Goal: Task Accomplishment & Management: Use online tool/utility

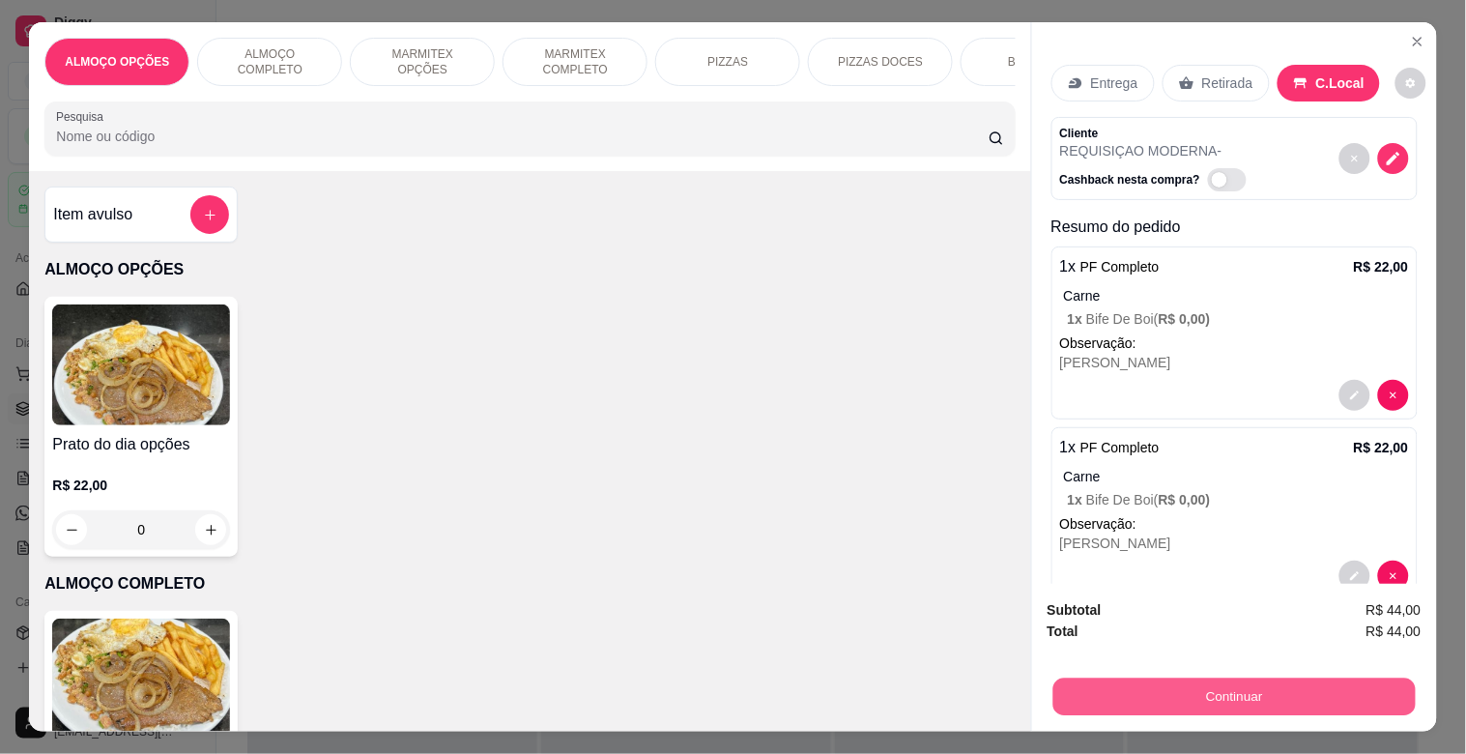
click at [1249, 701] on button "Continuar" at bounding box center [1233, 696] width 362 height 38
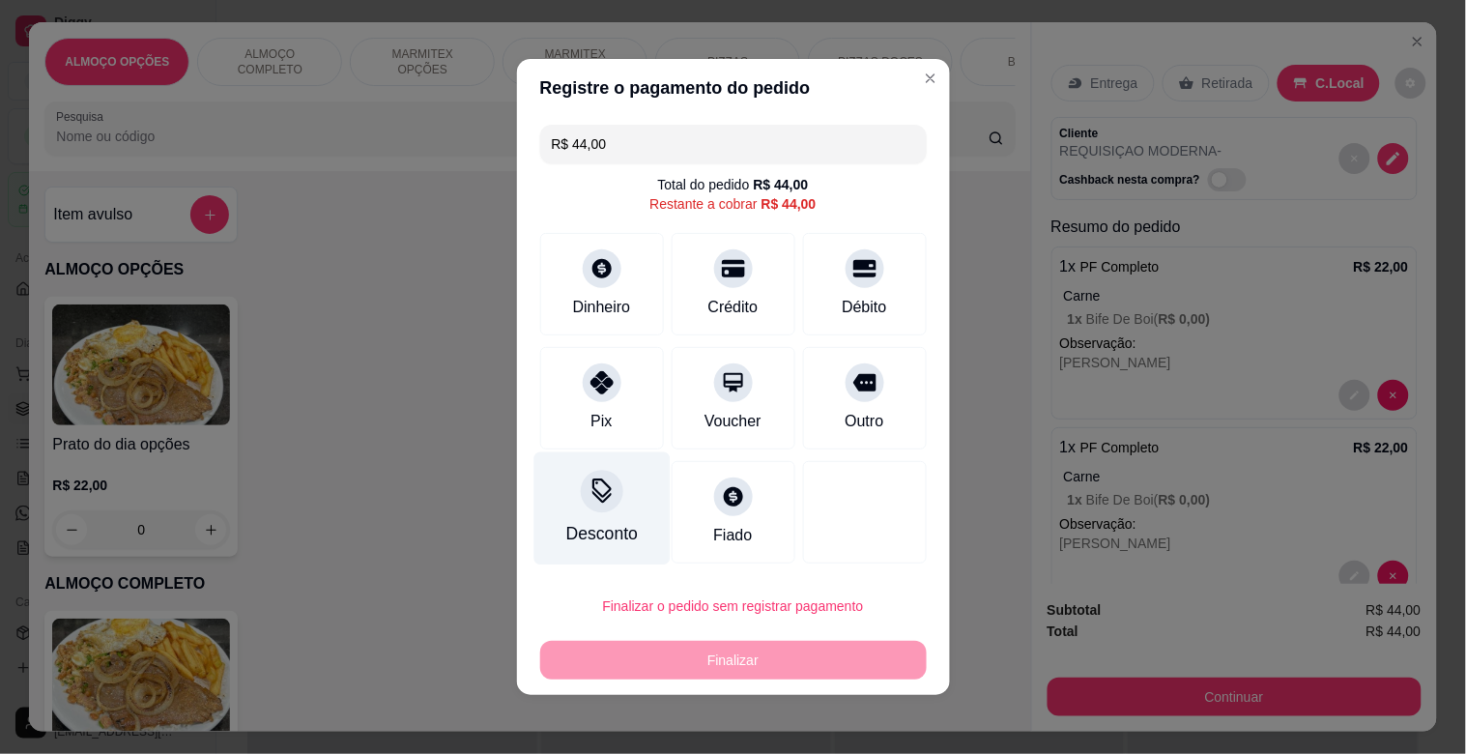
click at [597, 529] on div "Desconto" at bounding box center [601, 533] width 72 height 25
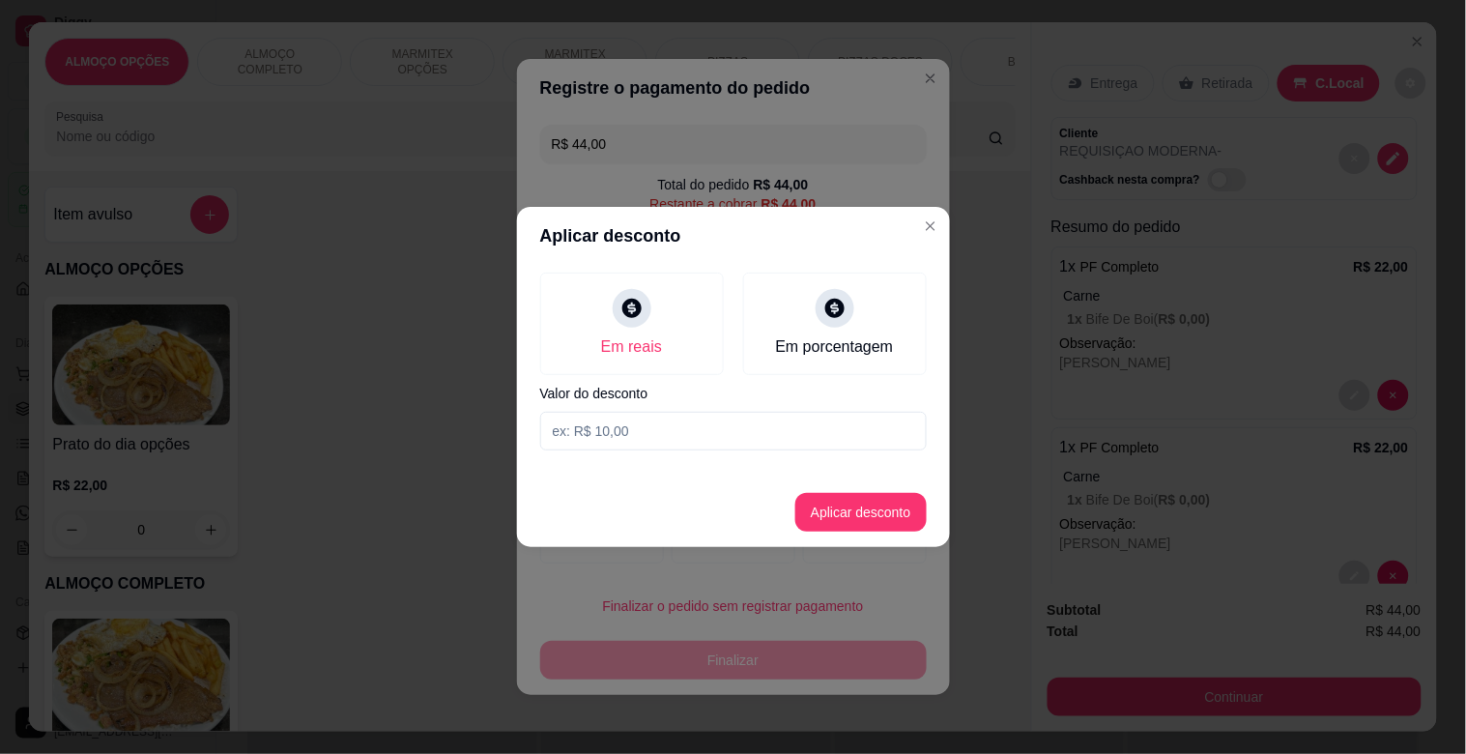
click at [620, 419] on input at bounding box center [733, 431] width 387 height 39
type input "4,00"
click at [863, 507] on button "Aplicar desconto" at bounding box center [860, 512] width 131 height 39
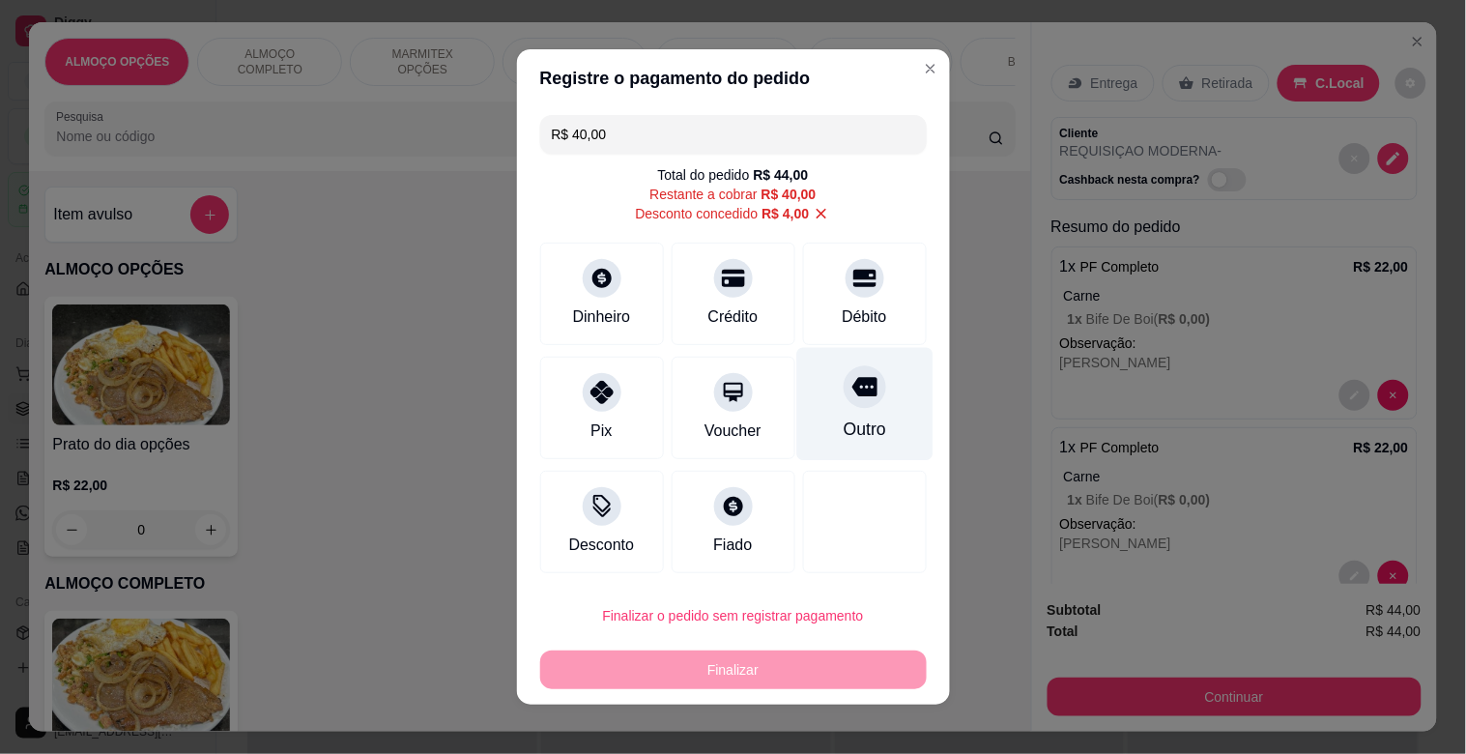
click at [843, 425] on div "Outro" at bounding box center [864, 429] width 43 height 25
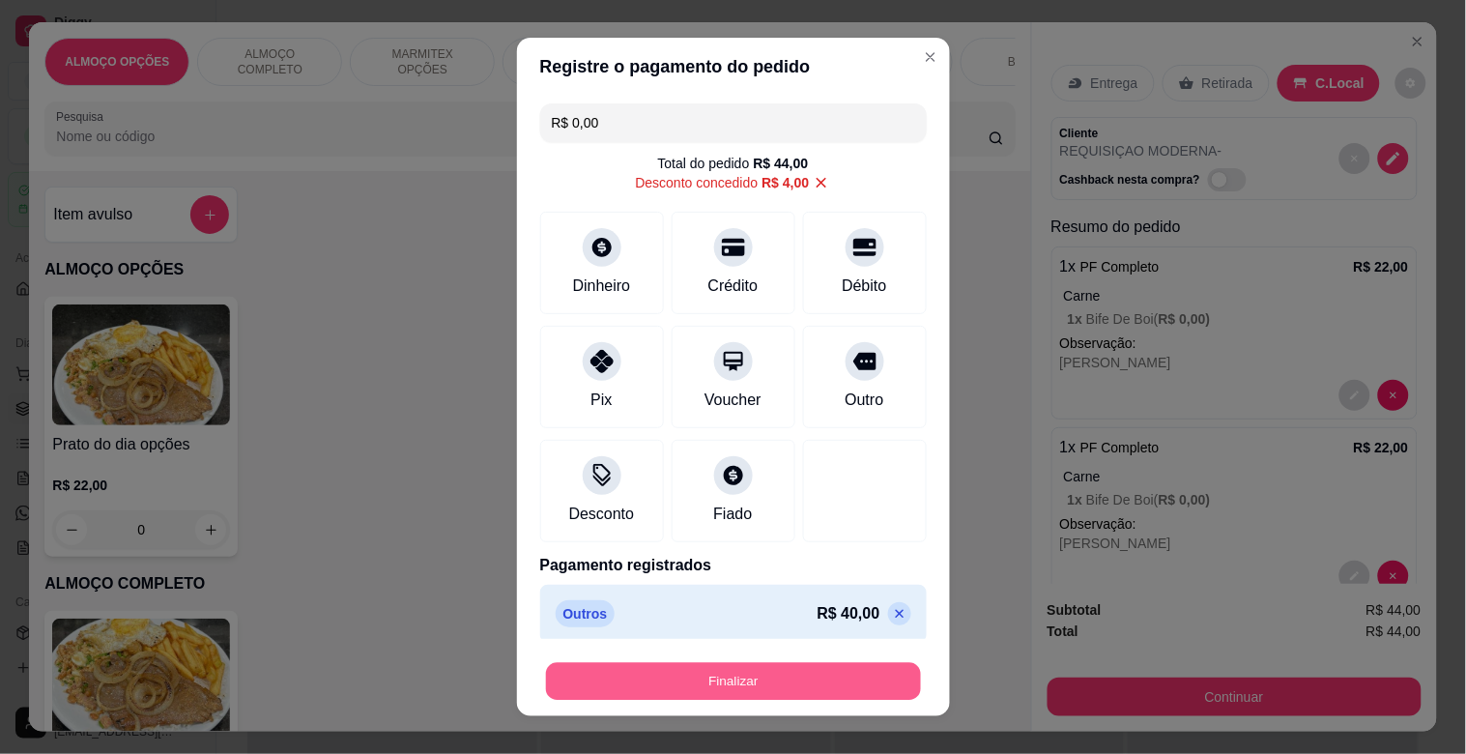
click at [766, 686] on button "Finalizar" at bounding box center [733, 682] width 375 height 38
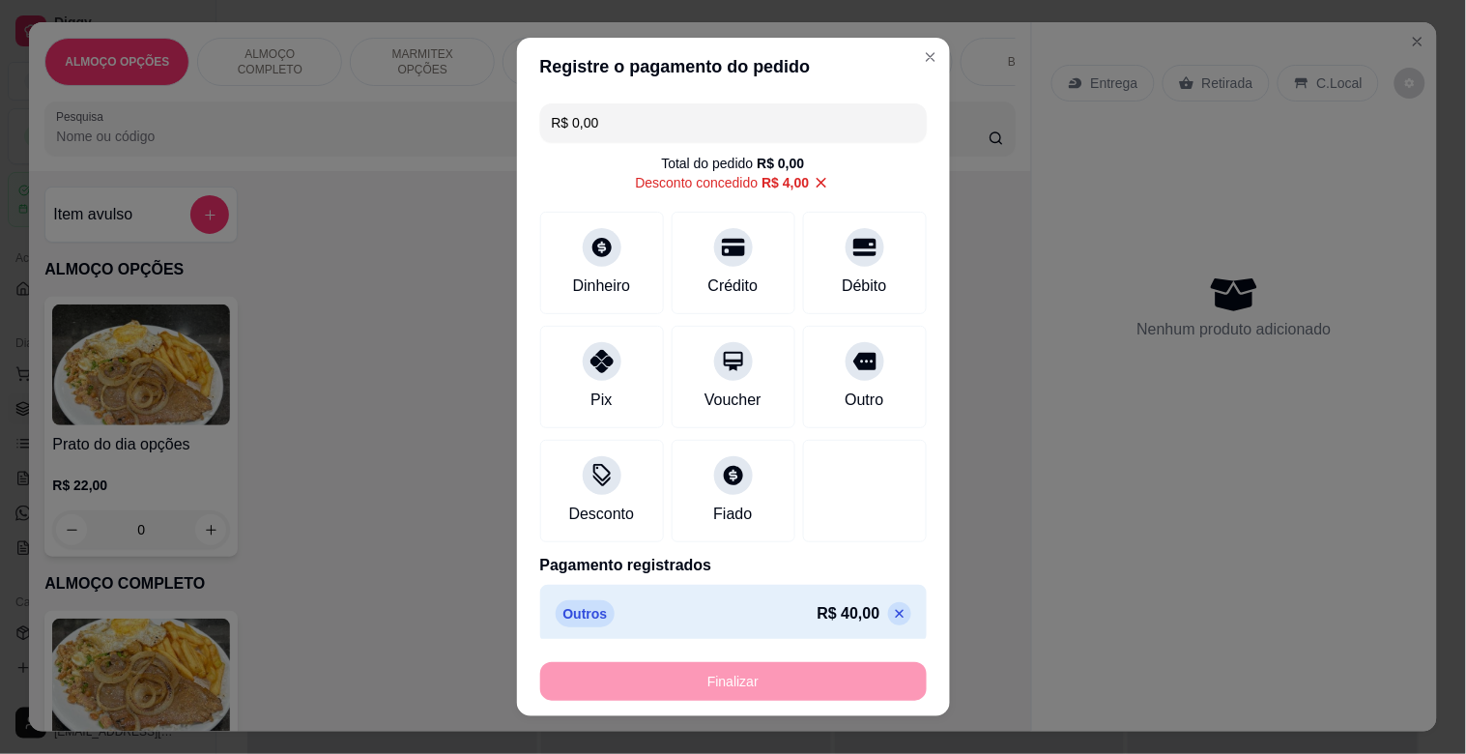
type input "-R$ 44,00"
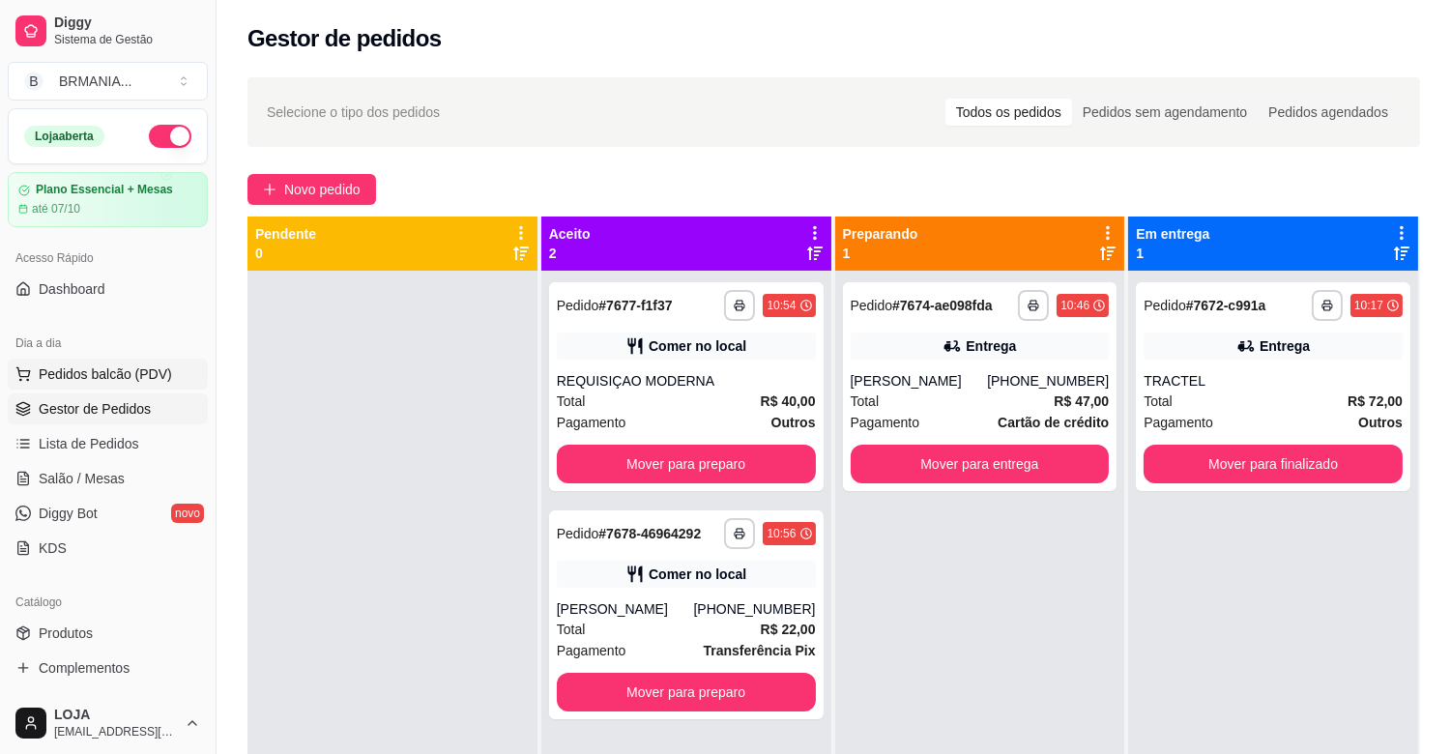
click at [98, 384] on button "Pedidos balcão (PDV)" at bounding box center [108, 374] width 200 height 31
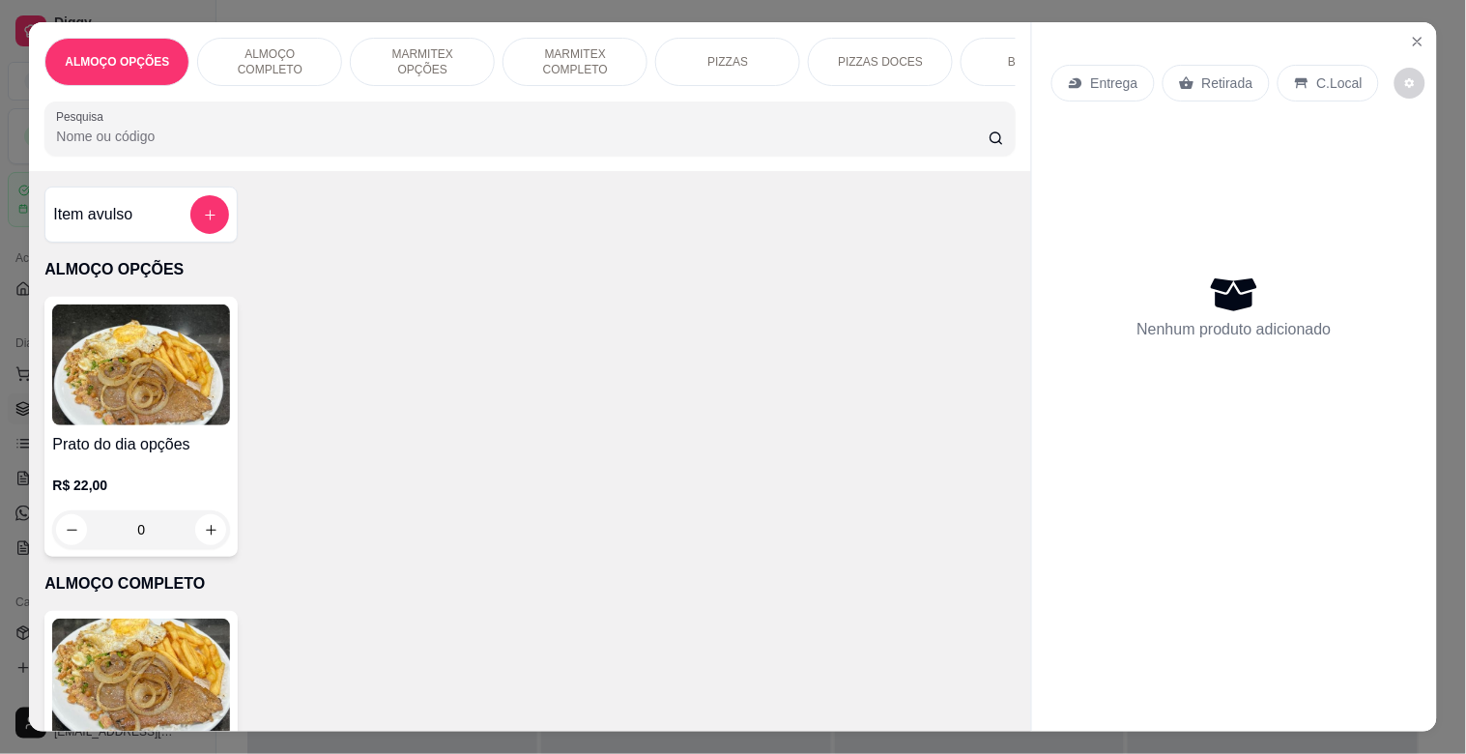
drag, startPoint x: 574, startPoint y: 60, endPoint x: 522, endPoint y: 94, distance: 62.2
click at [575, 60] on p "MARMITEX COMPLETO" at bounding box center [575, 61] width 112 height 31
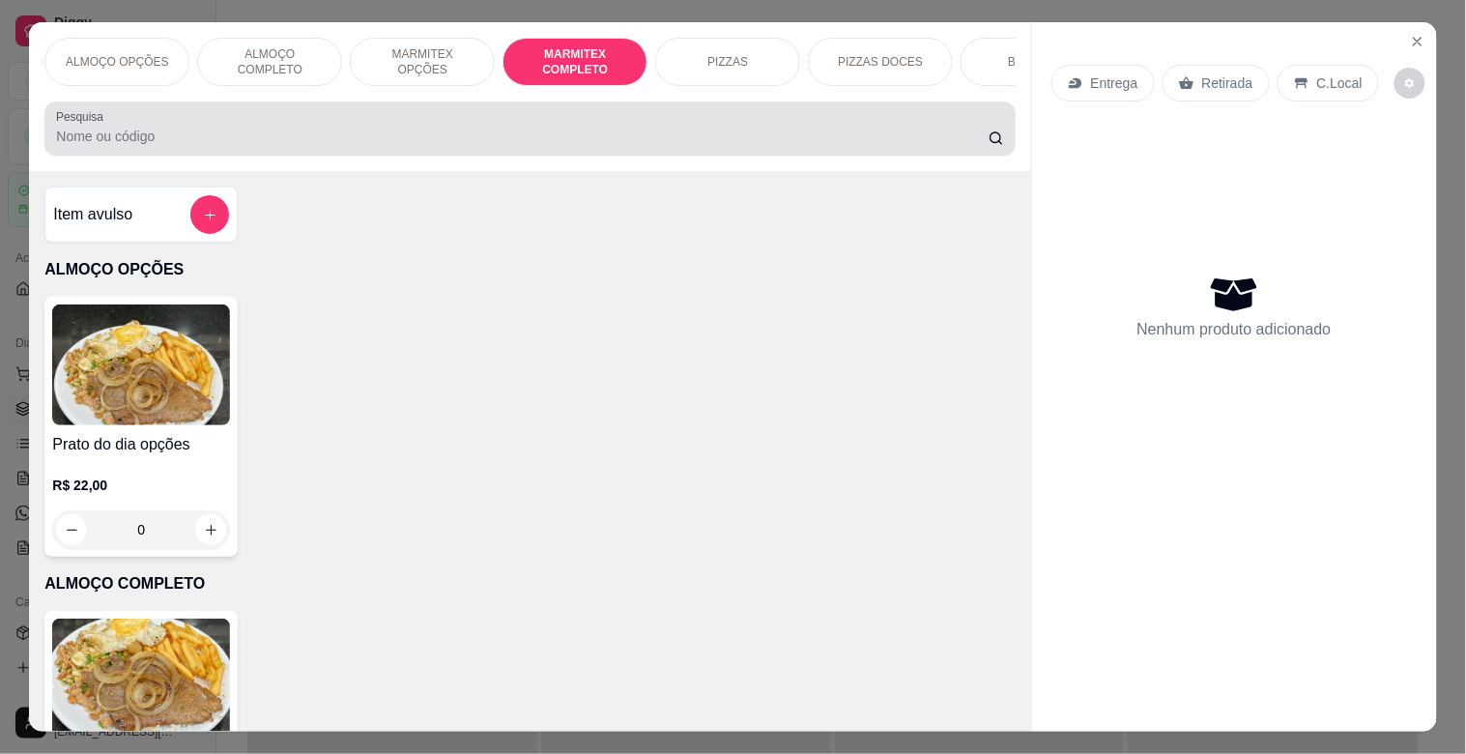
scroll to position [46, 0]
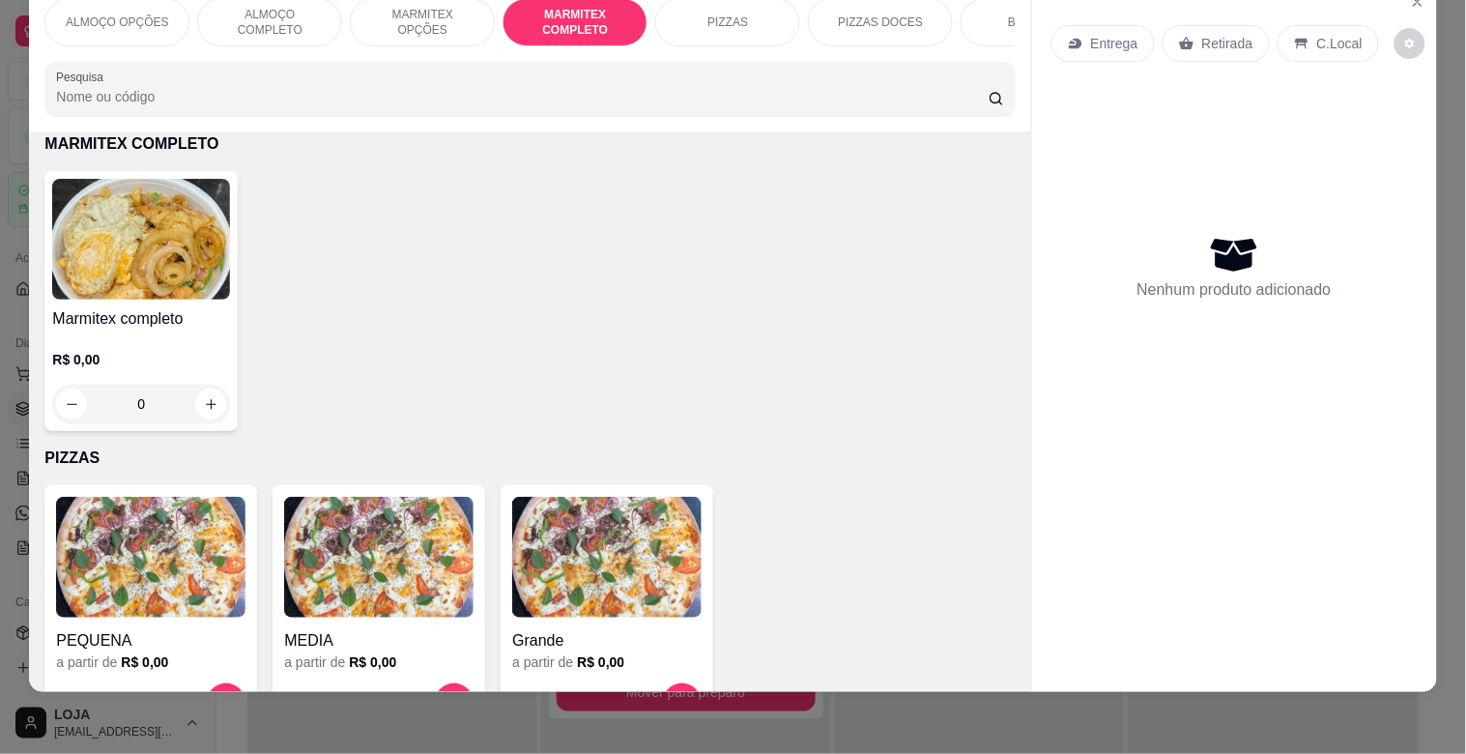
click at [161, 224] on img at bounding box center [141, 239] width 178 height 121
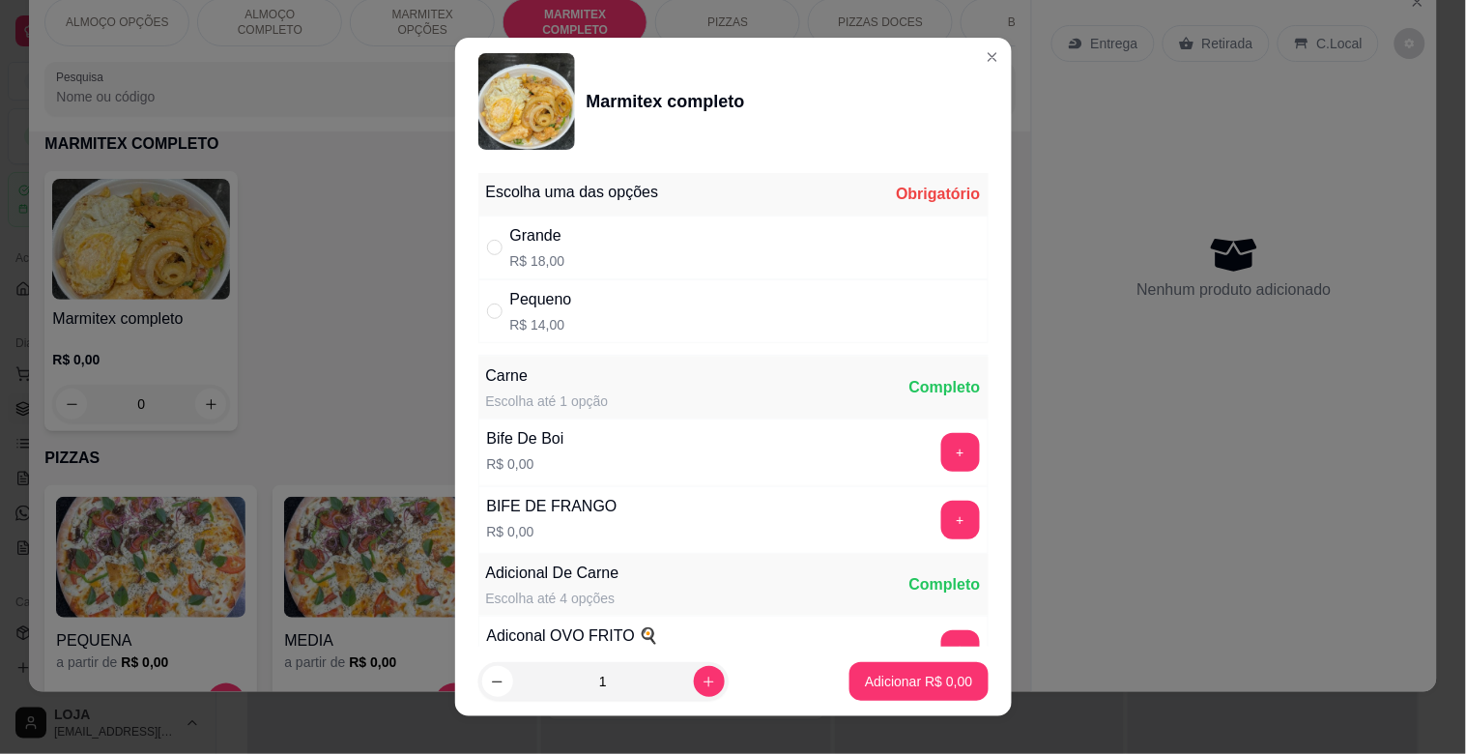
drag, startPoint x: 551, startPoint y: 262, endPoint x: 603, endPoint y: 287, distance: 57.9
click at [556, 262] on div "Grande R$ 18,00" at bounding box center [733, 248] width 510 height 64
radio input "true"
click at [929, 679] on p "Adicionar R$ 18,00" at bounding box center [915, 681] width 112 height 18
type input "1"
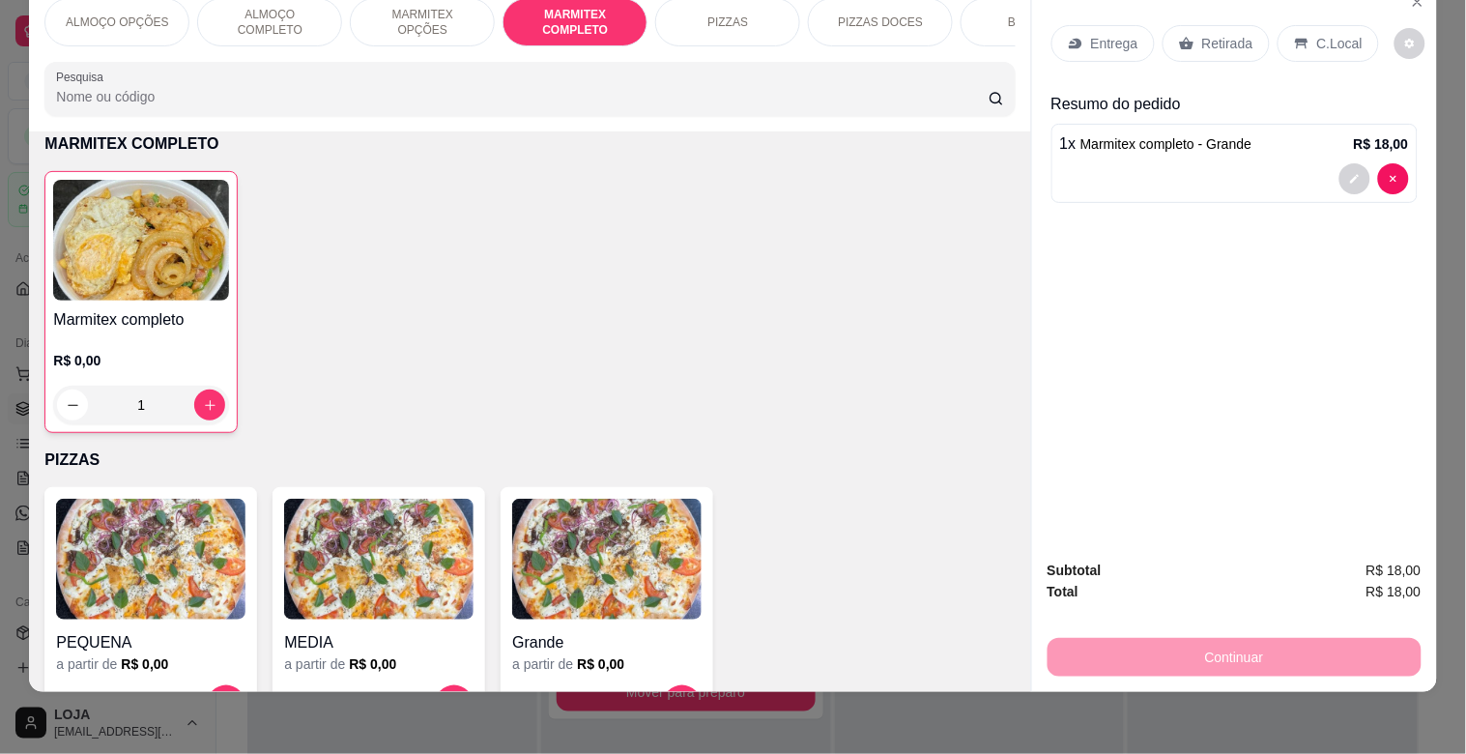
click at [993, 2] on div "BEBIDAS" at bounding box center [1033, 22] width 145 height 48
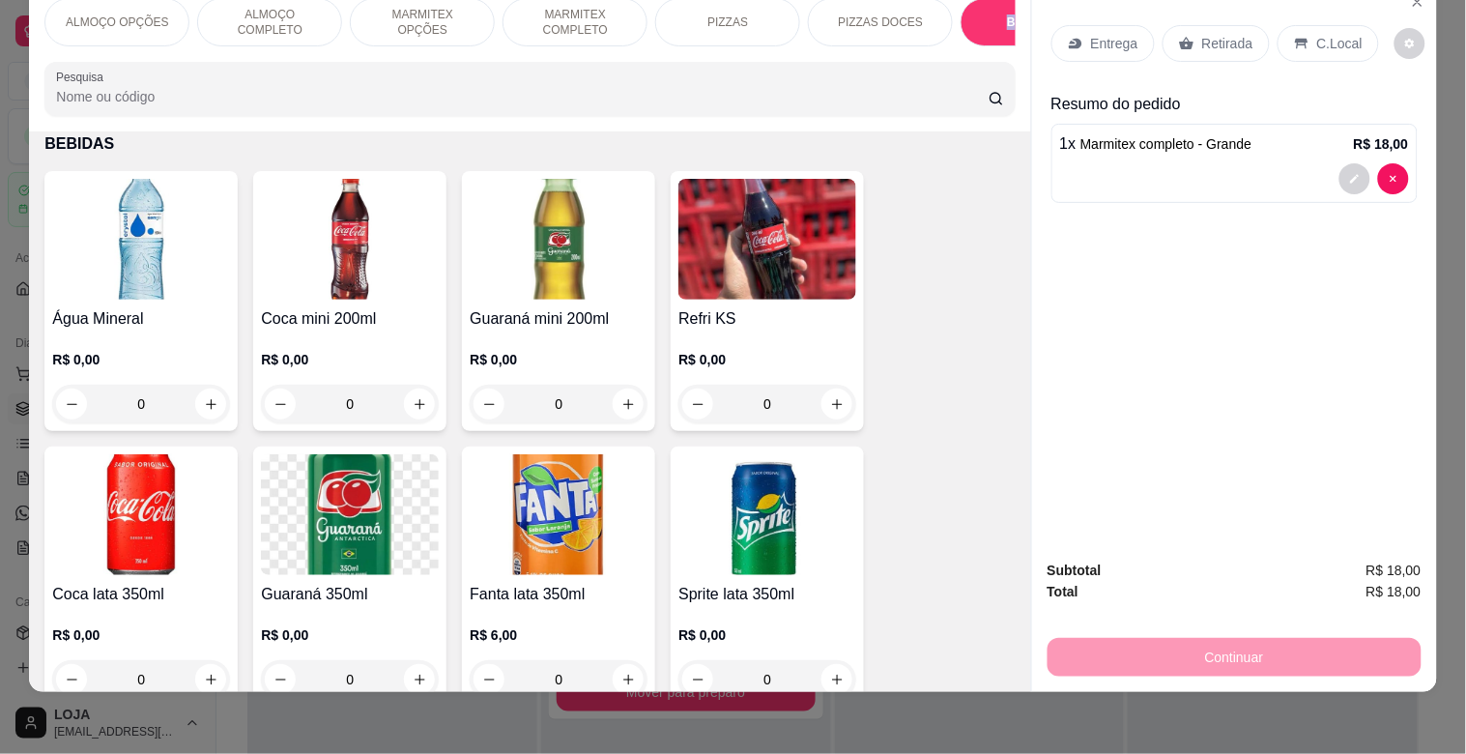
click at [995, 2] on div "BEBIDAS" at bounding box center [1033, 22] width 145 height 48
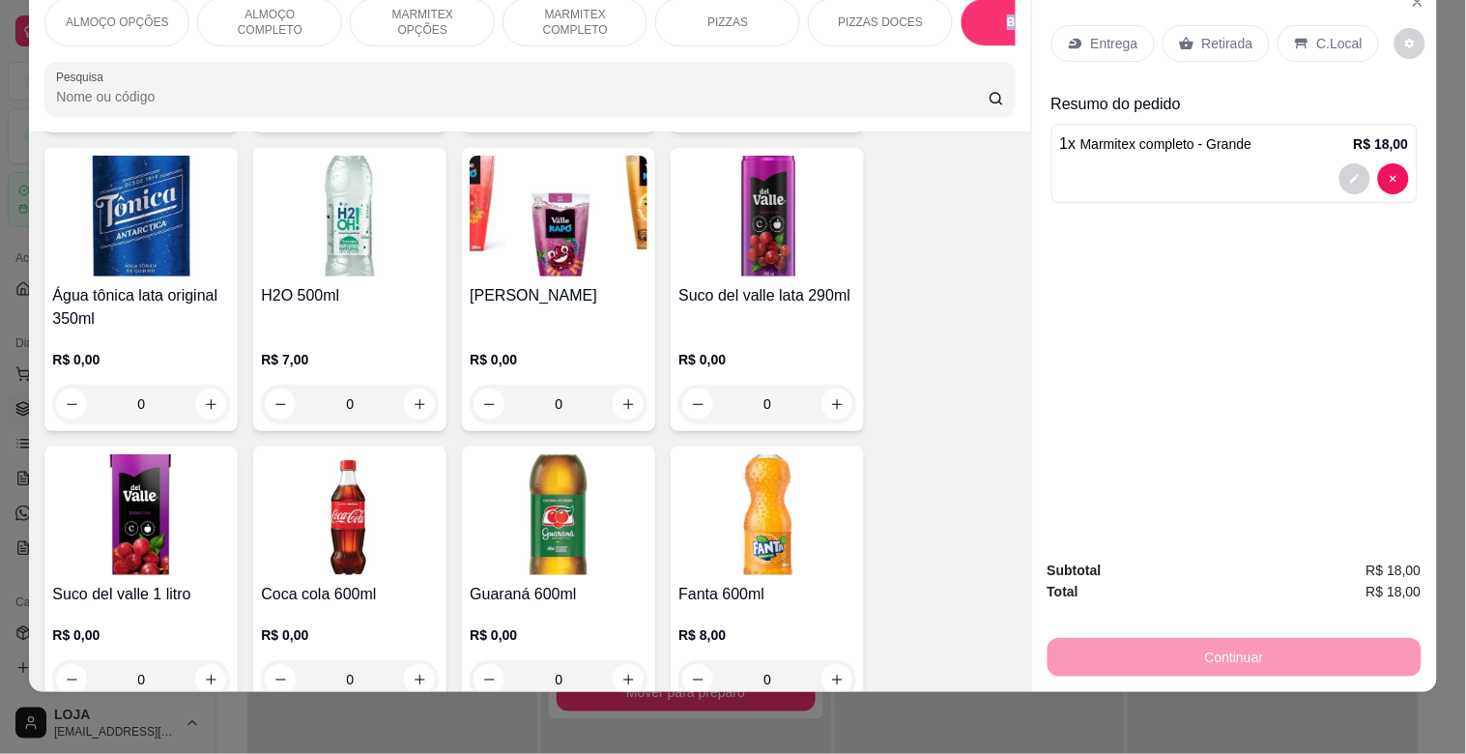
scroll to position [2901, 0]
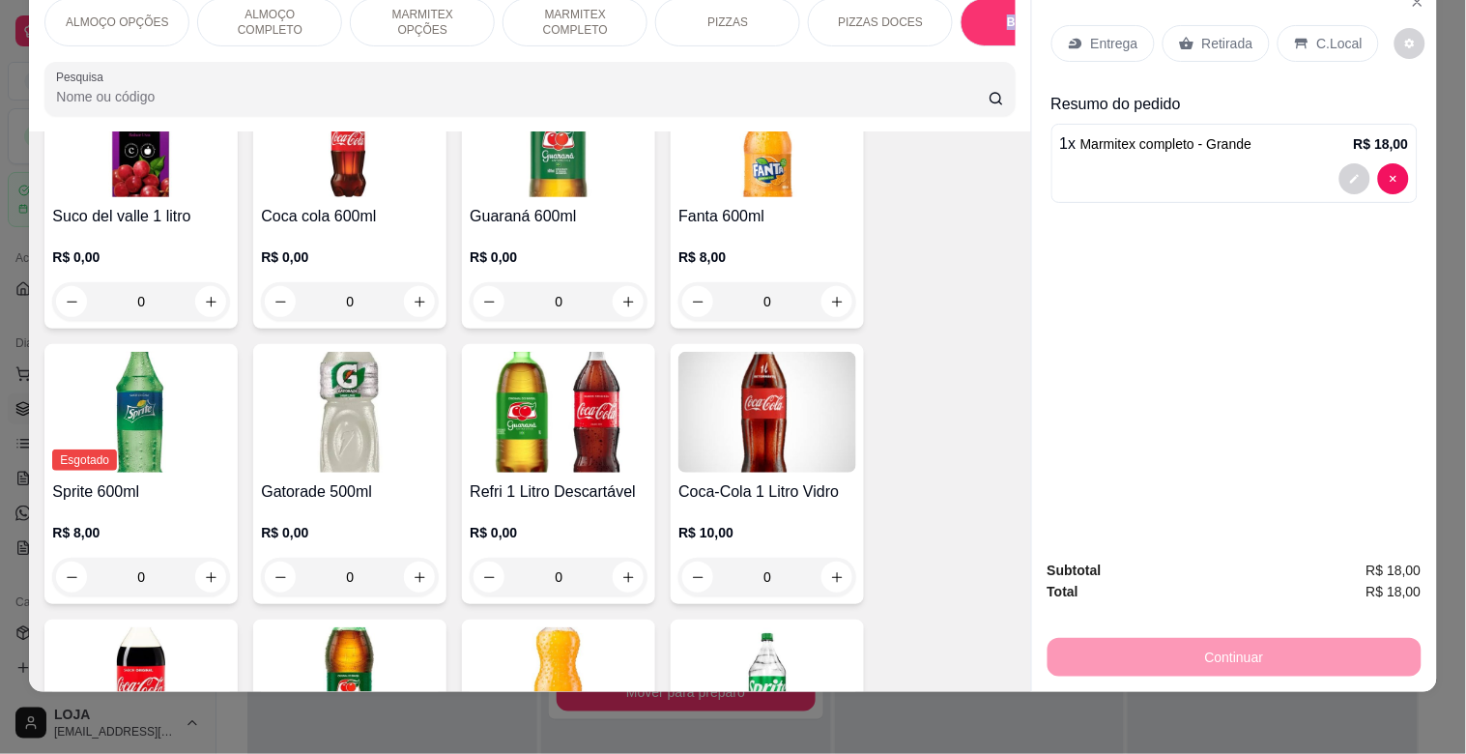
click at [615, 394] on img at bounding box center [559, 412] width 178 height 121
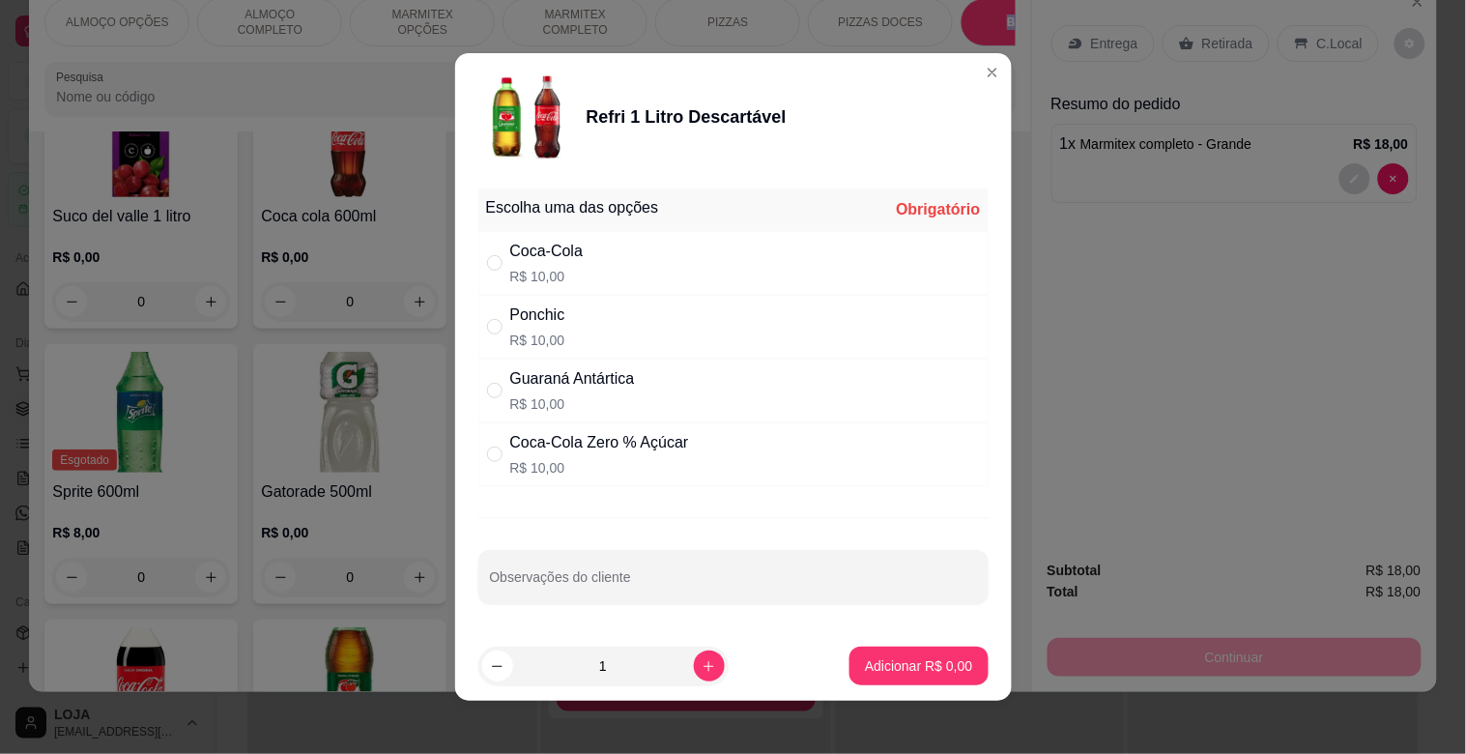
click at [529, 243] on div "Coca-Cola" at bounding box center [546, 251] width 73 height 23
radio input "true"
click at [868, 670] on p "Adicionar R$ 10,00" at bounding box center [914, 665] width 115 height 19
type input "1"
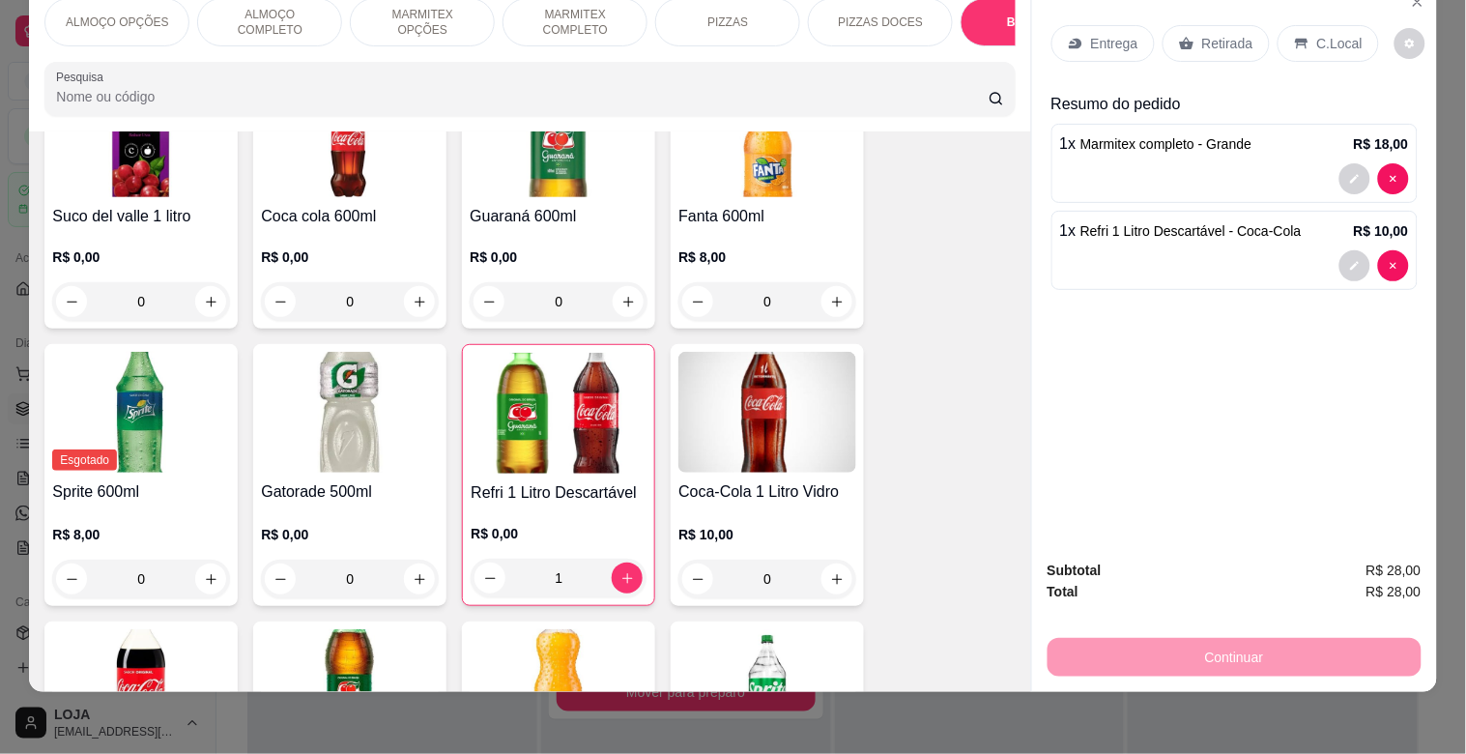
click at [1294, 36] on icon at bounding box center [1301, 43] width 15 height 15
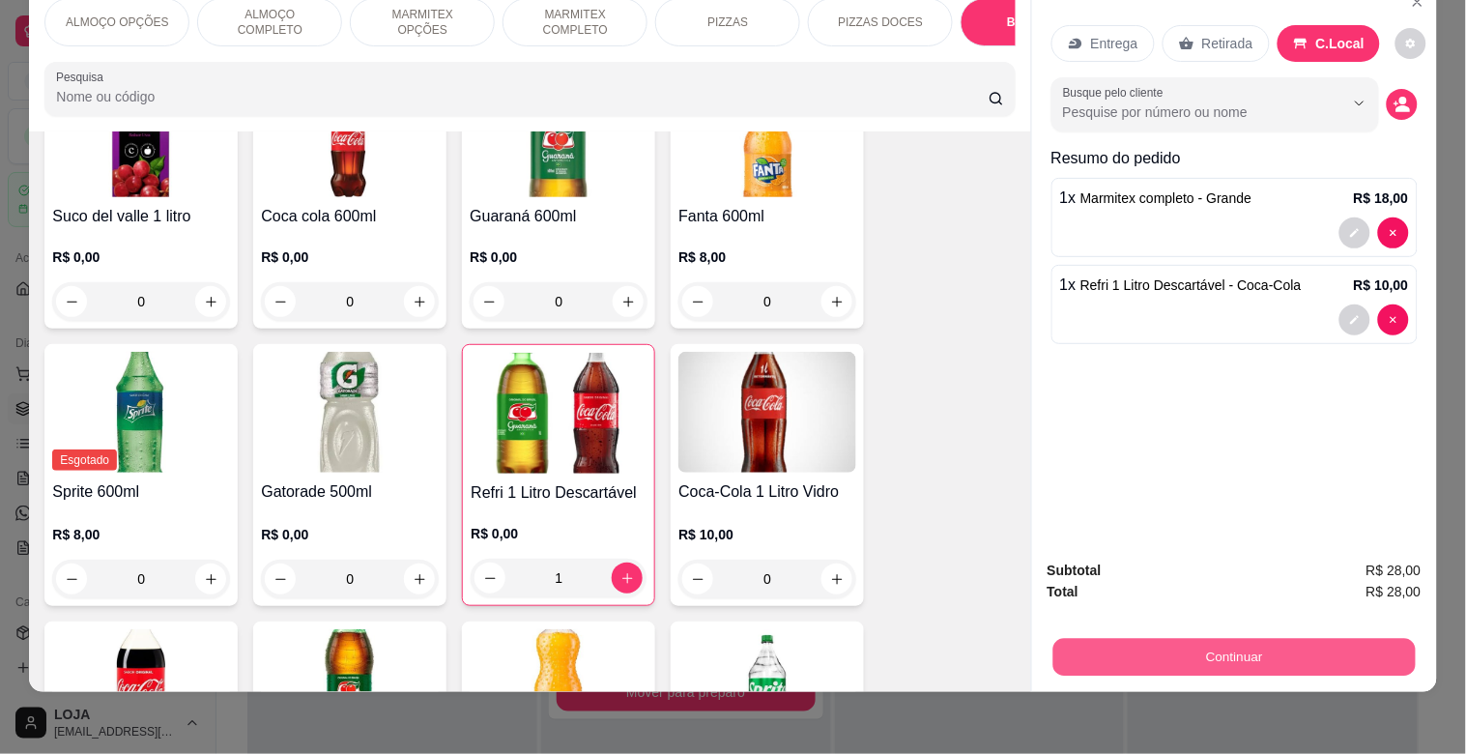
click at [1157, 638] on button "Continuar" at bounding box center [1233, 657] width 362 height 38
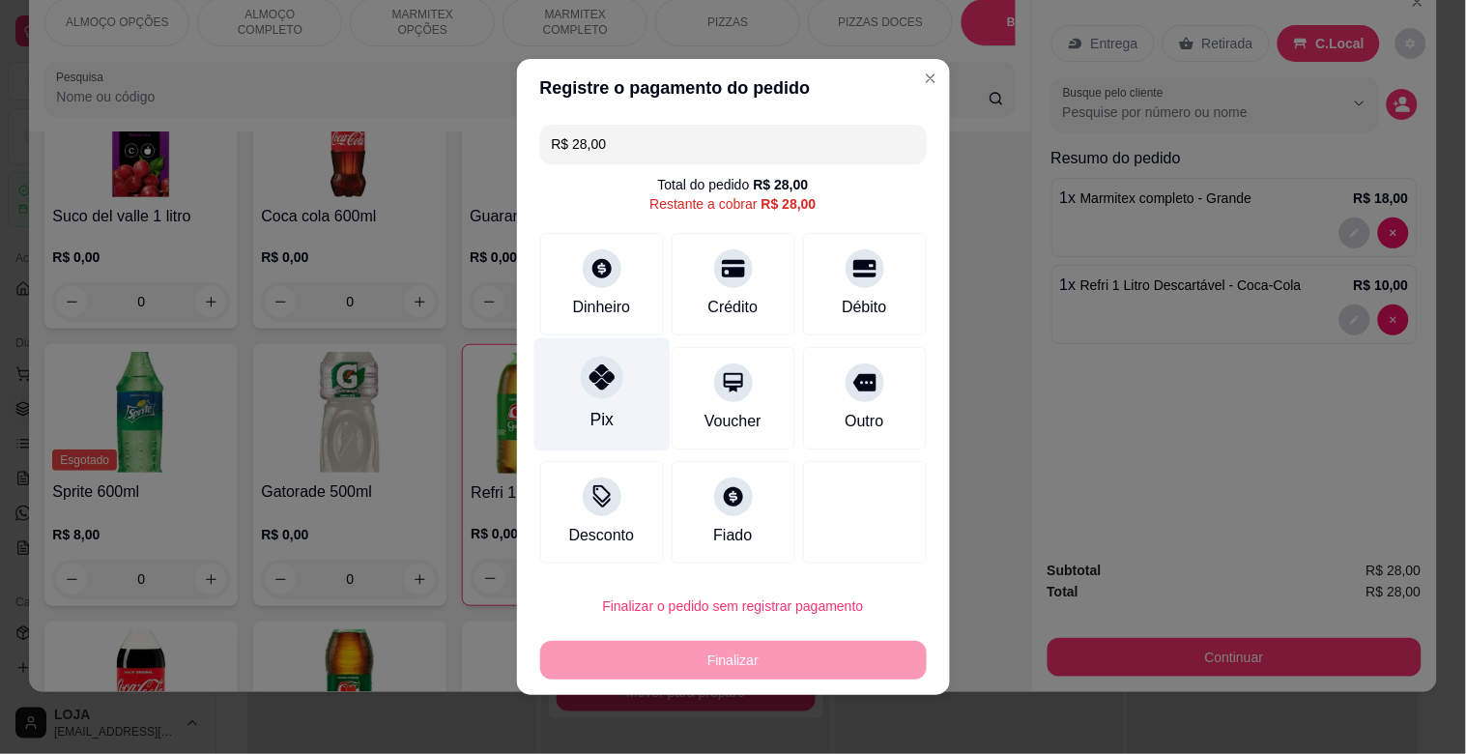
click at [602, 379] on icon at bounding box center [601, 376] width 25 height 25
type input "R$ 0,00"
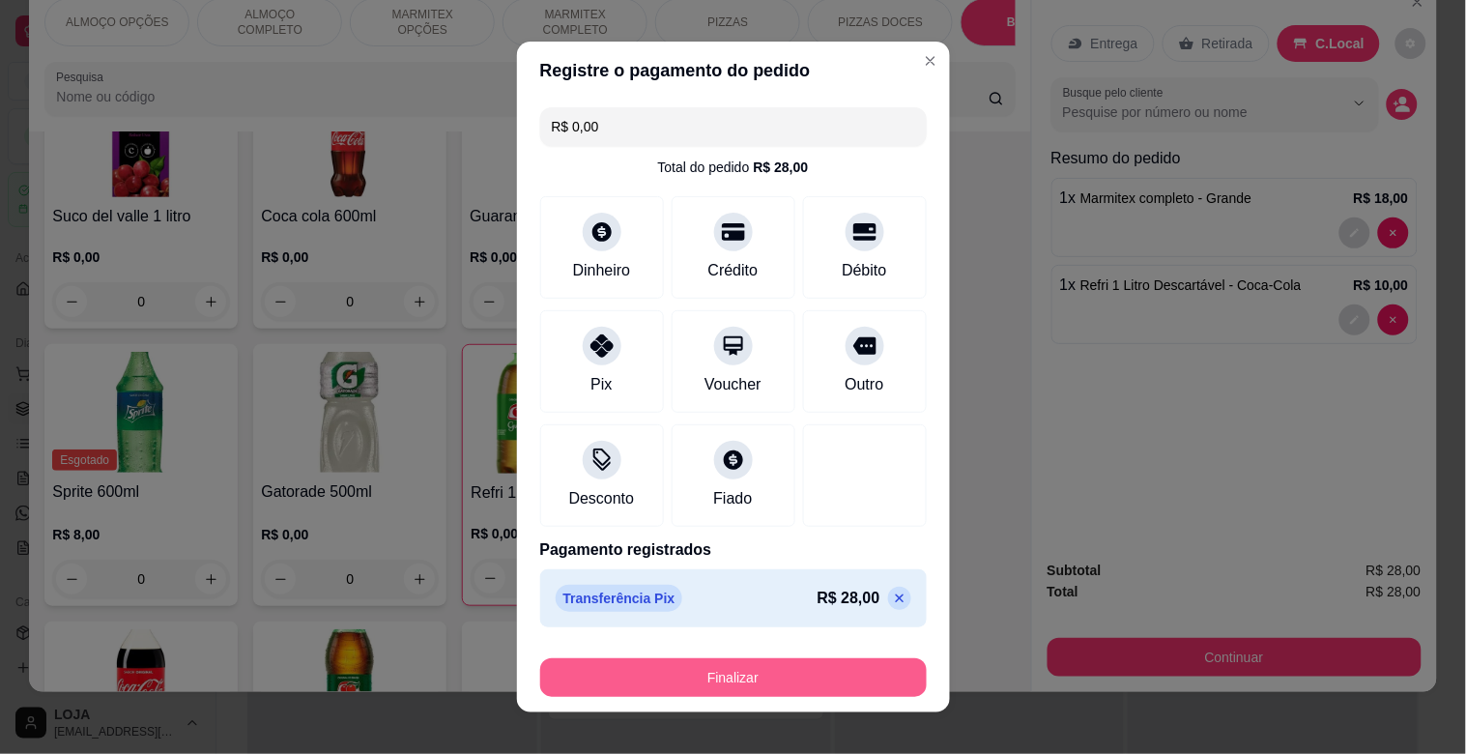
click at [771, 679] on button "Finalizar" at bounding box center [733, 677] width 387 height 39
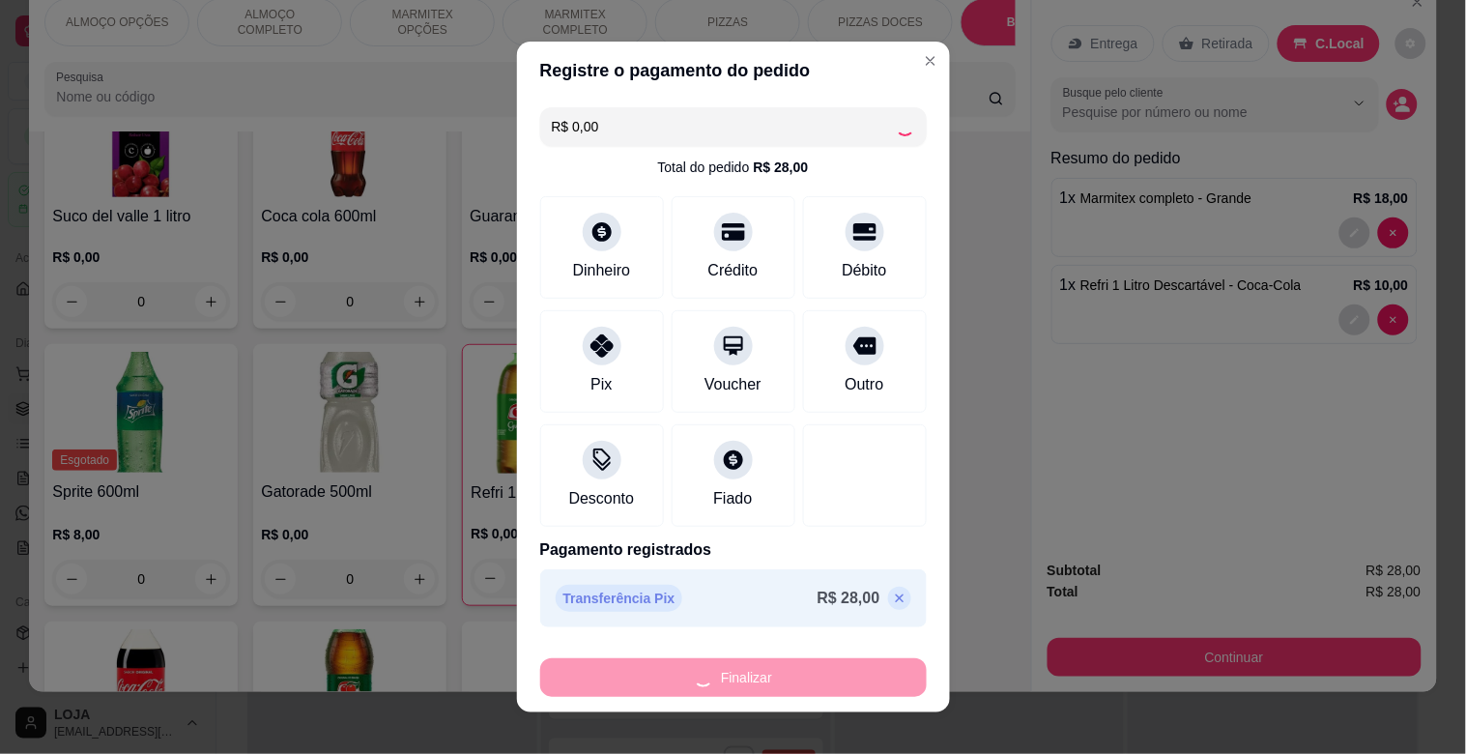
type input "0"
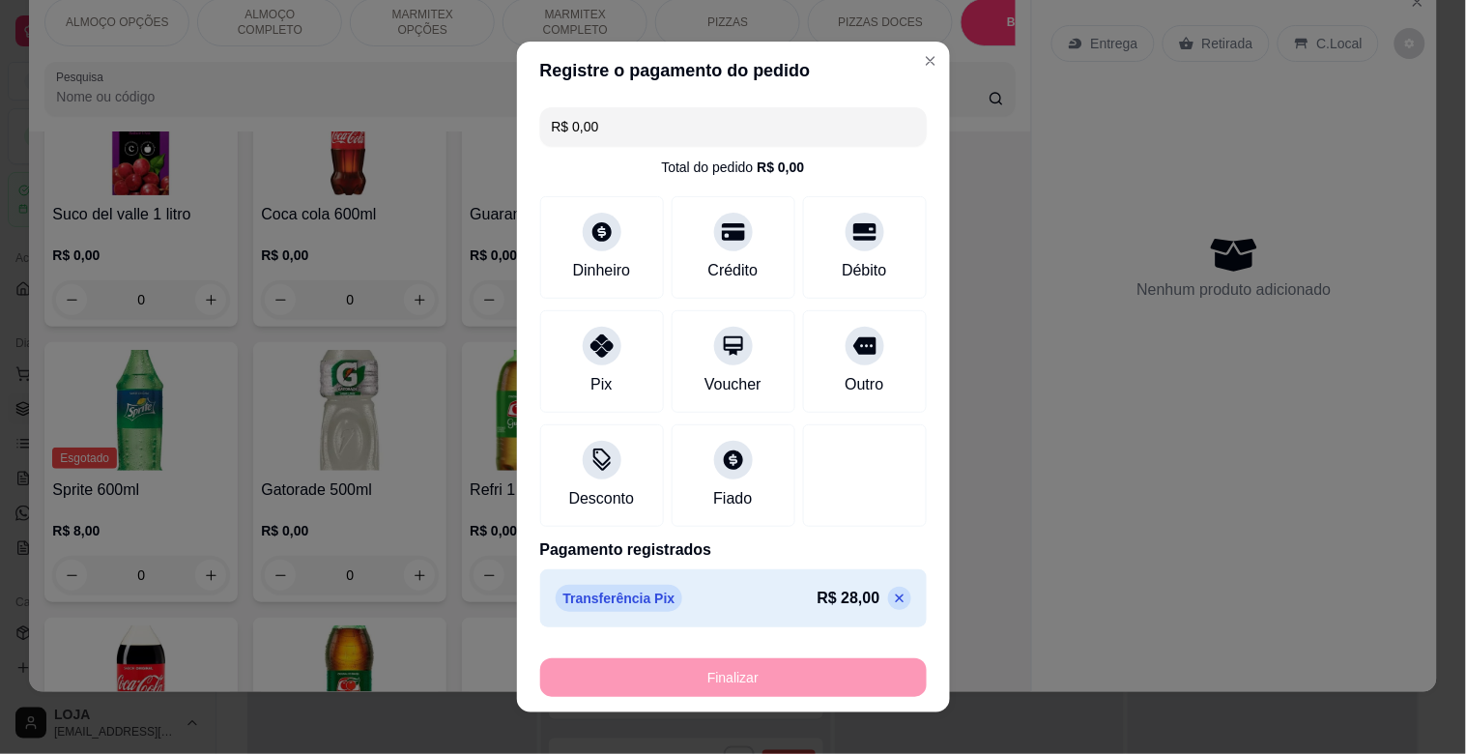
type input "-R$ 28,00"
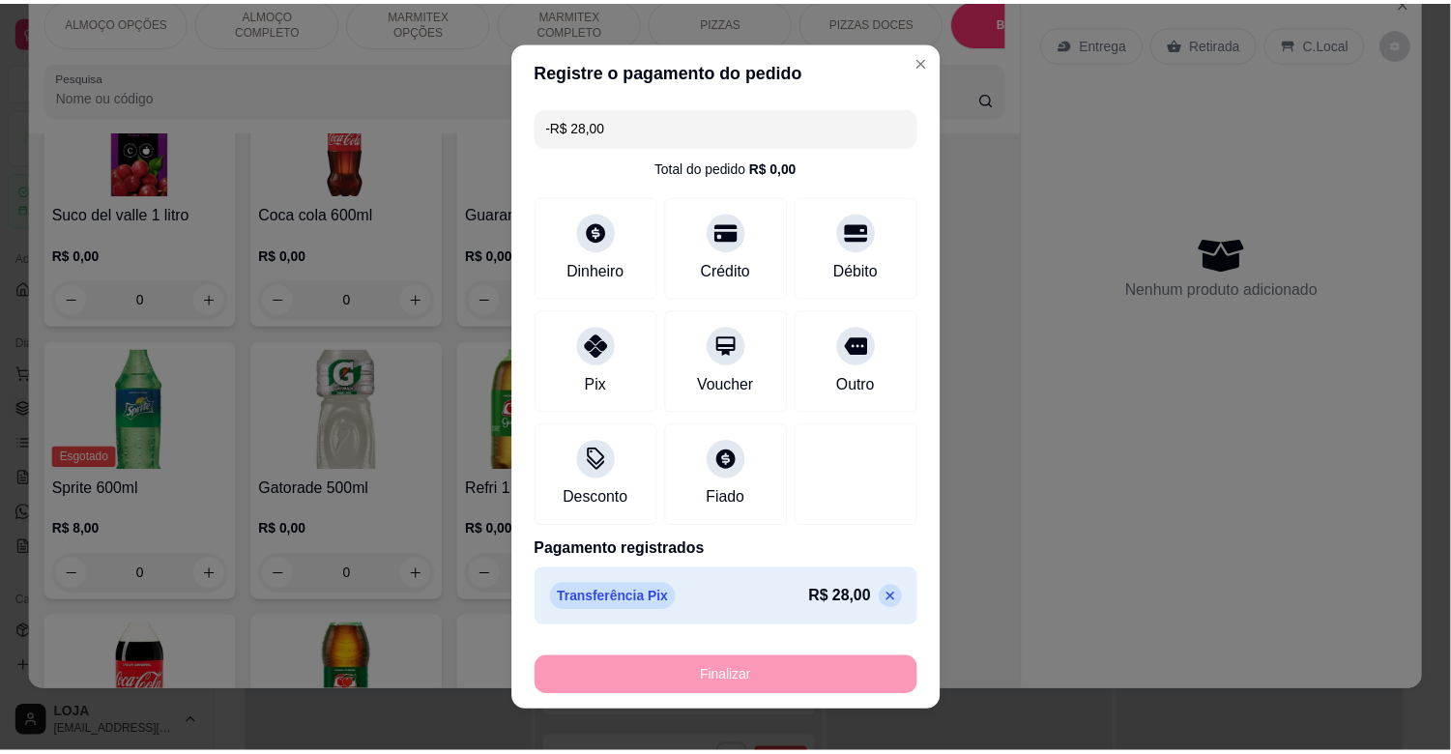
scroll to position [2899, 0]
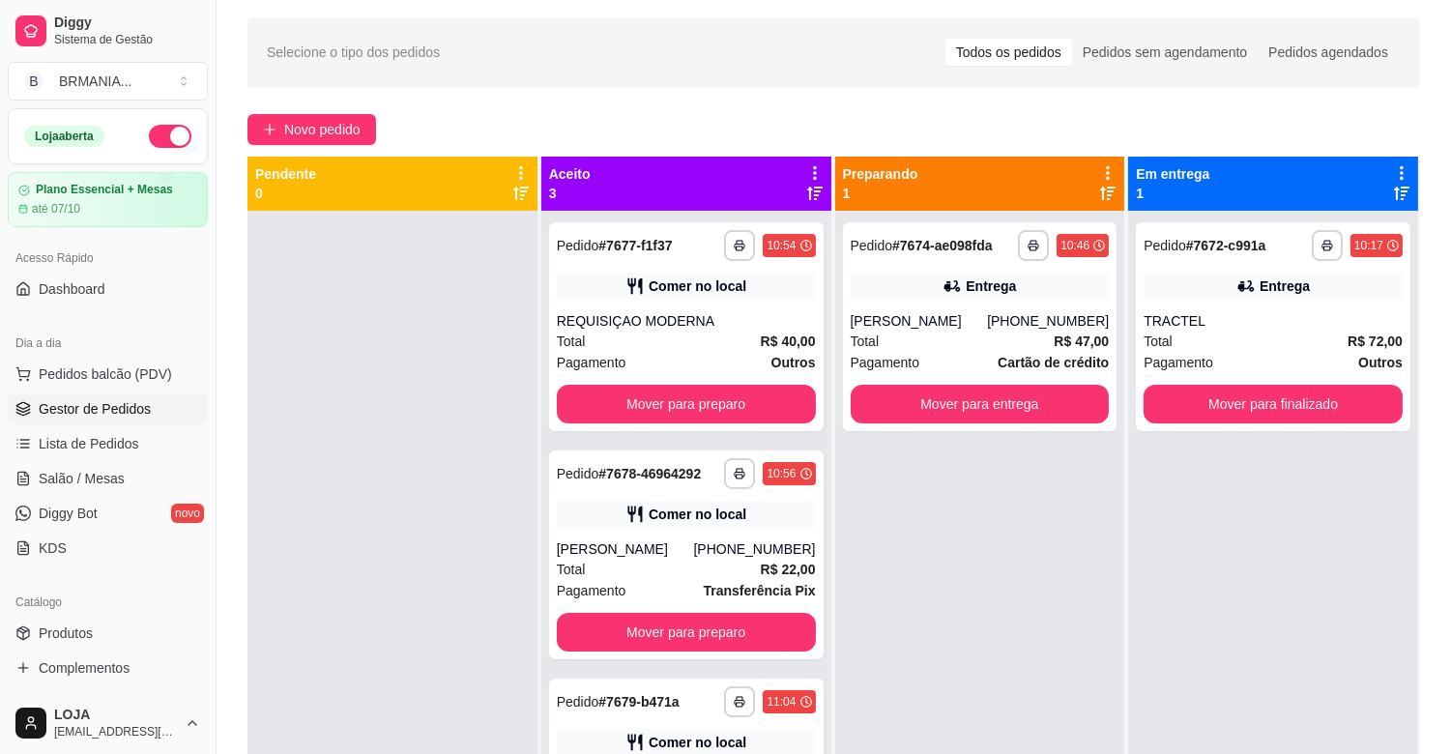
scroll to position [130, 0]
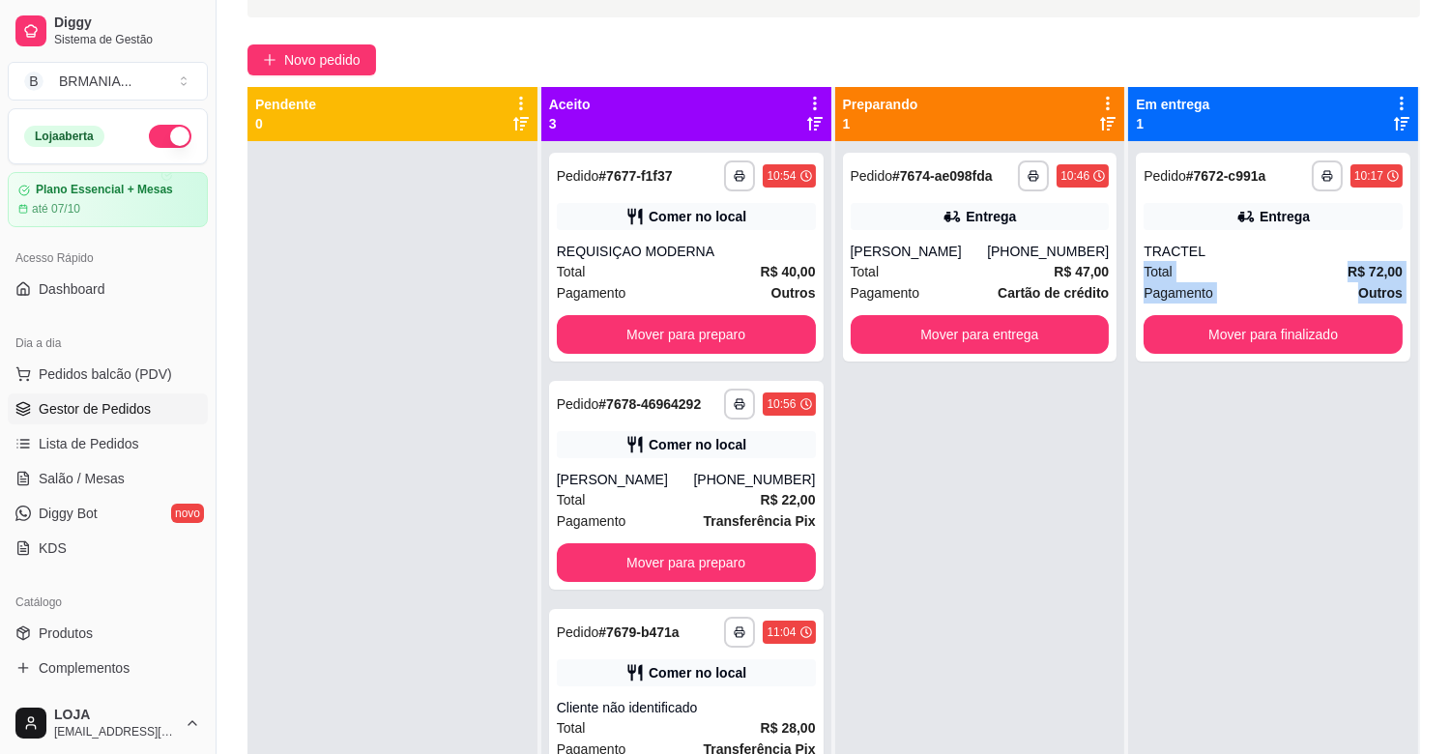
drag, startPoint x: 1433, startPoint y: 461, endPoint x: 1438, endPoint y: 235, distance: 226.2
click at [1438, 236] on div "**********" at bounding box center [833, 400] width 1234 height 928
click at [1438, 235] on div "**********" at bounding box center [833, 400] width 1234 height 928
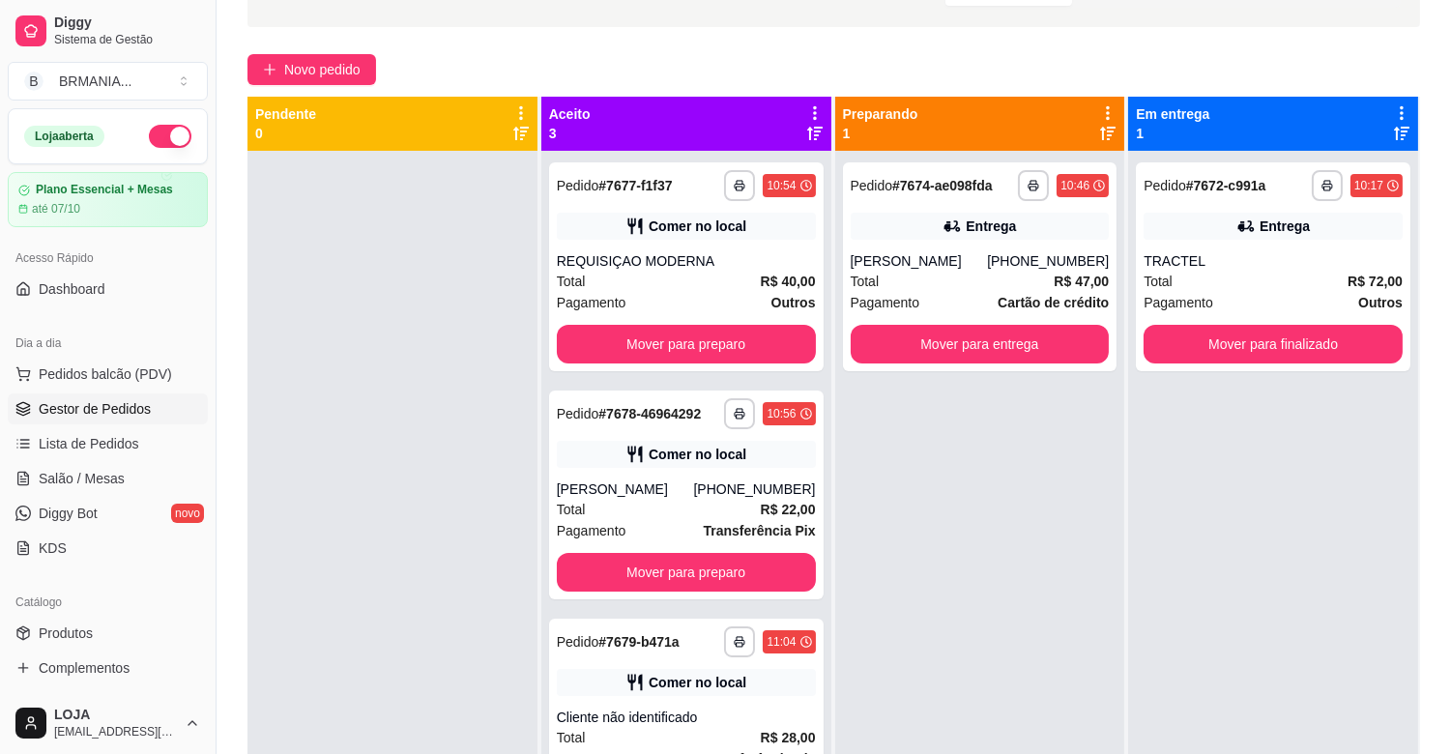
scroll to position [98, 0]
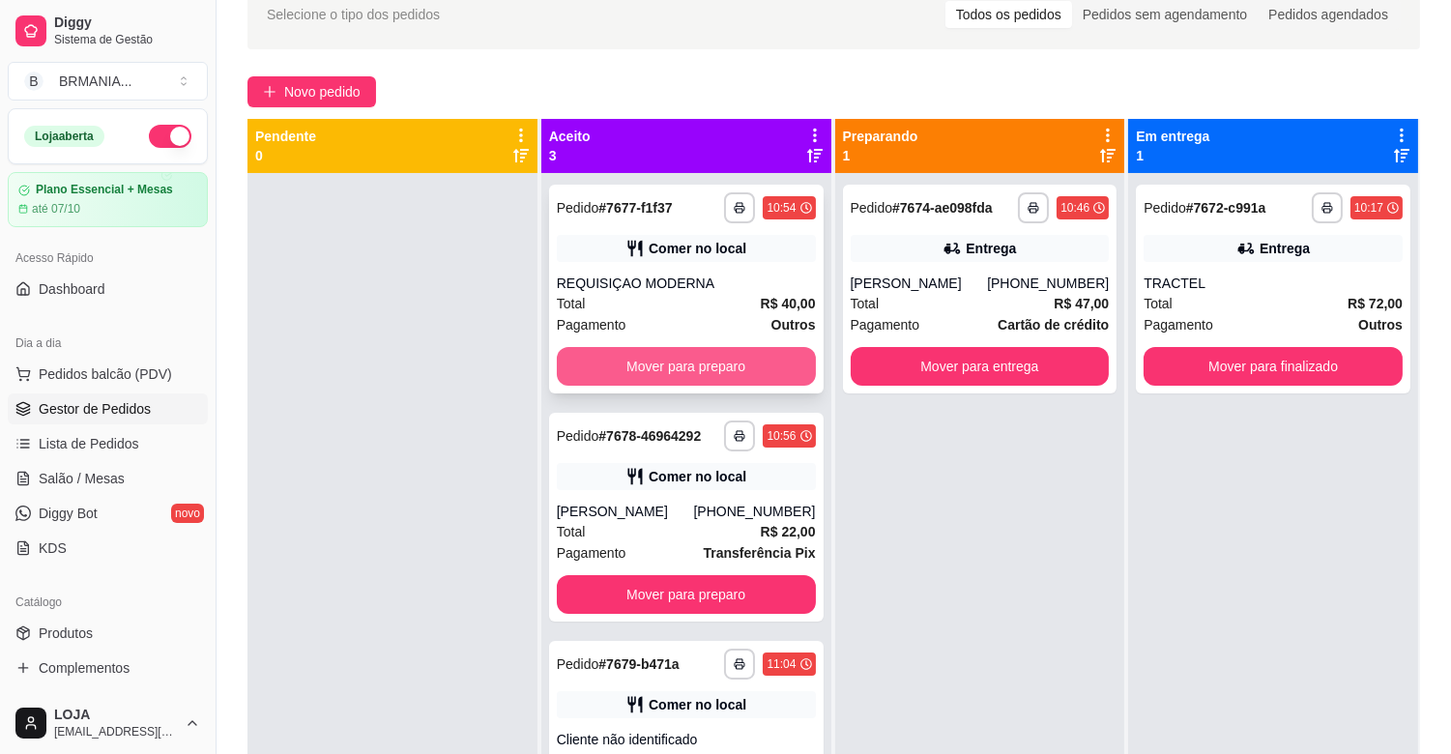
click at [740, 360] on button "Mover para preparo" at bounding box center [686, 366] width 259 height 39
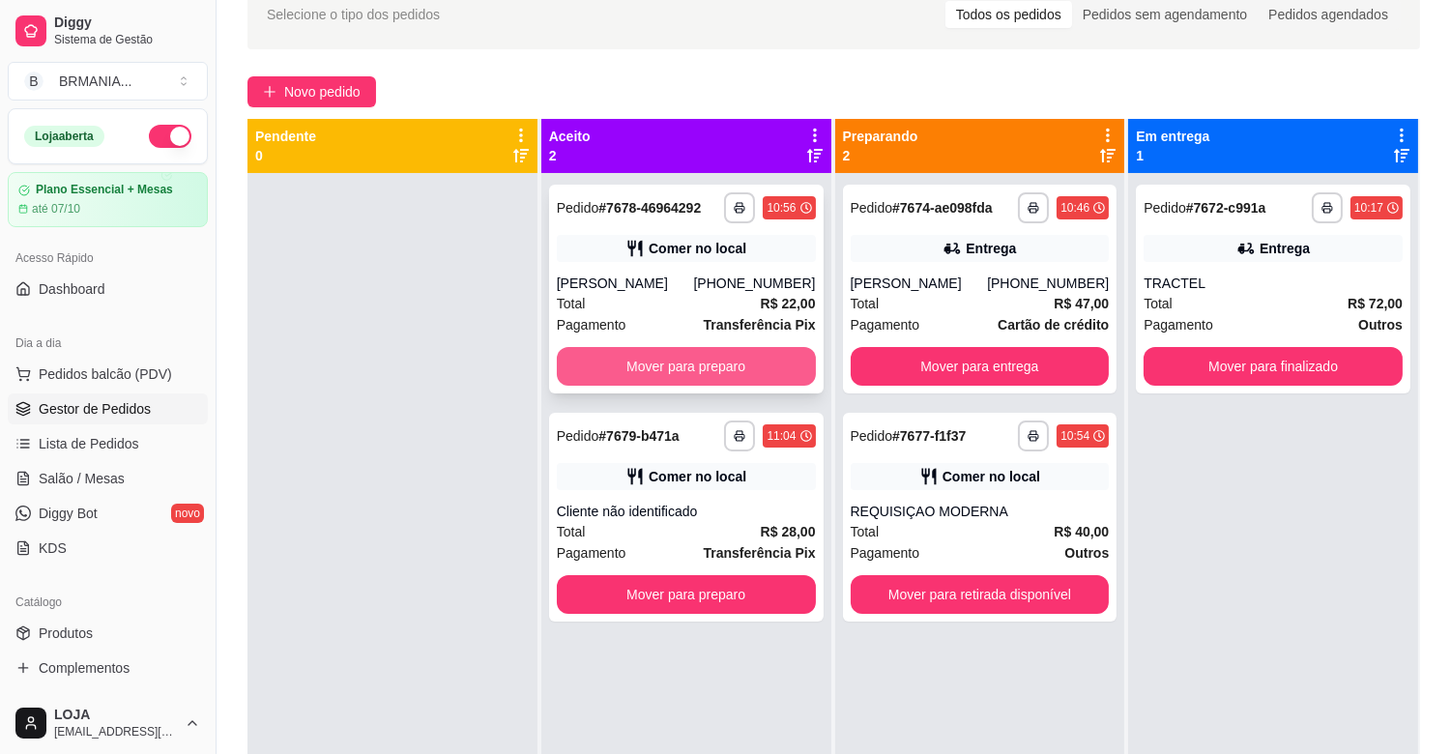
click at [755, 363] on button "Mover para preparo" at bounding box center [686, 366] width 259 height 39
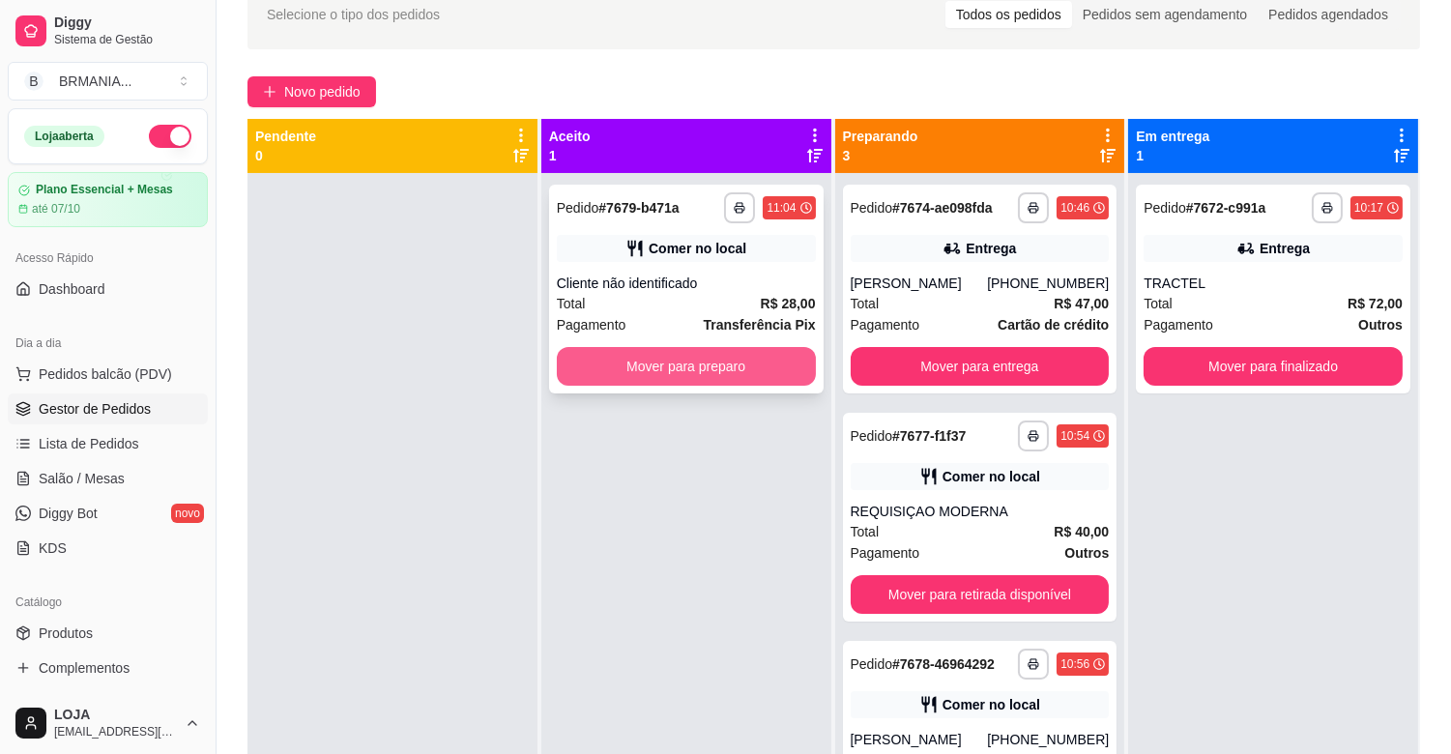
click at [687, 350] on button "Mover para preparo" at bounding box center [686, 366] width 259 height 39
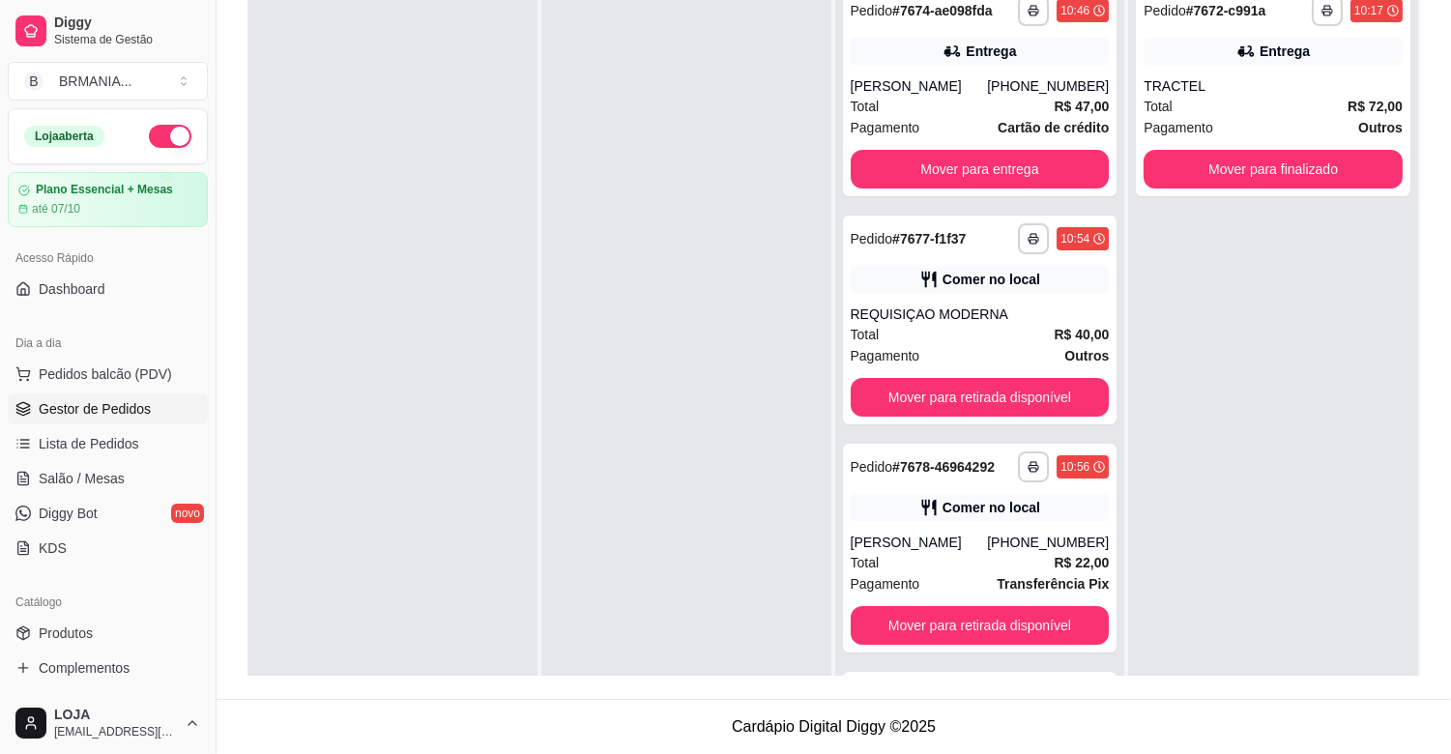
scroll to position [177, 0]
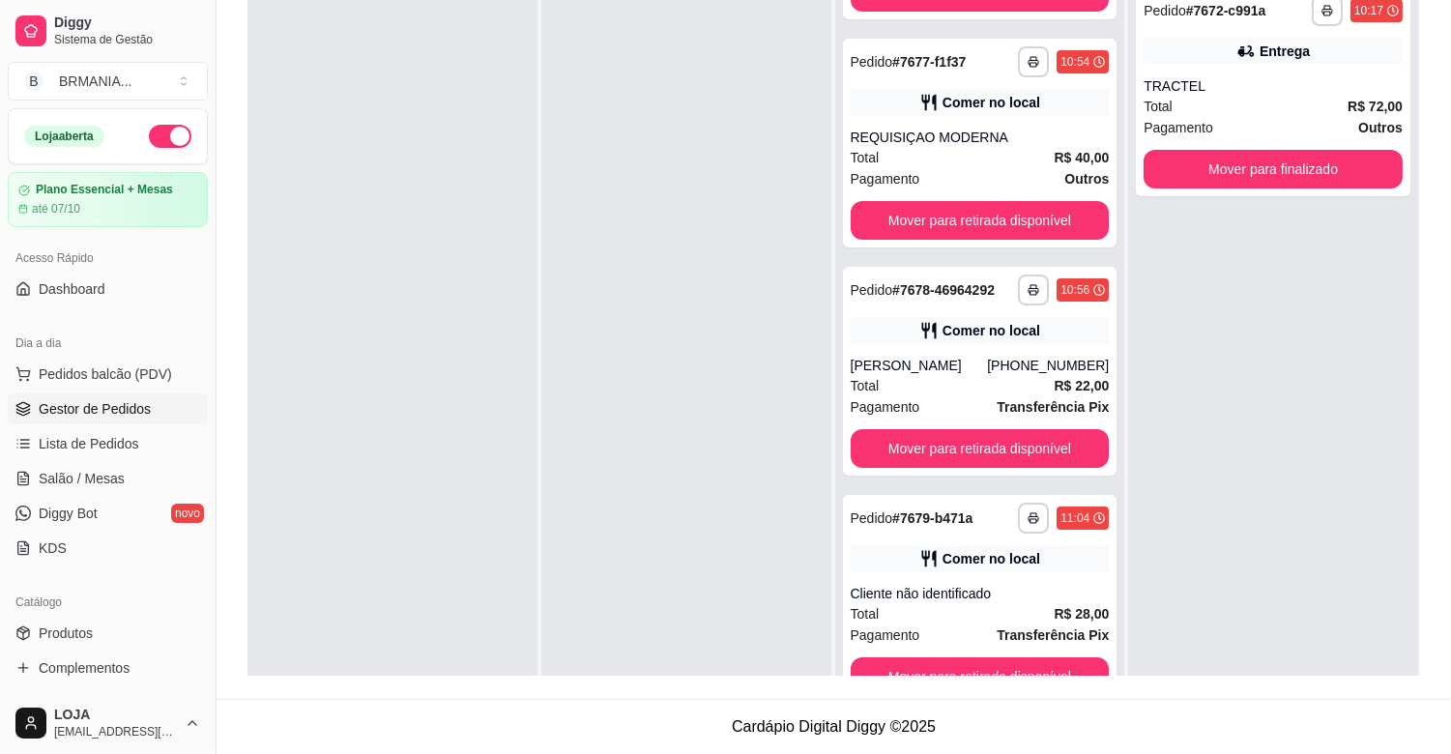
click at [1070, 686] on div "**********" at bounding box center [833, 235] width 1234 height 928
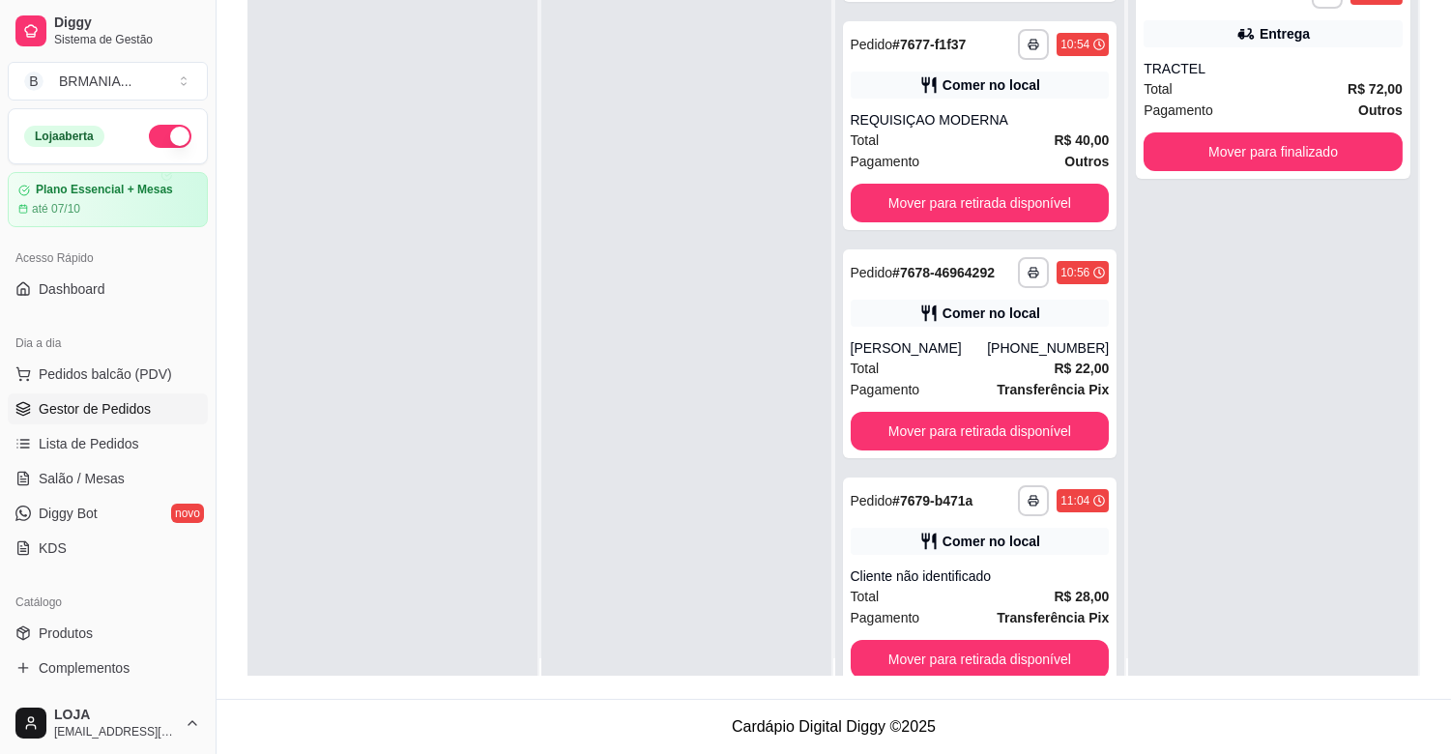
scroll to position [53, 0]
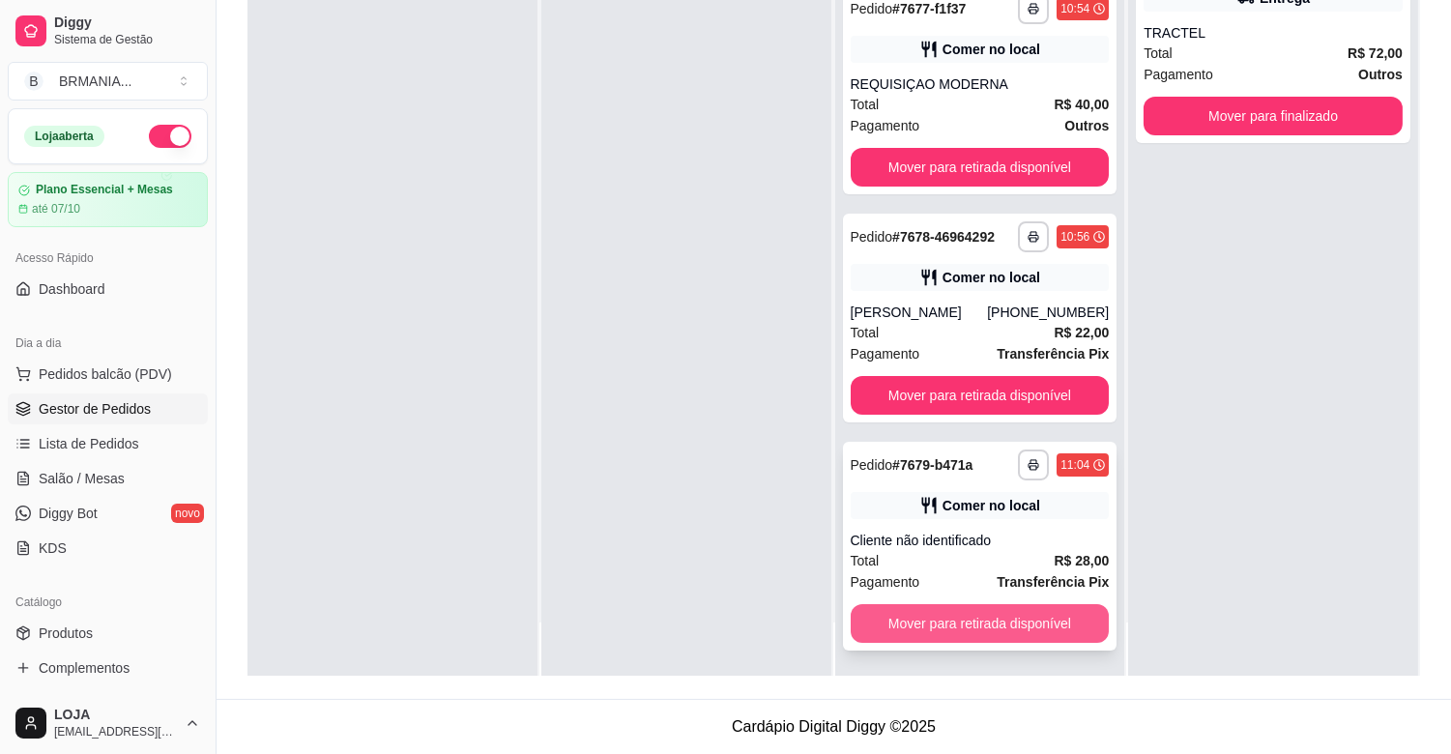
click at [1002, 614] on button "Mover para retirada disponível" at bounding box center [979, 623] width 259 height 39
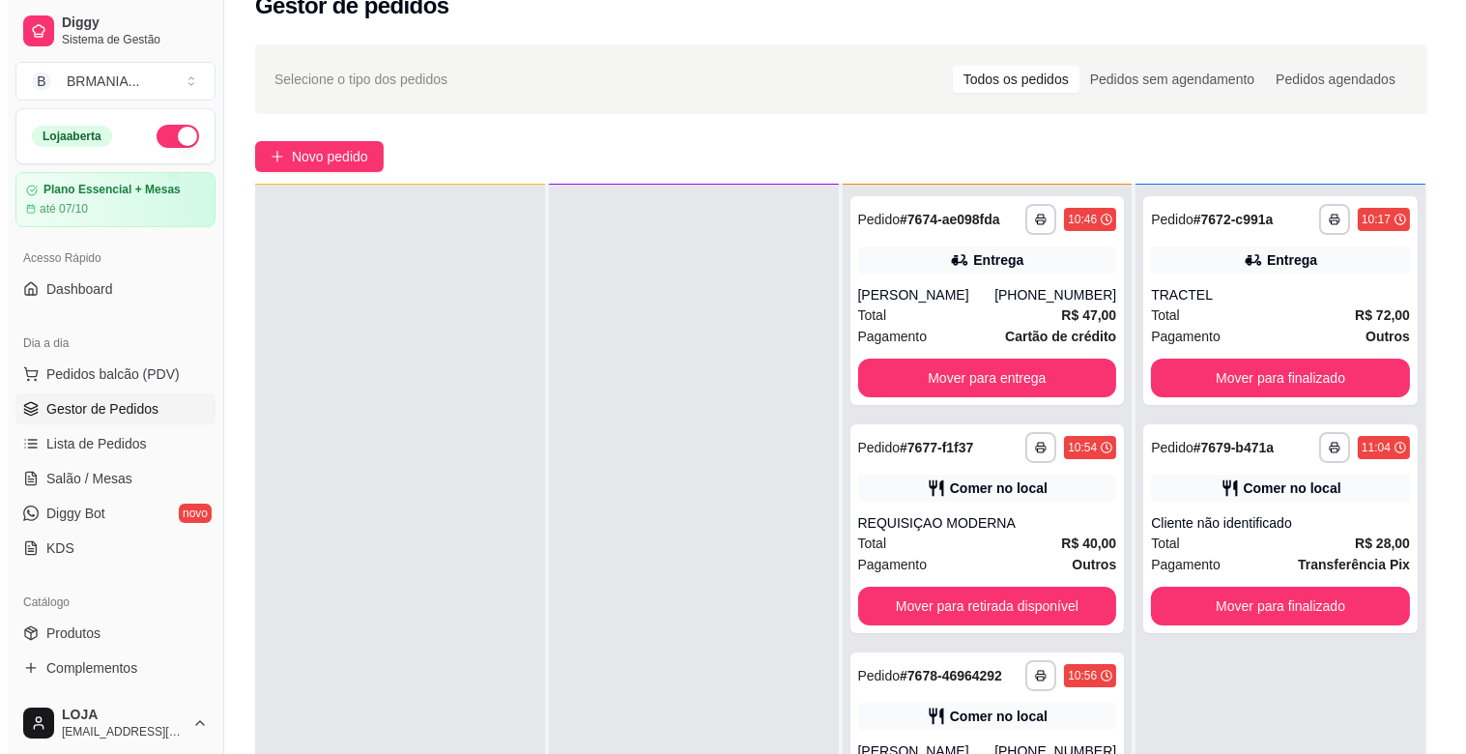
scroll to position [0, 0]
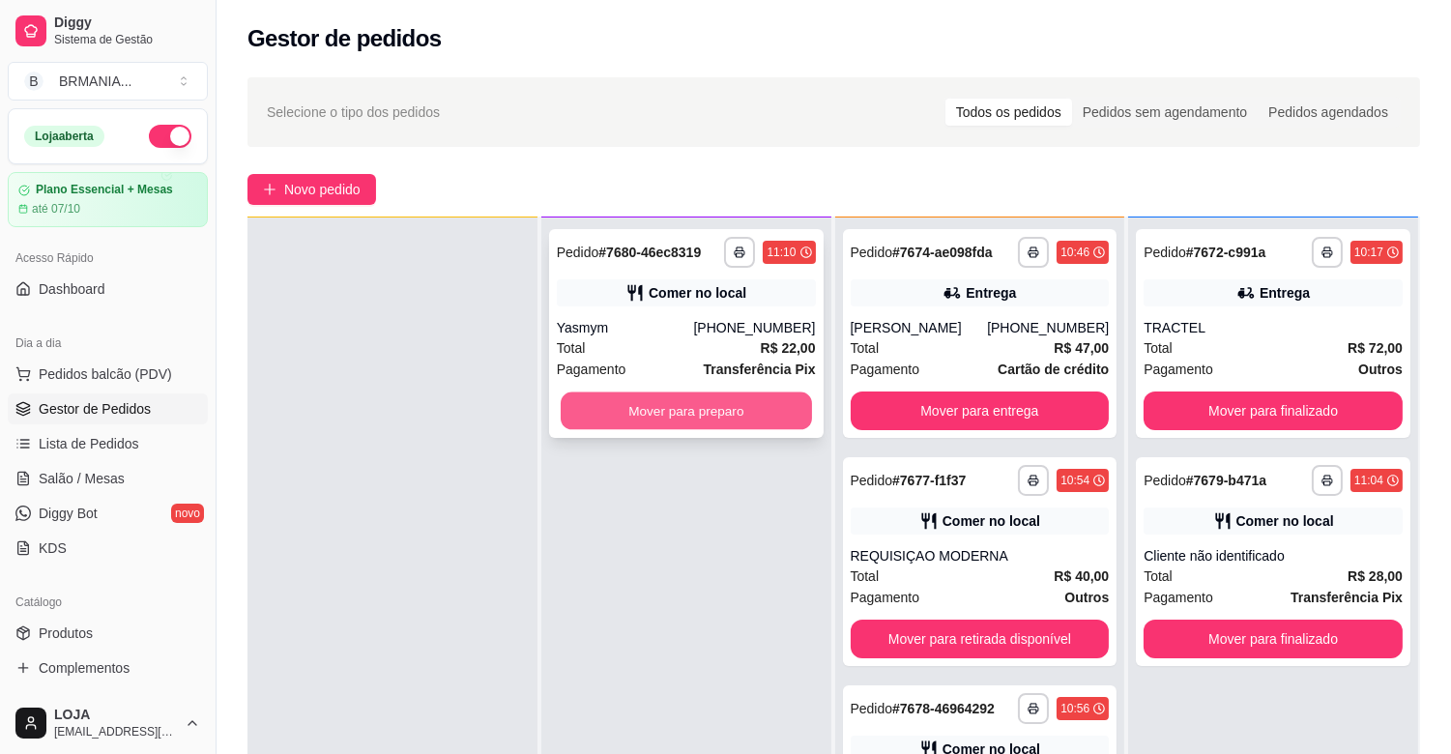
click at [687, 406] on button "Mover para preparo" at bounding box center [686, 411] width 251 height 38
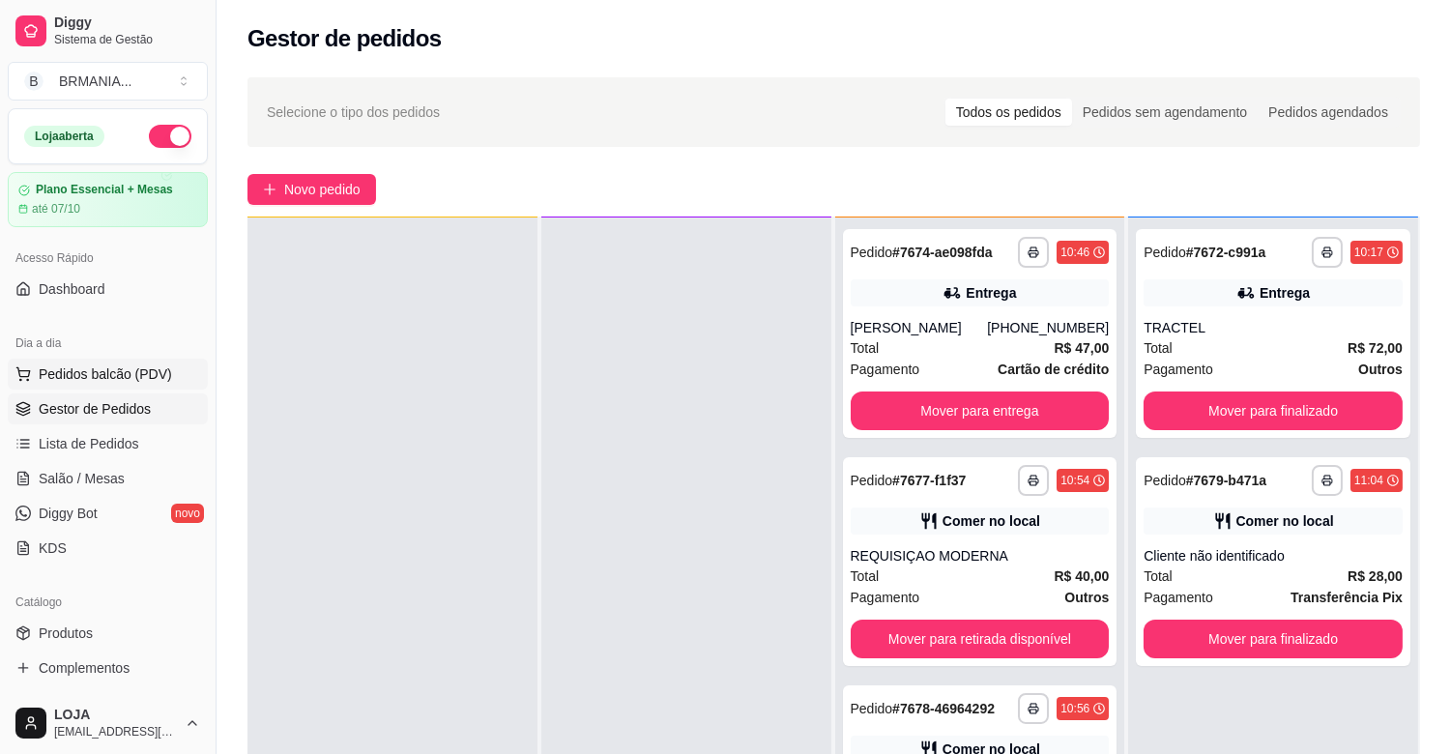
click at [62, 369] on span "Pedidos balcão (PDV)" at bounding box center [105, 373] width 133 height 19
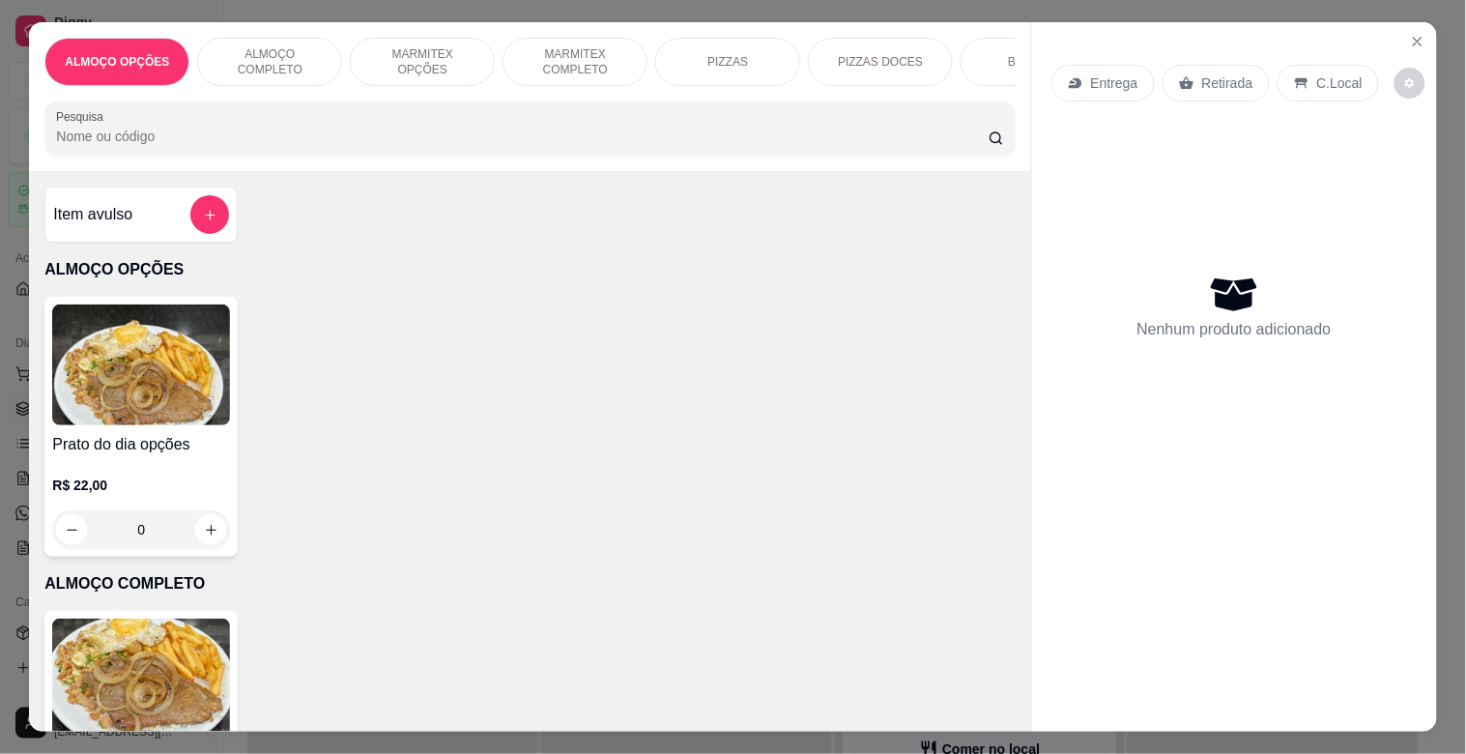
click at [575, 55] on p "MARMITEX COMPLETO" at bounding box center [575, 61] width 112 height 31
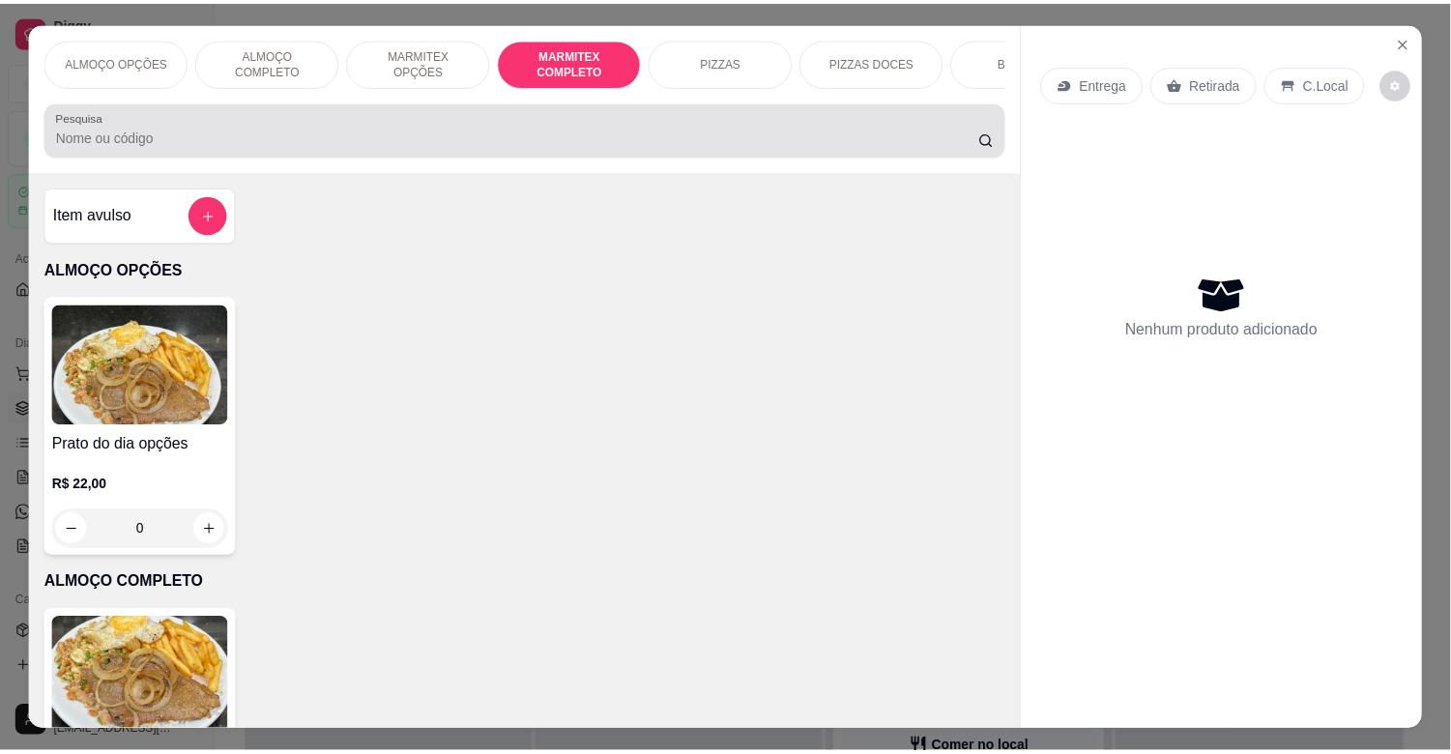
scroll to position [46, 0]
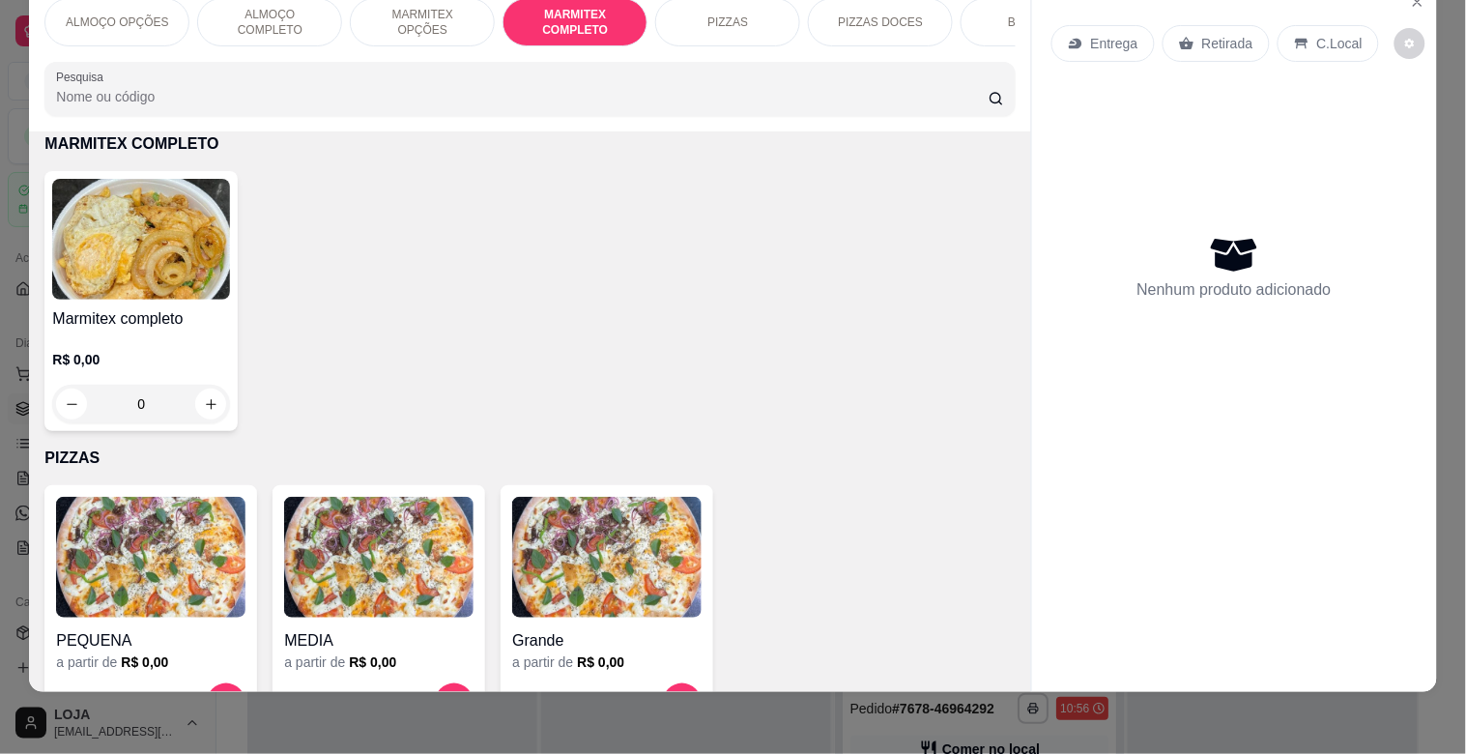
click at [89, 245] on img at bounding box center [141, 239] width 178 height 121
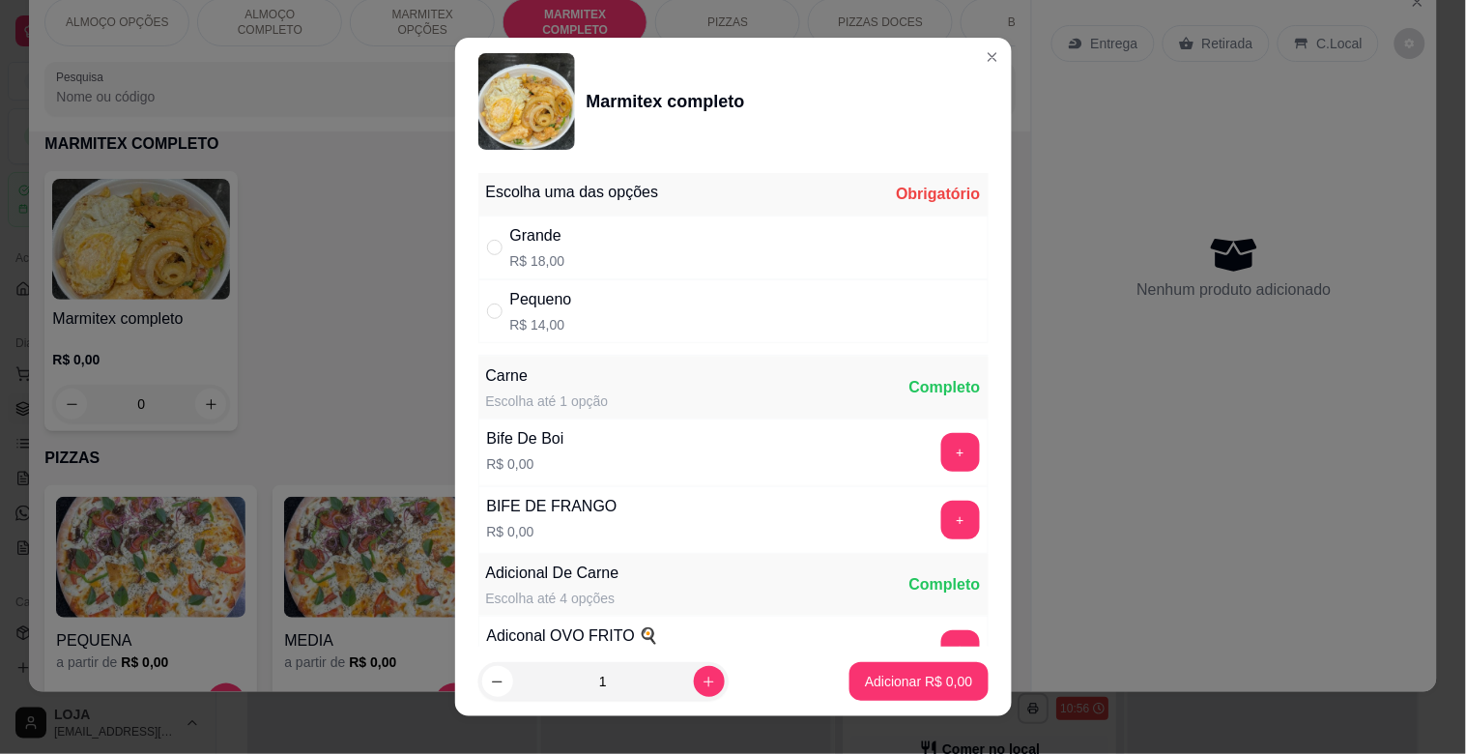
click at [564, 302] on div "Pequeno R$ 14,00" at bounding box center [733, 311] width 510 height 64
radio input "true"
click at [912, 702] on footer "1 Adicionar R$ 14,00" at bounding box center [733, 682] width 557 height 70
click at [906, 696] on button "Adicionar R$ 14,00" at bounding box center [916, 682] width 142 height 38
type input "1"
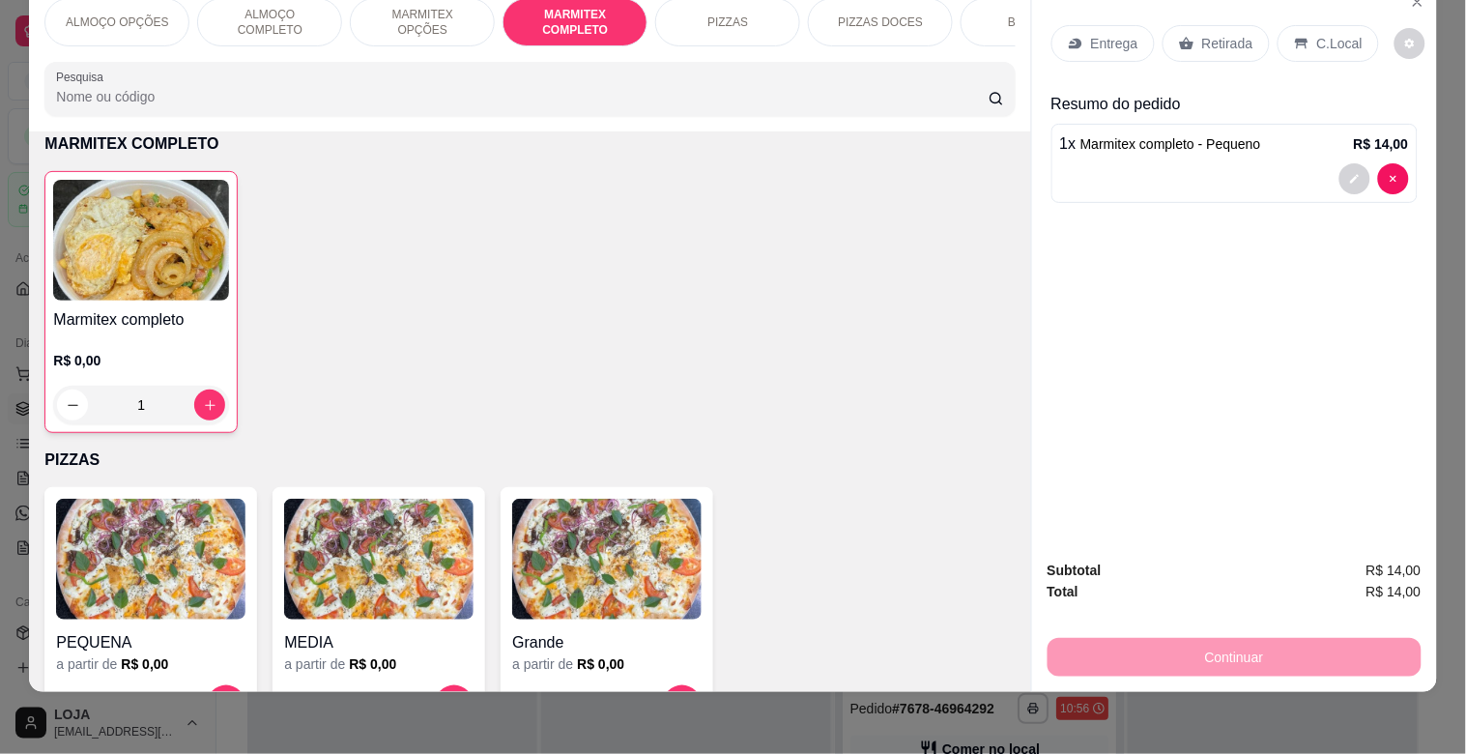
click at [606, 7] on p "MARMITEX COMPLETO" at bounding box center [575, 22] width 112 height 31
click at [50, 268] on div "Marmitex completo R$ 0,00 1" at bounding box center [140, 302] width 193 height 262
click at [529, 243] on div "Marmitex completo R$ 0,00 1" at bounding box center [529, 302] width 970 height 262
click at [145, 296] on img at bounding box center [141, 240] width 176 height 121
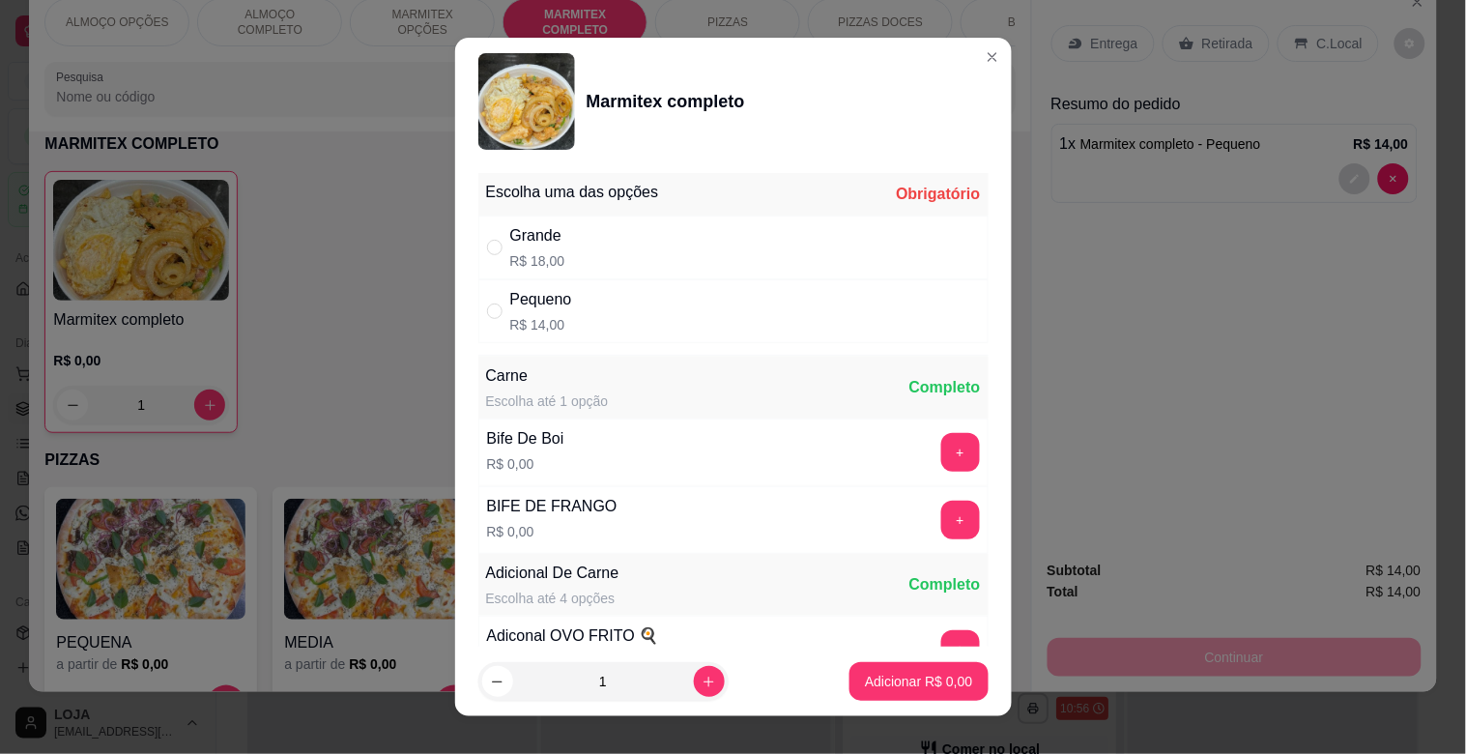
click at [570, 263] on div "Grande R$ 18,00" at bounding box center [733, 248] width 510 height 64
radio input "true"
click at [864, 686] on p "Adicionar R$ 18,00" at bounding box center [915, 681] width 112 height 18
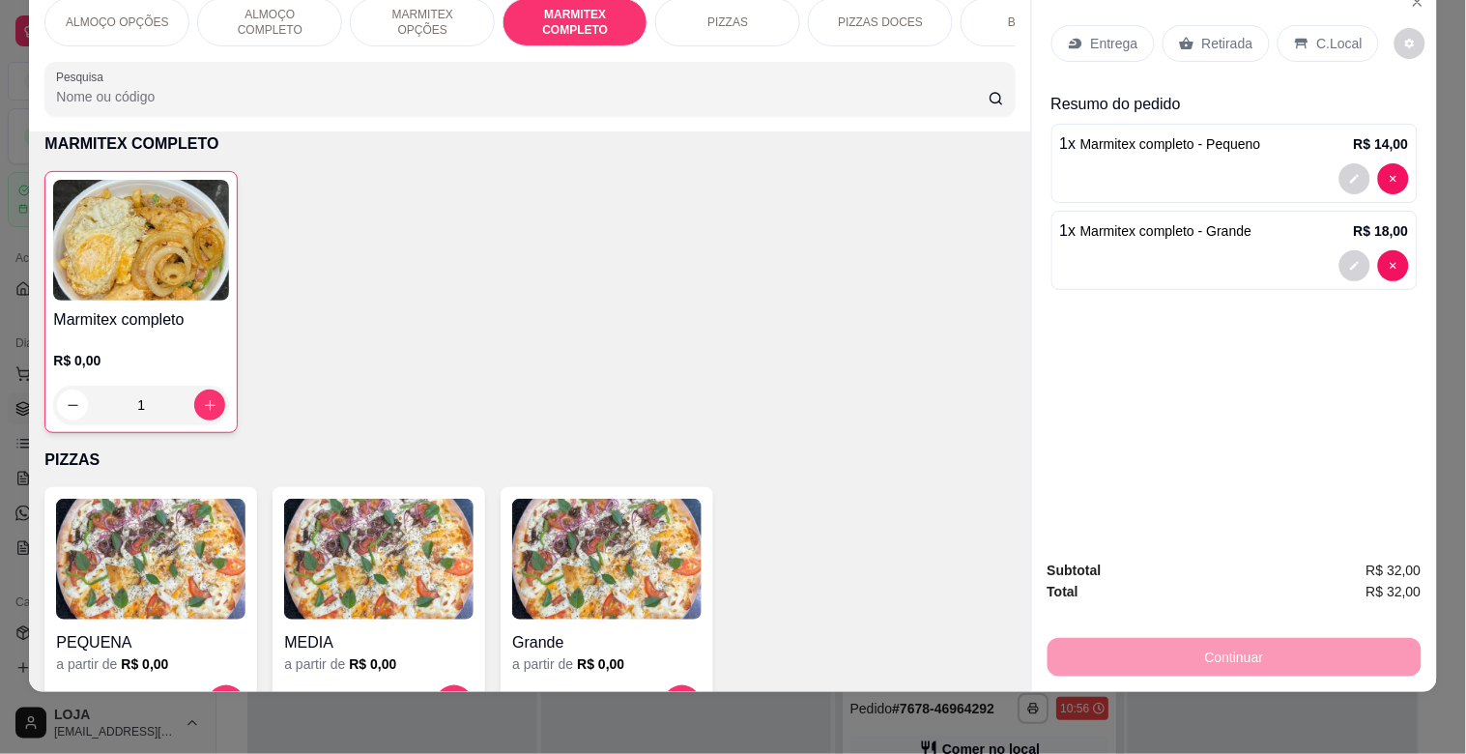
drag, startPoint x: 1331, startPoint y: 22, endPoint x: 1274, endPoint y: 169, distance: 157.6
click at [1330, 34] on p "C.Local" at bounding box center [1339, 43] width 45 height 19
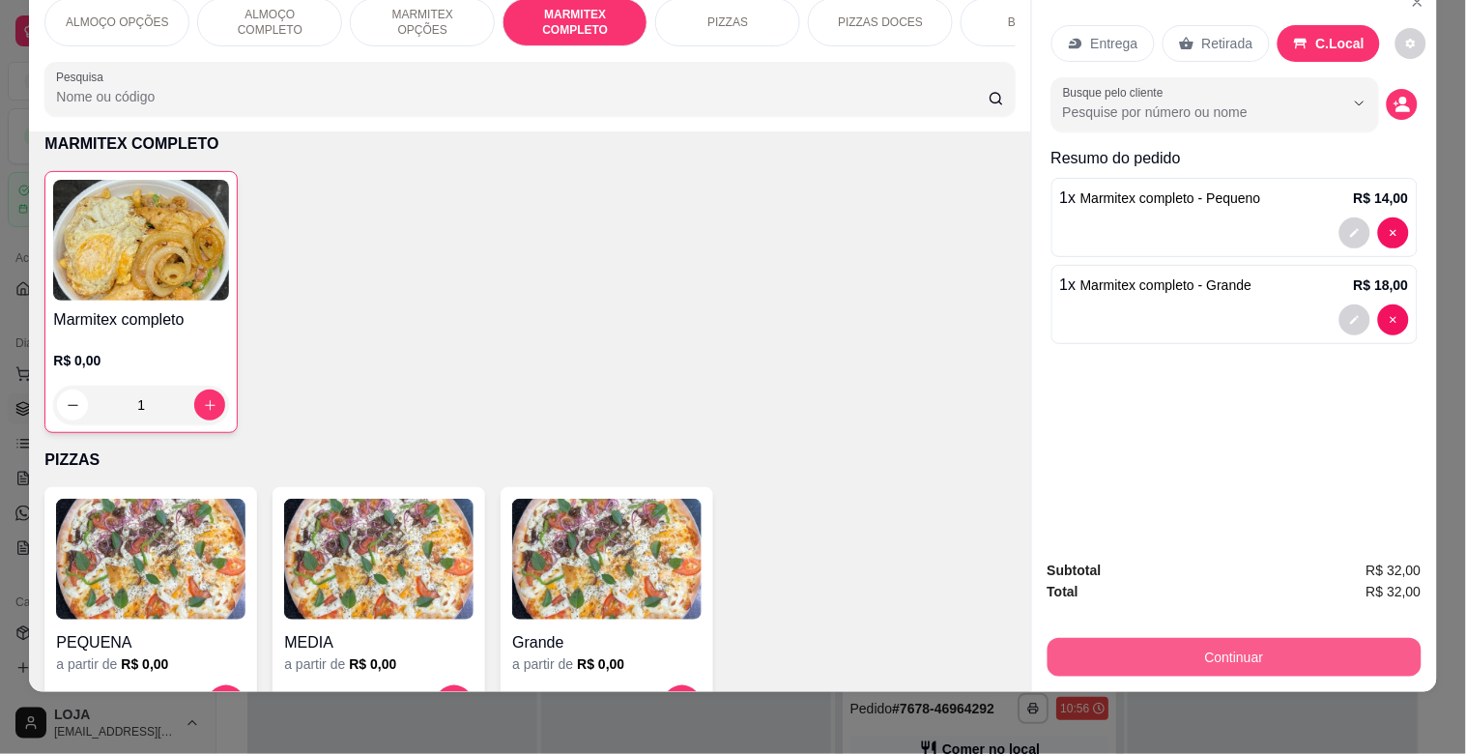
click at [1266, 638] on button "Continuar" at bounding box center [1235, 657] width 374 height 39
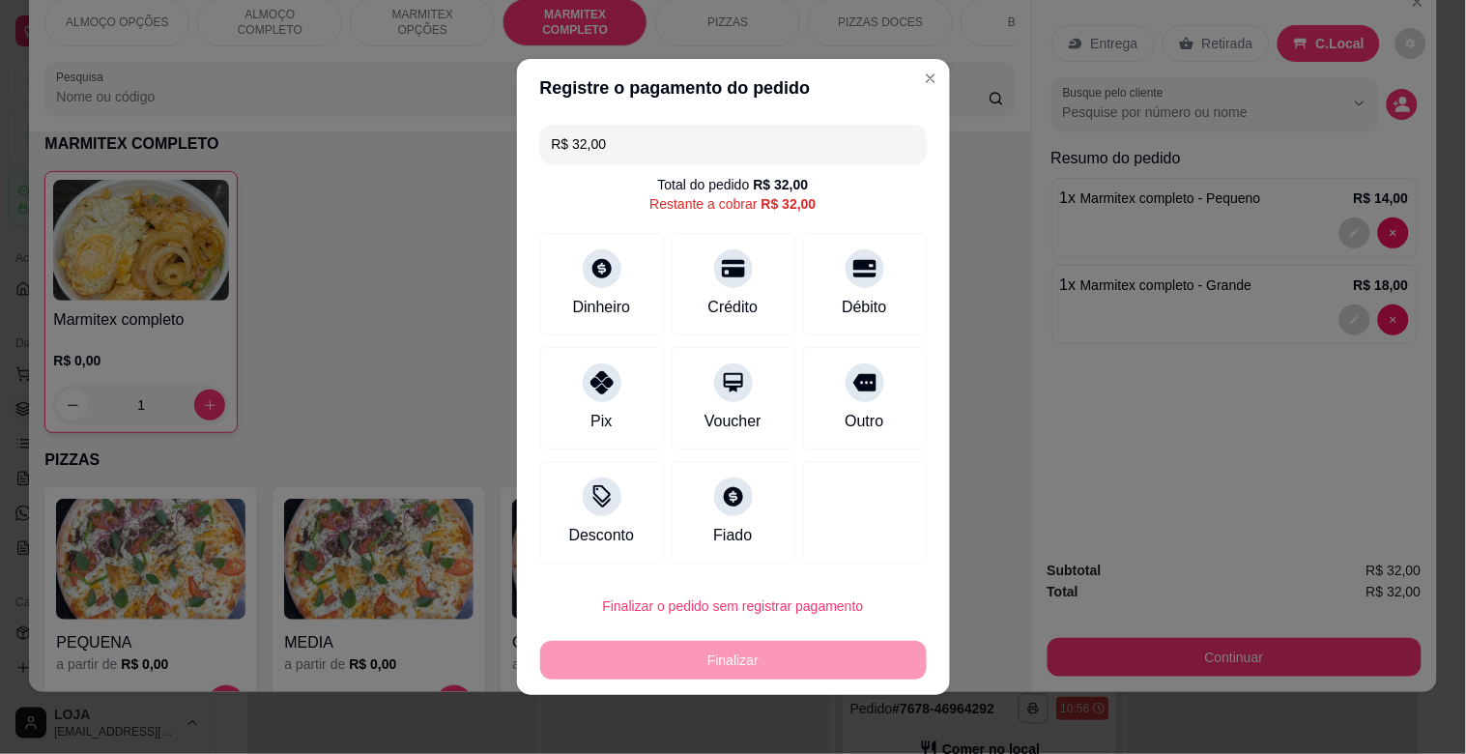
click at [657, 146] on input "R$ 32,00" at bounding box center [733, 144] width 363 height 39
type input "R$ 0,00"
click at [603, 503] on div at bounding box center [602, 491] width 43 height 43
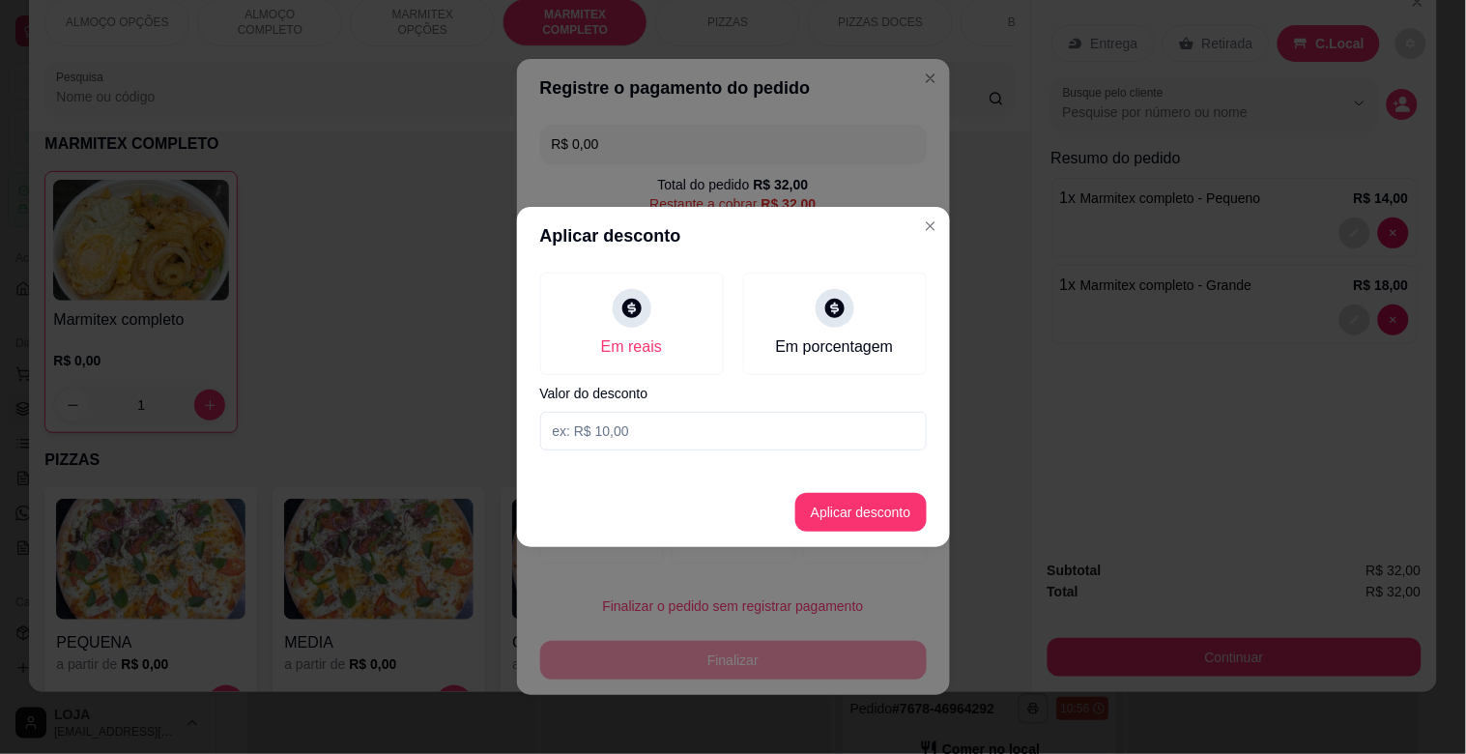
click at [721, 422] on input at bounding box center [733, 431] width 387 height 39
type input "3,00"
click at [845, 522] on button "Aplicar desconto" at bounding box center [860, 512] width 131 height 39
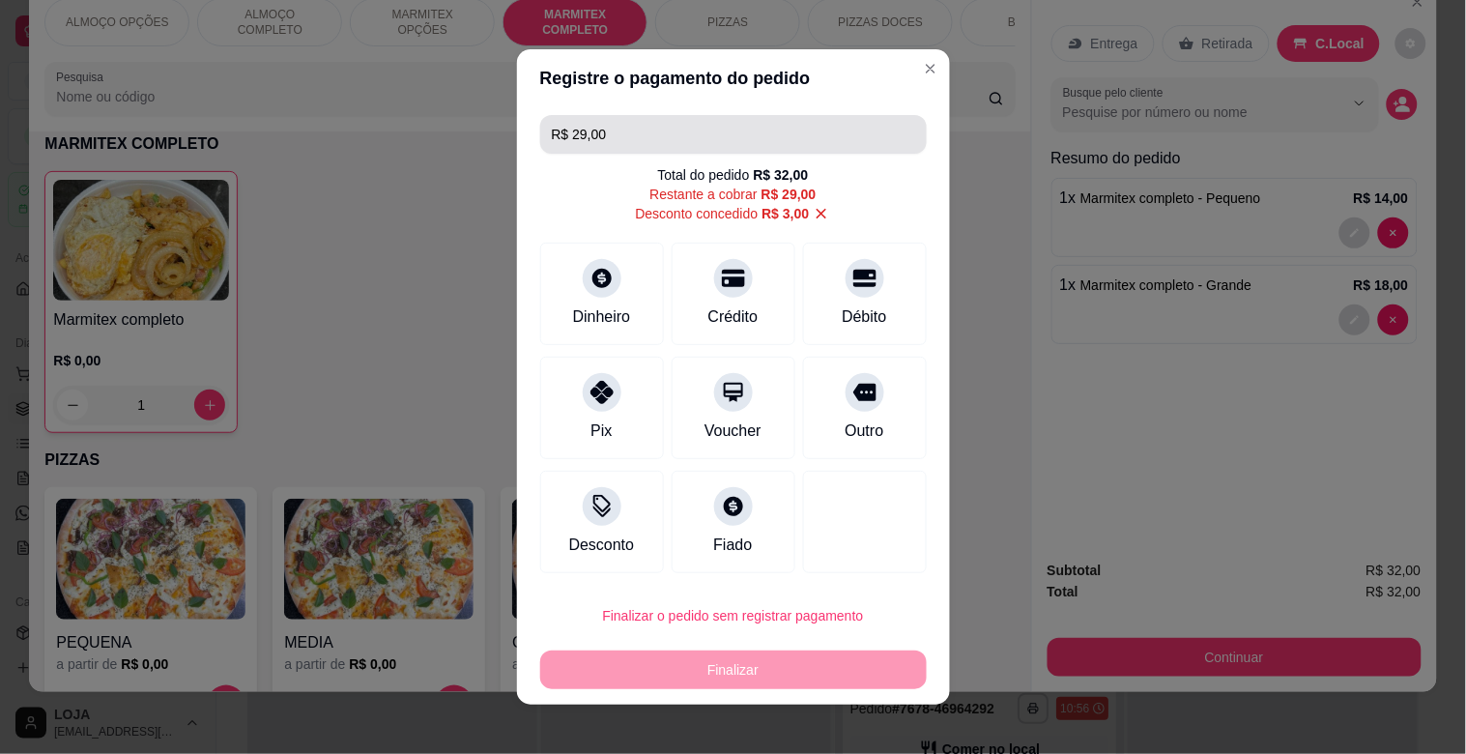
click at [643, 131] on input "R$ 29,00" at bounding box center [733, 134] width 363 height 39
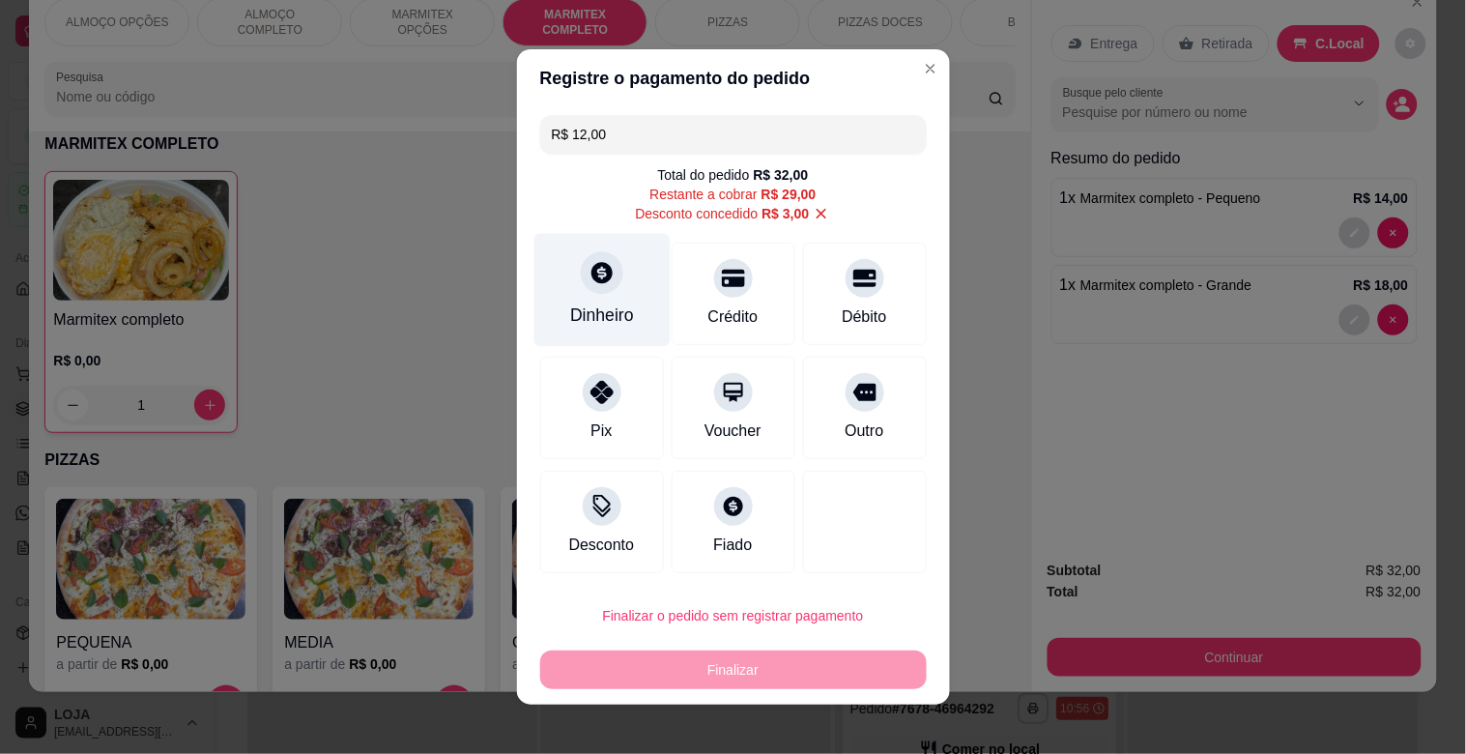
click at [611, 276] on div at bounding box center [602, 272] width 43 height 43
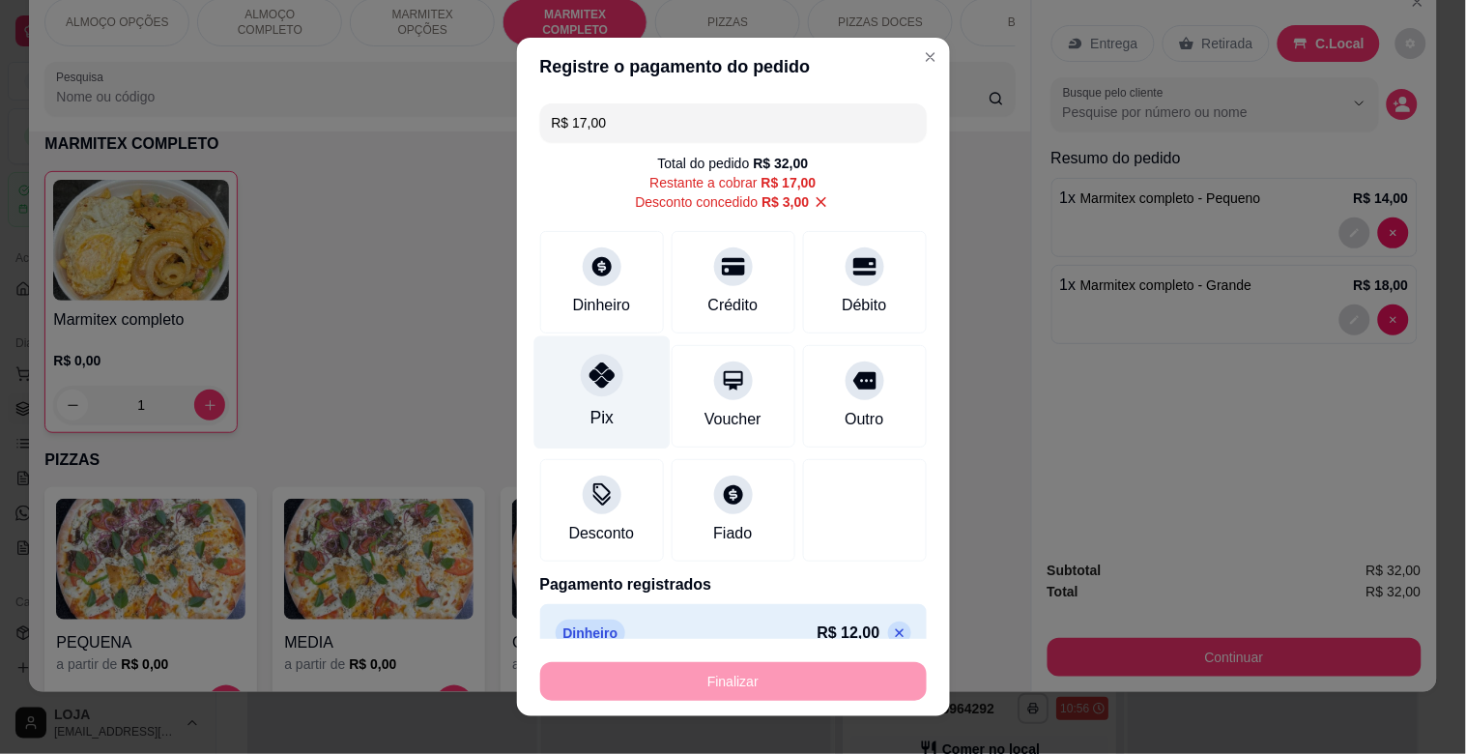
click at [589, 384] on icon at bounding box center [601, 374] width 25 height 25
type input "R$ 0,00"
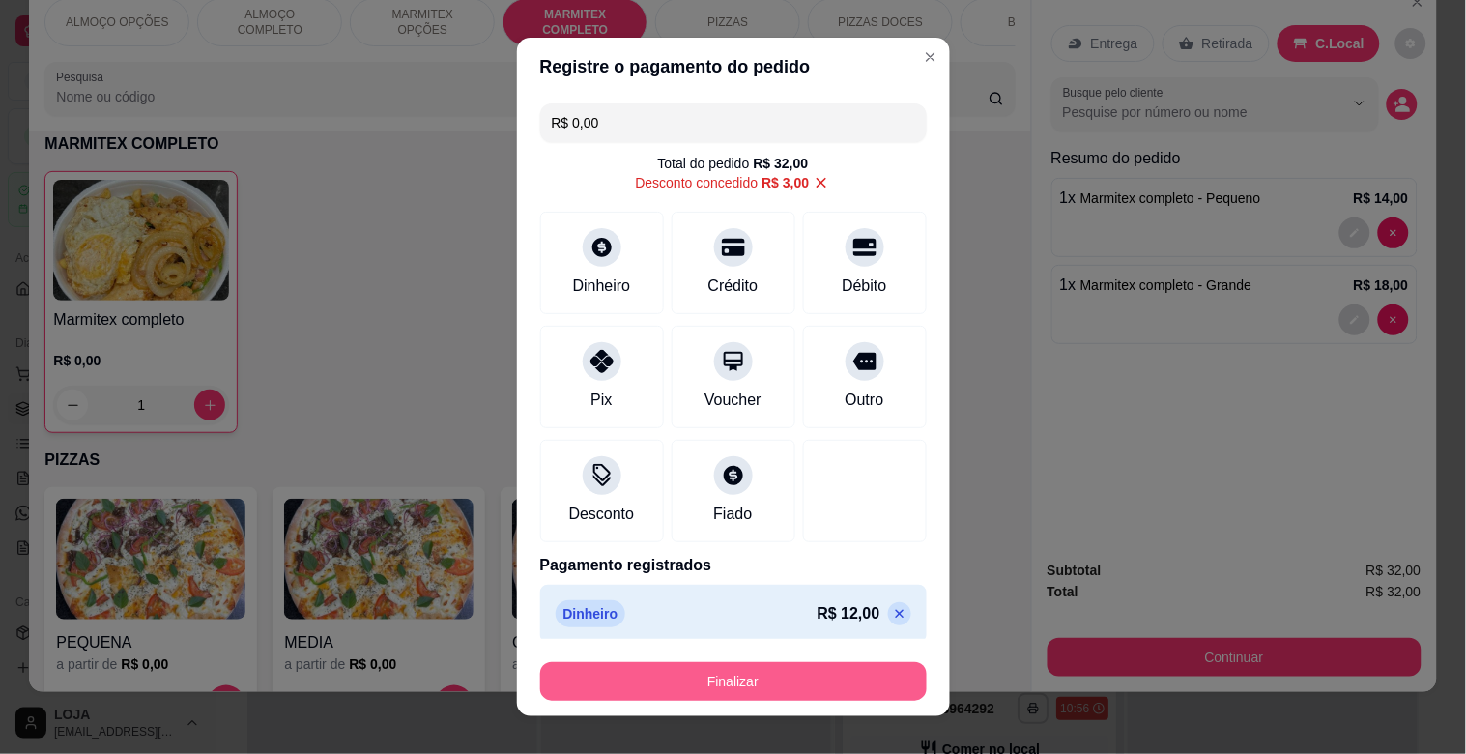
click at [797, 664] on button "Finalizar" at bounding box center [733, 681] width 387 height 39
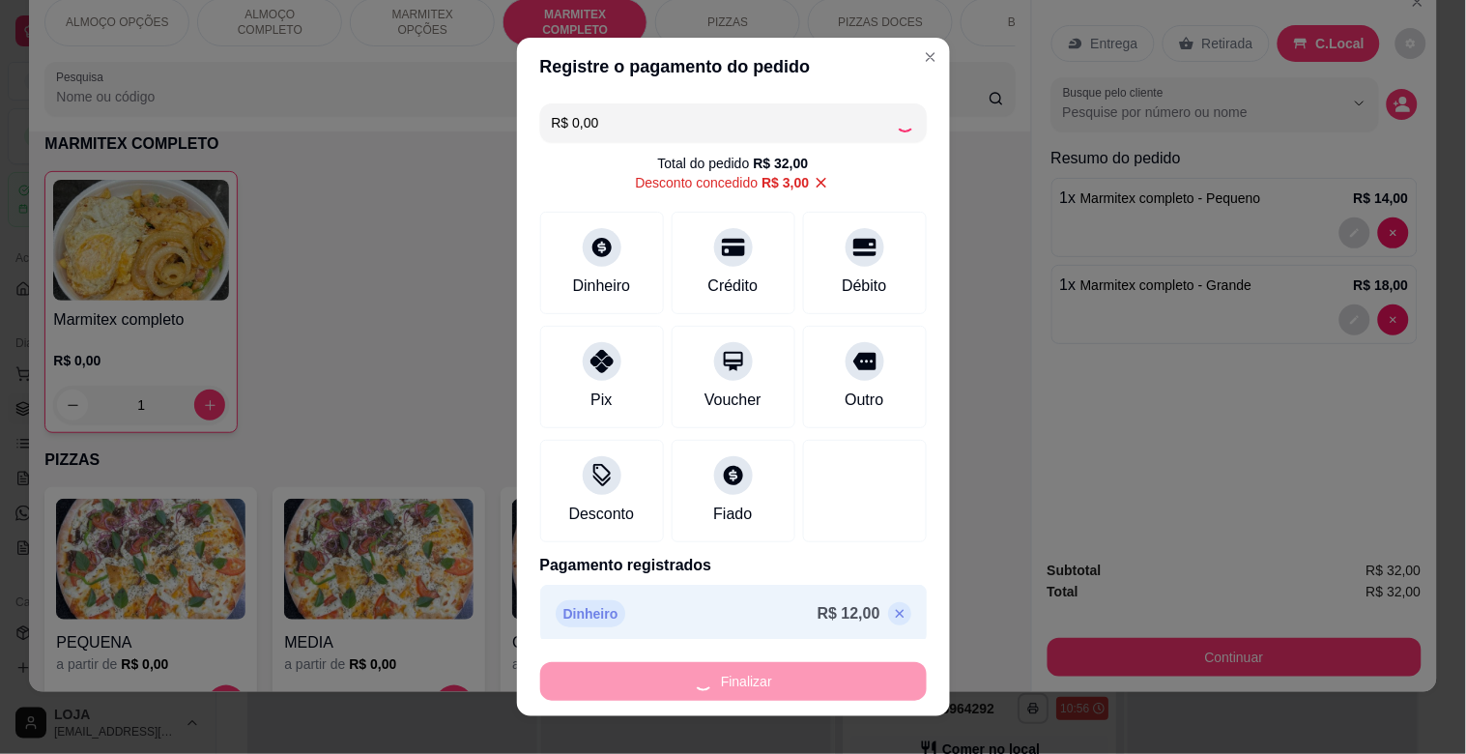
type input "0"
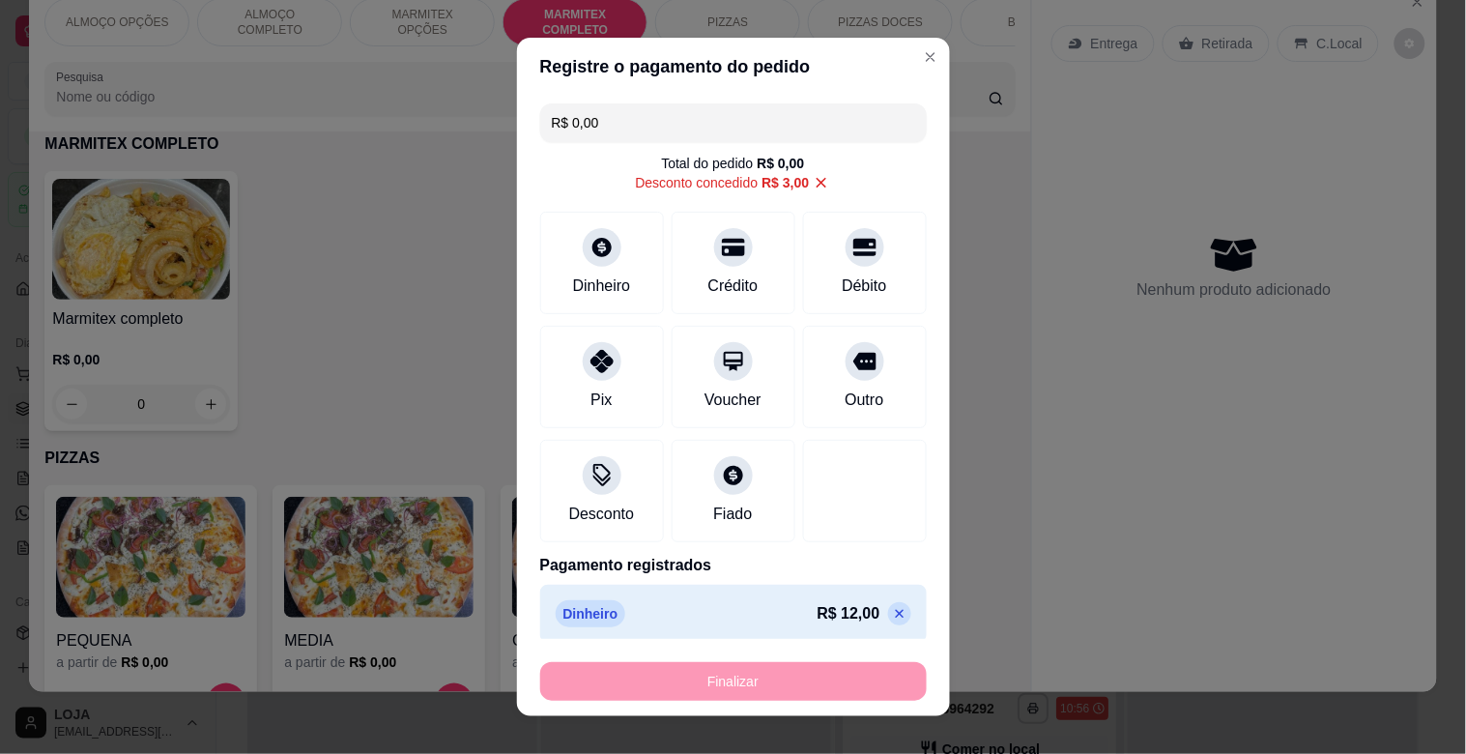
type input "-R$ 32,00"
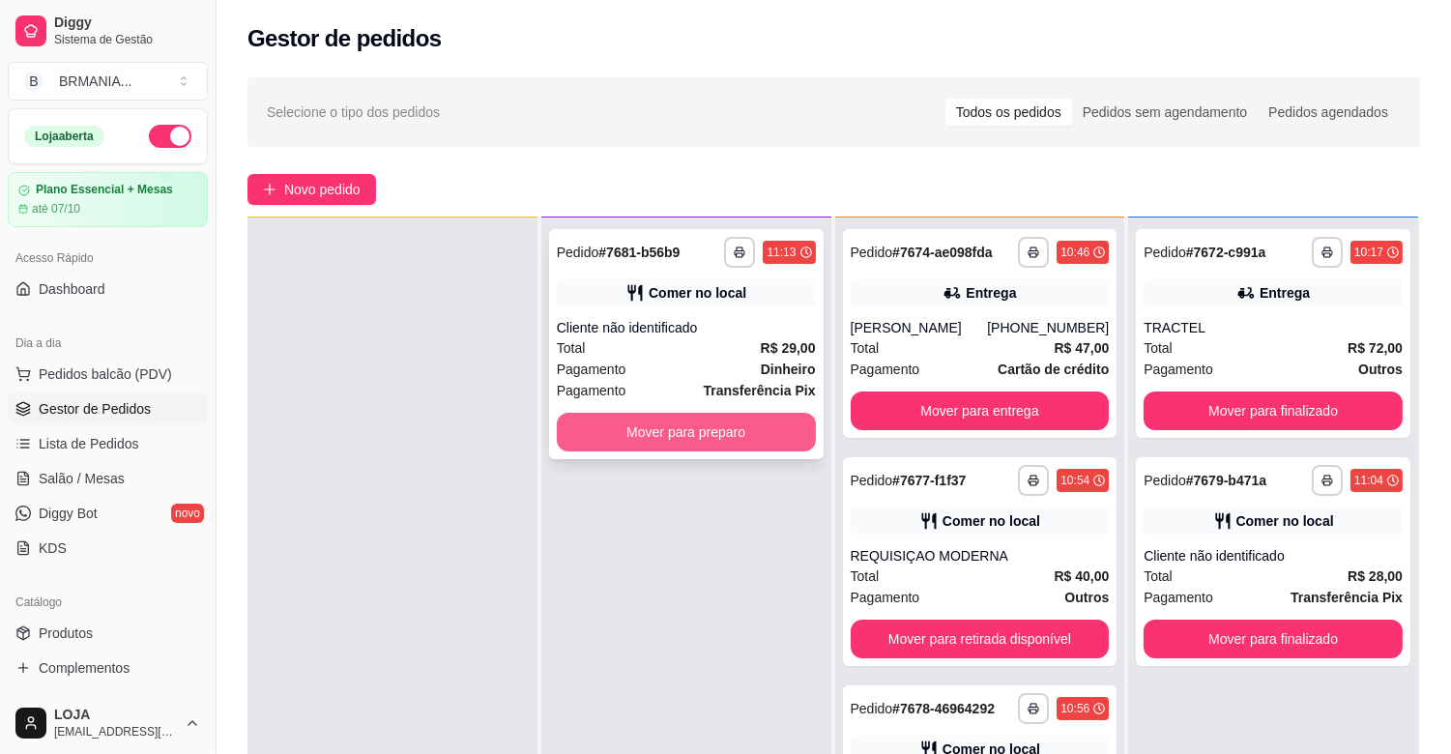
click at [701, 425] on button "Mover para preparo" at bounding box center [686, 432] width 259 height 39
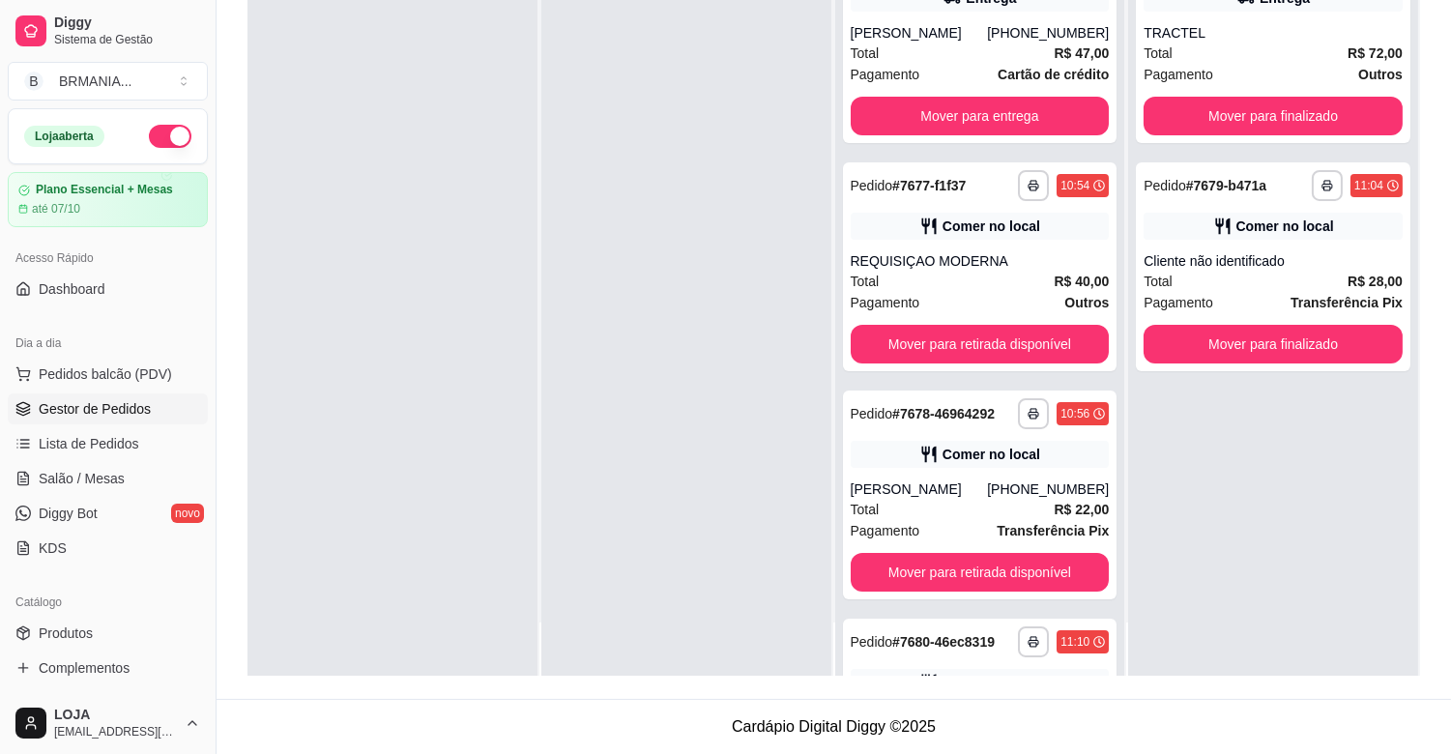
scroll to position [426, 0]
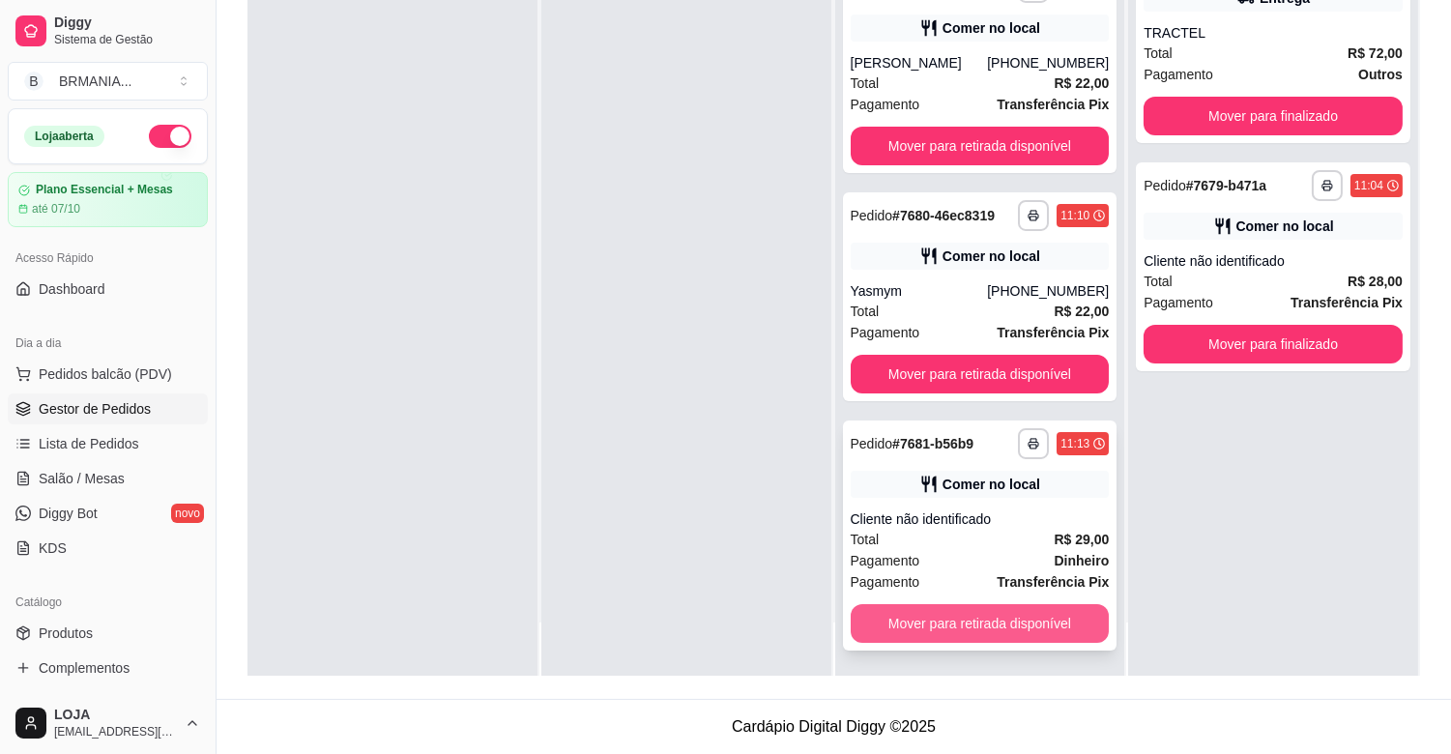
click at [1039, 621] on button "Mover para retirada disponível" at bounding box center [979, 623] width 259 height 39
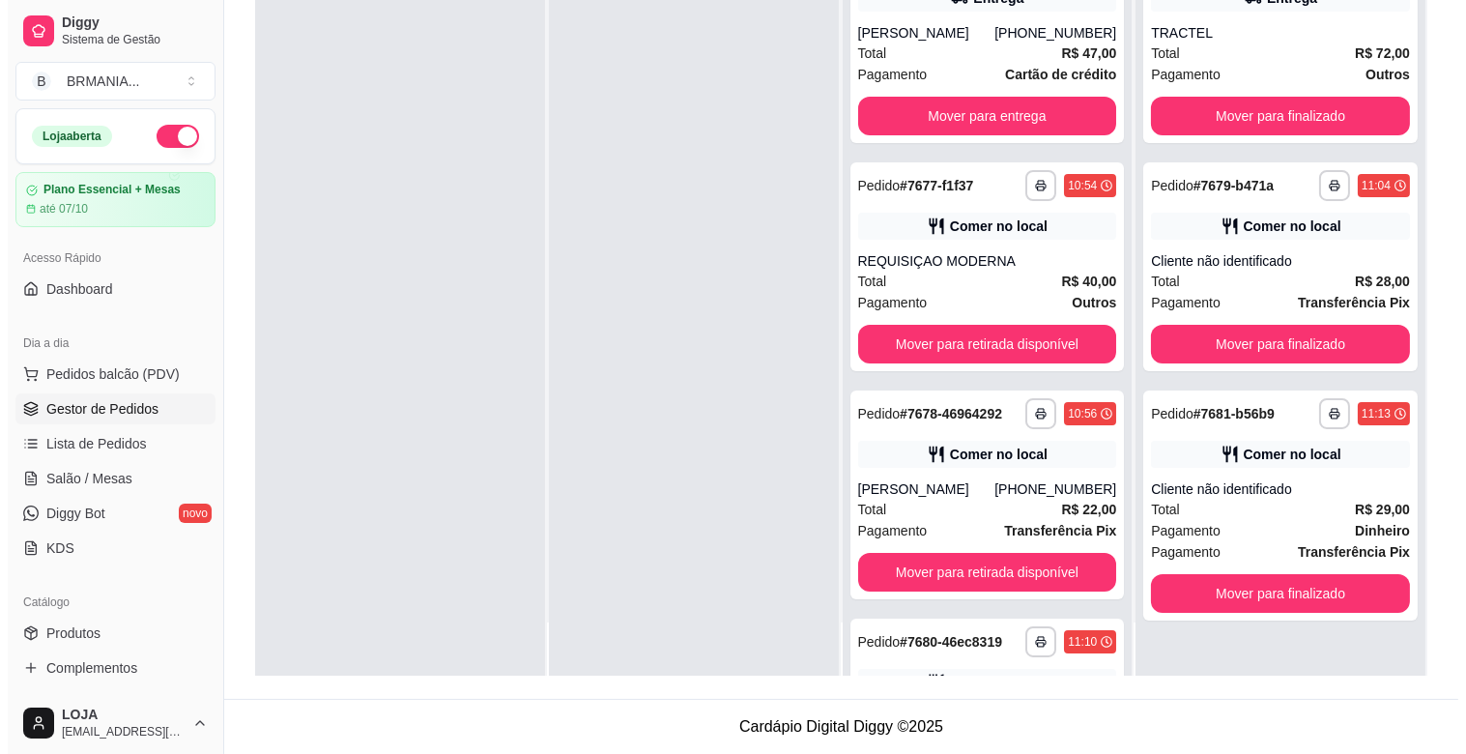
scroll to position [0, 0]
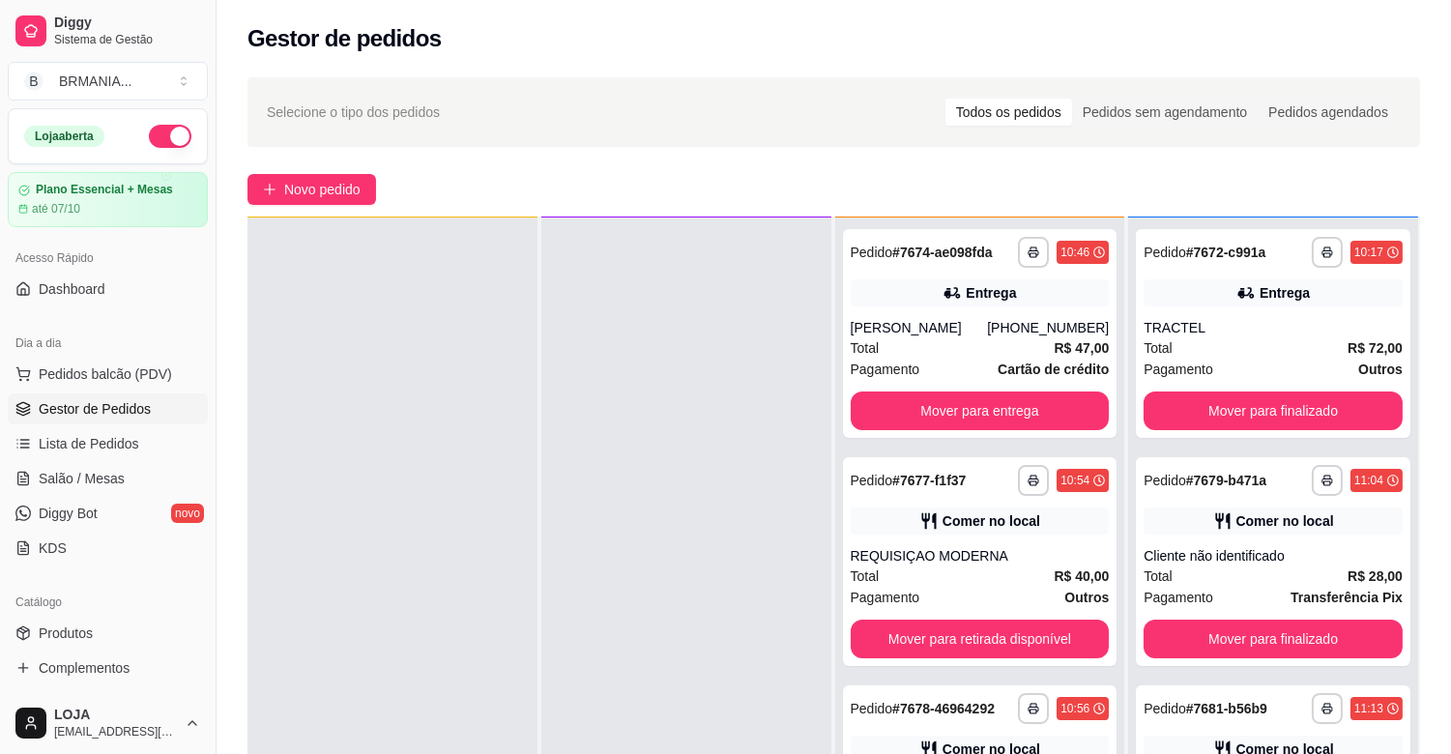
drag, startPoint x: 1430, startPoint y: 35, endPoint x: 1435, endPoint y: 8, distance: 27.5
click at [1431, 22] on div "Gestor de pedidos" at bounding box center [833, 33] width 1234 height 66
drag, startPoint x: 1435, startPoint y: 8, endPoint x: 1436, endPoint y: -2, distance: 9.7
click at [1436, 0] on html "**********" at bounding box center [725, 377] width 1451 height 754
click at [55, 378] on span "Pedidos balcão (PDV)" at bounding box center [105, 373] width 133 height 19
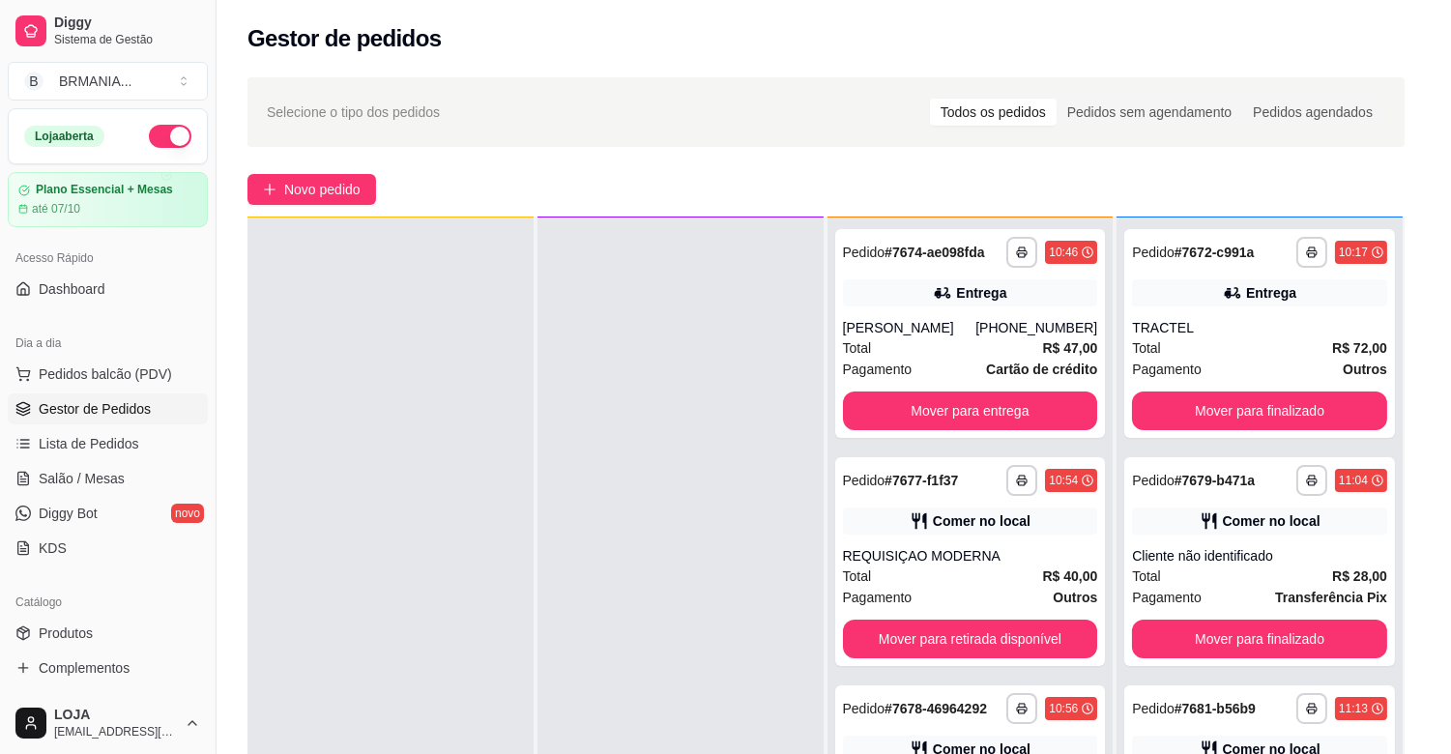
click at [83, 375] on img at bounding box center [141, 364] width 178 height 121
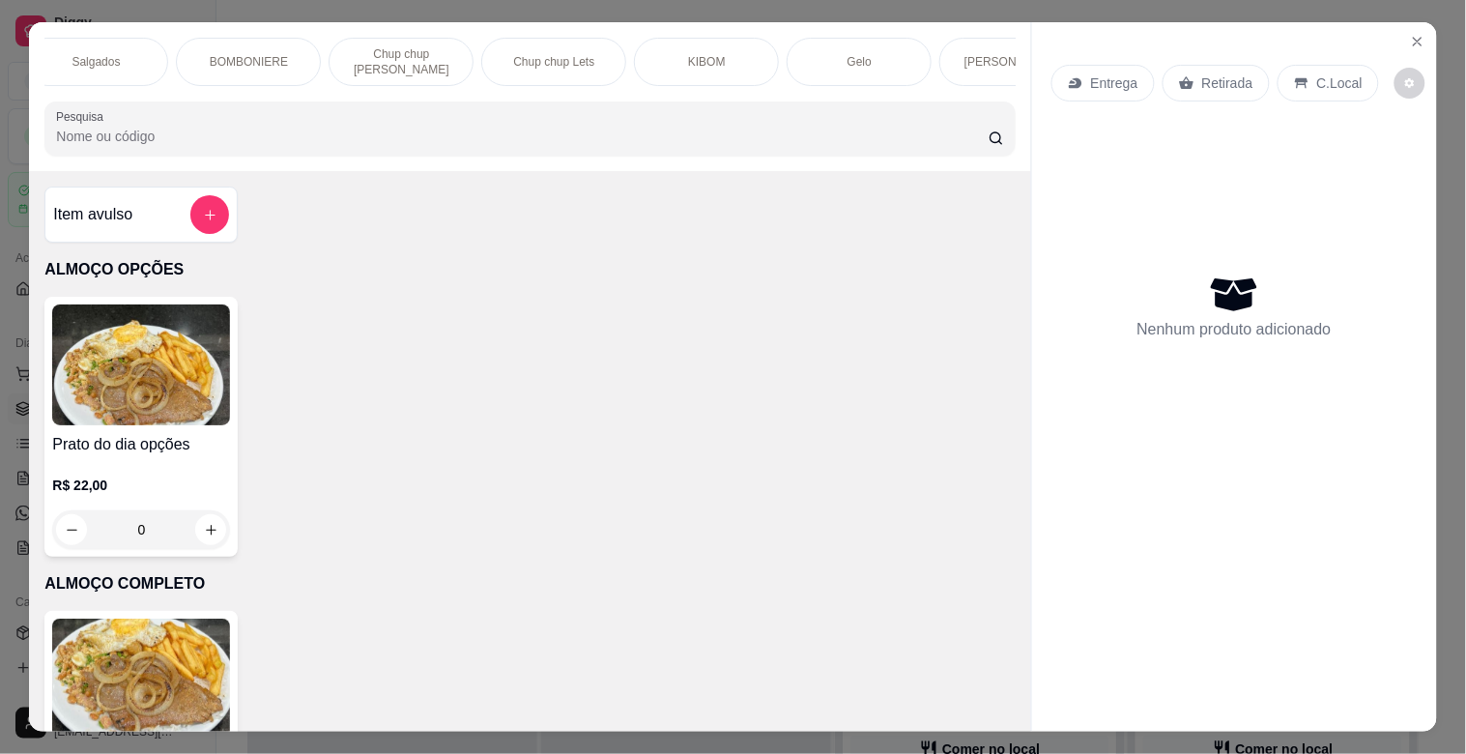
scroll to position [0, 2227]
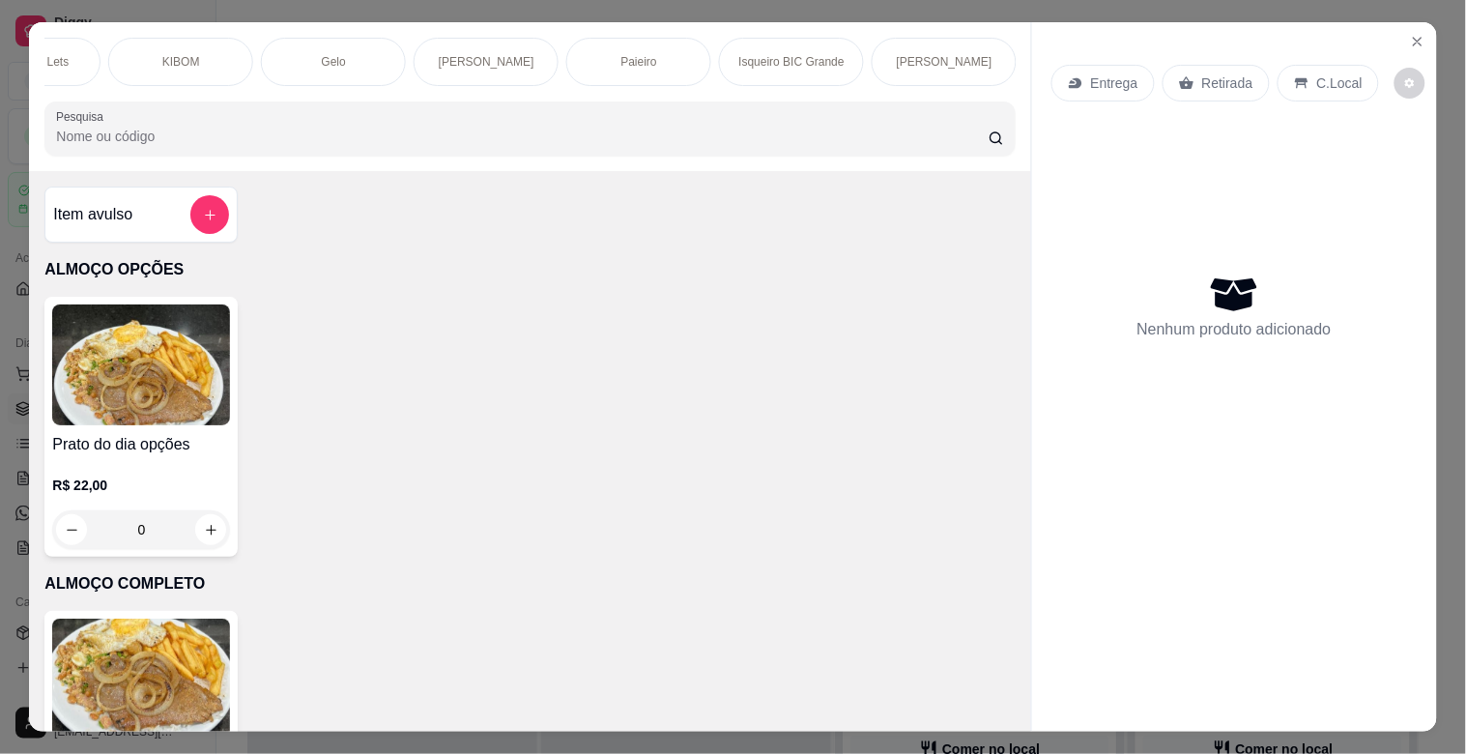
click at [634, 58] on p "Paieiro" at bounding box center [639, 61] width 36 height 15
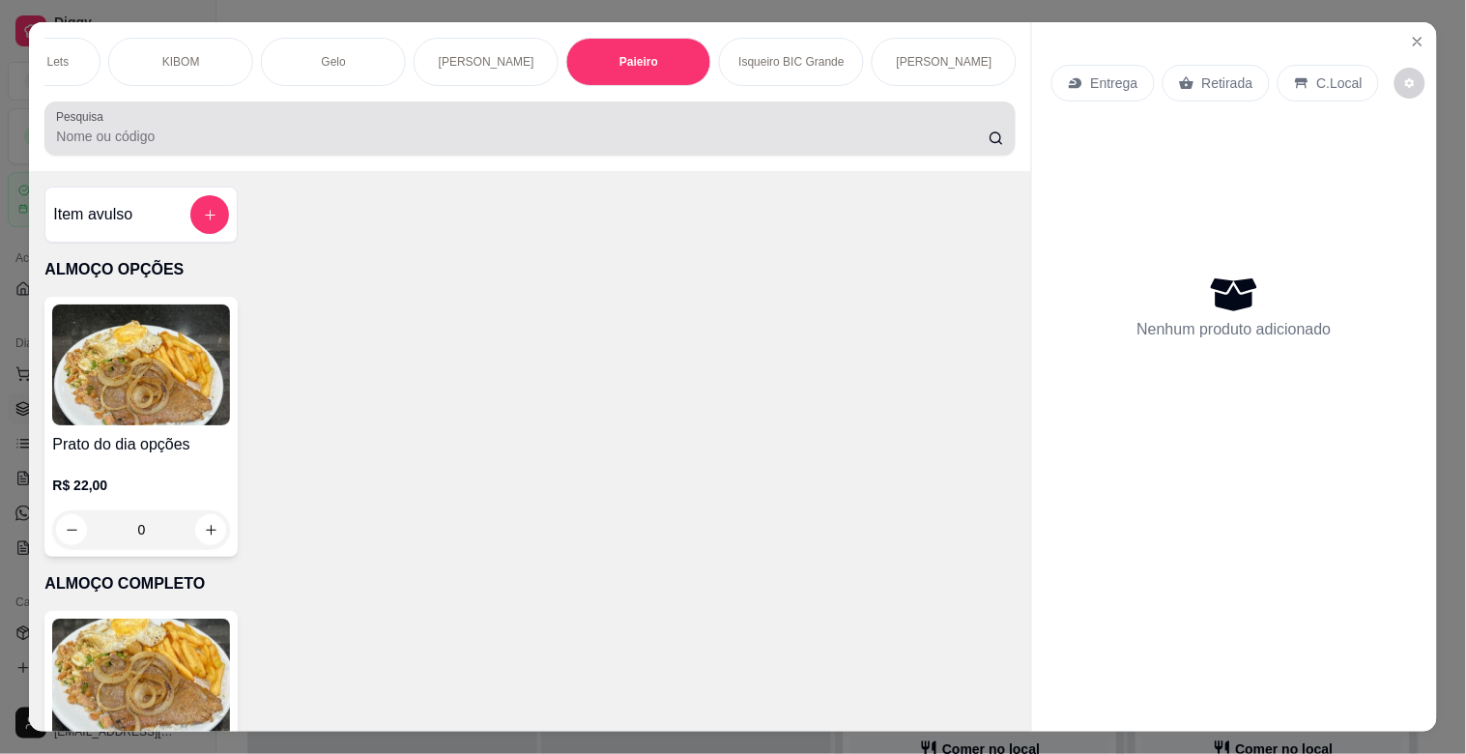
scroll to position [46, 0]
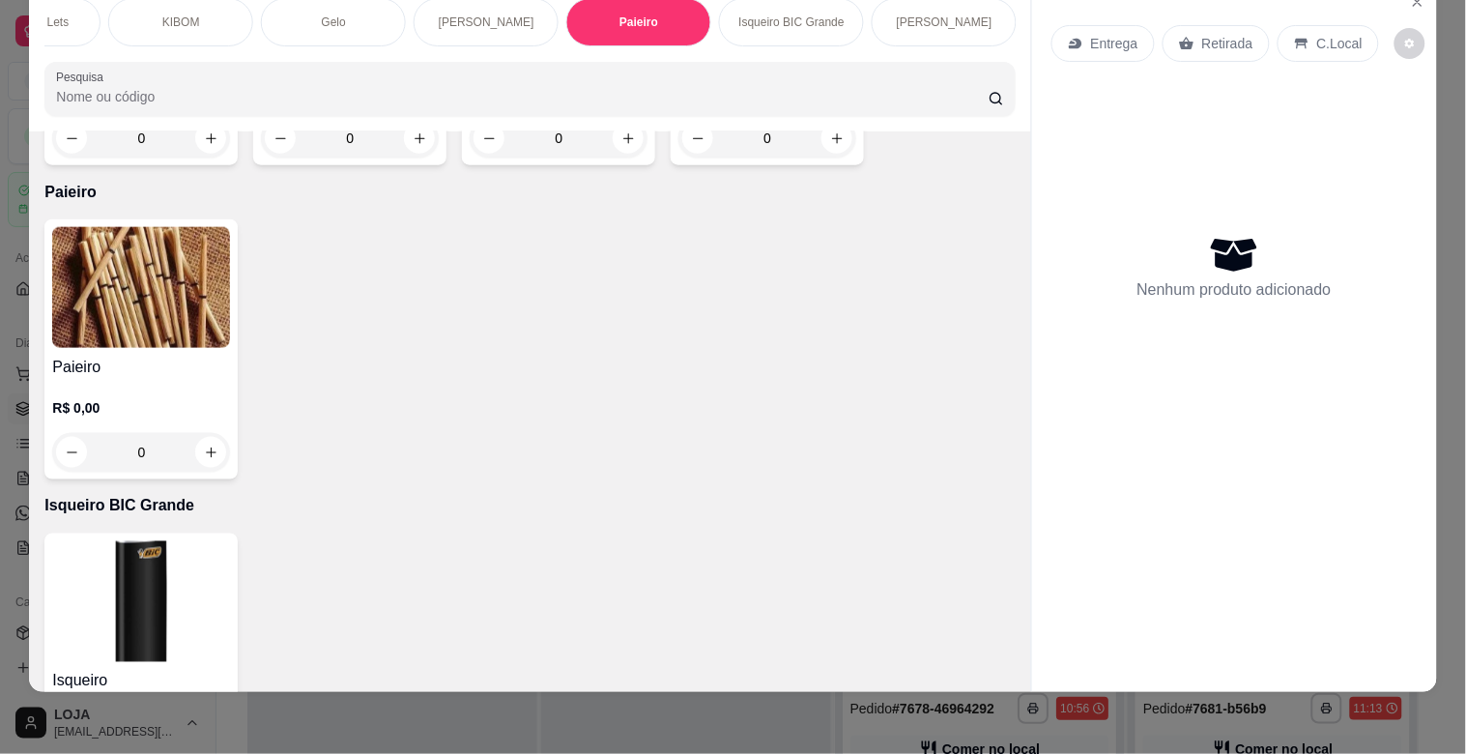
click at [217, 300] on div at bounding box center [141, 287] width 178 height 121
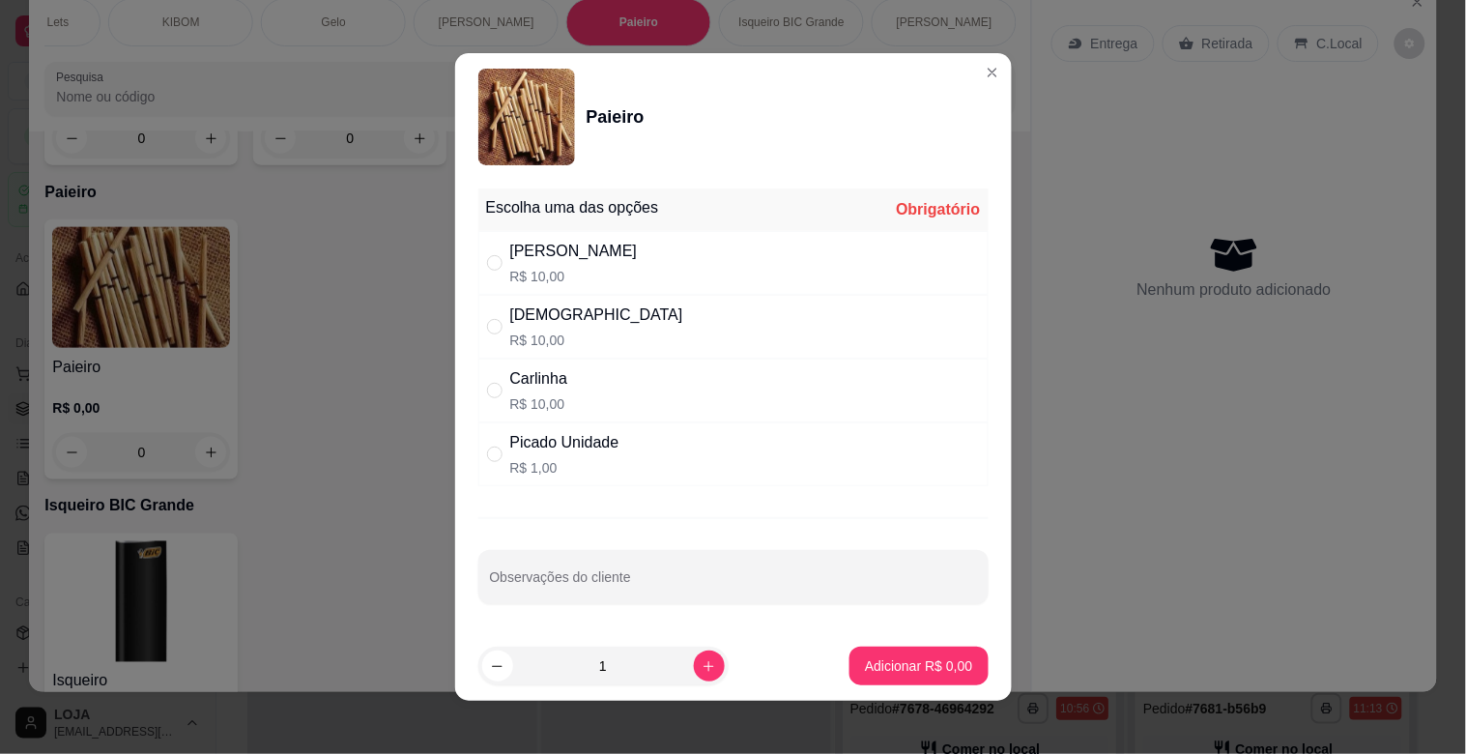
click at [562, 446] on div "Picado Unidade" at bounding box center [564, 442] width 109 height 23
radio input "true"
click at [863, 648] on button "Adicionar R$ 1,00" at bounding box center [919, 666] width 138 height 39
type input "1"
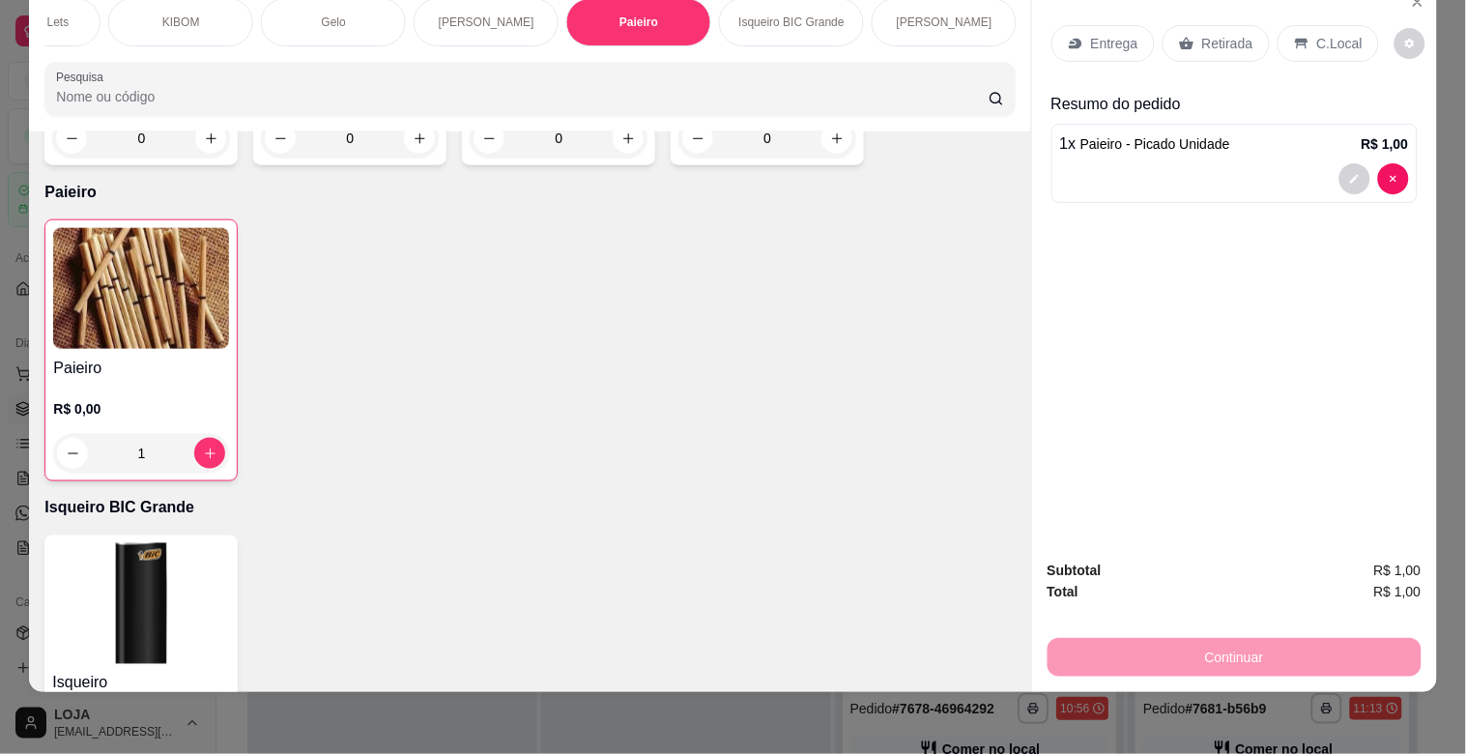
click at [1322, 34] on p "C.Local" at bounding box center [1339, 43] width 45 height 19
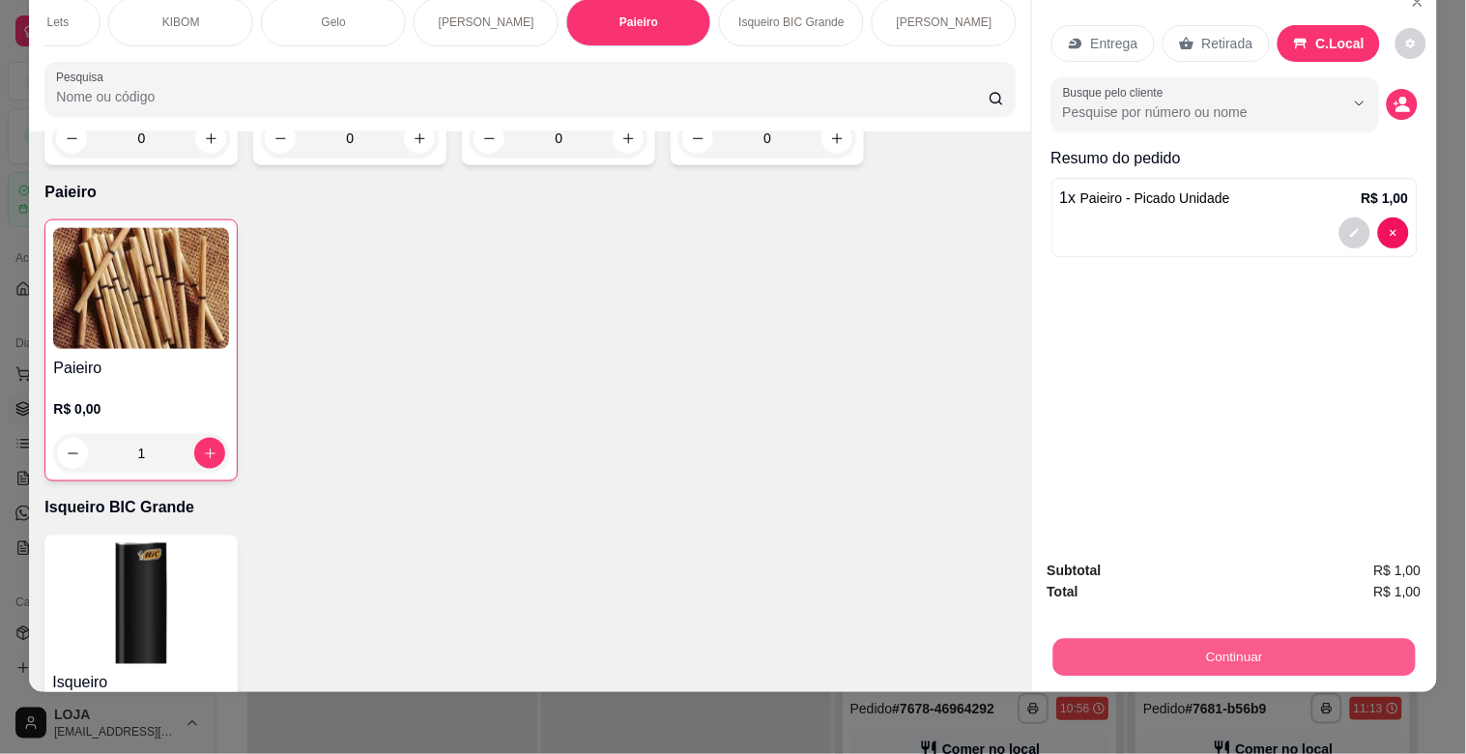
click at [1127, 651] on button "Continuar" at bounding box center [1233, 657] width 362 height 38
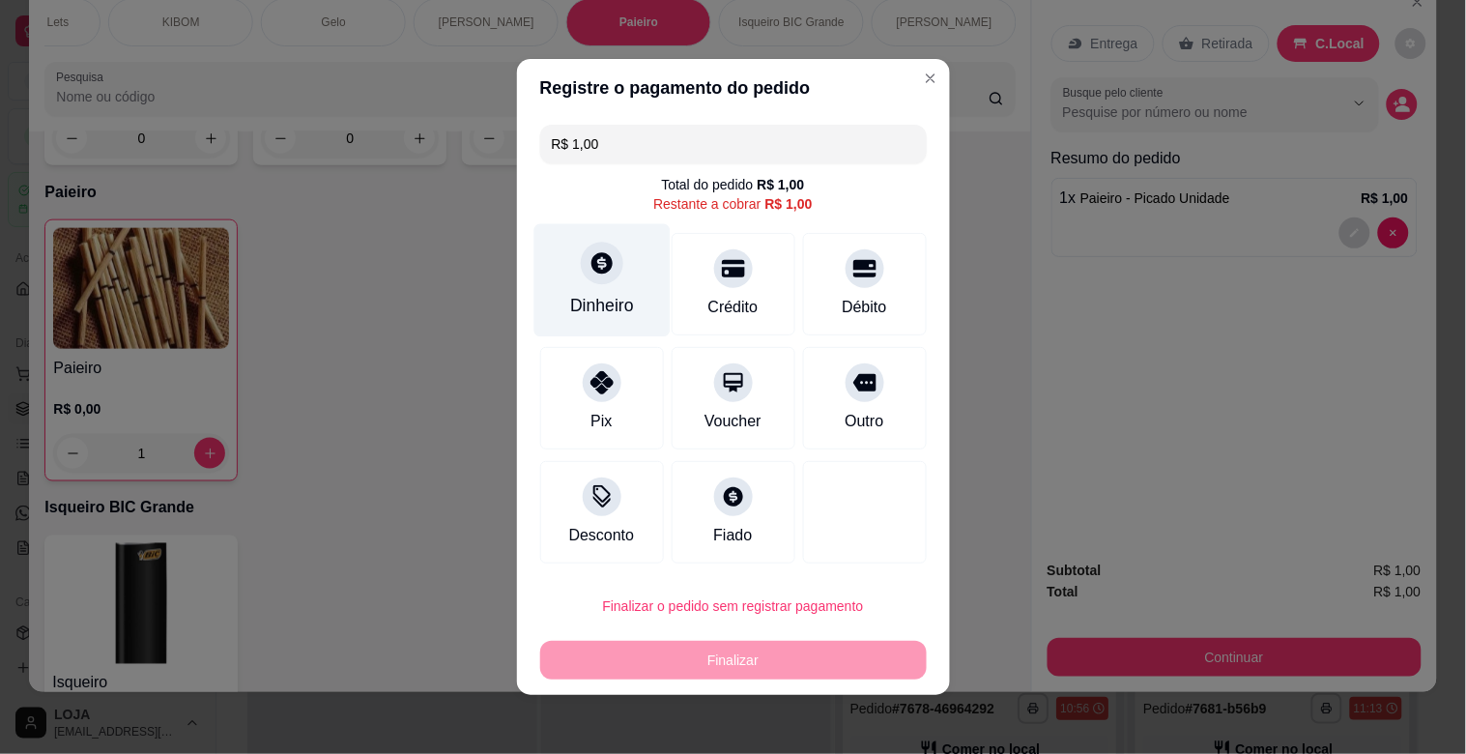
click at [614, 277] on div "Dinheiro" at bounding box center [601, 280] width 136 height 113
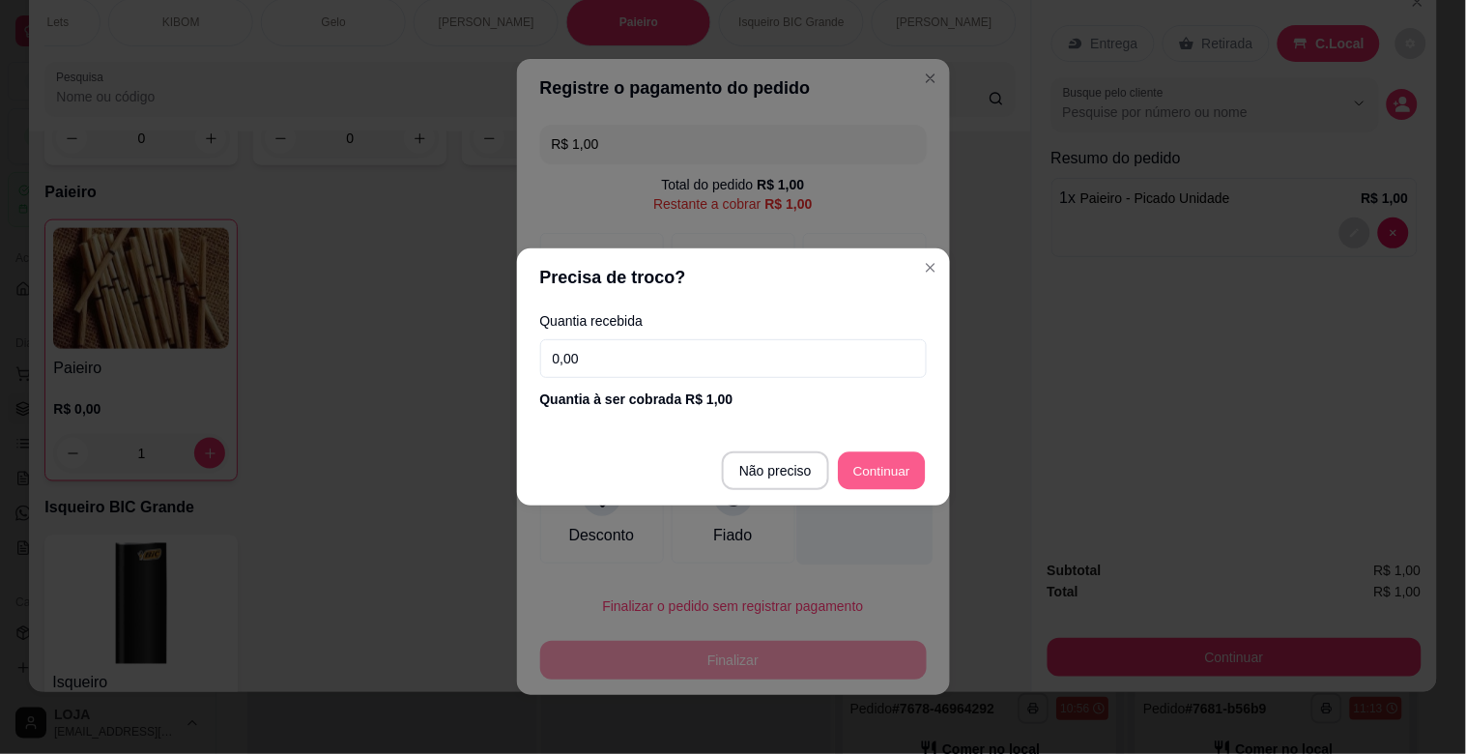
type input "R$ 0,00"
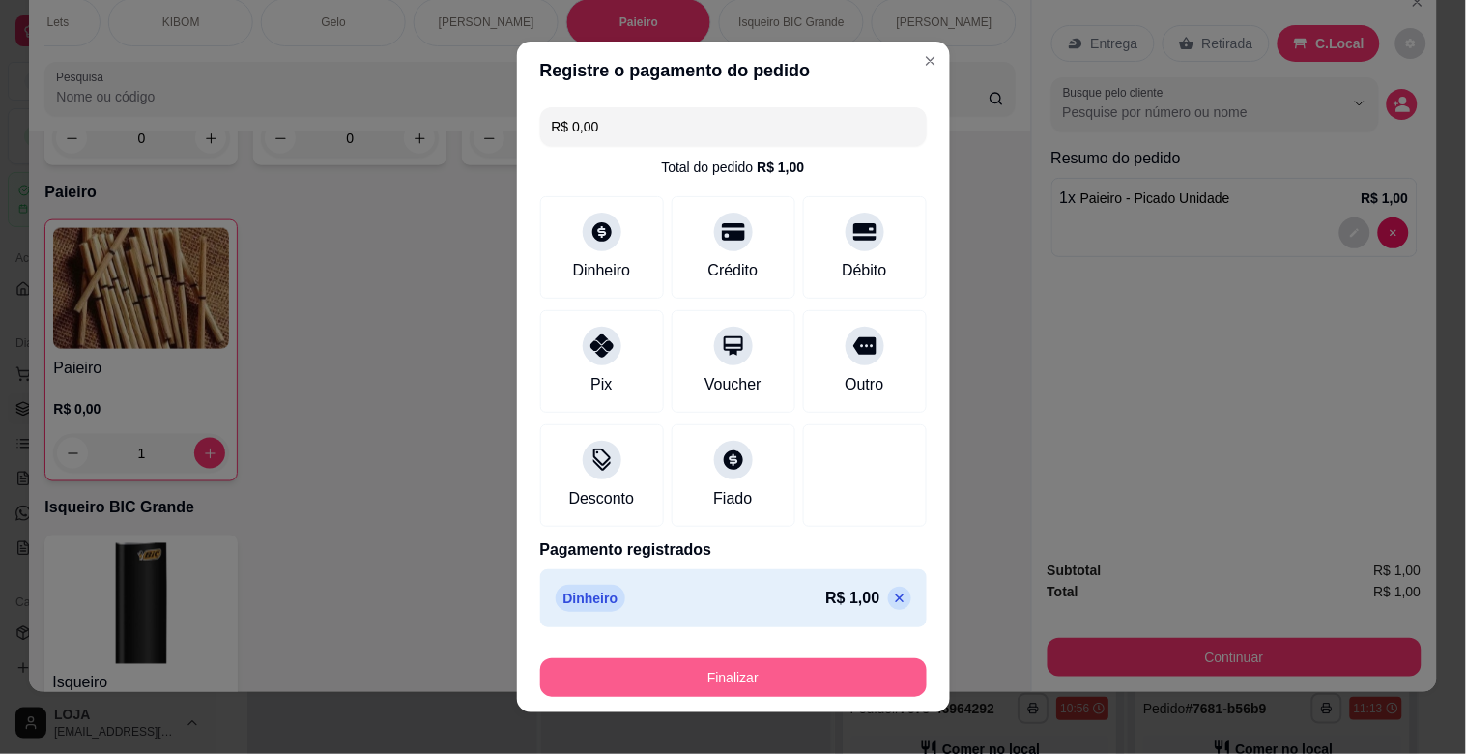
click at [847, 670] on button "Finalizar" at bounding box center [733, 677] width 387 height 39
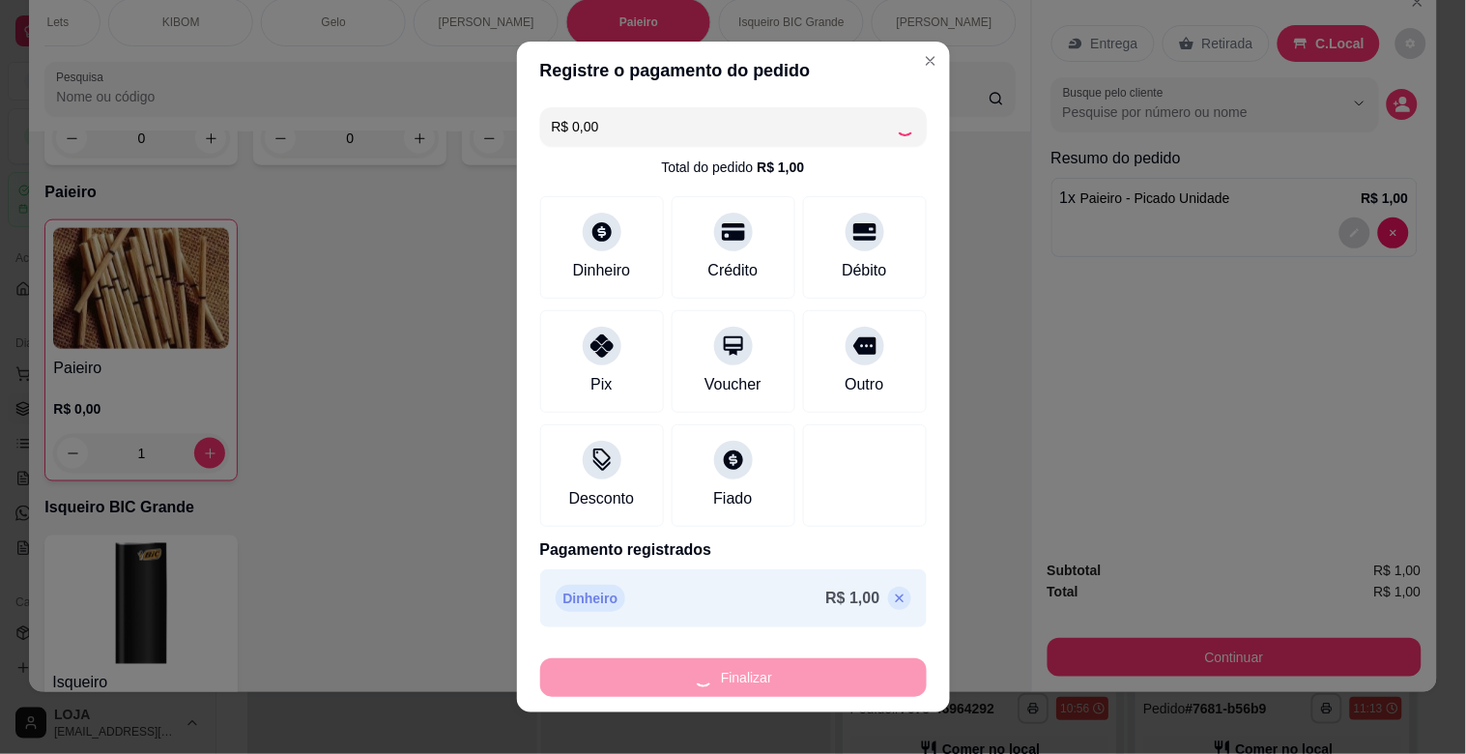
type input "0"
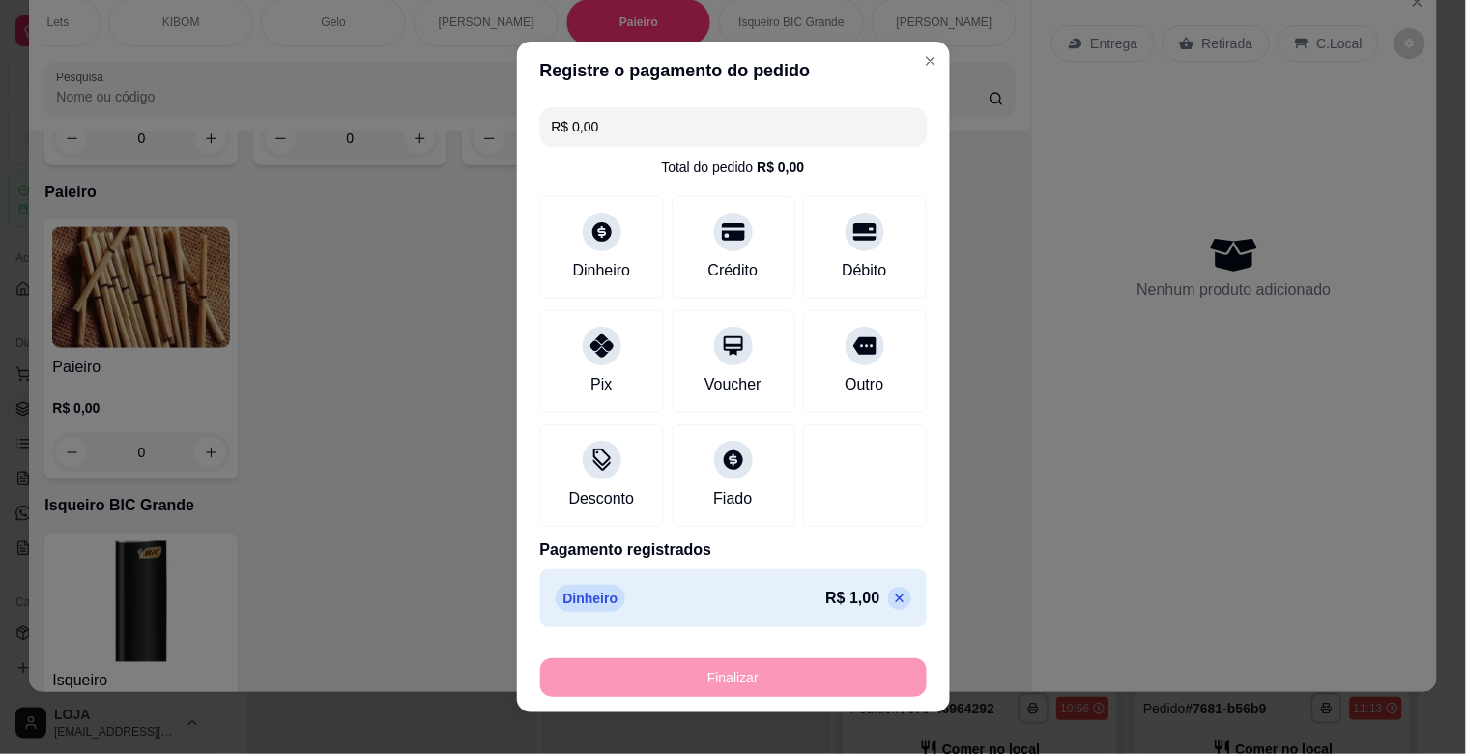
type input "-R$ 1,00"
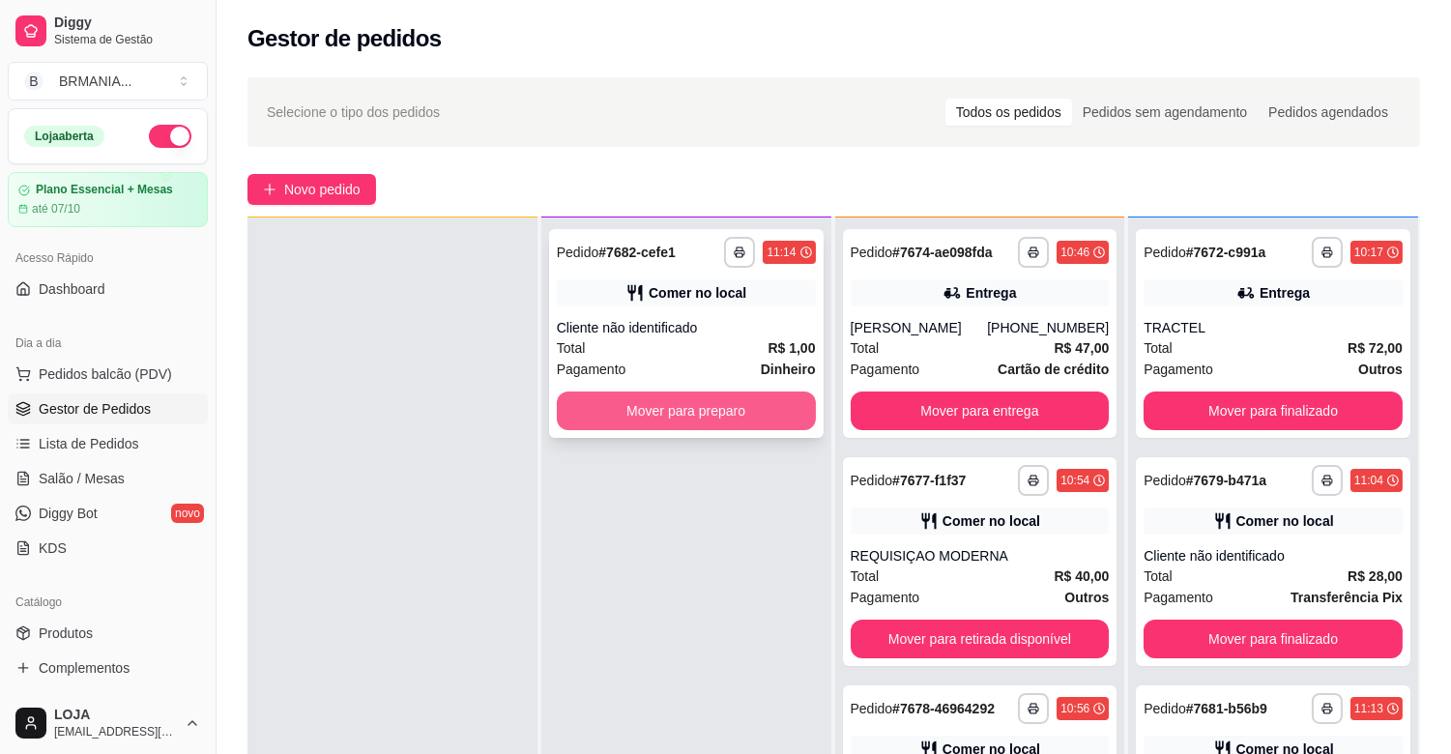
click at [766, 418] on button "Mover para preparo" at bounding box center [686, 410] width 259 height 39
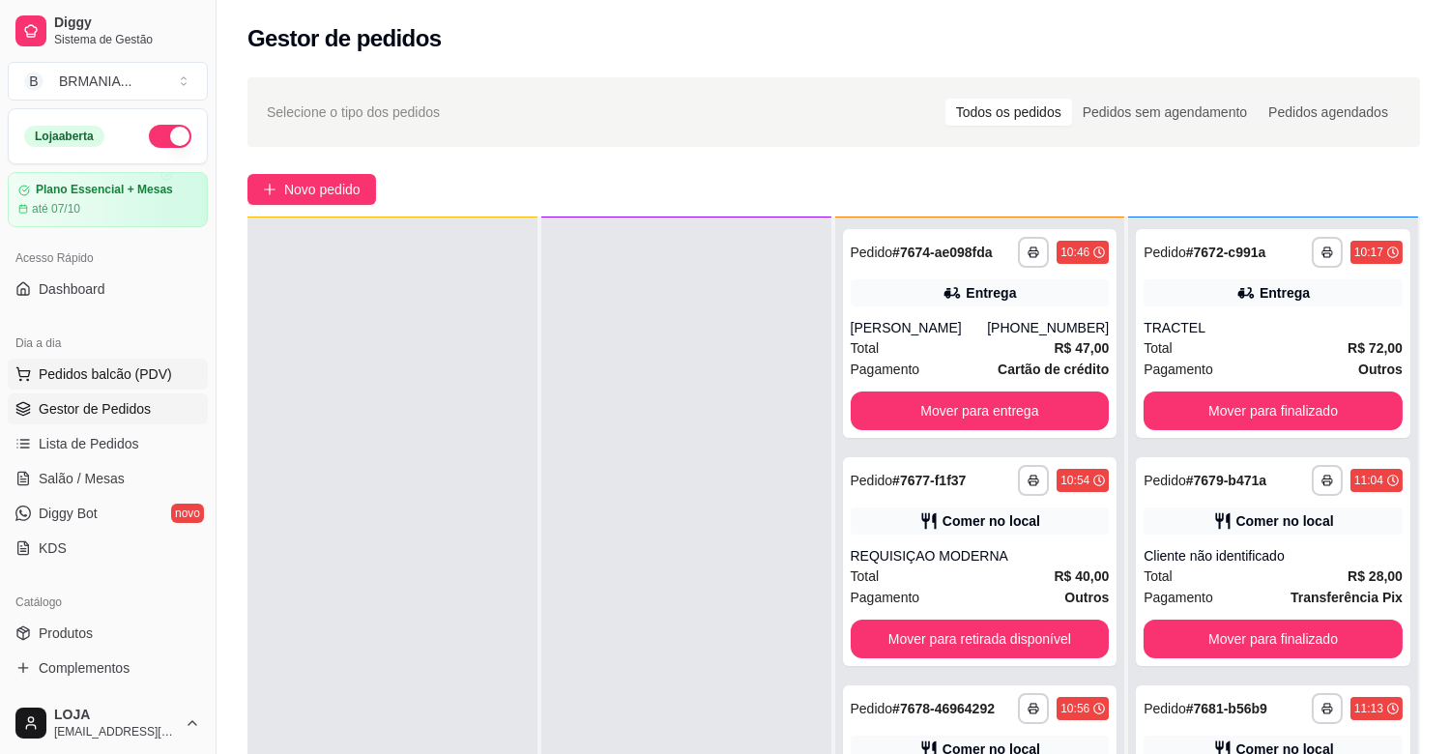
click at [145, 371] on span "Pedidos balcão (PDV)" at bounding box center [105, 373] width 133 height 19
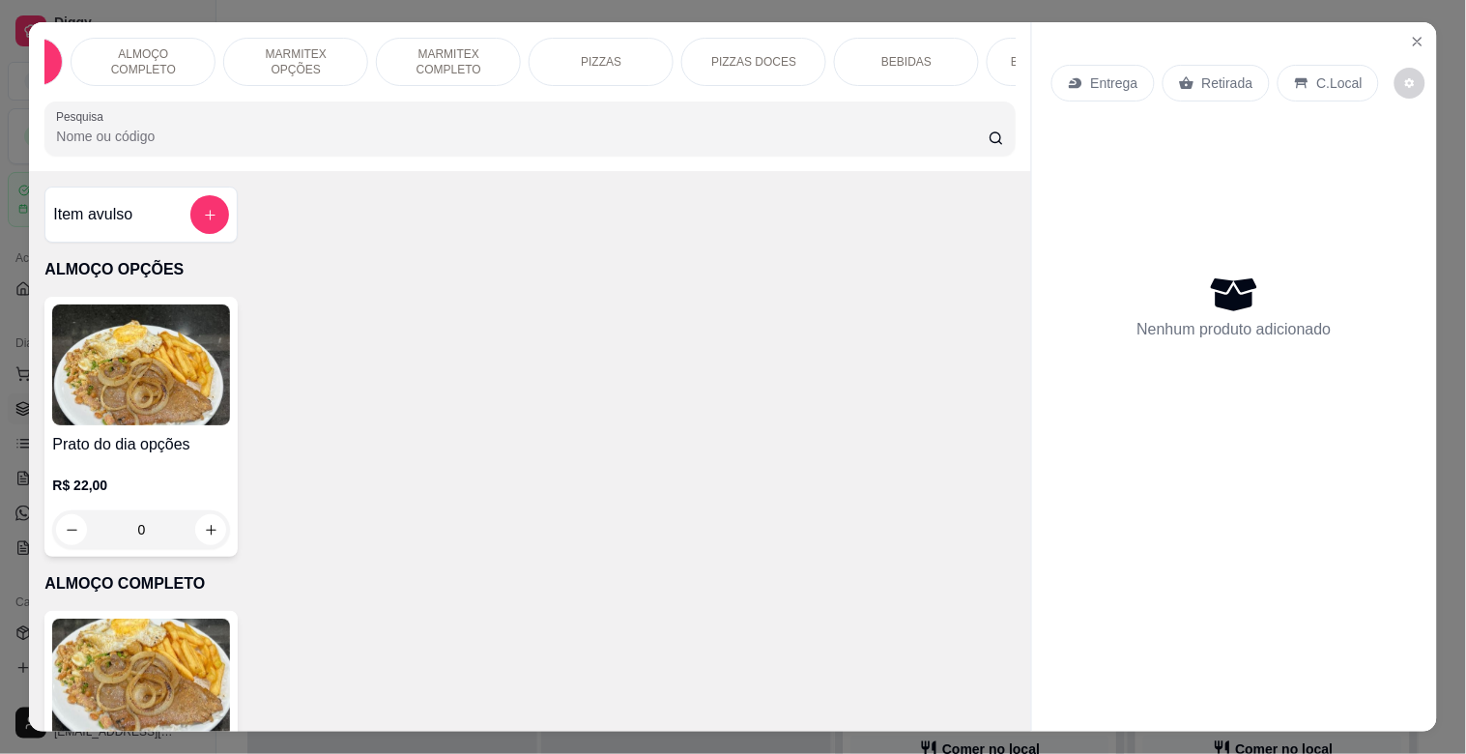
scroll to position [0, 171]
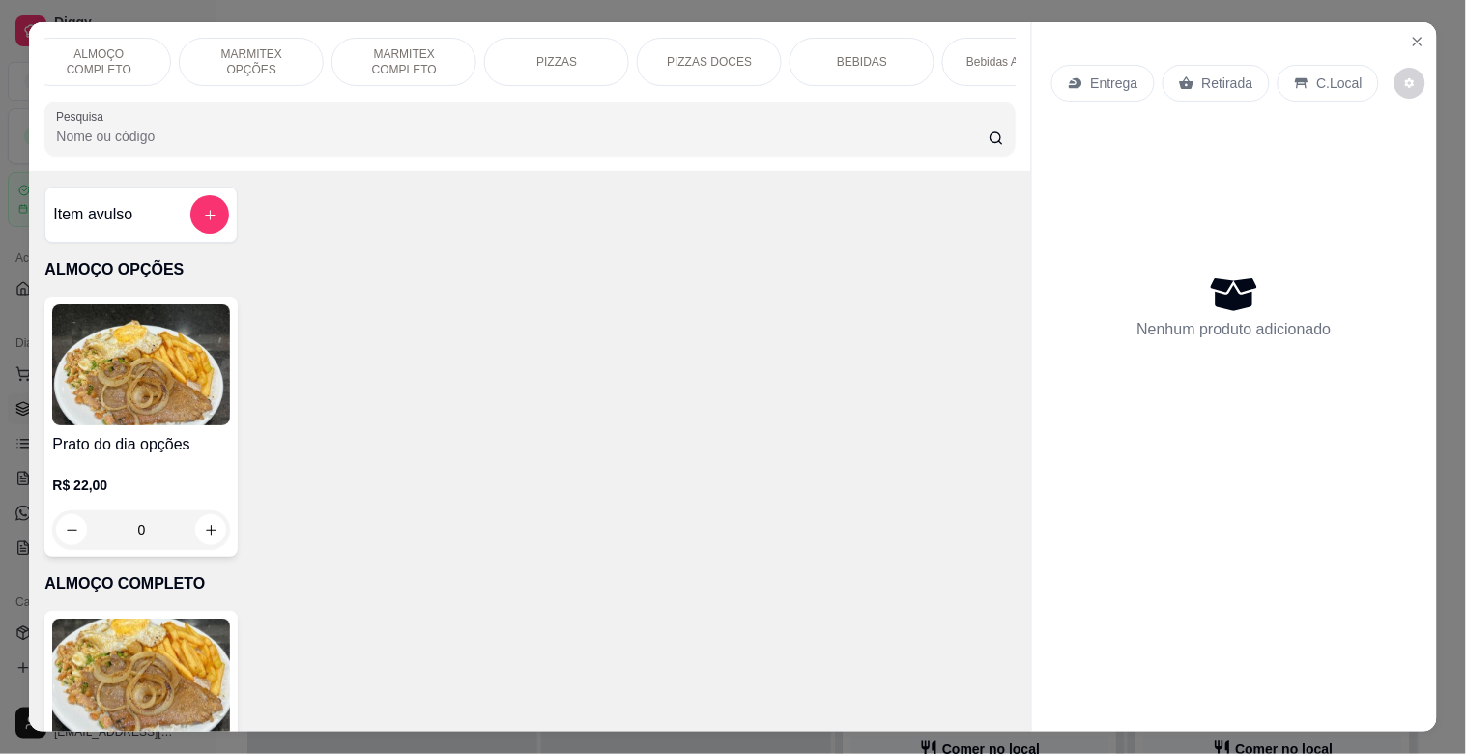
click at [842, 43] on div "BEBIDAS" at bounding box center [862, 62] width 145 height 48
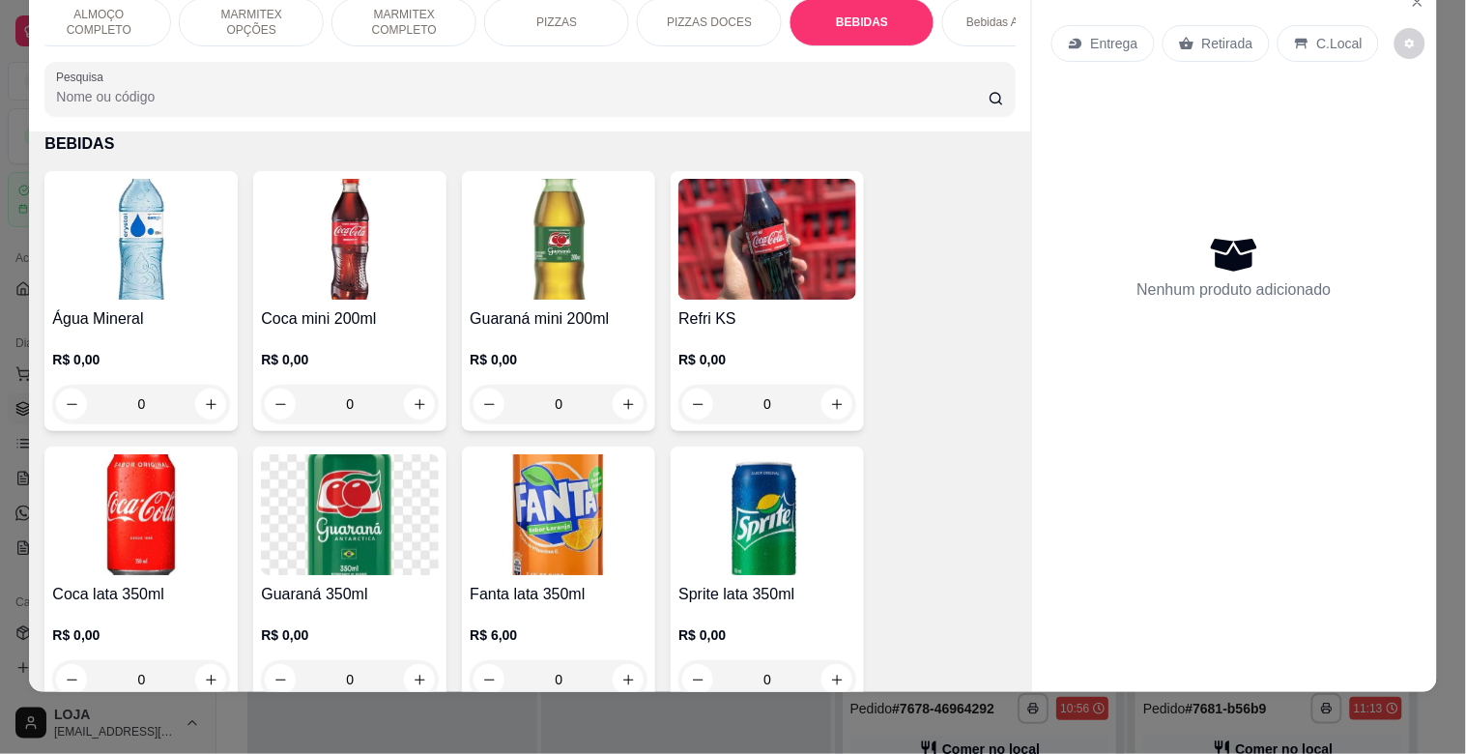
click at [568, 284] on img at bounding box center [559, 239] width 178 height 121
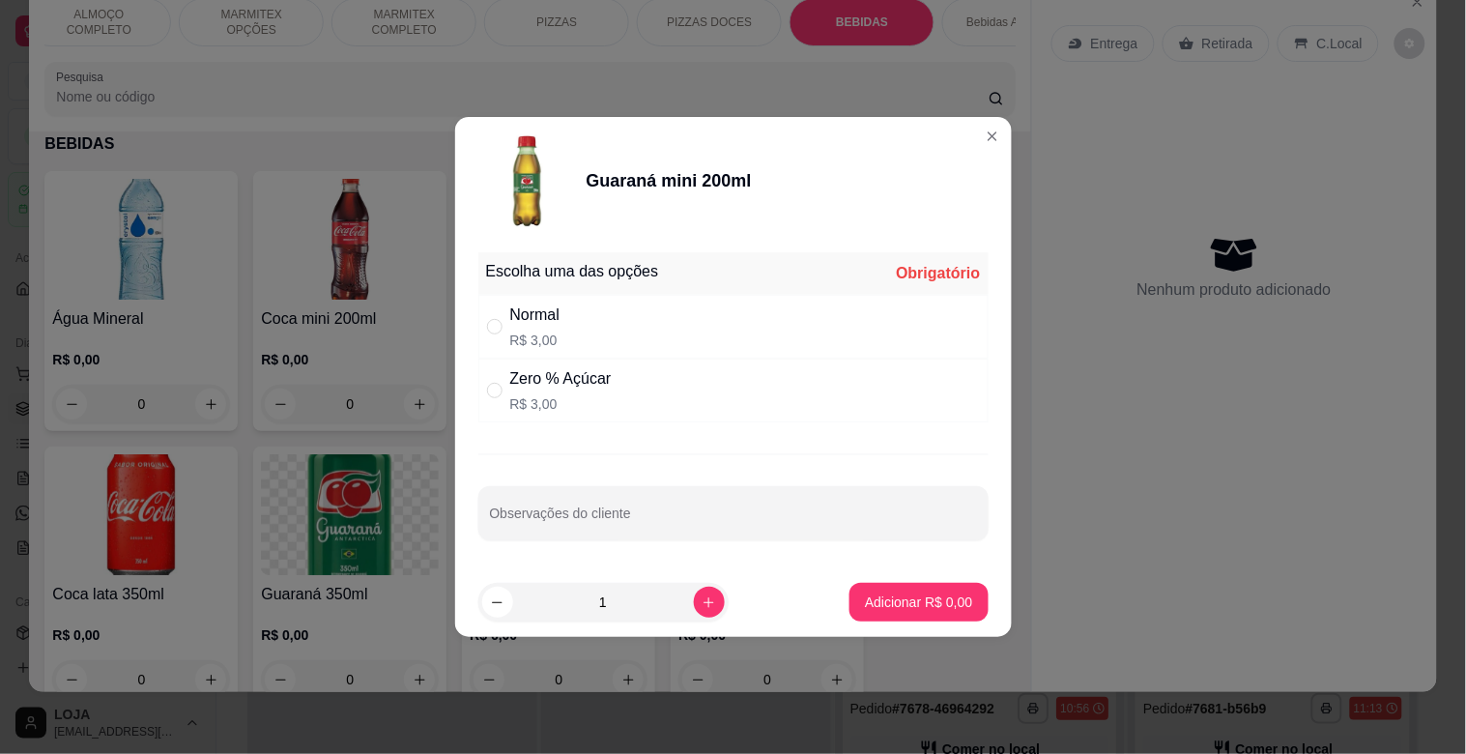
click at [553, 407] on p "R$ 3,00" at bounding box center [560, 403] width 101 height 19
radio input "true"
click at [904, 605] on p "Adicionar R$ 3,00" at bounding box center [918, 601] width 107 height 19
type input "1"
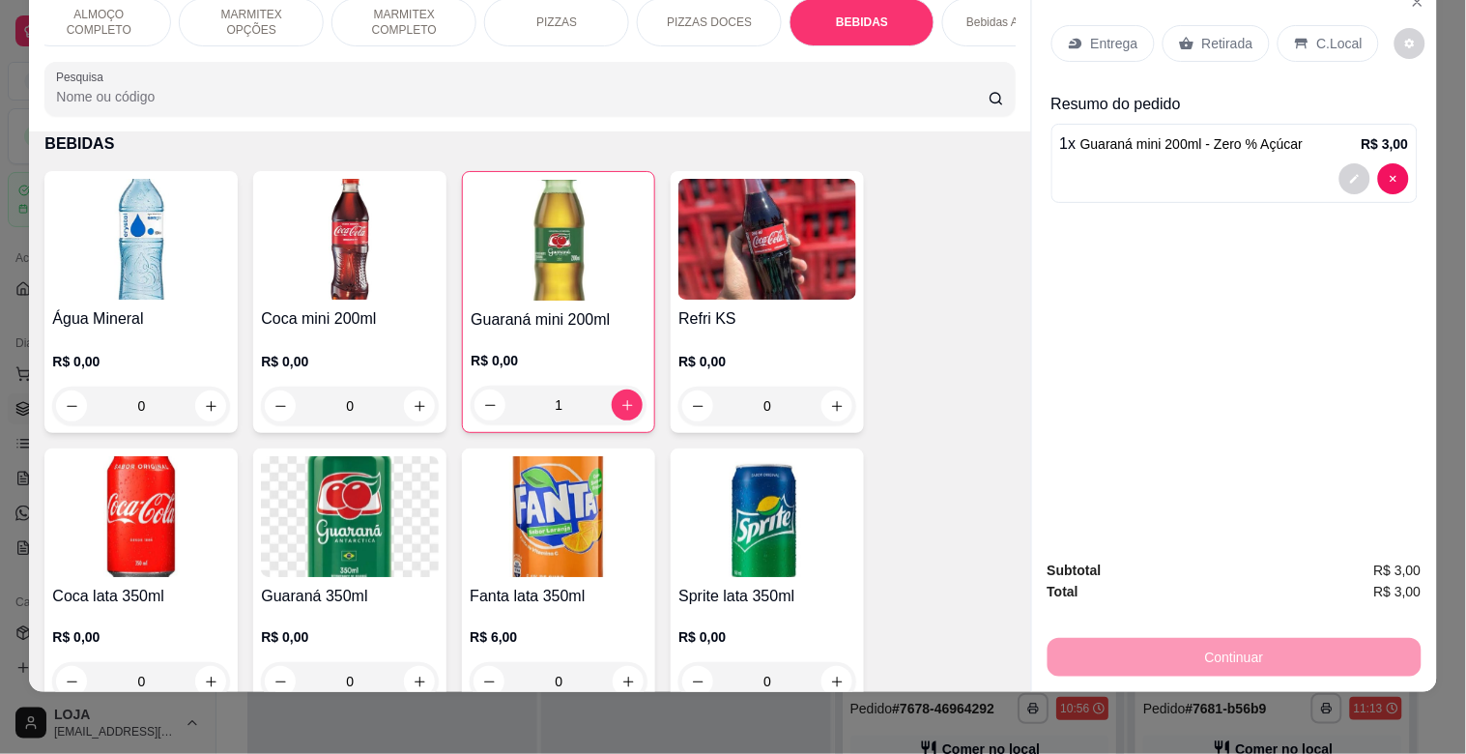
drag, startPoint x: 1314, startPoint y: 33, endPoint x: 1280, endPoint y: 217, distance: 187.8
click at [1317, 34] on p "C.Local" at bounding box center [1339, 43] width 45 height 19
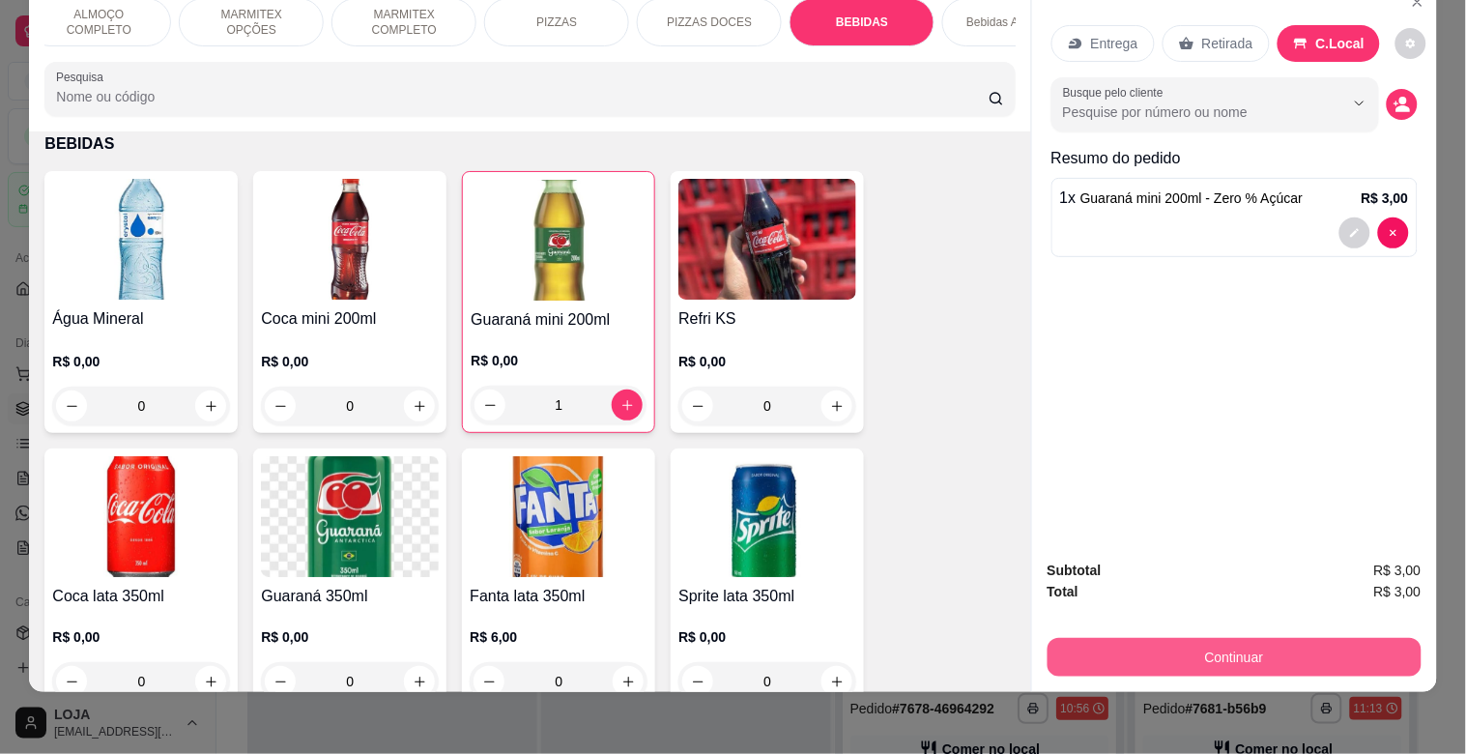
click at [1177, 638] on button "Continuar" at bounding box center [1235, 657] width 374 height 39
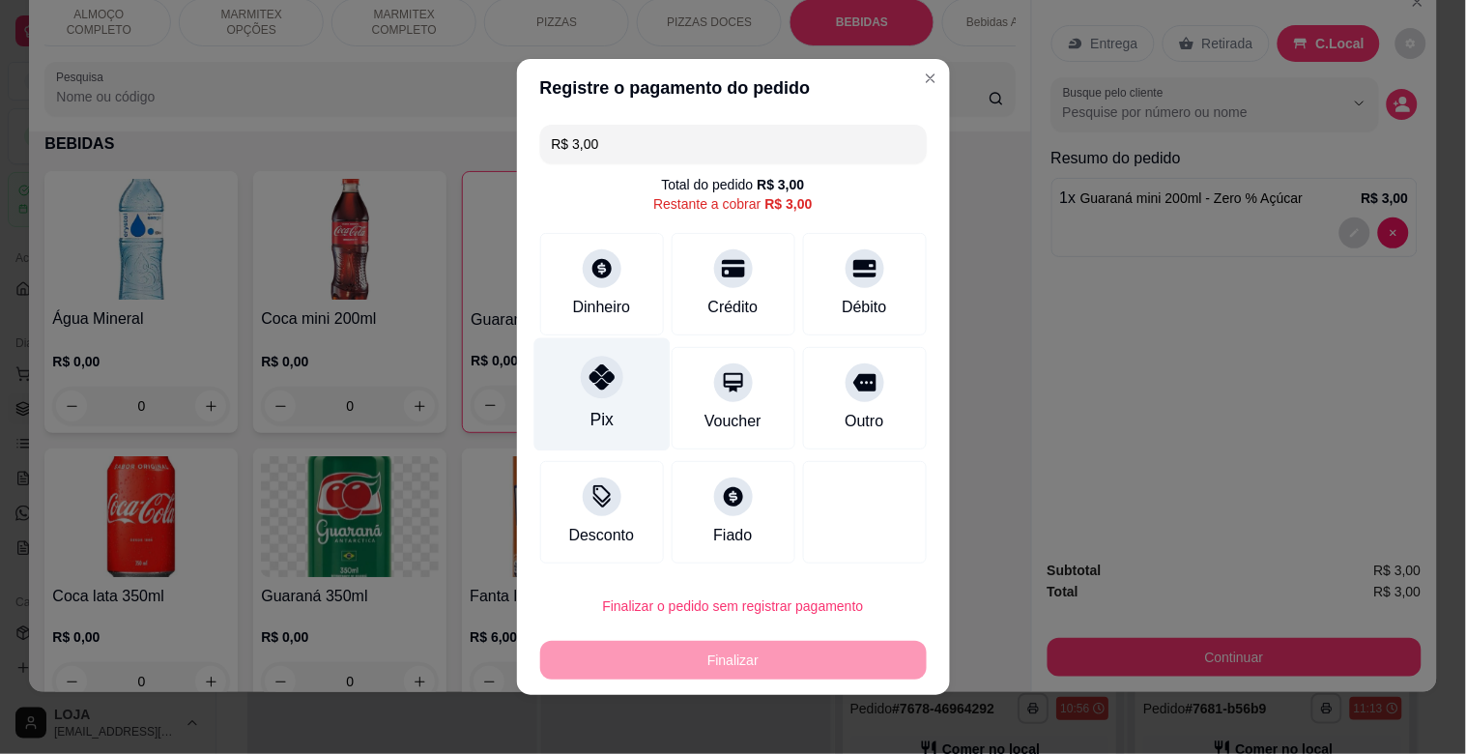
drag, startPoint x: 567, startPoint y: 379, endPoint x: 564, endPoint y: 398, distance: 19.5
click at [561, 380] on div "Pix" at bounding box center [601, 394] width 136 height 113
type input "R$ 0,00"
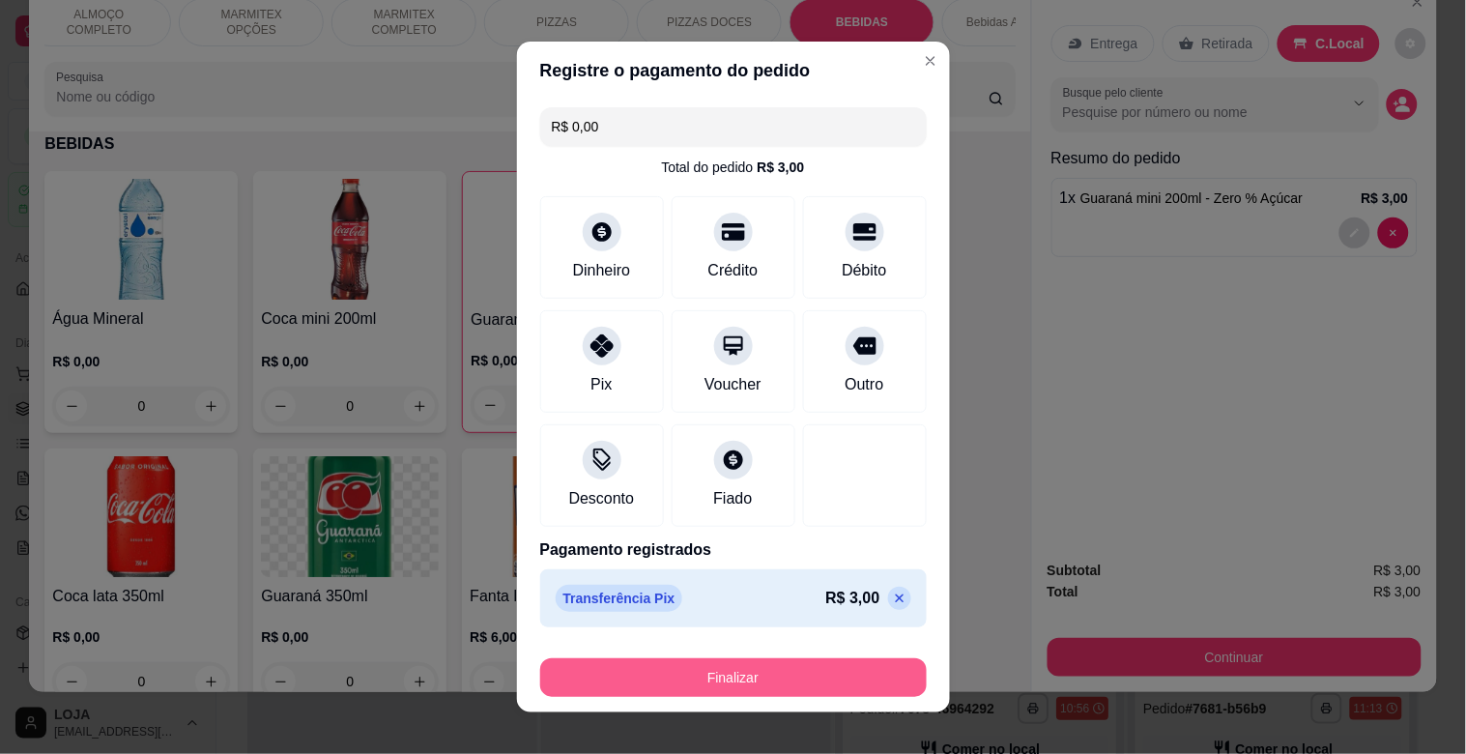
click at [824, 669] on button "Finalizar" at bounding box center [733, 677] width 387 height 39
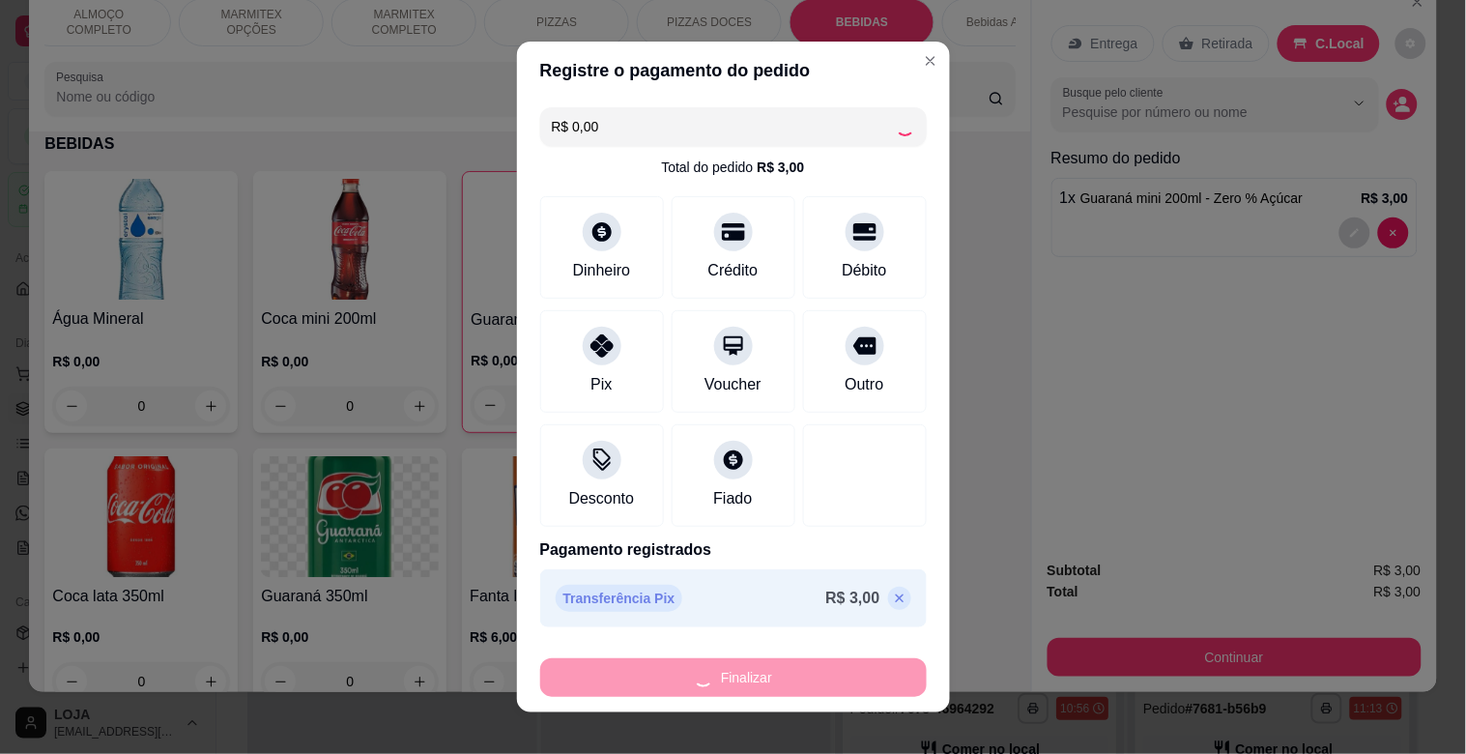
type input "0"
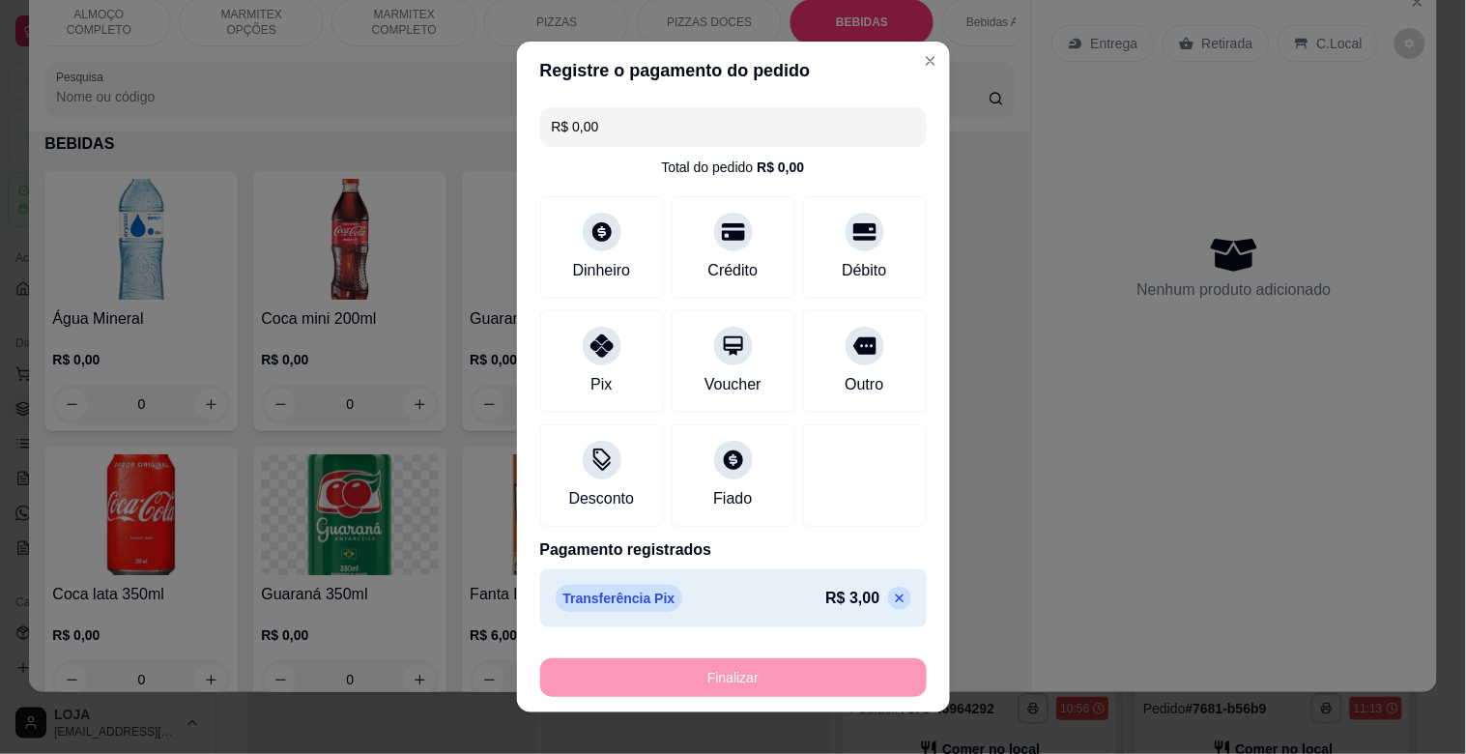
type input "-R$ 3,00"
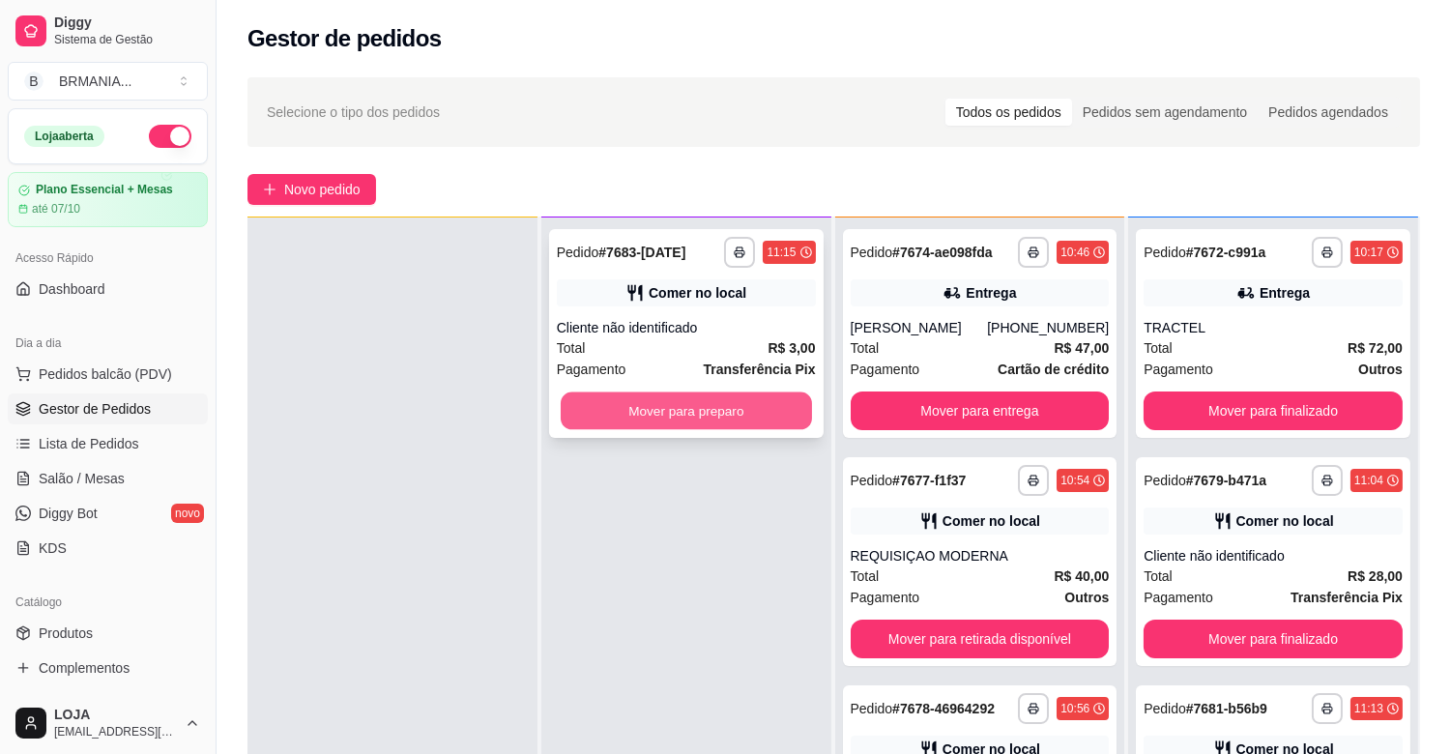
click at [725, 402] on button "Mover para preparo" at bounding box center [686, 411] width 251 height 38
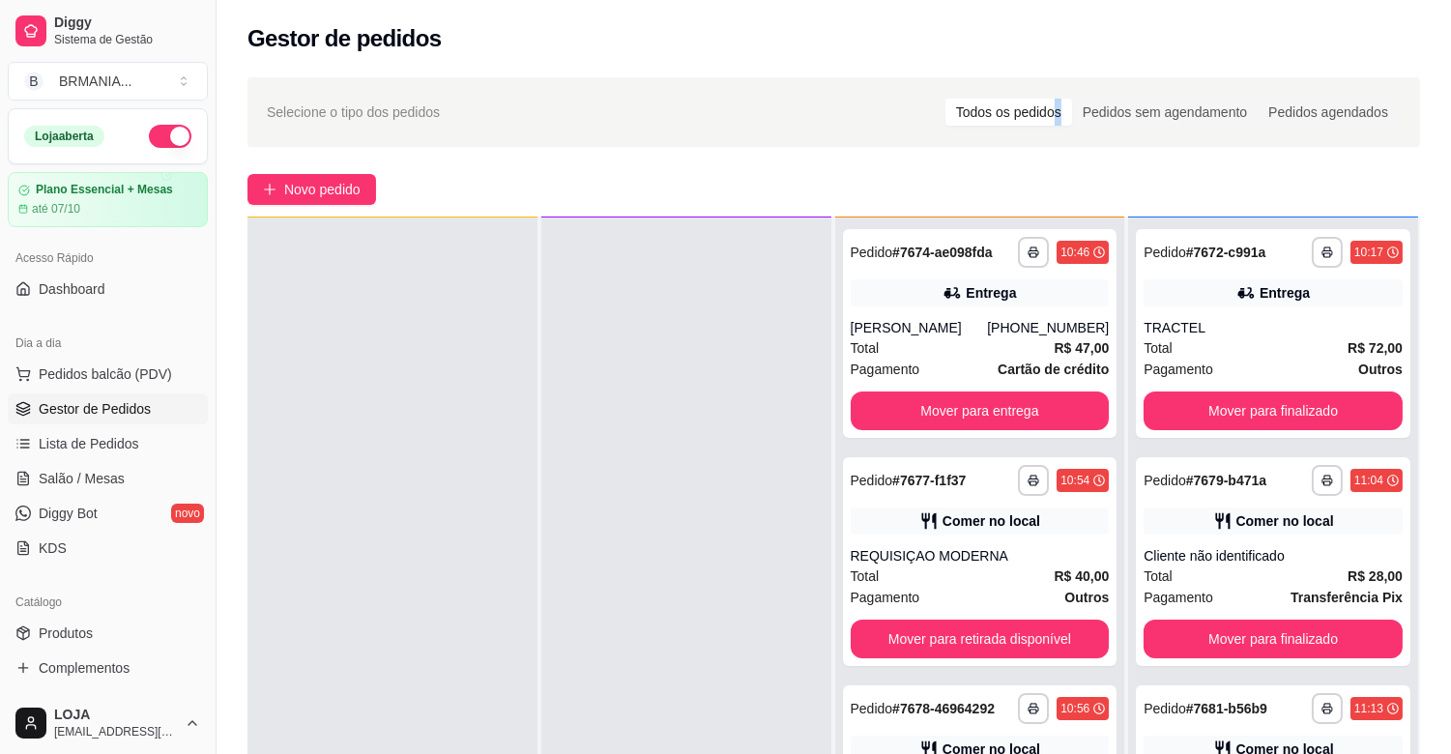
click at [1064, 66] on div "**********" at bounding box center [833, 530] width 1234 height 928
click at [960, 77] on div "Selecione o tipo dos pedidos Todos os pedidos Pedidos sem agendamento Pedidos a…" at bounding box center [833, 112] width 1172 height 70
click at [114, 361] on button "Pedidos balcão (PDV)" at bounding box center [108, 374] width 200 height 31
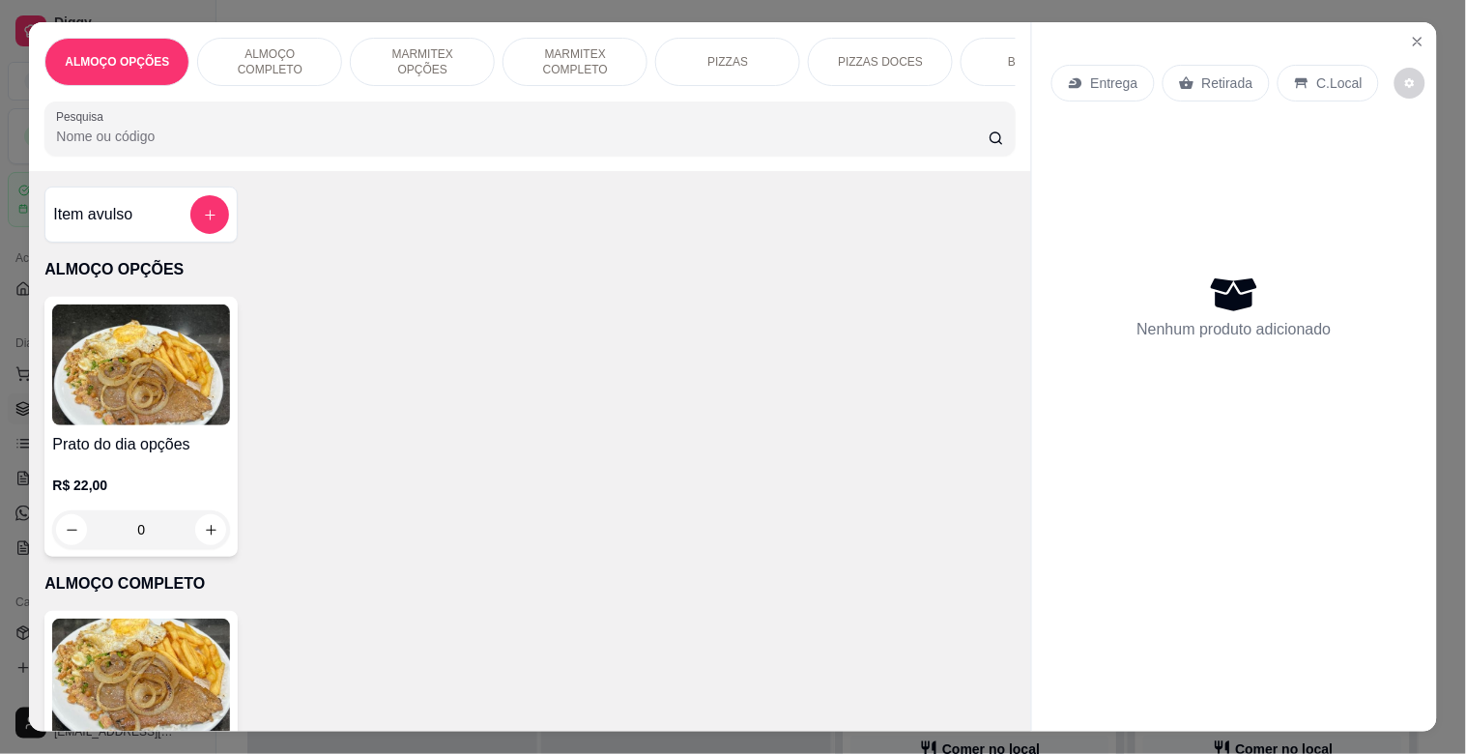
click at [999, 49] on div "BEBIDAS" at bounding box center [1033, 62] width 145 height 48
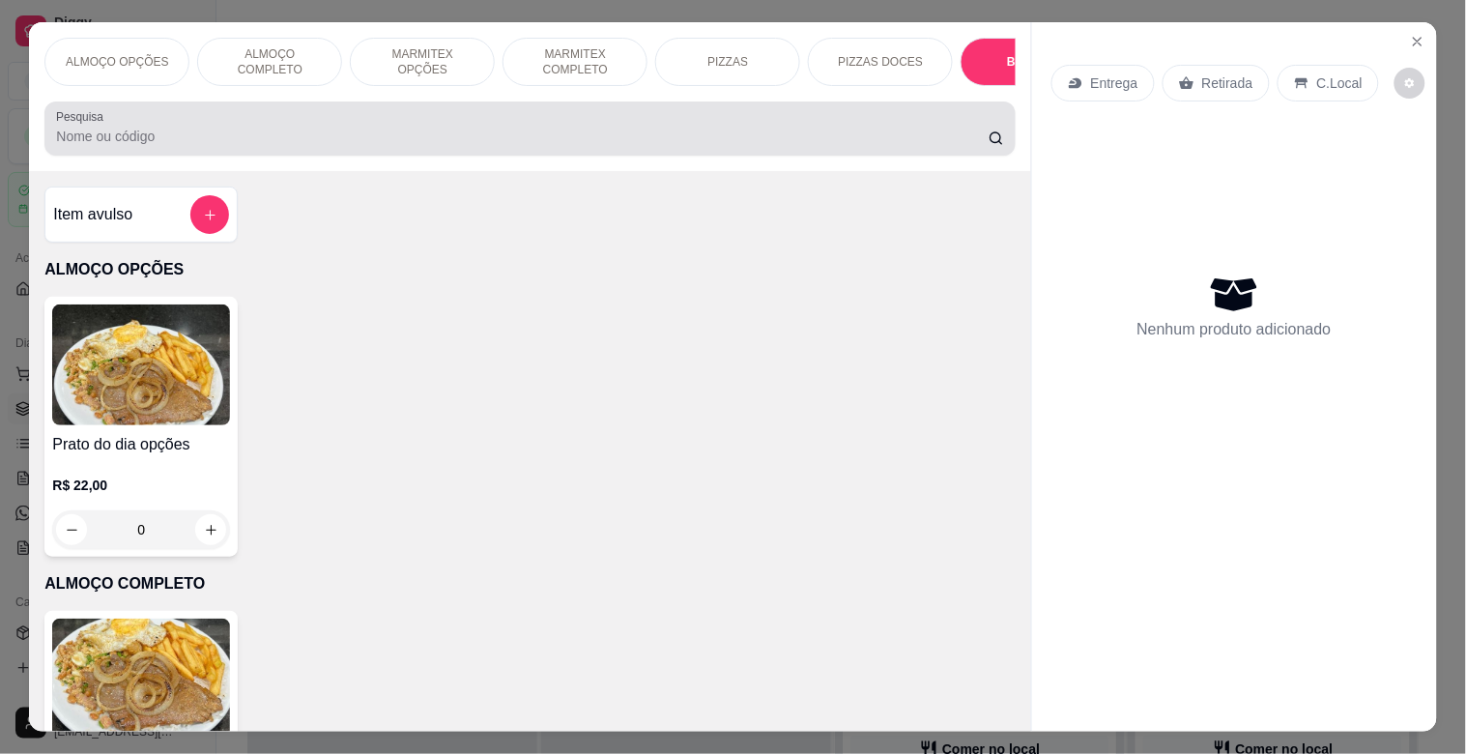
scroll to position [46, 0]
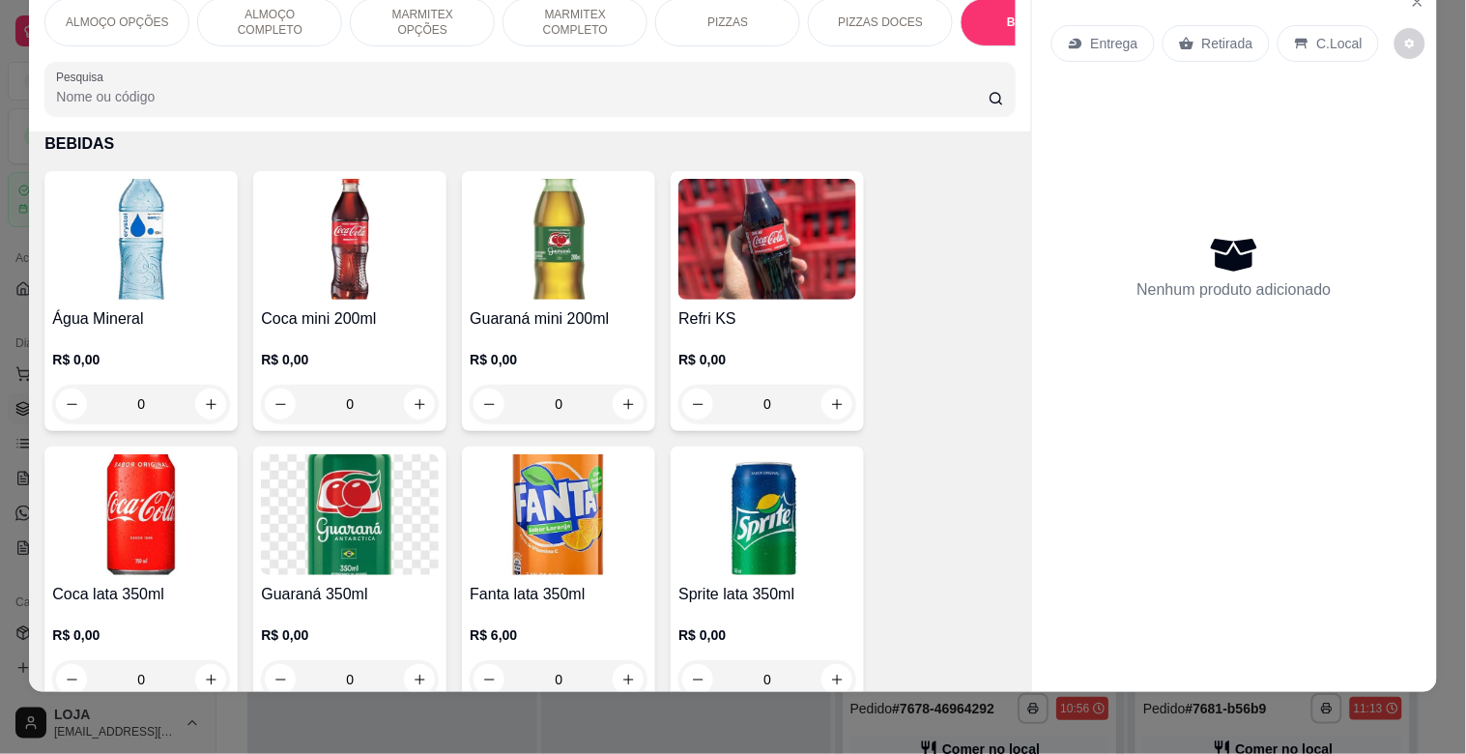
click at [100, 311] on h4 "Água Mineral" at bounding box center [141, 318] width 178 height 23
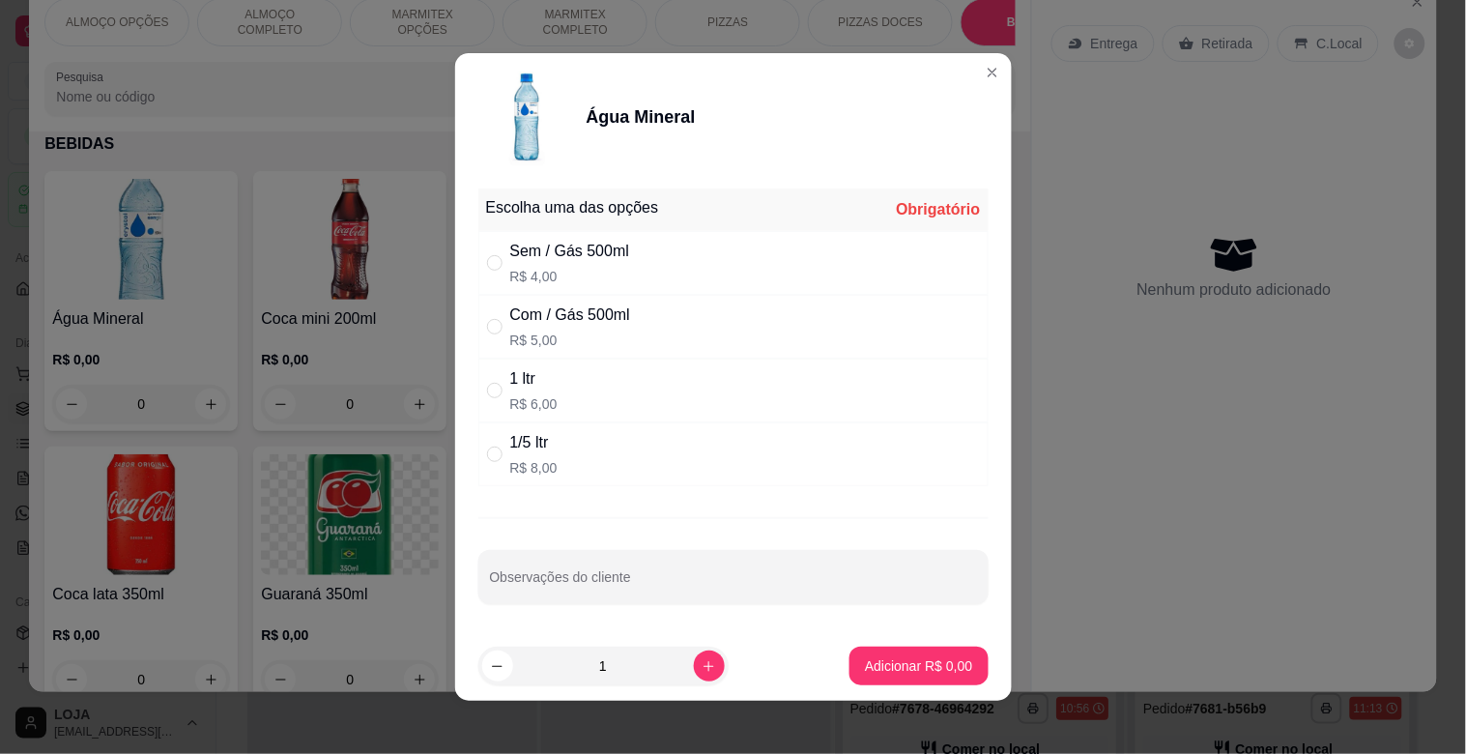
click at [591, 331] on p "R$ 5,00" at bounding box center [570, 340] width 120 height 19
radio input "true"
click at [919, 667] on p "Adicionar R$ 5,00" at bounding box center [918, 665] width 107 height 19
type input "1"
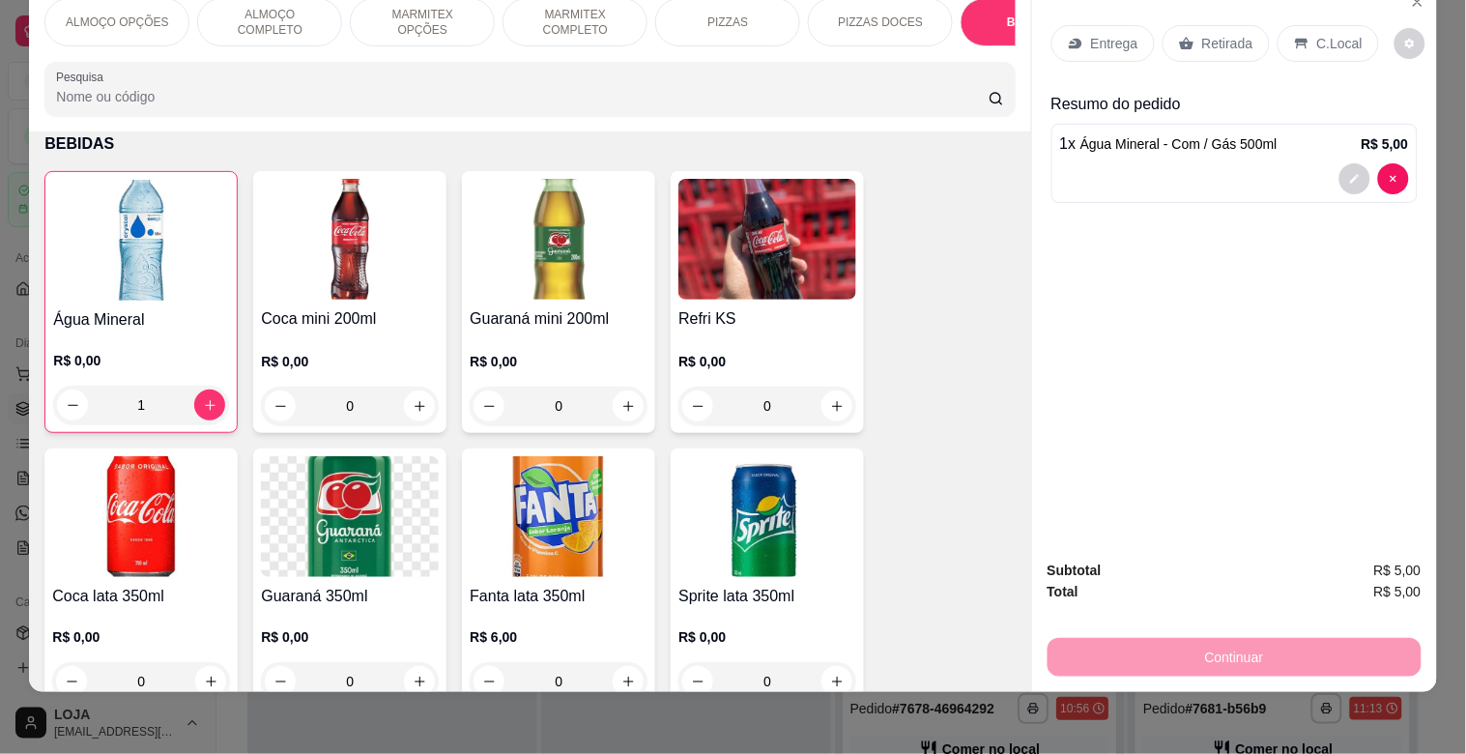
click at [536, 7] on p "MARMITEX COMPLETO" at bounding box center [575, 22] width 112 height 31
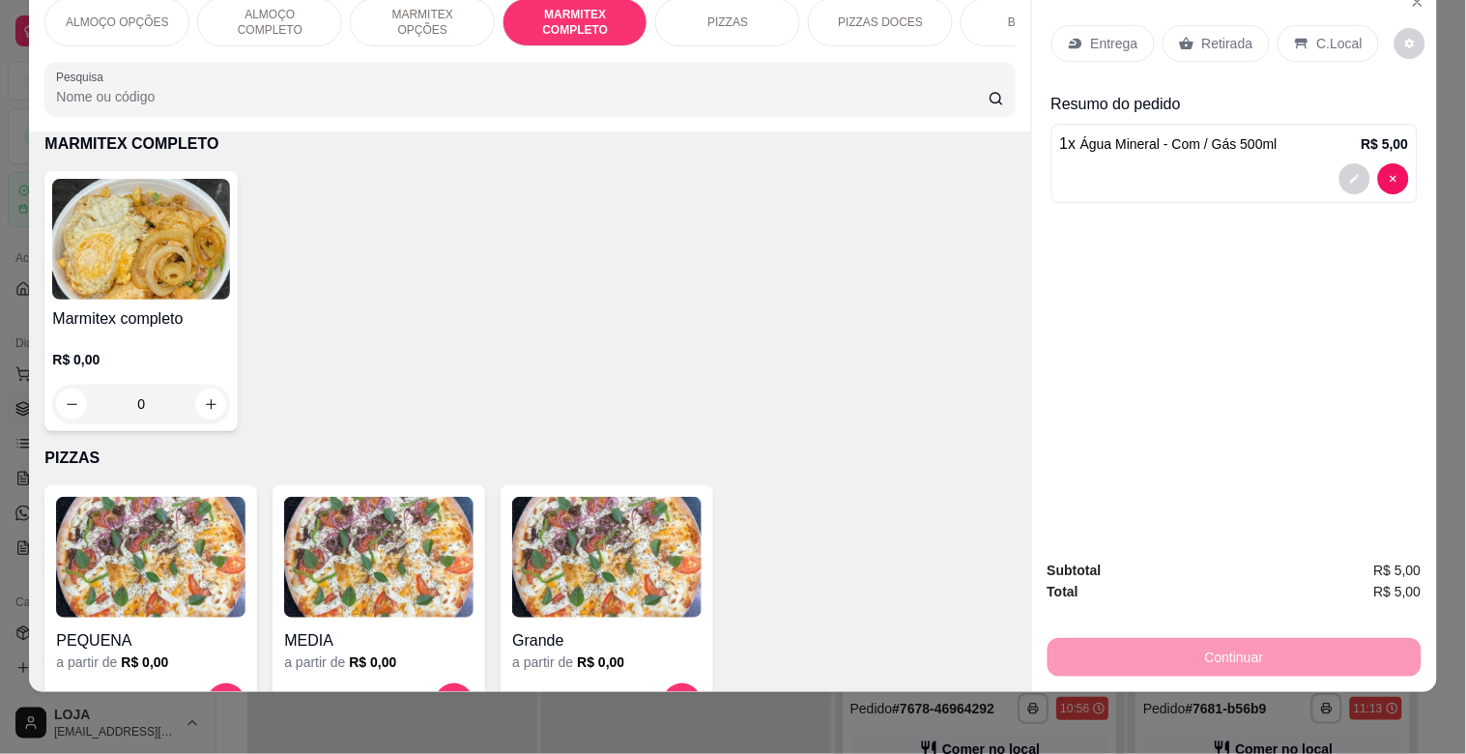
click at [44, 234] on div "Marmitex completo R$ 0,00 0" at bounding box center [140, 301] width 193 height 260
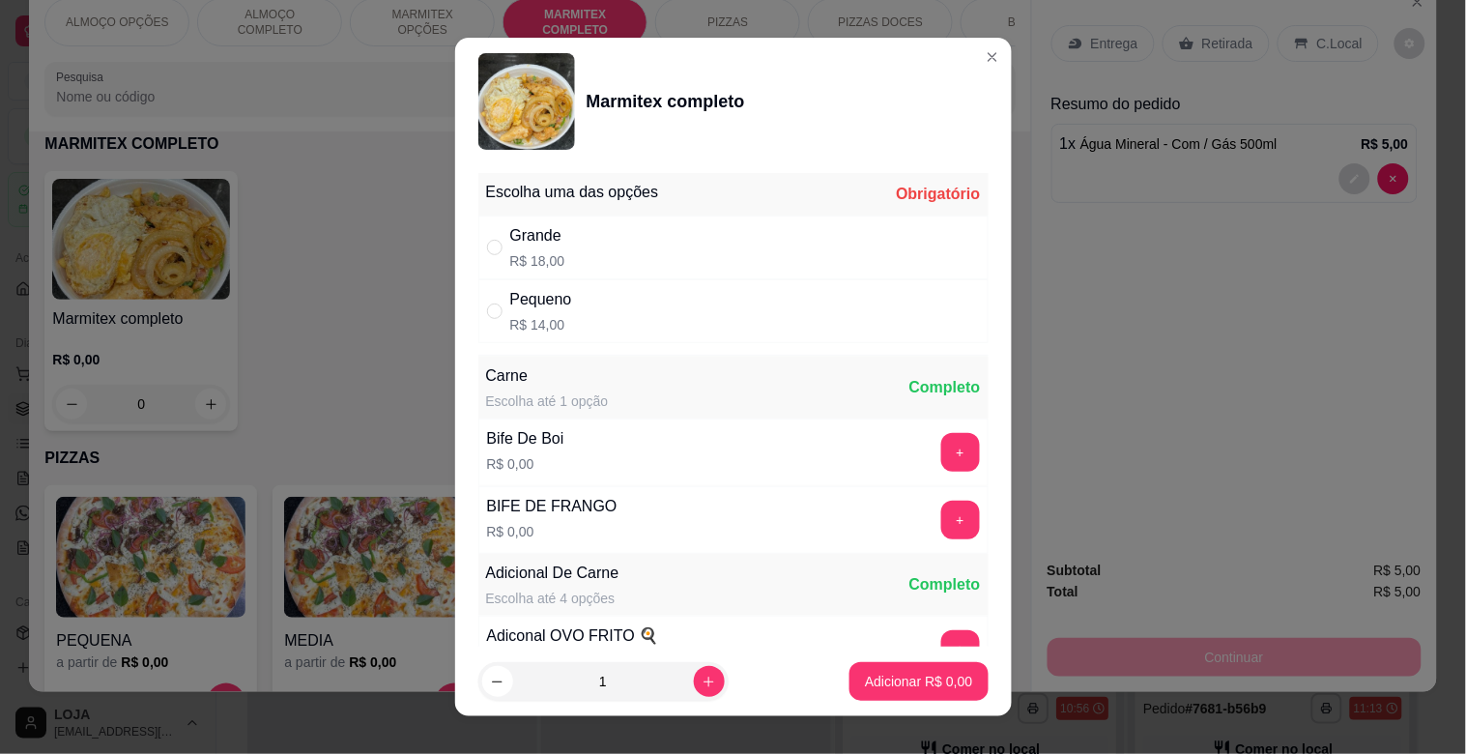
click at [525, 263] on p "R$ 18,00" at bounding box center [537, 260] width 55 height 19
radio input "true"
click at [939, 684] on p "Adicionar R$ 18,00" at bounding box center [914, 681] width 115 height 19
type input "1"
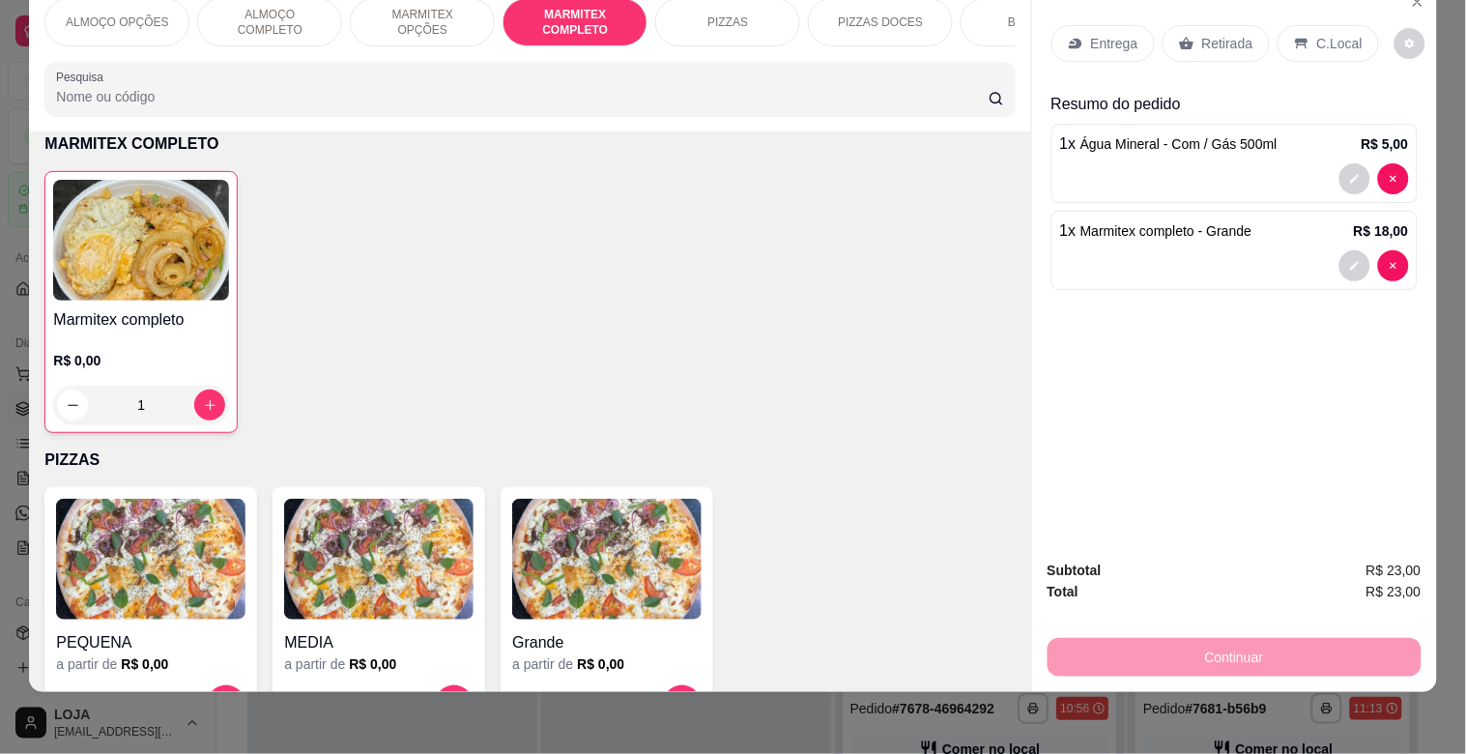
click at [1317, 34] on p "C.Local" at bounding box center [1339, 43] width 45 height 19
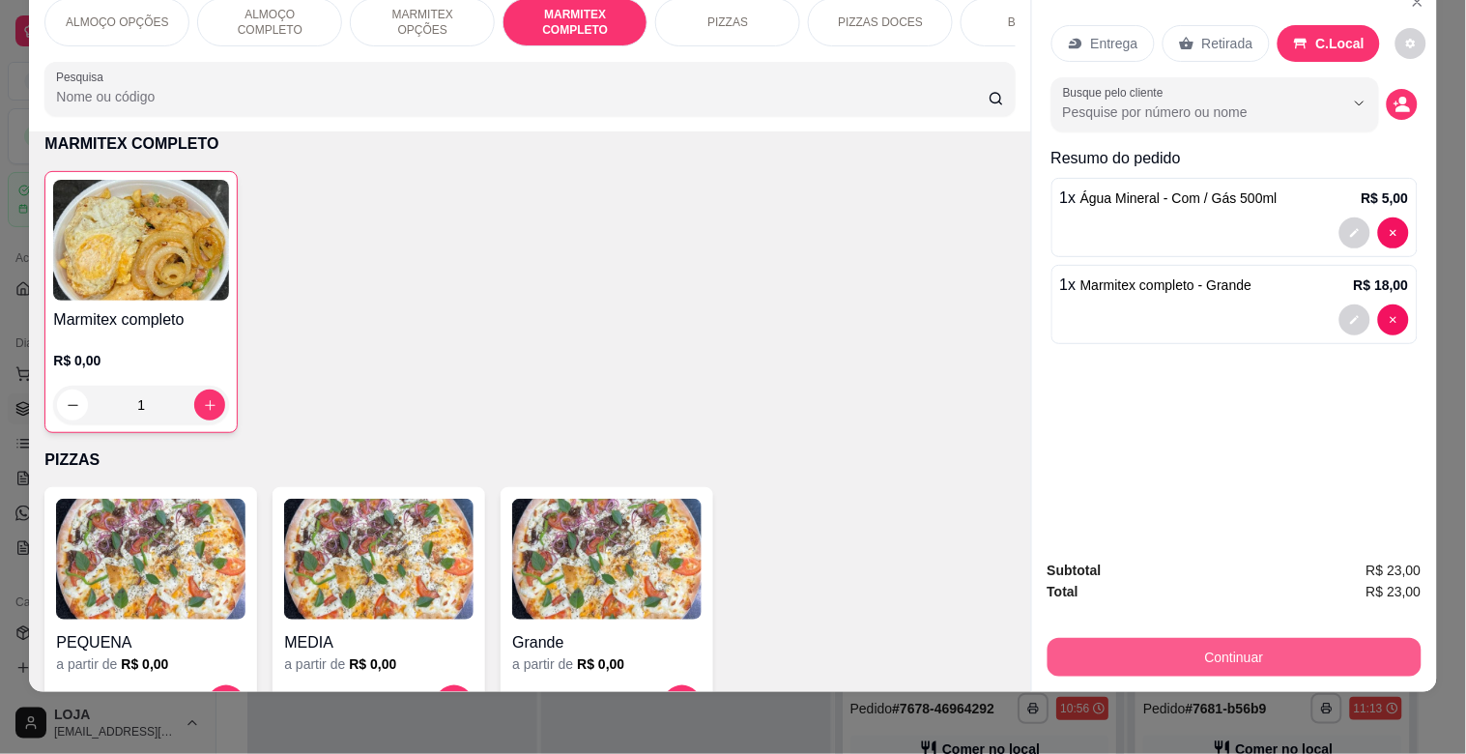
click at [1157, 638] on button "Continuar" at bounding box center [1235, 657] width 374 height 39
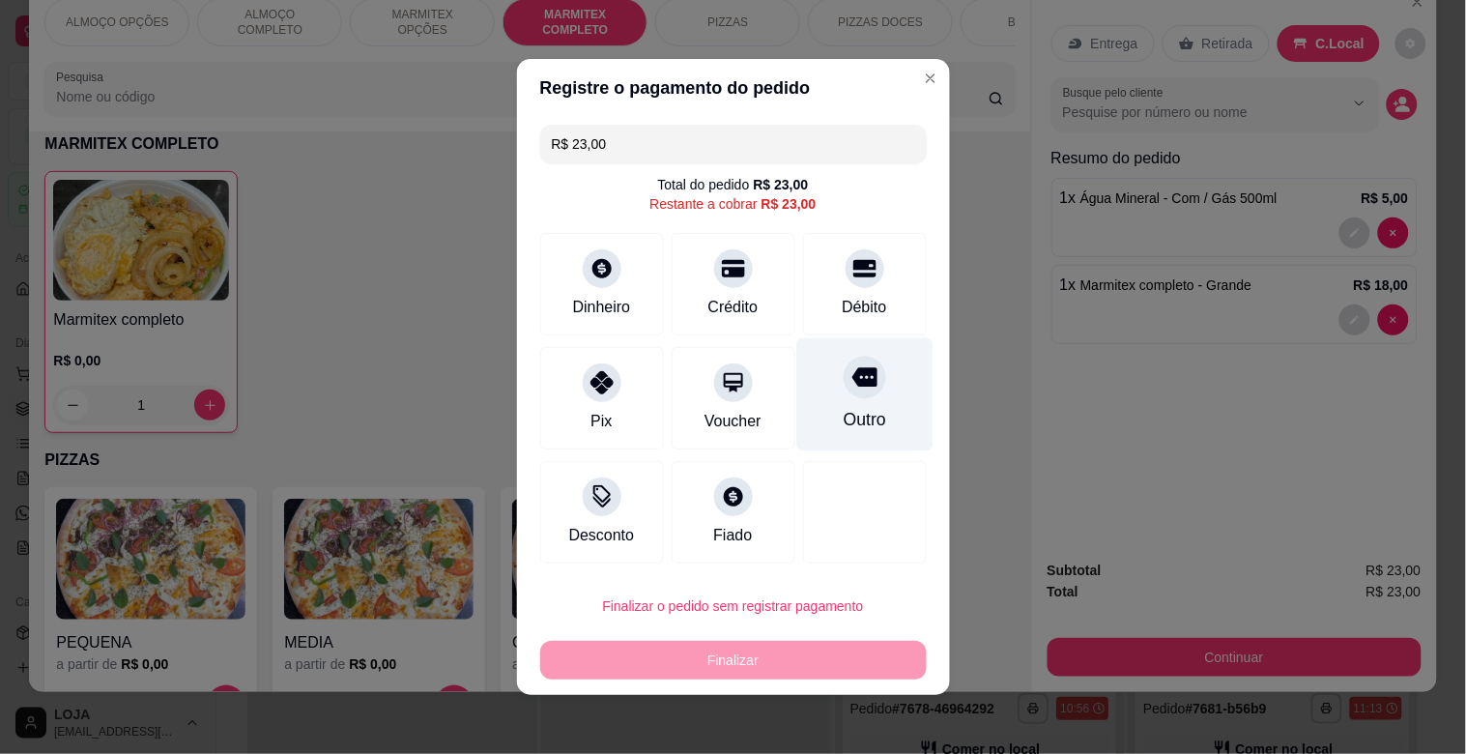
click at [809, 303] on div "Débito" at bounding box center [865, 284] width 124 height 102
type input "R$ 0,00"
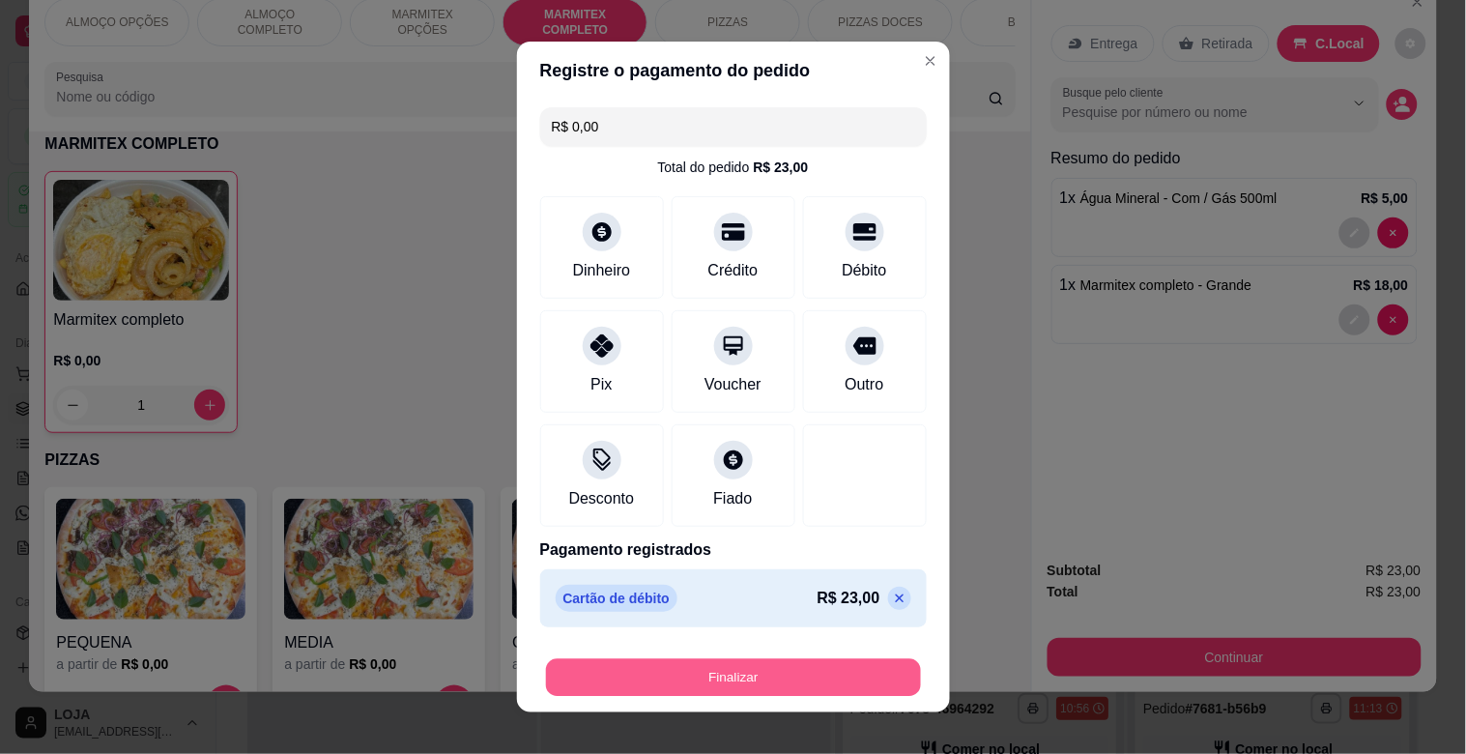
click at [783, 687] on button "Finalizar" at bounding box center [733, 678] width 375 height 38
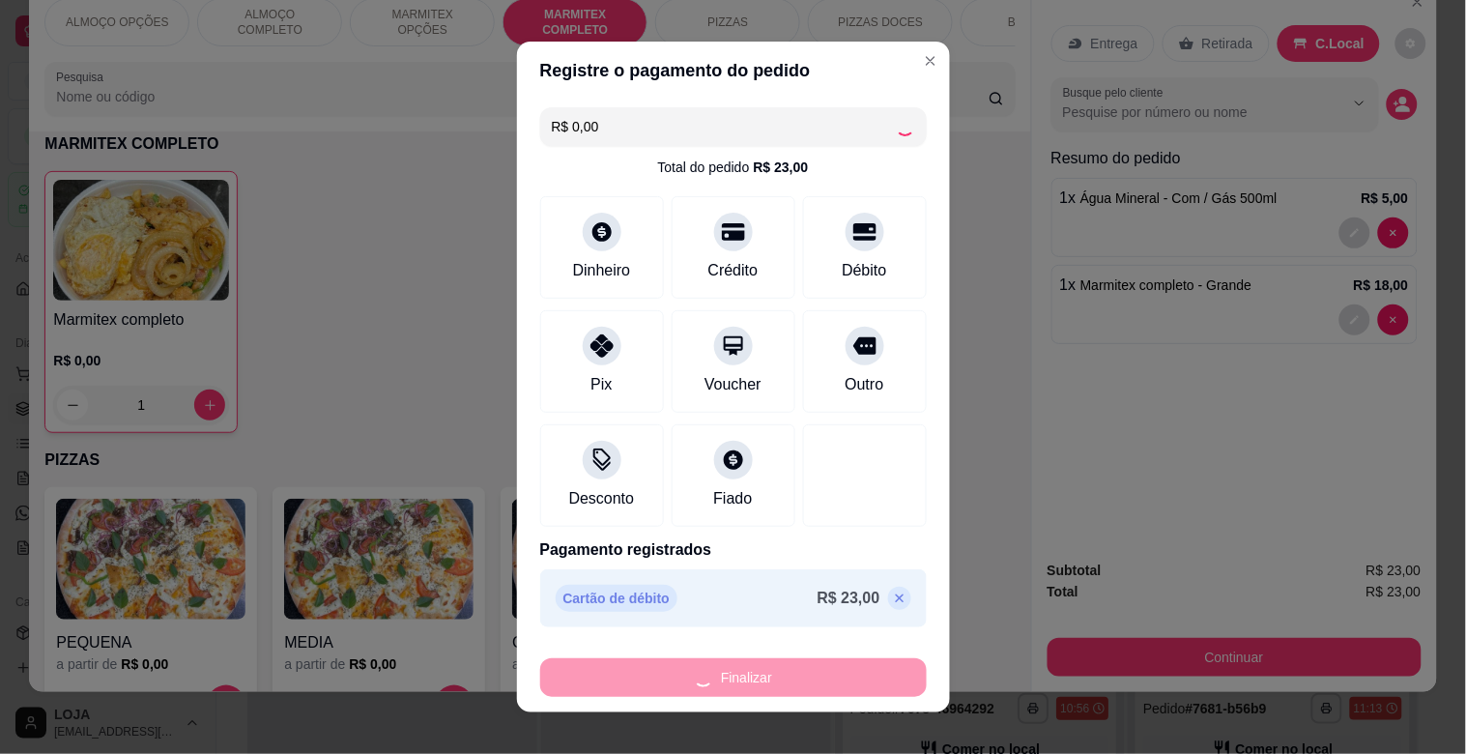
type input "0"
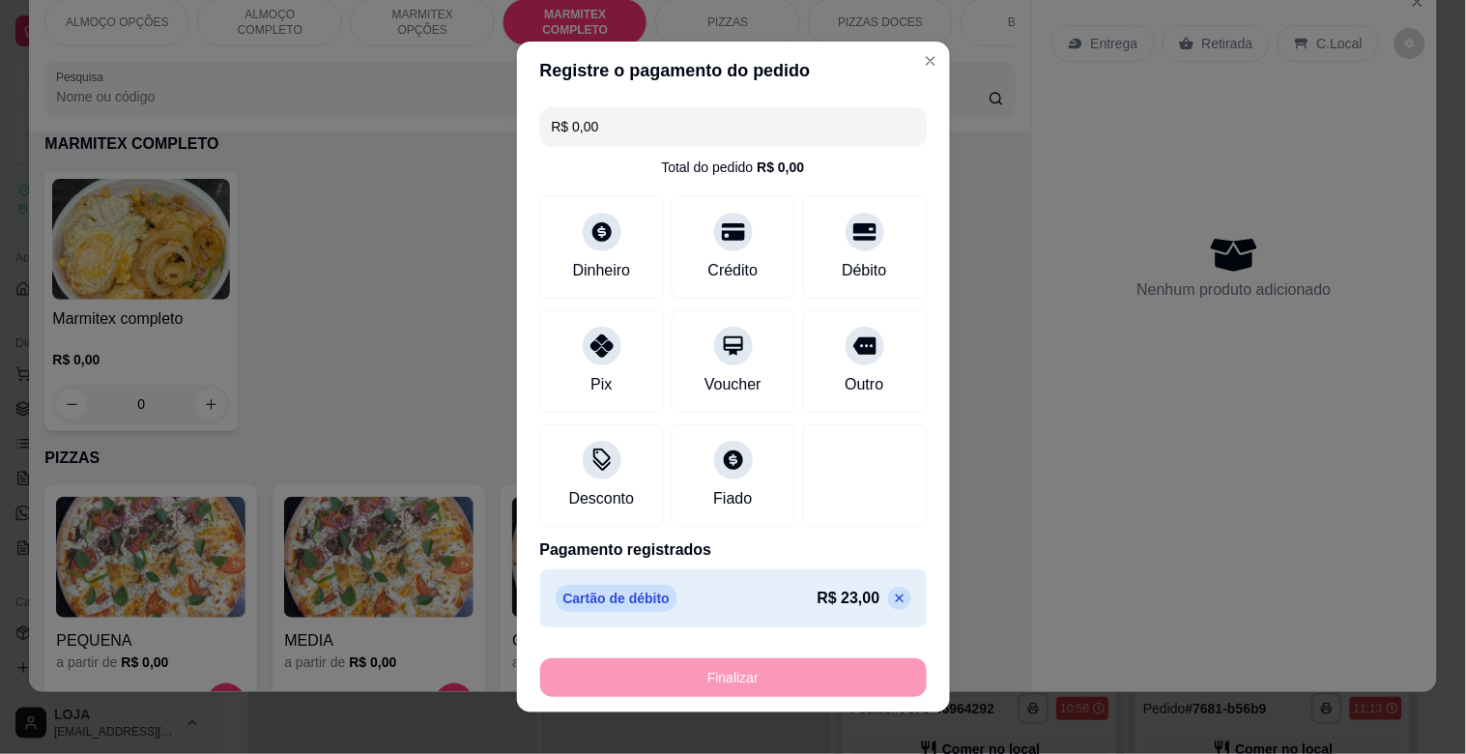
type input "-R$ 23,00"
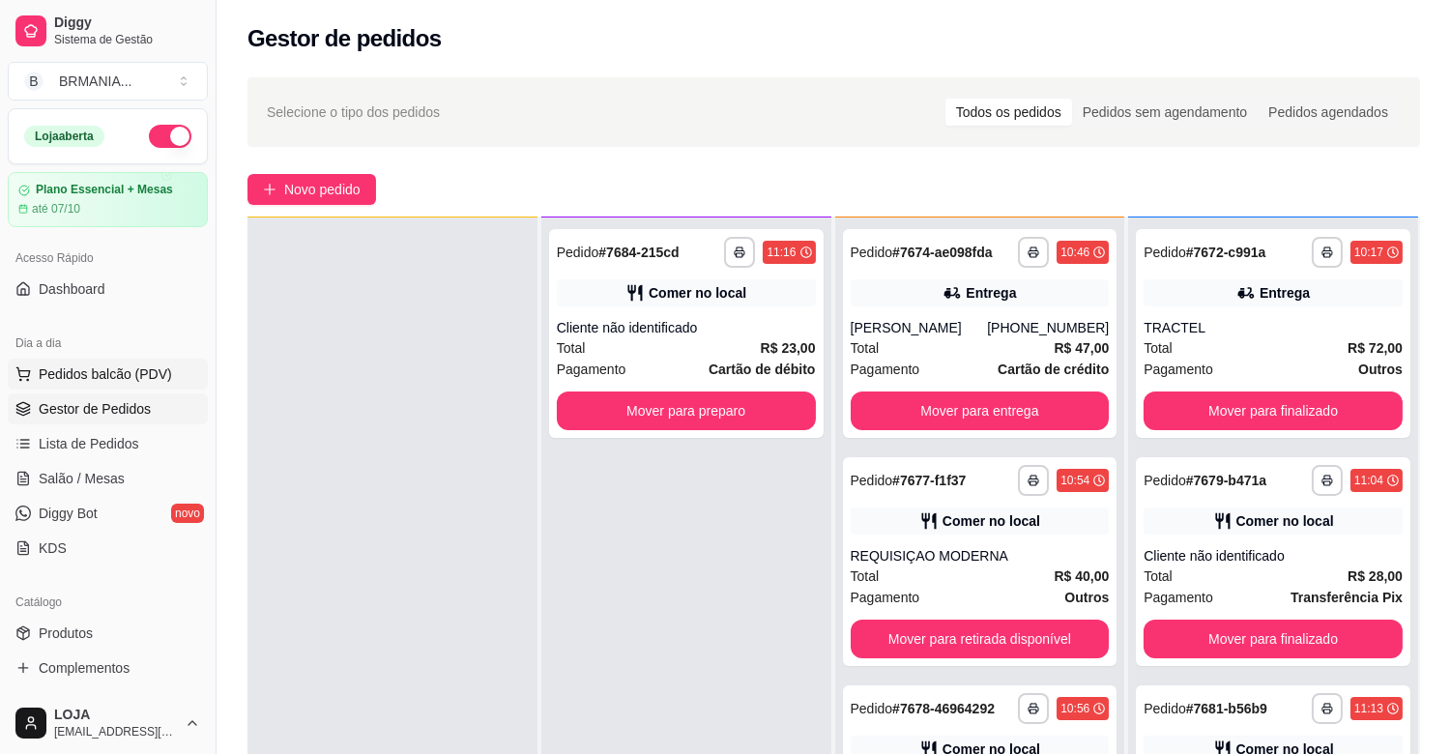
click at [78, 383] on button "Pedidos balcão (PDV)" at bounding box center [108, 374] width 200 height 31
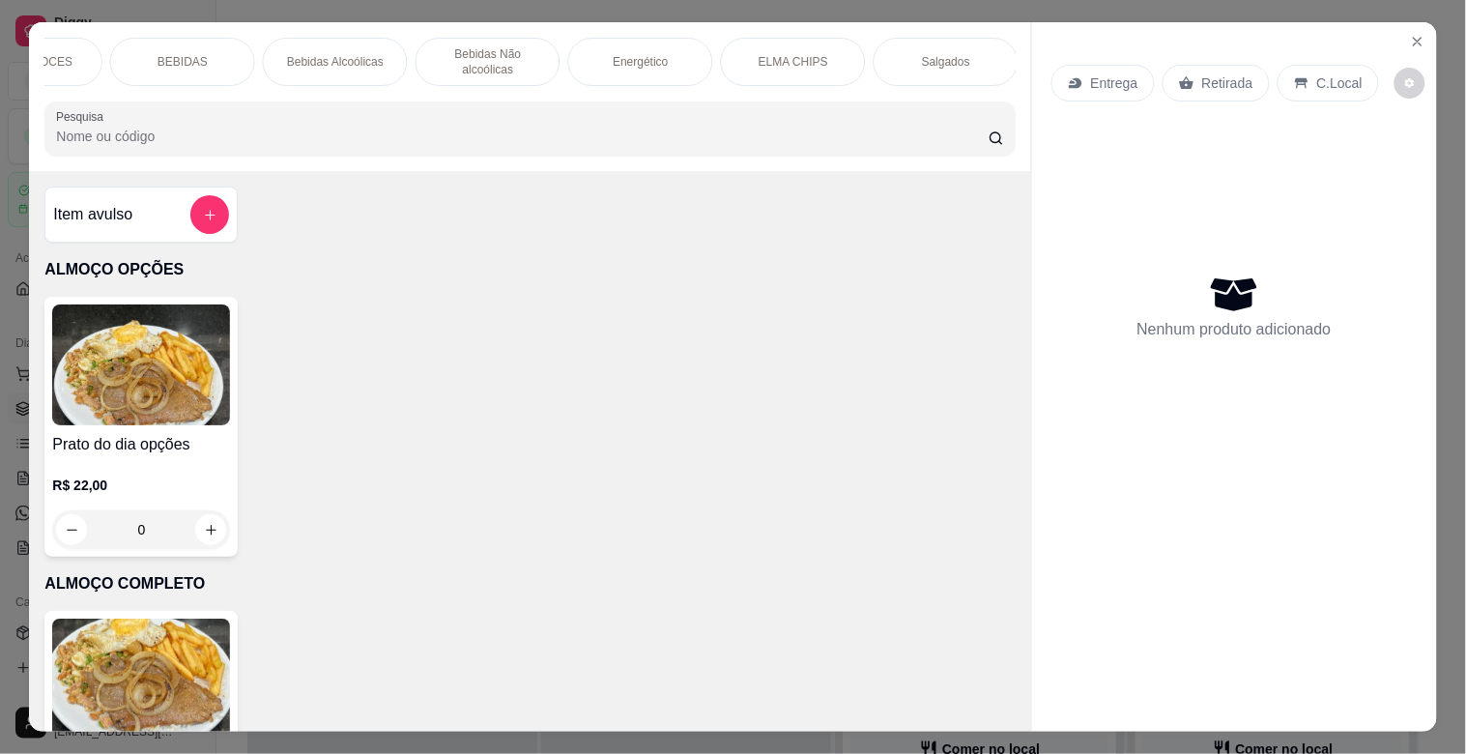
scroll to position [0, 1701]
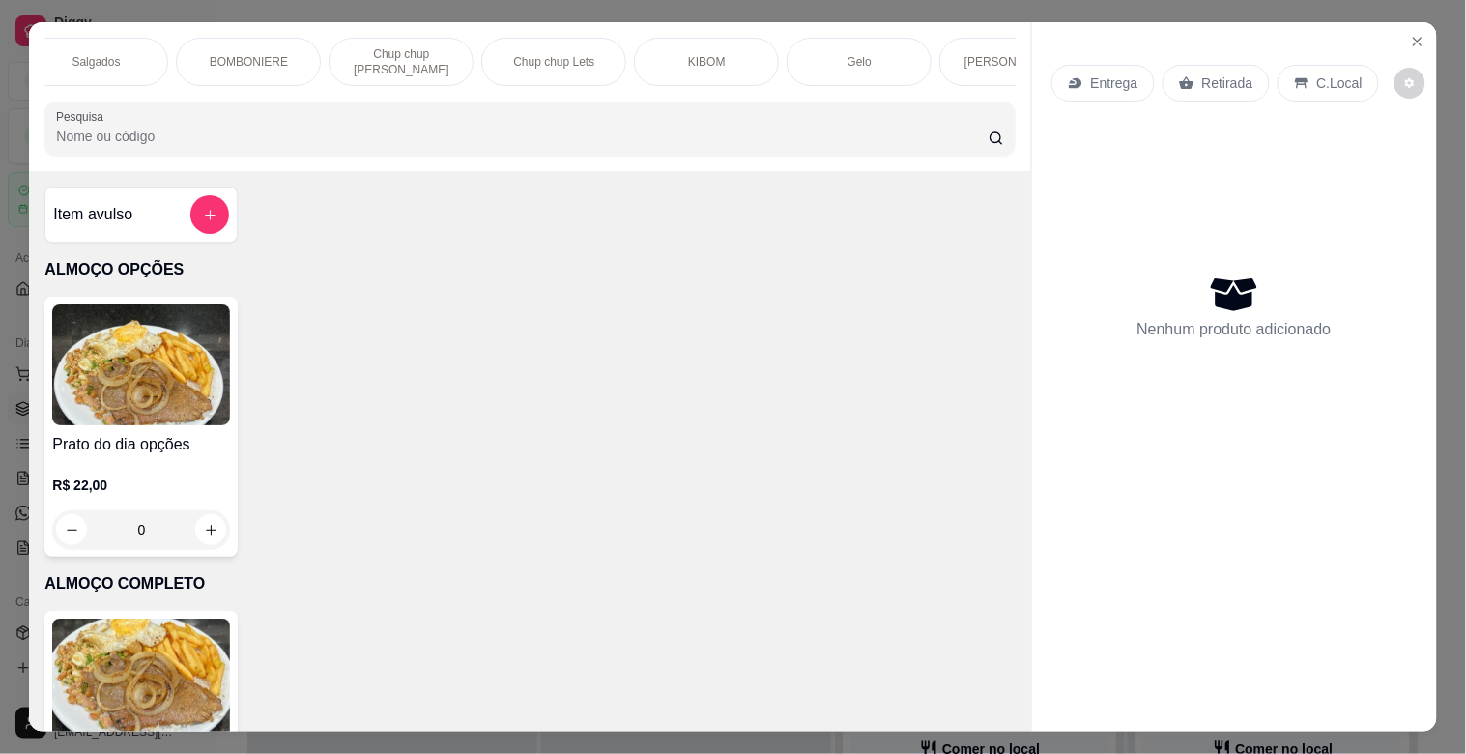
drag, startPoint x: 247, startPoint y: 52, endPoint x: 257, endPoint y: 51, distance: 9.7
click at [251, 54] on p "BOMBONIERE" at bounding box center [249, 61] width 78 height 15
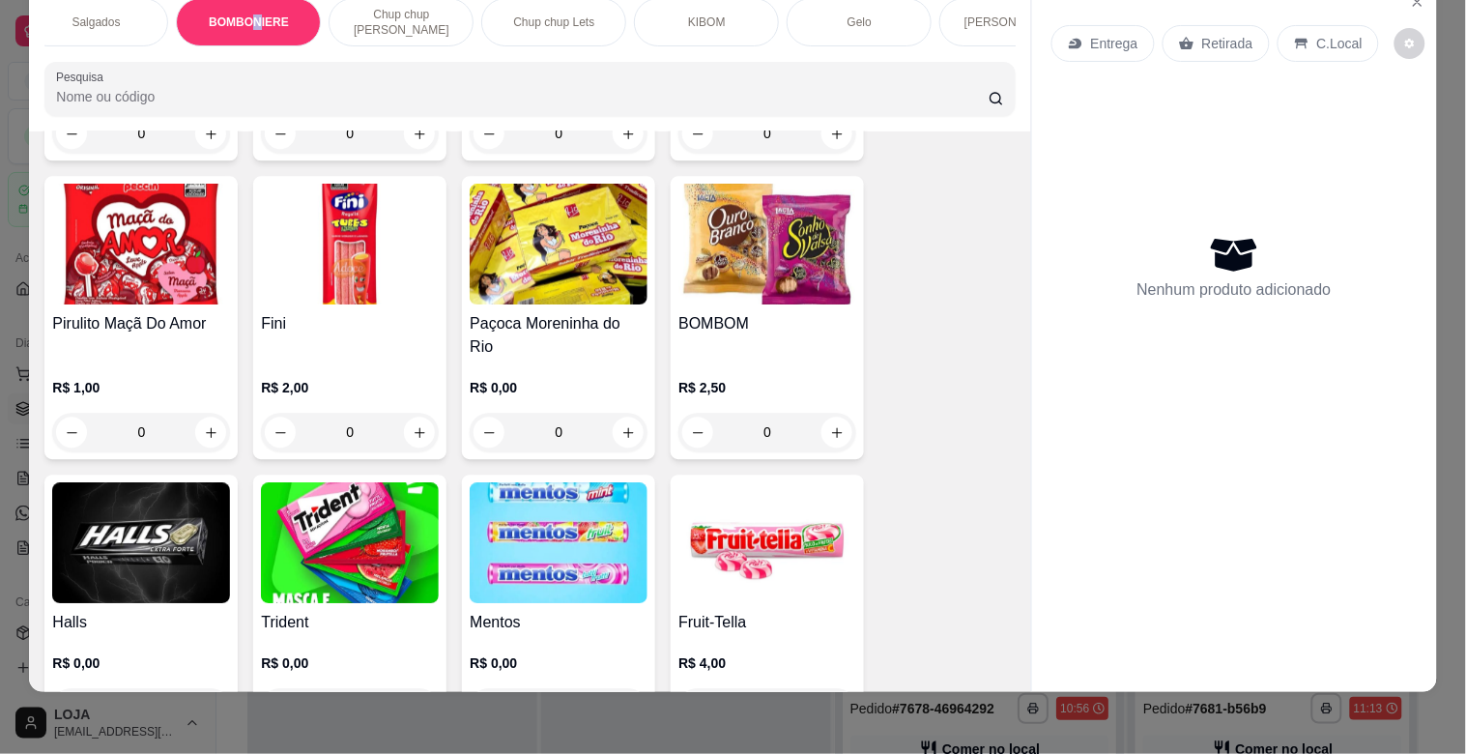
scroll to position [6978, 0]
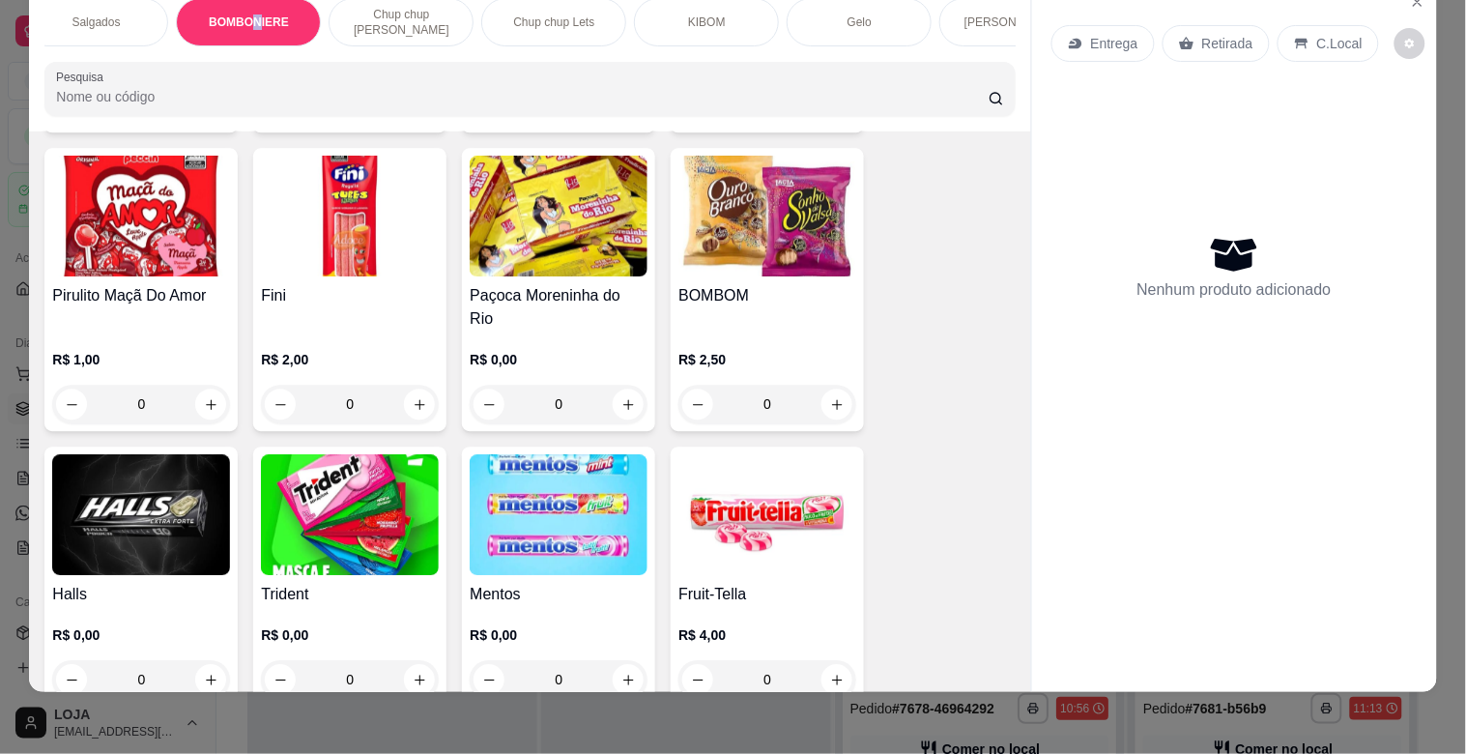
click at [322, 454] on img at bounding box center [350, 514] width 178 height 121
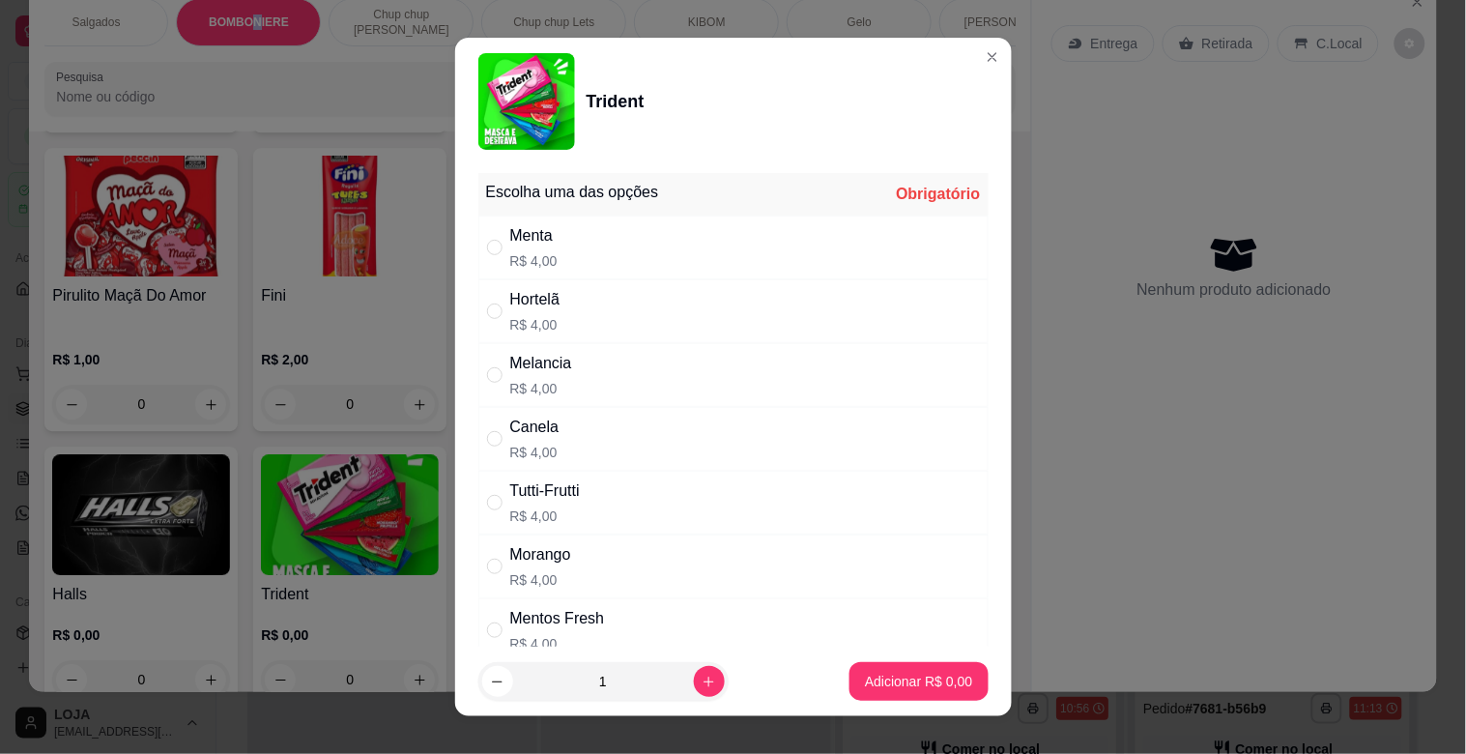
drag, startPoint x: 545, startPoint y: 297, endPoint x: 552, endPoint y: 307, distance: 12.6
click at [548, 303] on div "Hortelã" at bounding box center [535, 299] width 50 height 23
radio input "true"
click at [932, 691] on button "Adicionar R$ 4,00" at bounding box center [919, 681] width 138 height 39
type input "1"
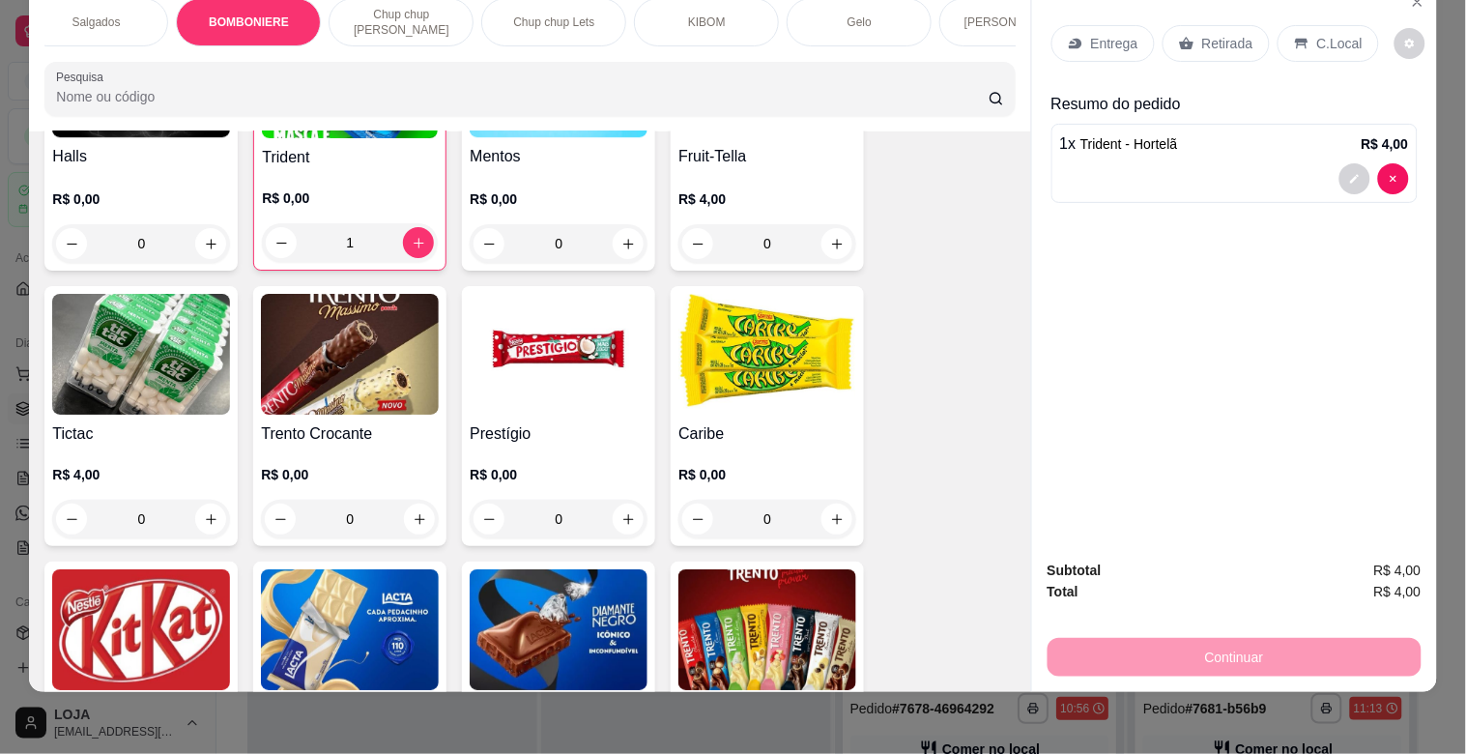
scroll to position [7444, 0]
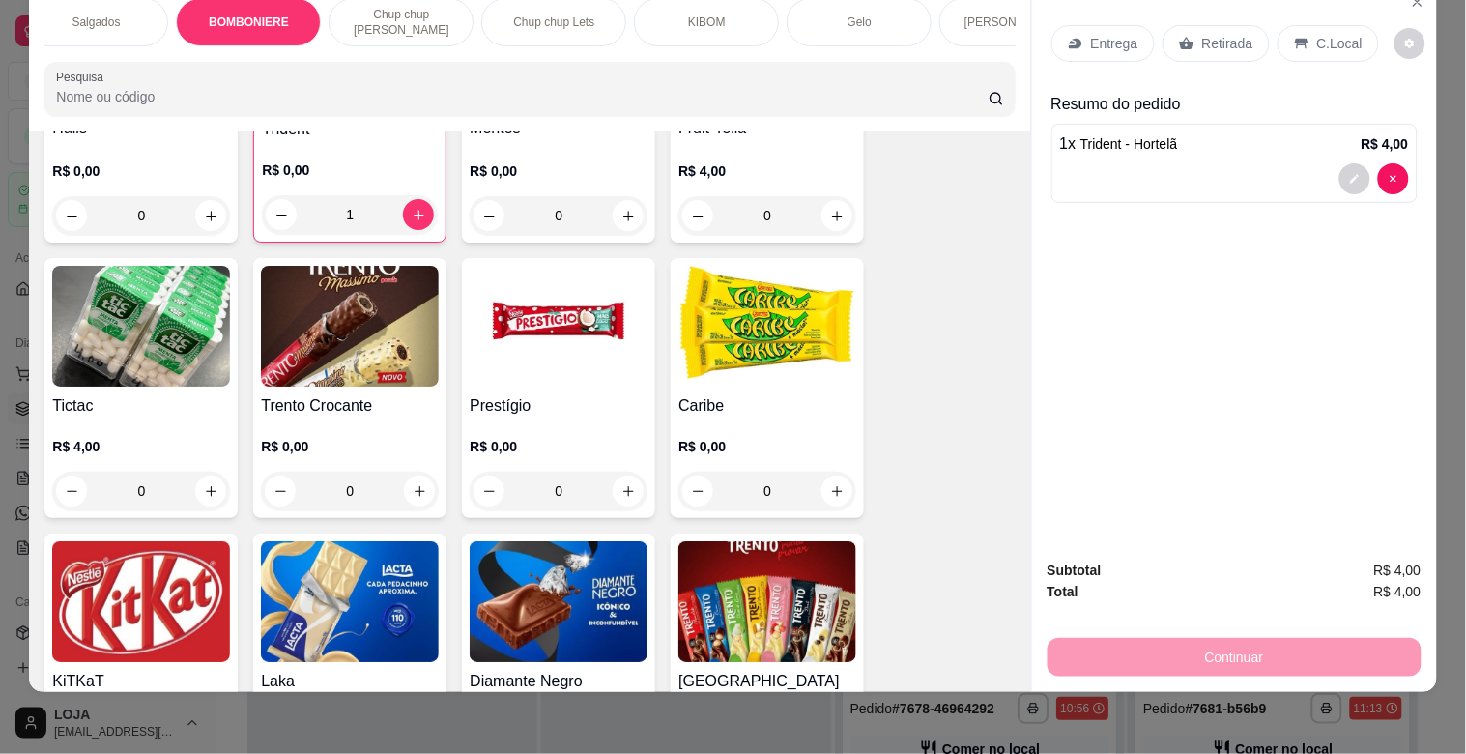
click at [607, 342] on div "Prestígio R$ 0,00 0" at bounding box center [558, 388] width 193 height 260
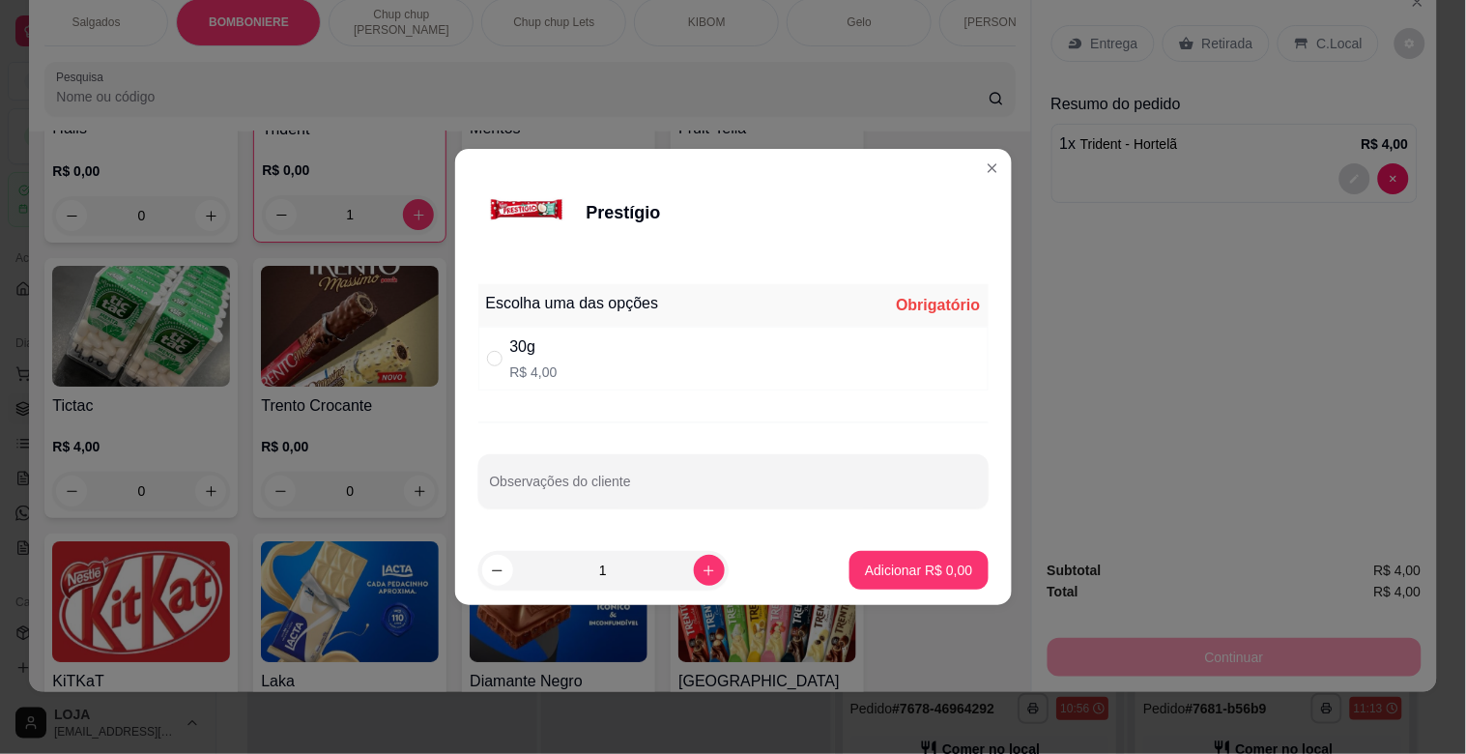
click at [561, 356] on div "30g R$ 4,00" at bounding box center [733, 359] width 510 height 64
radio input "true"
click at [938, 565] on p "Adicionar R$ 4,00" at bounding box center [918, 570] width 107 height 19
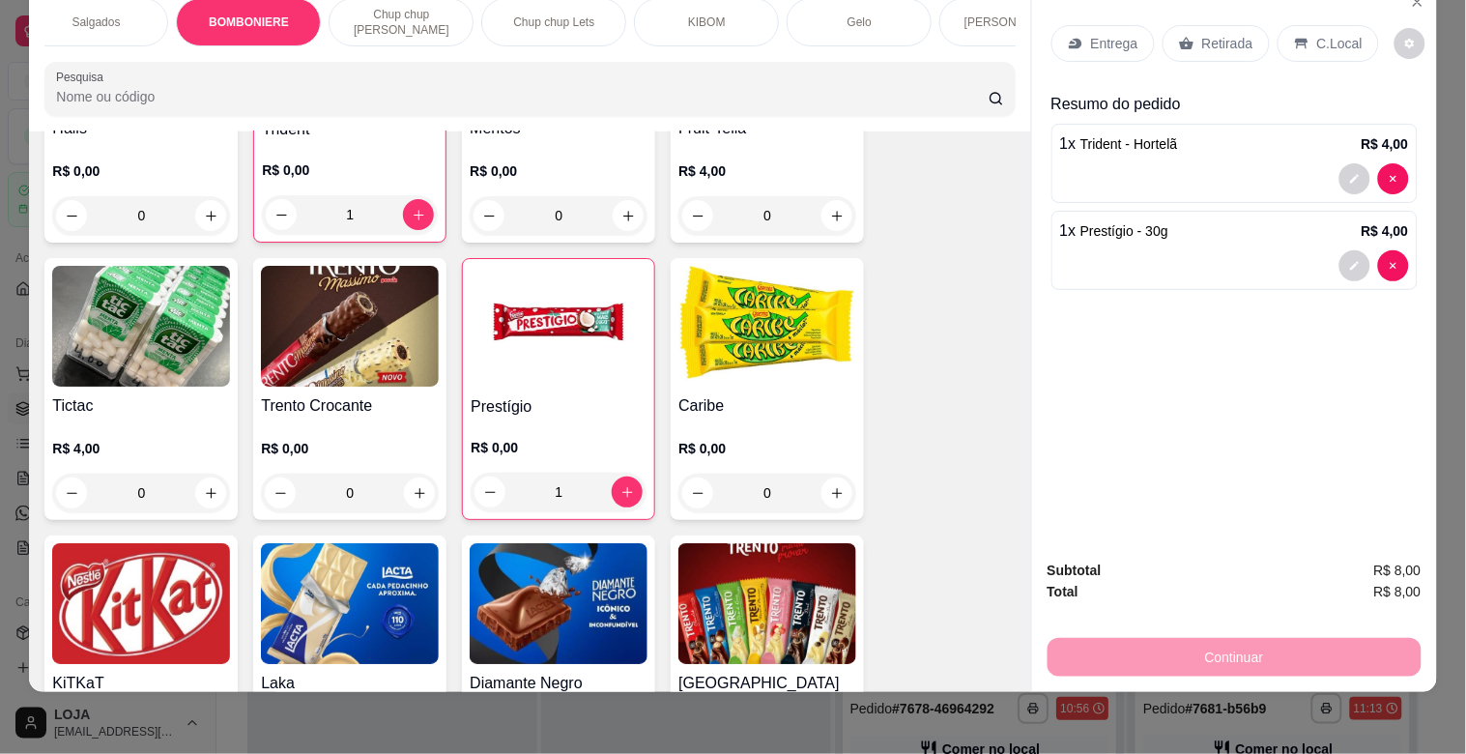
type input "1"
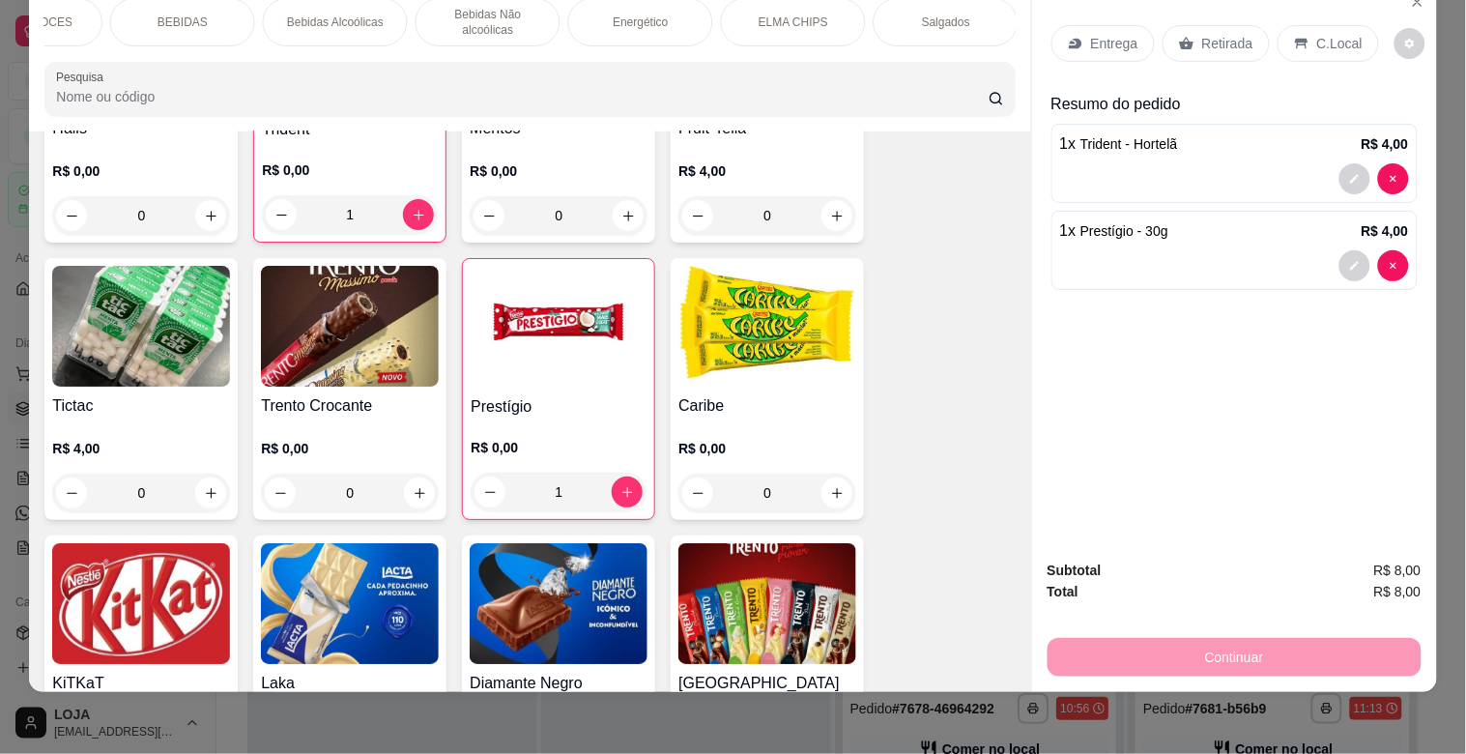
click at [207, 6] on div "BEBIDAS" at bounding box center [182, 22] width 145 height 48
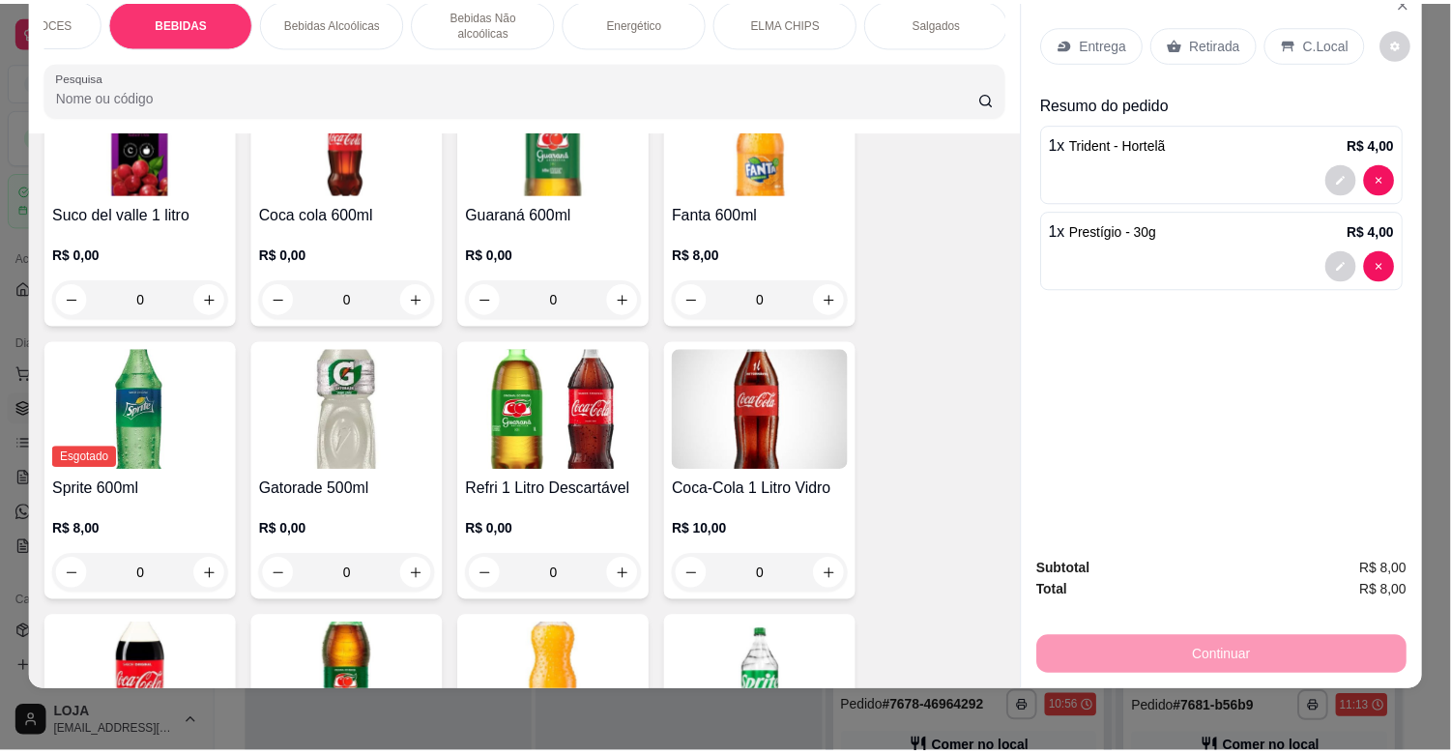
scroll to position [2983, 0]
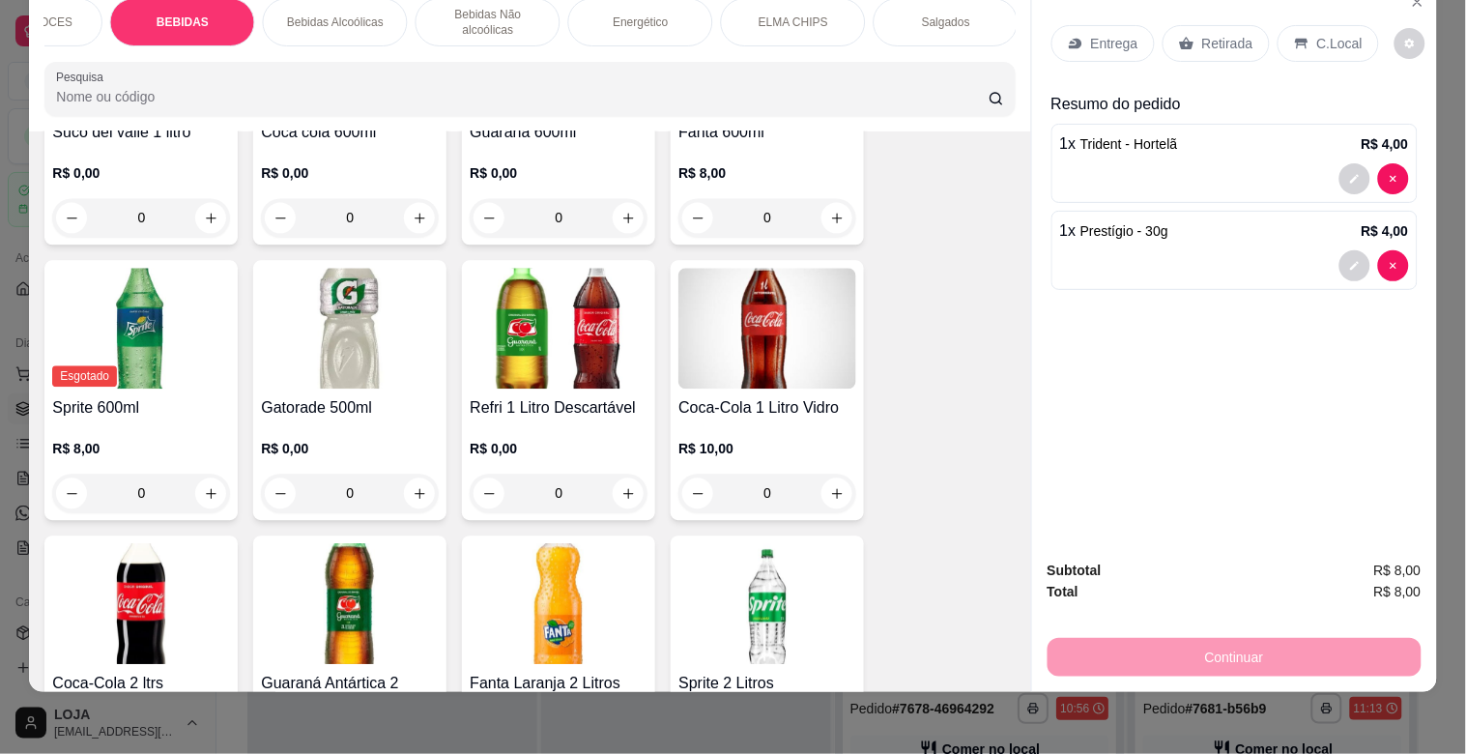
click at [802, 293] on img at bounding box center [767, 329] width 178 height 121
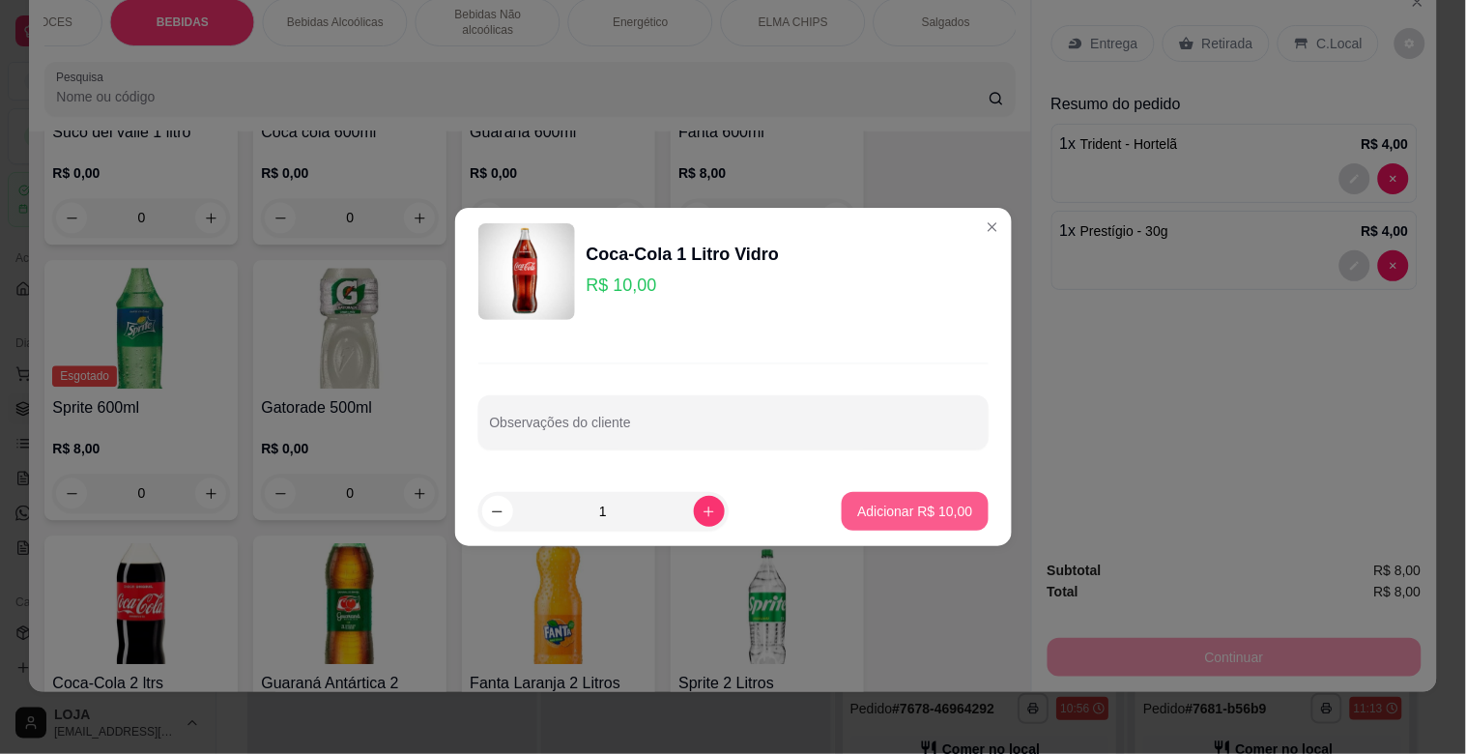
click at [876, 495] on button "Adicionar R$ 10,00" at bounding box center [915, 511] width 146 height 39
type input "1"
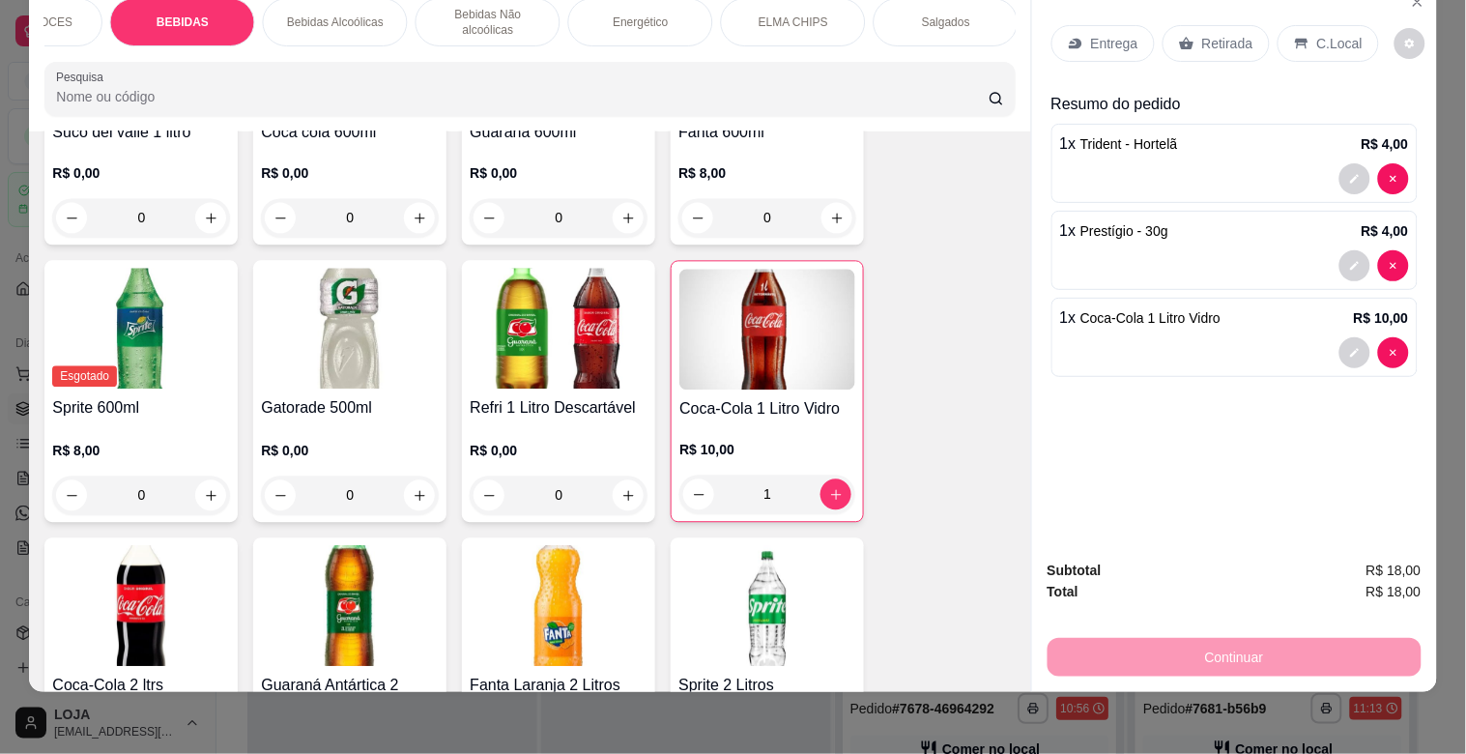
click at [1329, 34] on p "C.Local" at bounding box center [1339, 43] width 45 height 19
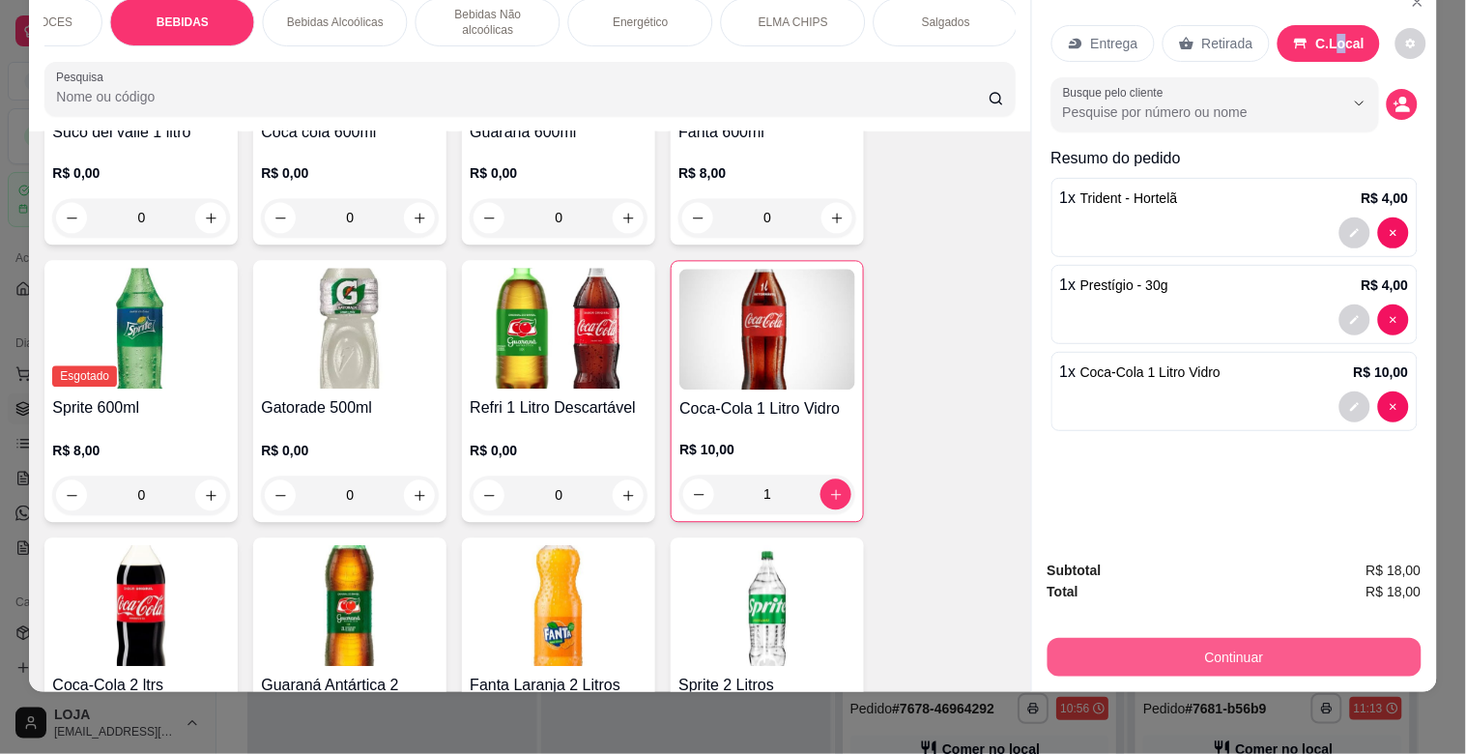
click at [1268, 638] on button "Continuar" at bounding box center [1235, 657] width 374 height 39
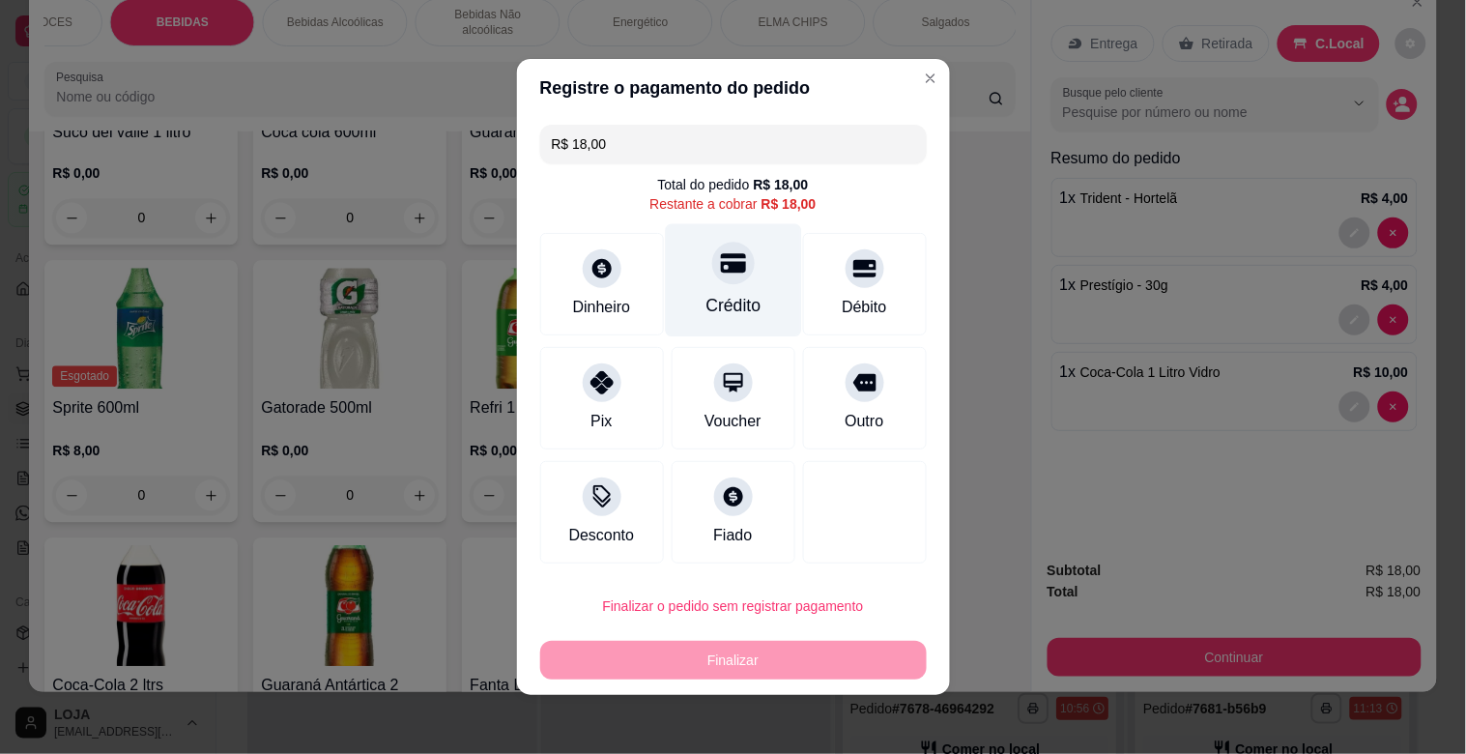
click at [733, 294] on div "Crédito" at bounding box center [733, 305] width 55 height 25
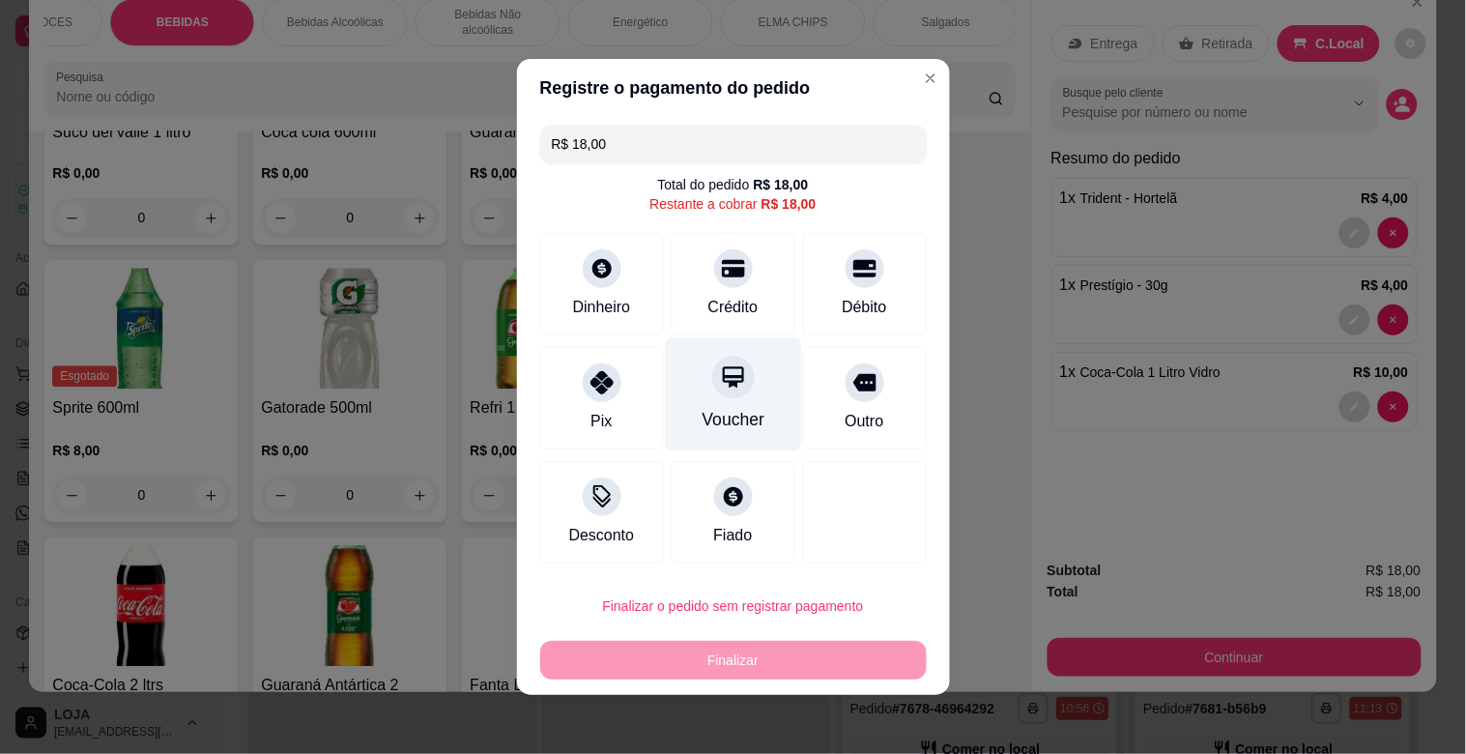
type input "R$ 0,00"
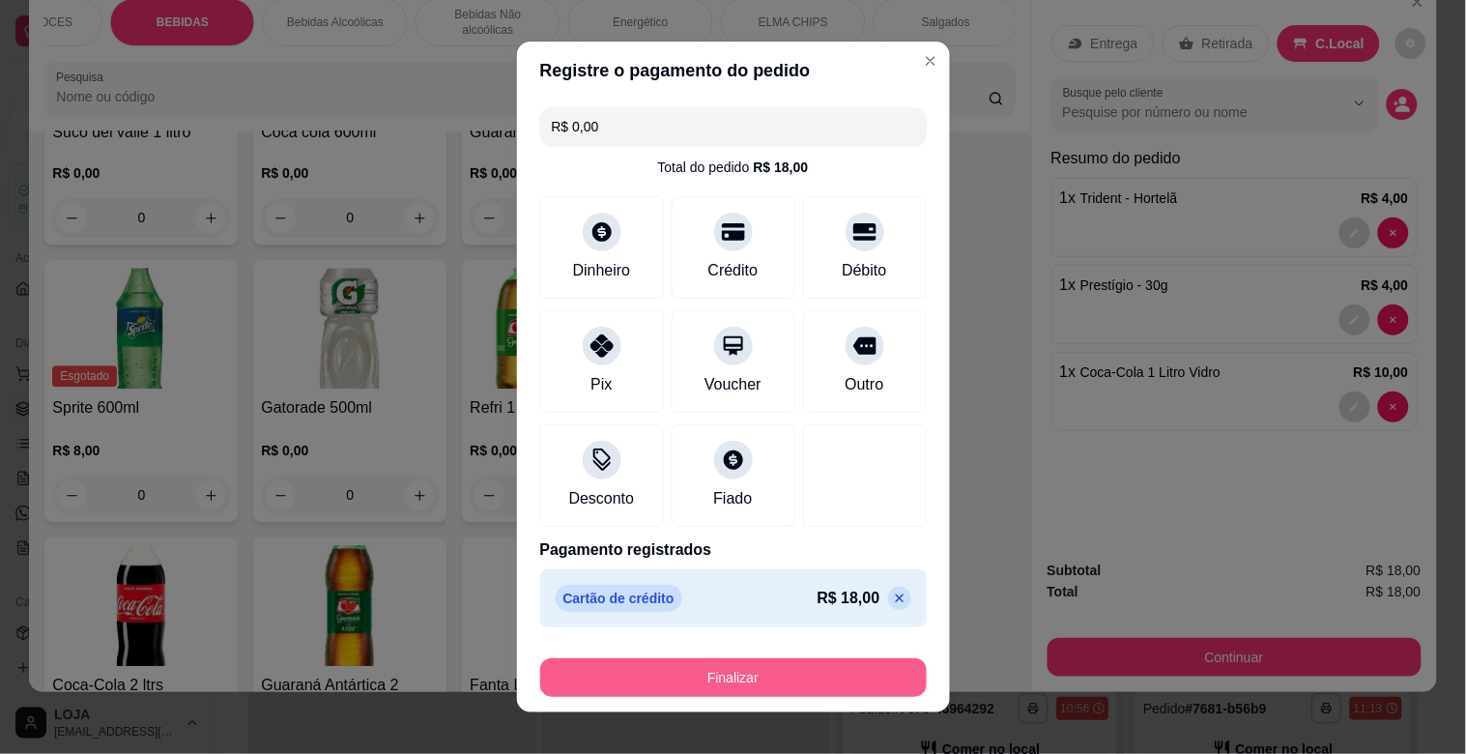
click at [806, 674] on button "Finalizar" at bounding box center [733, 677] width 387 height 39
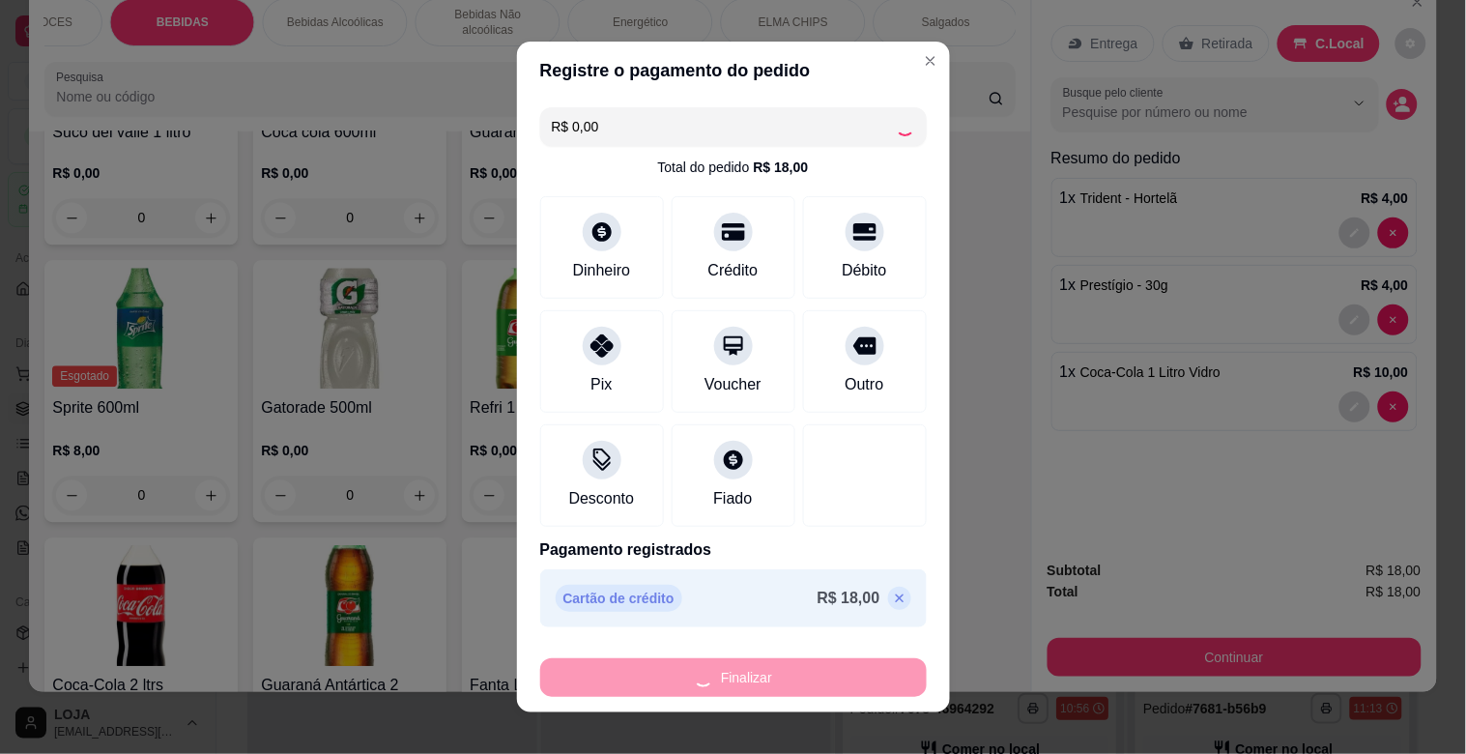
type input "0"
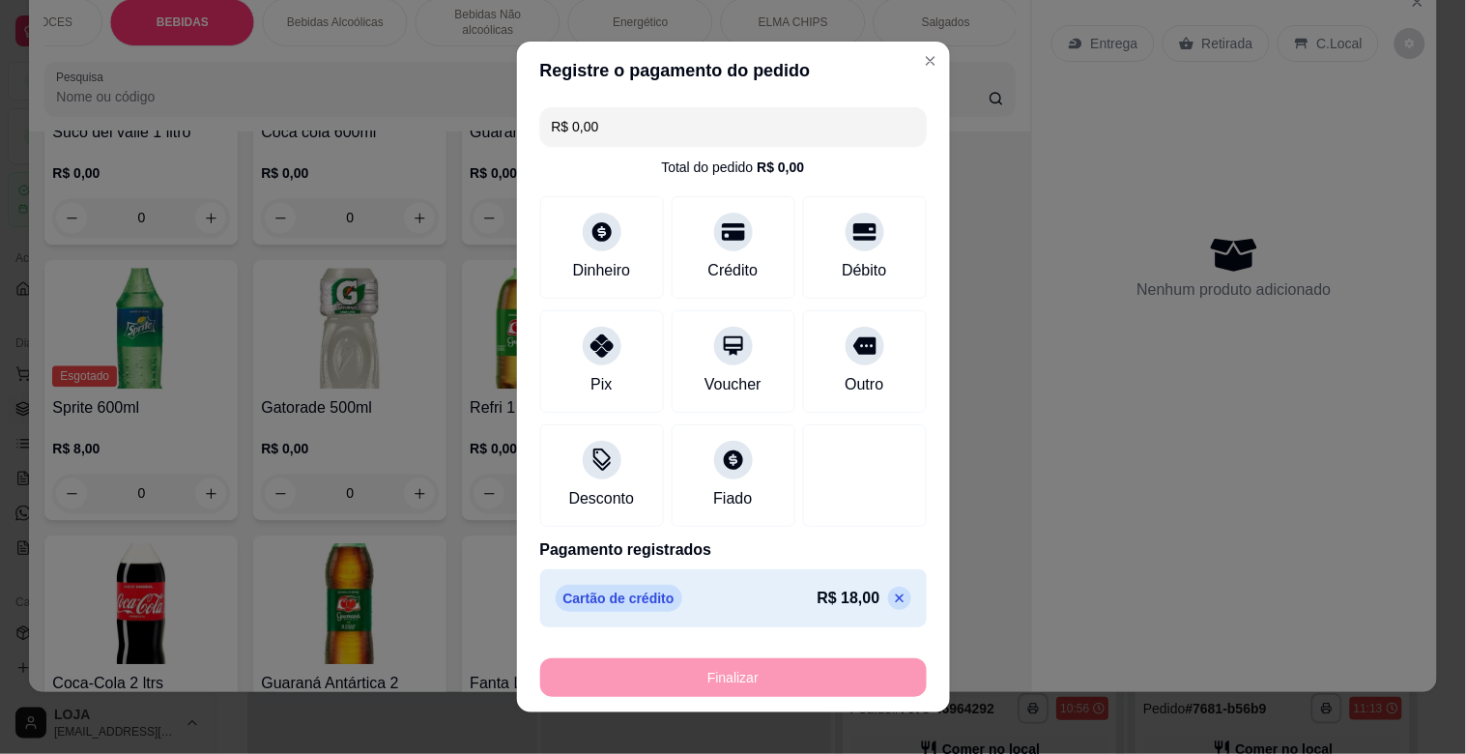
type input "-R$ 18,00"
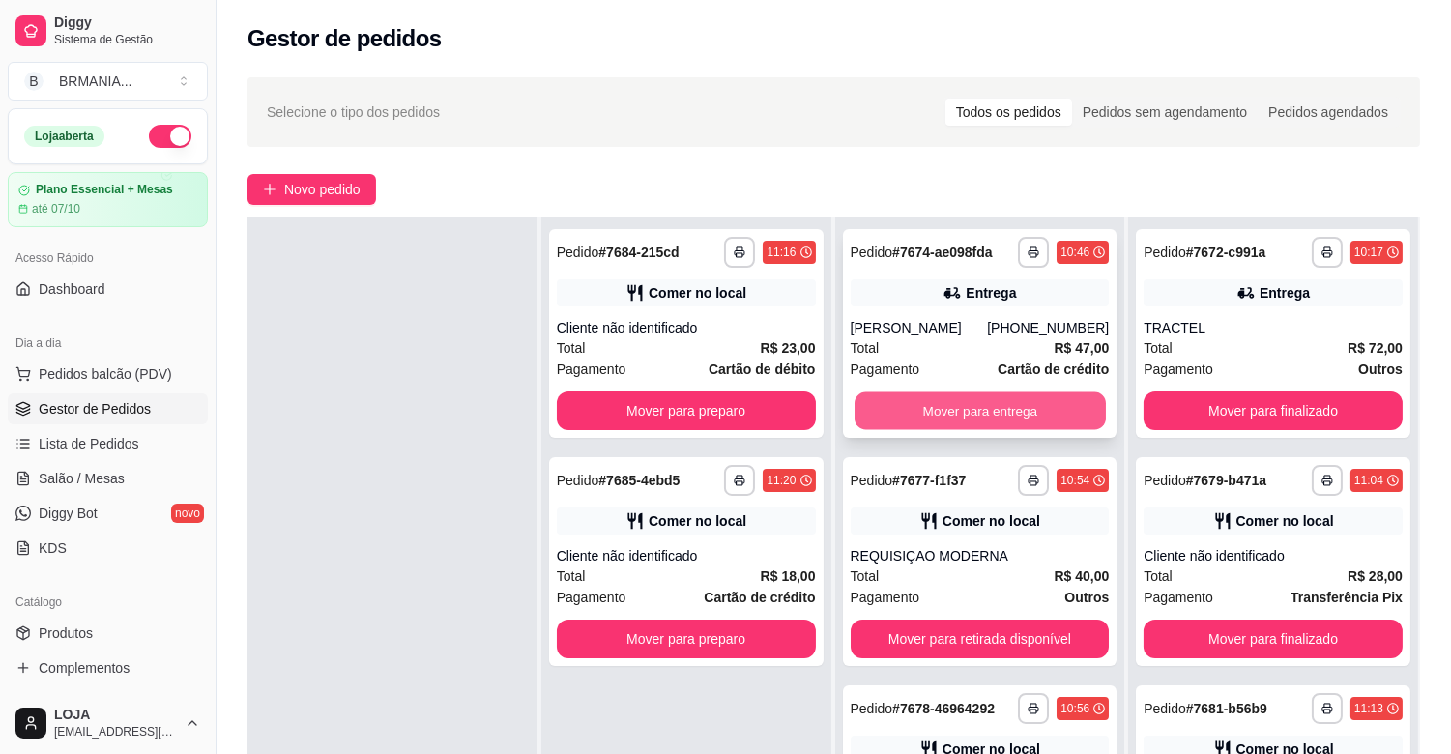
click at [960, 422] on button "Mover para entrega" at bounding box center [979, 411] width 251 height 38
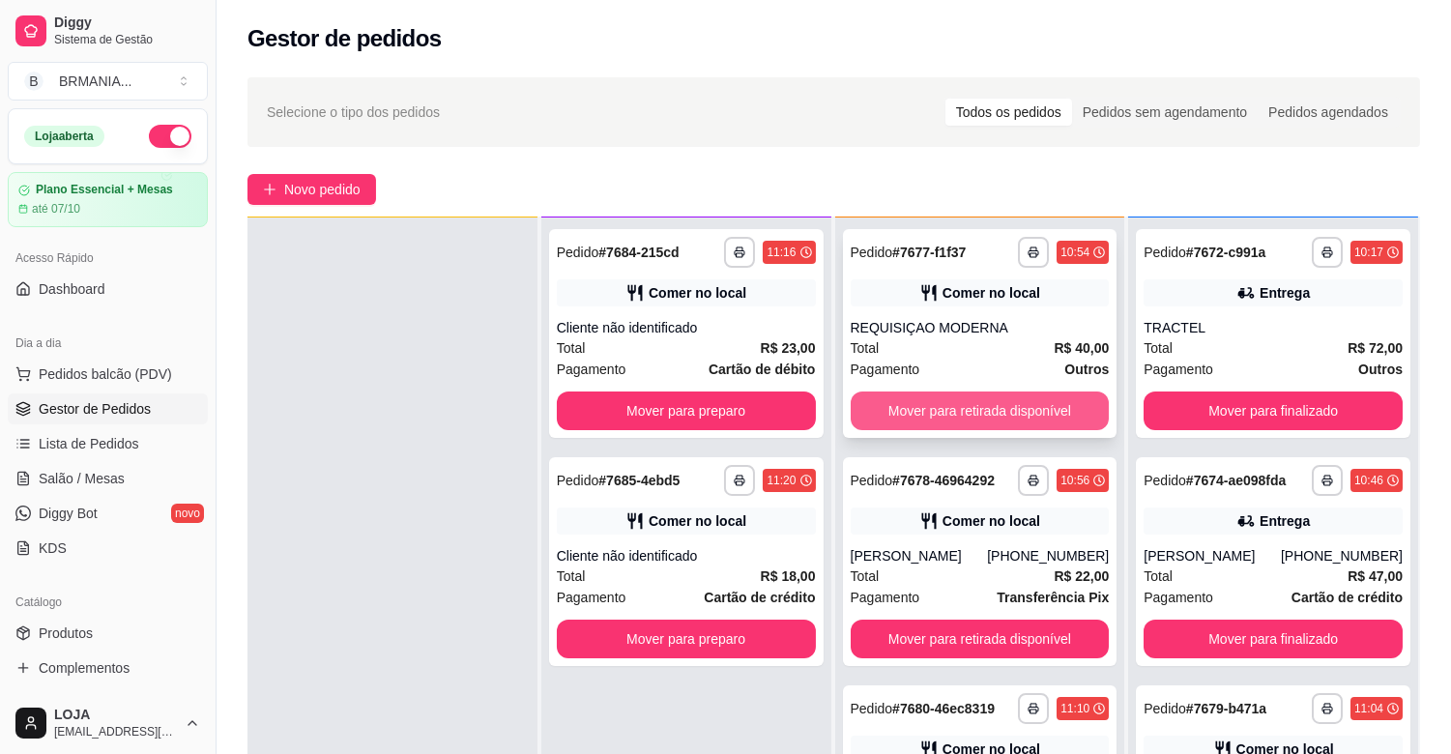
click at [938, 416] on button "Mover para retirada disponível" at bounding box center [979, 410] width 259 height 39
click at [951, 348] on div "Total R$ 22,00" at bounding box center [979, 347] width 259 height 21
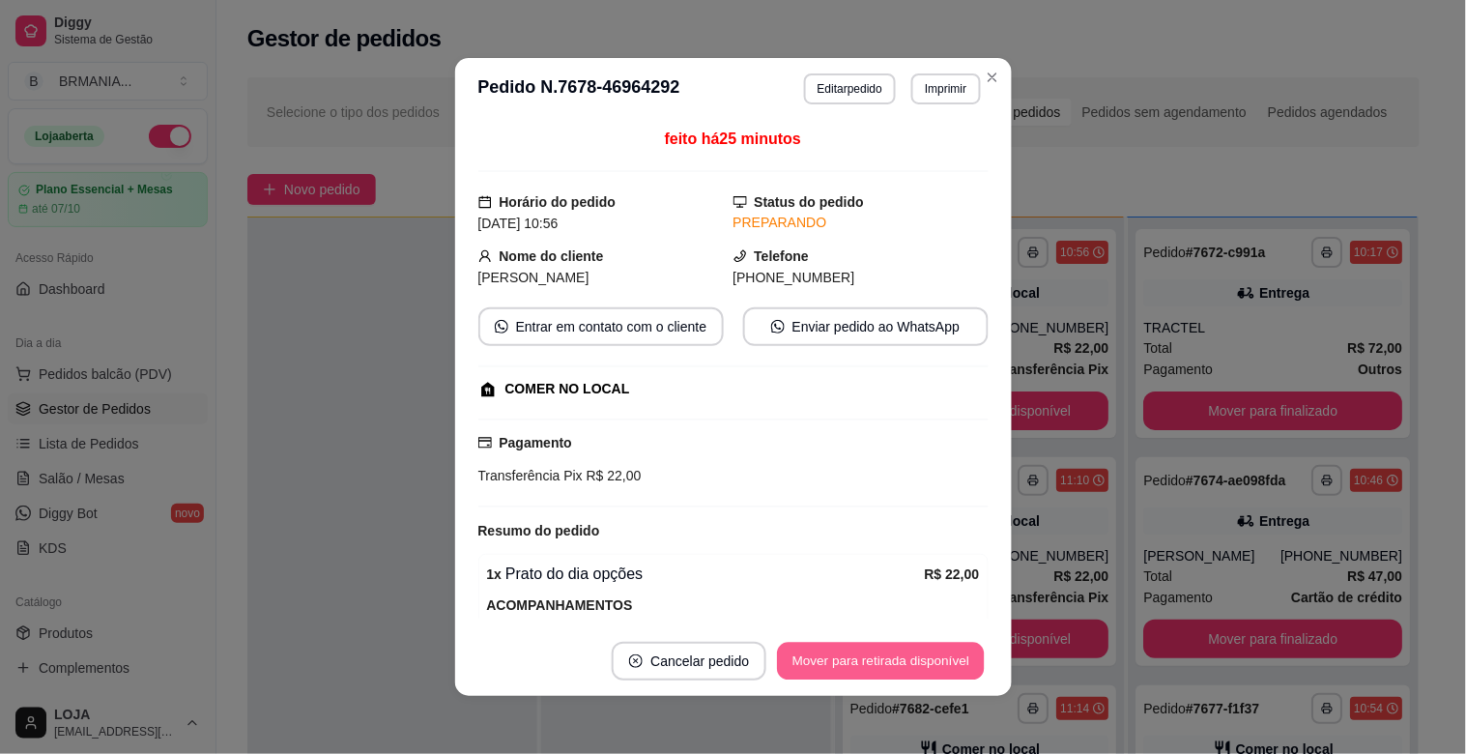
click at [902, 672] on button "Mover para retirada disponível" at bounding box center [881, 662] width 207 height 38
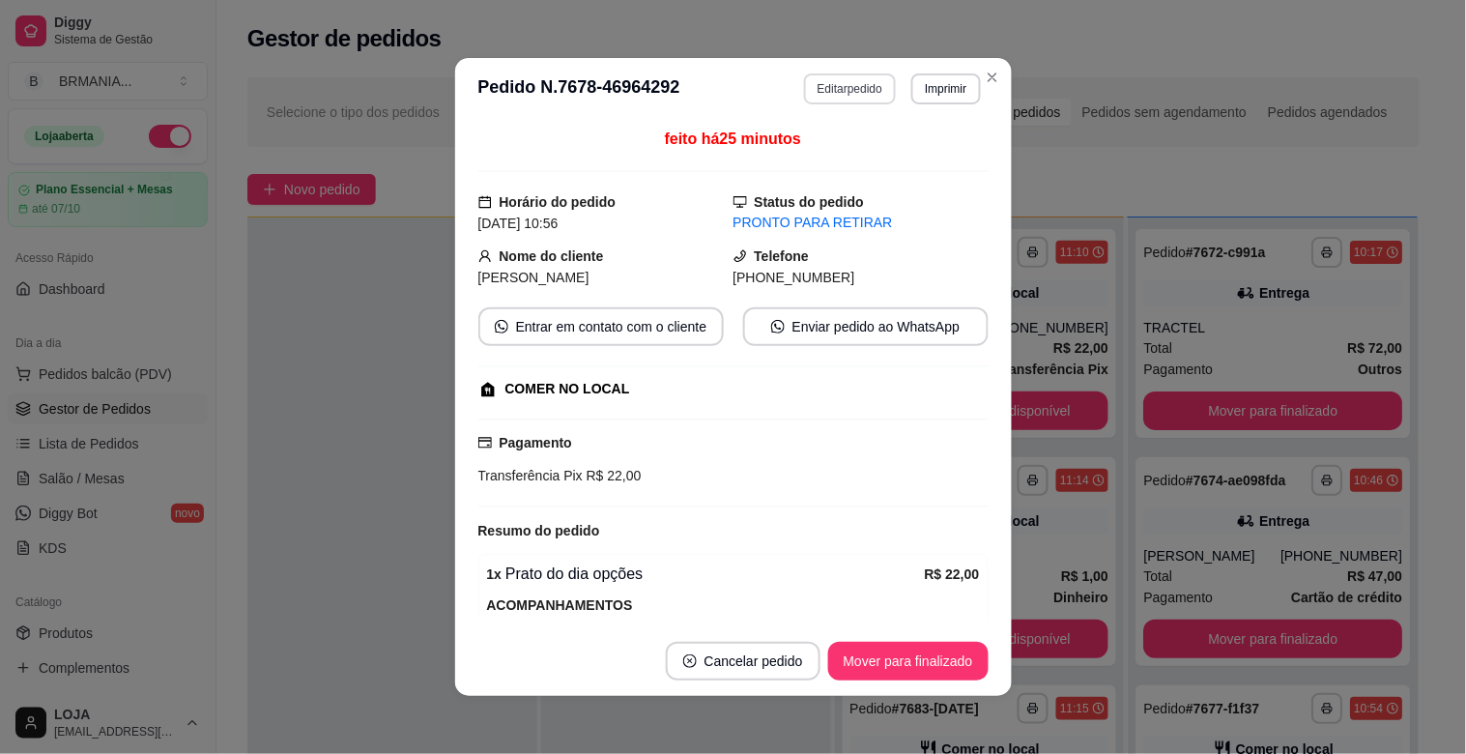
click at [842, 89] on button "Editar pedido" at bounding box center [850, 88] width 92 height 31
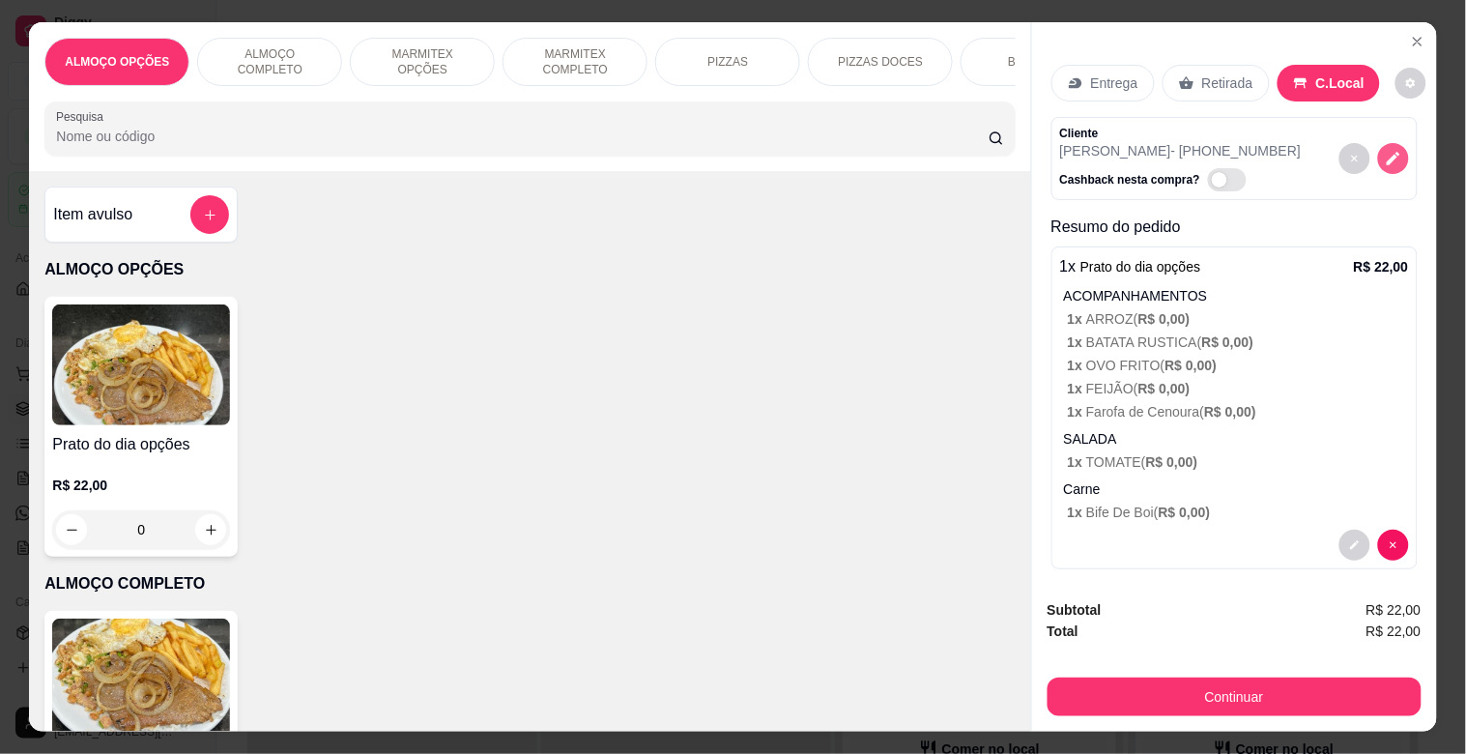
click at [1385, 153] on icon "decrease-product-quantity" at bounding box center [1393, 158] width 17 height 17
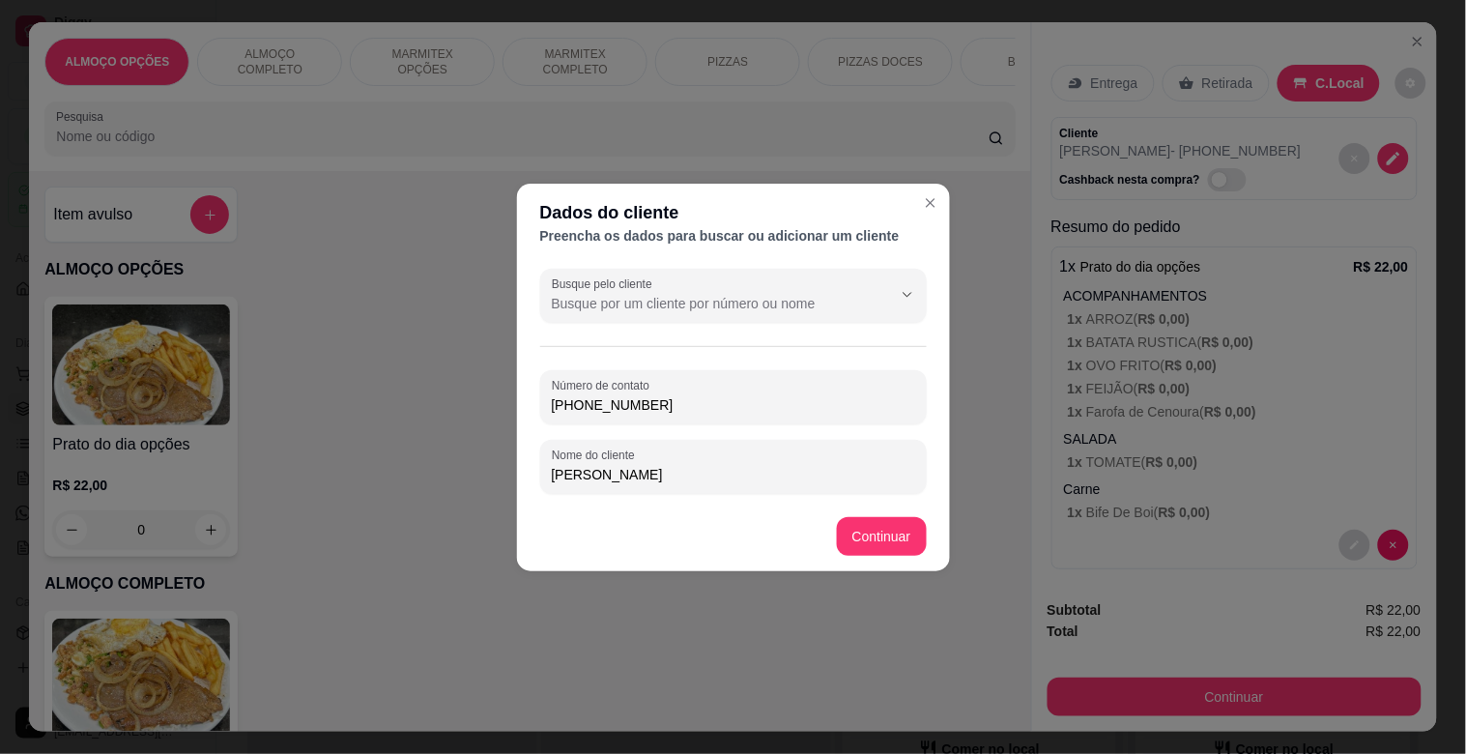
drag, startPoint x: 653, startPoint y: 409, endPoint x: 461, endPoint y: 394, distance: 192.9
click at [461, 401] on div "Dados do cliente Preencha os dados para buscar ou adicionar um cliente Busque p…" at bounding box center [733, 377] width 1466 height 754
drag, startPoint x: 681, startPoint y: 501, endPoint x: 683, endPoint y: 476, distance: 25.2
click at [681, 496] on section "Dados do cliente Preencha os dados para buscar ou adicionar um cliente Busque p…" at bounding box center [733, 378] width 433 height 388
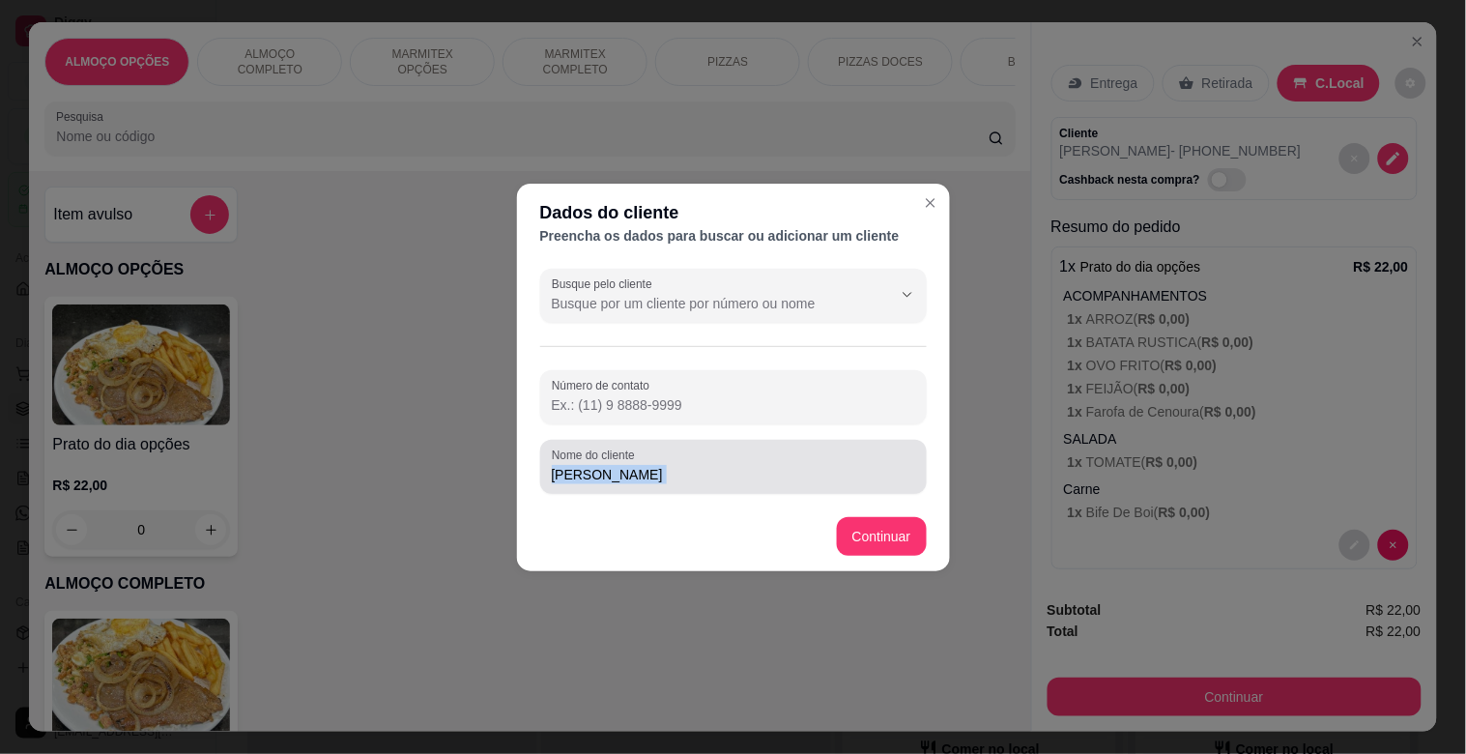
click at [683, 476] on input "[PERSON_NAME]" at bounding box center [733, 474] width 363 height 19
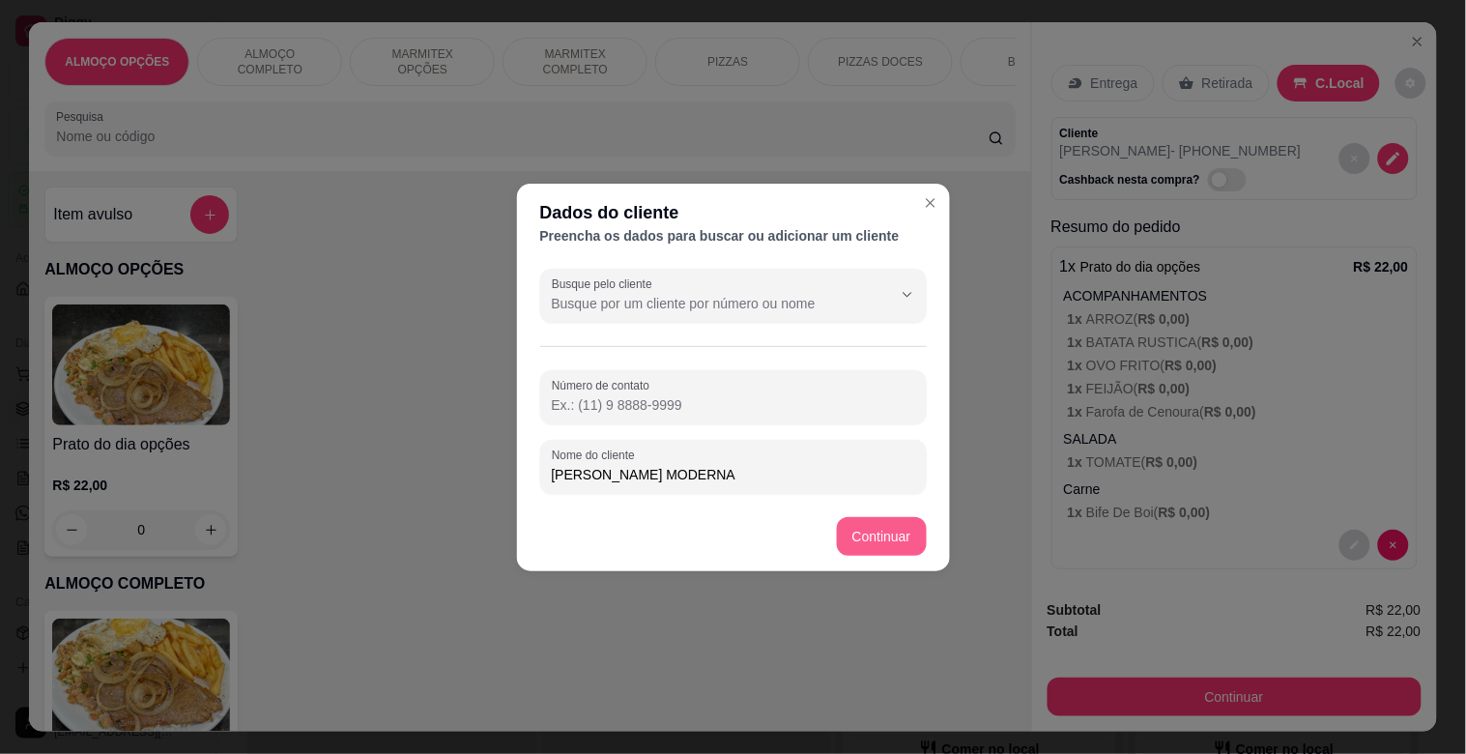
type input "[PERSON_NAME] MODERNA"
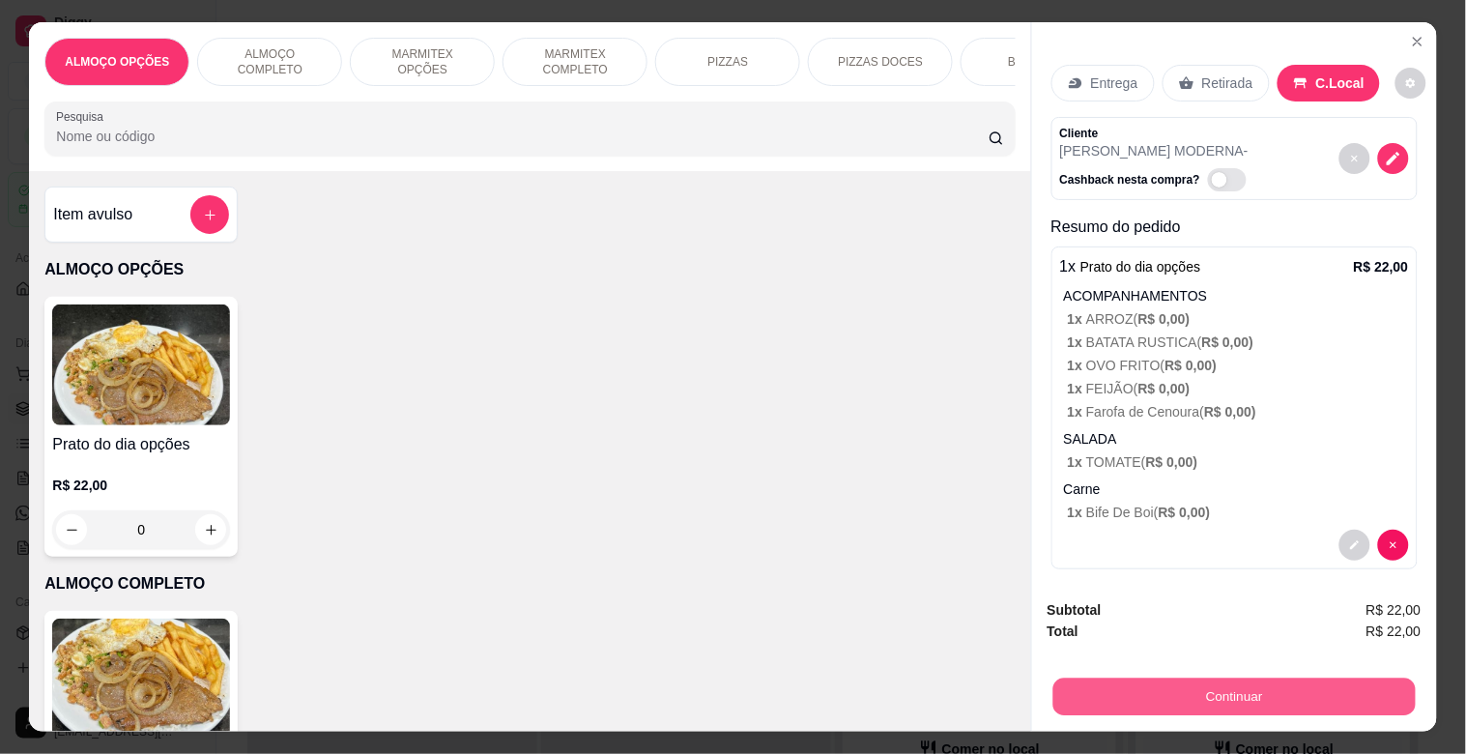
click at [1166, 691] on button "Continuar" at bounding box center [1233, 696] width 362 height 38
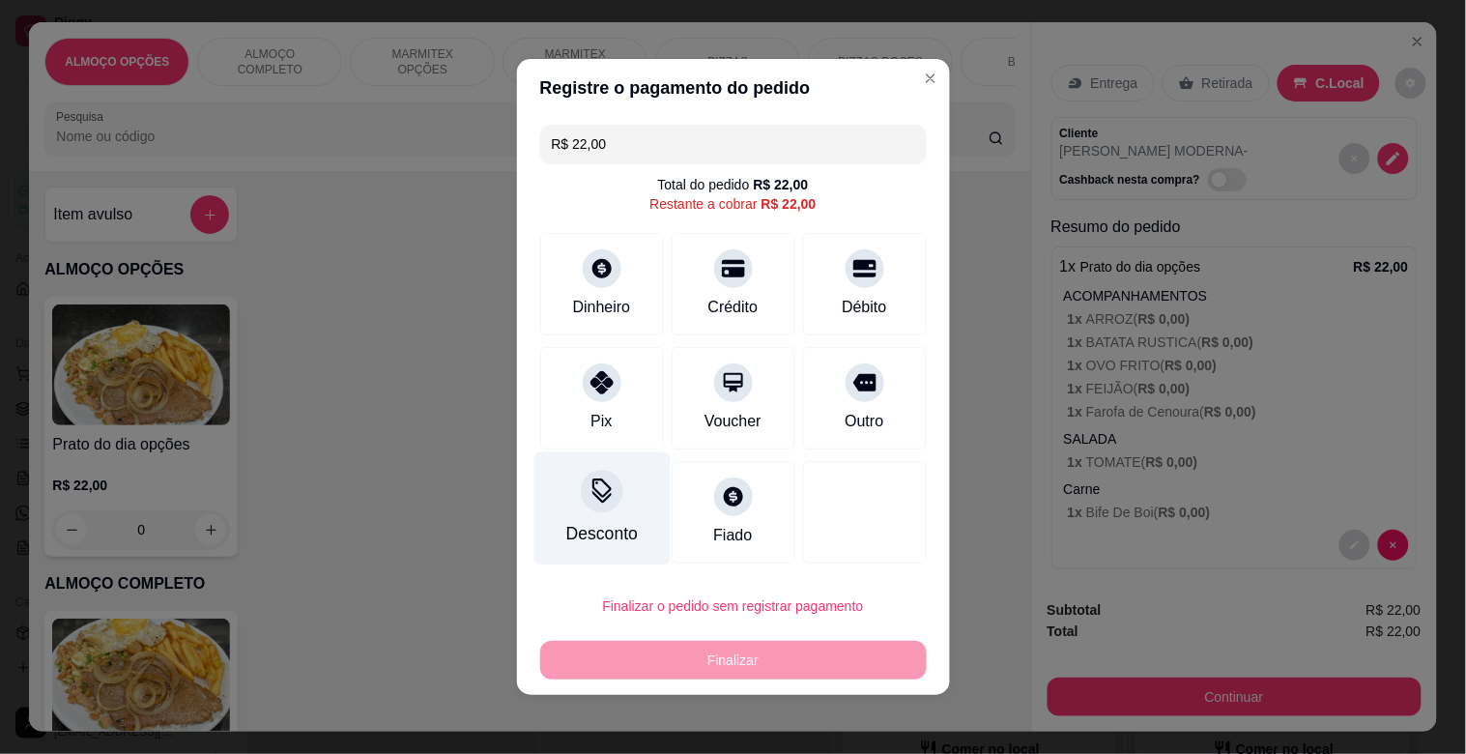
click at [581, 493] on div at bounding box center [602, 491] width 43 height 43
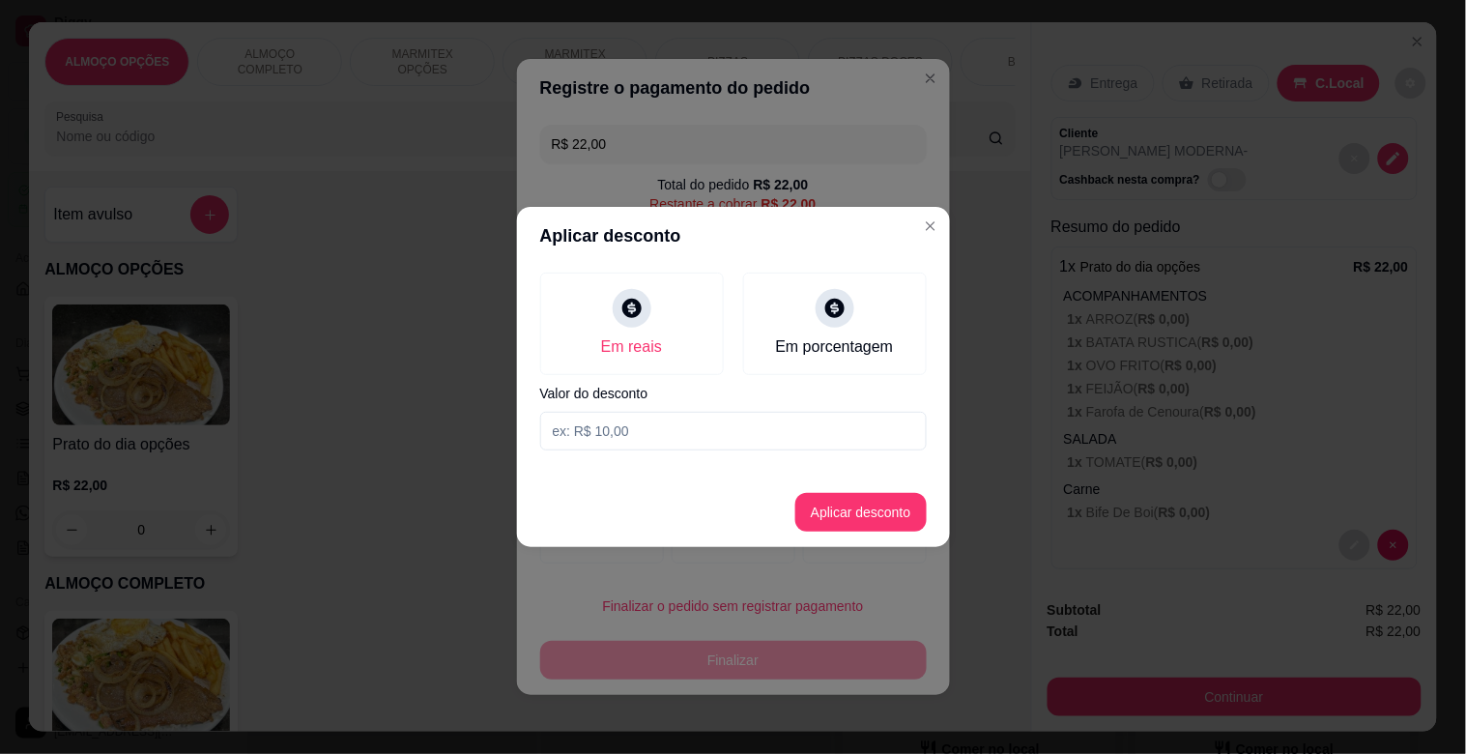
click at [601, 439] on input at bounding box center [733, 431] width 387 height 39
type input "2,00"
click at [839, 523] on button "Aplicar desconto" at bounding box center [860, 513] width 127 height 38
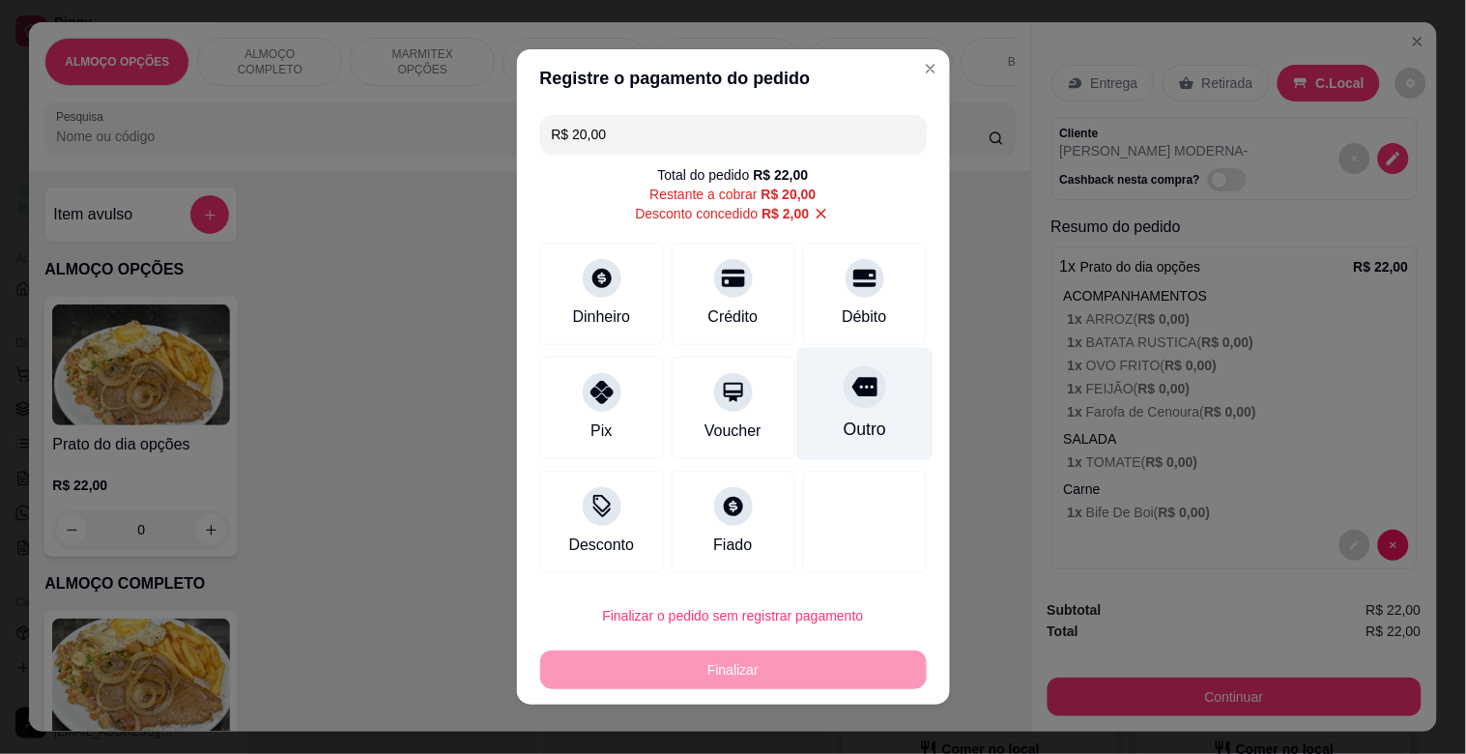
click at [861, 429] on div "Outro" at bounding box center [864, 429] width 43 height 25
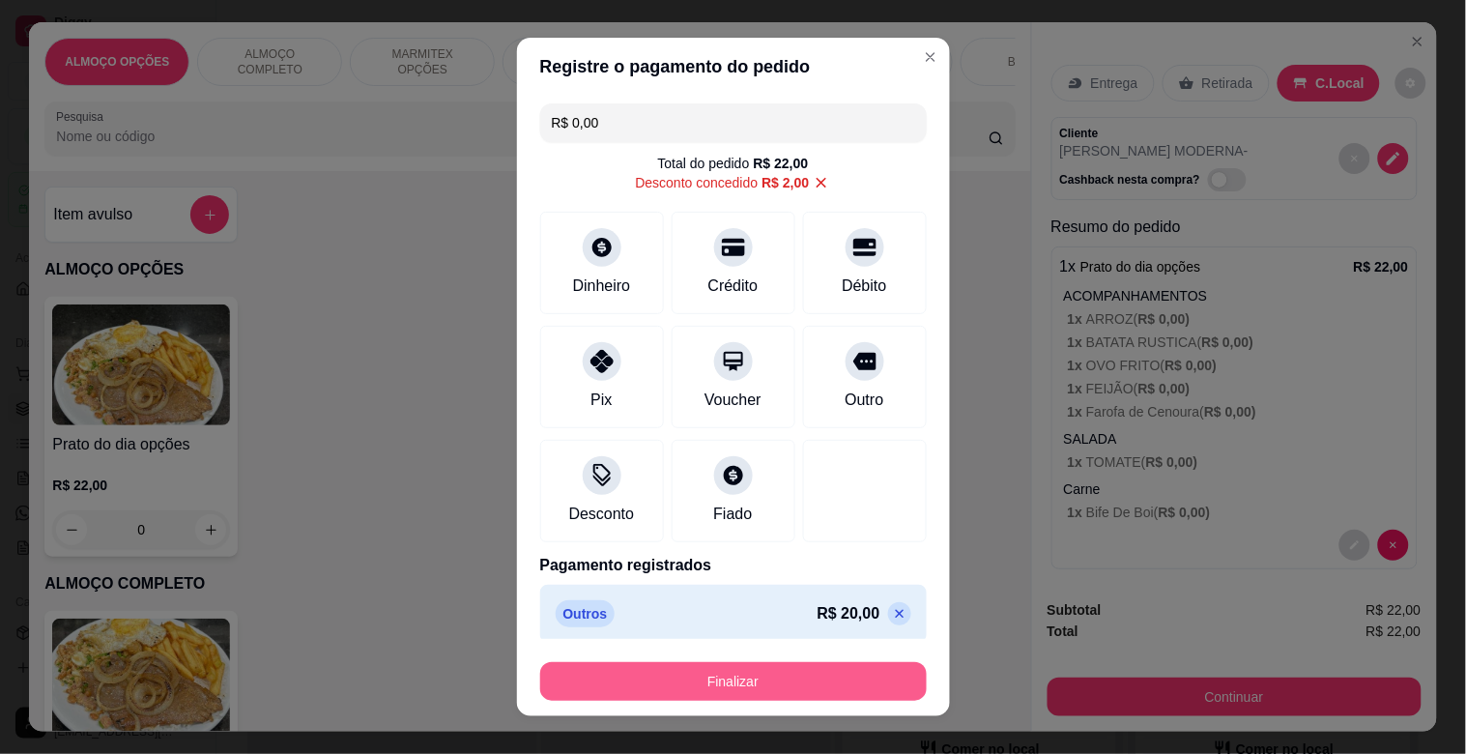
click at [755, 681] on button "Finalizar" at bounding box center [733, 681] width 387 height 39
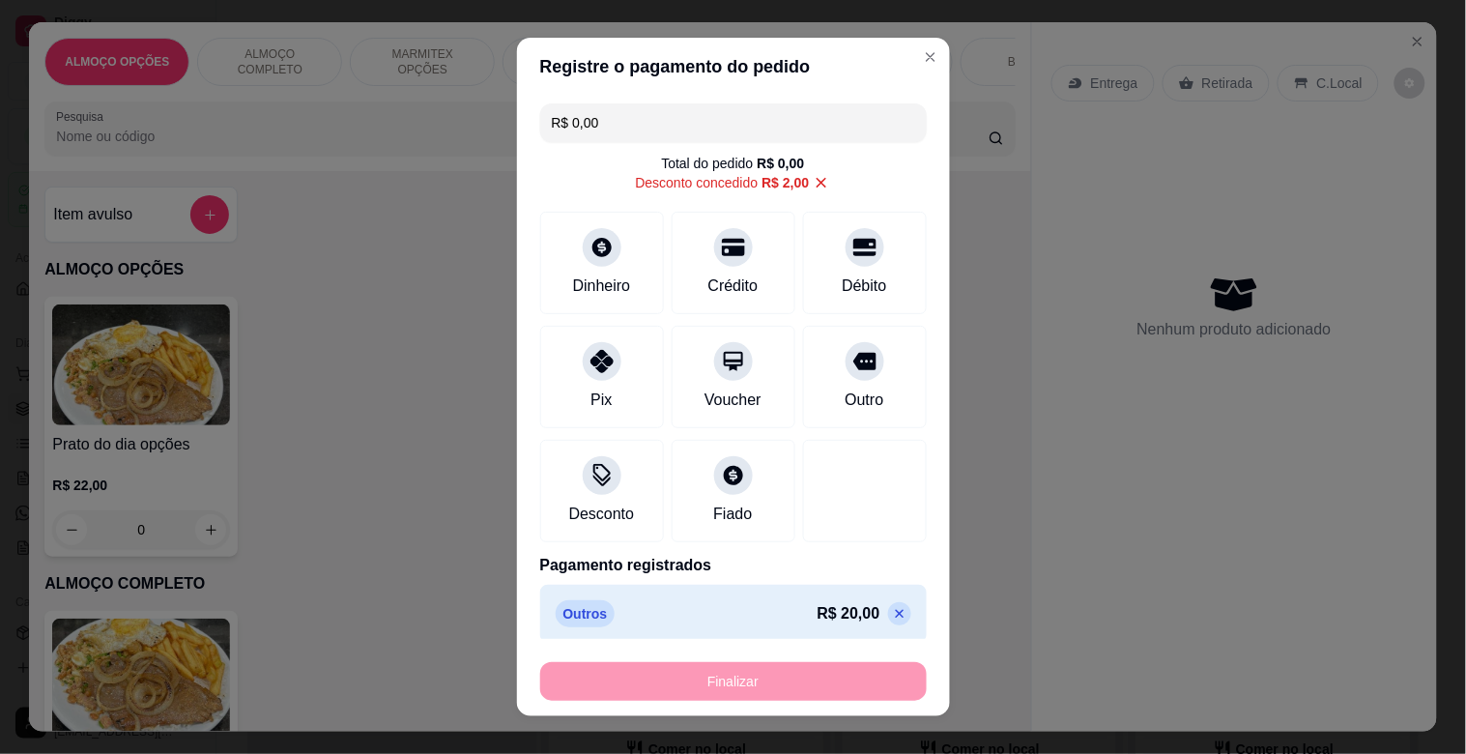
type input "-R$ 22,00"
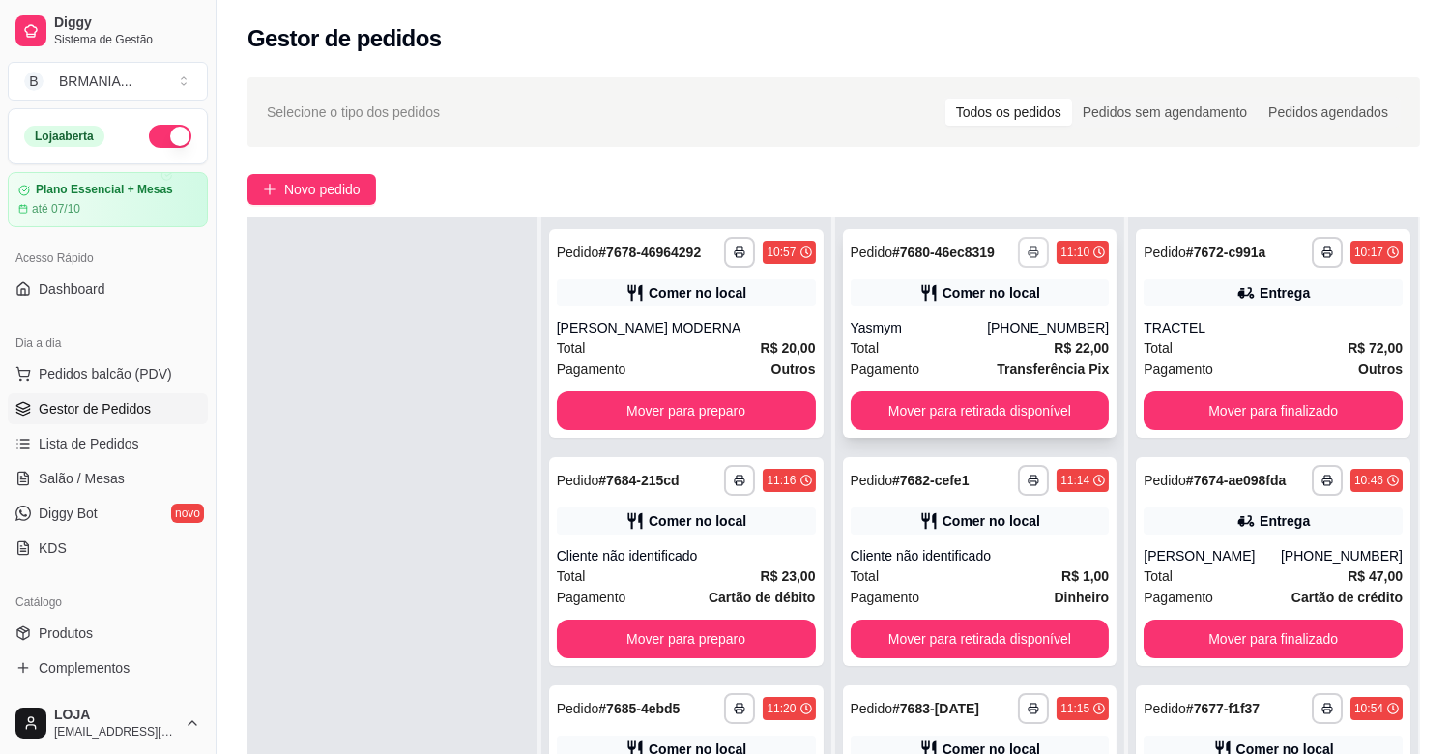
click at [1029, 286] on div "Comer no local" at bounding box center [979, 292] width 259 height 27
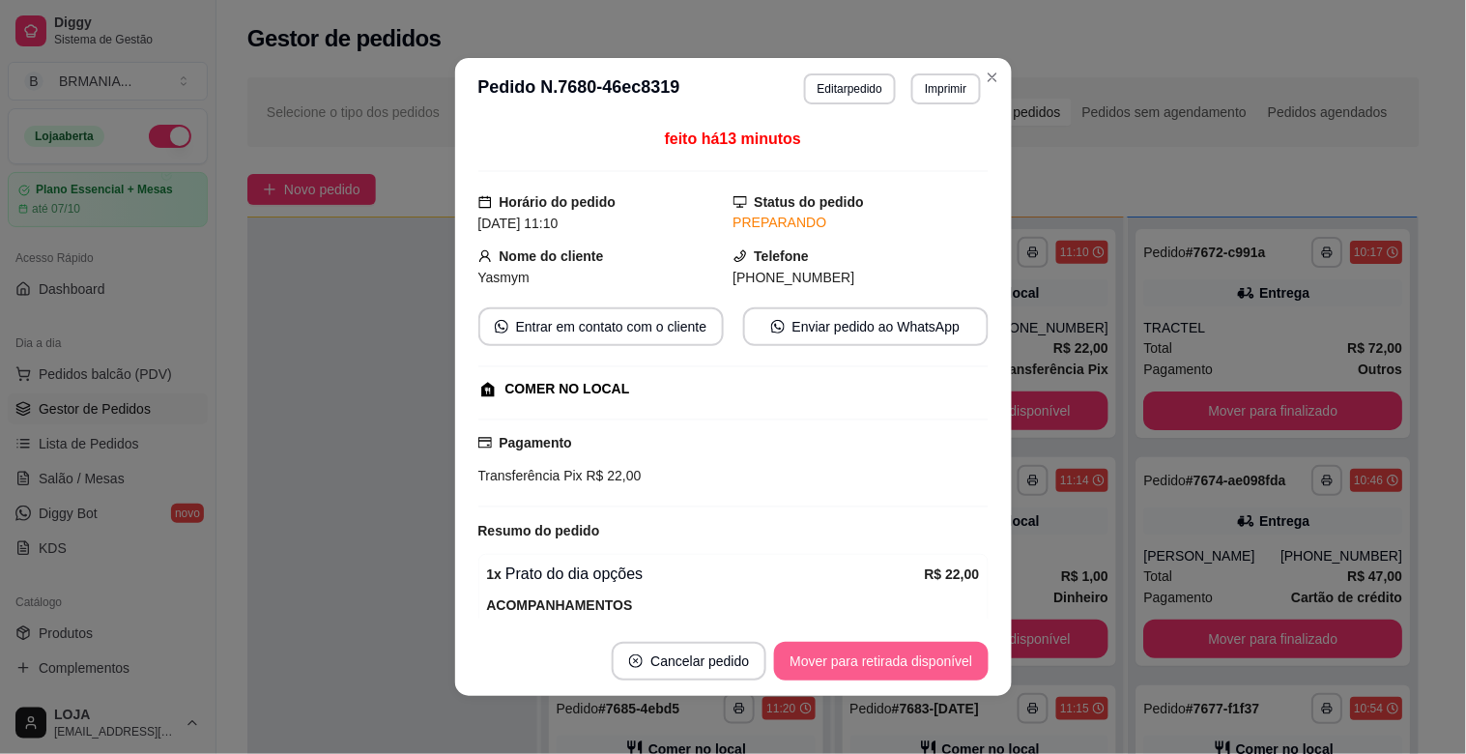
click at [894, 653] on button "Mover para retirada disponível" at bounding box center [881, 661] width 214 height 39
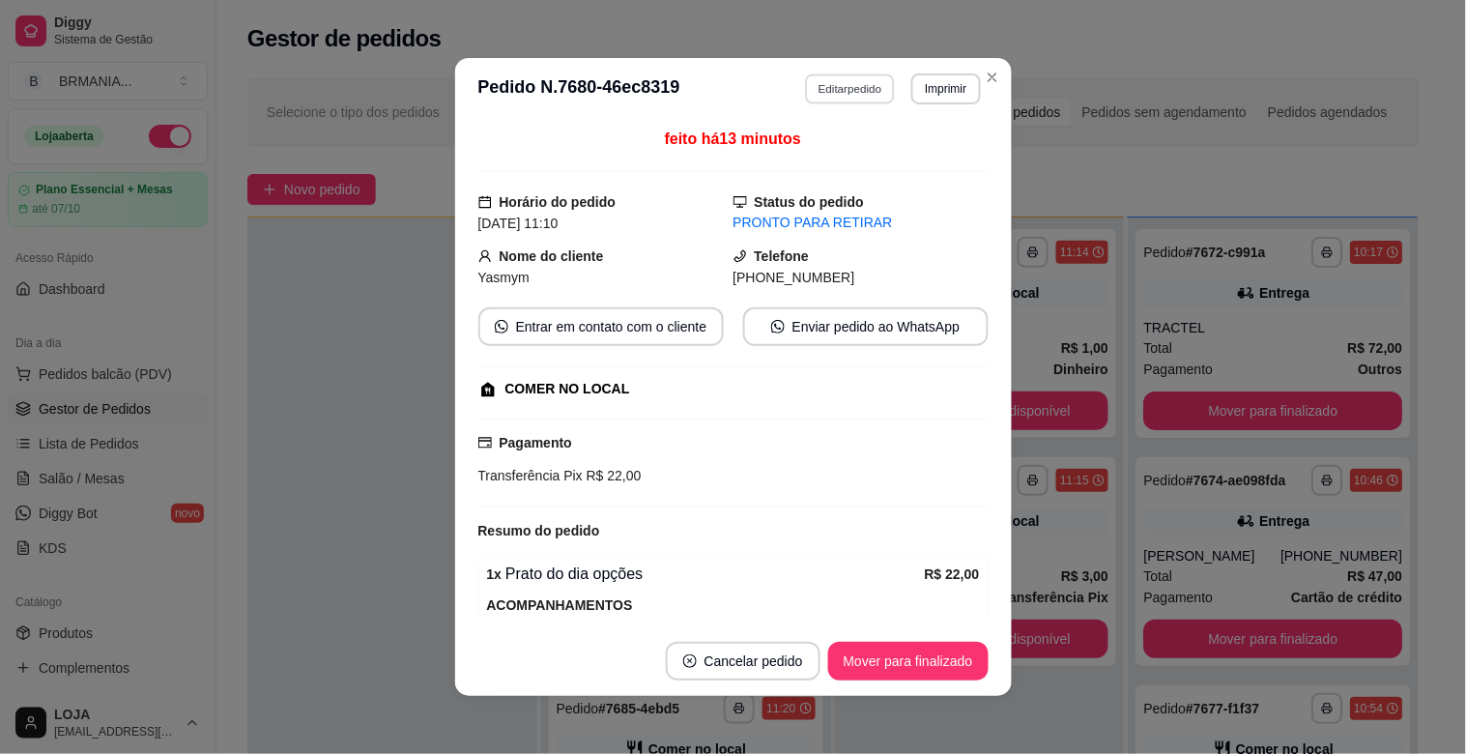
click at [854, 88] on button "Editar pedido" at bounding box center [850, 88] width 90 height 30
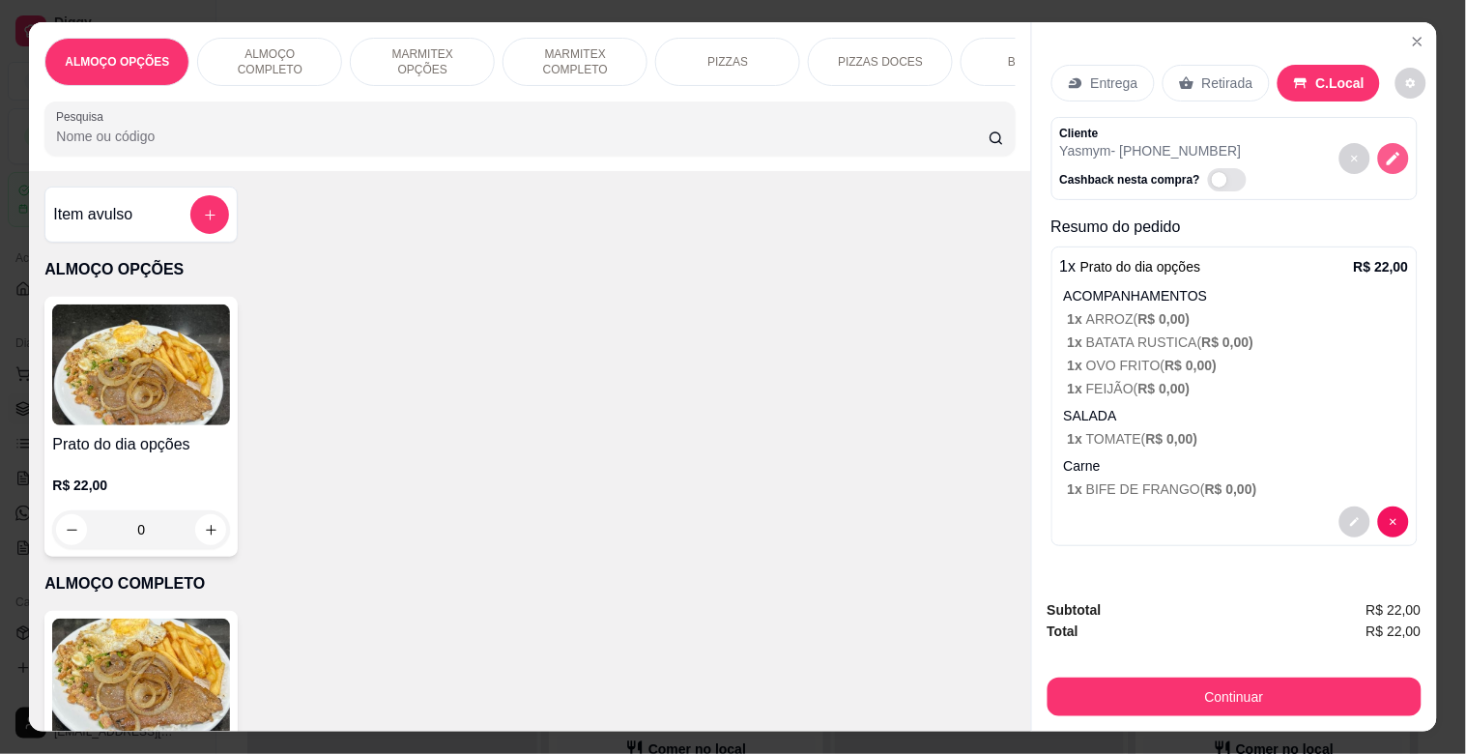
click at [1385, 150] on icon "decrease-product-quantity" at bounding box center [1393, 158] width 17 height 17
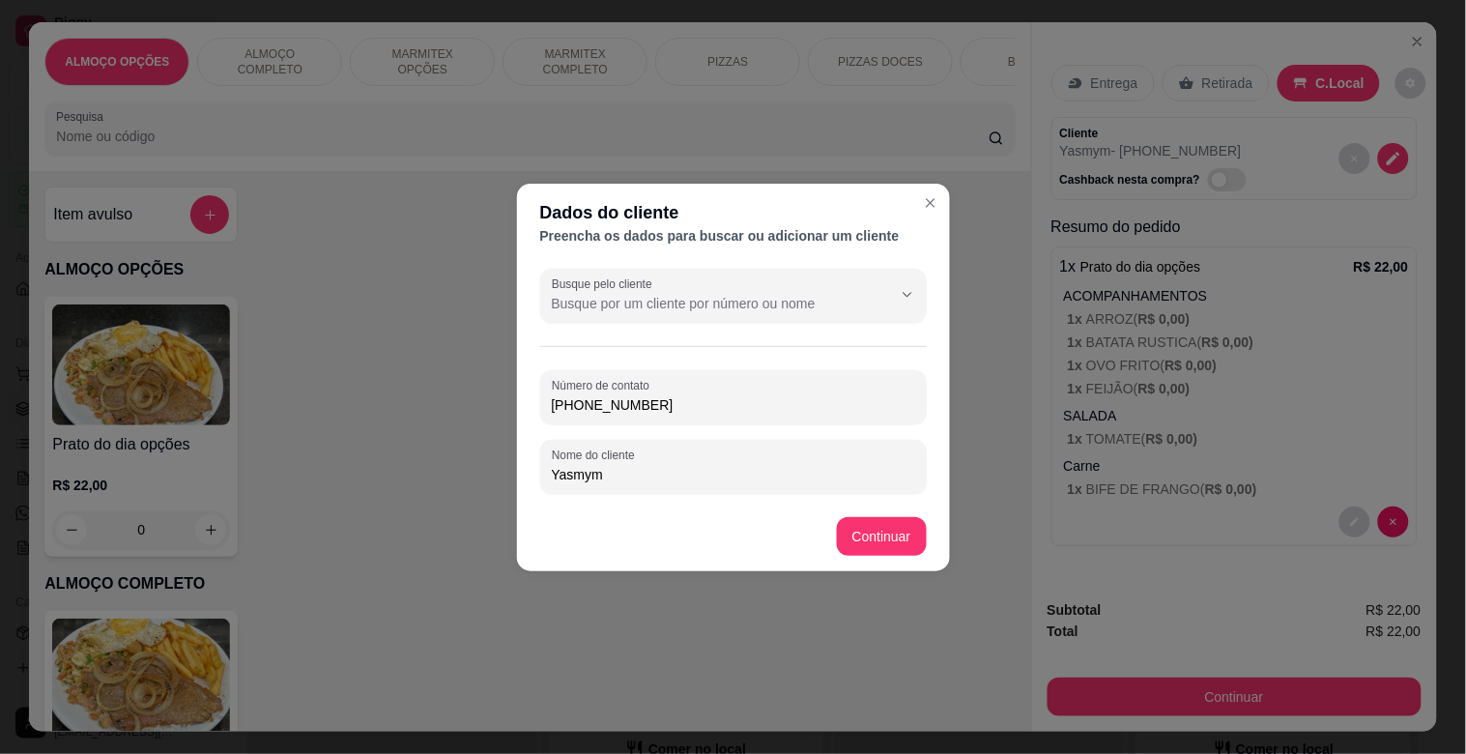
drag, startPoint x: 664, startPoint y: 402, endPoint x: 431, endPoint y: 406, distance: 233.0
click at [431, 406] on div "Dados do cliente Preencha os dados para buscar ou adicionar um cliente Busque p…" at bounding box center [733, 377] width 1466 height 754
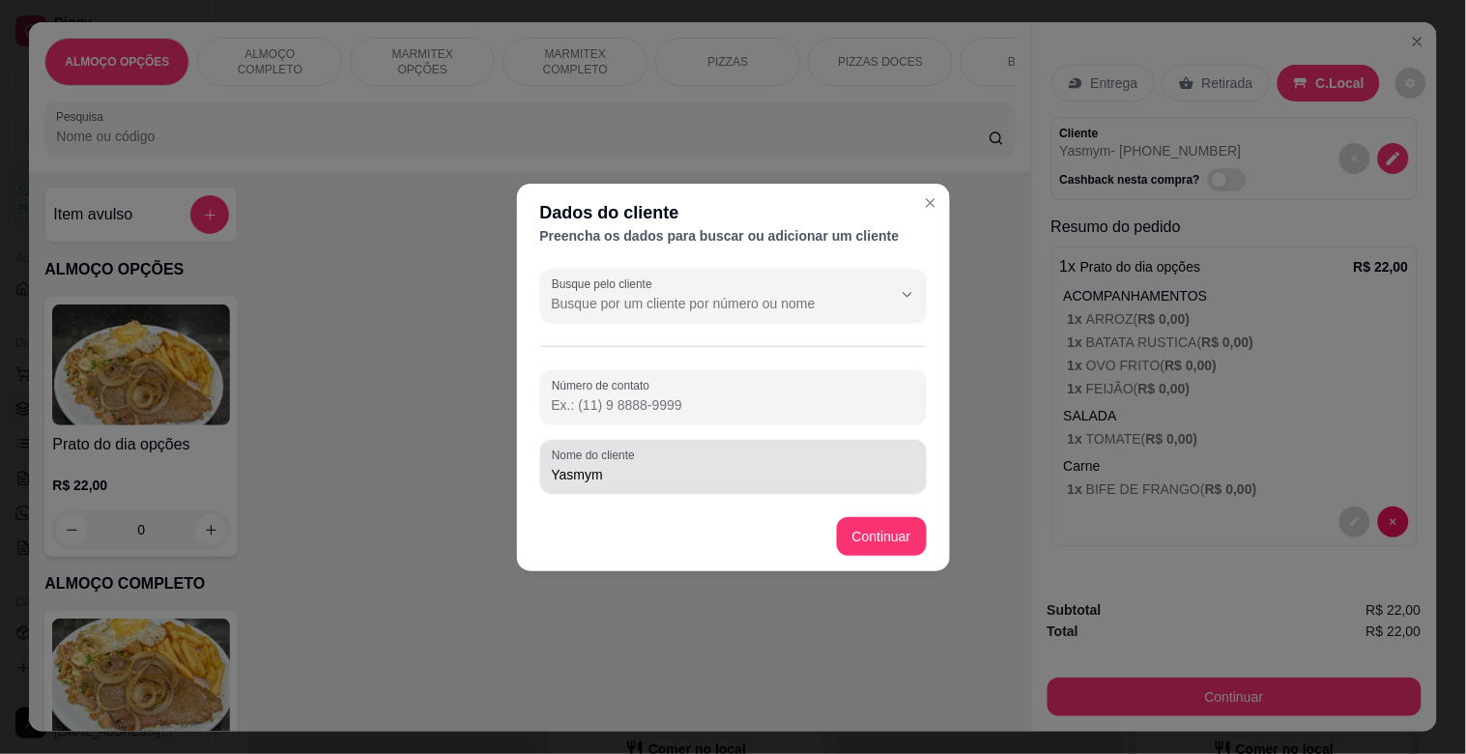
click at [675, 481] on input "Yasmym" at bounding box center [733, 474] width 363 height 19
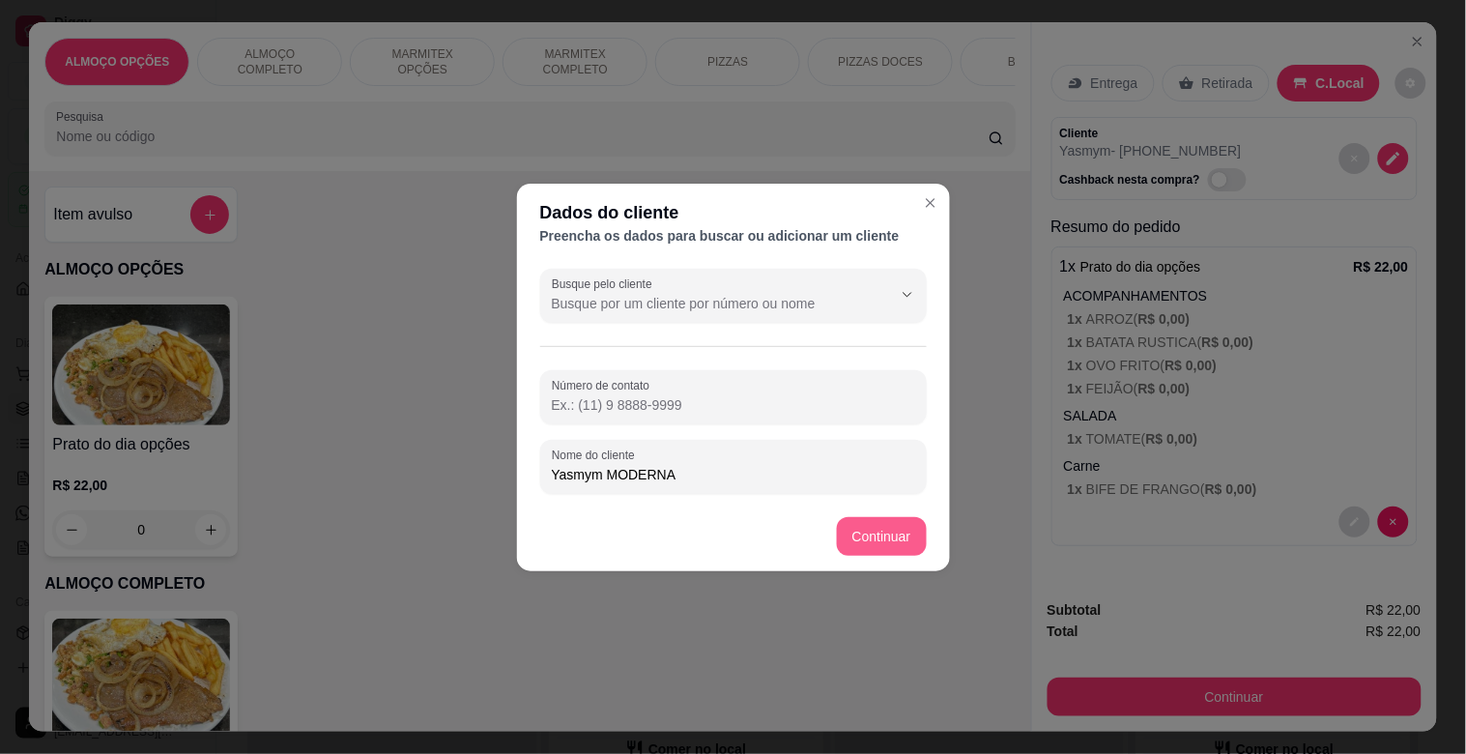
type input "Yasmym MODERNA"
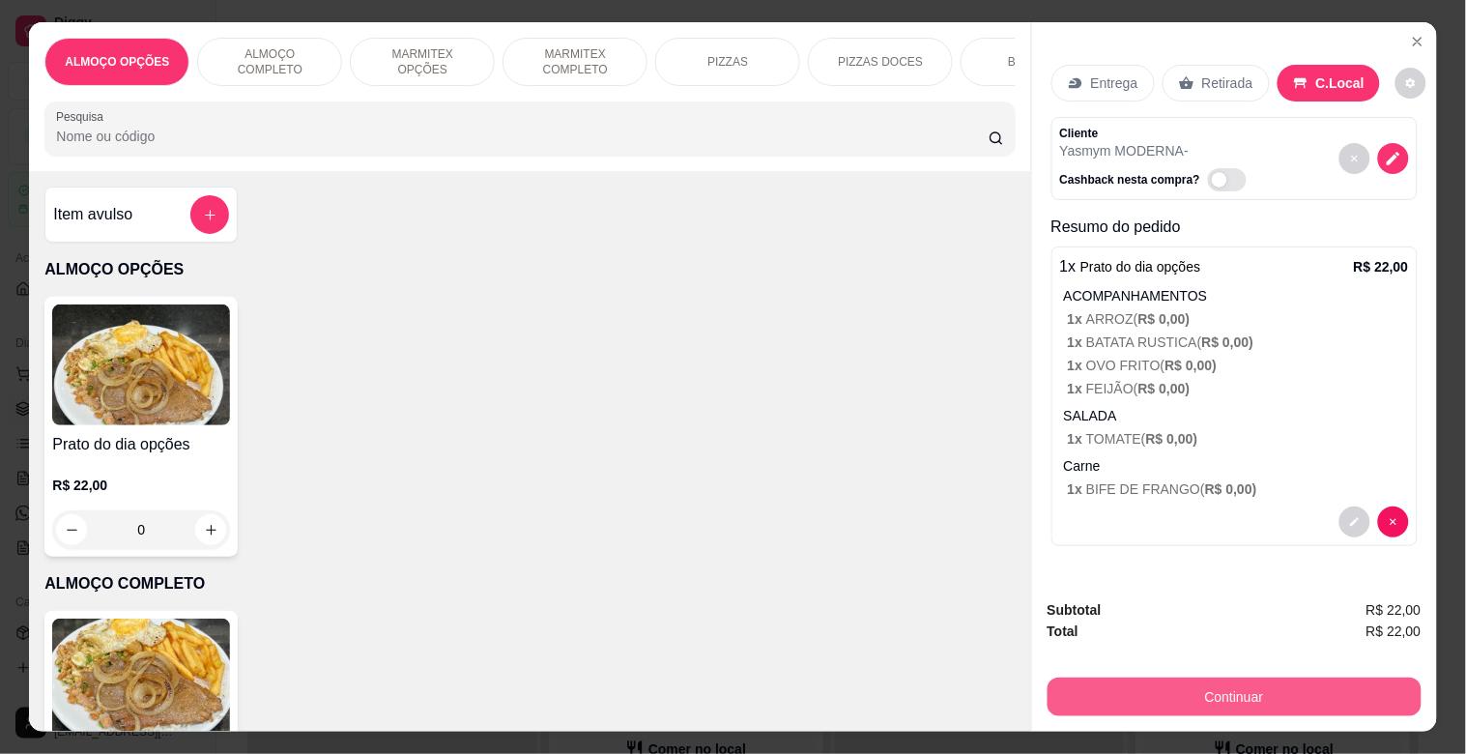
click at [1195, 682] on button "Continuar" at bounding box center [1235, 696] width 374 height 39
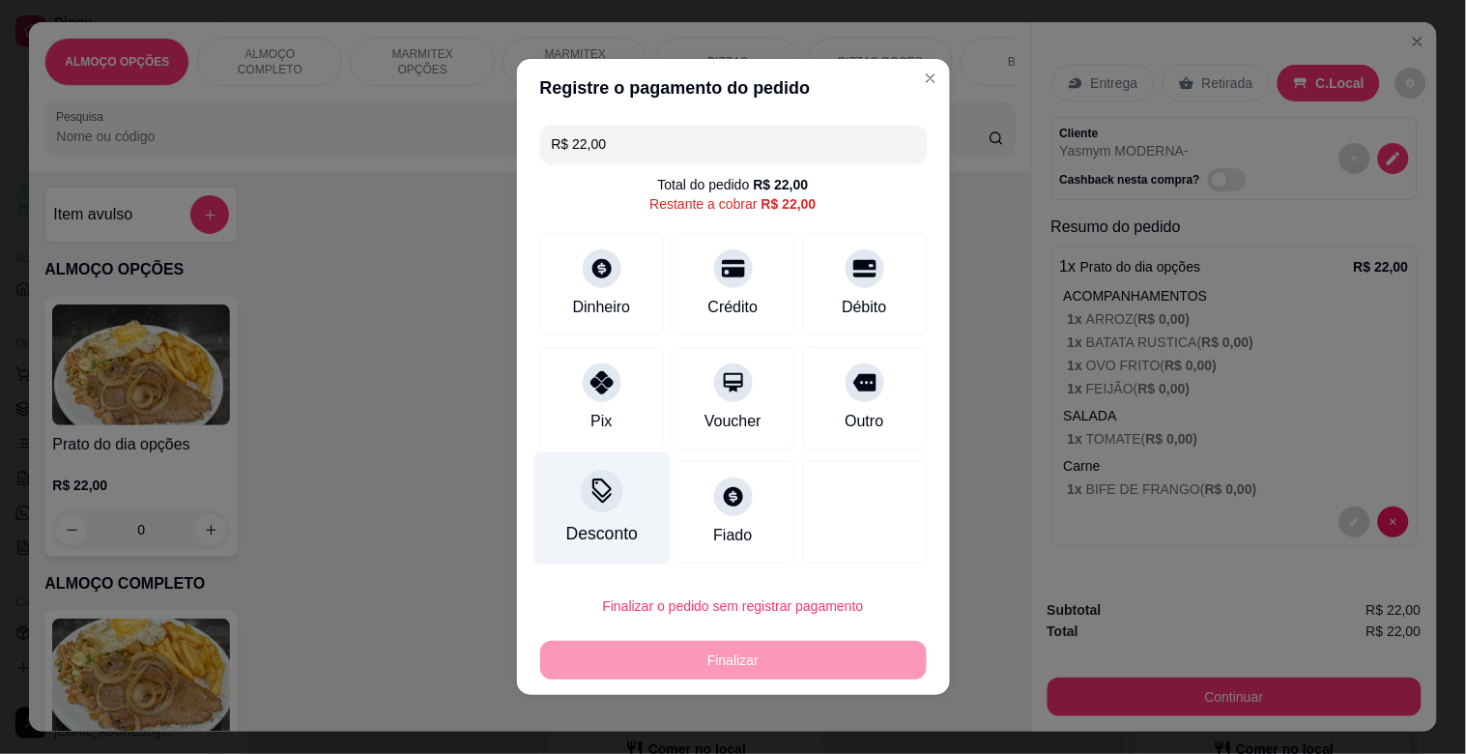
click at [555, 490] on div "Desconto" at bounding box center [601, 508] width 136 height 113
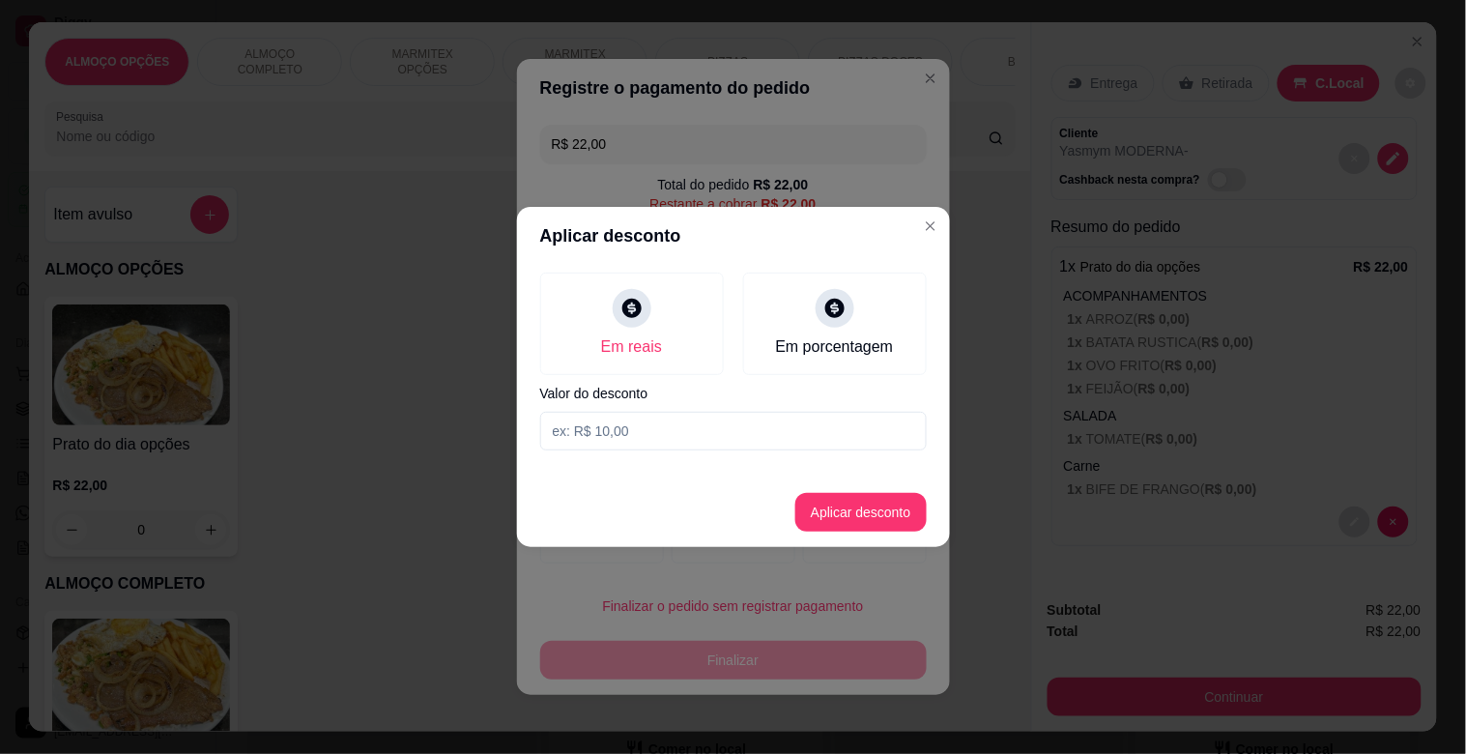
drag, startPoint x: 616, startPoint y: 431, endPoint x: 677, endPoint y: 437, distance: 61.2
click at [622, 431] on input at bounding box center [733, 431] width 387 height 39
type input "2,00"
click at [878, 508] on button "Aplicar desconto" at bounding box center [860, 513] width 127 height 38
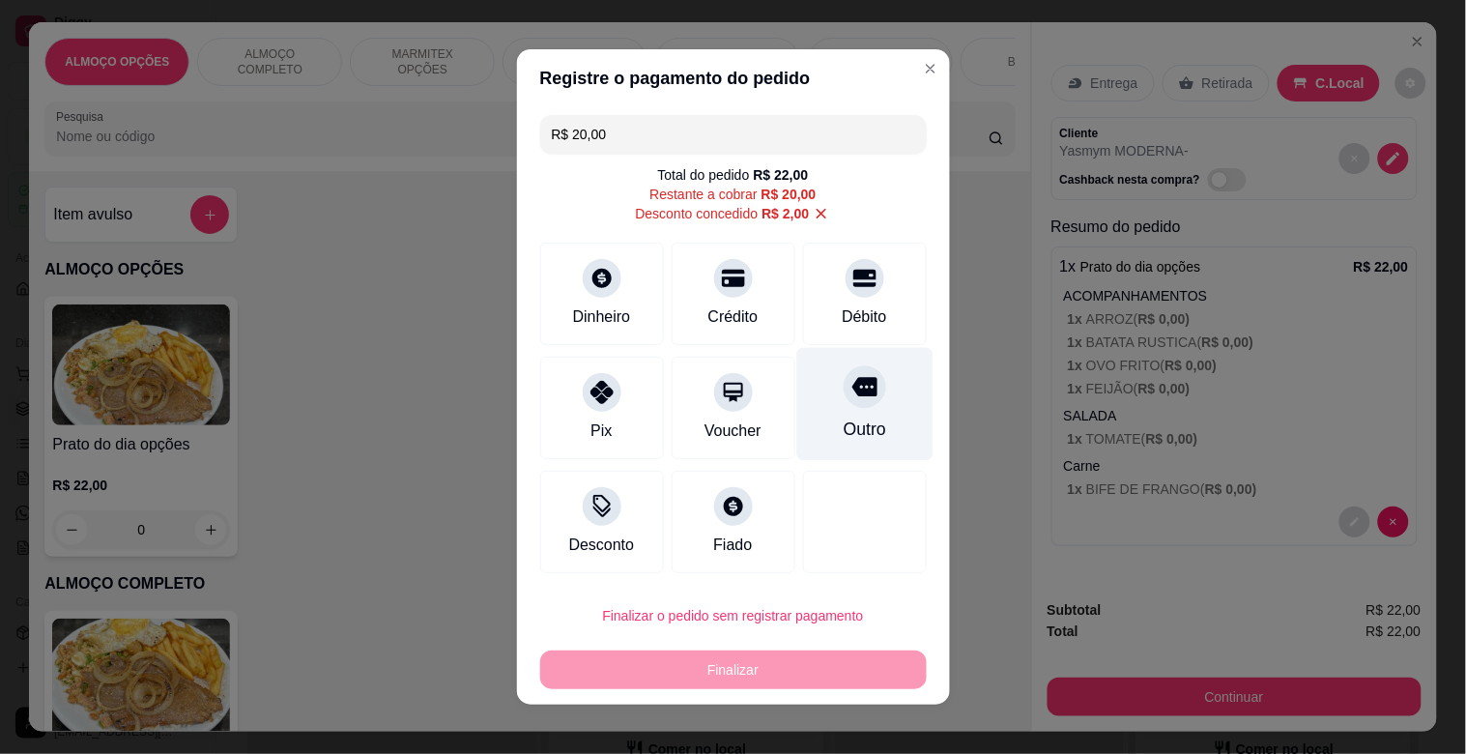
click at [855, 437] on div "Outro" at bounding box center [864, 429] width 43 height 25
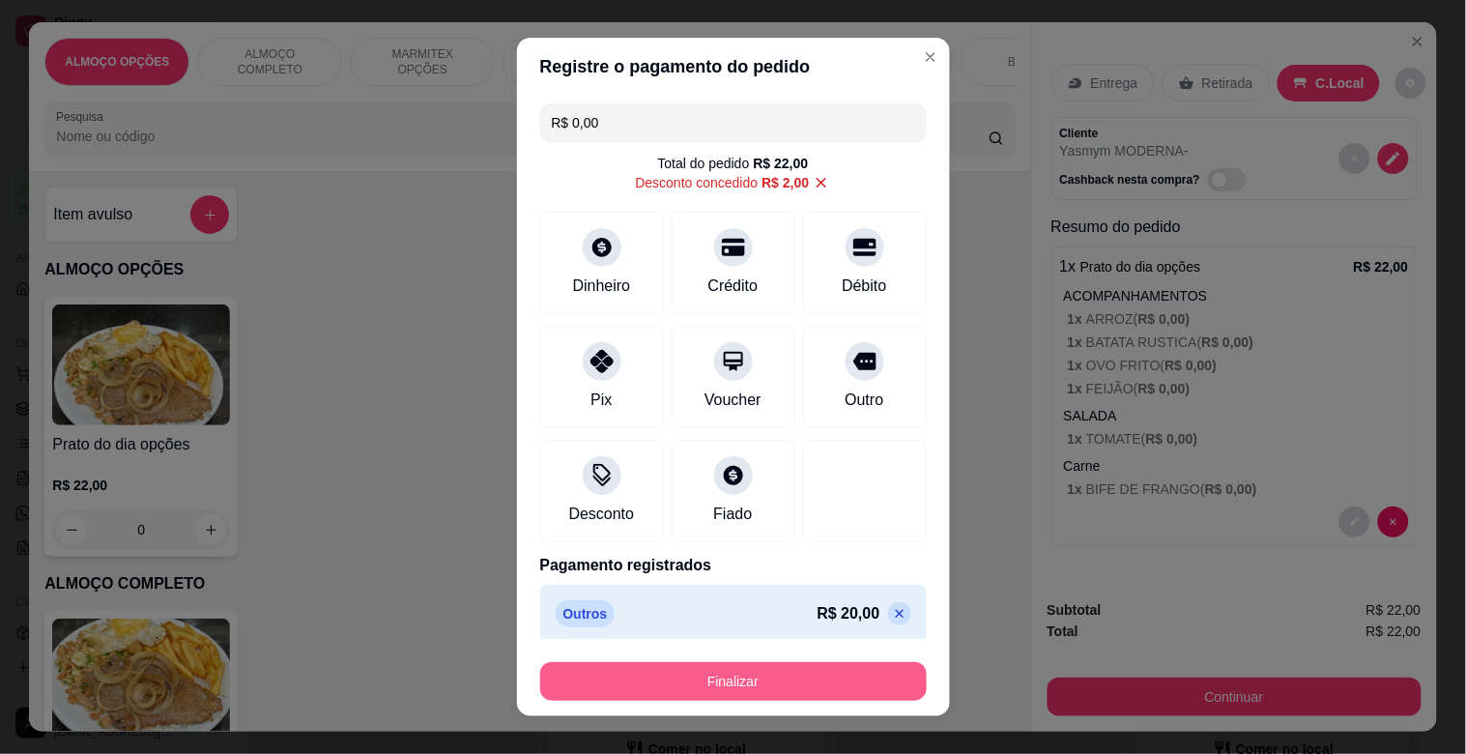
click at [708, 691] on button "Finalizar" at bounding box center [733, 681] width 387 height 39
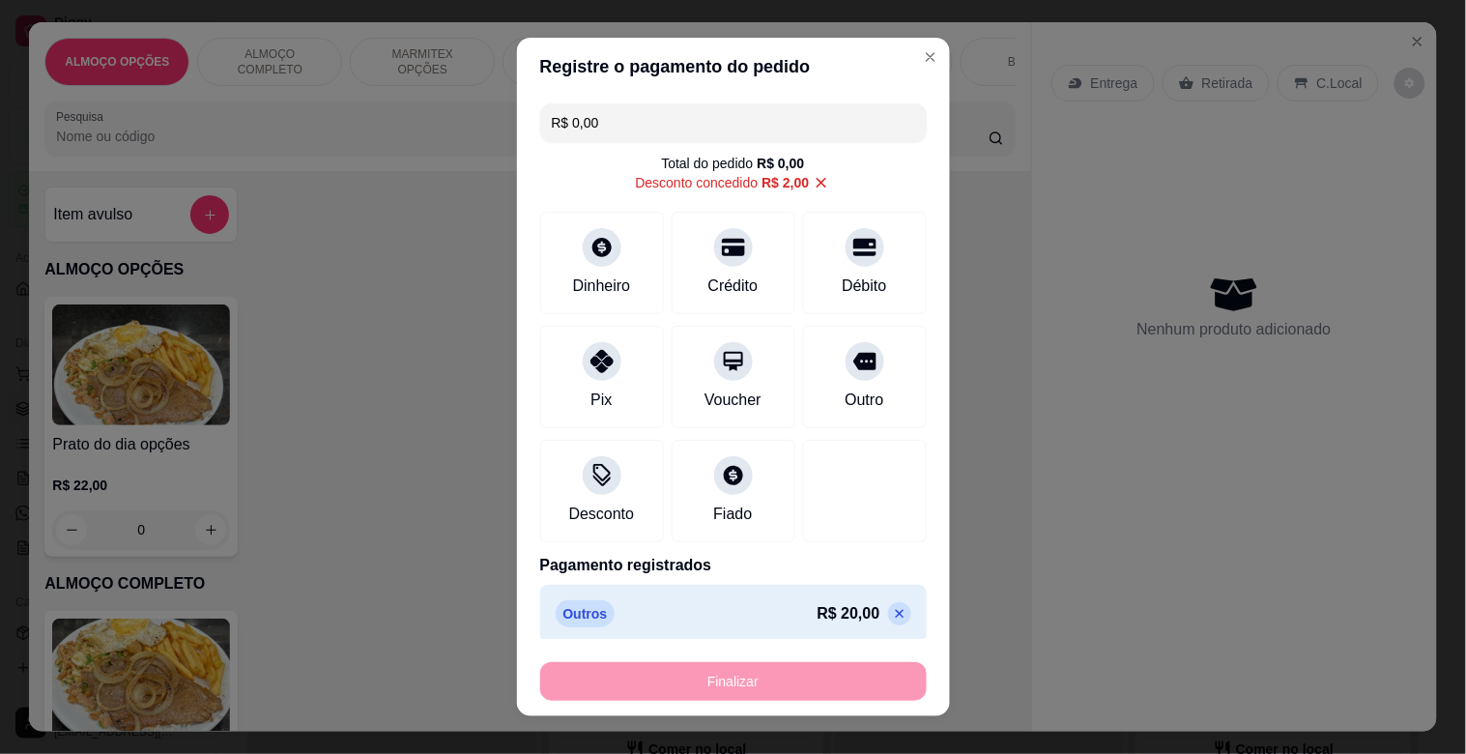
type input "-R$ 22,00"
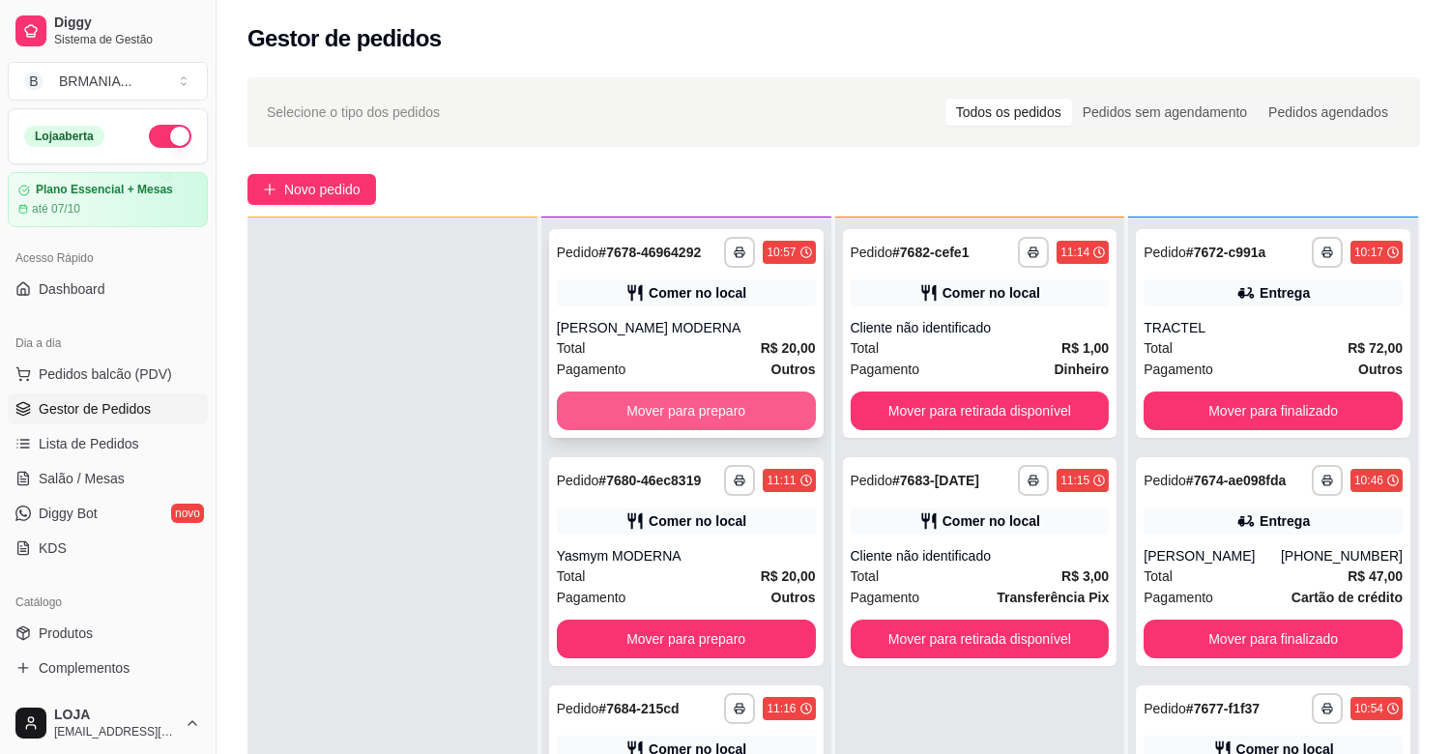
click at [733, 406] on button "Mover para preparo" at bounding box center [686, 410] width 259 height 39
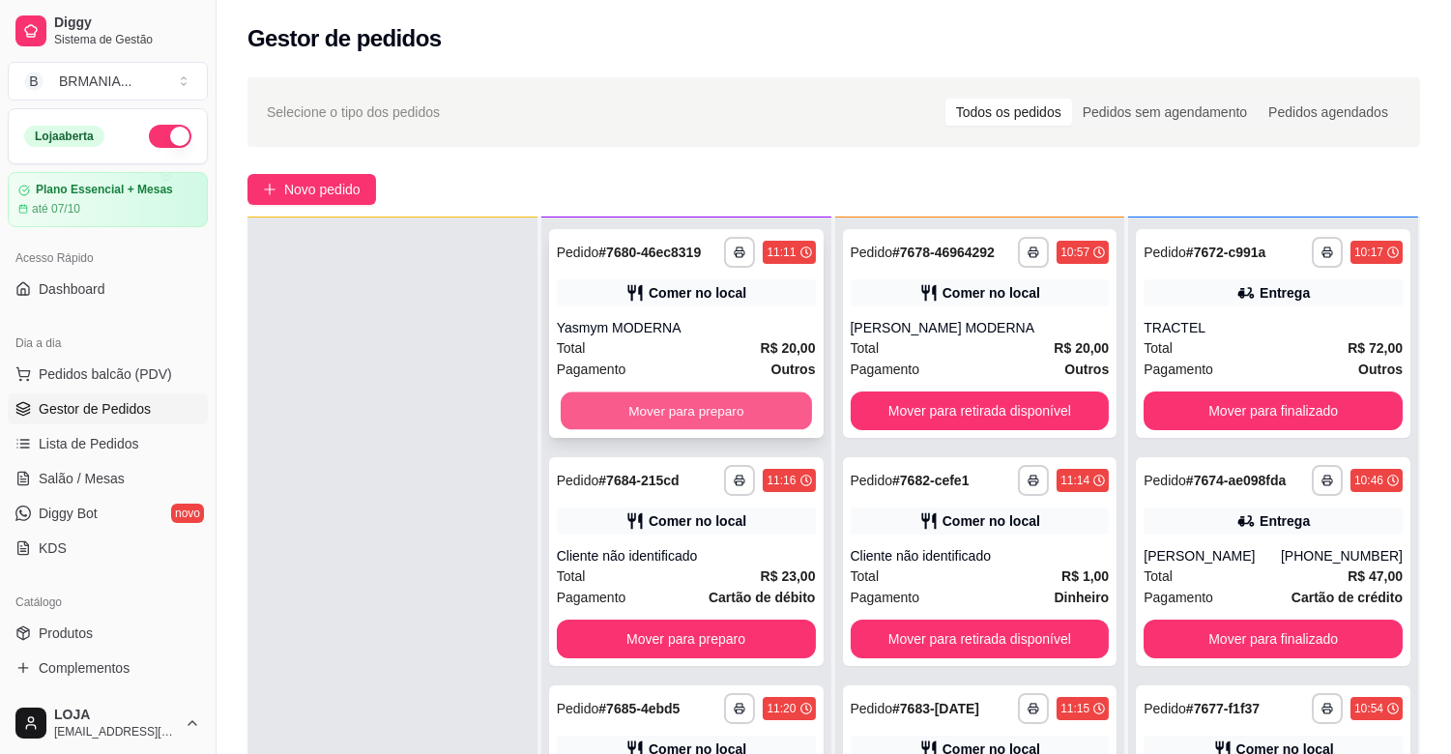
click at [733, 404] on button "Mover para preparo" at bounding box center [686, 411] width 251 height 38
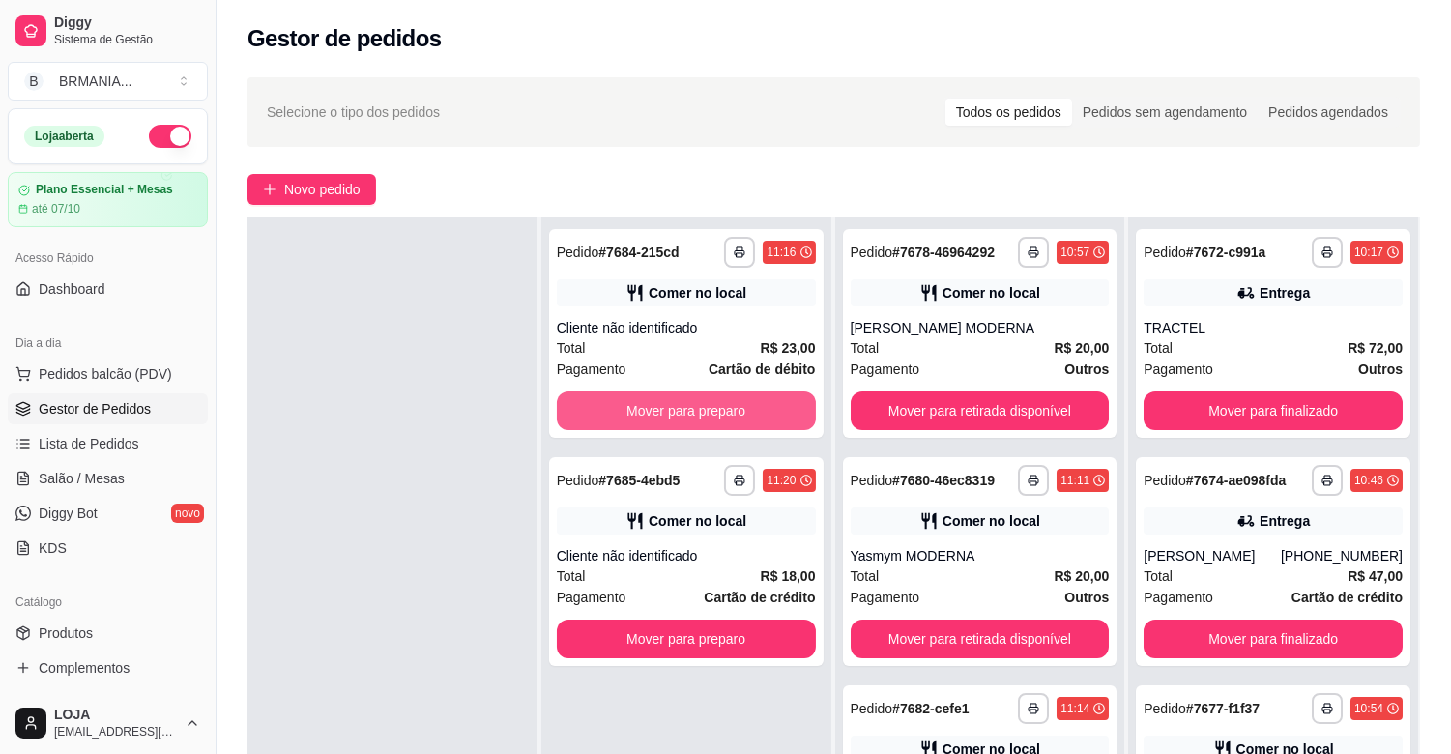
click at [733, 404] on button "Mover para preparo" at bounding box center [686, 410] width 259 height 39
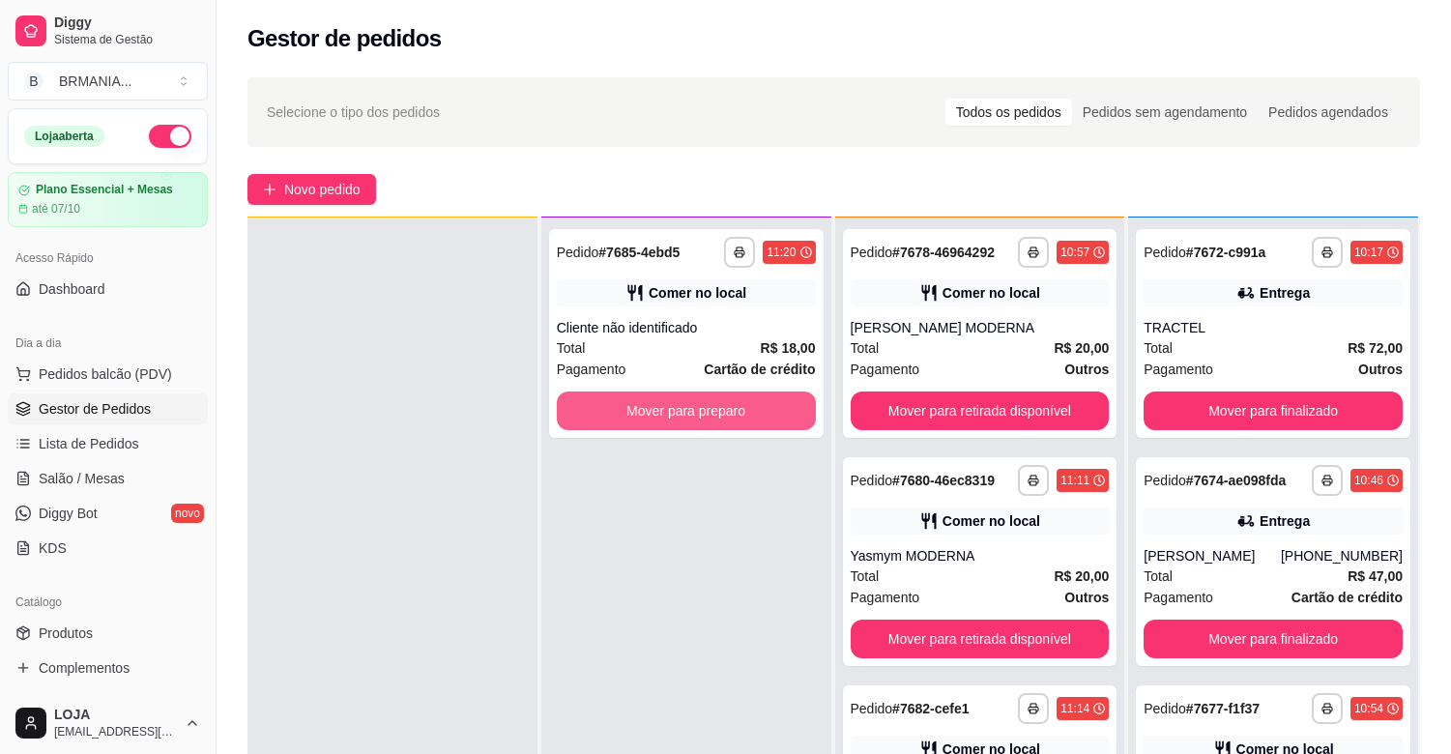
click at [733, 404] on button "Mover para preparo" at bounding box center [686, 410] width 259 height 39
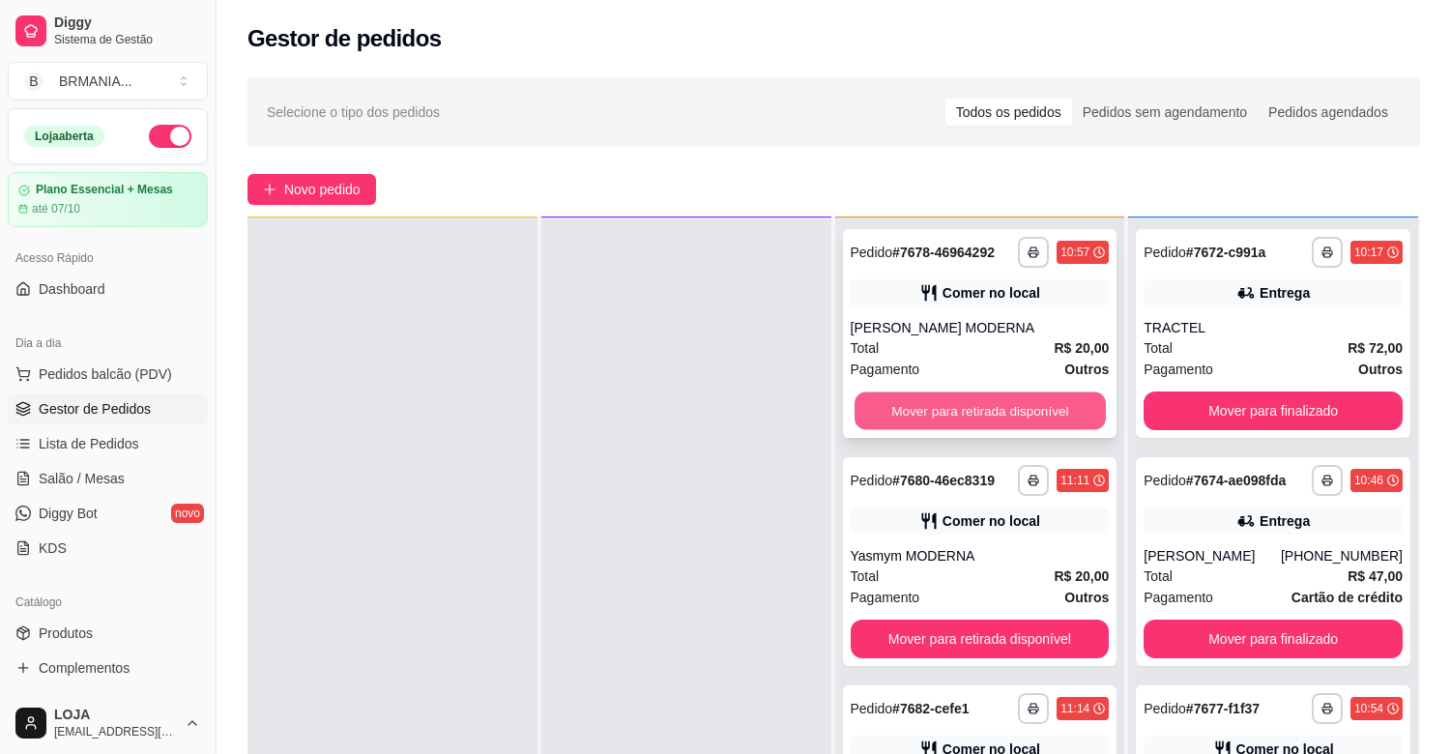
click at [965, 417] on button "Mover para retirada disponível" at bounding box center [979, 411] width 251 height 38
click at [965, 417] on button "Mover para retirada disponível" at bounding box center [979, 410] width 259 height 39
click at [966, 410] on button "Mover para retirada disponível" at bounding box center [979, 411] width 251 height 38
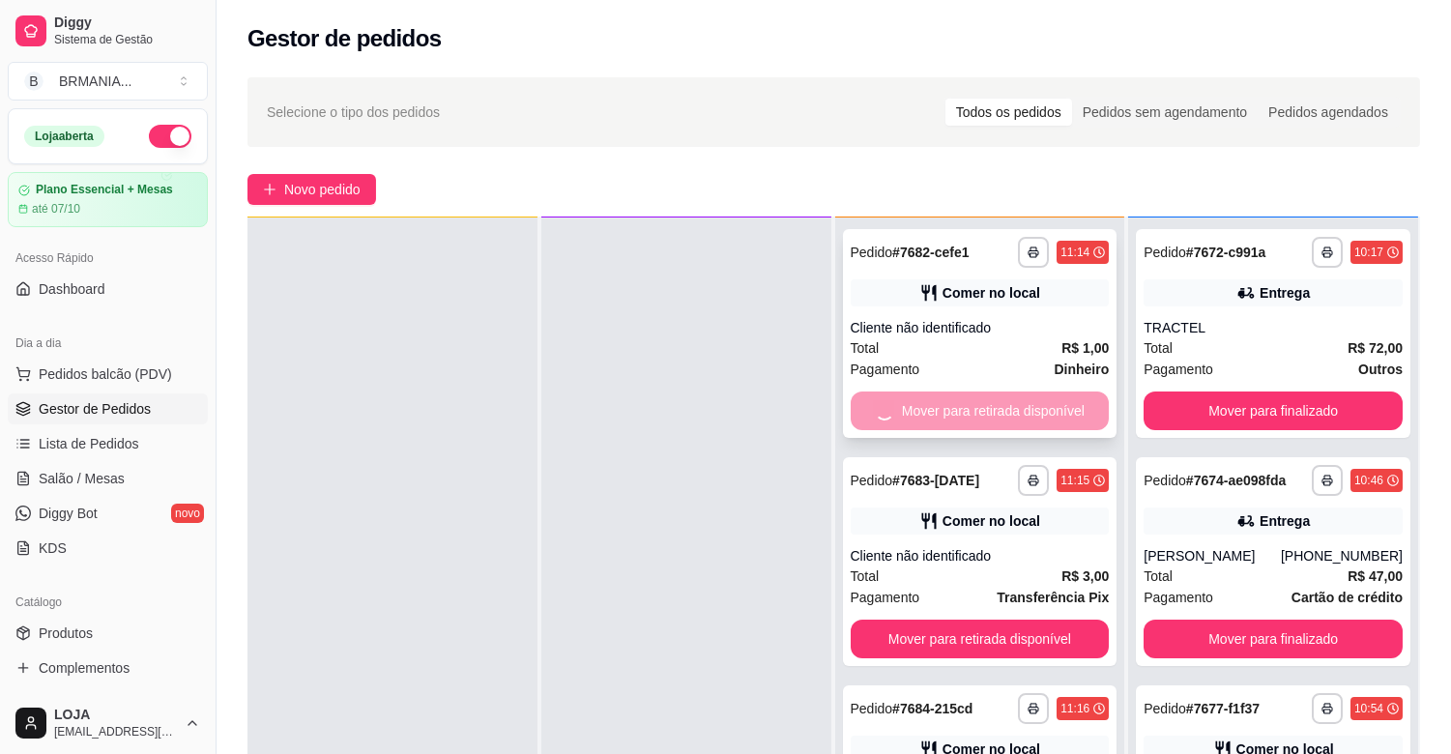
click at [969, 620] on button "Mover para retirada disponível" at bounding box center [979, 639] width 259 height 39
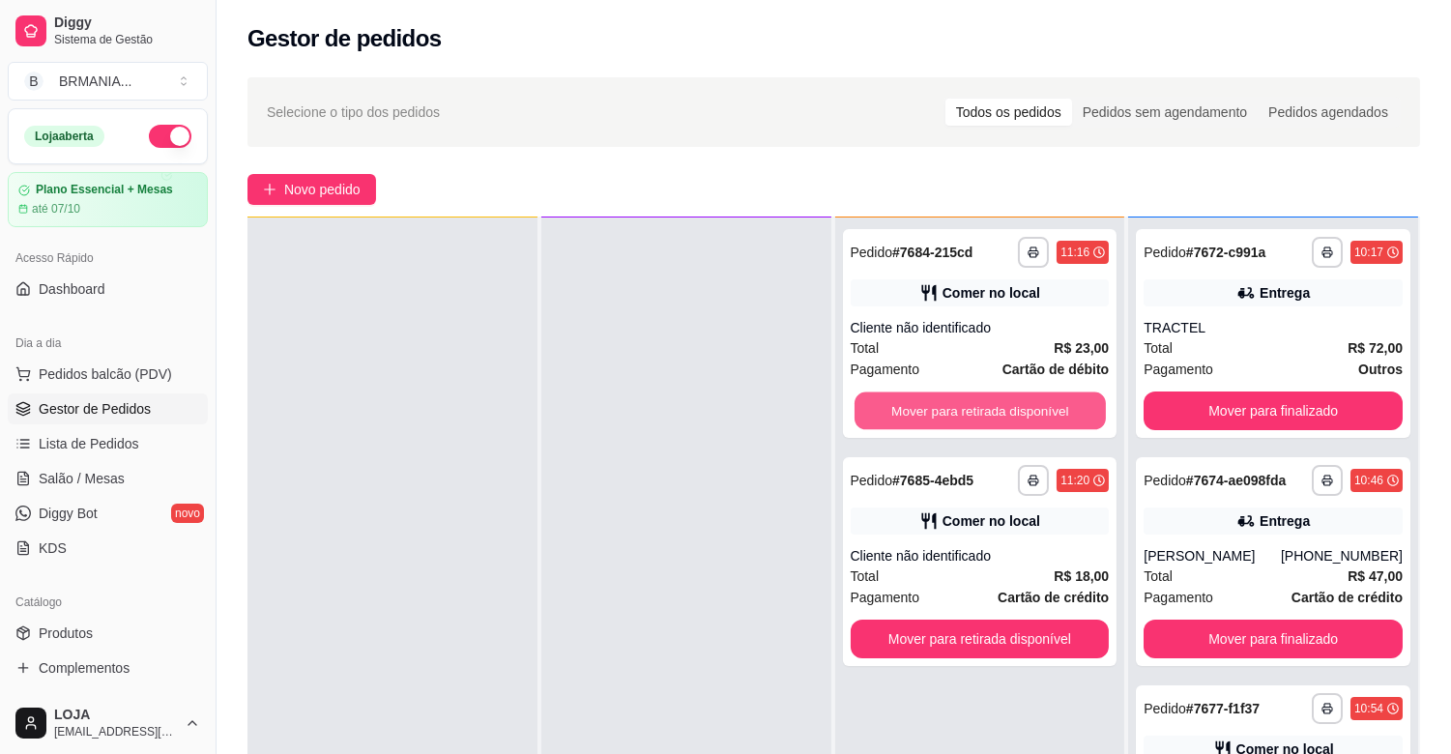
click at [969, 409] on button "Mover para retirada disponível" at bounding box center [979, 411] width 251 height 38
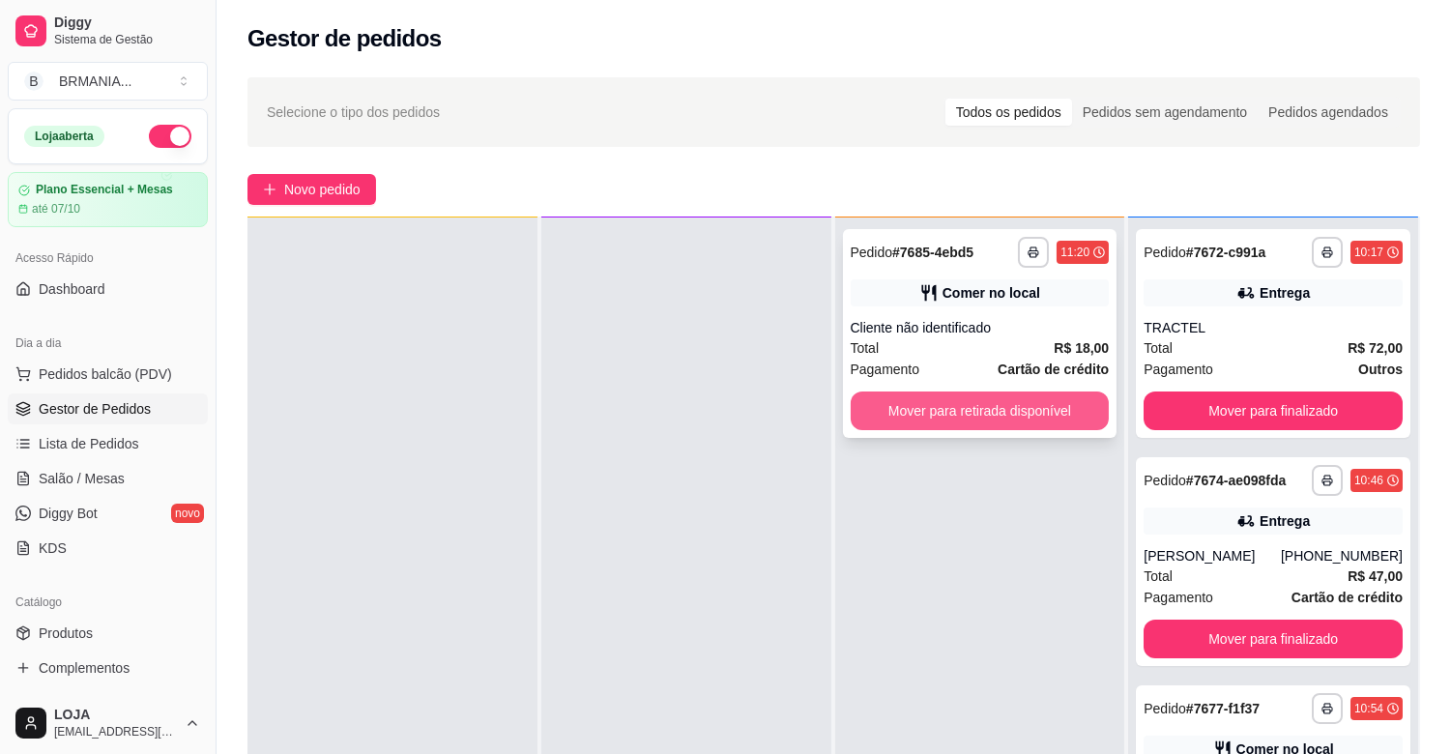
click at [990, 404] on button "Mover para retirada disponível" at bounding box center [979, 410] width 259 height 39
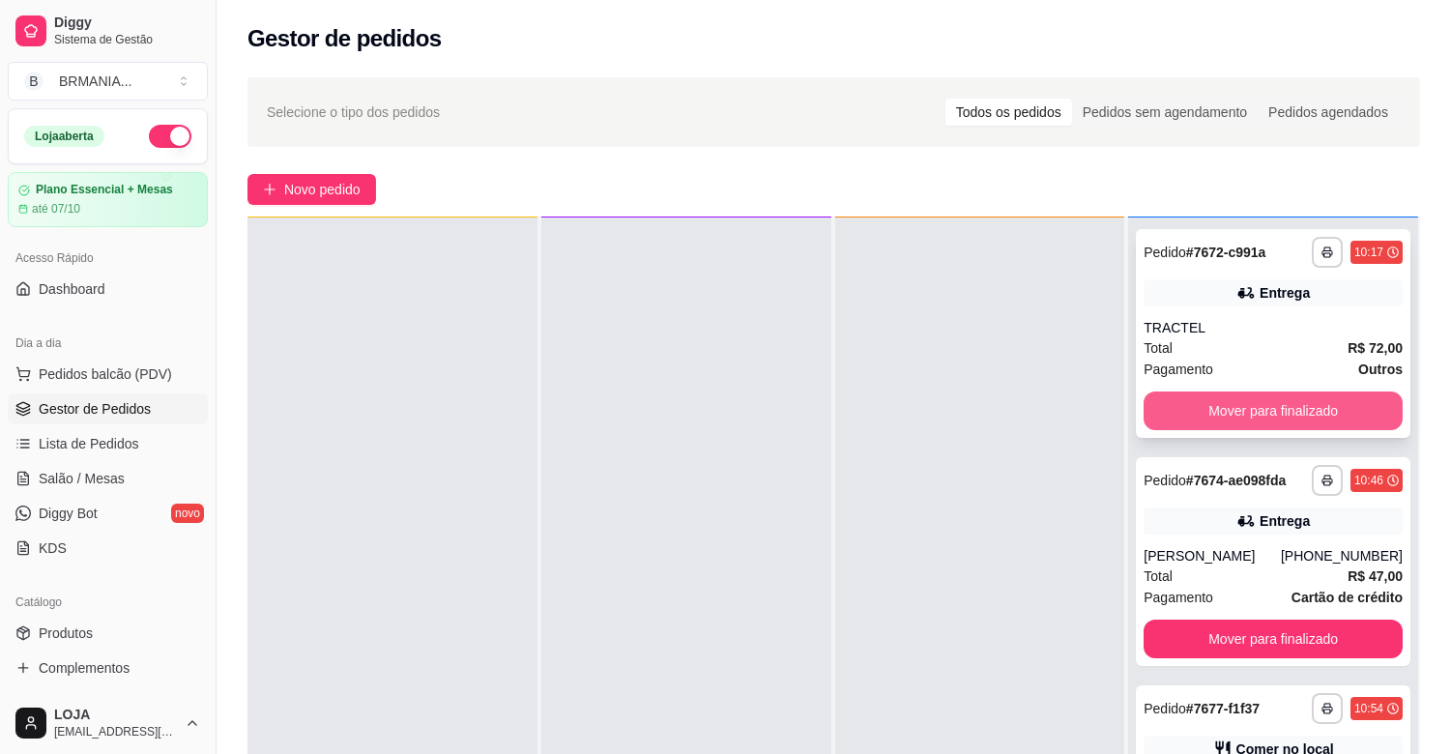
click at [1201, 413] on button "Mover para finalizado" at bounding box center [1272, 410] width 259 height 39
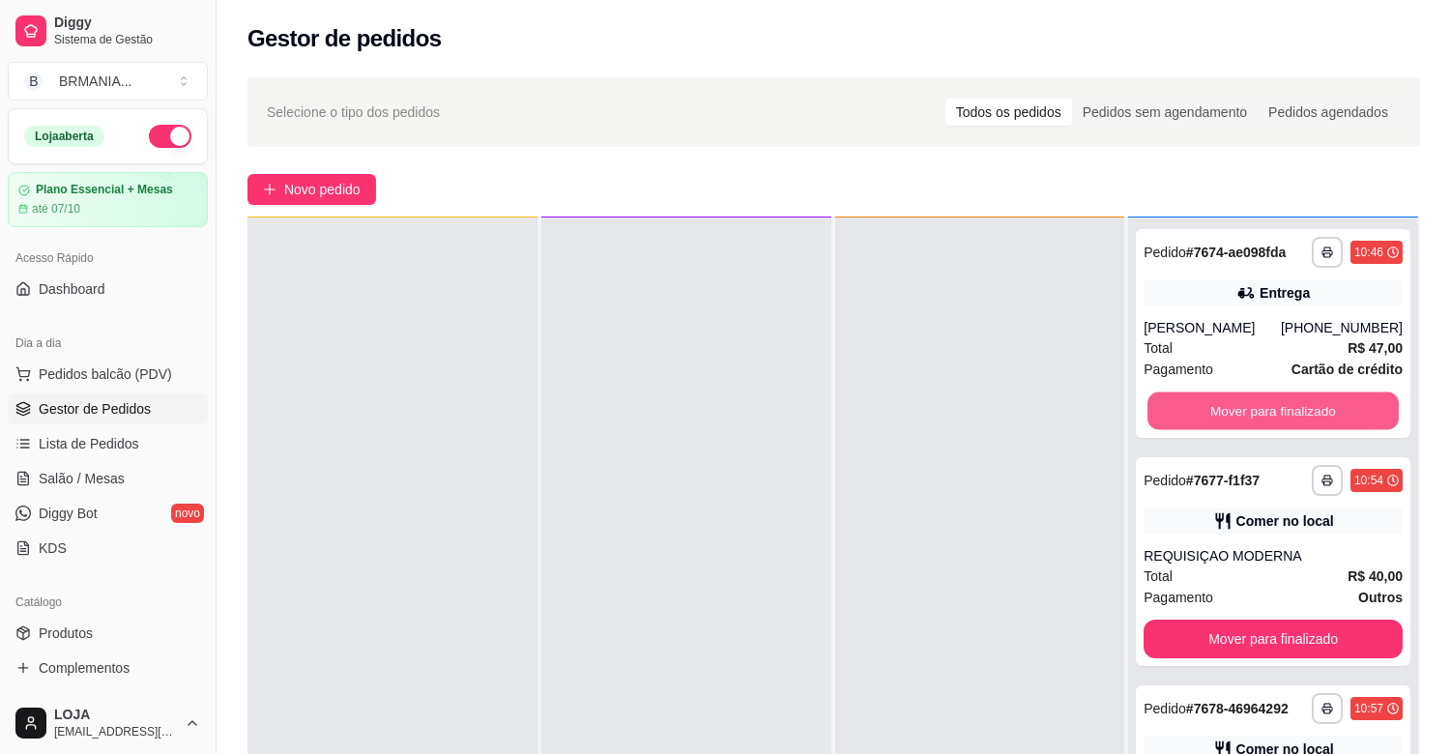
click at [1202, 413] on button "Mover para finalizado" at bounding box center [1272, 411] width 251 height 38
click at [1215, 408] on button "Mover para finalizado" at bounding box center [1272, 411] width 251 height 38
click at [1225, 406] on button "Mover para finalizado" at bounding box center [1272, 410] width 259 height 39
click at [1225, 404] on button "Mover para finalizado" at bounding box center [1272, 410] width 259 height 39
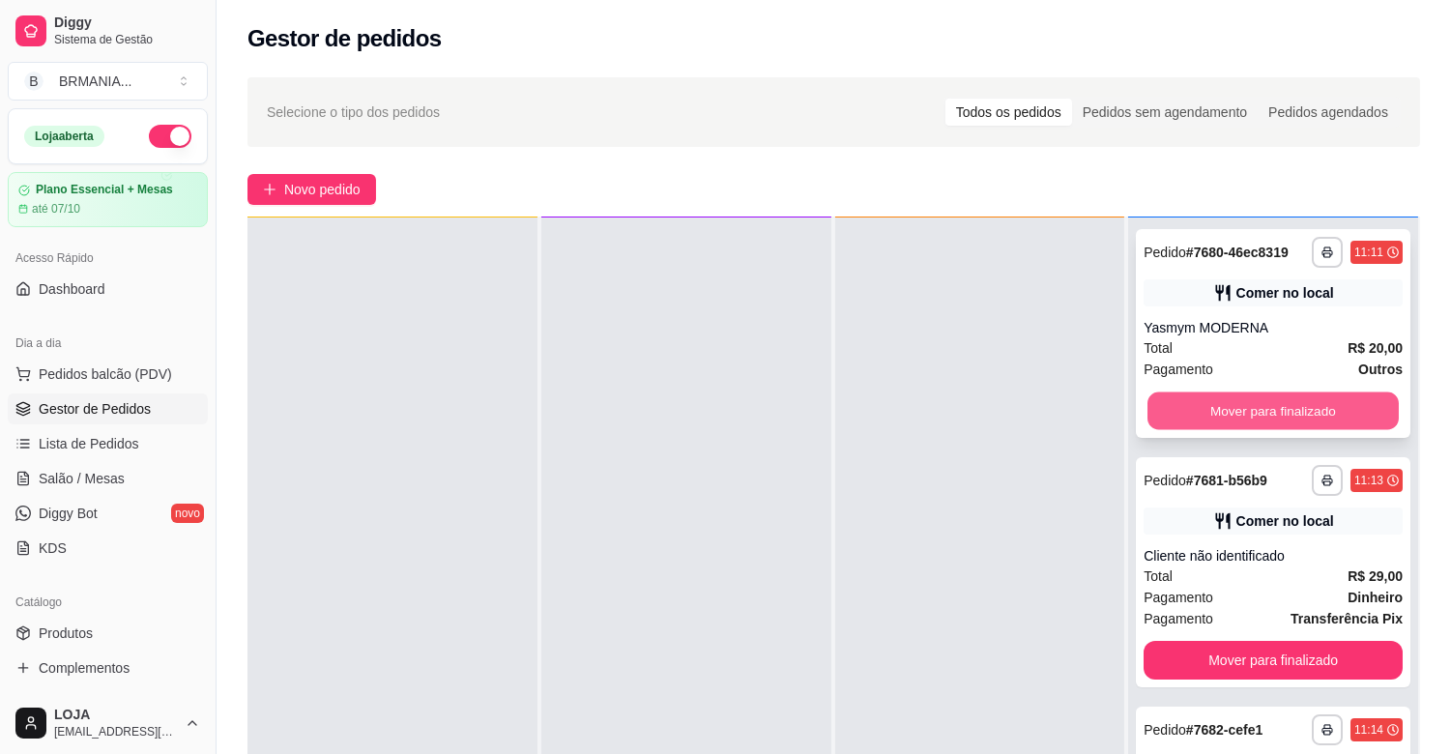
click at [1225, 402] on button "Mover para finalizado" at bounding box center [1272, 411] width 251 height 38
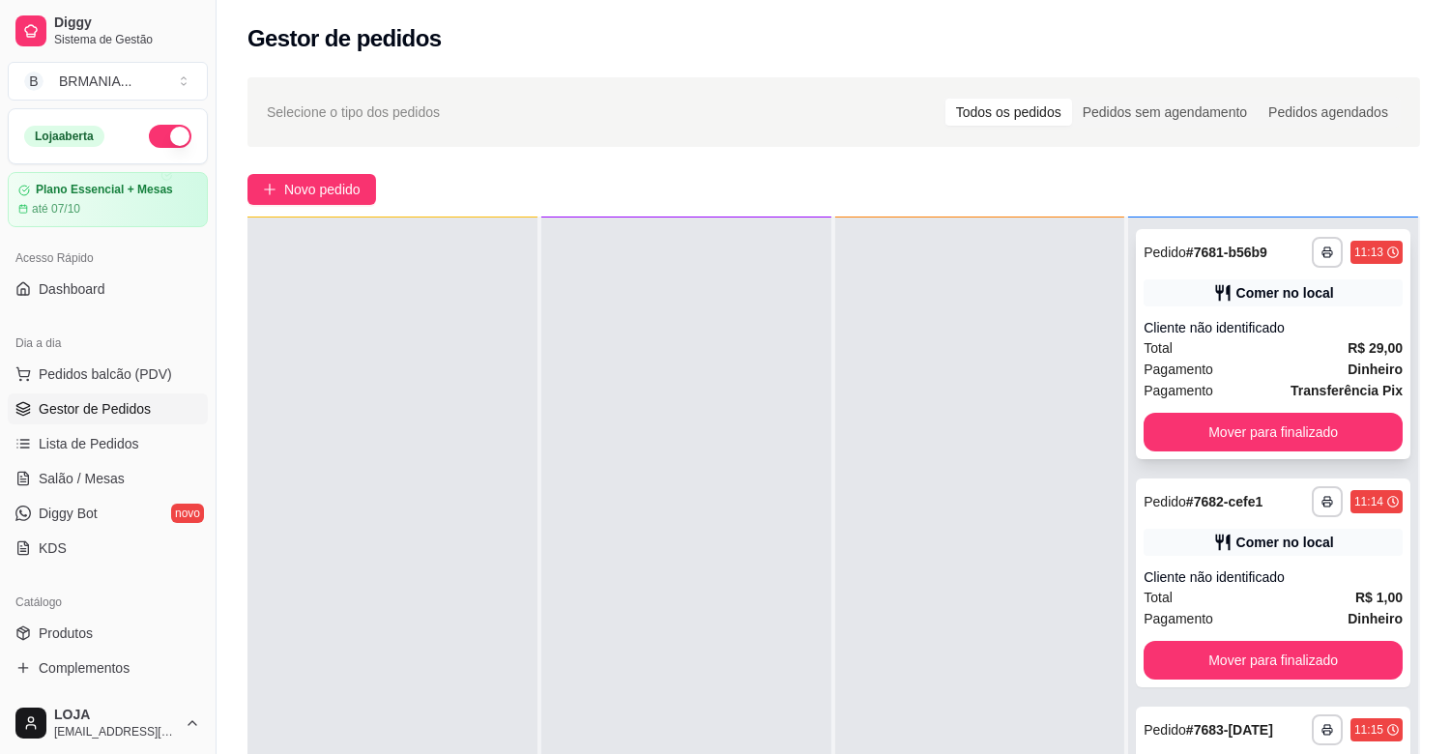
click at [1229, 401] on div "**********" at bounding box center [1273, 344] width 274 height 230
click at [1263, 419] on button "Mover para finalizado" at bounding box center [1272, 432] width 259 height 39
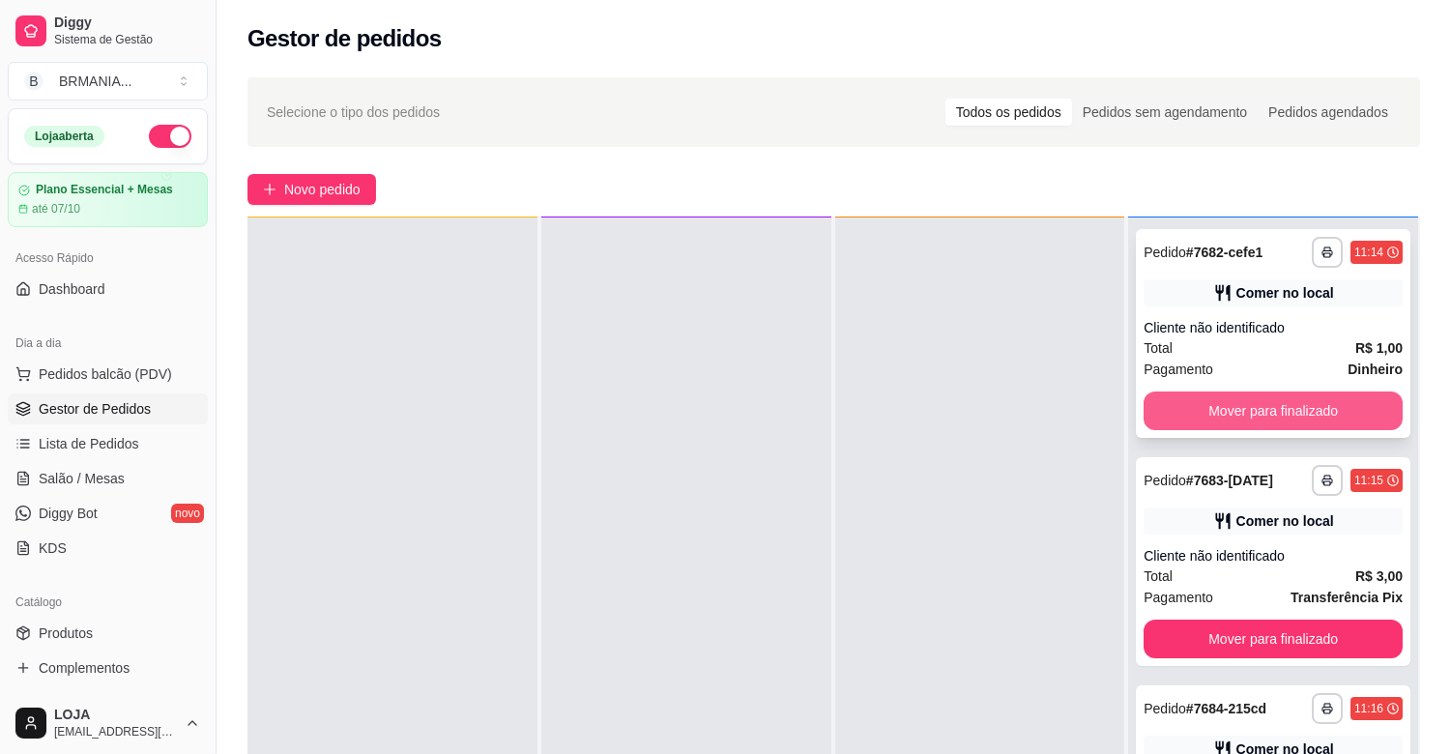
click at [1261, 403] on button "Mover para finalizado" at bounding box center [1272, 410] width 259 height 39
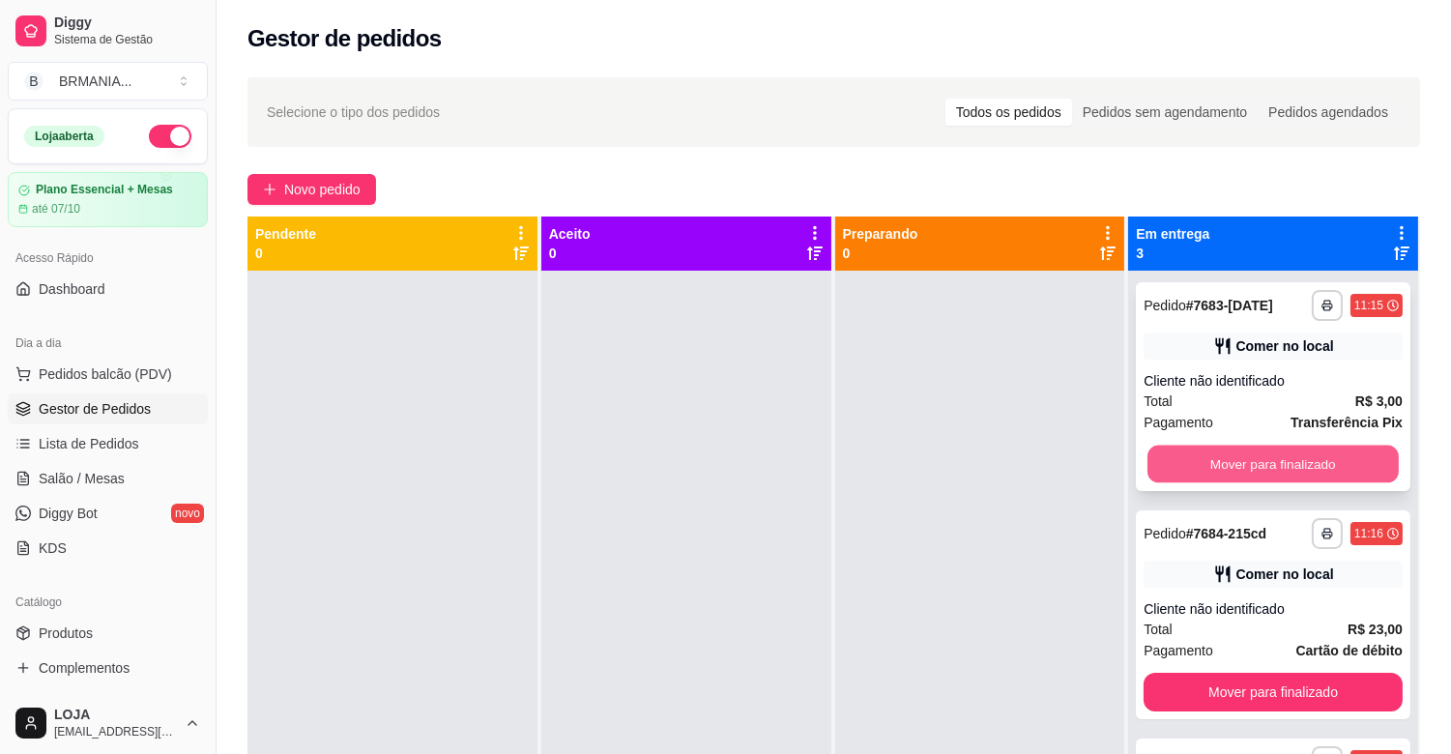
click at [1298, 455] on button "Mover para finalizado" at bounding box center [1272, 465] width 251 height 38
click at [1300, 452] on button "Mover para finalizado" at bounding box center [1272, 465] width 251 height 38
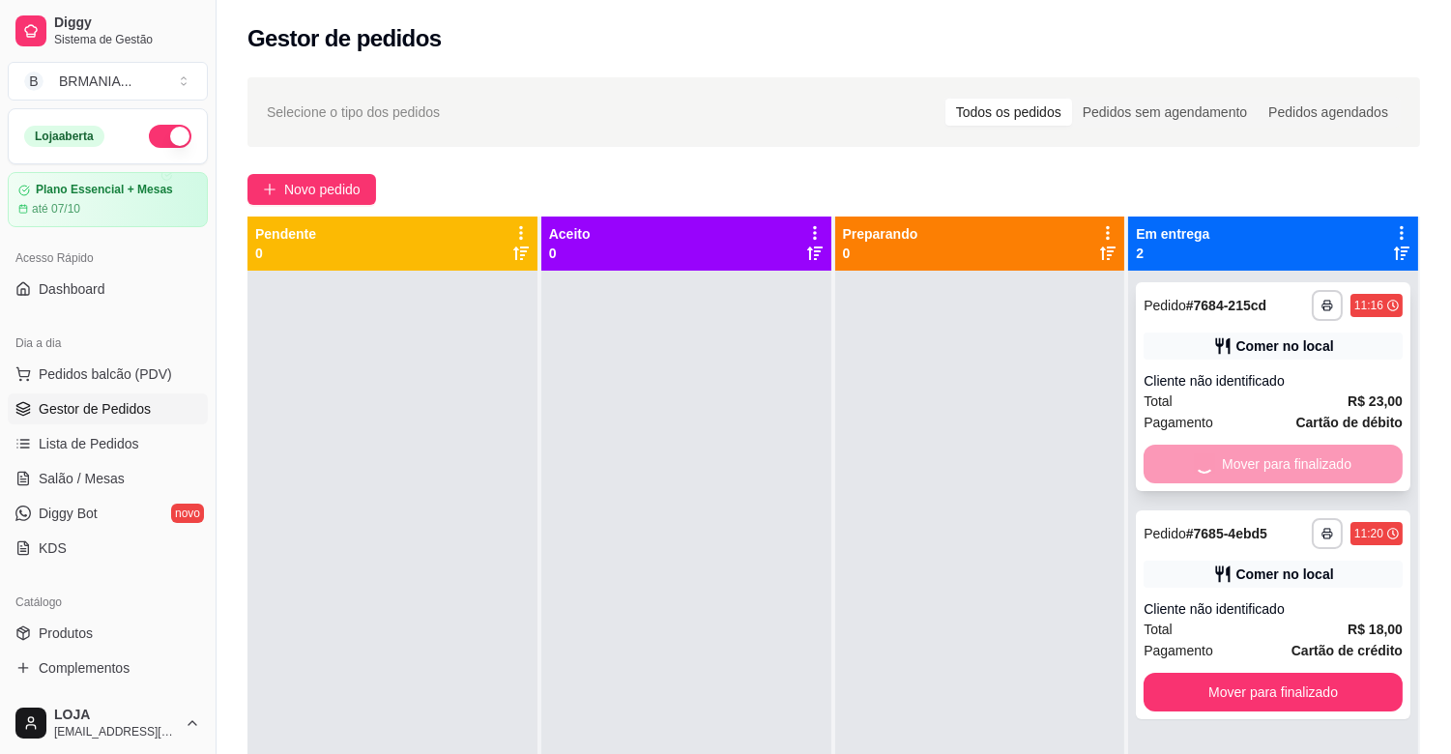
click at [1280, 458] on div "Mover para finalizado" at bounding box center [1272, 464] width 259 height 39
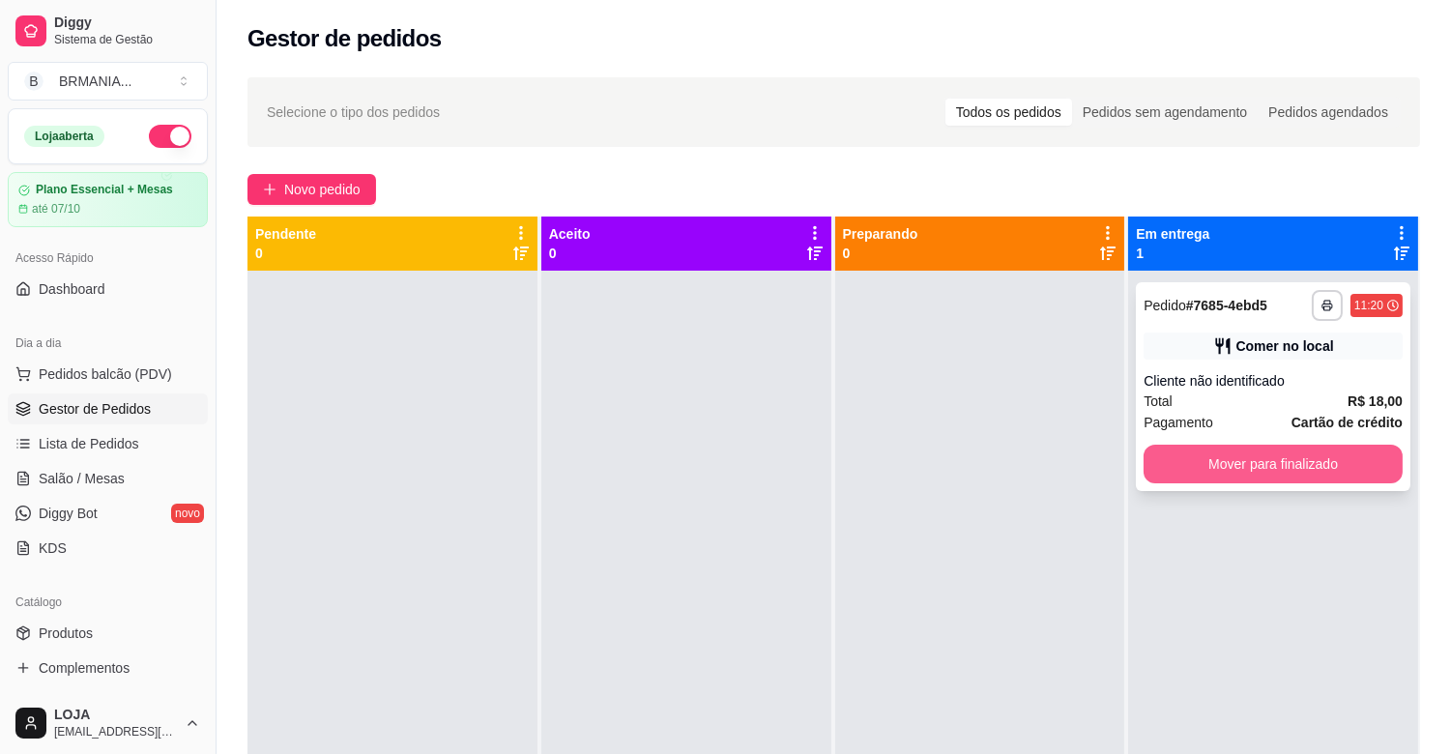
click at [1272, 458] on button "Mover para finalizado" at bounding box center [1272, 464] width 259 height 39
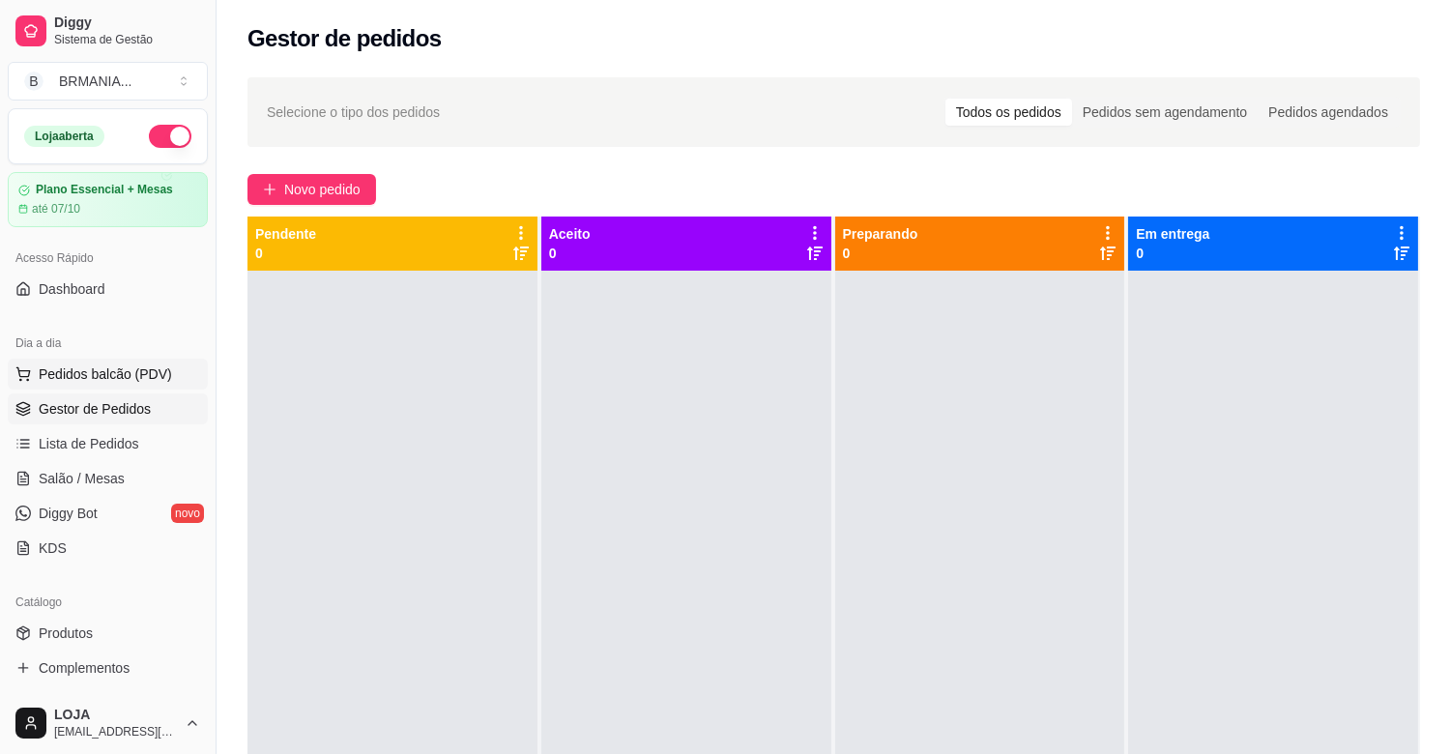
click at [103, 372] on span "Pedidos balcão (PDV)" at bounding box center [105, 373] width 133 height 19
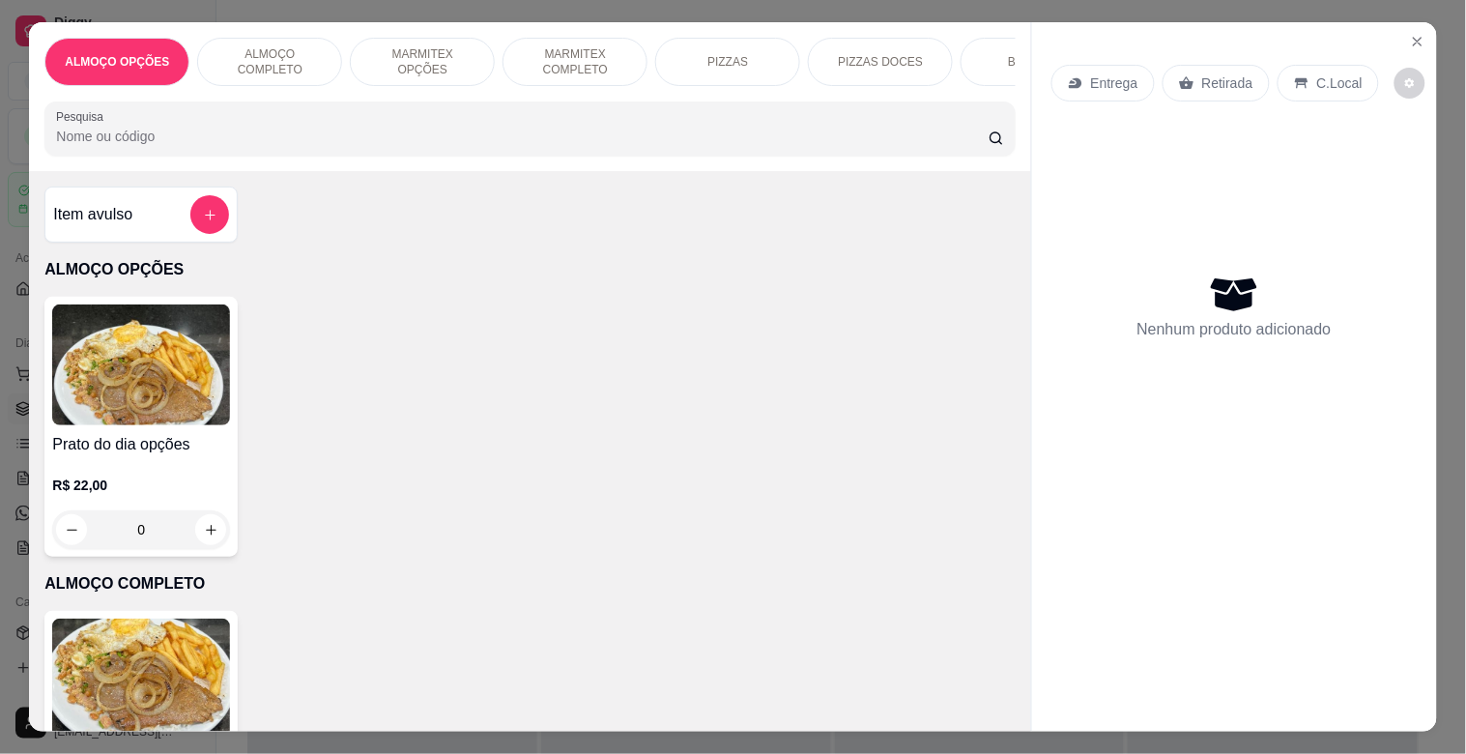
click at [95, 644] on img at bounding box center [141, 679] width 178 height 121
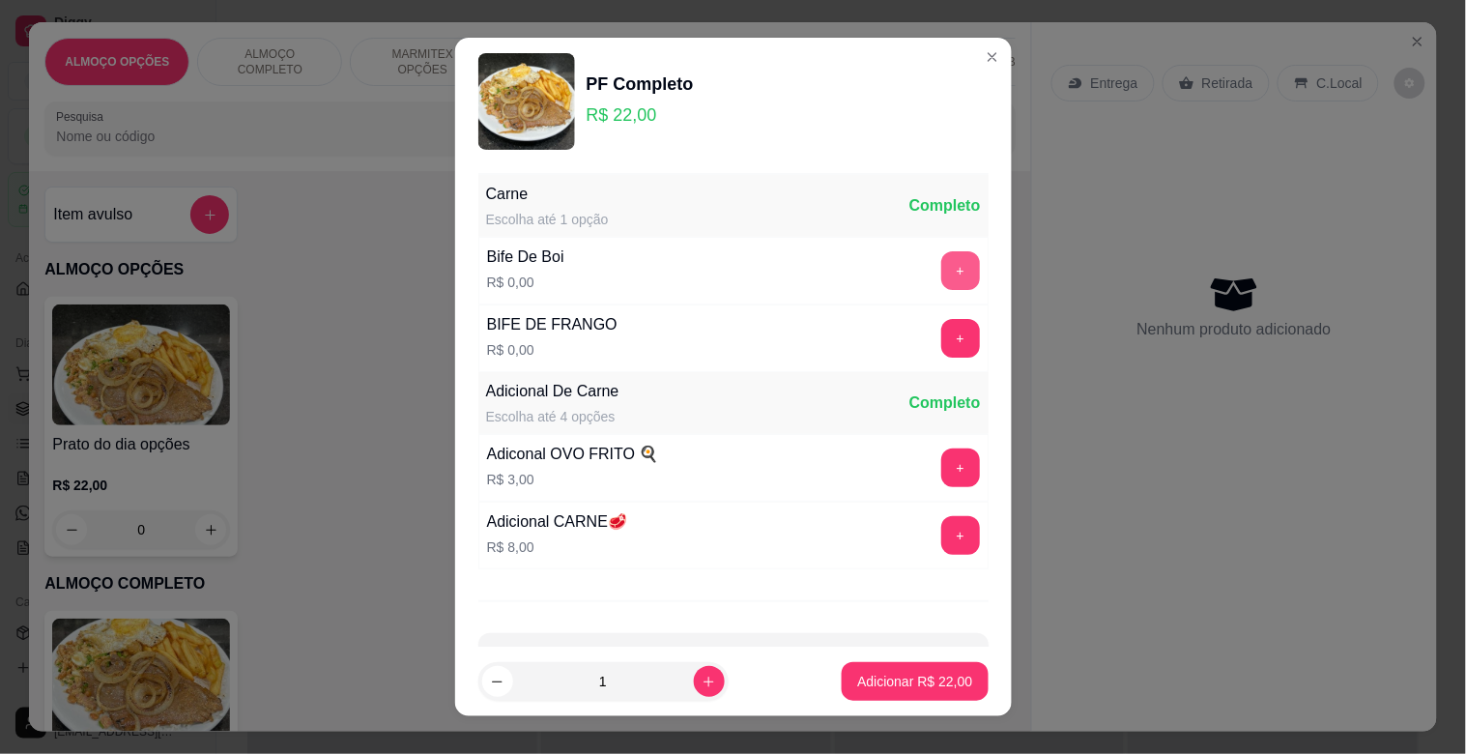
click at [941, 264] on button "+" at bounding box center [960, 270] width 39 height 39
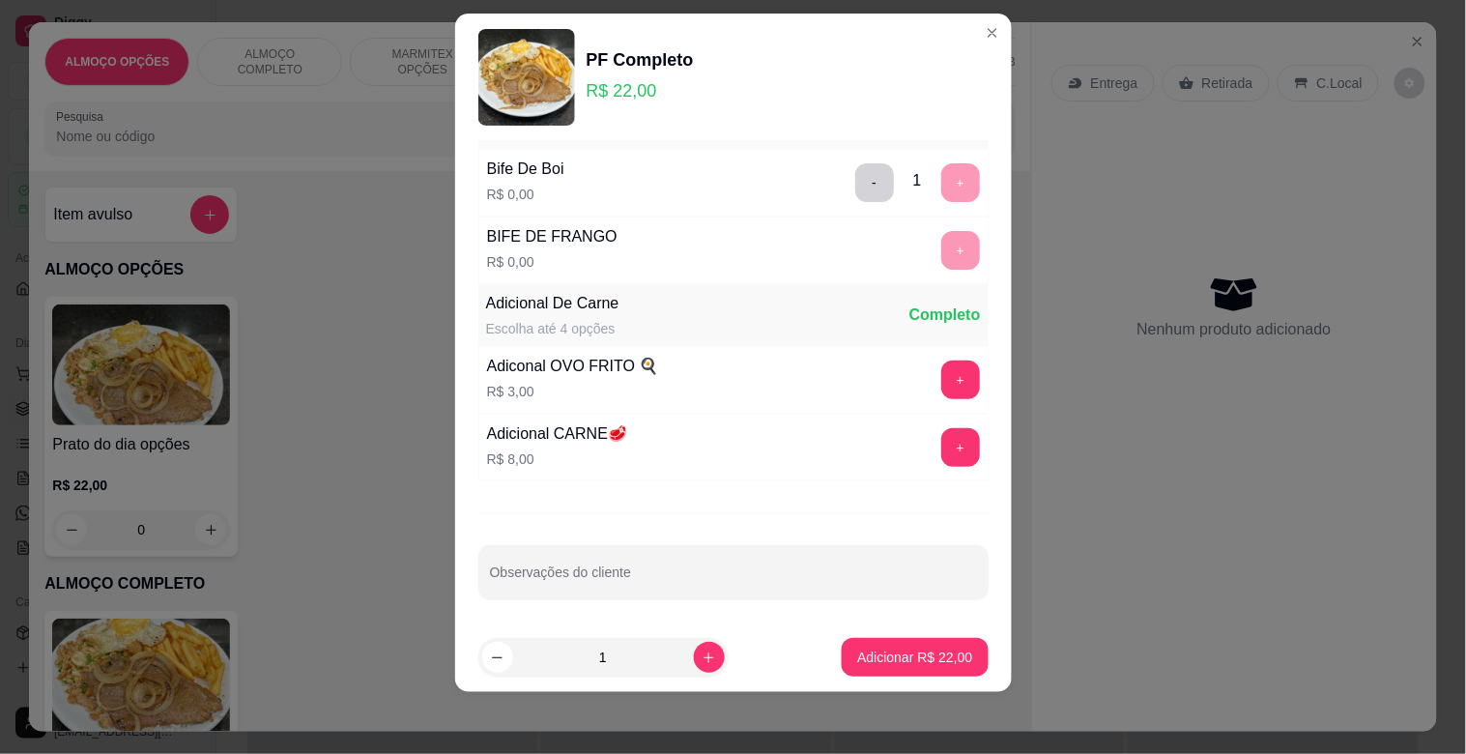
scroll to position [69, 0]
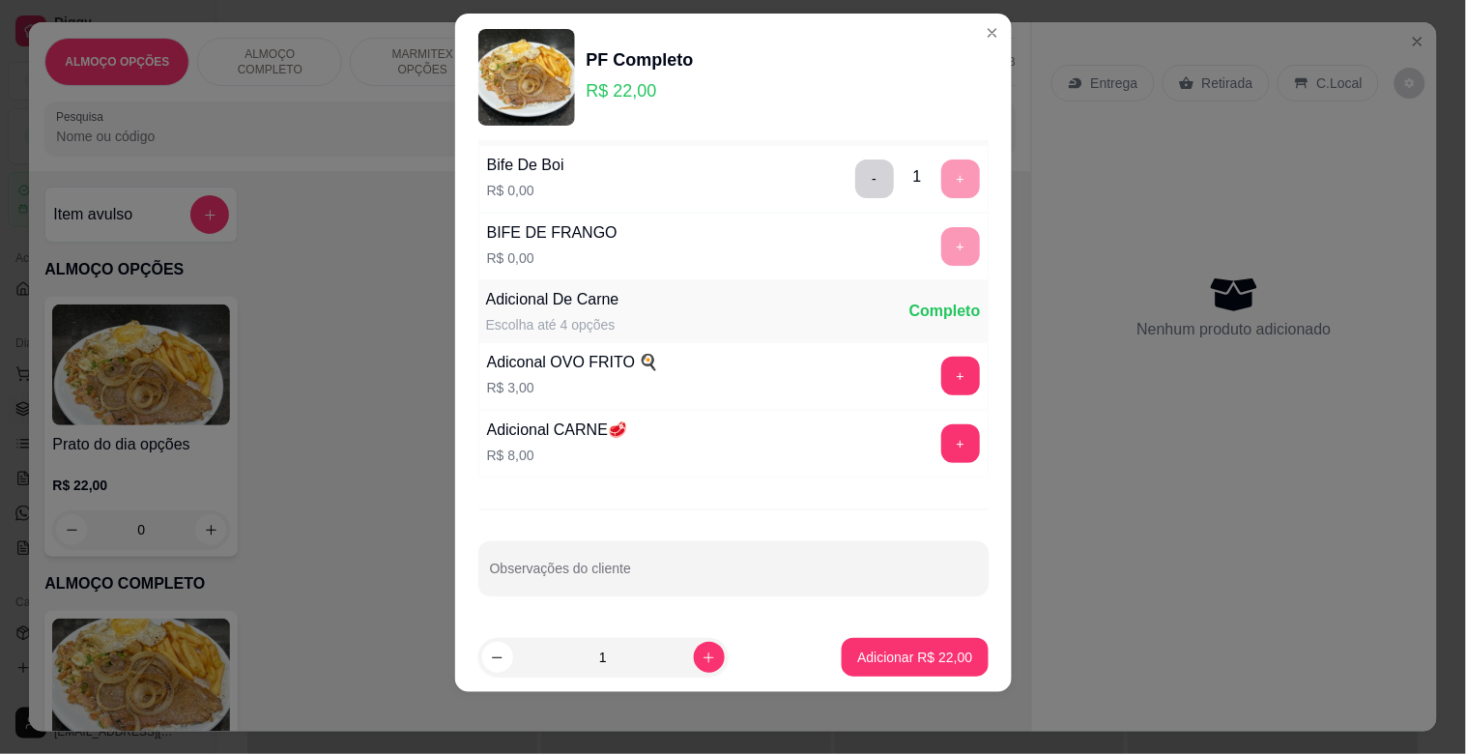
click at [902, 635] on footer "1 Adicionar R$ 22,00" at bounding box center [733, 657] width 557 height 70
click at [902, 654] on p "Adicionar R$ 22,00" at bounding box center [915, 657] width 112 height 18
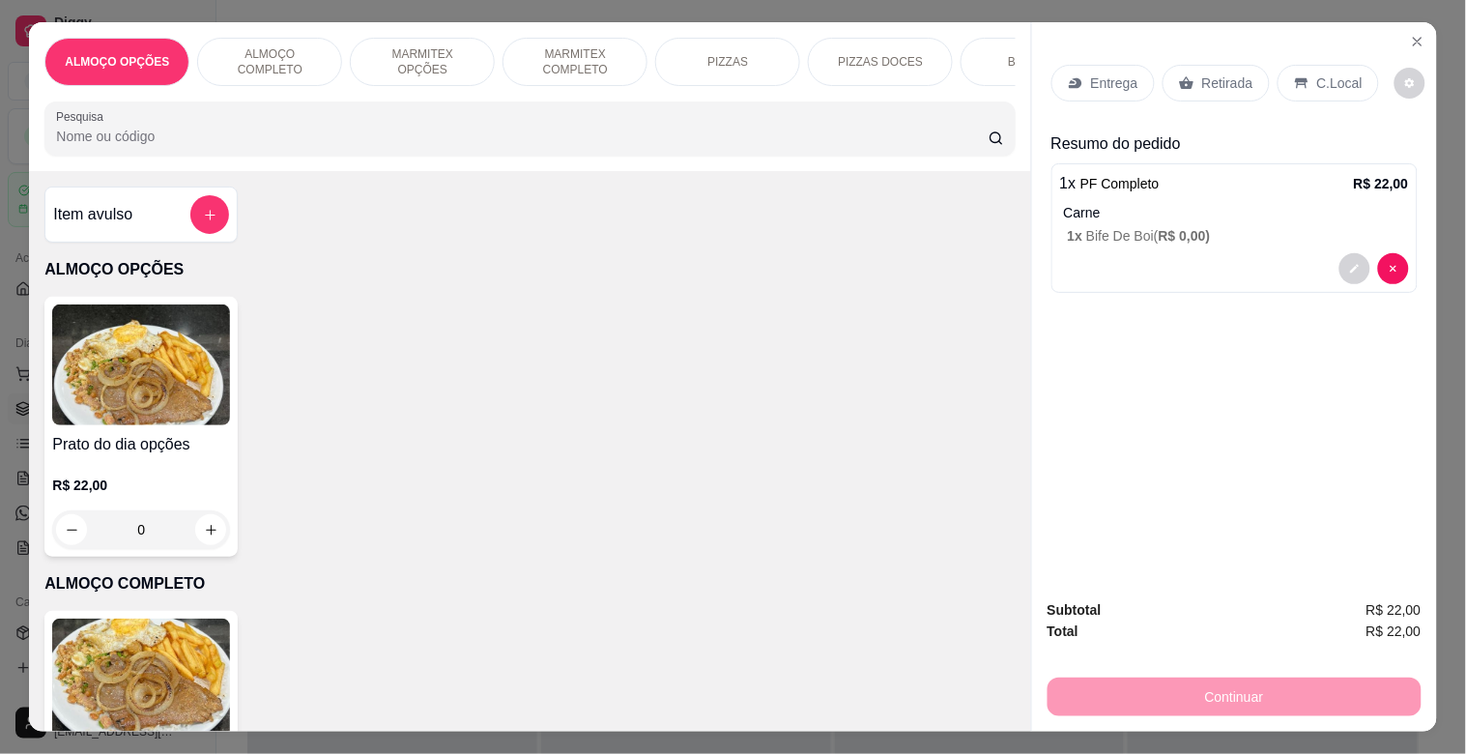
drag, startPoint x: 1205, startPoint y: 87, endPoint x: 1225, endPoint y: 77, distance: 21.6
click at [1214, 79] on div "Retirada" at bounding box center [1216, 83] width 107 height 37
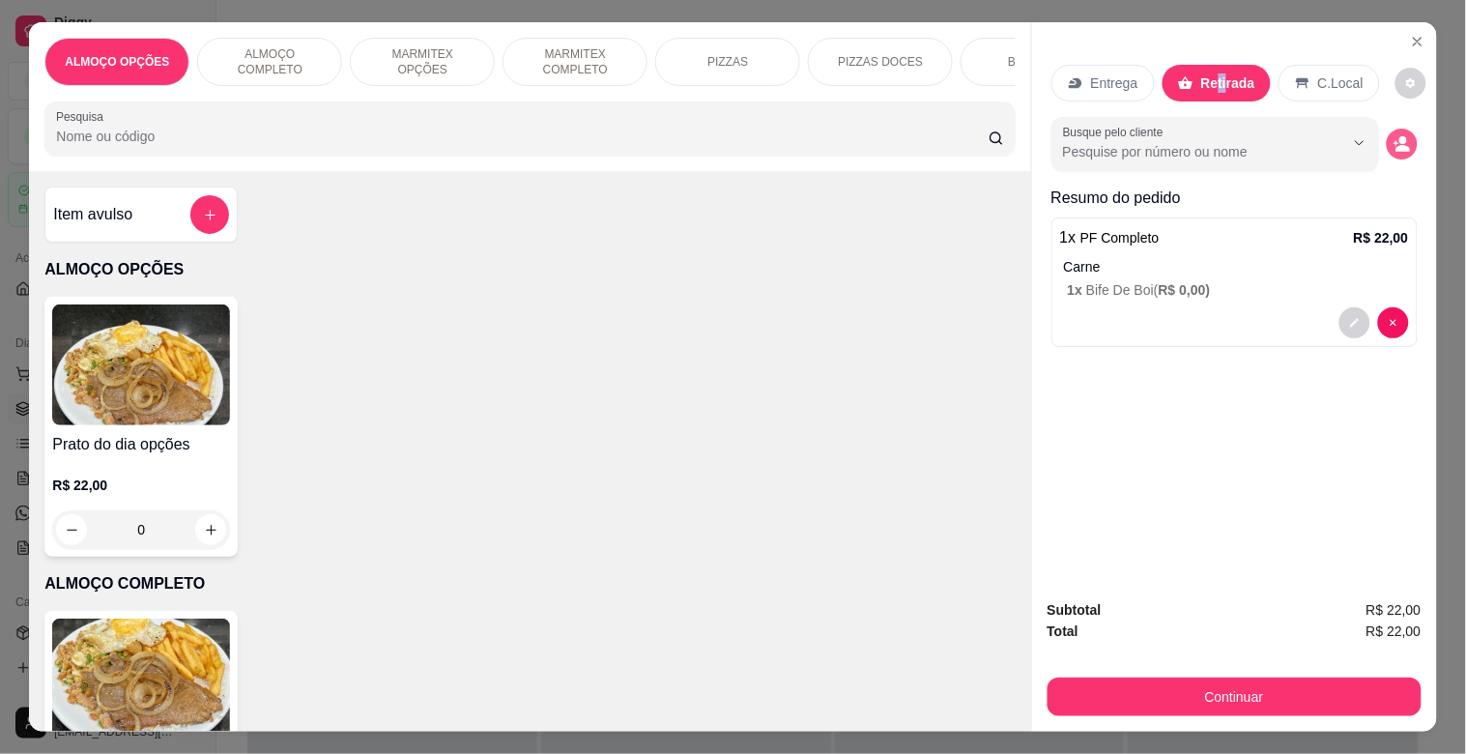
click at [1398, 146] on icon "decrease-product-quantity" at bounding box center [1403, 149] width 14 height 7
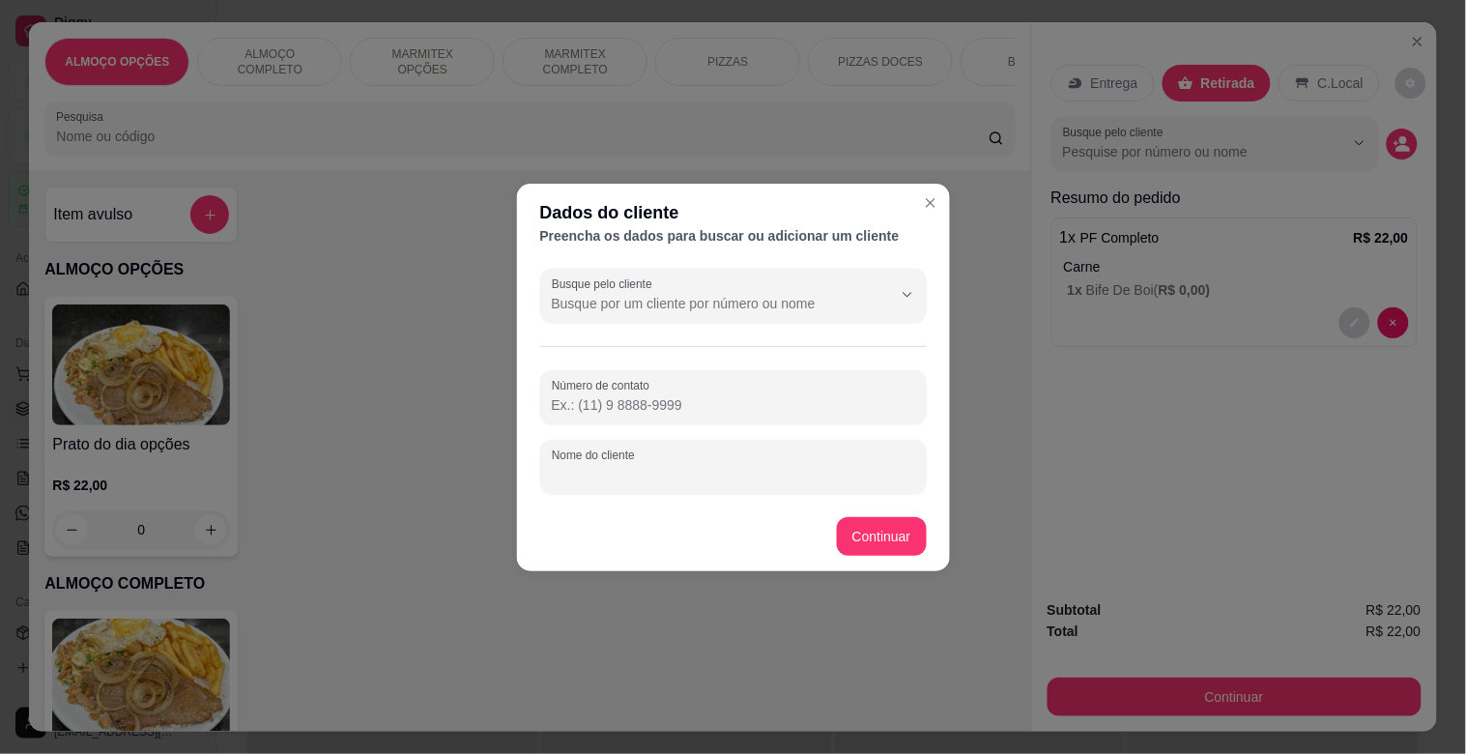
click at [663, 481] on input "Nome do cliente" at bounding box center [733, 474] width 363 height 19
drag, startPoint x: 667, startPoint y: 472, endPoint x: 680, endPoint y: 472, distance: 13.5
click at [669, 472] on input "[PERSON_NAME] MODERNA" at bounding box center [733, 474] width 363 height 19
type input "[PERSON_NAME] MODERNA"
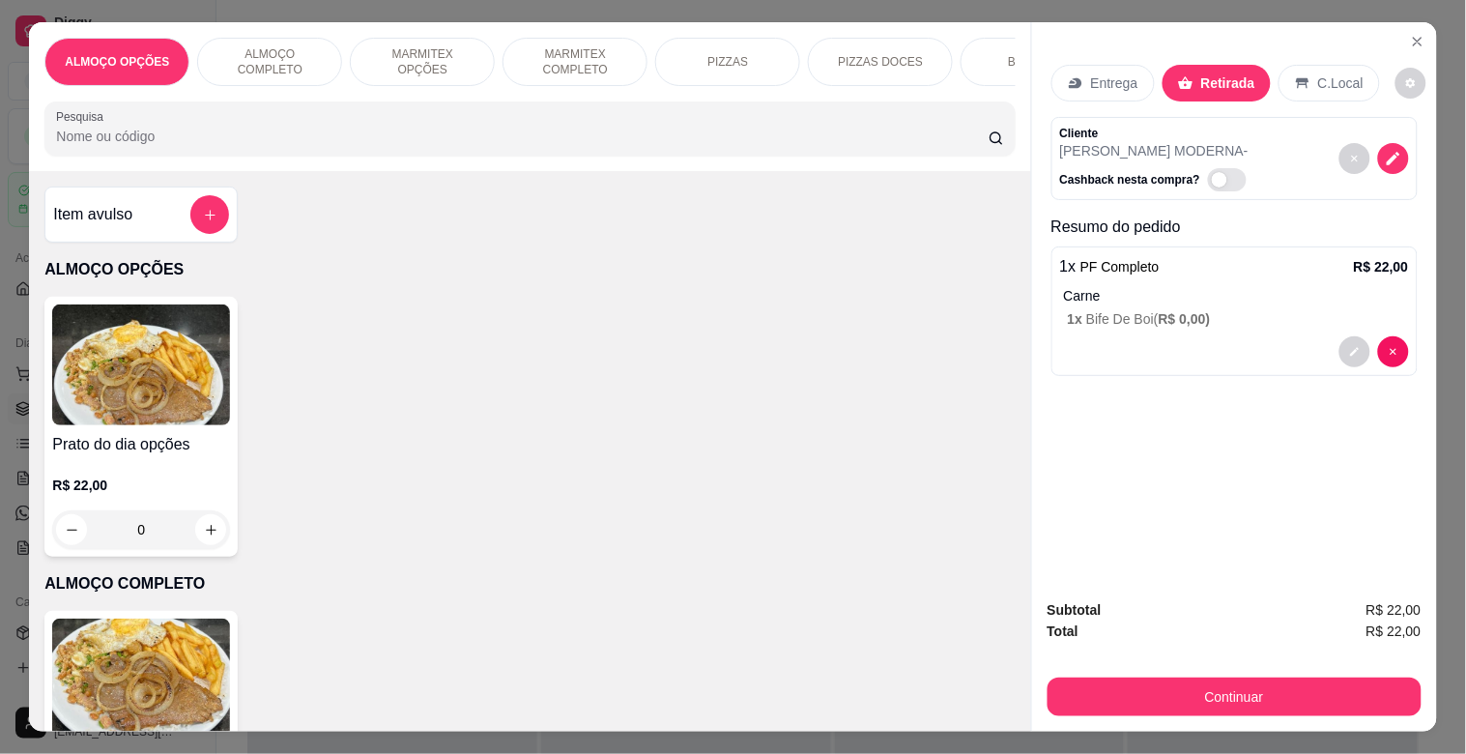
click at [1154, 677] on button "Continuar" at bounding box center [1235, 696] width 374 height 39
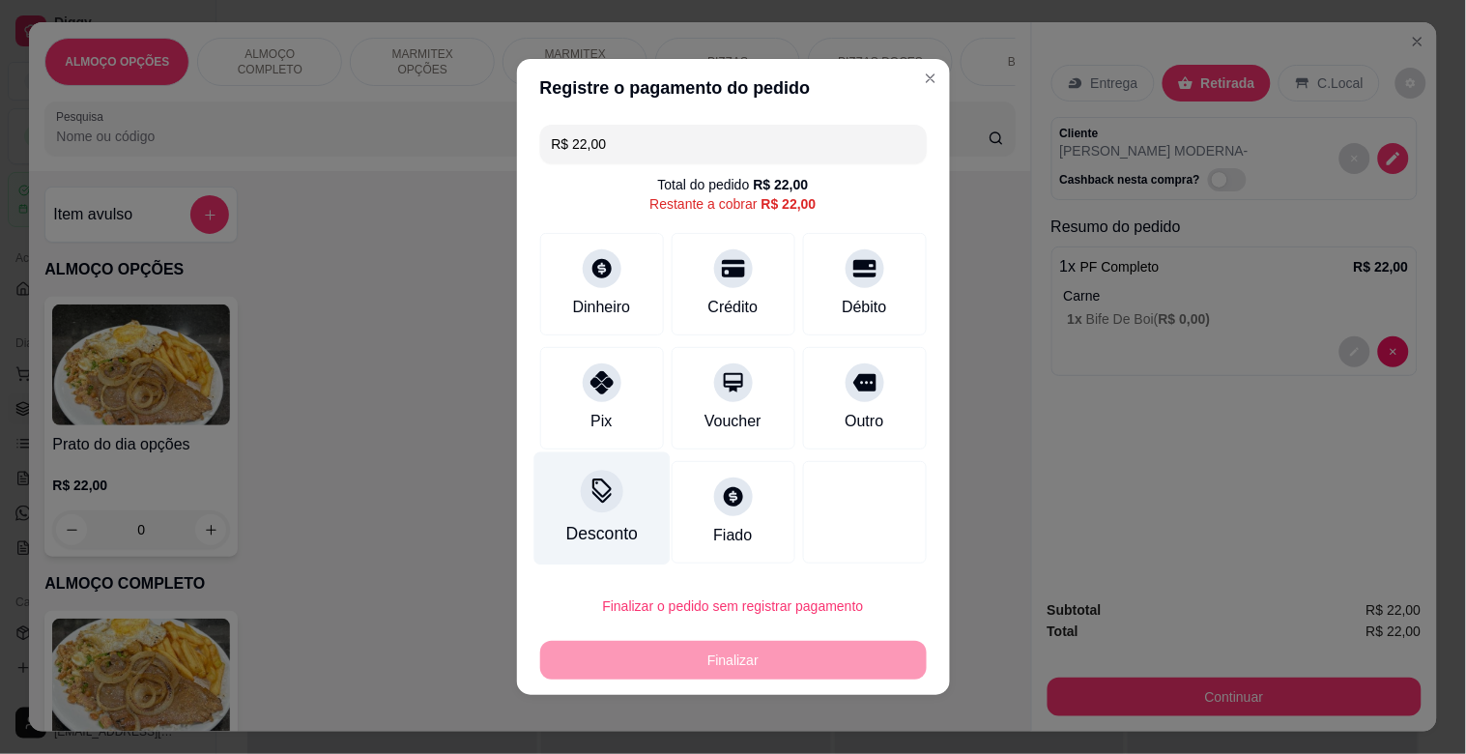
click at [568, 493] on div "Desconto" at bounding box center [601, 508] width 136 height 113
click at [600, 436] on input at bounding box center [732, 431] width 387 height 39
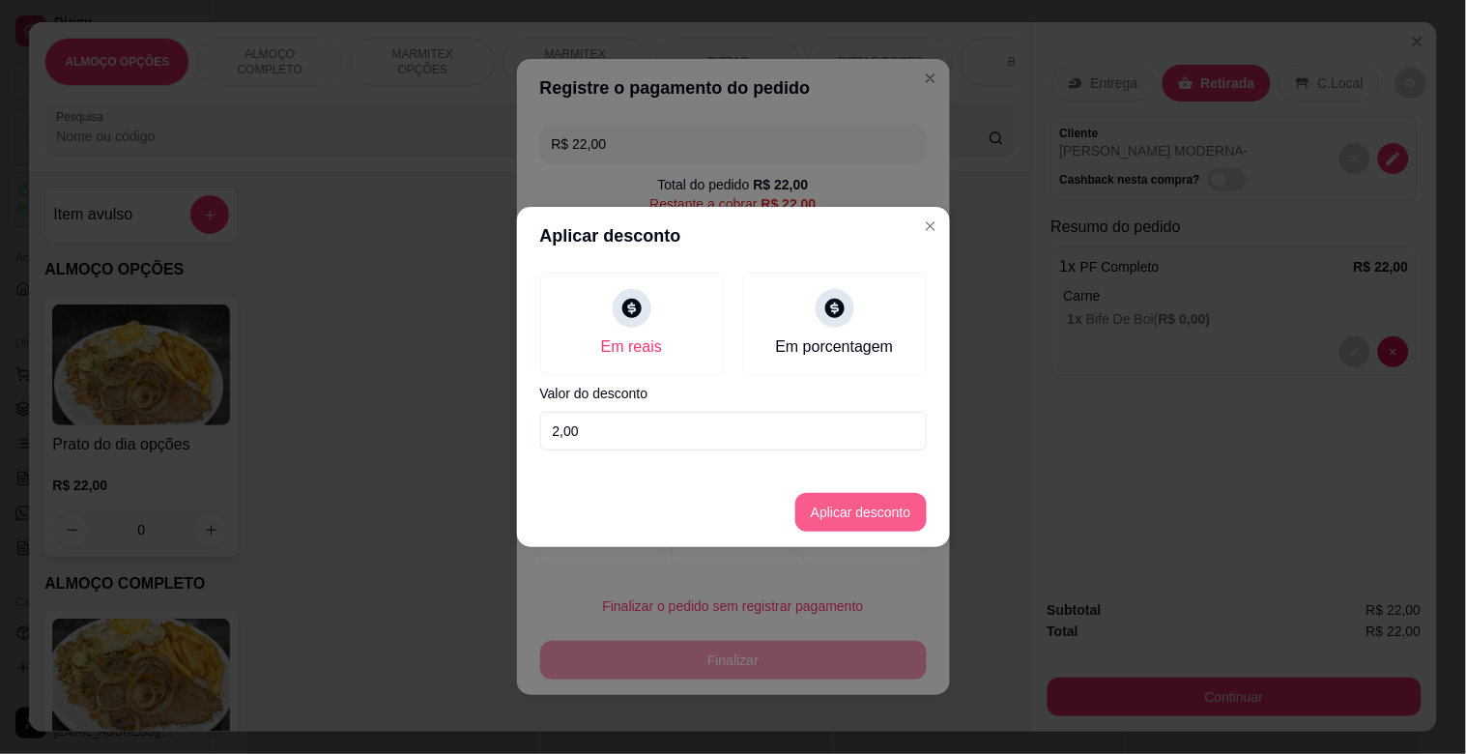
type input "2,00"
click at [849, 524] on button "Aplicar desconto" at bounding box center [860, 512] width 131 height 39
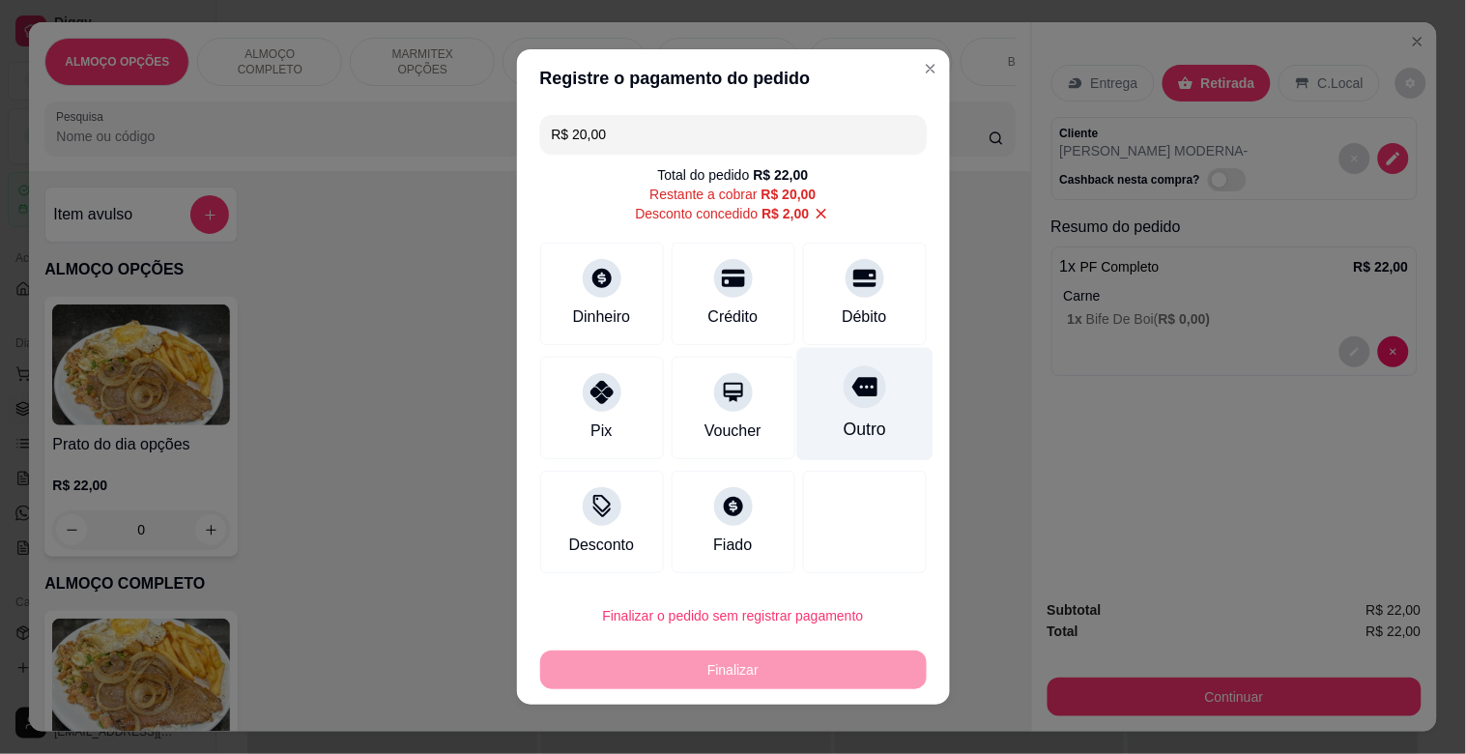
click at [798, 394] on div "Outro" at bounding box center [864, 404] width 136 height 113
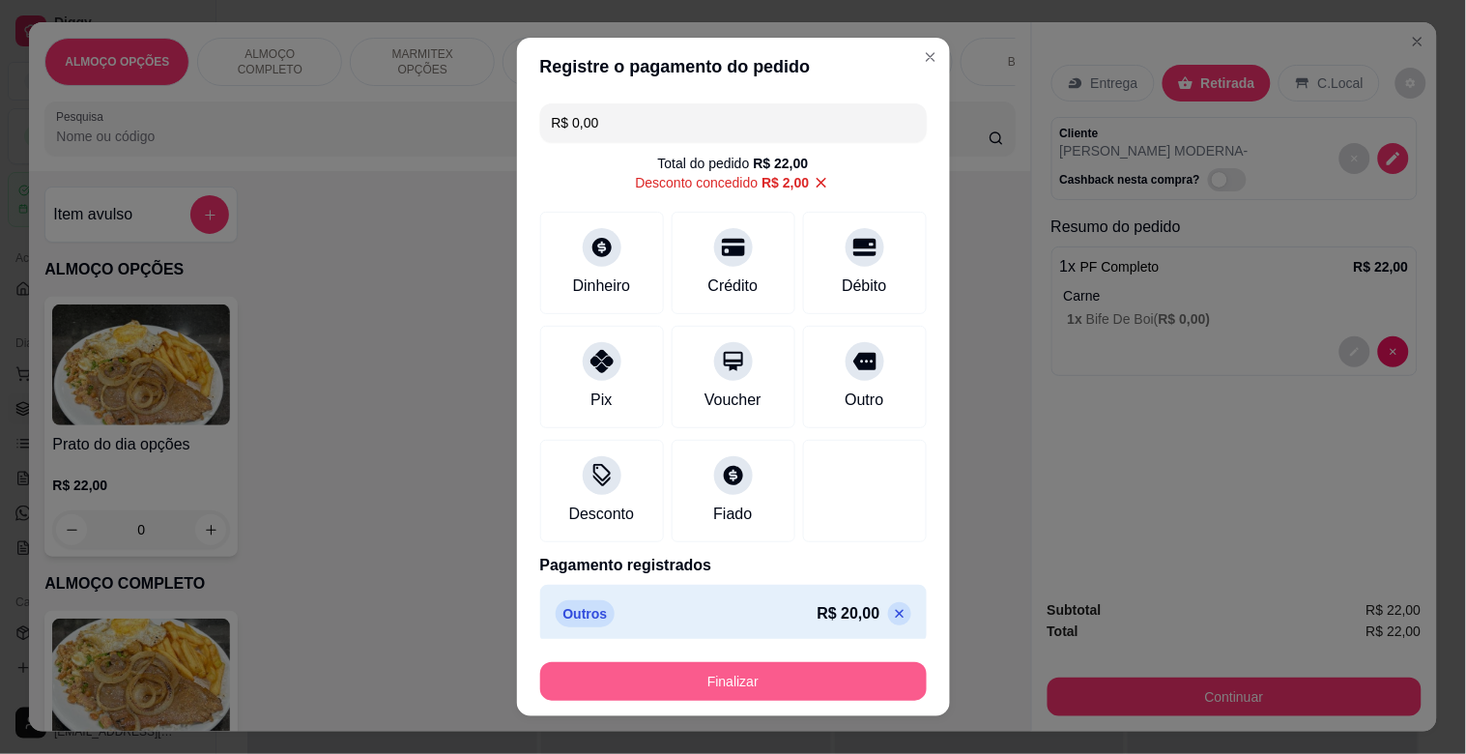
click at [718, 690] on button "Finalizar" at bounding box center [733, 681] width 387 height 39
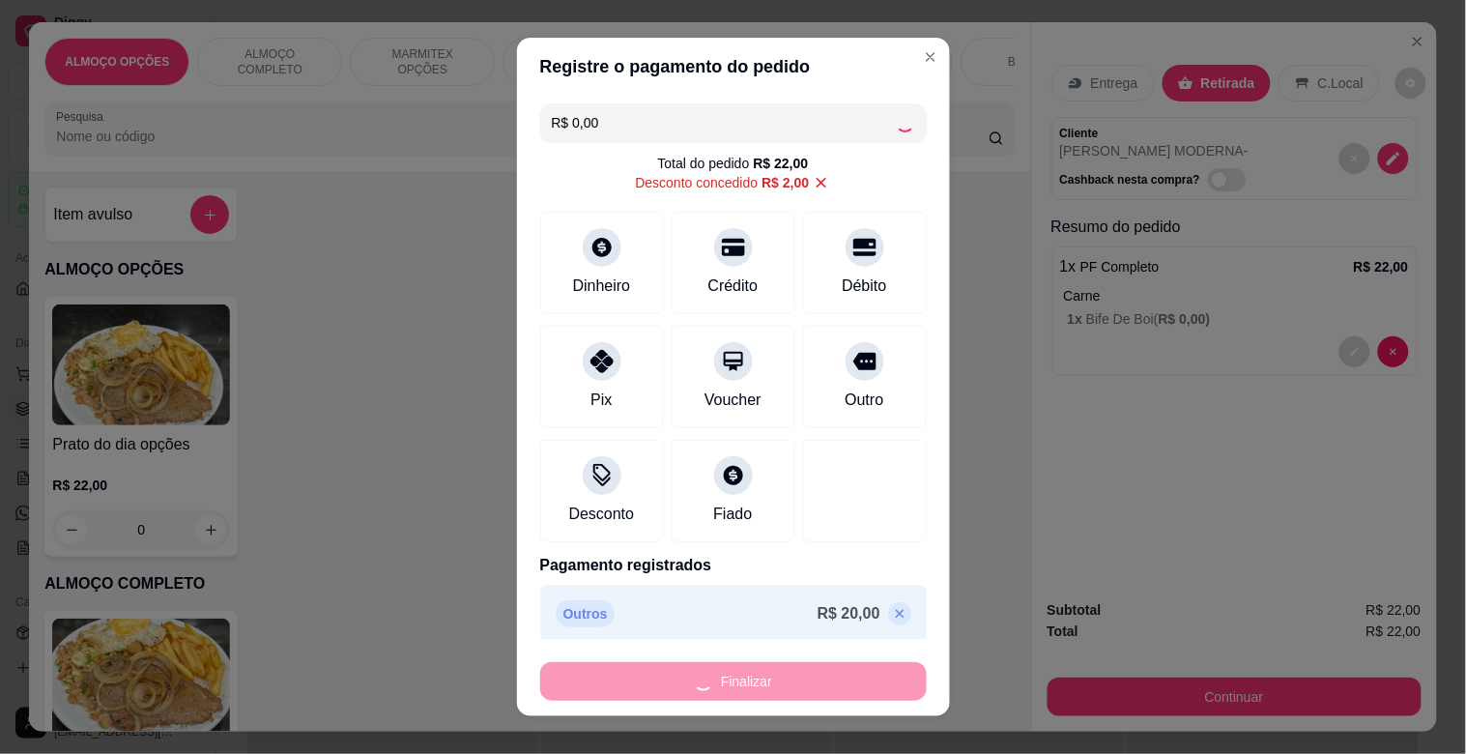
type input "-R$ 22,00"
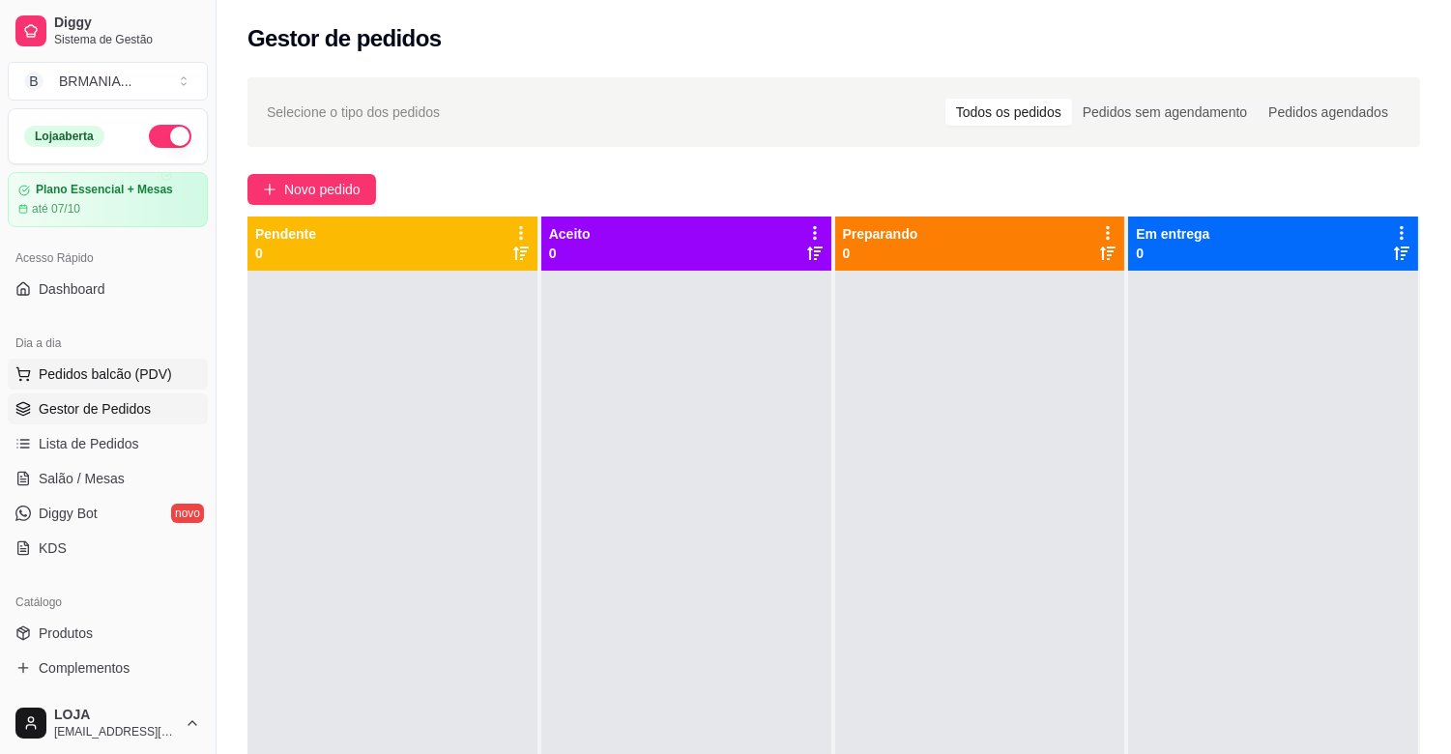
click at [135, 360] on button "Pedidos balcão (PDV)" at bounding box center [108, 374] width 200 height 31
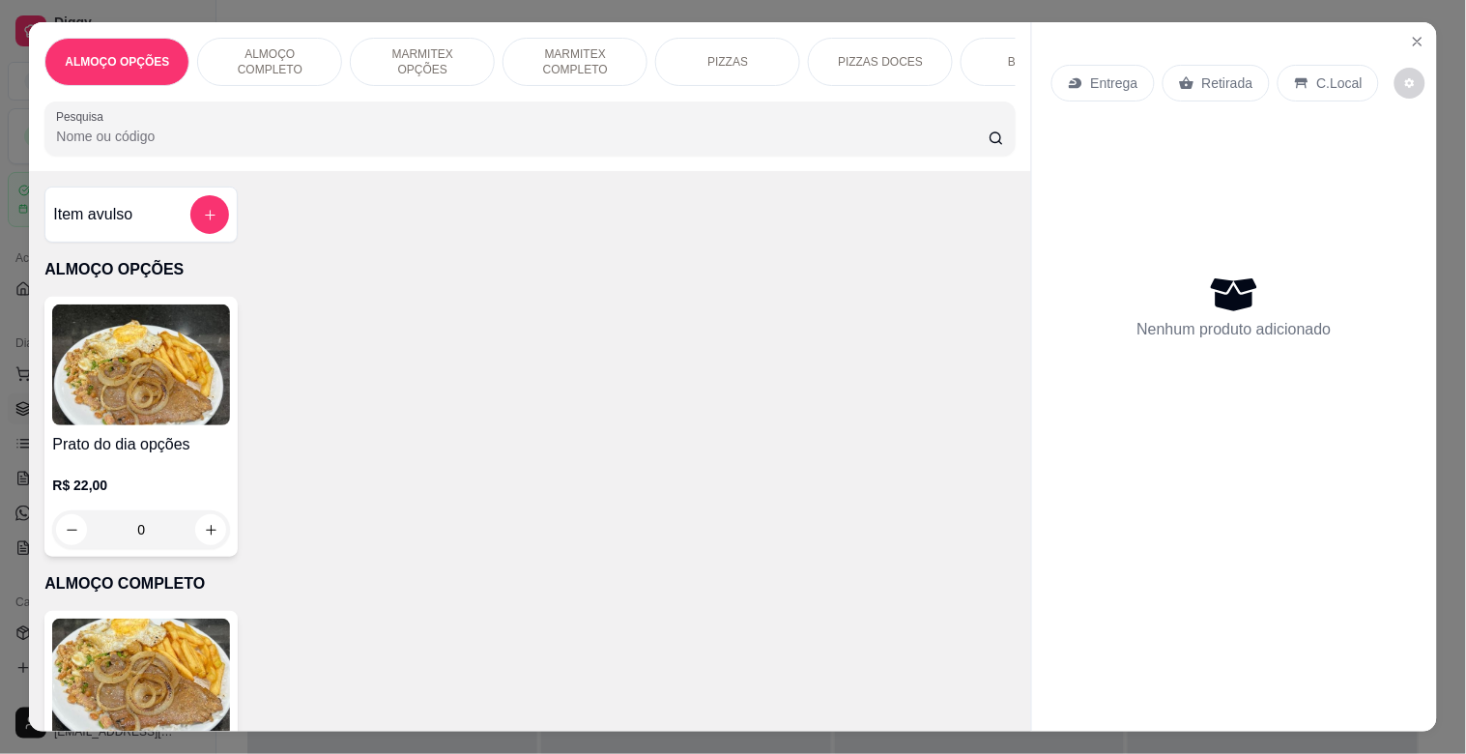
click at [159, 654] on img at bounding box center [141, 679] width 178 height 121
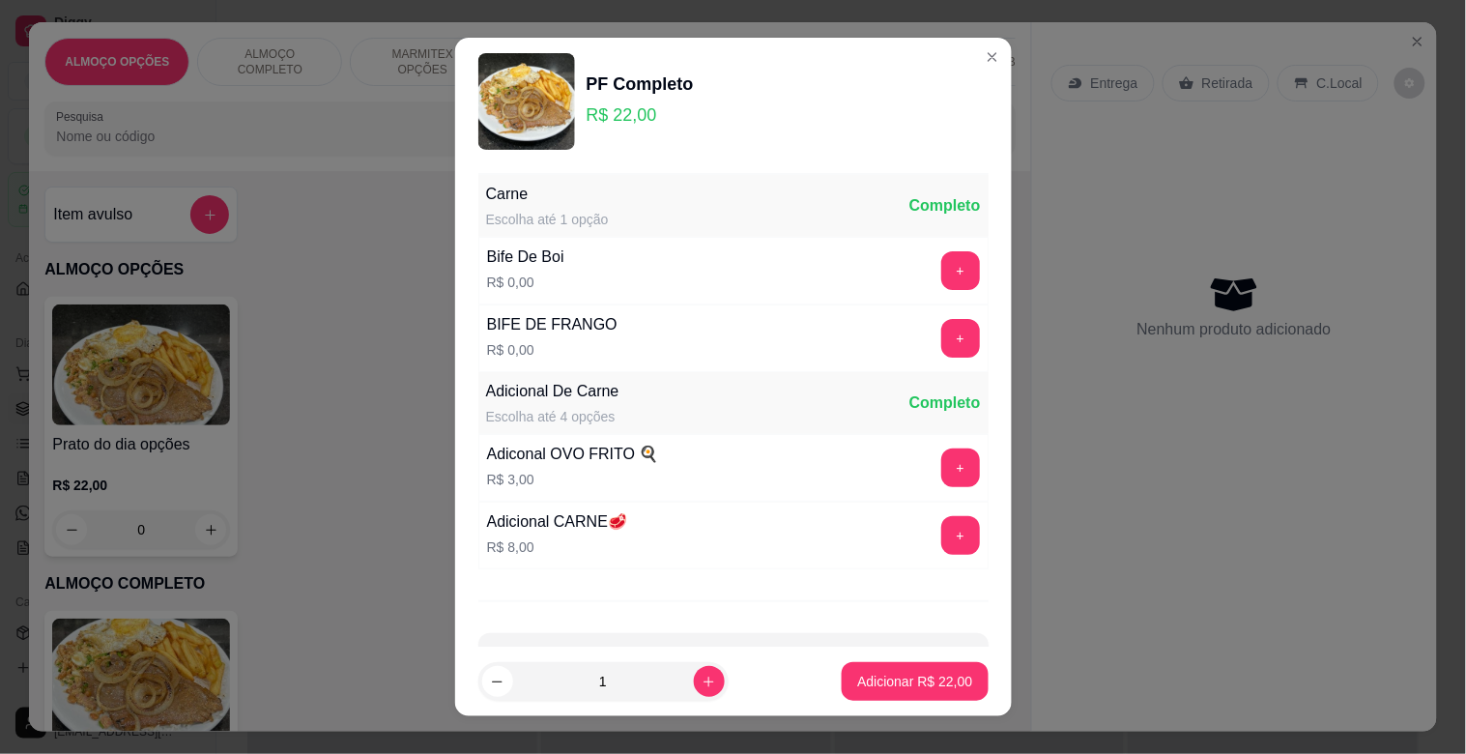
click at [941, 269] on button "+" at bounding box center [960, 270] width 39 height 39
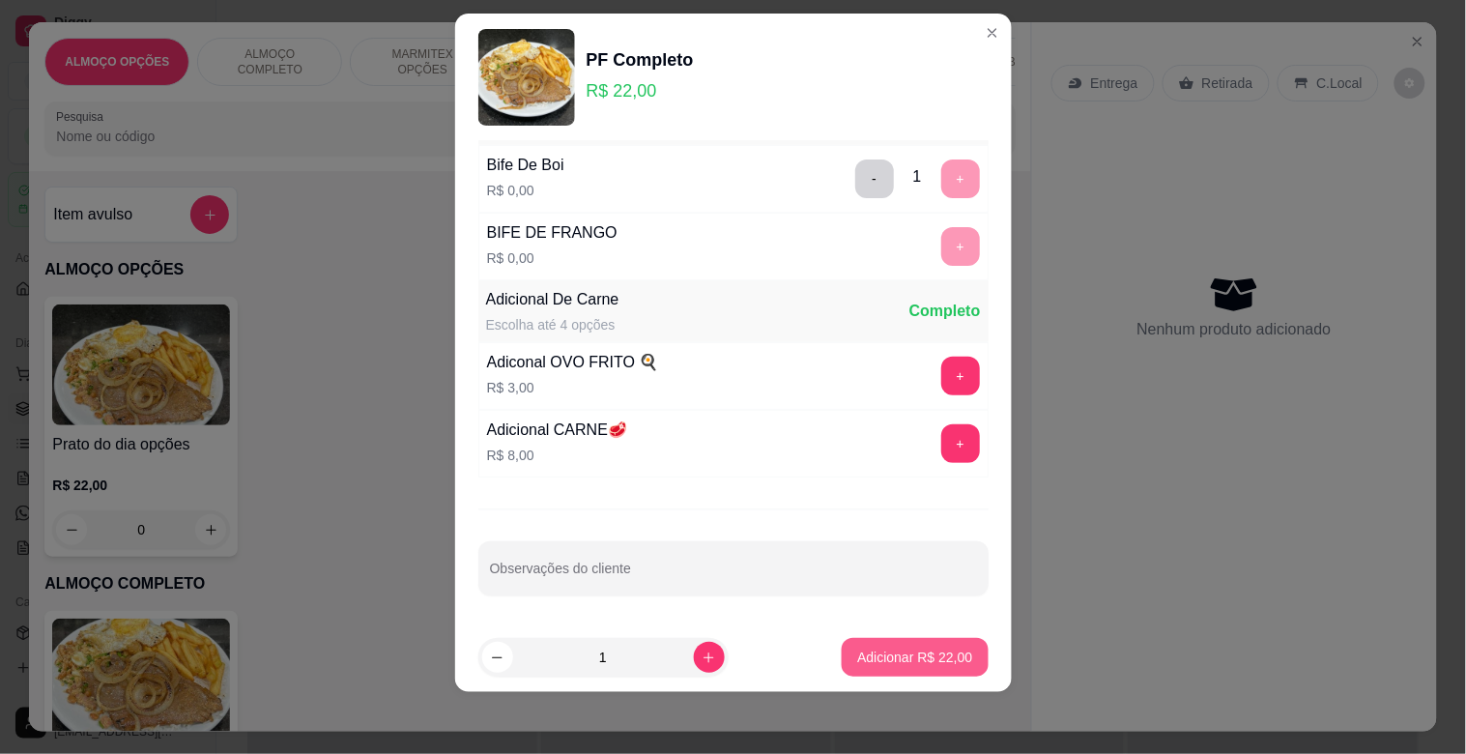
click at [909, 652] on p "Adicionar R$ 22,00" at bounding box center [914, 657] width 115 height 19
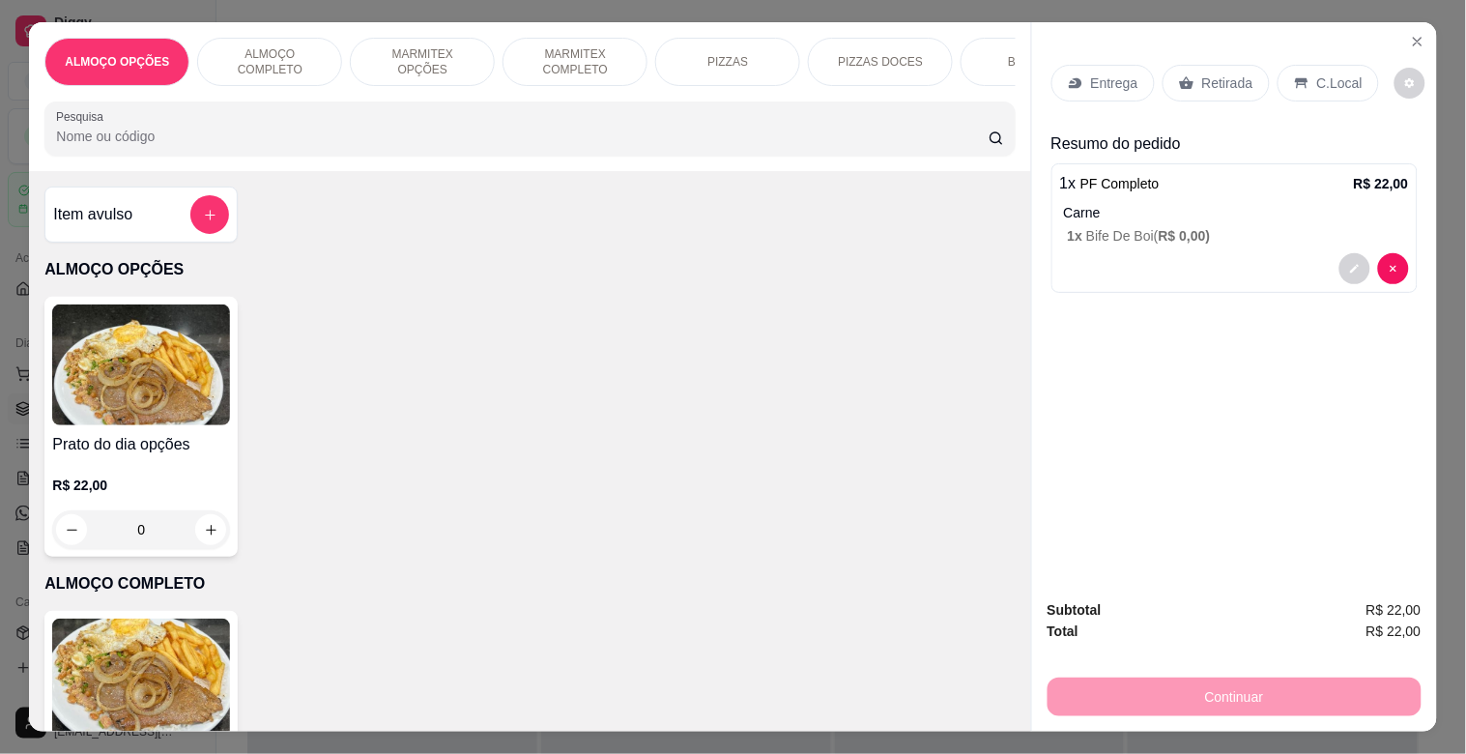
click at [1330, 79] on p "C.Local" at bounding box center [1339, 82] width 45 height 19
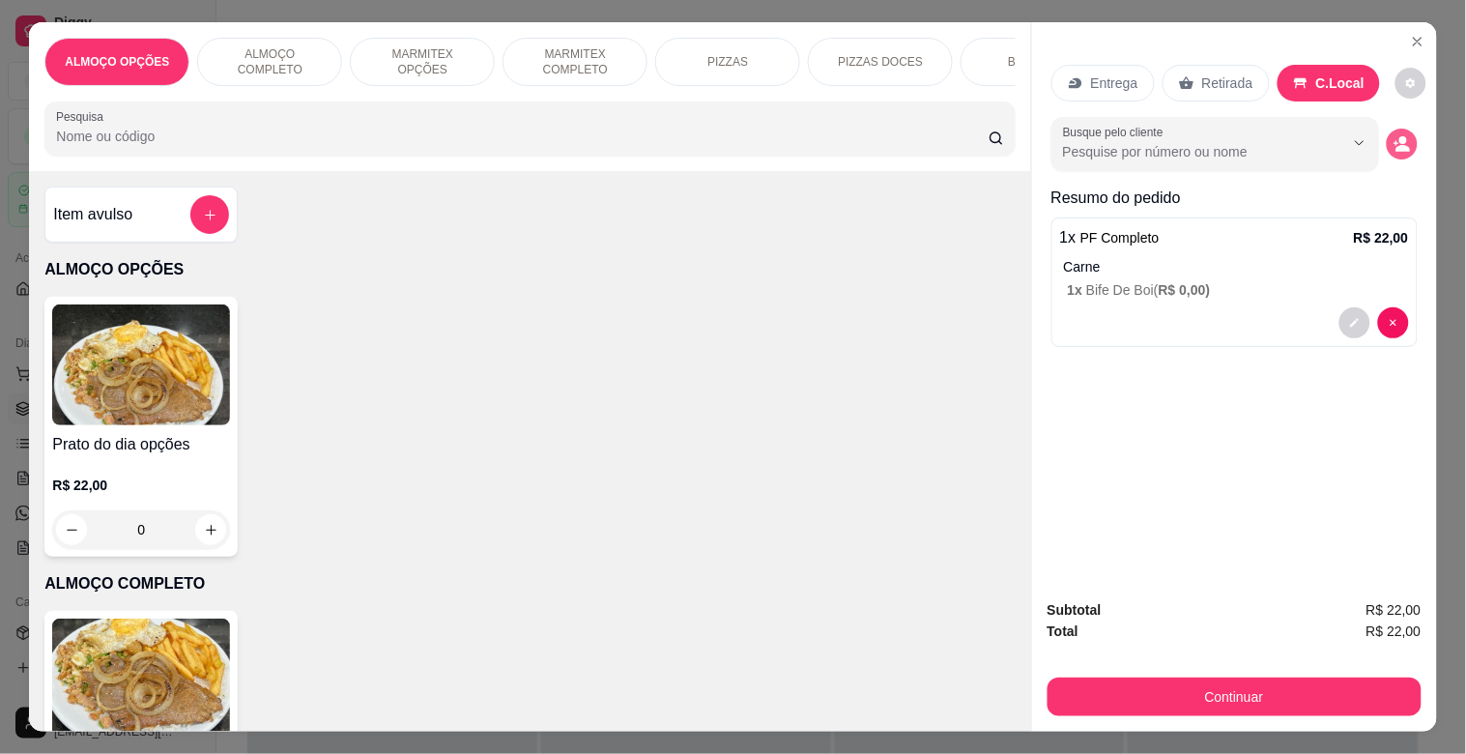
click at [1394, 145] on icon "decrease-product-quantity" at bounding box center [1402, 143] width 17 height 17
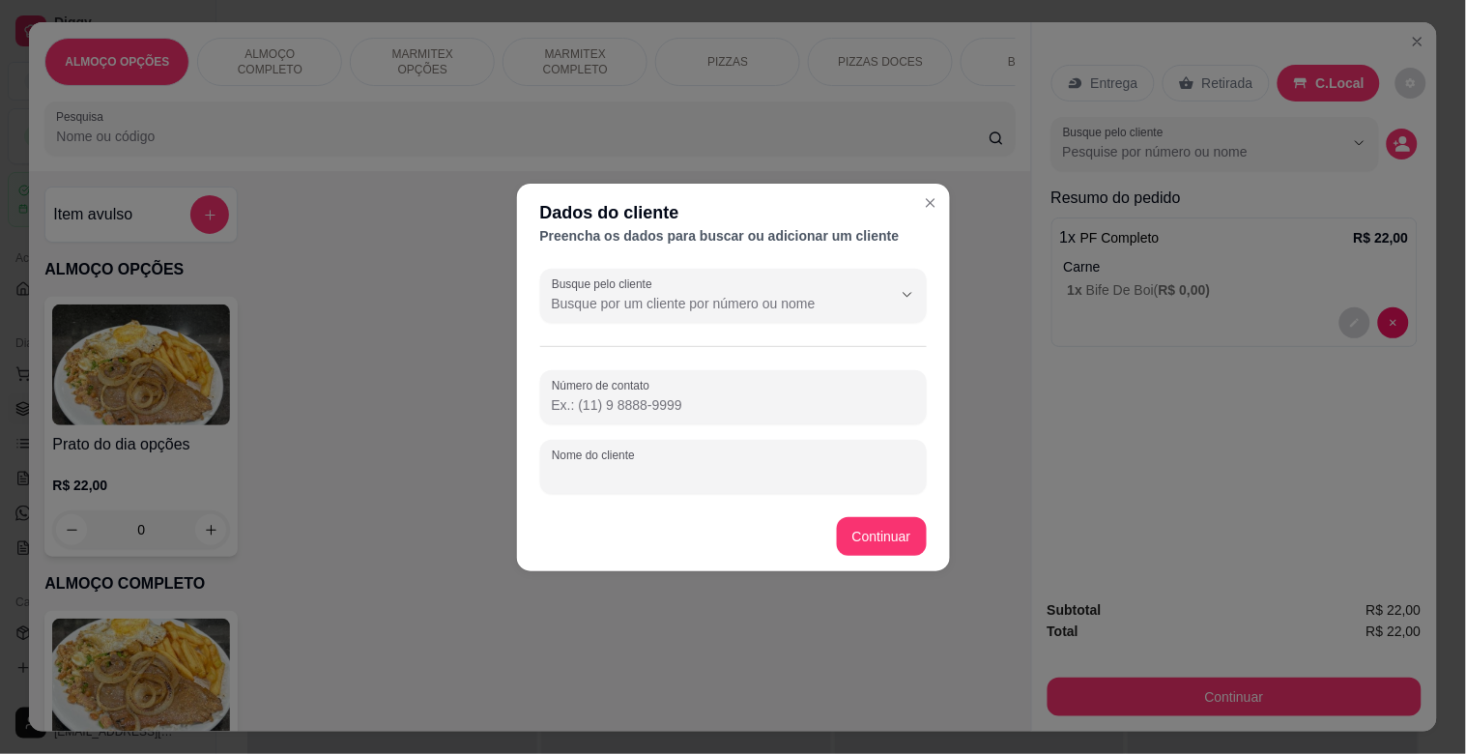
click at [592, 476] on input "Nome do cliente" at bounding box center [733, 474] width 363 height 19
type input "WENDELL MODERNA"
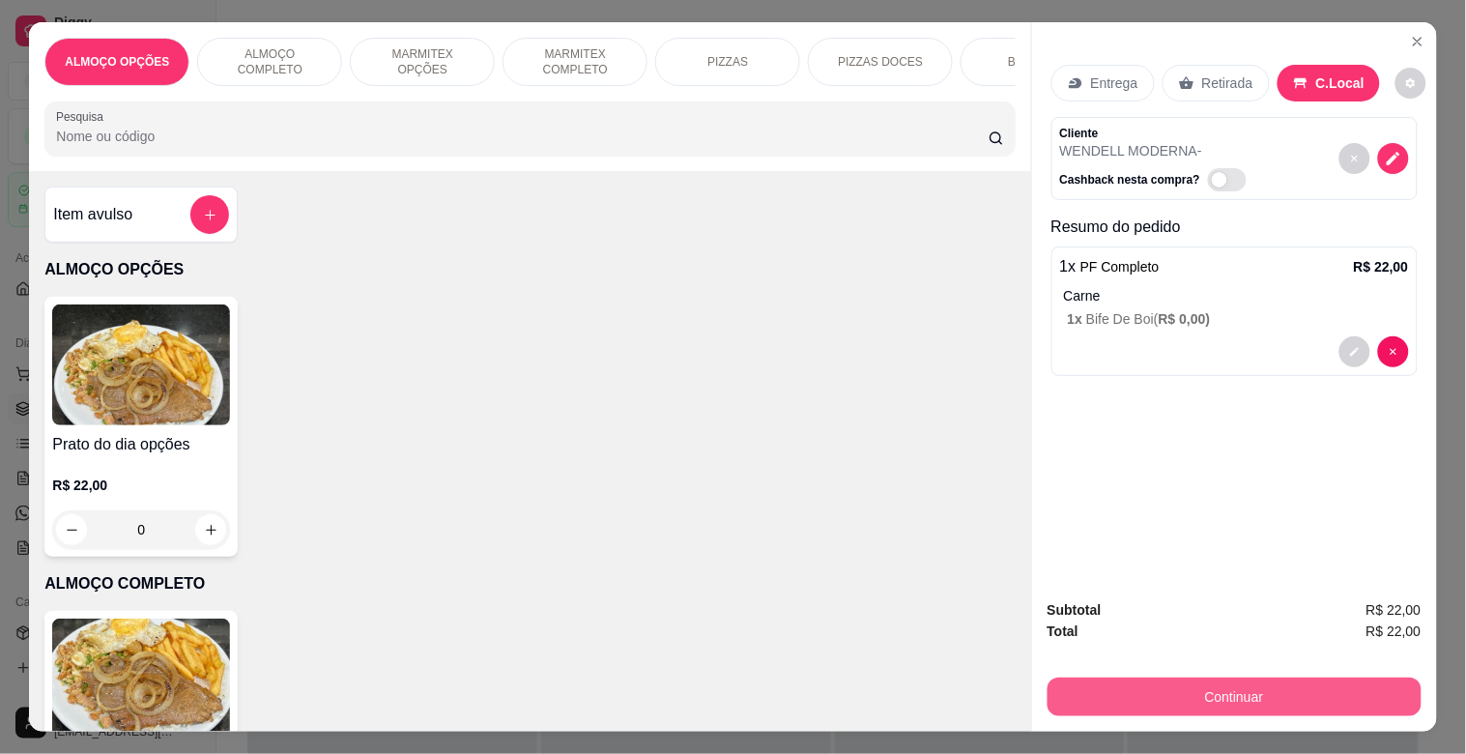
click at [1157, 687] on button "Continuar" at bounding box center [1235, 696] width 374 height 39
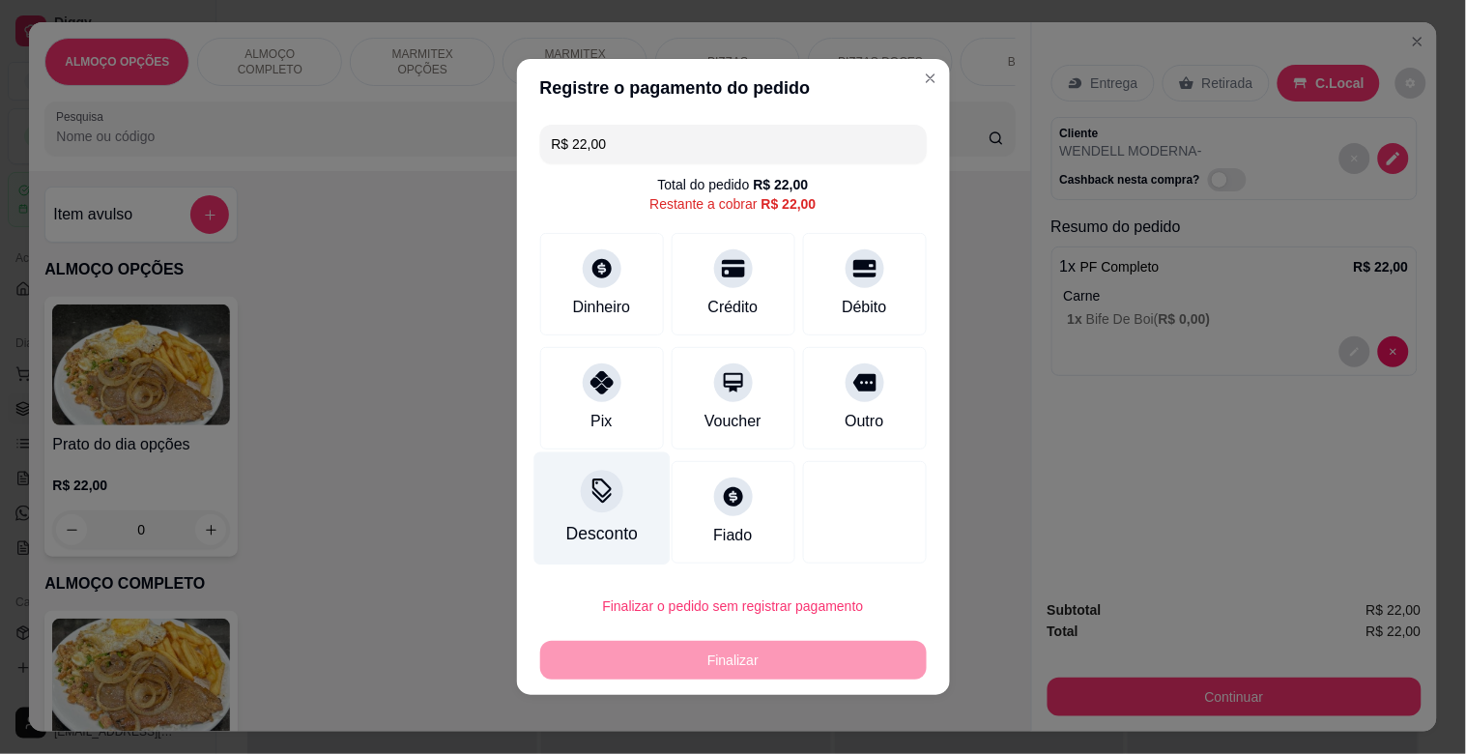
click at [572, 519] on div "Desconto" at bounding box center [601, 508] width 136 height 113
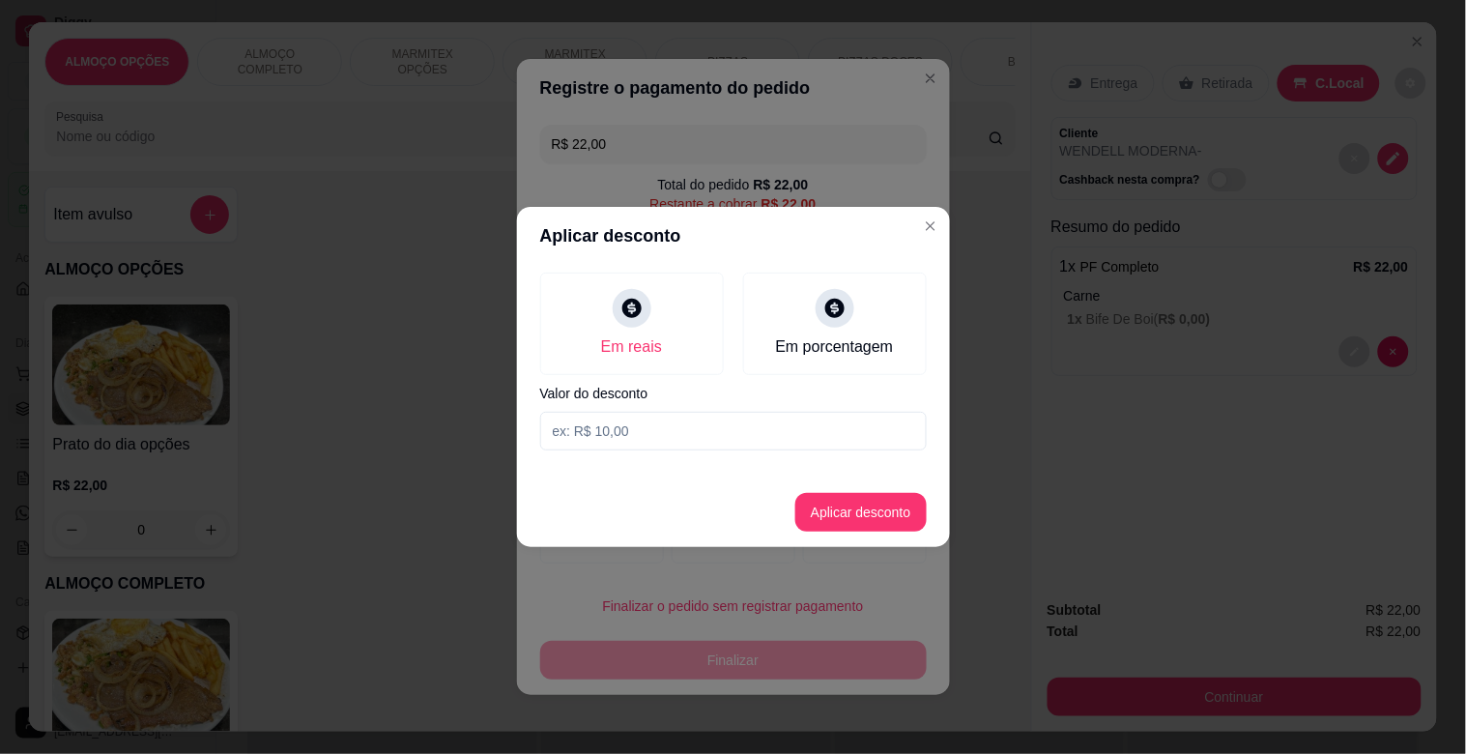
click at [613, 446] on input at bounding box center [733, 431] width 387 height 39
type input "2,00"
click at [883, 518] on button "Aplicar desconto" at bounding box center [860, 512] width 131 height 39
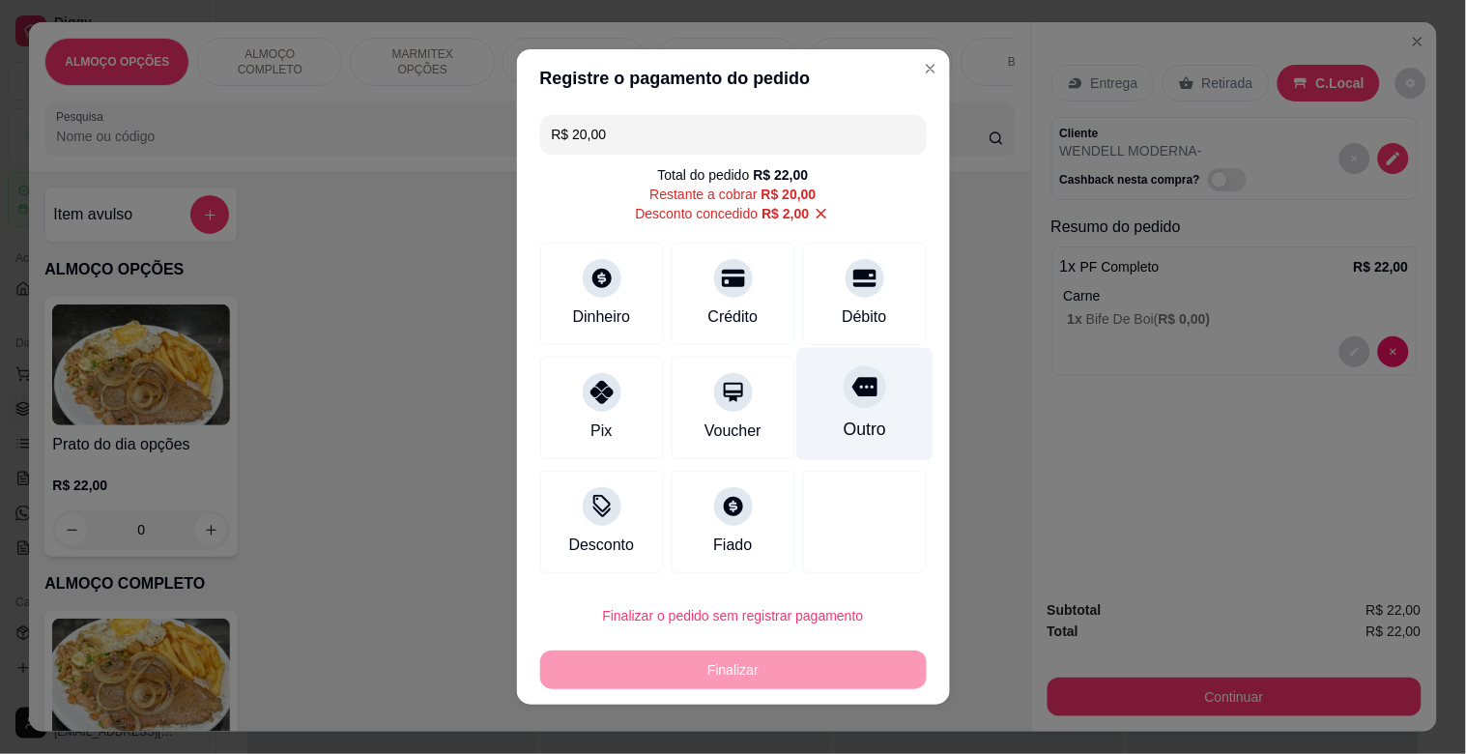
click at [851, 392] on icon at bounding box center [863, 387] width 25 height 19
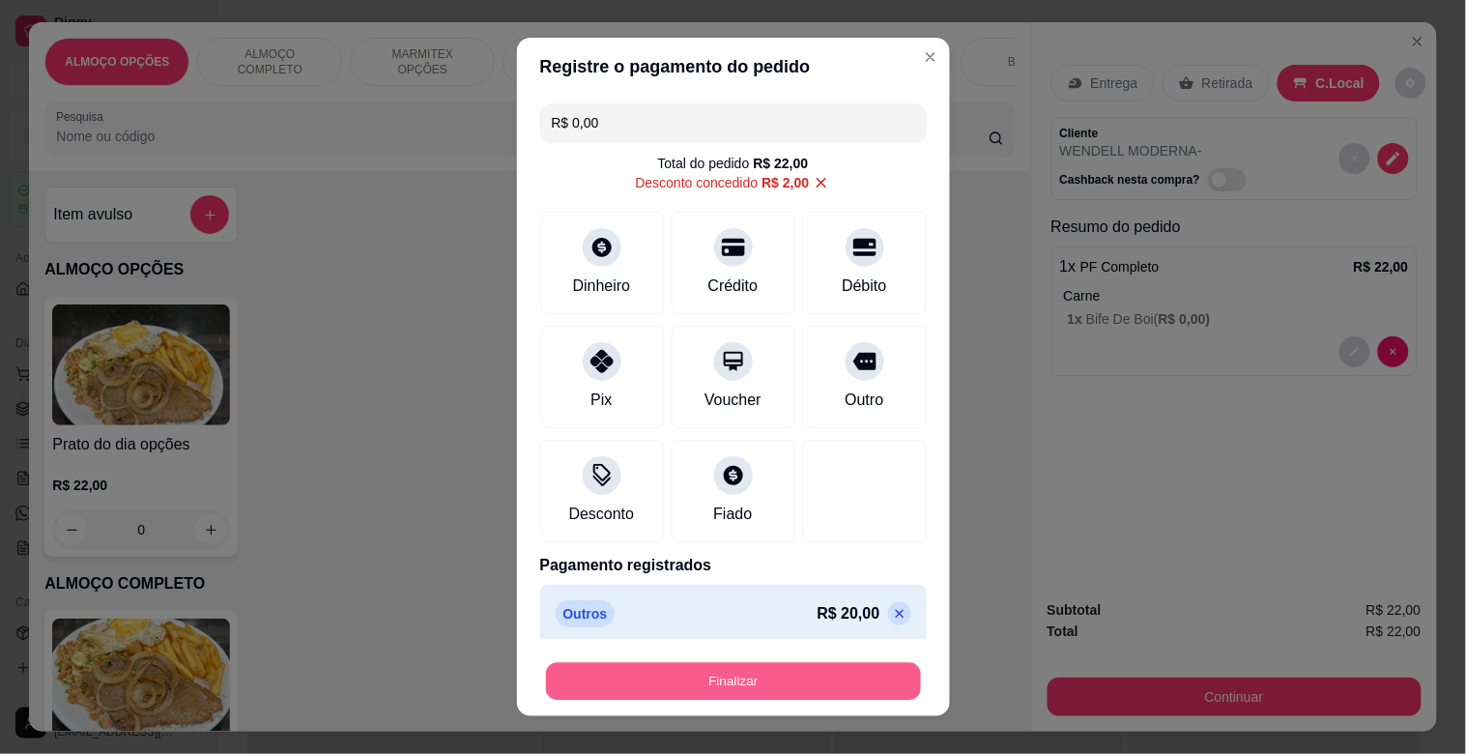
click at [741, 677] on button "Finalizar" at bounding box center [733, 682] width 375 height 38
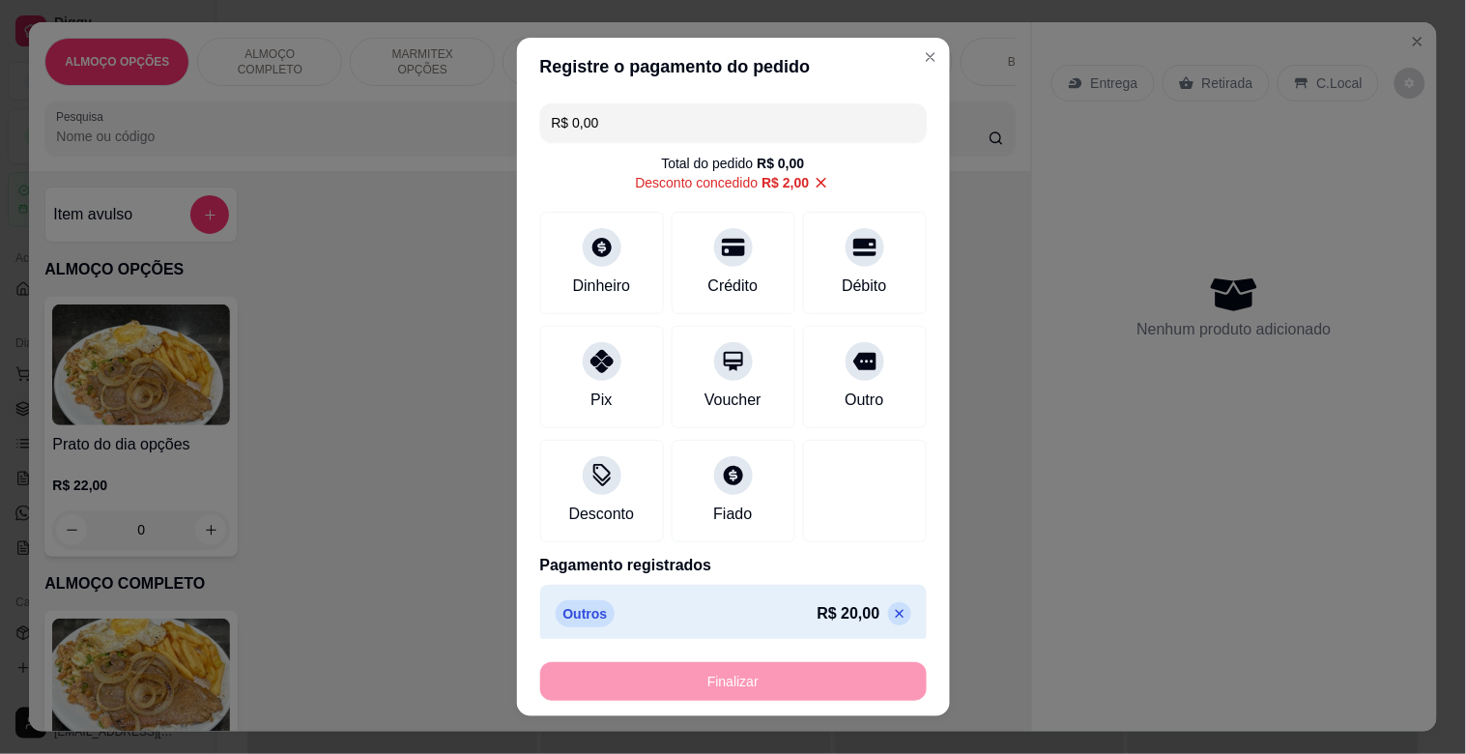
type input "-R$ 22,00"
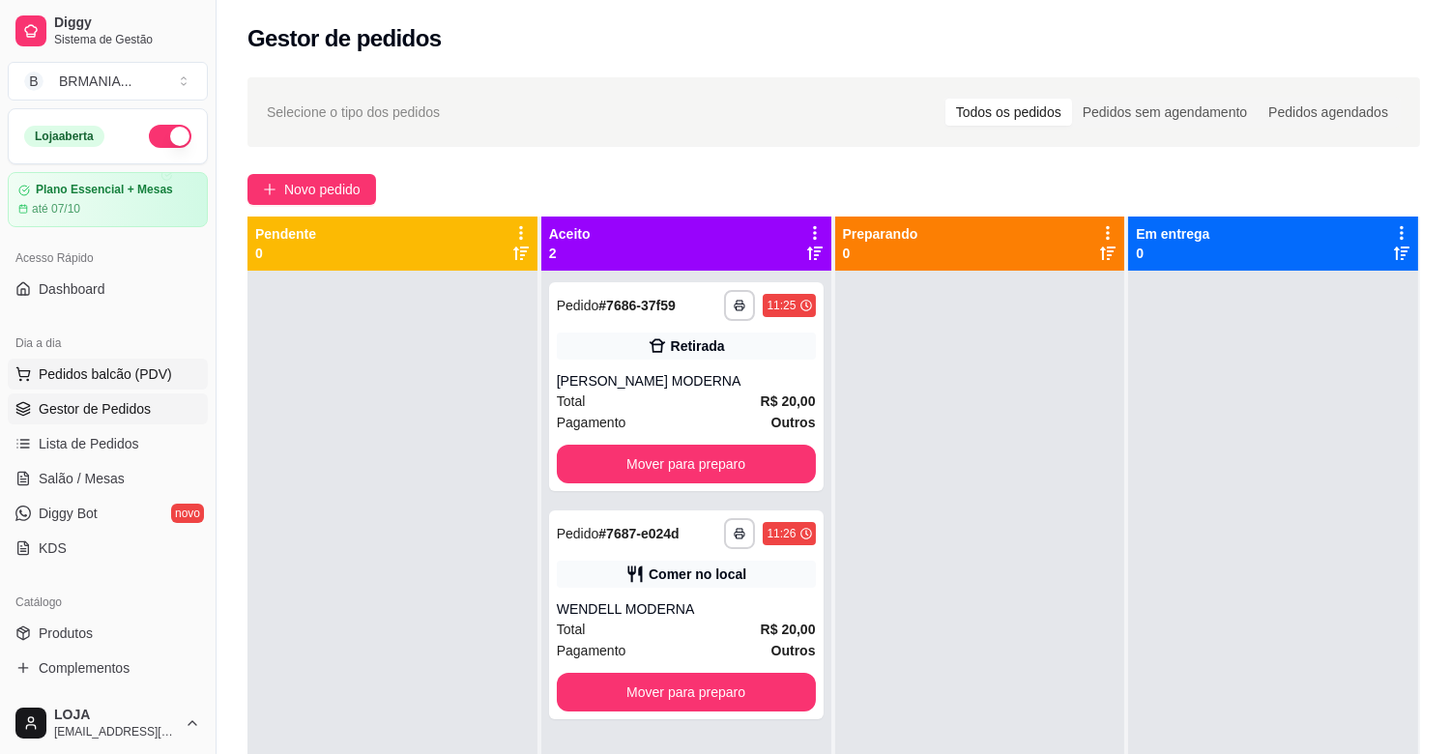
click at [103, 374] on span "Pedidos balcão (PDV)" at bounding box center [105, 373] width 133 height 19
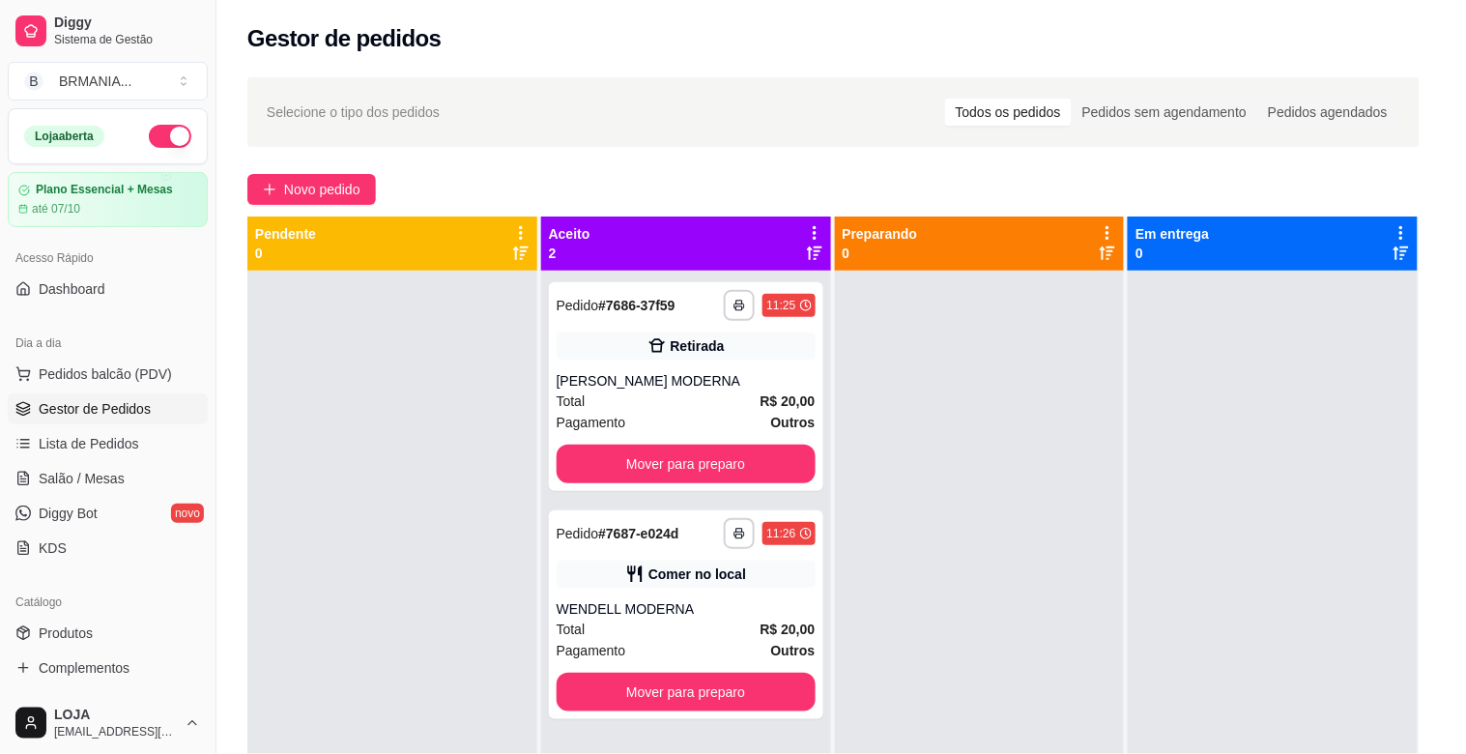
click at [116, 669] on img at bounding box center [141, 679] width 178 height 121
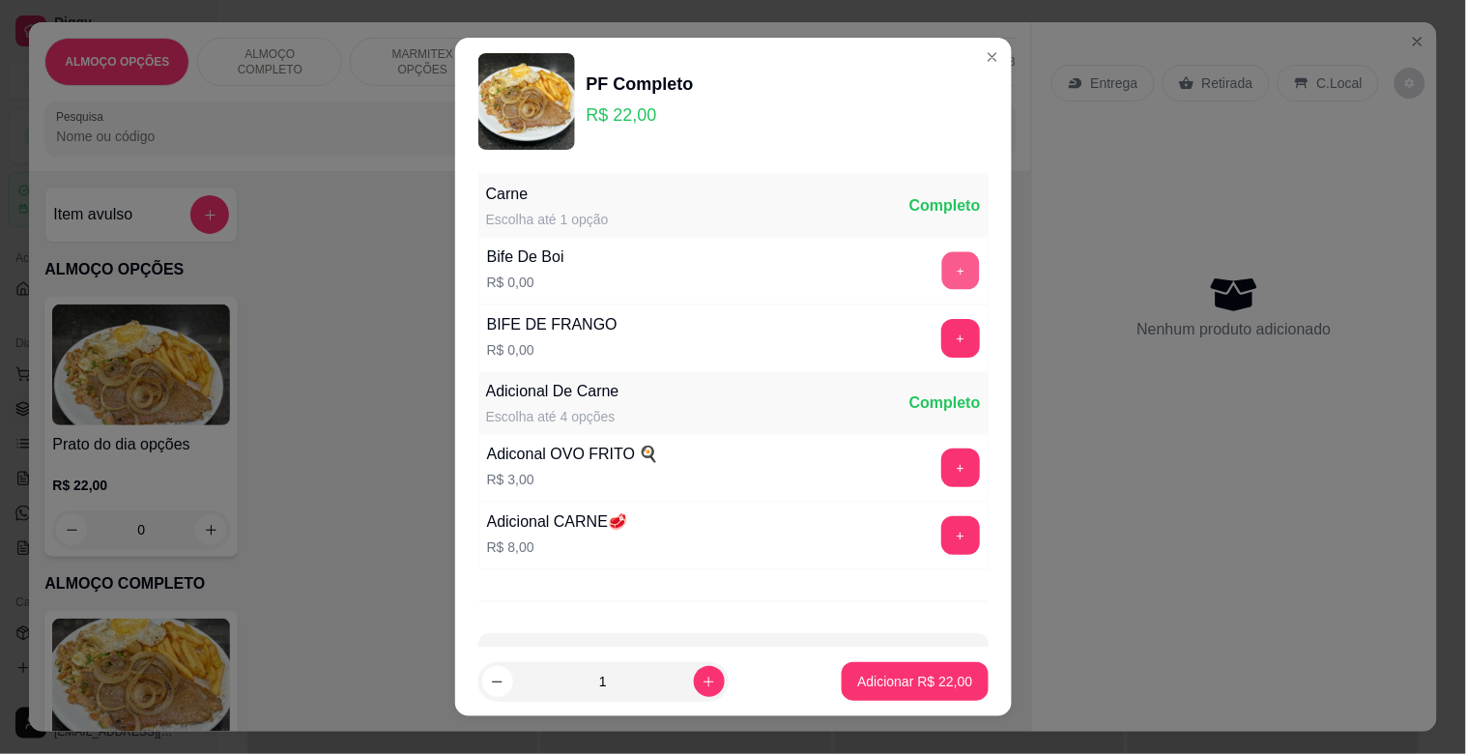
click at [941, 280] on button "+" at bounding box center [960, 271] width 38 height 38
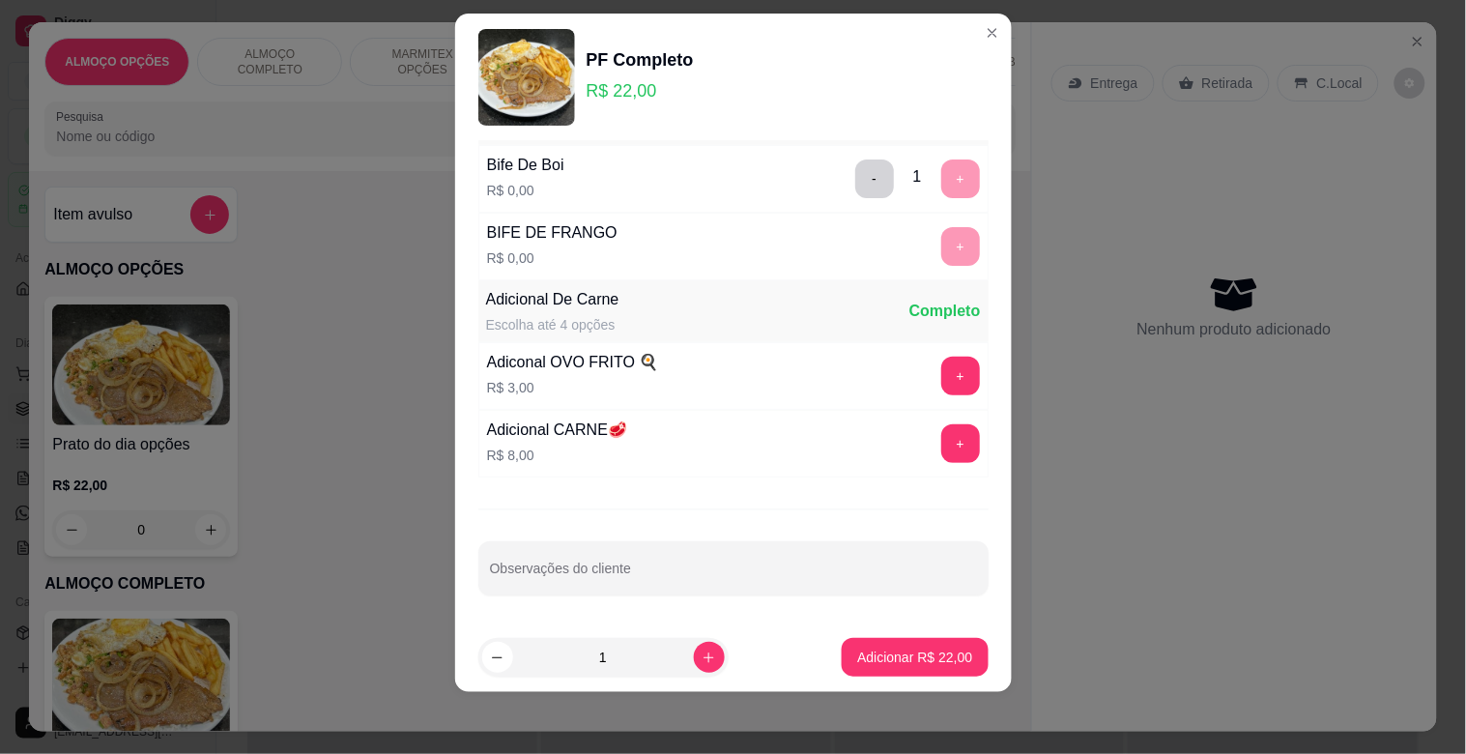
click at [910, 640] on button "Adicionar R$ 22,00" at bounding box center [915, 657] width 146 height 39
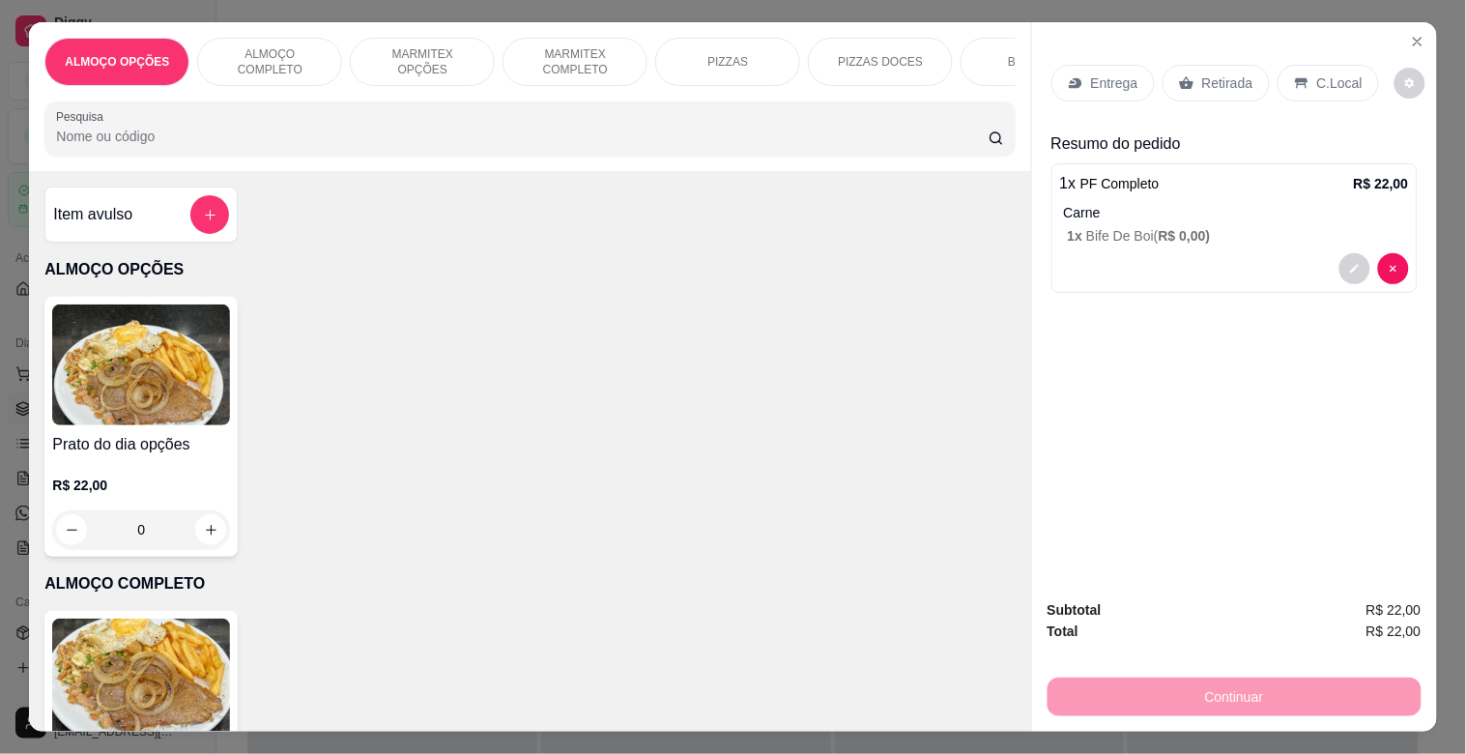
click at [1305, 65] on div "C.Local" at bounding box center [1328, 83] width 101 height 37
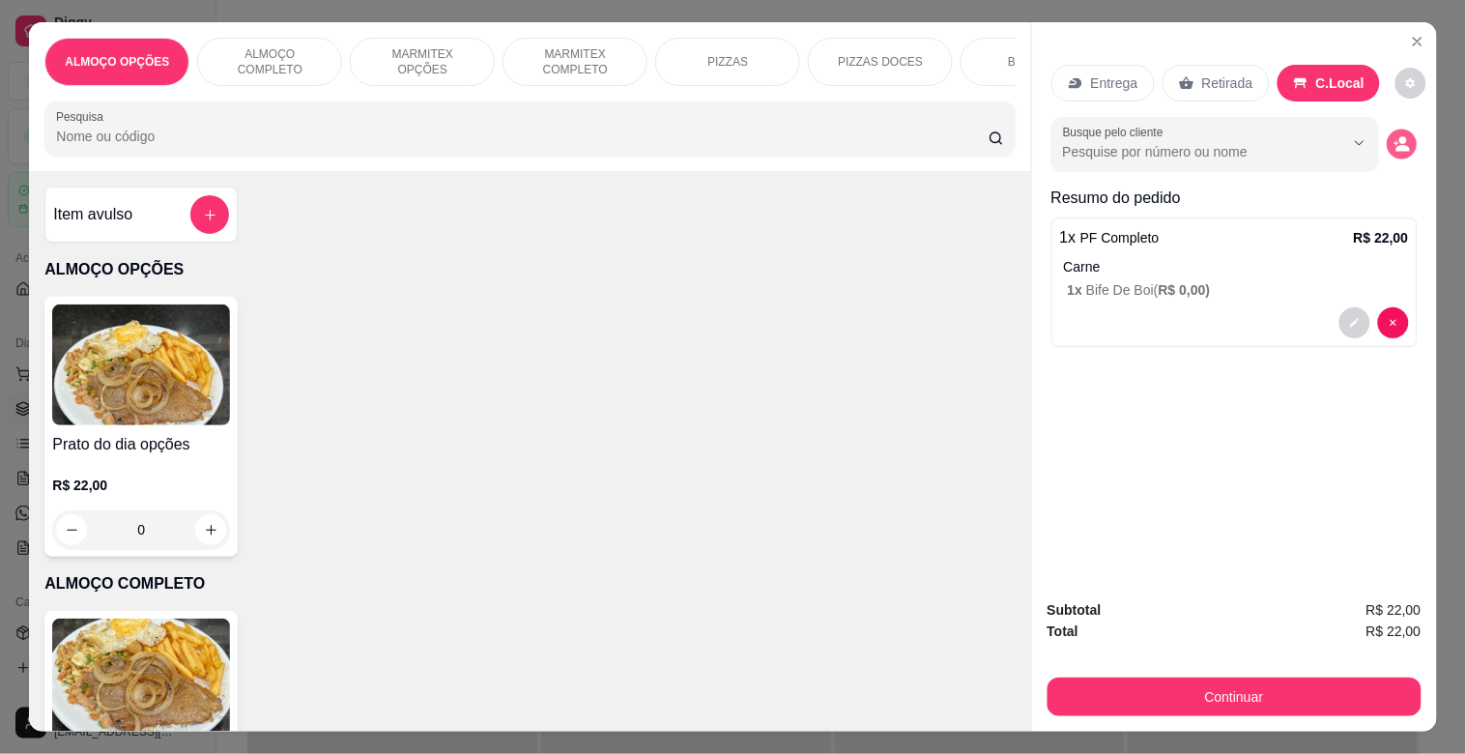
click at [1394, 142] on icon "decrease-product-quantity" at bounding box center [1402, 144] width 16 height 16
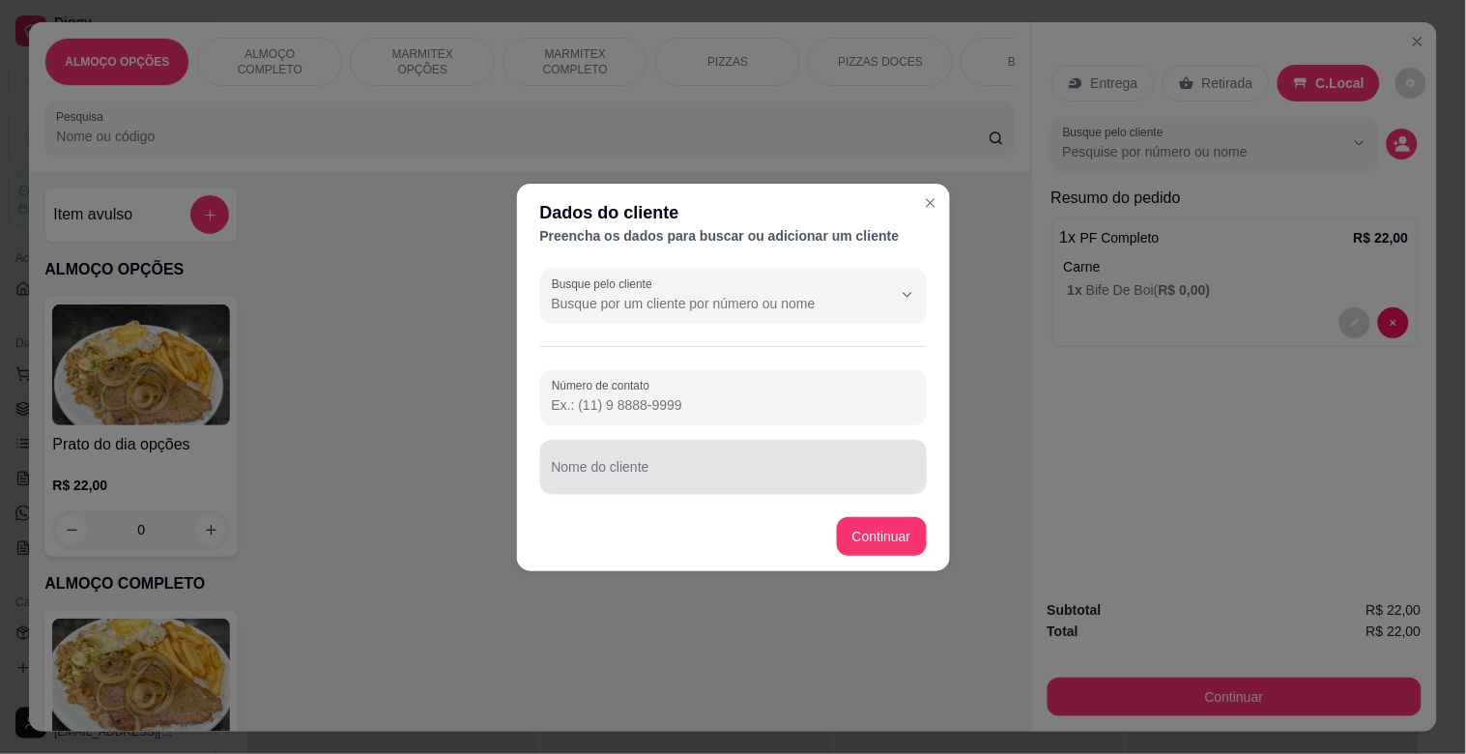
click at [611, 459] on div at bounding box center [733, 466] width 363 height 39
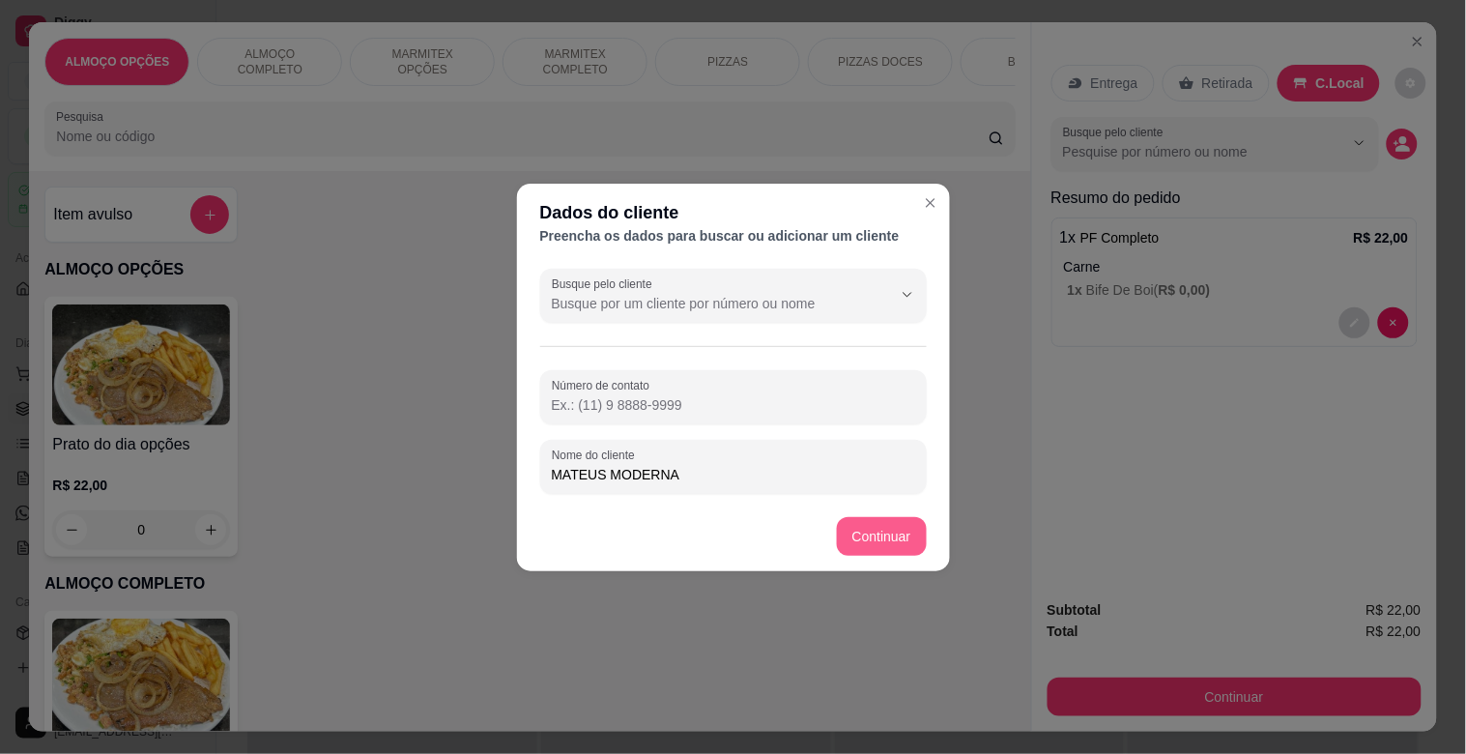
type input "MATEUS MODERNA"
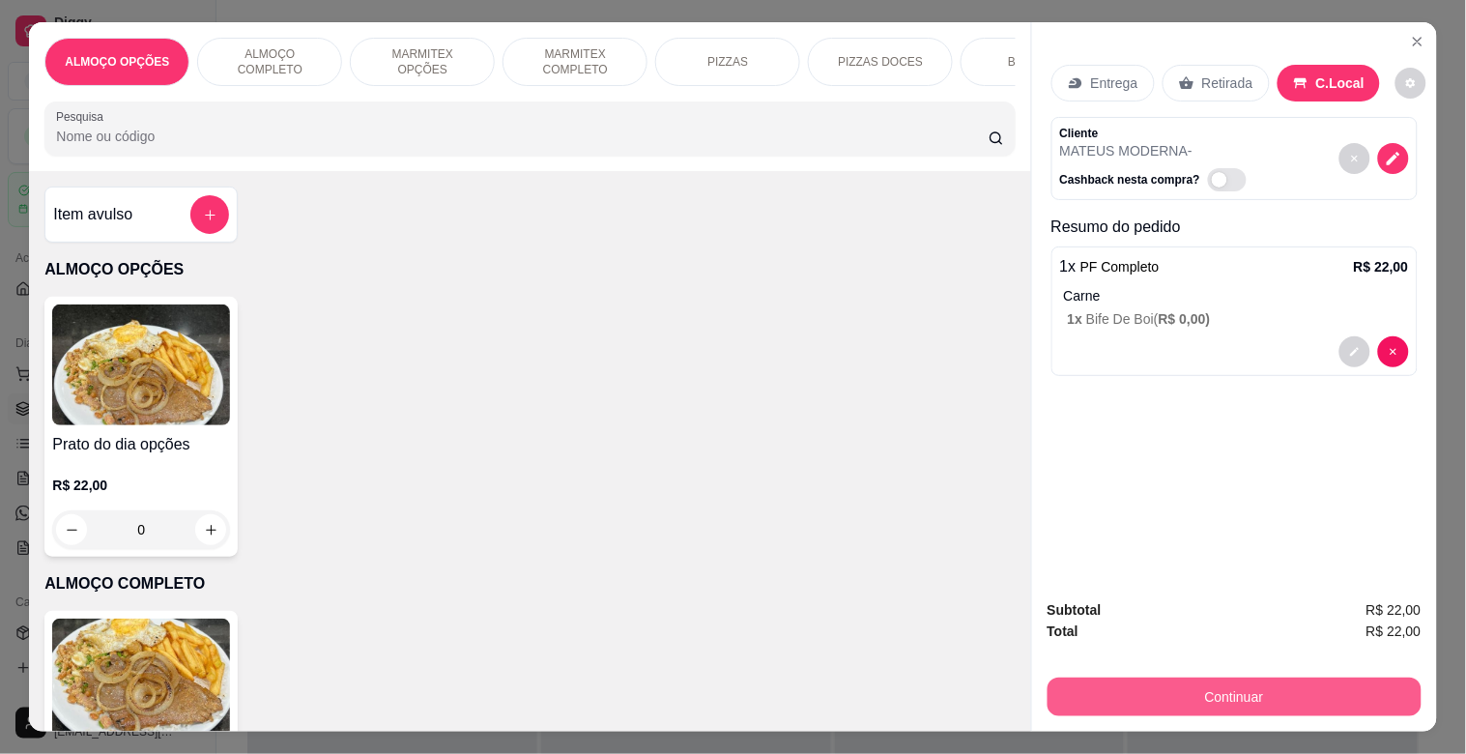
click at [1110, 678] on button "Continuar" at bounding box center [1235, 696] width 374 height 39
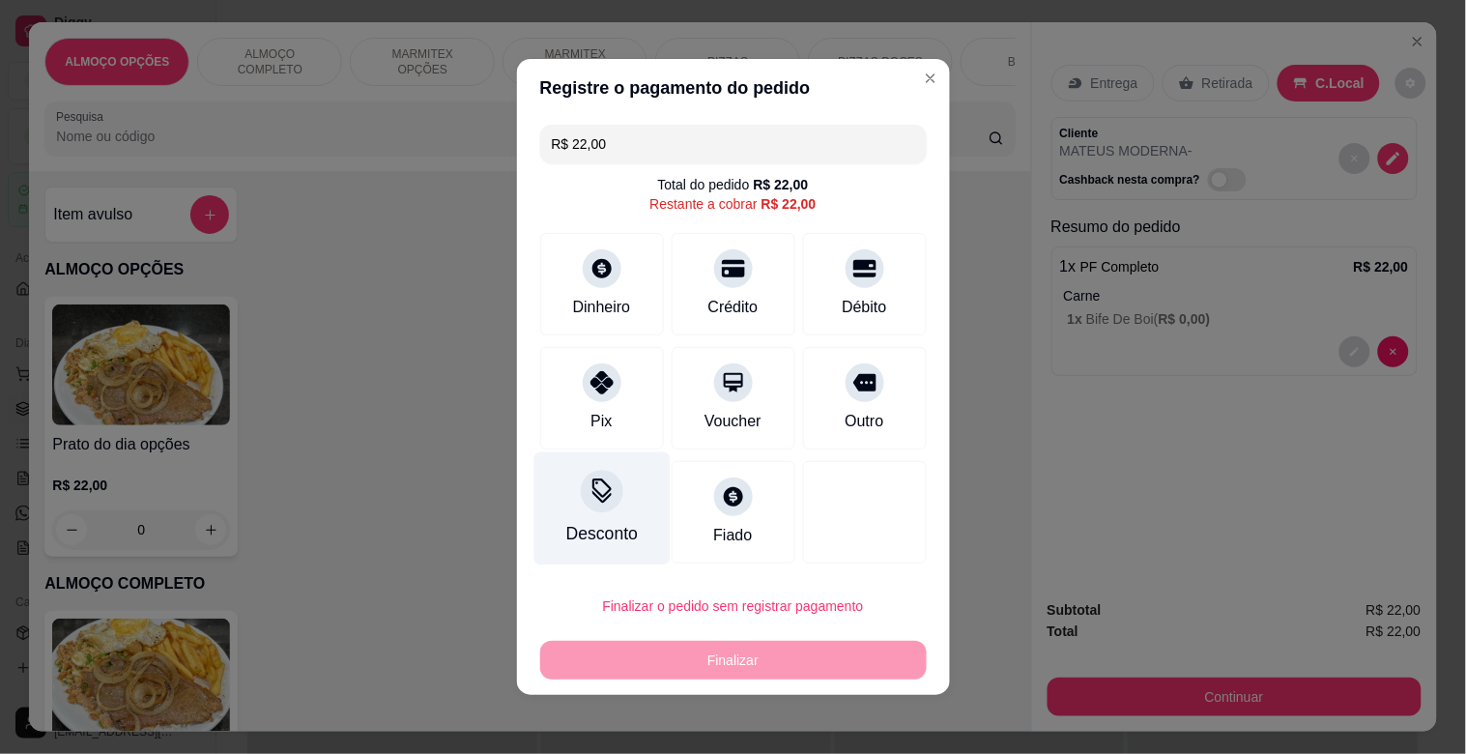
click at [636, 527] on div "Desconto" at bounding box center [601, 508] width 136 height 113
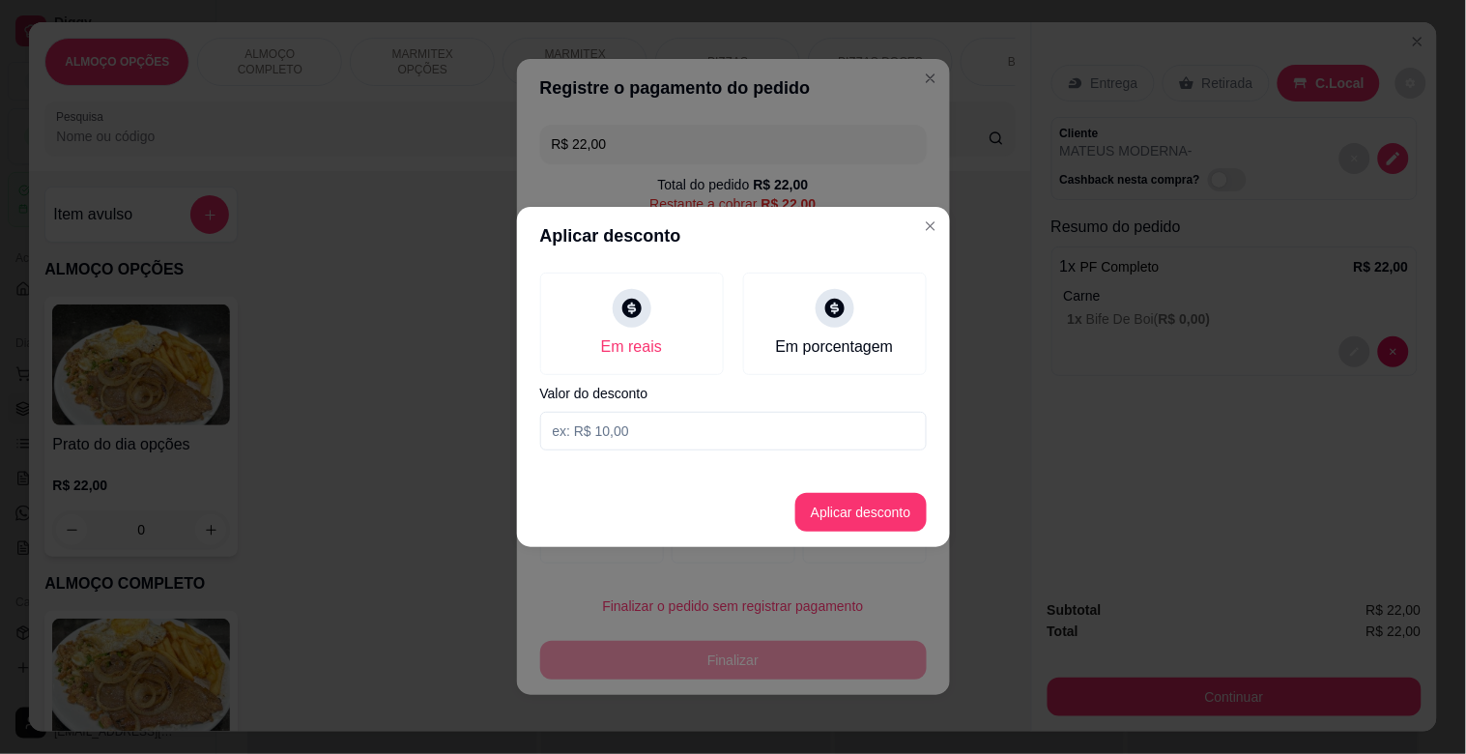
click at [573, 423] on input at bounding box center [733, 431] width 387 height 39
type input "2,00"
click at [881, 514] on button "Aplicar desconto" at bounding box center [860, 513] width 127 height 38
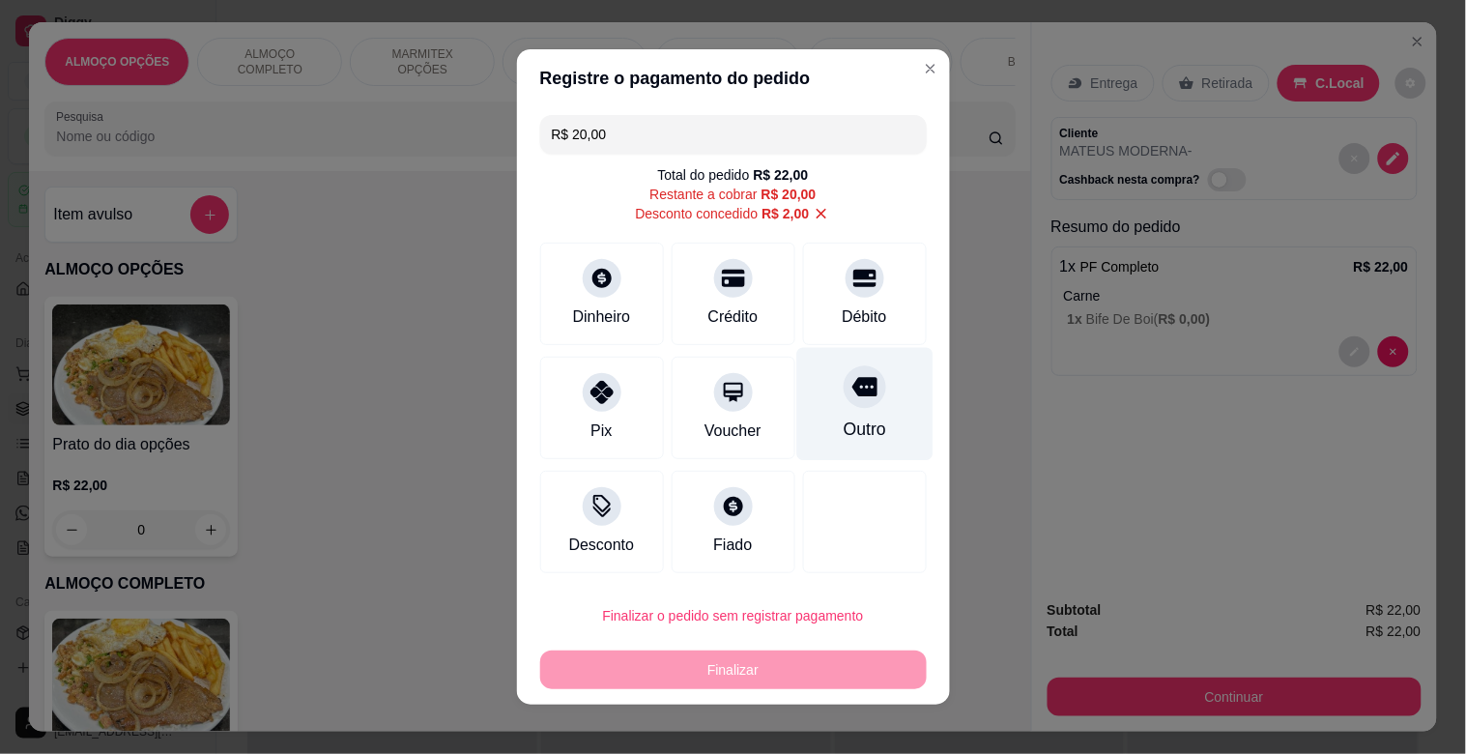
click at [863, 401] on div "Outro" at bounding box center [864, 404] width 136 height 113
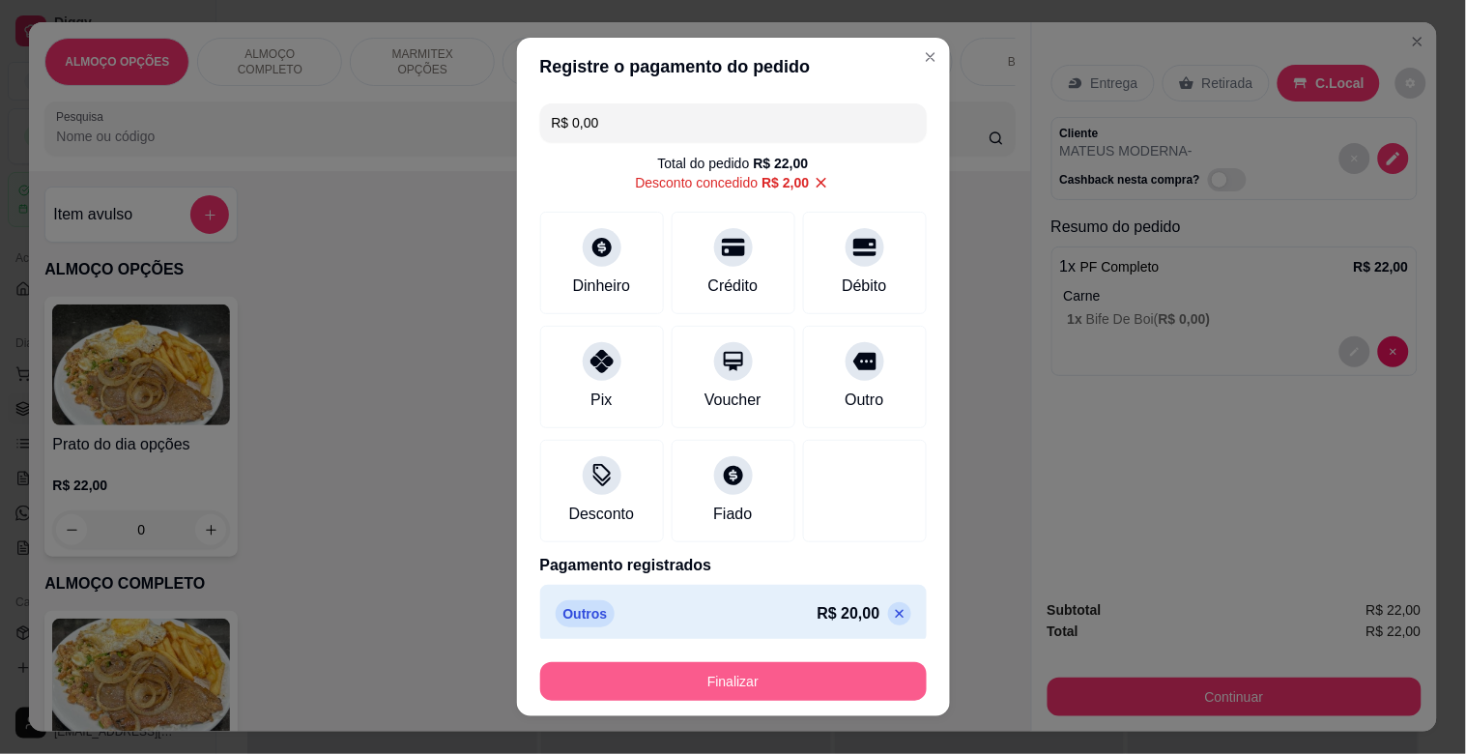
click at [737, 691] on button "Finalizar" at bounding box center [733, 681] width 387 height 39
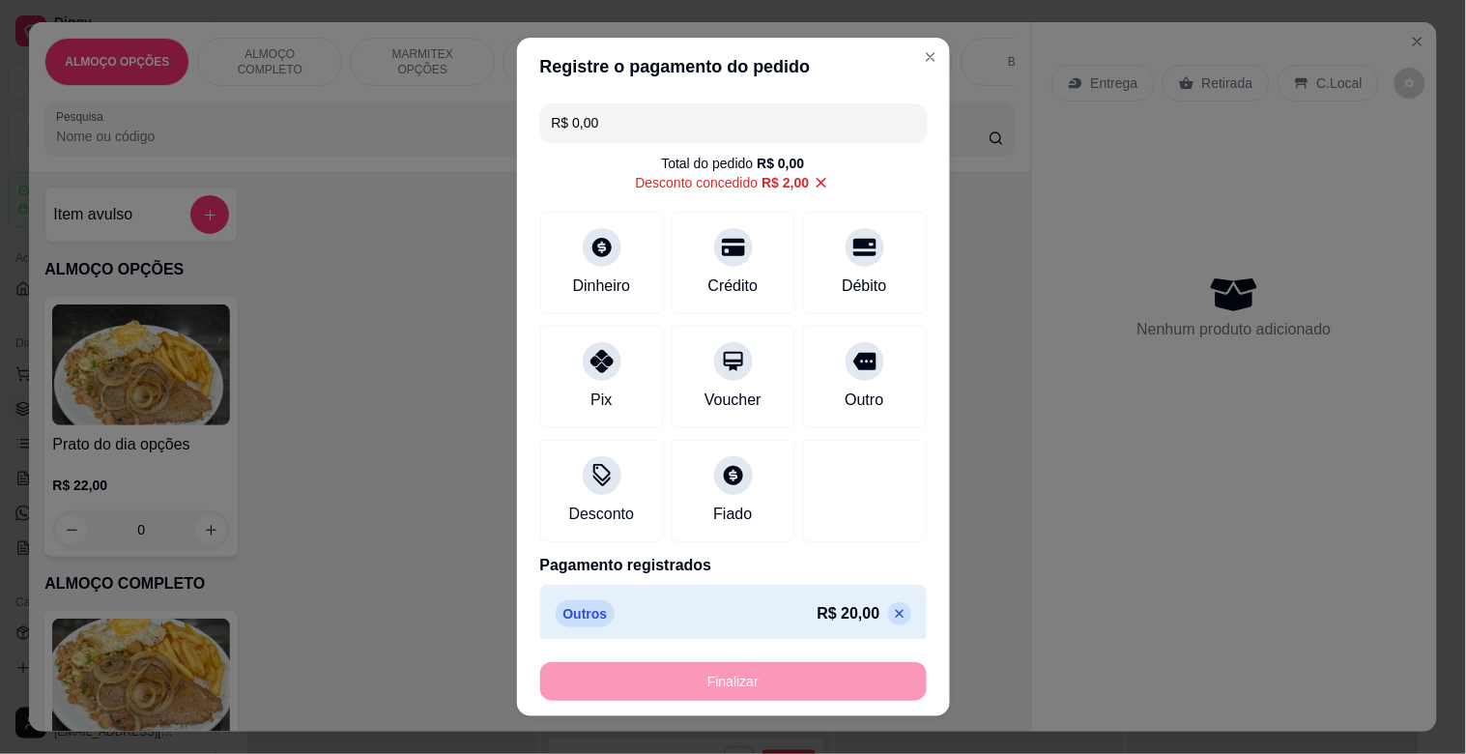
type input "-R$ 22,00"
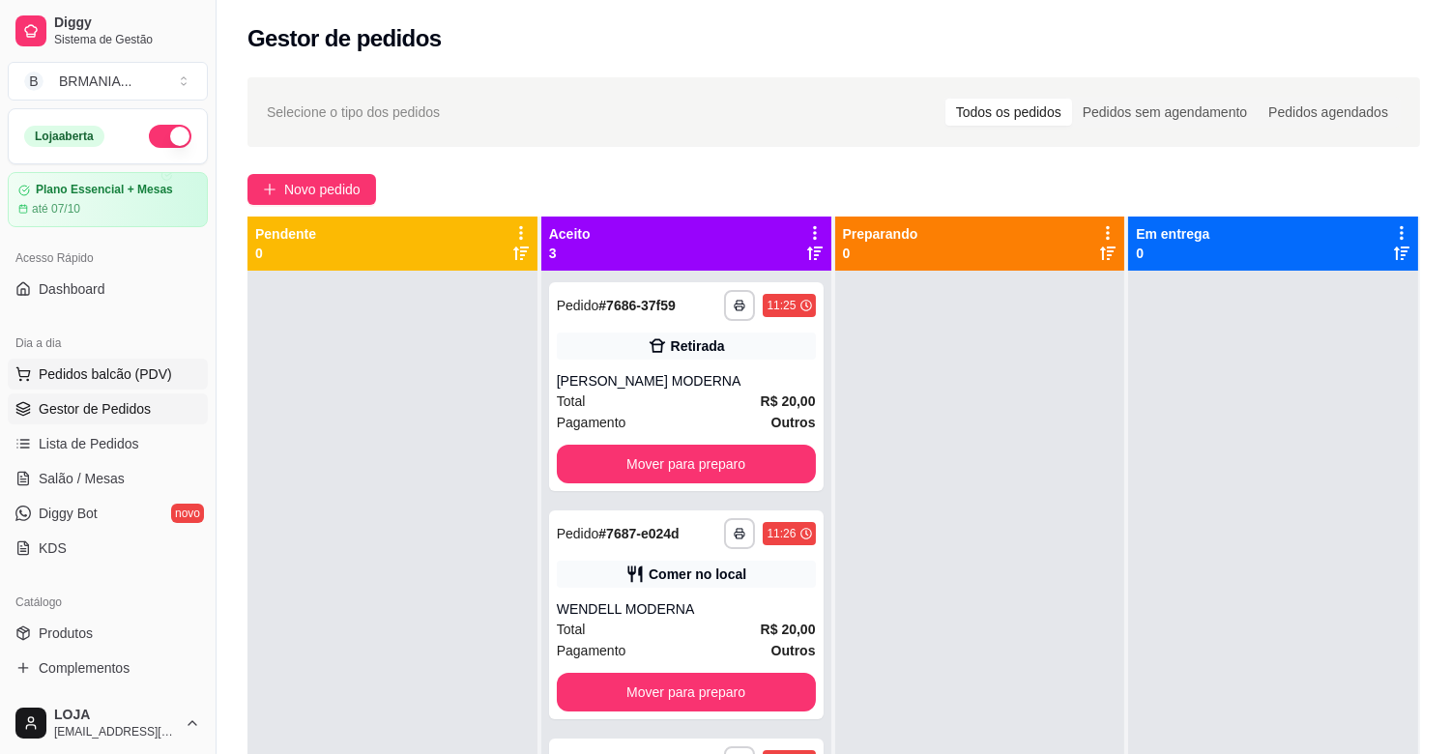
click at [94, 382] on span "Pedidos balcão (PDV)" at bounding box center [105, 373] width 133 height 19
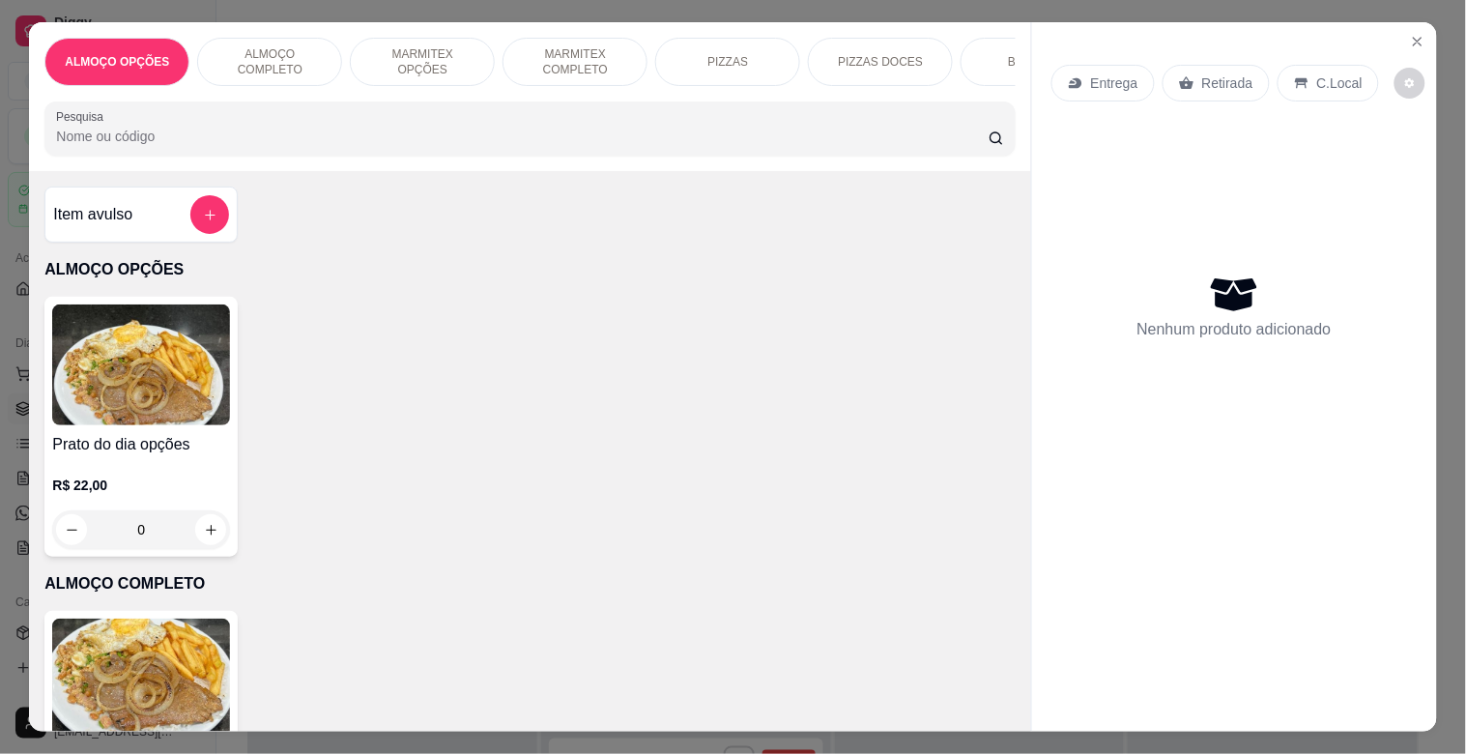
click at [143, 626] on img at bounding box center [141, 679] width 178 height 121
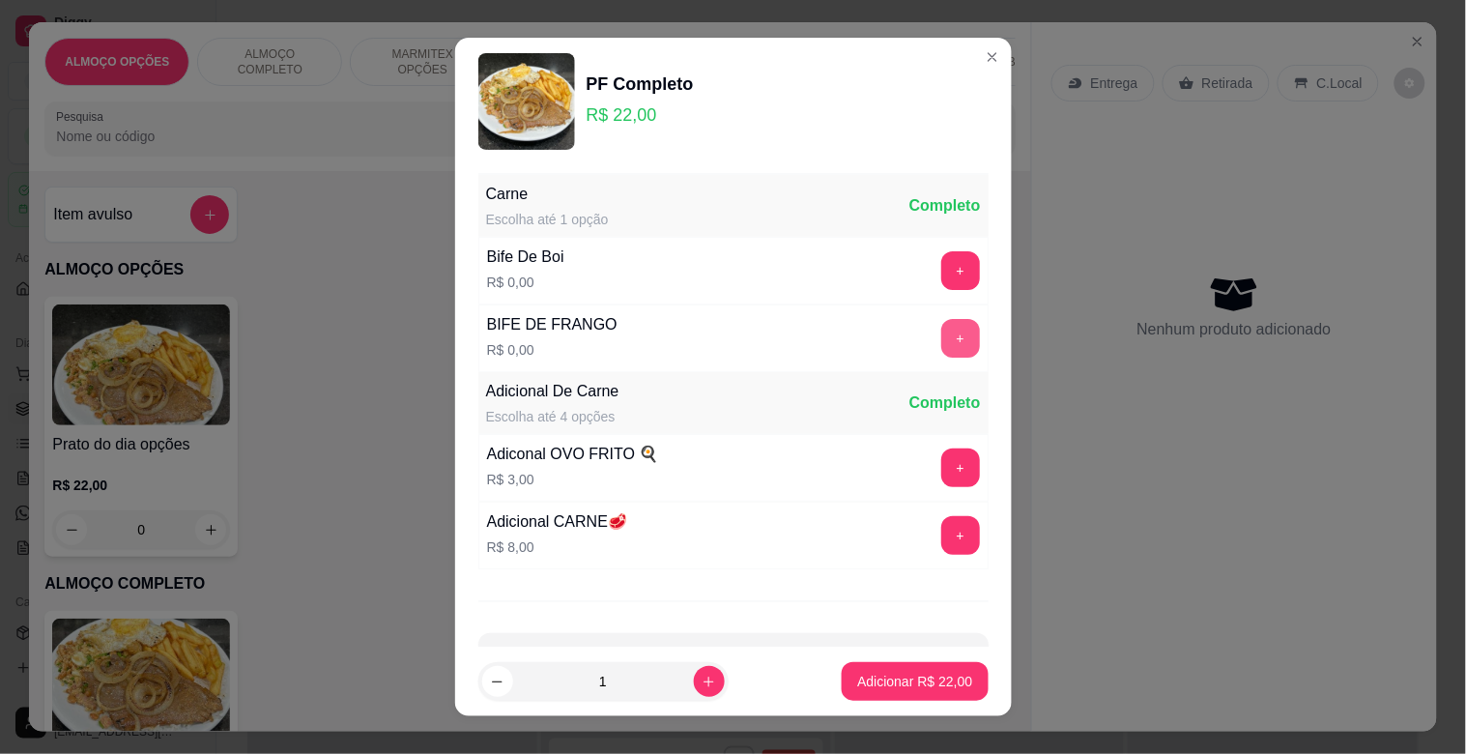
click at [941, 344] on button "+" at bounding box center [960, 338] width 39 height 39
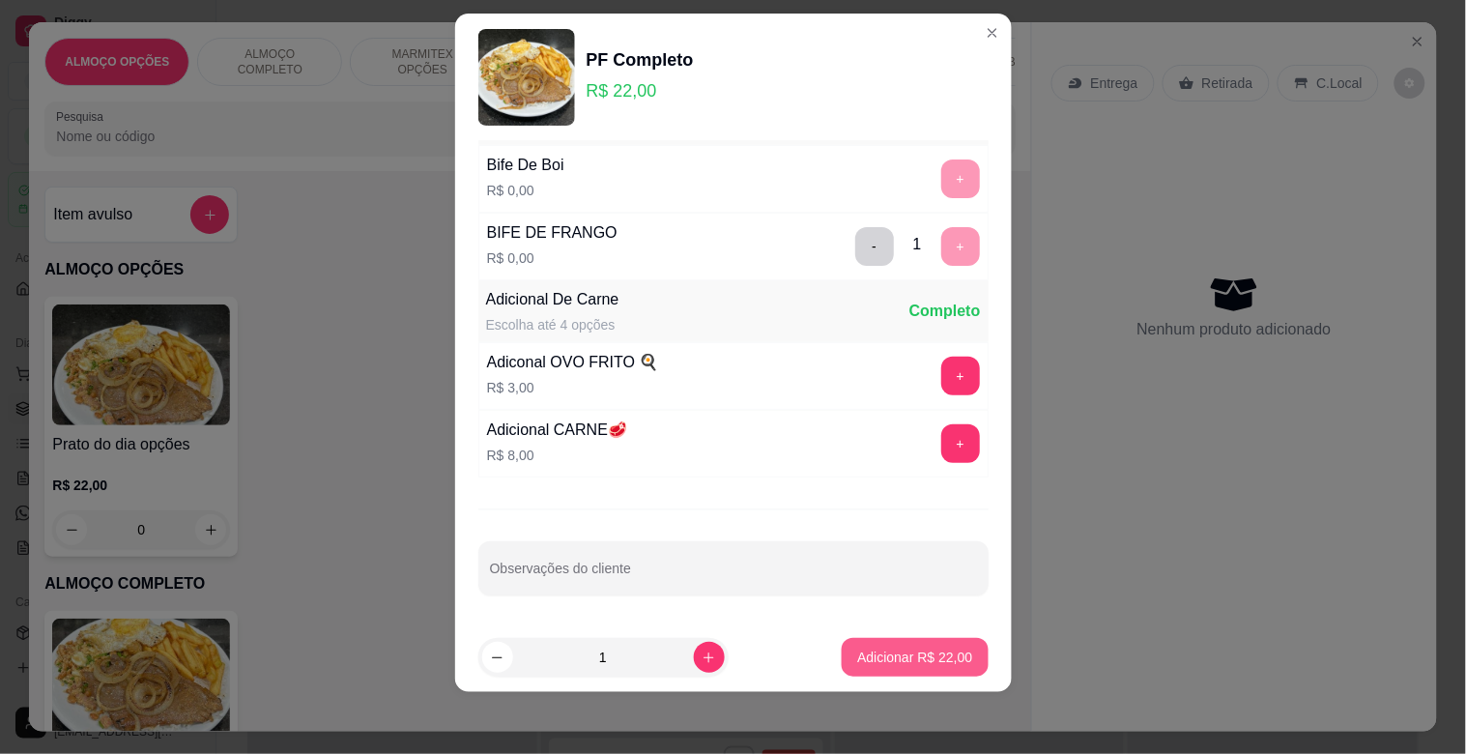
click at [882, 649] on p "Adicionar R$ 22,00" at bounding box center [914, 657] width 115 height 19
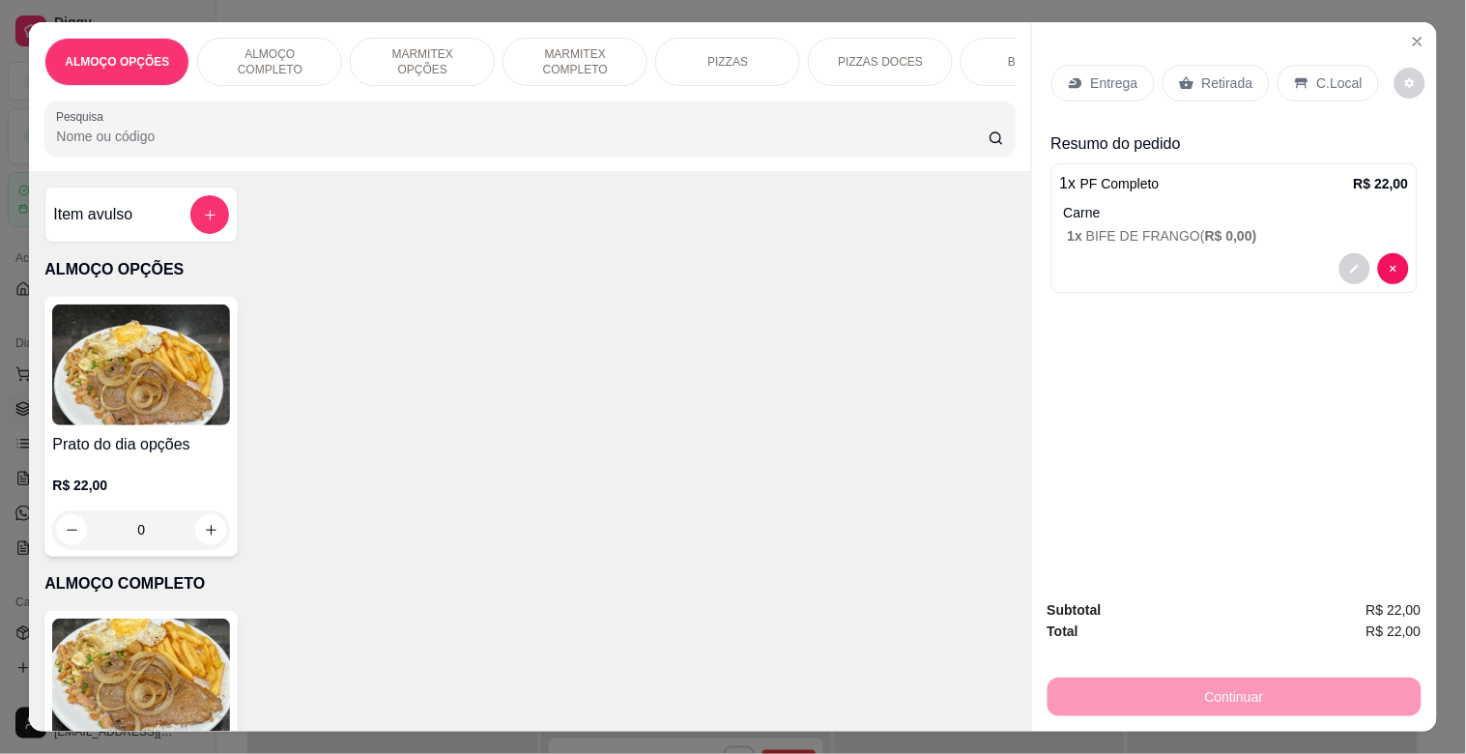
click at [1319, 74] on p "C.Local" at bounding box center [1339, 82] width 45 height 19
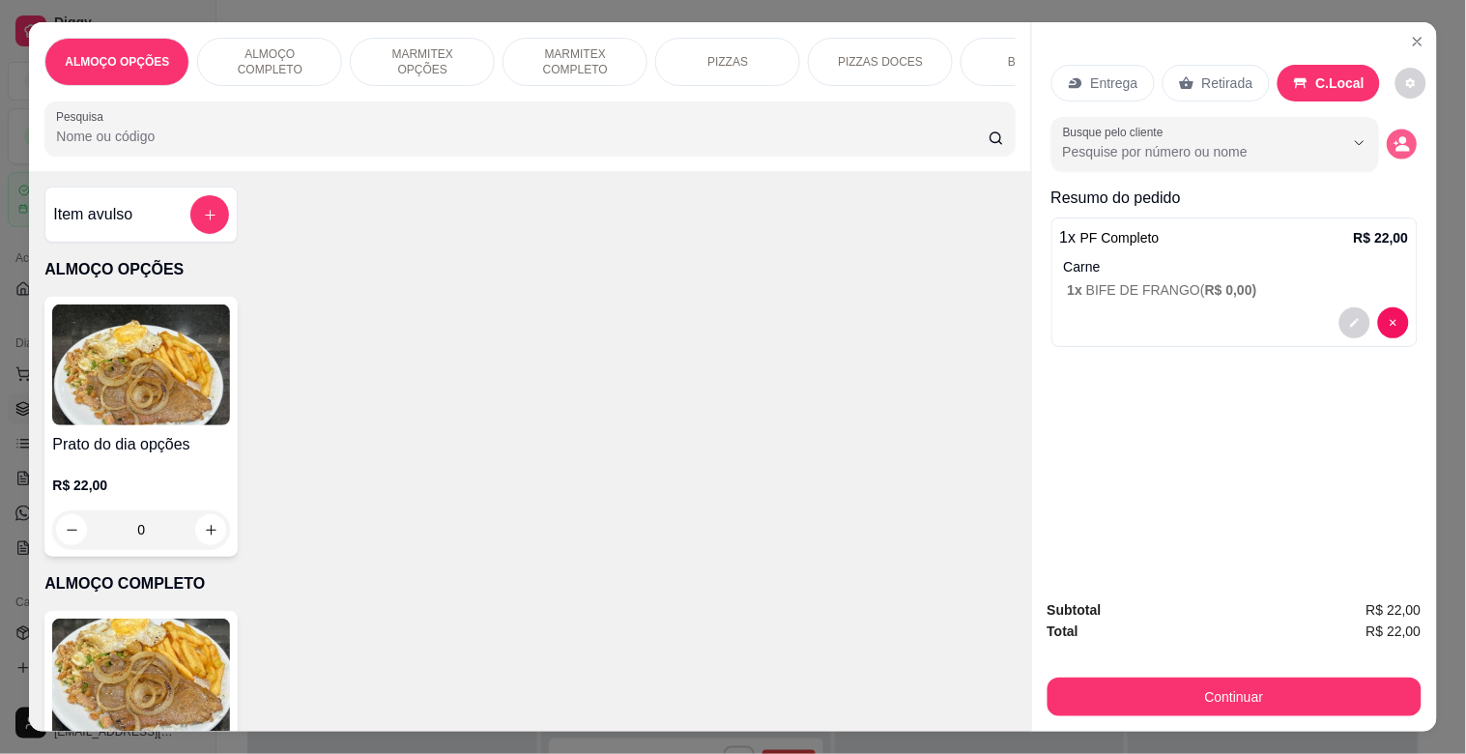
click at [1379, 147] on div "Busque pelo cliente" at bounding box center [1235, 144] width 366 height 54
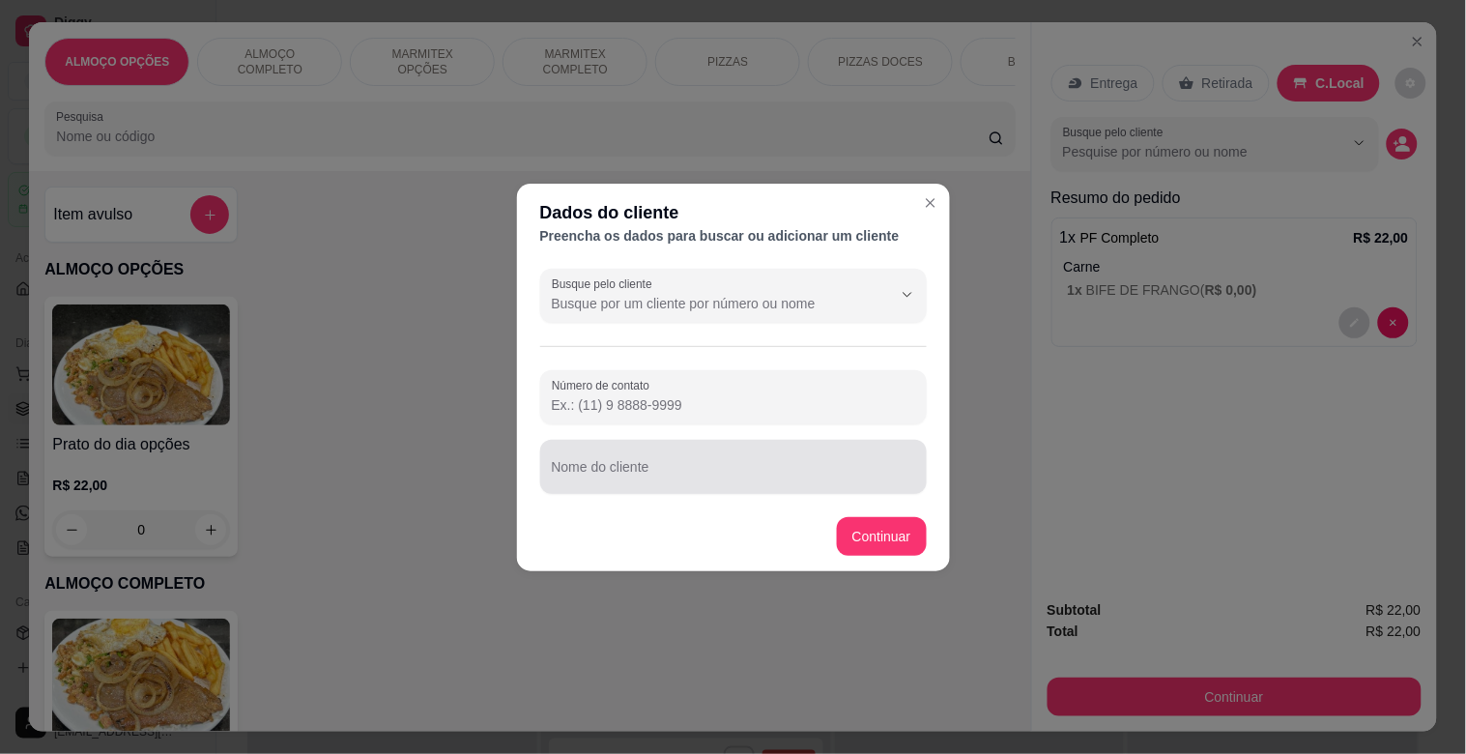
click at [652, 465] on input "Nome do cliente" at bounding box center [733, 474] width 363 height 19
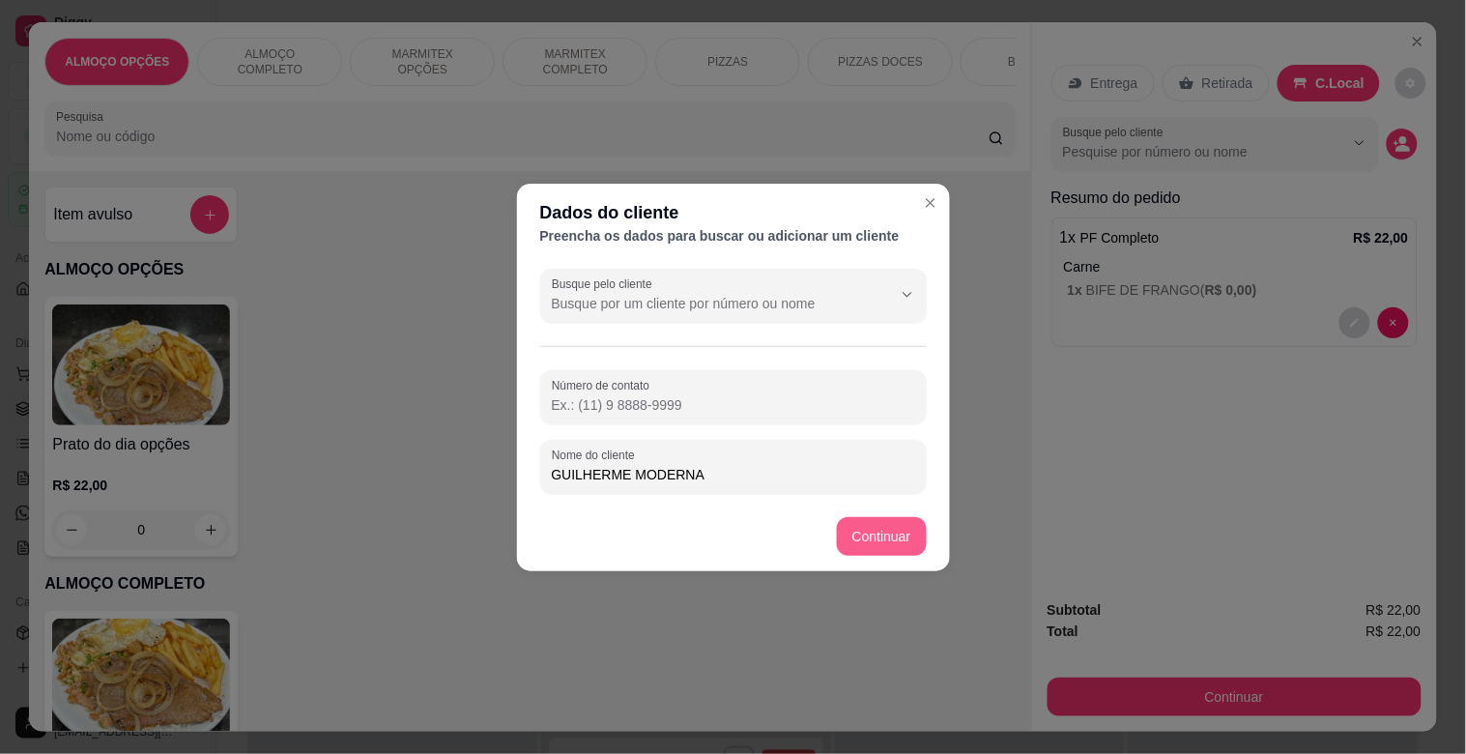
type input "GUILHERME MODERNA"
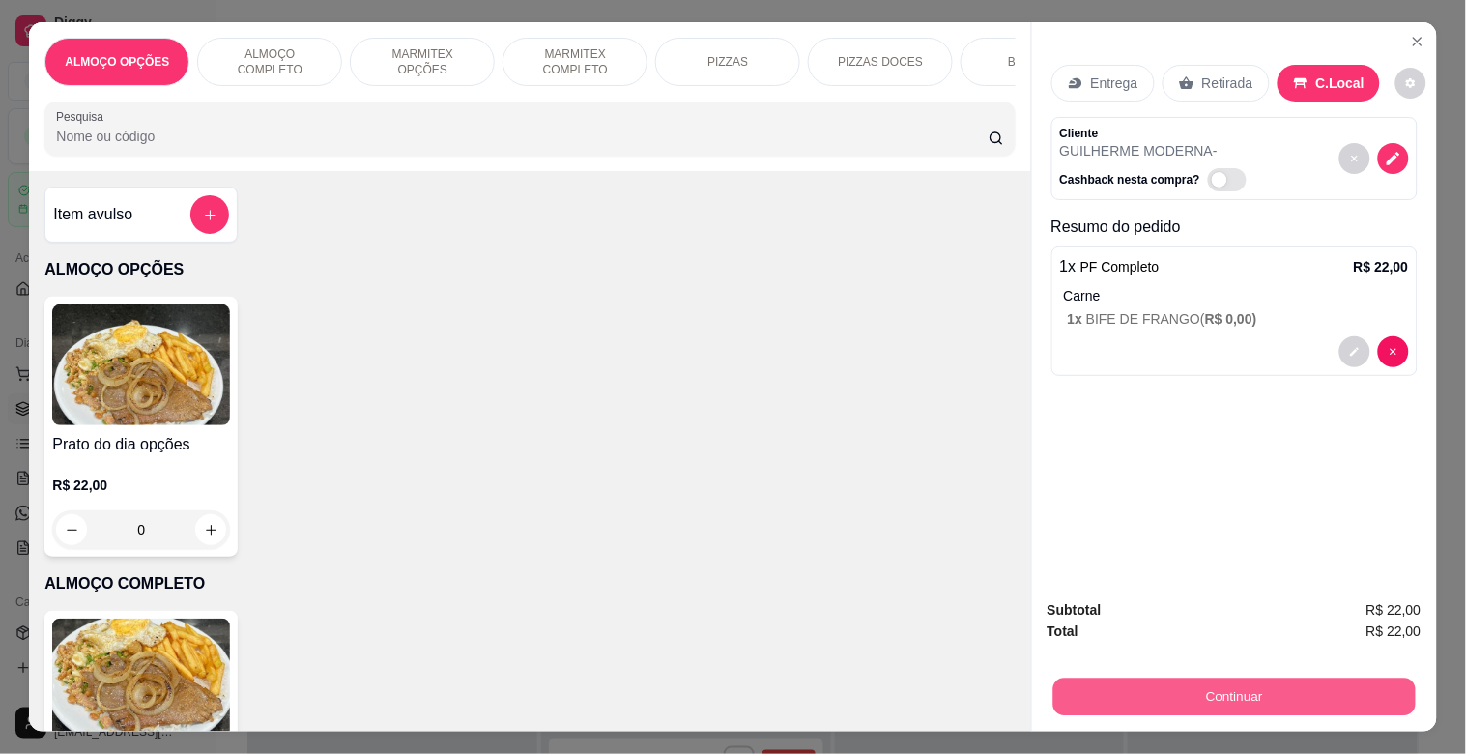
click at [1150, 681] on button "Continuar" at bounding box center [1233, 696] width 362 height 38
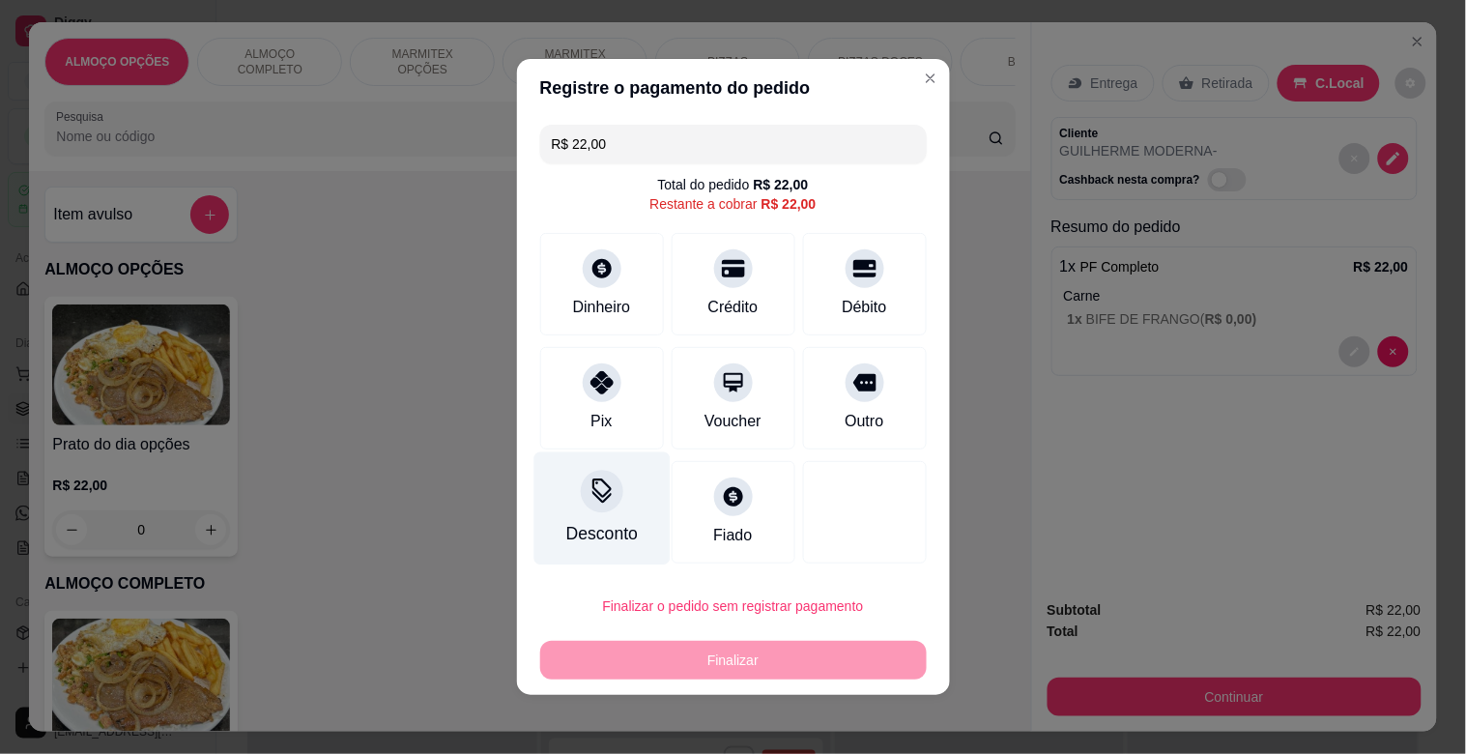
click at [632, 519] on div "Desconto" at bounding box center [601, 508] width 136 height 113
click at [605, 449] on div "Em reais Em porcentagem Valor do desconto" at bounding box center [732, 361] width 433 height 193
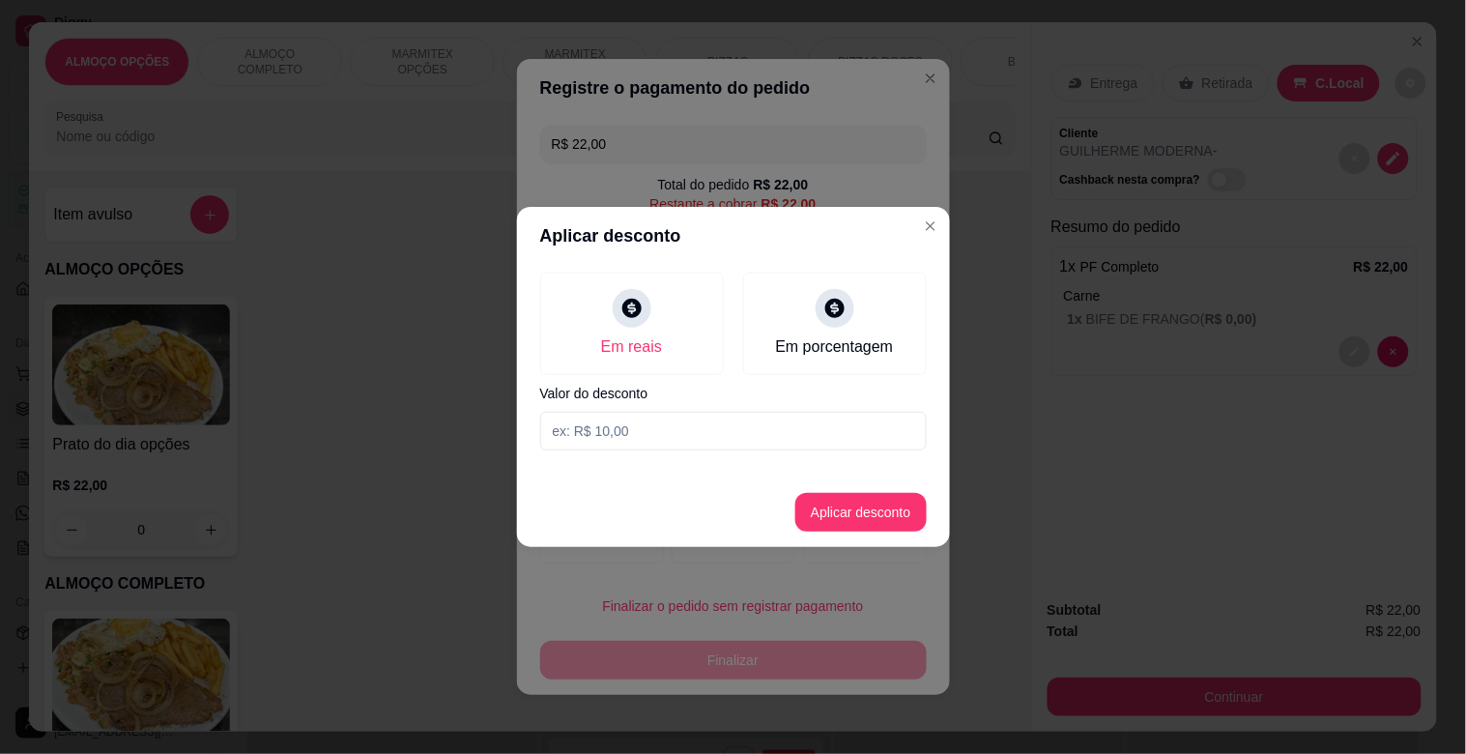
click at [611, 440] on input at bounding box center [733, 431] width 387 height 39
type input "2,00"
click at [848, 513] on button "Aplicar desconto" at bounding box center [860, 513] width 127 height 38
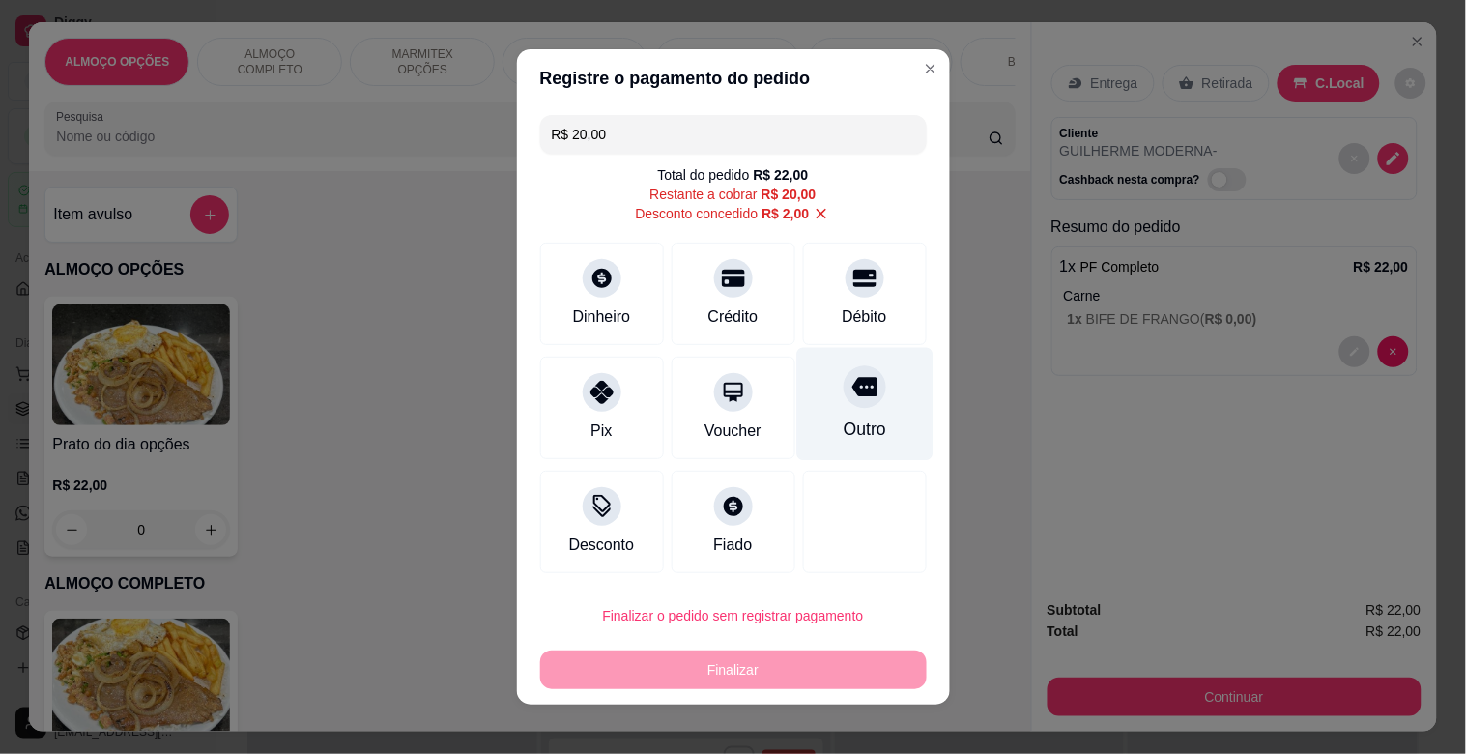
drag, startPoint x: 813, startPoint y: 390, endPoint x: 871, endPoint y: 547, distance: 167.0
click at [813, 392] on div "Outro" at bounding box center [864, 404] width 136 height 113
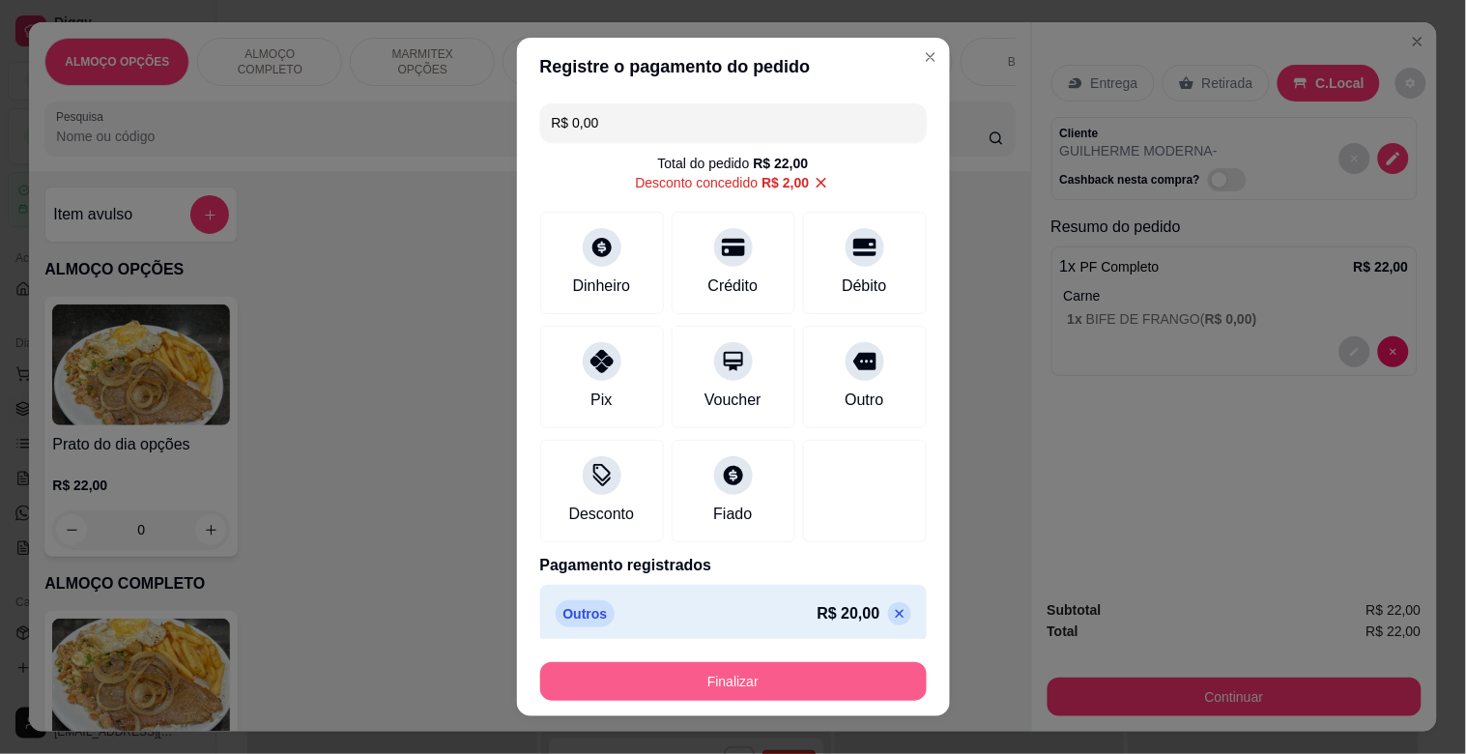
click at [712, 674] on button "Finalizar" at bounding box center [733, 681] width 387 height 39
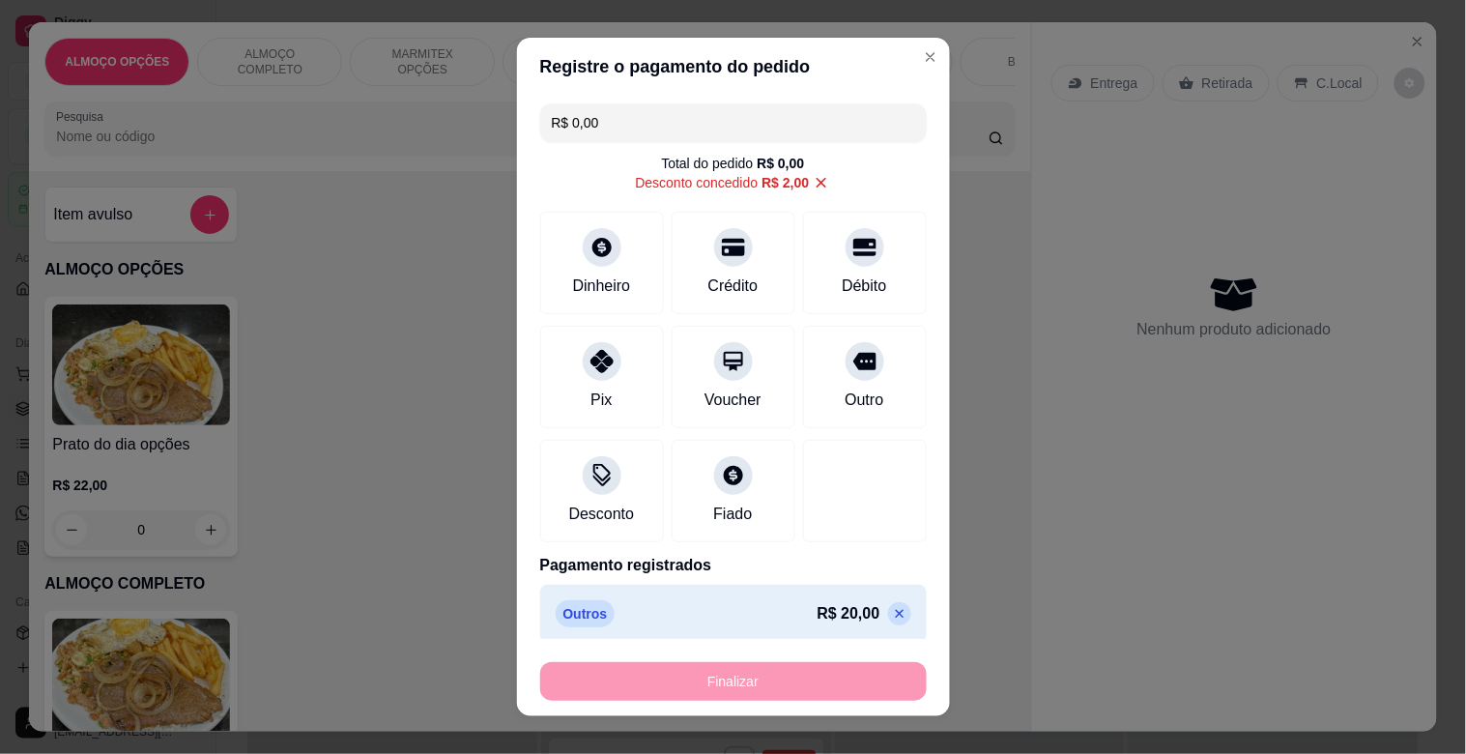
type input "-R$ 22,00"
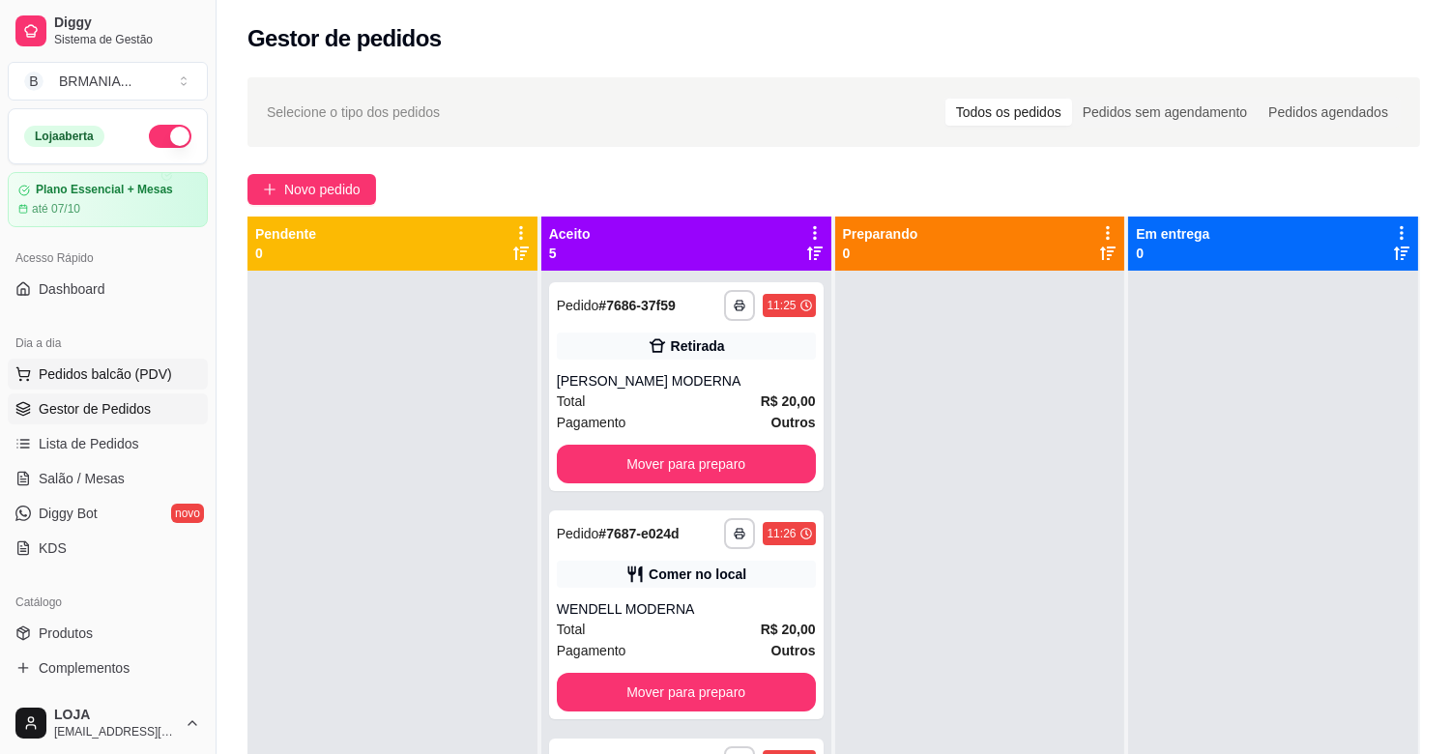
drag, startPoint x: 92, startPoint y: 352, endPoint x: 89, endPoint y: 374, distance: 22.4
click at [92, 355] on div "Dia a dia" at bounding box center [108, 343] width 200 height 31
click at [89, 374] on span "Pedidos balcão (PDV)" at bounding box center [105, 373] width 133 height 19
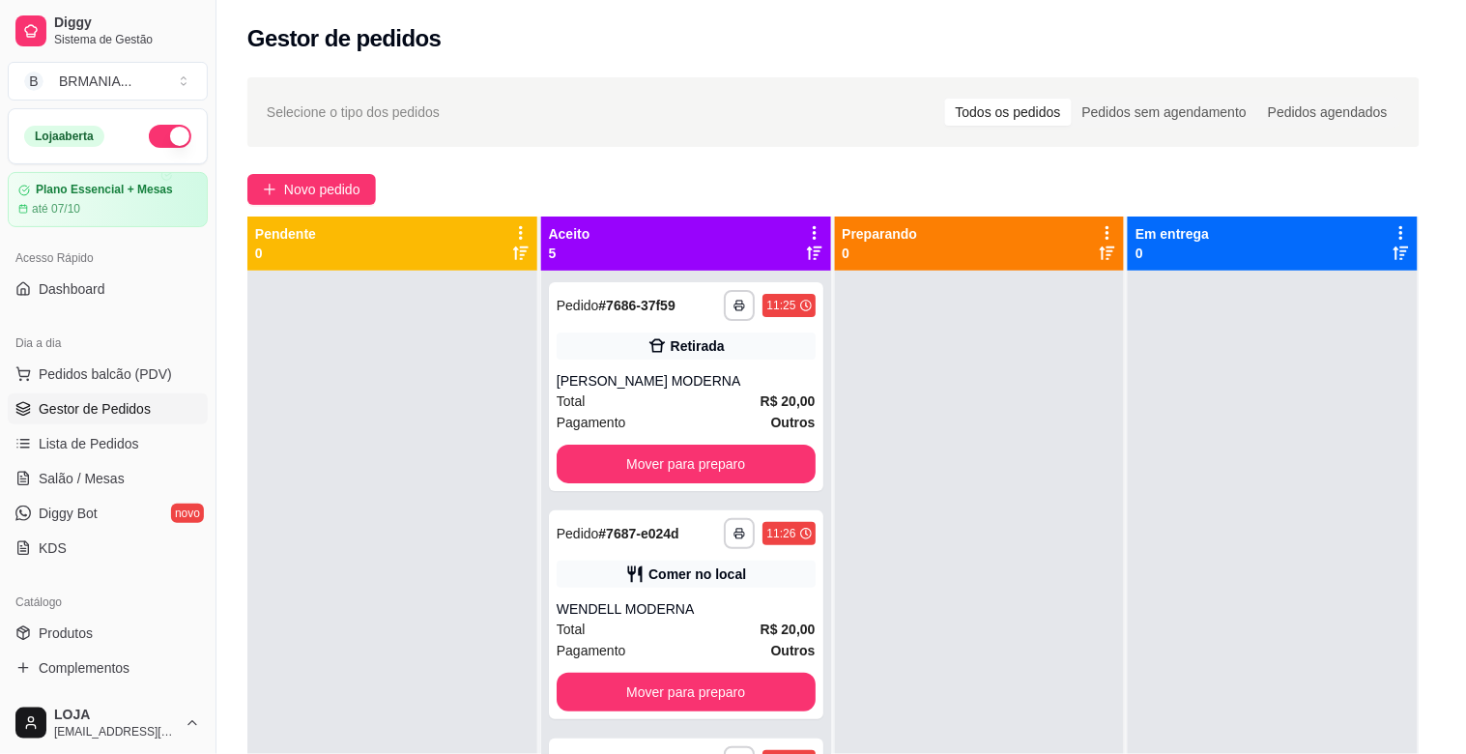
click at [131, 702] on img at bounding box center [141, 679] width 178 height 121
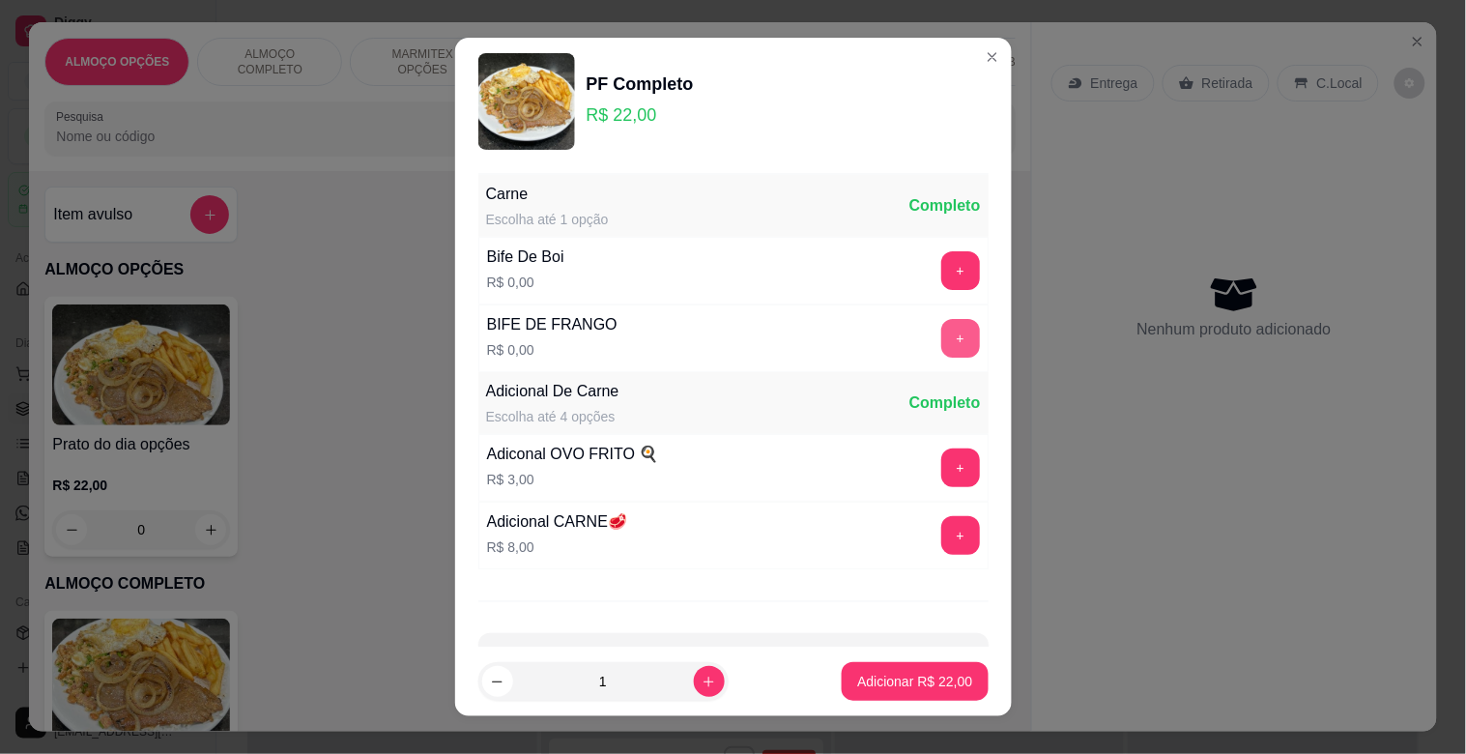
click at [941, 339] on button "+" at bounding box center [960, 338] width 39 height 39
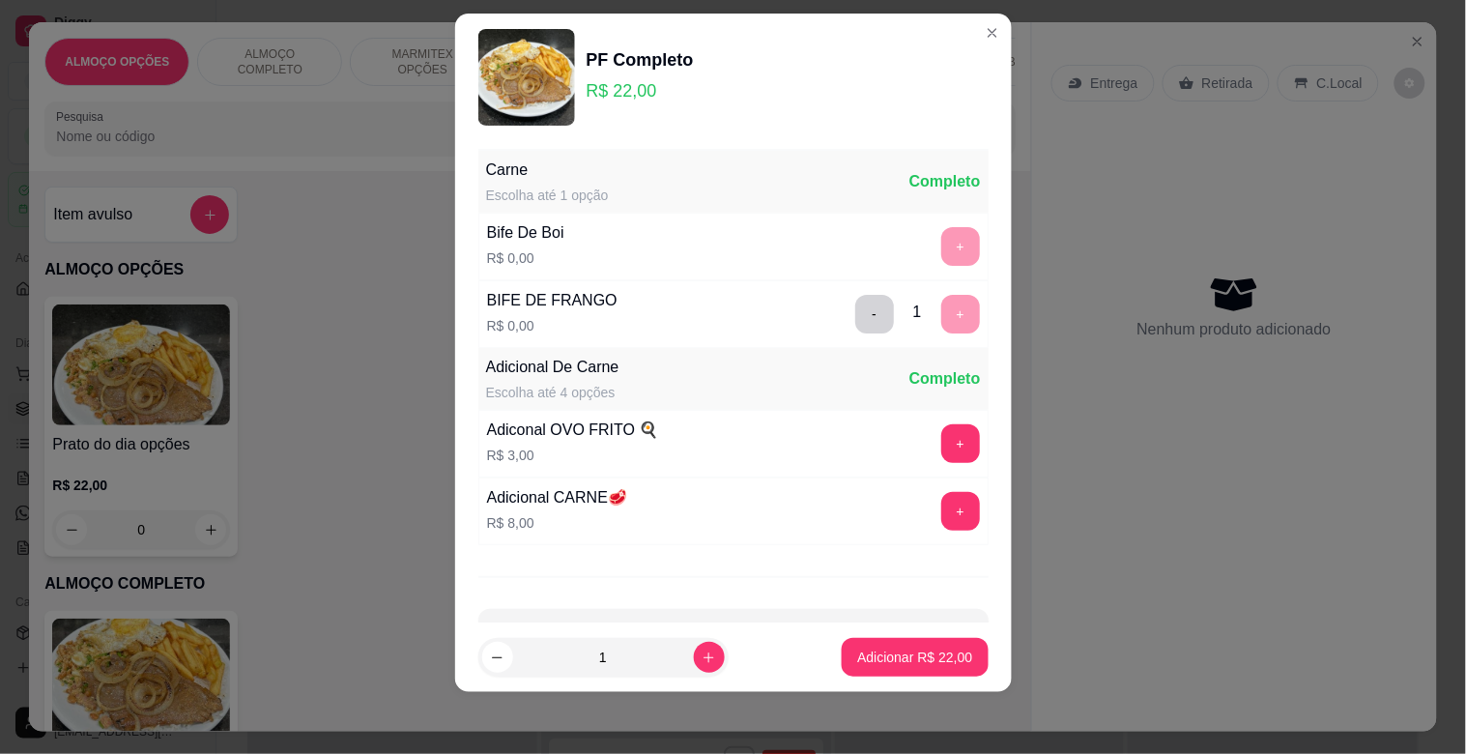
scroll to position [69, 0]
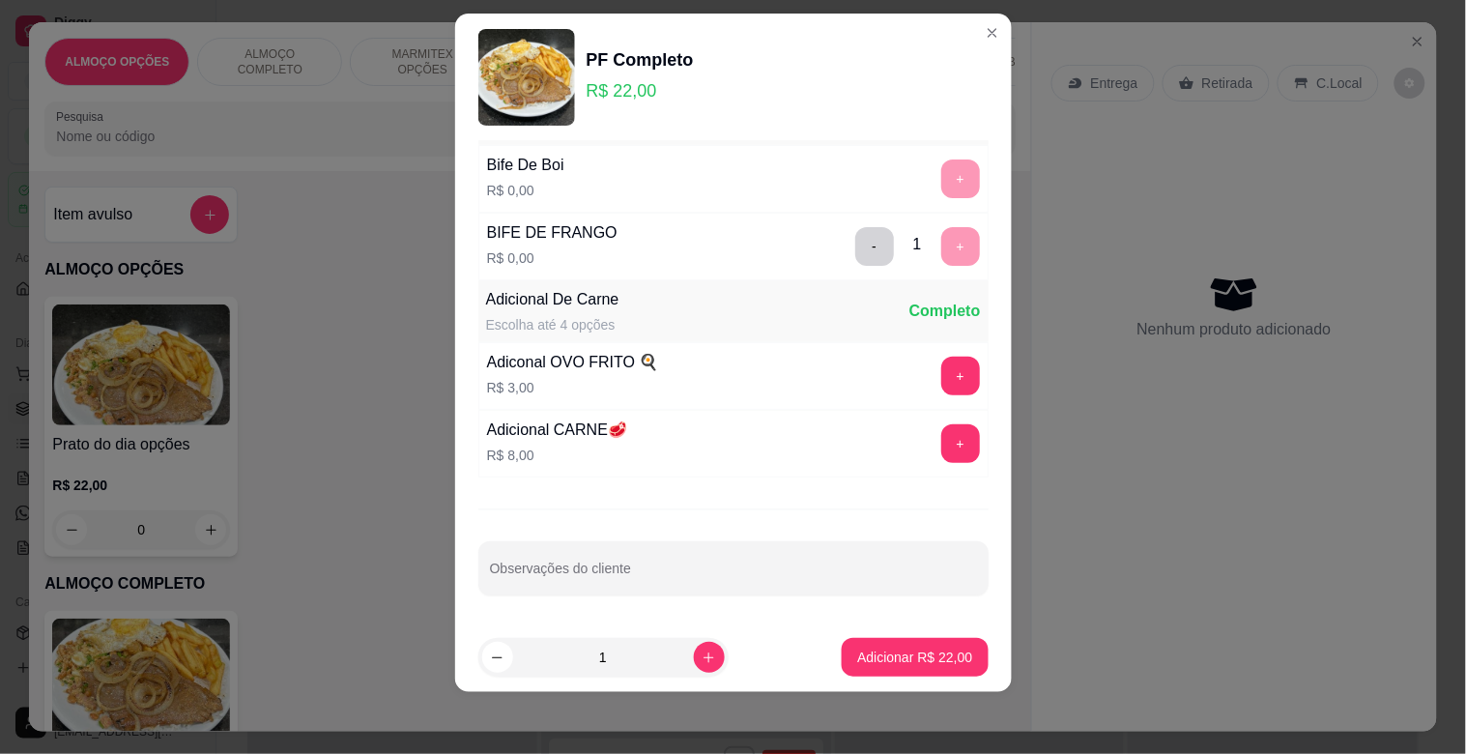
click at [907, 663] on p "Adicionar R$ 22,00" at bounding box center [914, 657] width 115 height 19
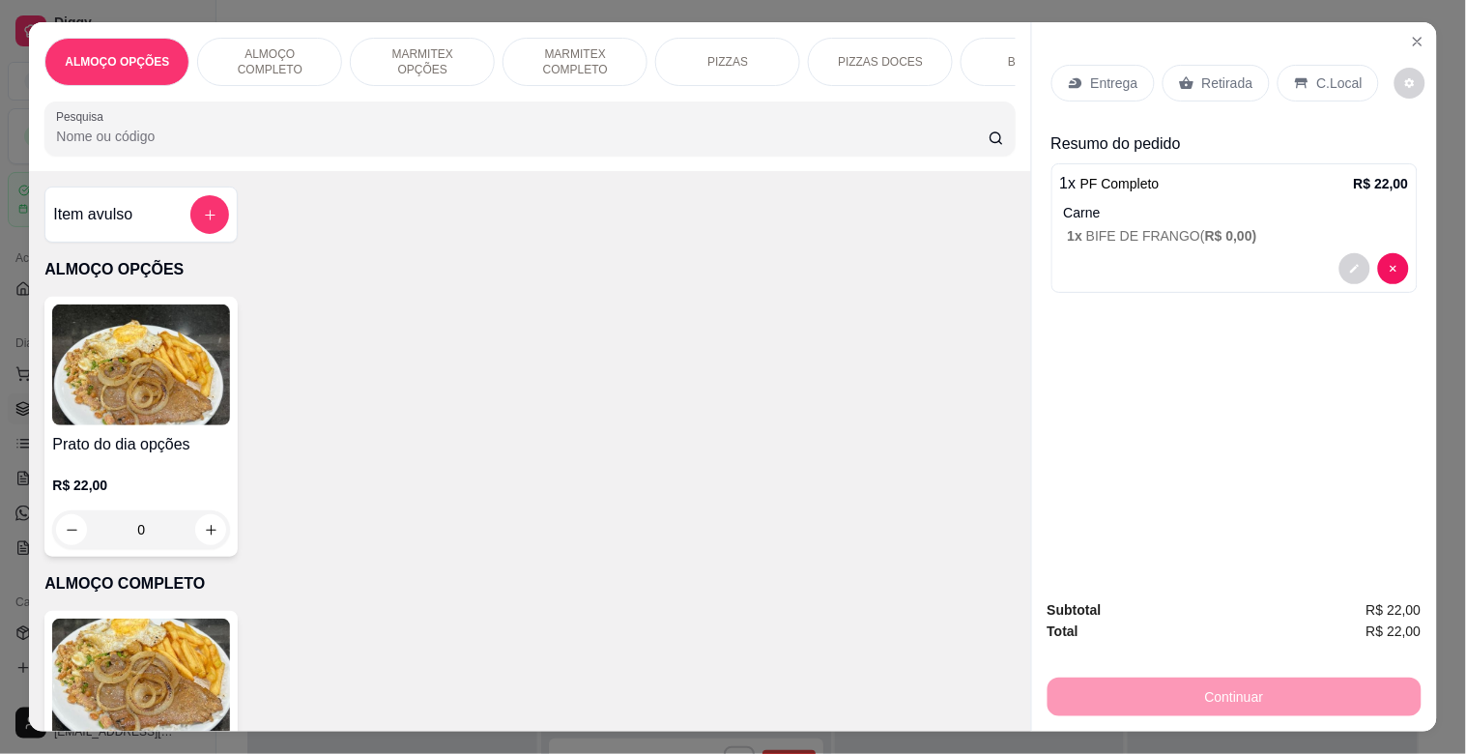
click at [1317, 81] on p "C.Local" at bounding box center [1339, 82] width 45 height 19
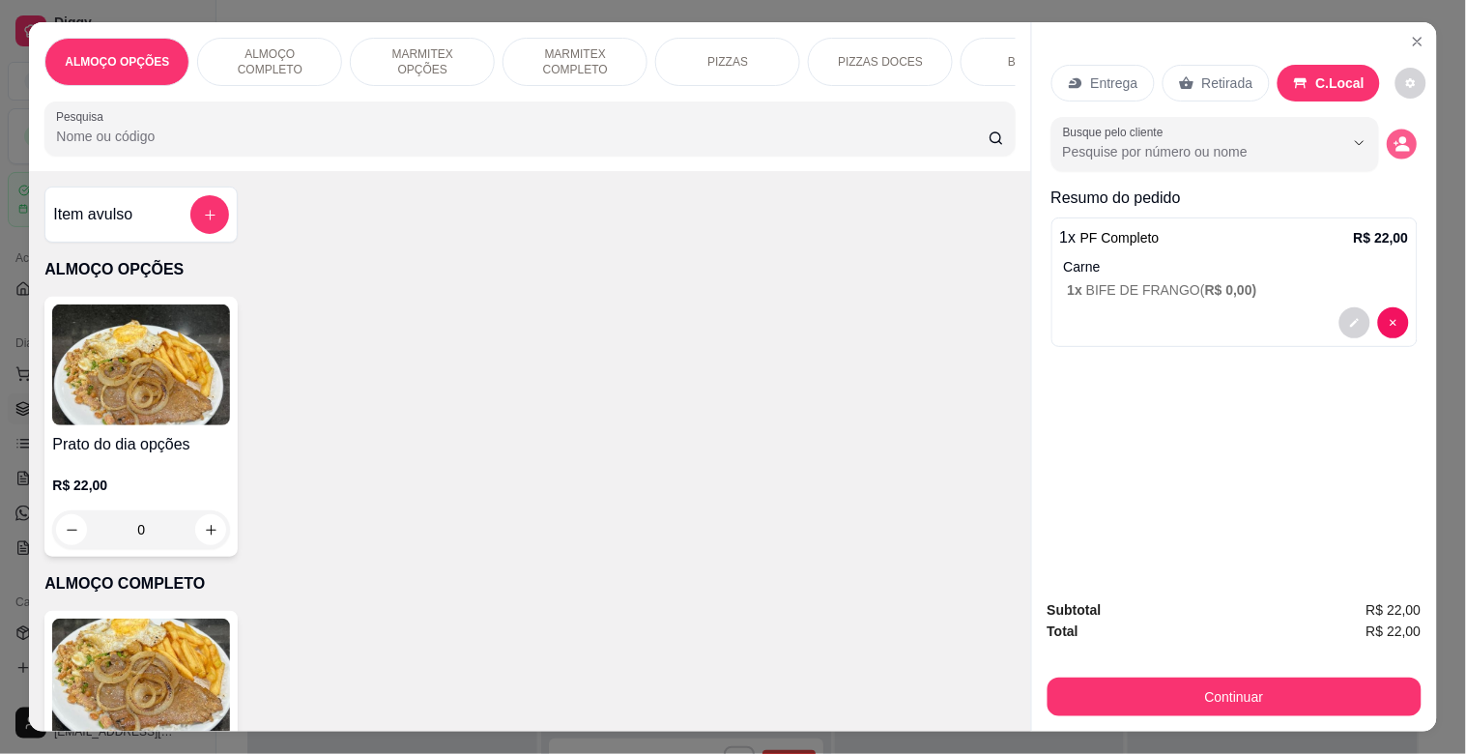
click at [1402, 148] on button "decrease-product-quantity" at bounding box center [1402, 145] width 30 height 30
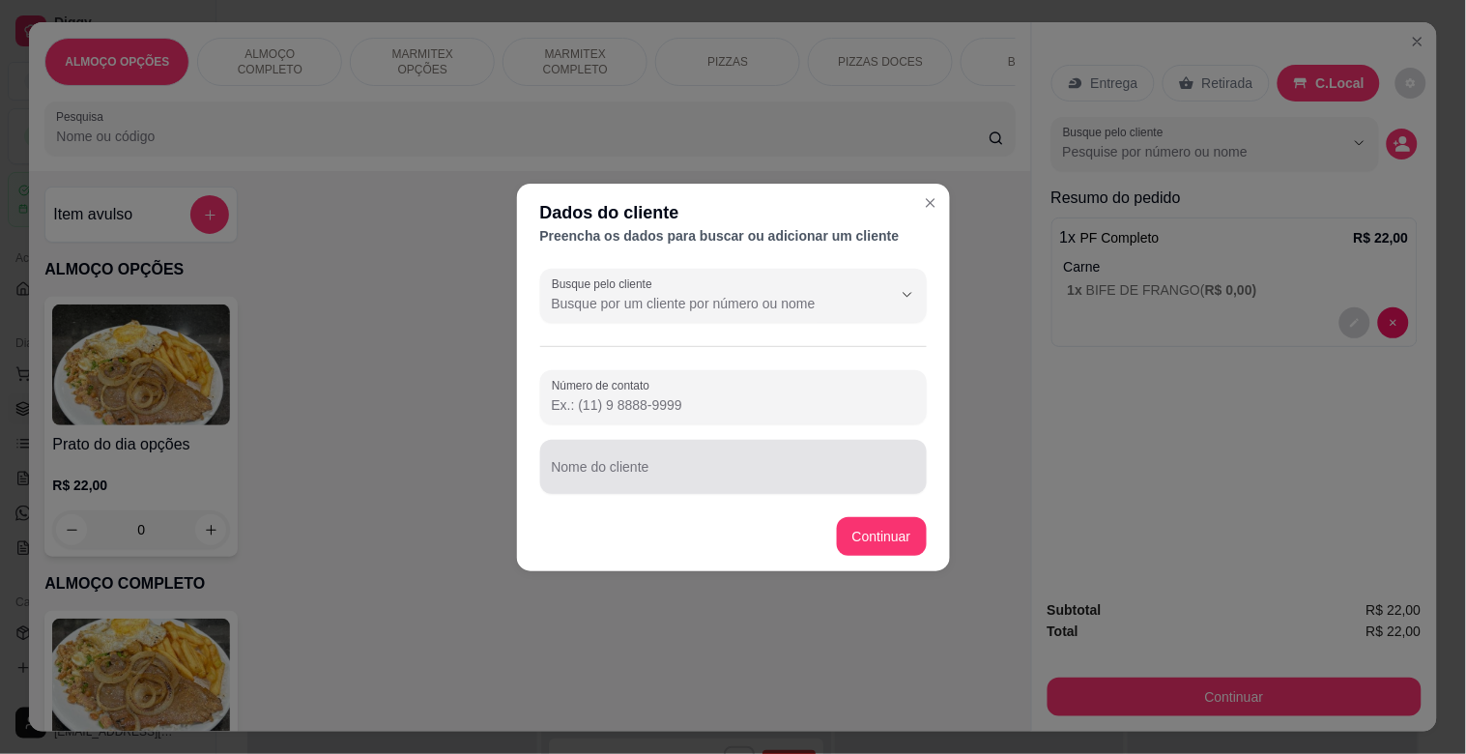
click at [726, 475] on input "Nome do cliente" at bounding box center [733, 474] width 363 height 19
type input "[PERSON_NAME] MODERNA"
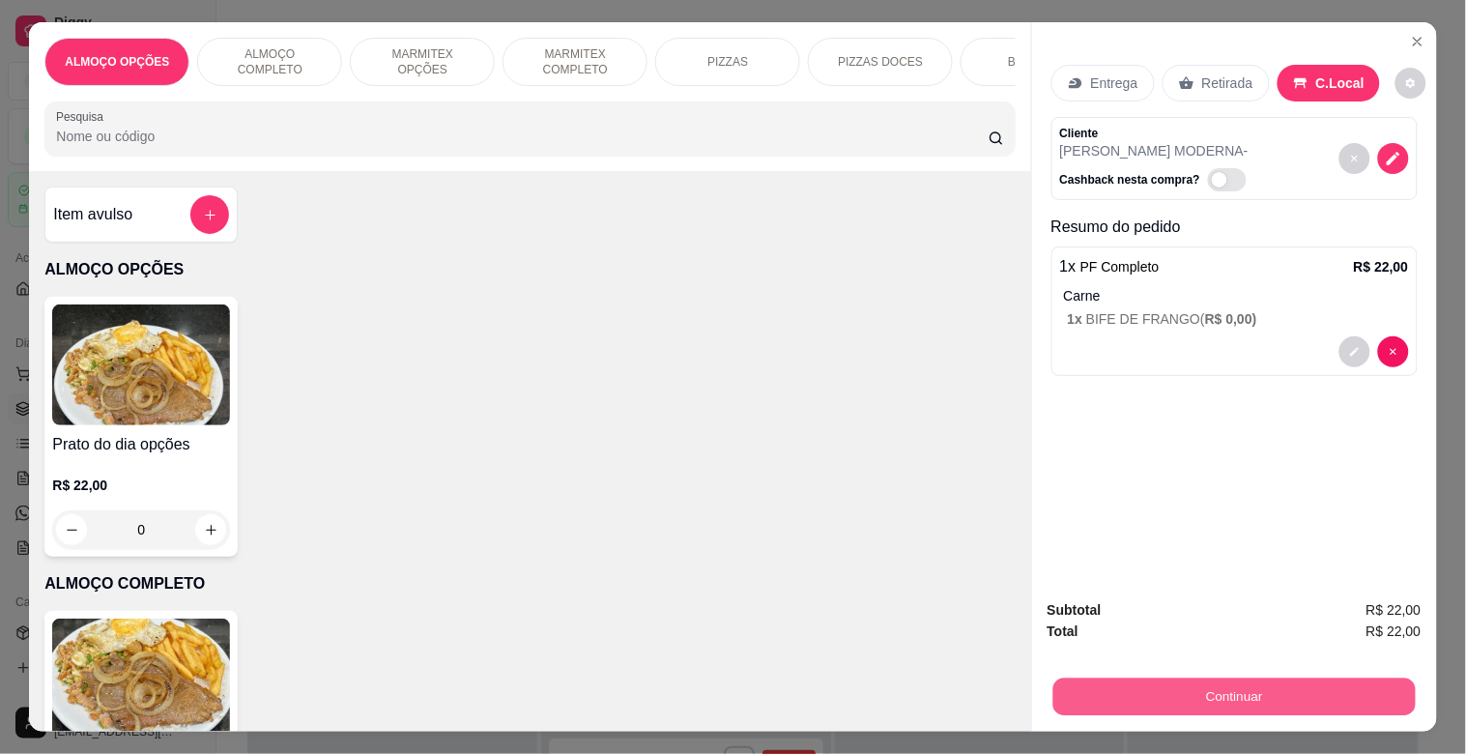
click at [1182, 680] on button "Continuar" at bounding box center [1233, 696] width 362 height 38
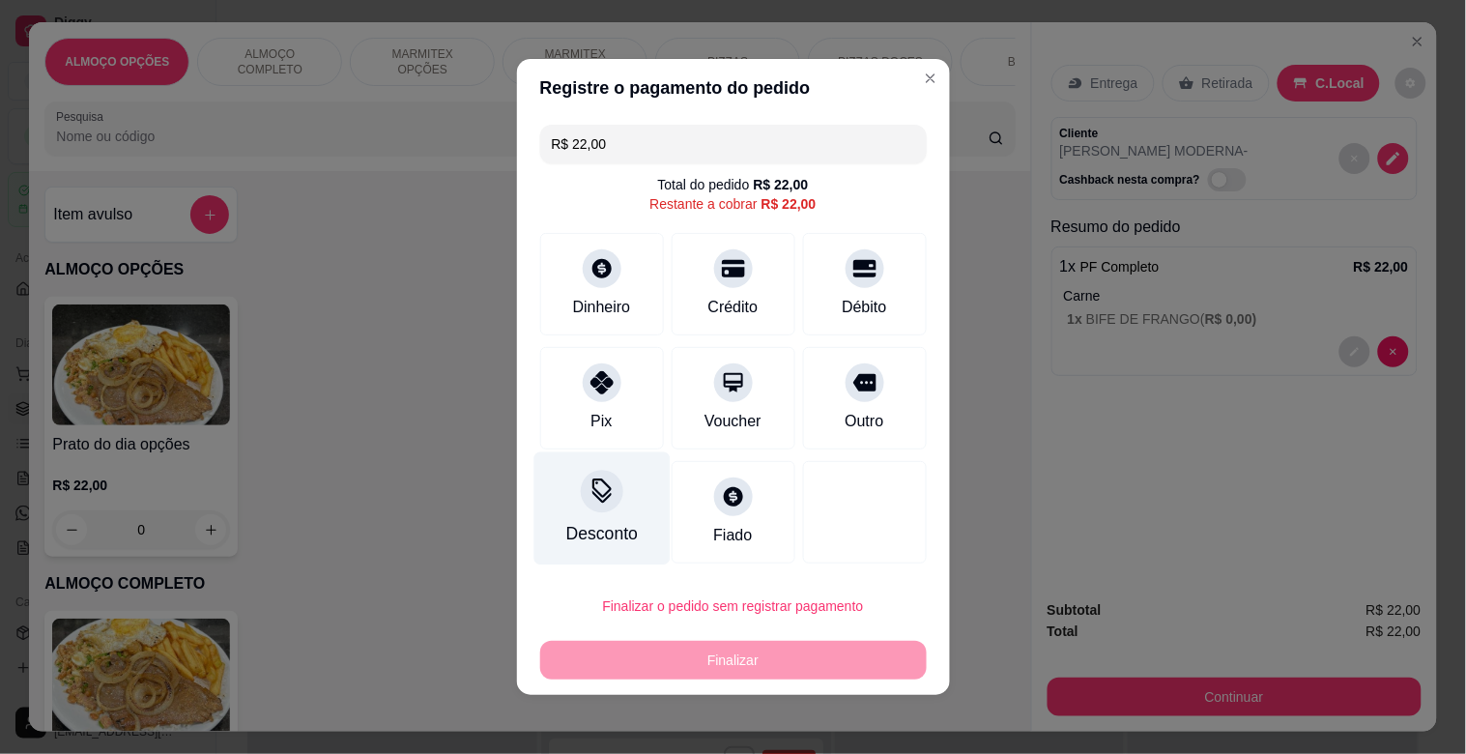
click at [562, 512] on div "Desconto" at bounding box center [601, 508] width 136 height 113
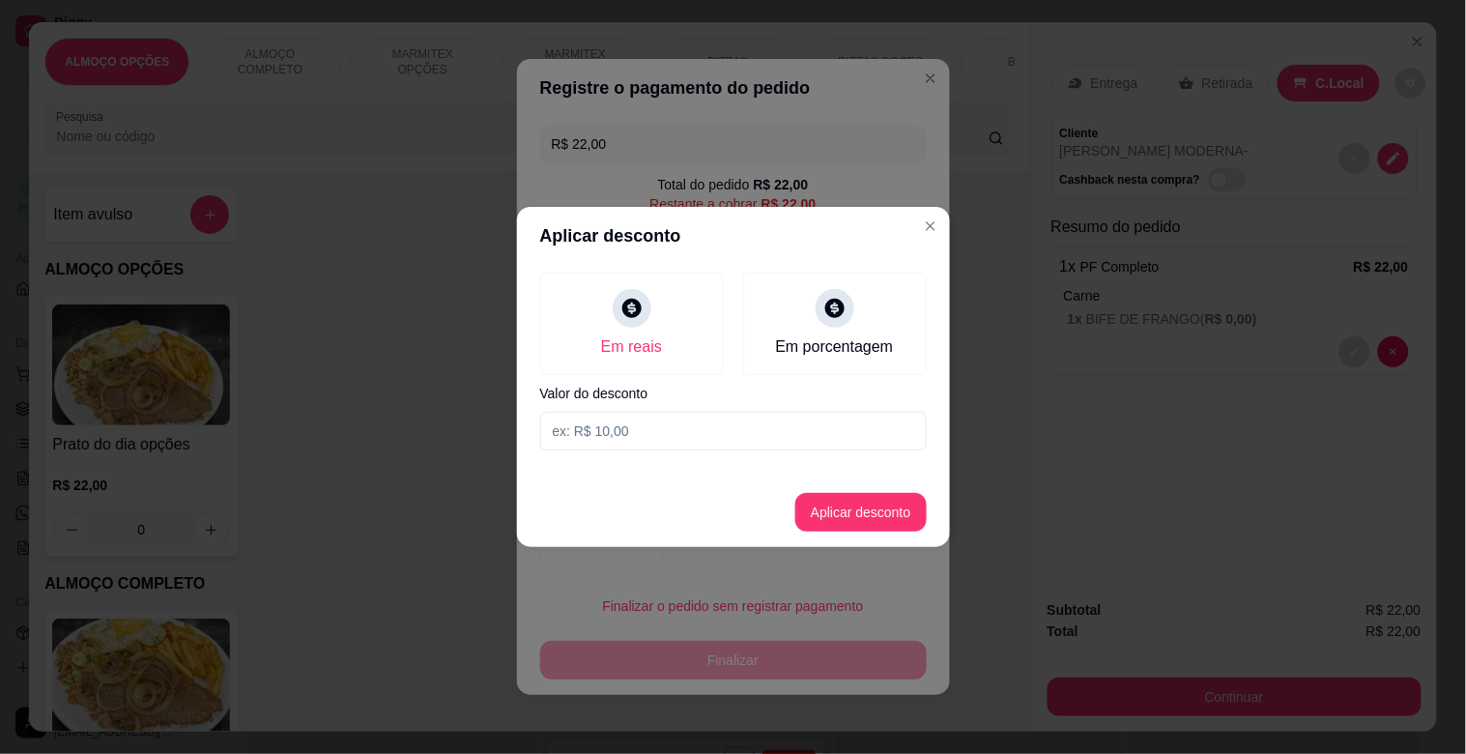
click at [649, 428] on input at bounding box center [733, 431] width 387 height 39
type input "2,00"
click at [852, 513] on button "Aplicar desconto" at bounding box center [860, 512] width 131 height 39
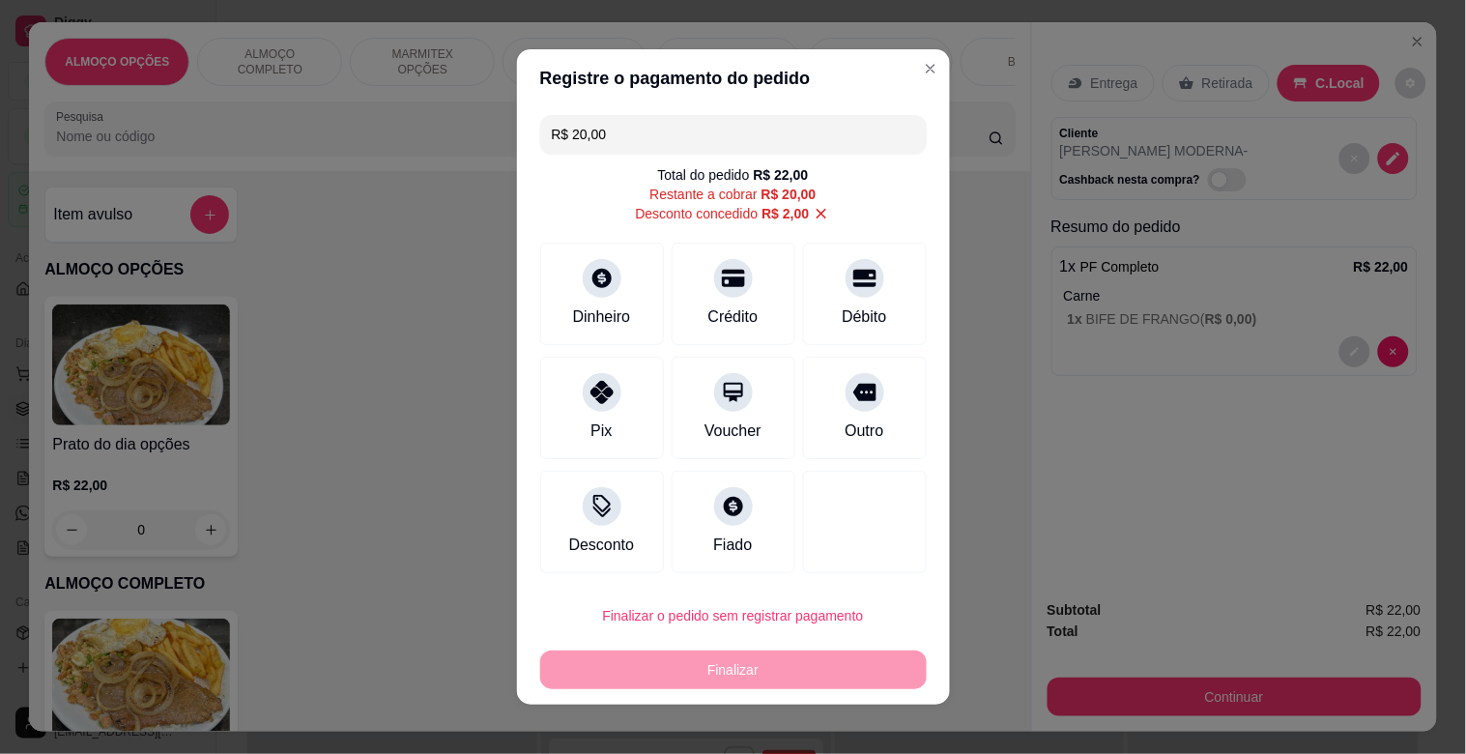
drag, startPoint x: 862, startPoint y: 399, endPoint x: 841, endPoint y: 737, distance: 338.9
click at [862, 400] on div "Outro" at bounding box center [865, 408] width 124 height 102
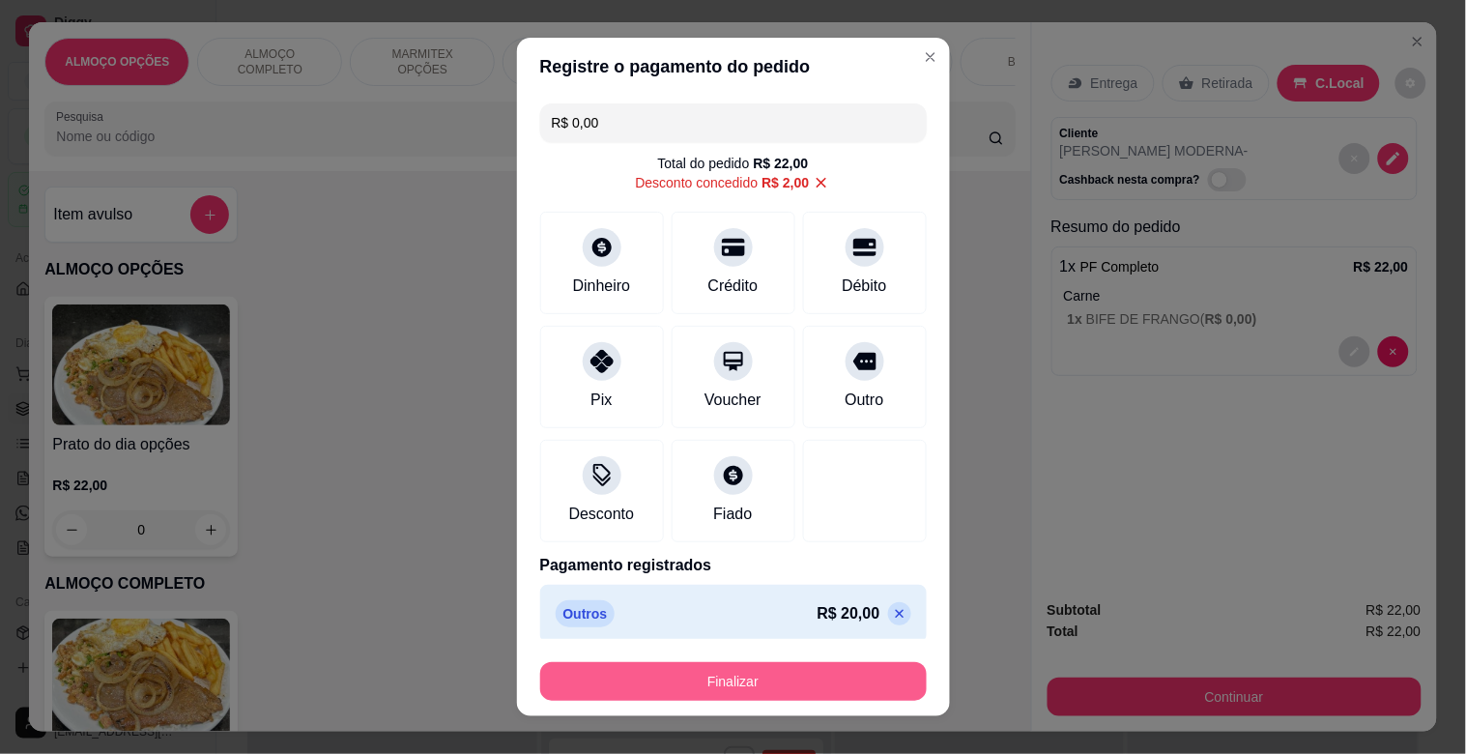
click at [768, 681] on button "Finalizar" at bounding box center [733, 681] width 387 height 39
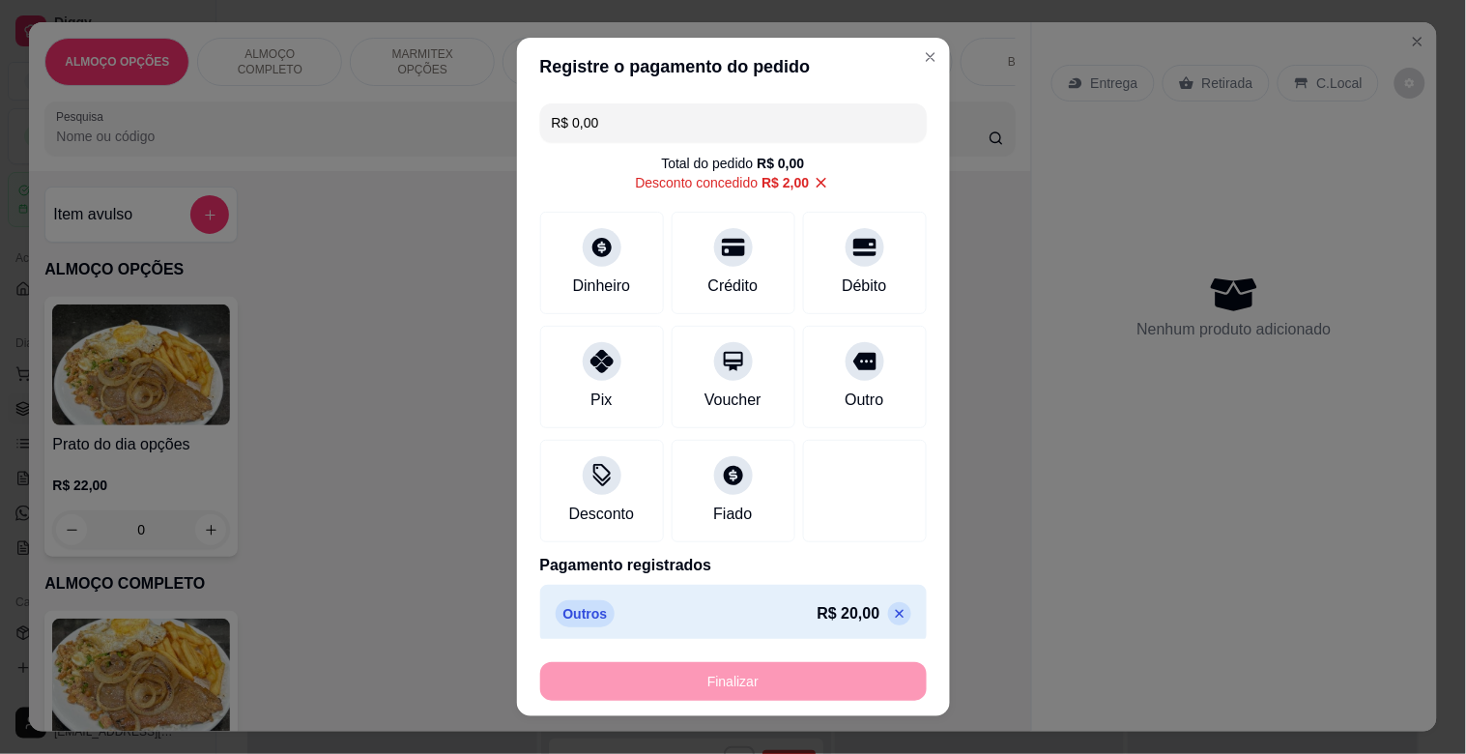
type input "-R$ 22,00"
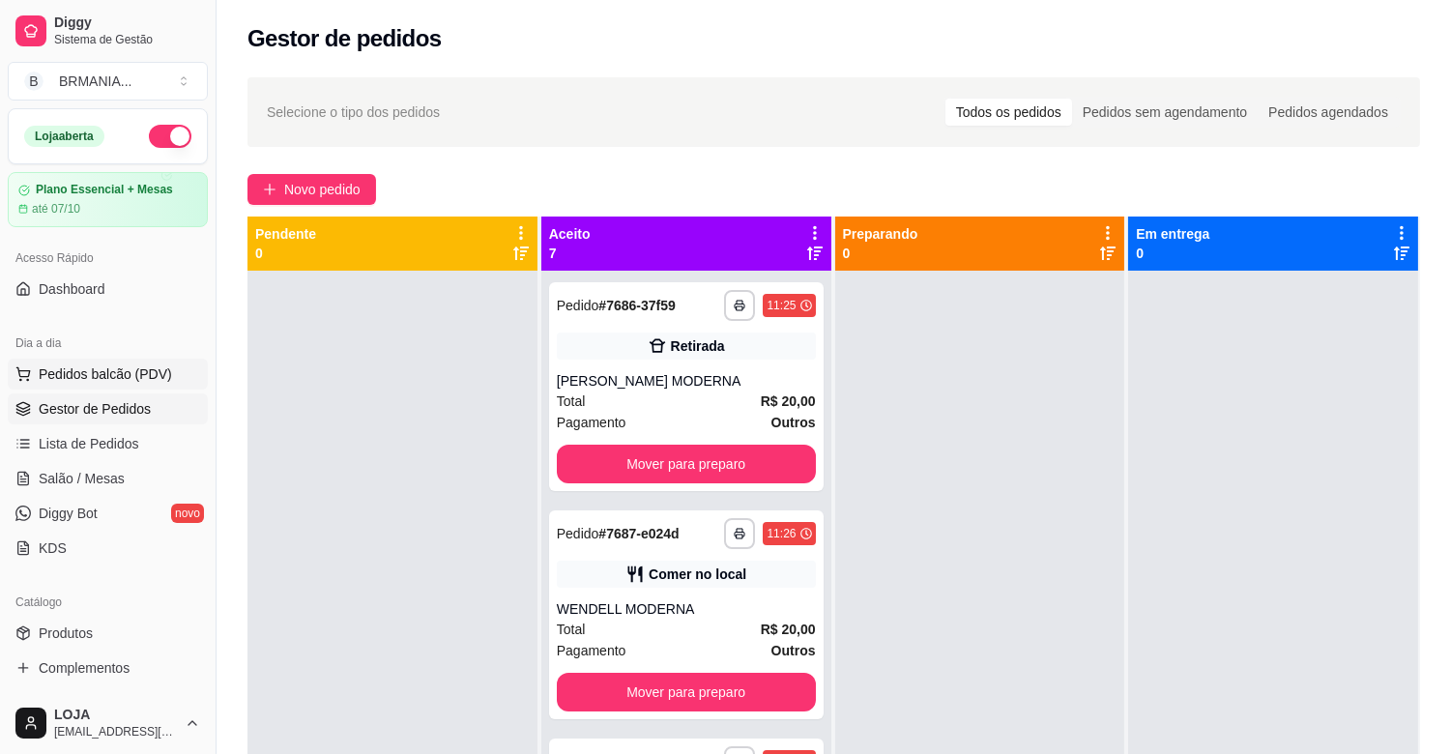
click at [101, 370] on span "Pedidos balcão (PDV)" at bounding box center [105, 373] width 133 height 19
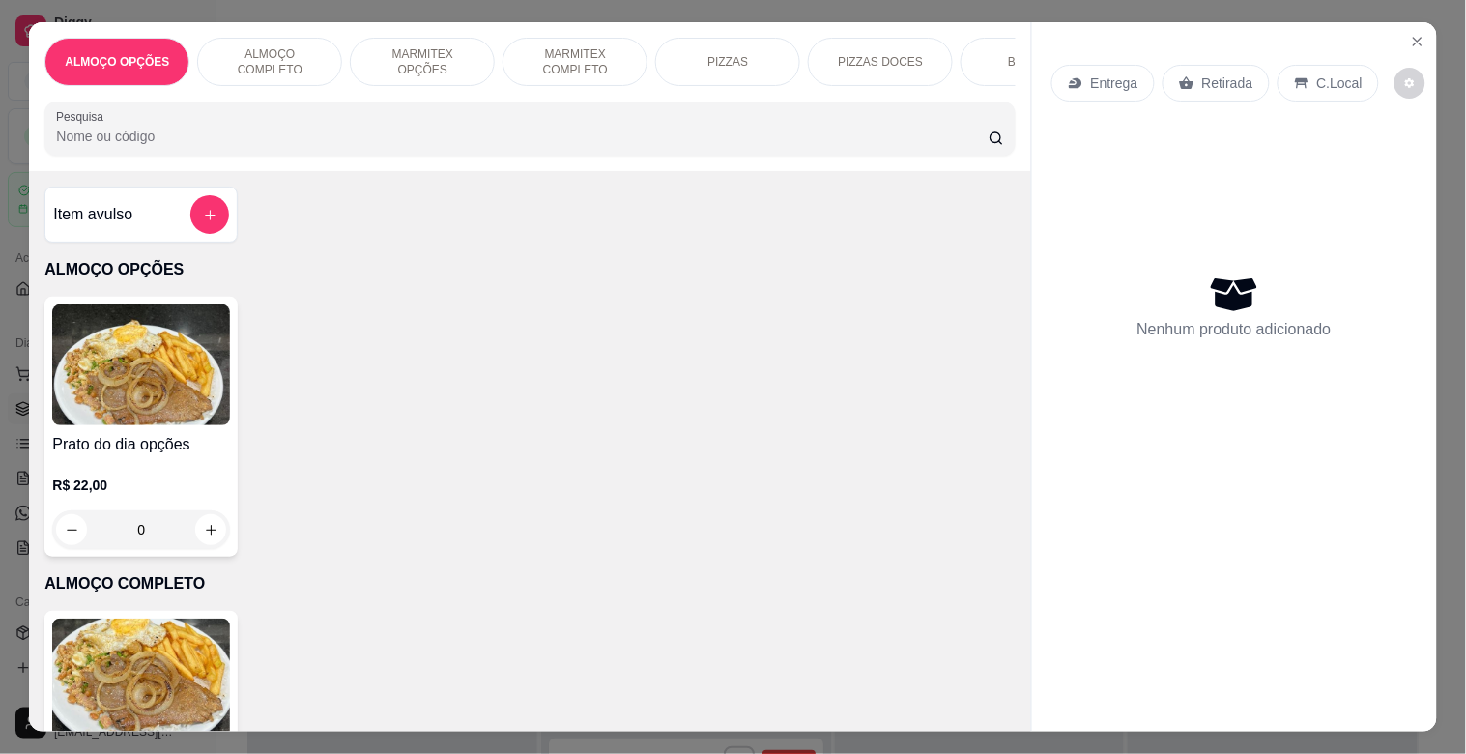
click at [234, 143] on input "Pesquisa" at bounding box center [522, 136] width 933 height 19
click at [130, 662] on img at bounding box center [141, 679] width 178 height 121
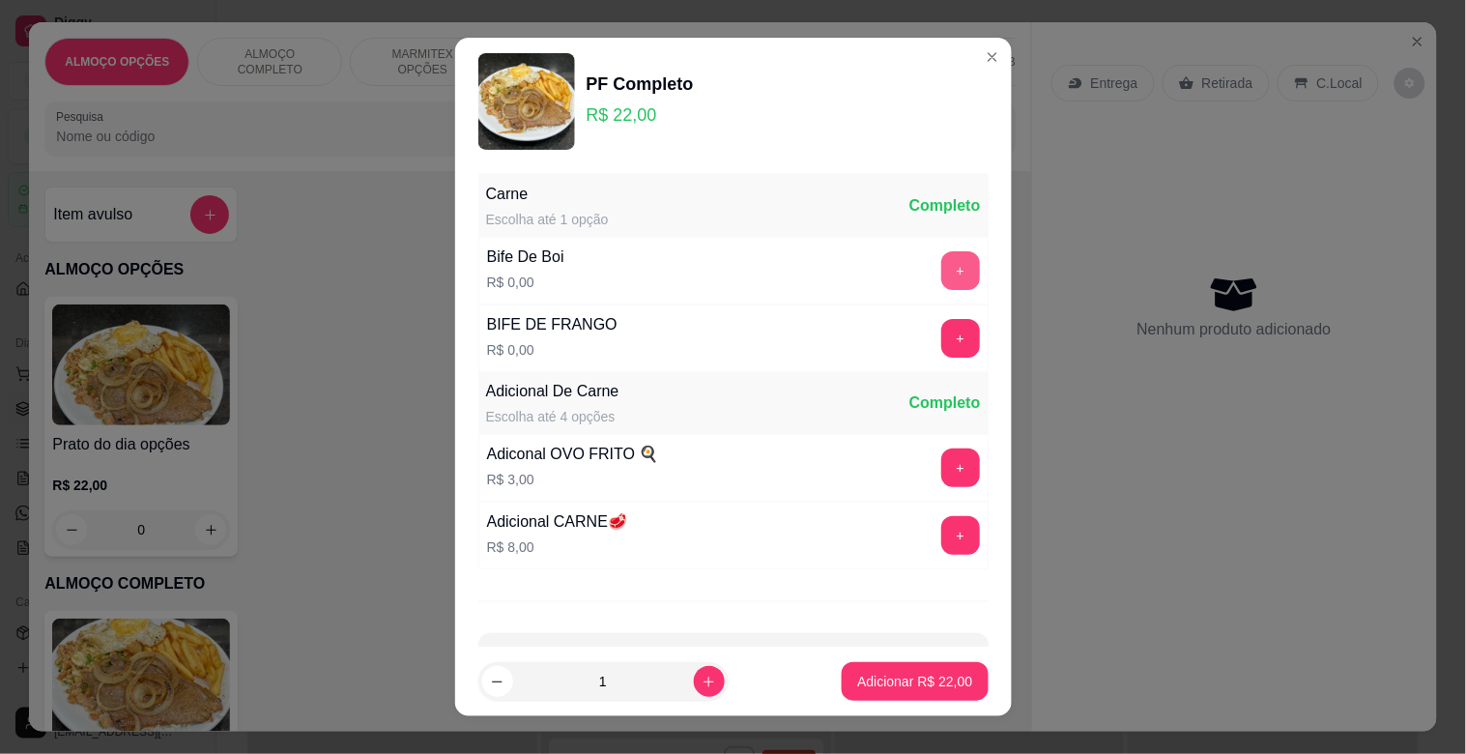
click at [941, 262] on button "+" at bounding box center [960, 270] width 39 height 39
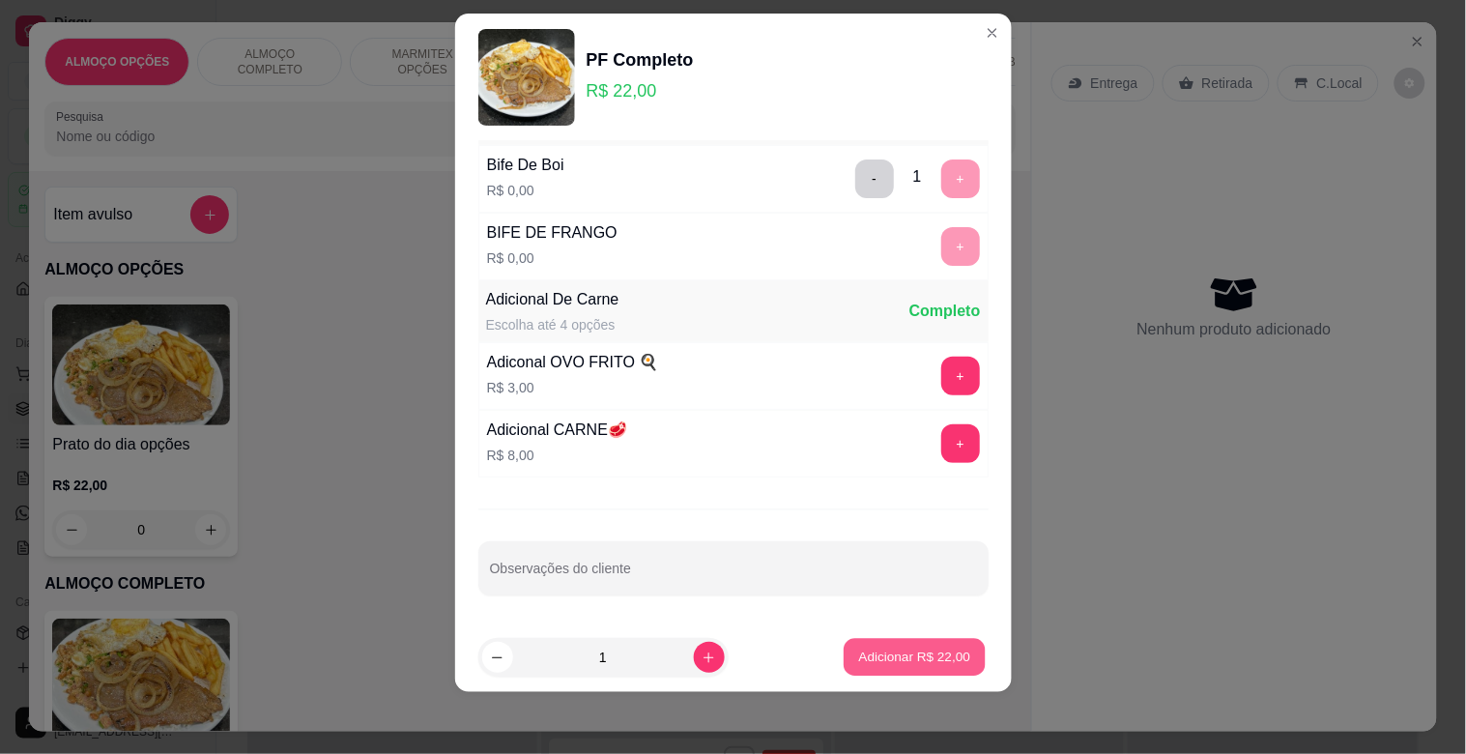
click at [879, 654] on p "Adicionar R$ 22,00" at bounding box center [915, 657] width 112 height 18
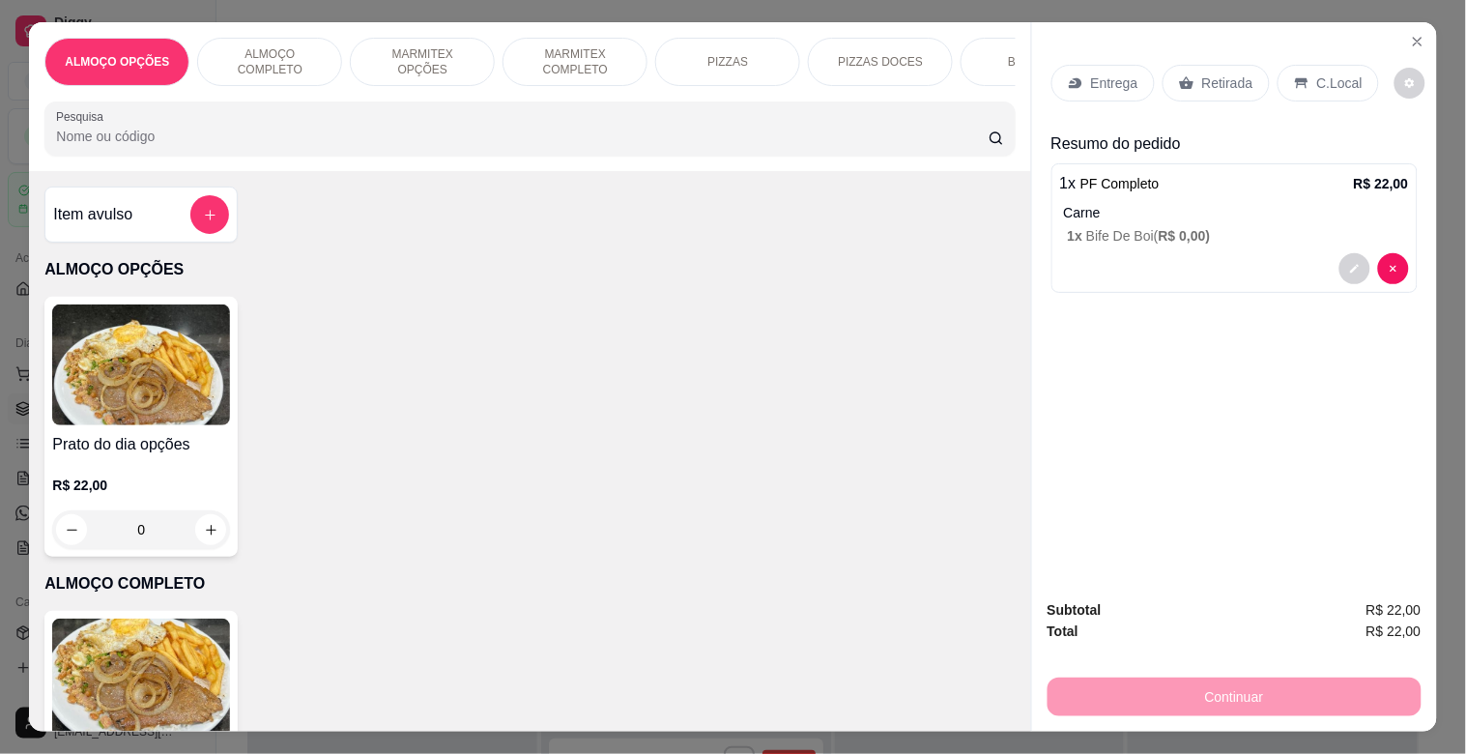
click at [1319, 73] on p "C.Local" at bounding box center [1339, 82] width 45 height 19
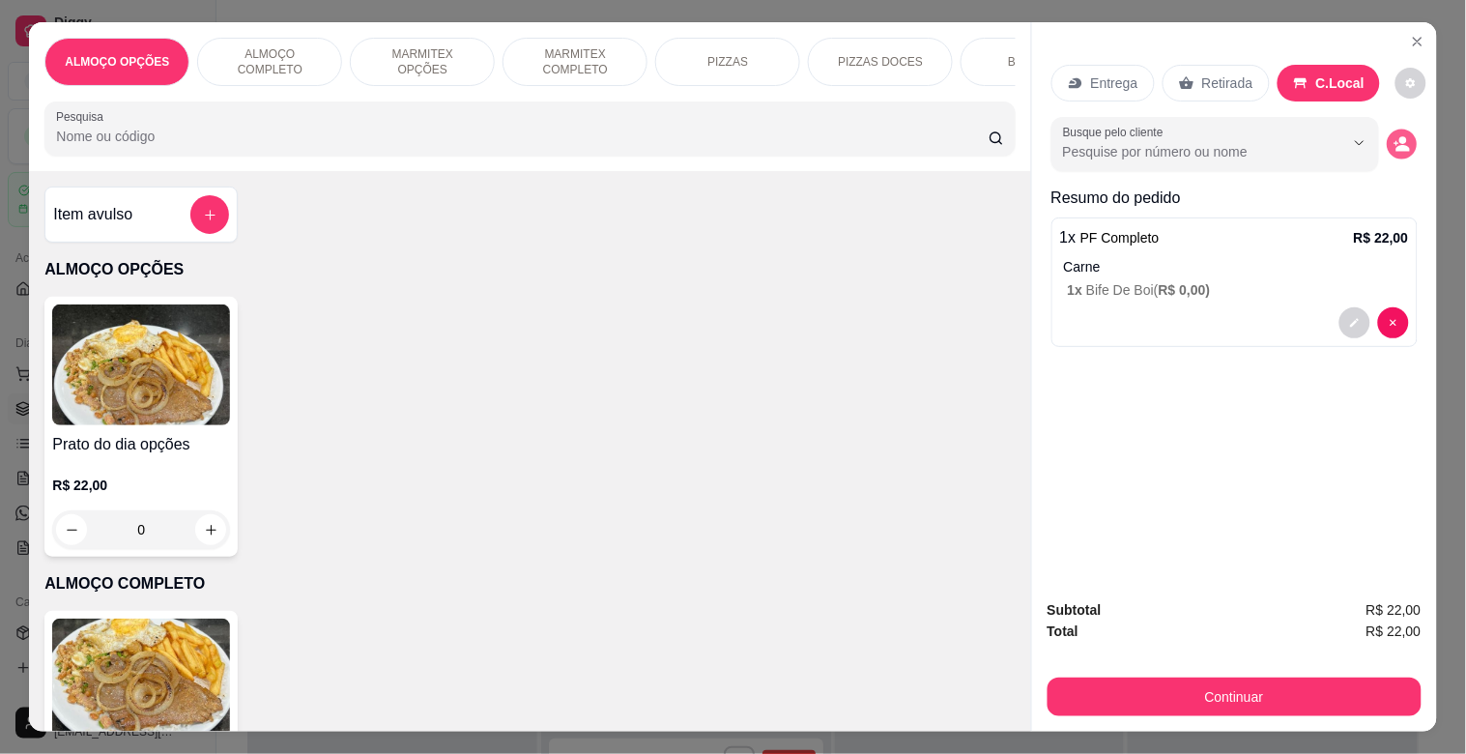
click at [1399, 137] on circle "decrease-product-quantity" at bounding box center [1403, 141] width 8 height 8
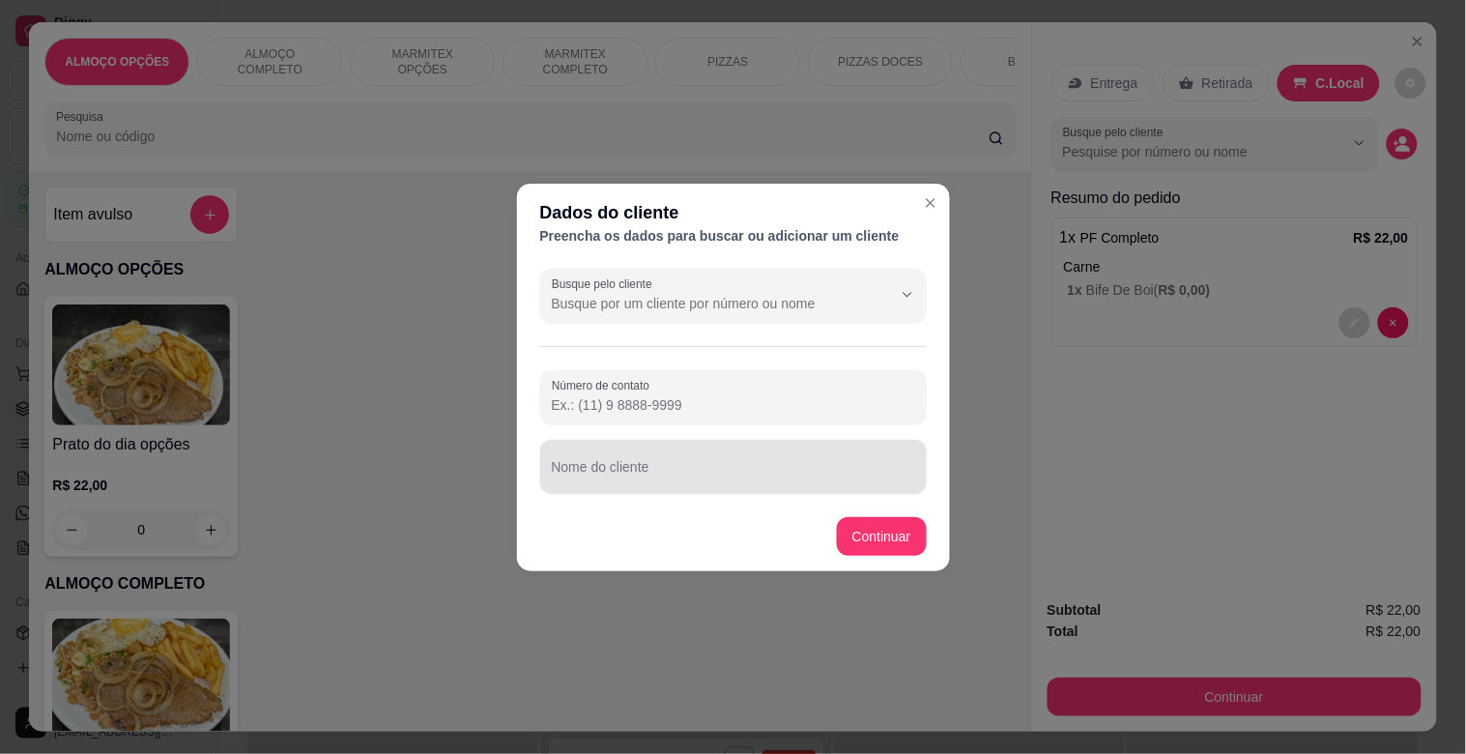
click at [731, 447] on div at bounding box center [733, 466] width 363 height 39
type input "[PERSON_NAME] RVZ MODERNA"
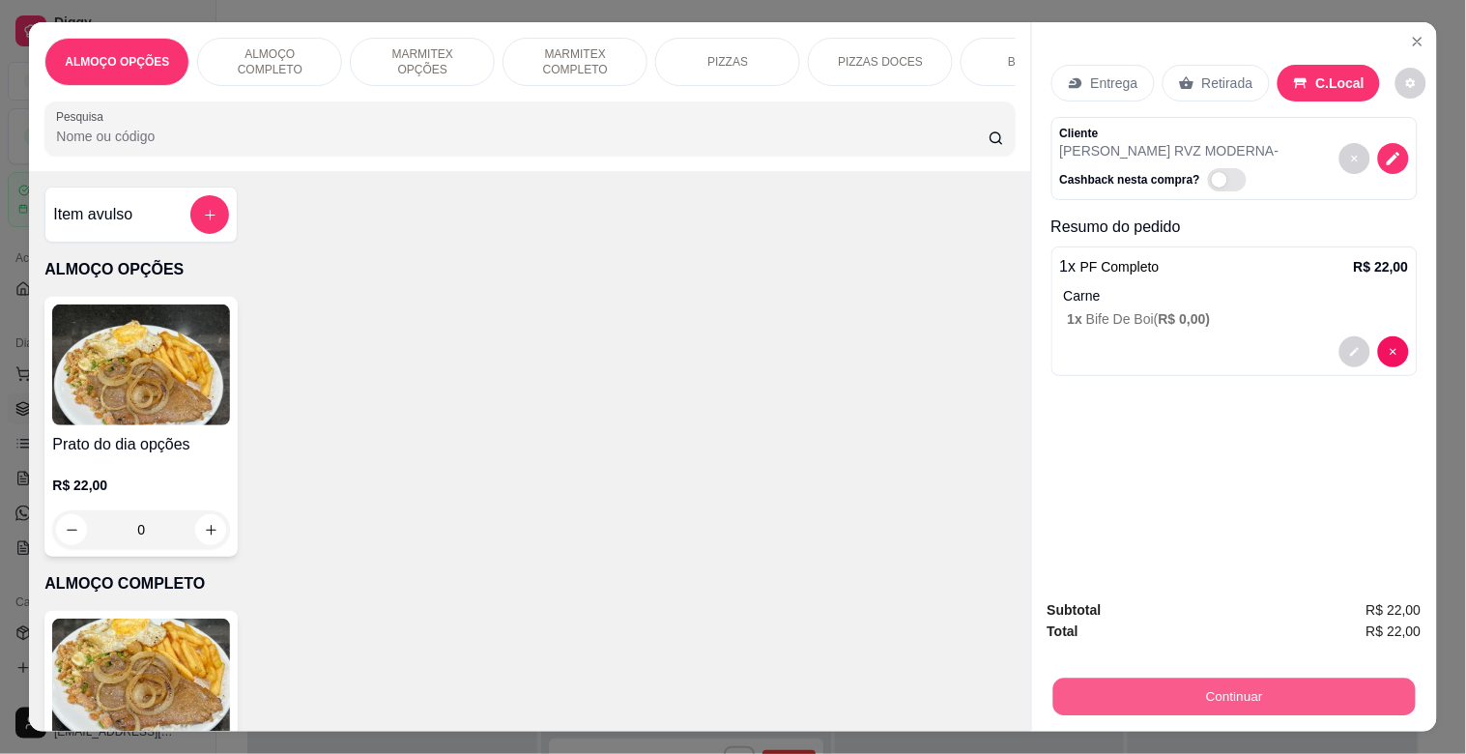
click at [1137, 683] on button "Continuar" at bounding box center [1233, 696] width 362 height 38
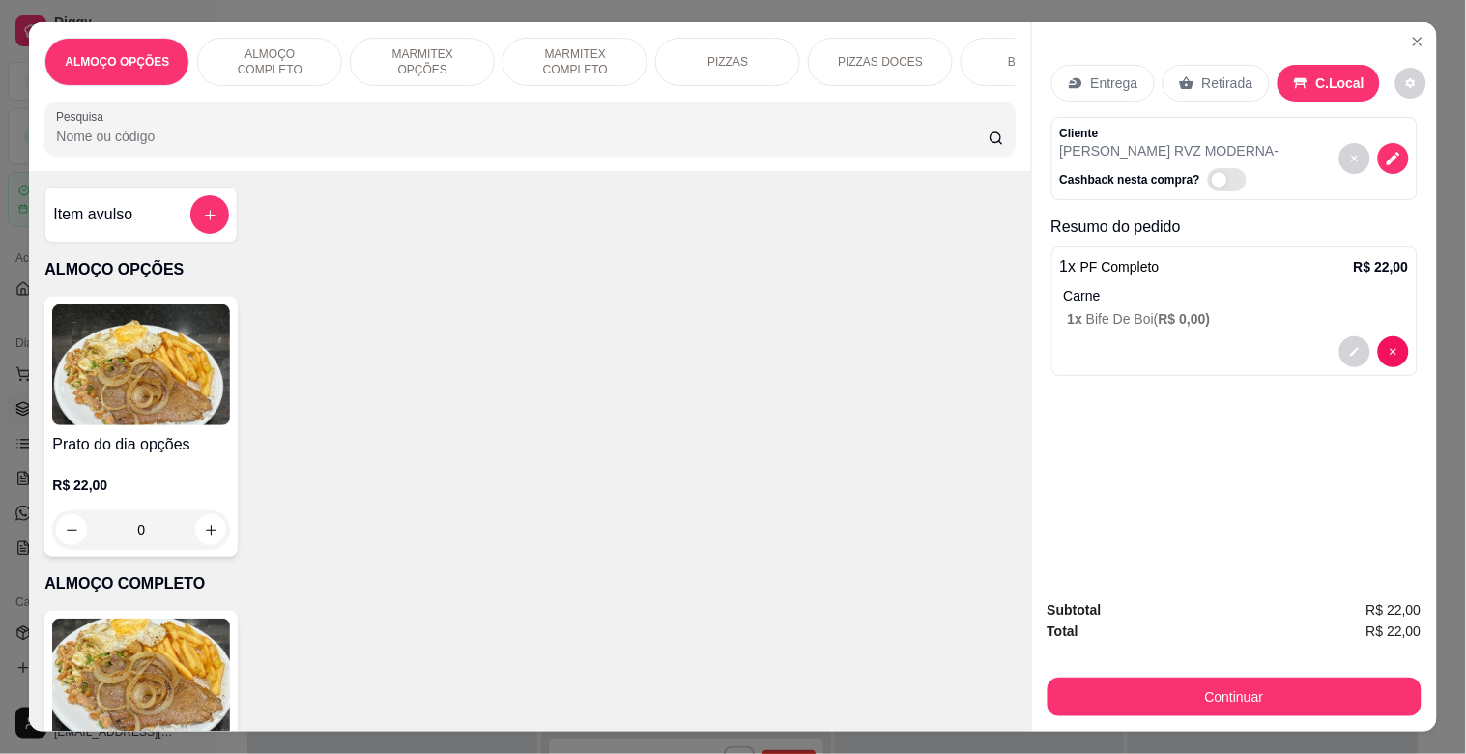
click at [576, 518] on div "Desconto" at bounding box center [601, 508] width 136 height 113
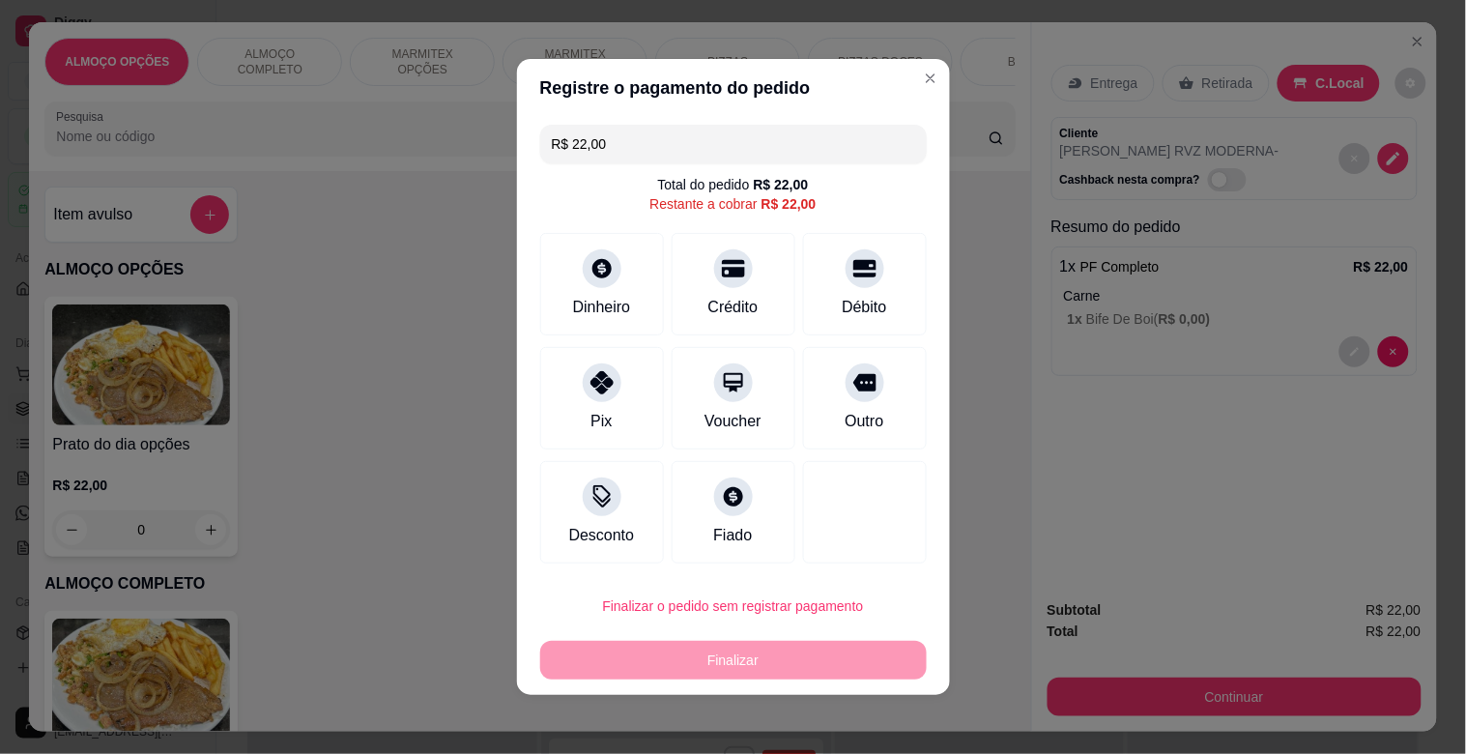
click at [586, 441] on input at bounding box center [732, 431] width 387 height 39
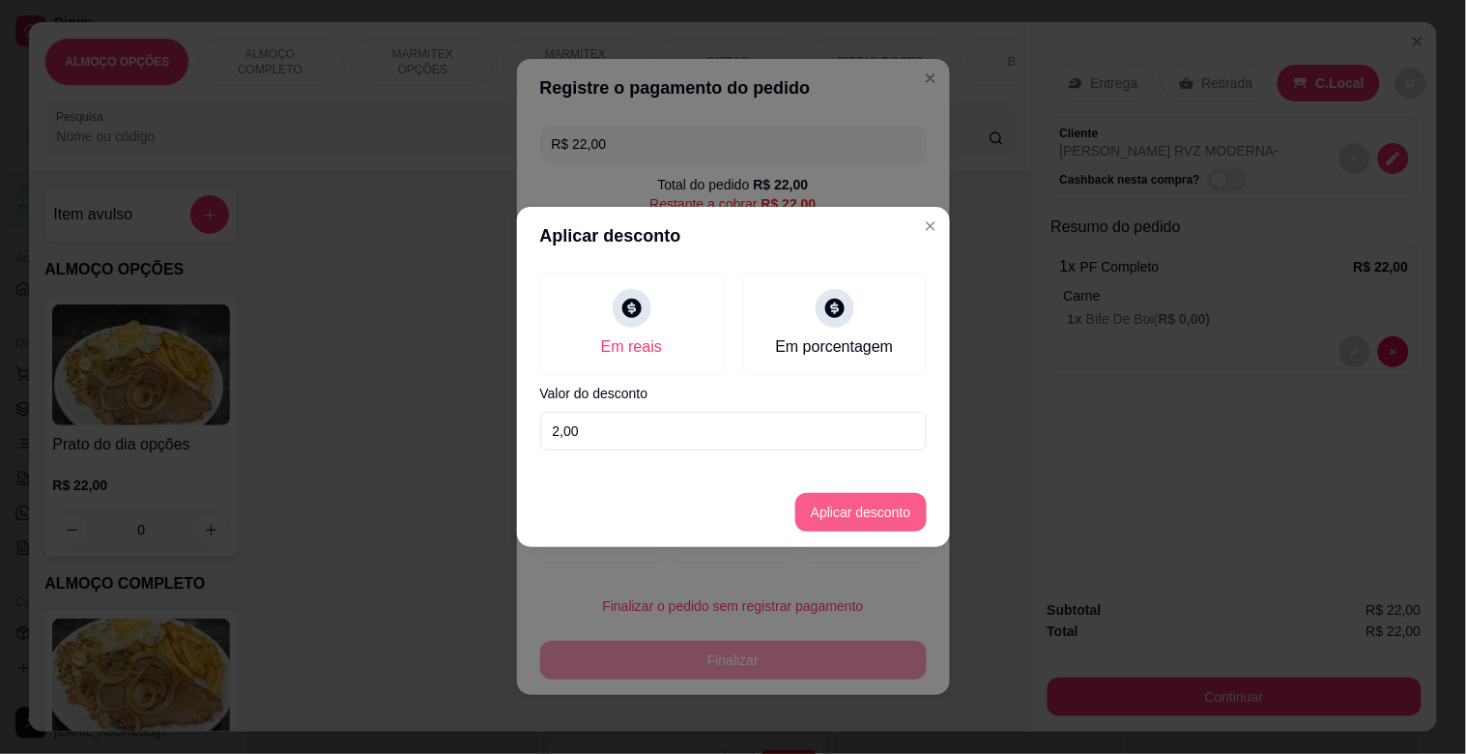
type input "2,00"
click at [895, 516] on button "Aplicar desconto" at bounding box center [860, 512] width 131 height 39
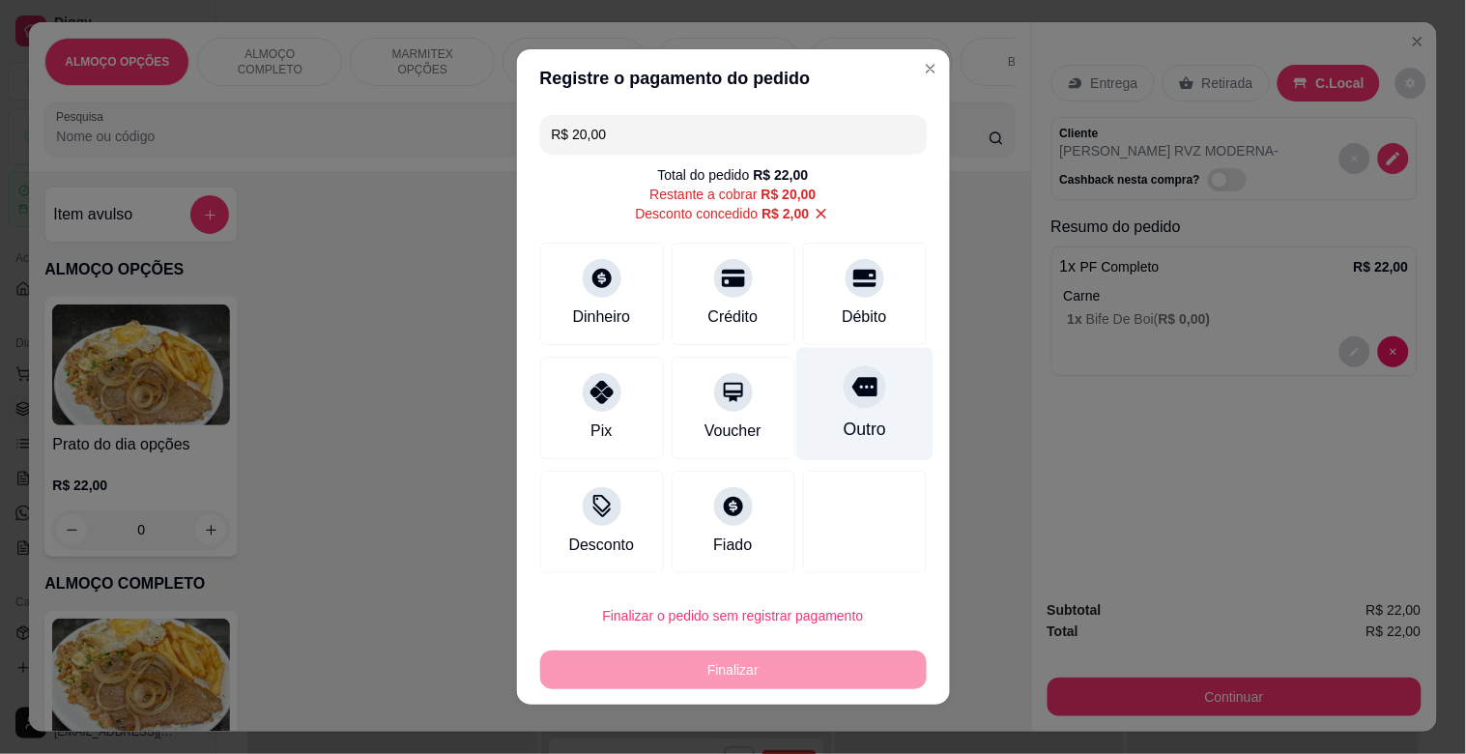
click at [851, 396] on icon at bounding box center [863, 386] width 25 height 25
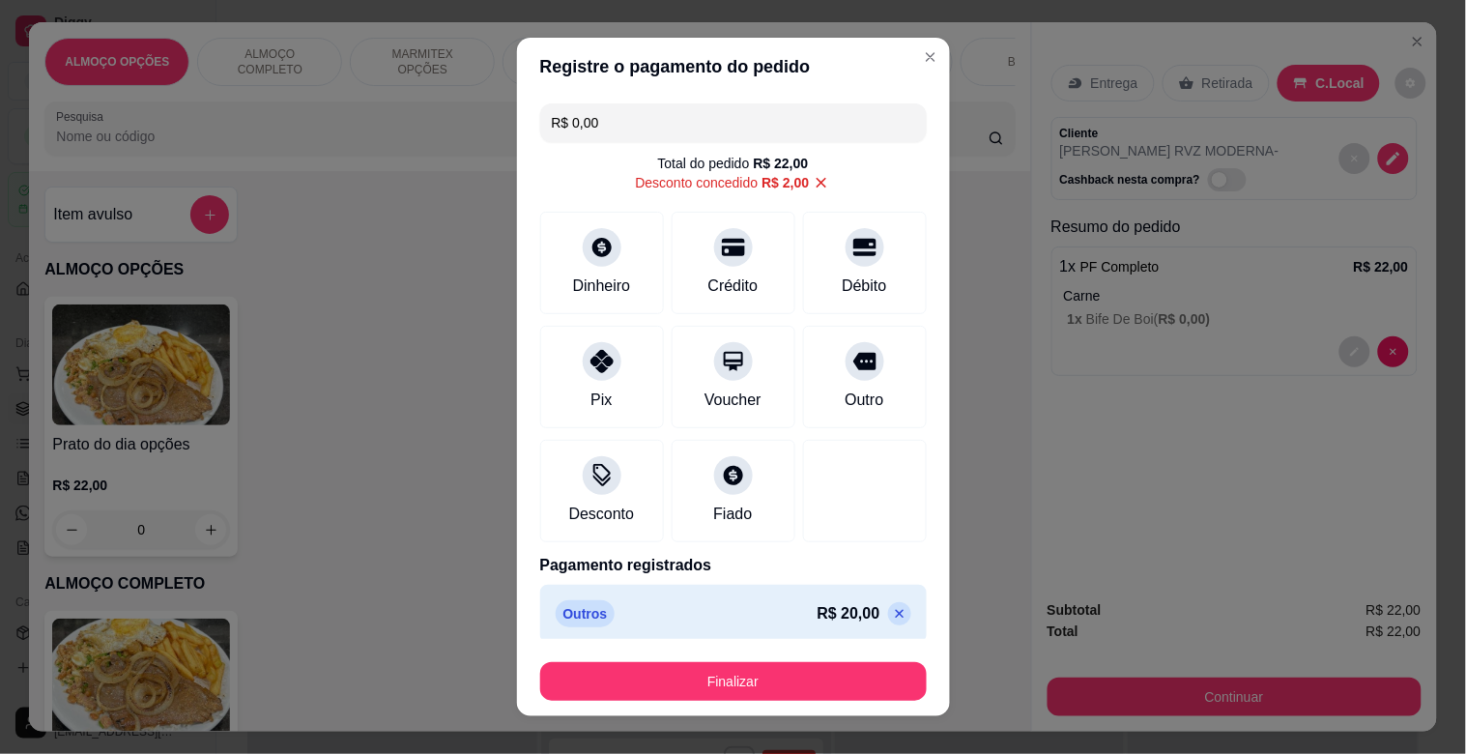
click at [748, 684] on button "Finalizar" at bounding box center [733, 681] width 387 height 39
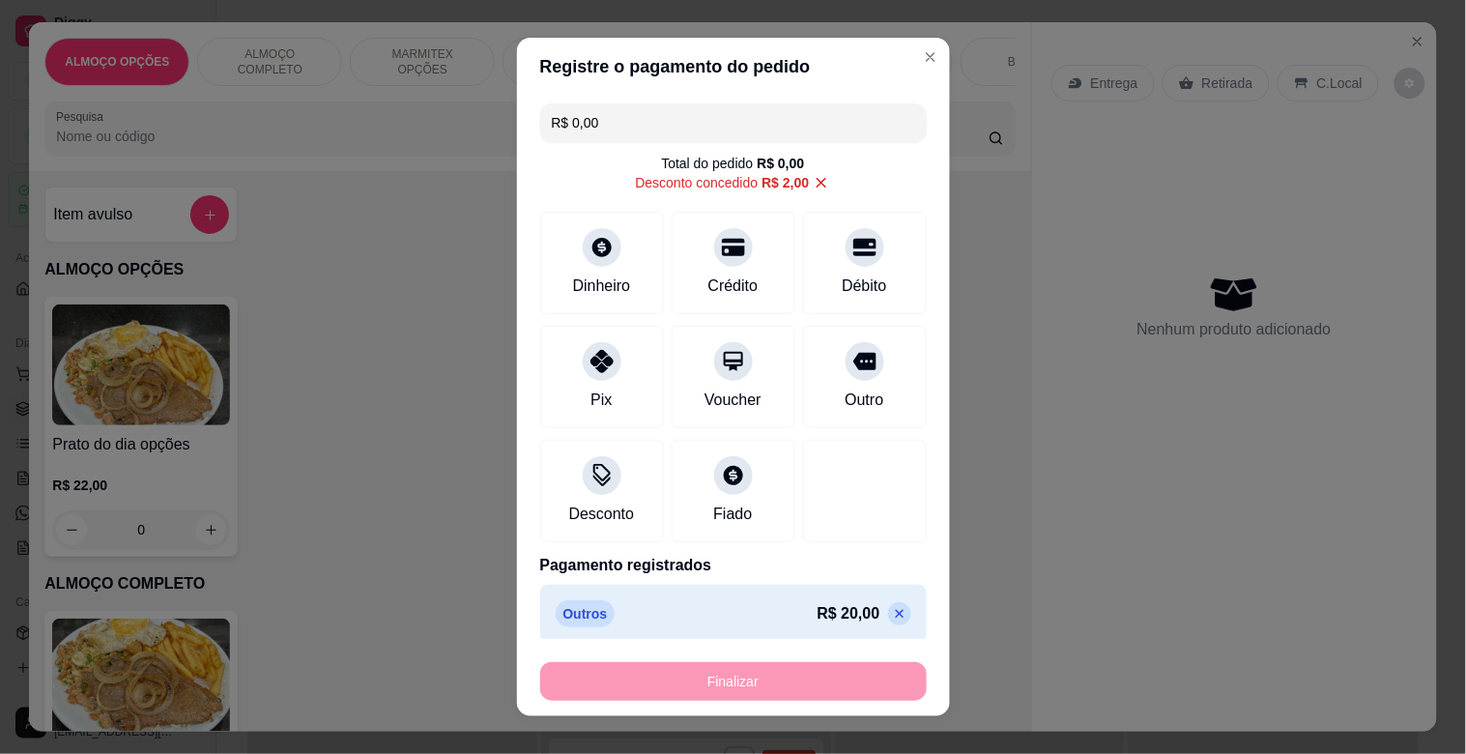
type input "-R$ 22,00"
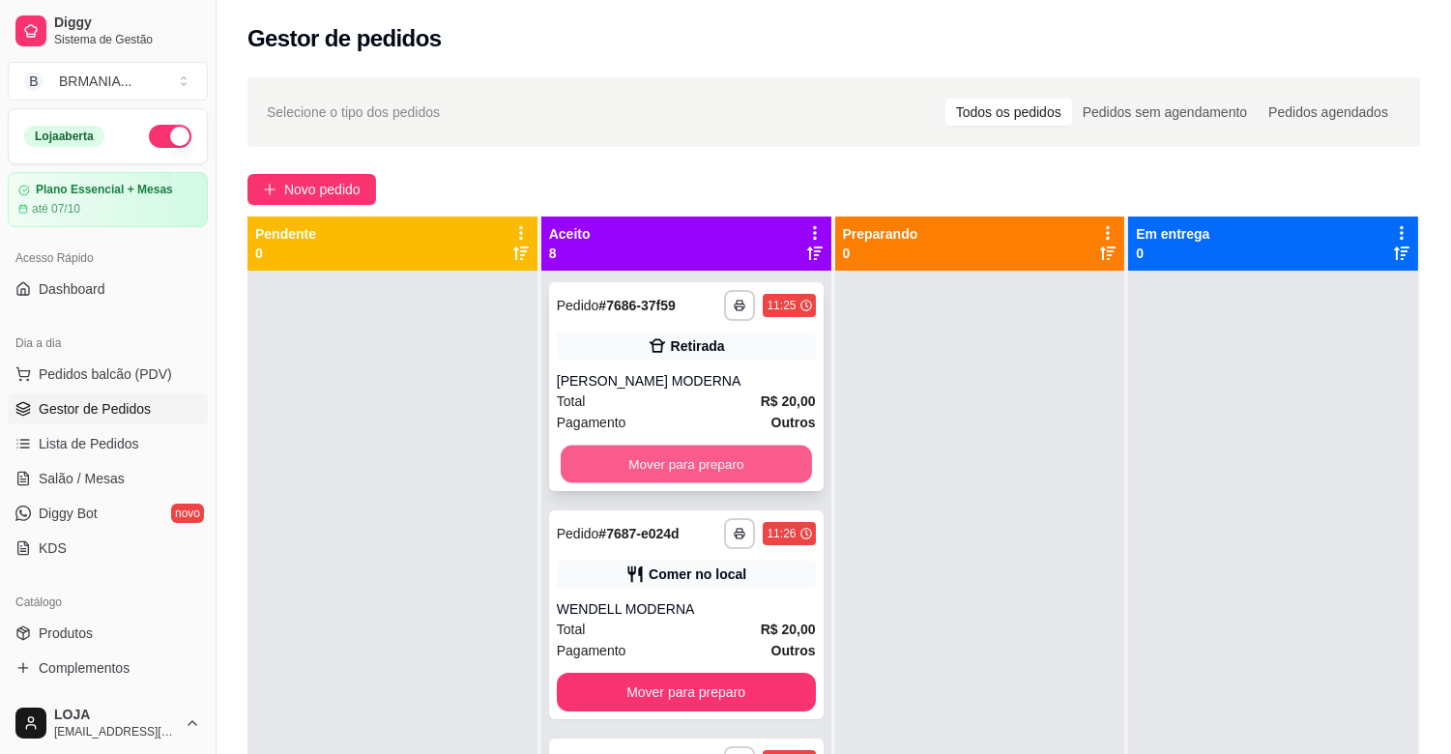
click at [648, 467] on button "Mover para preparo" at bounding box center [686, 465] width 251 height 38
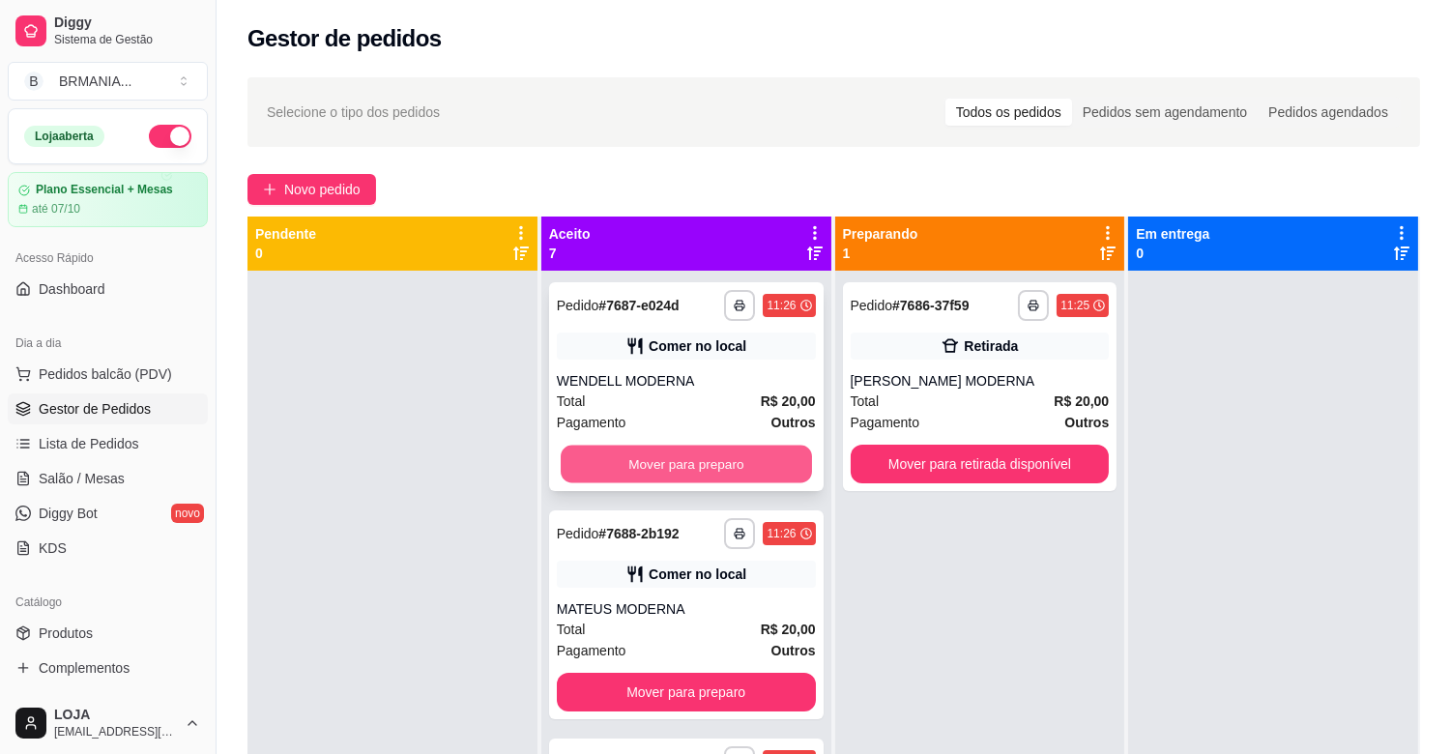
click at [683, 464] on button "Mover para preparo" at bounding box center [686, 465] width 251 height 38
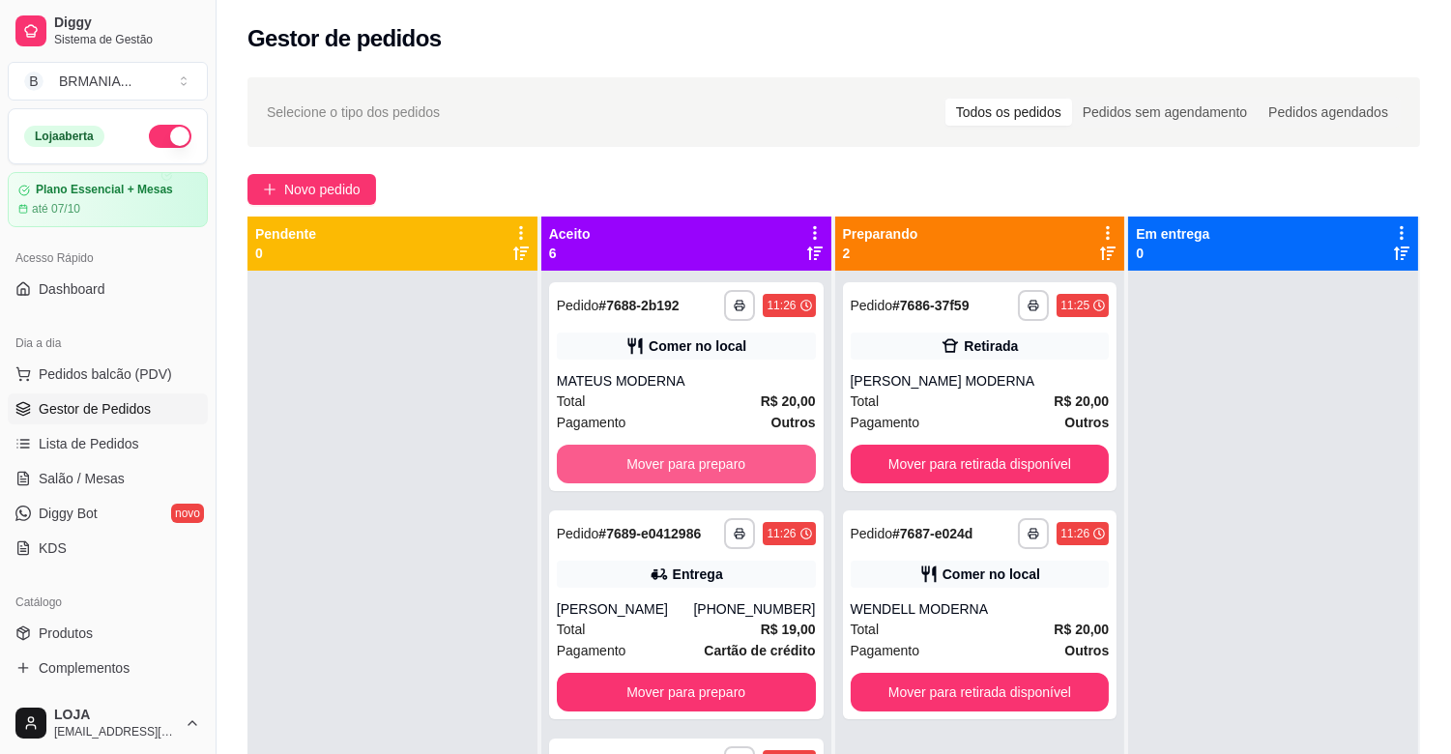
click at [688, 464] on button "Mover para preparo" at bounding box center [686, 464] width 259 height 39
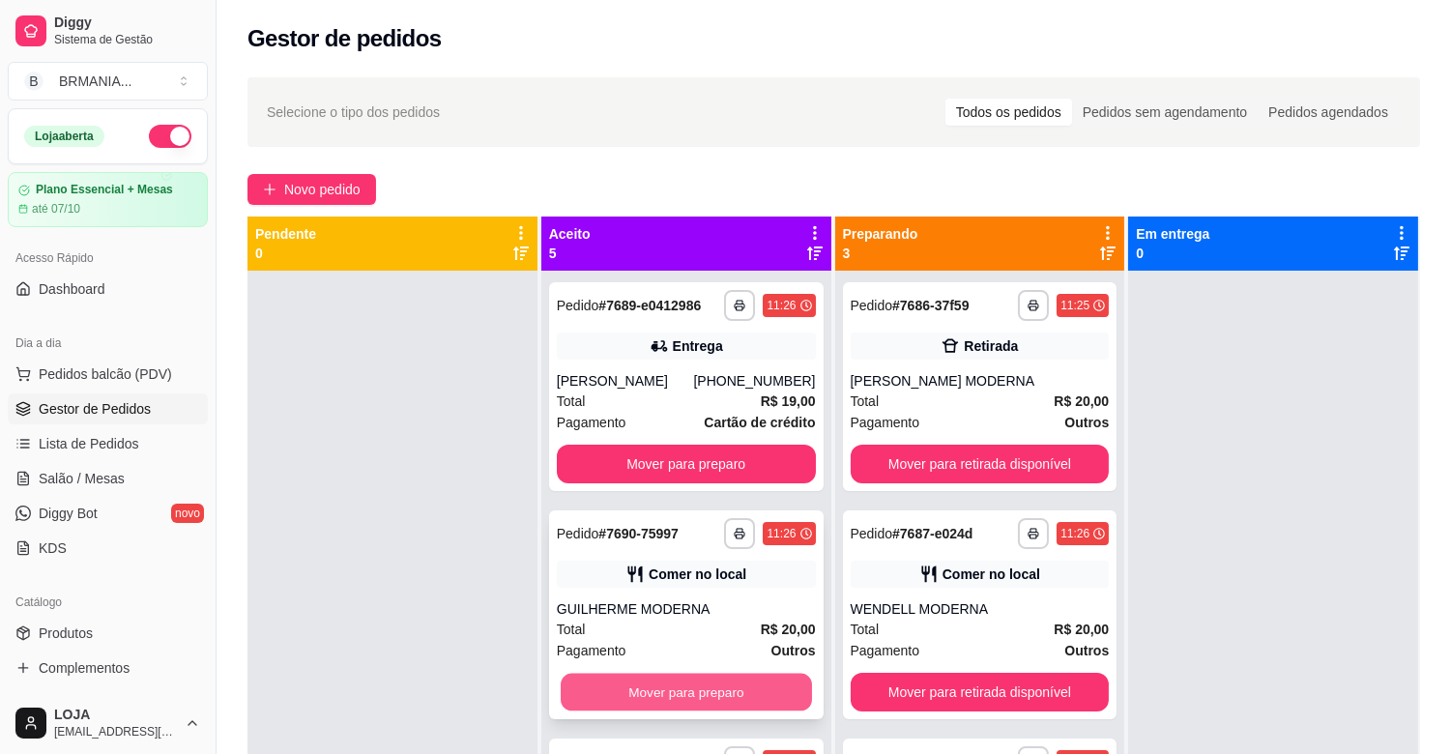
click at [706, 686] on button "Mover para preparo" at bounding box center [686, 693] width 251 height 38
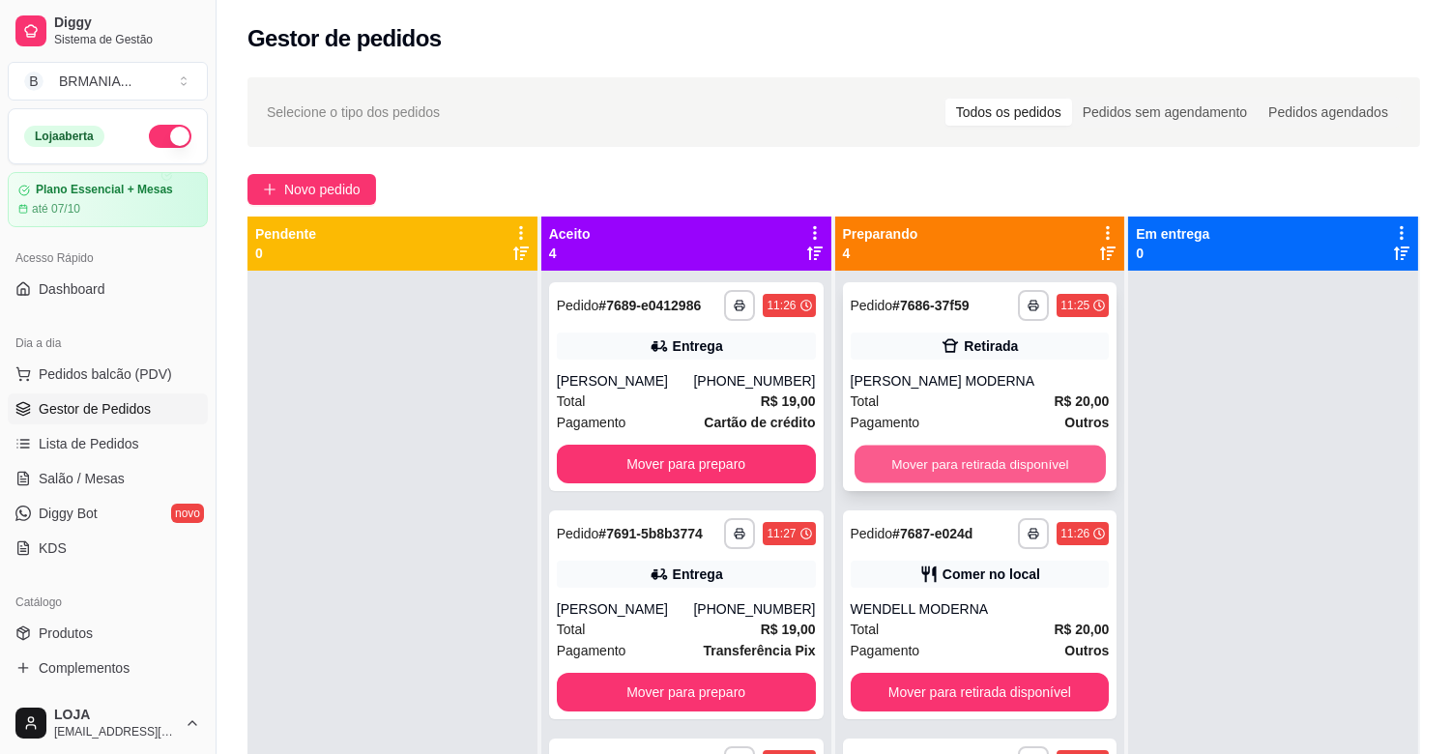
click at [964, 459] on button "Mover para retirada disponível" at bounding box center [979, 465] width 251 height 38
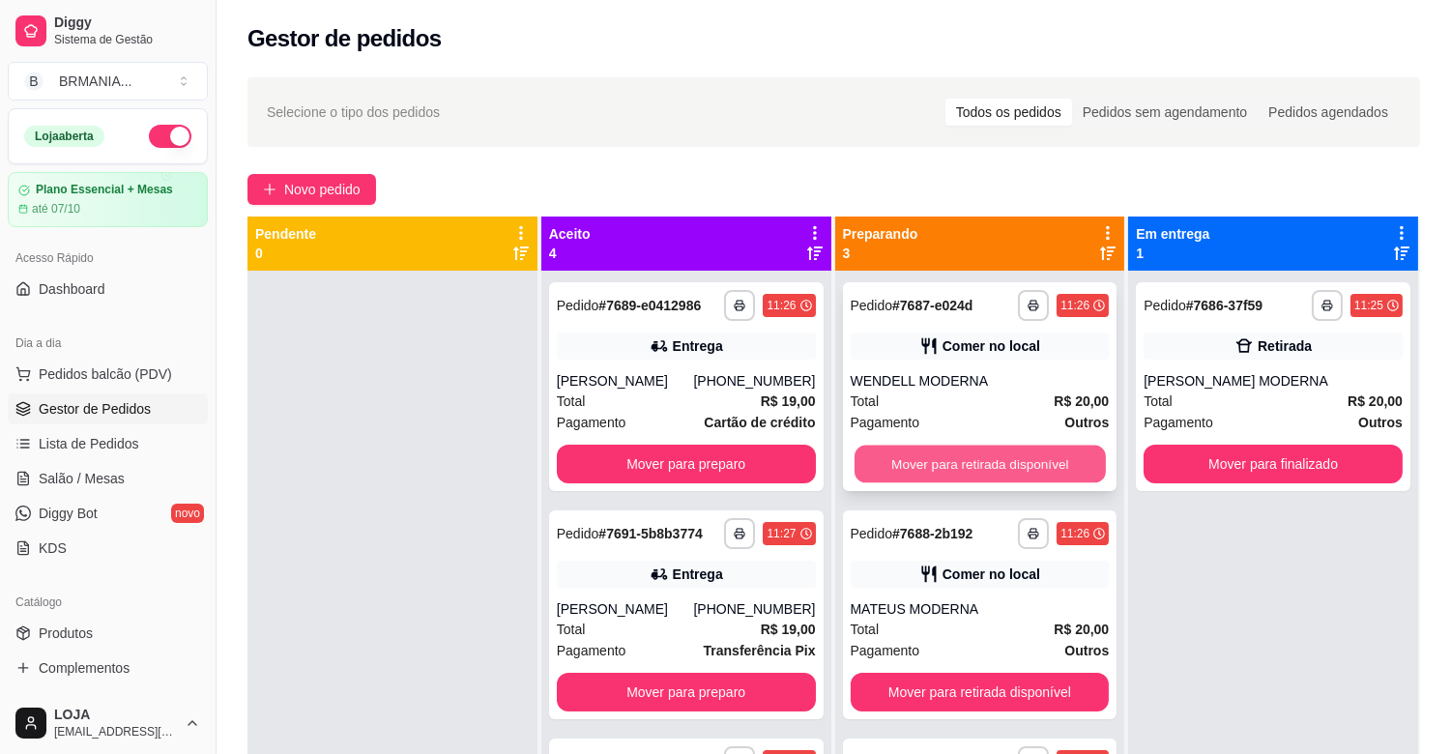
click at [960, 469] on button "Mover para retirada disponível" at bounding box center [979, 465] width 251 height 38
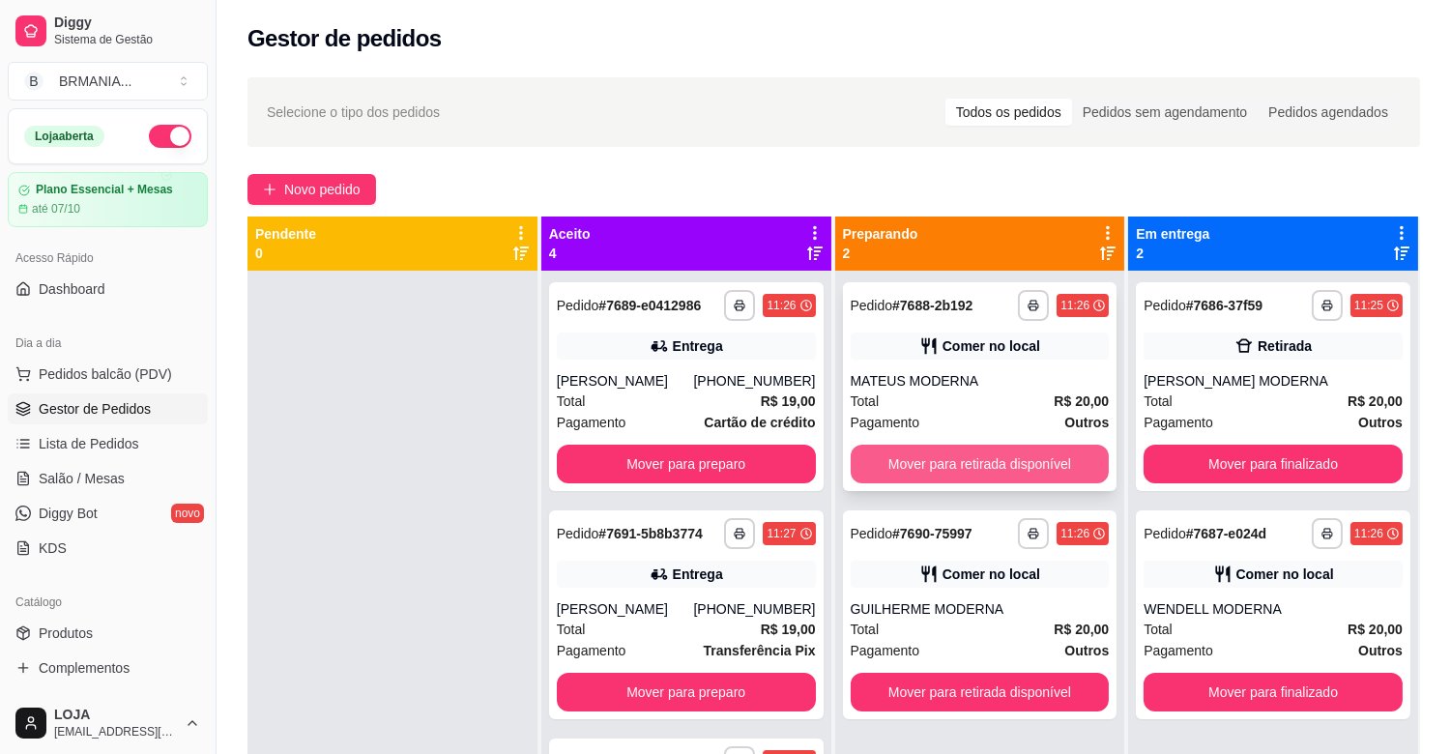
click at [962, 469] on button "Mover para retirada disponível" at bounding box center [979, 464] width 259 height 39
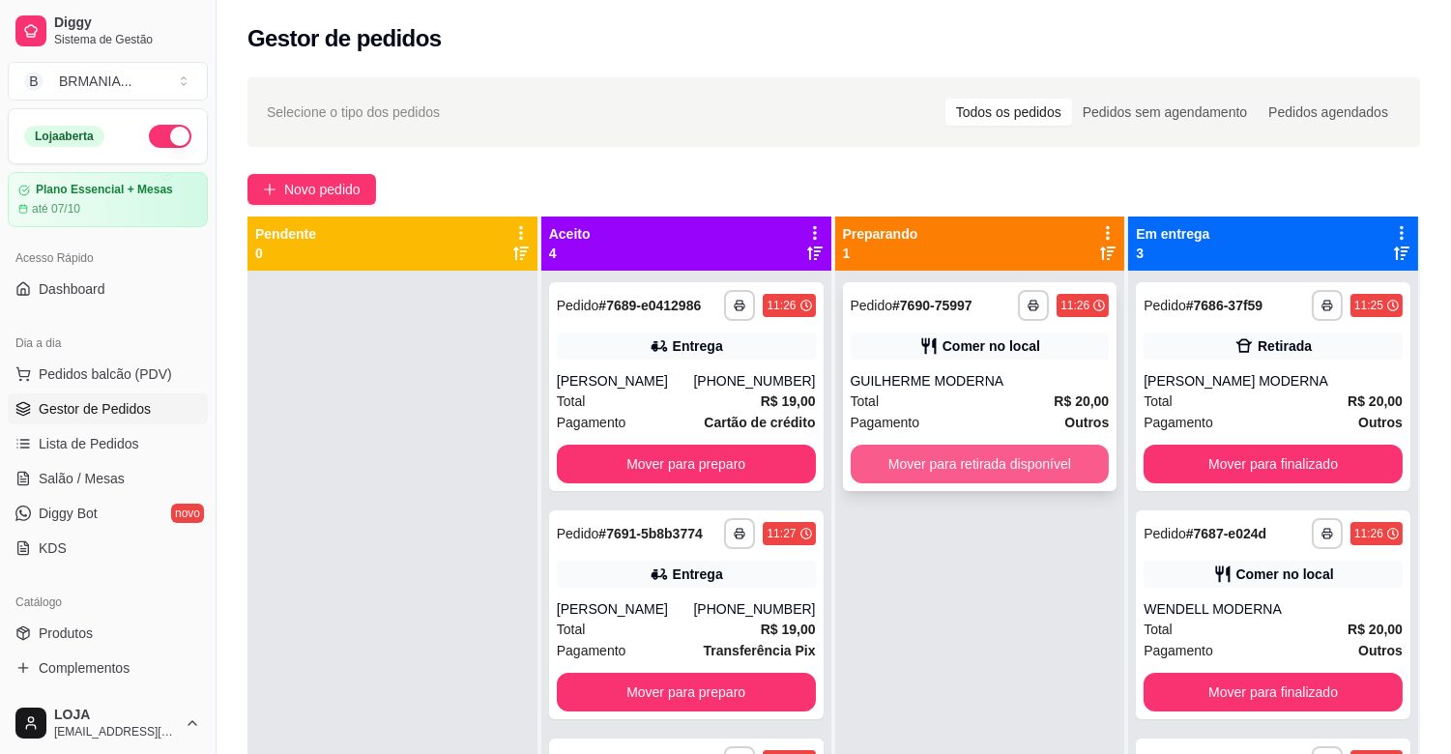
click at [974, 462] on button "Mover para retirada disponível" at bounding box center [979, 464] width 259 height 39
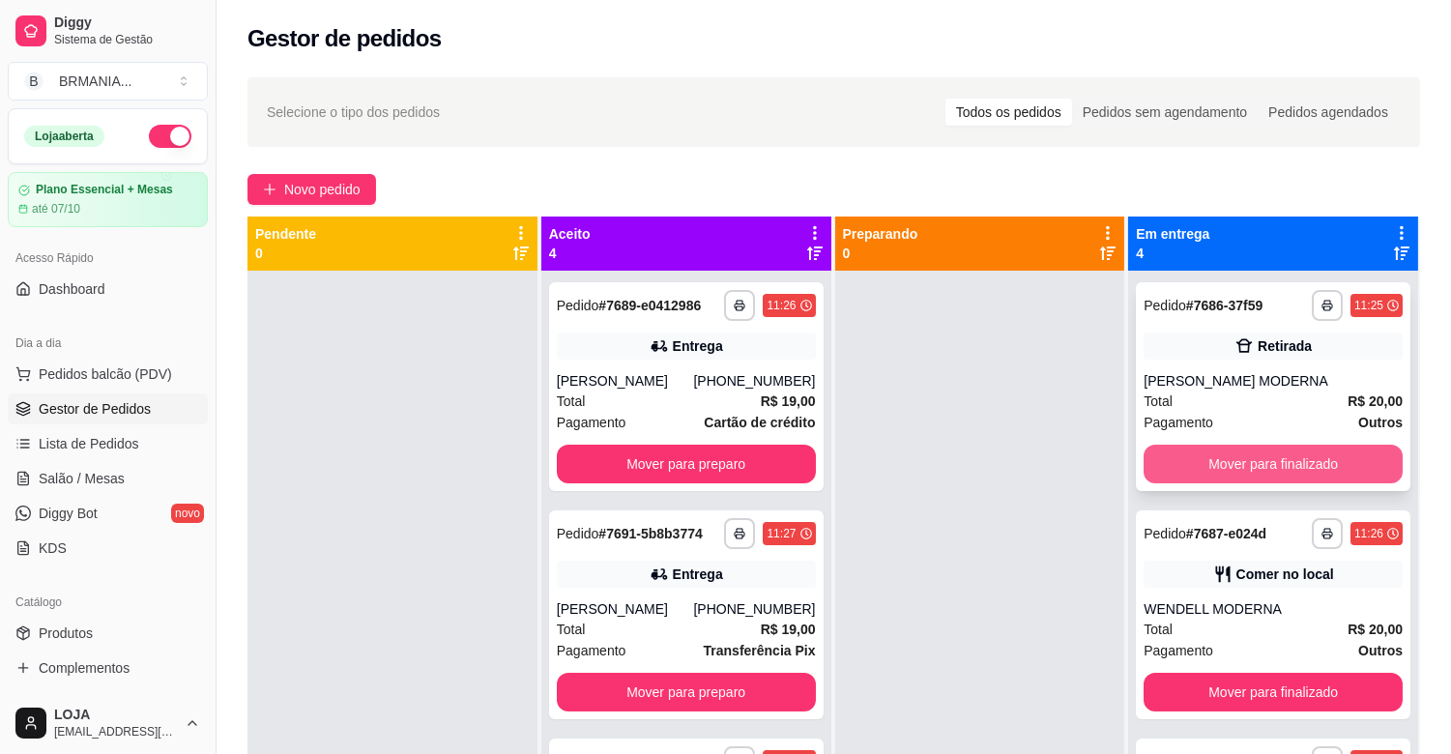
click at [1264, 466] on button "Mover para finalizado" at bounding box center [1272, 464] width 259 height 39
click at [1264, 466] on button "Mover para finalizado" at bounding box center [1272, 465] width 251 height 38
click at [1264, 466] on button "Mover para finalizado" at bounding box center [1272, 464] width 259 height 39
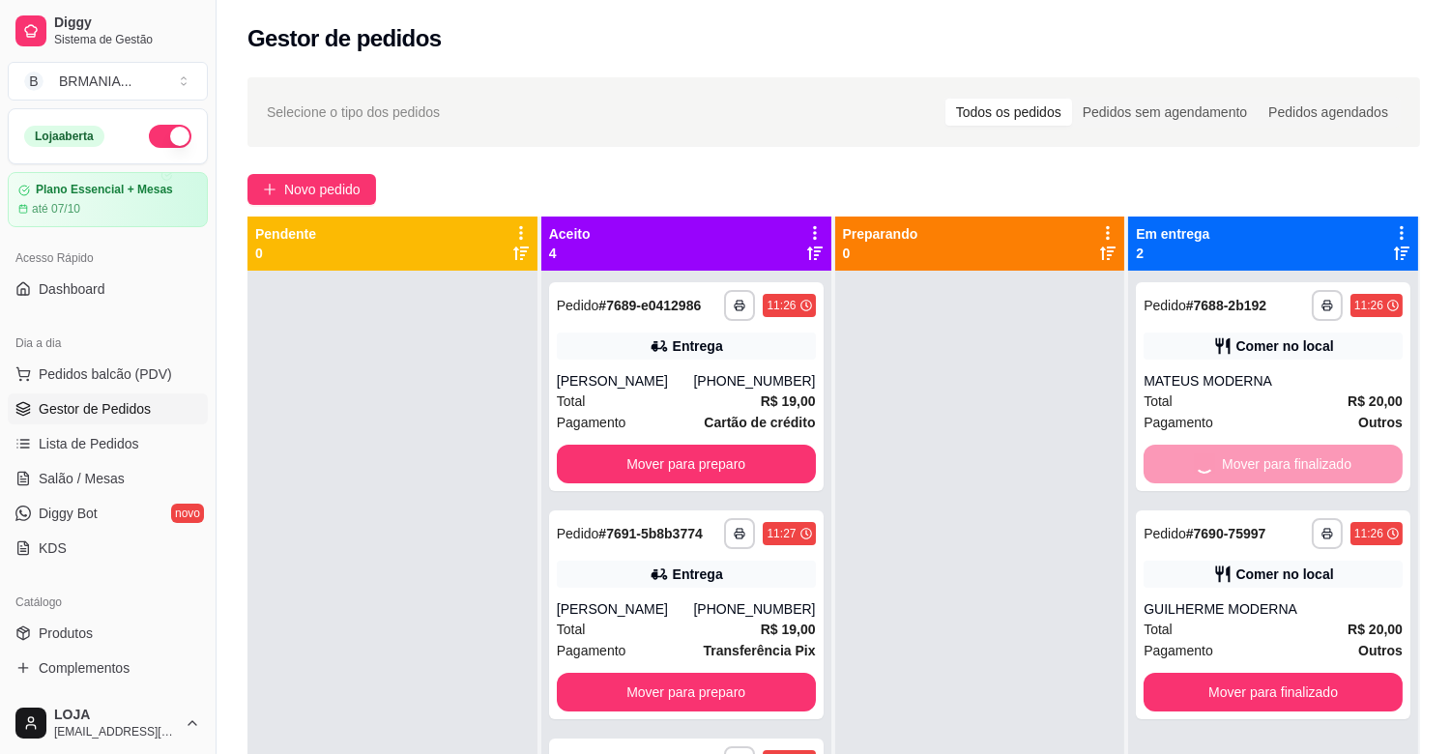
click at [1264, 673] on button "Mover para finalizado" at bounding box center [1272, 692] width 259 height 39
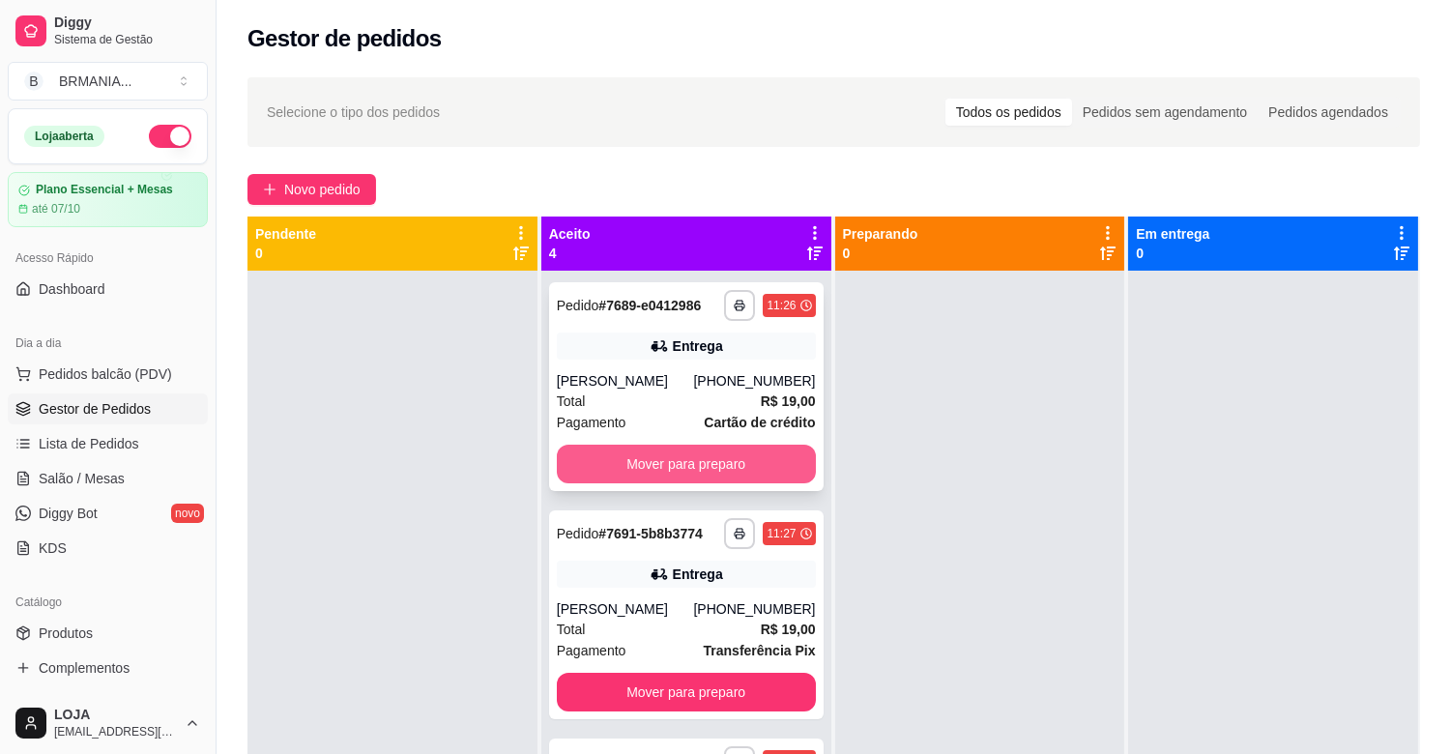
click at [728, 469] on button "Mover para preparo" at bounding box center [686, 464] width 259 height 39
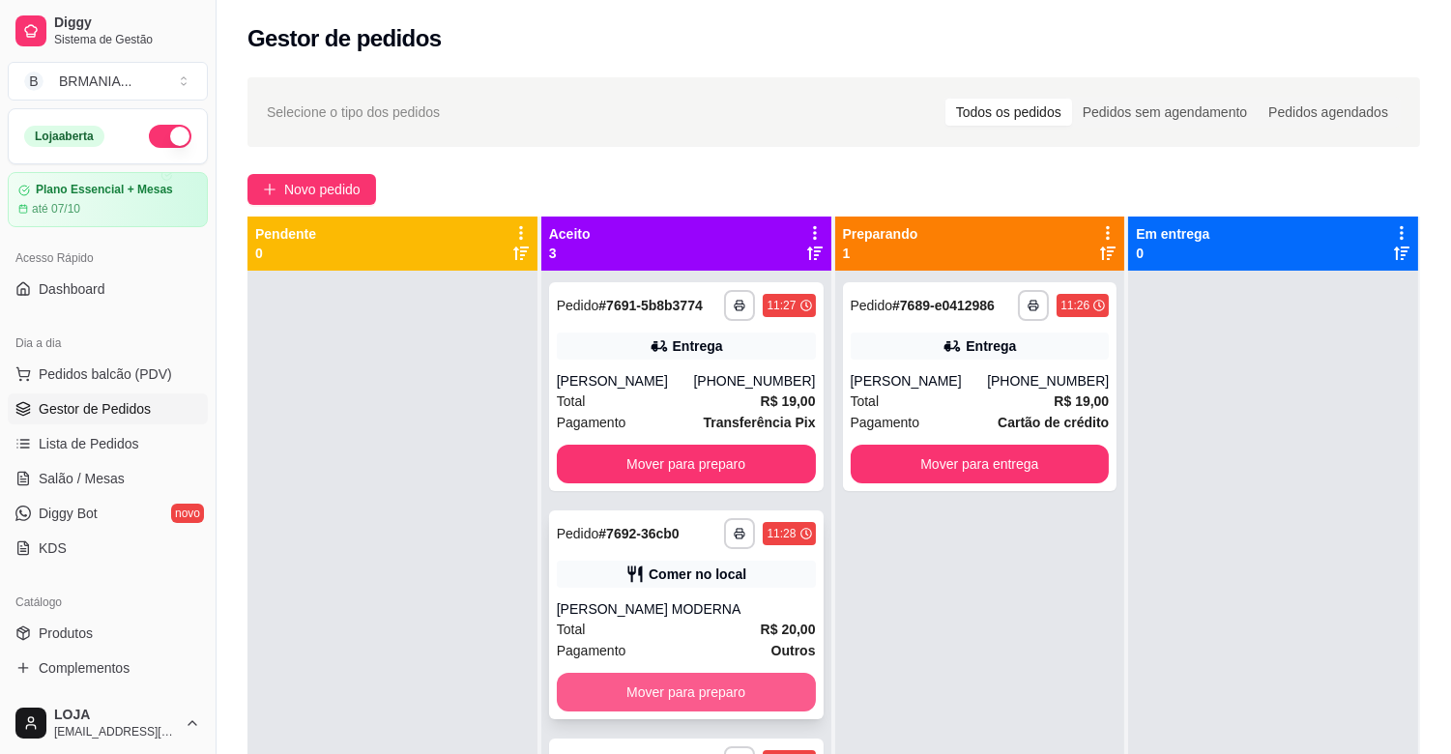
click at [707, 697] on button "Mover para preparo" at bounding box center [686, 692] width 259 height 39
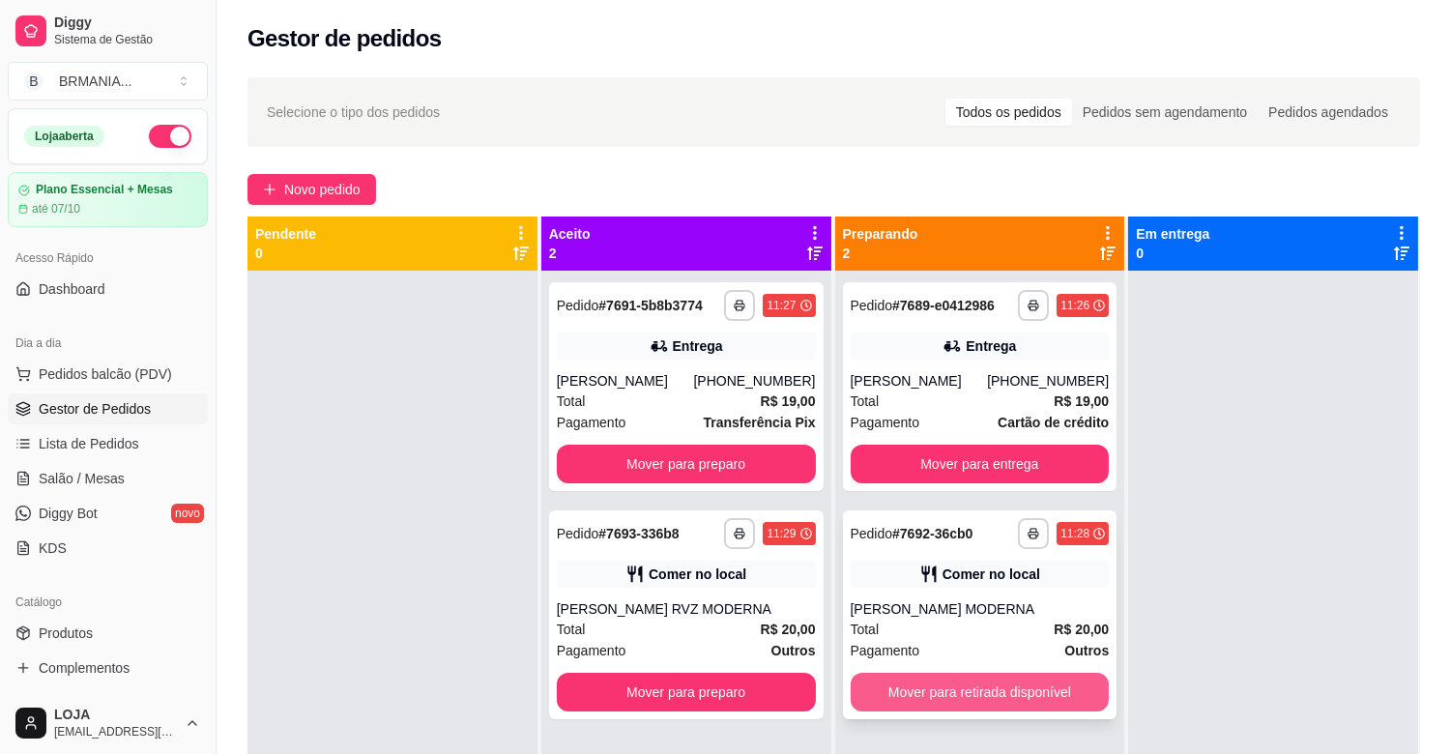
click at [901, 697] on button "Mover para retirada disponível" at bounding box center [979, 692] width 259 height 39
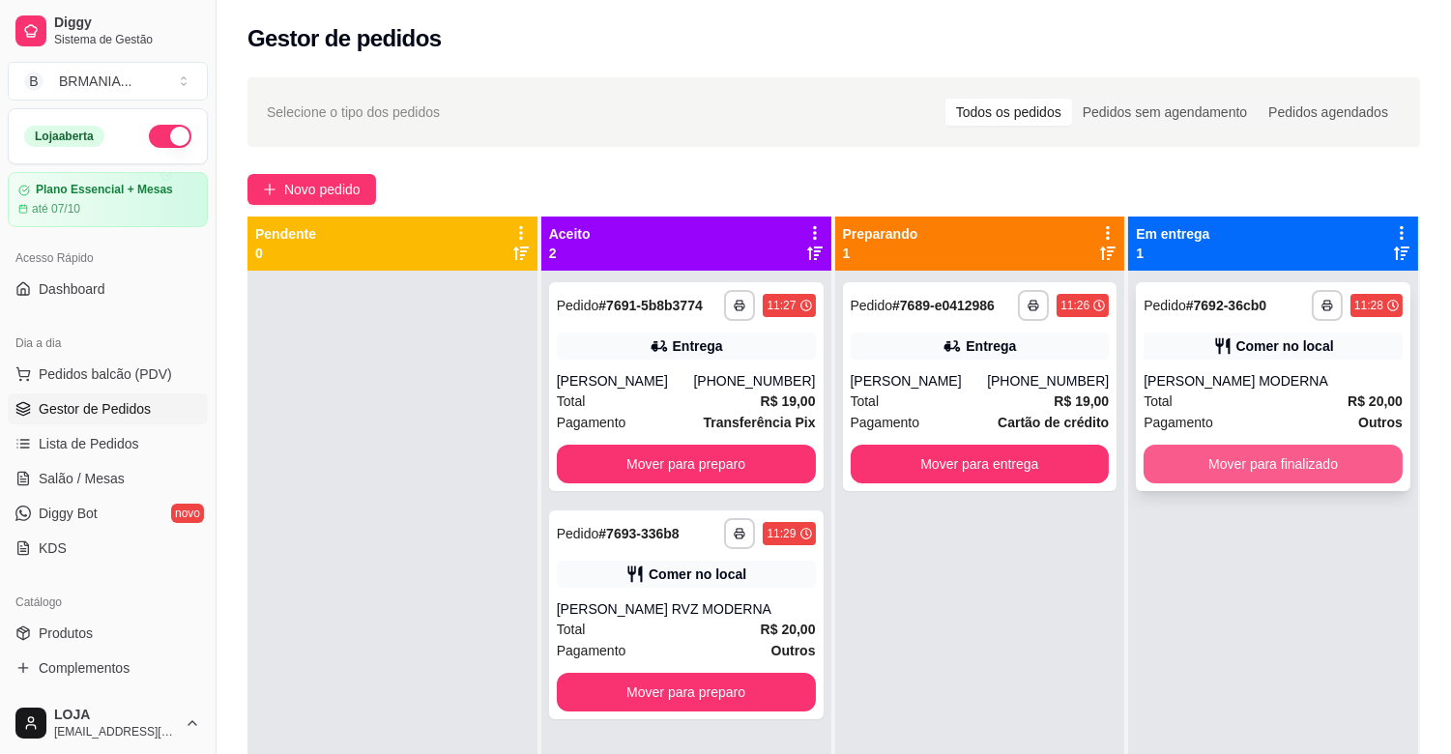
click at [1194, 474] on button "Mover para finalizado" at bounding box center [1272, 464] width 259 height 39
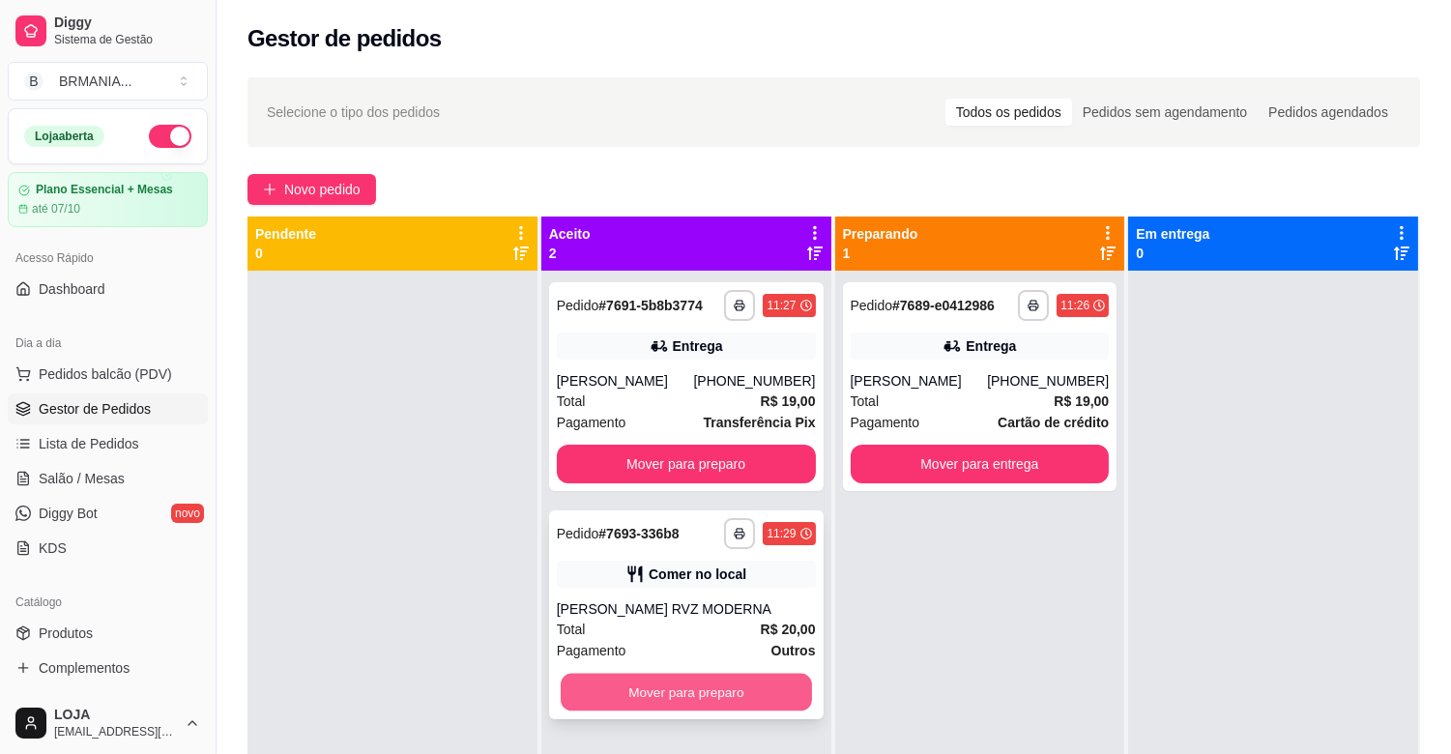
click at [649, 708] on button "Mover para preparo" at bounding box center [686, 693] width 251 height 38
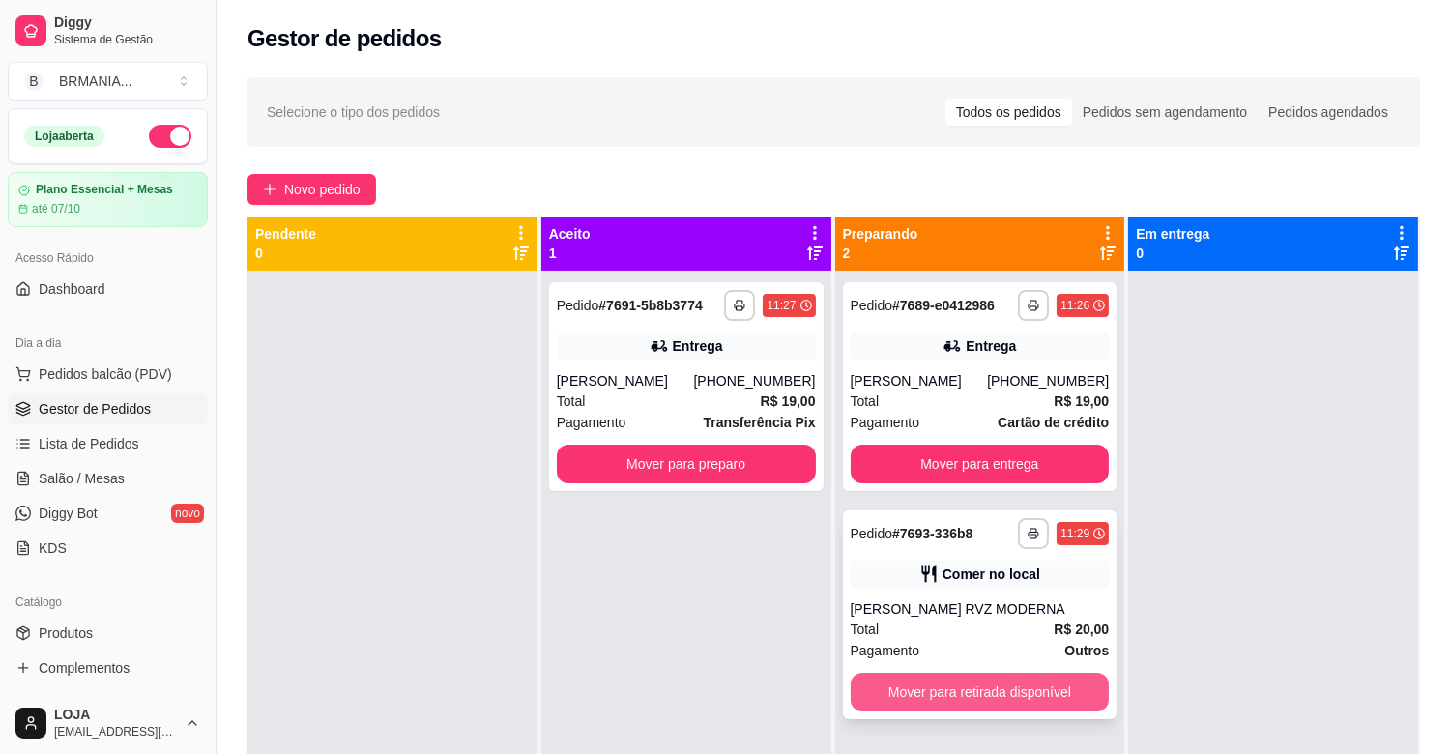
click at [960, 686] on button "Mover para retirada disponível" at bounding box center [979, 692] width 259 height 39
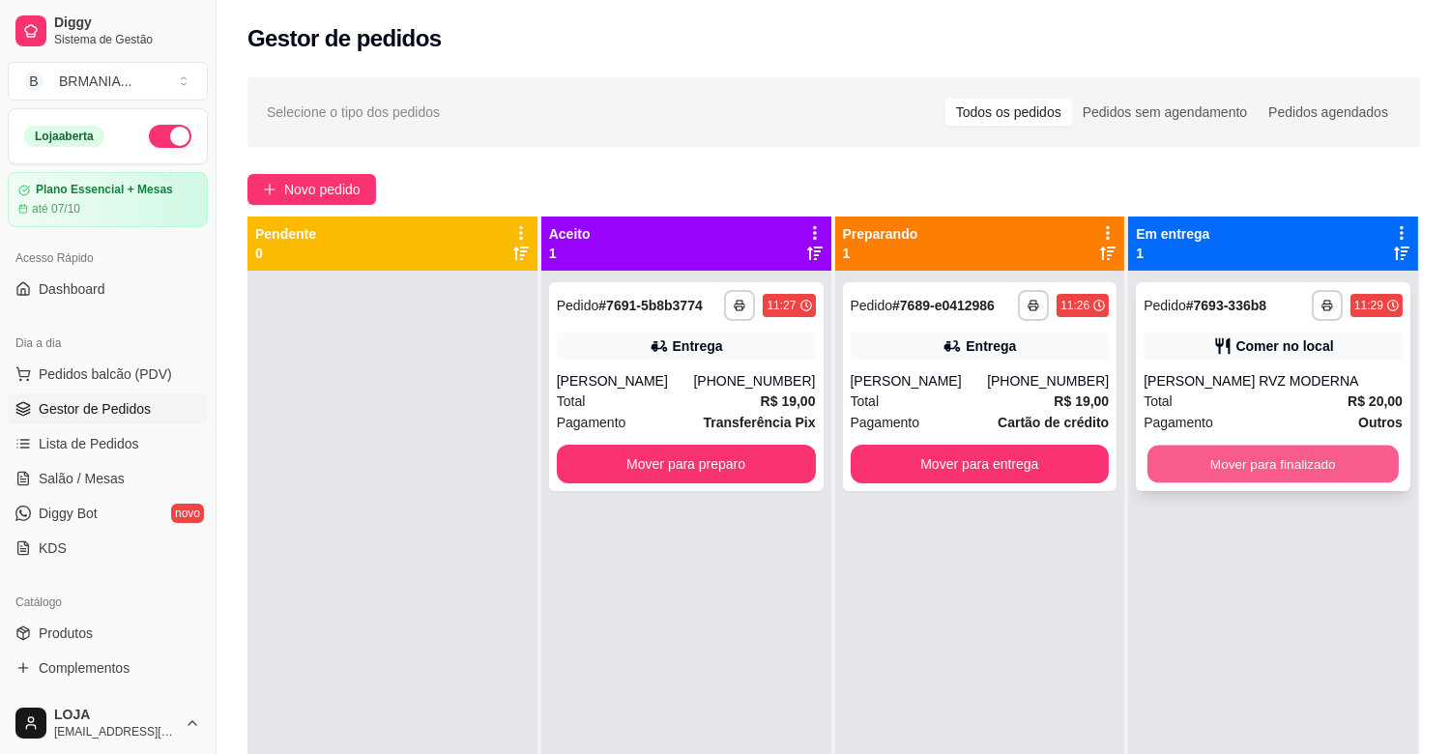
click at [1235, 446] on button "Mover para finalizado" at bounding box center [1272, 465] width 251 height 38
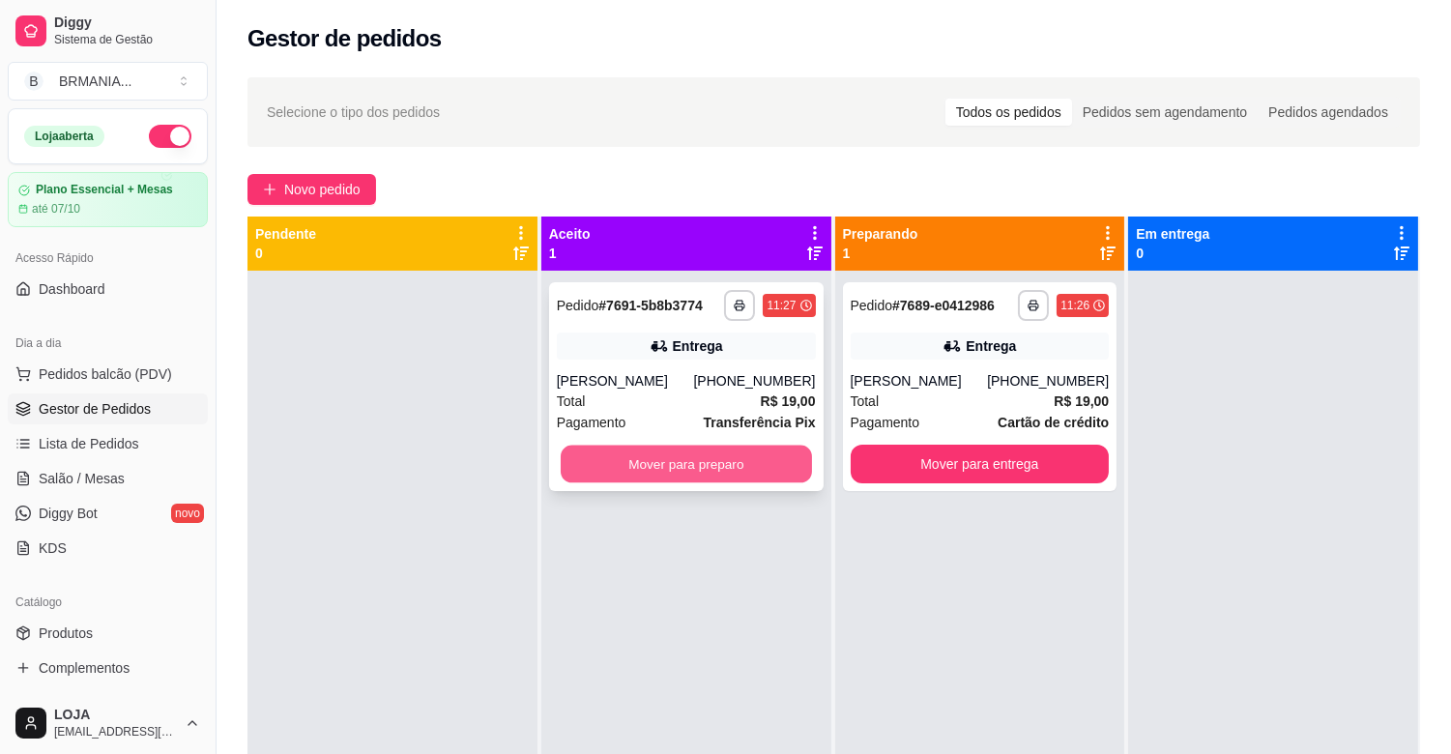
click at [735, 449] on button "Mover para preparo" at bounding box center [686, 465] width 251 height 38
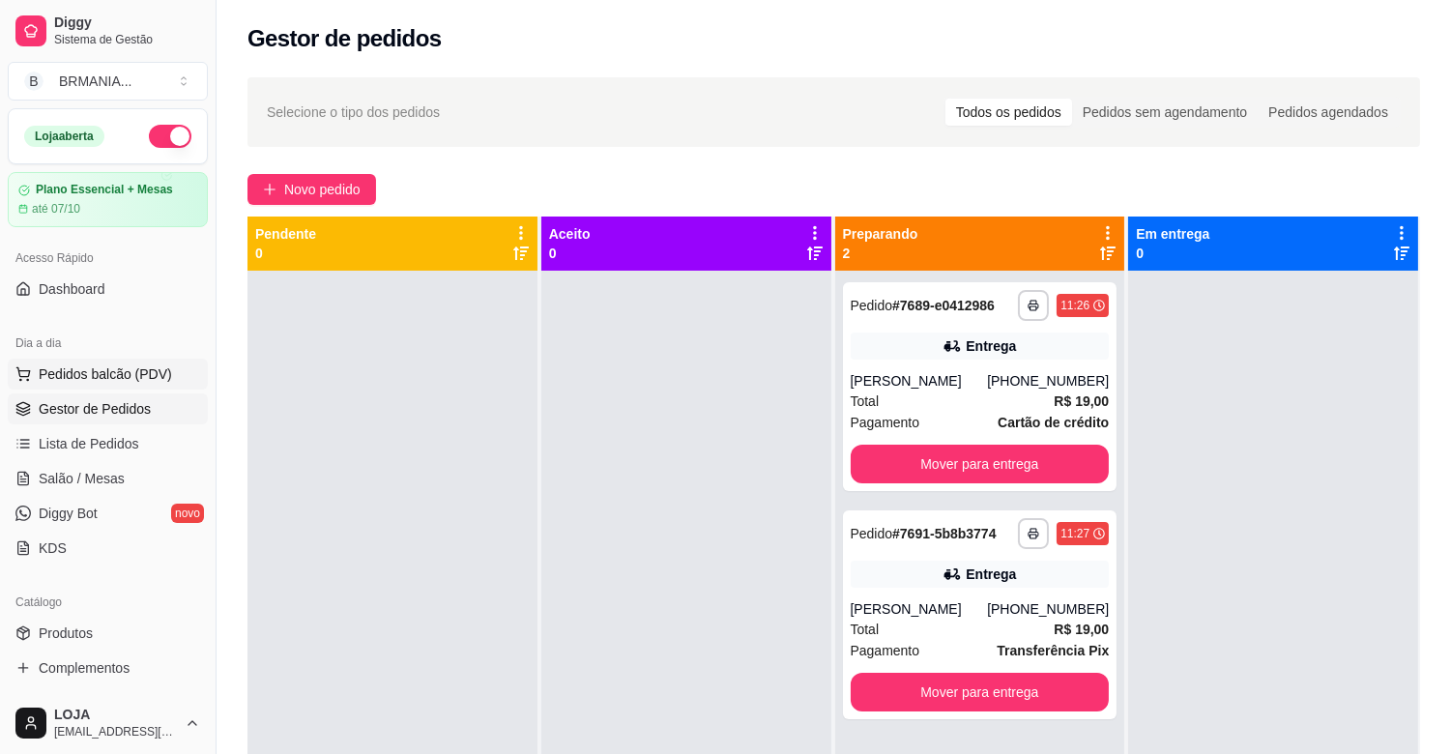
click at [136, 371] on span "Pedidos balcão (PDV)" at bounding box center [105, 373] width 133 height 19
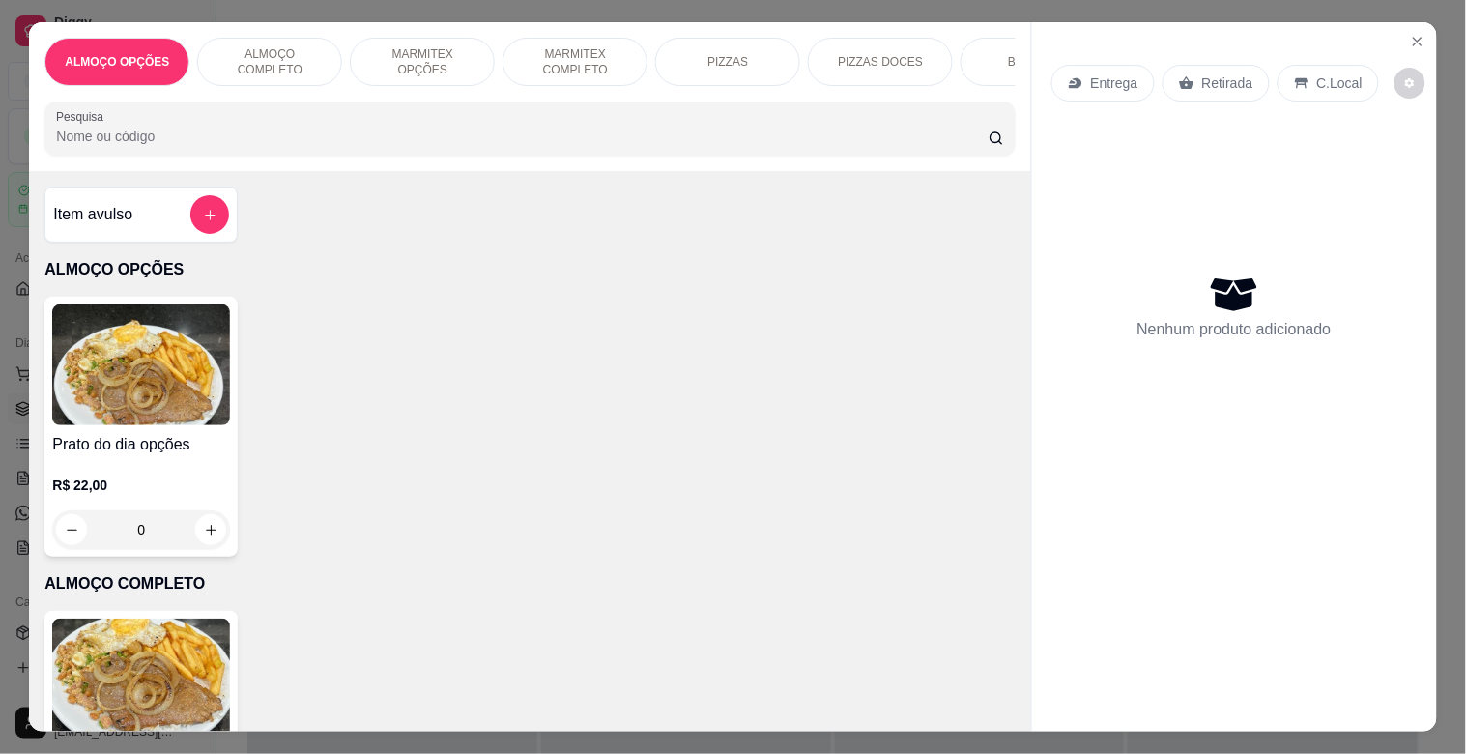
click at [133, 680] on img at bounding box center [141, 679] width 178 height 121
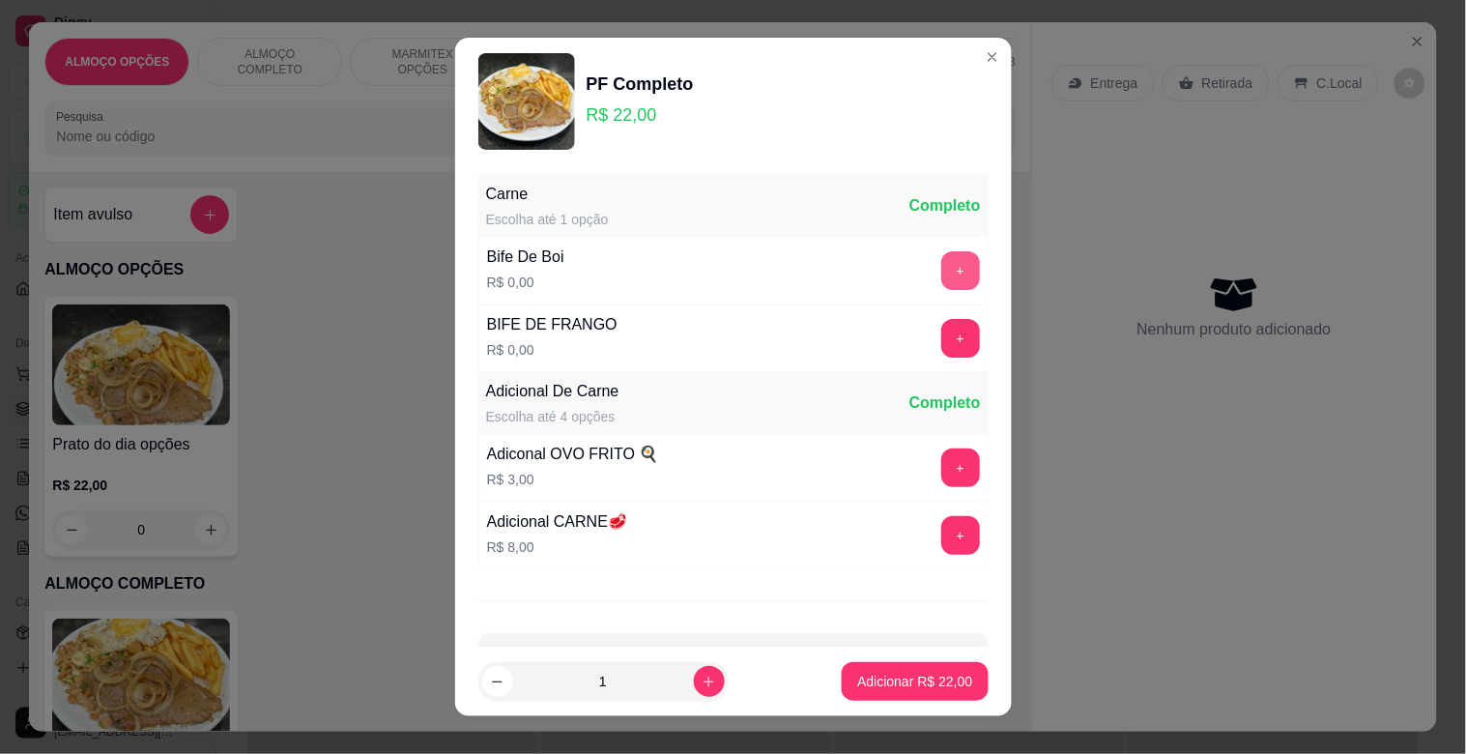
click at [941, 274] on button "+" at bounding box center [960, 270] width 39 height 39
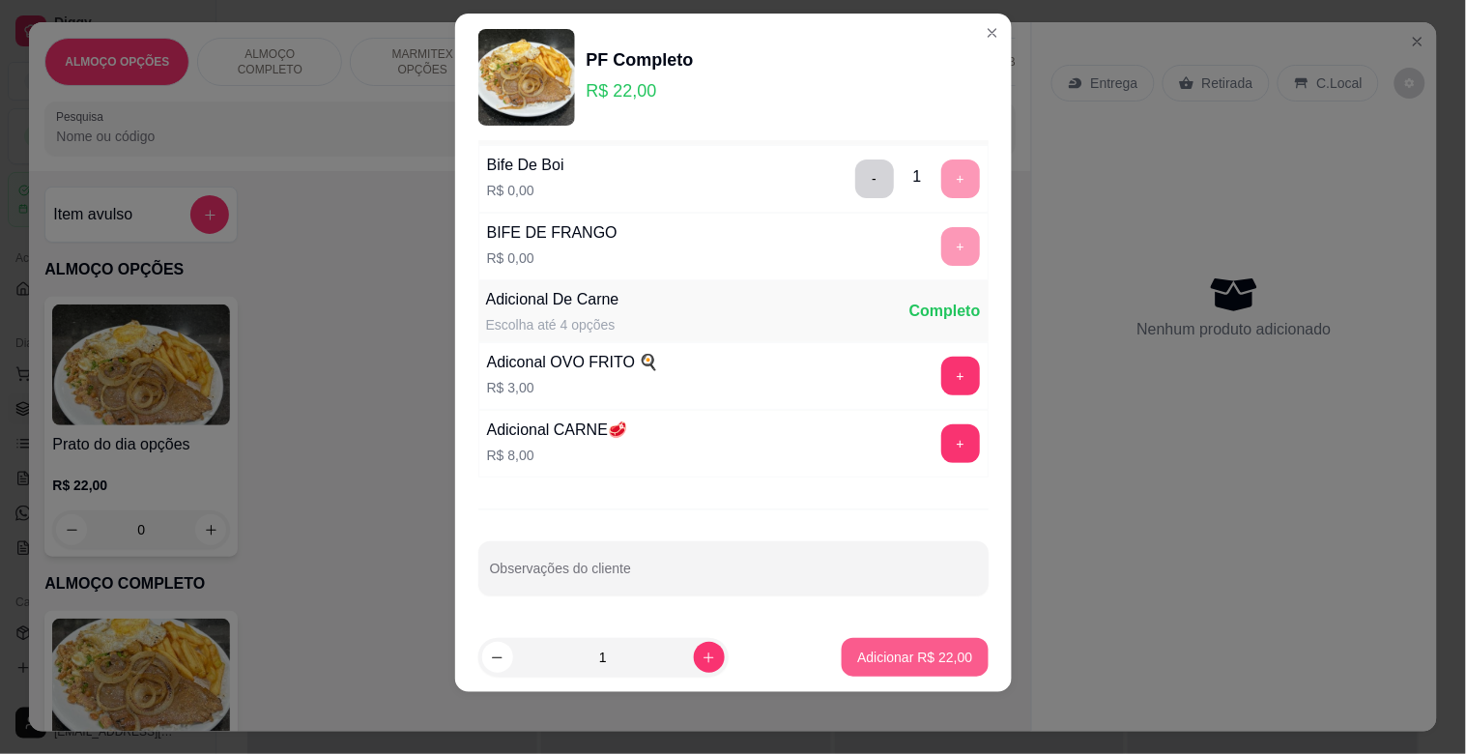
click at [897, 654] on p "Adicionar R$ 22,00" at bounding box center [914, 657] width 115 height 19
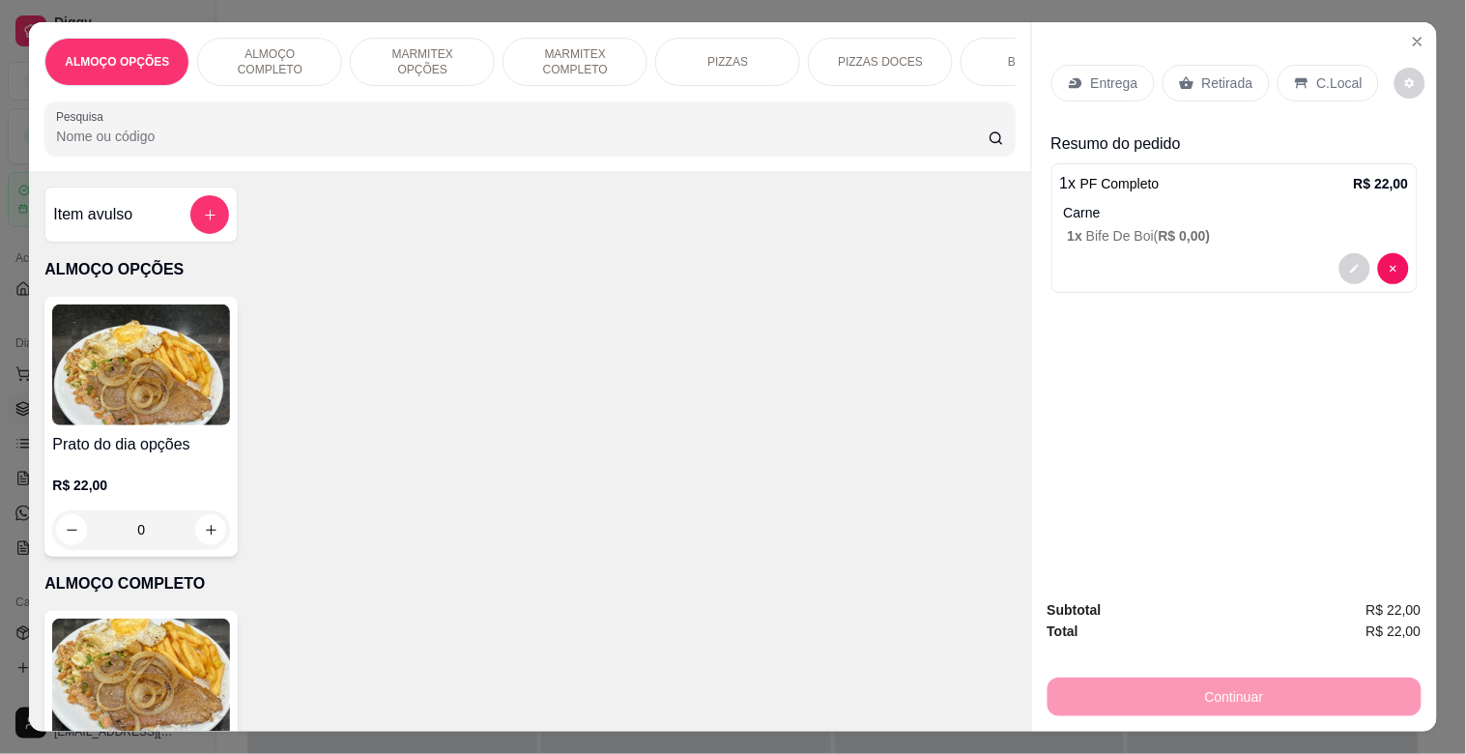
click at [1317, 73] on p "C.Local" at bounding box center [1339, 82] width 45 height 19
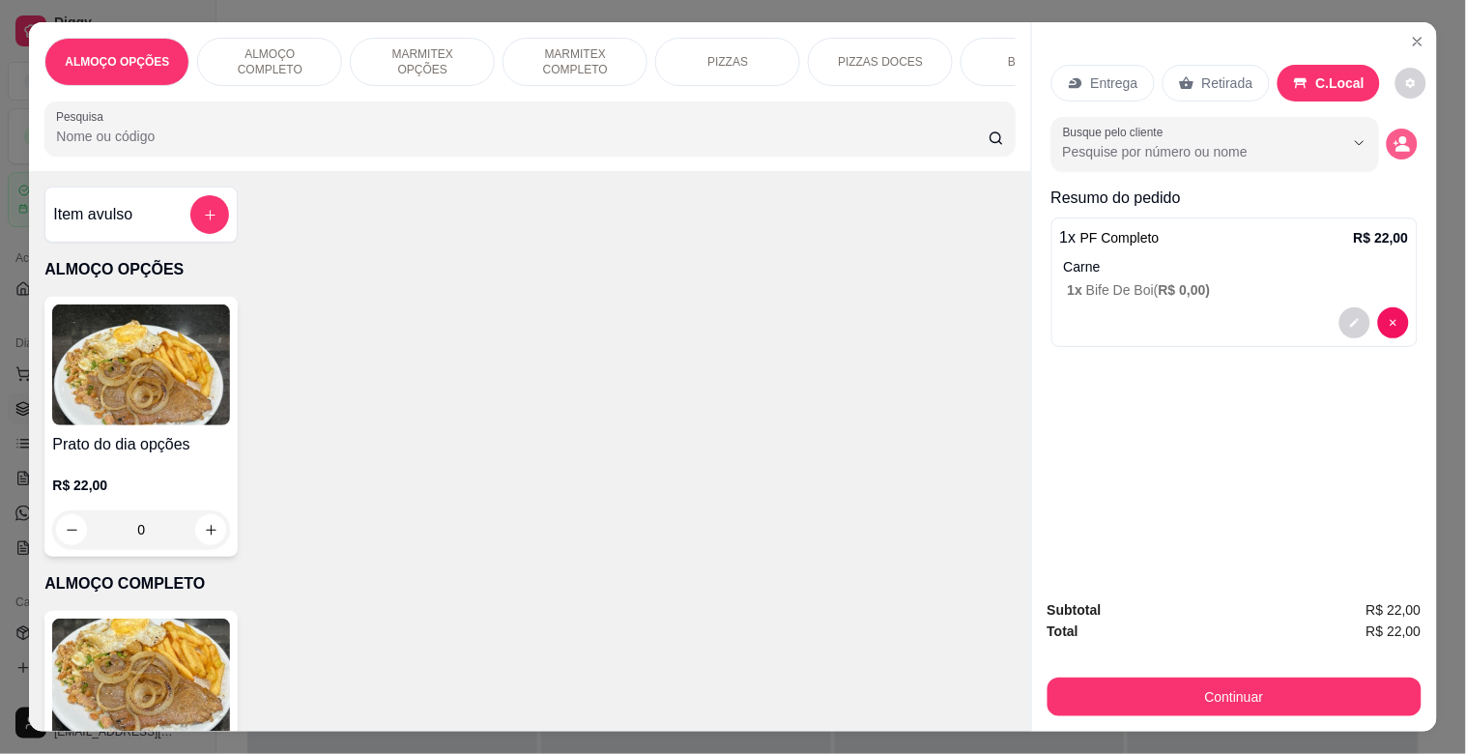
click at [1394, 136] on icon "decrease-product-quantity" at bounding box center [1402, 143] width 17 height 17
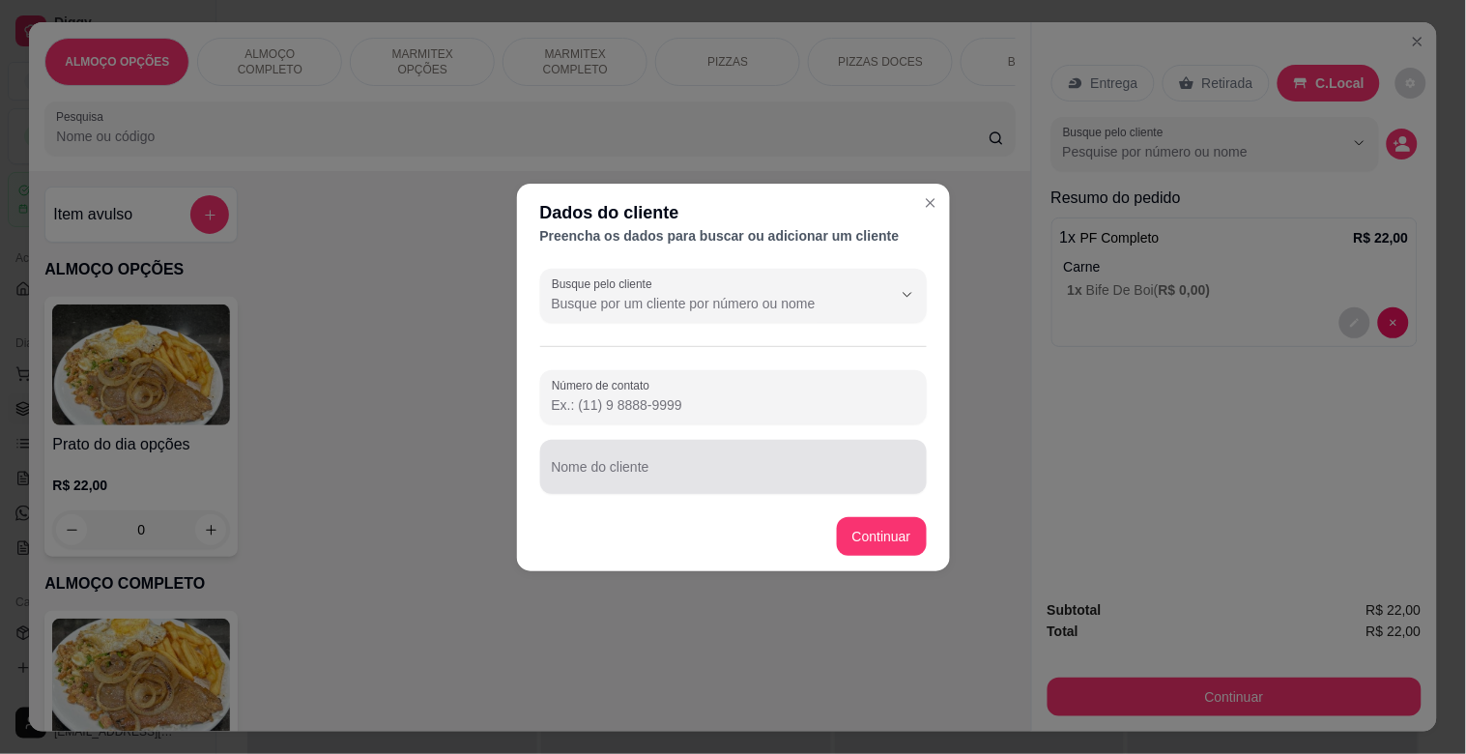
click at [570, 483] on input "Nome do cliente" at bounding box center [733, 474] width 363 height 19
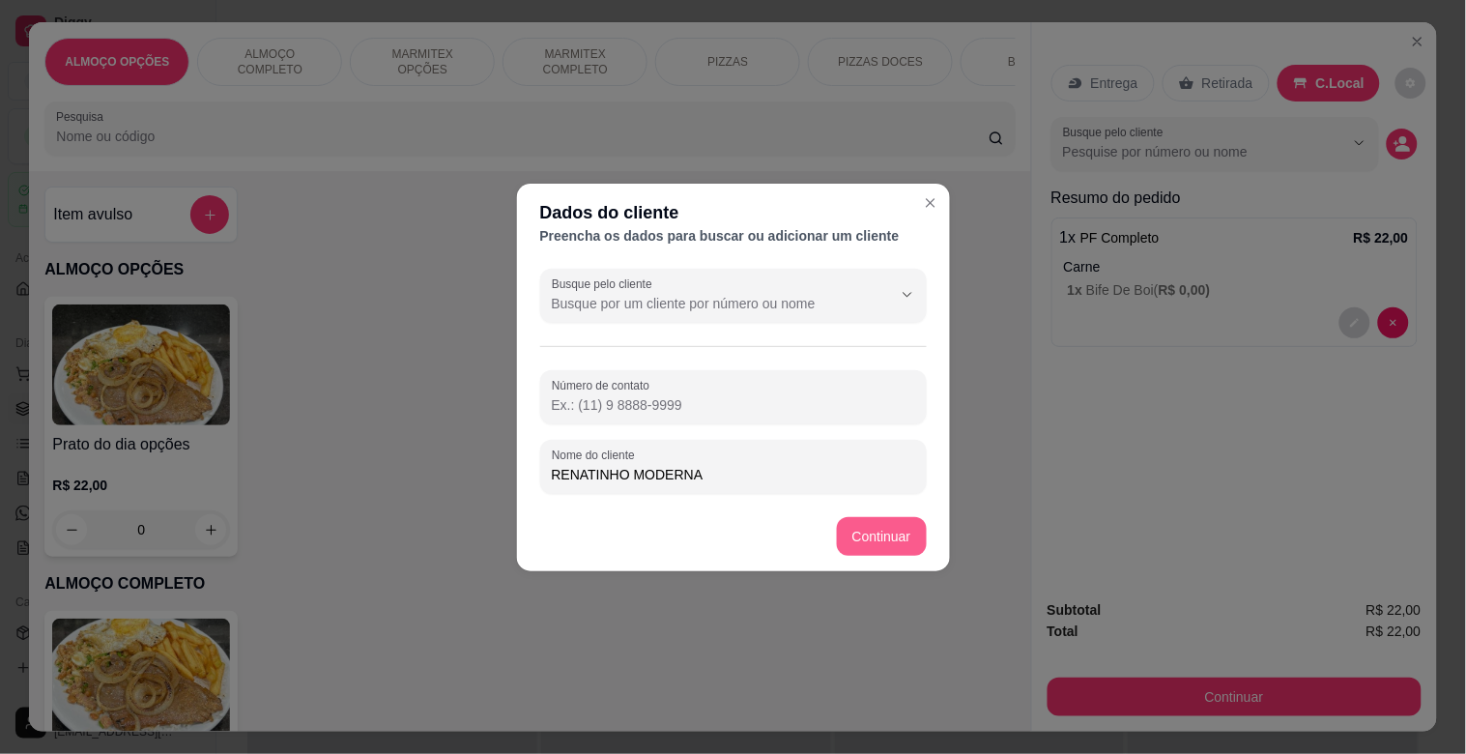
type input "RENATINHO MODERNA"
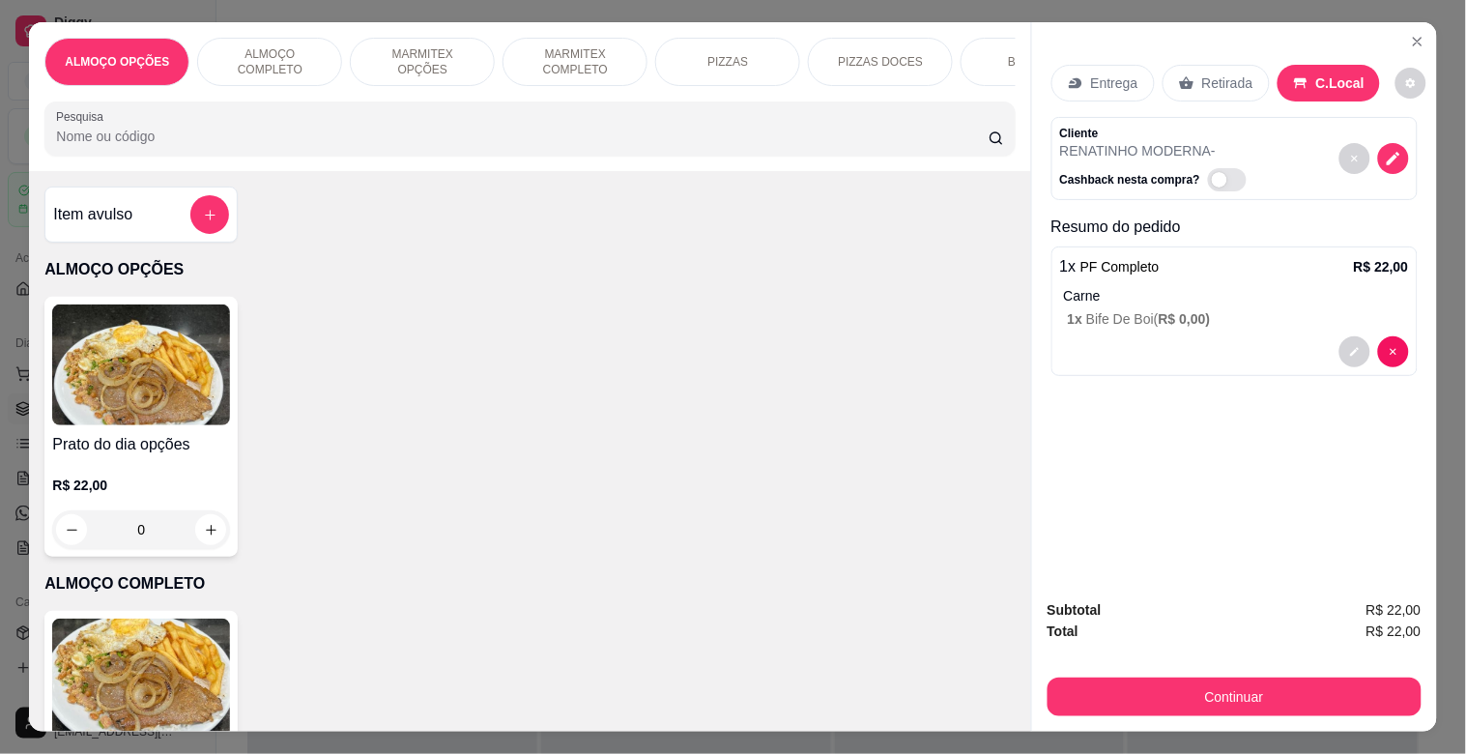
click at [1154, 678] on button "Continuar" at bounding box center [1235, 696] width 374 height 39
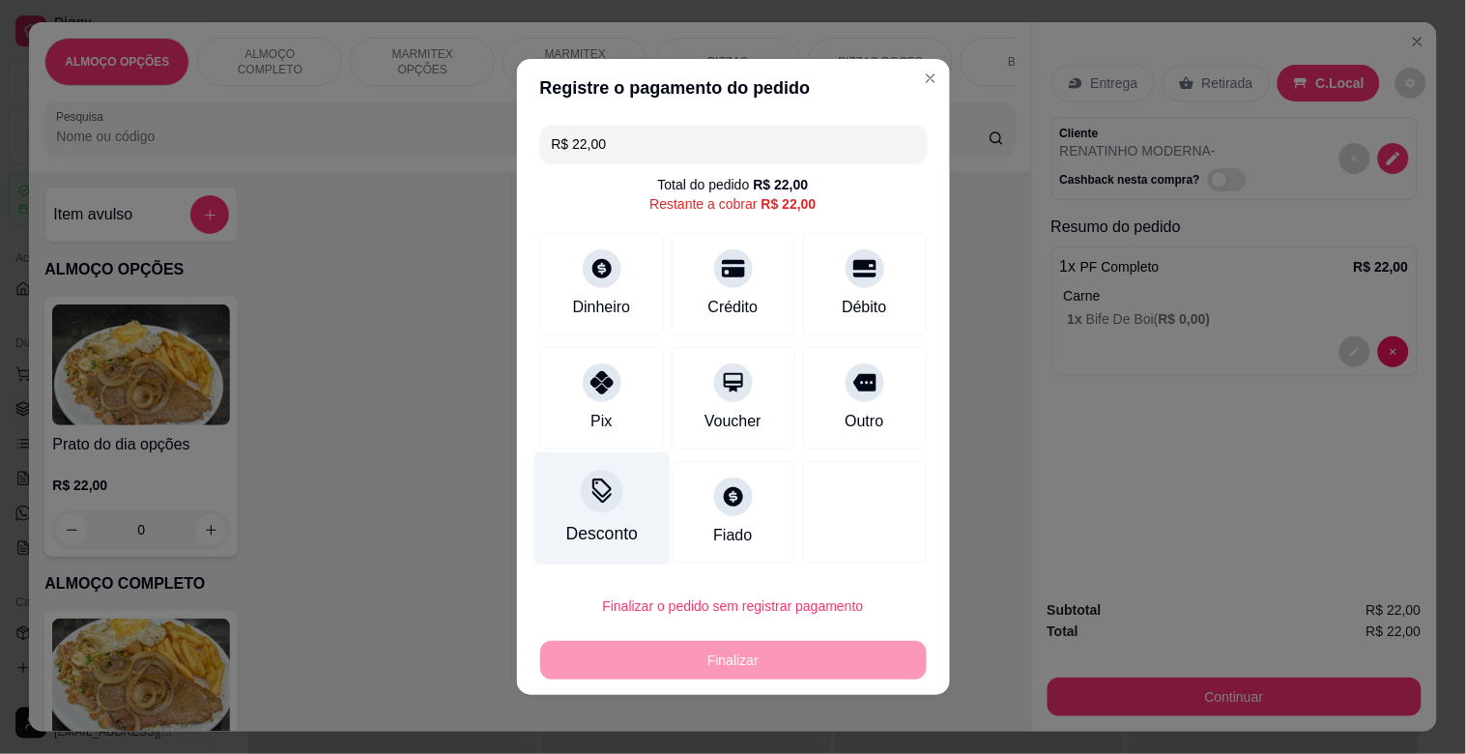
click at [580, 510] on div "Desconto" at bounding box center [601, 508] width 136 height 113
click at [620, 436] on input at bounding box center [732, 431] width 387 height 39
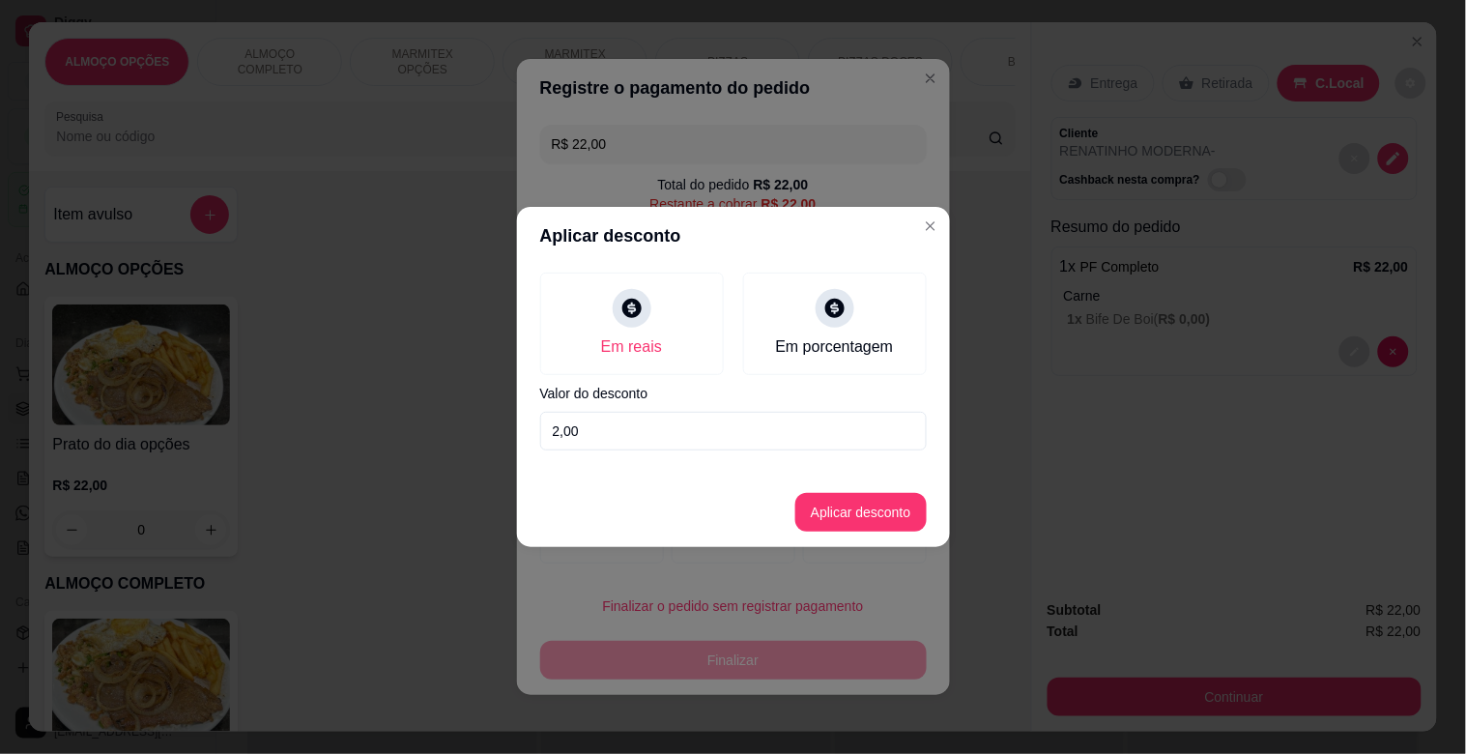
type input "2,00"
click at [848, 518] on button "Aplicar desconto" at bounding box center [860, 513] width 127 height 38
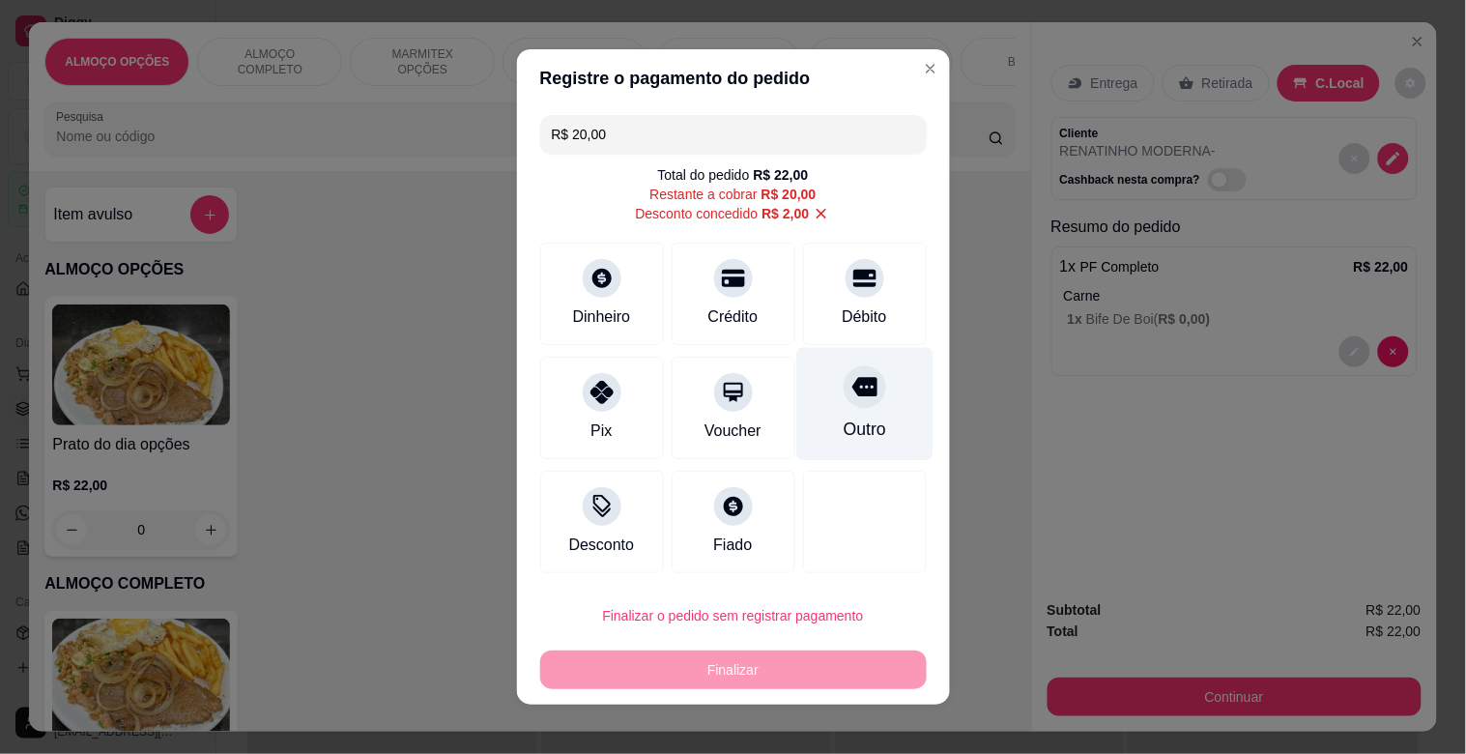
click at [845, 422] on div "Outro" at bounding box center [864, 429] width 43 height 25
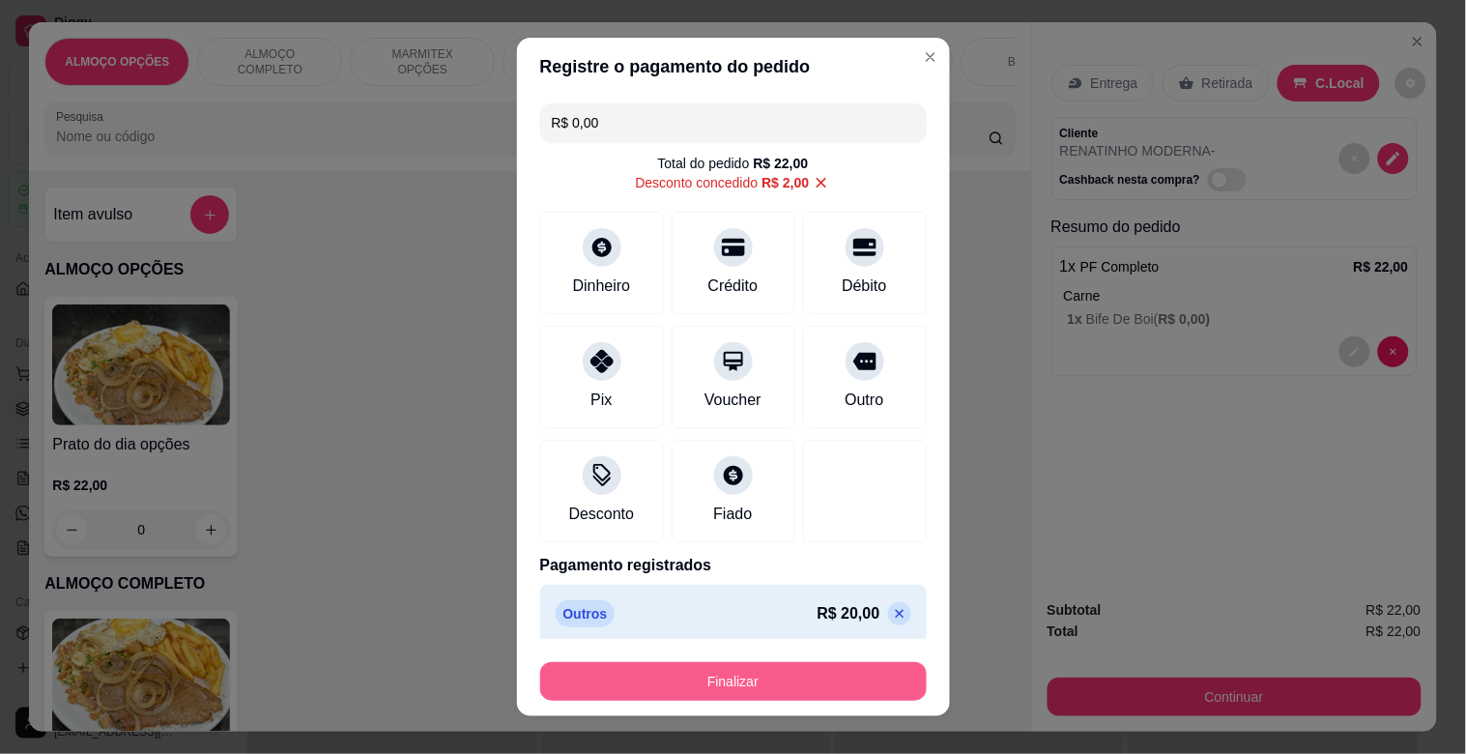
click at [712, 678] on button "Finalizar" at bounding box center [733, 681] width 387 height 39
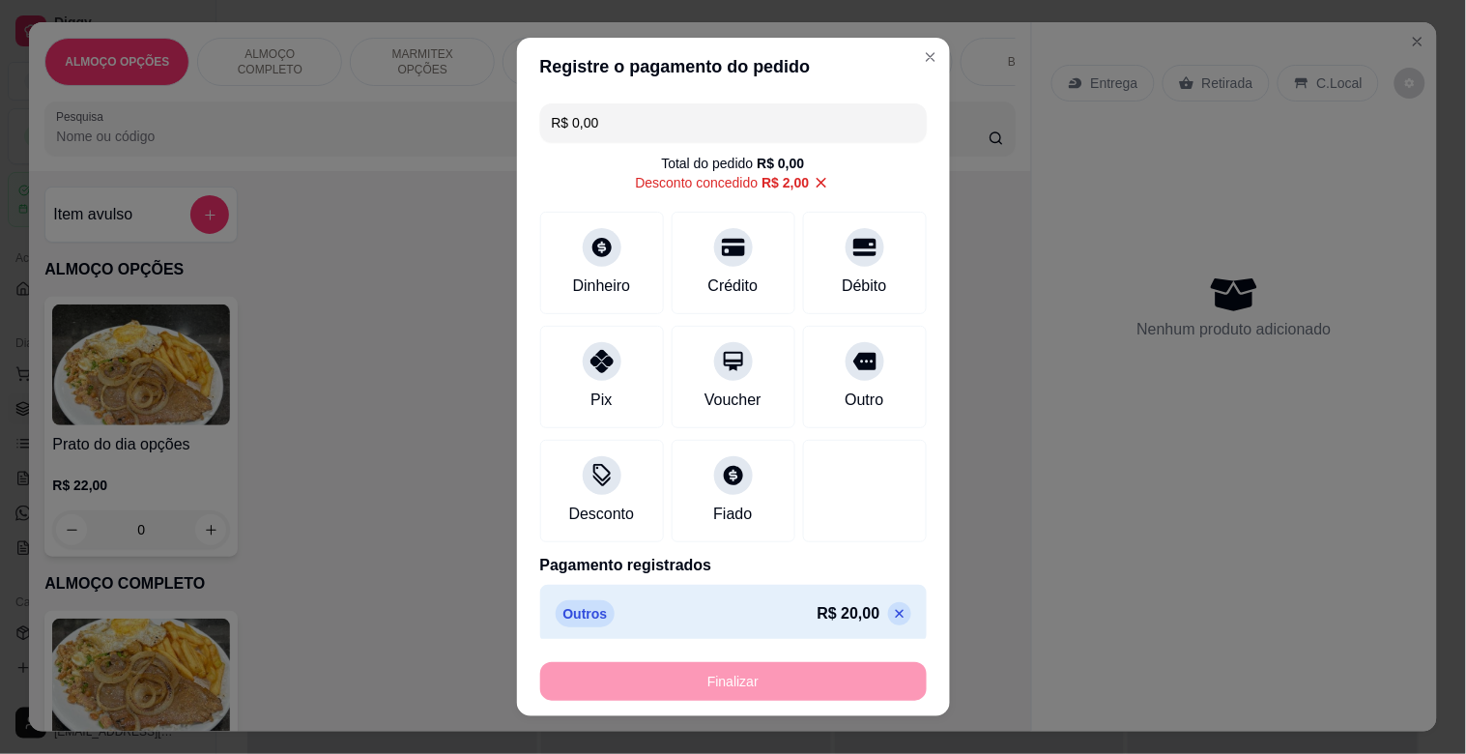
type input "-R$ 22,00"
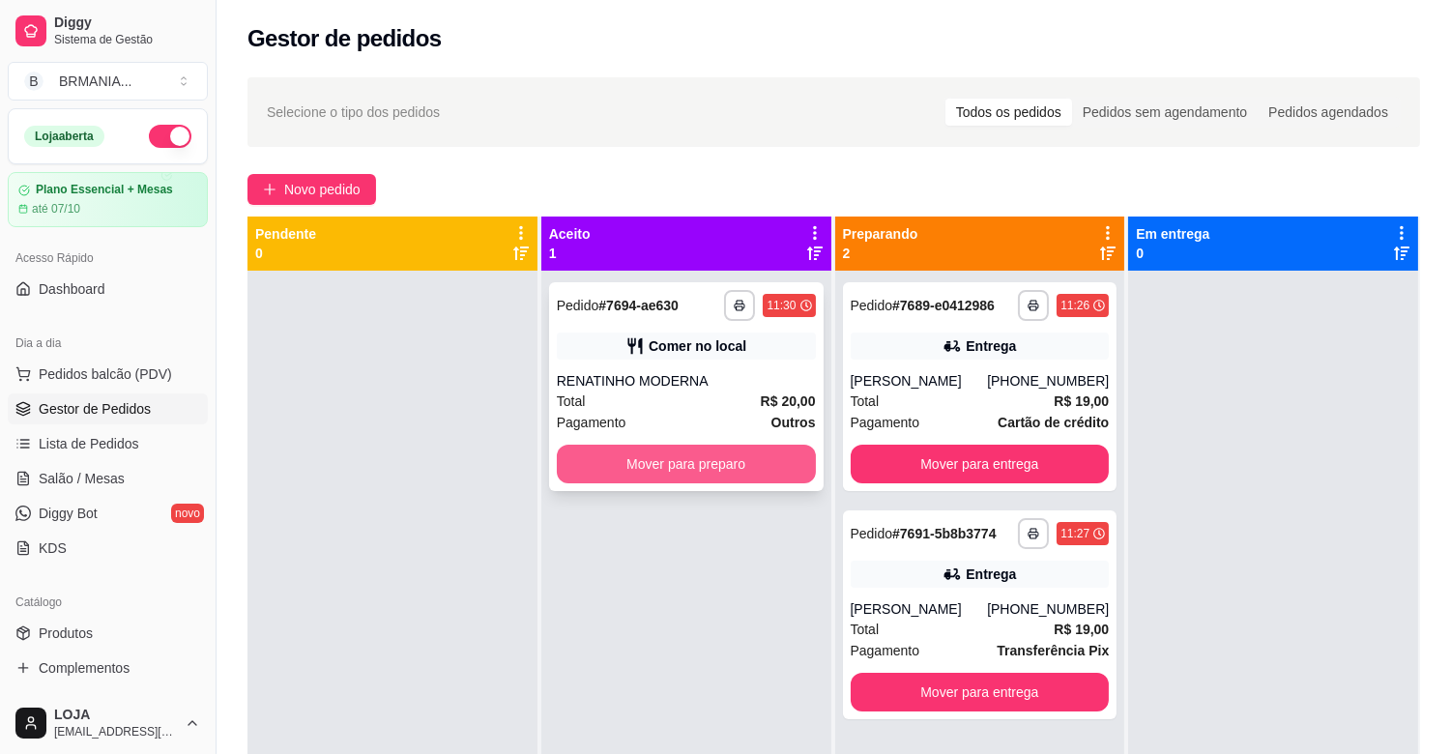
click at [697, 471] on button "Mover para preparo" at bounding box center [686, 464] width 259 height 39
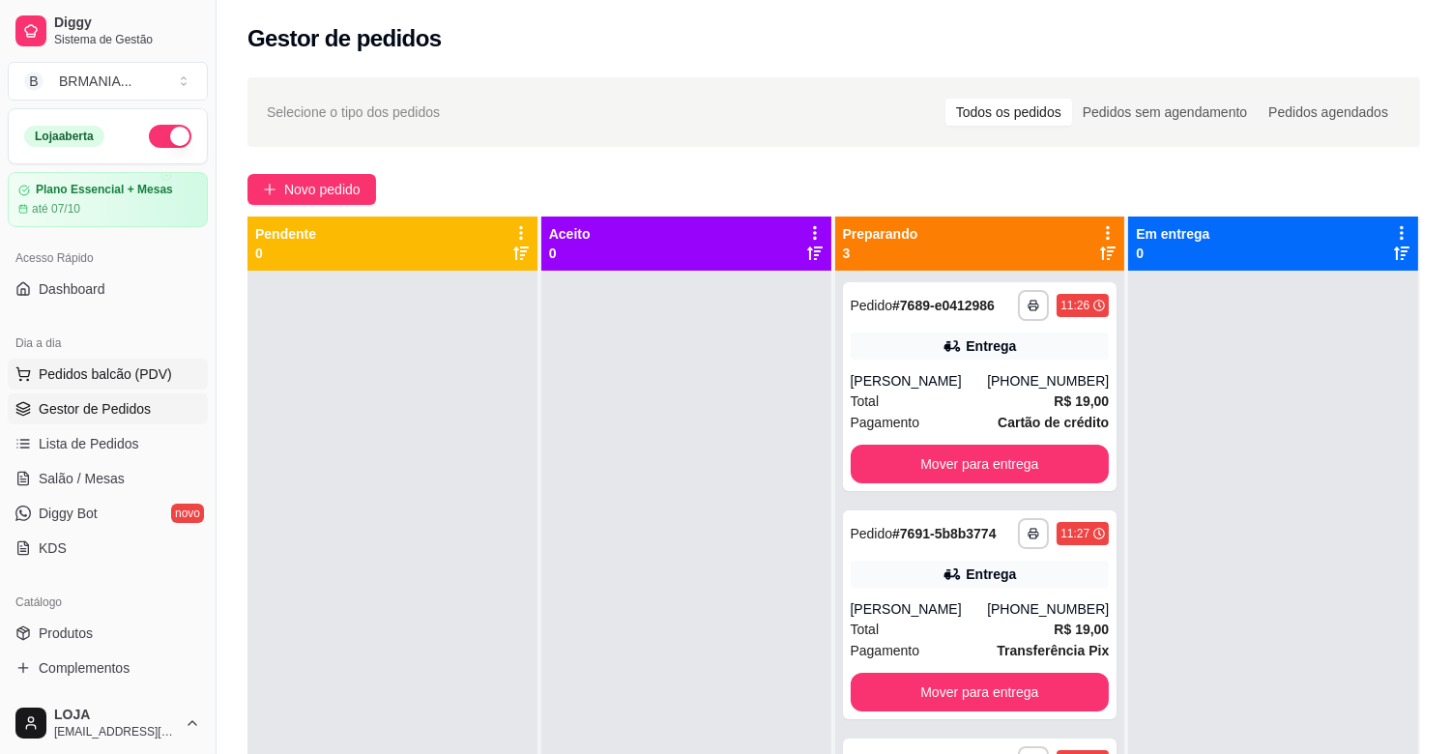
click at [131, 362] on button "Pedidos balcão (PDV)" at bounding box center [108, 374] width 200 height 31
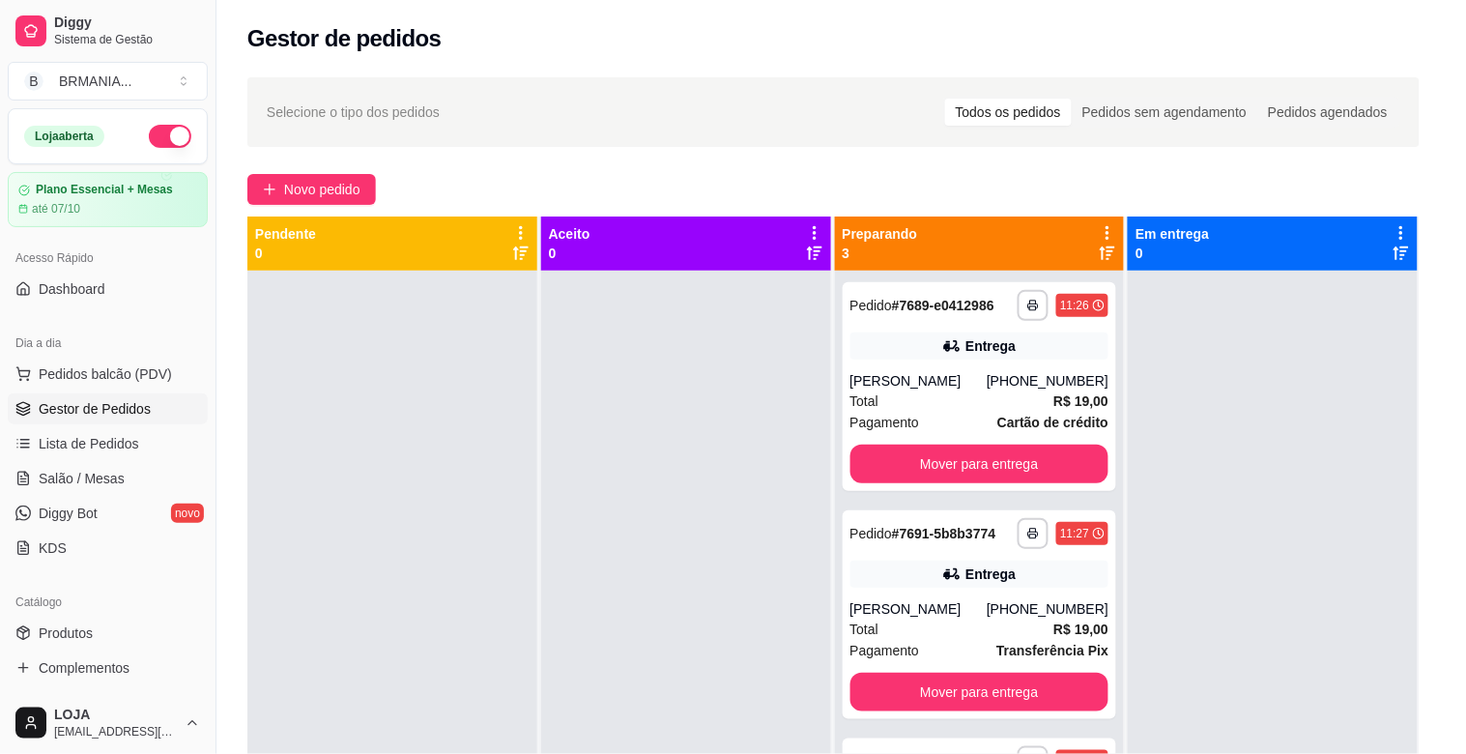
click at [177, 655] on img at bounding box center [141, 679] width 178 height 121
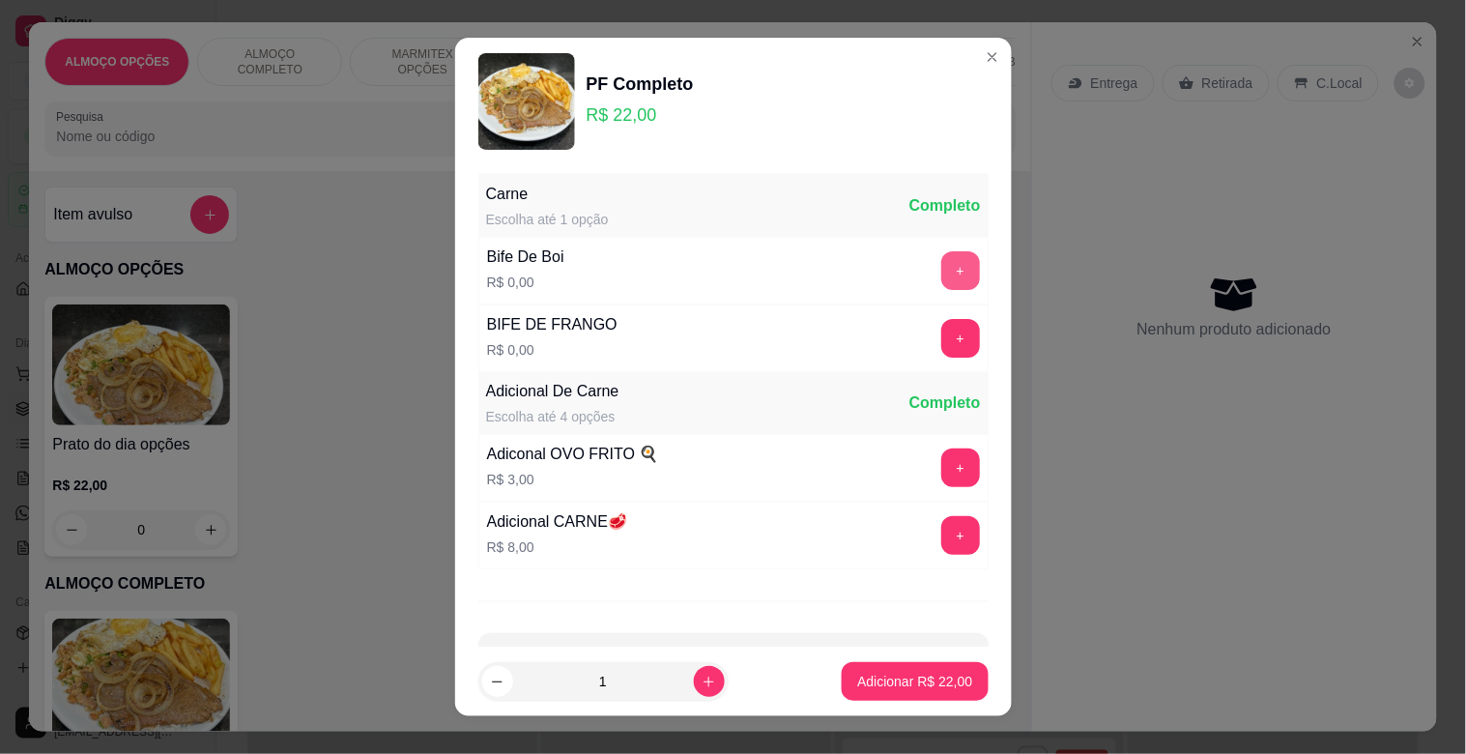
click at [941, 265] on button "+" at bounding box center [960, 270] width 39 height 39
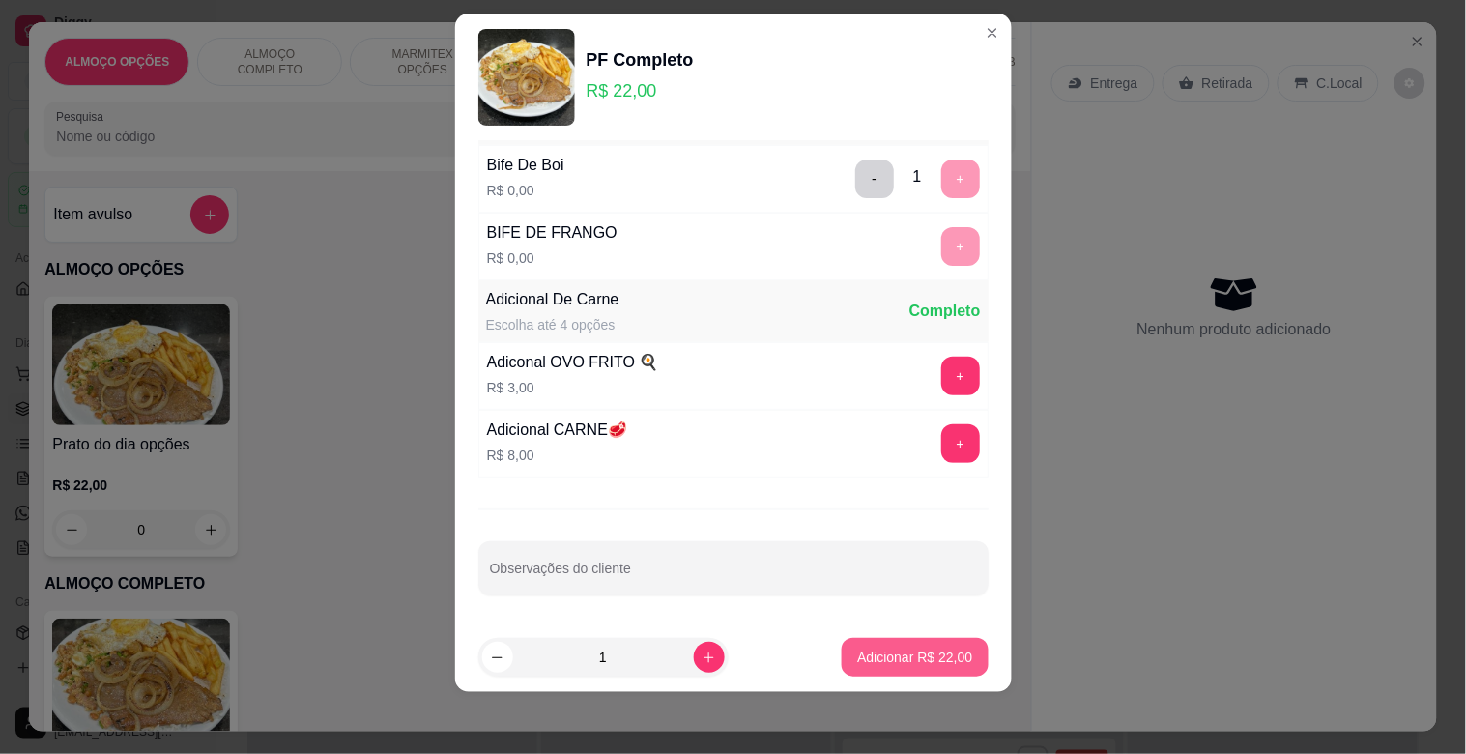
click at [887, 662] on p "Adicionar R$ 22,00" at bounding box center [914, 657] width 115 height 19
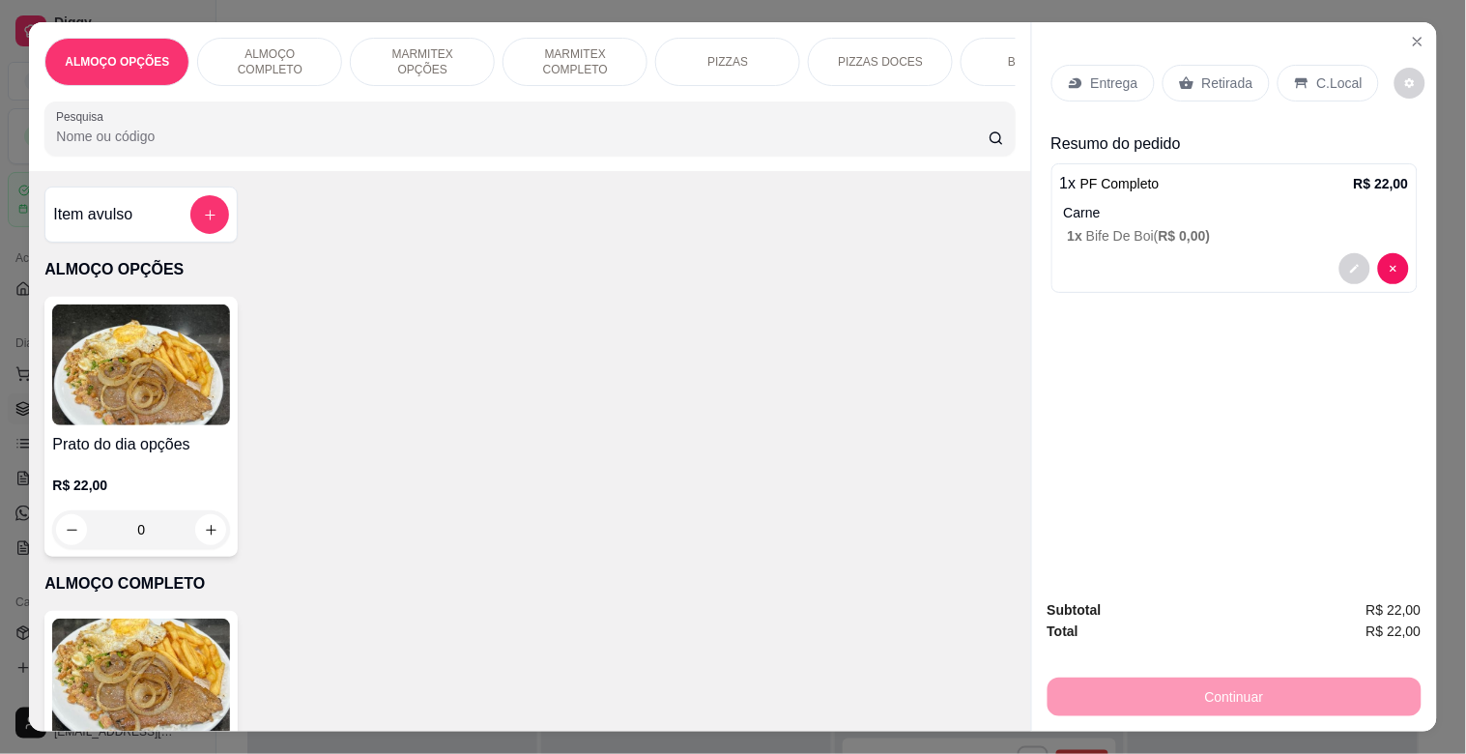
click at [245, 168] on div "ALMOÇO OPÇÕES ALMOÇO COMPLETO MARMITEX OPÇÕES MARMITEX COMPLETO PIZZAS PIZZAS D…" at bounding box center [529, 96] width 1001 height 149
click at [239, 146] on input "Pesquisa" at bounding box center [522, 136] width 933 height 19
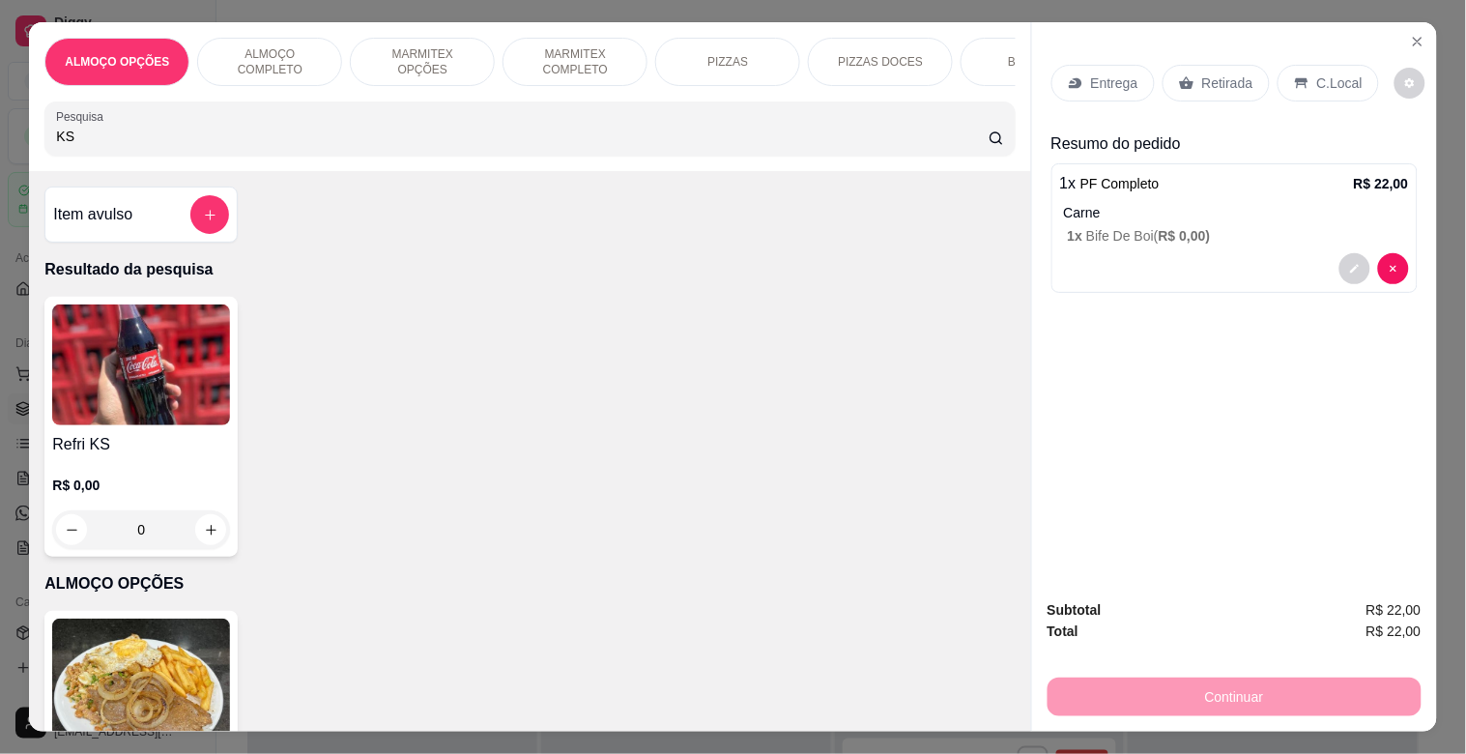
type input "KS"
click at [168, 468] on div "R$ 0,00 0" at bounding box center [141, 502] width 178 height 93
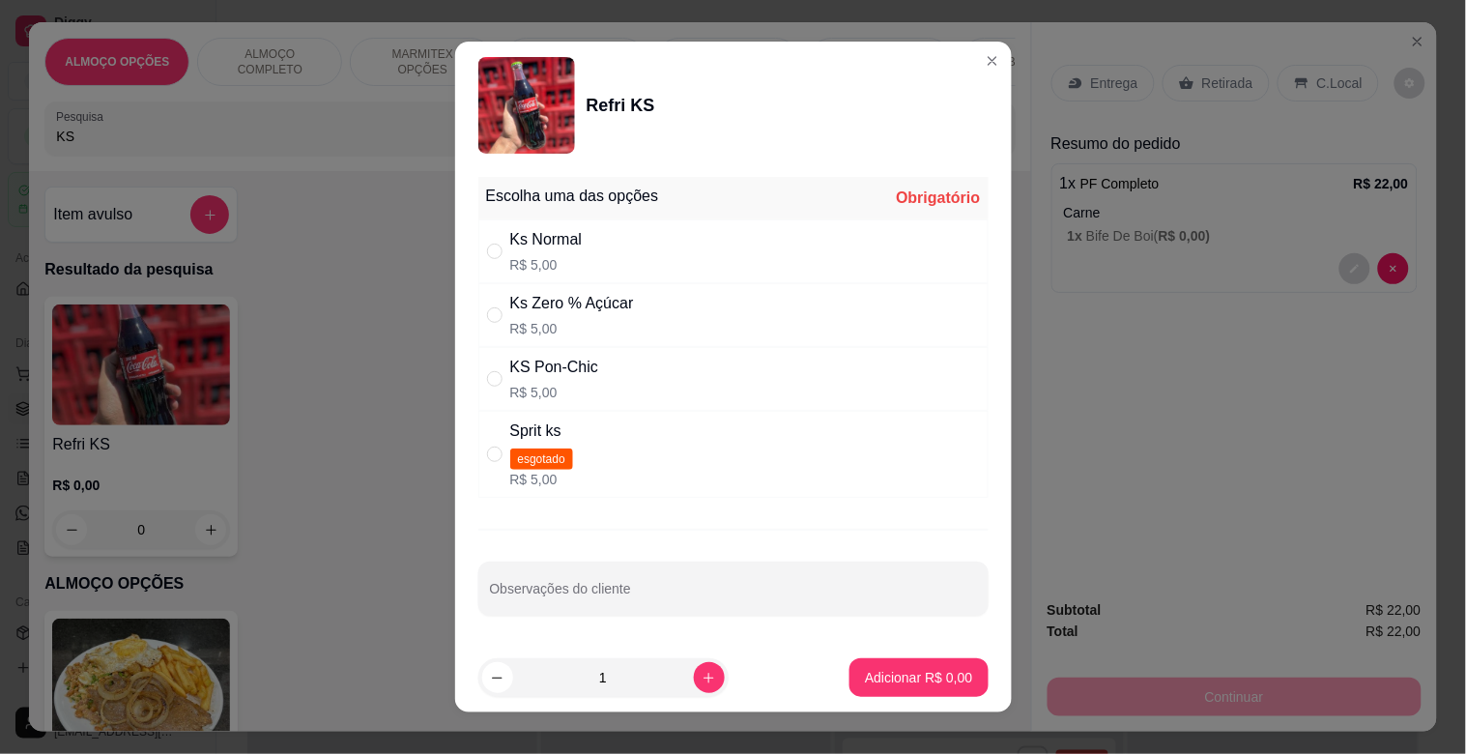
click at [591, 247] on div "Ks Normal R$ 5,00" at bounding box center [733, 251] width 510 height 64
radio input "true"
click at [908, 678] on p "Adicionar R$ 5,00" at bounding box center [919, 677] width 104 height 18
type input "1"
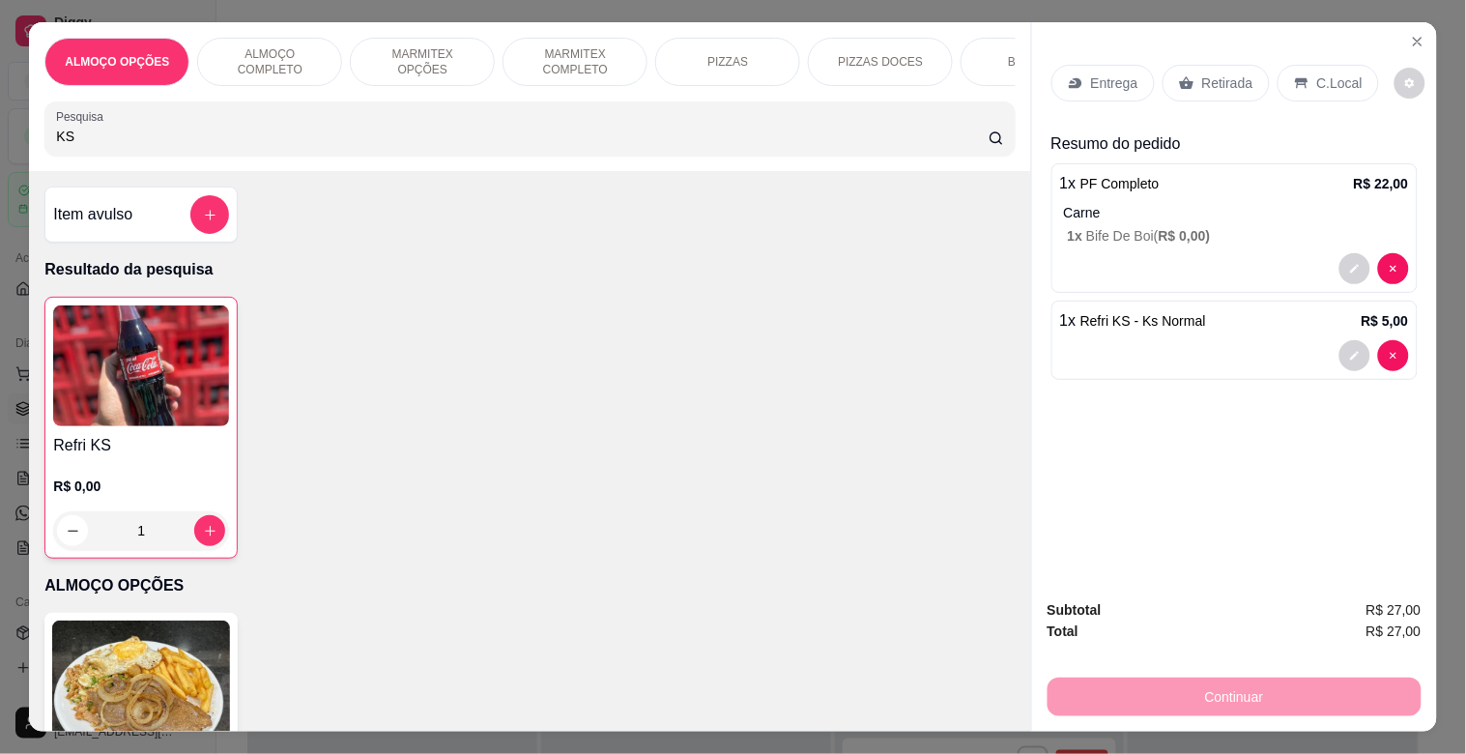
click at [1340, 81] on p "C.Local" at bounding box center [1339, 82] width 45 height 19
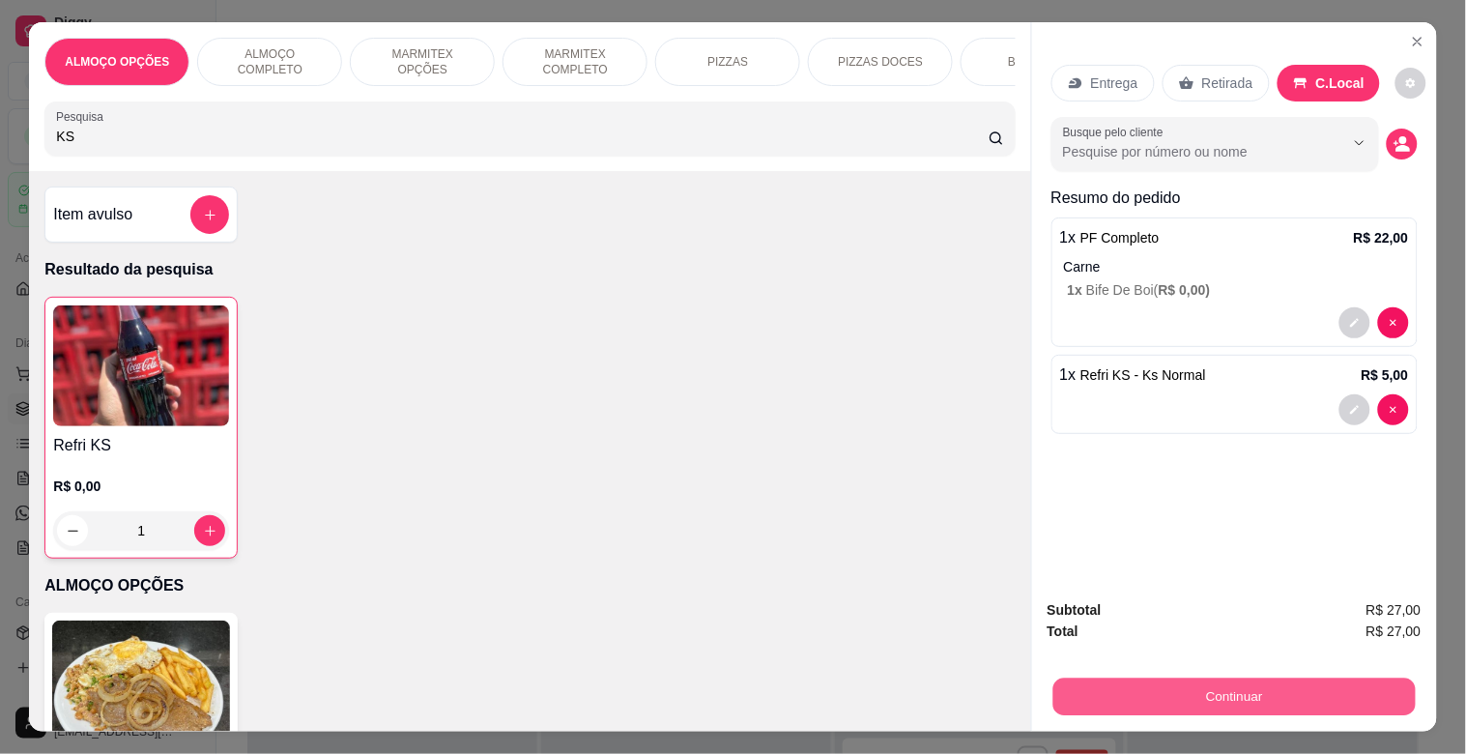
click at [1269, 694] on button "Continuar" at bounding box center [1233, 696] width 362 height 38
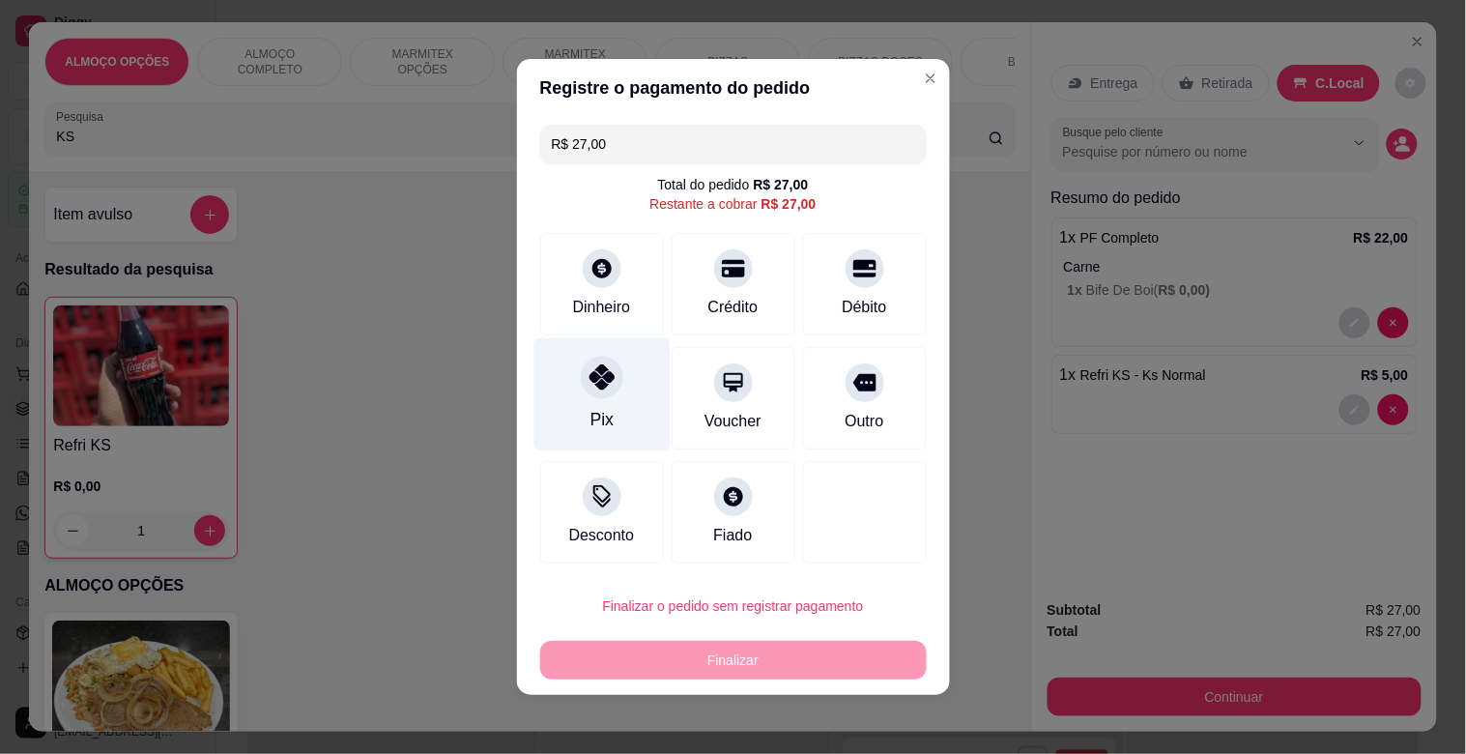
click at [601, 393] on div at bounding box center [602, 377] width 43 height 43
type input "R$ 0,00"
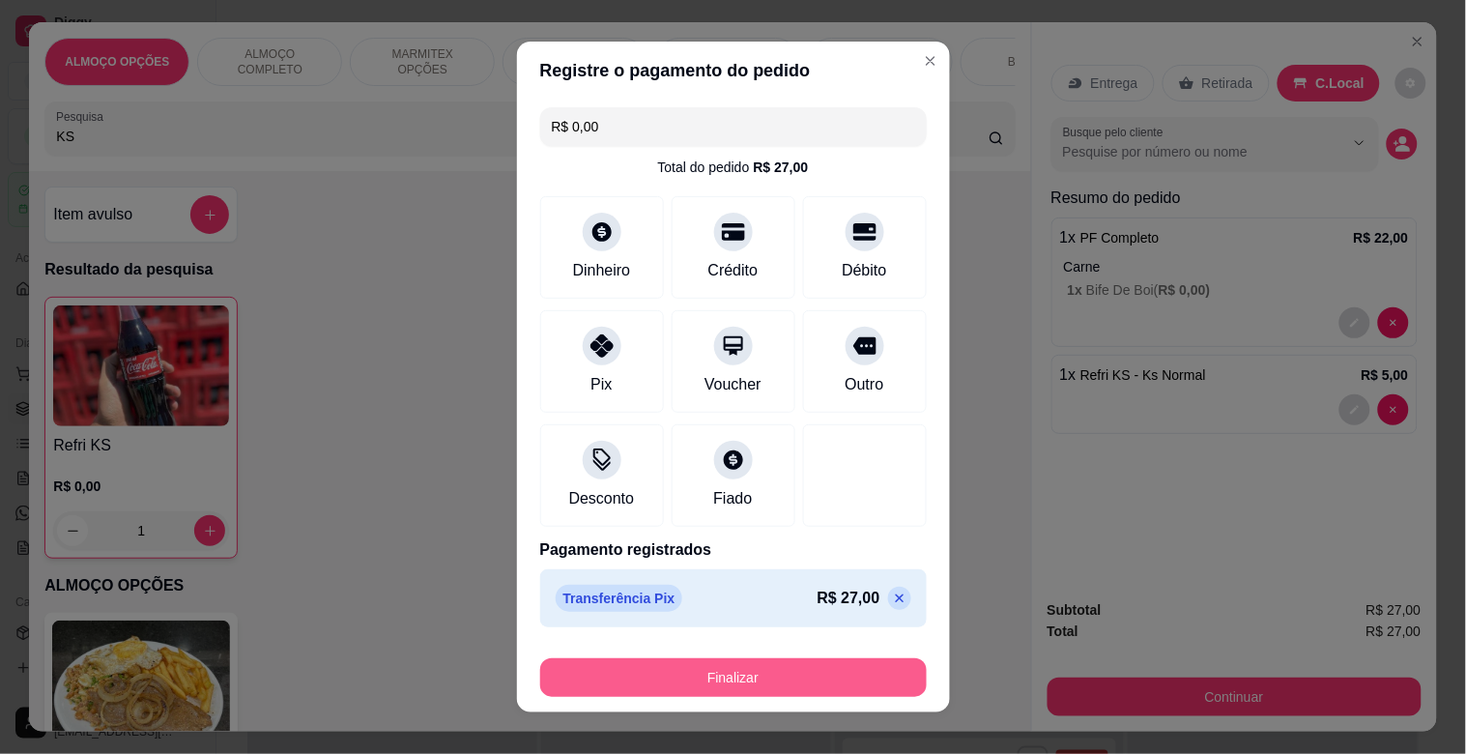
click at [775, 672] on button "Finalizar" at bounding box center [733, 677] width 387 height 39
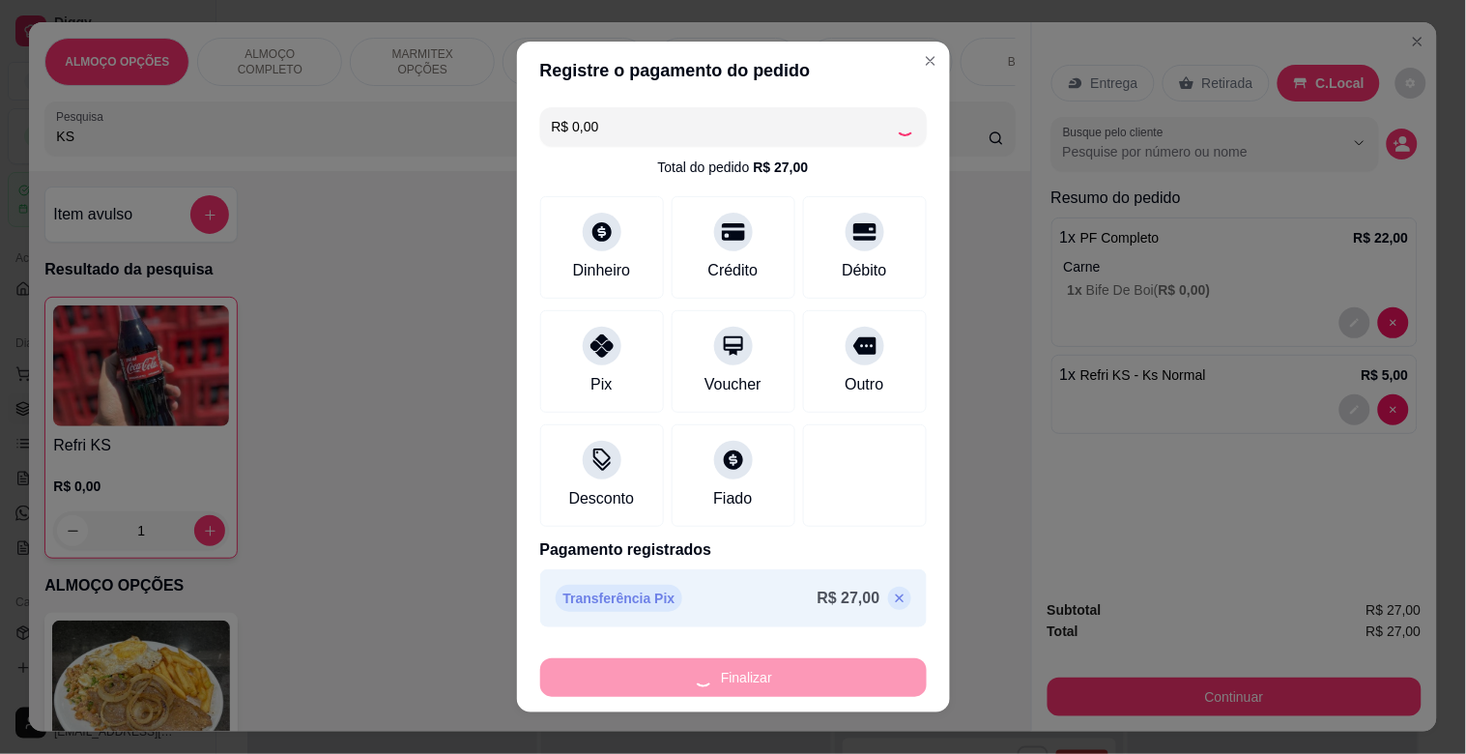
type input "0"
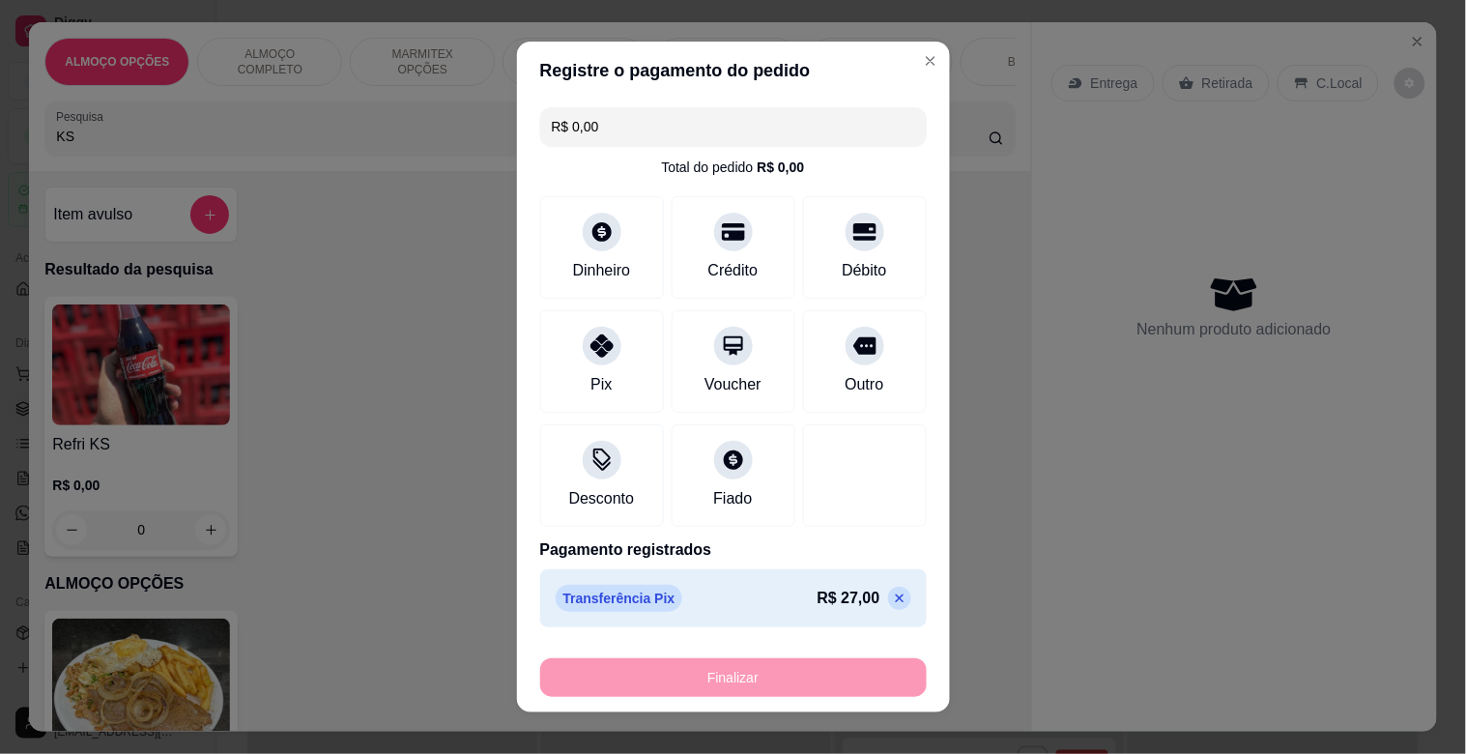
type input "-R$ 27,00"
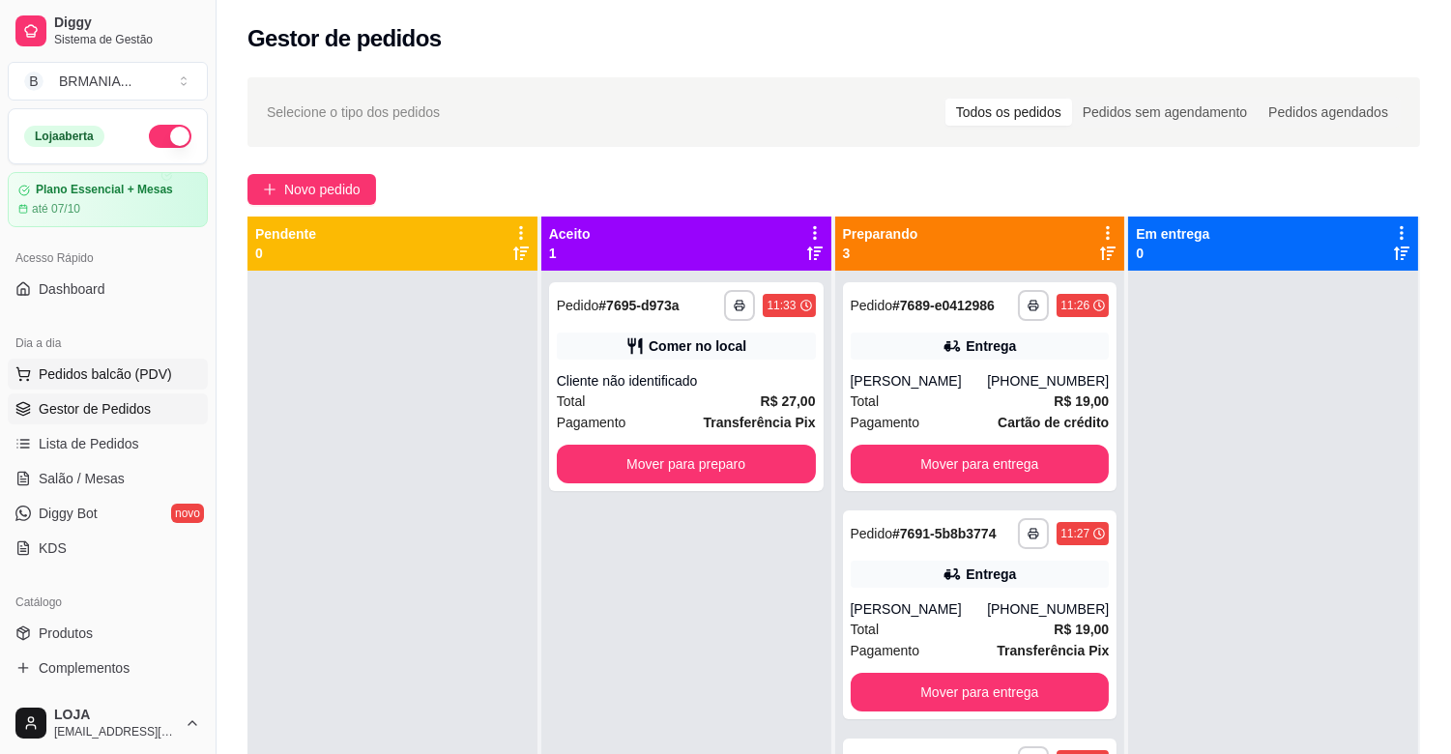
click at [98, 370] on span "Pedidos balcão (PDV)" at bounding box center [105, 373] width 133 height 19
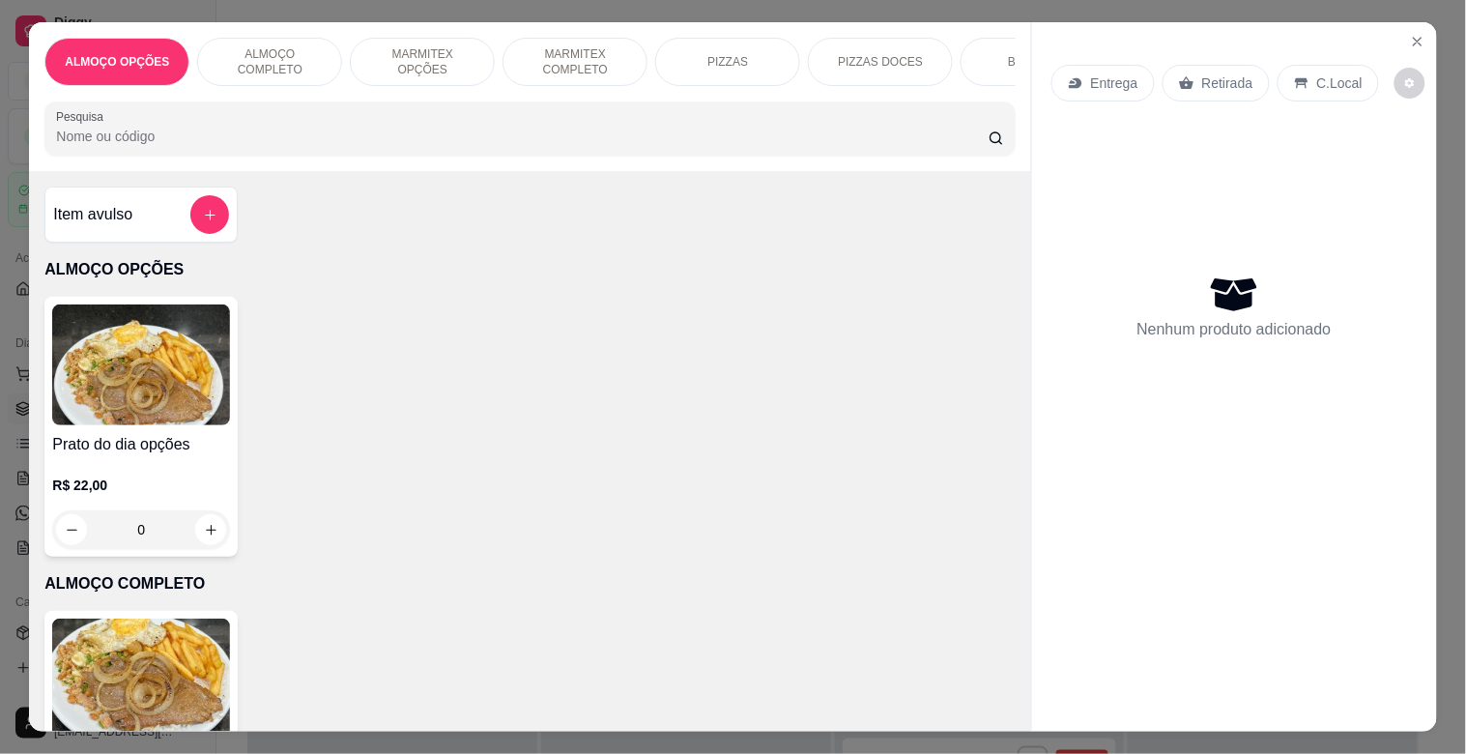
click at [562, 72] on div "MARMITEX COMPLETO" at bounding box center [575, 62] width 145 height 48
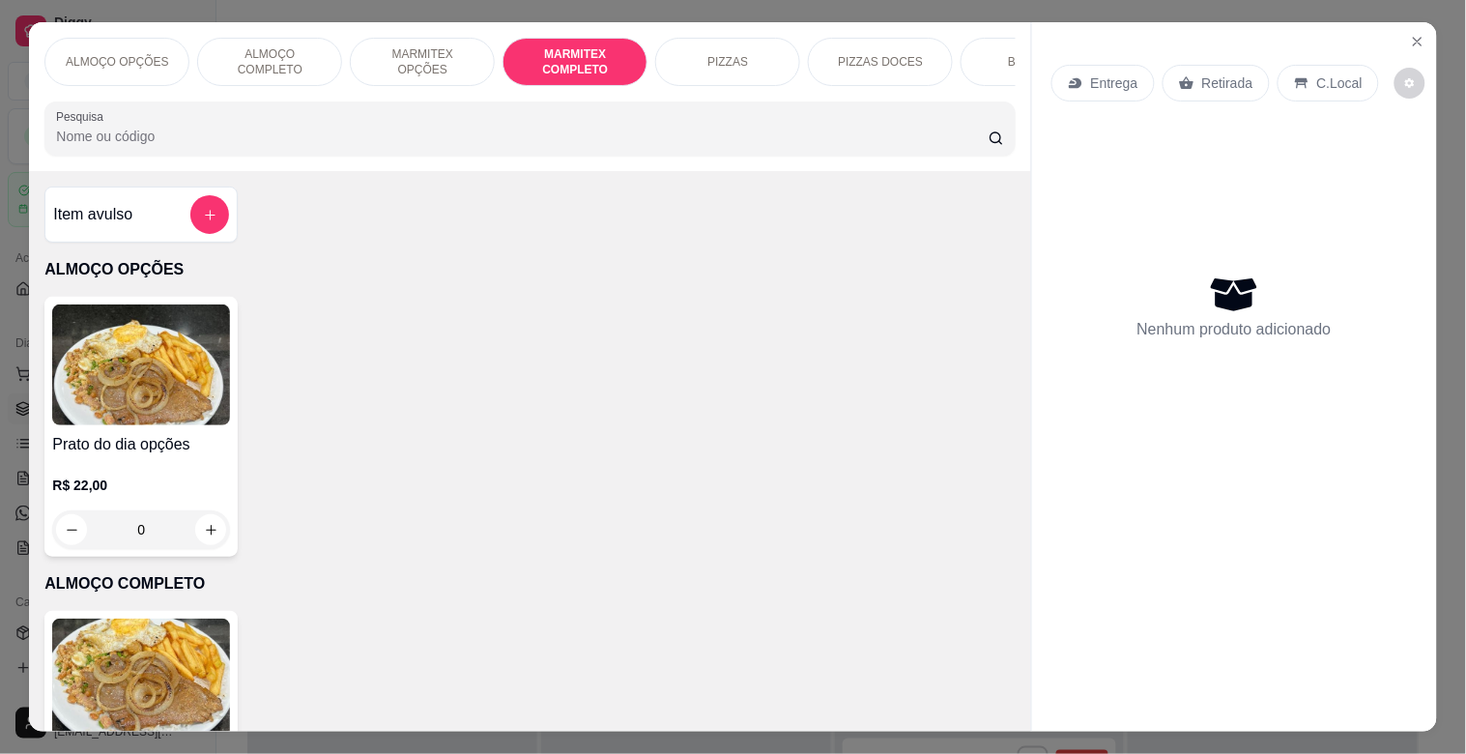
scroll to position [46, 0]
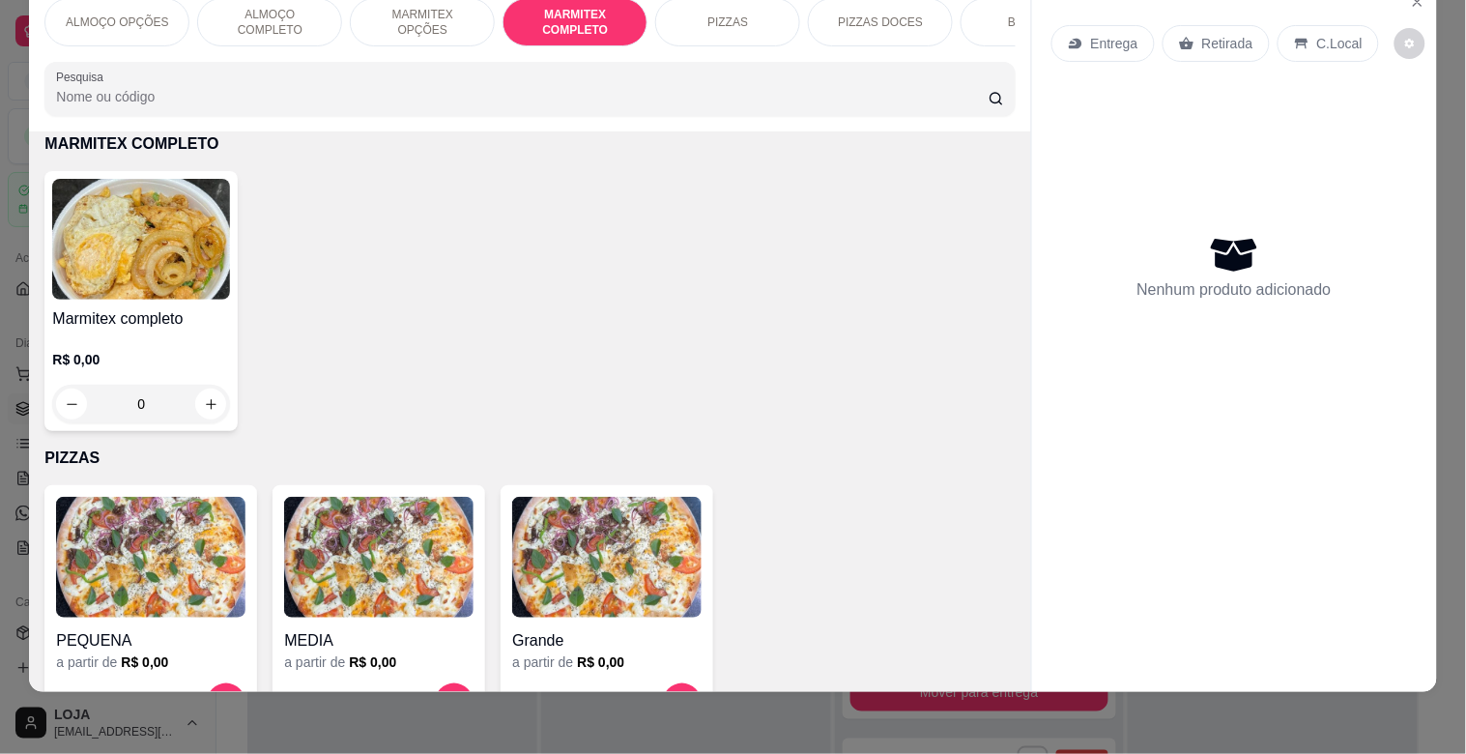
click at [145, 325] on h4 "Marmitex completo" at bounding box center [141, 318] width 178 height 23
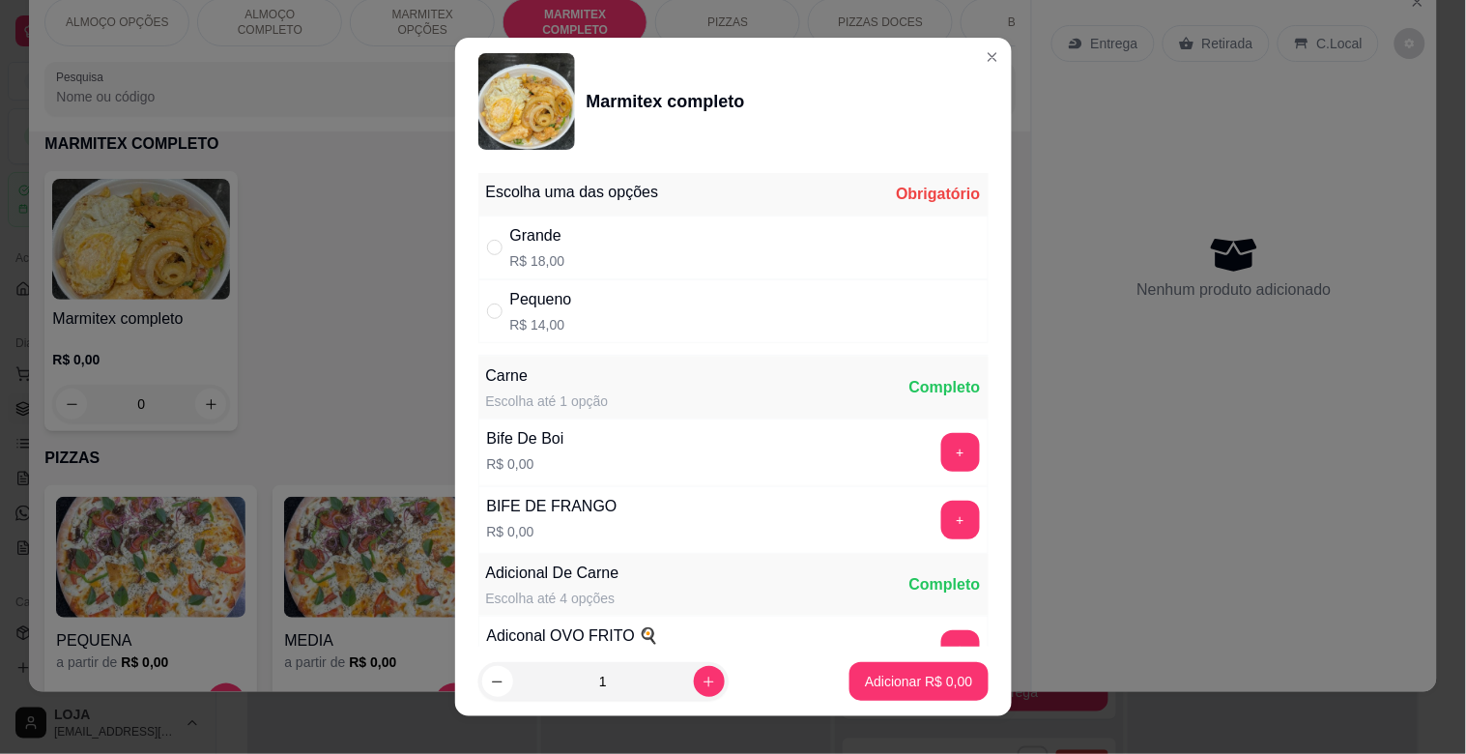
drag, startPoint x: 563, startPoint y: 311, endPoint x: 748, endPoint y: 427, distance: 218.0
click at [562, 312] on div "Pequeno R$ 14,00" at bounding box center [733, 311] width 510 height 64
radio input "true"
click at [941, 514] on button "+" at bounding box center [960, 520] width 39 height 39
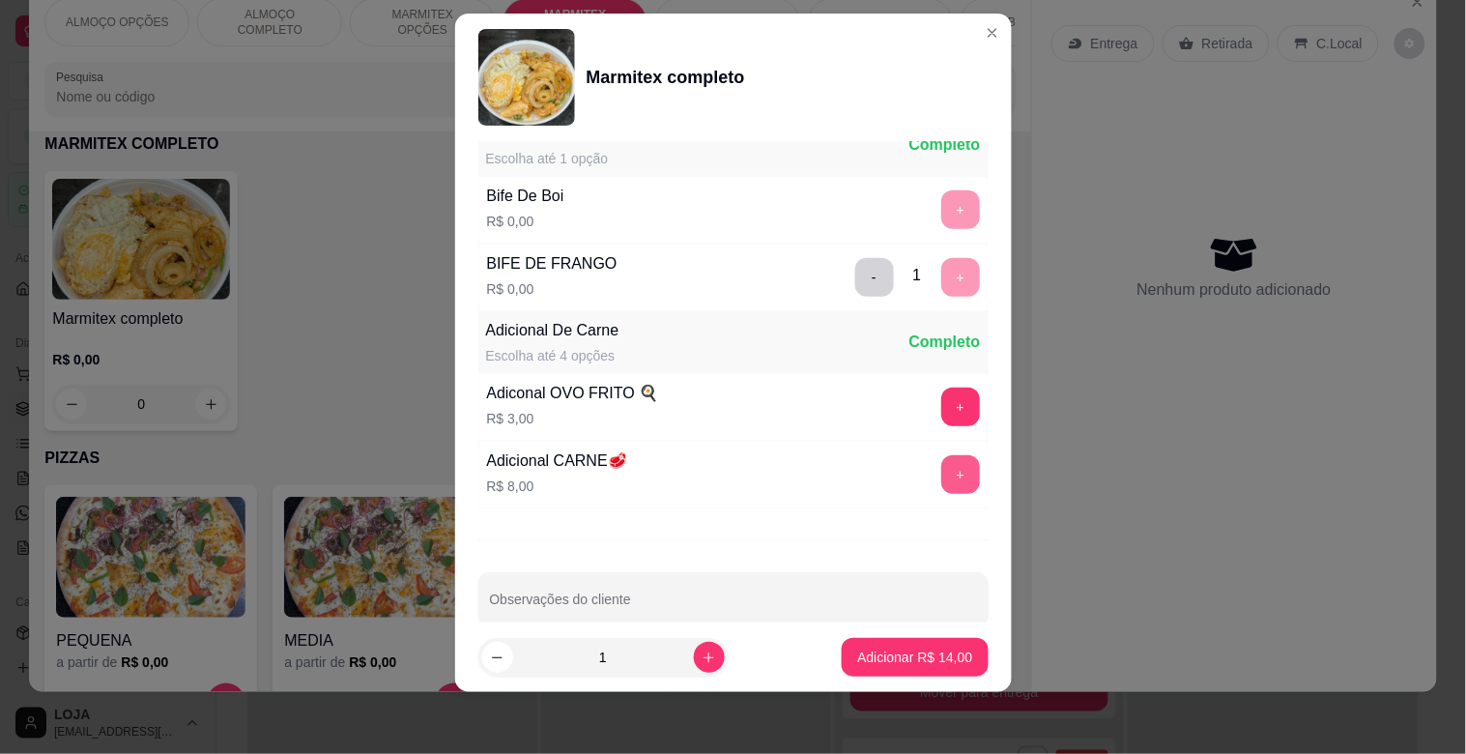
scroll to position [271, 0]
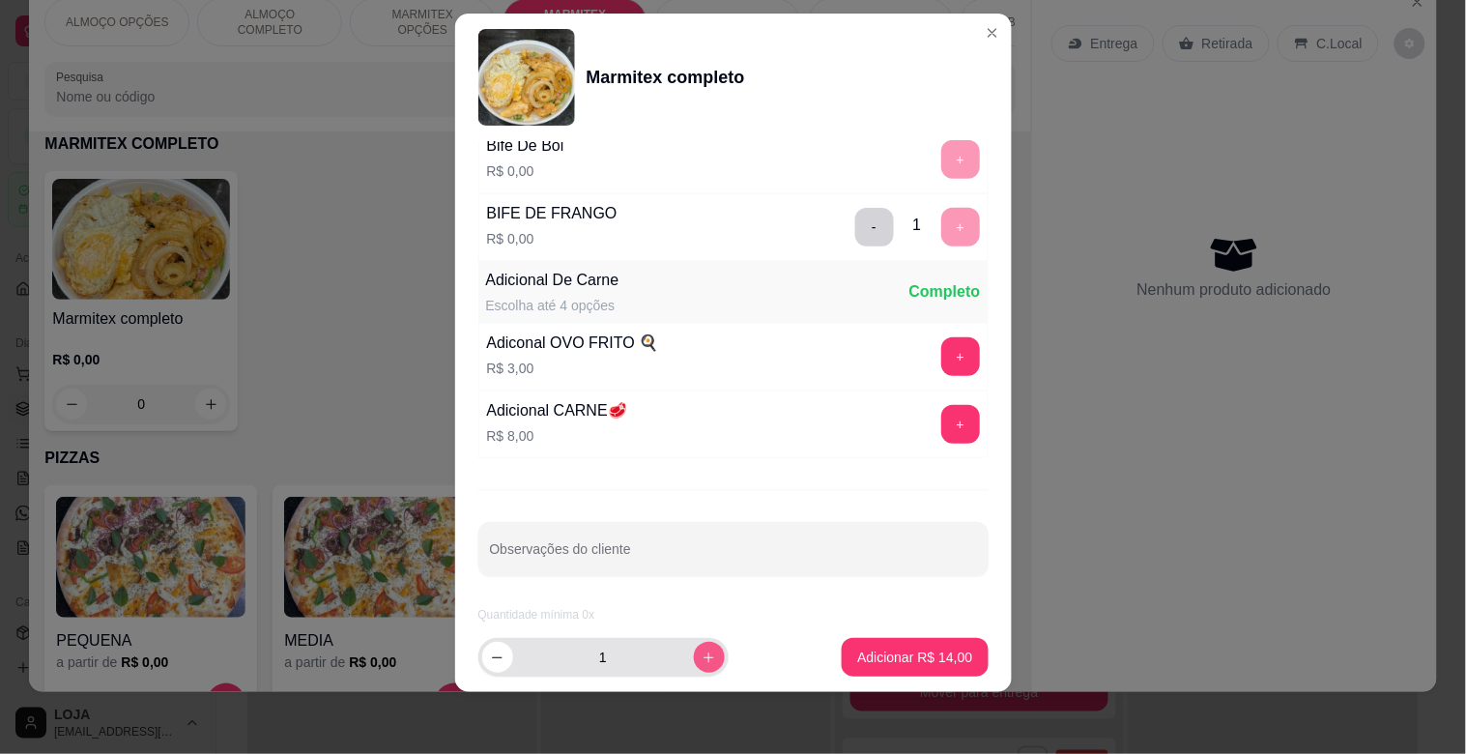
click at [694, 646] on button "increase-product-quantity" at bounding box center [709, 657] width 31 height 31
type input "2"
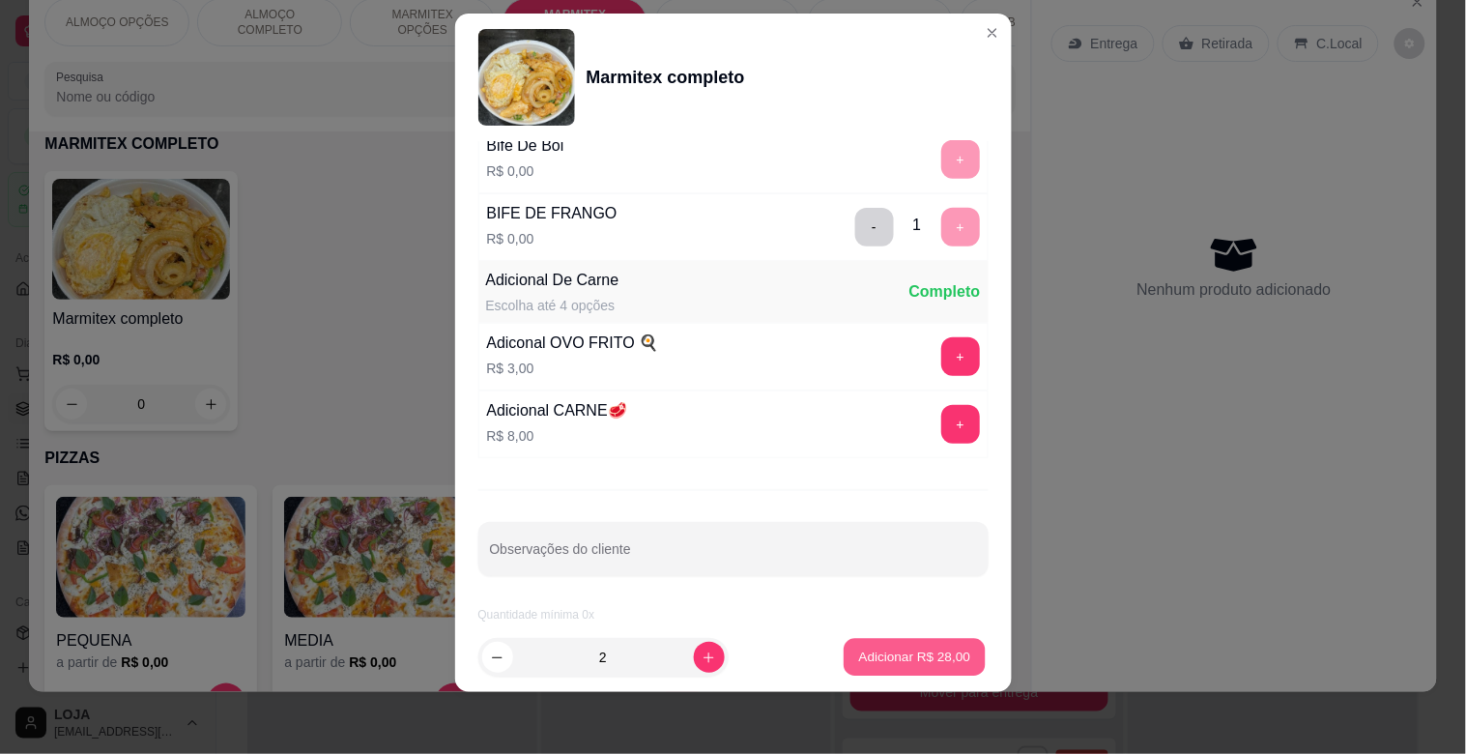
click at [872, 646] on button "Adicionar R$ 28,00" at bounding box center [916, 658] width 142 height 38
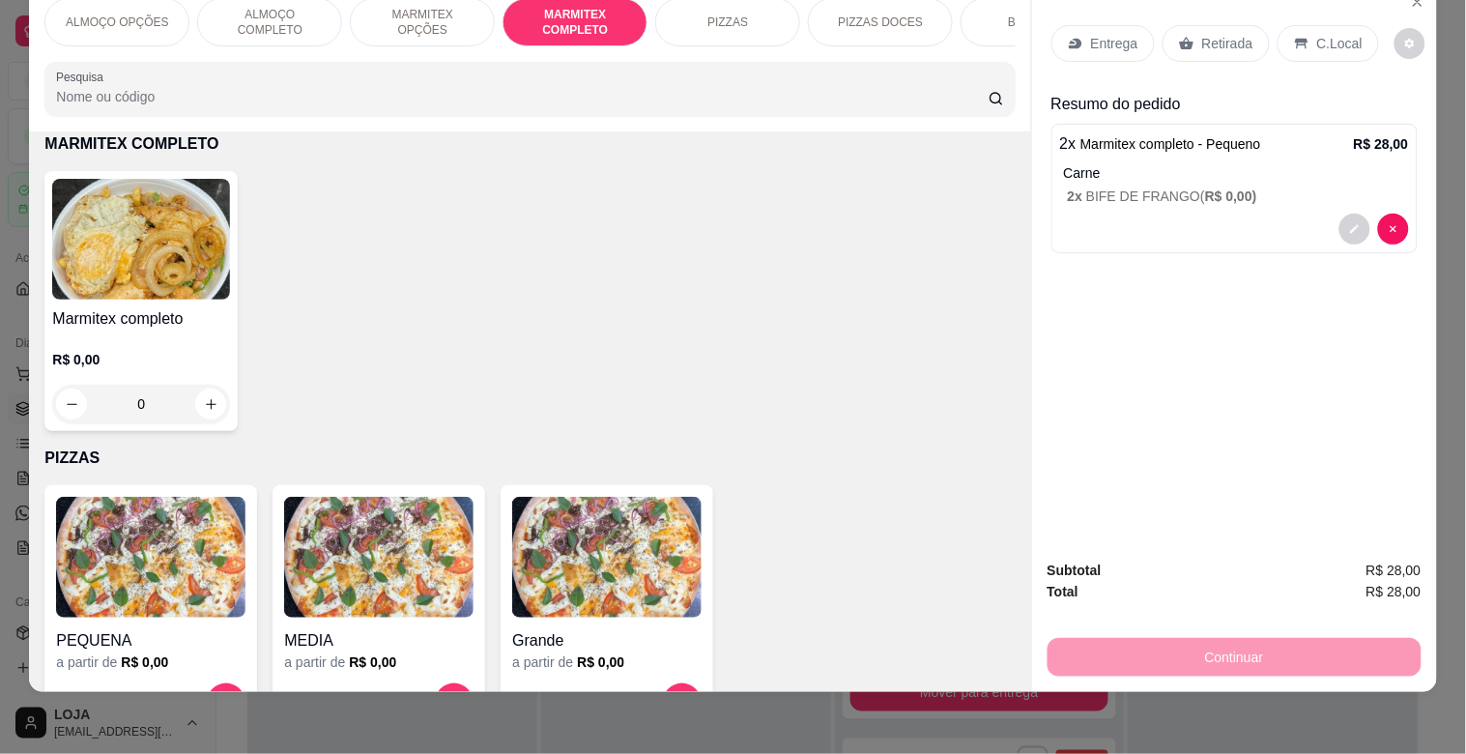
click at [1241, 34] on p "Retirada" at bounding box center [1227, 43] width 51 height 19
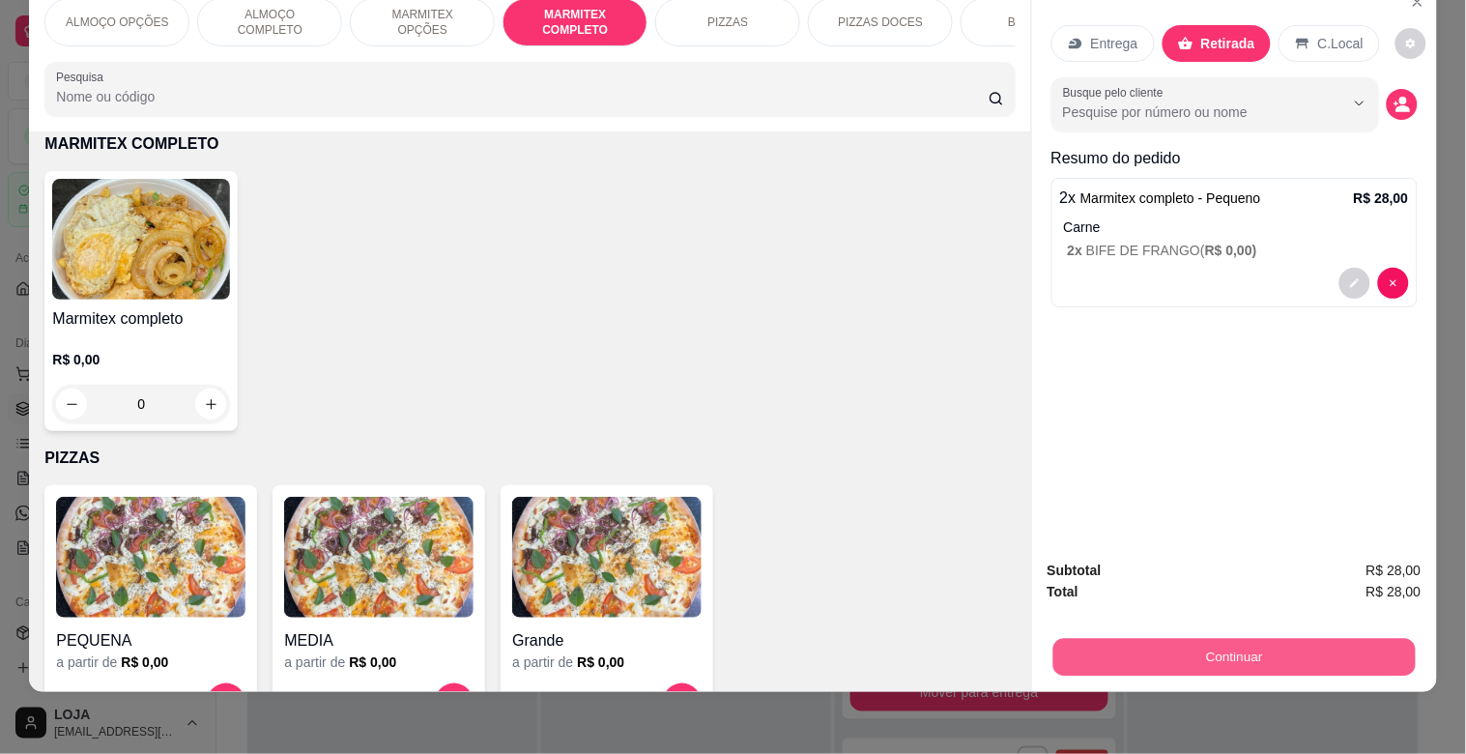
click at [1244, 638] on button "Continuar" at bounding box center [1233, 657] width 362 height 38
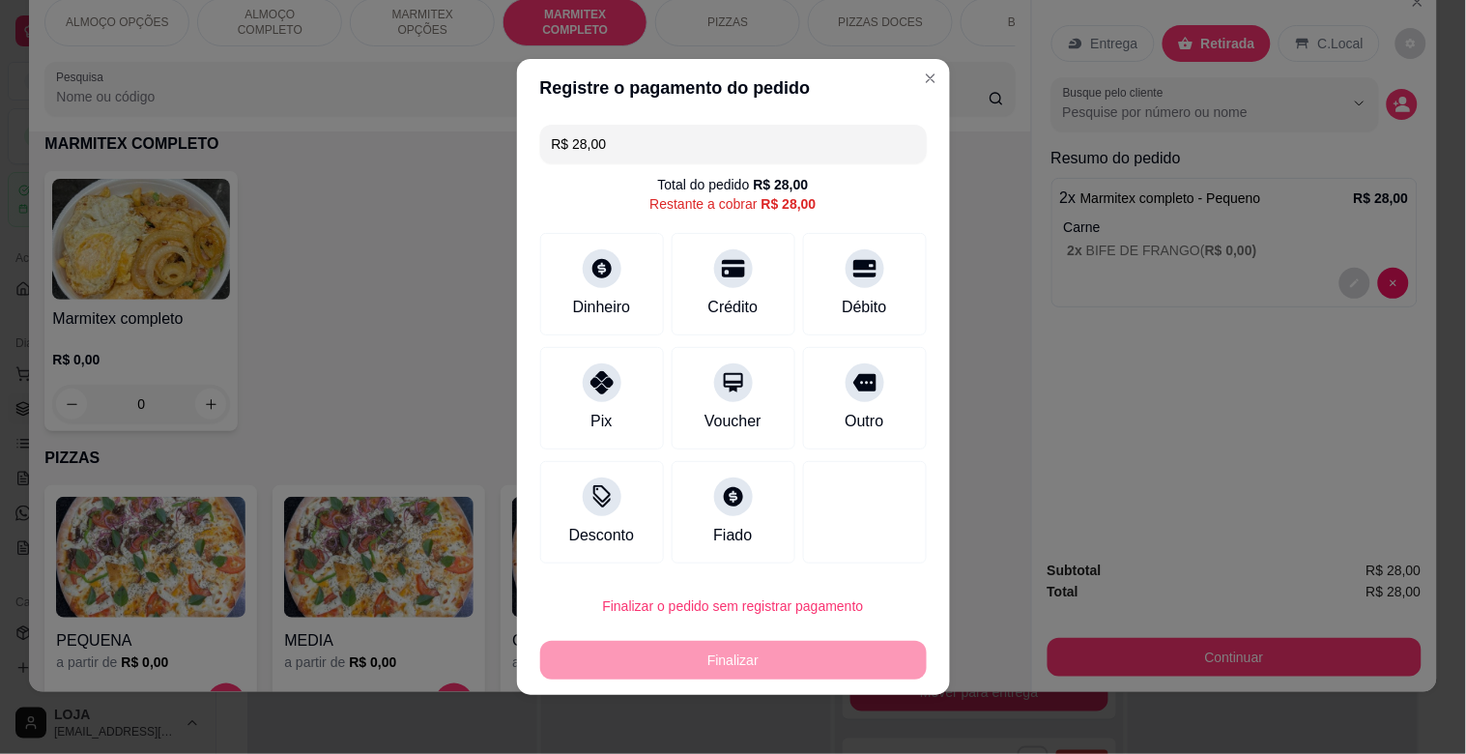
drag, startPoint x: 600, startPoint y: 148, endPoint x: 510, endPoint y: 155, distance: 90.1
click at [517, 155] on div "R$ 28,00 Total do pedido R$ 28,00 Restante a cobrar R$ 28,00 Dinheiro Crédito D…" at bounding box center [733, 344] width 433 height 454
type input "R$ 14,00"
click at [604, 287] on div "Dinheiro" at bounding box center [601, 280] width 136 height 113
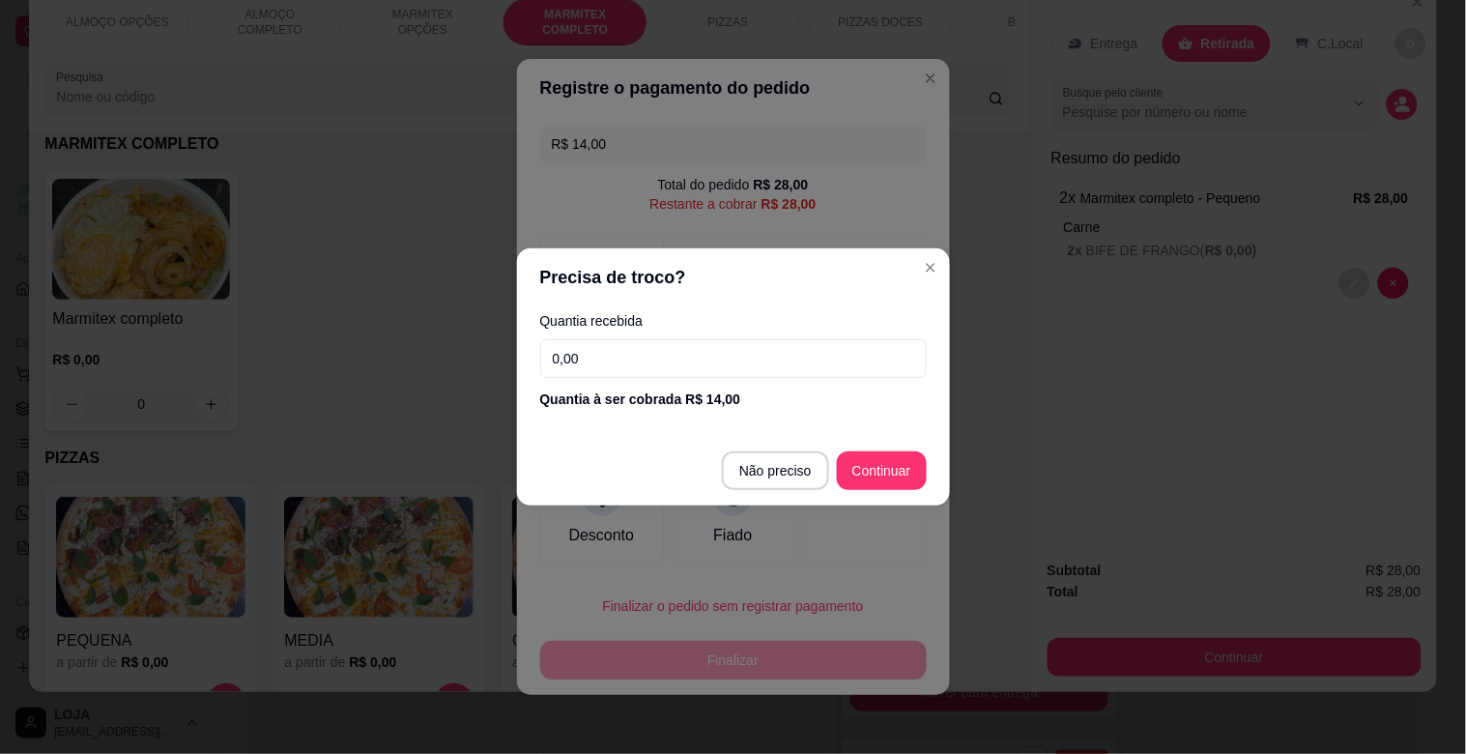
drag, startPoint x: 602, startPoint y: 369, endPoint x: 641, endPoint y: 360, distance: 39.8
click at [603, 365] on input "0,00" at bounding box center [733, 358] width 387 height 39
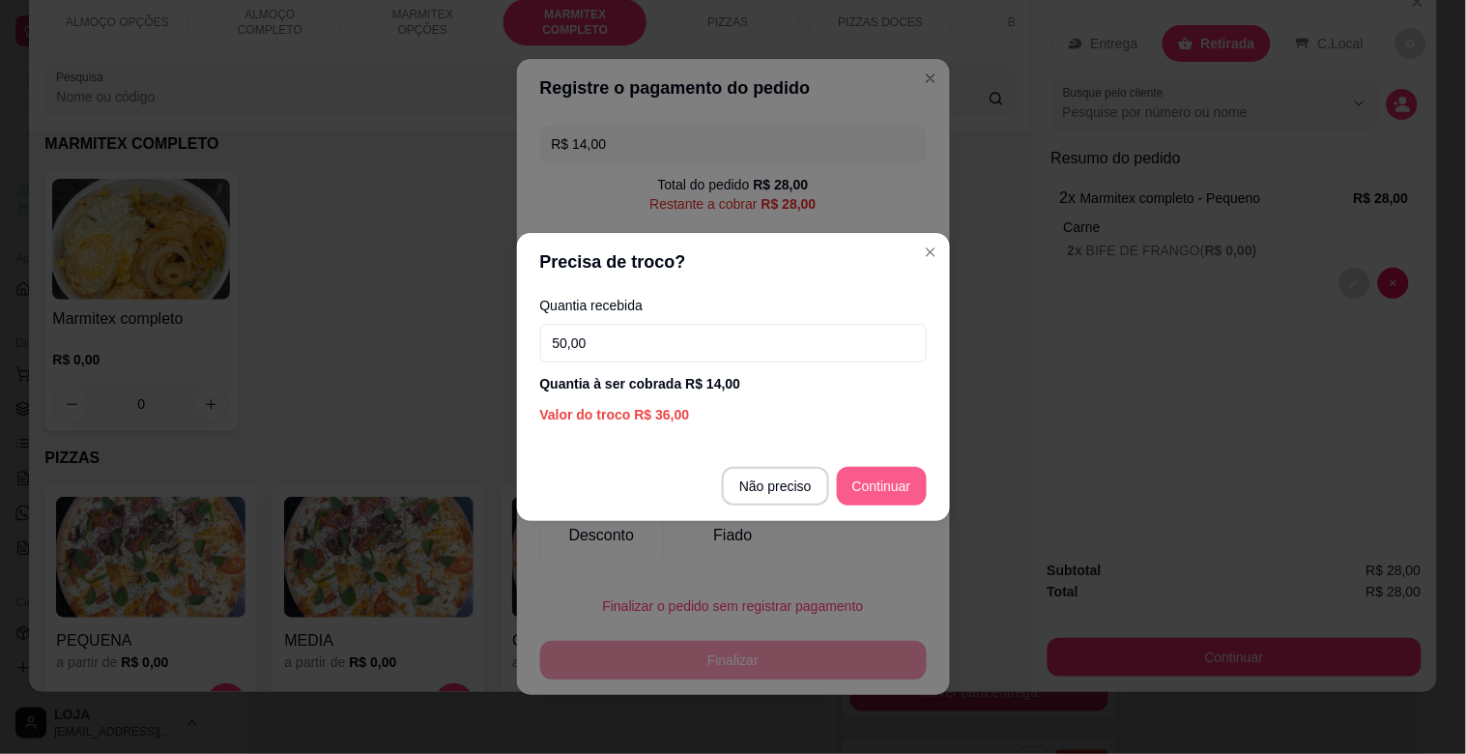
type input "50,00"
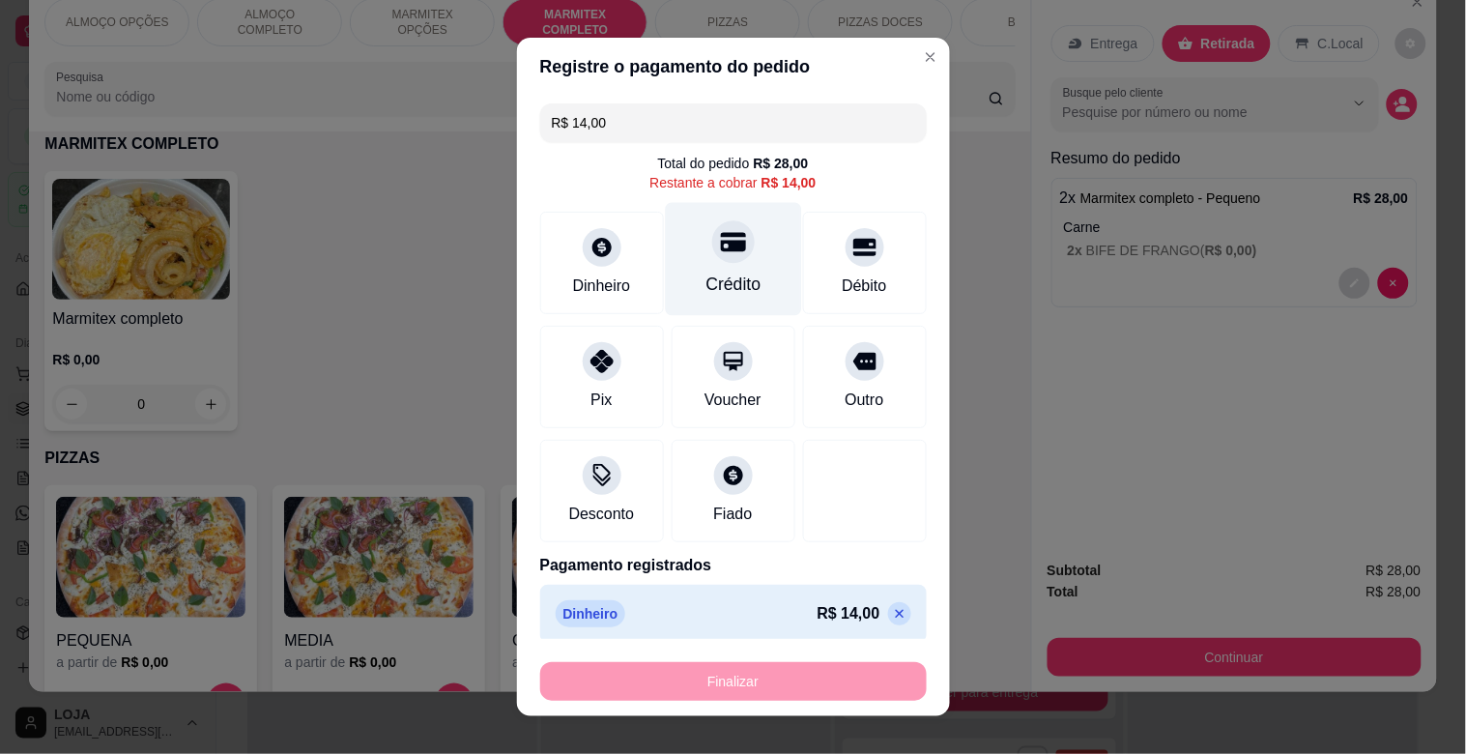
click at [706, 291] on div "Crédito" at bounding box center [733, 284] width 55 height 25
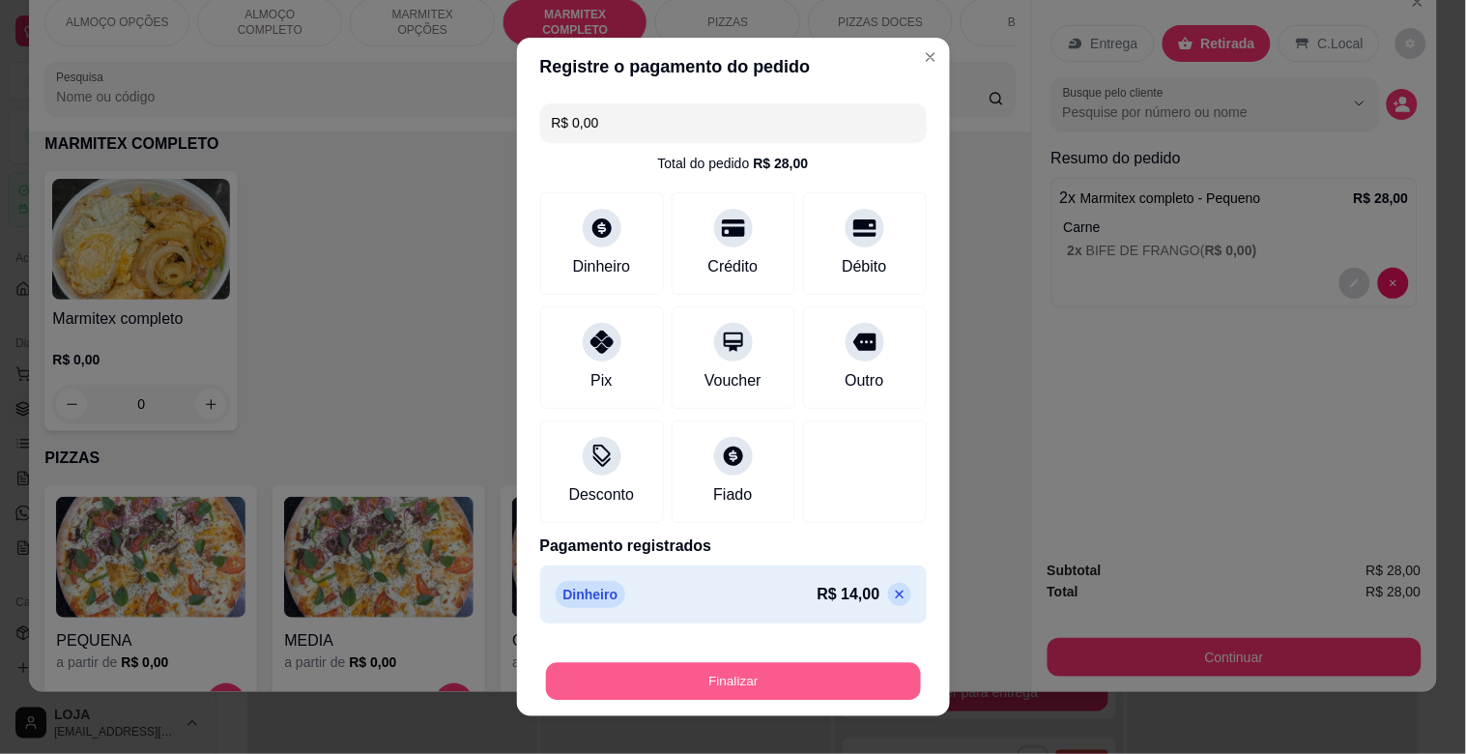
click at [720, 684] on button "Finalizar" at bounding box center [733, 682] width 375 height 38
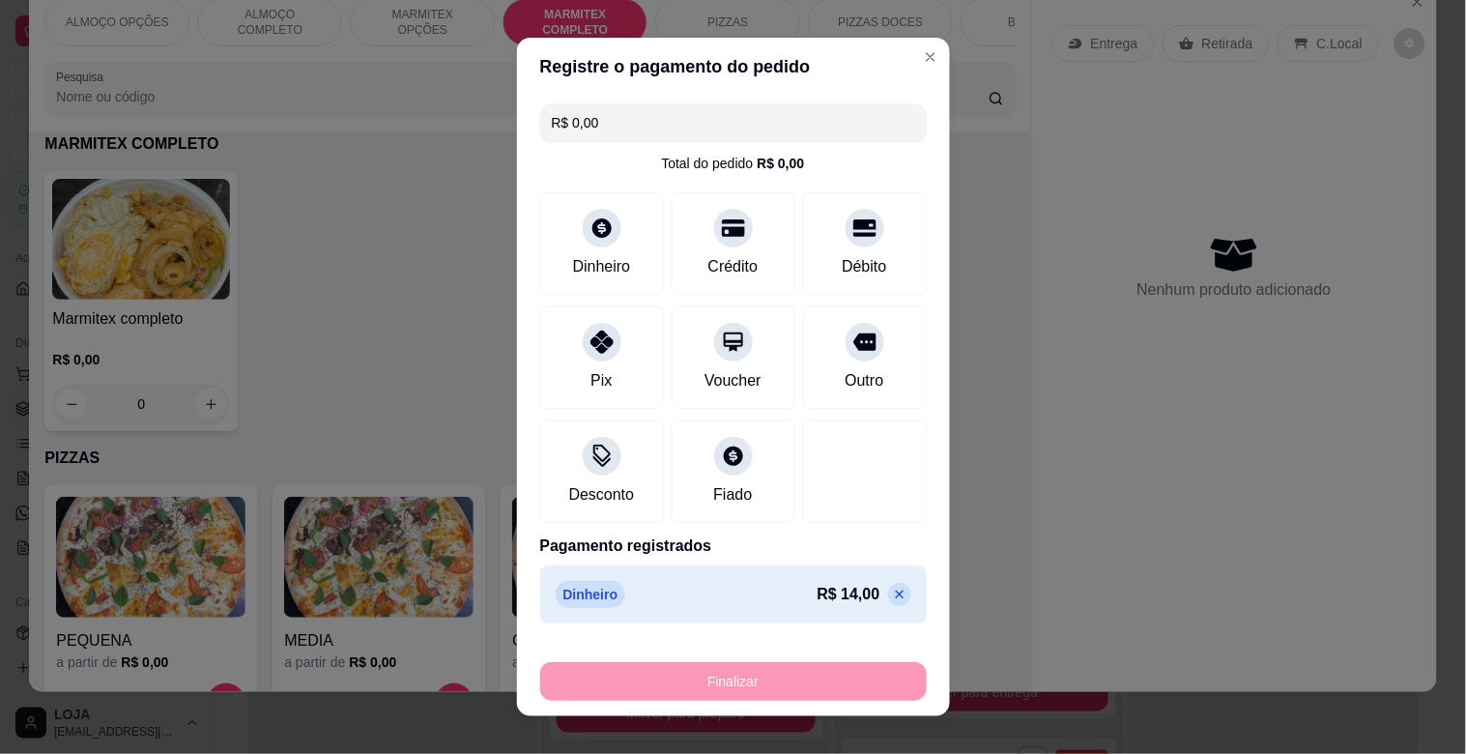
type input "-R$ 28,00"
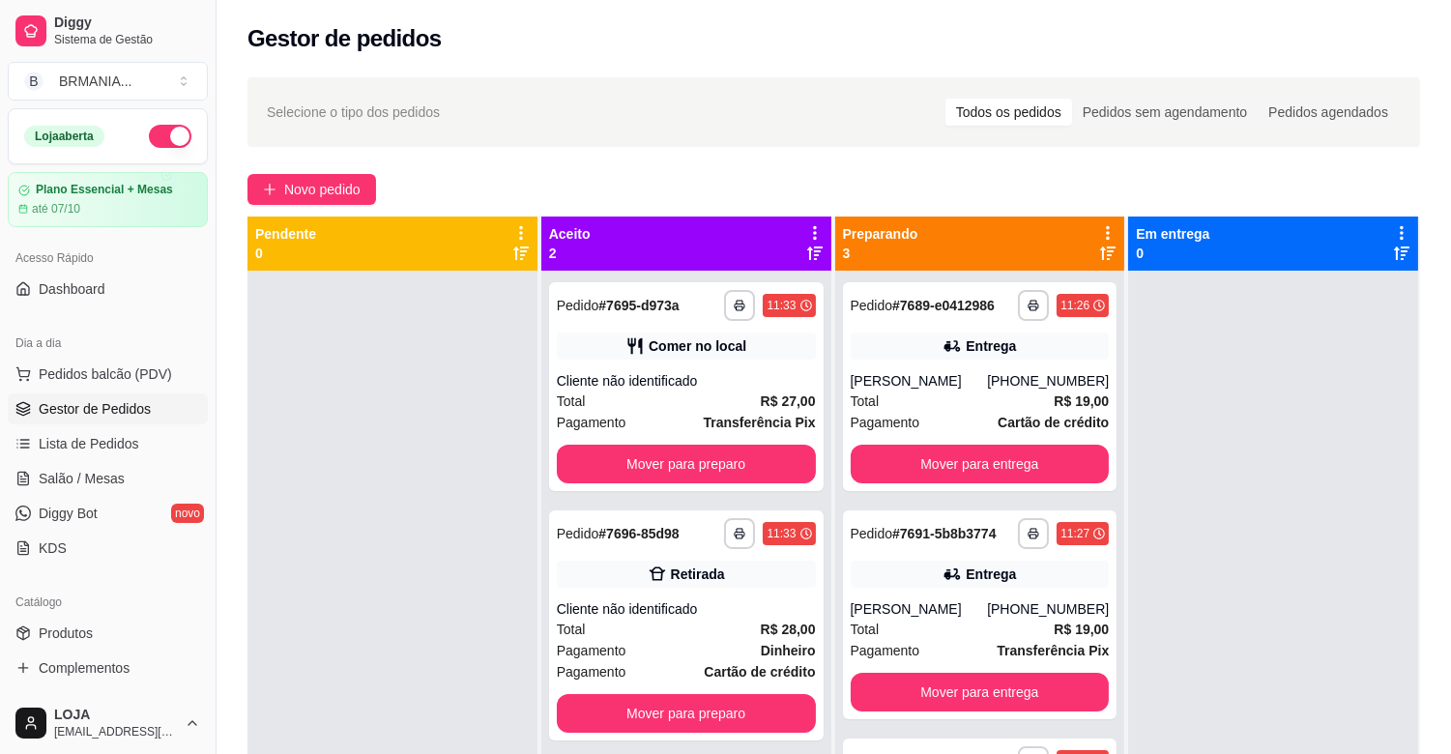
click at [300, 170] on div "**********" at bounding box center [833, 530] width 1234 height 928
click at [300, 180] on span "Novo pedido" at bounding box center [322, 189] width 76 height 21
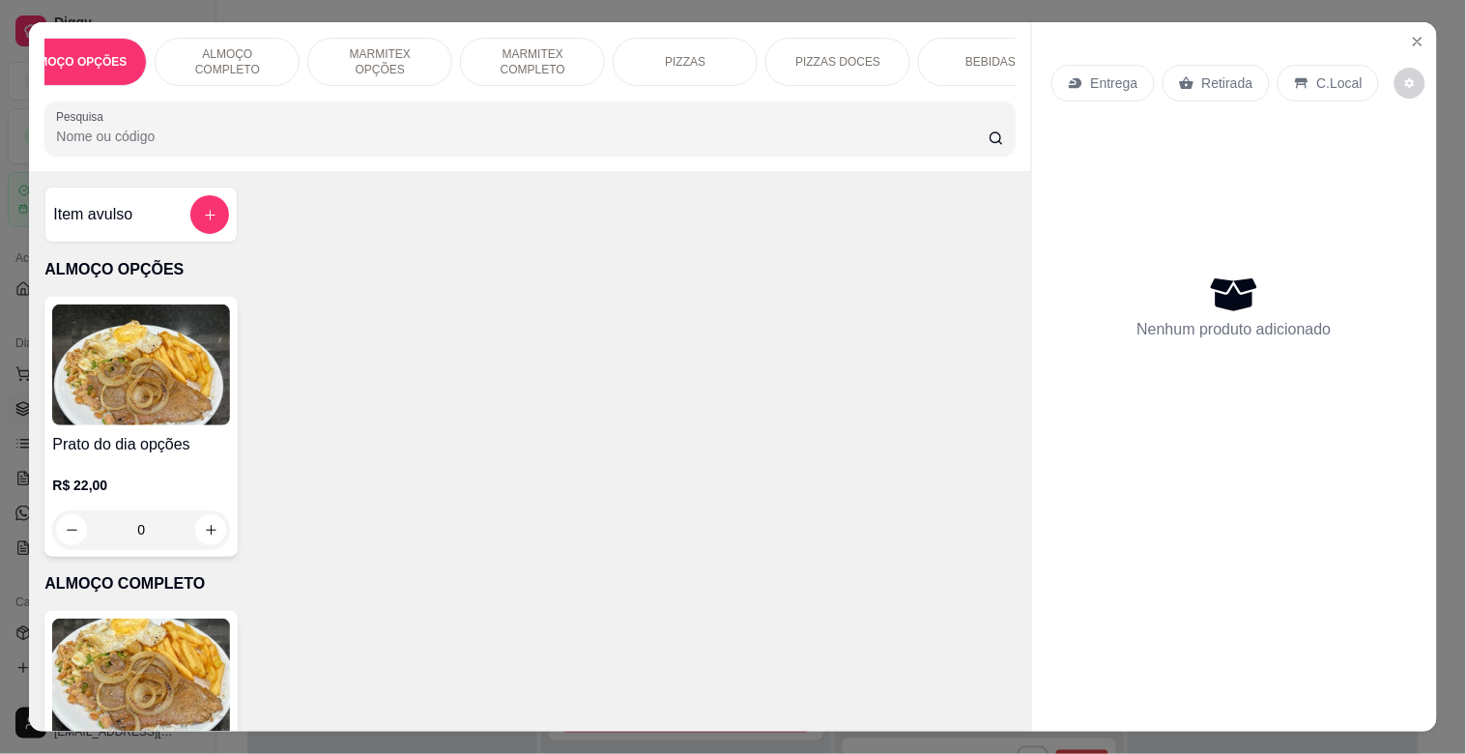
scroll to position [0, 85]
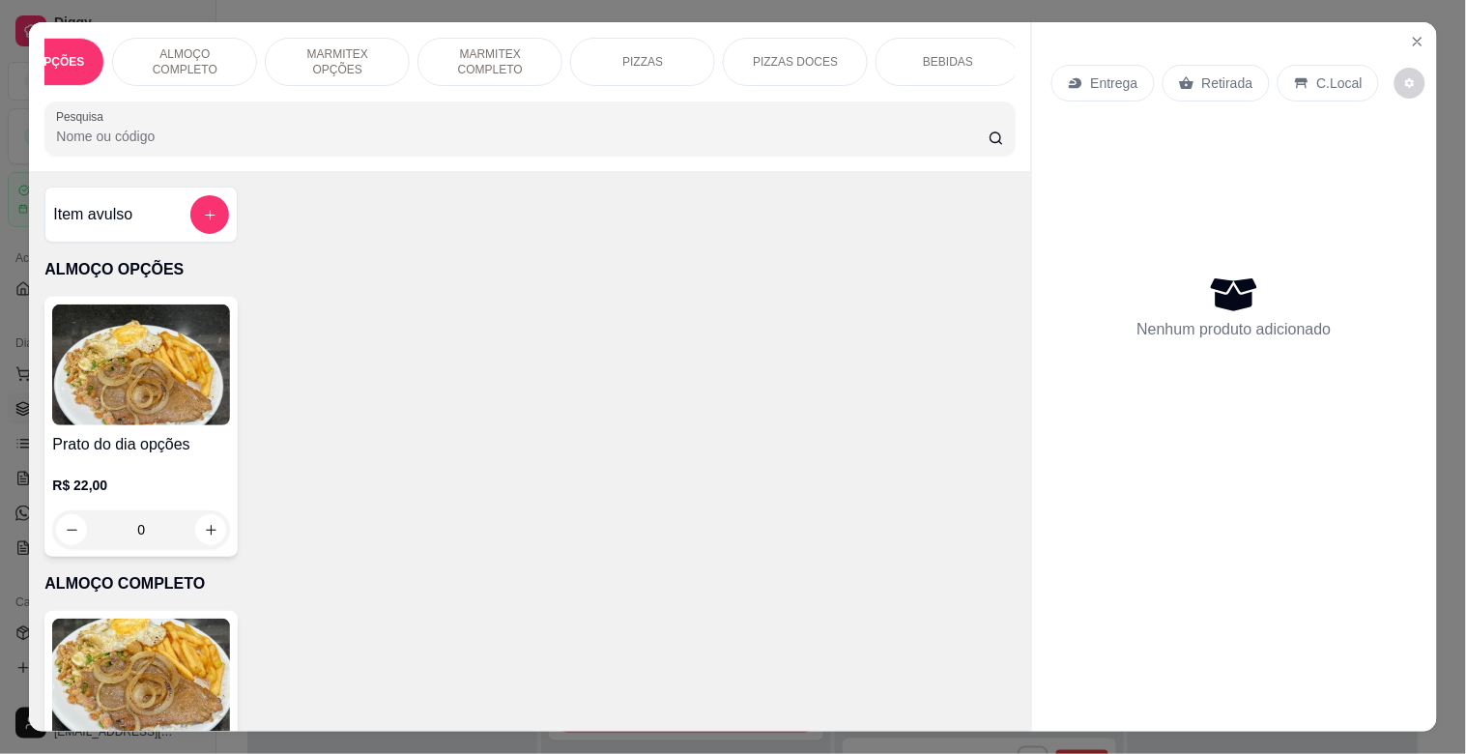
click at [940, 63] on div "BEBIDAS" at bounding box center [948, 62] width 145 height 48
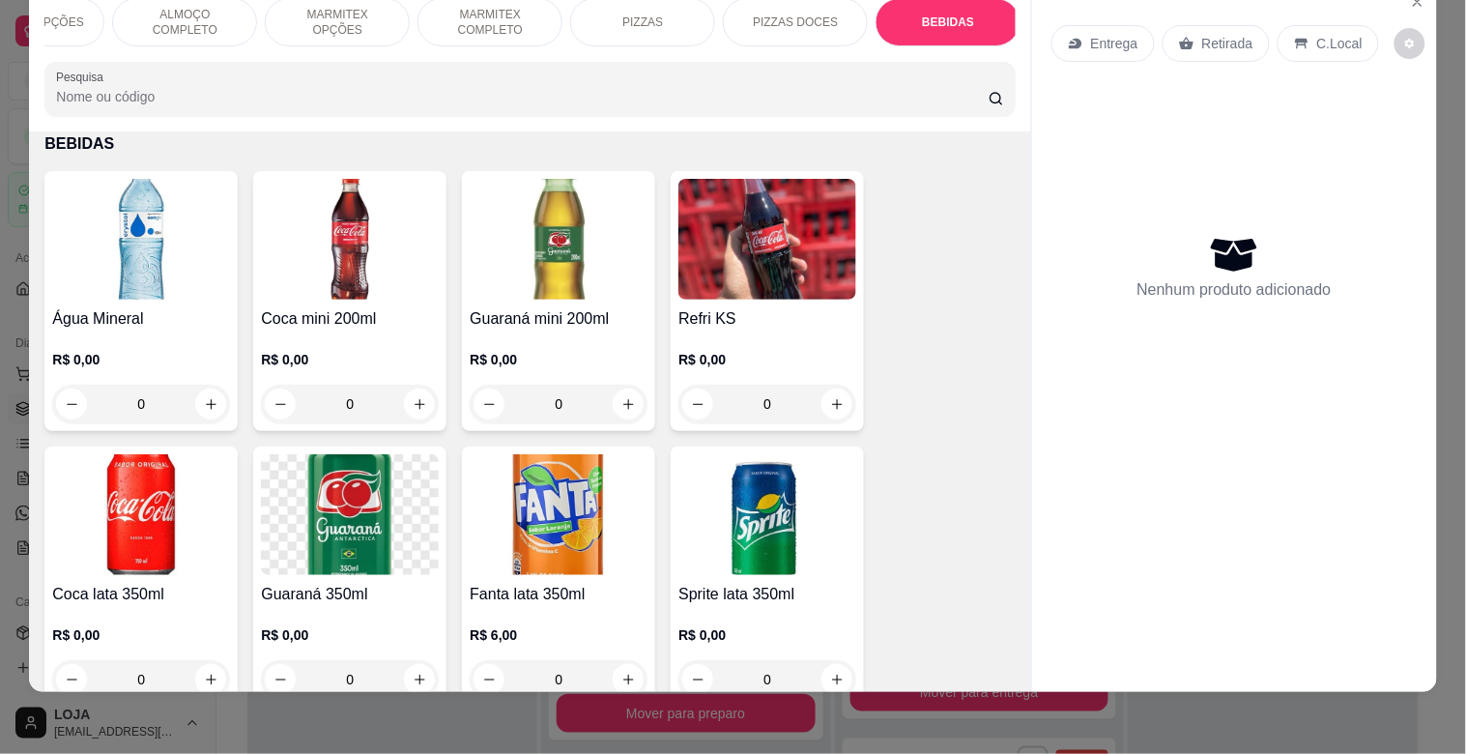
click at [165, 283] on img at bounding box center [141, 239] width 178 height 121
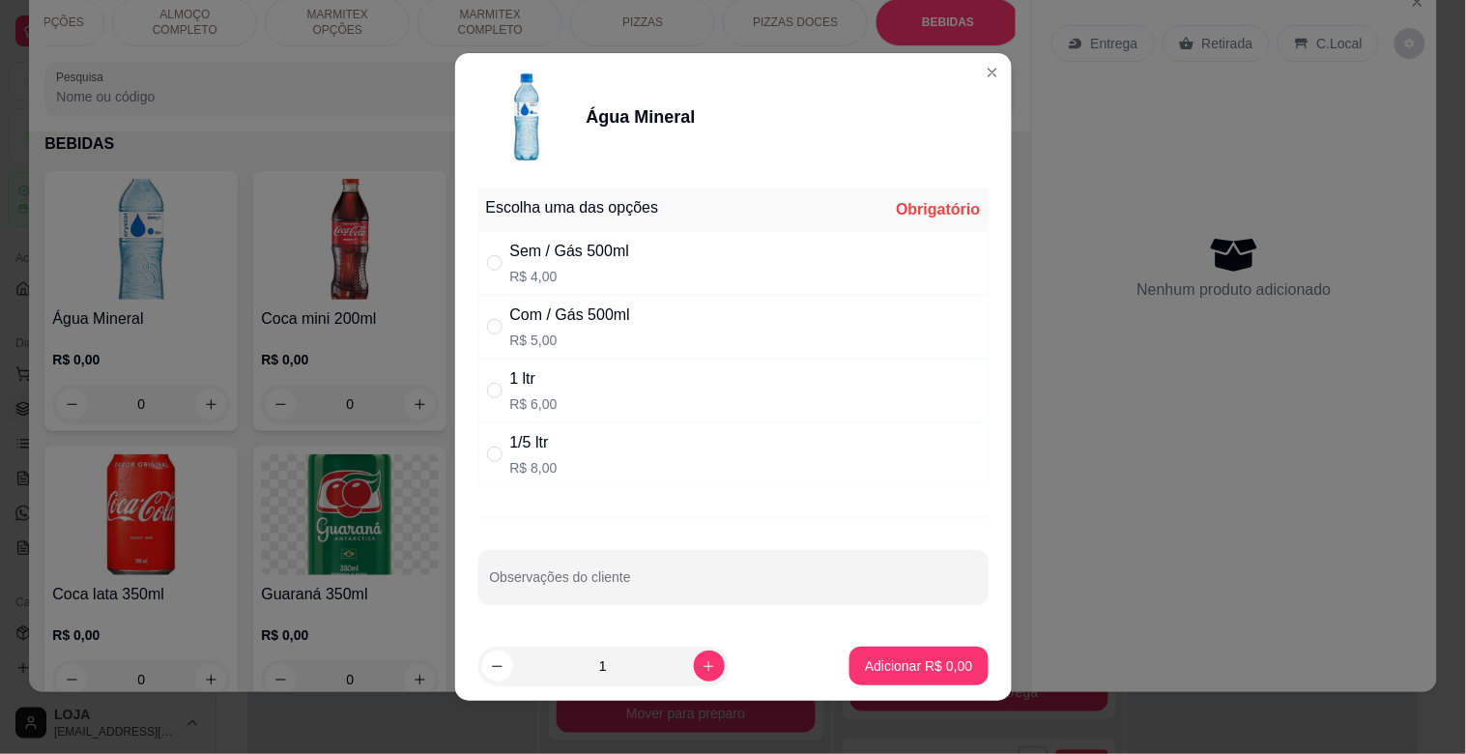
click at [510, 316] on div "Com / Gás 500ml" at bounding box center [570, 314] width 120 height 23
radio input "true"
click at [875, 654] on button "Adicionar R$ 5,00" at bounding box center [919, 666] width 138 height 39
type input "1"
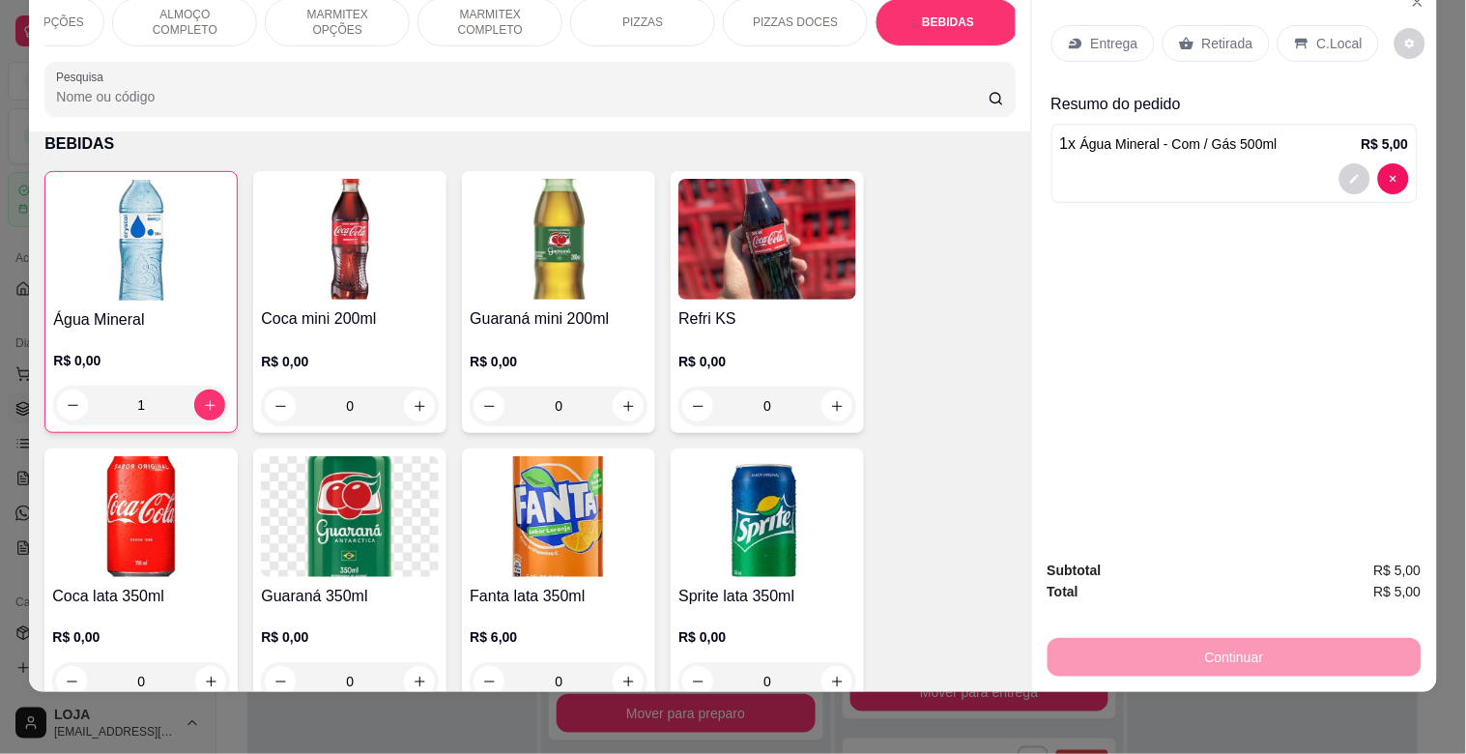
click at [1299, 27] on div "C.Local" at bounding box center [1328, 43] width 101 height 37
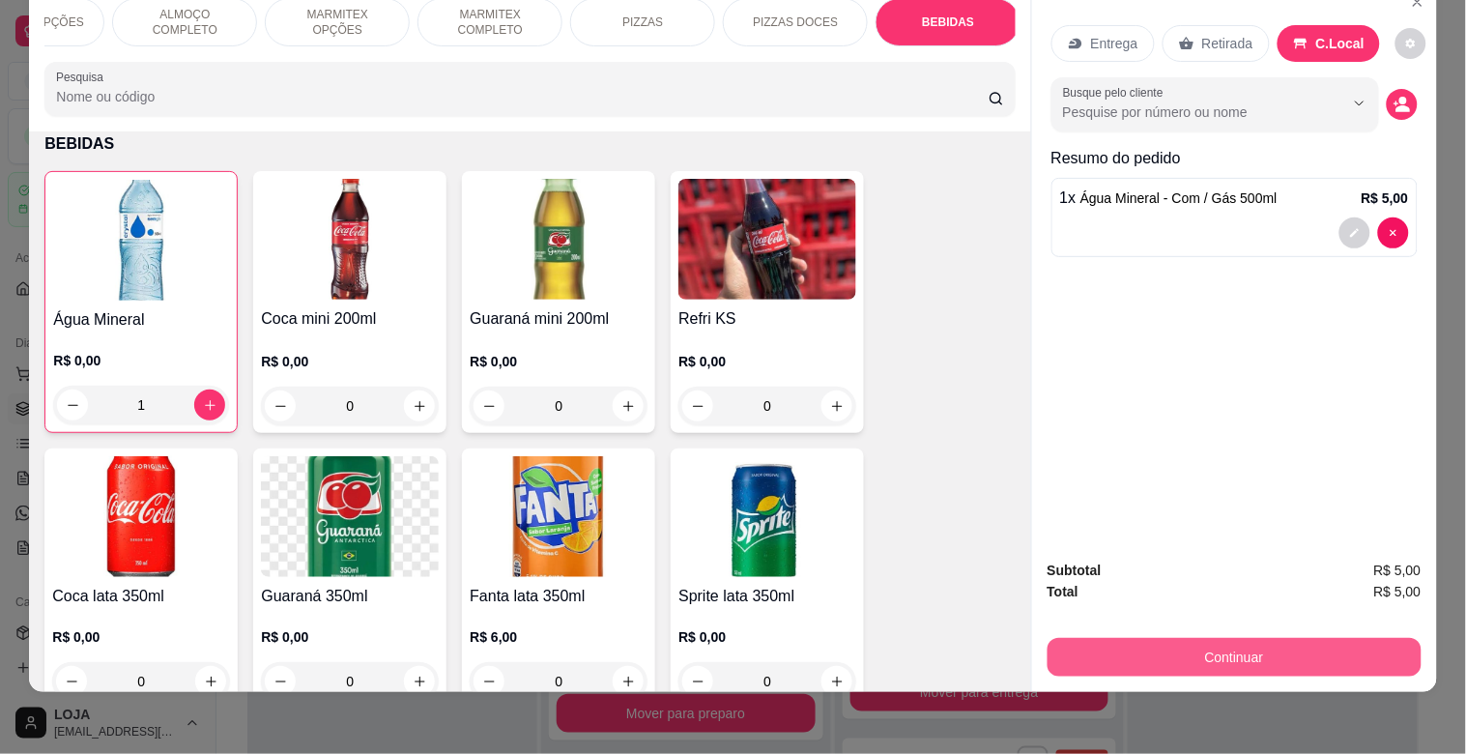
click at [1250, 649] on button "Continuar" at bounding box center [1235, 657] width 374 height 39
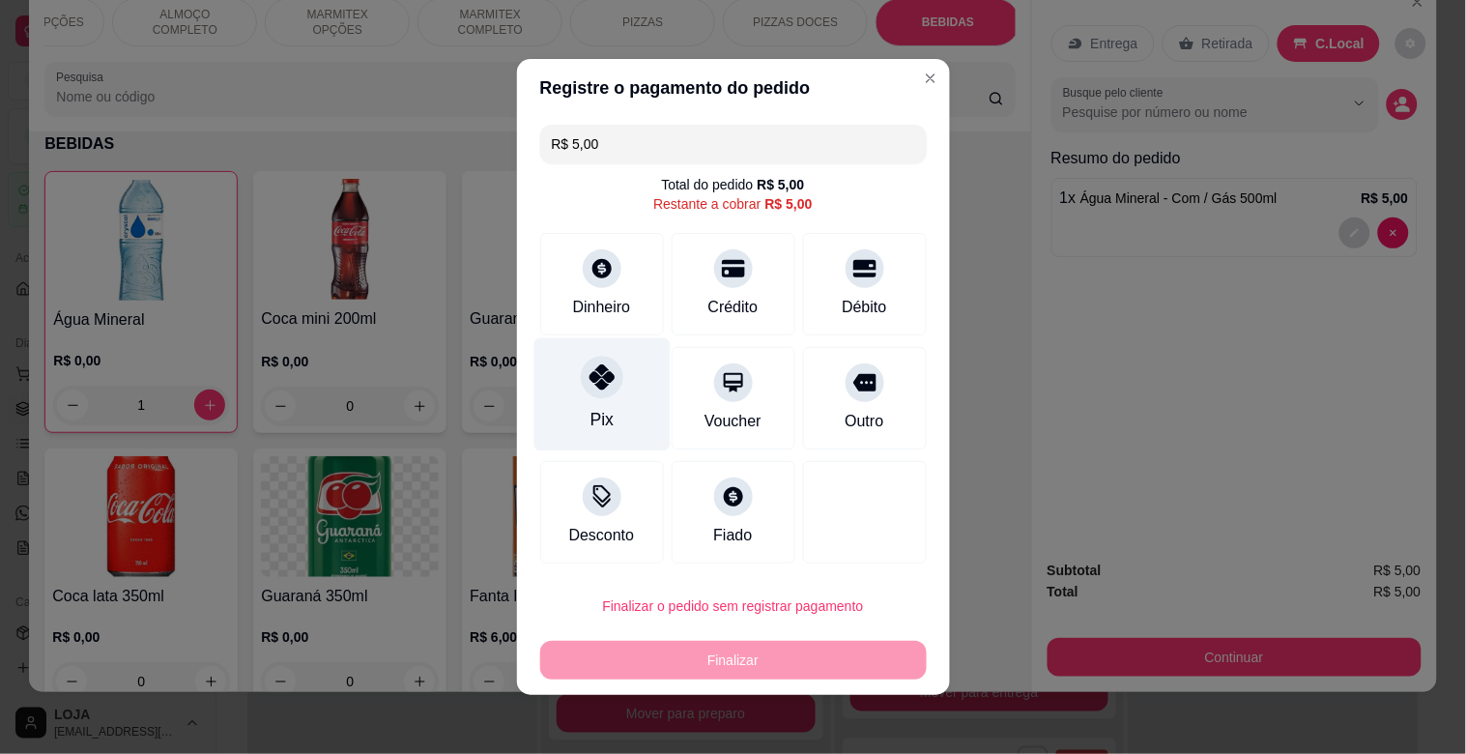
click at [589, 389] on icon at bounding box center [601, 376] width 25 height 25
type input "R$ 0,00"
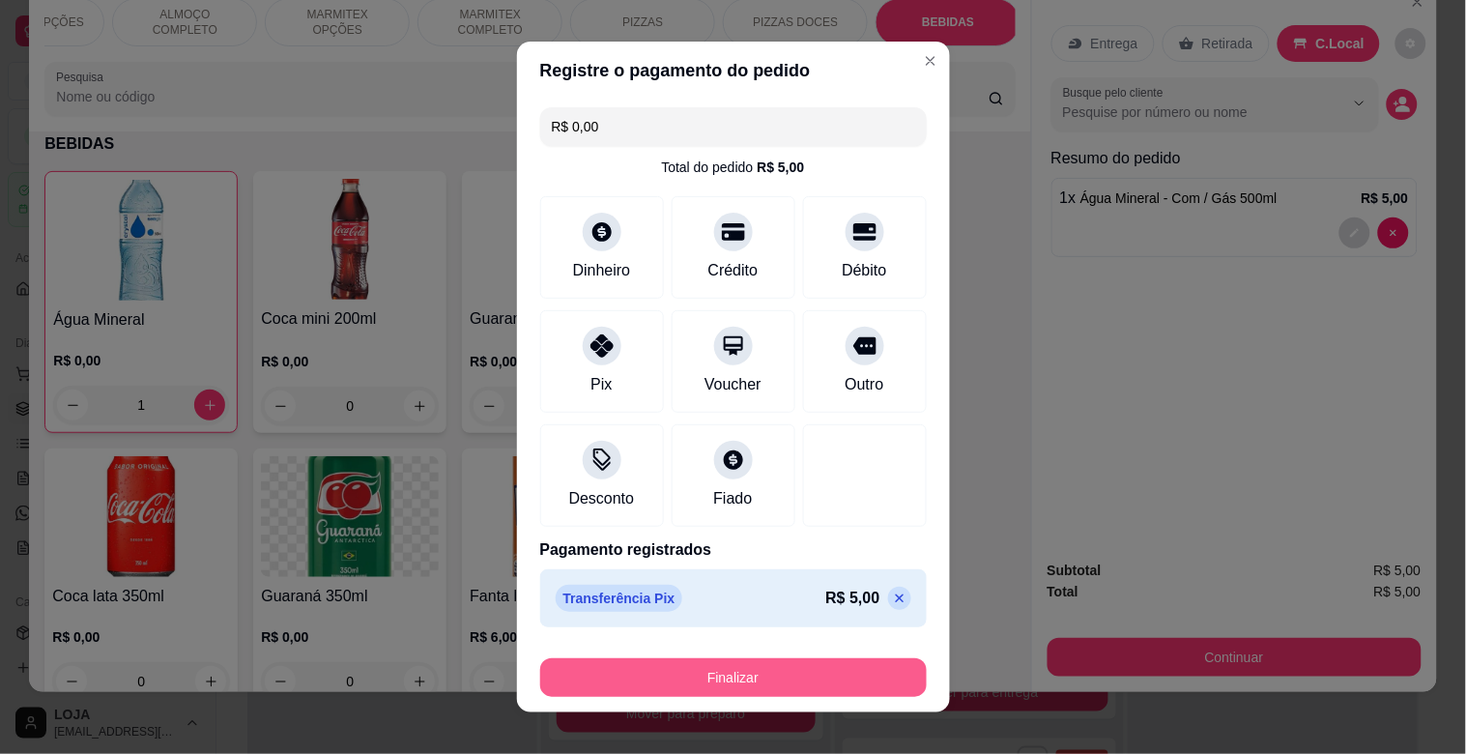
click at [725, 682] on button "Finalizar" at bounding box center [733, 677] width 387 height 39
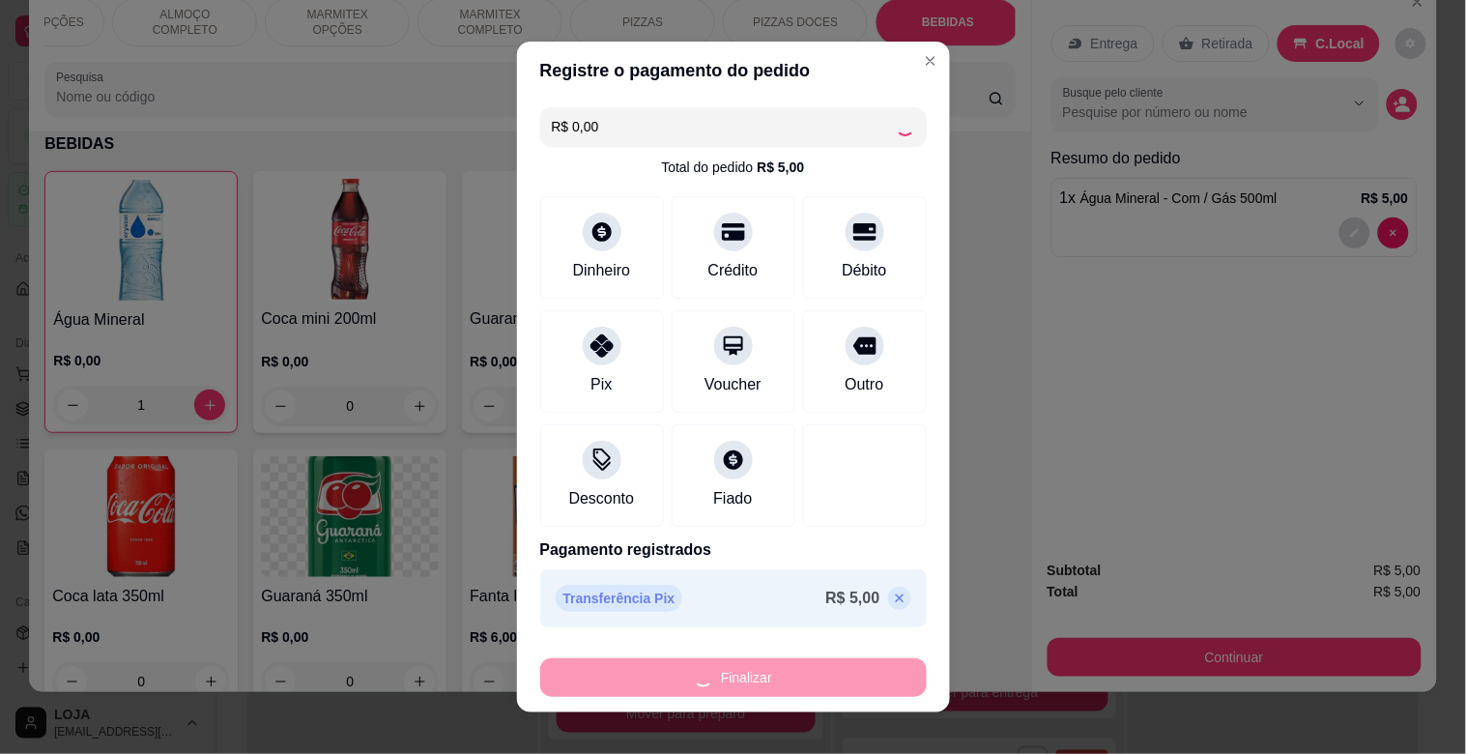
type input "0"
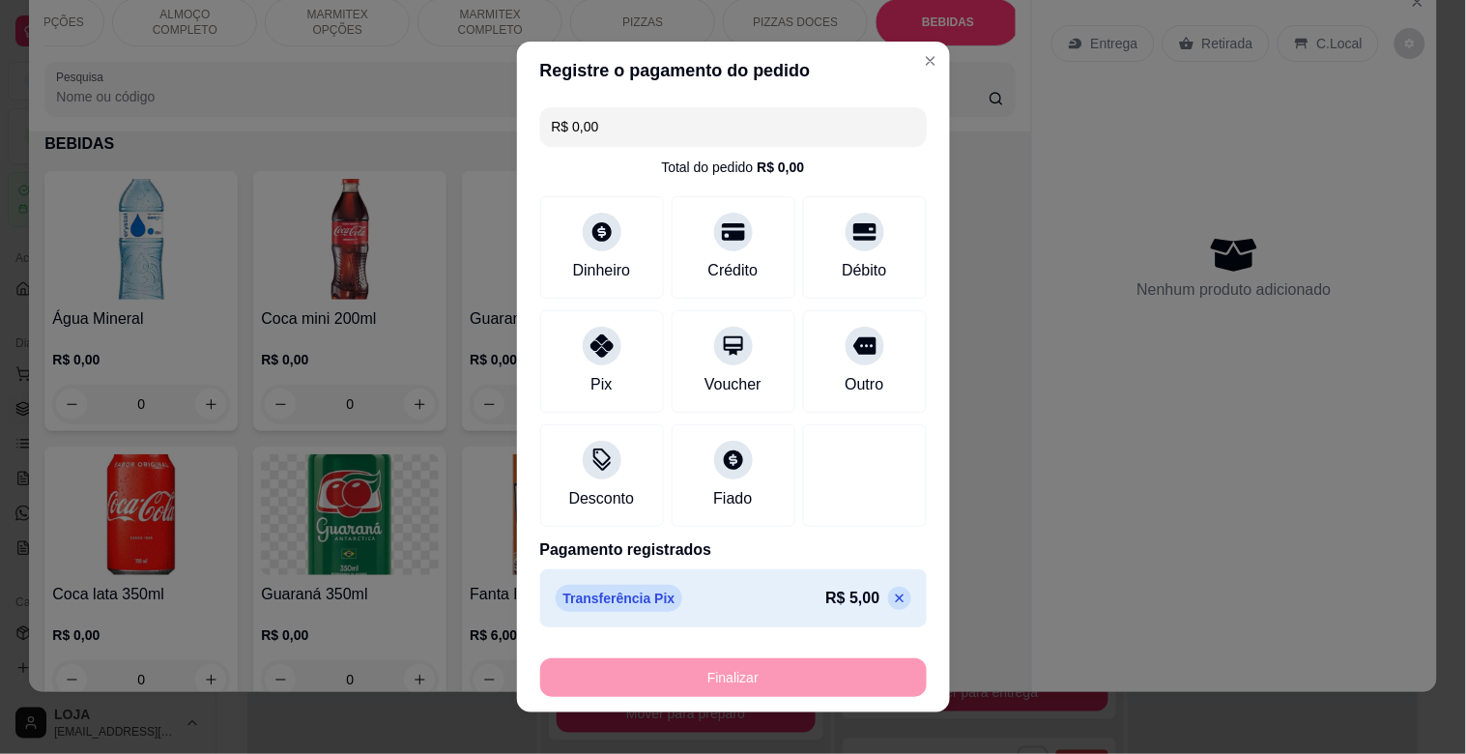
type input "-R$ 5,00"
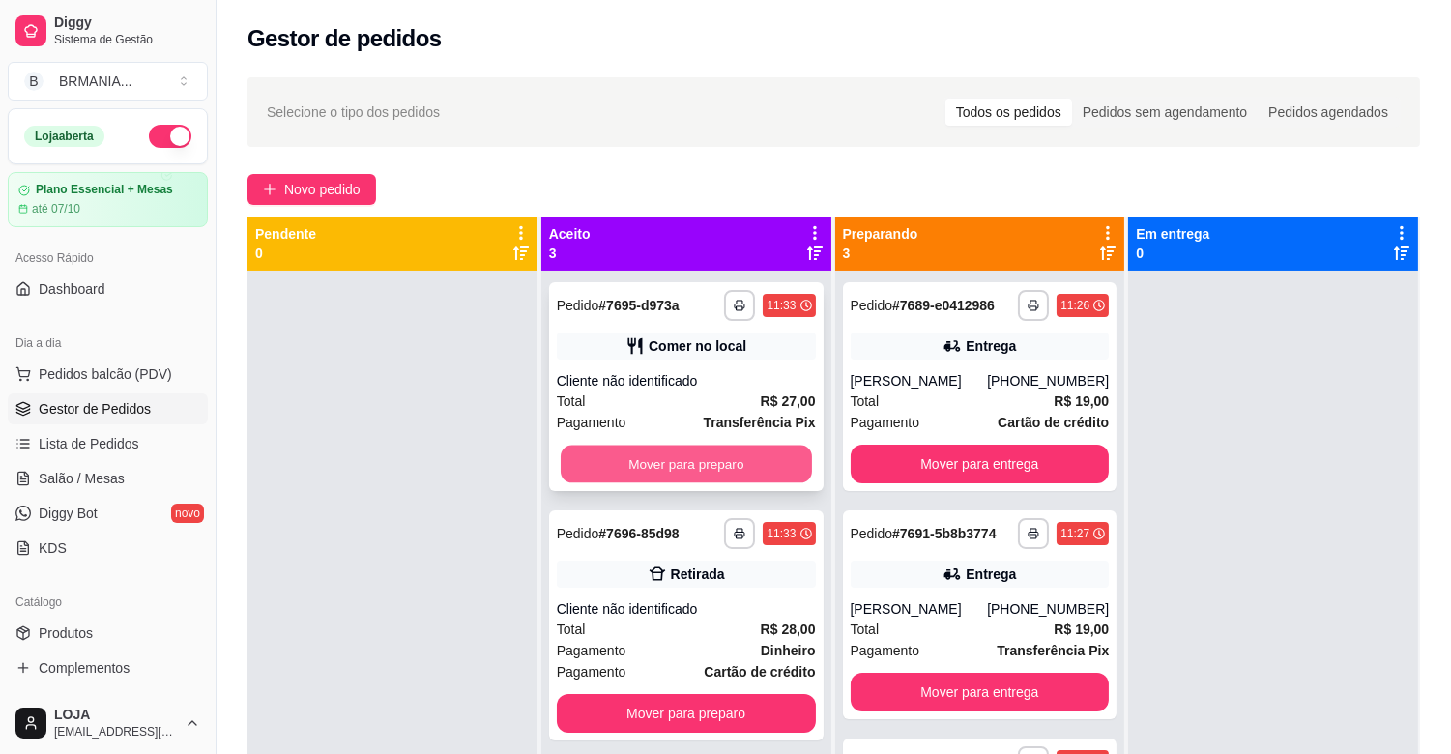
click at [632, 450] on button "Mover para preparo" at bounding box center [686, 465] width 251 height 38
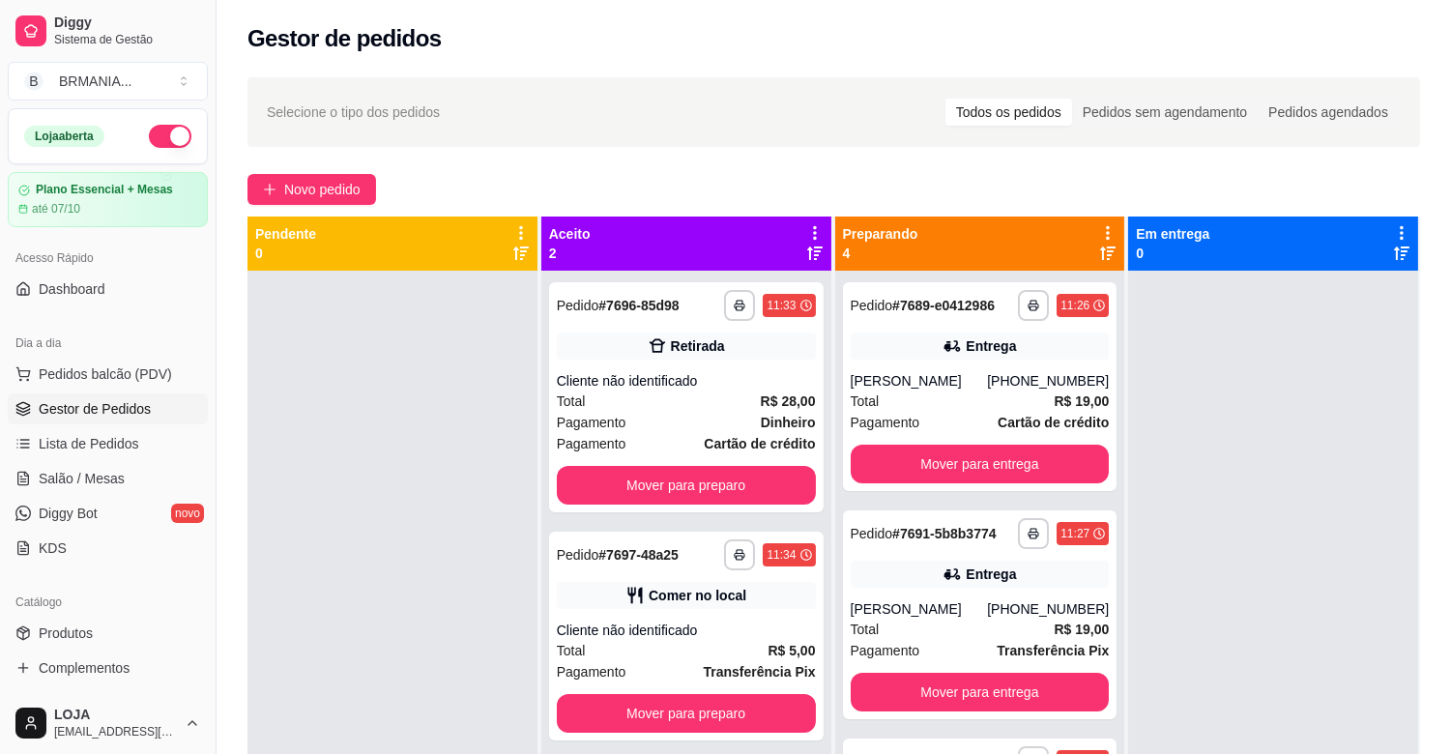
click at [659, 459] on div "**********" at bounding box center [686, 397] width 274 height 230
click at [723, 484] on button "Mover para preparo" at bounding box center [686, 485] width 259 height 39
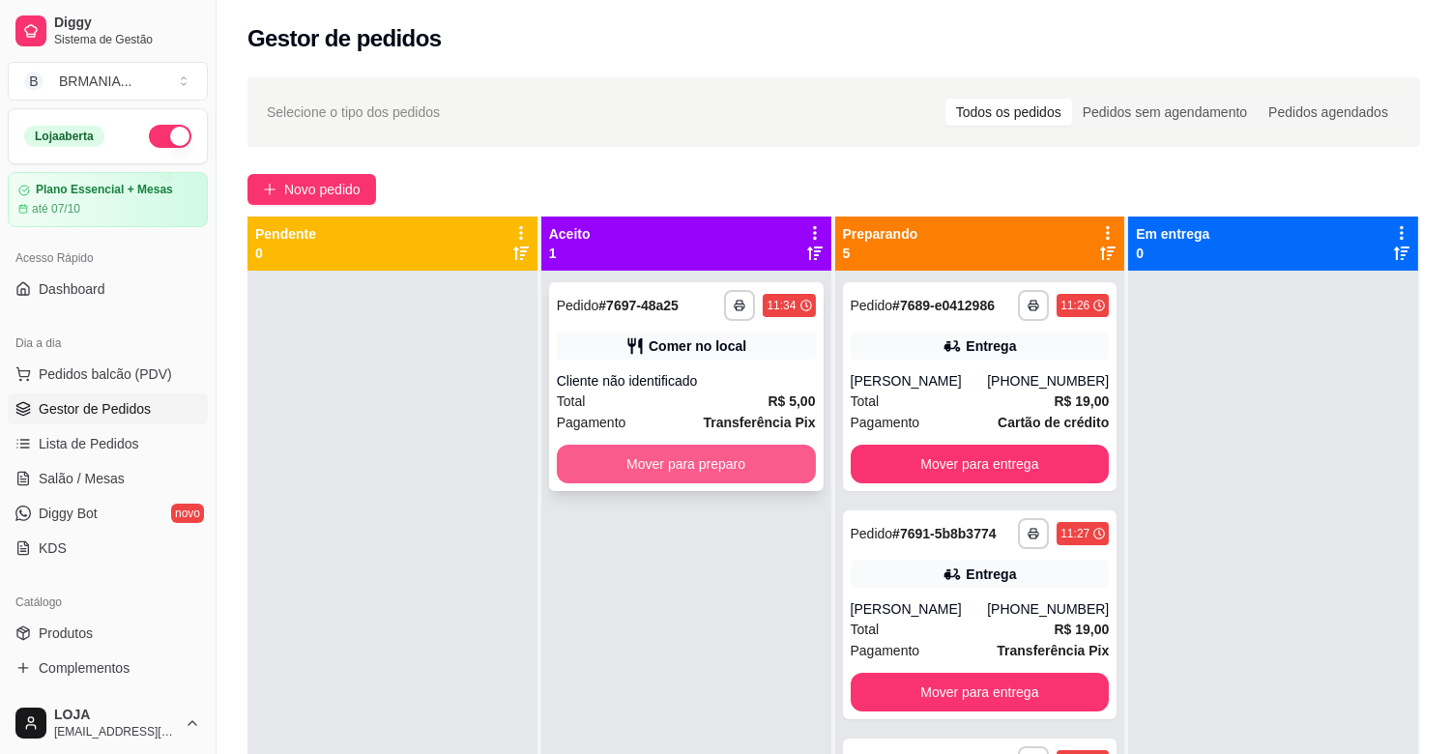
click at [693, 468] on button "Mover para preparo" at bounding box center [686, 464] width 259 height 39
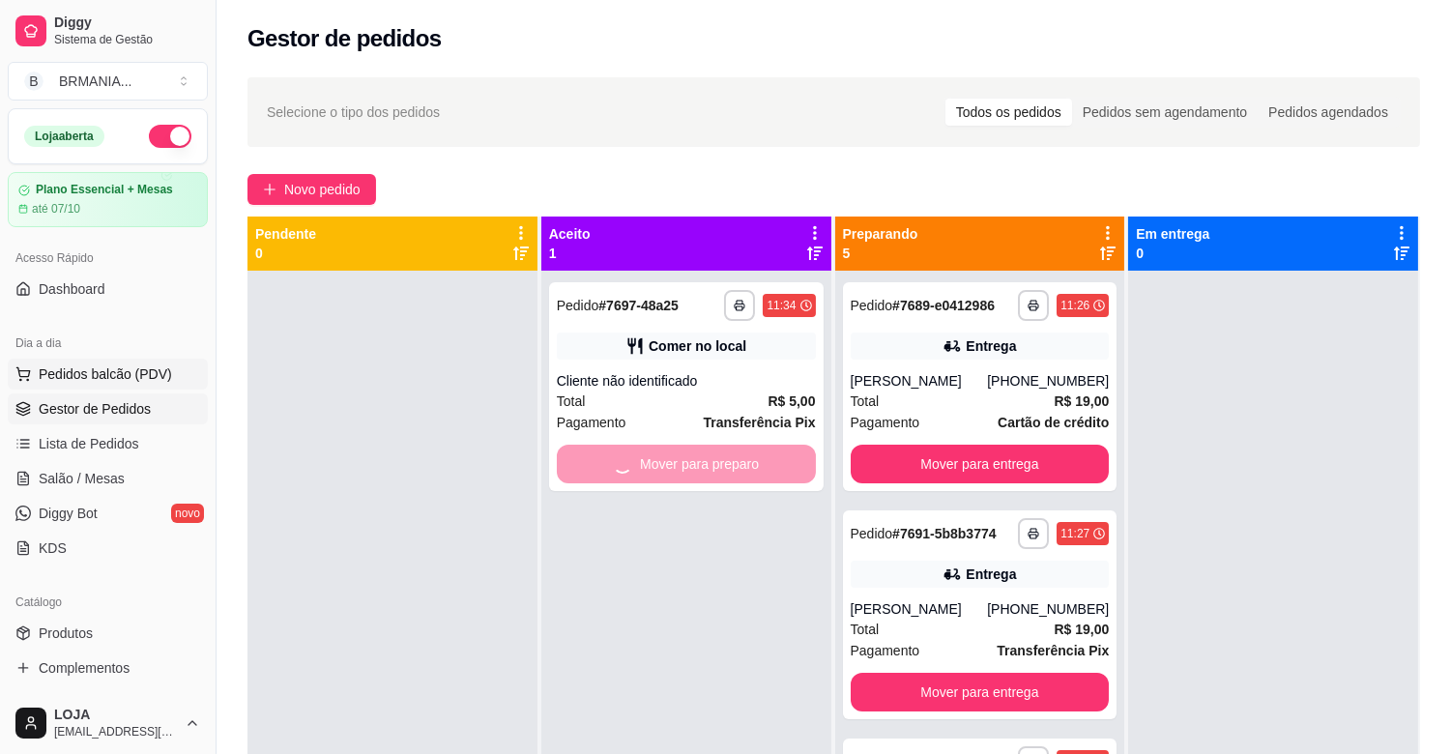
click at [135, 368] on span "Pedidos balcão (PDV)" at bounding box center [105, 373] width 133 height 19
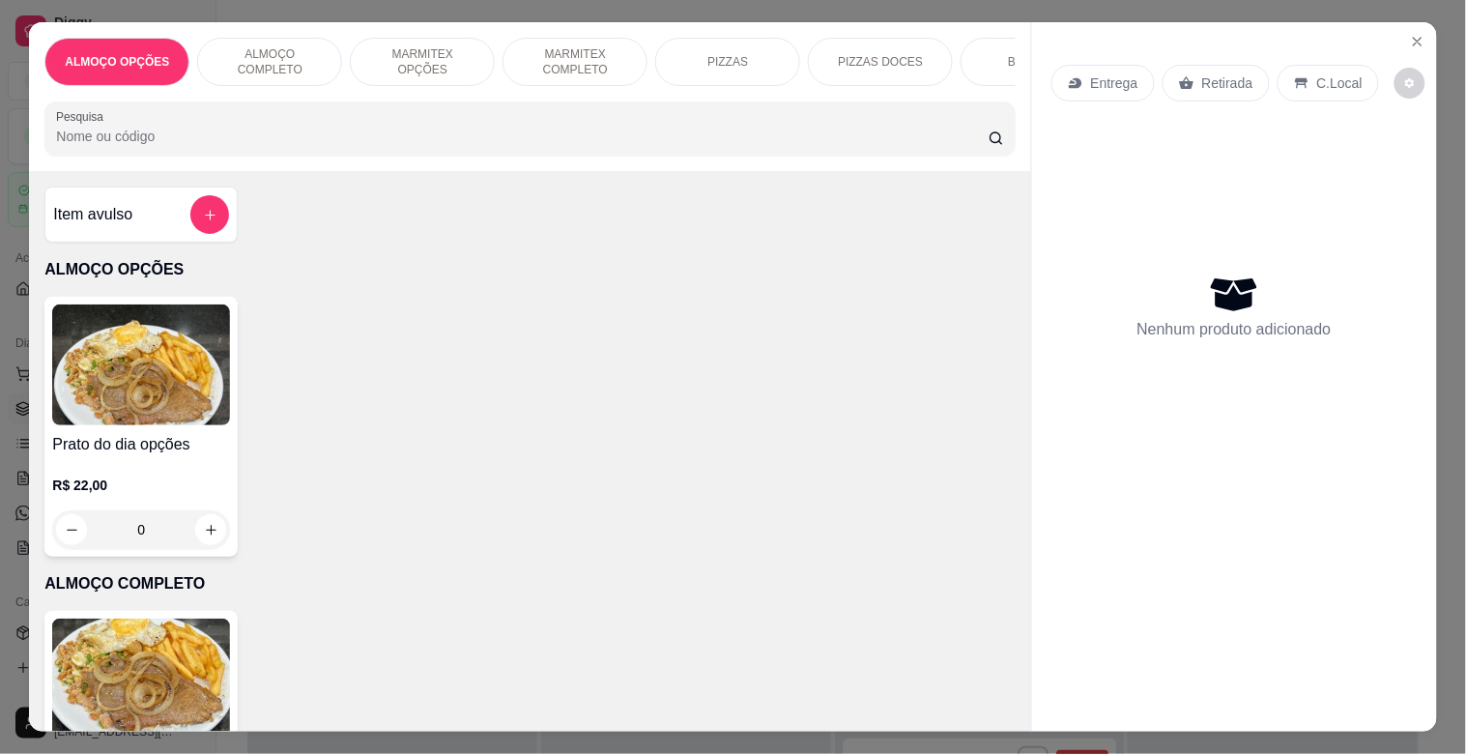
drag, startPoint x: 549, startPoint y: 60, endPoint x: 512, endPoint y: 148, distance: 95.3
click at [549, 61] on p "MARMITEX COMPLETO" at bounding box center [575, 61] width 112 height 31
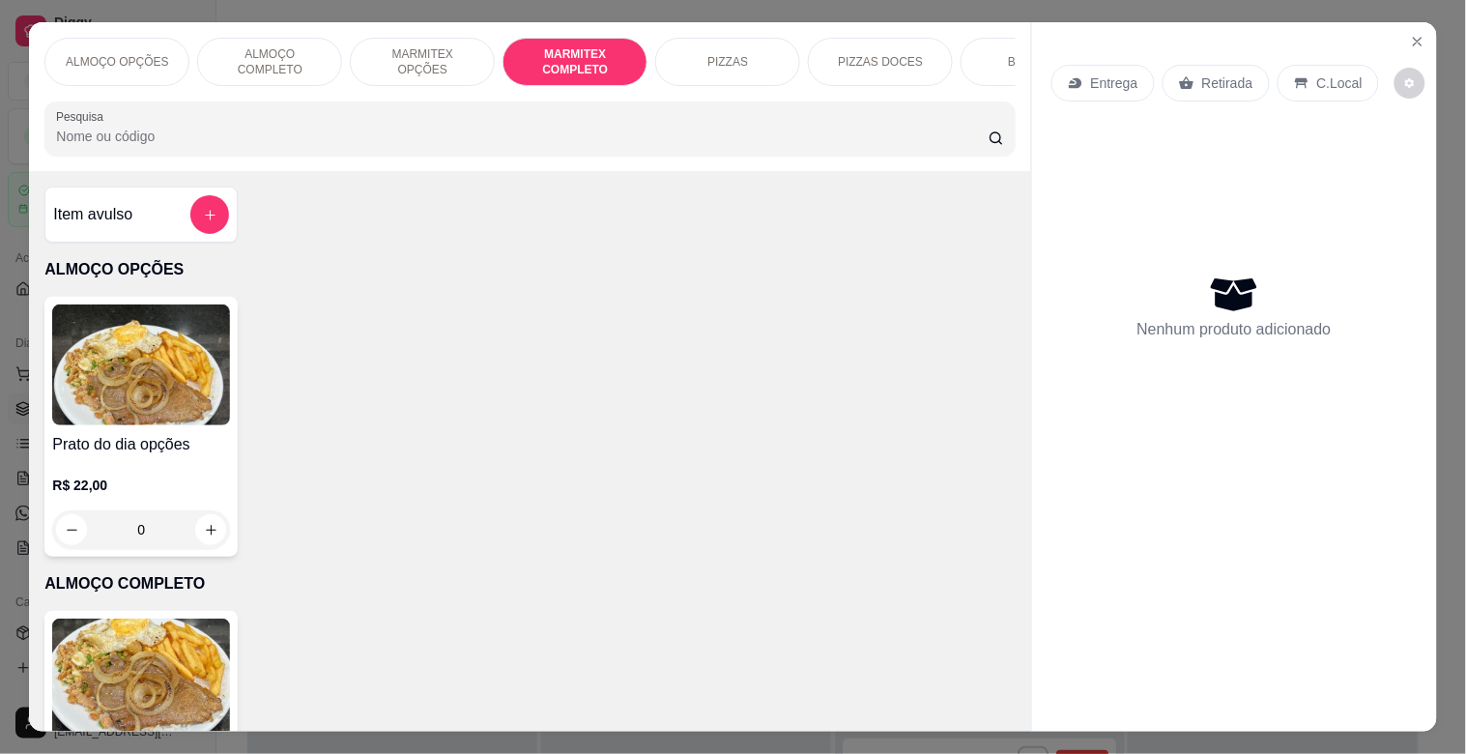
scroll to position [46, 0]
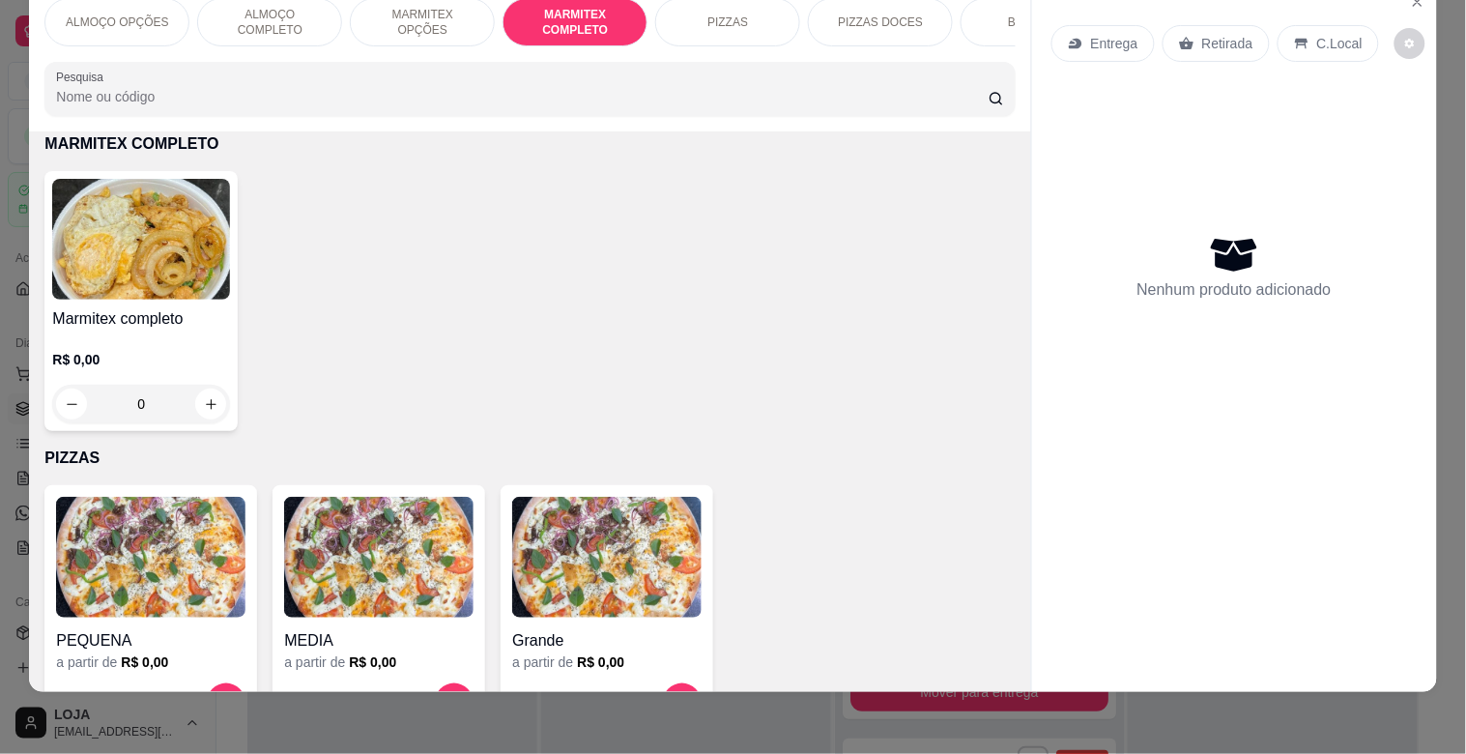
click at [208, 280] on img at bounding box center [141, 239] width 178 height 121
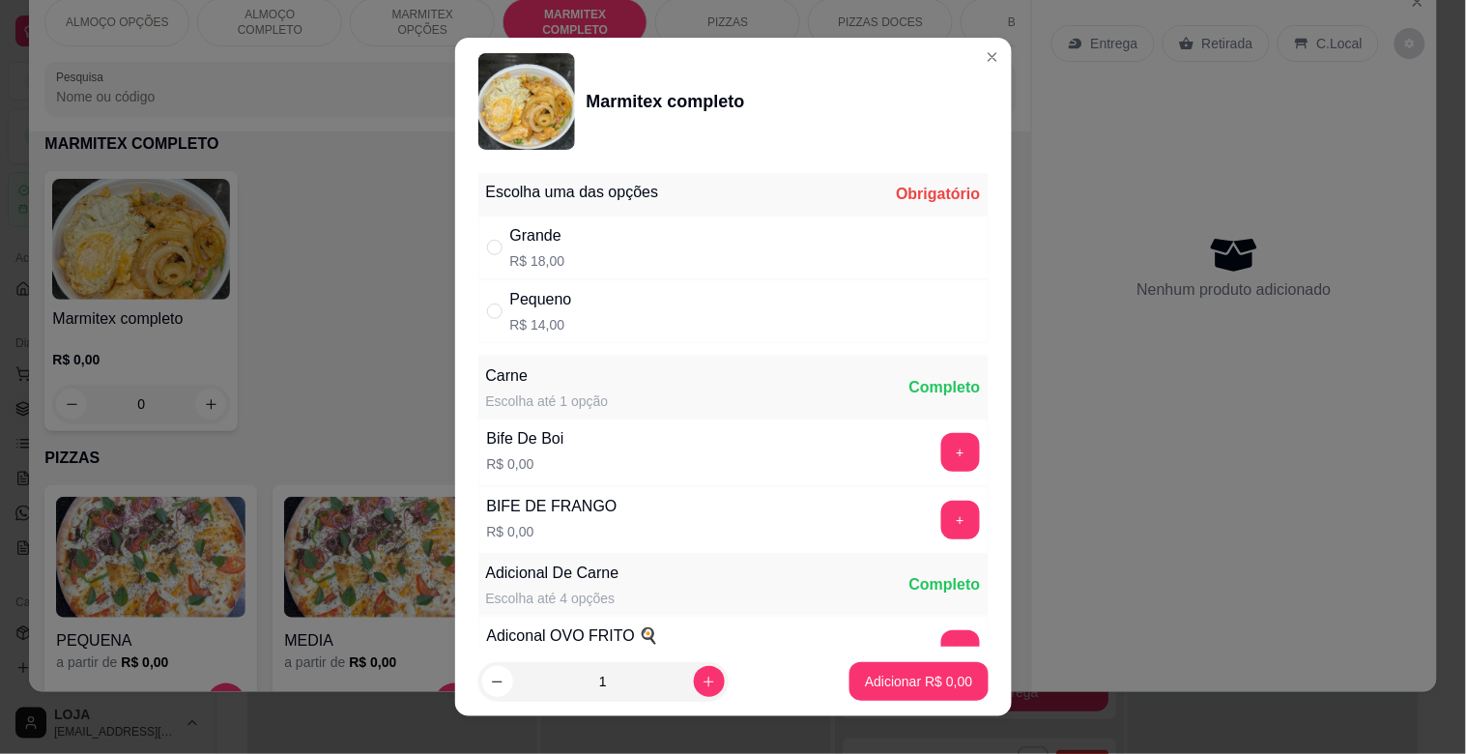
click at [565, 249] on div "Grande R$ 18,00" at bounding box center [733, 248] width 510 height 64
radio input "true"
drag, startPoint x: 939, startPoint y: 524, endPoint x: 932, endPoint y: 577, distance: 53.7
click at [938, 524] on div "+" at bounding box center [961, 520] width 54 height 39
click at [934, 501] on div "+" at bounding box center [961, 520] width 54 height 39
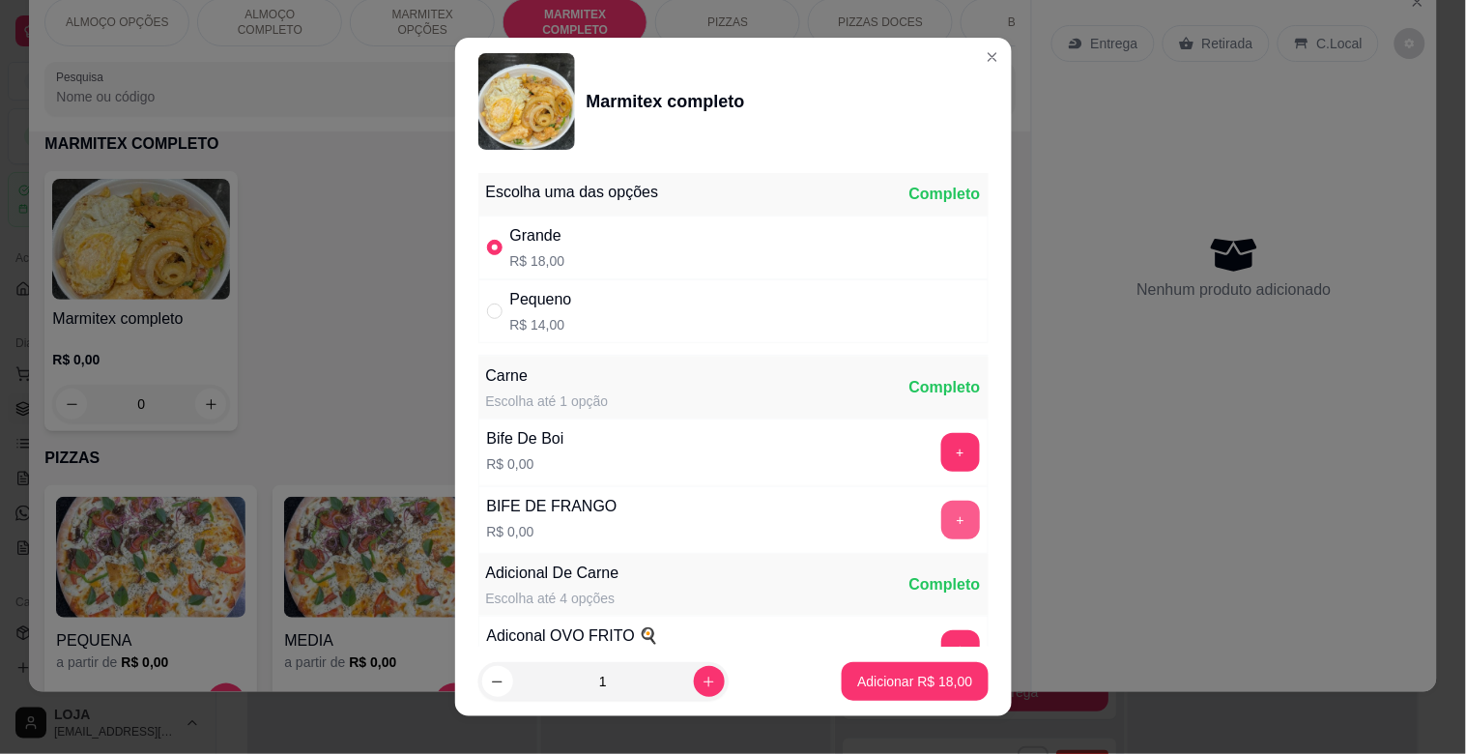
click at [941, 524] on button "+" at bounding box center [960, 520] width 39 height 39
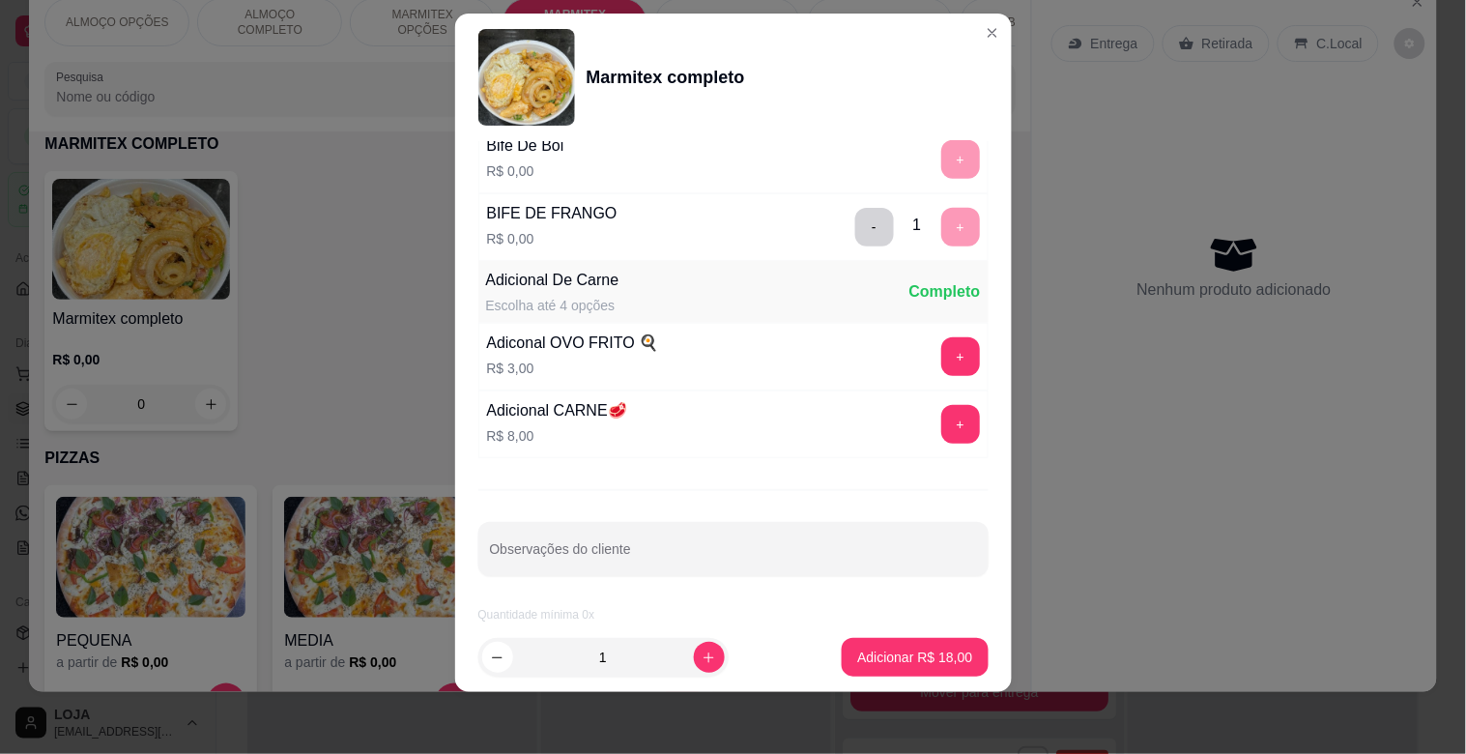
scroll to position [271, 0]
click at [913, 661] on p "Adicionar R$ 18,00" at bounding box center [915, 657] width 112 height 18
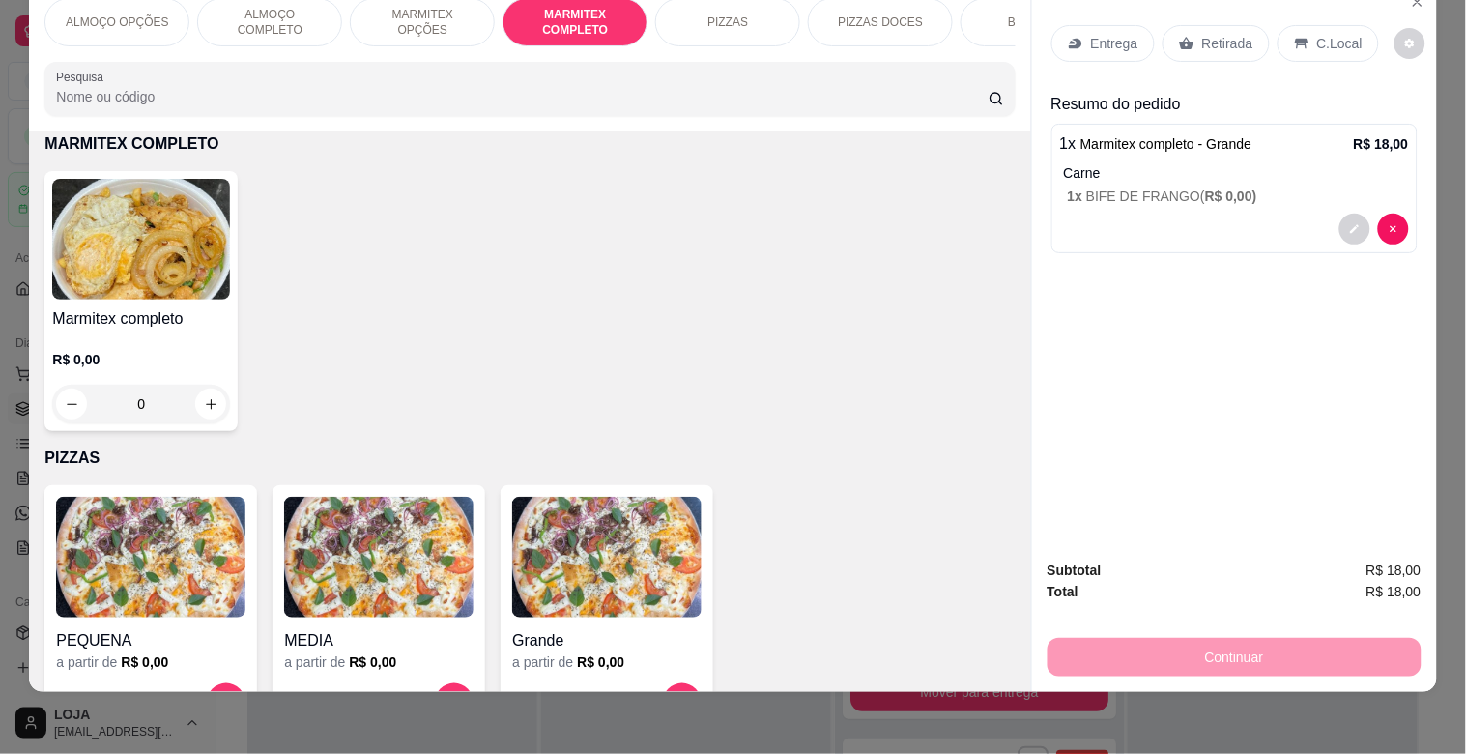
click at [1215, 34] on p "Retirada" at bounding box center [1227, 43] width 51 height 19
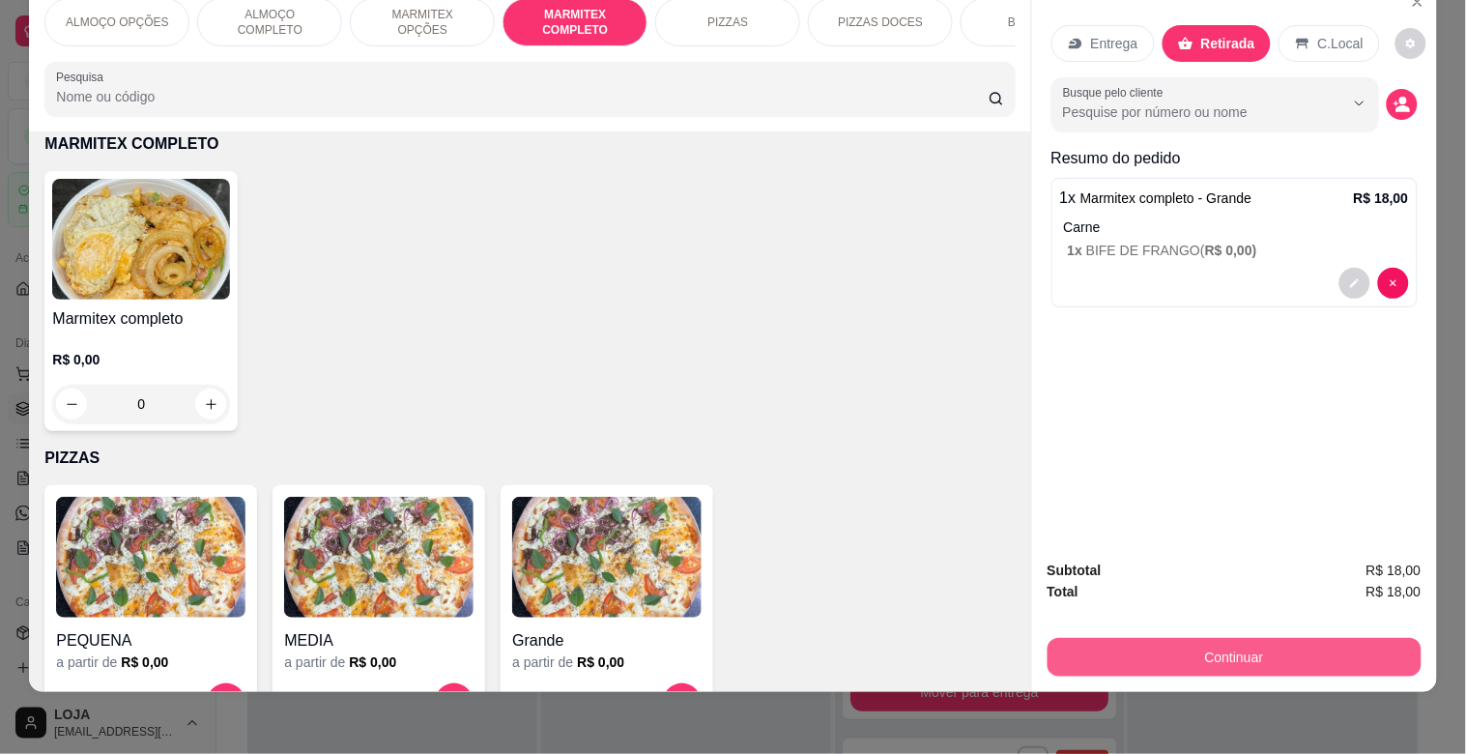
click at [1137, 638] on button "Continuar" at bounding box center [1235, 657] width 374 height 39
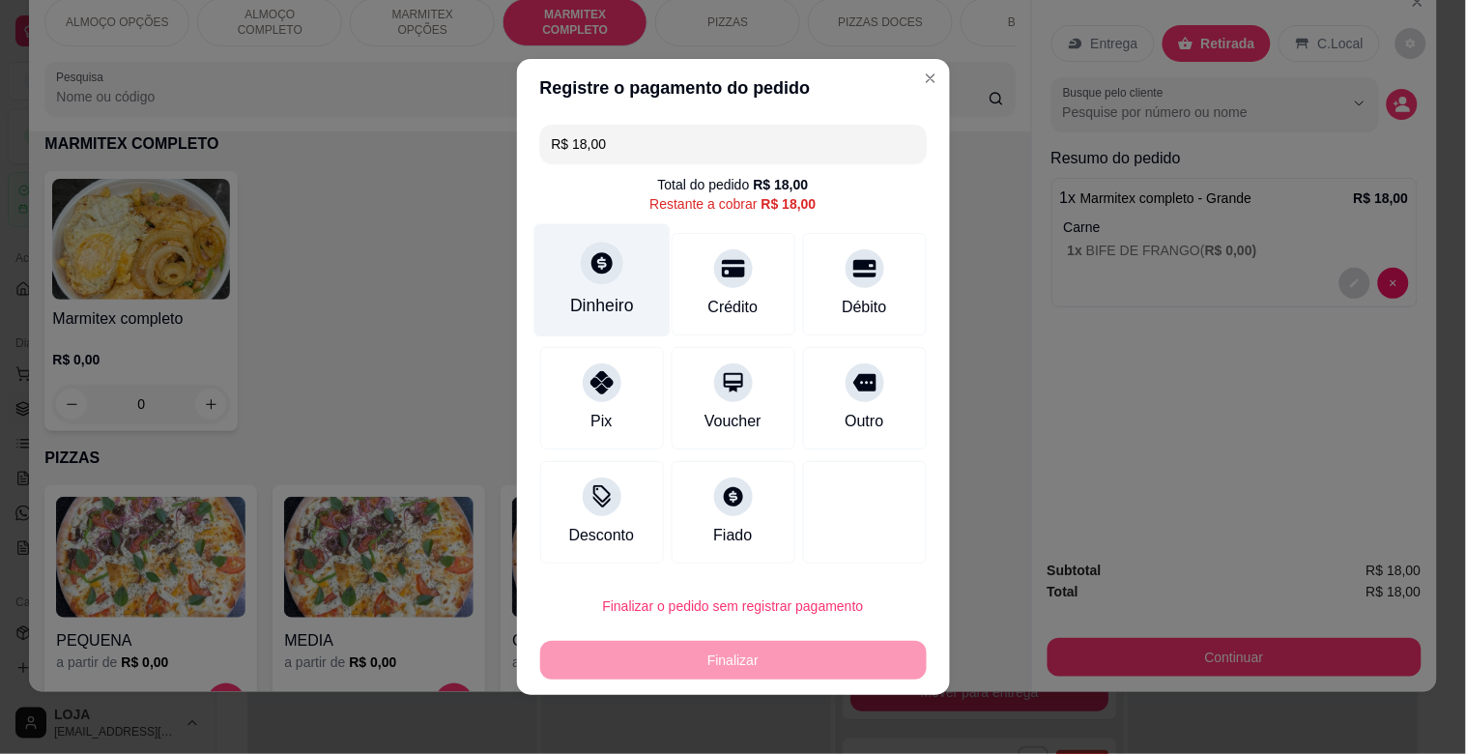
click at [591, 298] on div "Dinheiro" at bounding box center [602, 305] width 64 height 25
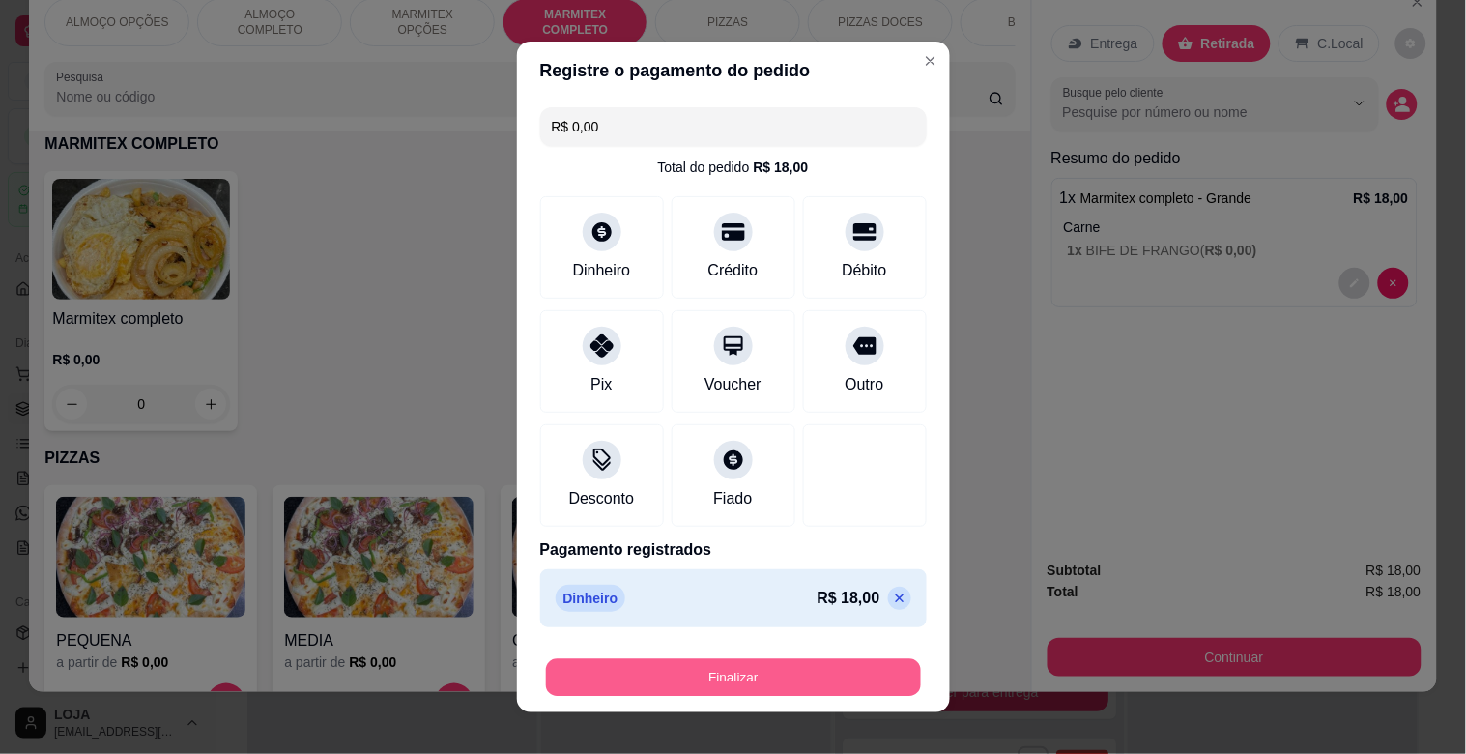
click at [736, 671] on button "Finalizar" at bounding box center [733, 678] width 375 height 38
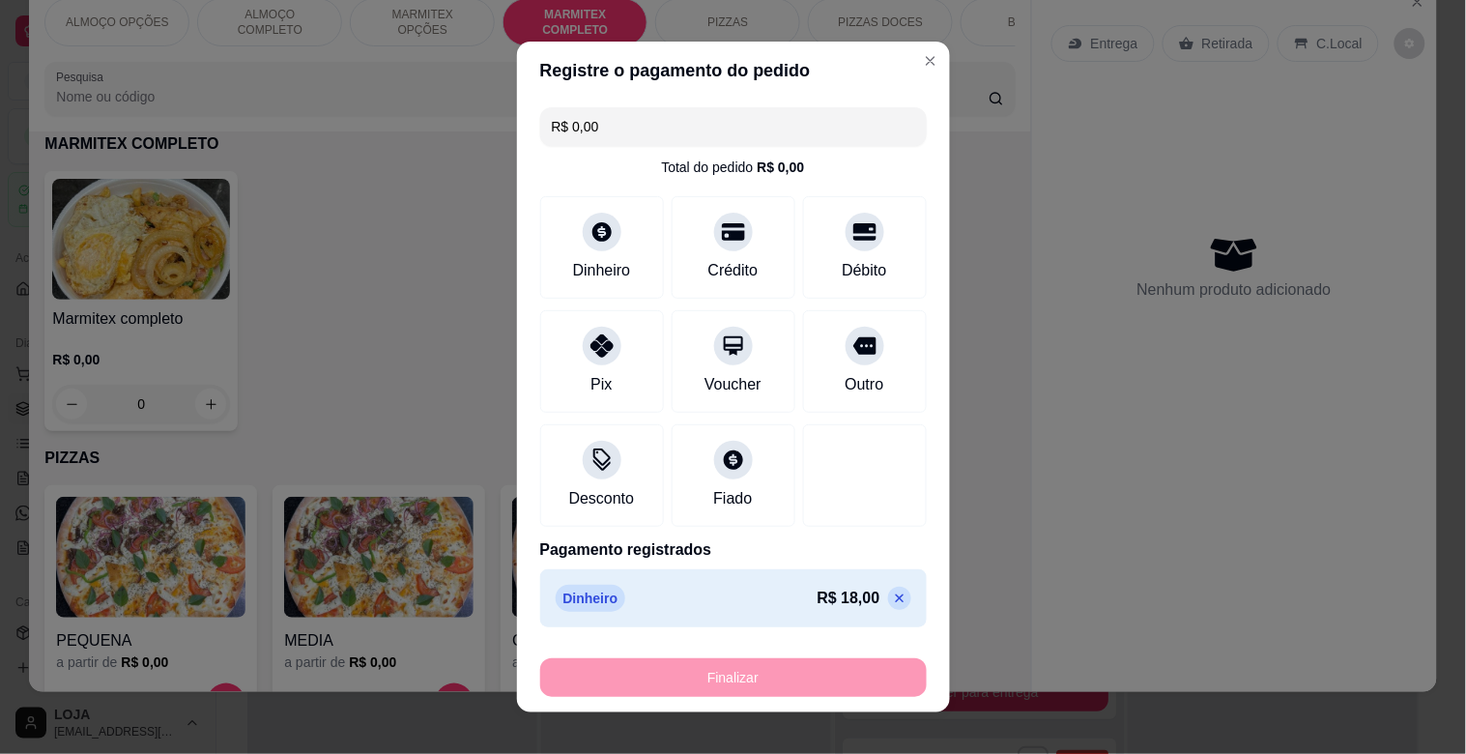
type input "-R$ 18,00"
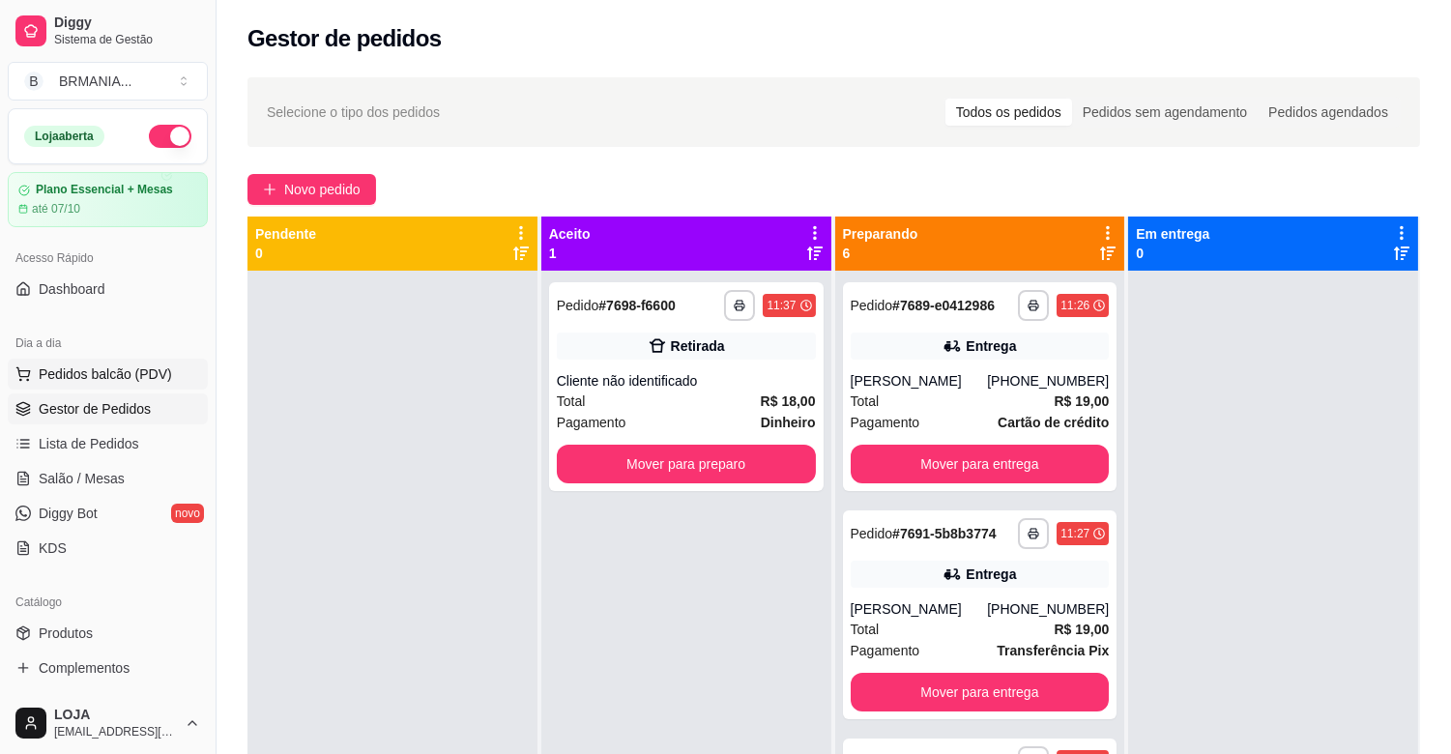
click at [156, 377] on span "Pedidos balcão (PDV)" at bounding box center [105, 373] width 133 height 19
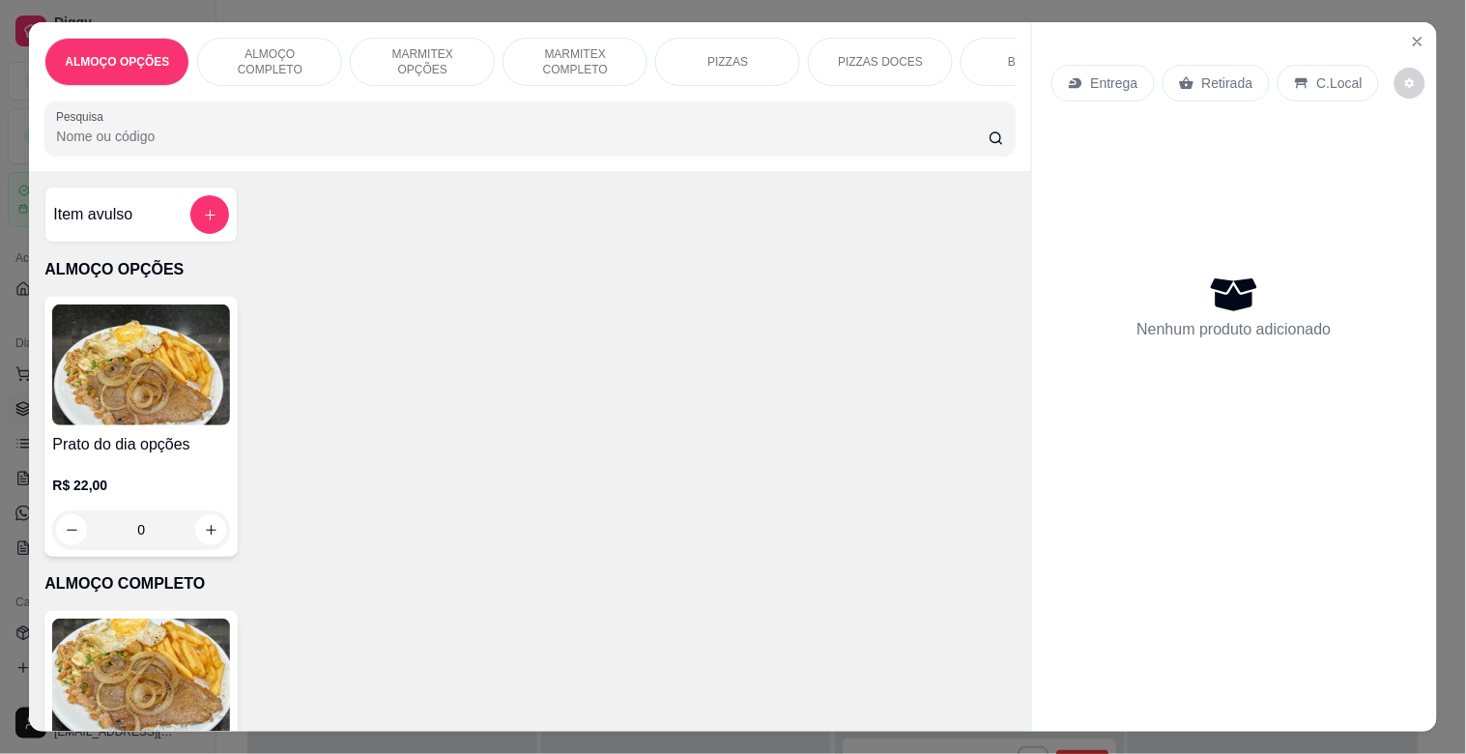
click at [575, 56] on p "MARMITEX COMPLETO" at bounding box center [575, 61] width 112 height 31
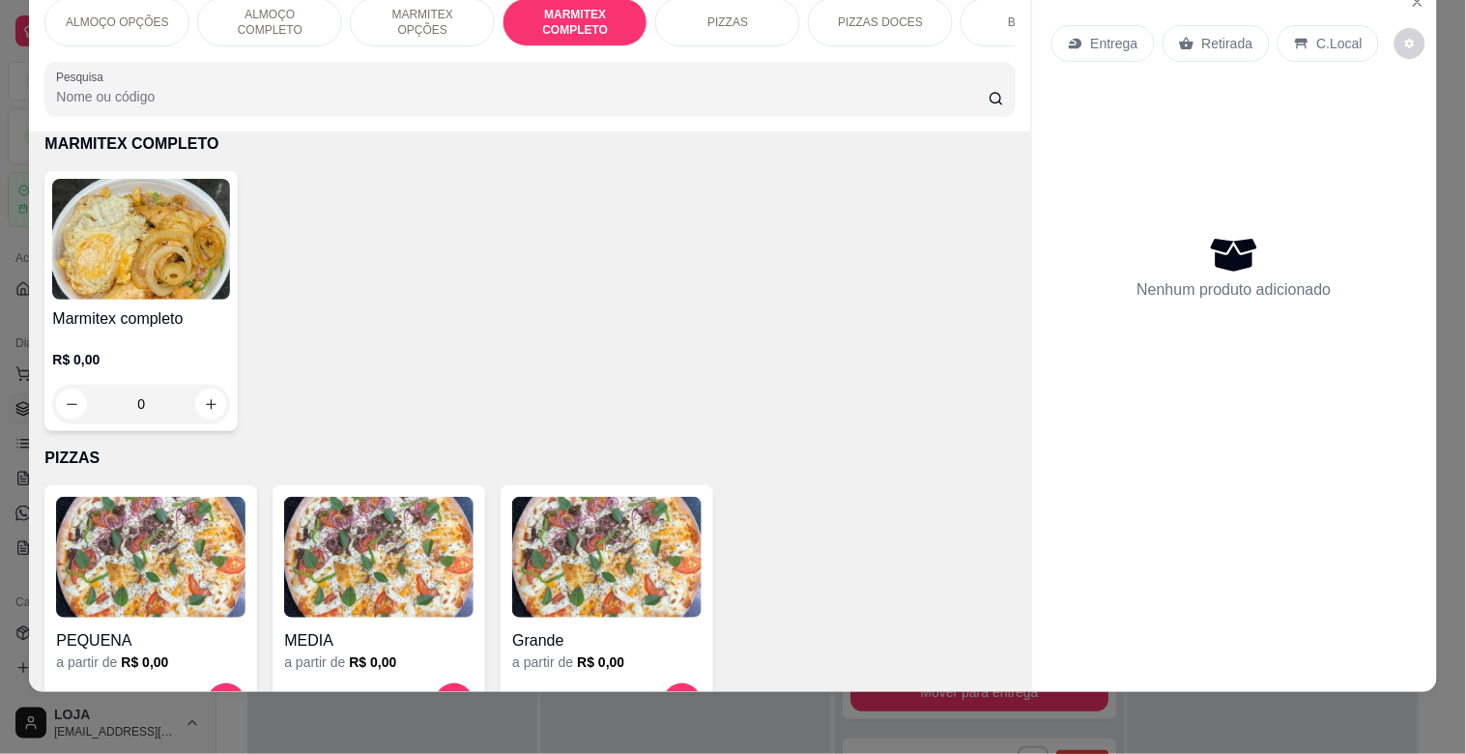
click at [197, 290] on img at bounding box center [141, 239] width 178 height 121
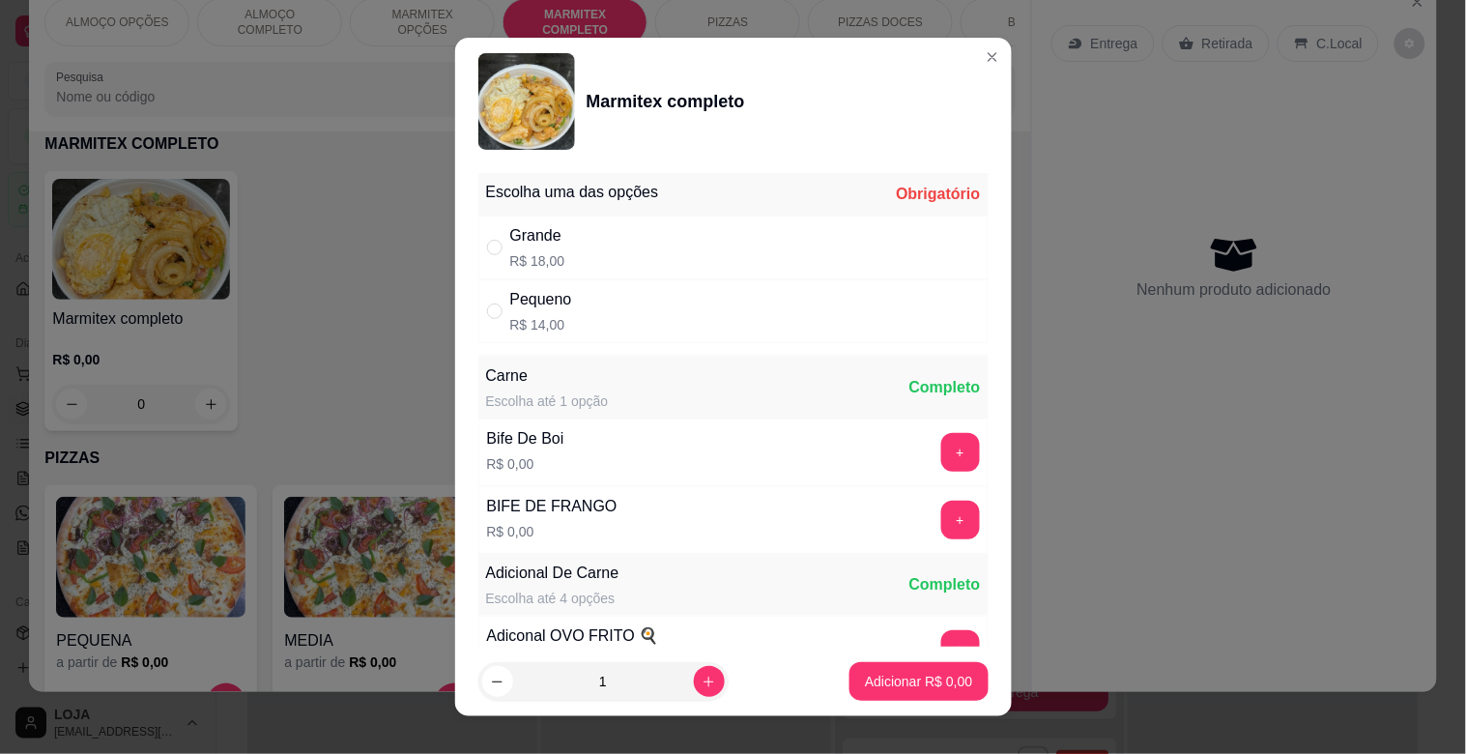
click at [639, 268] on div "Grande R$ 18,00" at bounding box center [733, 248] width 510 height 64
radio input "true"
click at [941, 456] on button "+" at bounding box center [960, 452] width 39 height 39
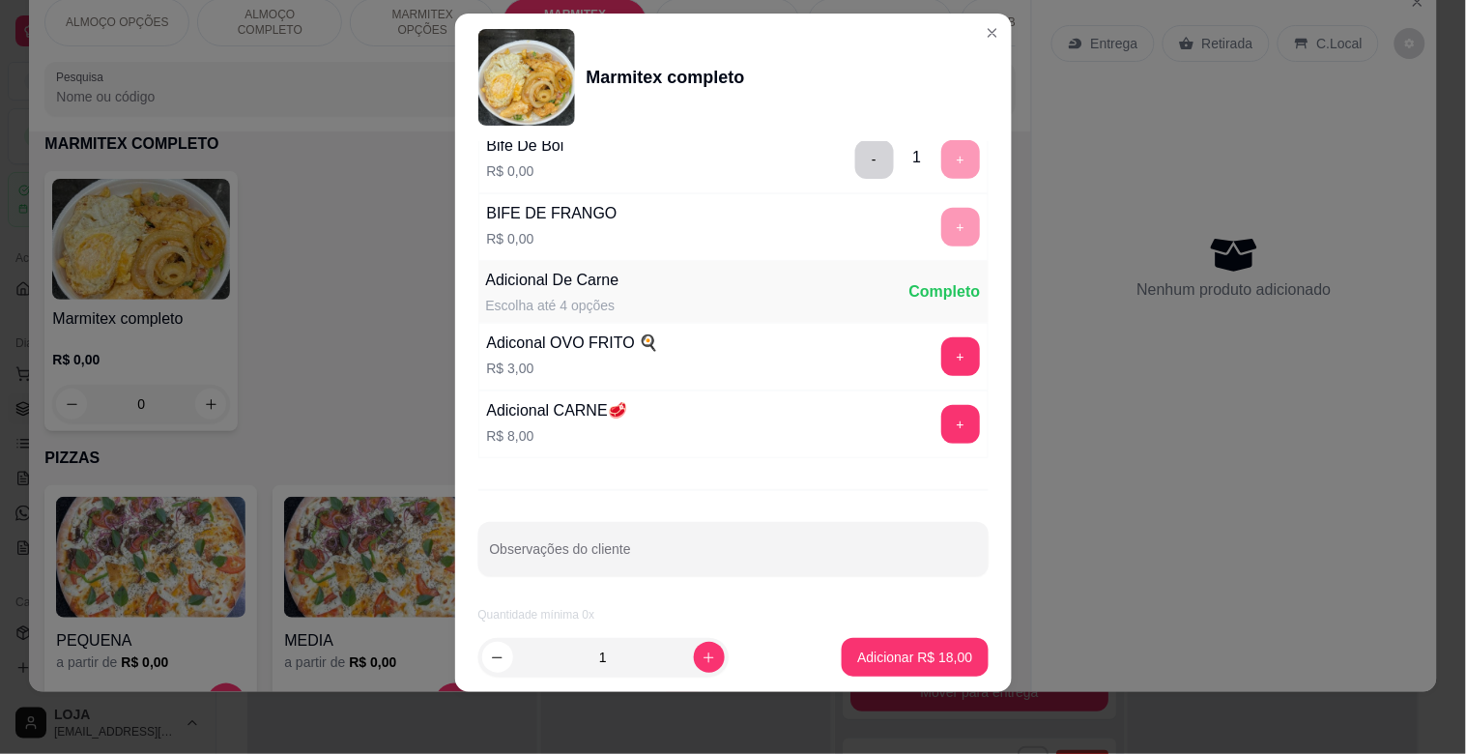
scroll to position [271, 0]
click at [934, 664] on p "Adicionar R$ 18,00" at bounding box center [914, 657] width 115 height 19
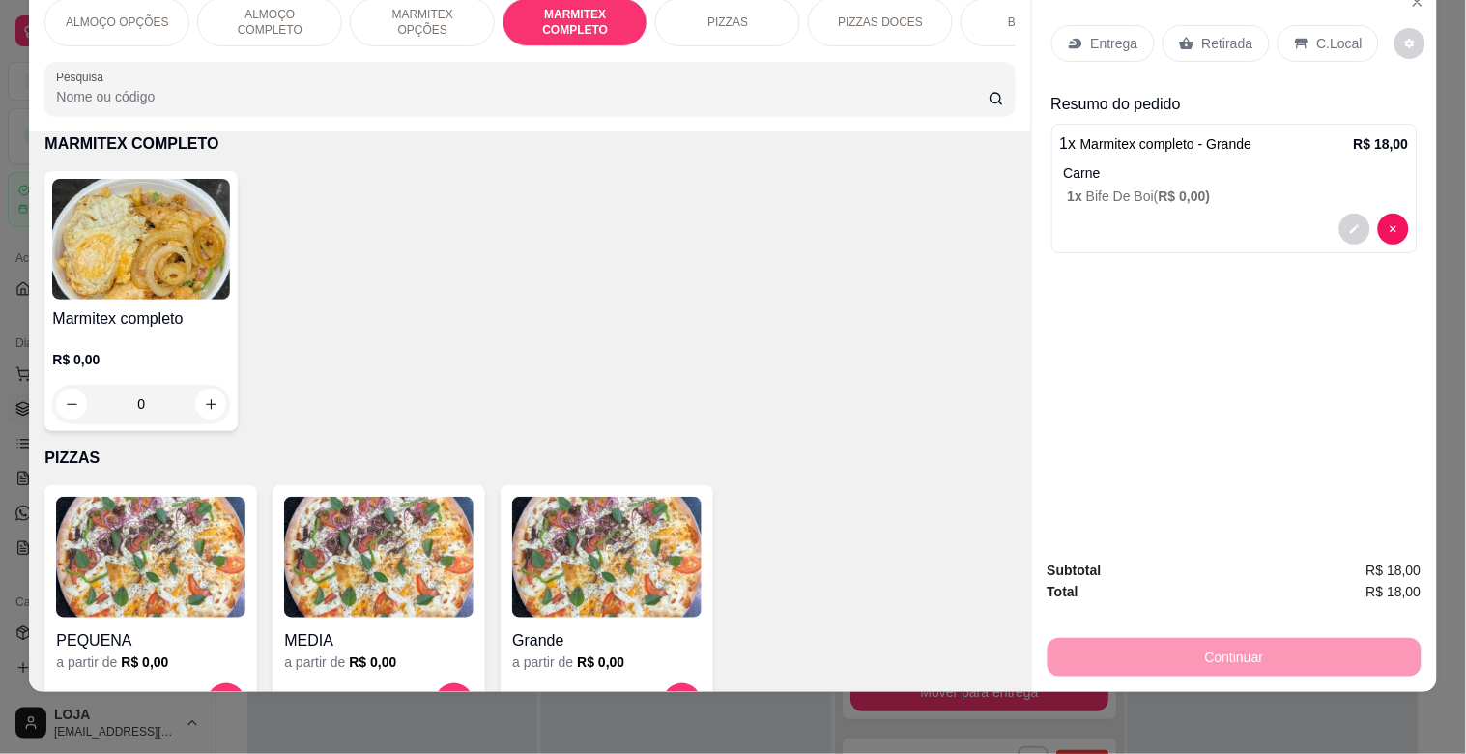
click at [1223, 37] on p "Retirada" at bounding box center [1227, 43] width 51 height 19
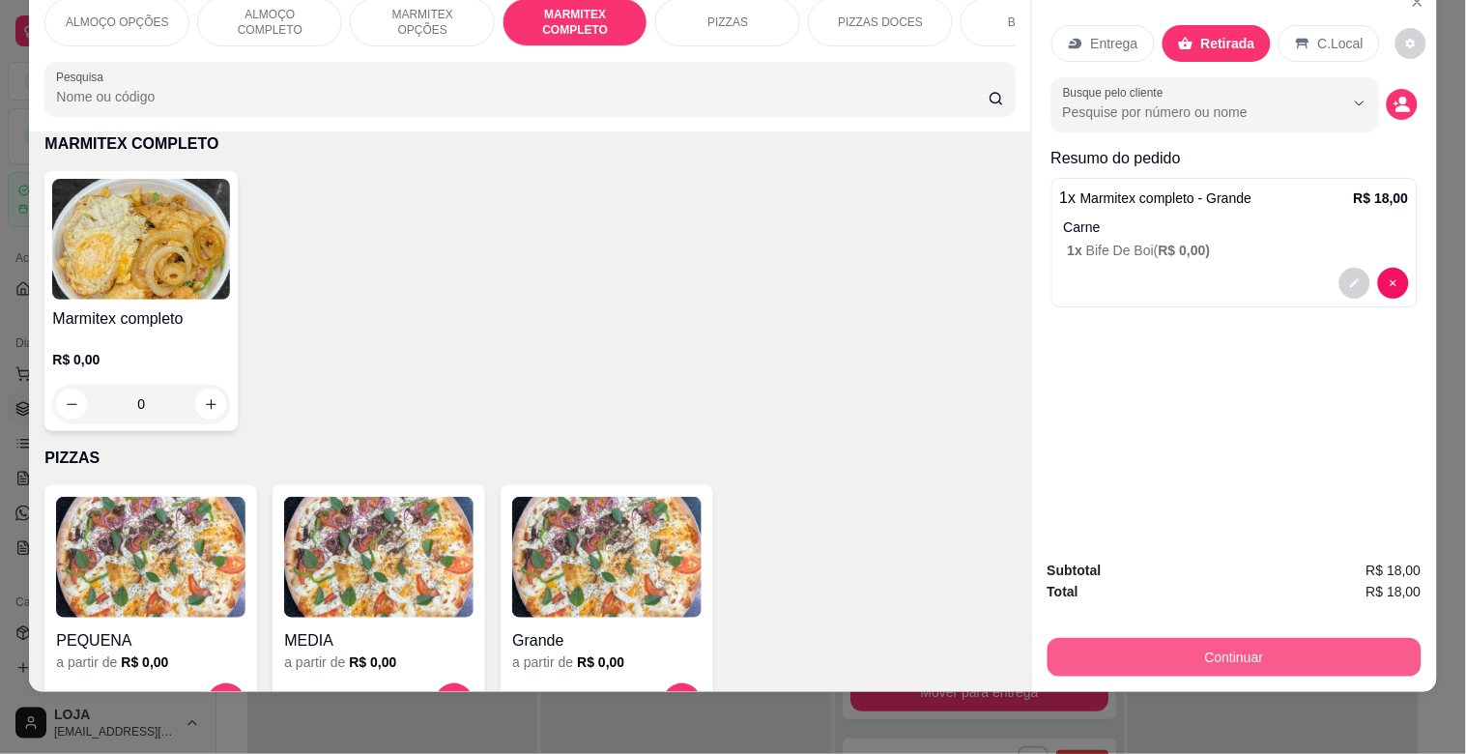
click at [1244, 638] on button "Continuar" at bounding box center [1235, 657] width 374 height 39
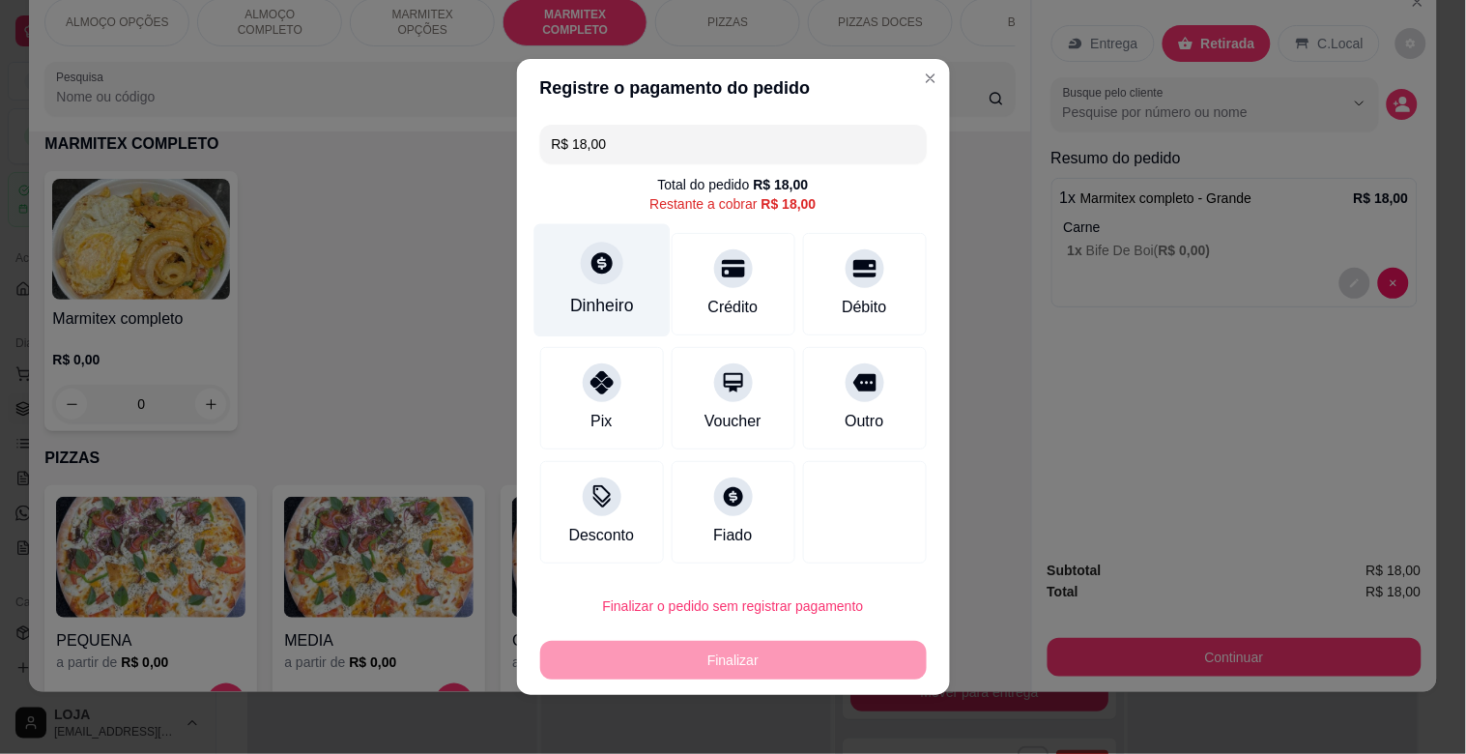
click at [592, 274] on icon at bounding box center [601, 262] width 25 height 25
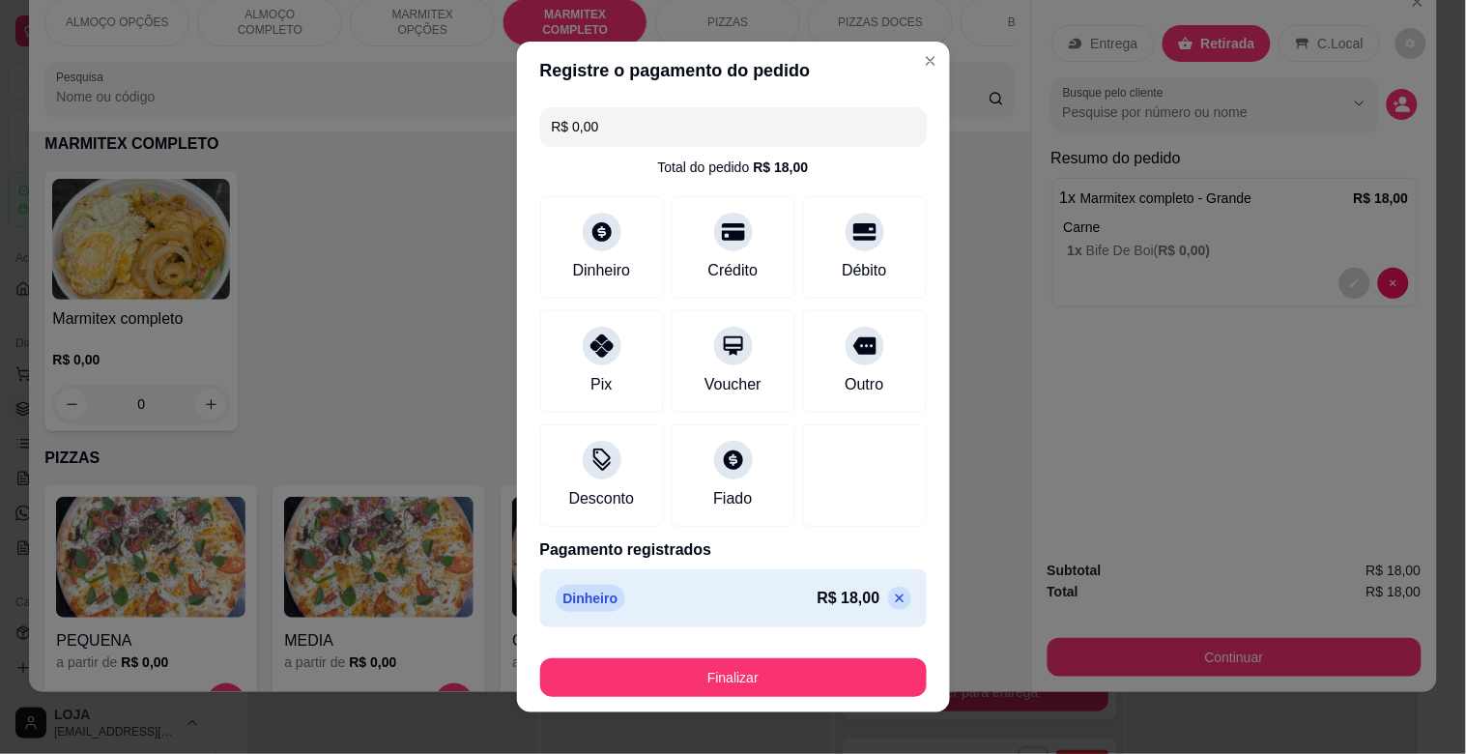
drag, startPoint x: 777, startPoint y: 457, endPoint x: 788, endPoint y: 543, distance: 86.7
click at [777, 462] on div "Desconto Fiado" at bounding box center [733, 475] width 387 height 102
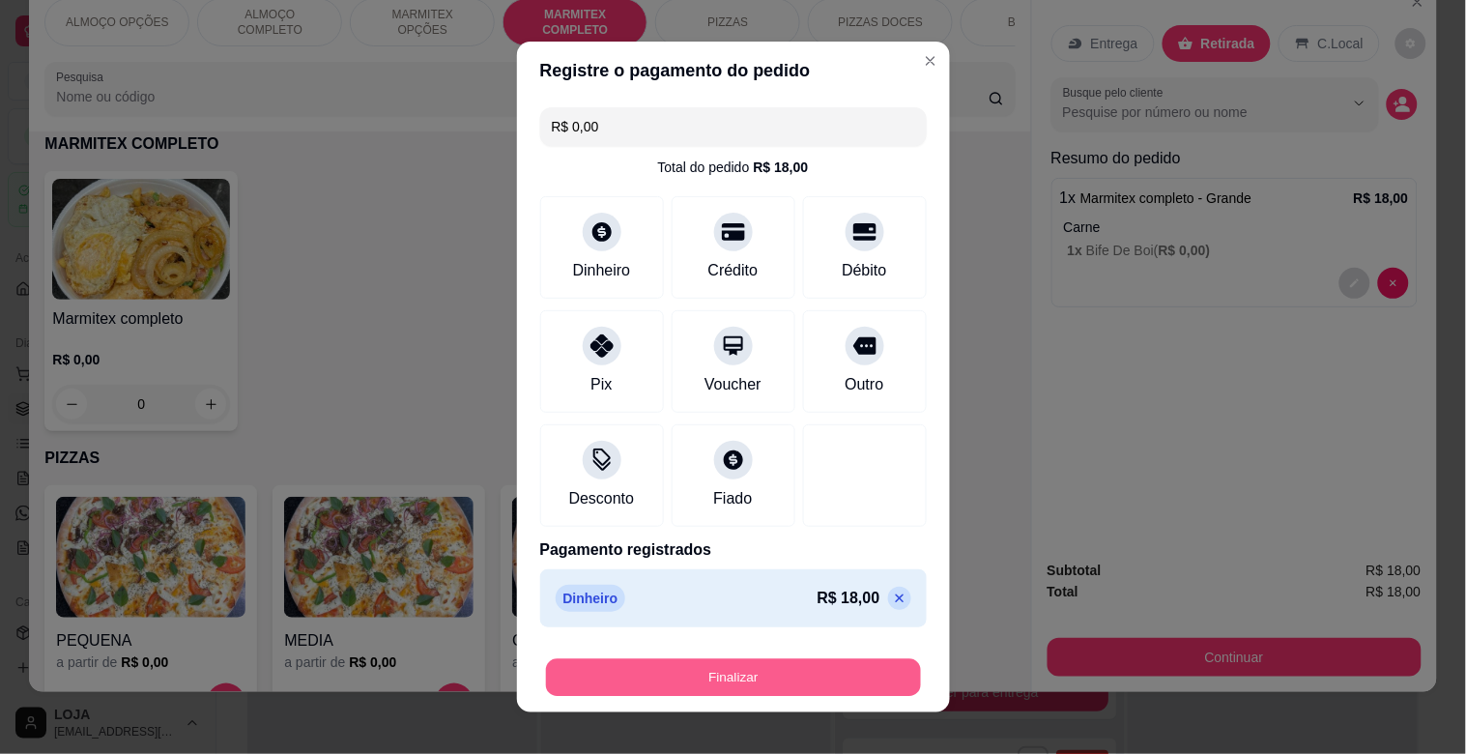
click at [757, 673] on button "Finalizar" at bounding box center [733, 678] width 375 height 38
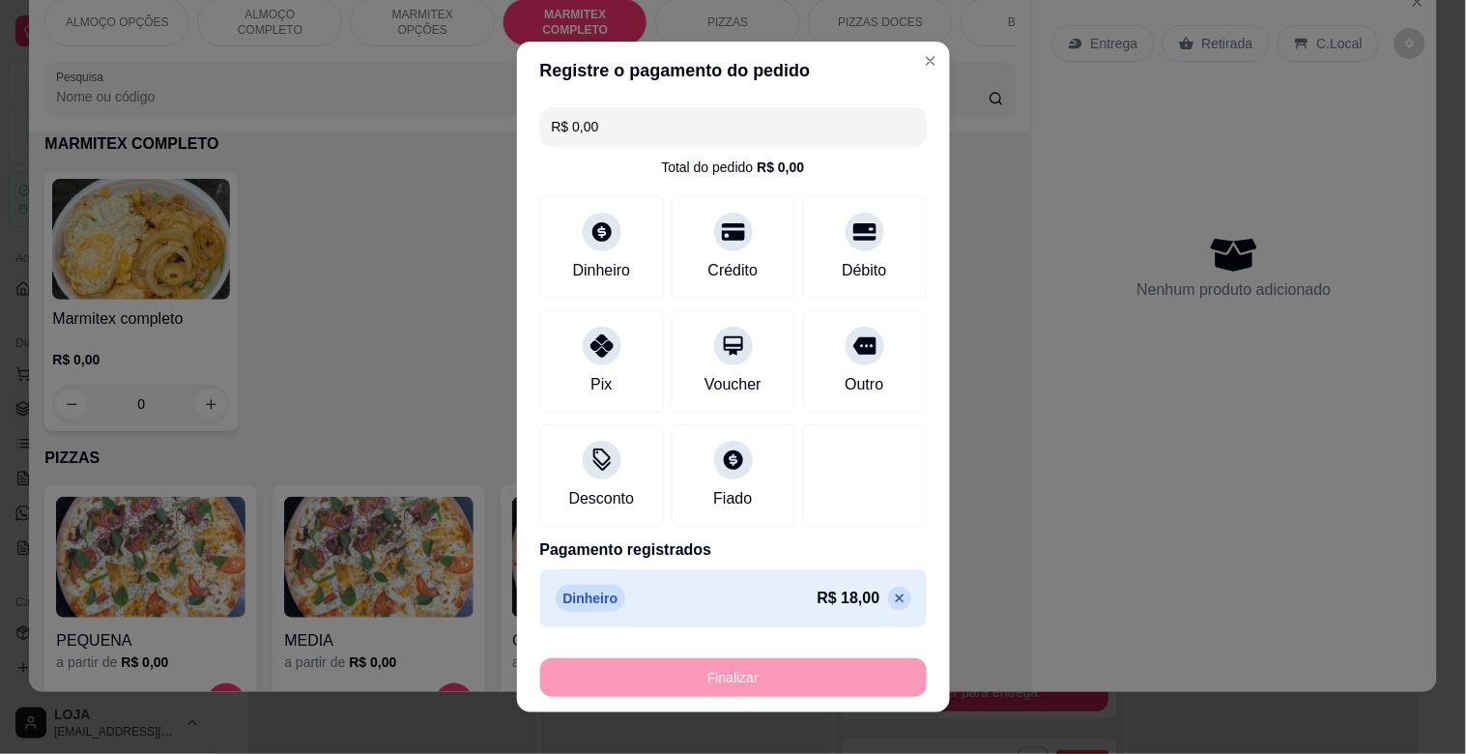
type input "-R$ 18,00"
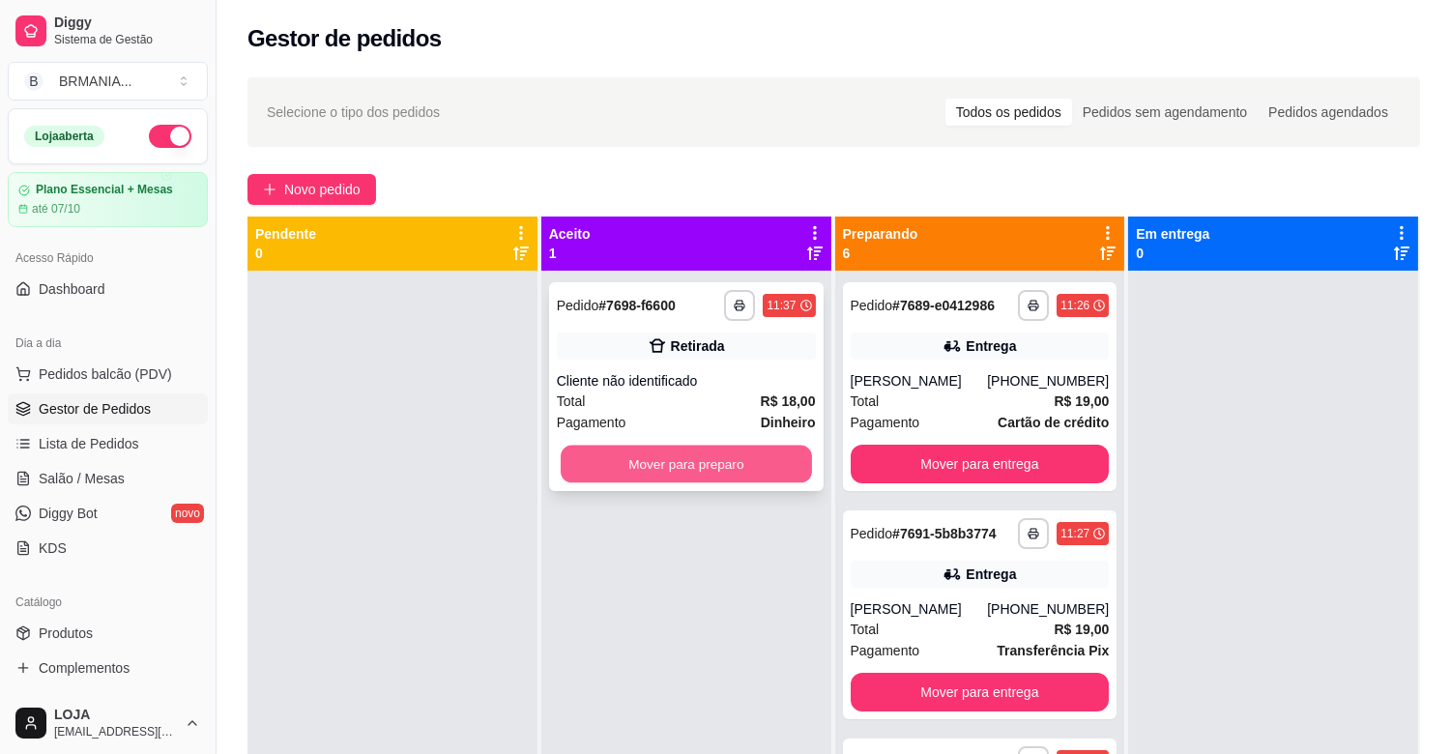
click at [741, 452] on button "Mover para preparo" at bounding box center [686, 465] width 251 height 38
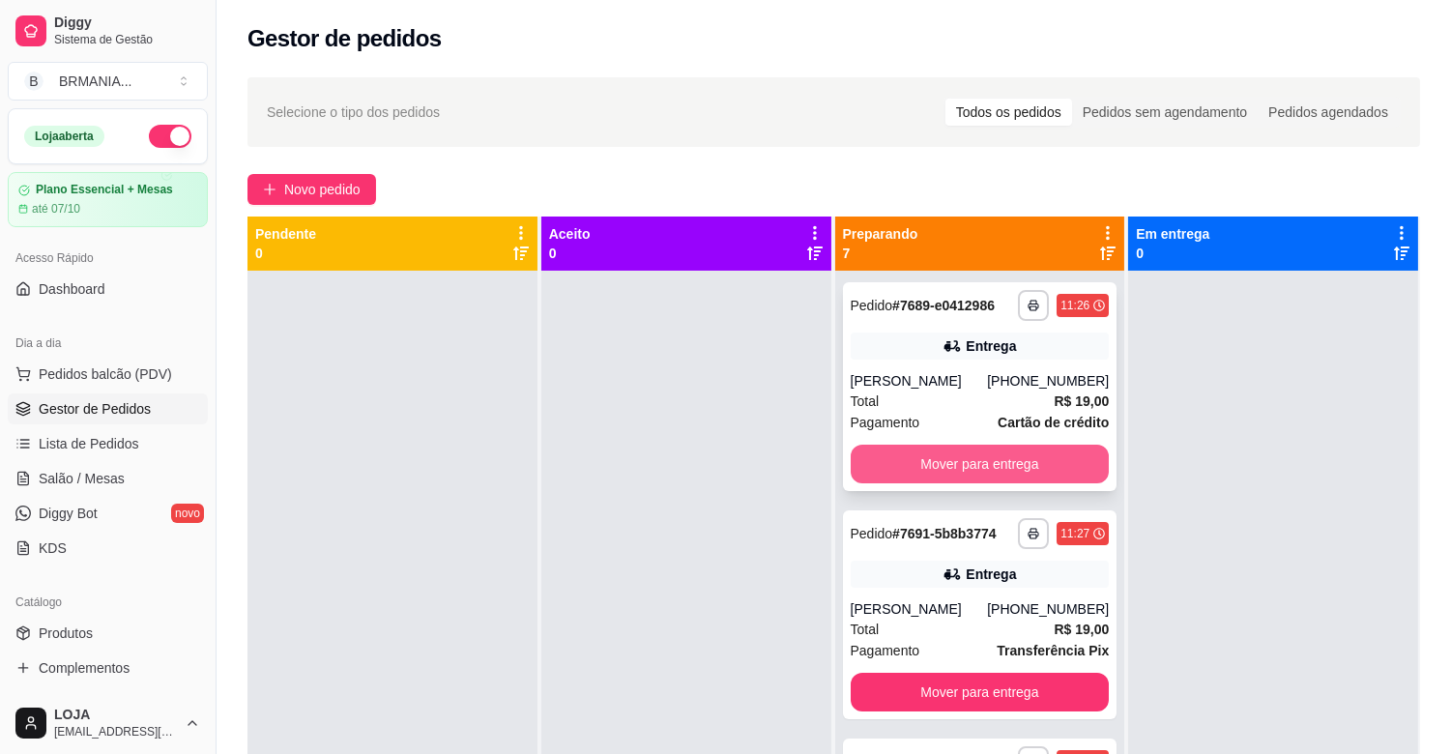
click at [1006, 467] on button "Mover para entrega" at bounding box center [979, 464] width 259 height 39
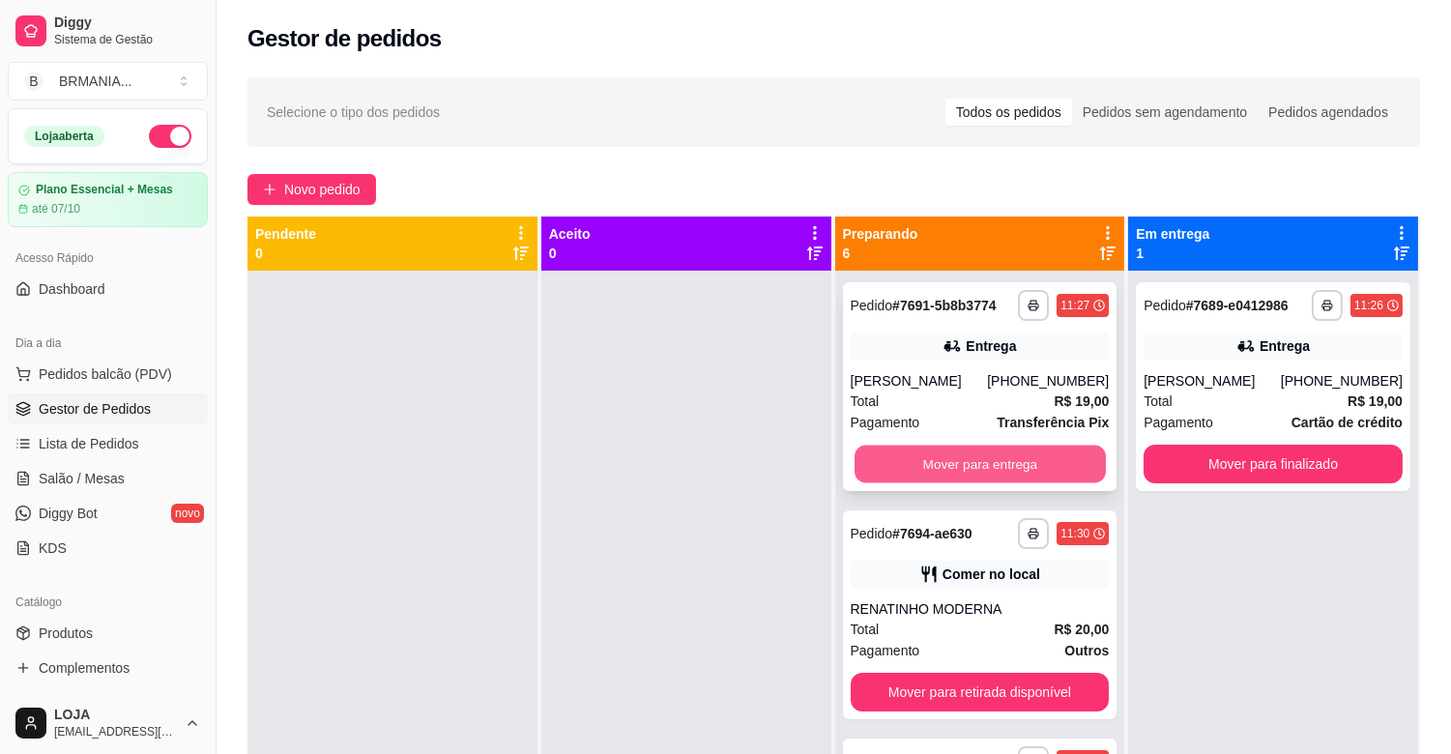
click at [1008, 465] on button "Mover para entrega" at bounding box center [979, 465] width 251 height 38
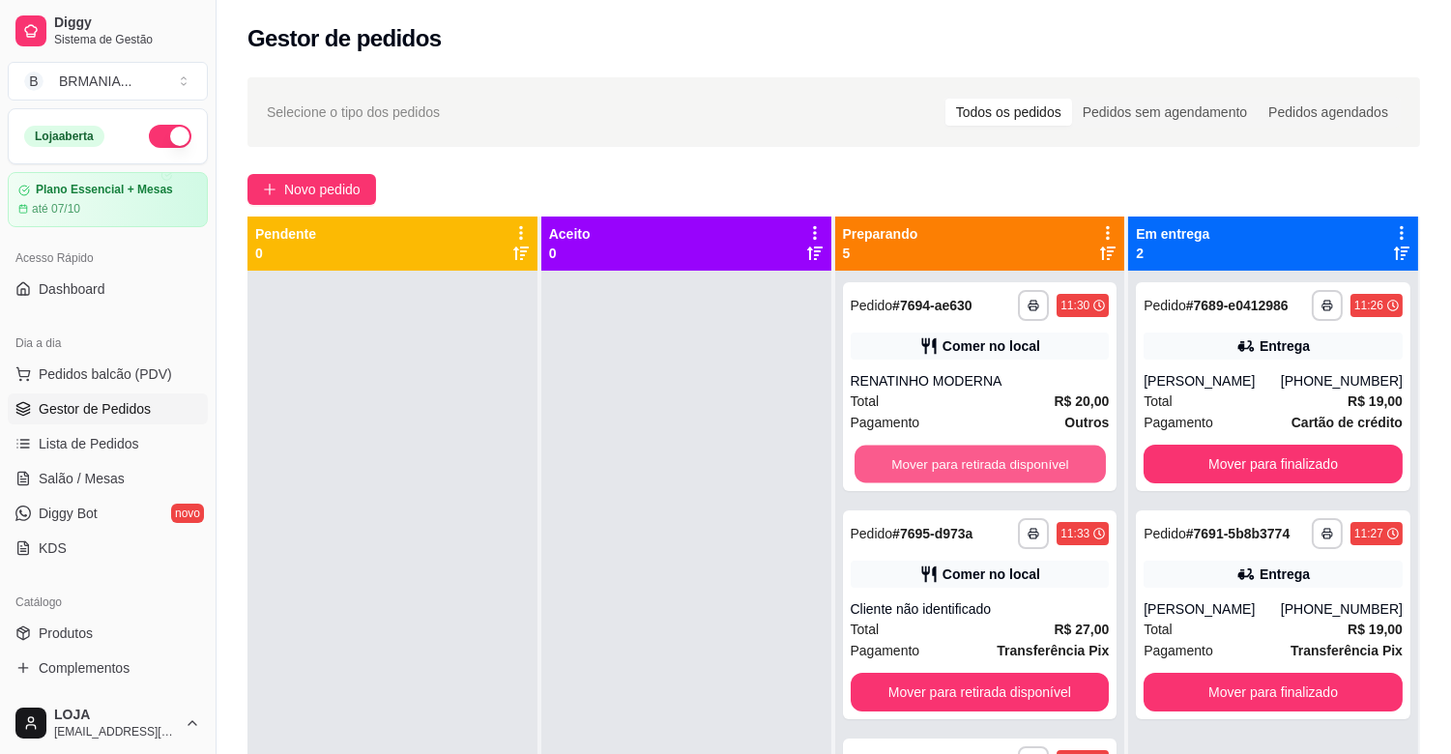
click at [1013, 468] on button "Mover para retirada disponível" at bounding box center [979, 465] width 251 height 38
click at [1030, 673] on button "Mover para retirada disponível" at bounding box center [979, 692] width 259 height 39
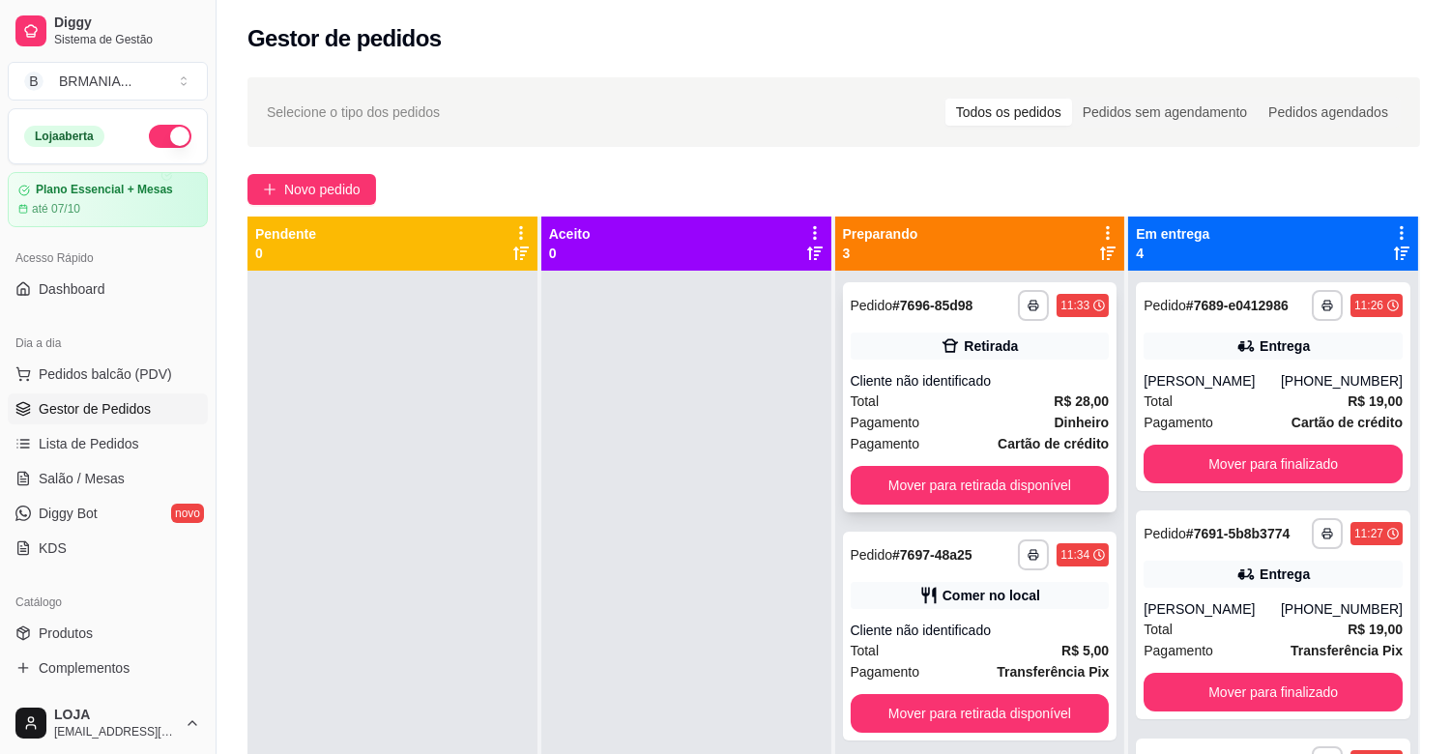
click at [1028, 459] on div "**********" at bounding box center [980, 397] width 274 height 230
click at [1044, 494] on button "Mover para retirada disponível" at bounding box center [979, 486] width 251 height 38
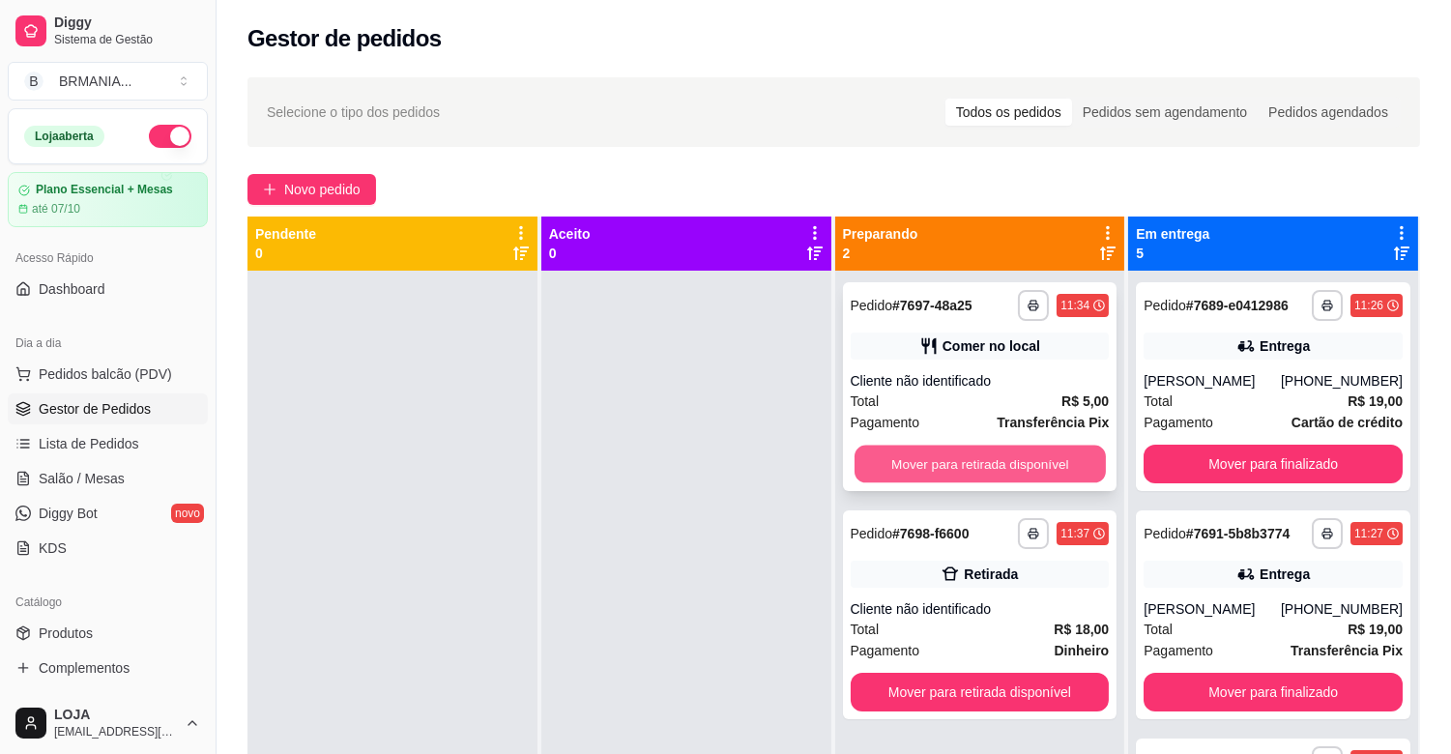
click at [1035, 467] on button "Mover para retirada disponível" at bounding box center [979, 465] width 251 height 38
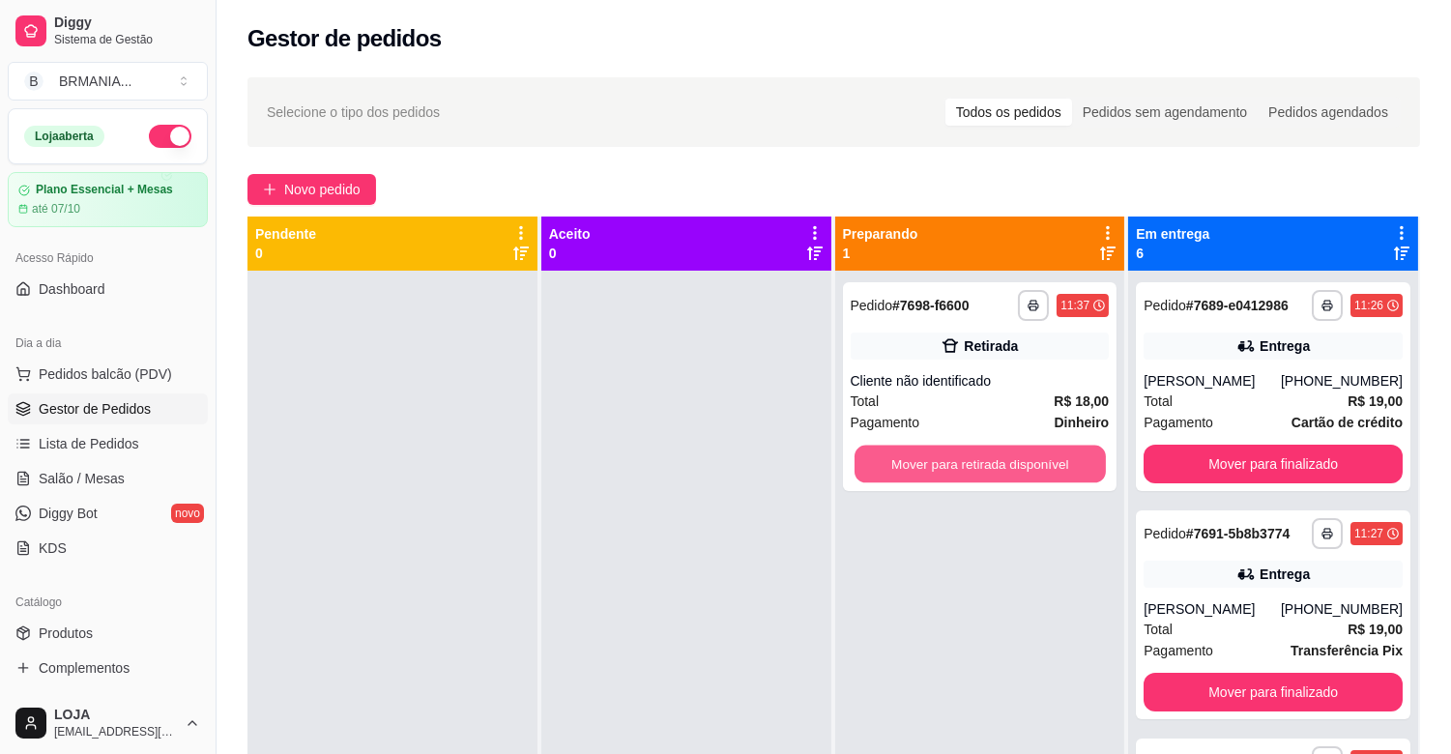
click at [1034, 466] on button "Mover para retirada disponível" at bounding box center [979, 465] width 251 height 38
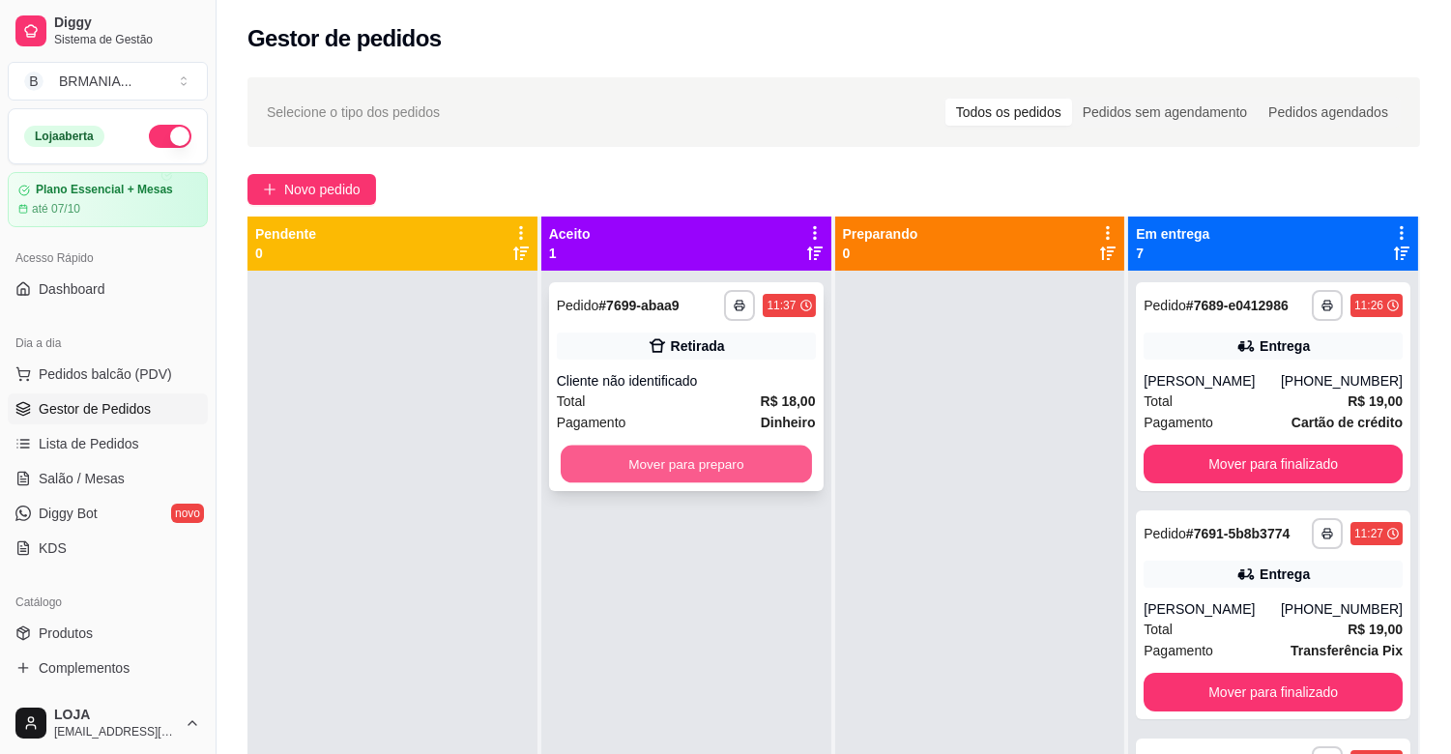
click at [644, 459] on button "Mover para preparo" at bounding box center [686, 465] width 251 height 38
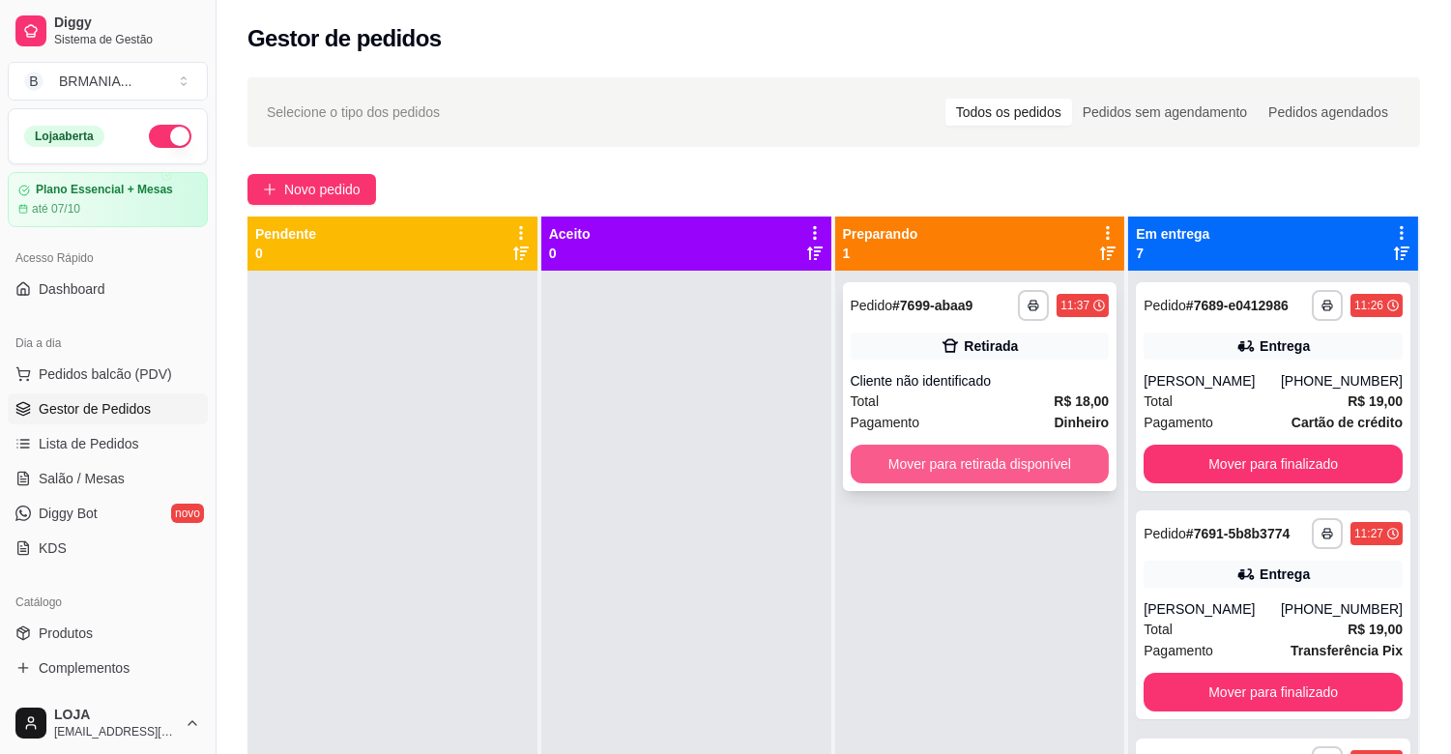
click at [937, 457] on button "Mover para retirada disponível" at bounding box center [979, 464] width 259 height 39
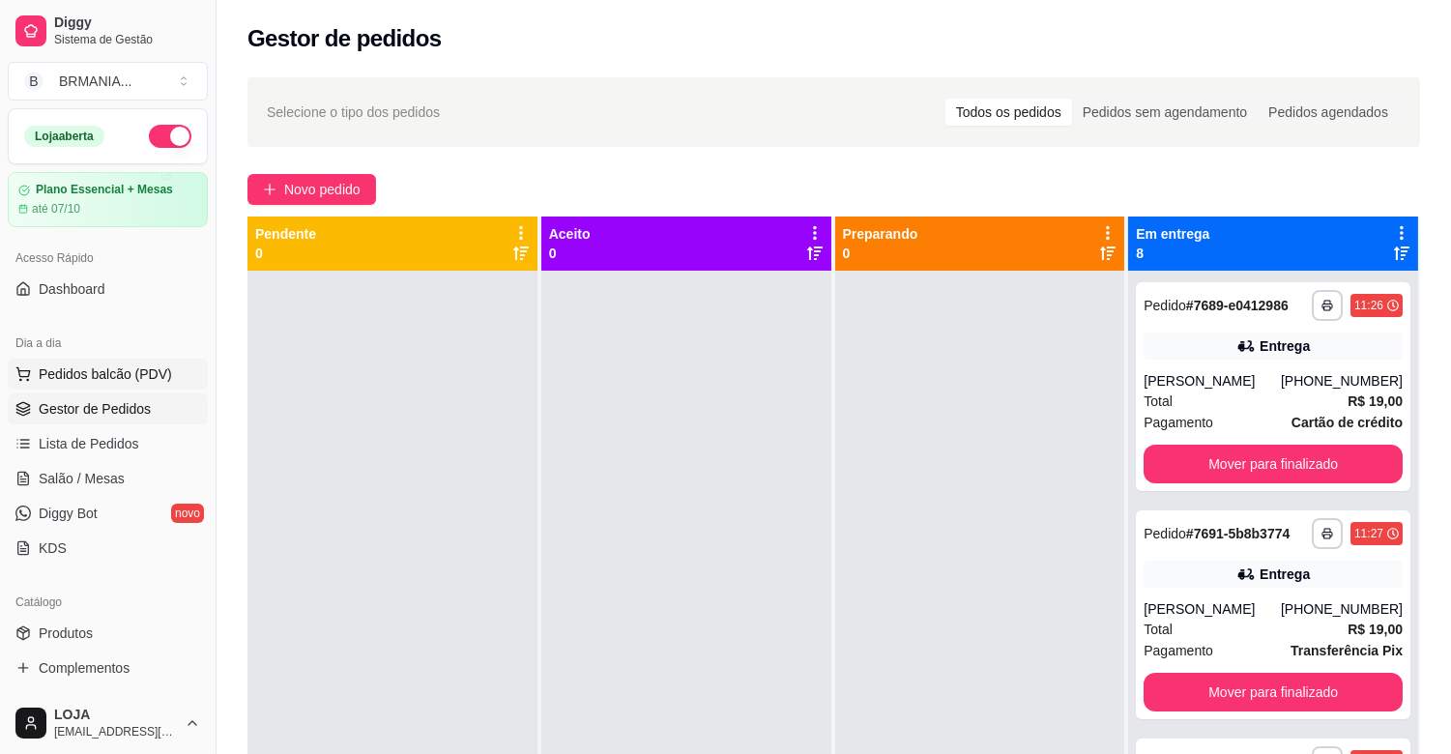
click at [95, 380] on span "Pedidos balcão (PDV)" at bounding box center [105, 373] width 133 height 19
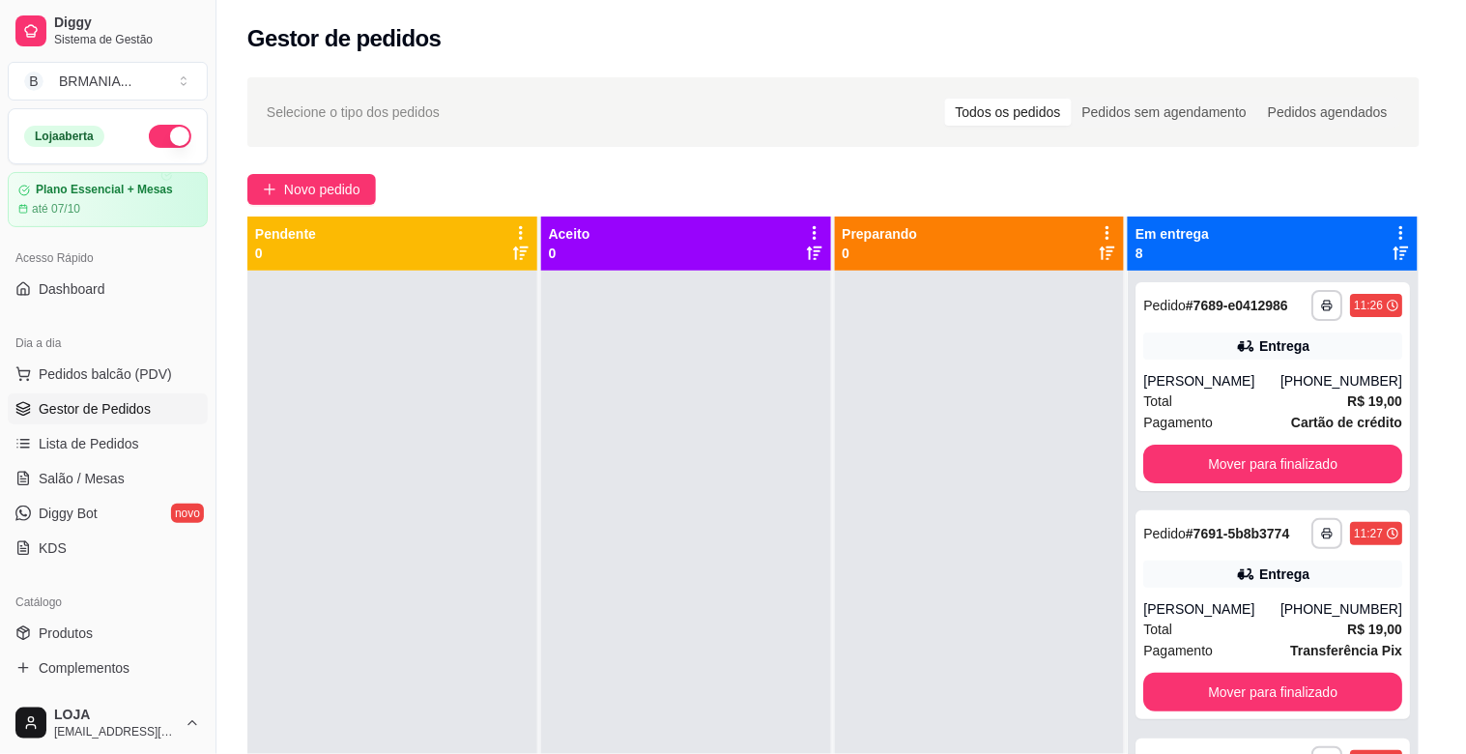
click at [567, 56] on p "MARMITEX COMPLETO" at bounding box center [575, 61] width 112 height 31
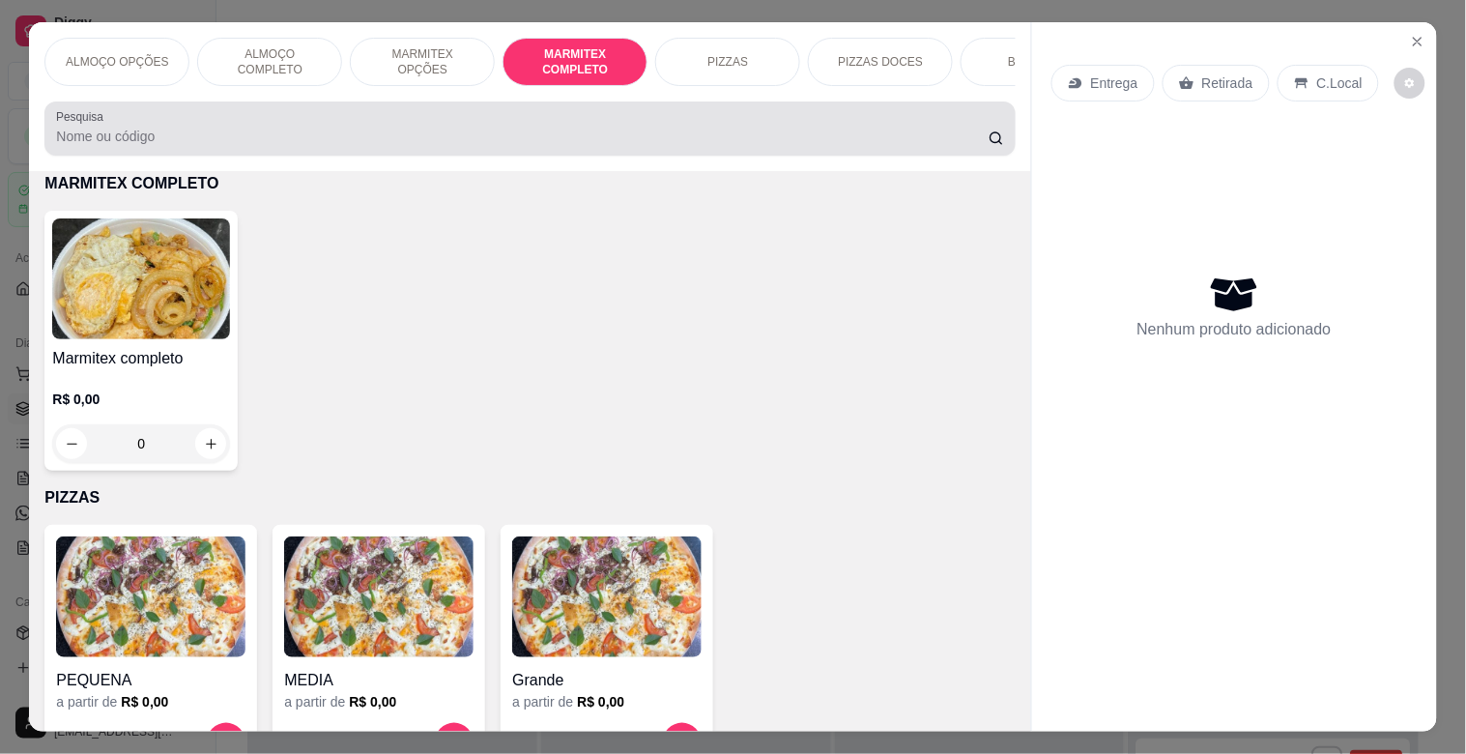
scroll to position [46, 0]
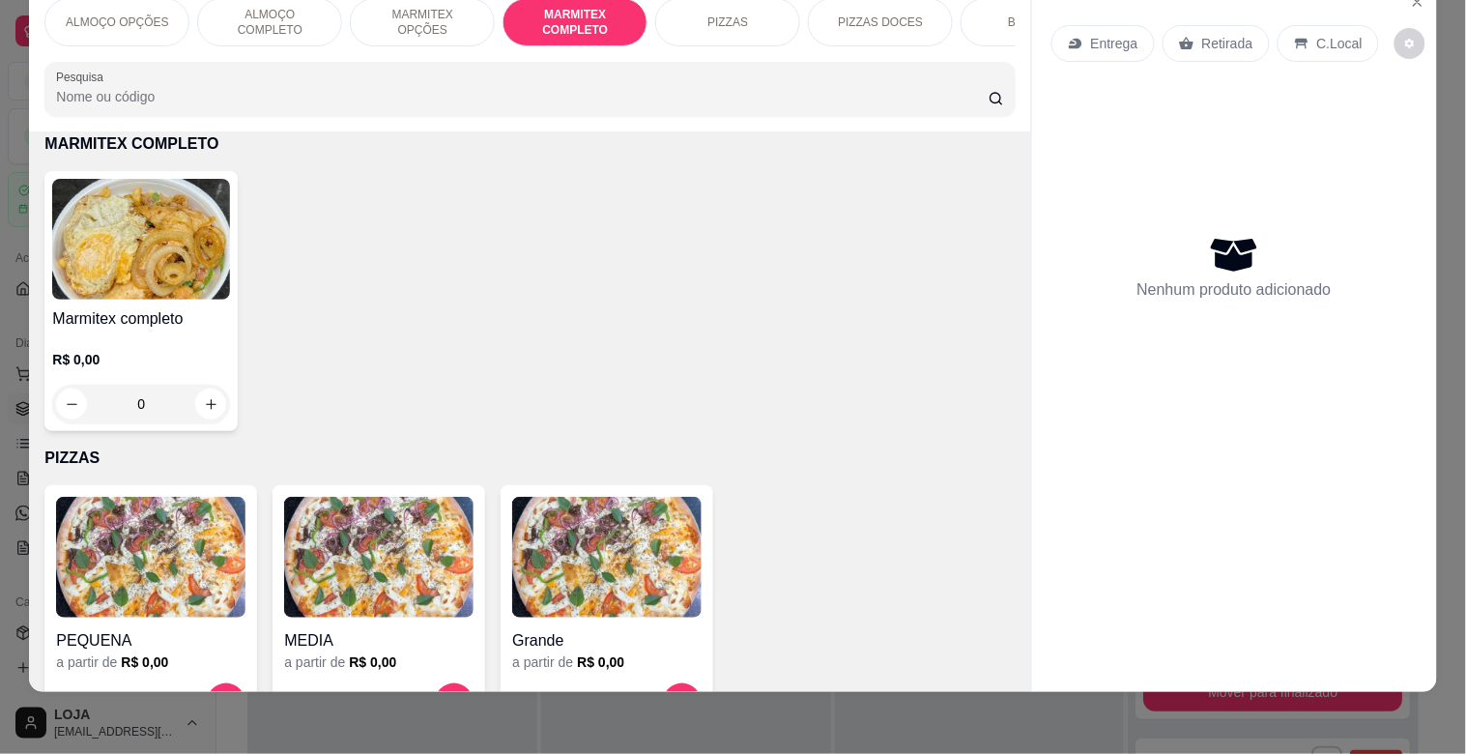
click at [155, 282] on img at bounding box center [141, 239] width 178 height 121
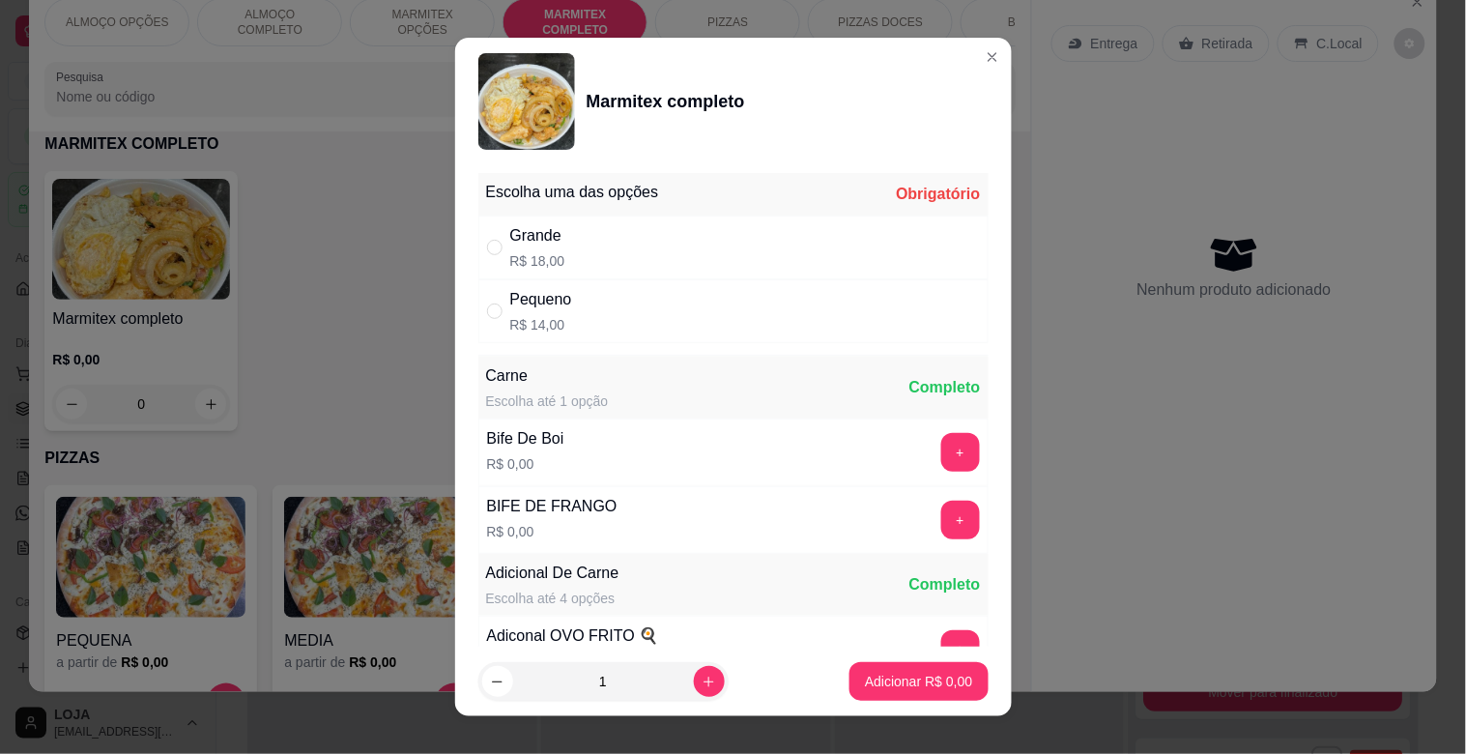
click at [644, 311] on div "Pequeno R$ 14,00" at bounding box center [733, 311] width 510 height 64
radio input "true"
click at [941, 454] on button "+" at bounding box center [960, 452] width 39 height 39
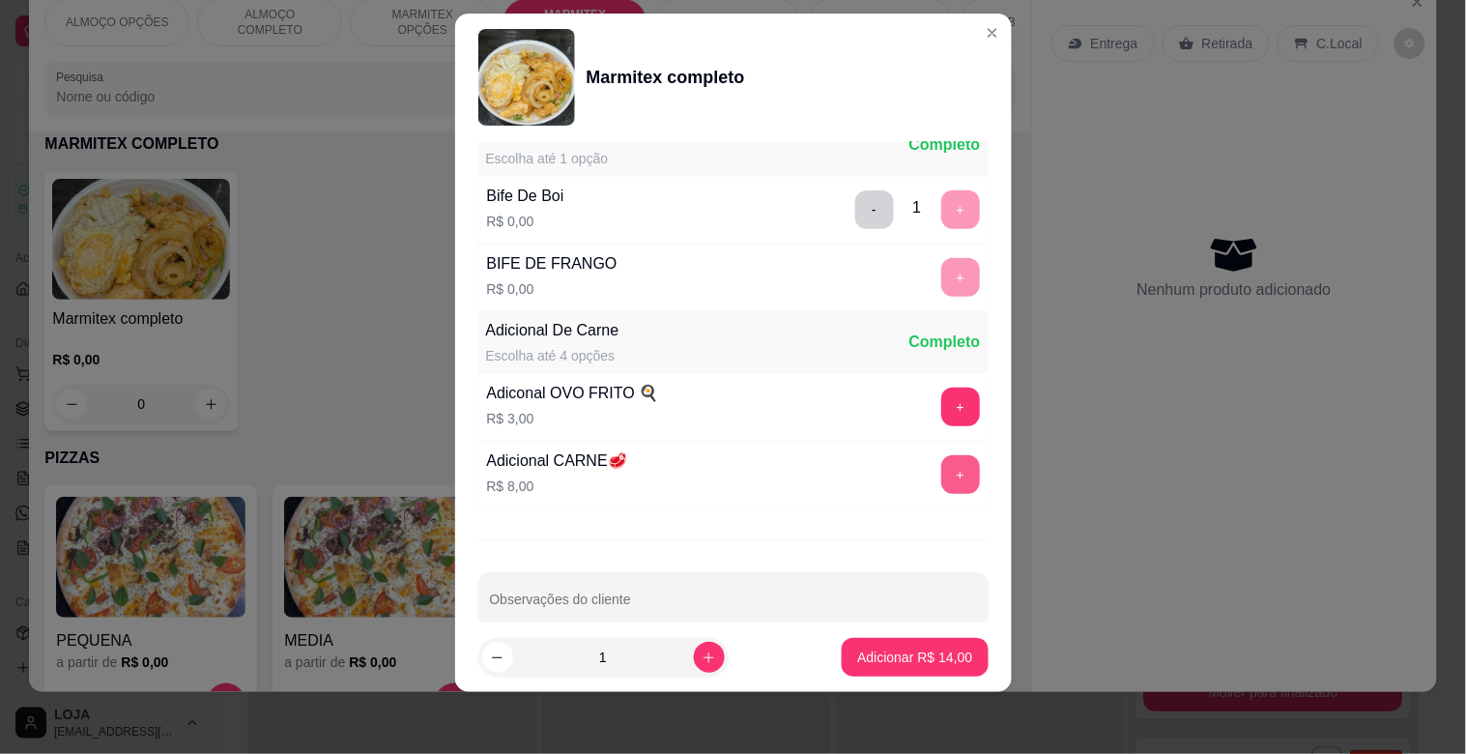
scroll to position [271, 0]
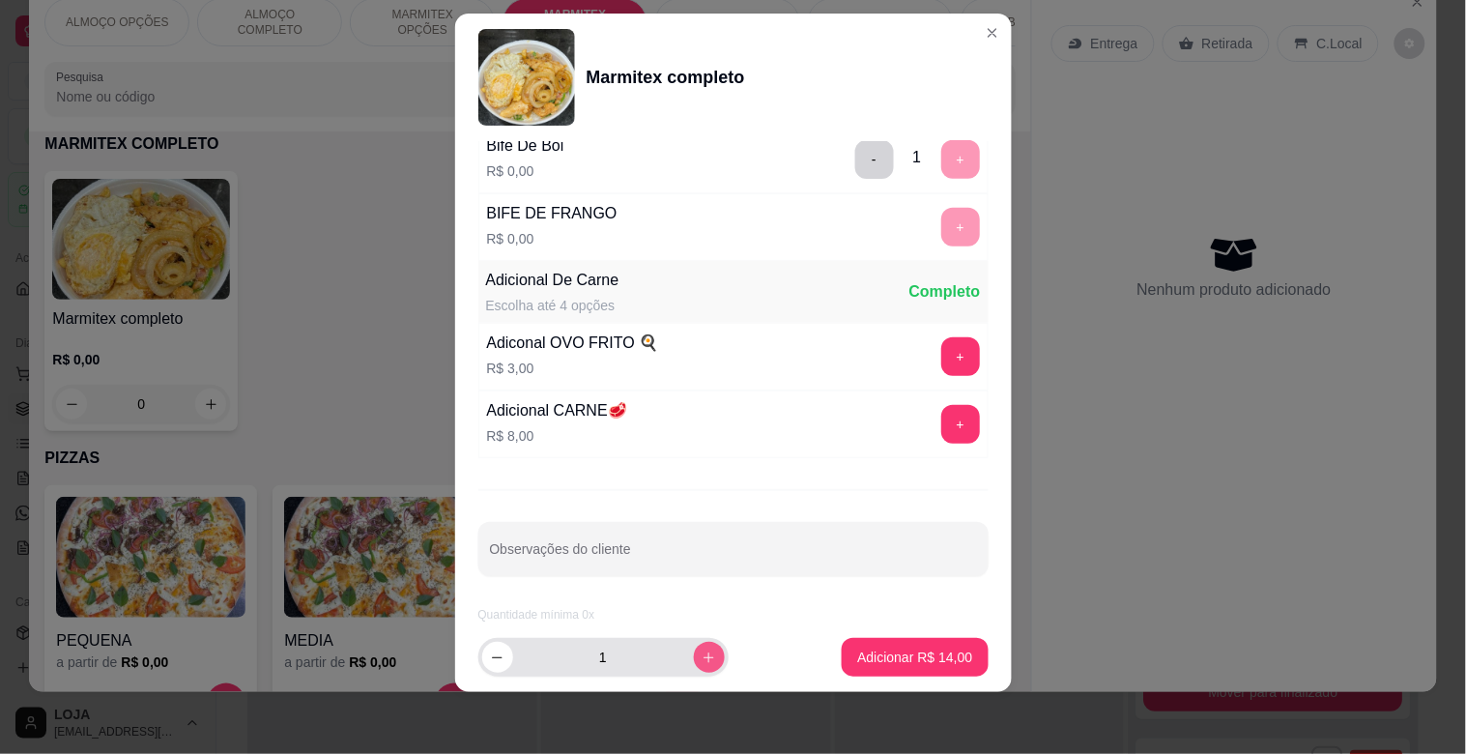
click at [702, 652] on icon "increase-product-quantity" at bounding box center [709, 657] width 14 height 14
type input "2"
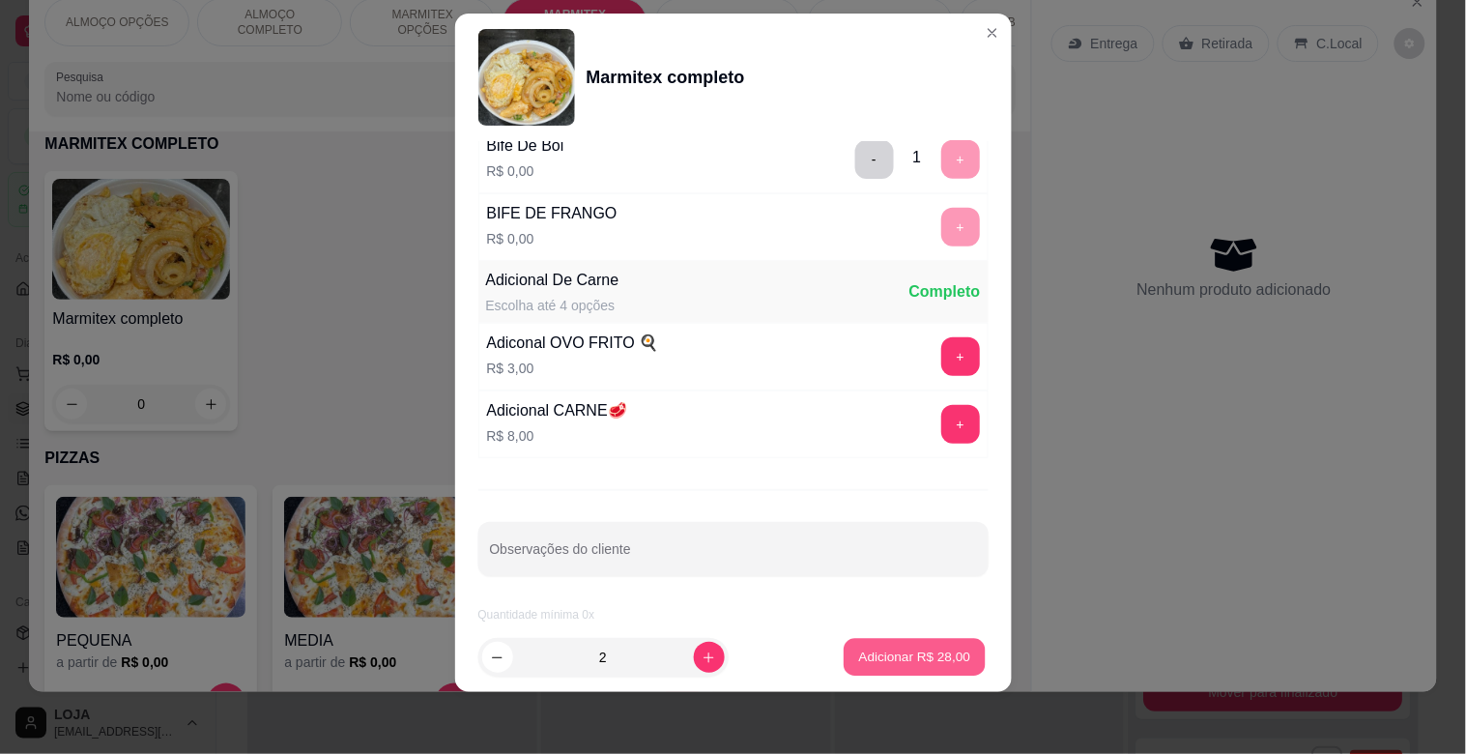
click at [923, 655] on p "Adicionar R$ 28,00" at bounding box center [915, 657] width 112 height 18
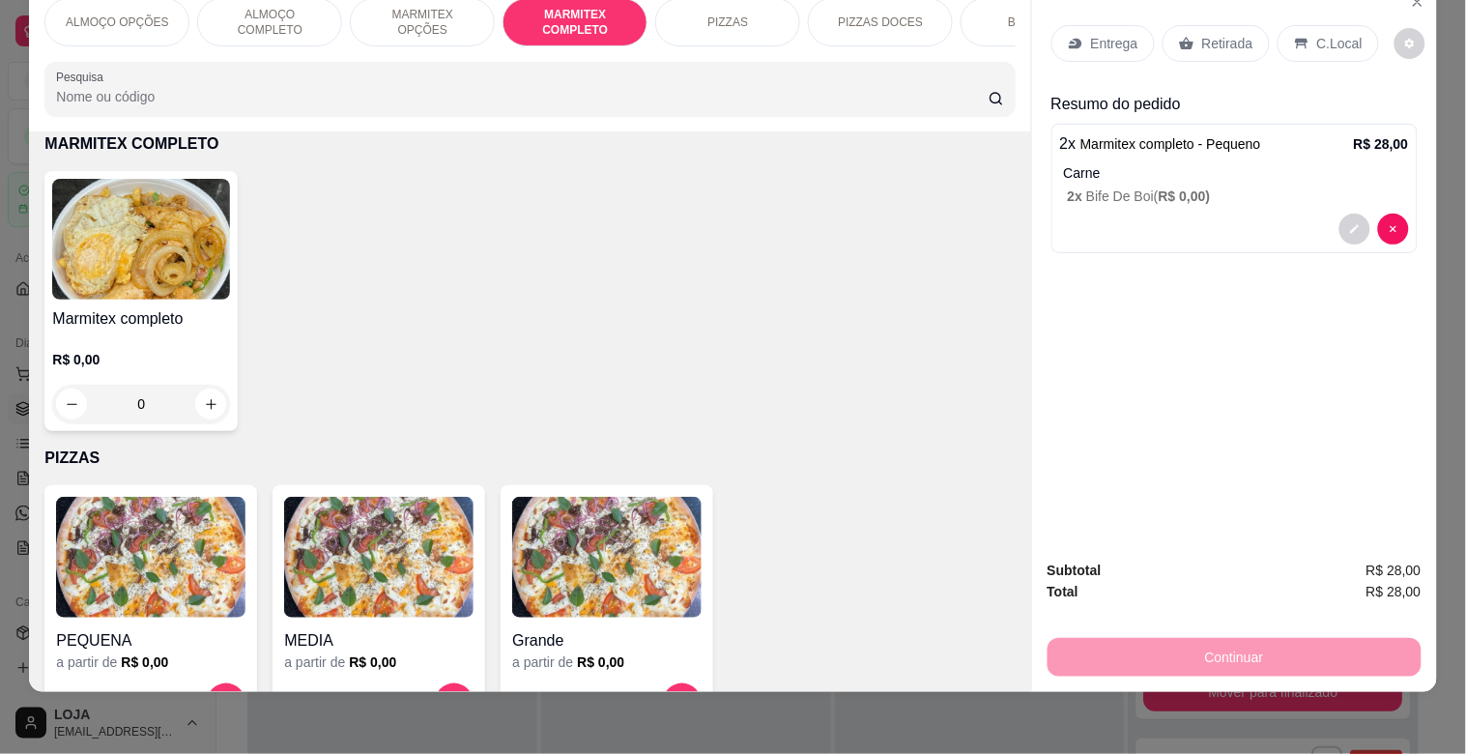
drag, startPoint x: 1224, startPoint y: 10, endPoint x: 1225, endPoint y: 26, distance: 16.5
click at [1225, 26] on div "Retirada" at bounding box center [1216, 43] width 107 height 37
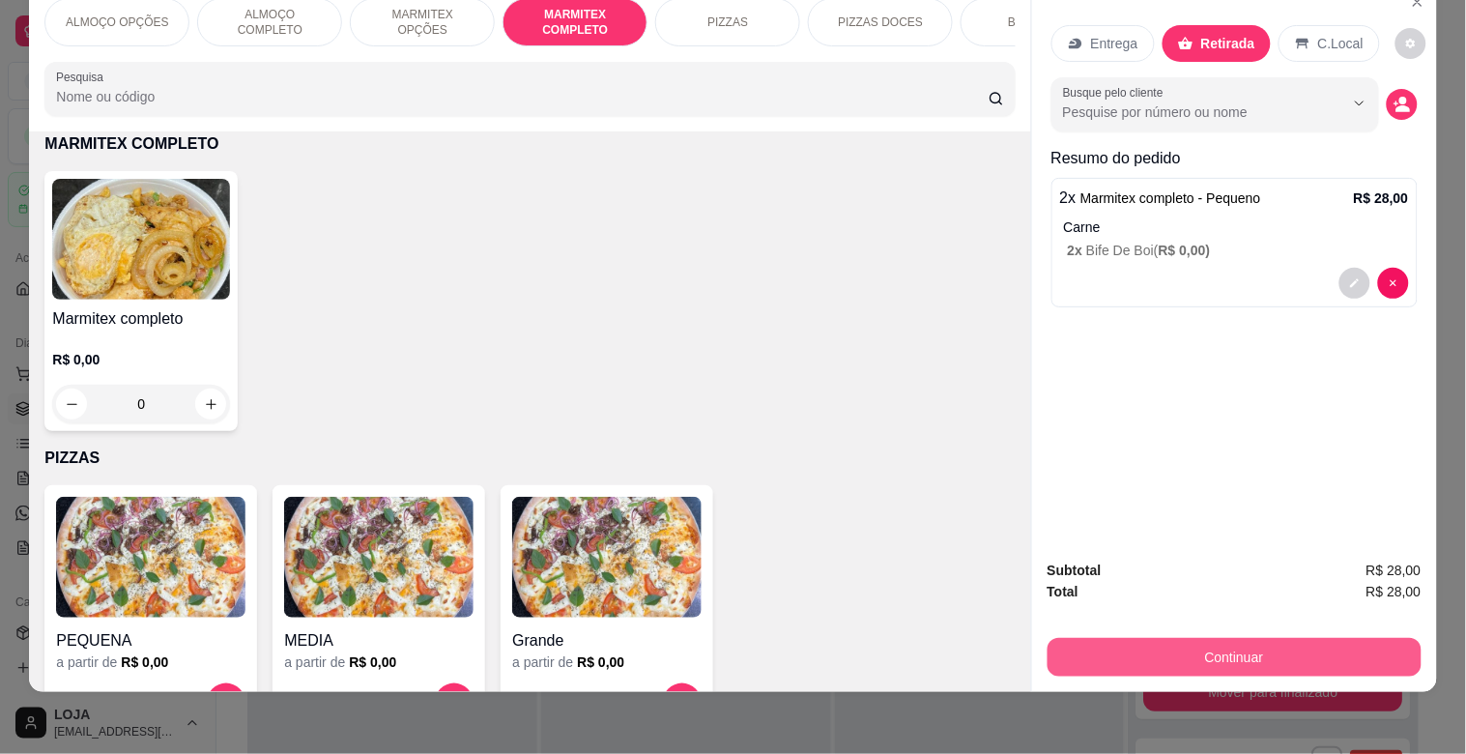
click at [1262, 640] on button "Continuar" at bounding box center [1235, 657] width 374 height 39
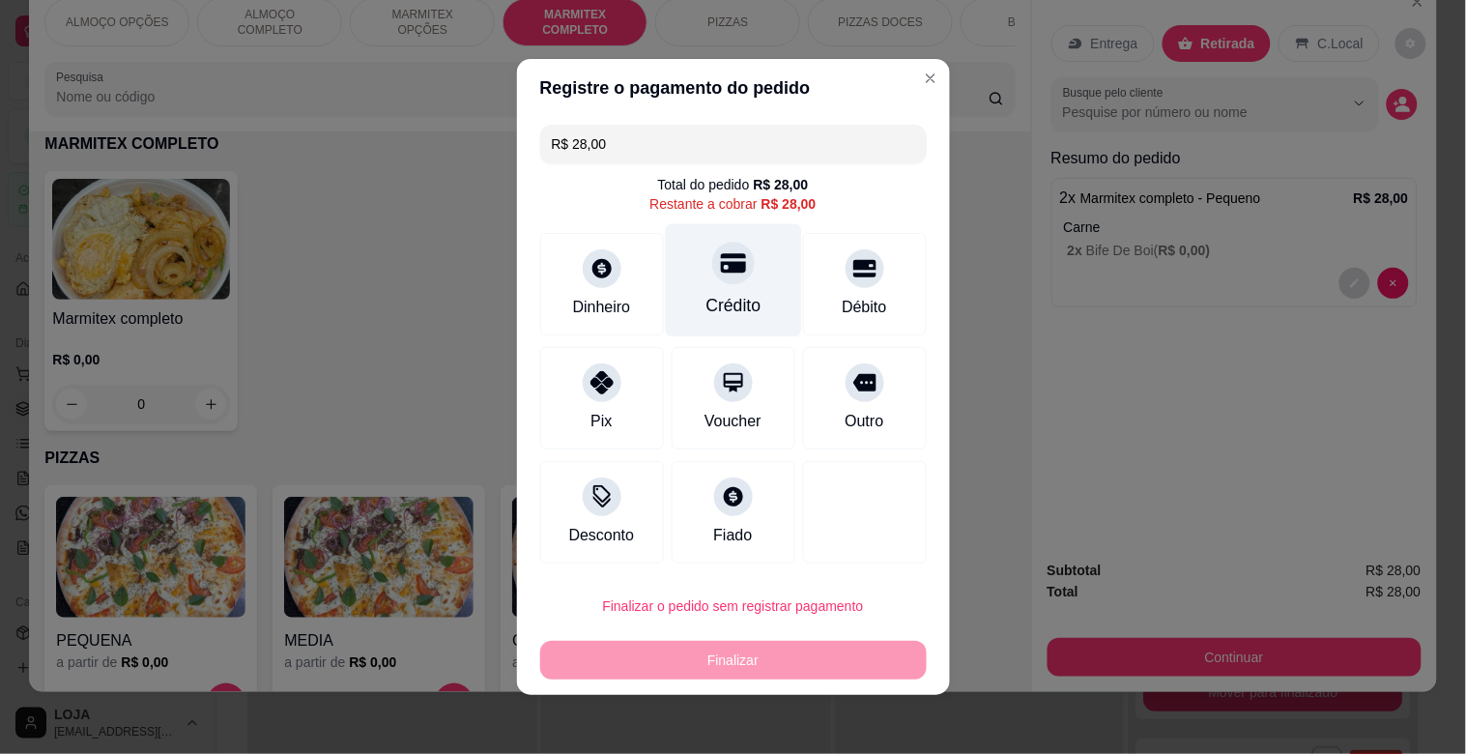
drag, startPoint x: 740, startPoint y: 280, endPoint x: 750, endPoint y: 285, distance: 10.8
click at [746, 277] on div "Crédito" at bounding box center [733, 280] width 136 height 113
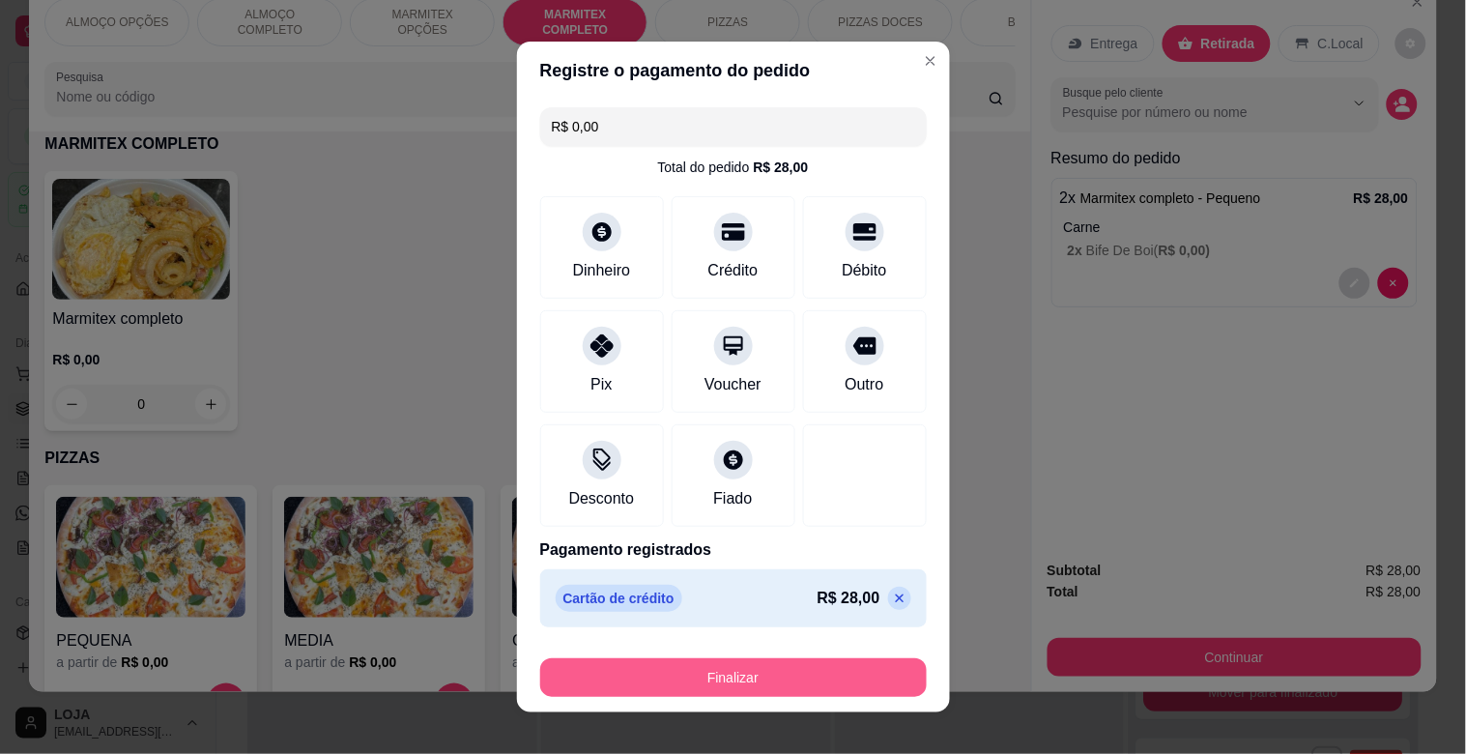
click at [728, 670] on button "Finalizar" at bounding box center [733, 677] width 387 height 39
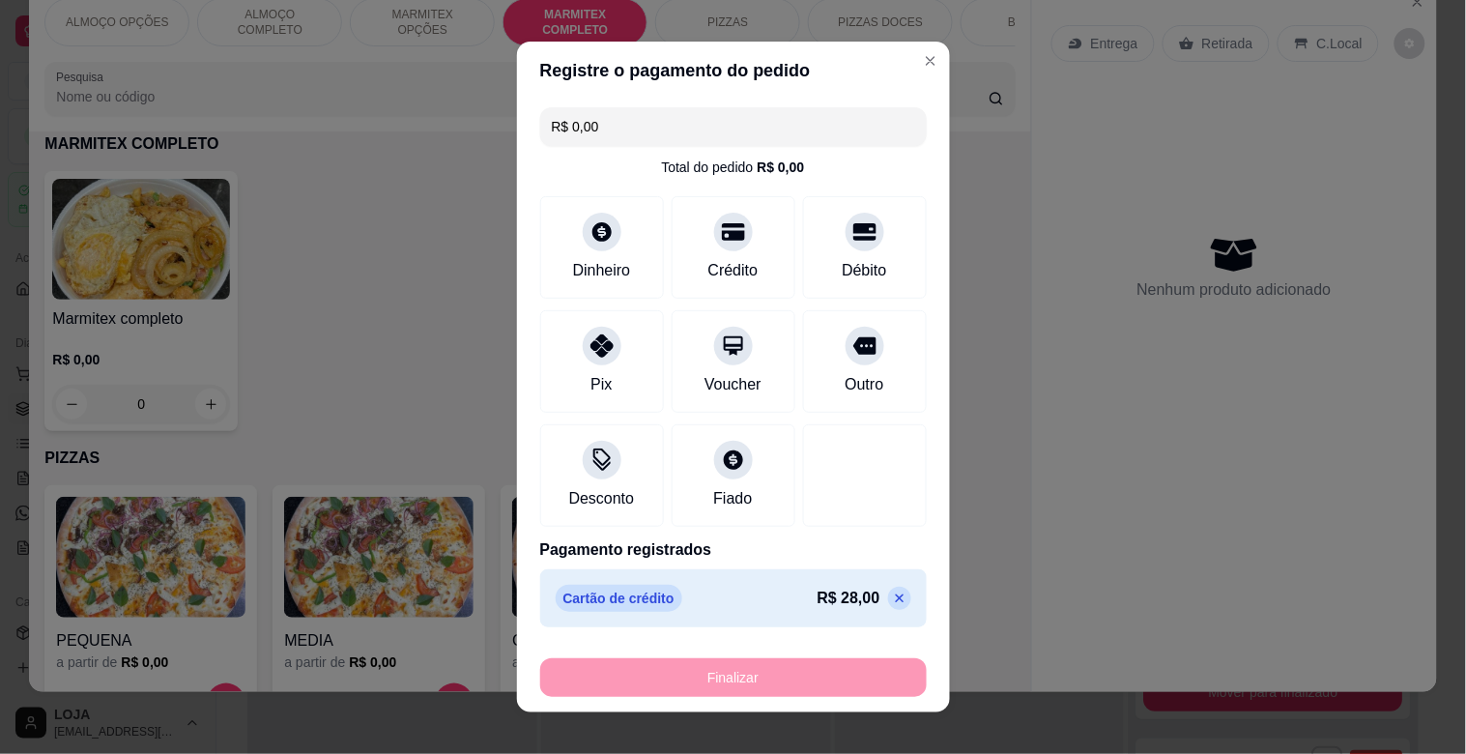
type input "-R$ 28,00"
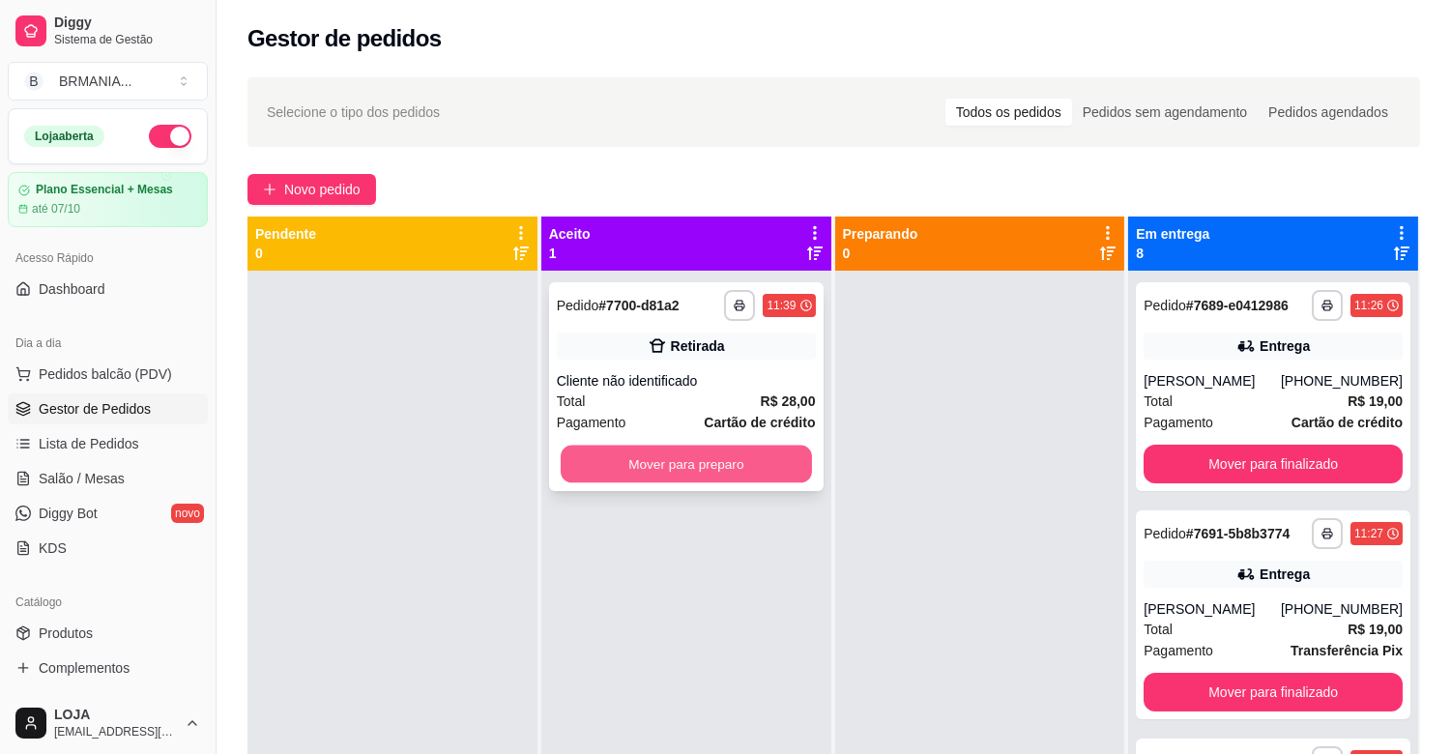
click at [674, 469] on button "Mover para preparo" at bounding box center [686, 465] width 251 height 38
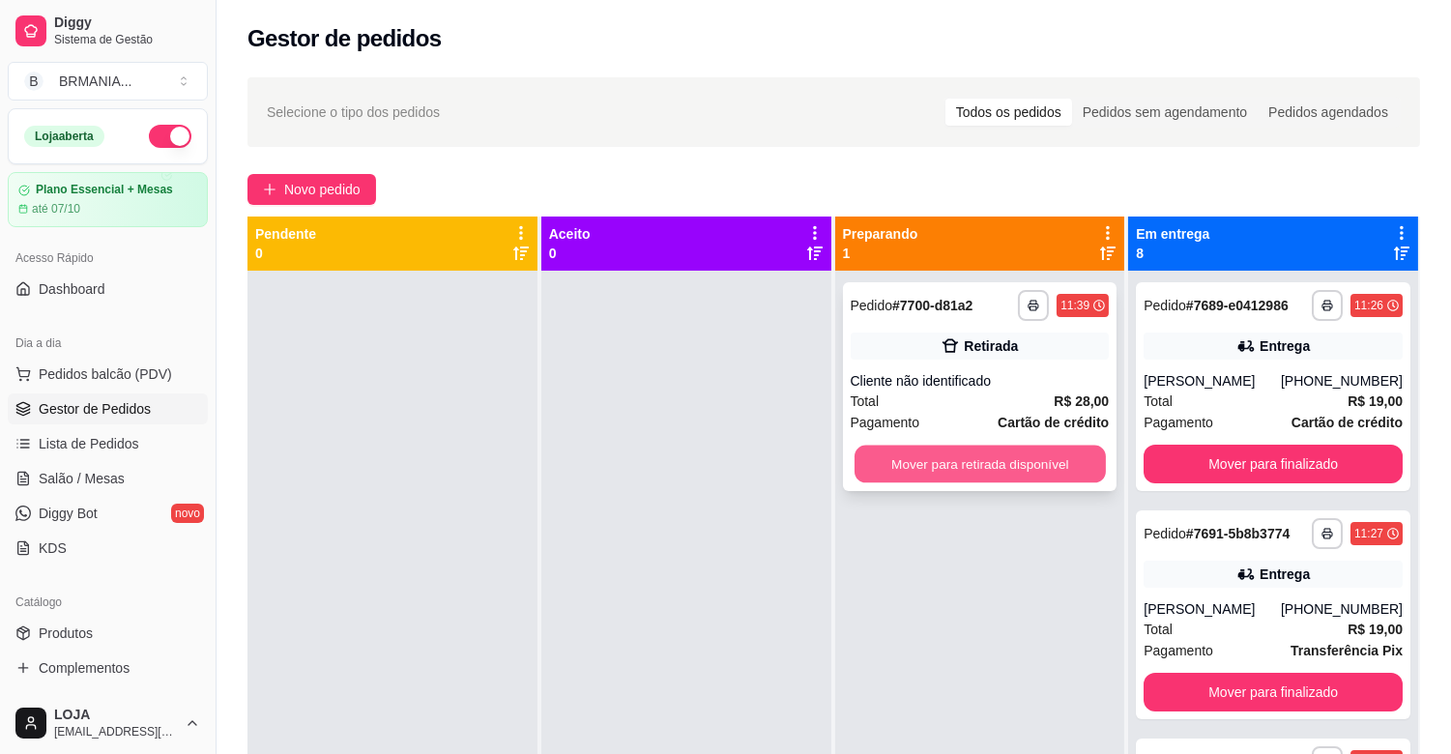
click at [948, 464] on button "Mover para retirada disponível" at bounding box center [979, 465] width 251 height 38
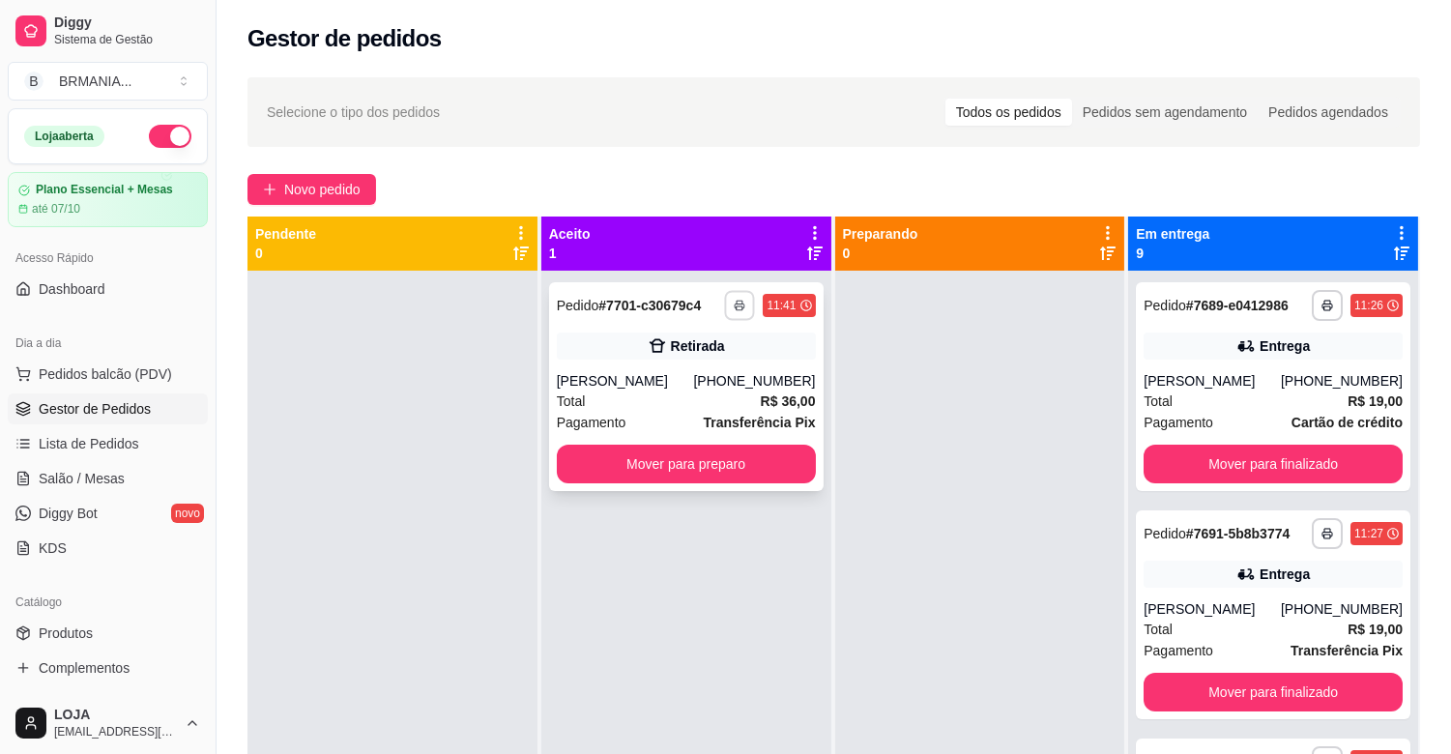
click at [726, 305] on button "button" at bounding box center [740, 305] width 30 height 30
click at [696, 374] on button "IMPRESSORA" at bounding box center [683, 373] width 140 height 31
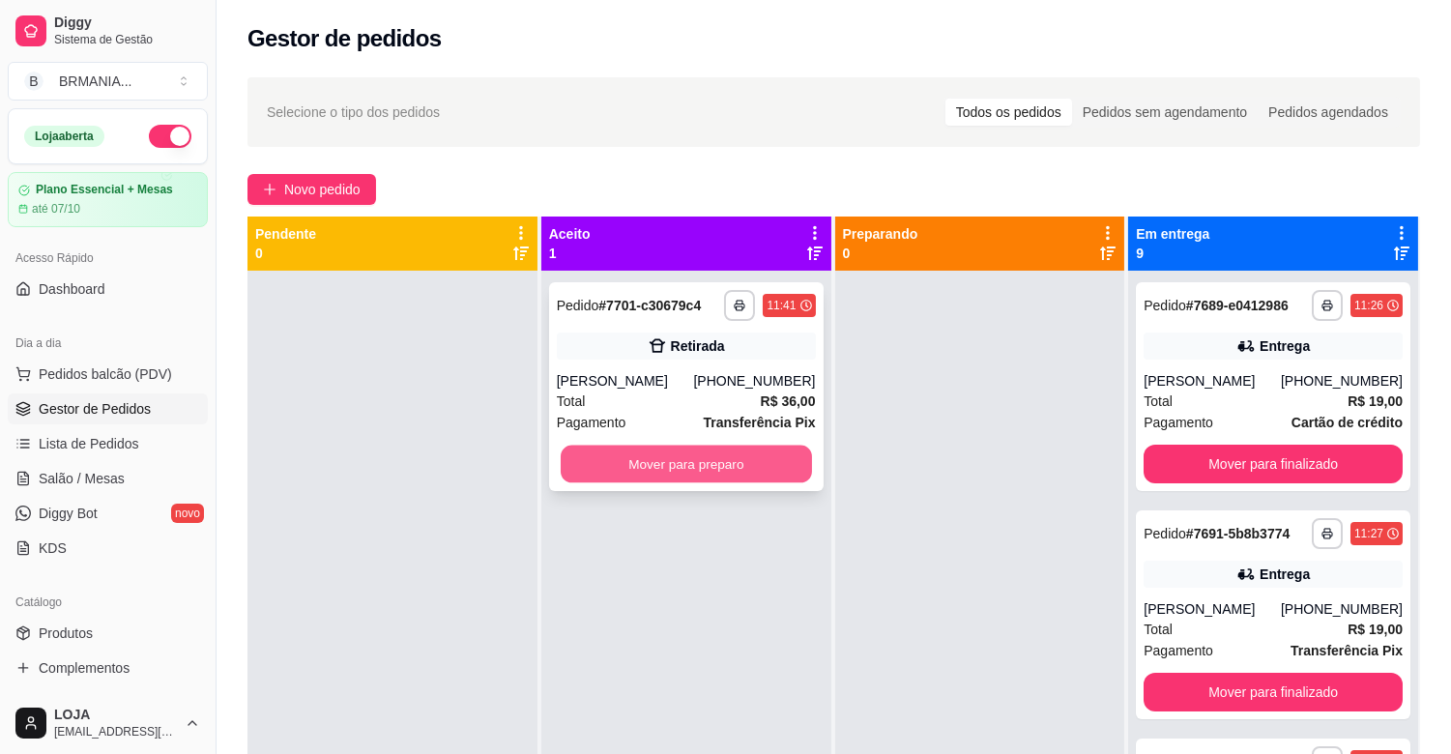
click at [707, 470] on button "Mover para preparo" at bounding box center [686, 465] width 251 height 38
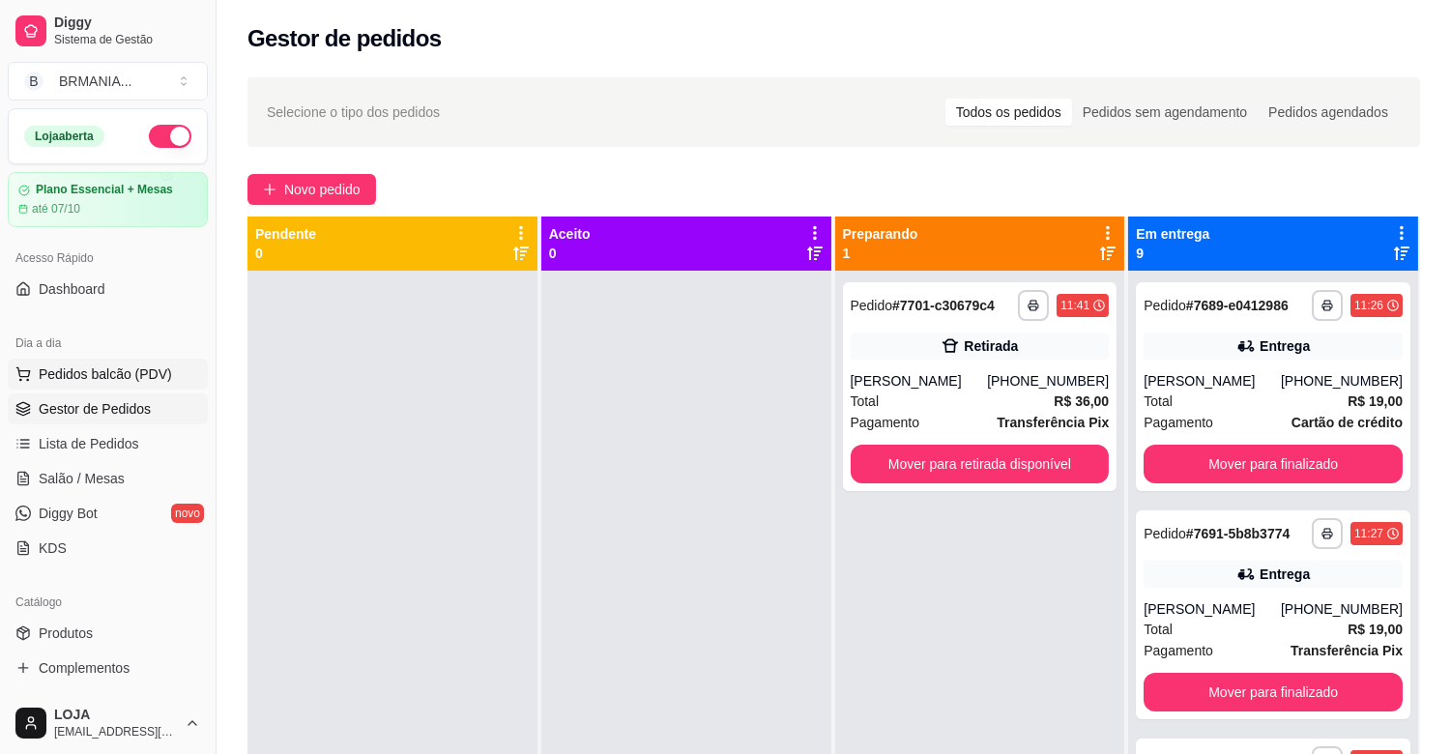
drag, startPoint x: 77, startPoint y: 360, endPoint x: 88, endPoint y: 363, distance: 11.3
click at [88, 361] on button "Pedidos balcão (PDV)" at bounding box center [108, 374] width 200 height 31
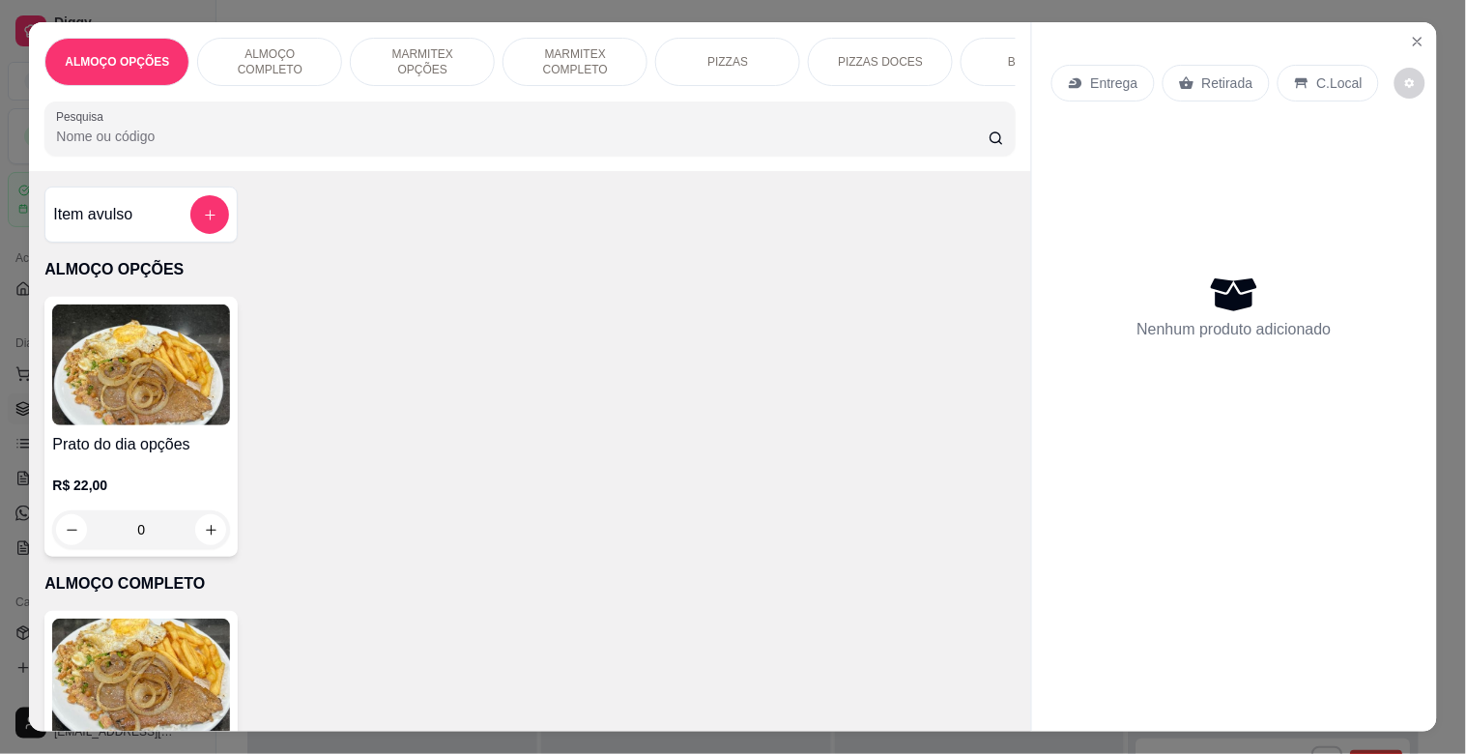
click at [172, 665] on img at bounding box center [141, 679] width 178 height 121
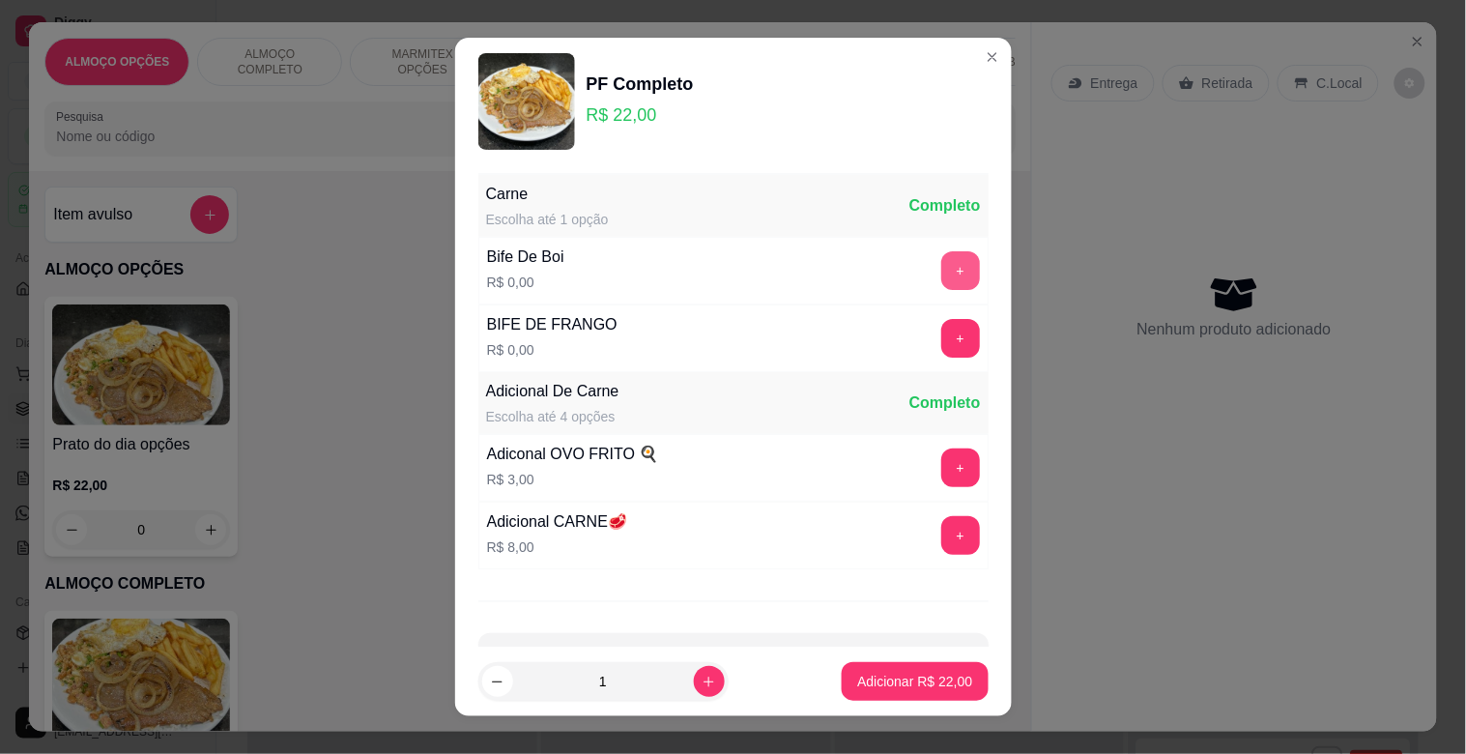
click at [943, 259] on div "+" at bounding box center [961, 270] width 54 height 39
click at [941, 257] on button "+" at bounding box center [960, 270] width 39 height 39
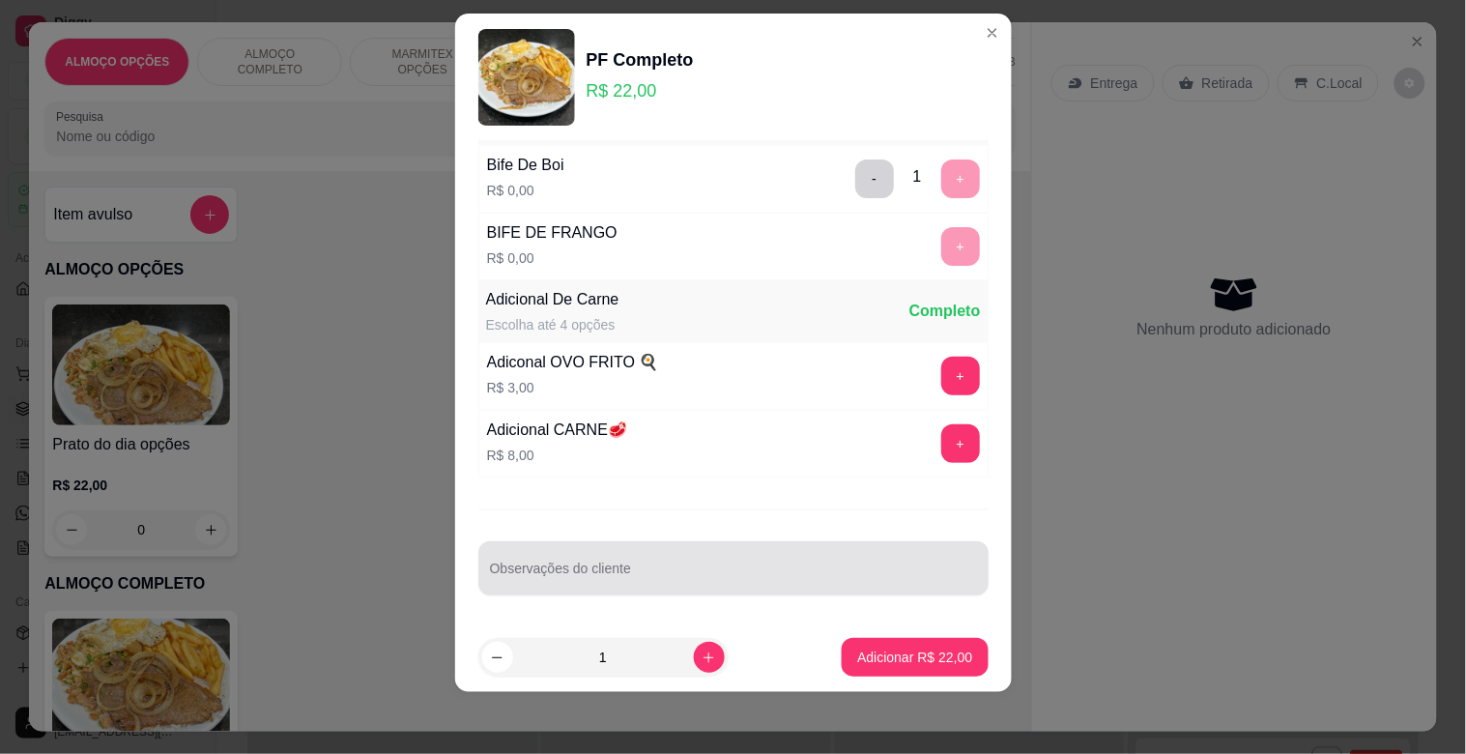
click at [725, 561] on div at bounding box center [733, 568] width 487 height 39
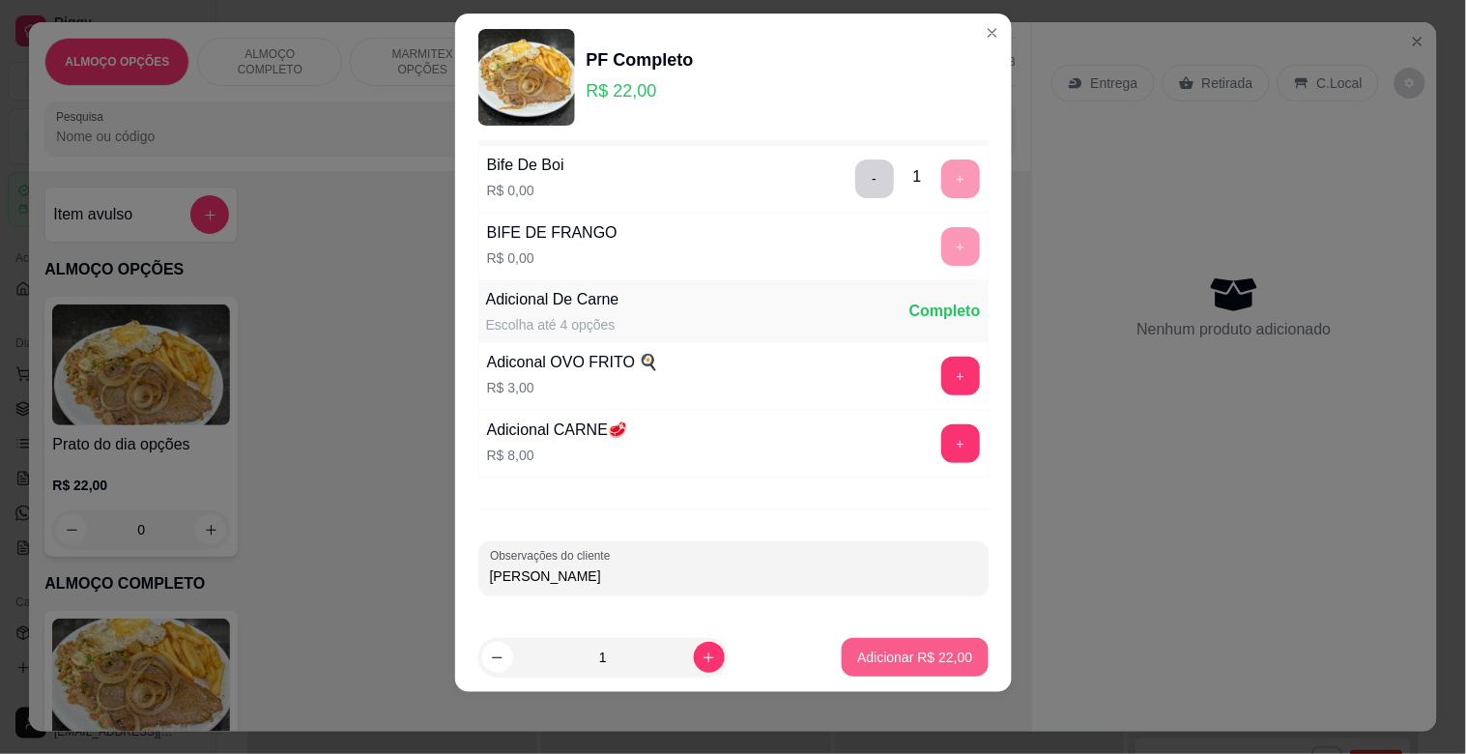
type input "[PERSON_NAME]"
click at [896, 648] on button "Adicionar R$ 22,00" at bounding box center [915, 657] width 146 height 39
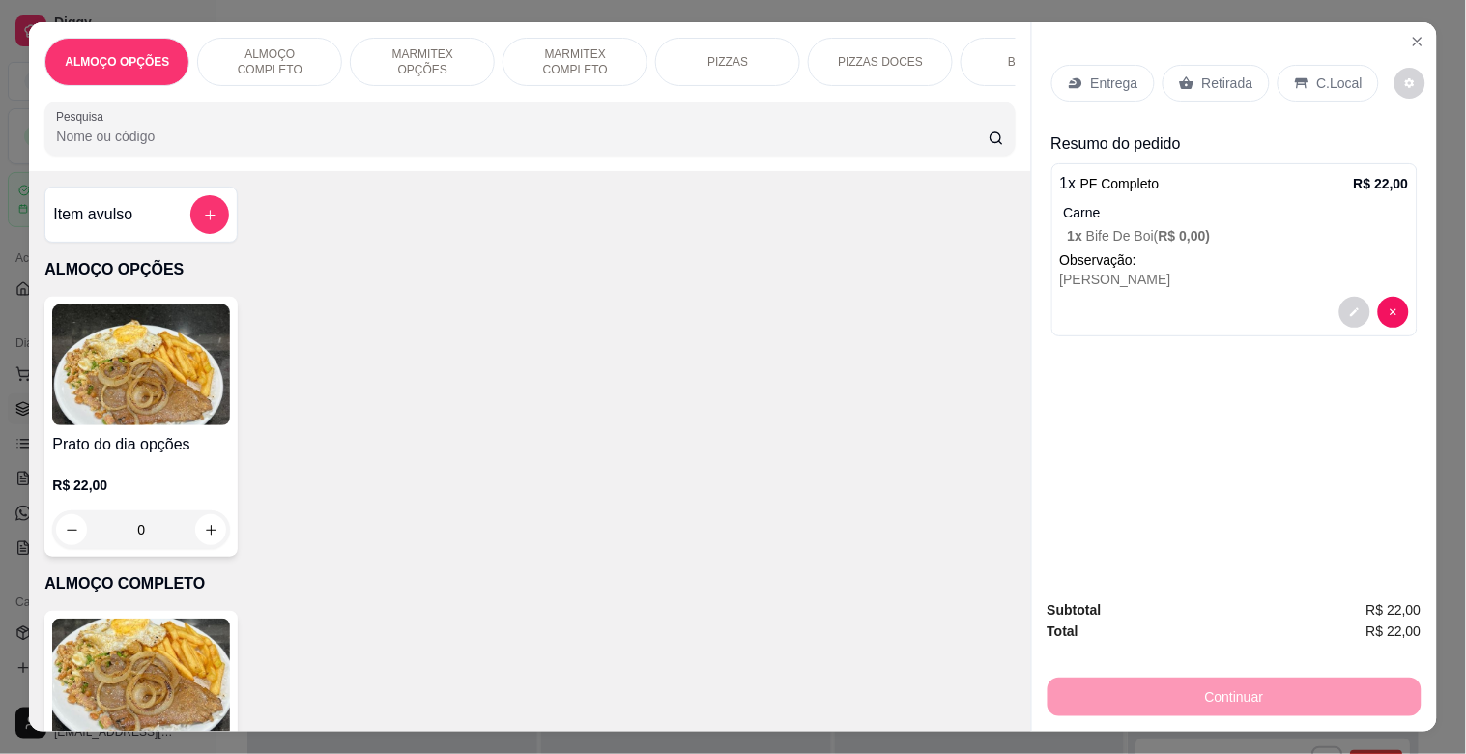
click at [185, 662] on img at bounding box center [141, 679] width 178 height 121
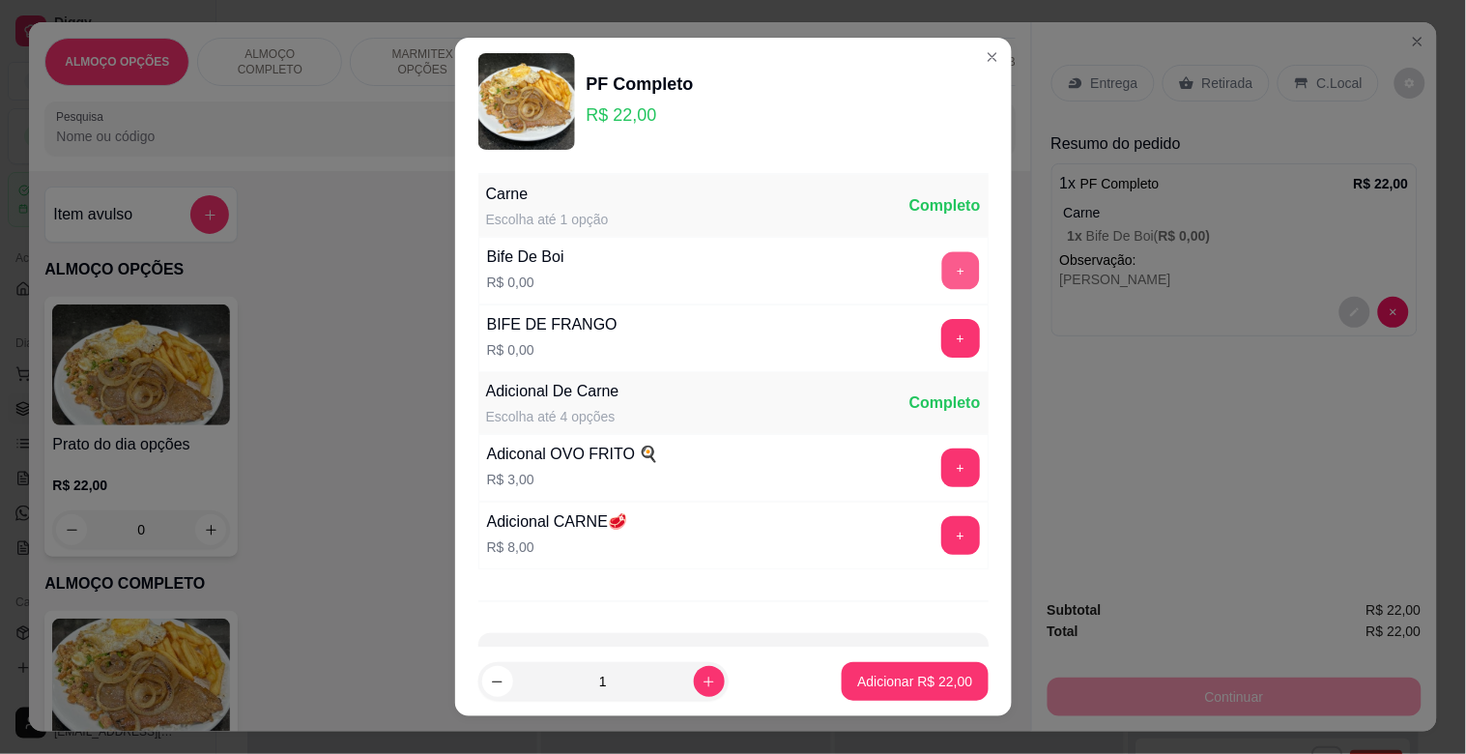
click at [941, 269] on button "+" at bounding box center [960, 271] width 38 height 38
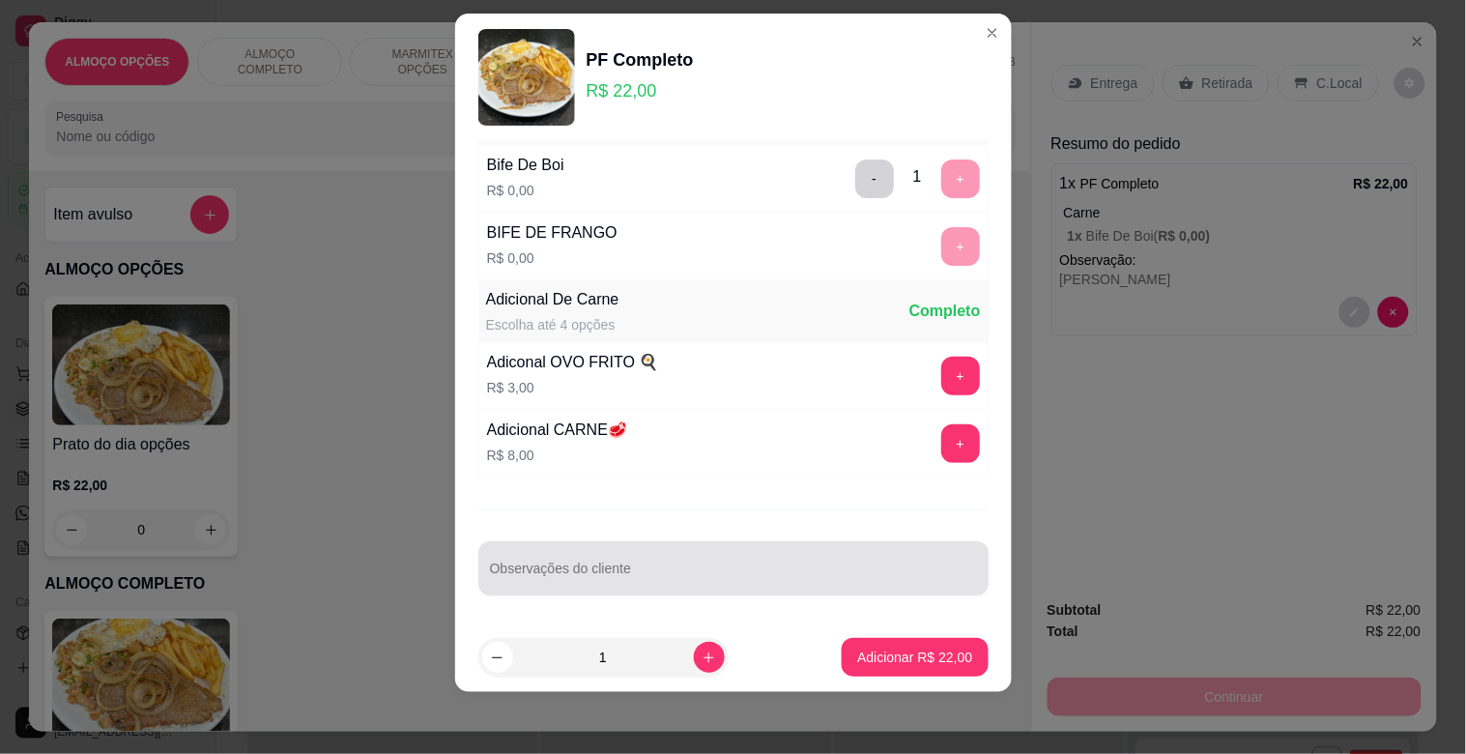
click at [648, 556] on div at bounding box center [733, 568] width 487 height 39
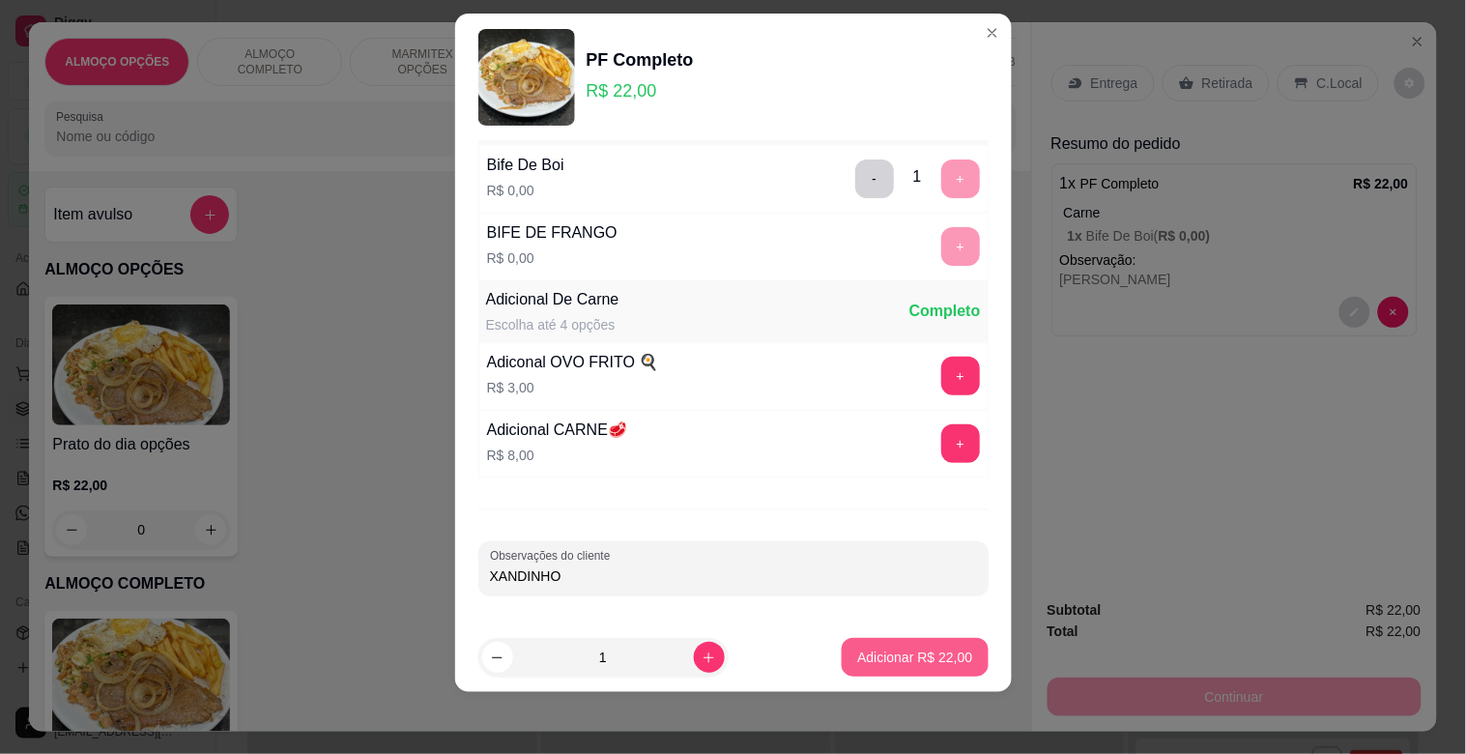
type input "XANDINHO"
click at [893, 661] on p "Adicionar R$ 22,00" at bounding box center [915, 657] width 112 height 18
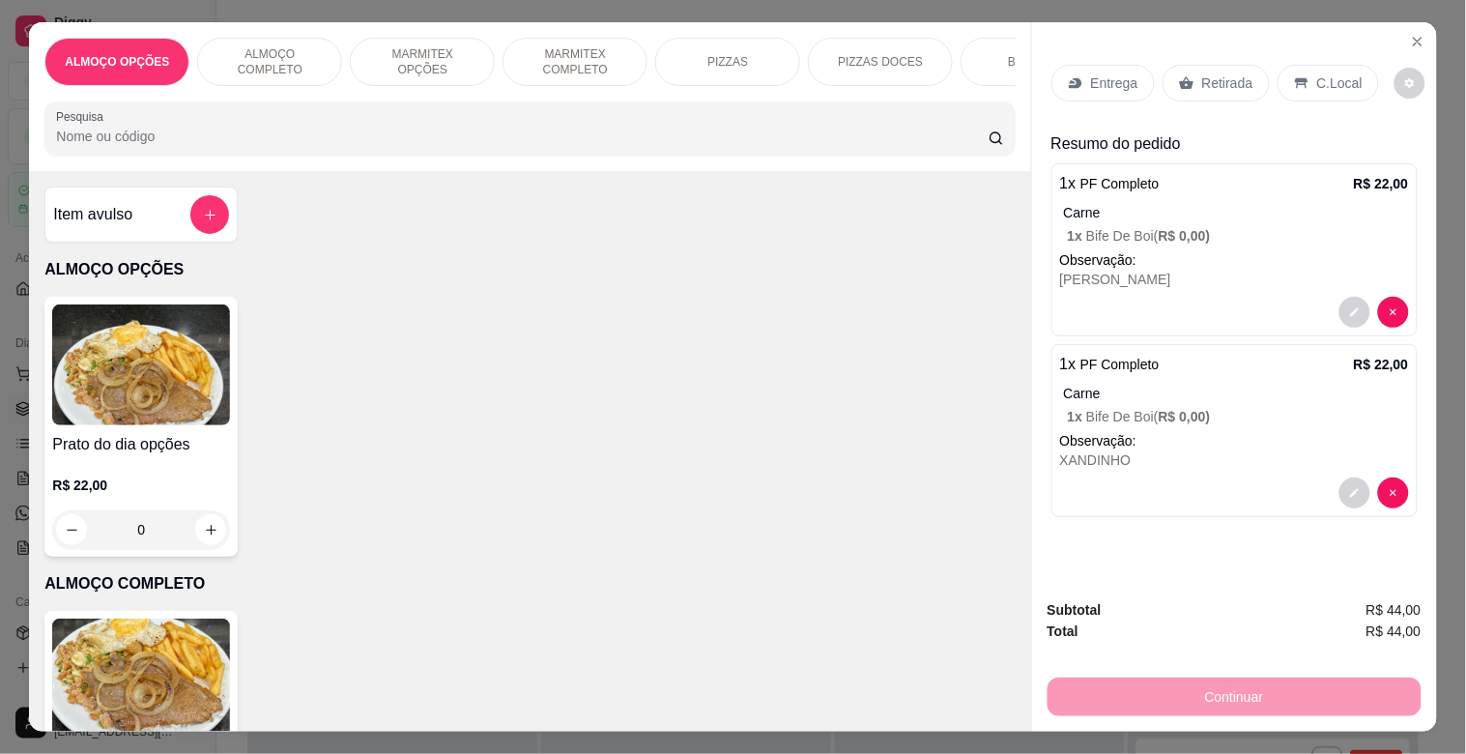
click at [153, 631] on img at bounding box center [141, 679] width 178 height 121
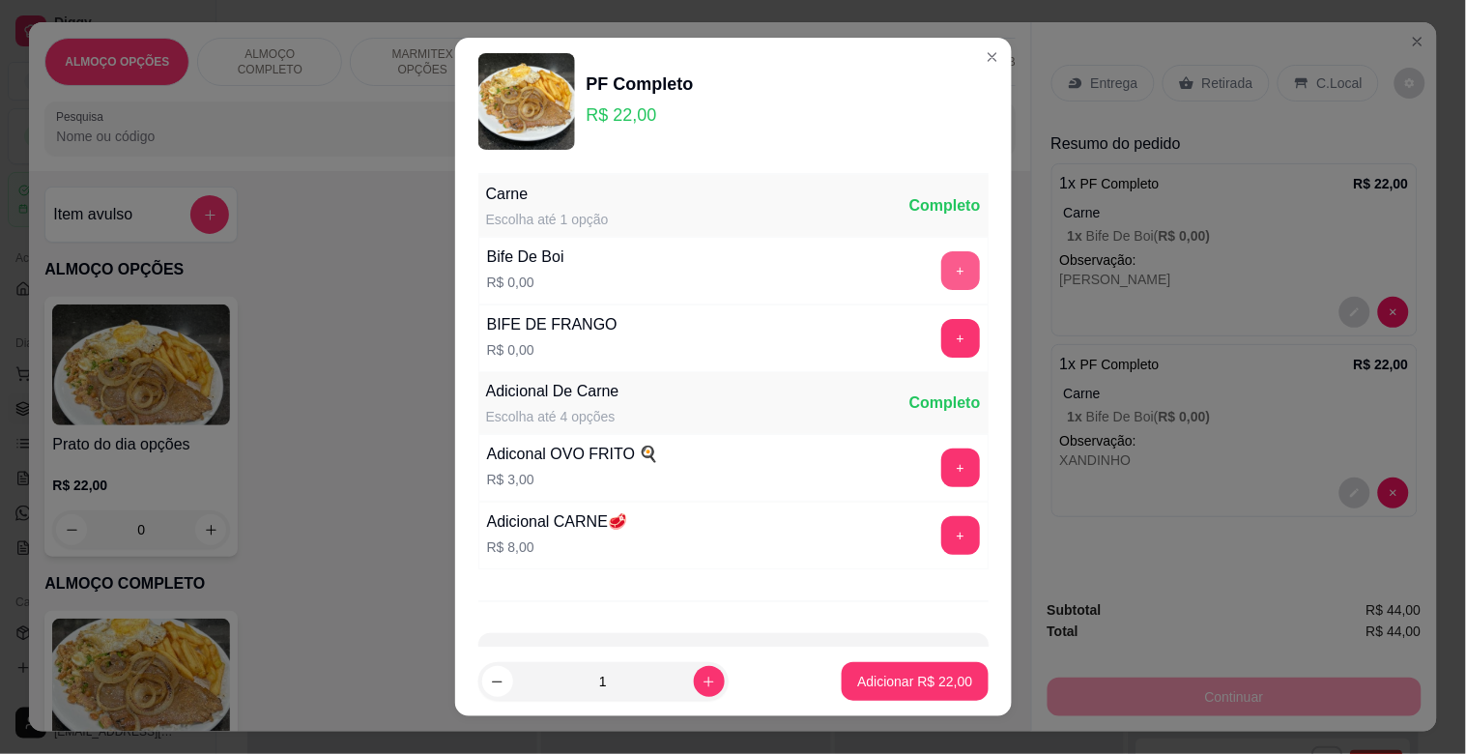
click at [941, 271] on button "+" at bounding box center [960, 270] width 39 height 39
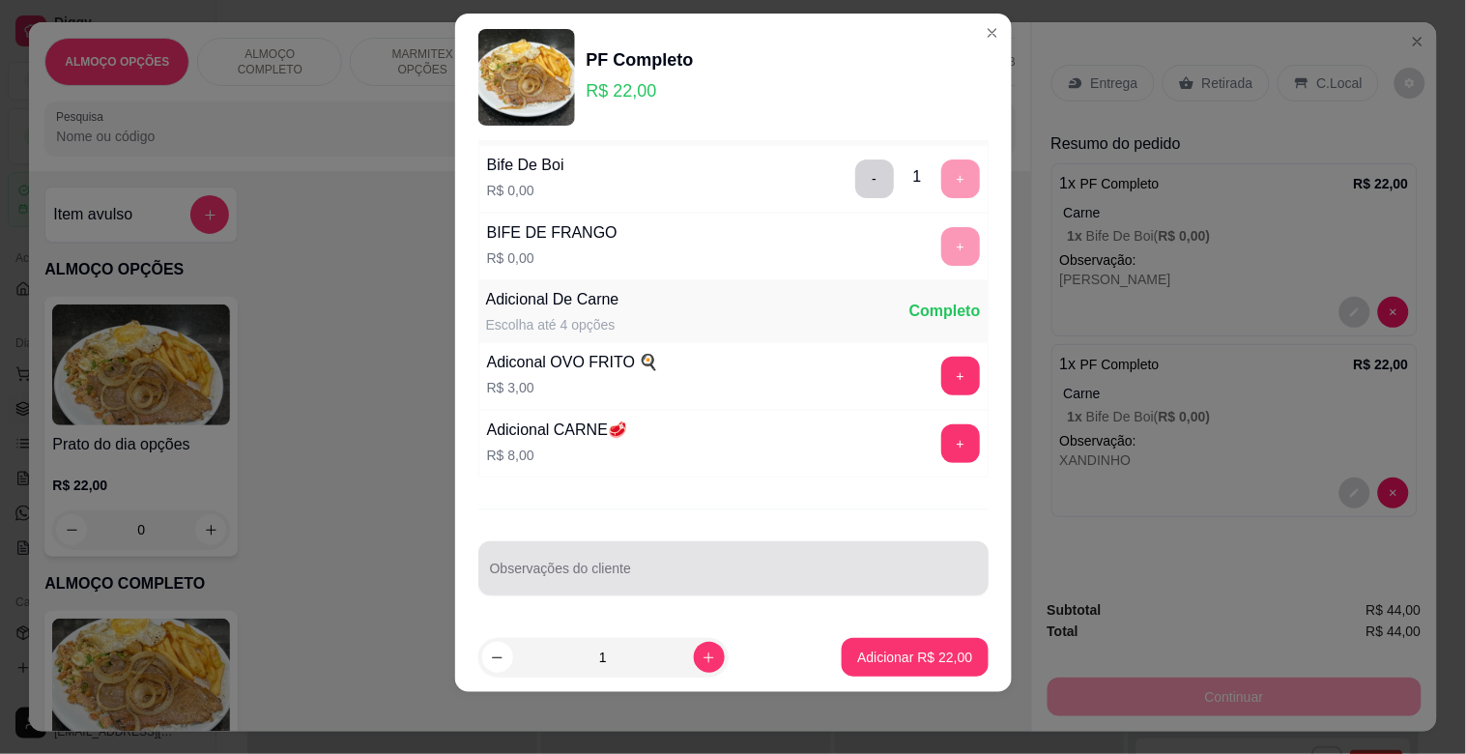
click at [566, 591] on div "Observações do cliente" at bounding box center [733, 568] width 510 height 54
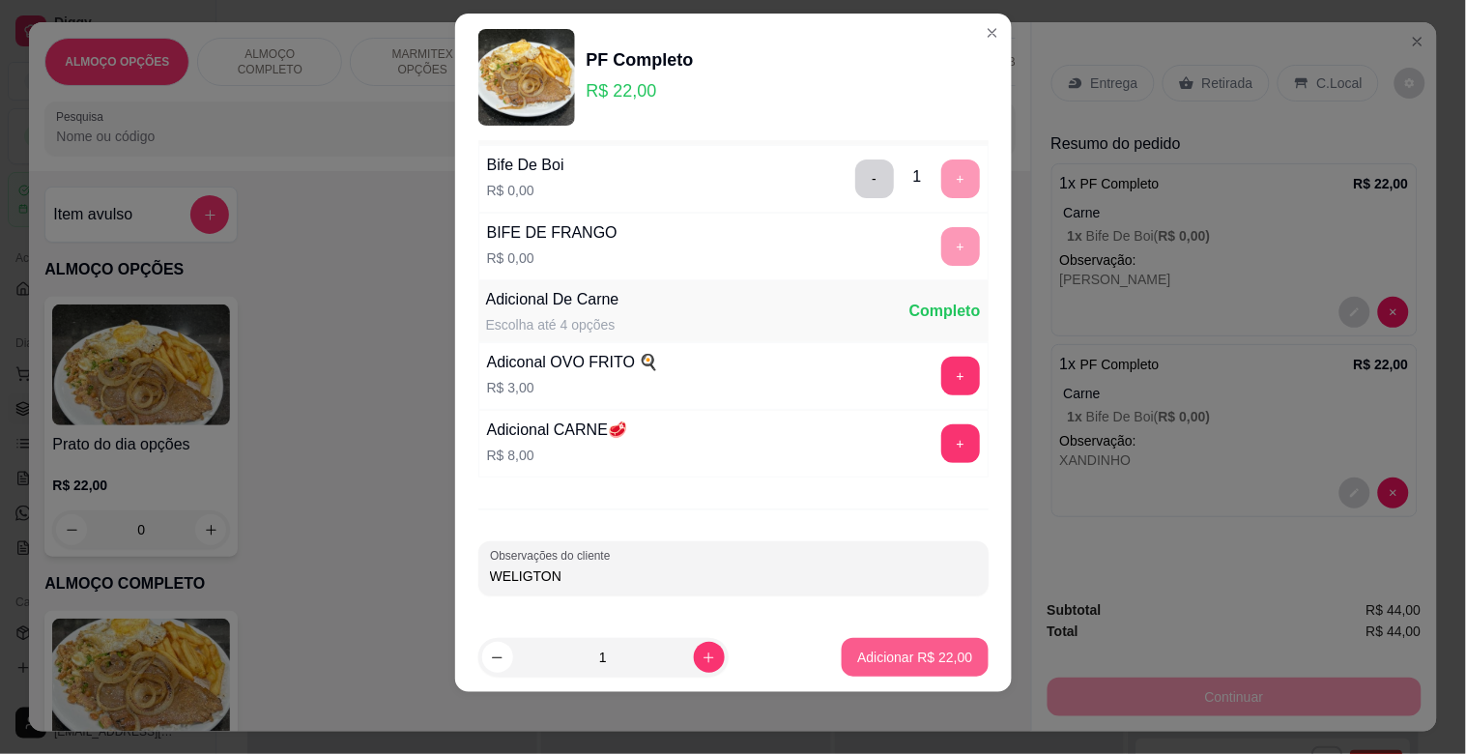
type input "WELIGTON"
click at [906, 654] on p "Adicionar R$ 22,00" at bounding box center [914, 657] width 115 height 19
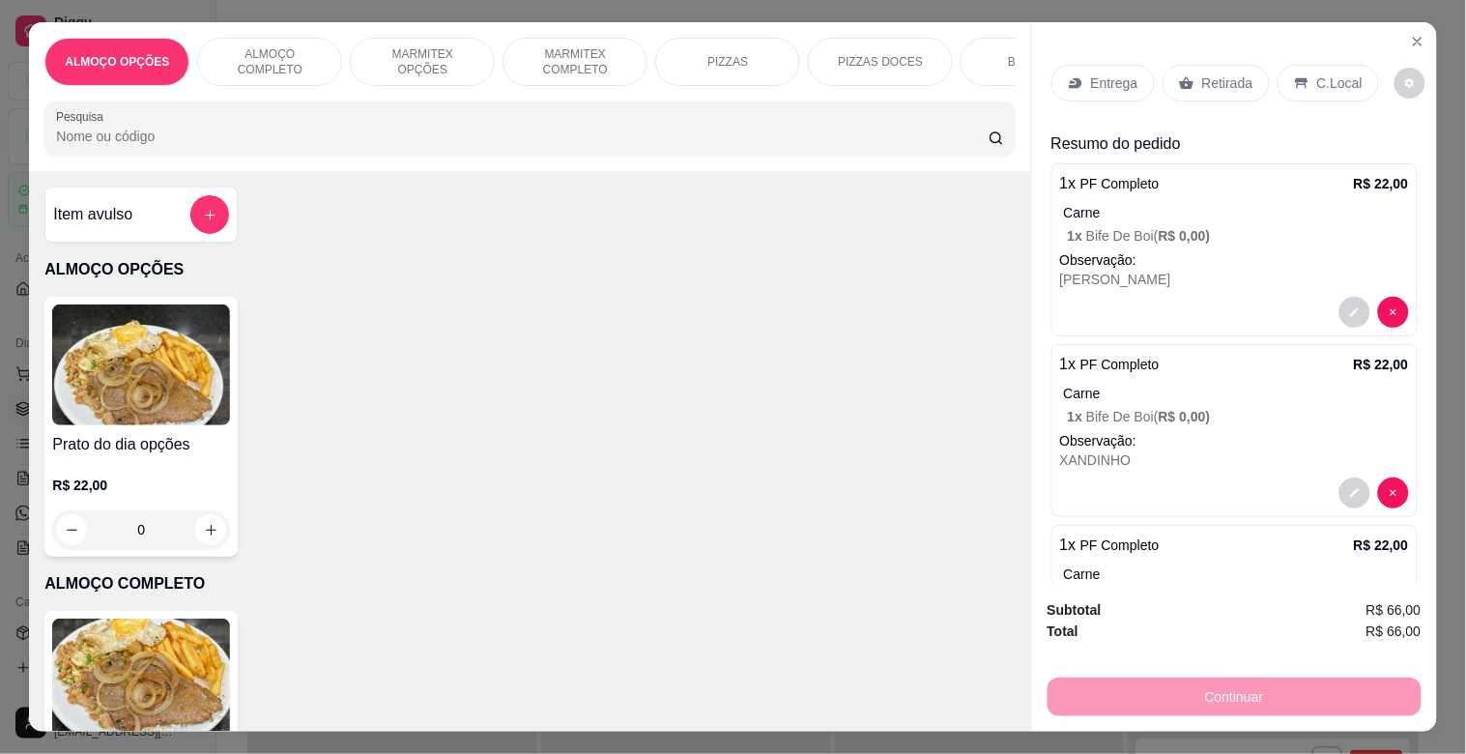
click at [1232, 73] on p "Retirada" at bounding box center [1227, 82] width 51 height 19
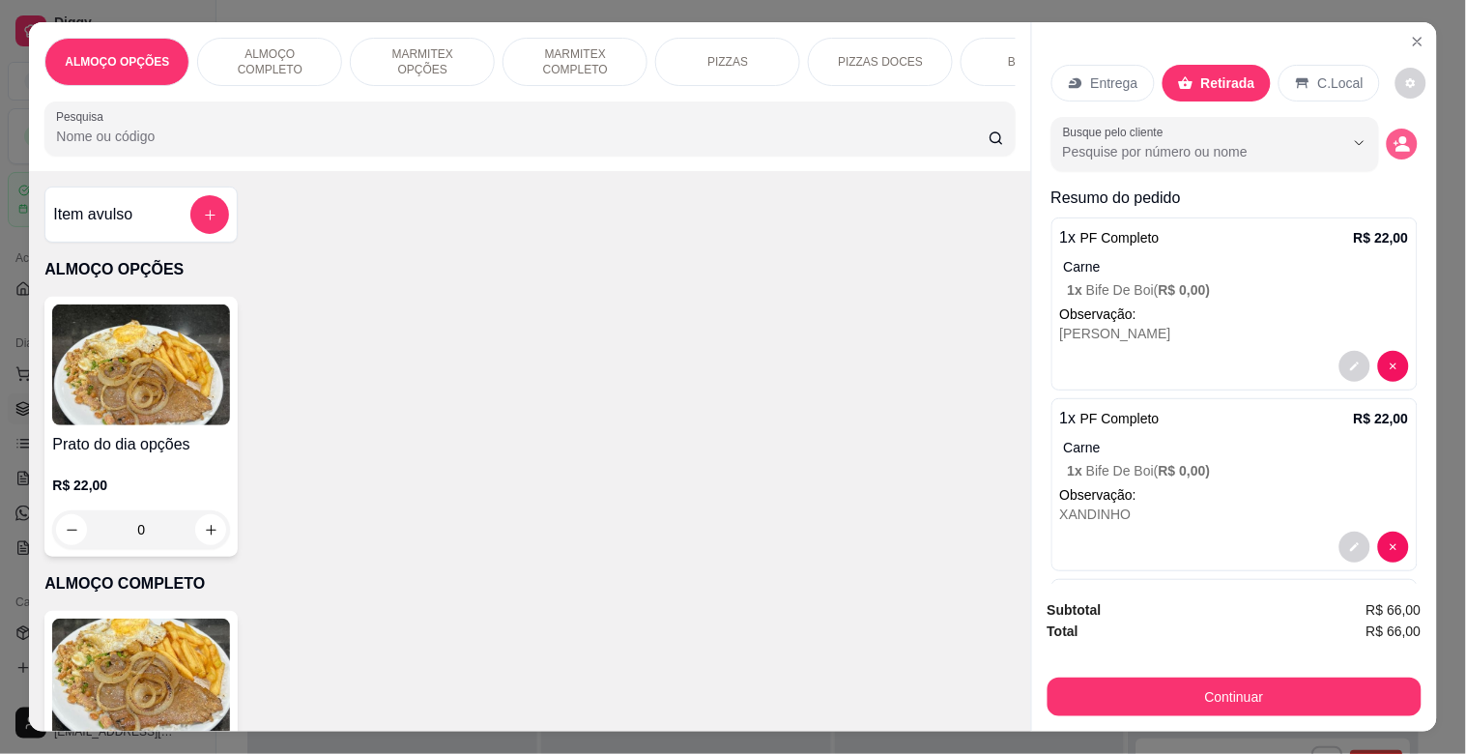
click at [1396, 146] on icon "decrease-product-quantity" at bounding box center [1403, 149] width 14 height 7
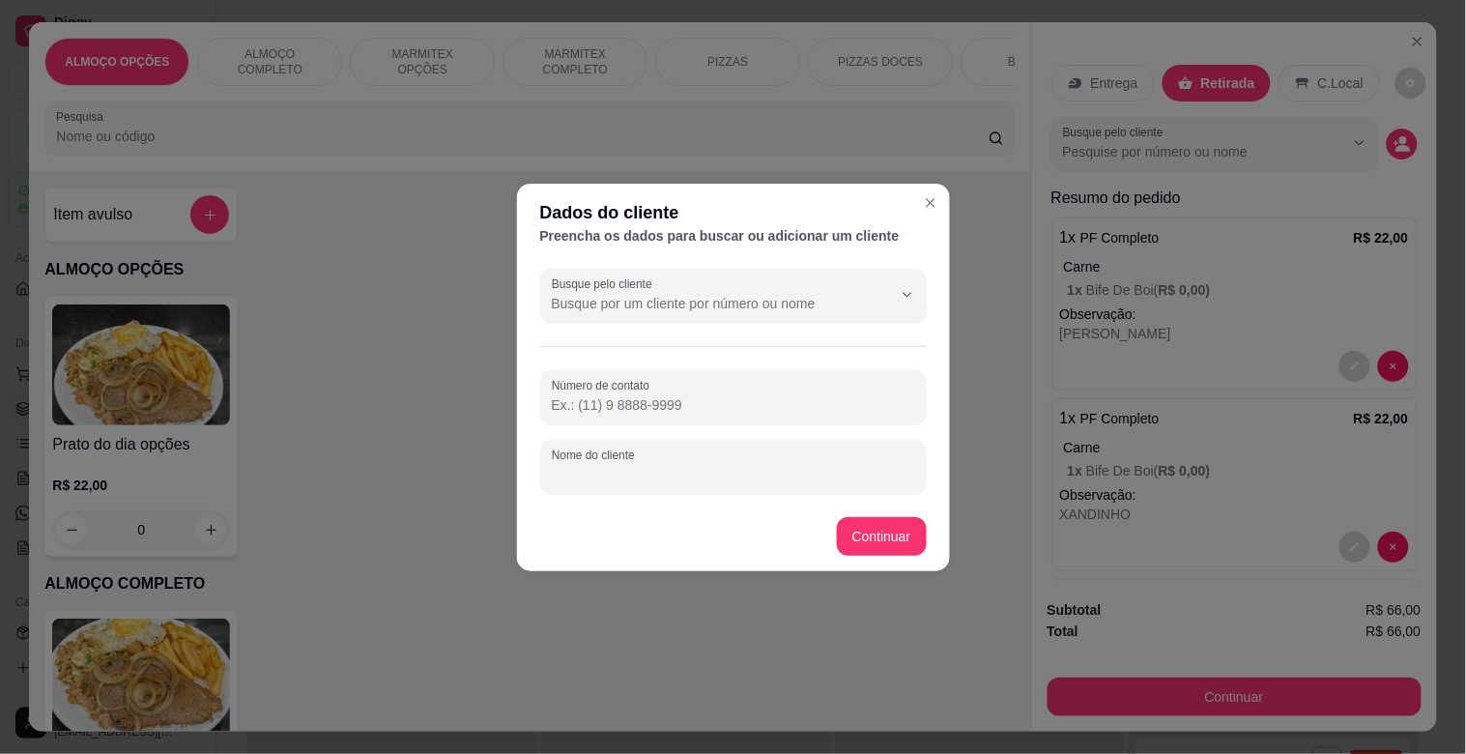
click at [673, 475] on input "Nome do cliente" at bounding box center [733, 474] width 363 height 19
type input "OFICINA MODERNA"
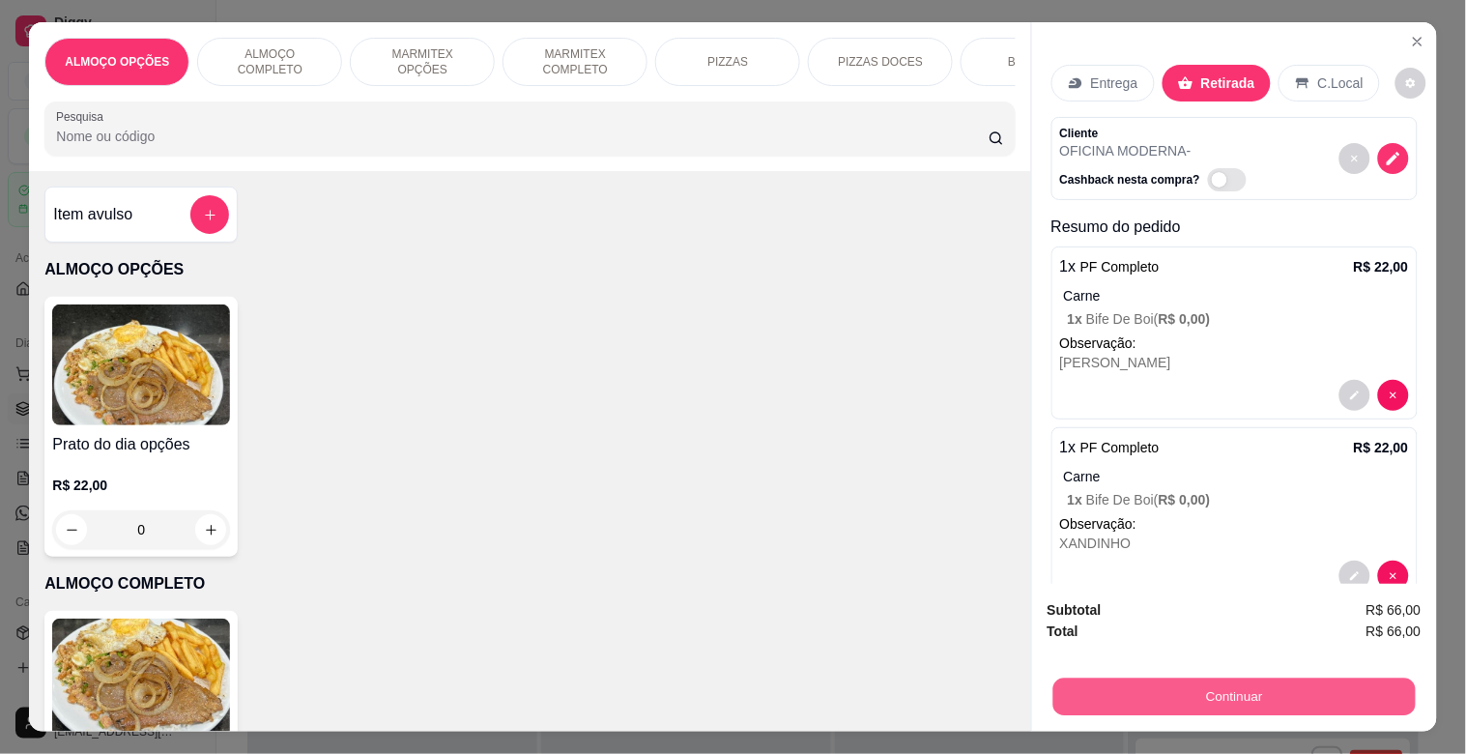
click at [1242, 691] on button "Continuar" at bounding box center [1233, 696] width 362 height 38
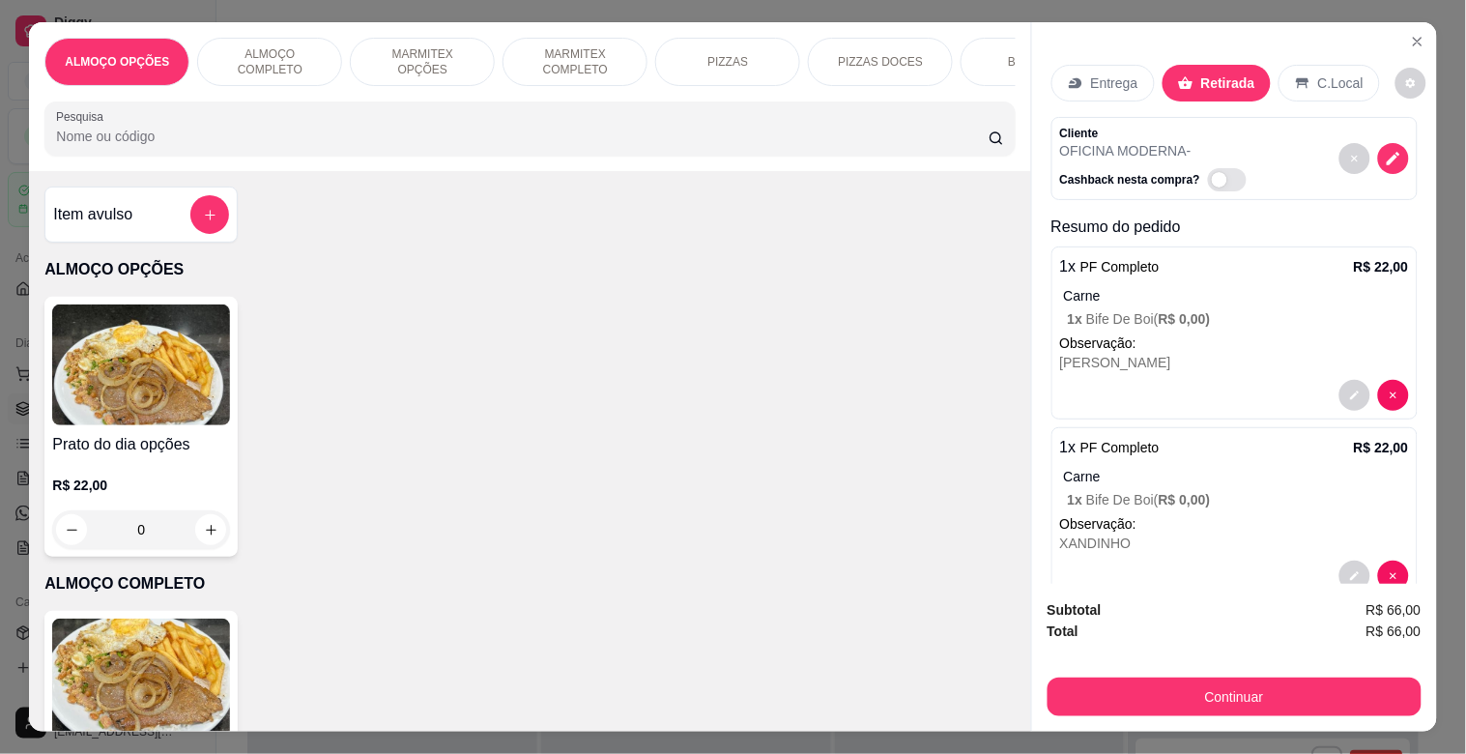
click at [584, 513] on div "Desconto" at bounding box center [601, 508] width 136 height 113
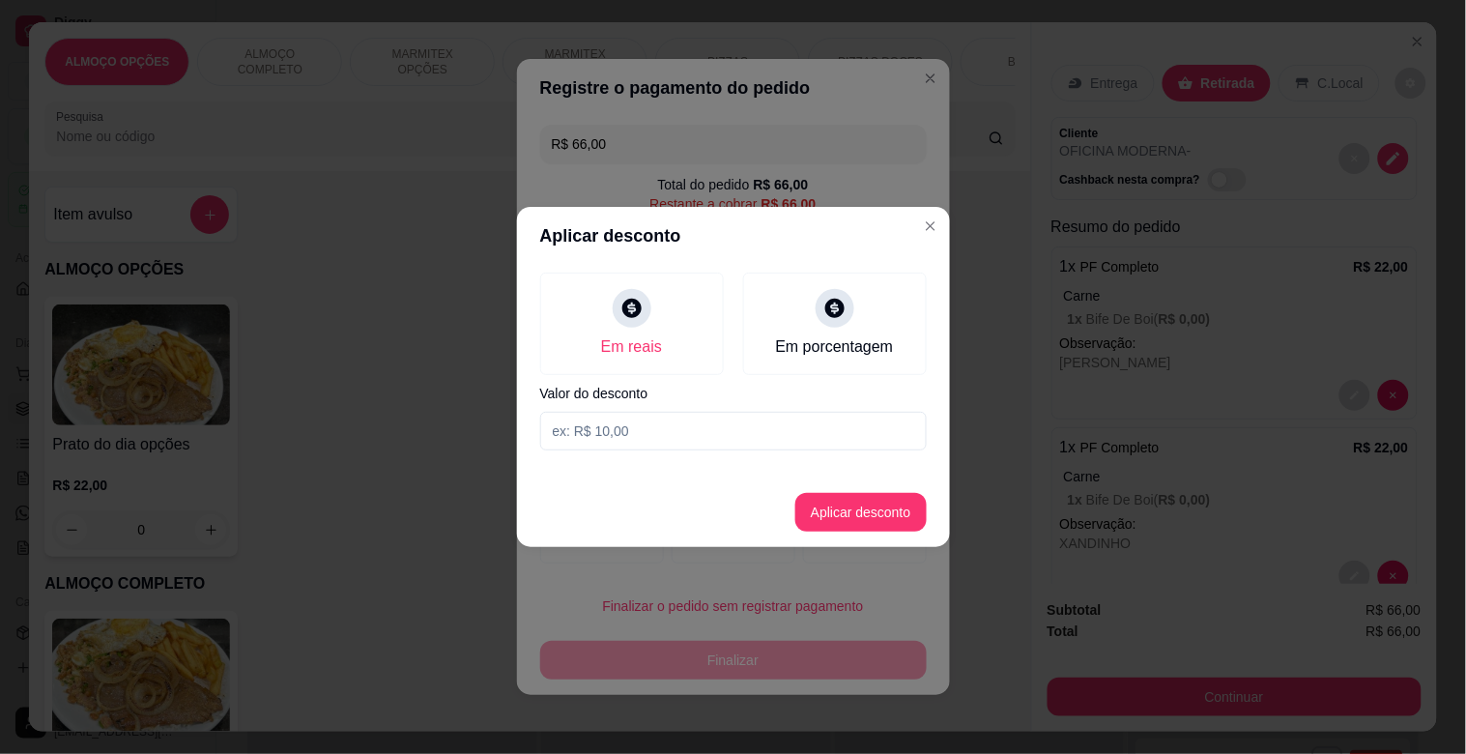
click at [621, 431] on input at bounding box center [733, 431] width 387 height 39
type input "6,00"
click at [876, 522] on button "Aplicar desconto" at bounding box center [860, 512] width 131 height 39
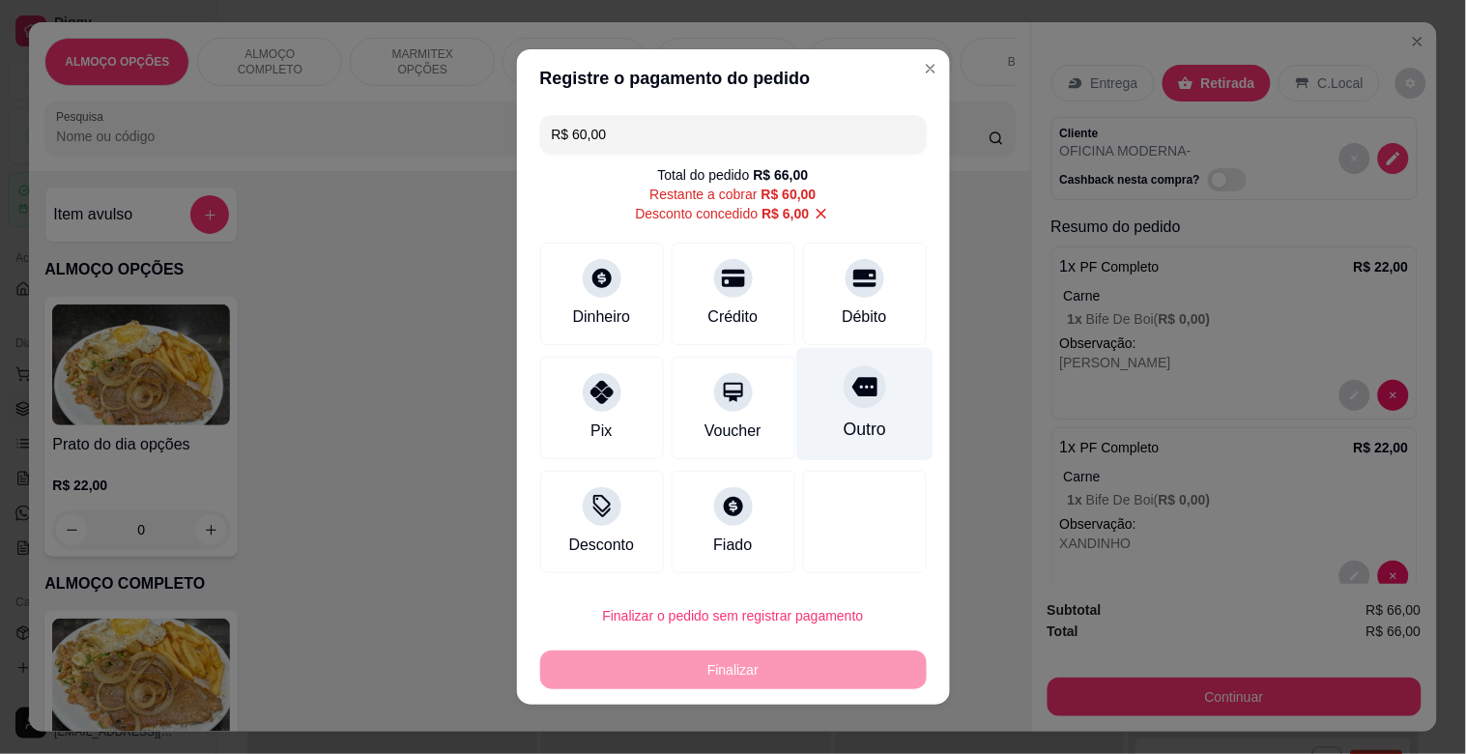
click at [851, 388] on icon at bounding box center [863, 387] width 25 height 19
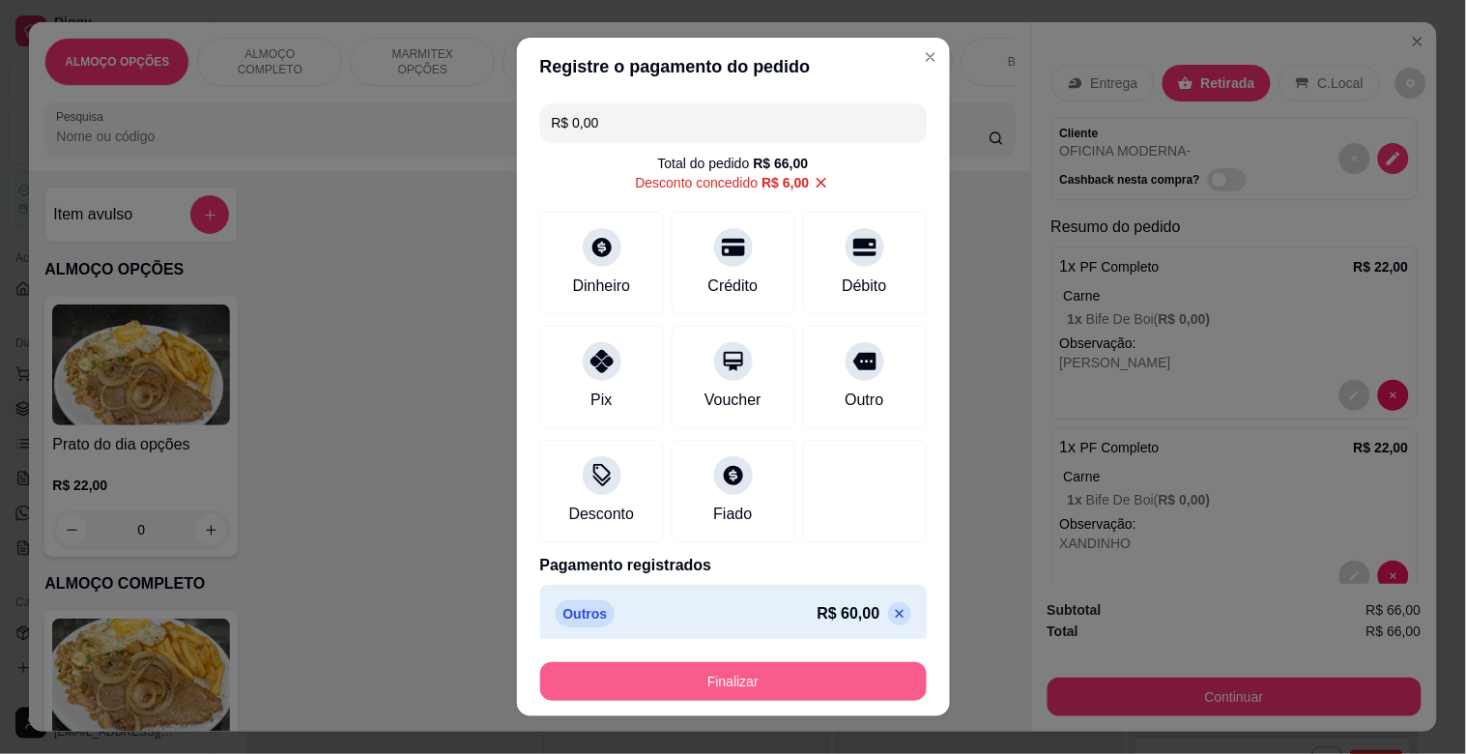
click at [735, 680] on button "Finalizar" at bounding box center [733, 681] width 387 height 39
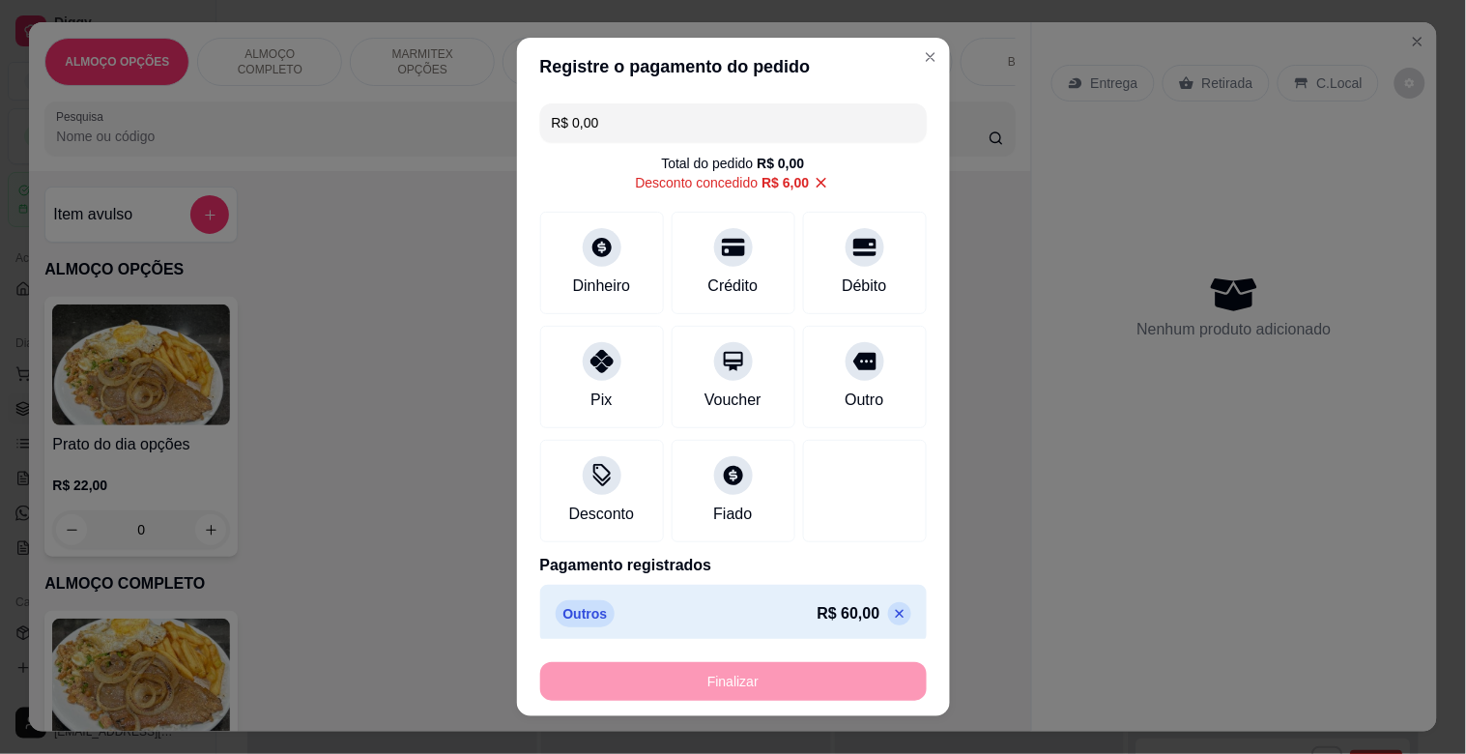
type input "-R$ 66,00"
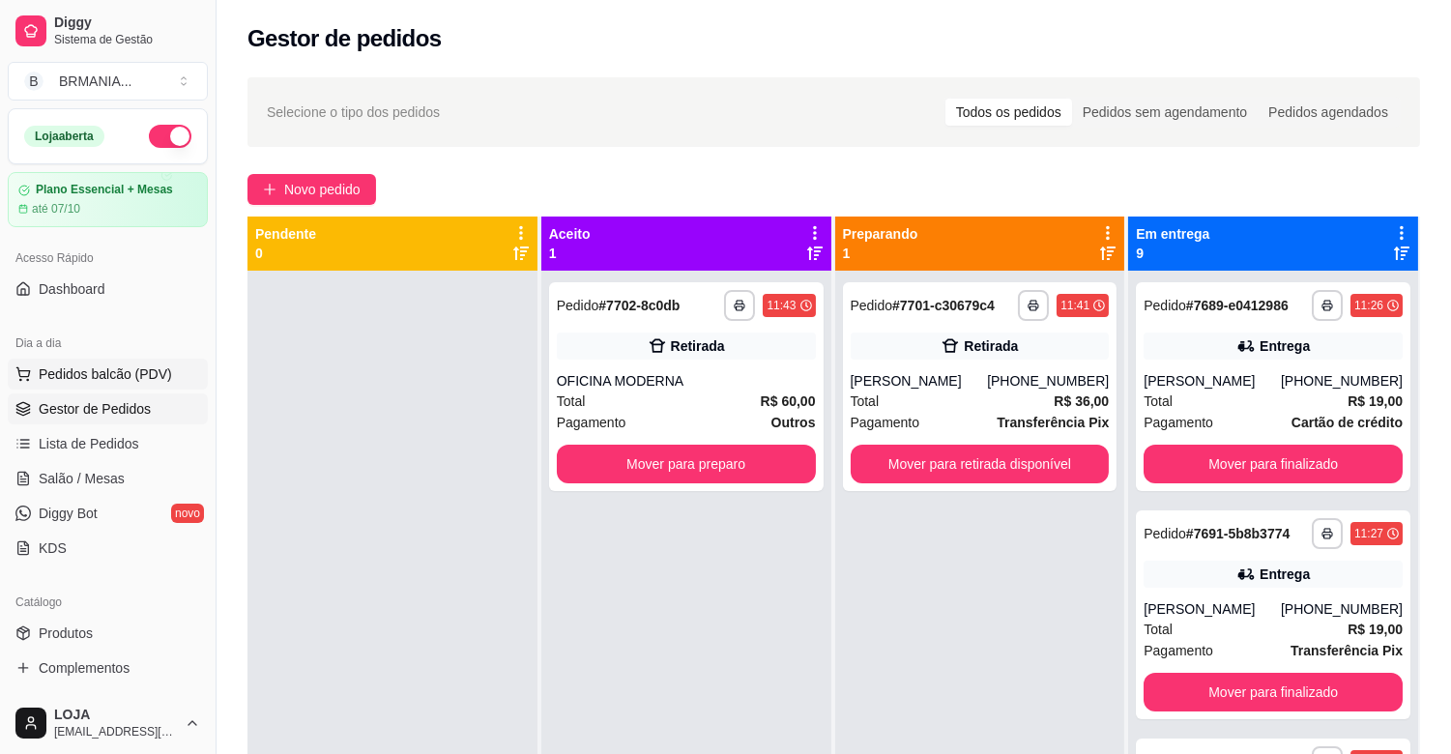
click at [130, 364] on span "Pedidos balcão (PDV)" at bounding box center [105, 373] width 133 height 19
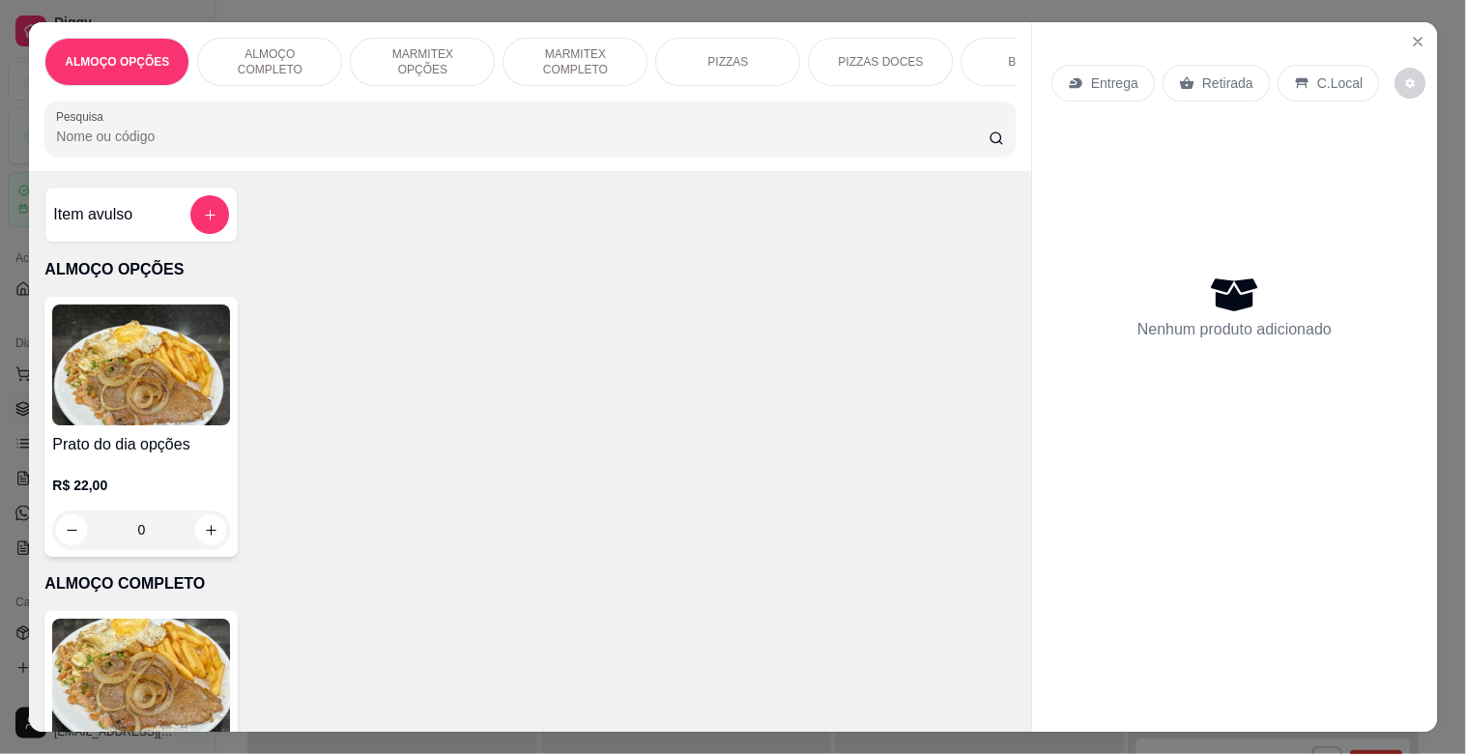
click at [129, 677] on img at bounding box center [141, 680] width 178 height 121
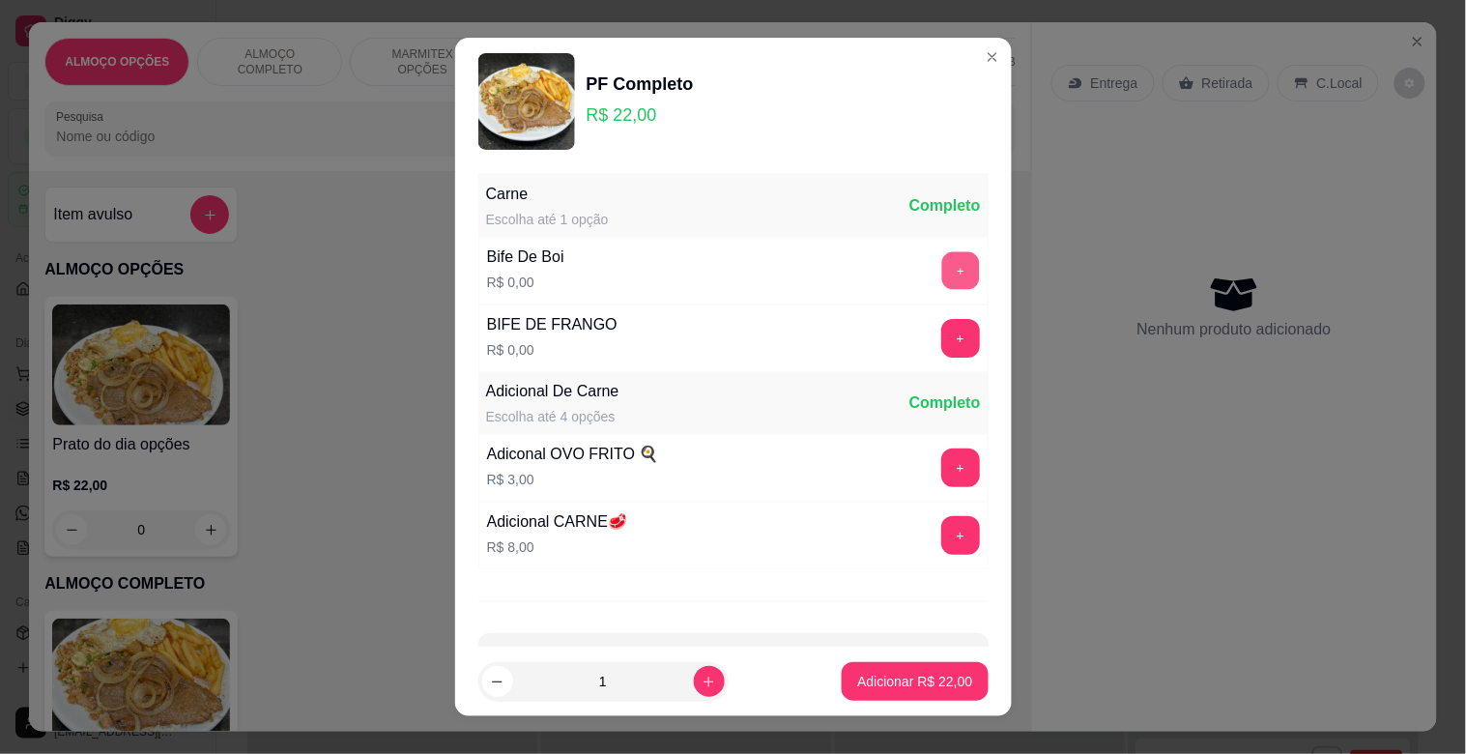
click at [941, 271] on button "+" at bounding box center [960, 271] width 38 height 38
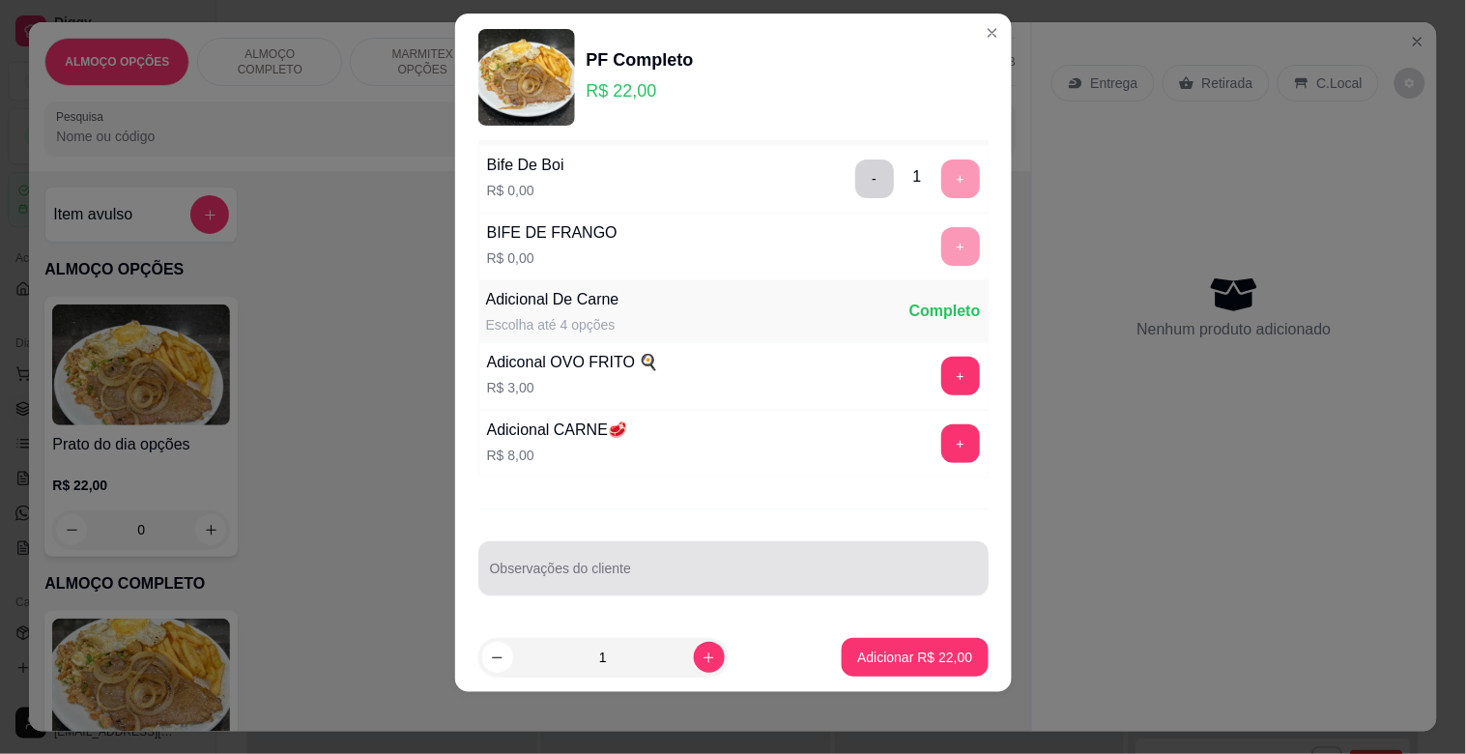
click at [555, 570] on input "Observações do cliente" at bounding box center [733, 575] width 487 height 19
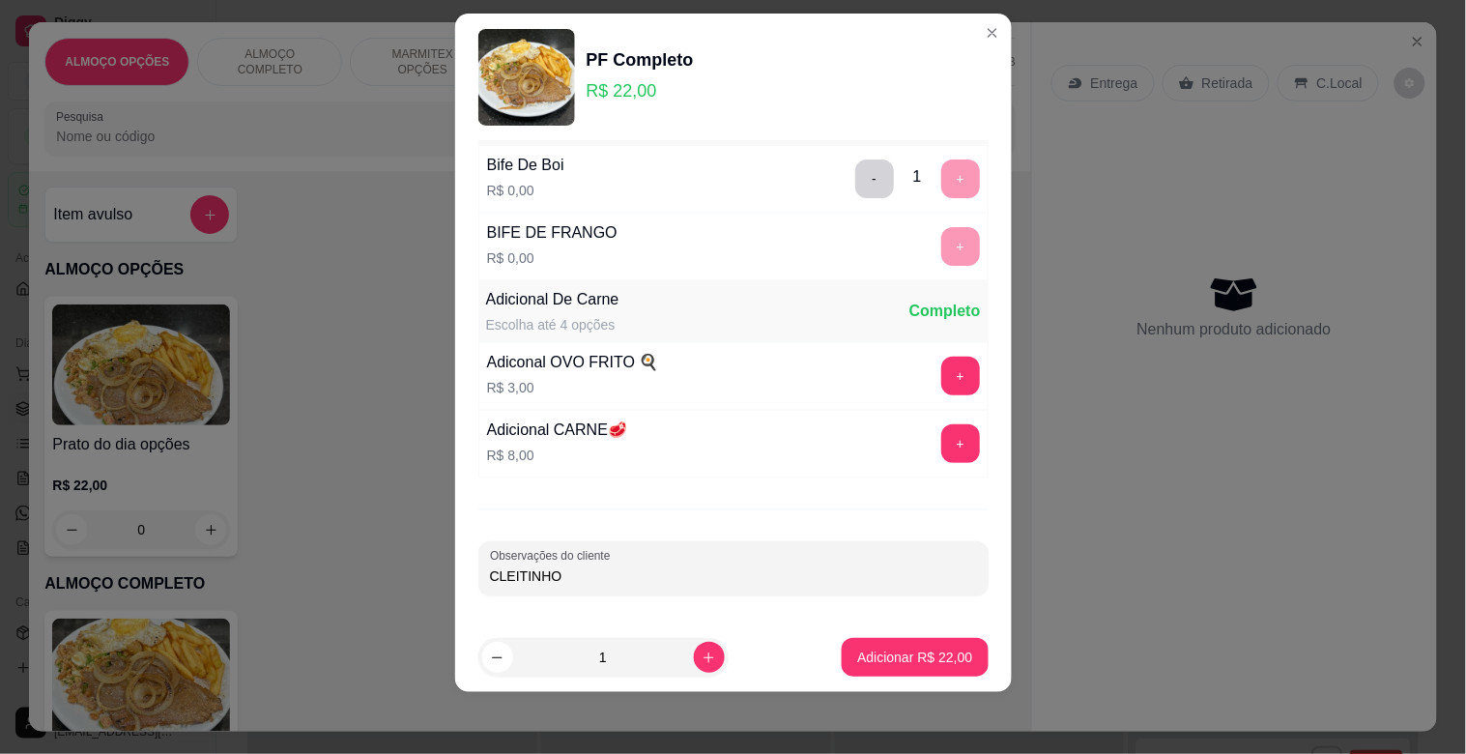
type input "CLEITINHO"
click at [909, 659] on p "Adicionar R$ 22,00" at bounding box center [915, 657] width 112 height 18
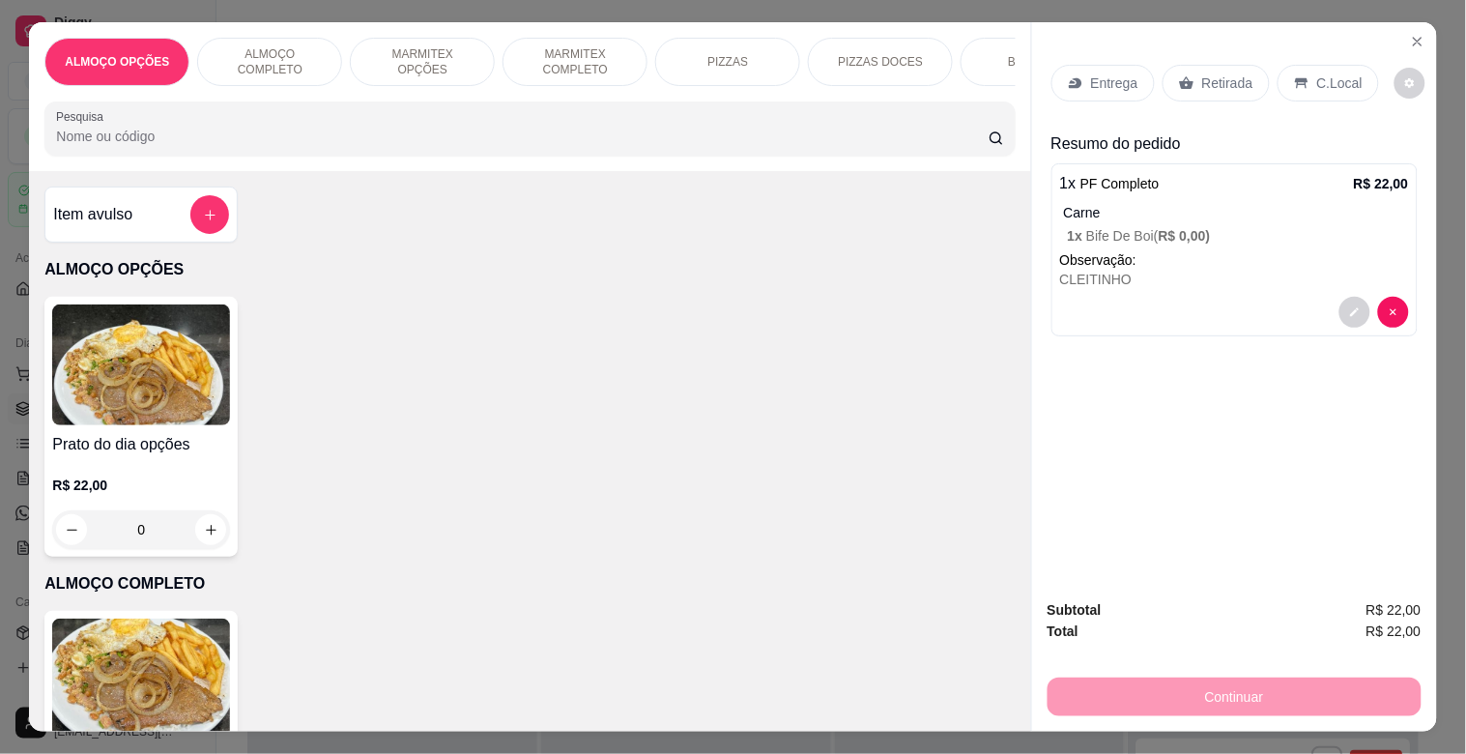
click at [150, 677] on img at bounding box center [141, 679] width 178 height 121
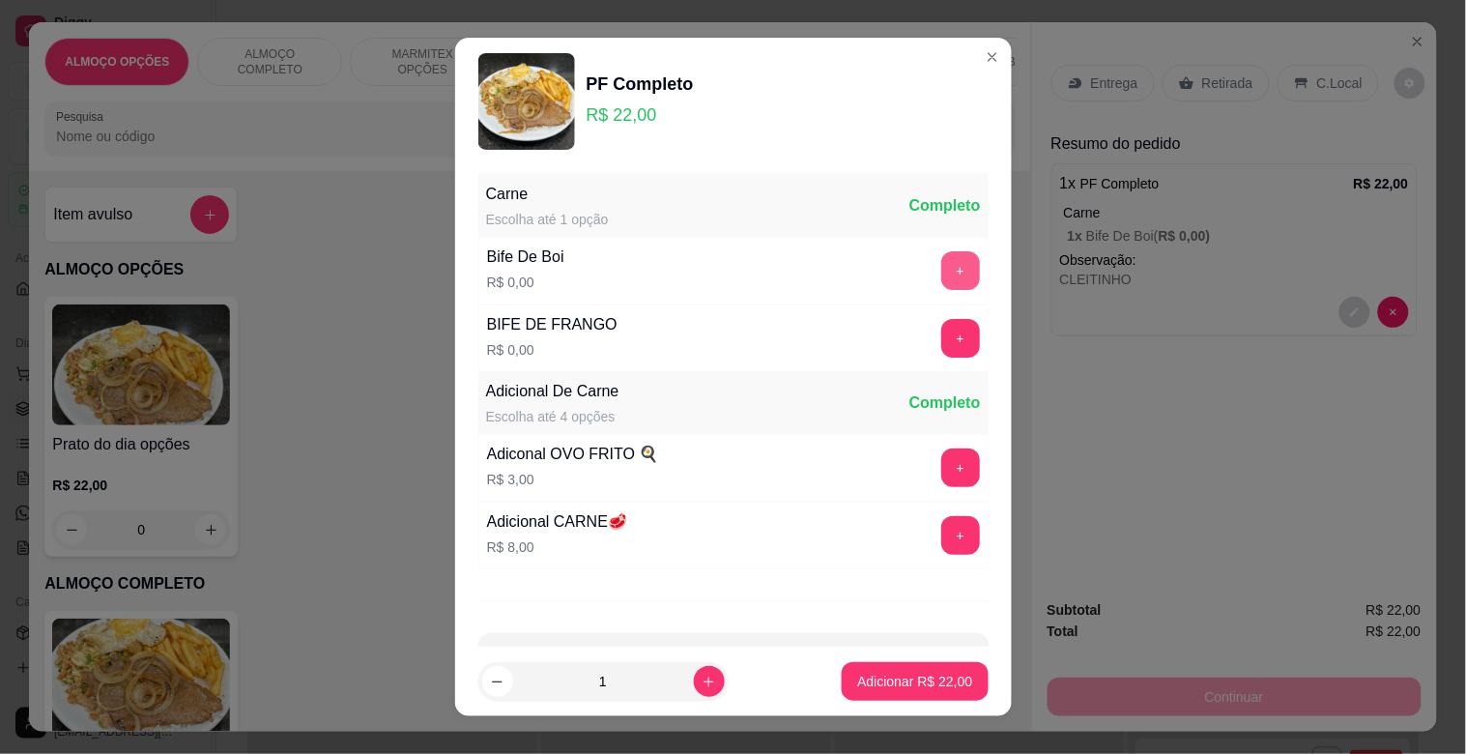
click at [941, 274] on button "+" at bounding box center [960, 270] width 39 height 39
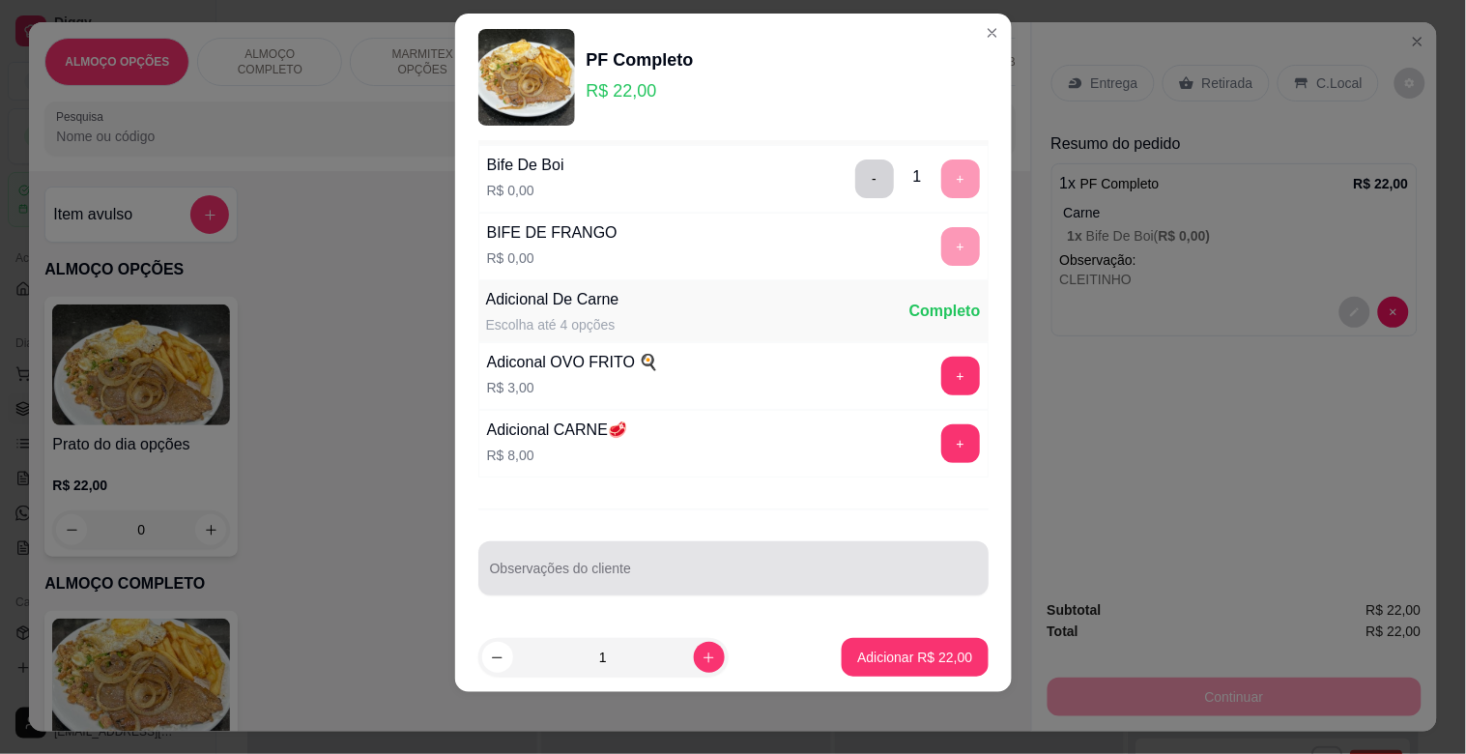
click at [614, 562] on div at bounding box center [733, 568] width 487 height 39
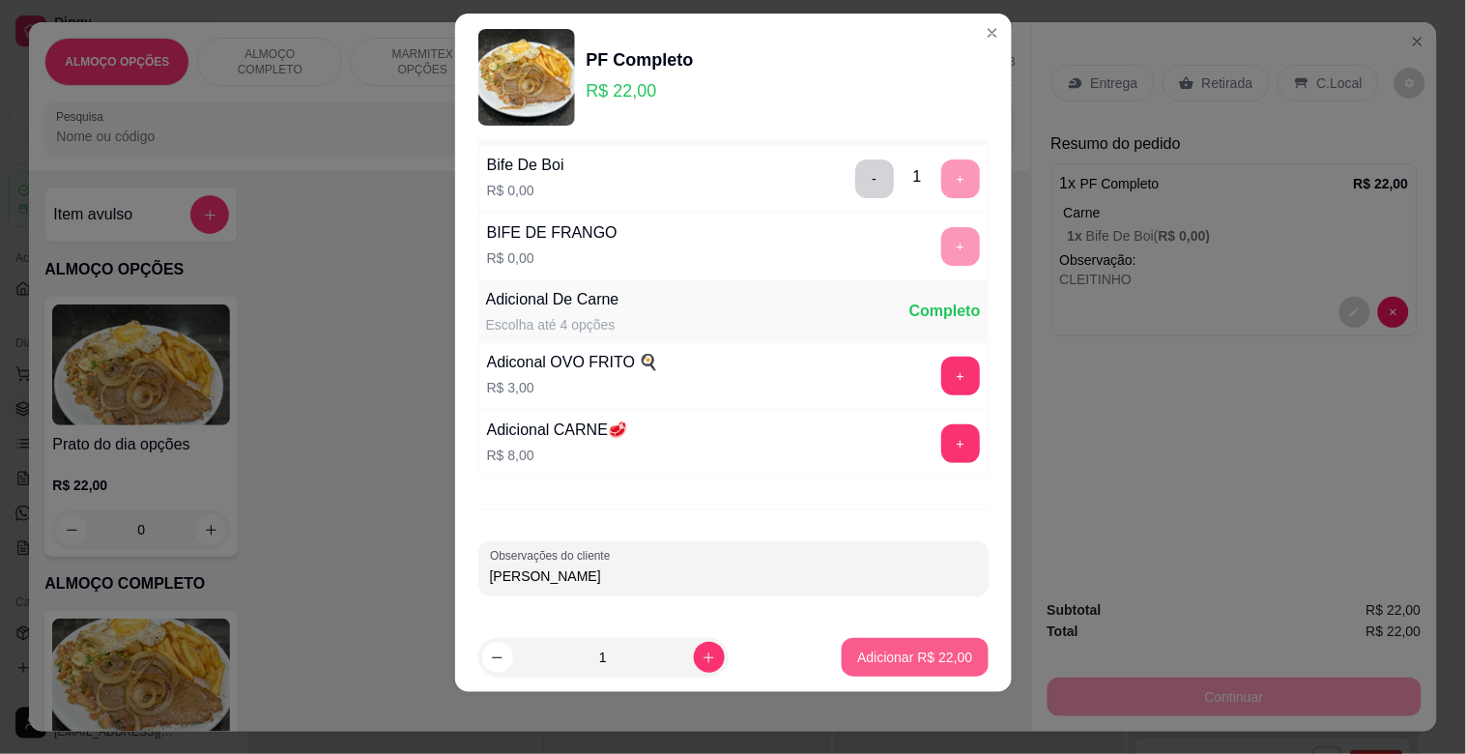
type input "[PERSON_NAME]"
click at [875, 663] on p "Adicionar R$ 22,00" at bounding box center [914, 657] width 115 height 19
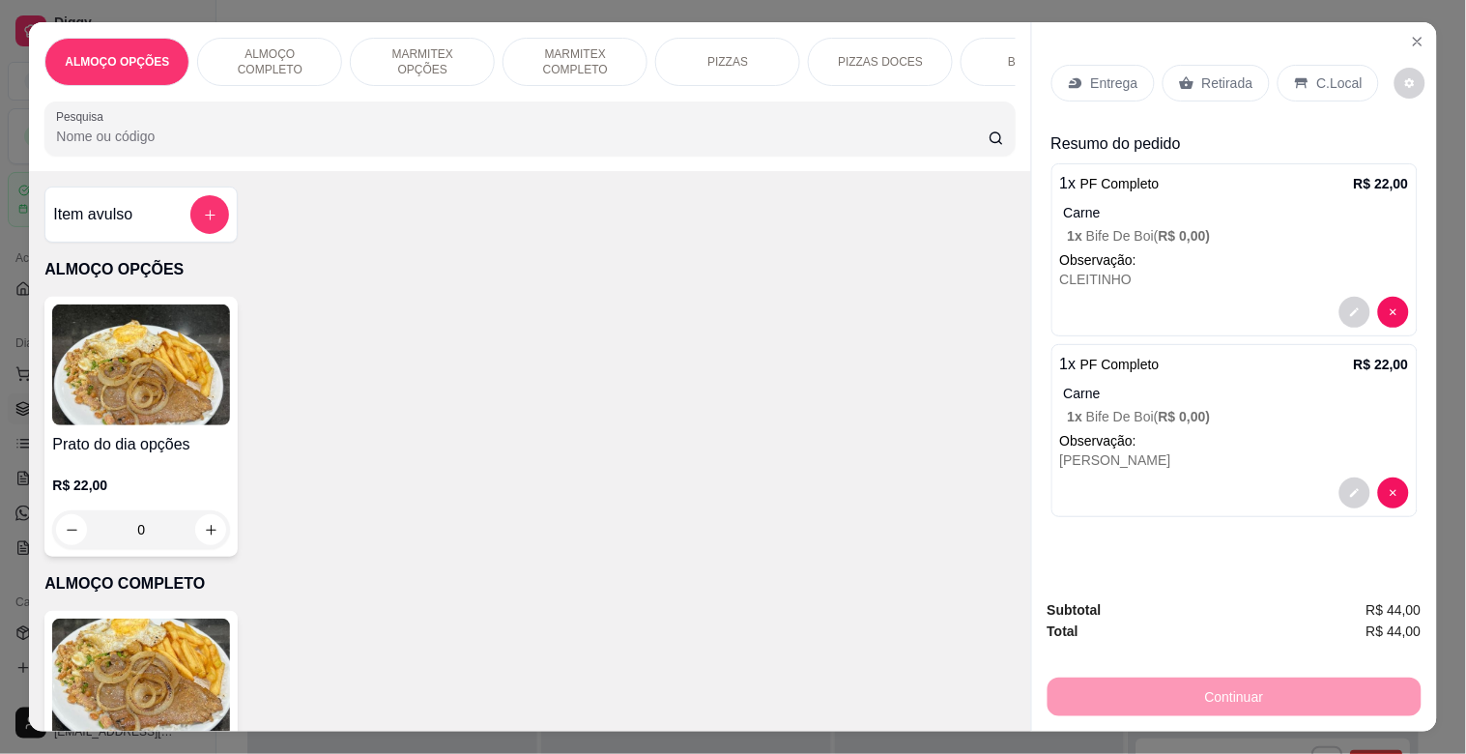
click at [150, 658] on img at bounding box center [141, 679] width 178 height 121
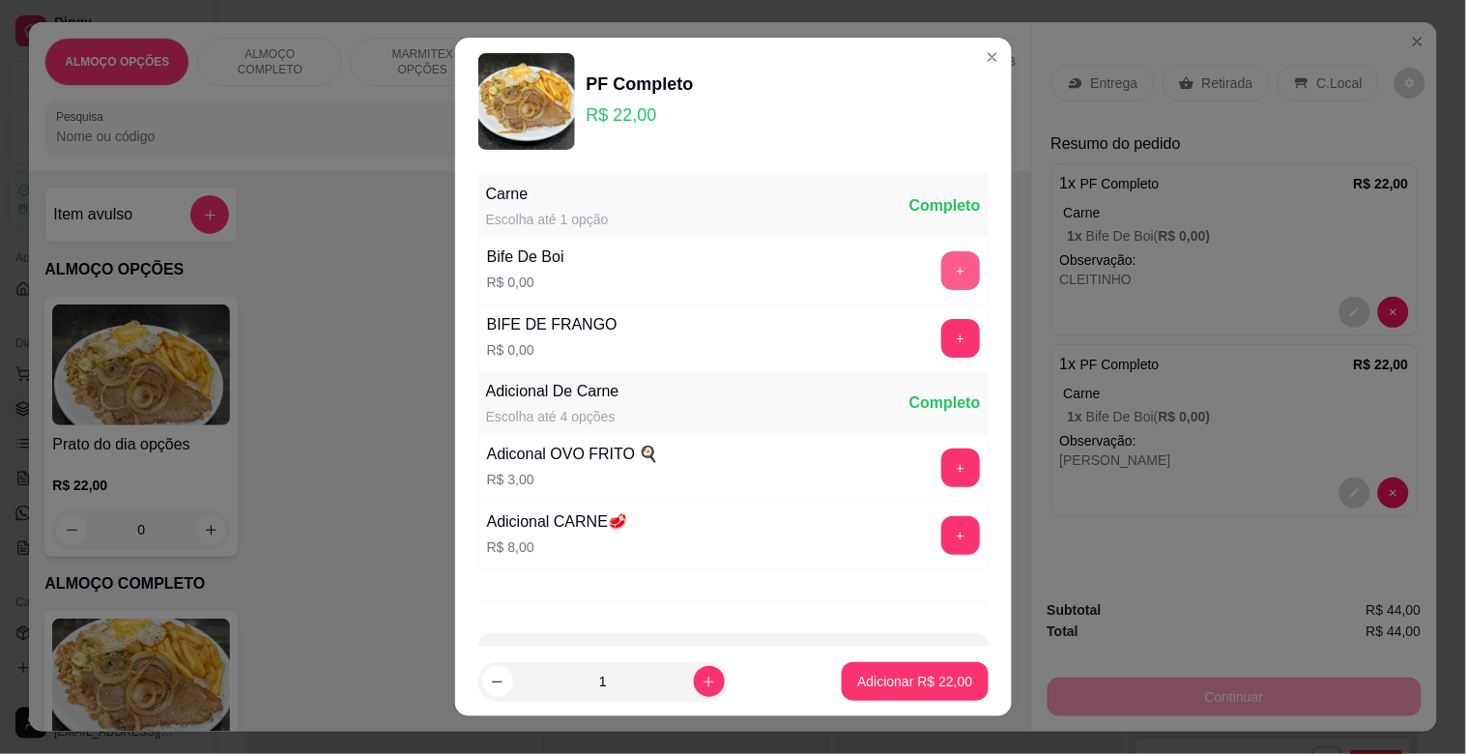
click at [941, 280] on button "+" at bounding box center [960, 270] width 39 height 39
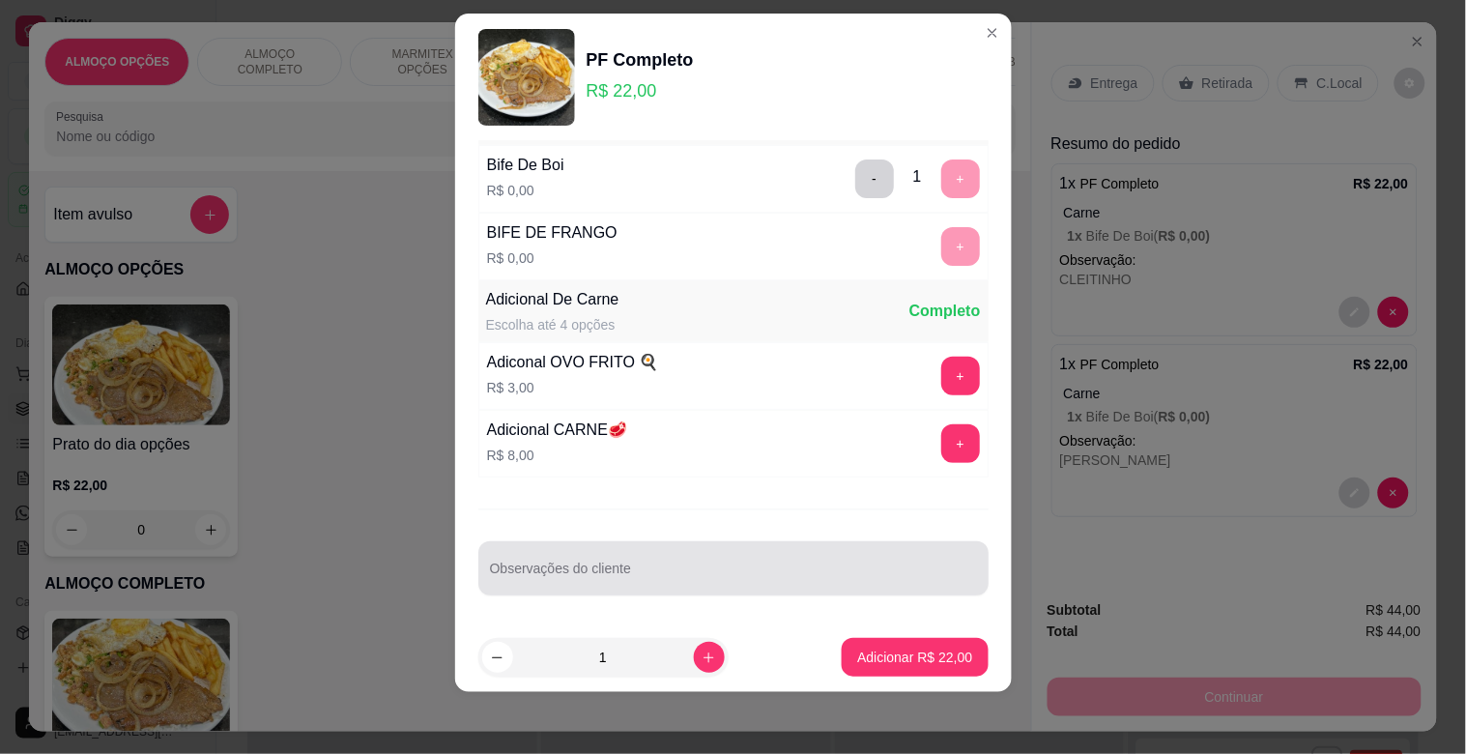
click at [562, 585] on div at bounding box center [733, 568] width 487 height 39
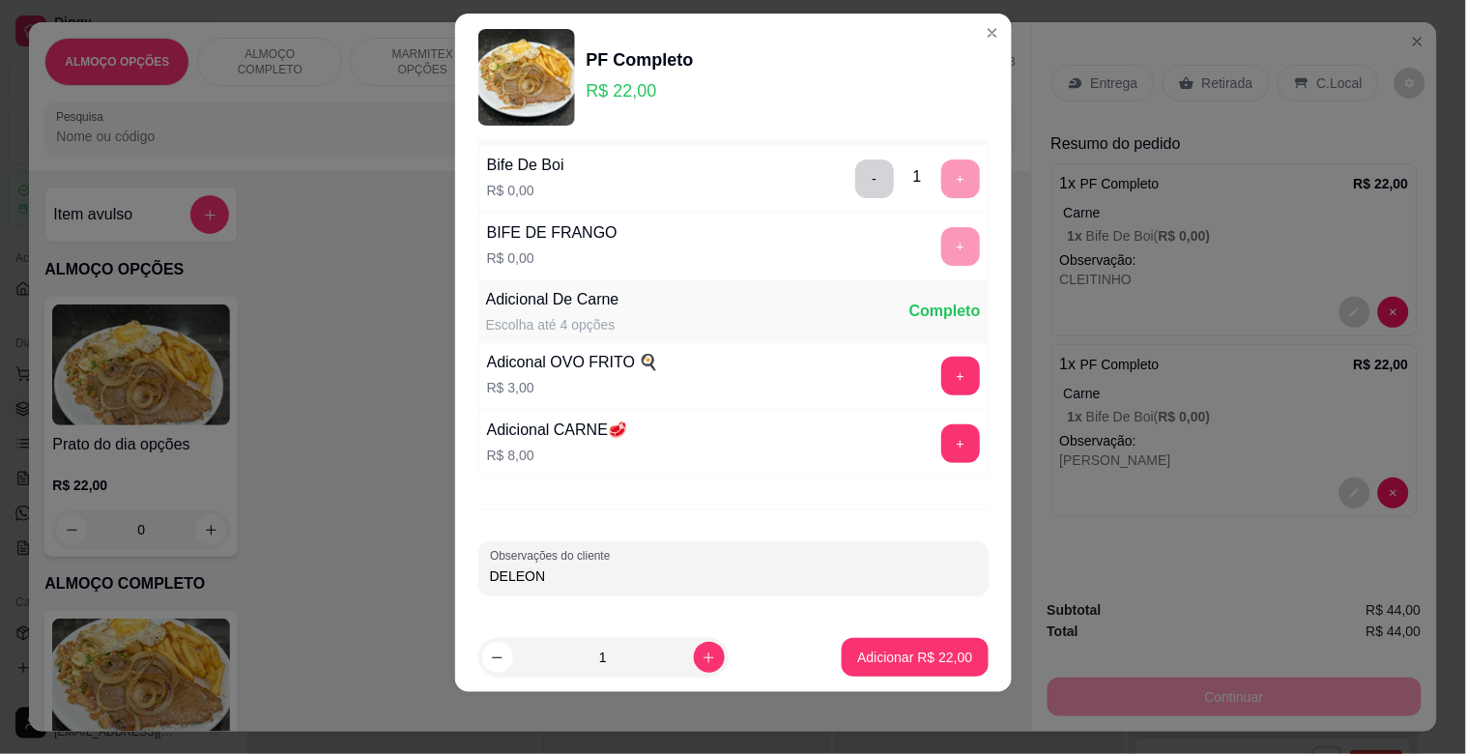
type input "DELEON"
click at [879, 655] on p "Adicionar R$ 22,00" at bounding box center [915, 657] width 112 height 18
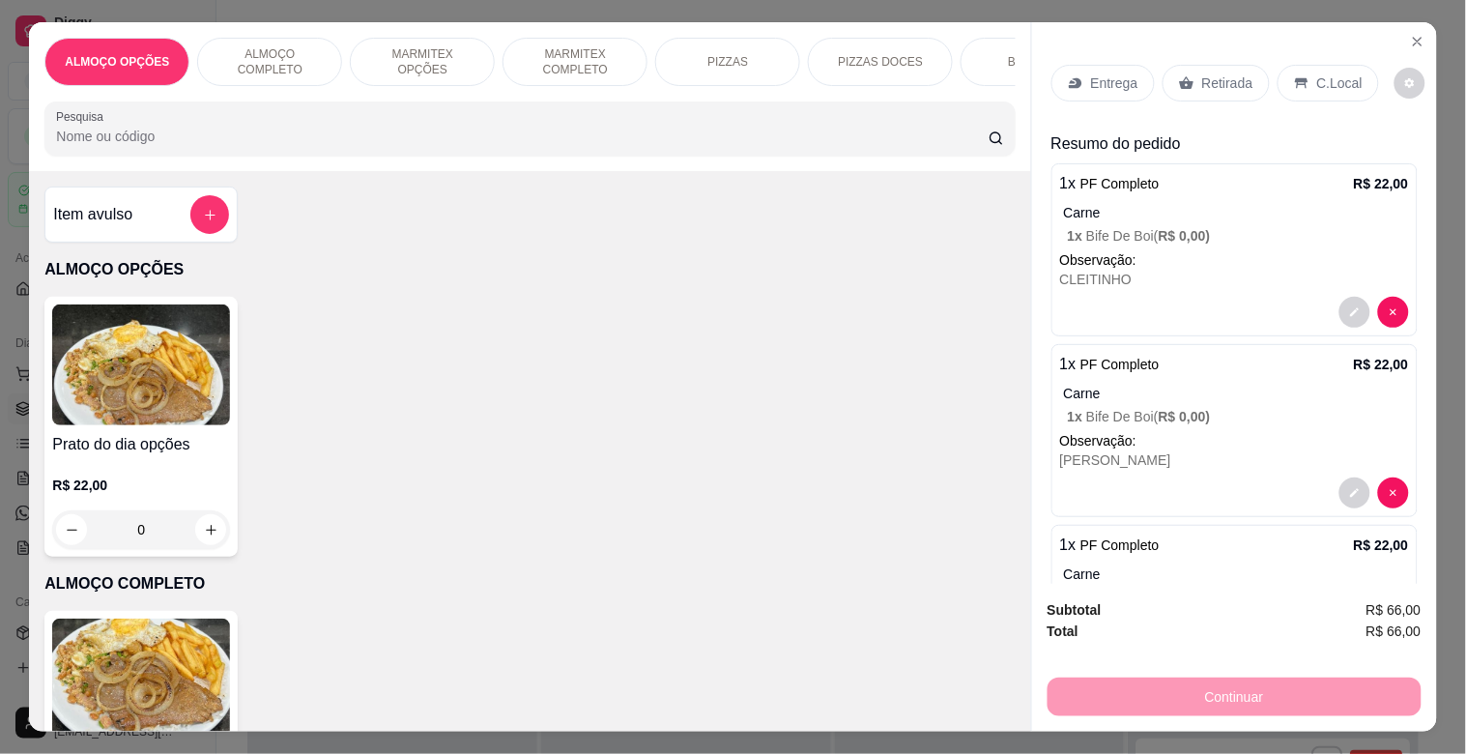
click at [1243, 65] on div "Retirada" at bounding box center [1216, 83] width 107 height 37
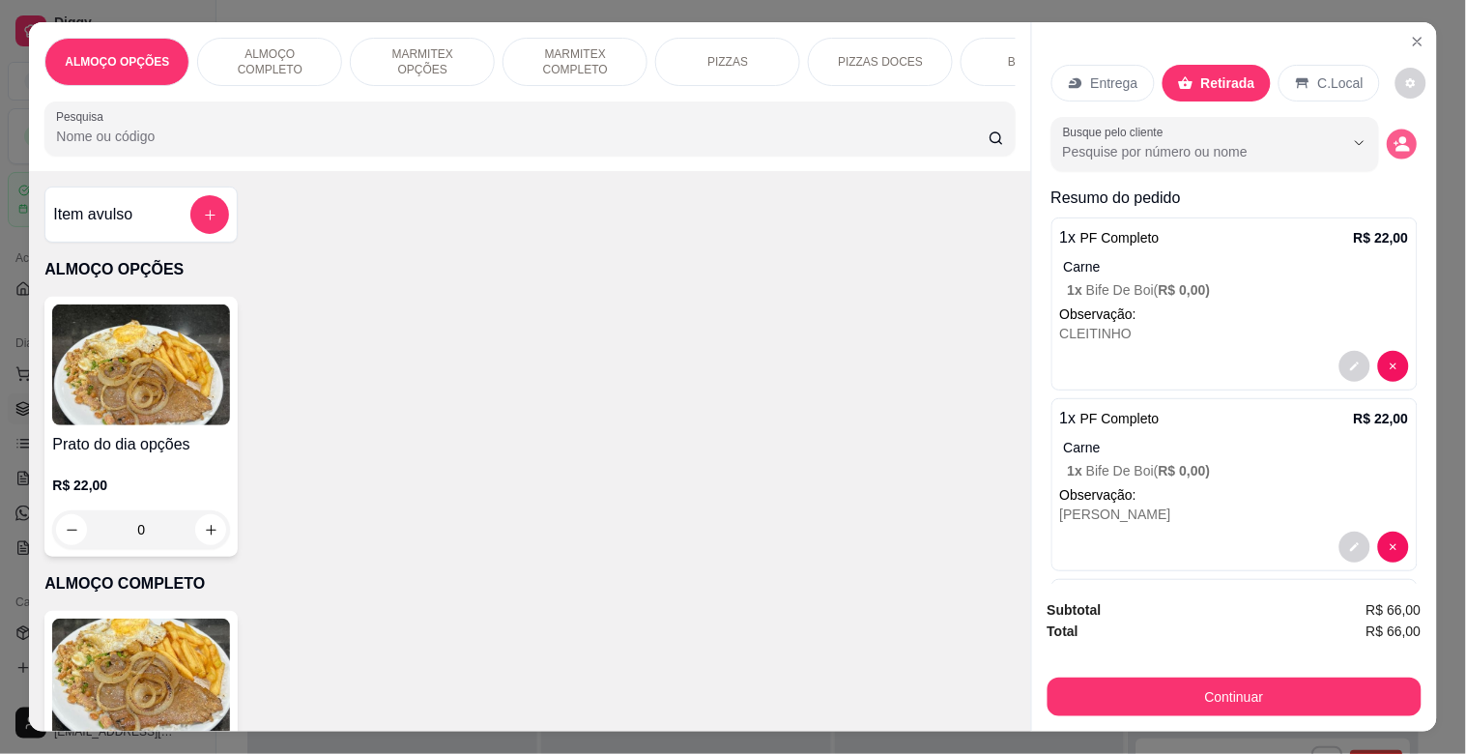
click at [1394, 136] on icon "decrease-product-quantity" at bounding box center [1402, 144] width 16 height 16
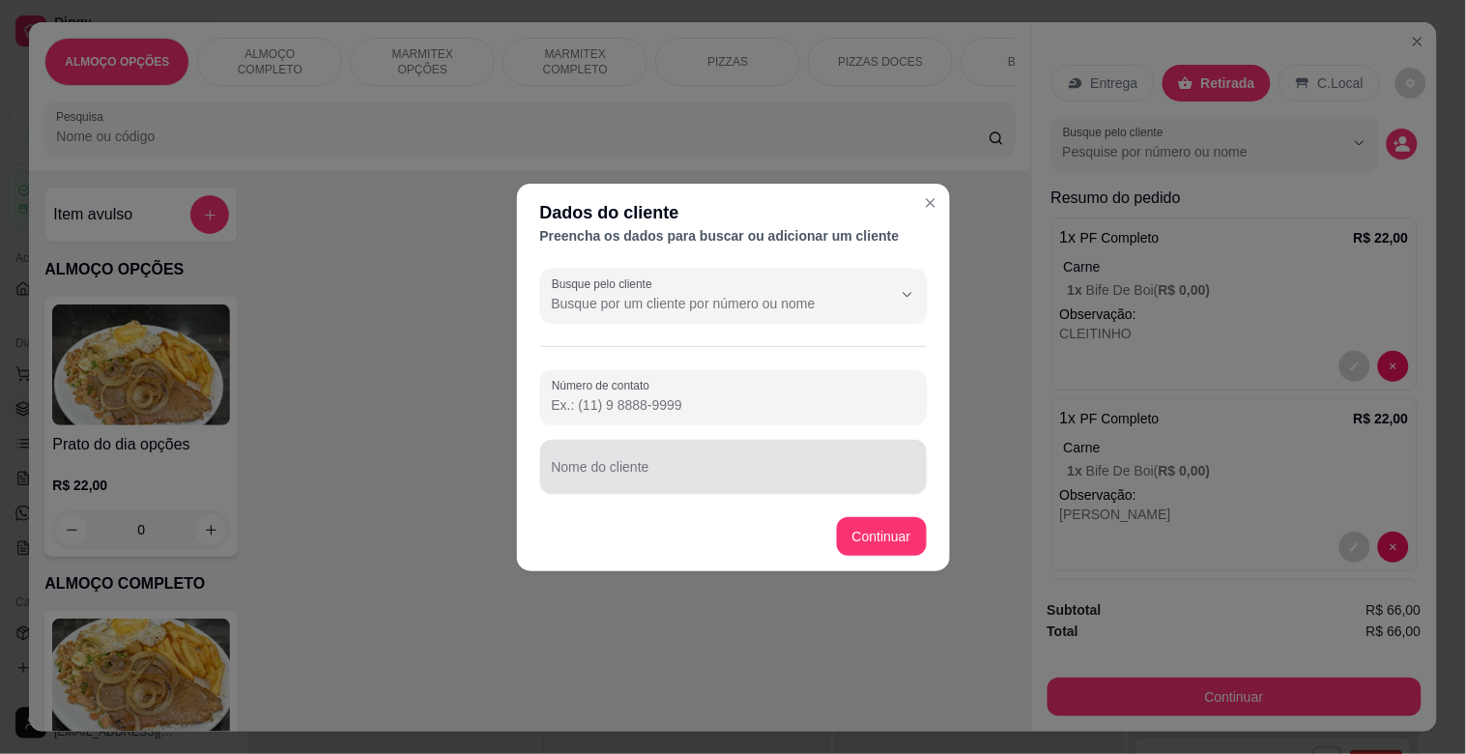
click at [591, 485] on div at bounding box center [733, 466] width 363 height 39
click at [673, 478] on input "REQUISIÇAO OFICIN MODERNA" at bounding box center [733, 474] width 363 height 19
type input "REQUISIÇAO OFICINA MODERNA"
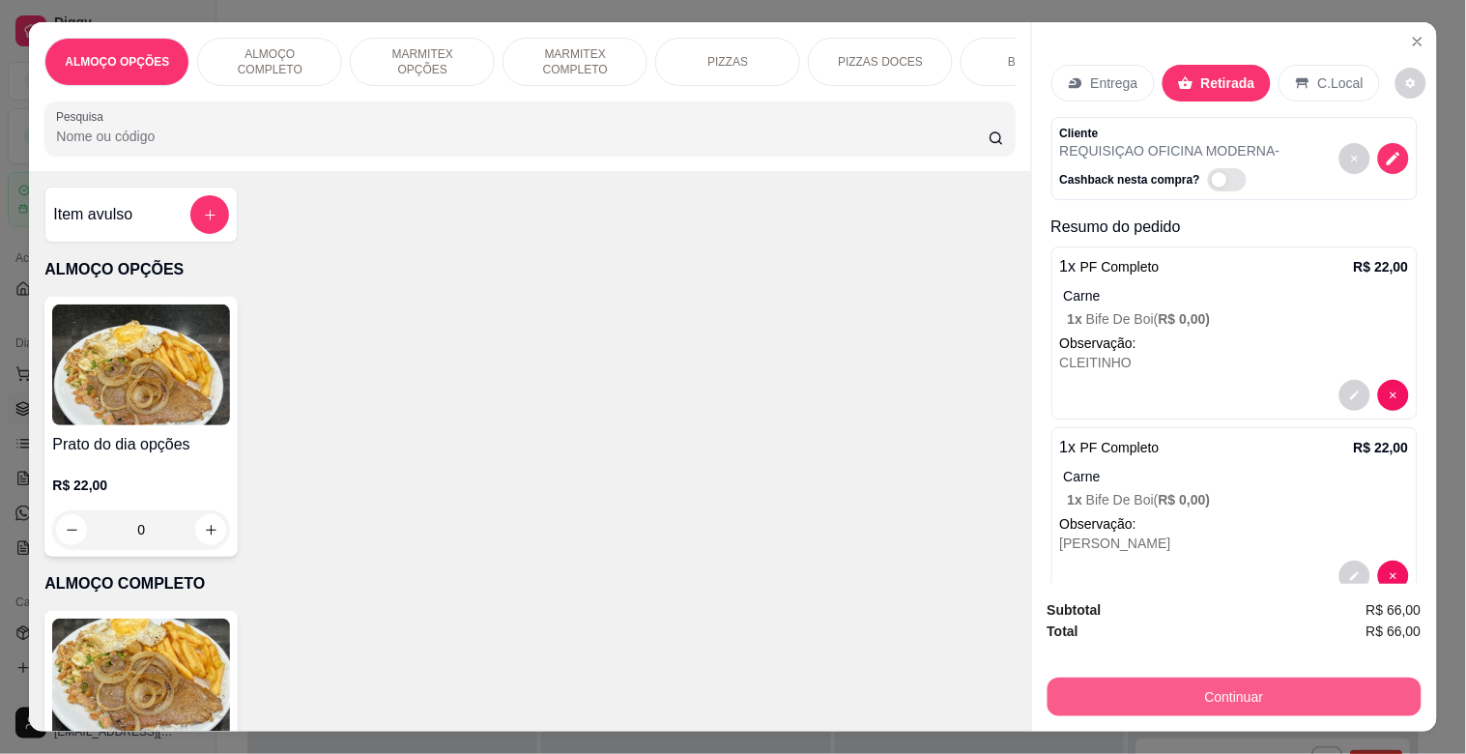
click at [1199, 689] on button "Continuar" at bounding box center [1235, 696] width 374 height 39
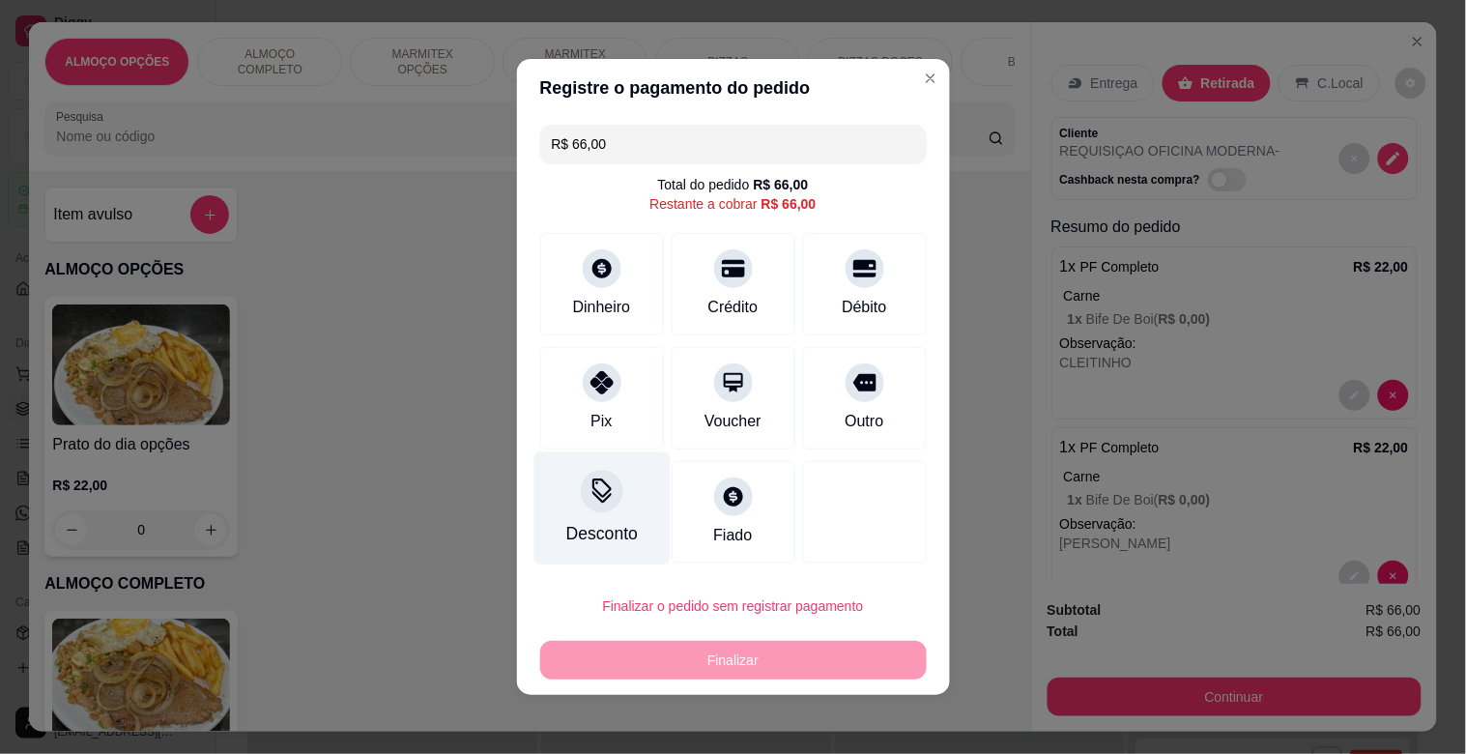
click at [605, 512] on div "Desconto" at bounding box center [601, 508] width 136 height 113
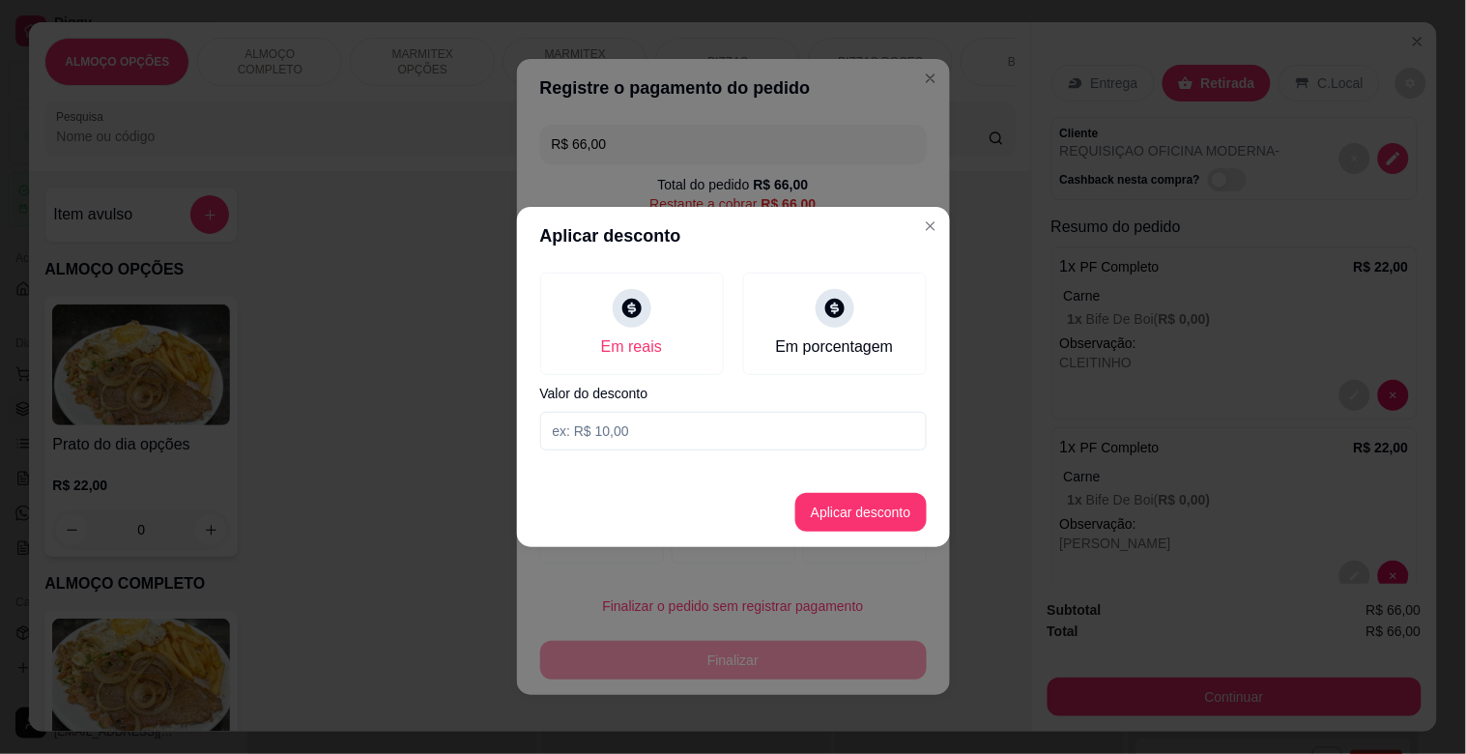
click at [654, 419] on input at bounding box center [733, 431] width 387 height 39
type input "6,00"
click at [890, 514] on button "Aplicar desconto" at bounding box center [860, 512] width 131 height 39
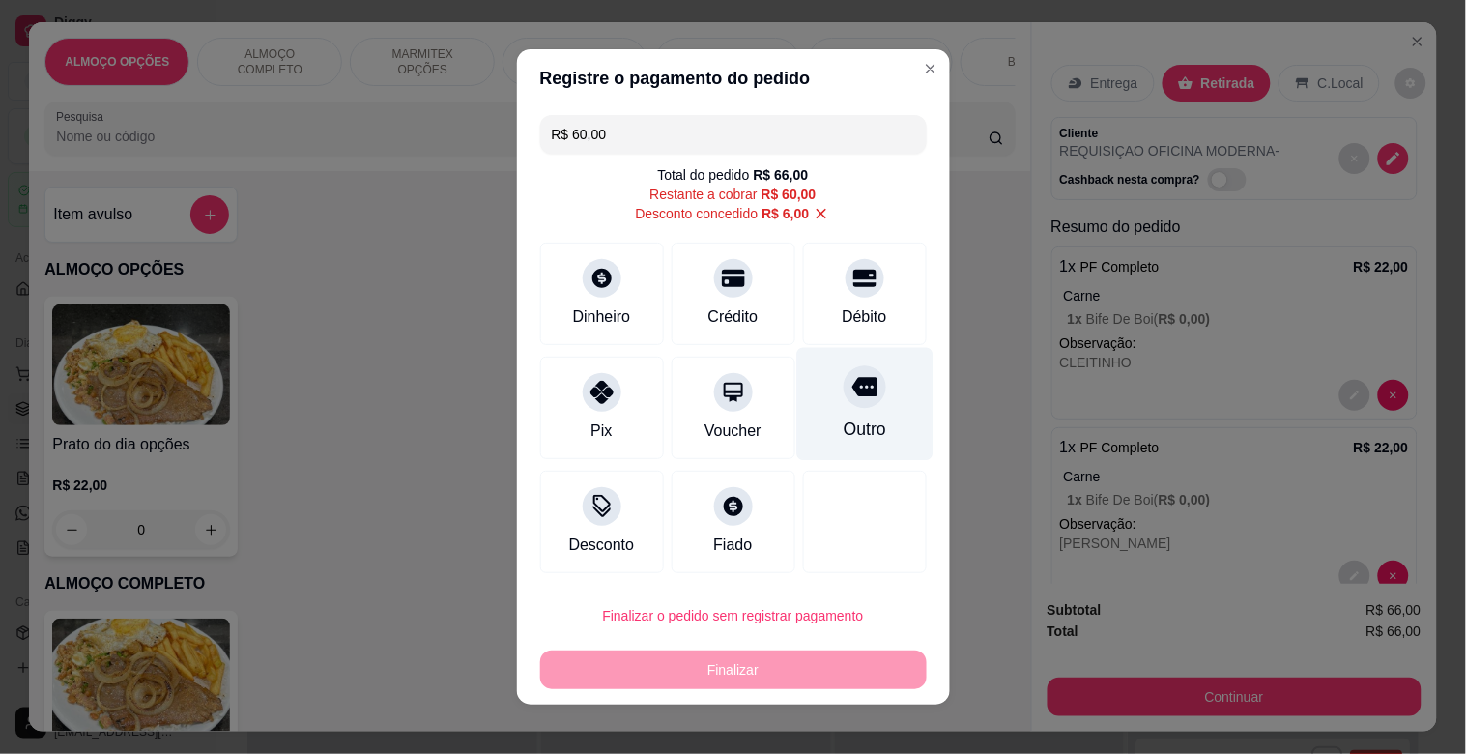
click at [822, 407] on div "Outro" at bounding box center [864, 404] width 136 height 113
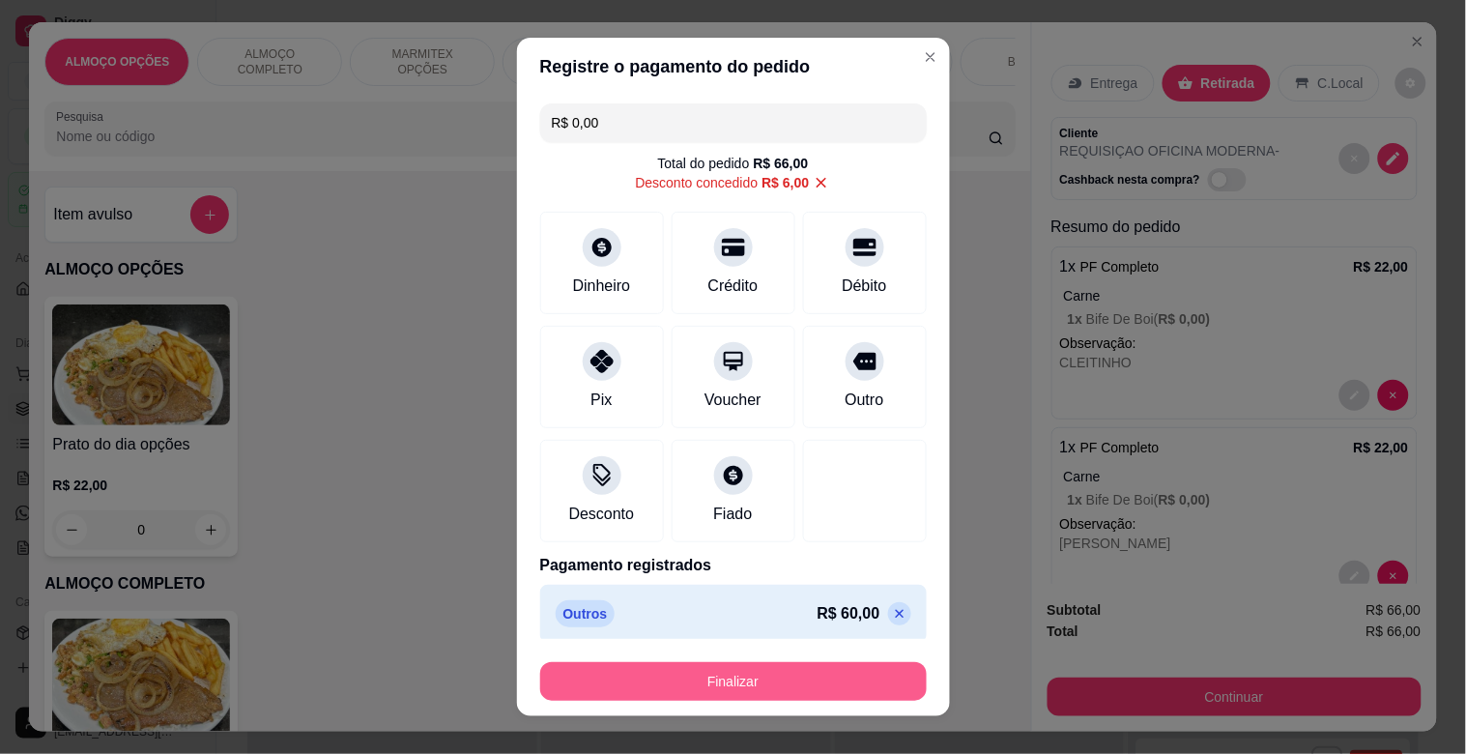
click at [780, 664] on button "Finalizar" at bounding box center [733, 681] width 387 height 39
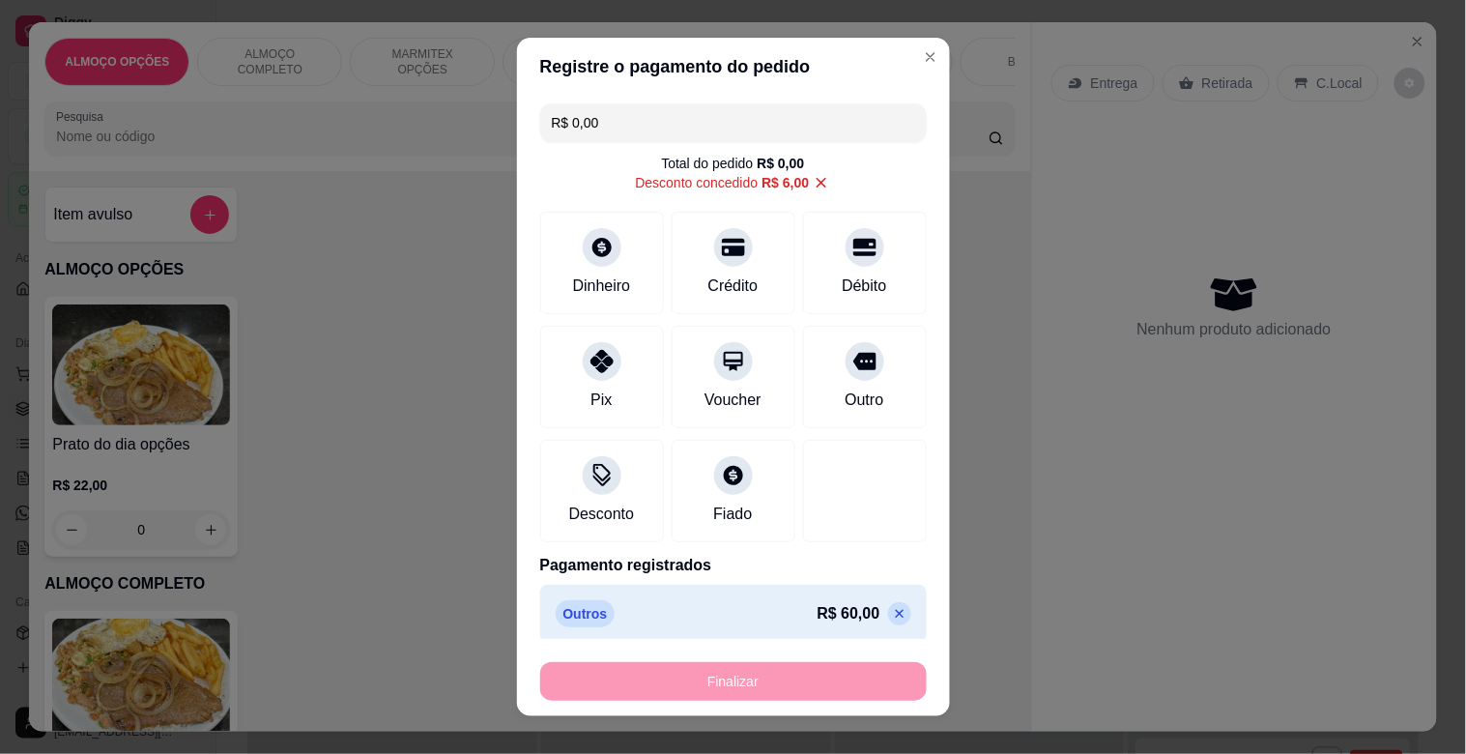
type input "-R$ 66,00"
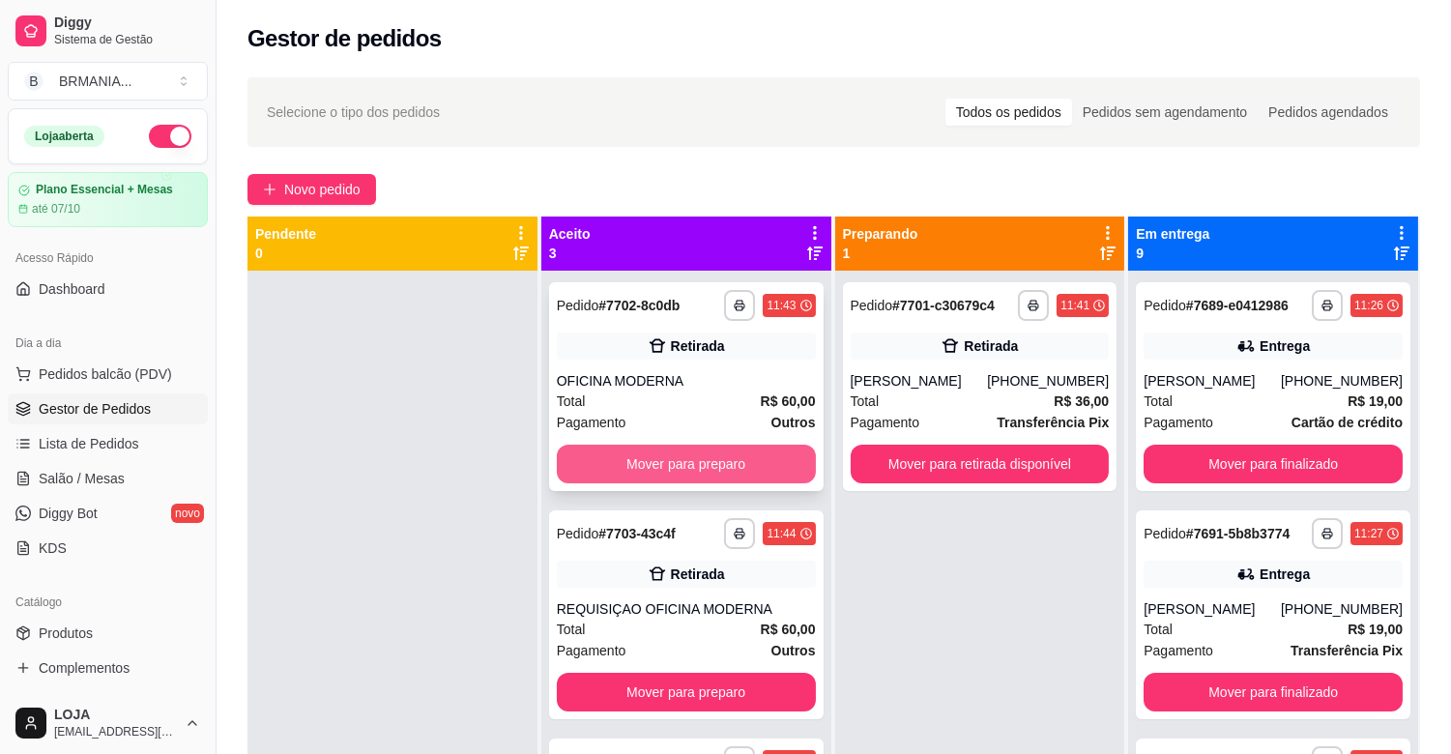
click at [700, 459] on button "Mover para preparo" at bounding box center [686, 464] width 259 height 39
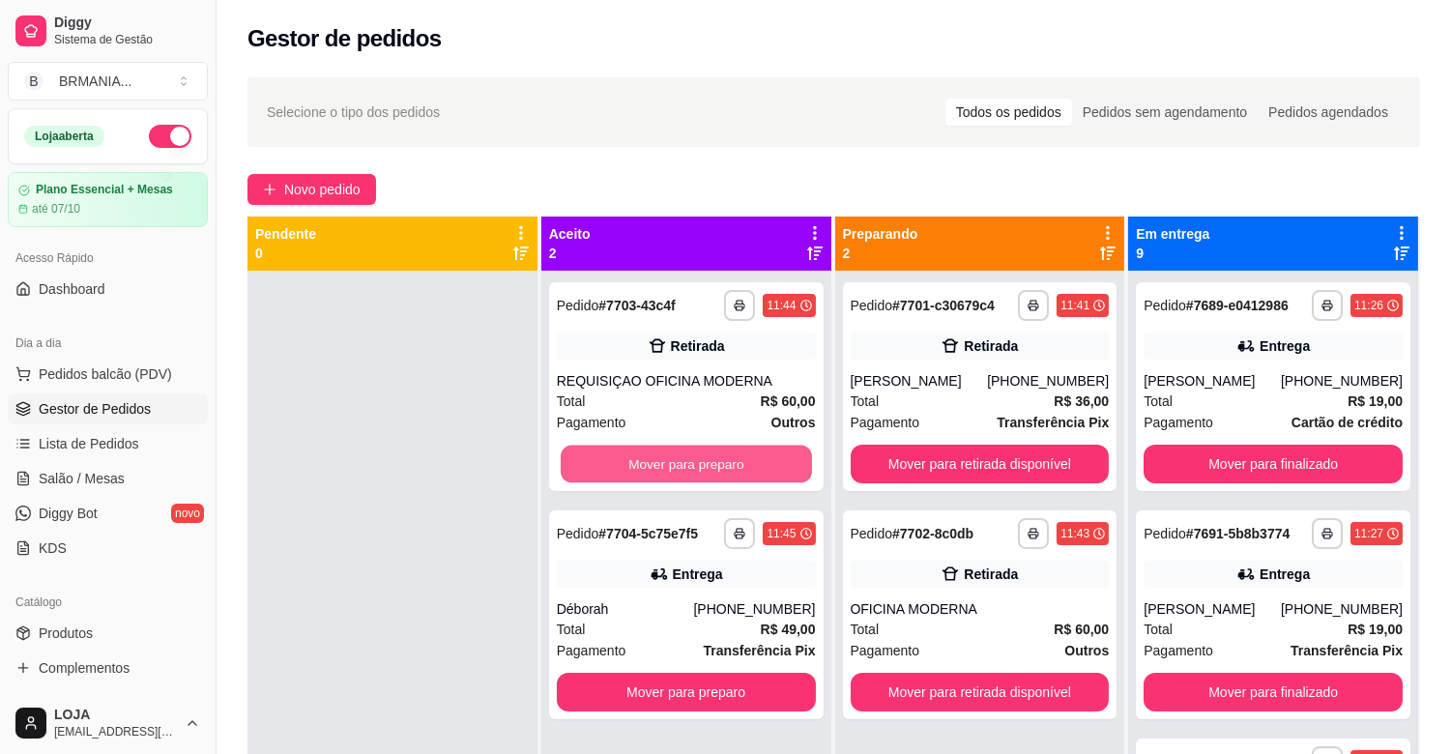
click at [693, 457] on button "Mover para preparo" at bounding box center [686, 465] width 251 height 38
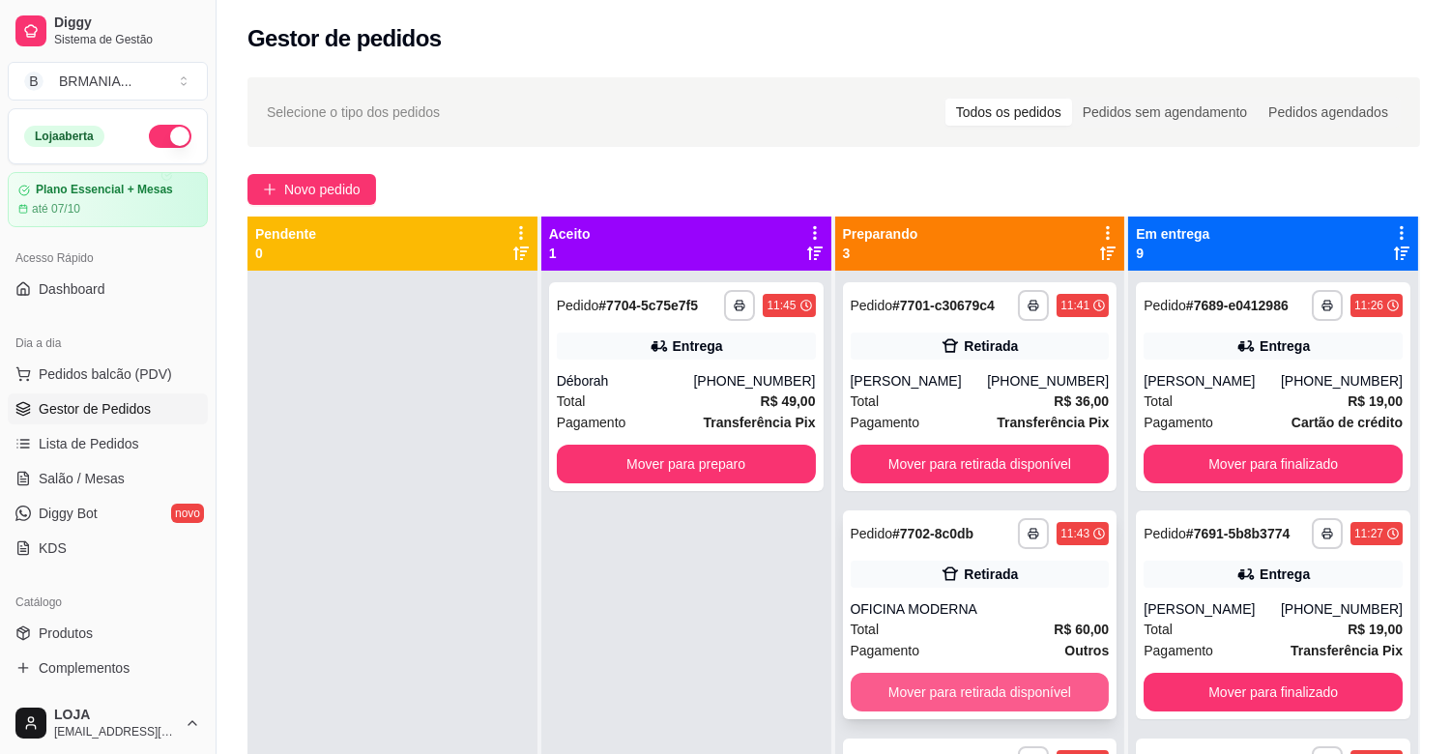
click at [979, 688] on button "Mover para retirada disponível" at bounding box center [979, 692] width 259 height 39
click at [978, 689] on button "Mover para retirada disponível" at bounding box center [979, 692] width 259 height 39
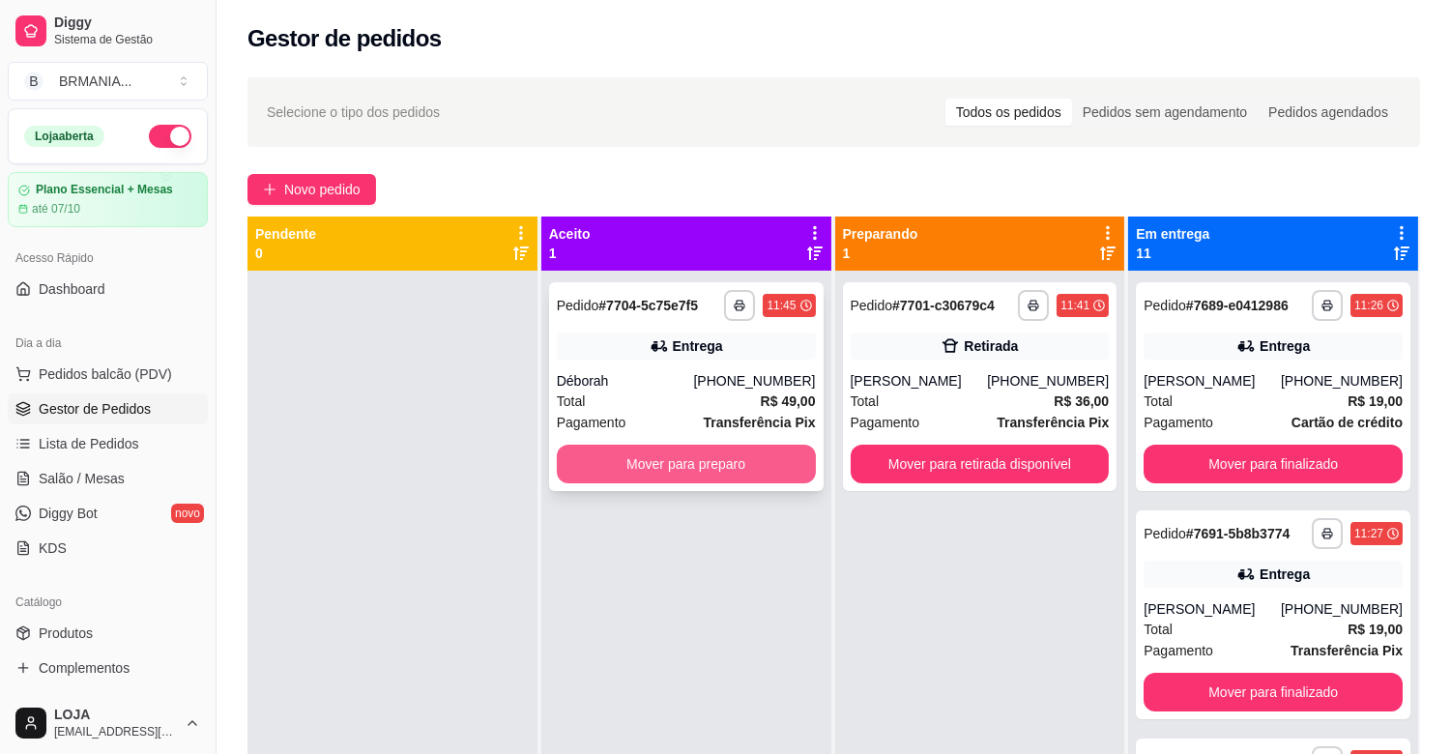
click at [707, 466] on button "Mover para preparo" at bounding box center [686, 464] width 259 height 39
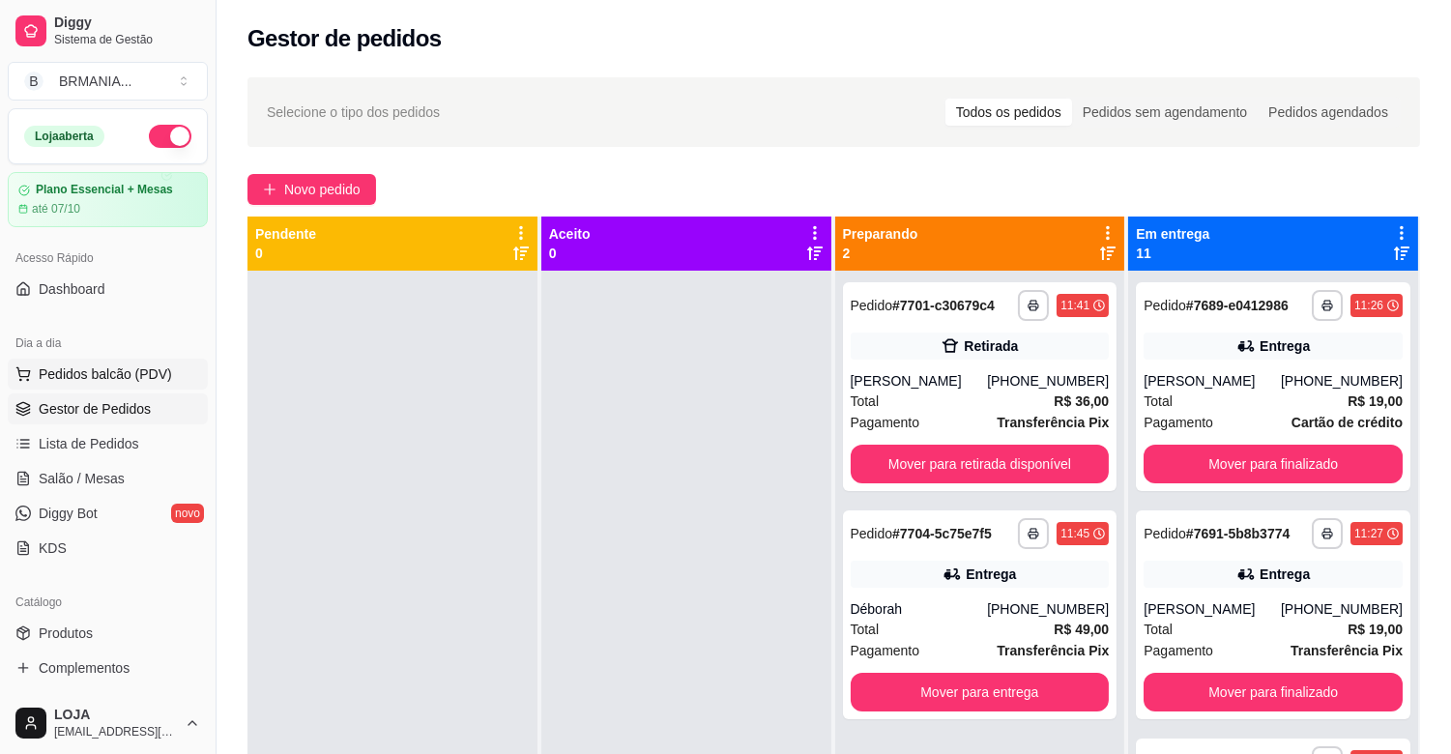
click at [146, 383] on span "Pedidos balcão (PDV)" at bounding box center [105, 373] width 133 height 19
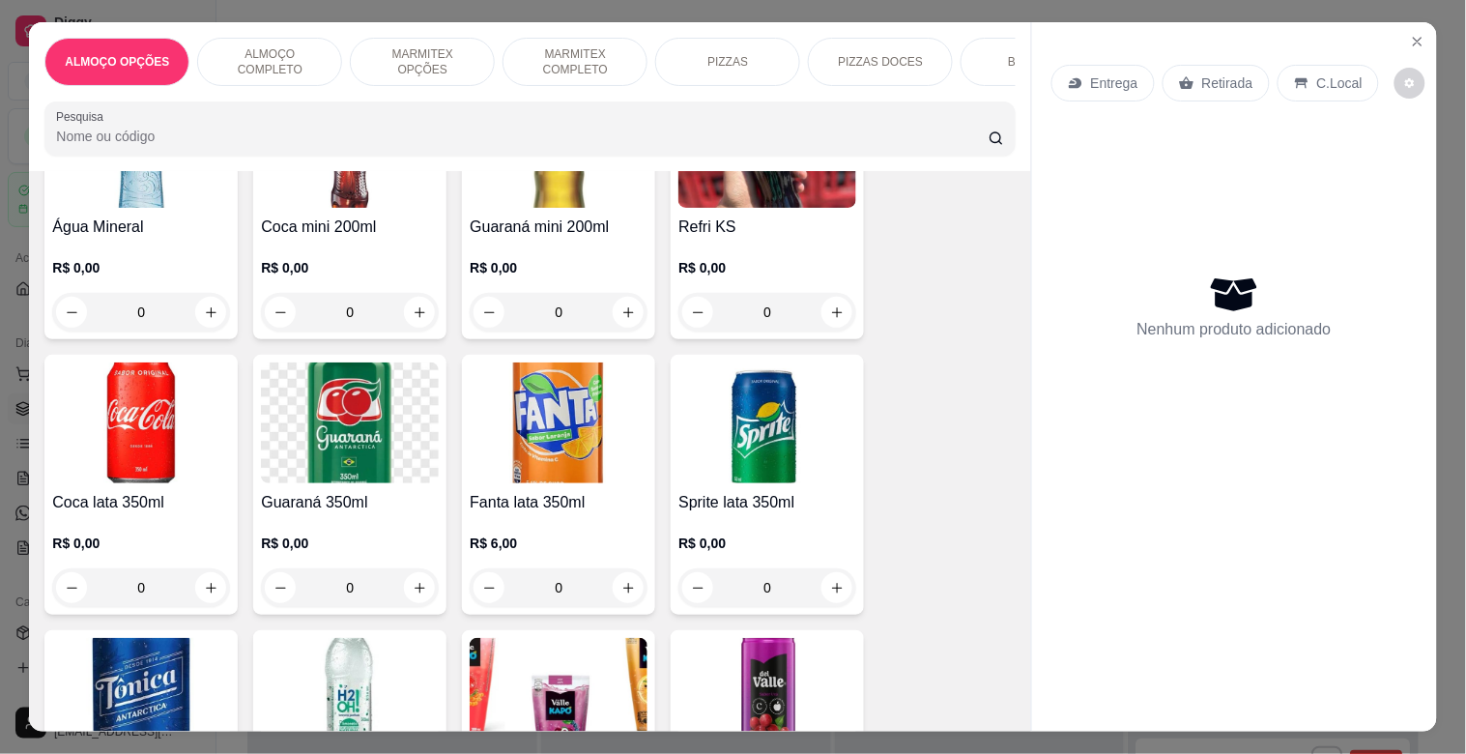
scroll to position [1943, 0]
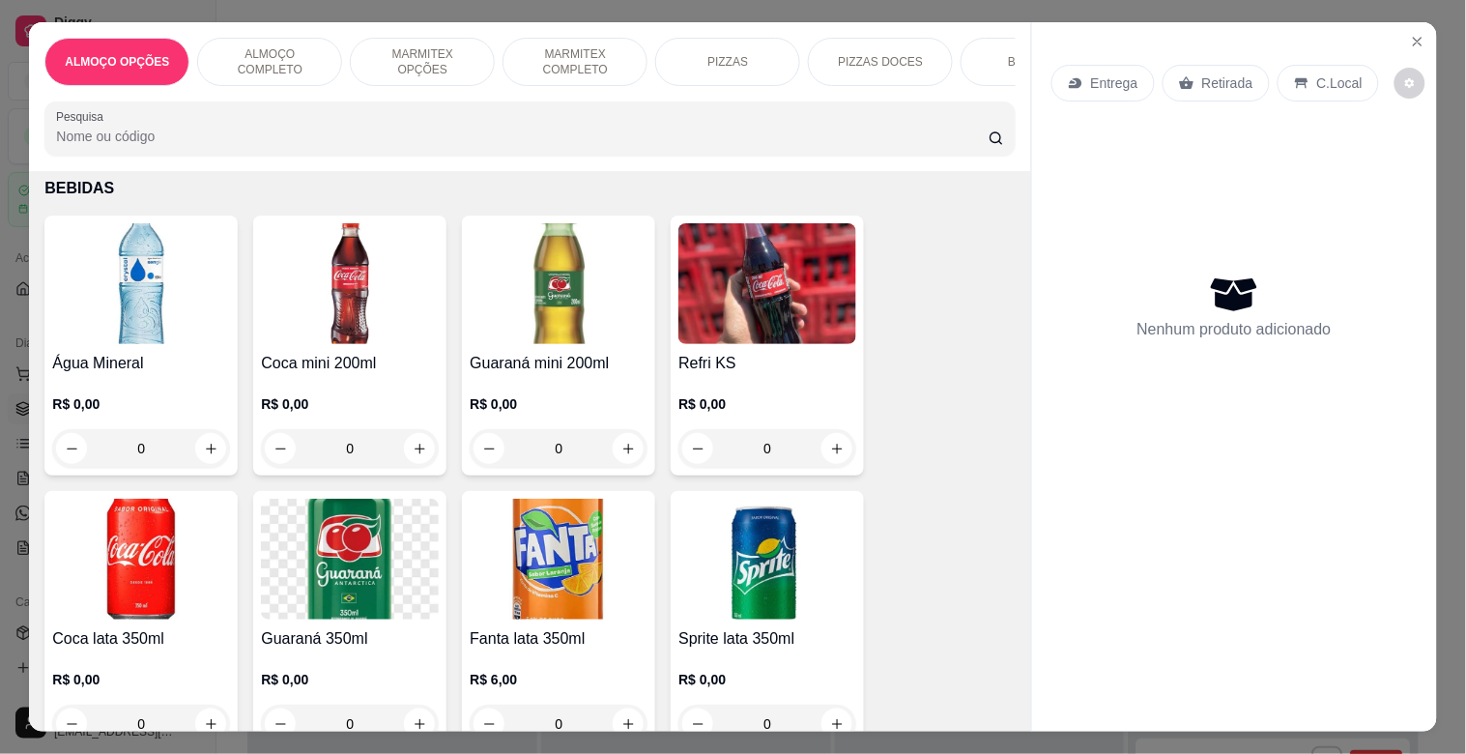
click at [765, 341] on img at bounding box center [767, 283] width 178 height 121
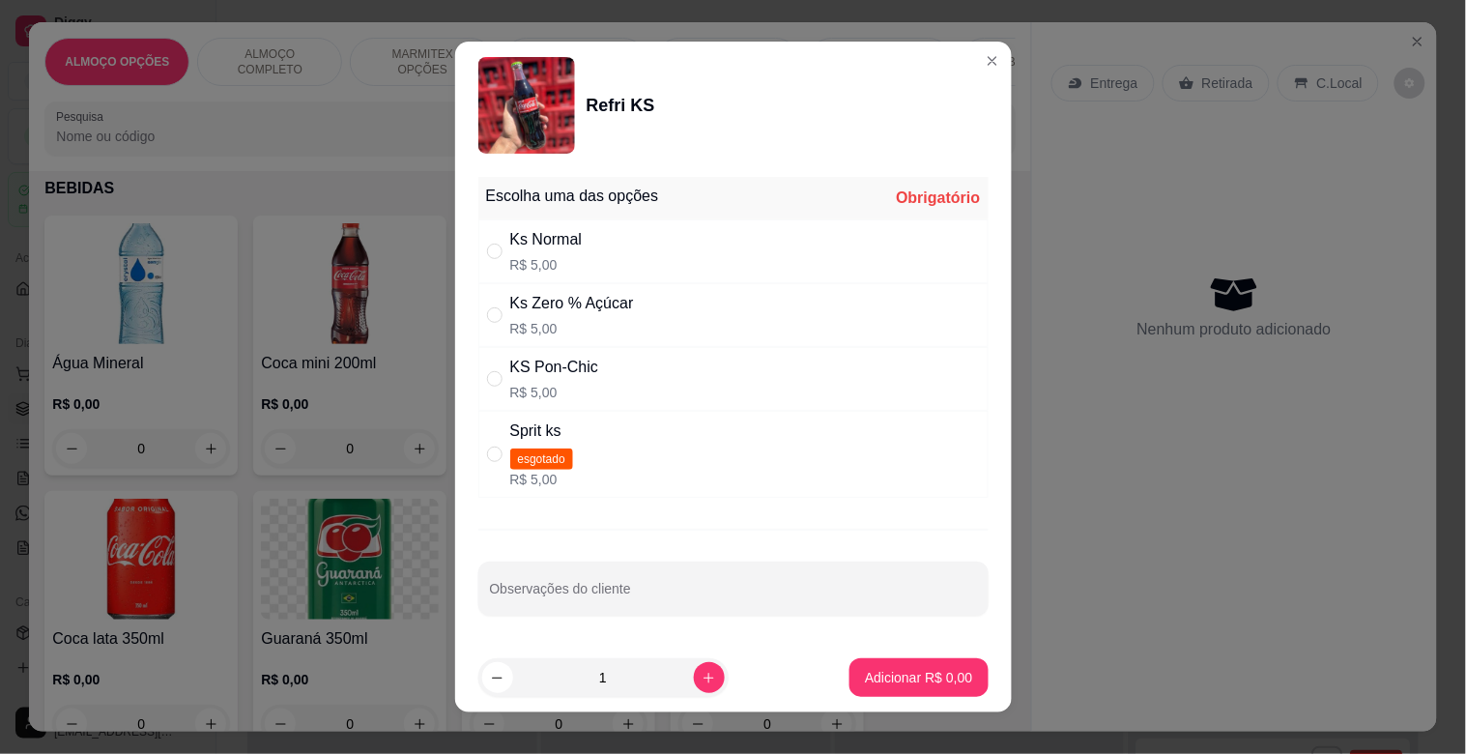
click at [596, 240] on div "Ks Normal R$ 5,00" at bounding box center [733, 251] width 510 height 64
radio input "true"
click at [931, 677] on p "Adicionar R$ 5,00" at bounding box center [918, 677] width 107 height 19
type input "1"
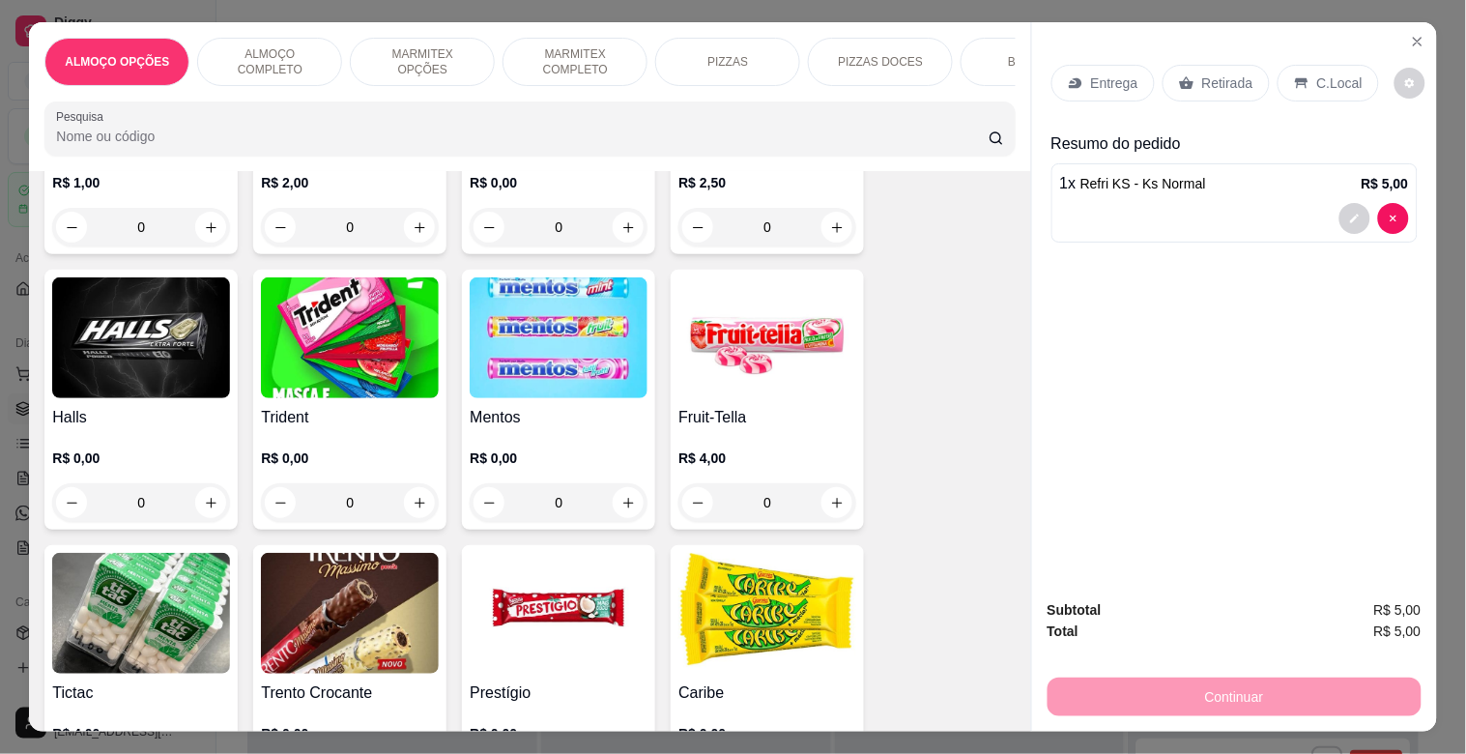
scroll to position [7115, 0]
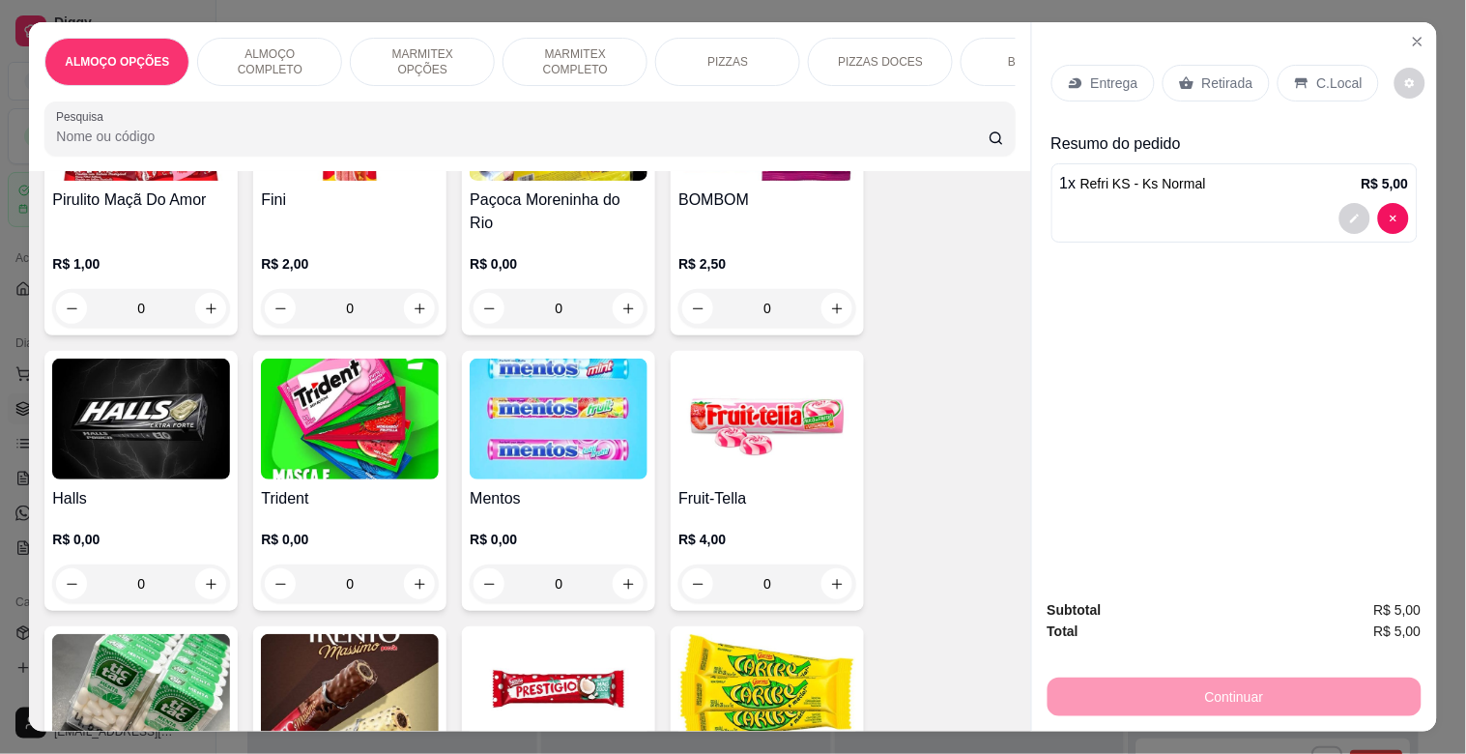
click at [602, 634] on img at bounding box center [559, 694] width 178 height 121
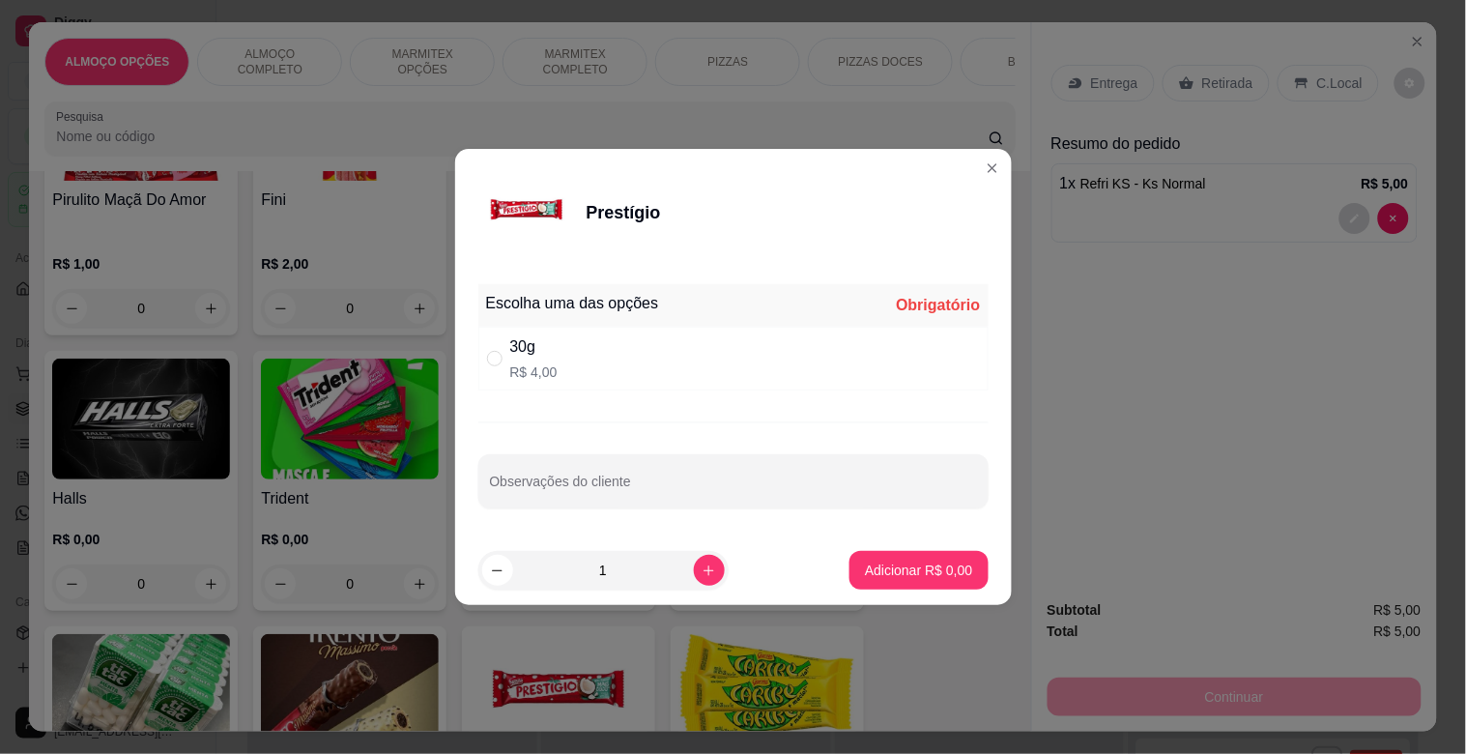
click at [573, 358] on div "30g R$ 4,00" at bounding box center [733, 359] width 510 height 64
radio input "true"
click at [928, 575] on p "Adicionar R$ 4,00" at bounding box center [918, 570] width 107 height 19
type input "1"
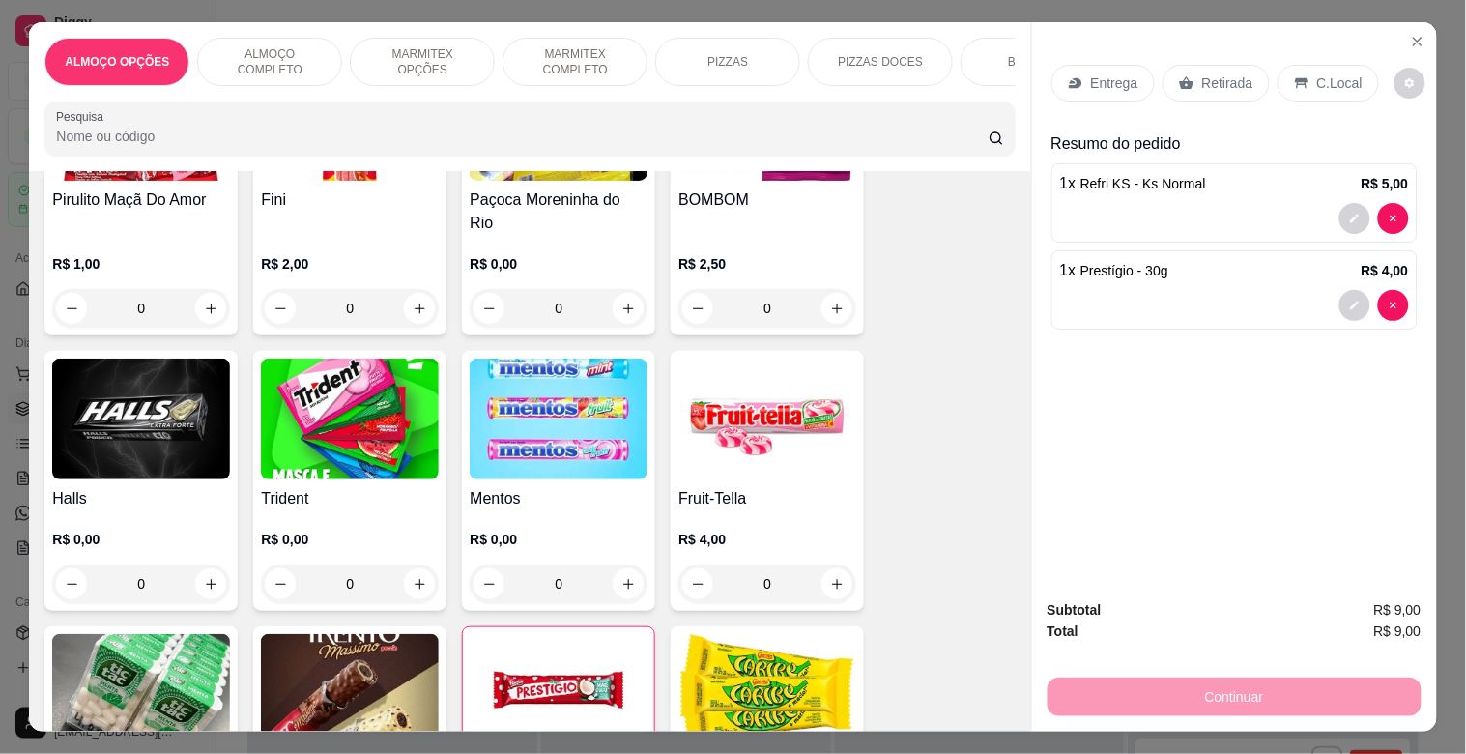
click at [1225, 79] on p "Retirada" at bounding box center [1227, 82] width 51 height 19
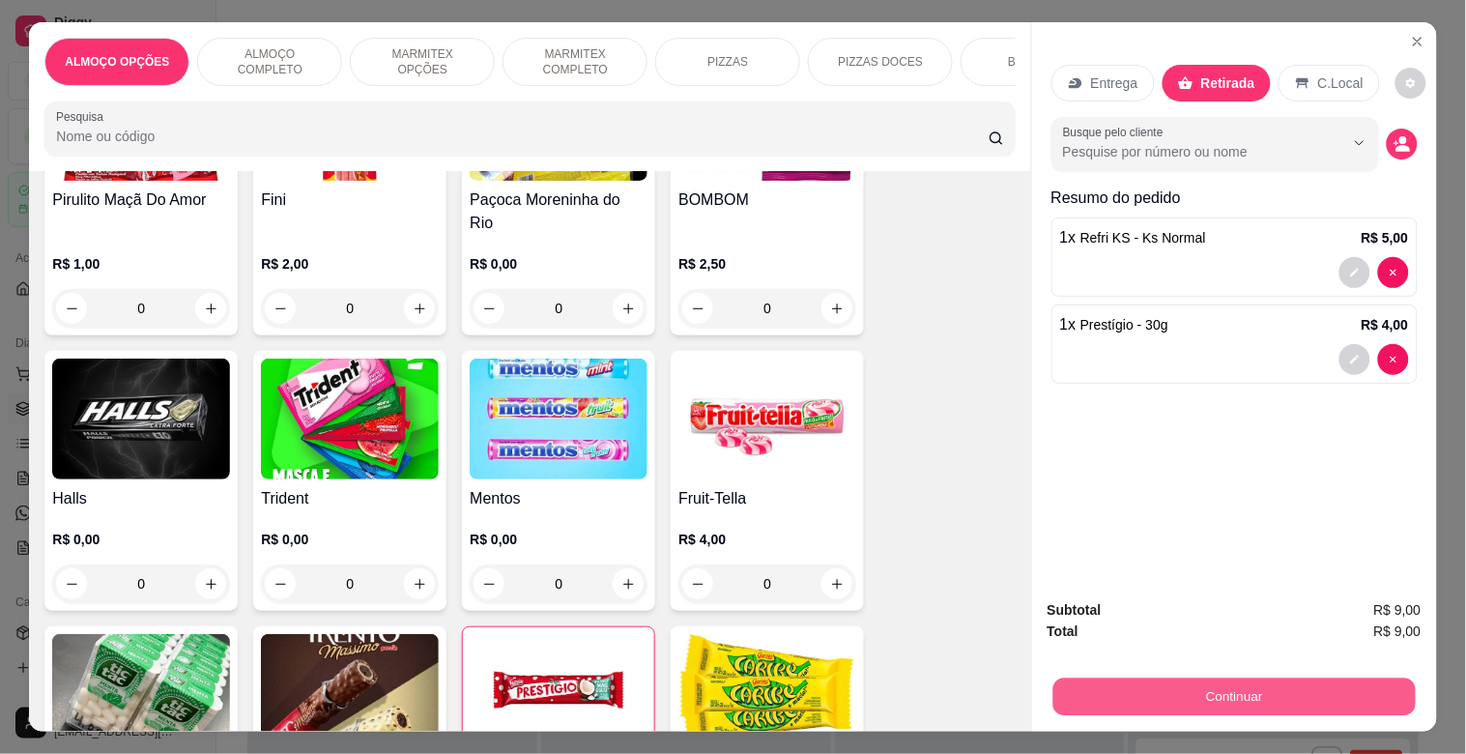
click at [1210, 694] on button "Continuar" at bounding box center [1233, 696] width 362 height 38
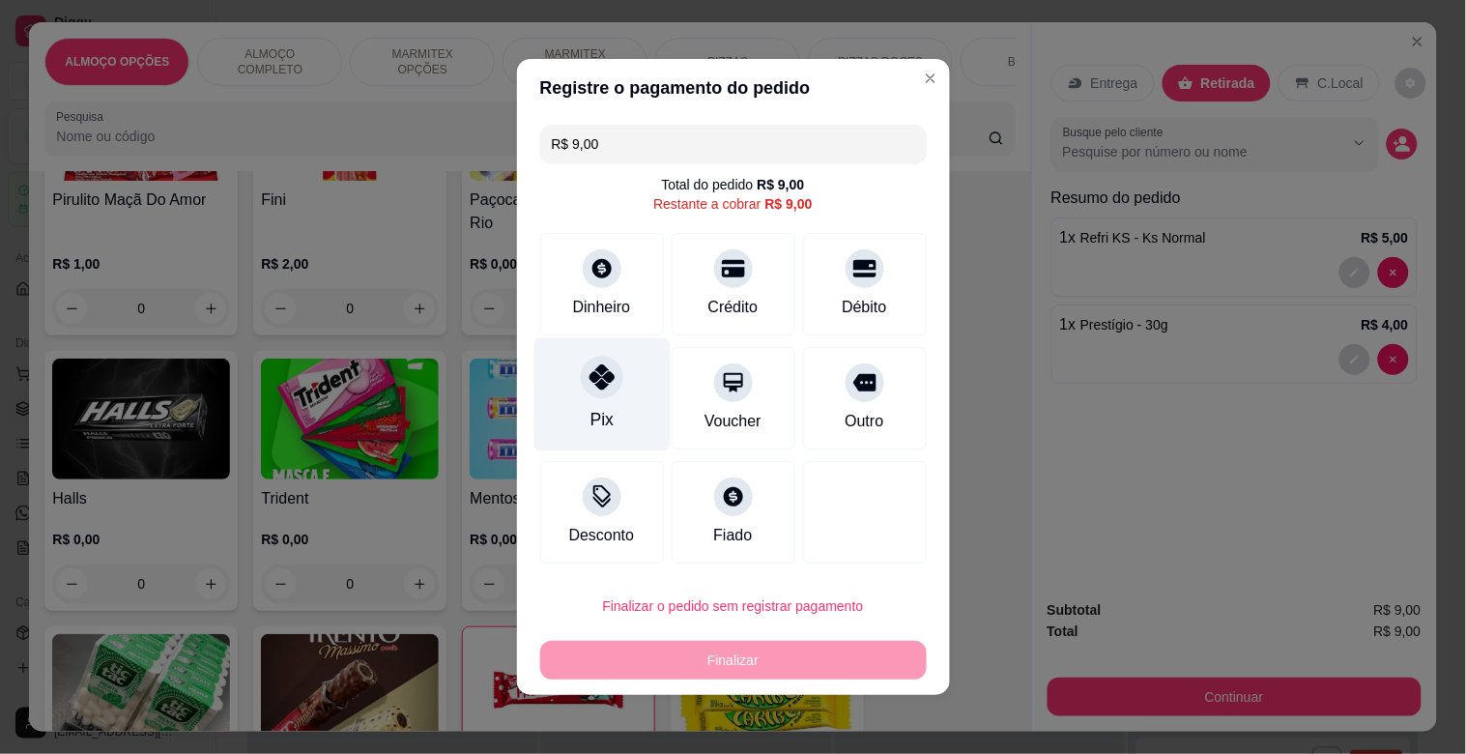
click at [594, 378] on icon at bounding box center [601, 376] width 25 height 25
type input "R$ 0,00"
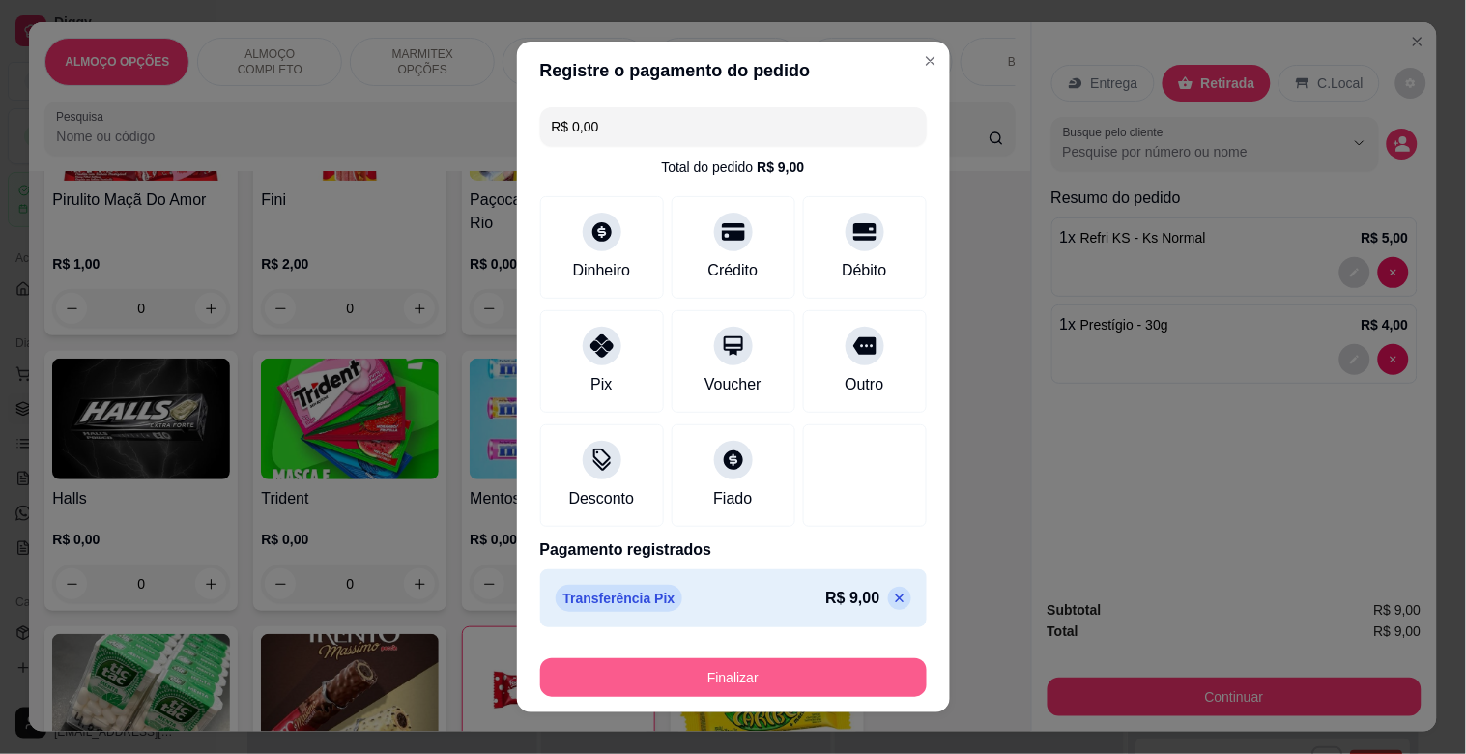
click at [762, 673] on button "Finalizar" at bounding box center [733, 677] width 387 height 39
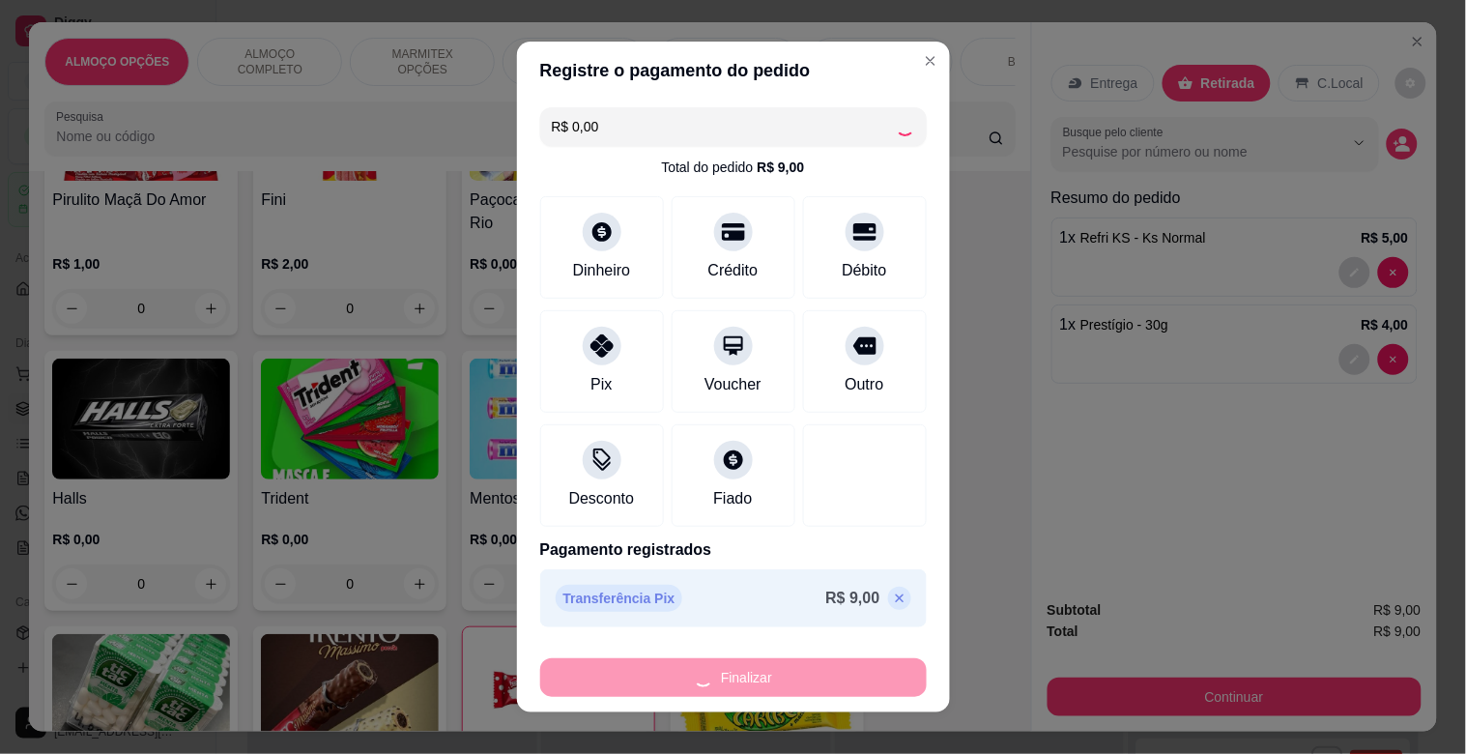
type input "0"
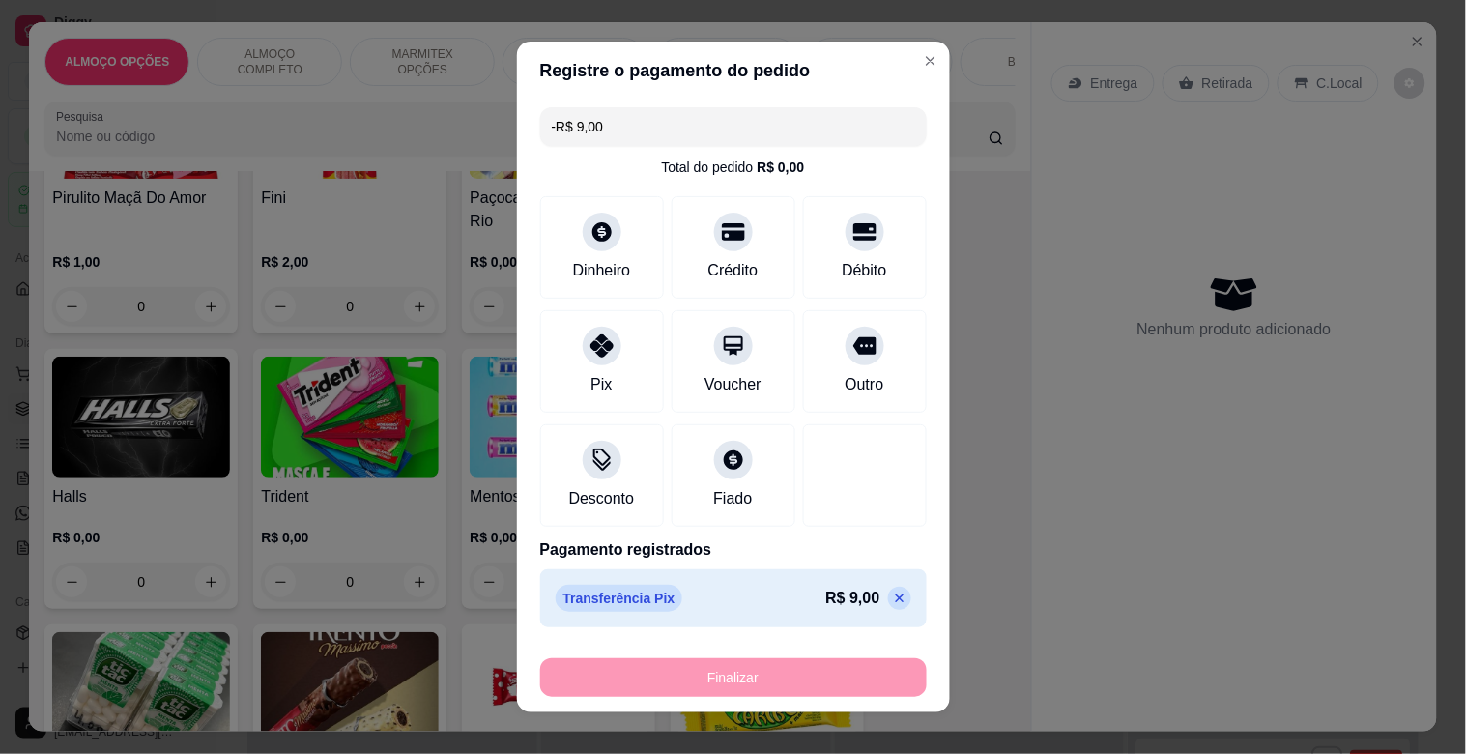
scroll to position [7113, 0]
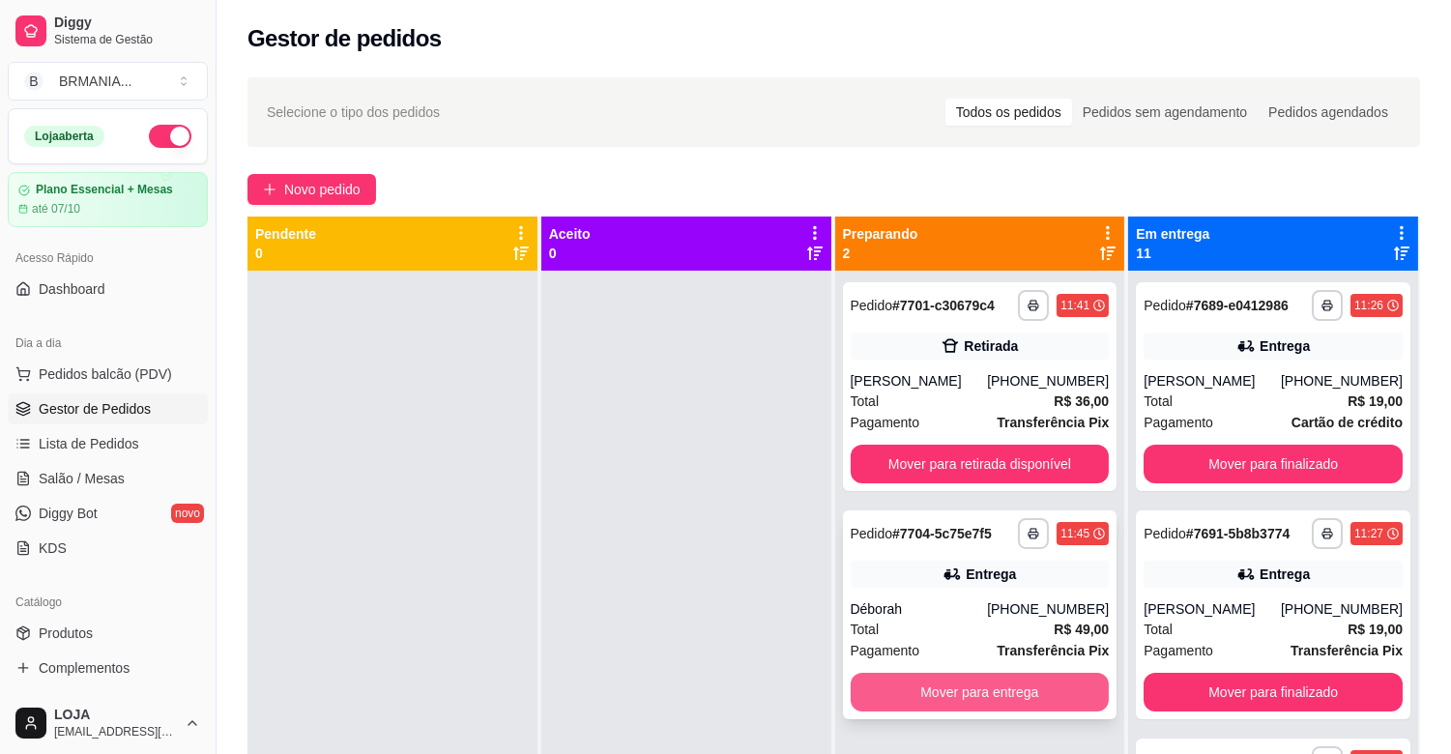
click at [931, 696] on button "Mover para entrega" at bounding box center [979, 692] width 259 height 39
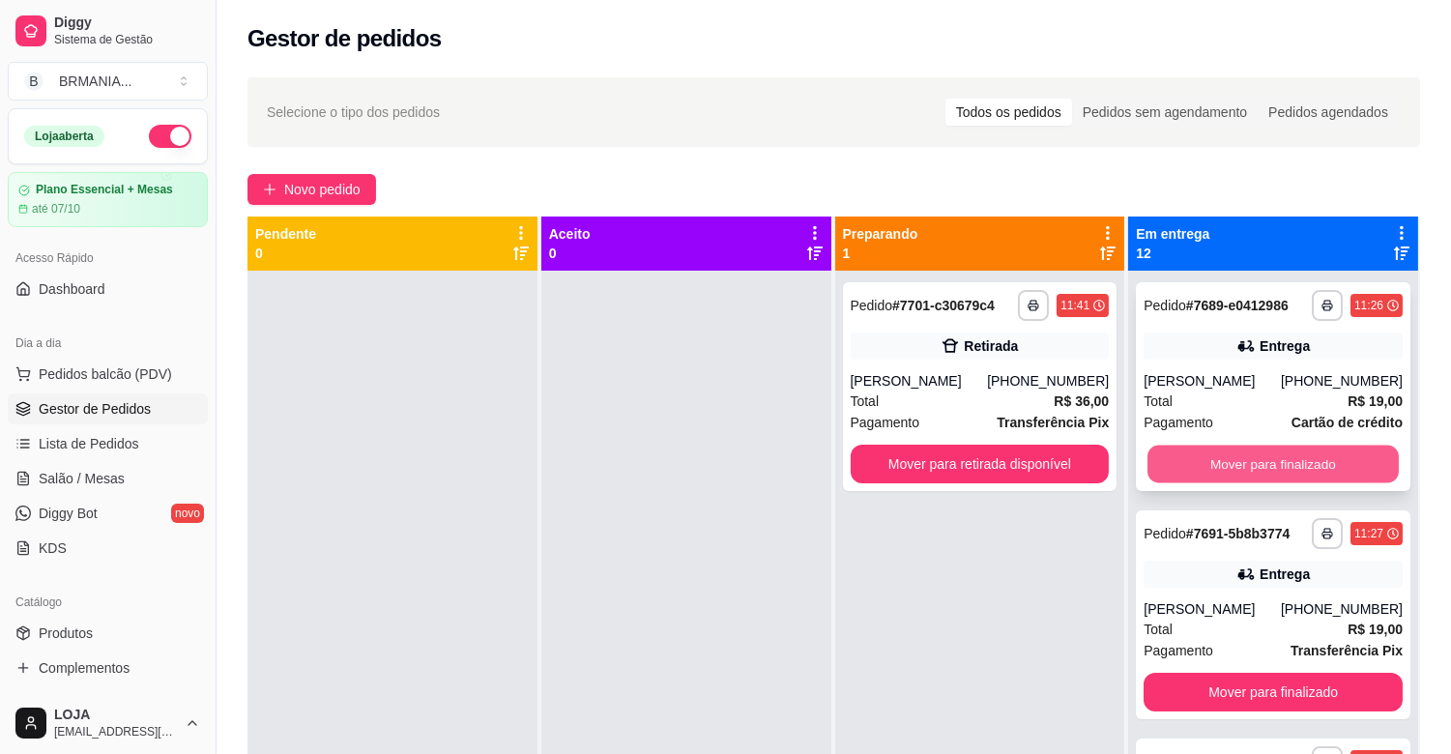
click at [1223, 456] on button "Mover para finalizado" at bounding box center [1272, 465] width 251 height 38
click at [1223, 456] on button "Mover para finalizado" at bounding box center [1272, 464] width 259 height 39
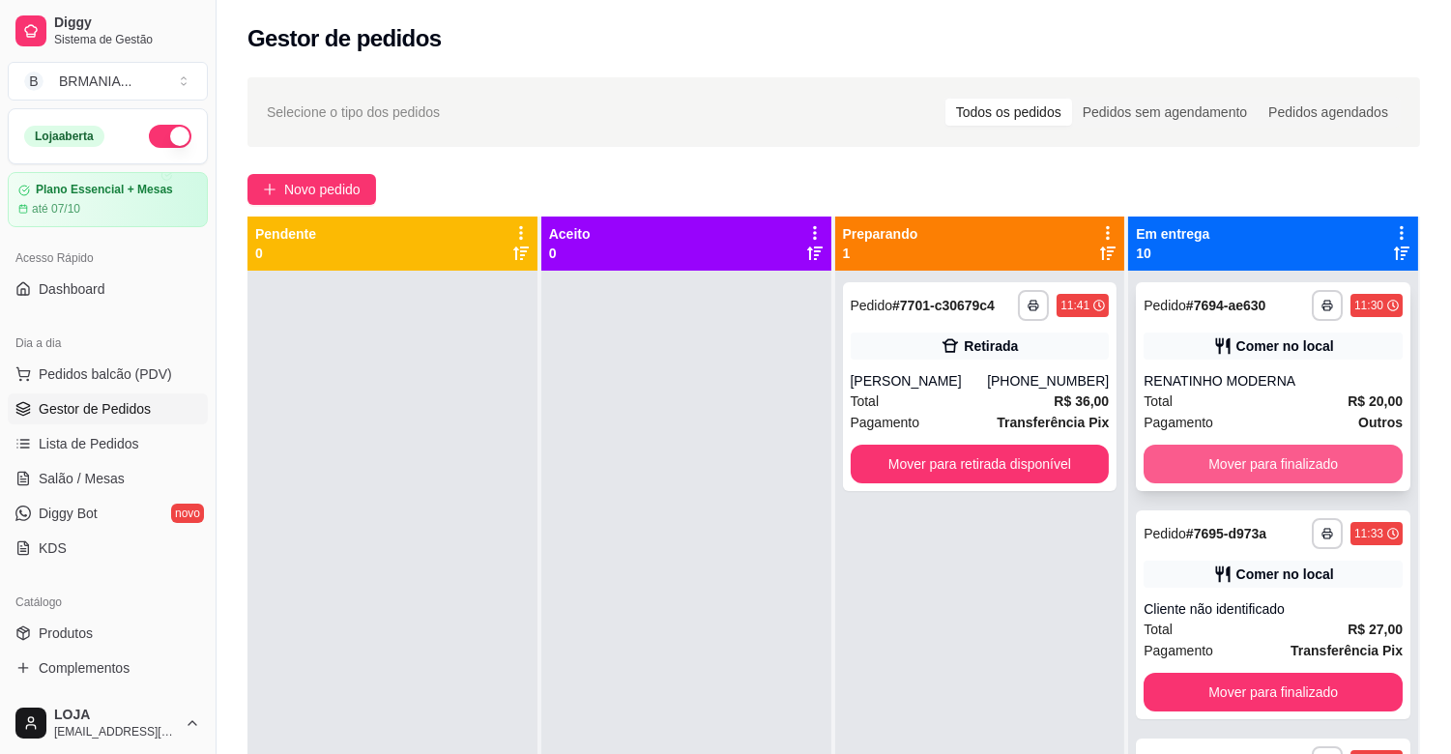
click at [1223, 457] on button "Mover para finalizado" at bounding box center [1272, 464] width 259 height 39
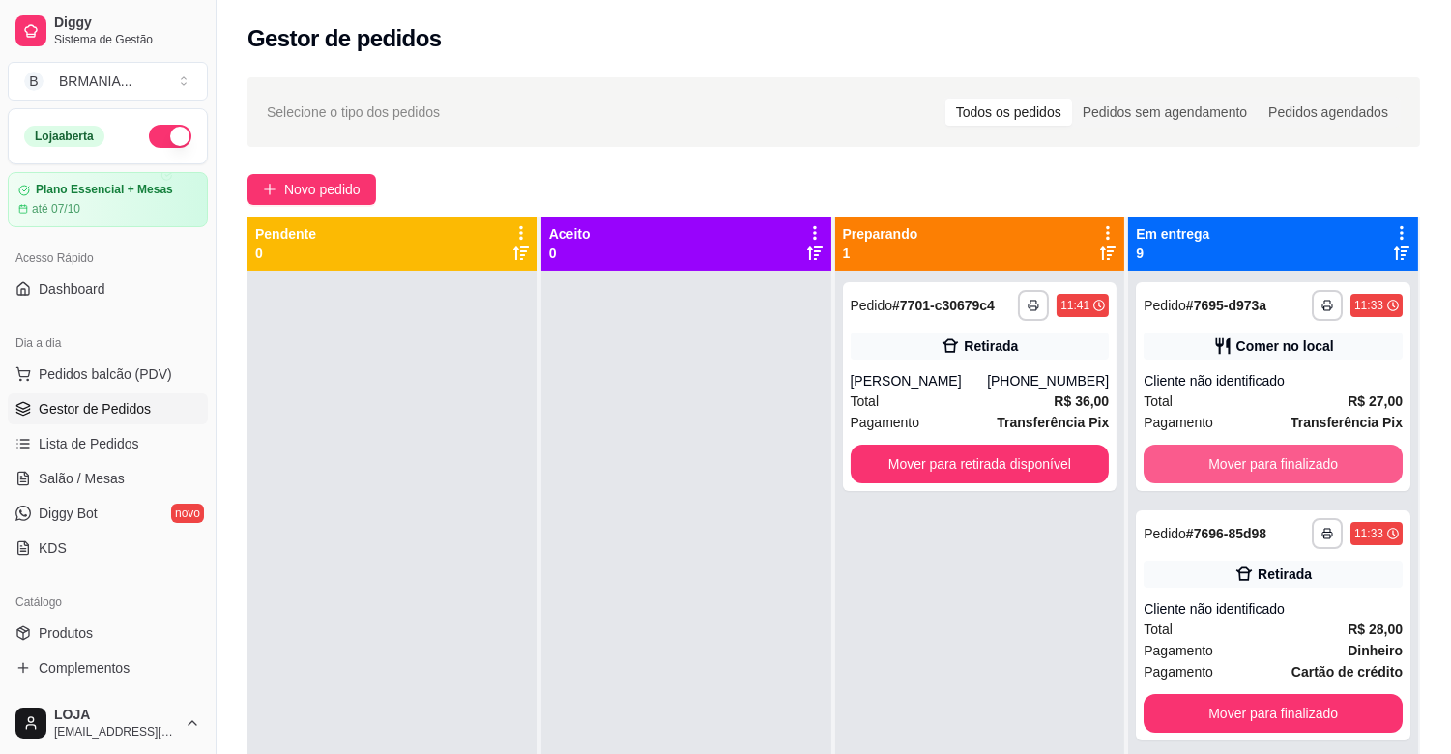
click at [1219, 465] on button "Mover para finalizado" at bounding box center [1272, 464] width 259 height 39
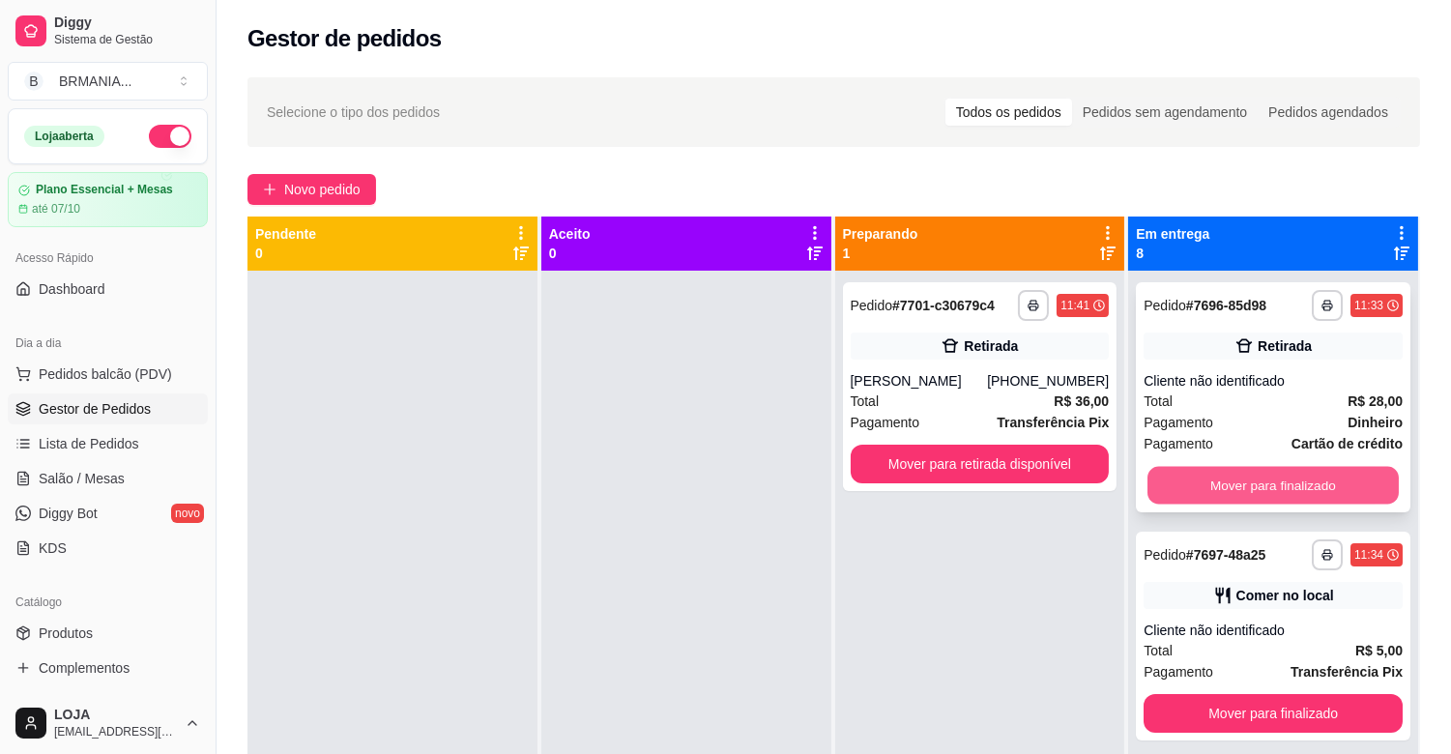
click at [1219, 467] on button "Mover para finalizado" at bounding box center [1272, 486] width 251 height 38
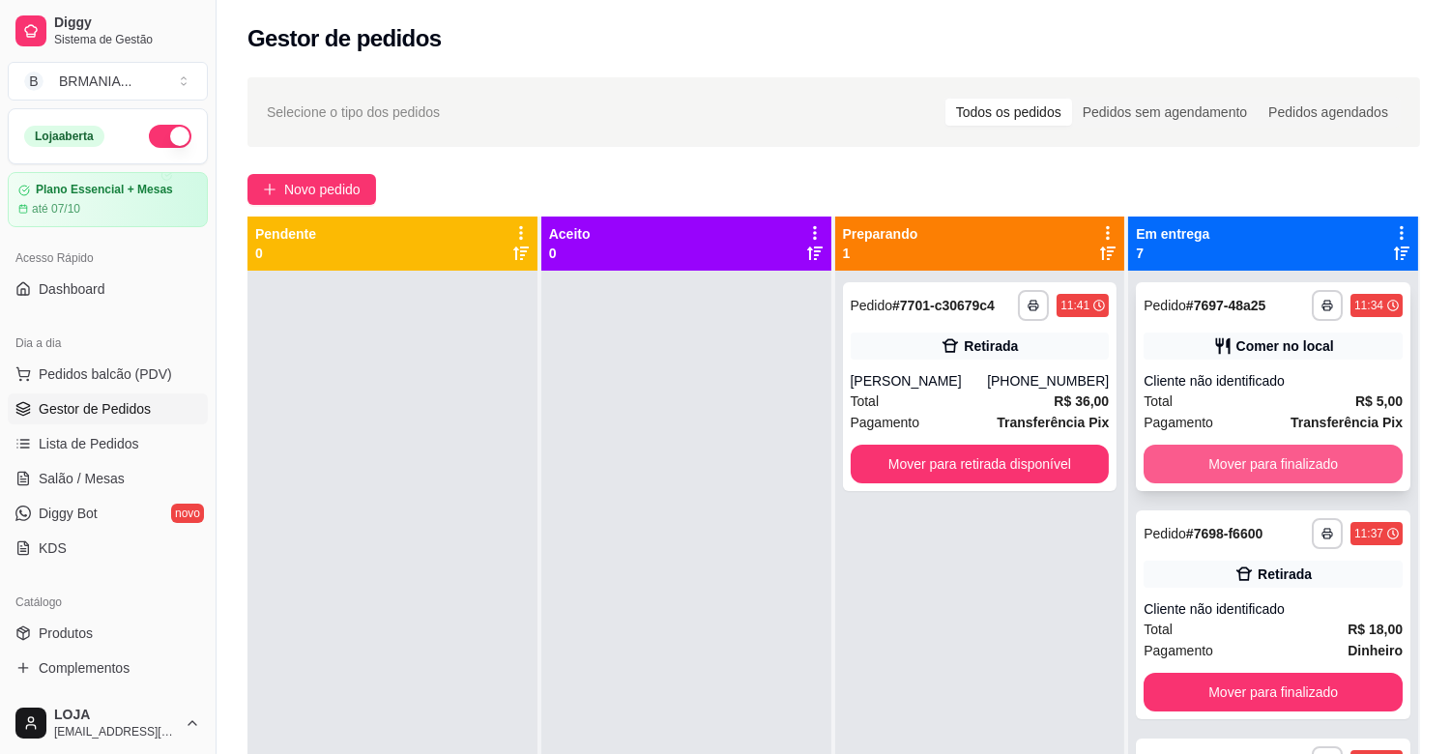
click at [1218, 474] on button "Mover para finalizado" at bounding box center [1272, 464] width 259 height 39
click at [1219, 475] on button "Mover para finalizado" at bounding box center [1272, 465] width 251 height 38
click at [1219, 475] on button "Mover para finalizado" at bounding box center [1272, 464] width 259 height 39
click at [1219, 475] on button "Mover para finalizado" at bounding box center [1272, 465] width 251 height 38
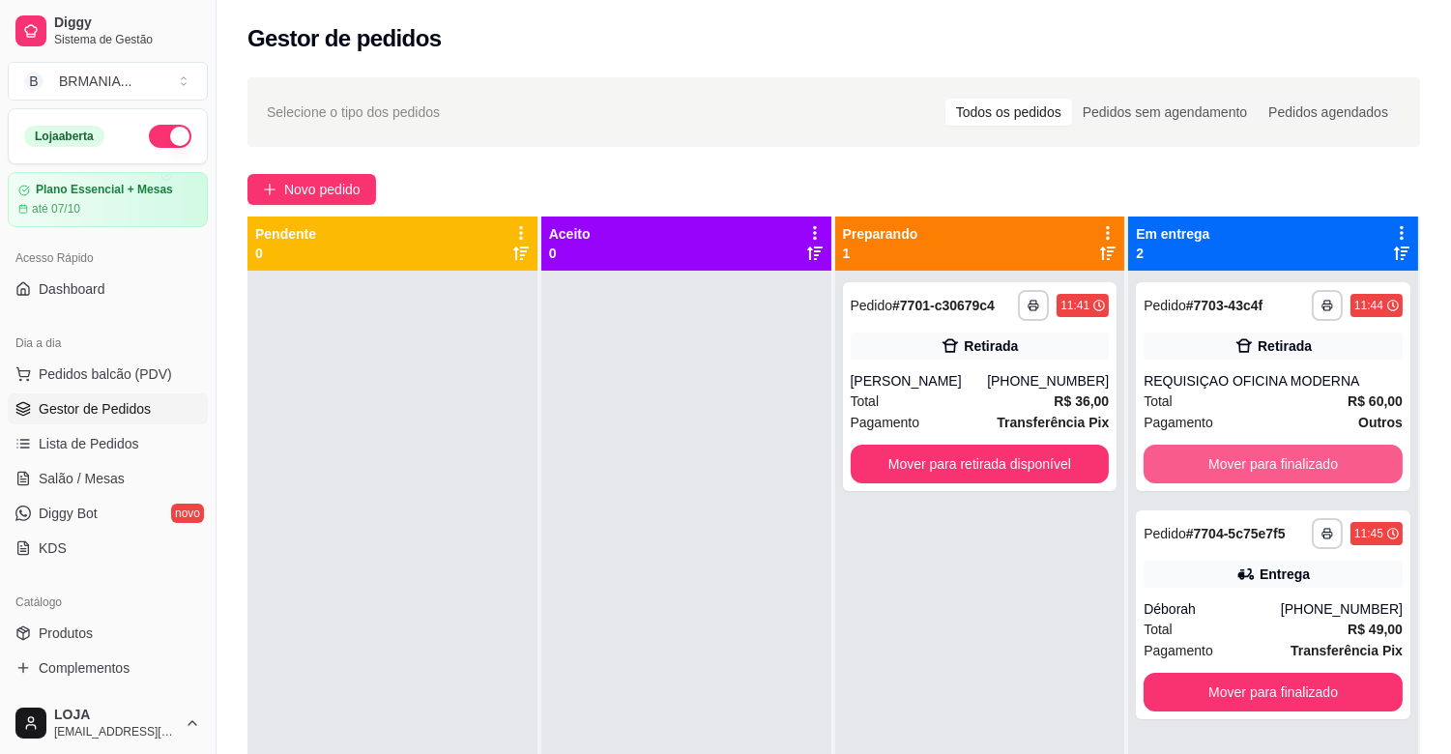
click at [1219, 475] on button "Mover para finalizado" at bounding box center [1272, 464] width 259 height 39
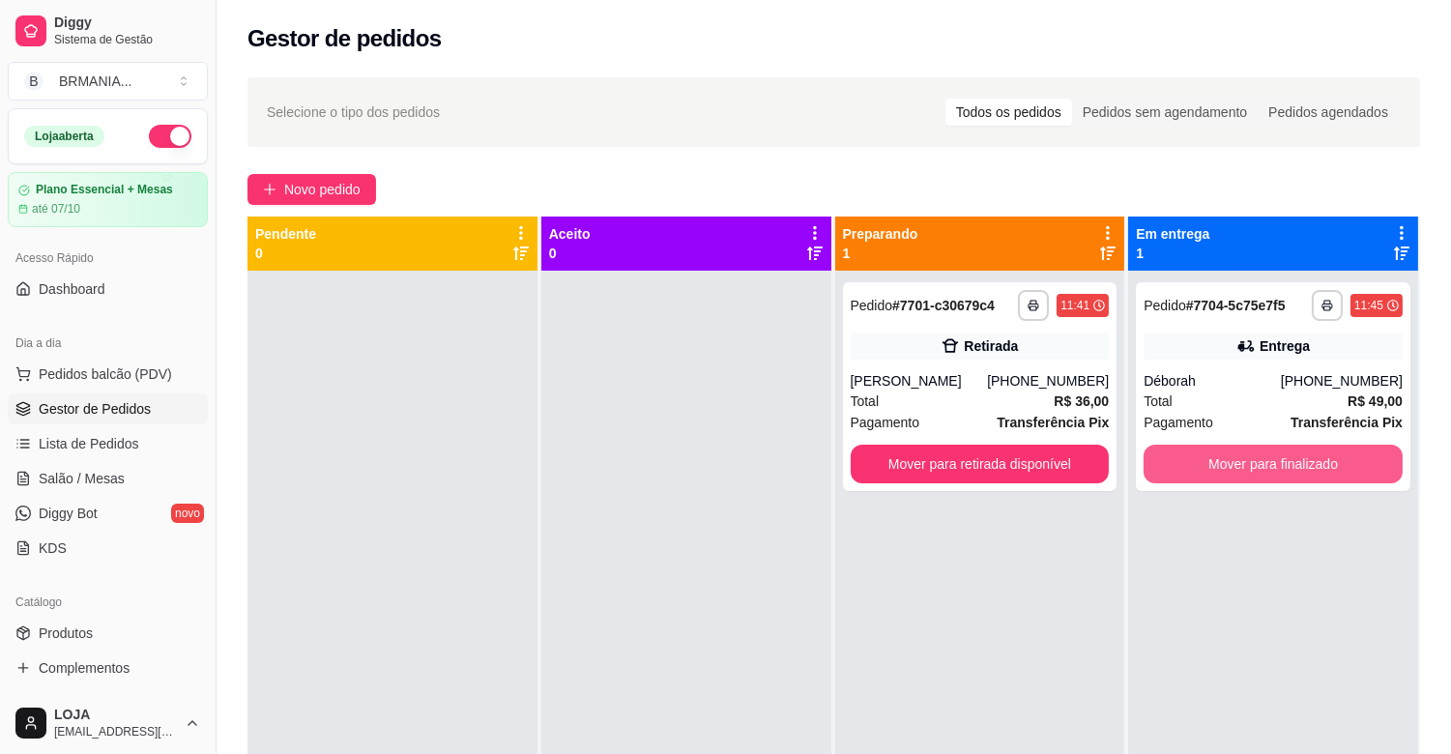
click at [1219, 475] on button "Mover para finalizado" at bounding box center [1272, 464] width 259 height 39
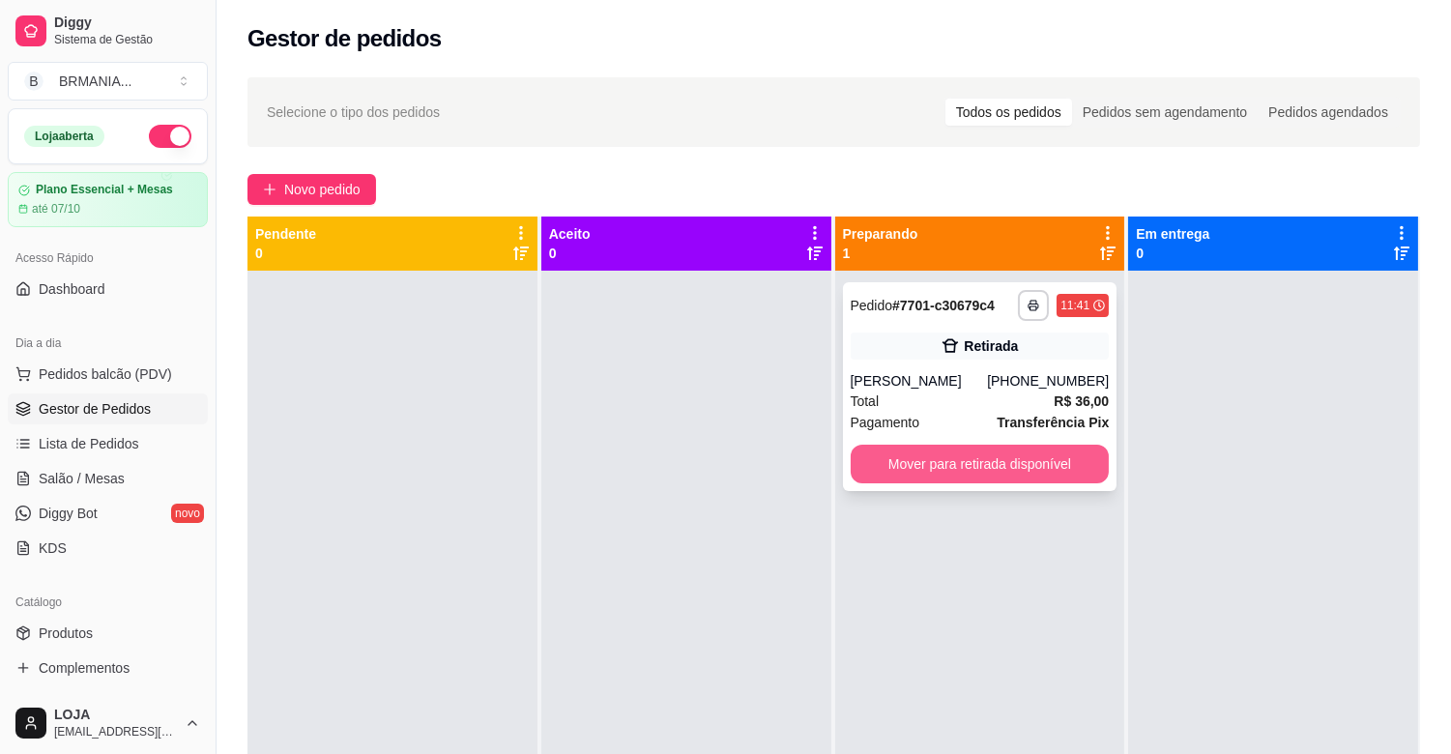
click at [1027, 464] on button "Mover para retirada disponível" at bounding box center [979, 464] width 259 height 39
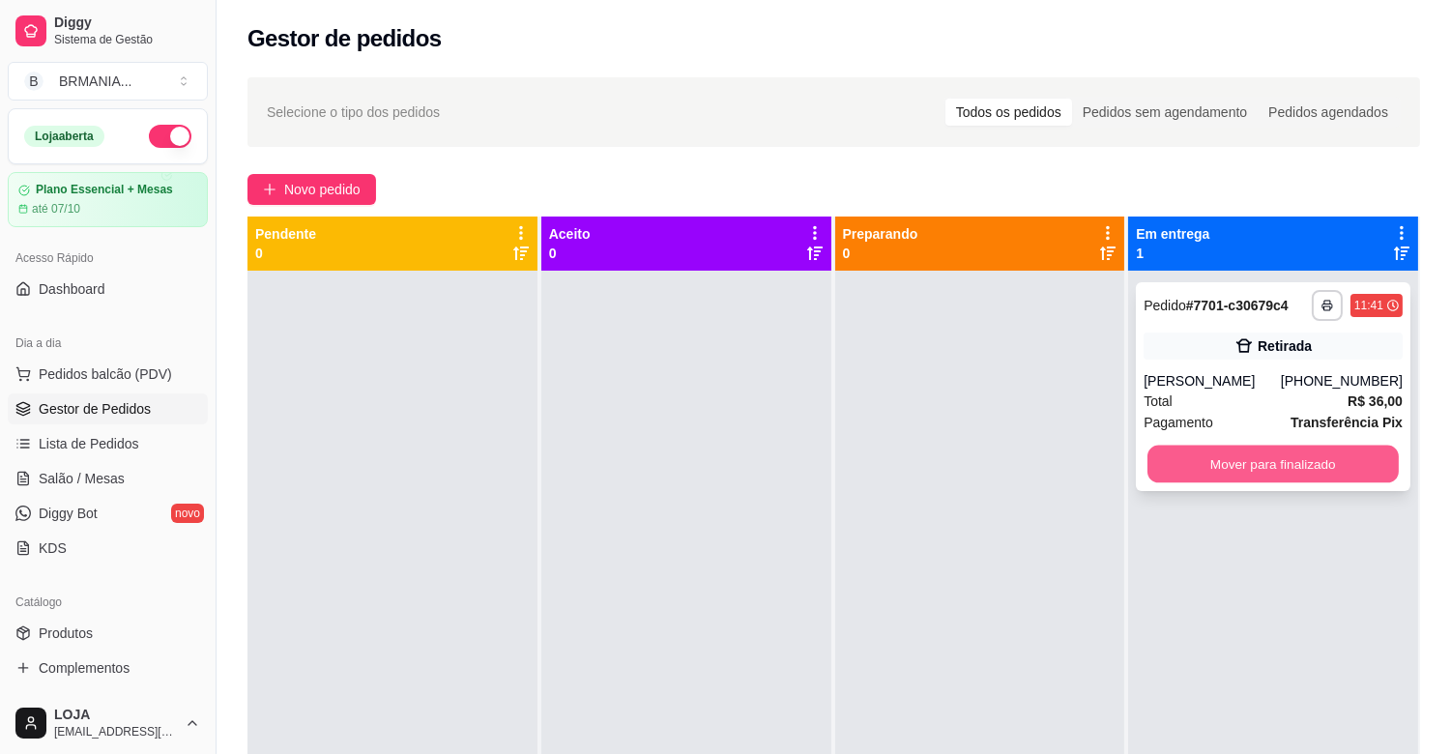
click at [1208, 475] on button "Mover para finalizado" at bounding box center [1272, 465] width 251 height 38
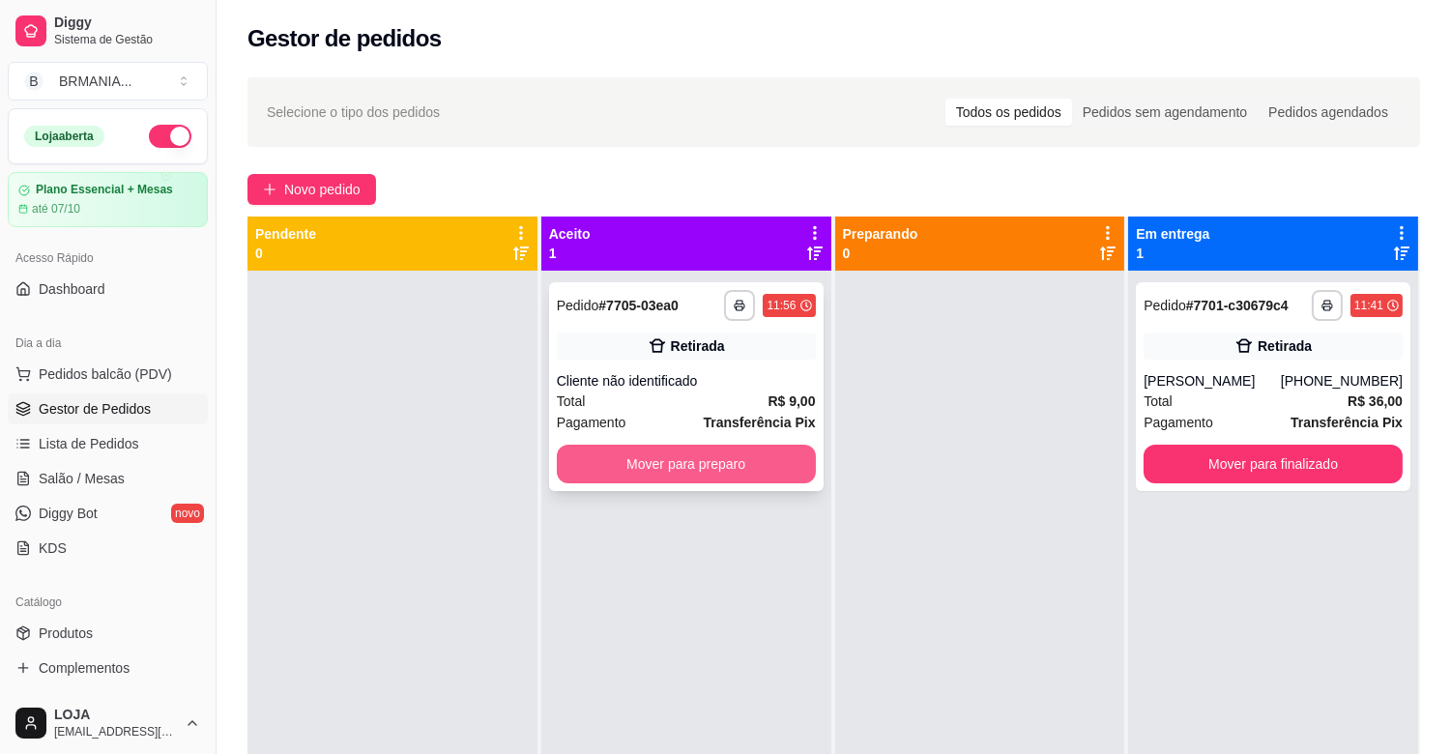
click at [722, 451] on button "Mover para preparo" at bounding box center [686, 464] width 259 height 39
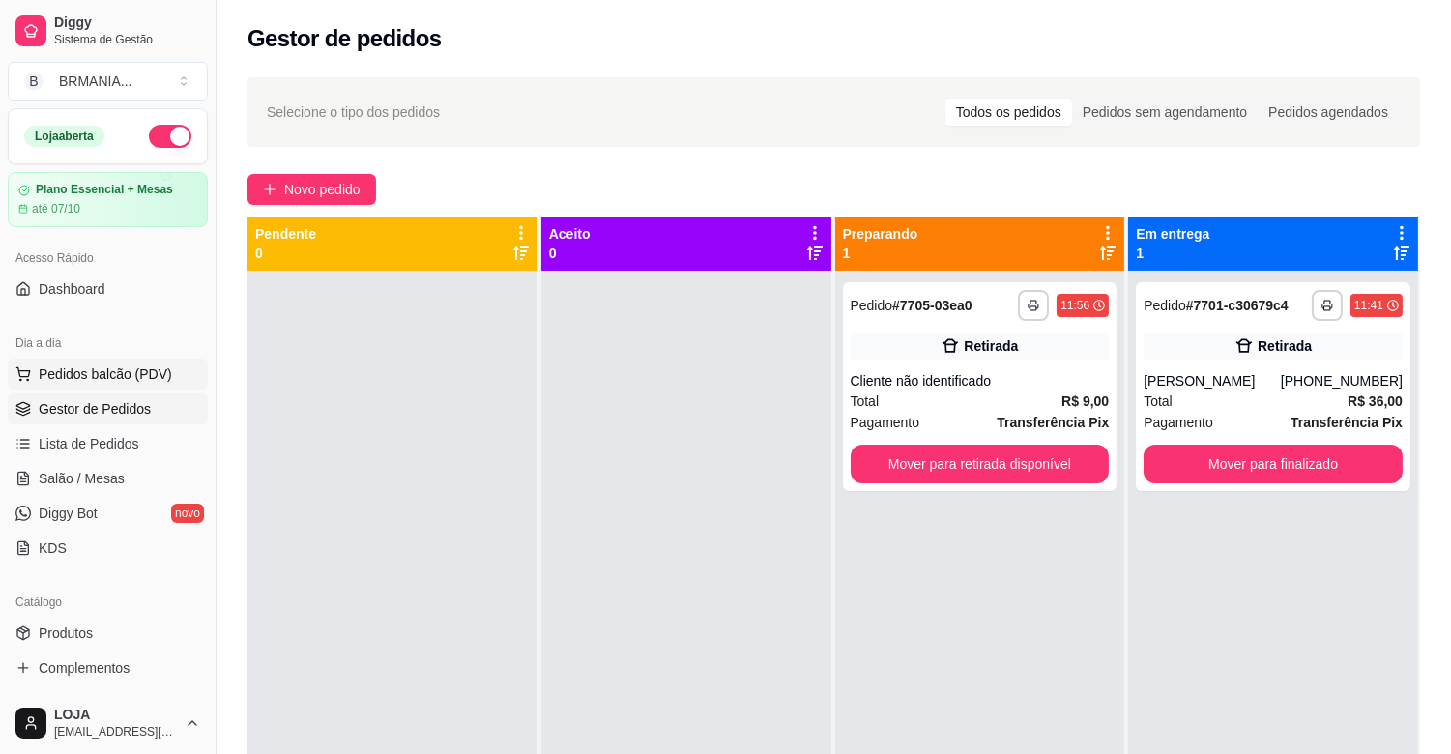
click at [114, 379] on span "Pedidos balcão (PDV)" at bounding box center [105, 373] width 133 height 19
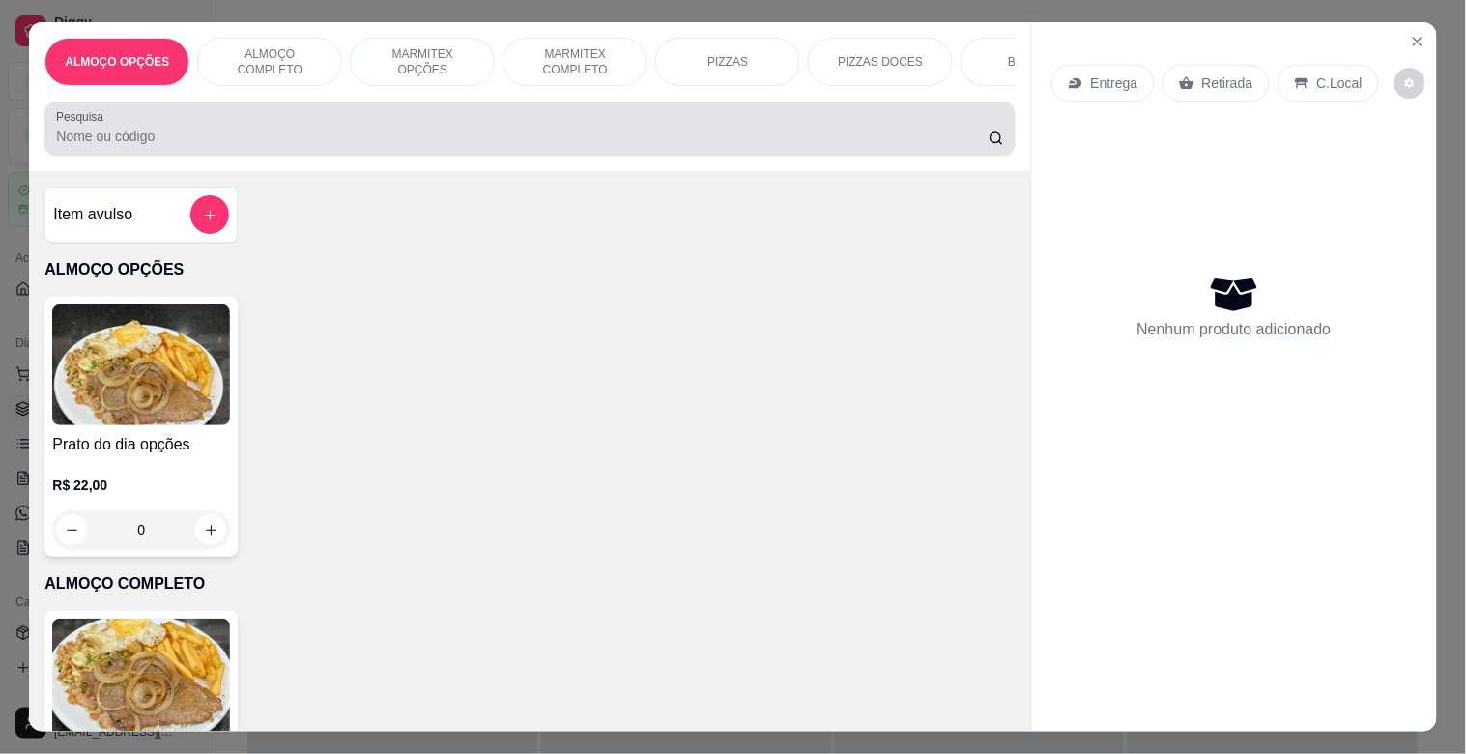
click at [380, 131] on div at bounding box center [529, 128] width 947 height 39
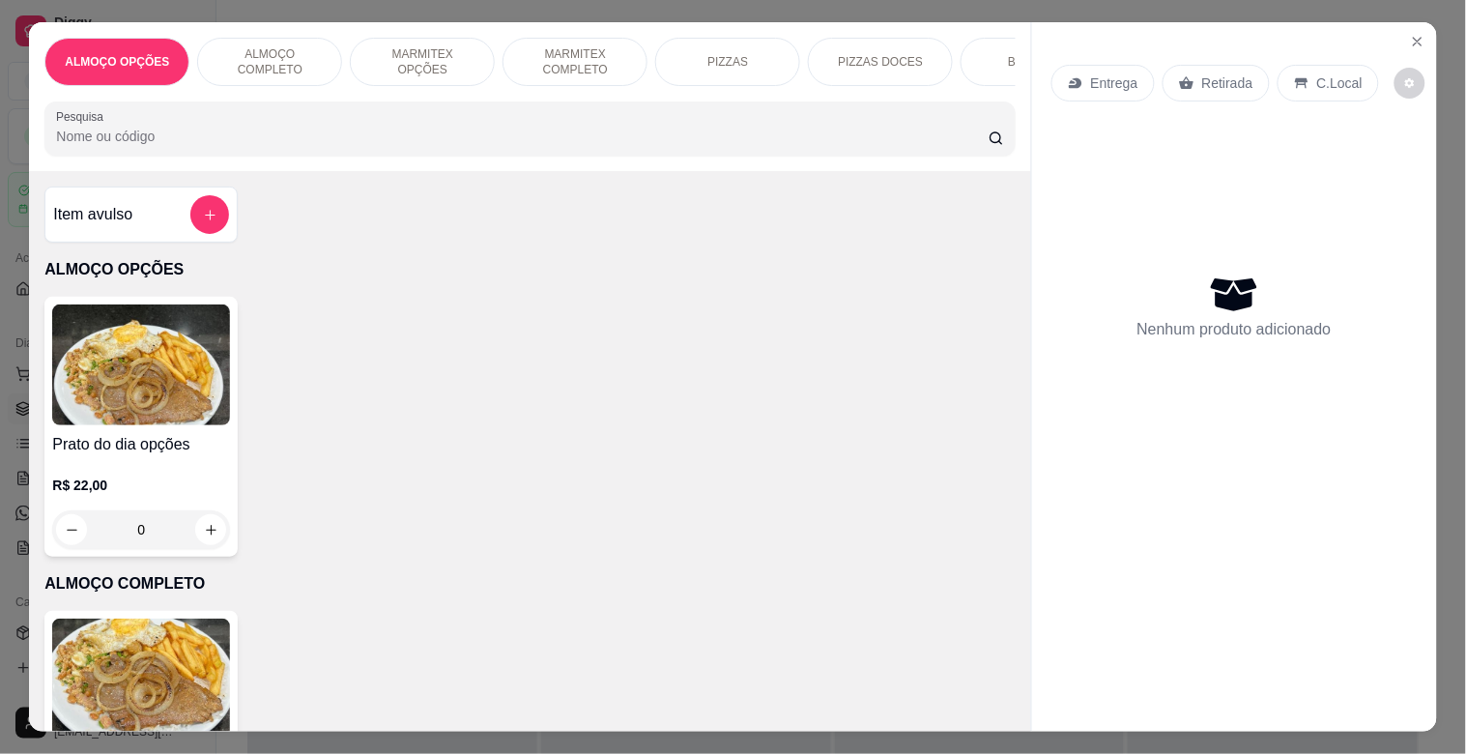
click at [128, 673] on img at bounding box center [141, 679] width 178 height 121
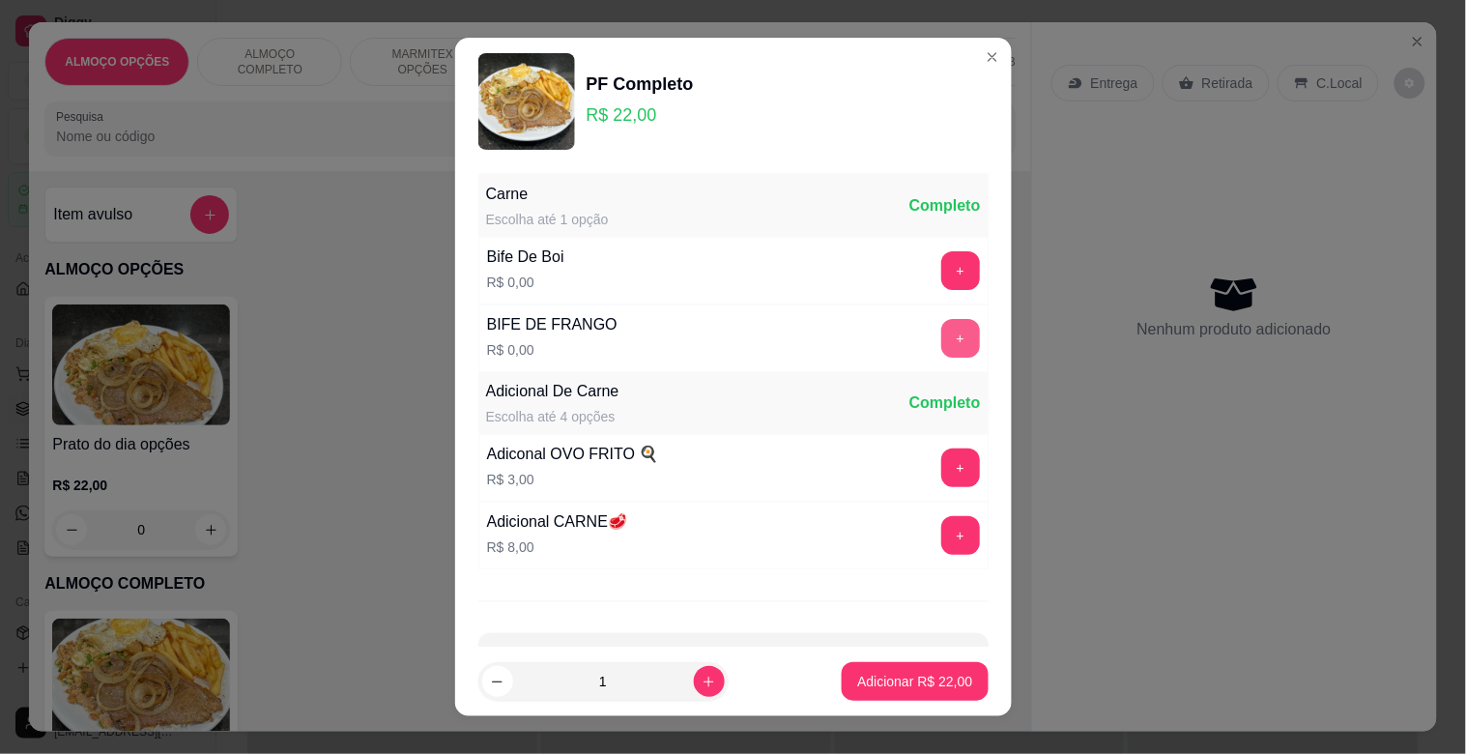
click at [941, 340] on button "+" at bounding box center [960, 338] width 39 height 39
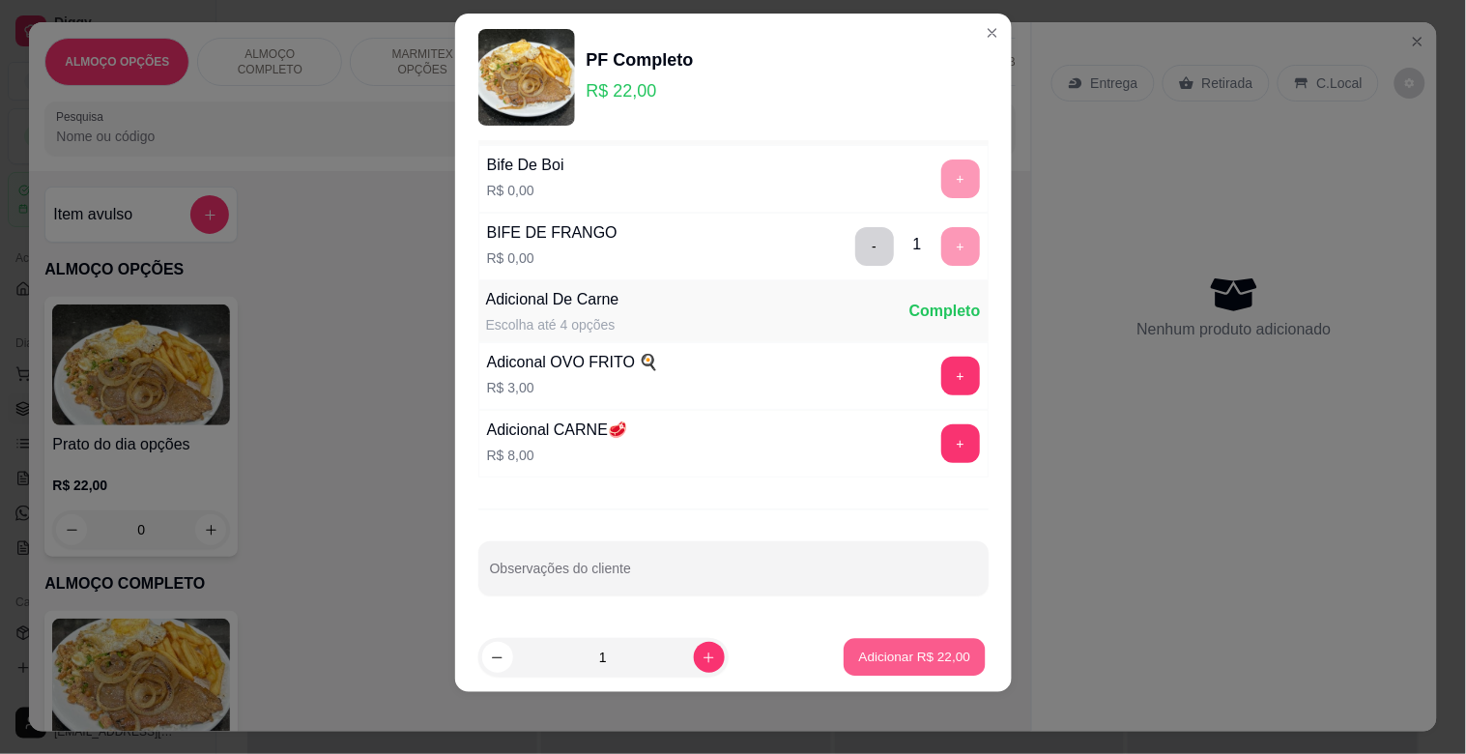
click at [912, 670] on button "Adicionar R$ 22,00" at bounding box center [916, 658] width 142 height 38
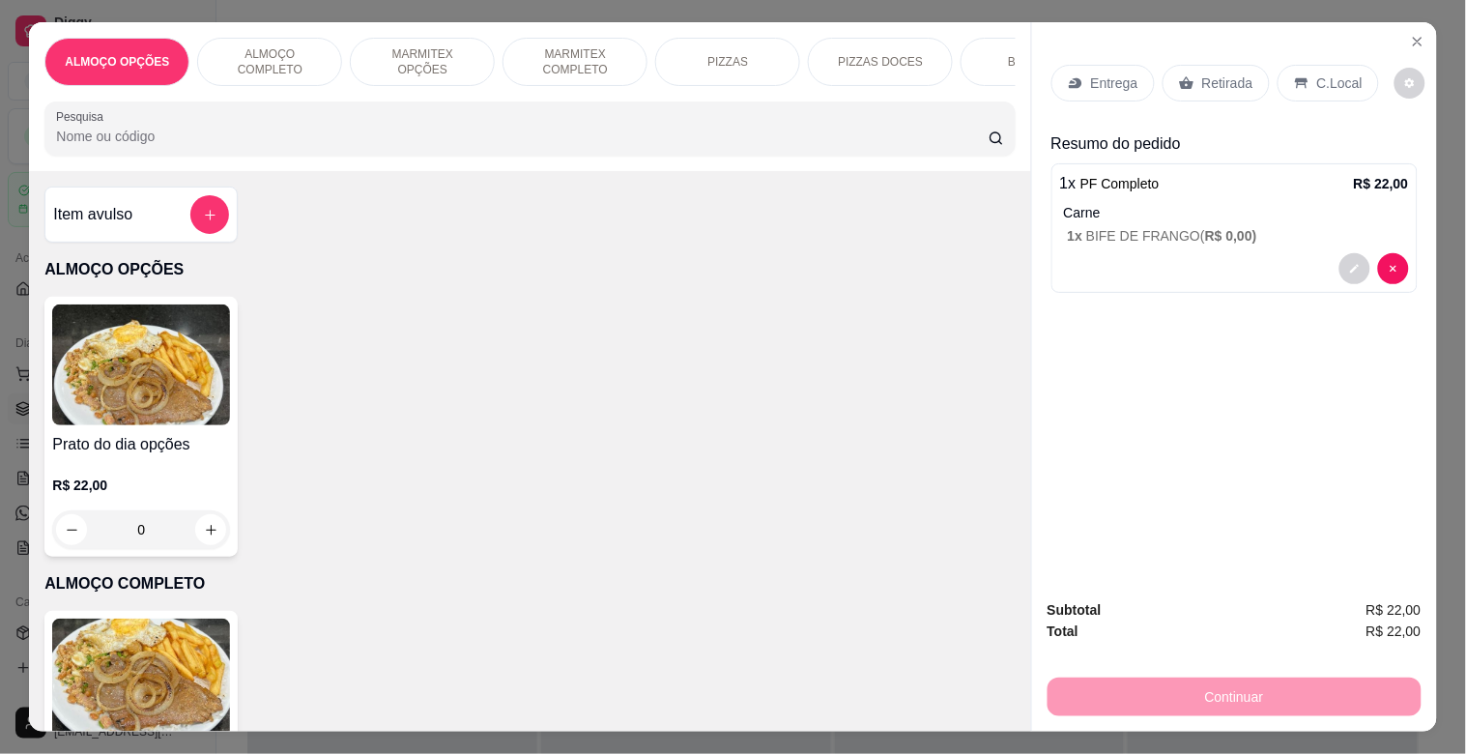
click at [1219, 77] on p "Retirada" at bounding box center [1227, 82] width 51 height 19
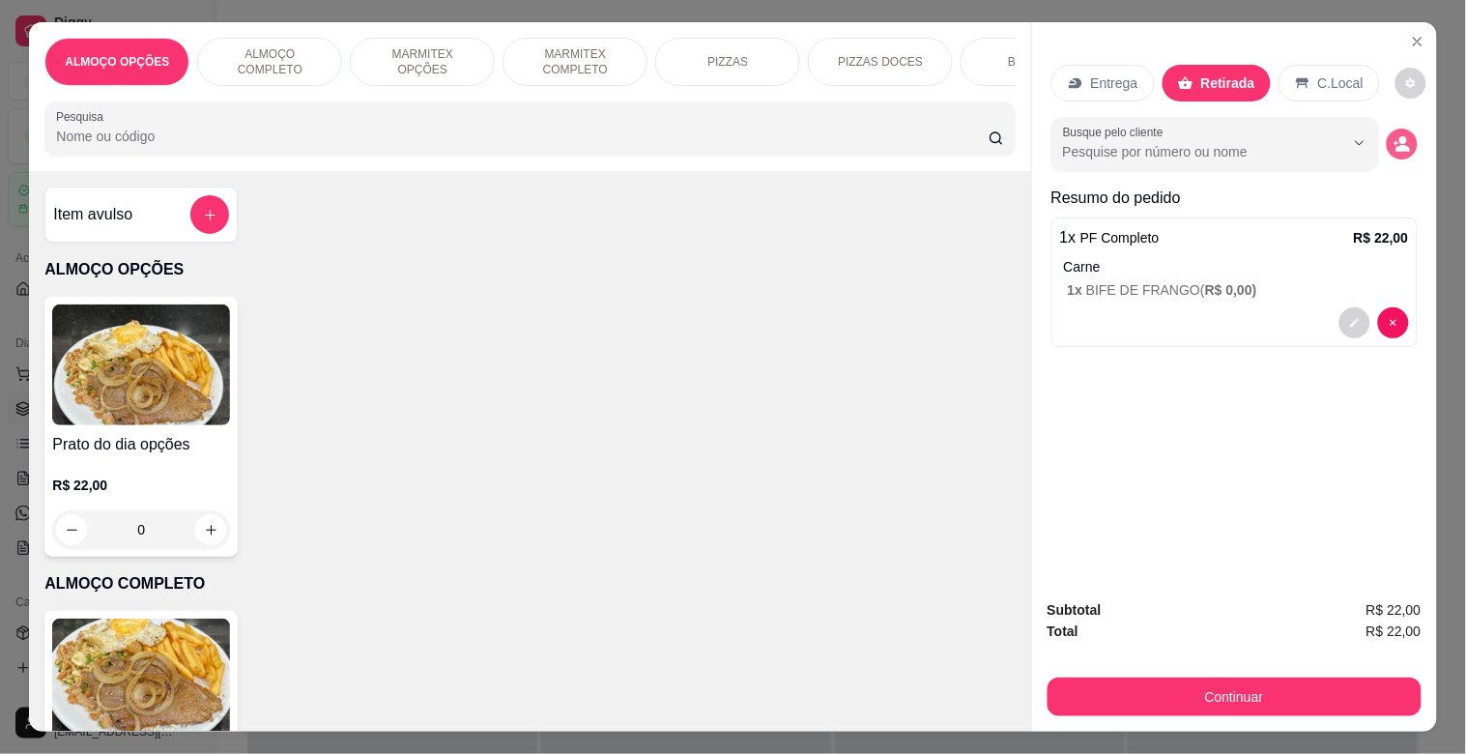
click at [1401, 138] on icon "decrease-product-quantity" at bounding box center [1402, 143] width 17 height 17
click at [677, 480] on input "Nome do cliente" at bounding box center [732, 474] width 363 height 19
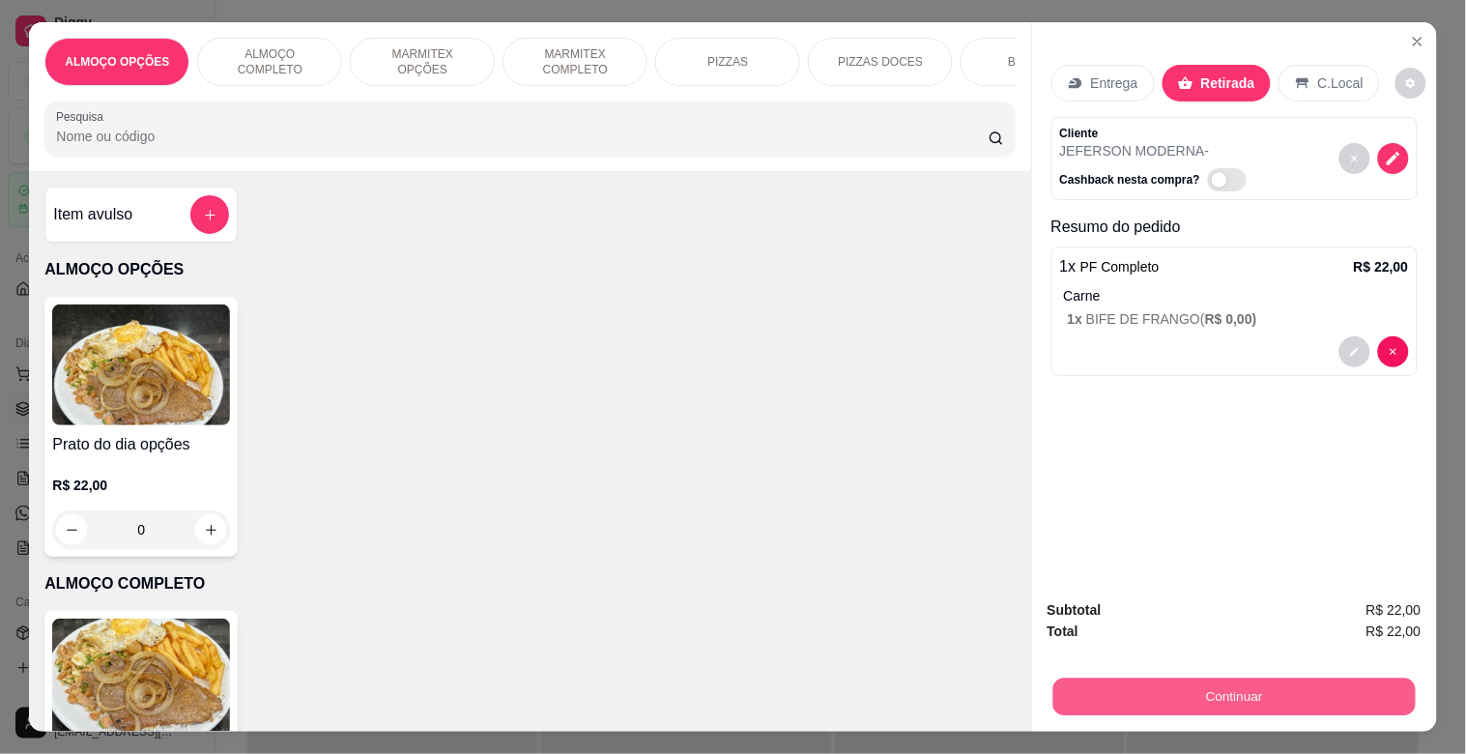
click at [1143, 690] on button "Continuar" at bounding box center [1233, 696] width 362 height 38
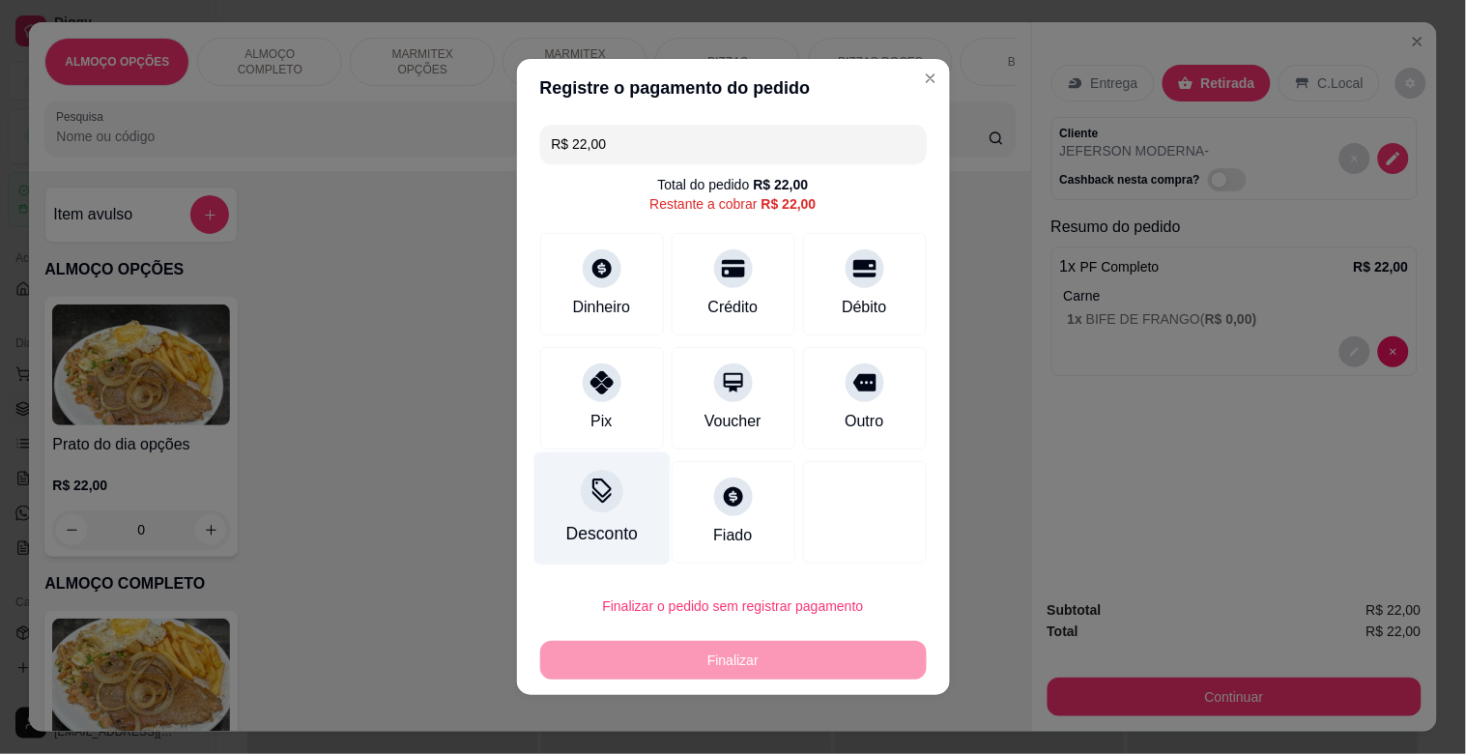
click at [609, 515] on div "Desconto" at bounding box center [601, 508] width 136 height 113
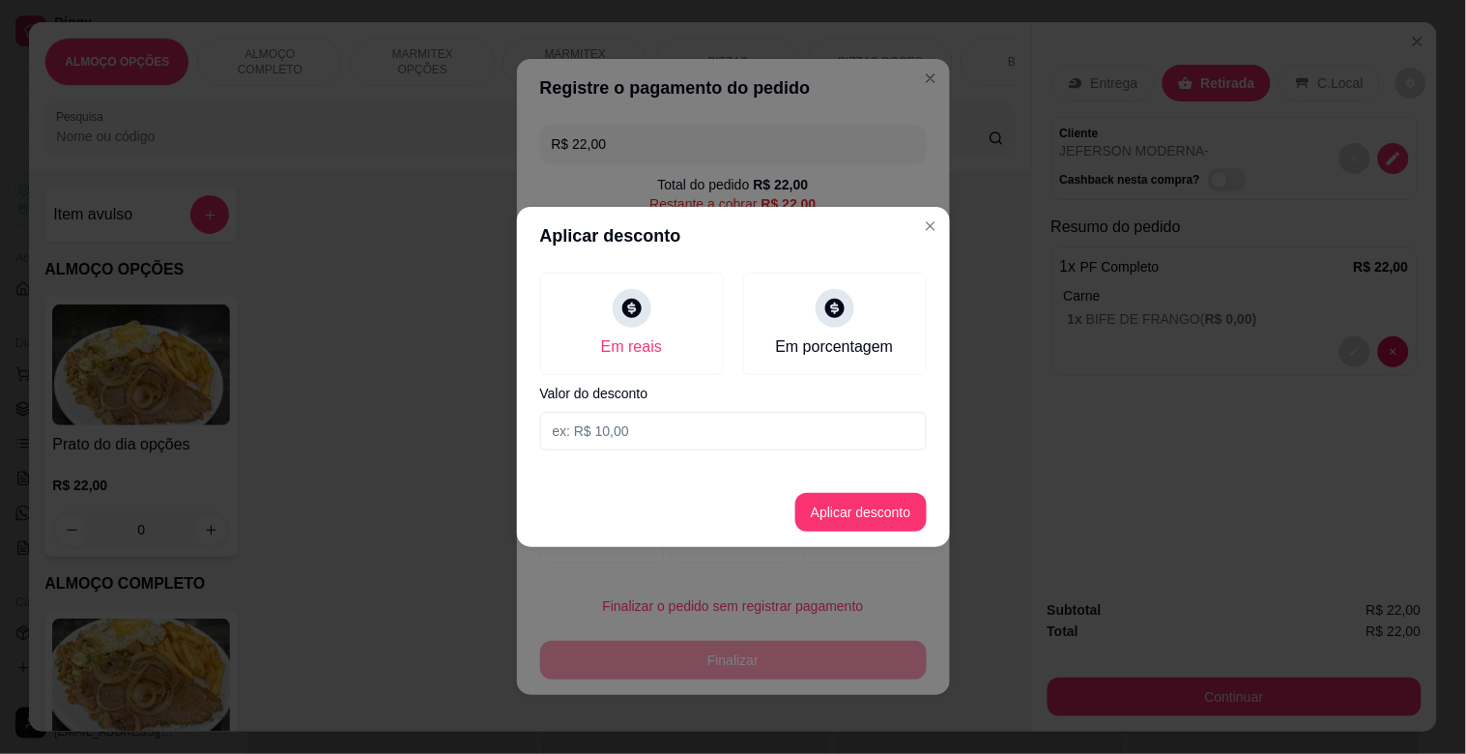
click at [649, 443] on input at bounding box center [733, 431] width 387 height 39
click at [838, 524] on button "Aplicar desconto" at bounding box center [860, 512] width 131 height 39
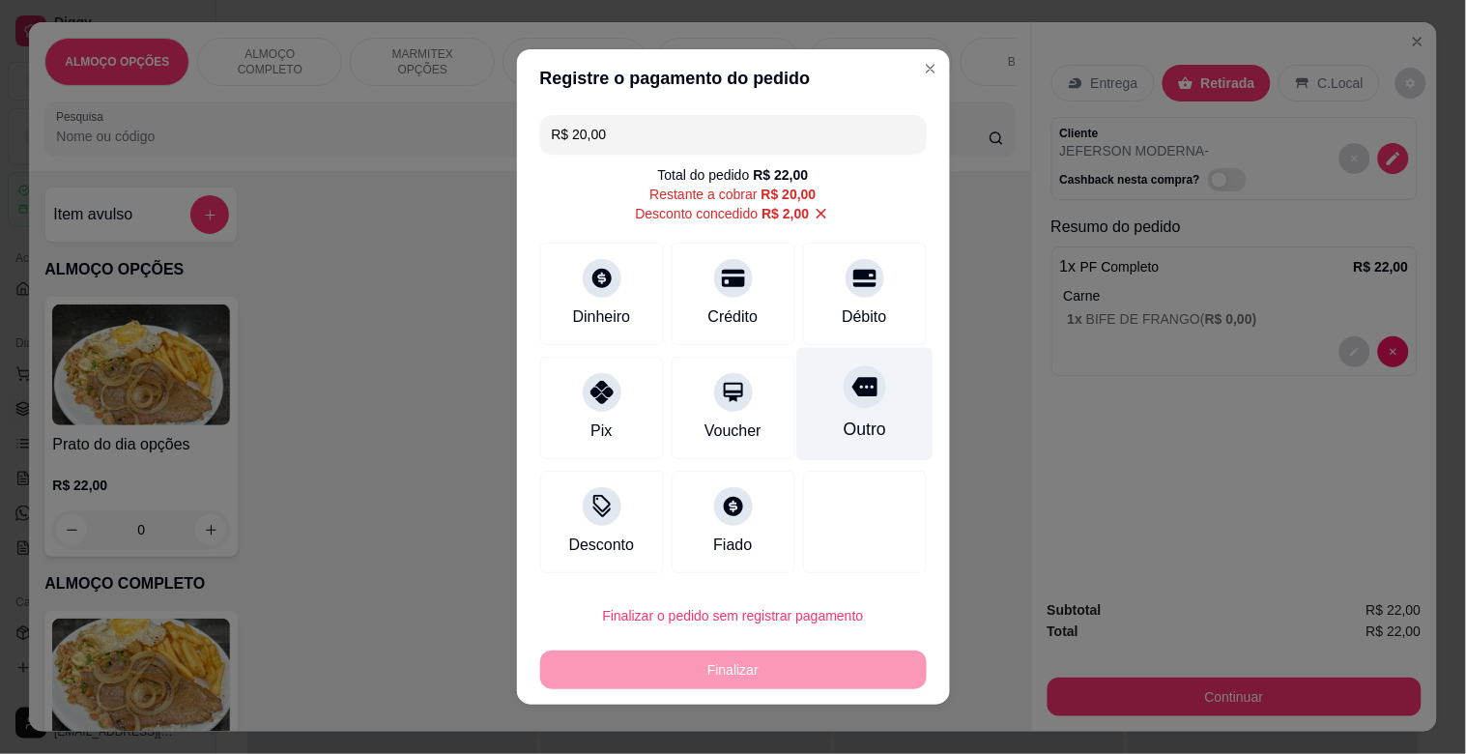
click at [838, 360] on div "Outro" at bounding box center [864, 404] width 136 height 113
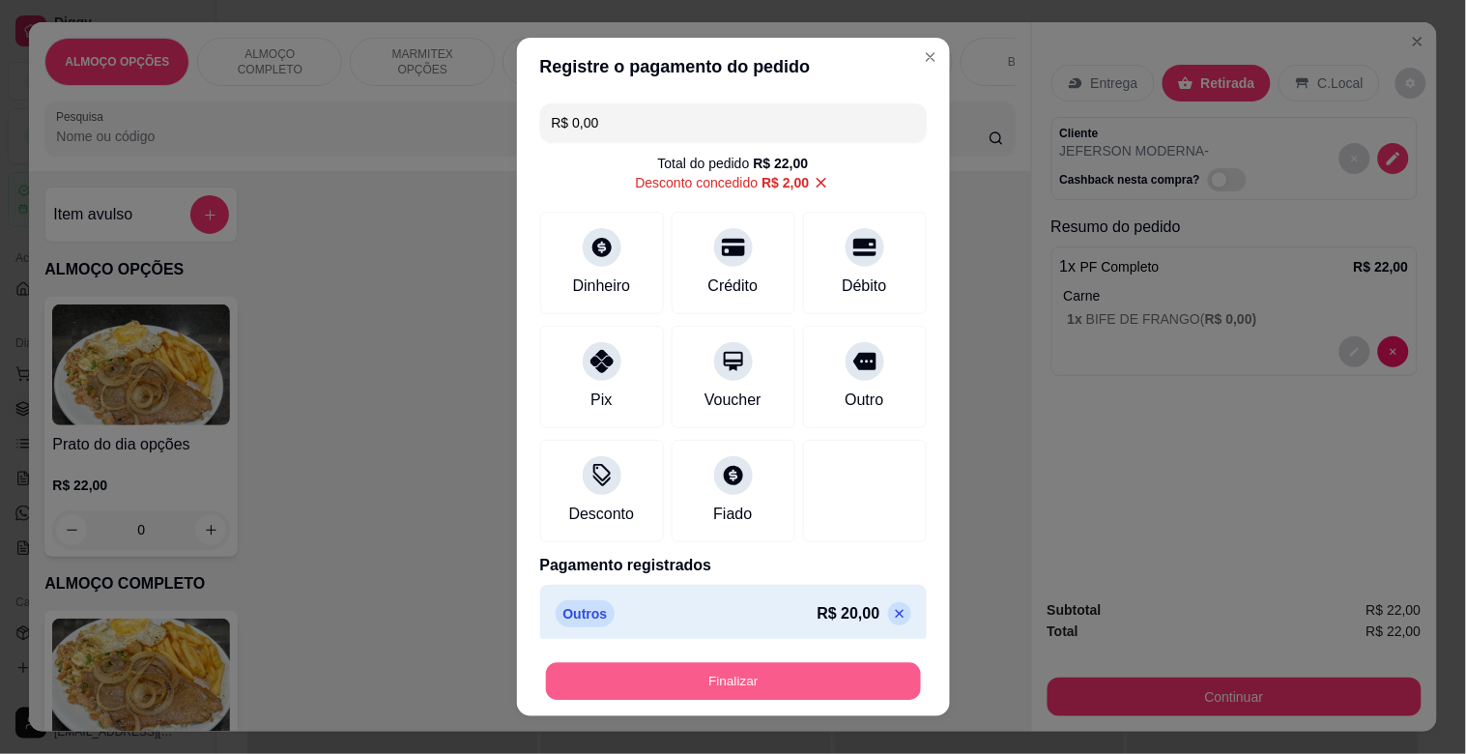
click at [736, 681] on button "Finalizar" at bounding box center [733, 682] width 375 height 38
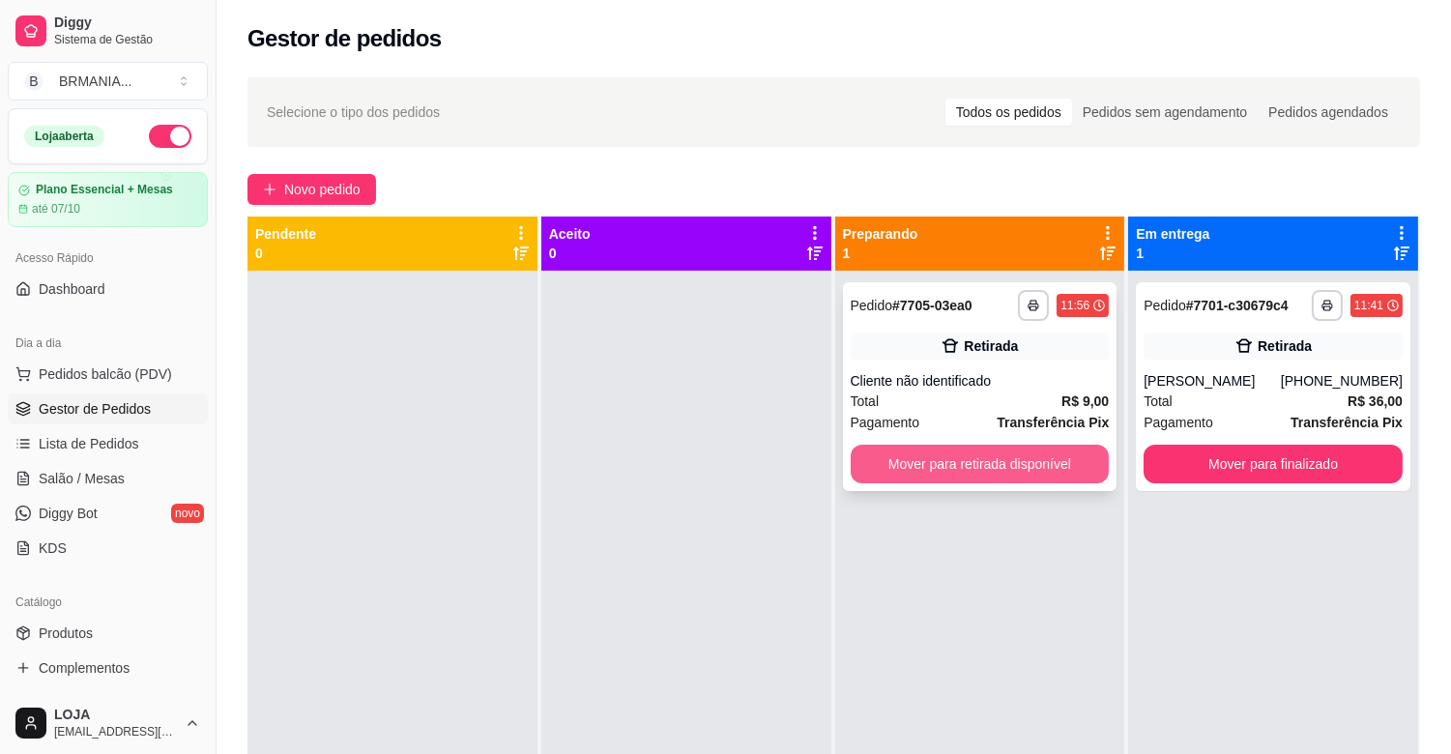
click at [982, 467] on button "Mover para retirada disponível" at bounding box center [979, 464] width 259 height 39
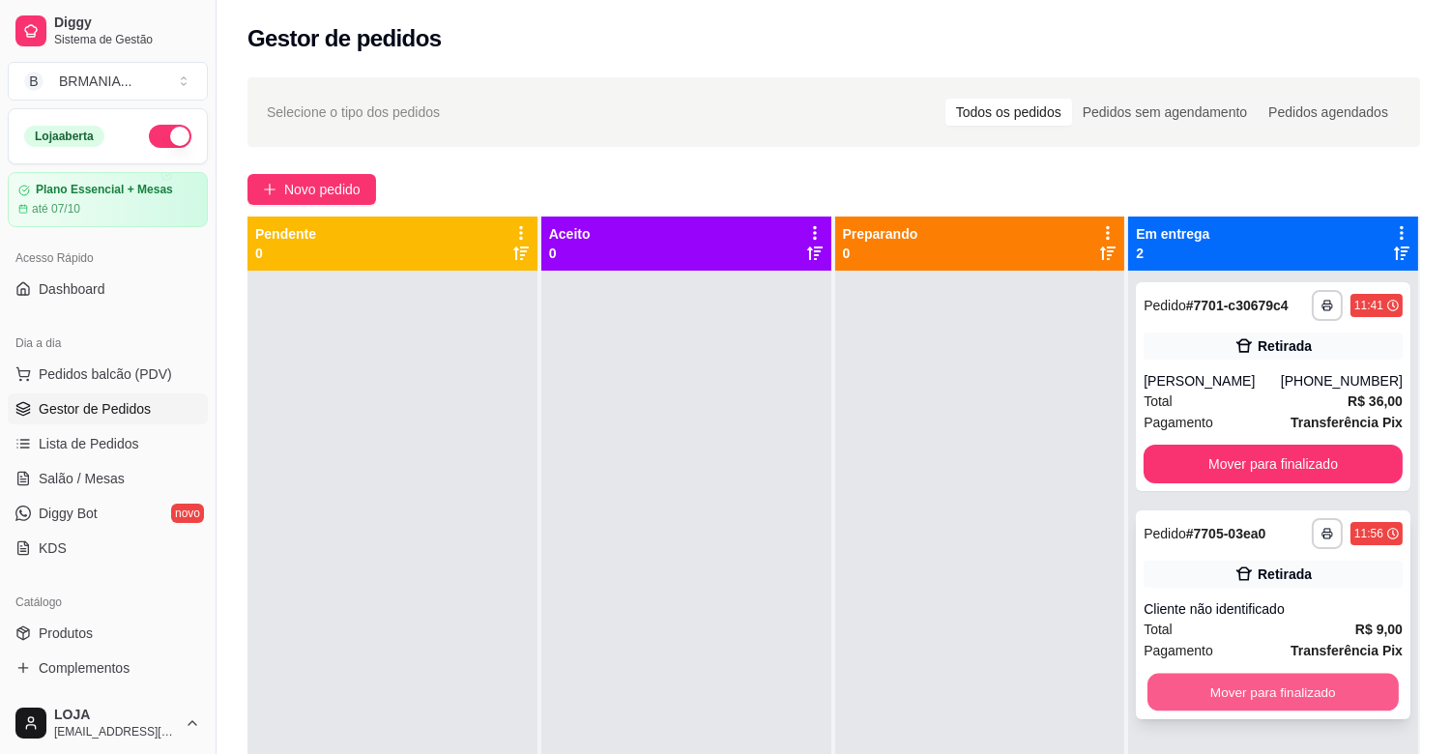
click at [1260, 693] on button "Mover para finalizado" at bounding box center [1272, 693] width 251 height 38
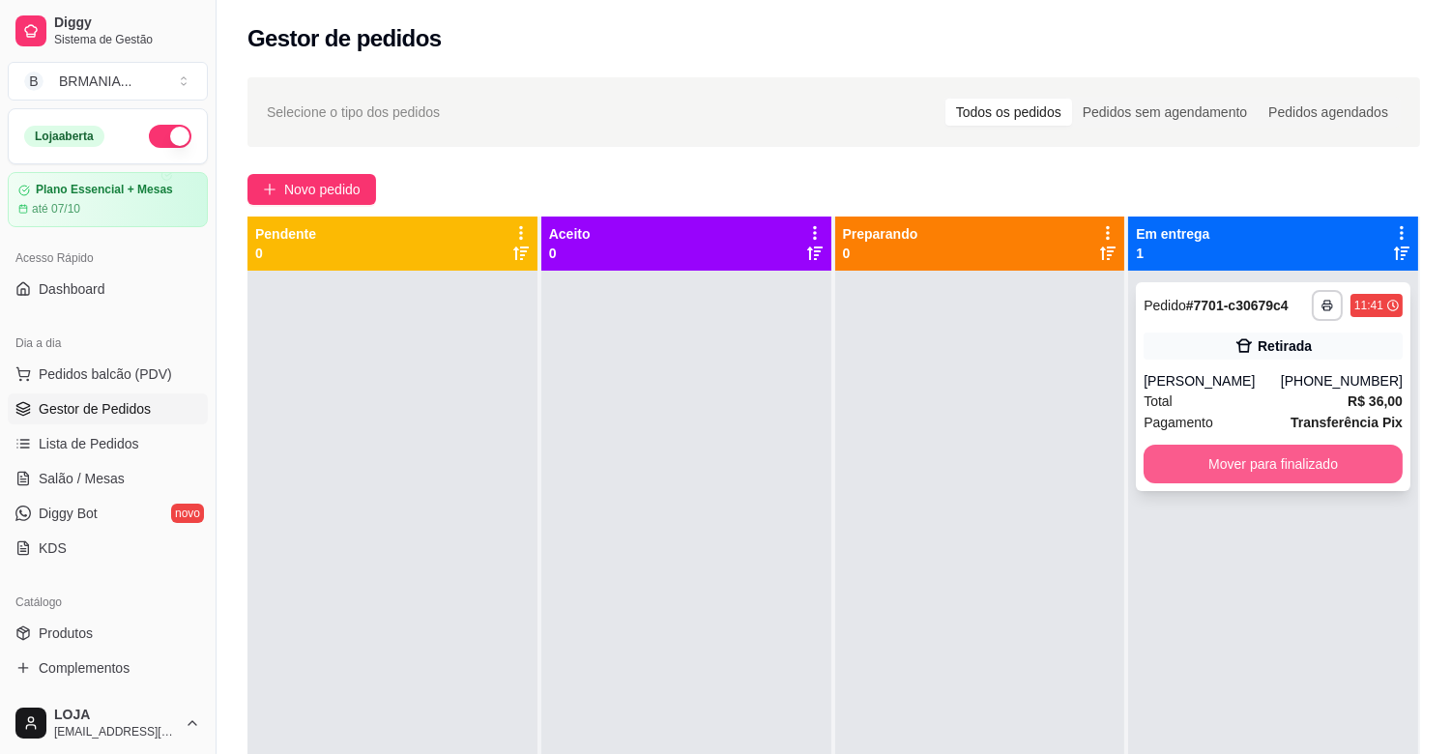
click at [1287, 467] on button "Mover para finalizado" at bounding box center [1272, 464] width 259 height 39
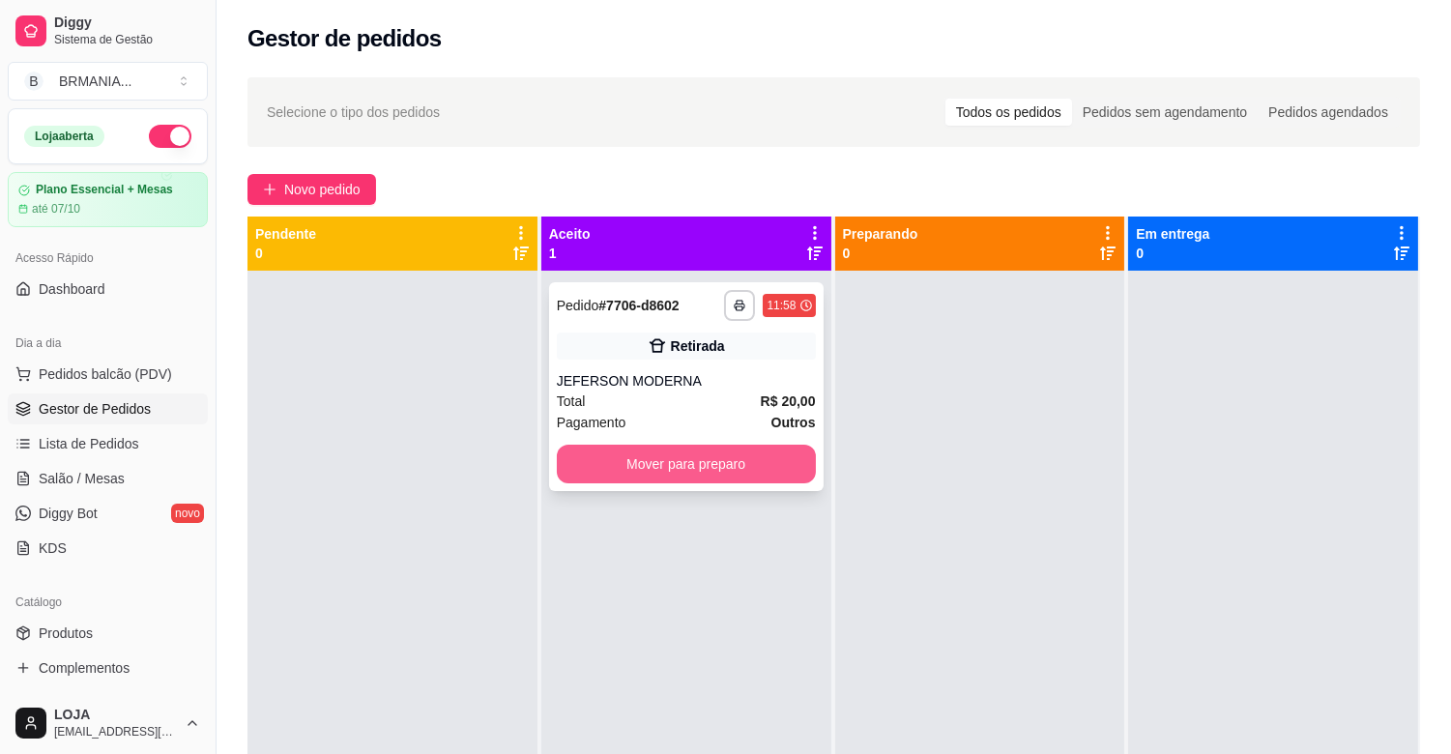
click at [665, 464] on button "Mover para preparo" at bounding box center [686, 464] width 259 height 39
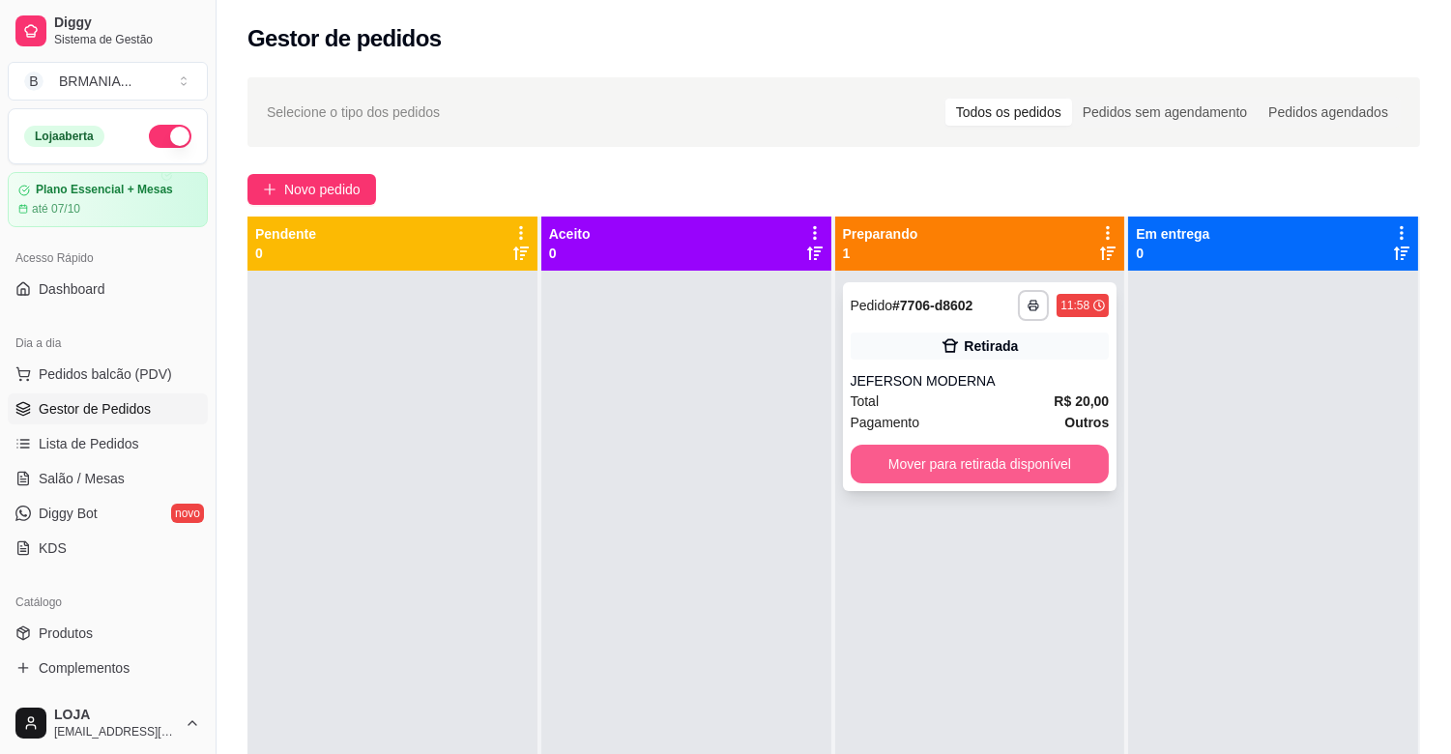
click at [896, 466] on button "Mover para retirada disponível" at bounding box center [979, 464] width 259 height 39
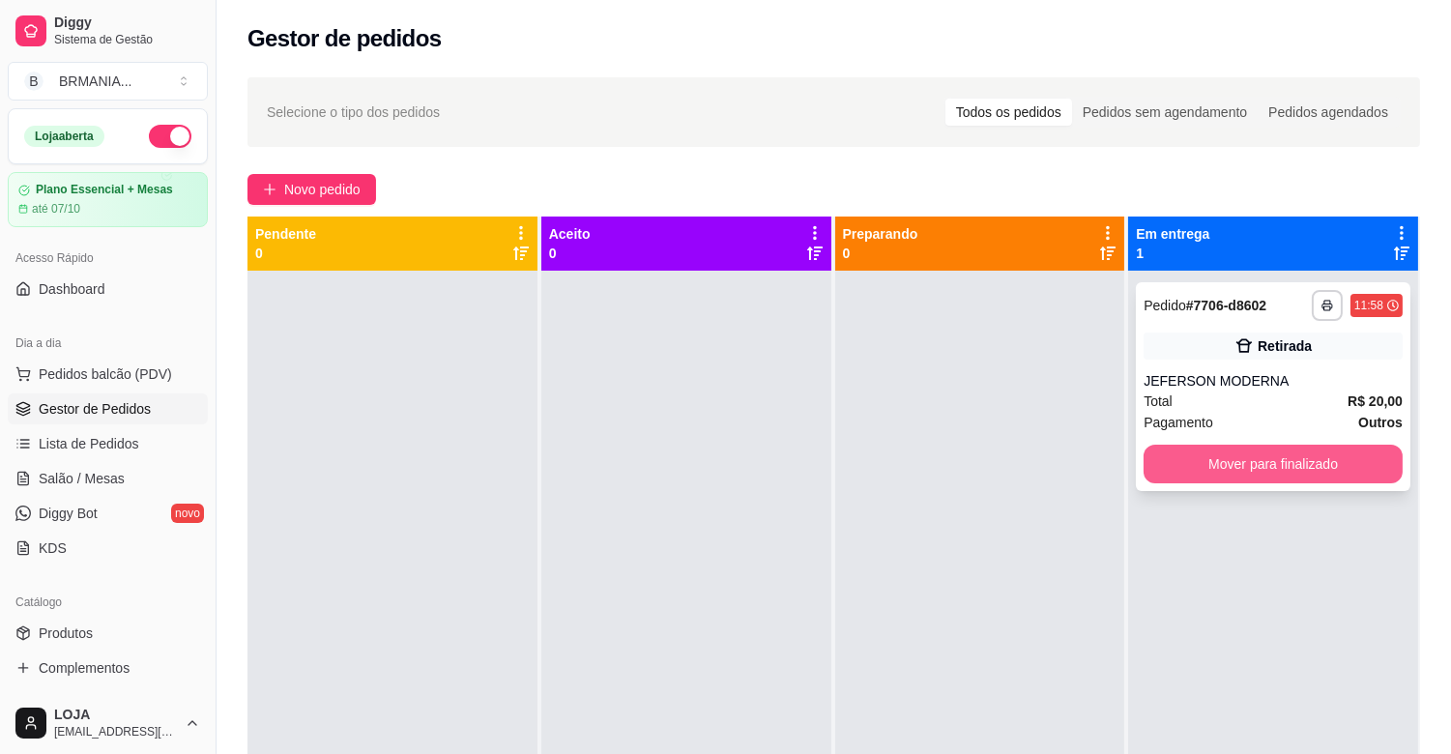
click at [1150, 469] on button "Mover para finalizado" at bounding box center [1272, 464] width 259 height 39
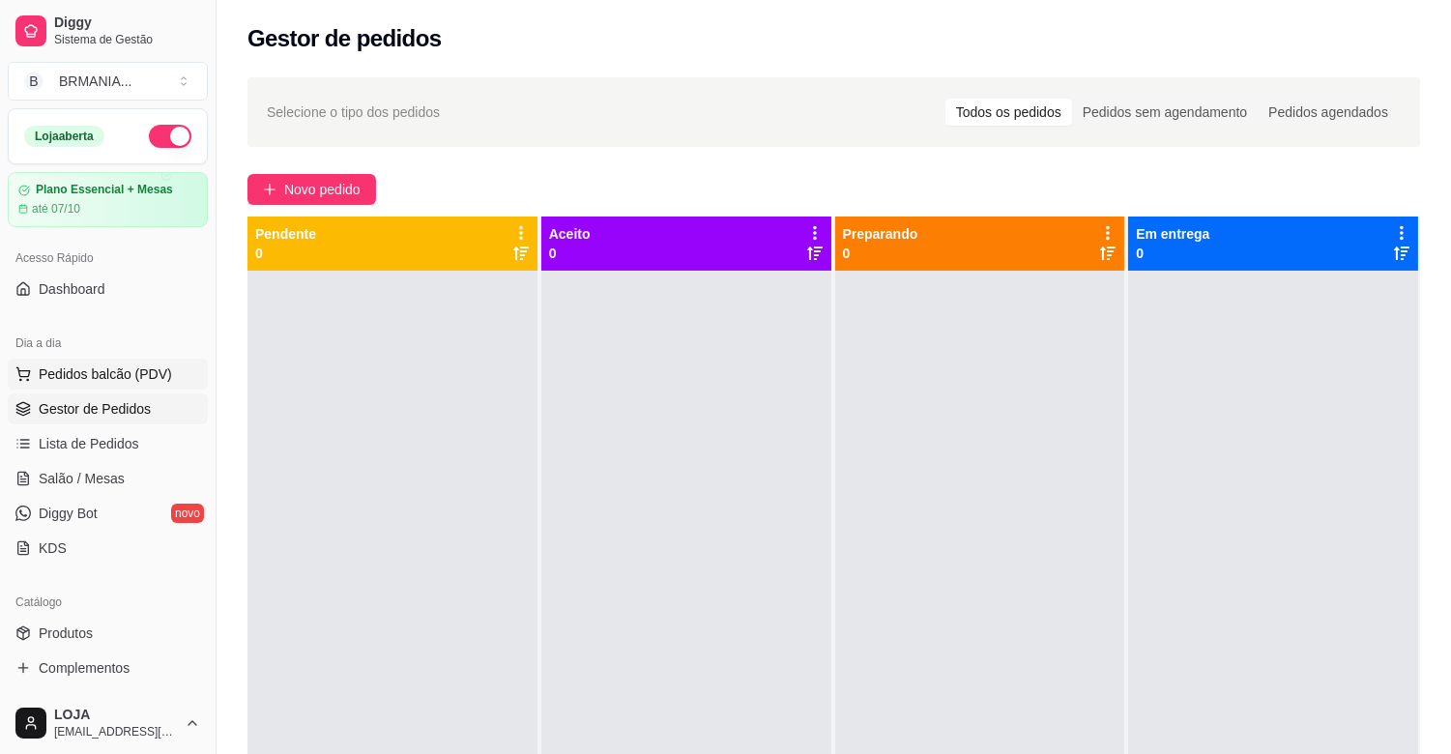
click at [138, 380] on span "Pedidos balcão (PDV)" at bounding box center [105, 373] width 133 height 19
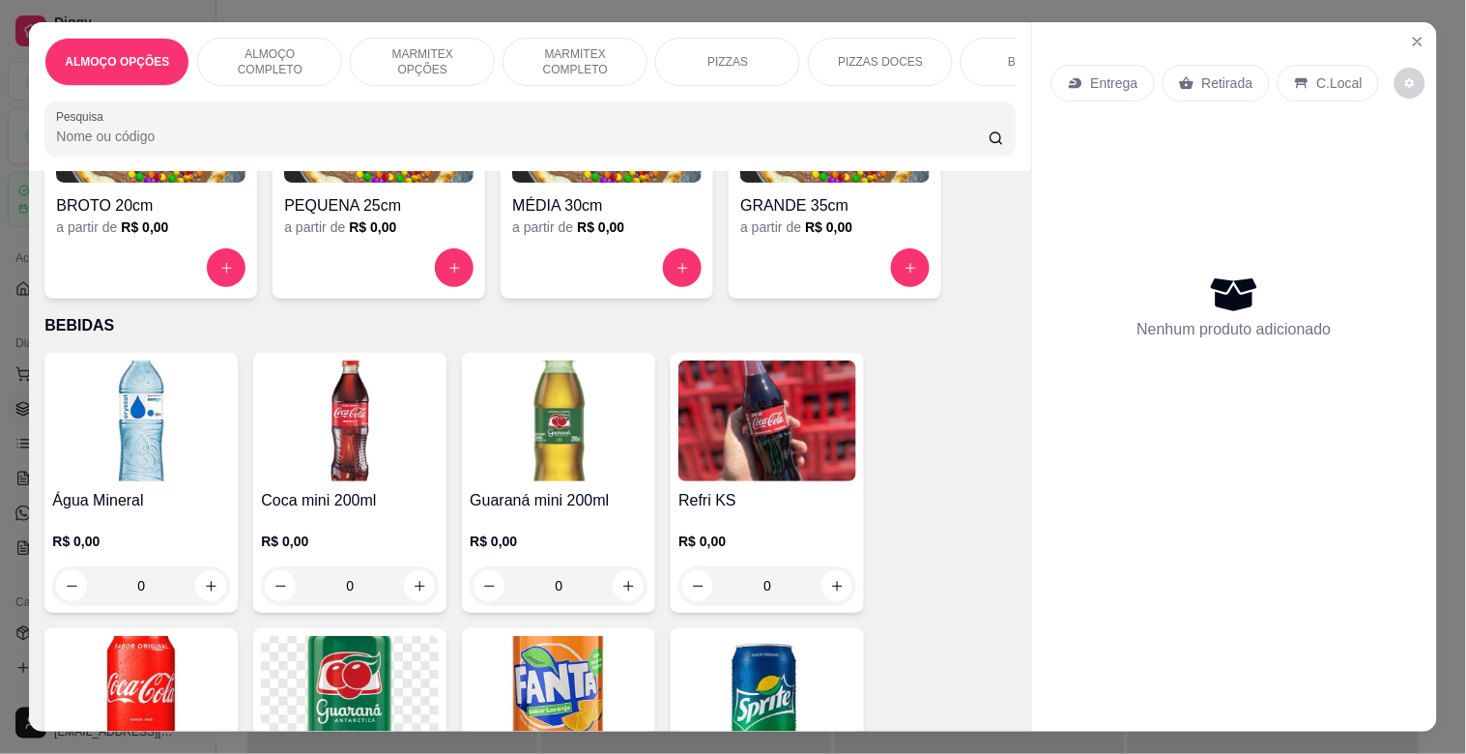
scroll to position [1832, 0]
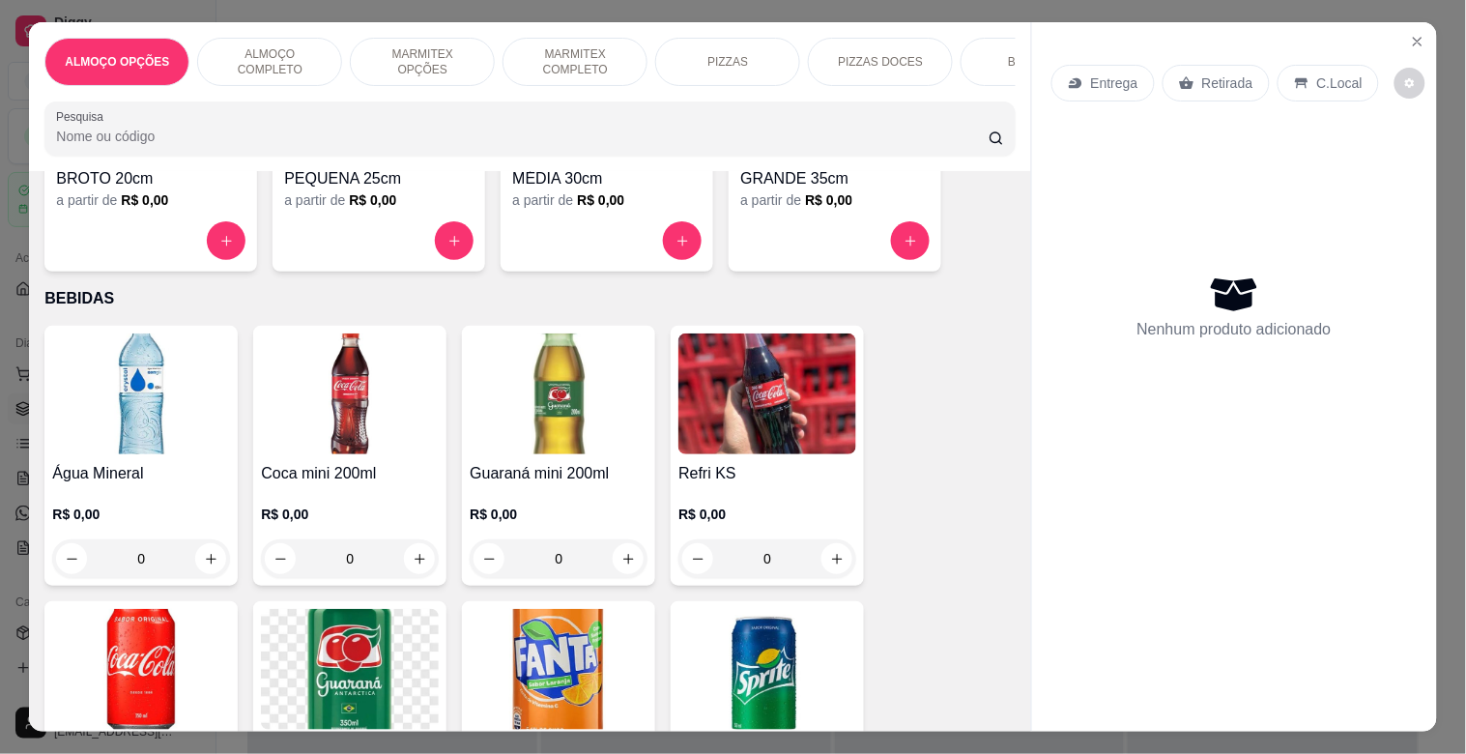
click at [356, 401] on img at bounding box center [350, 393] width 178 height 121
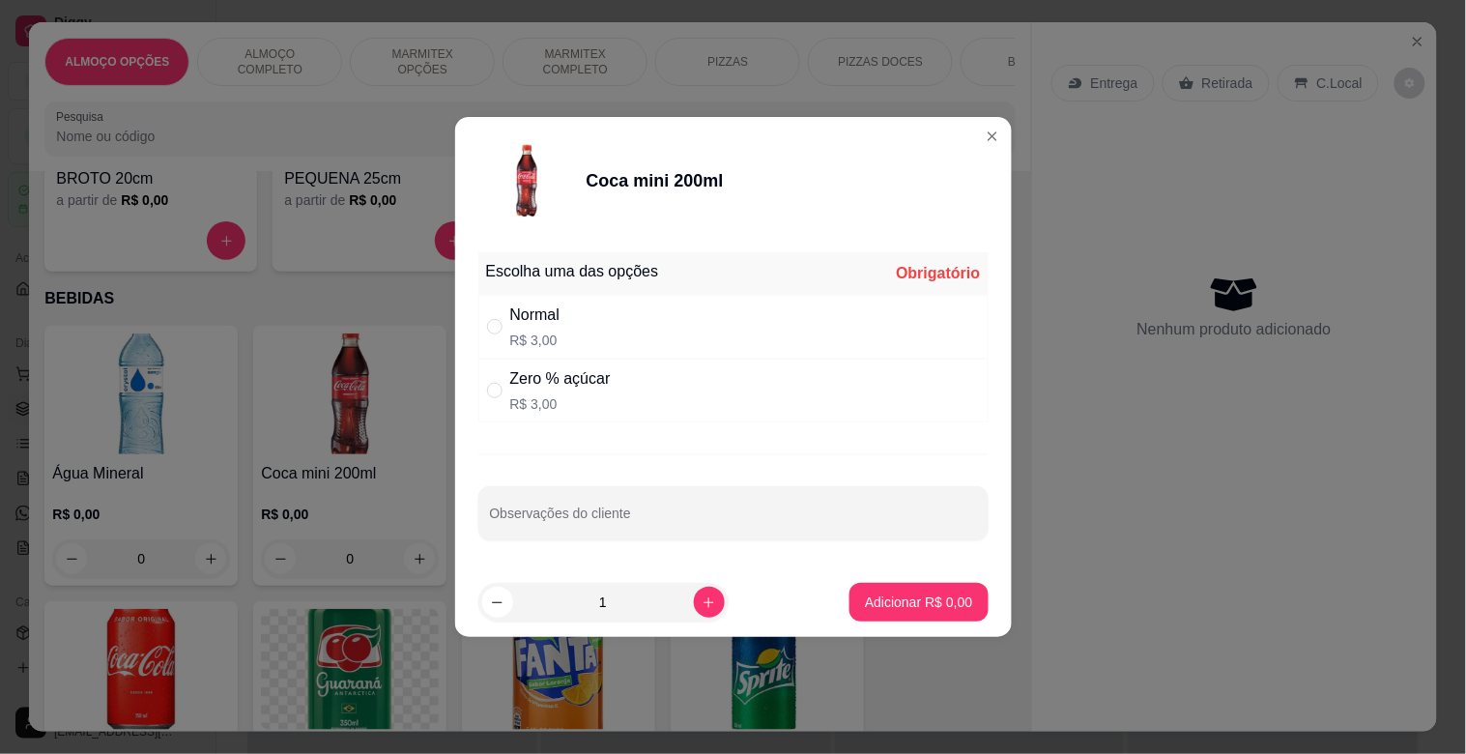
click at [621, 393] on div "Zero % açúcar R$ 3,00" at bounding box center [733, 391] width 510 height 64
click at [928, 605] on p "Adicionar R$ 3,00" at bounding box center [918, 601] width 107 height 19
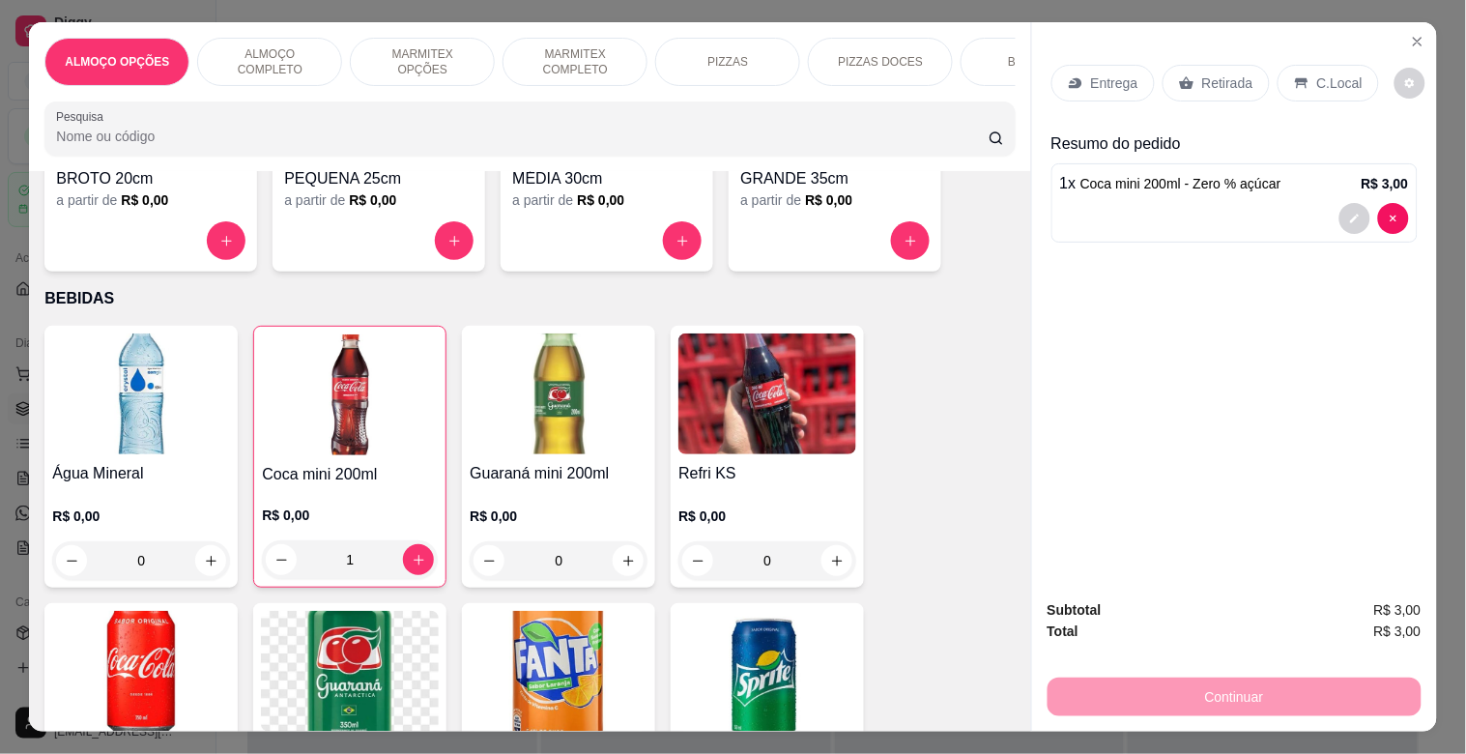
click at [1216, 65] on div "Retirada" at bounding box center [1216, 83] width 107 height 37
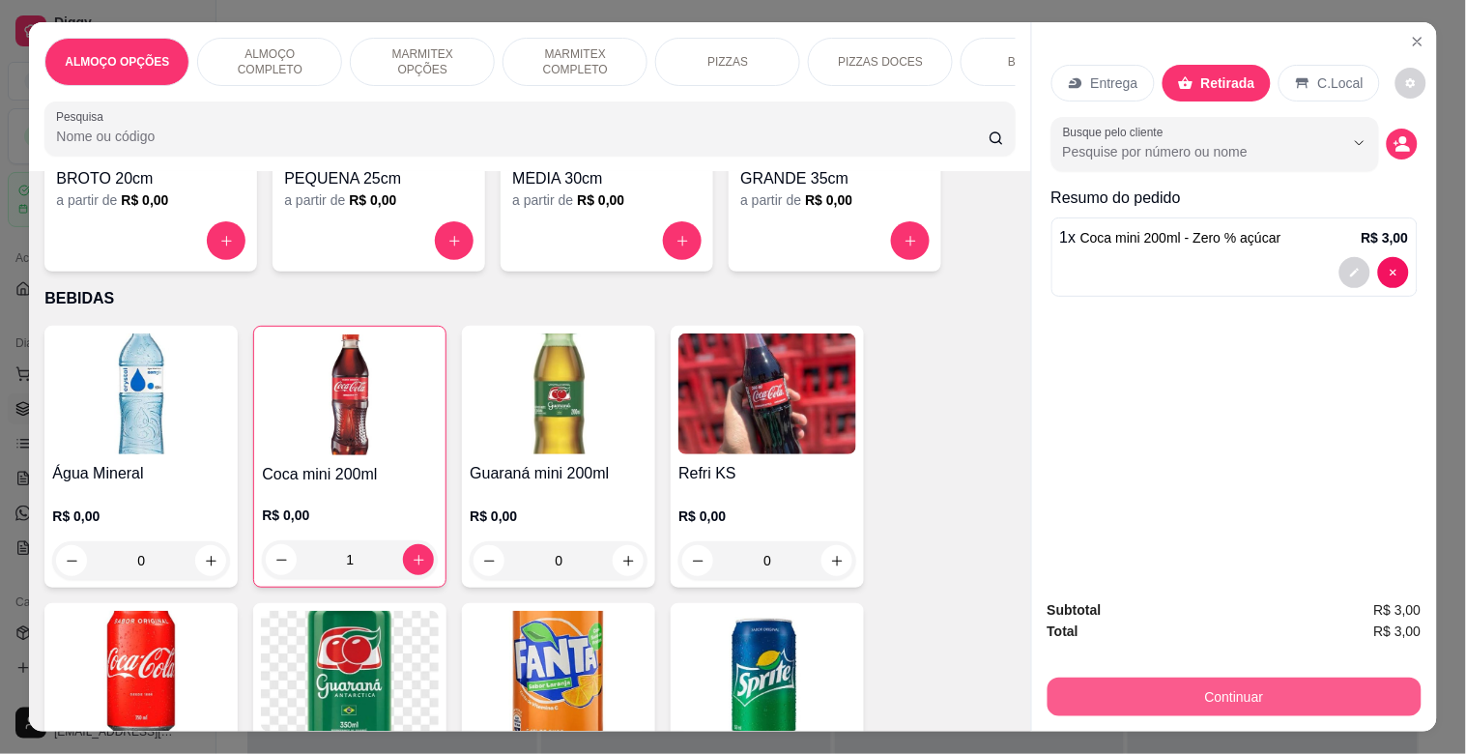
click at [1165, 682] on button "Continuar" at bounding box center [1235, 696] width 374 height 39
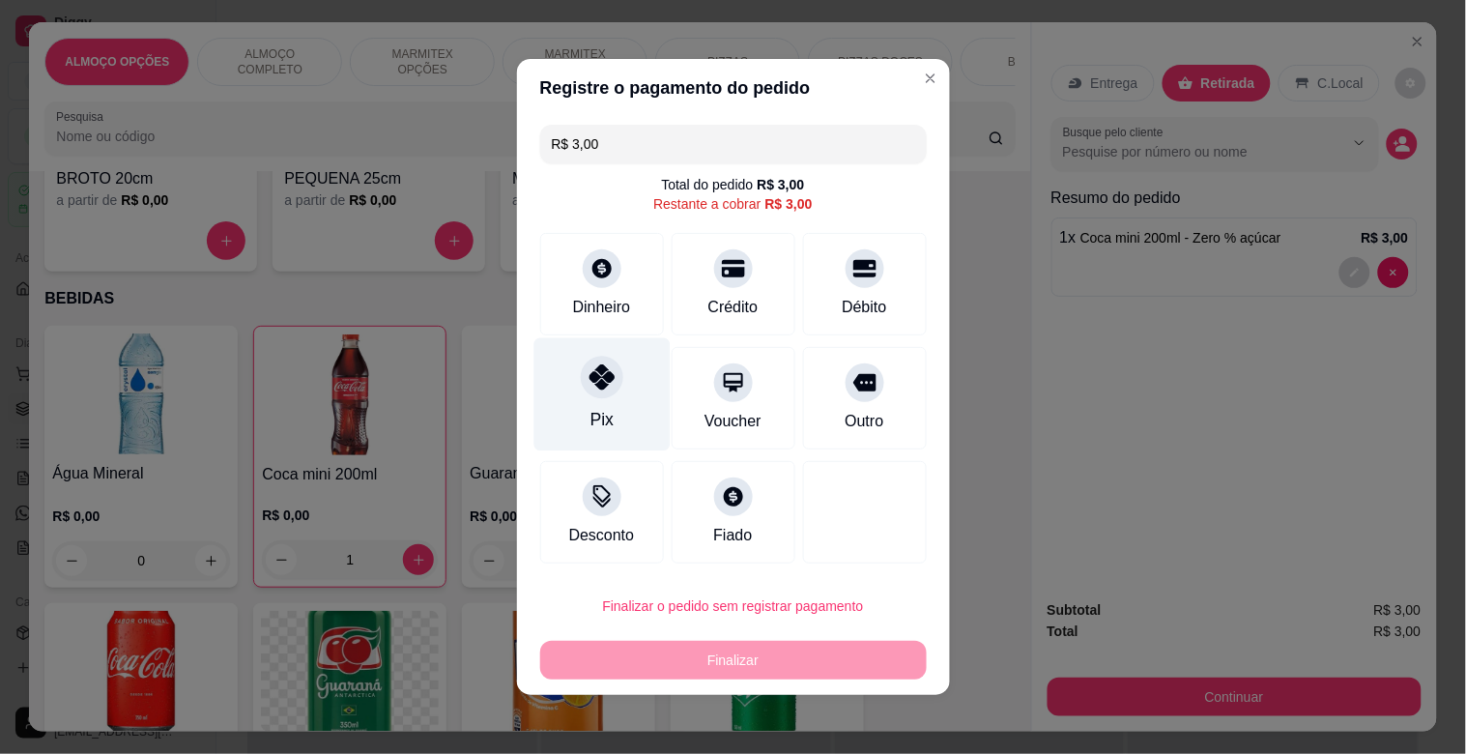
click at [590, 410] on div "Pix" at bounding box center [601, 419] width 23 height 25
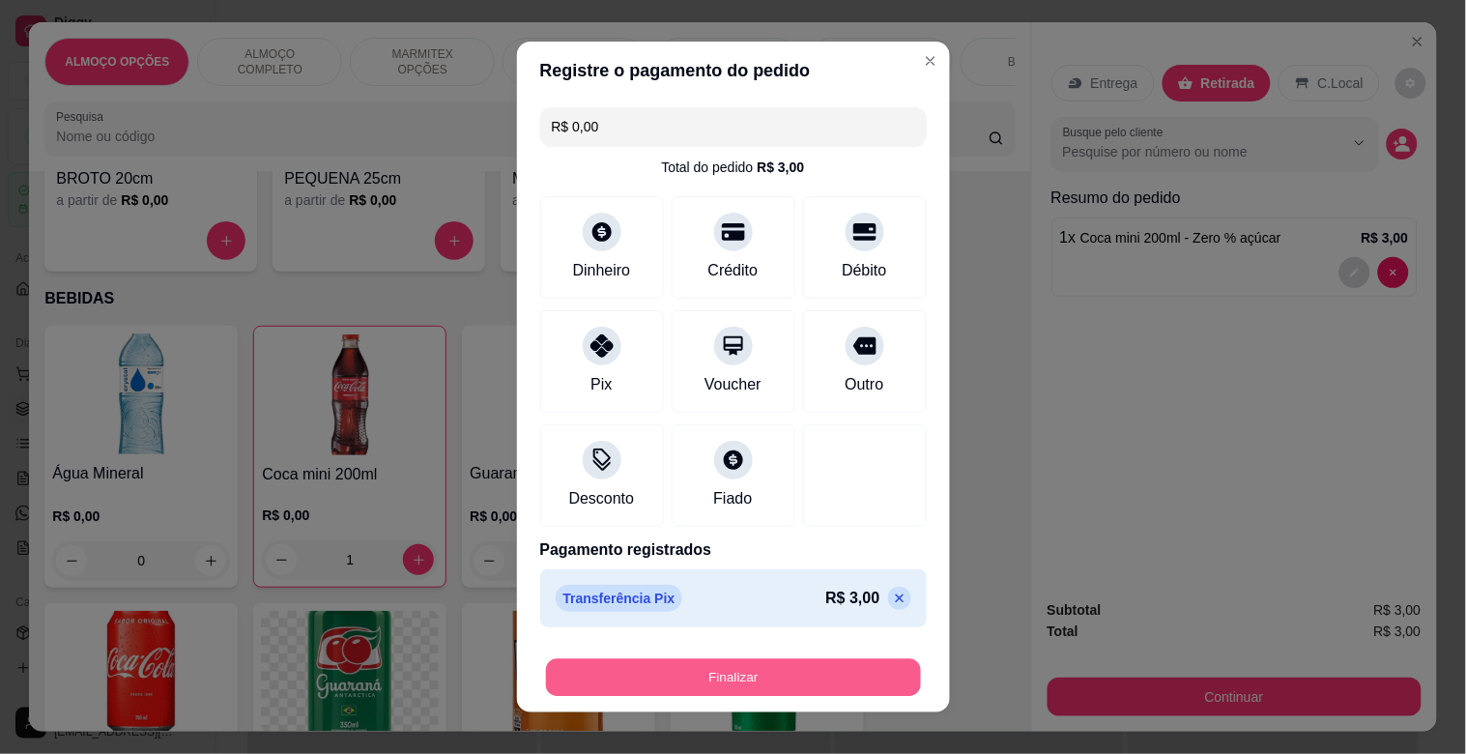
click at [668, 664] on button "Finalizar" at bounding box center [733, 678] width 375 height 38
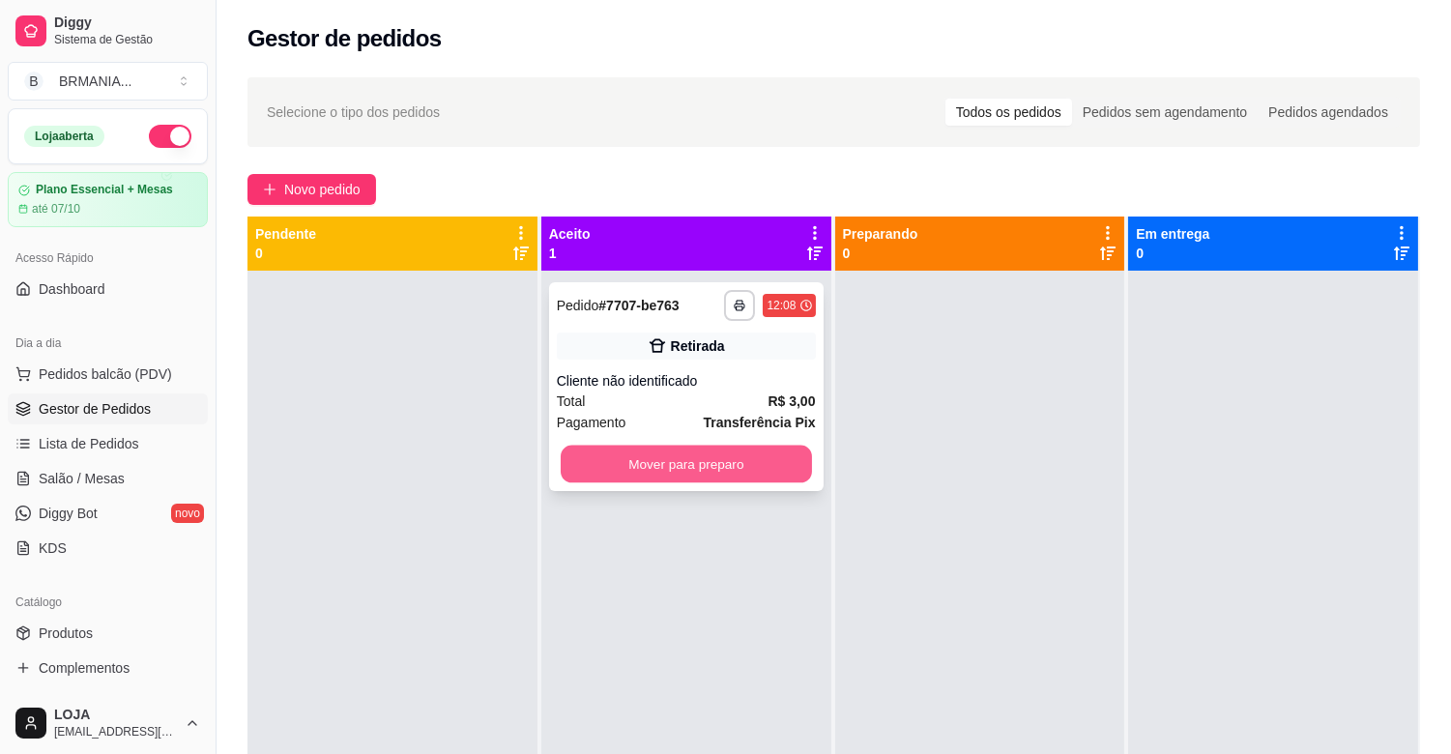
click at [610, 468] on button "Mover para preparo" at bounding box center [686, 465] width 251 height 38
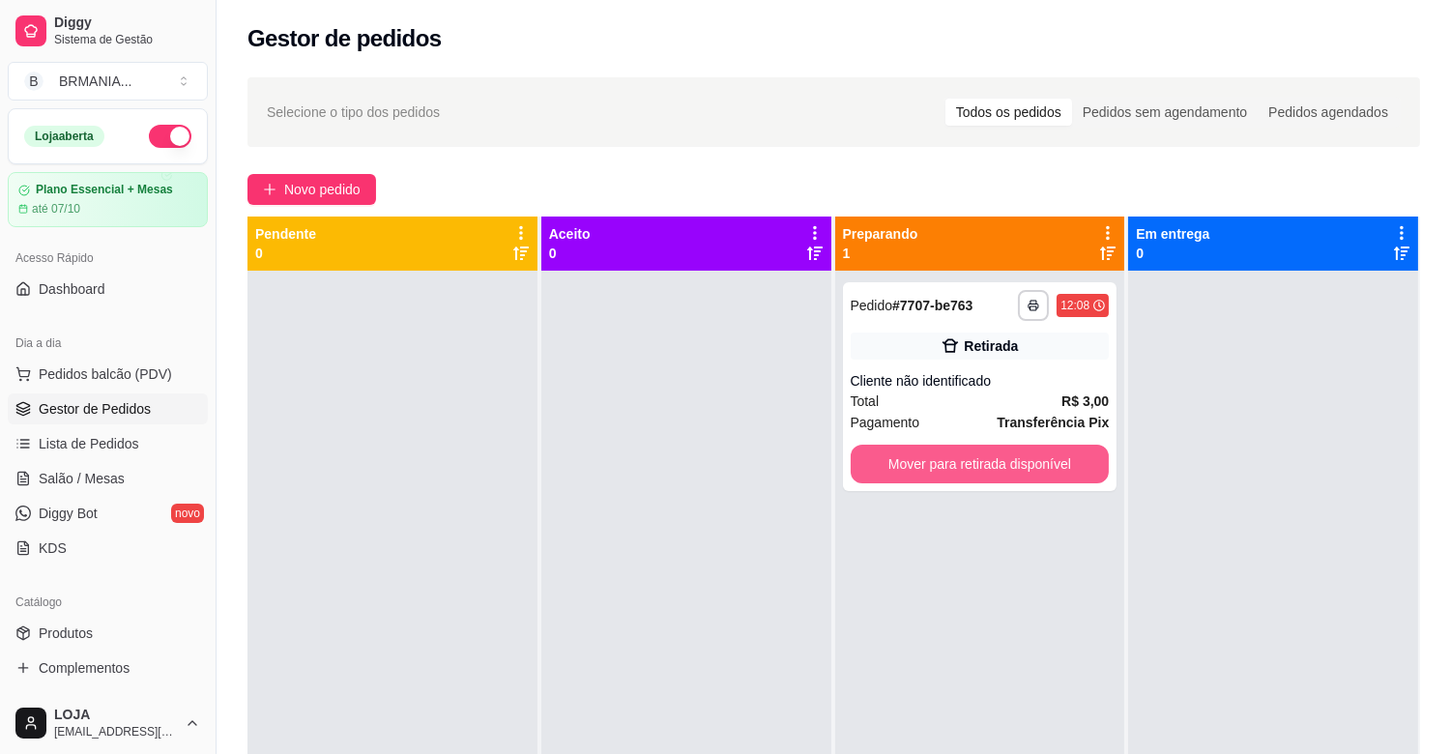
click at [987, 466] on button "Mover para retirada disponível" at bounding box center [979, 464] width 259 height 39
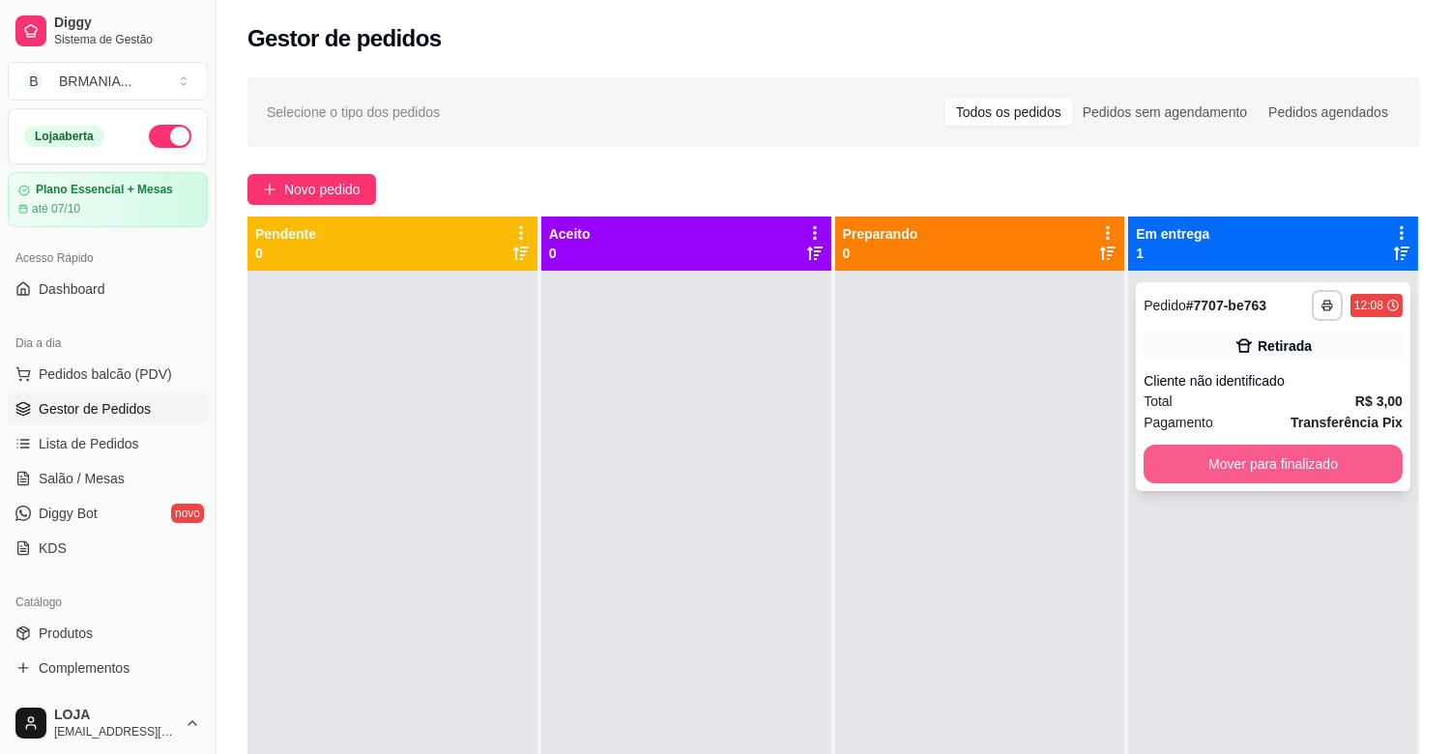
click at [1216, 456] on button "Mover para finalizado" at bounding box center [1272, 464] width 259 height 39
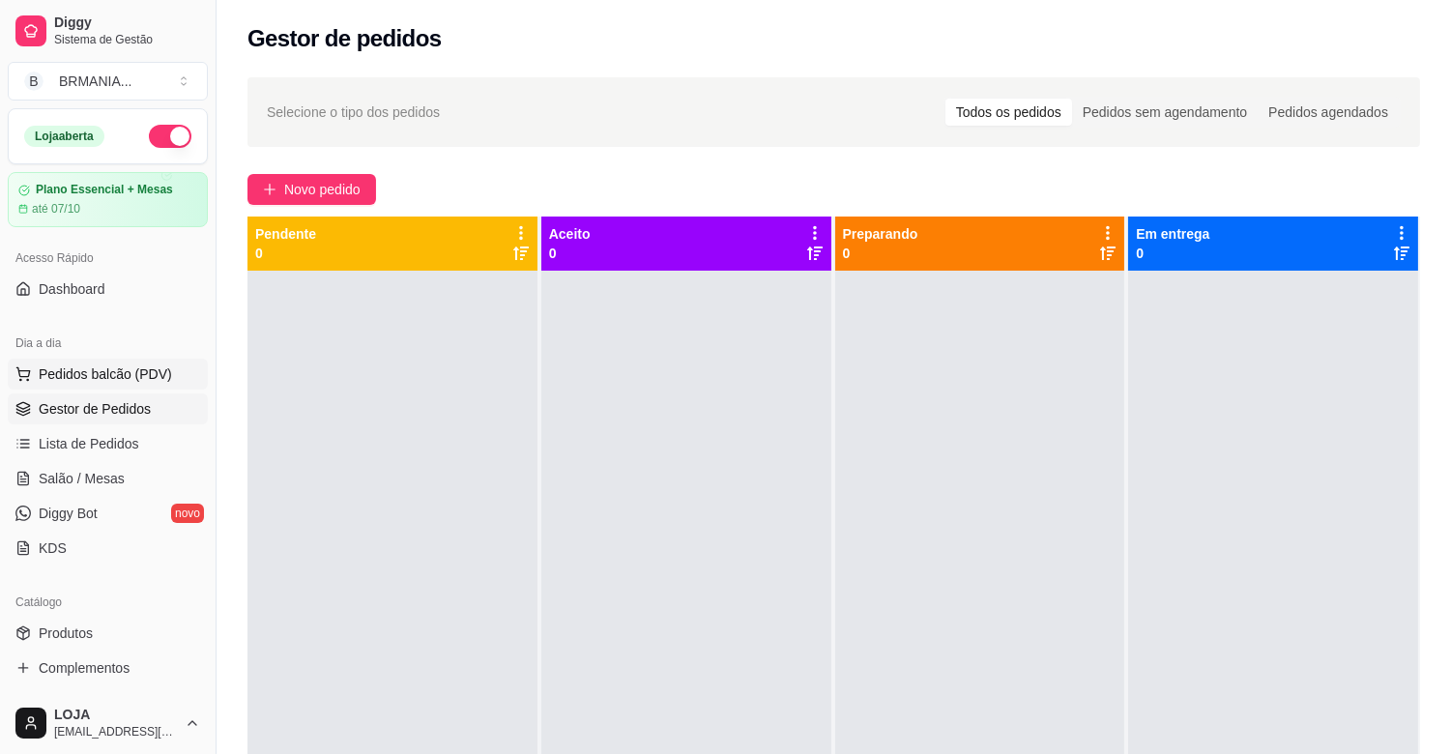
click at [80, 374] on span "Pedidos balcão (PDV)" at bounding box center [105, 373] width 133 height 19
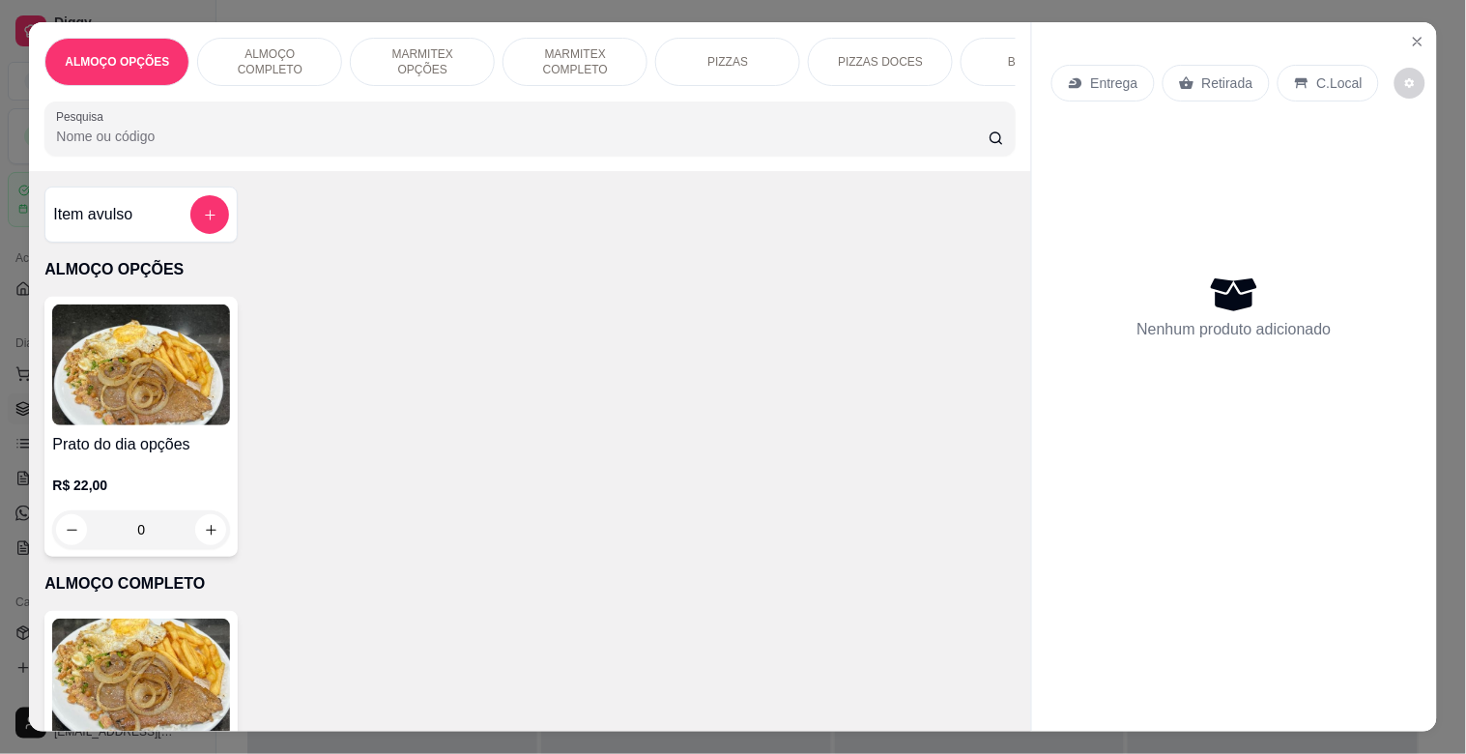
click at [229, 138] on input "Pesquisa" at bounding box center [522, 136] width 933 height 19
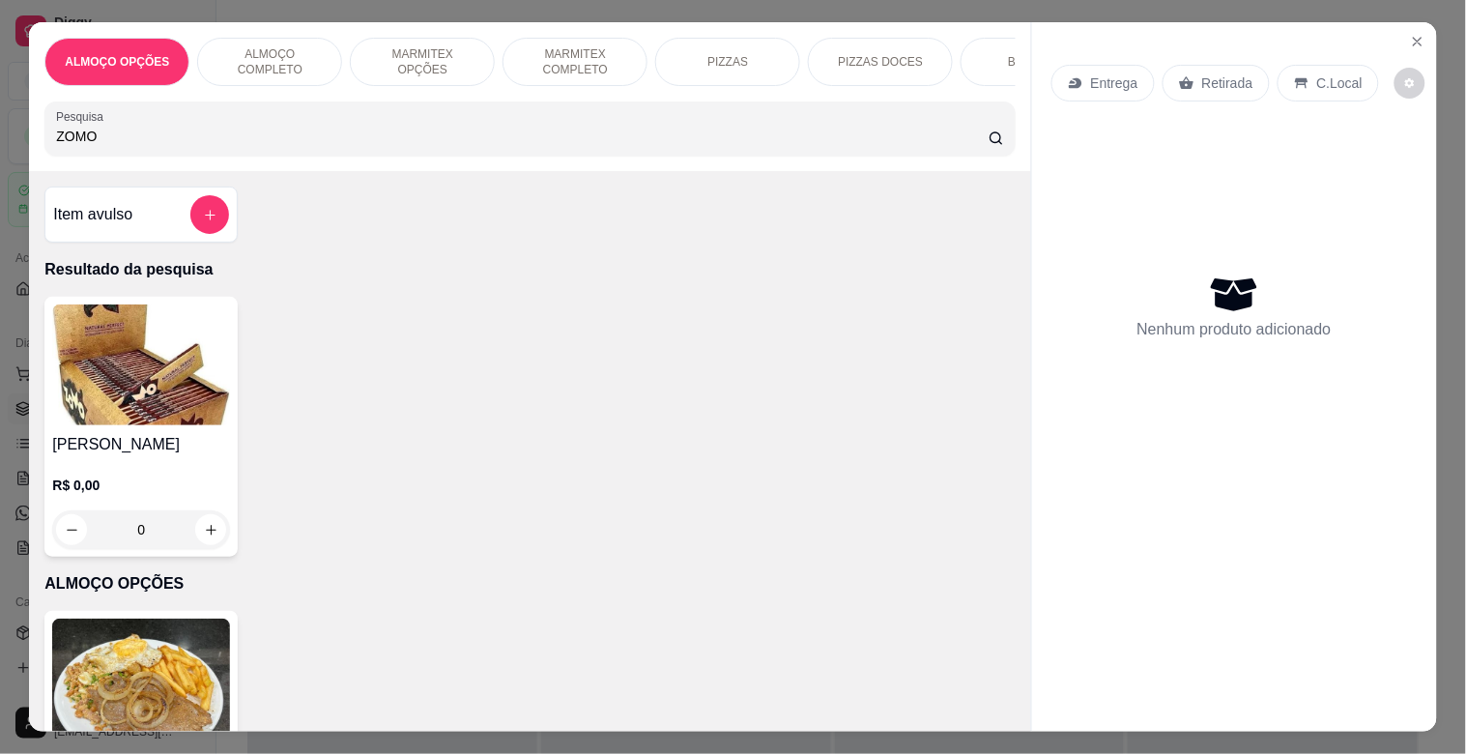
click at [148, 372] on img at bounding box center [141, 364] width 178 height 121
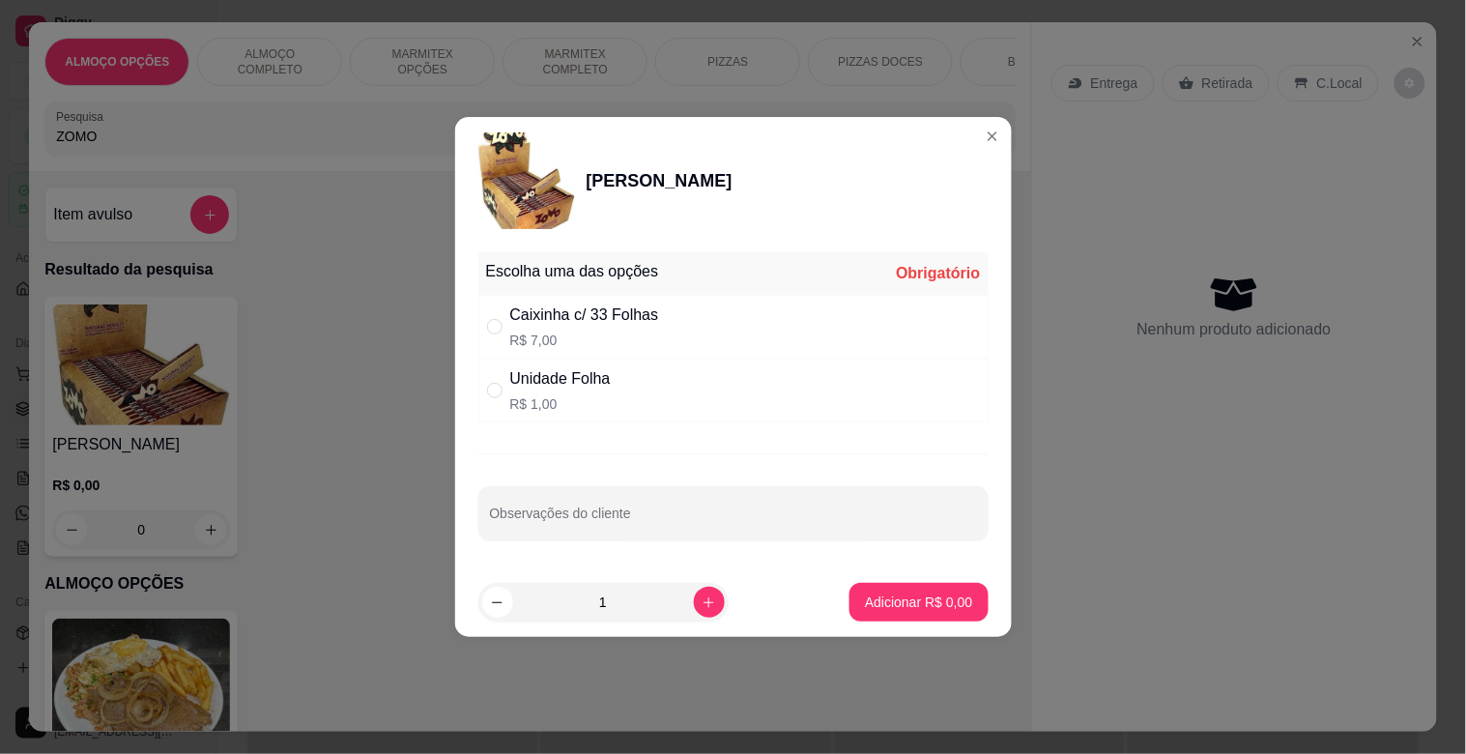
click at [530, 384] on div "Unidade Folha" at bounding box center [560, 378] width 101 height 23
click at [899, 614] on button "Adicionar R$ 1,00" at bounding box center [919, 602] width 138 height 39
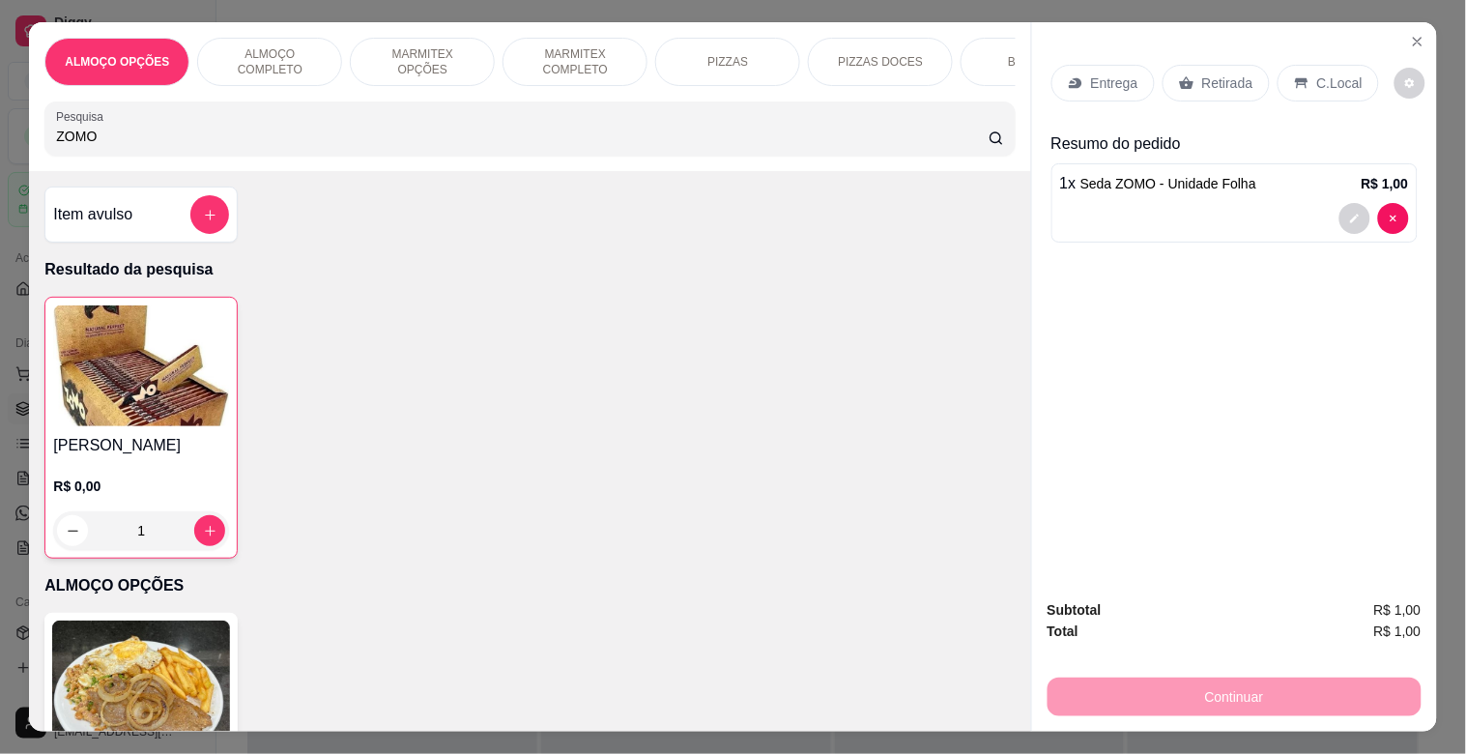
click at [263, 133] on input "ZOMO" at bounding box center [522, 136] width 933 height 19
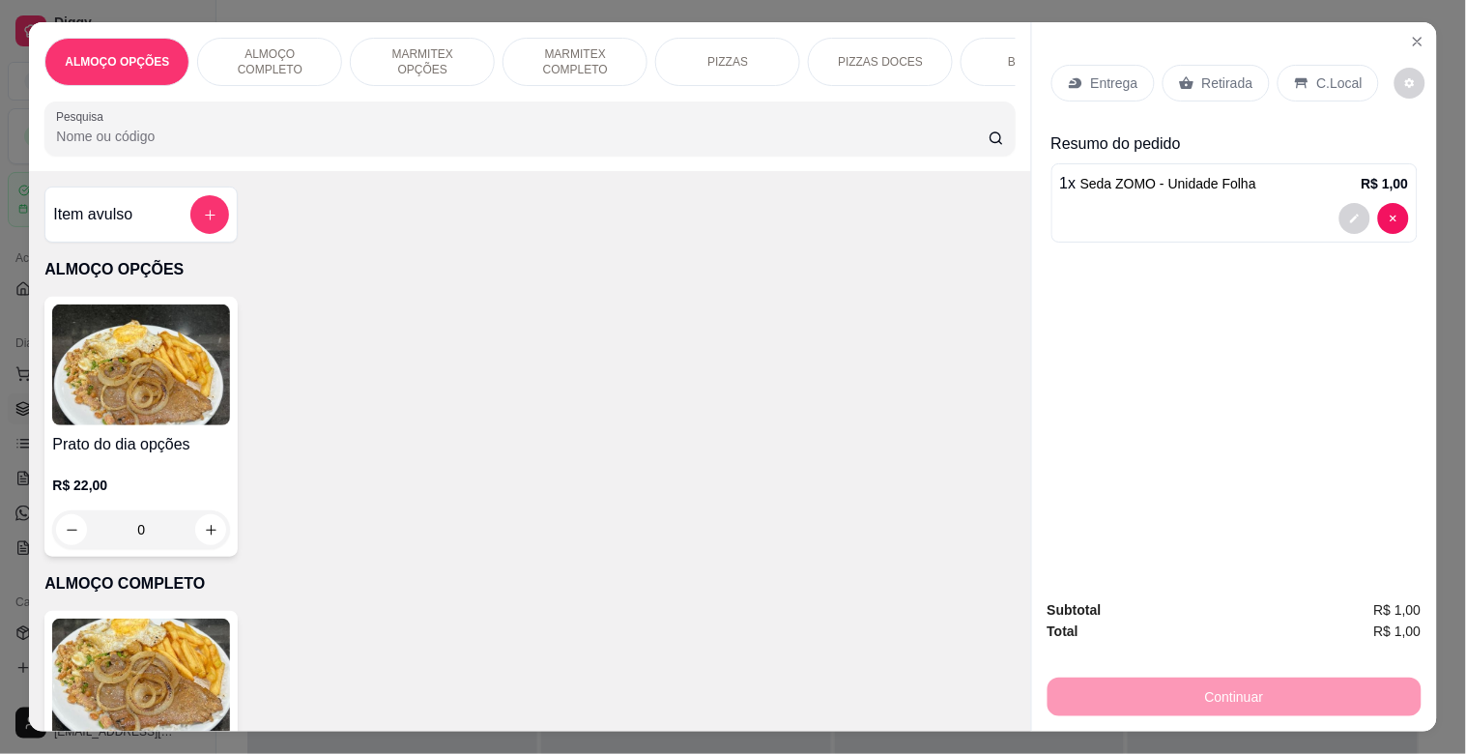
click at [342, 146] on input "Pesquisa" at bounding box center [522, 136] width 933 height 19
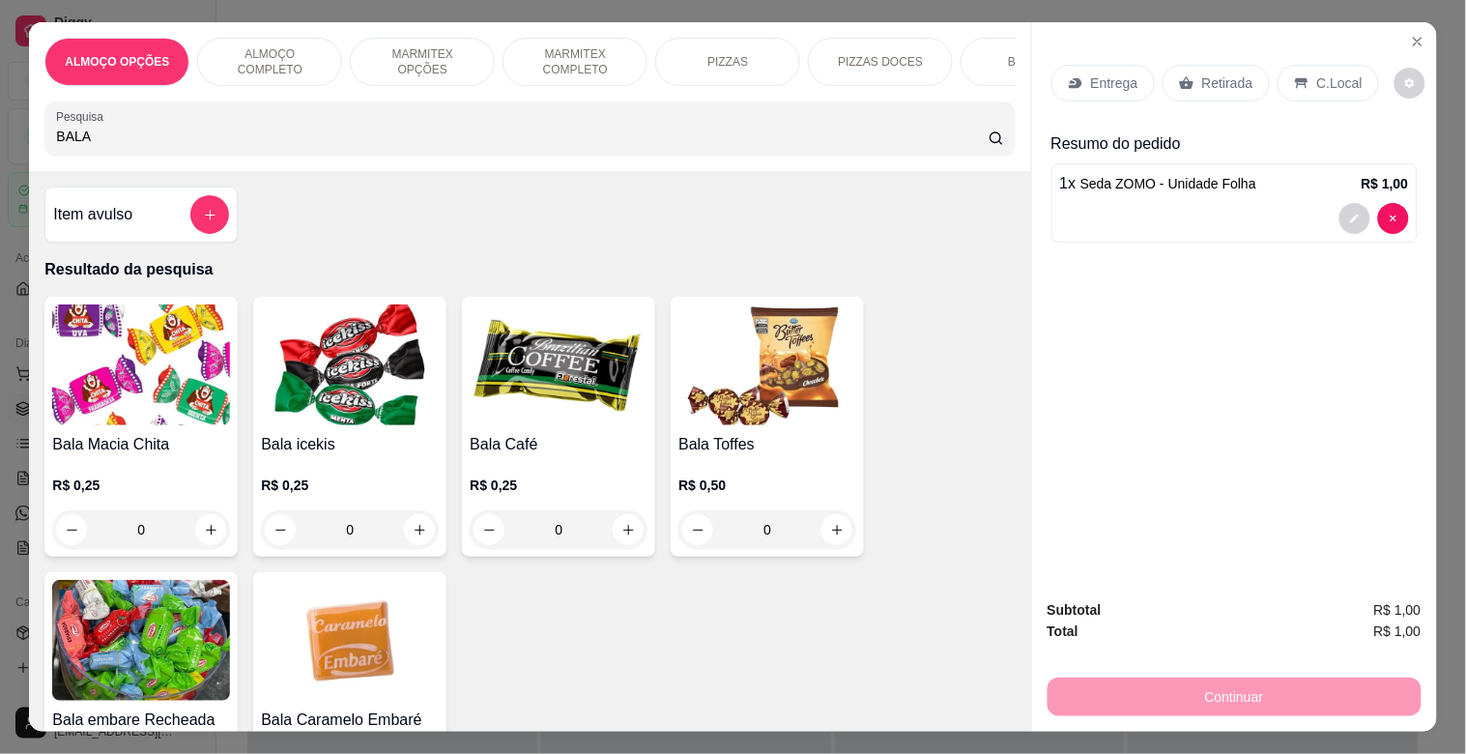
click at [568, 425] on img at bounding box center [559, 364] width 178 height 121
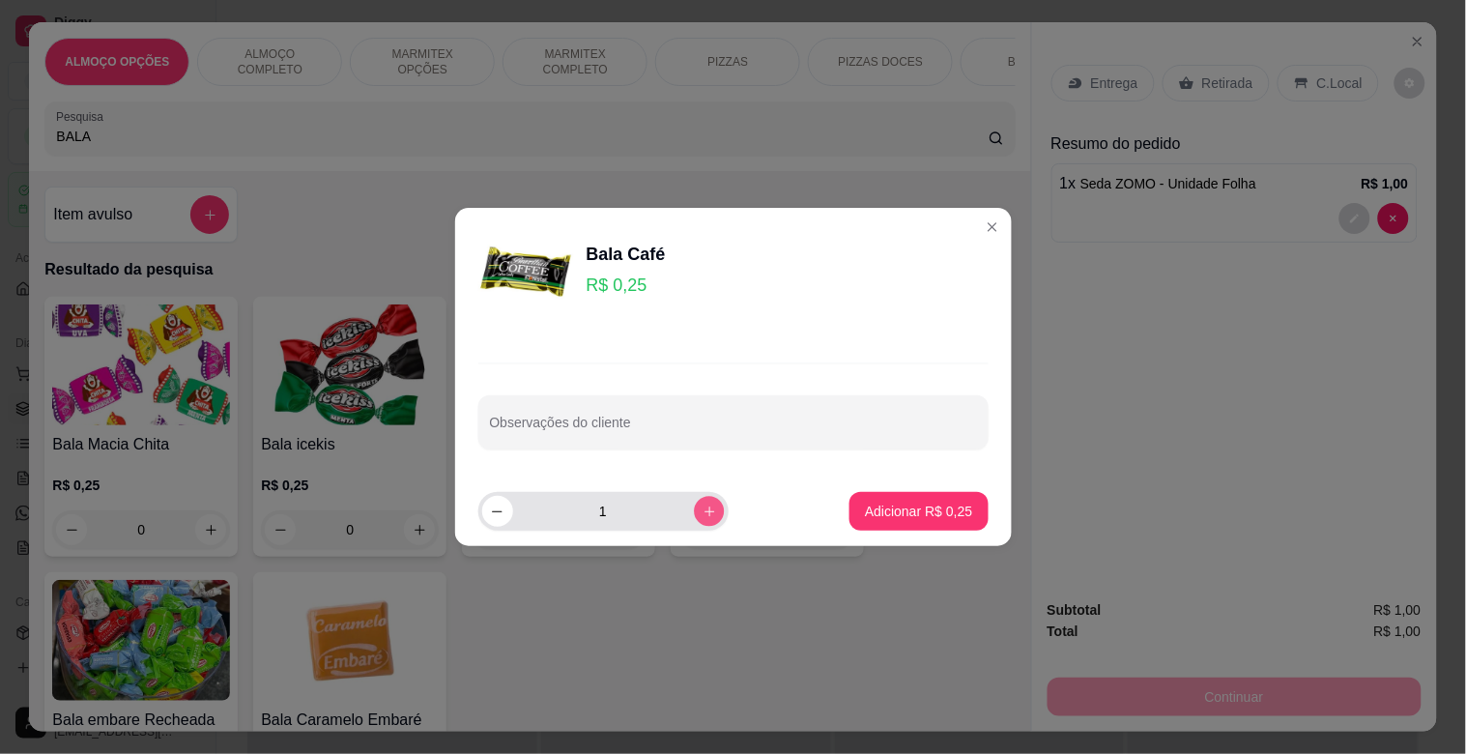
click at [702, 513] on icon "increase-product-quantity" at bounding box center [709, 511] width 14 height 14
click at [919, 515] on p "Adicionar R$ 1,00" at bounding box center [918, 511] width 107 height 19
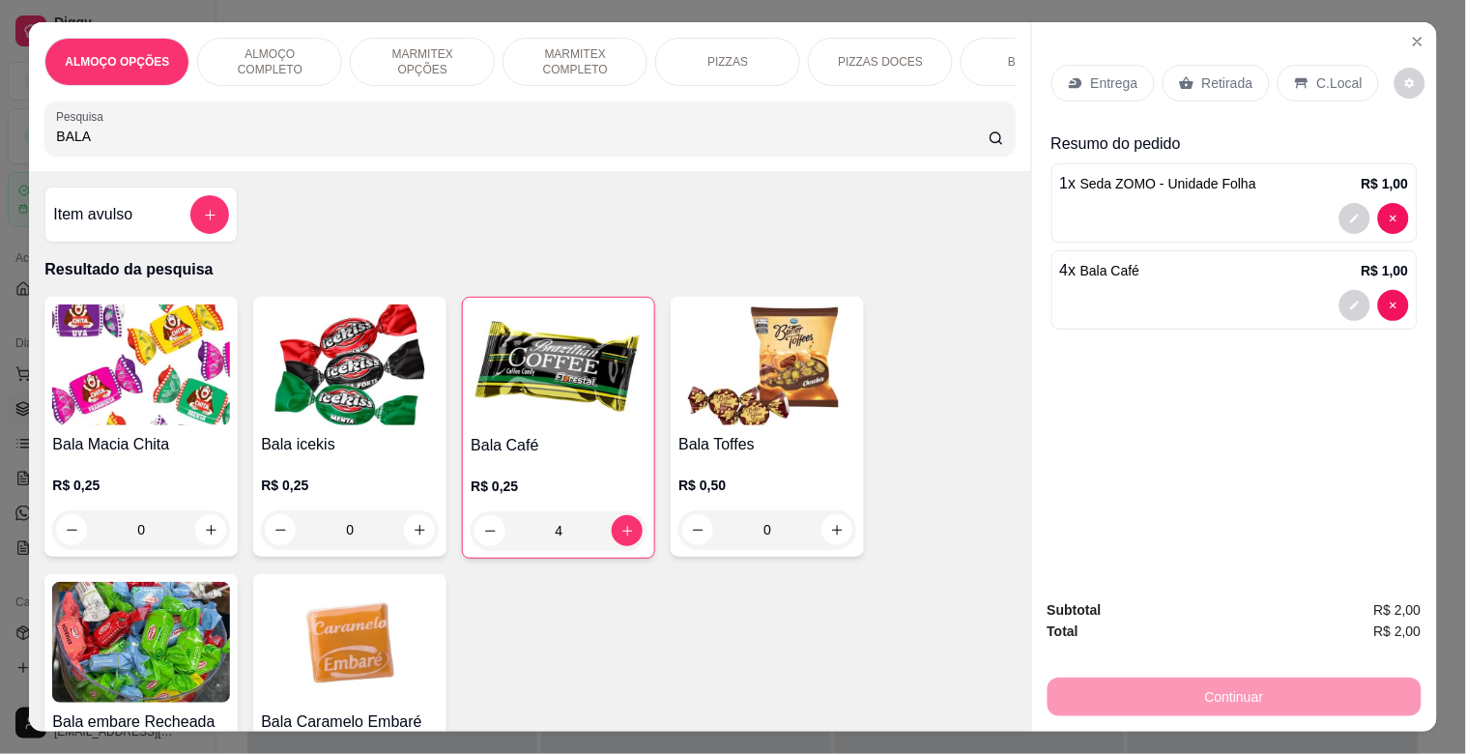
click at [1209, 73] on p "Retirada" at bounding box center [1227, 82] width 51 height 19
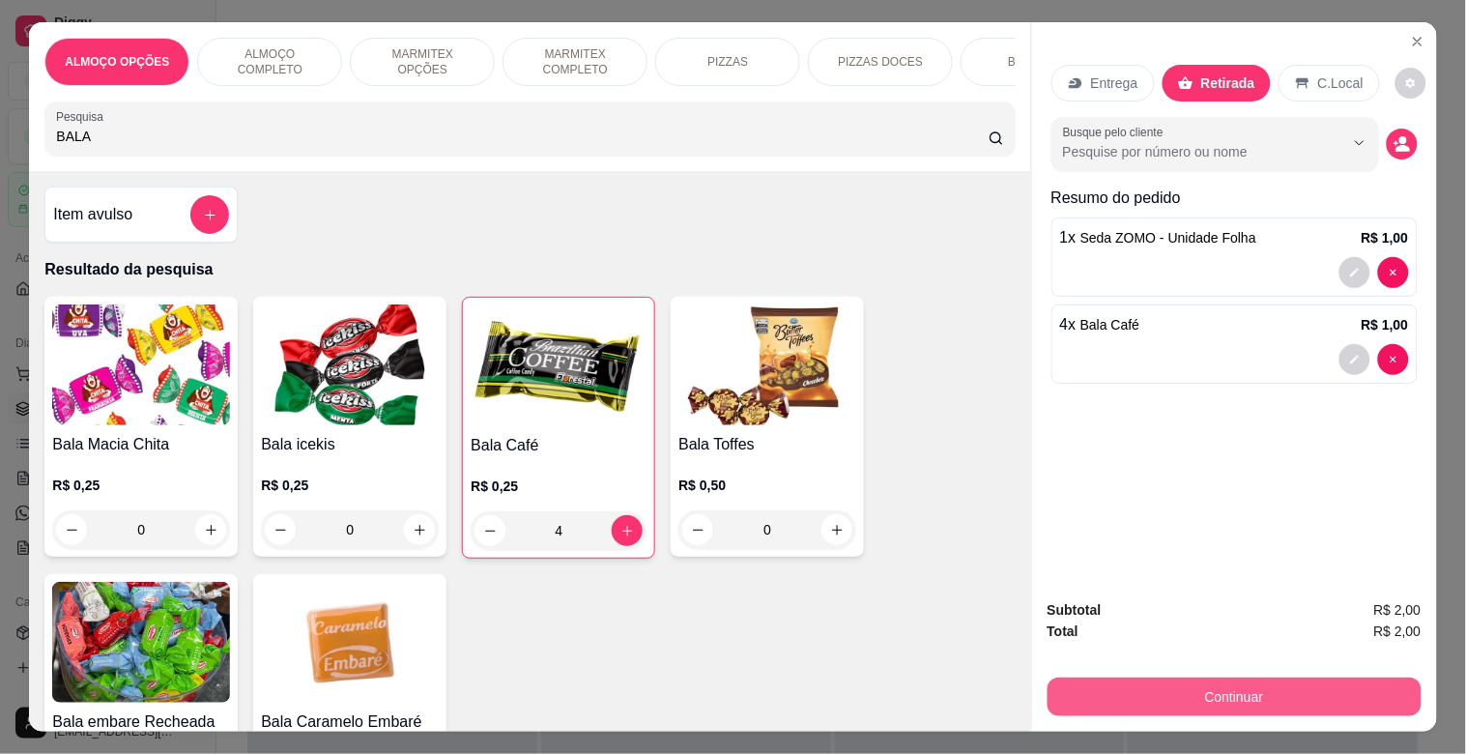
click at [1239, 686] on button "Continuar" at bounding box center [1235, 696] width 374 height 39
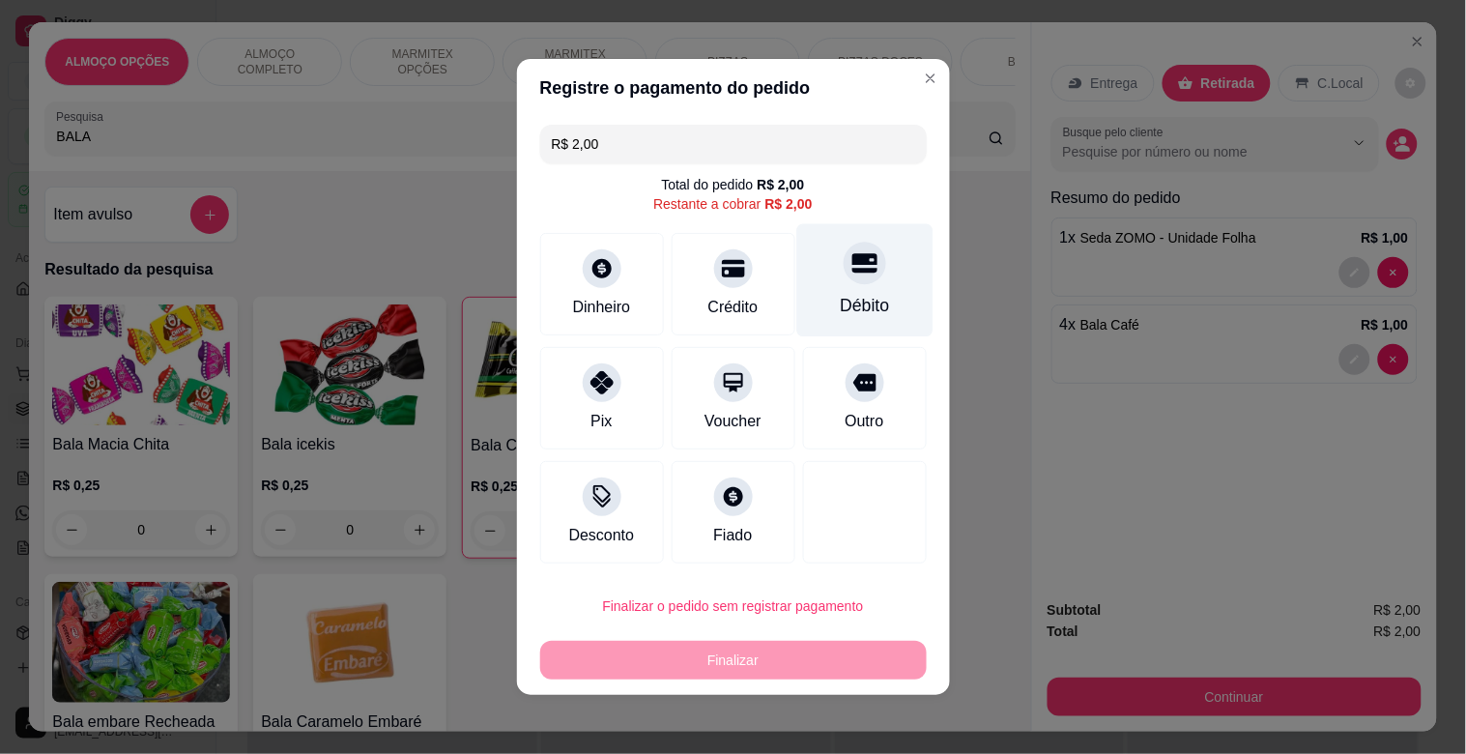
click at [846, 286] on div "Débito" at bounding box center [864, 280] width 136 height 113
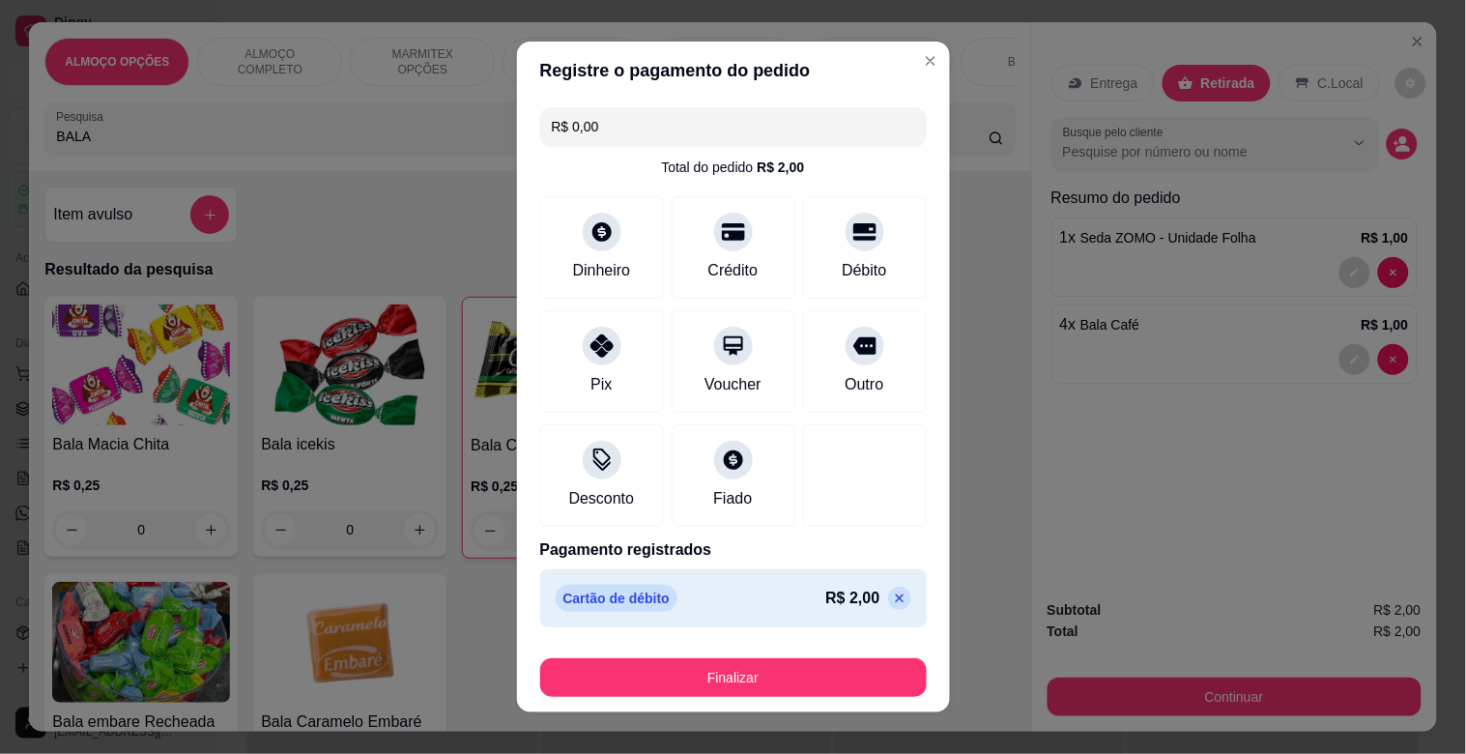
click at [669, 649] on footer "Finalizar" at bounding box center [733, 673] width 433 height 77
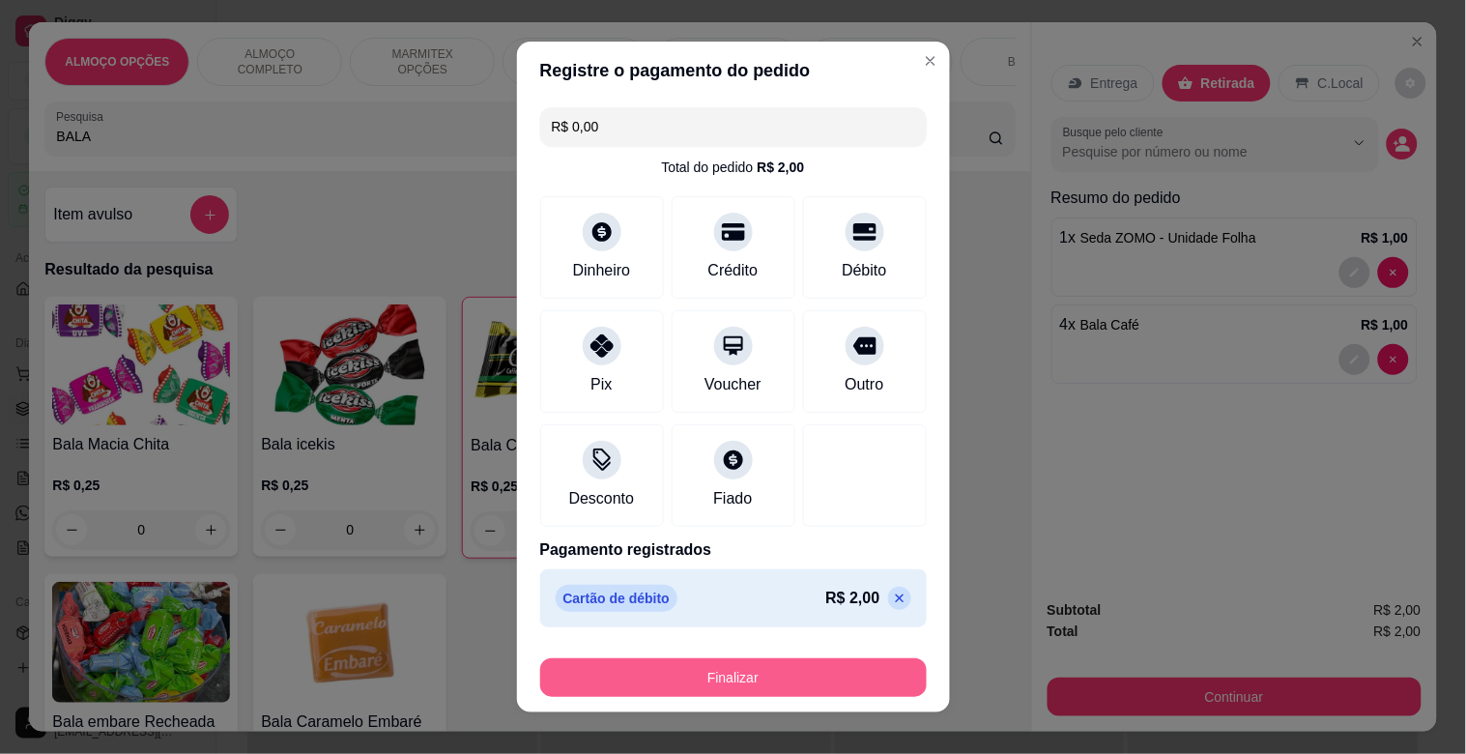
click at [668, 667] on button "Finalizar" at bounding box center [733, 677] width 387 height 39
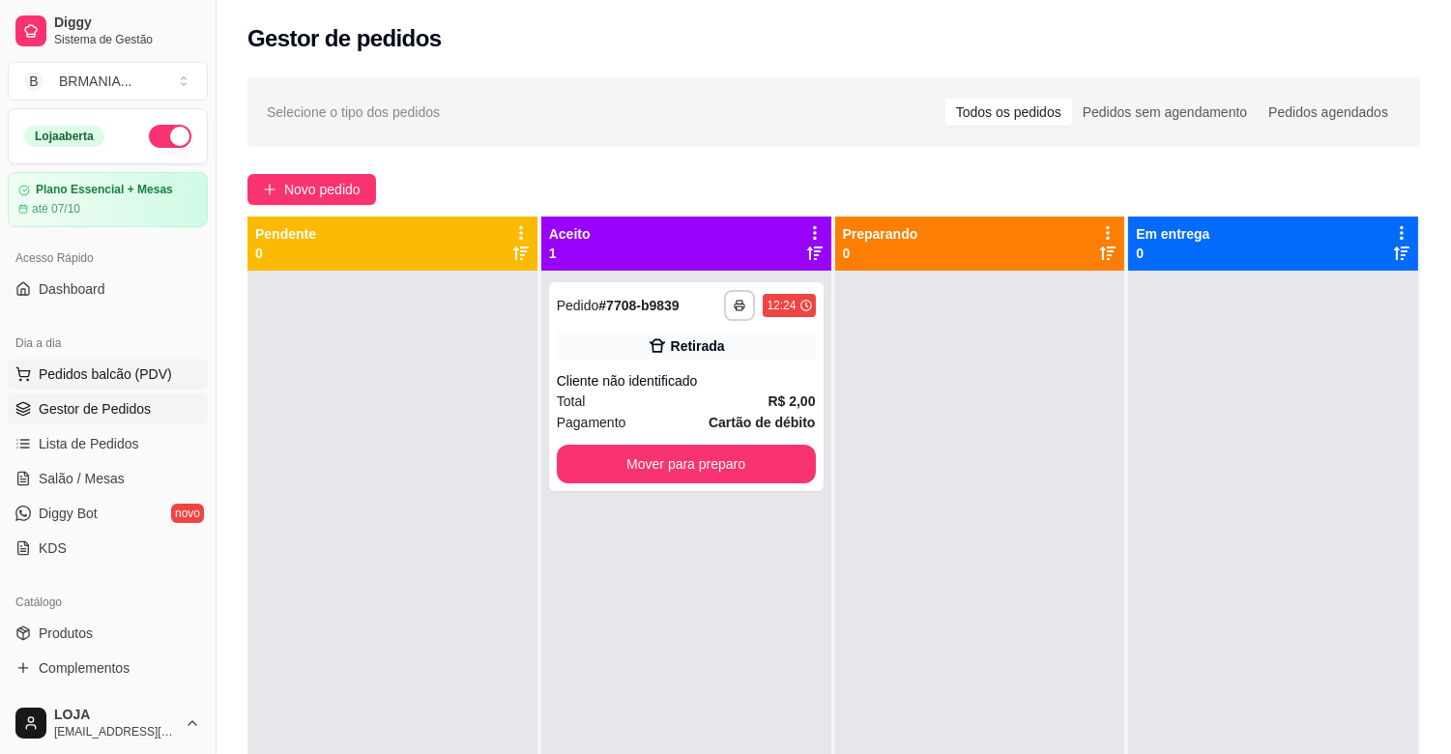
click at [164, 379] on button "Pedidos balcão (PDV)" at bounding box center [108, 374] width 200 height 31
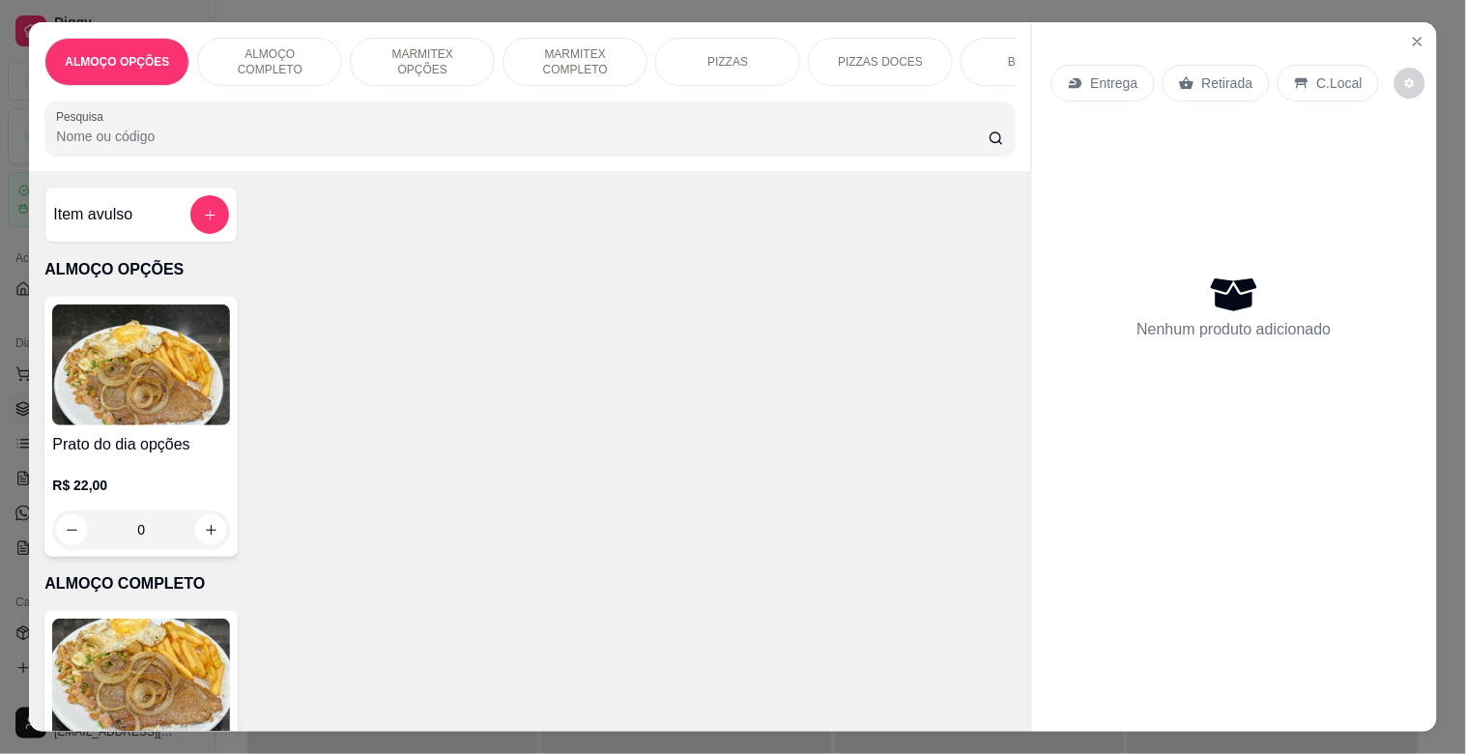
click at [123, 700] on img at bounding box center [141, 679] width 178 height 121
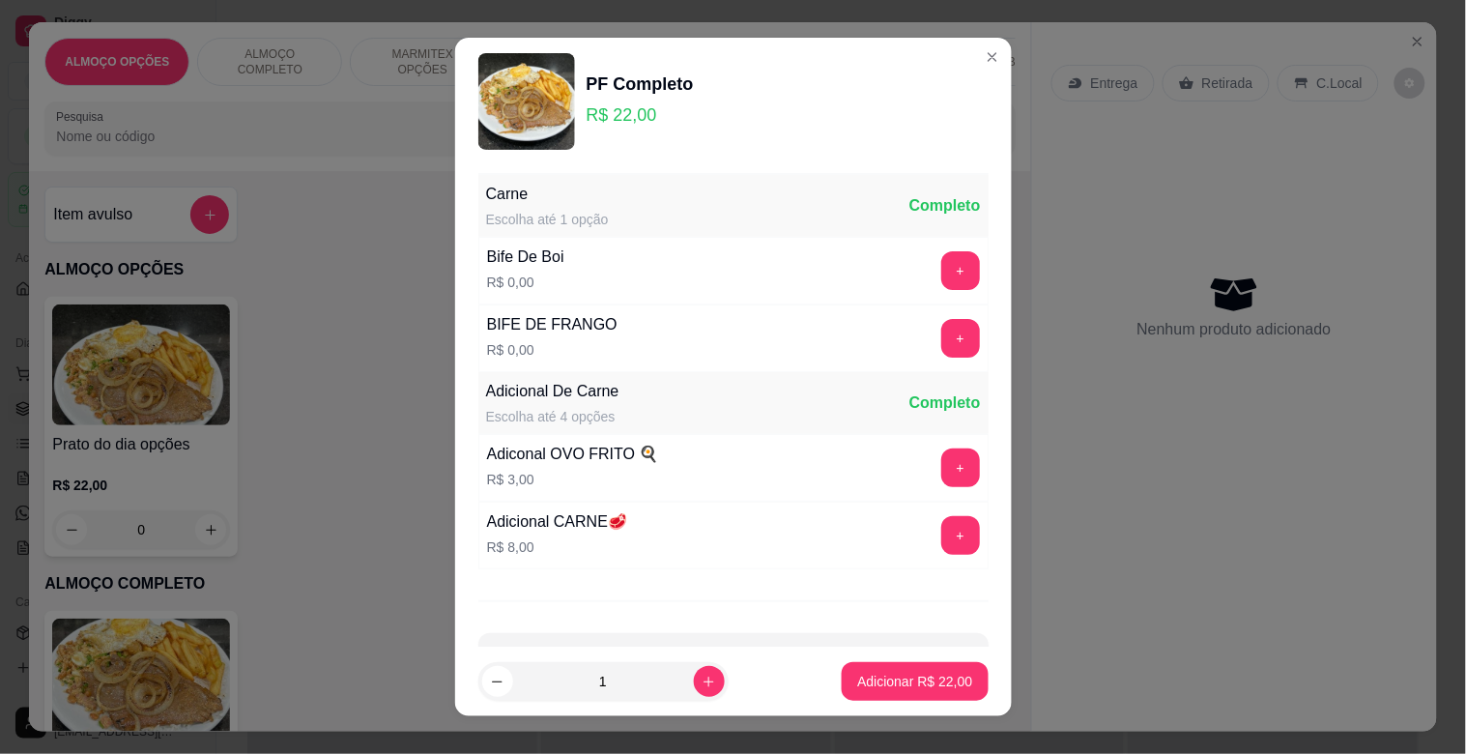
click at [943, 274] on div "+" at bounding box center [961, 270] width 54 height 39
click at [941, 274] on button "+" at bounding box center [960, 271] width 38 height 38
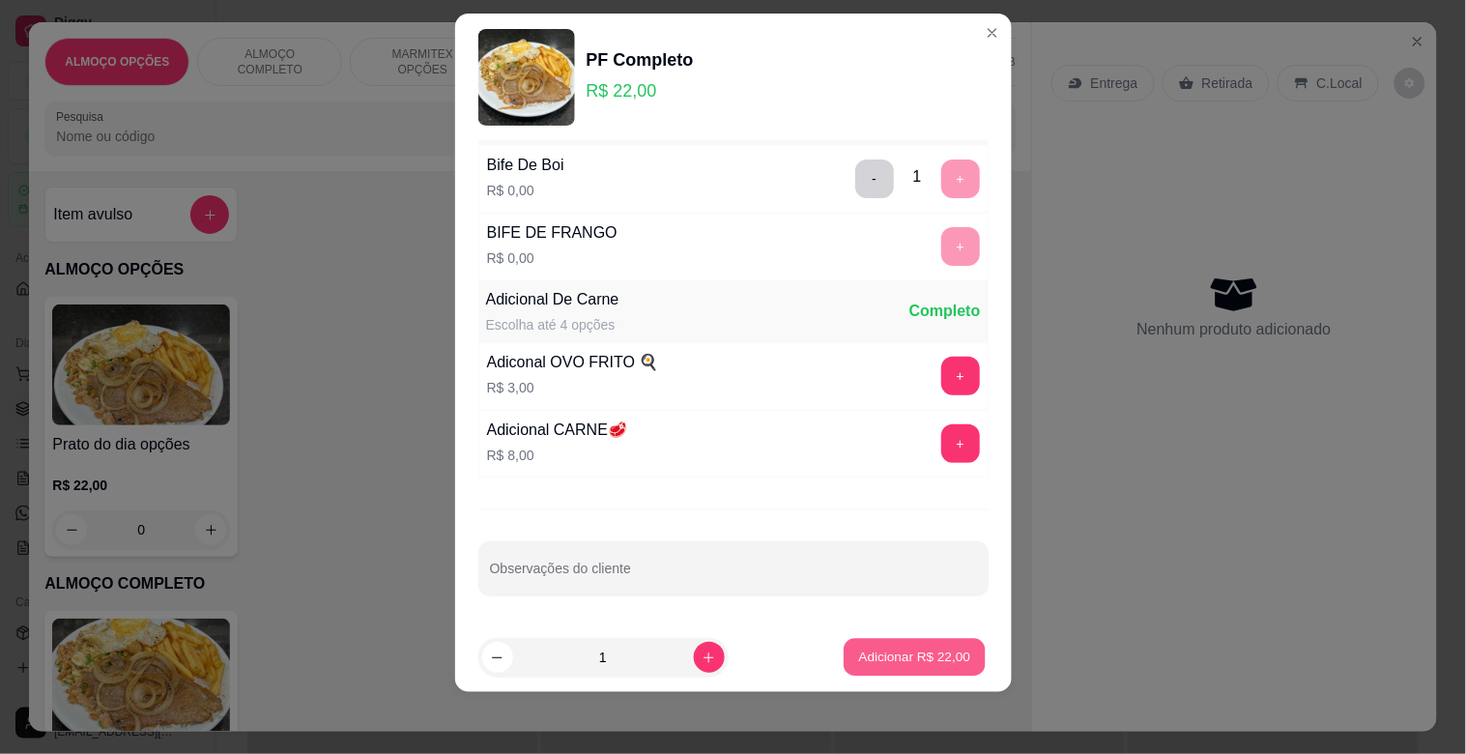
click at [904, 651] on p "Adicionar R$ 22,00" at bounding box center [915, 657] width 112 height 18
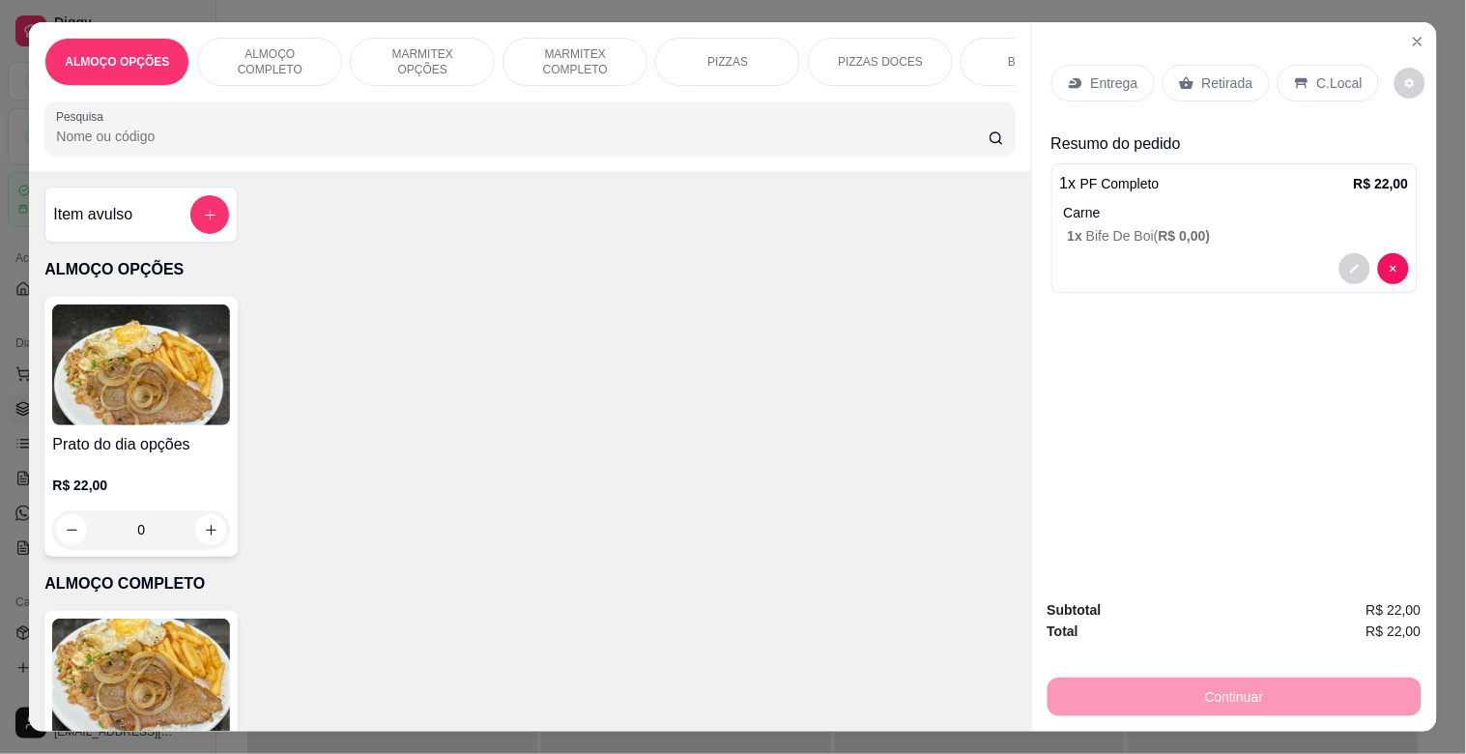
click at [1306, 87] on div "C.Local" at bounding box center [1328, 83] width 101 height 37
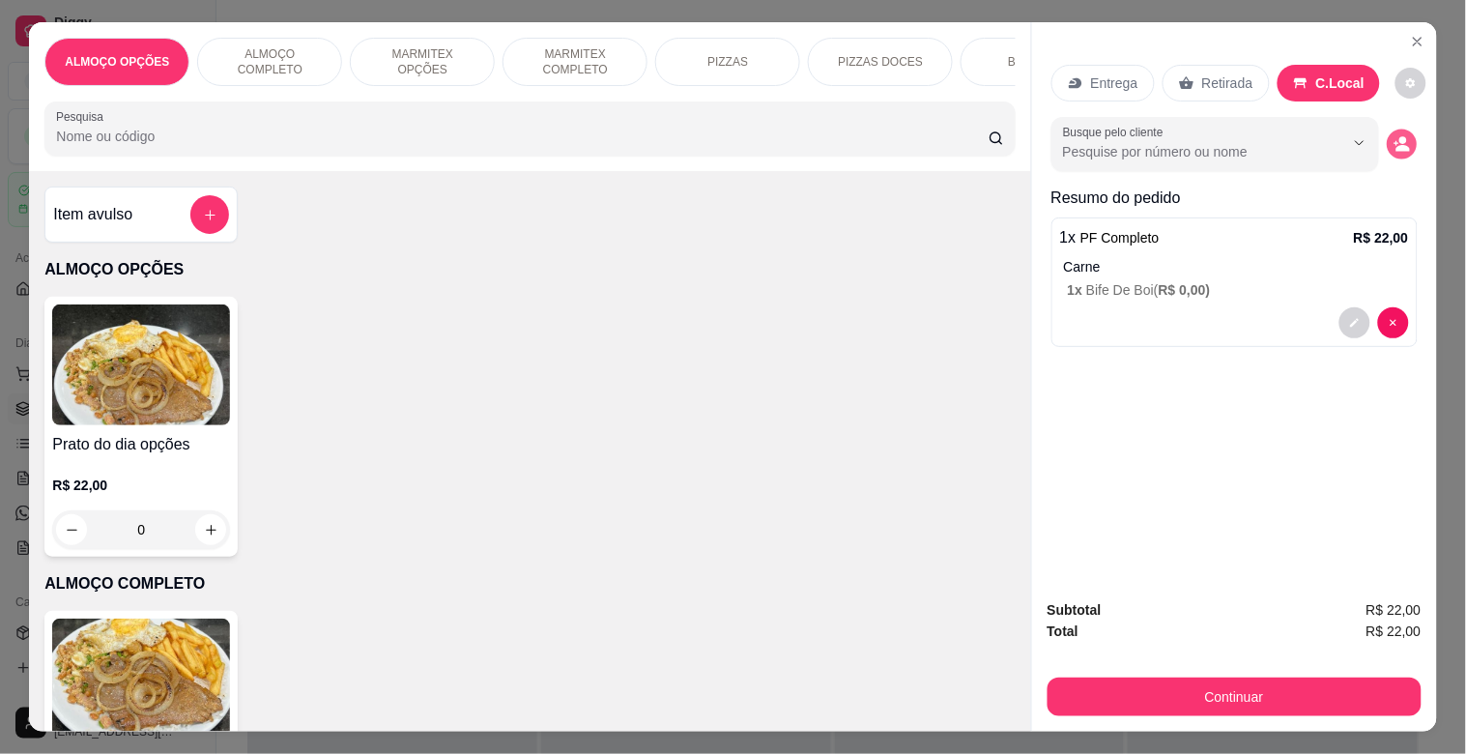
click at [1401, 139] on button "decrease-product-quantity" at bounding box center [1402, 145] width 30 height 30
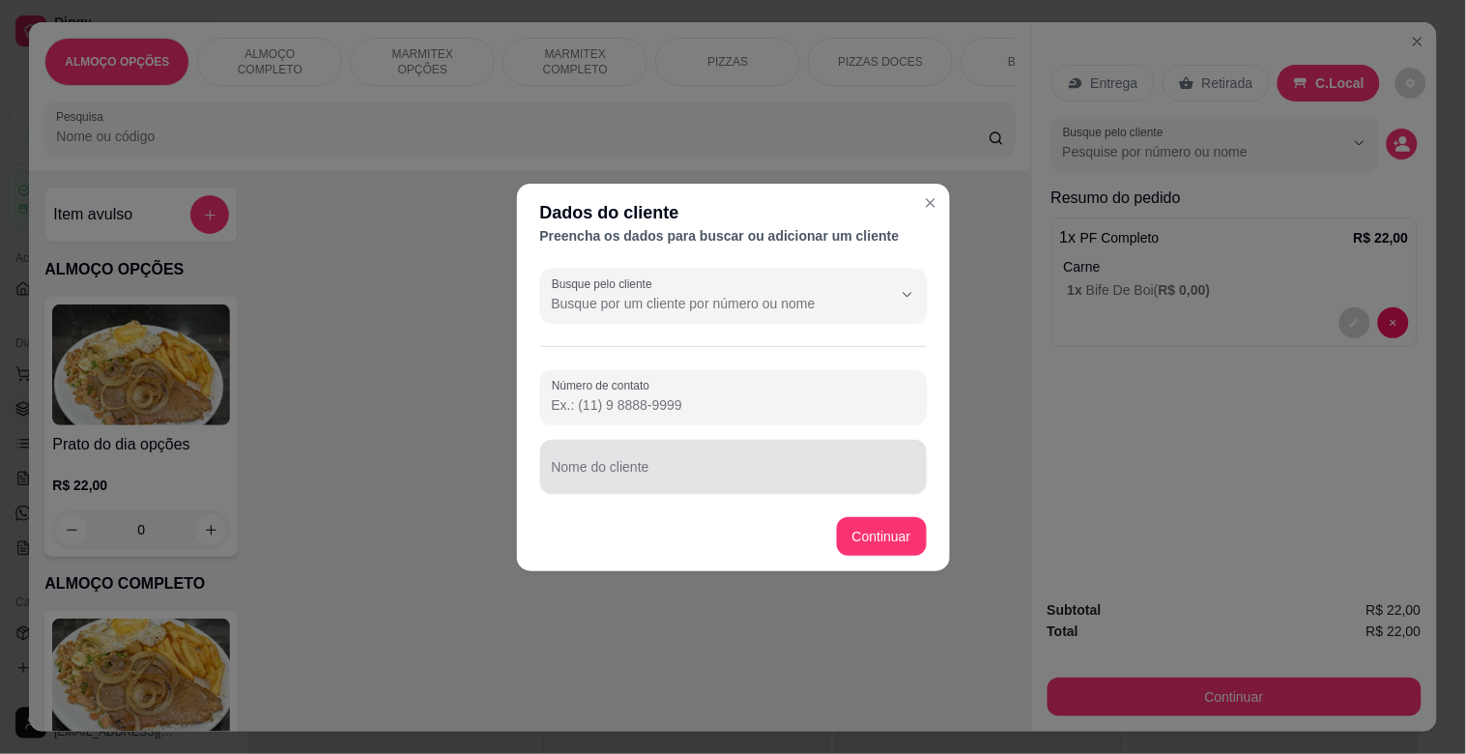
click at [682, 465] on input "Nome do cliente" at bounding box center [733, 474] width 363 height 19
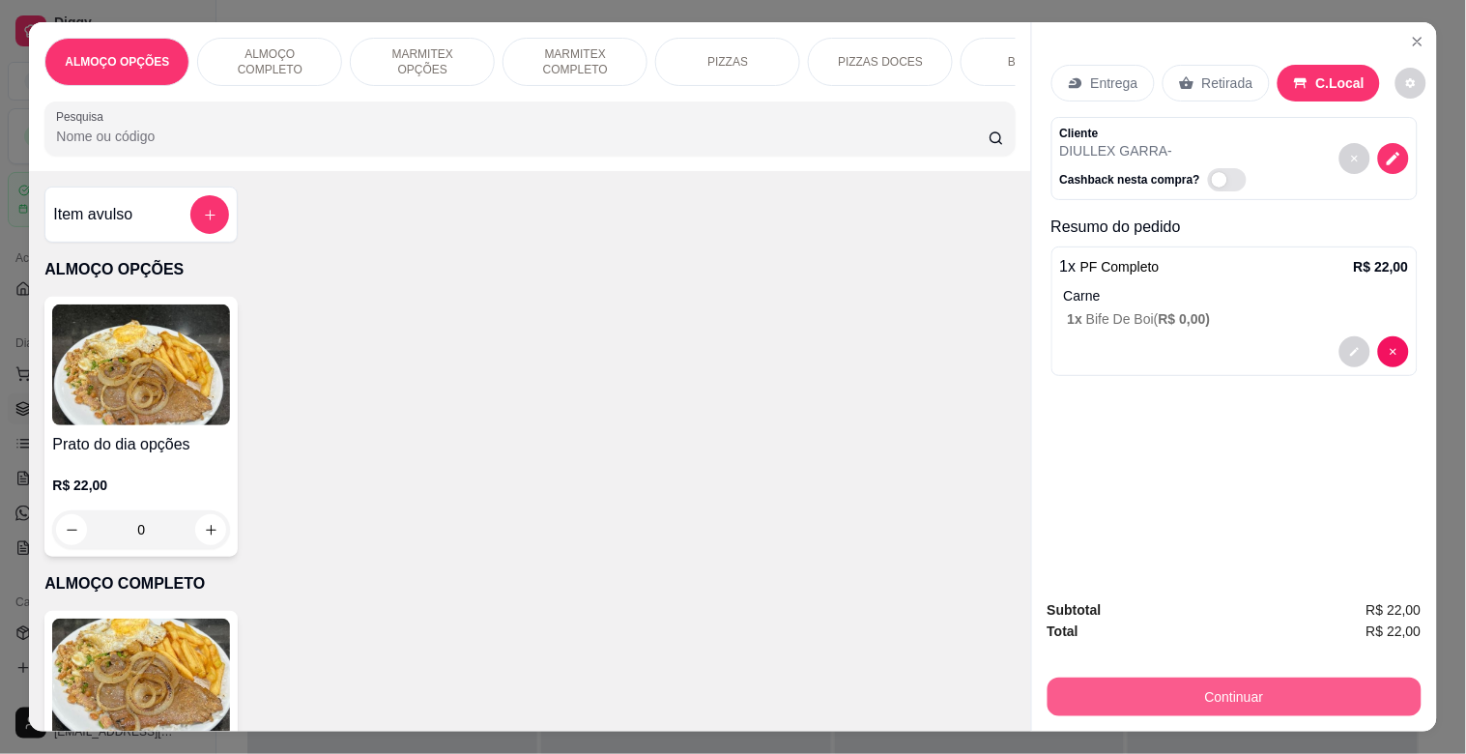
click at [1119, 684] on button "Continuar" at bounding box center [1235, 696] width 374 height 39
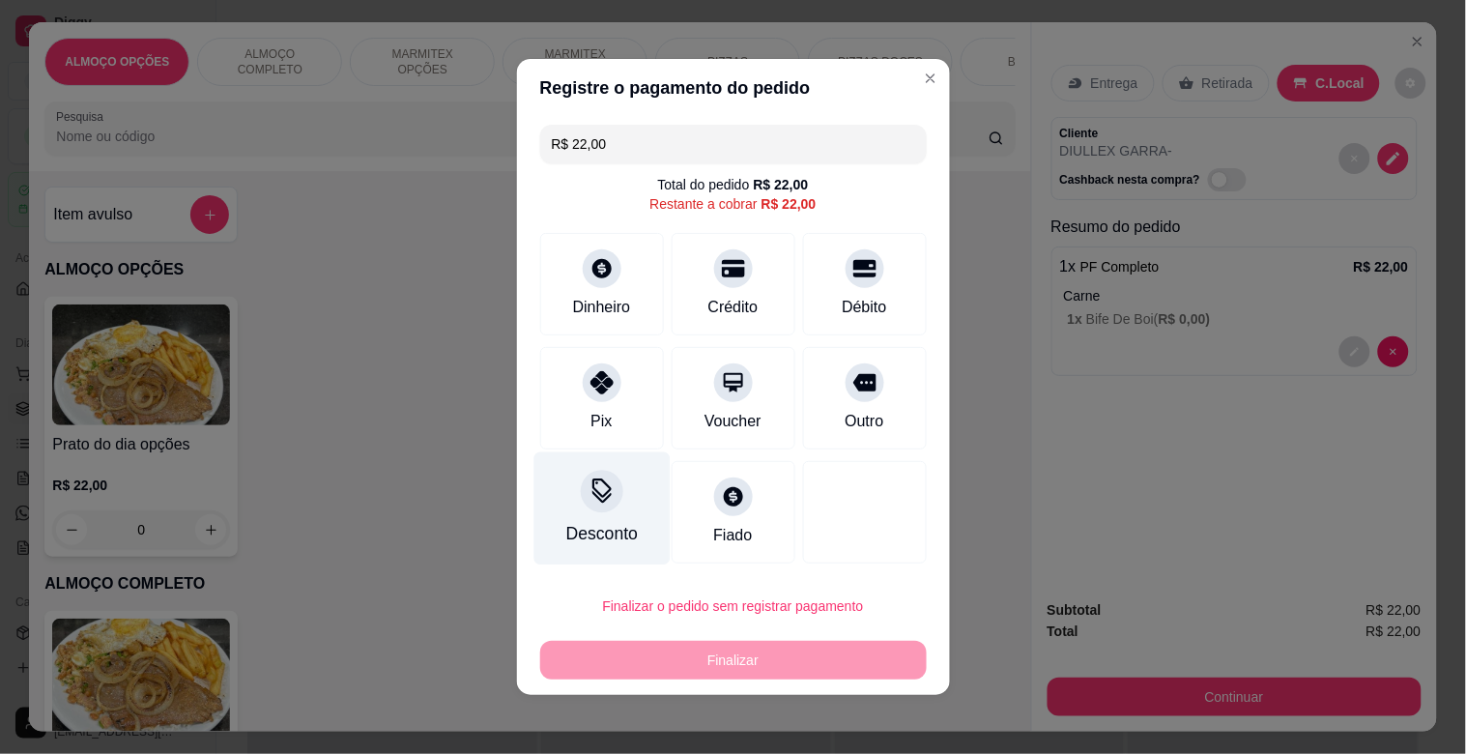
click at [609, 518] on div "Desconto" at bounding box center [601, 508] width 136 height 113
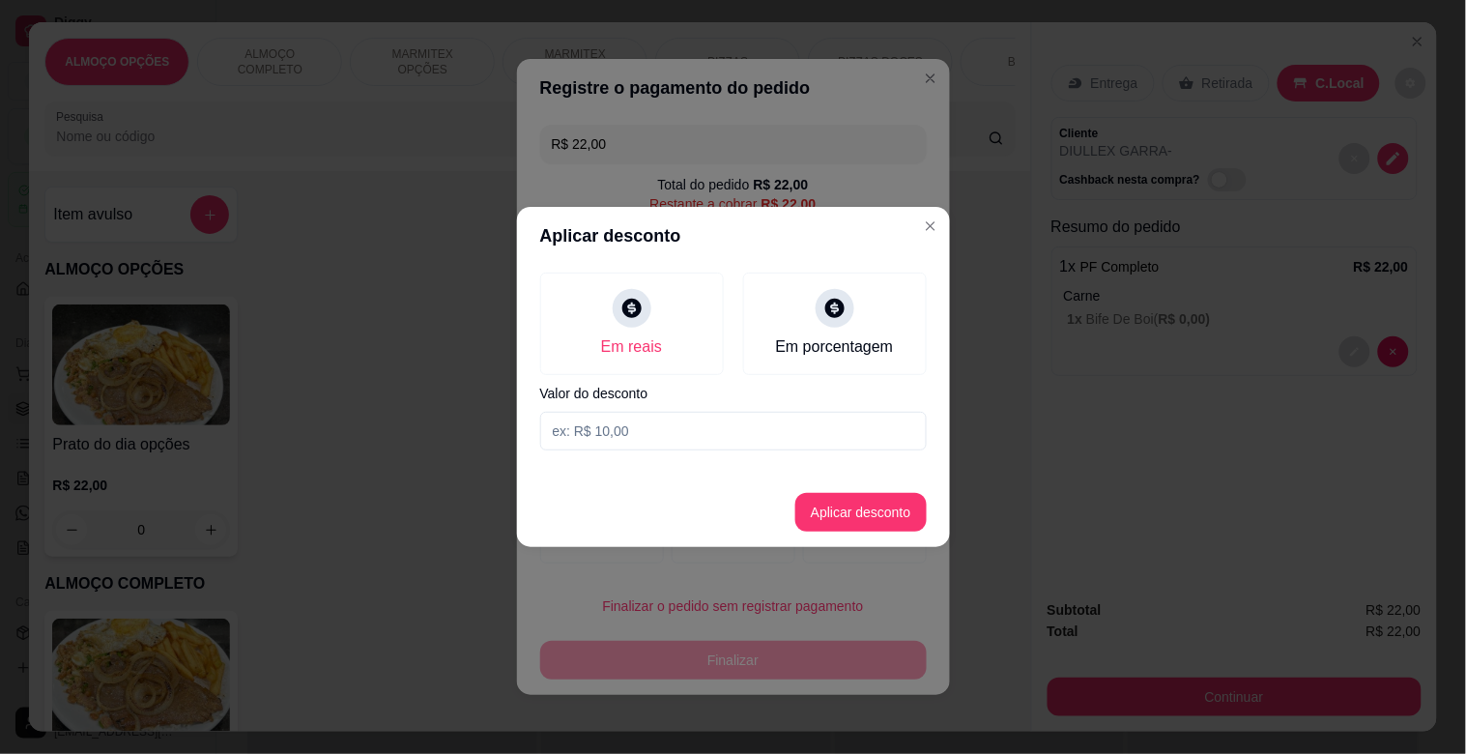
click at [624, 438] on input at bounding box center [733, 431] width 387 height 39
click at [822, 513] on button "Aplicar desconto" at bounding box center [860, 512] width 131 height 39
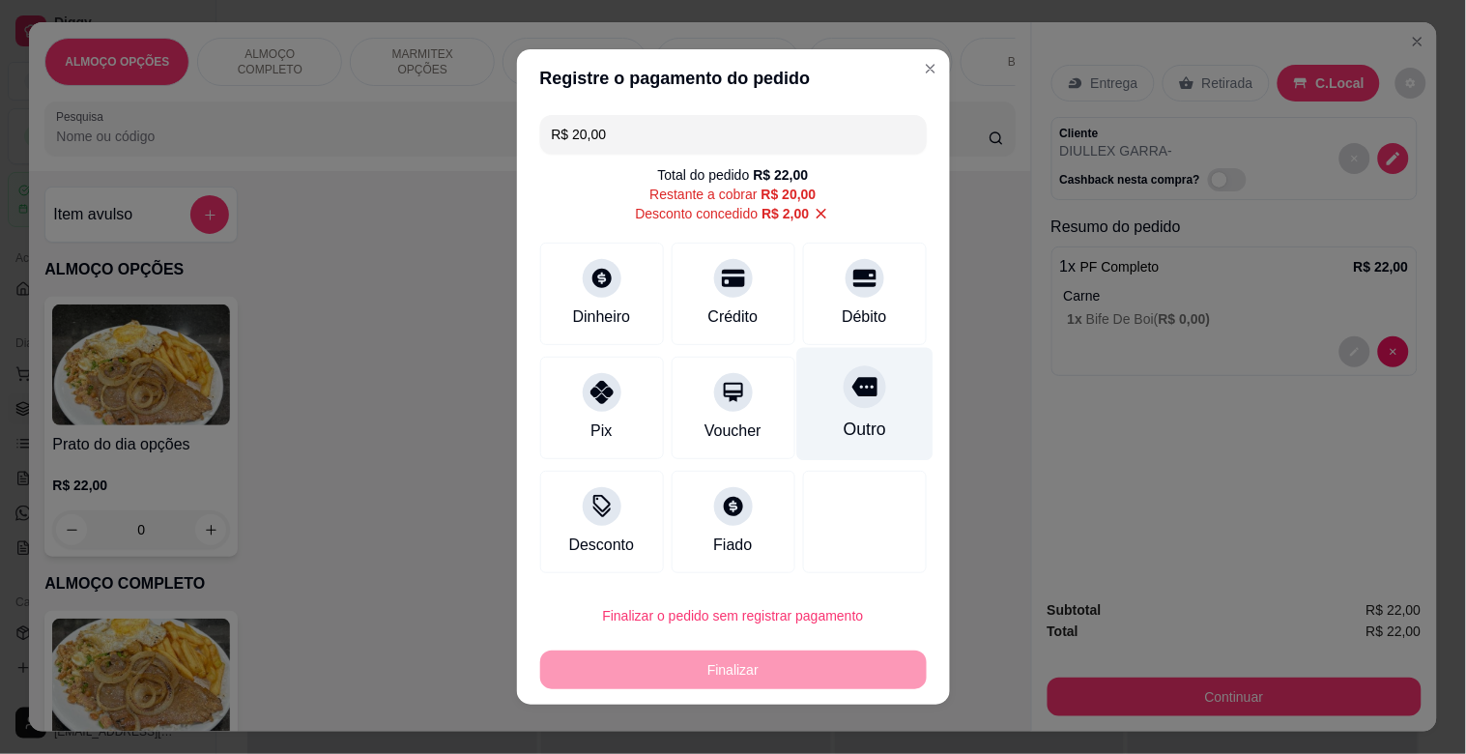
click at [845, 426] on div "Outro" at bounding box center [864, 429] width 43 height 25
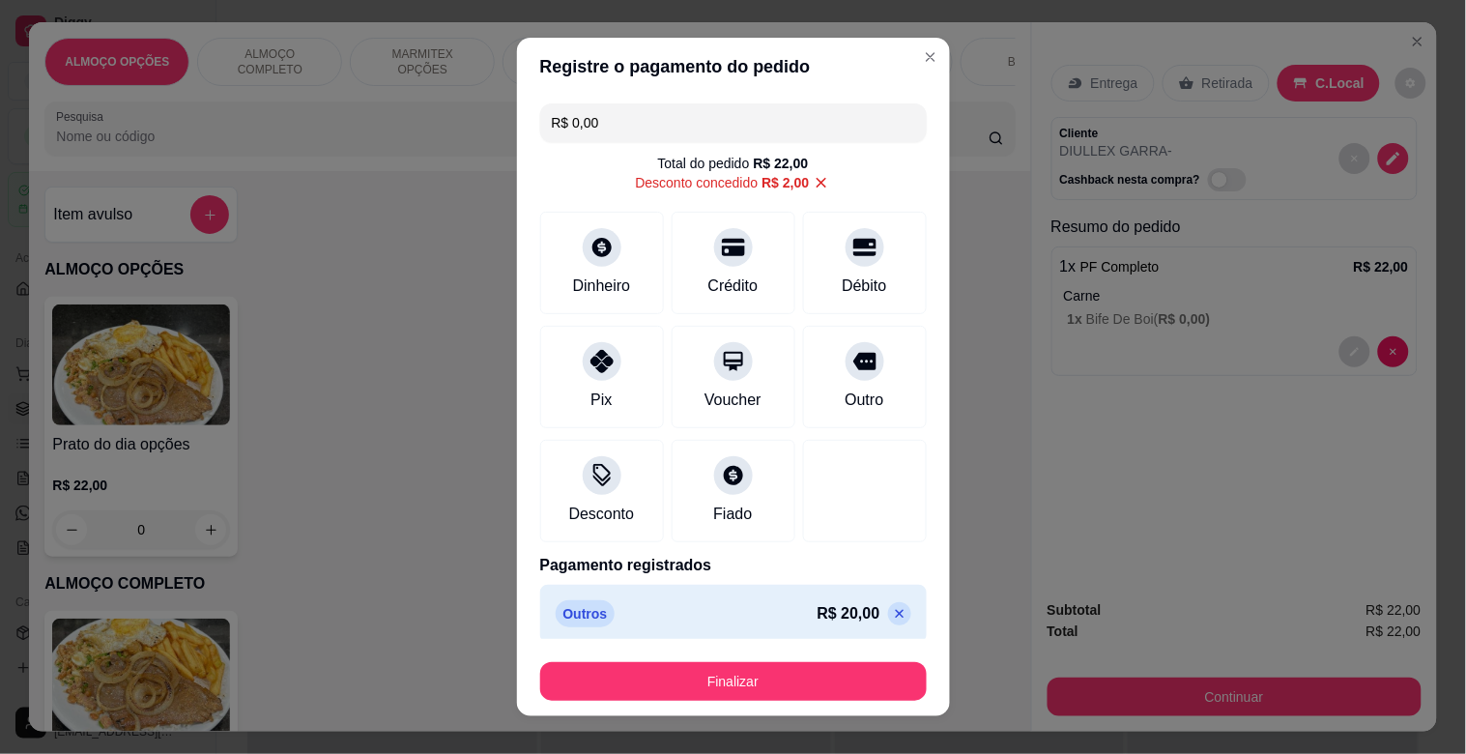
click at [737, 675] on button "Finalizar" at bounding box center [733, 681] width 387 height 39
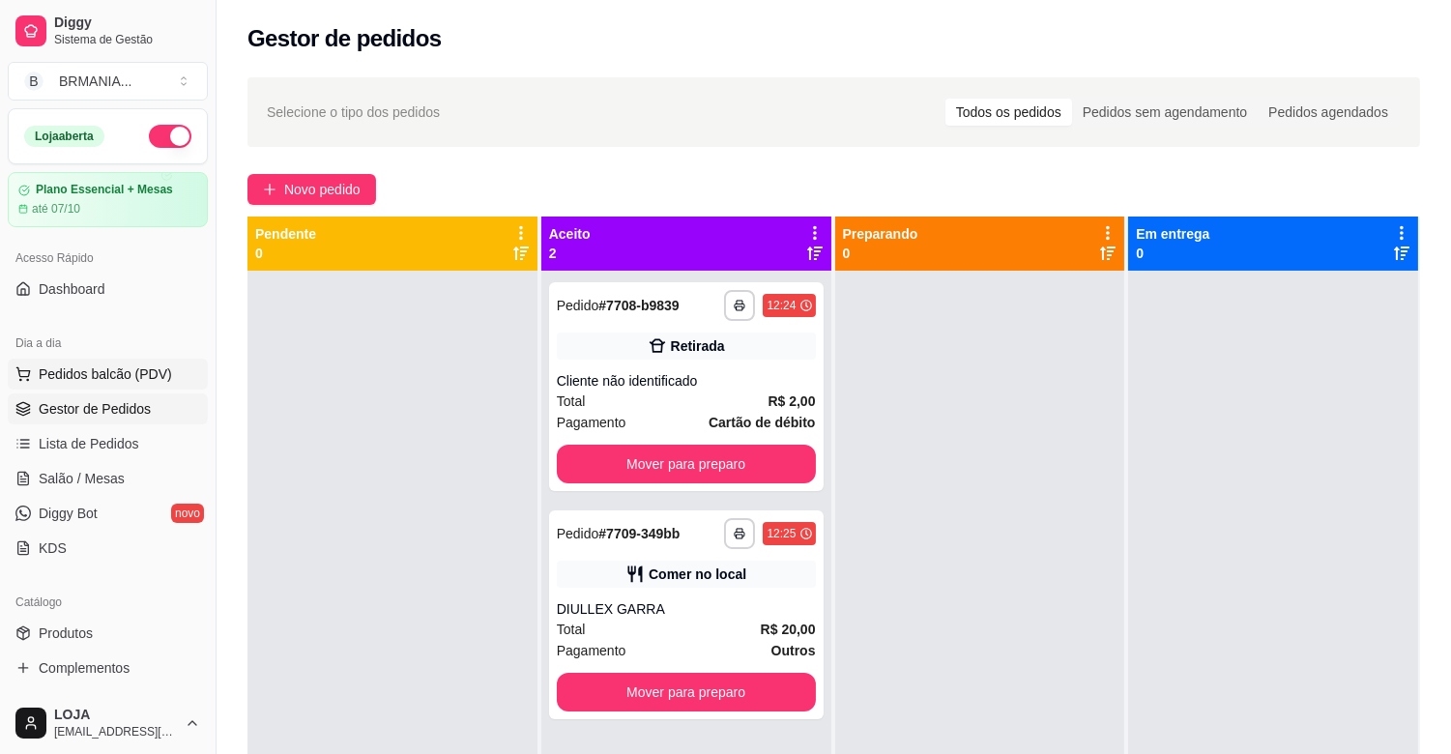
click at [111, 367] on span "Pedidos balcão (PDV)" at bounding box center [105, 373] width 133 height 19
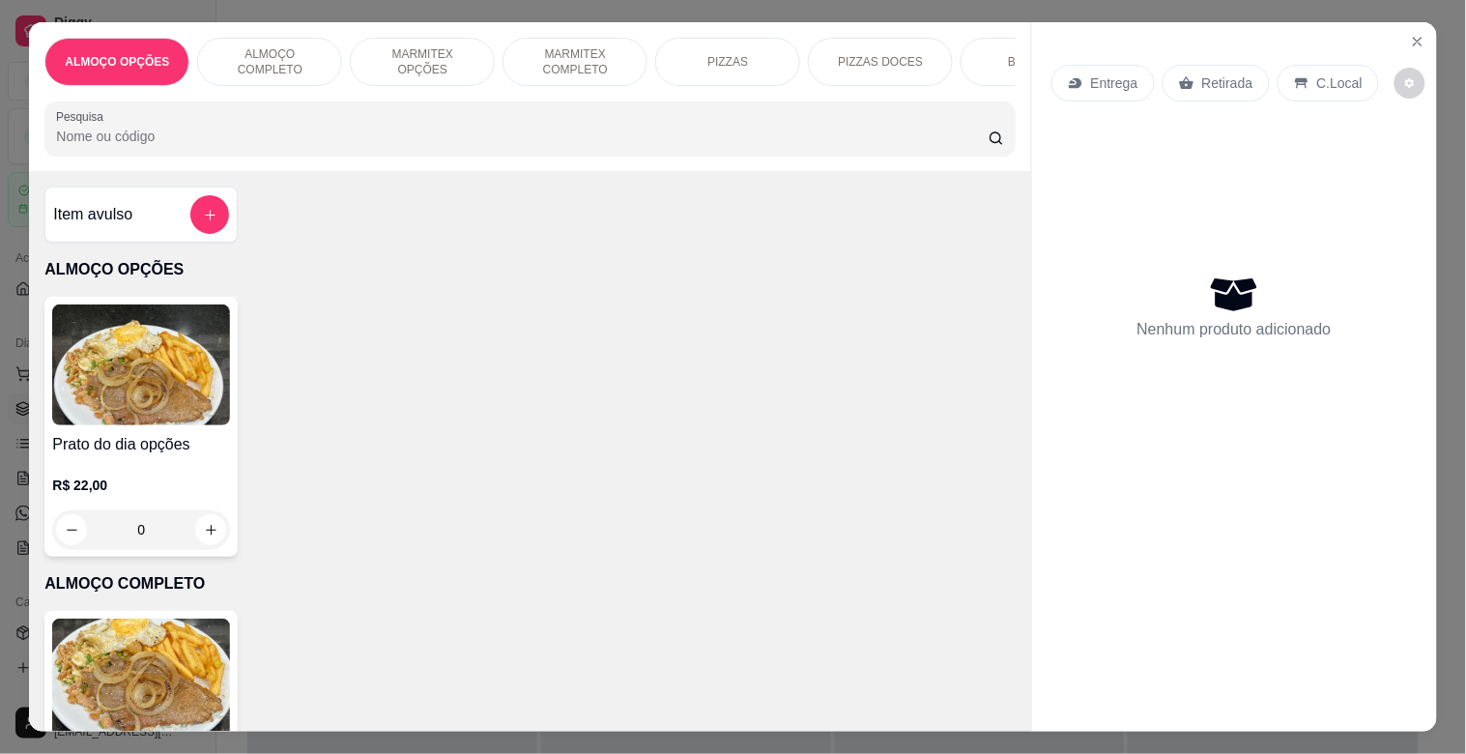
click at [148, 672] on img at bounding box center [141, 679] width 178 height 121
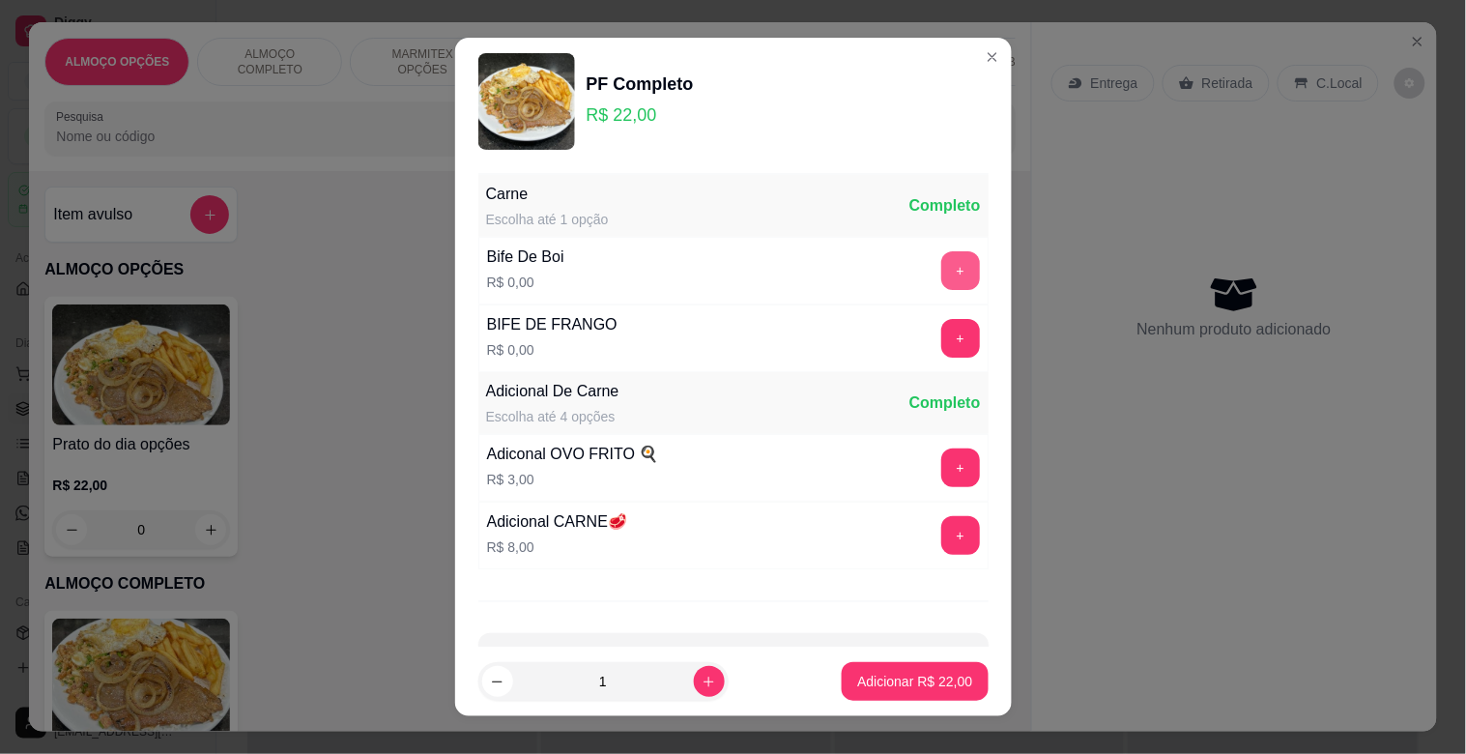
click at [941, 265] on button "+" at bounding box center [960, 270] width 39 height 39
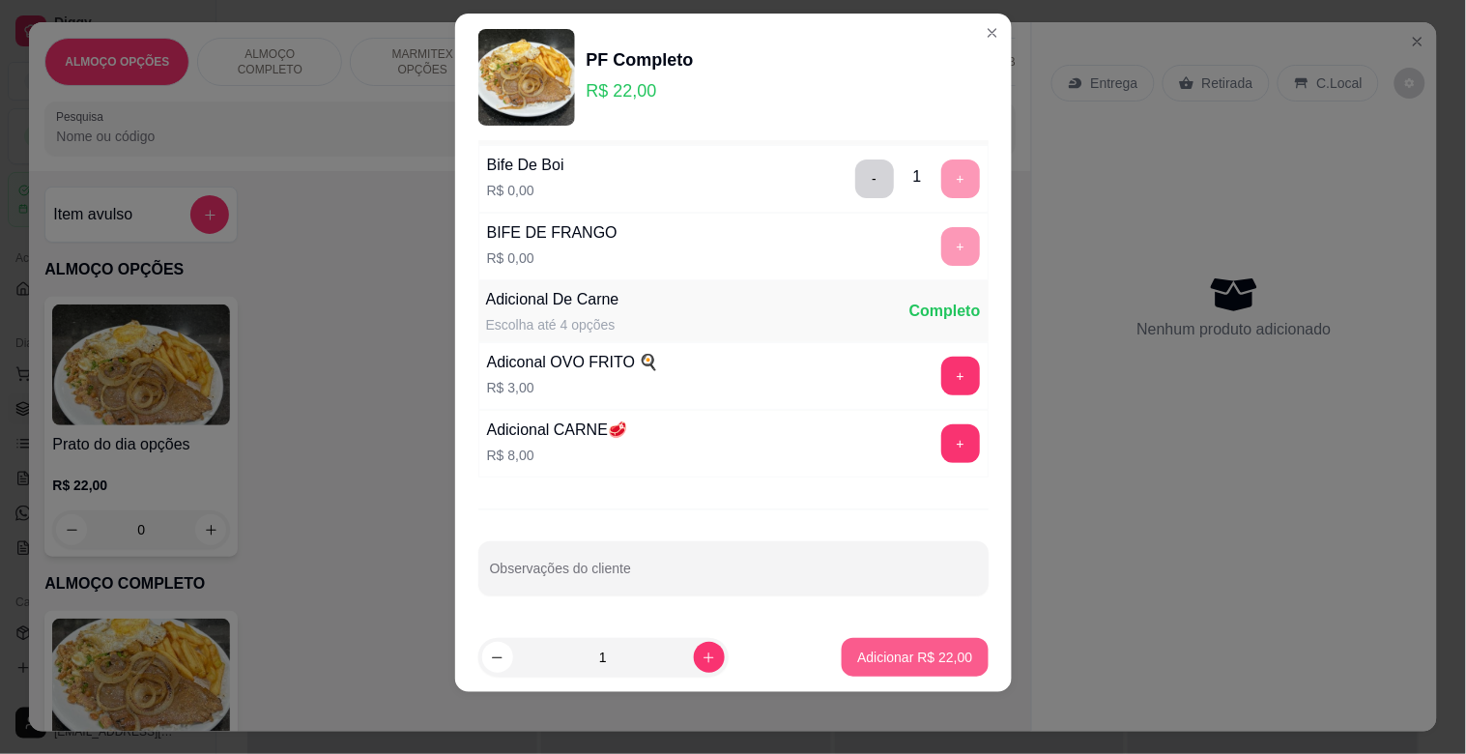
click at [889, 649] on p "Adicionar R$ 22,00" at bounding box center [914, 657] width 115 height 19
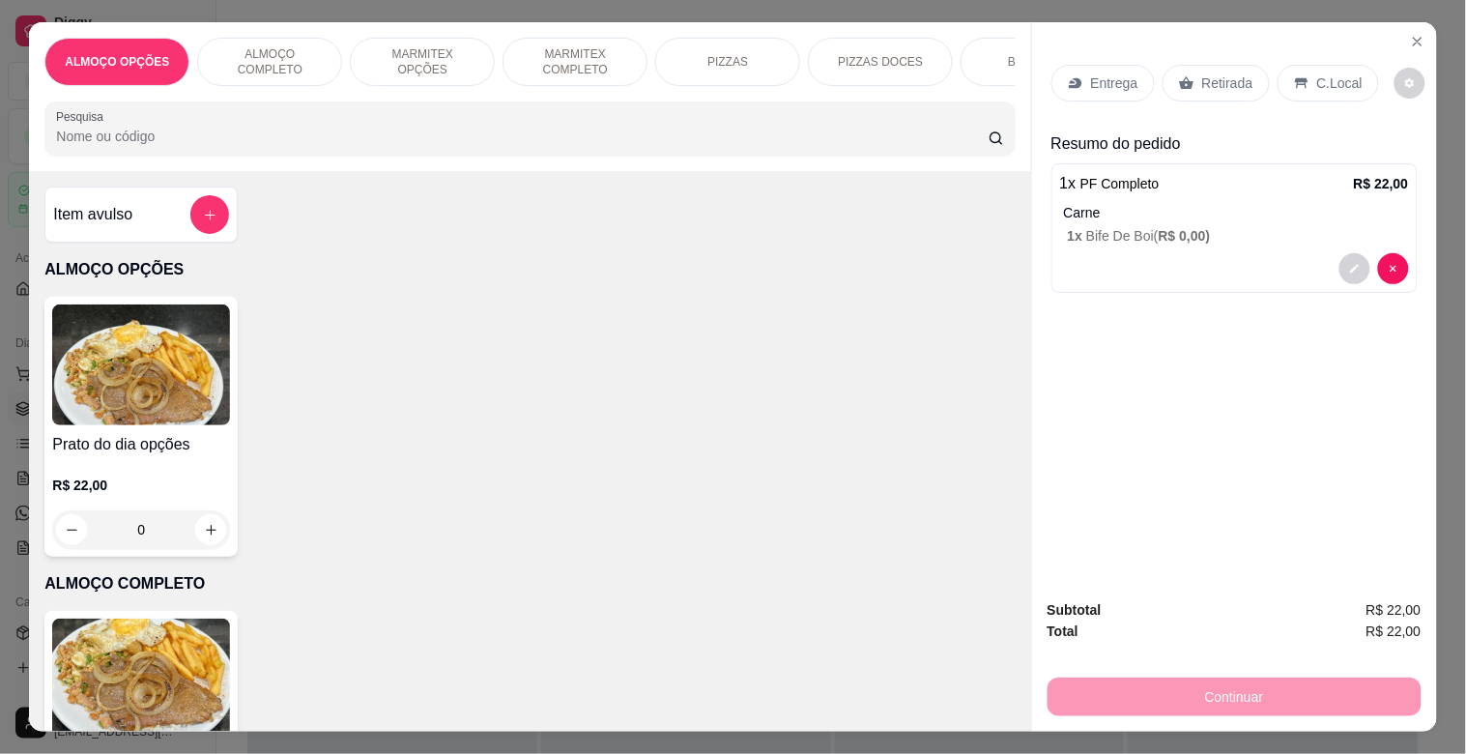
drag, startPoint x: 1296, startPoint y: 72, endPoint x: 1303, endPoint y: 84, distance: 13.4
click at [1303, 84] on div "C.Local" at bounding box center [1328, 83] width 101 height 37
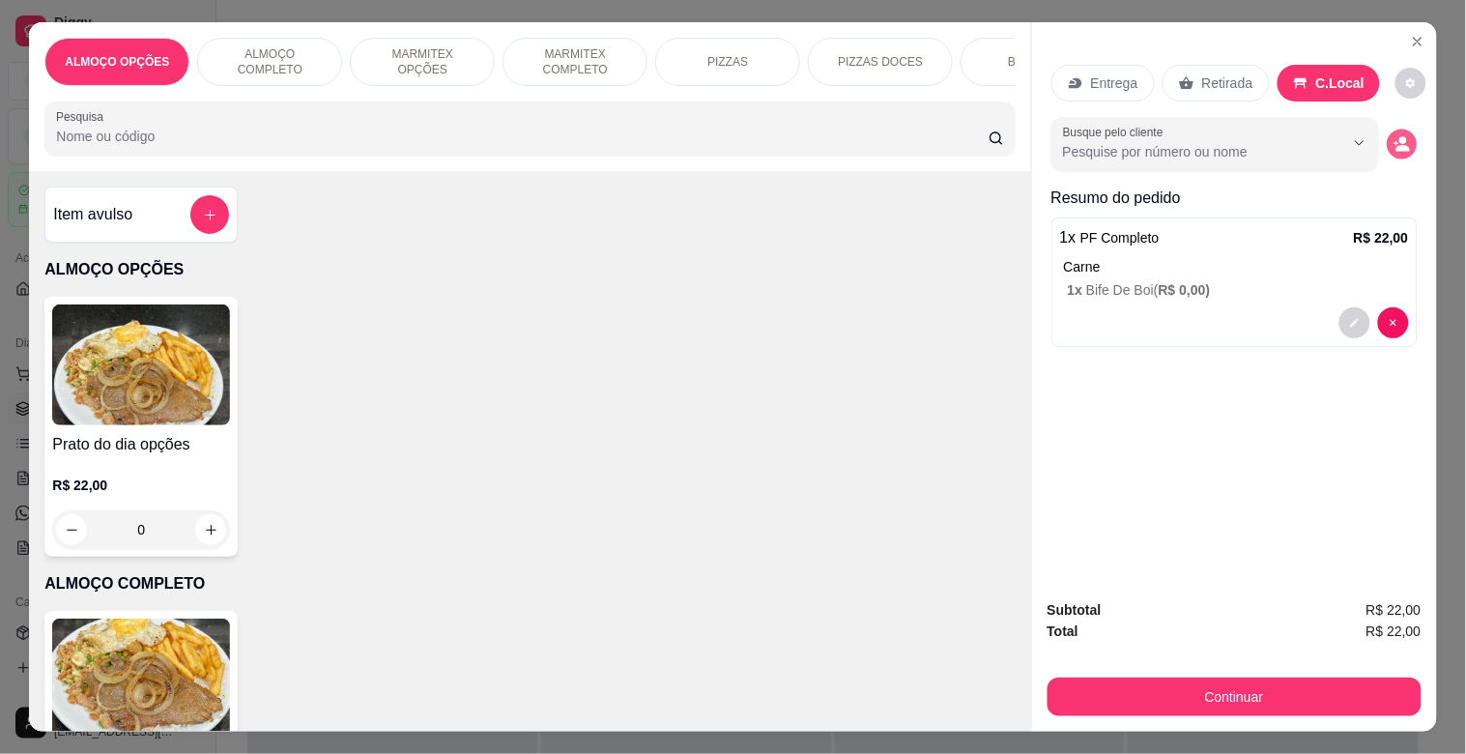
click at [1394, 136] on icon "decrease-product-quantity" at bounding box center [1402, 144] width 16 height 16
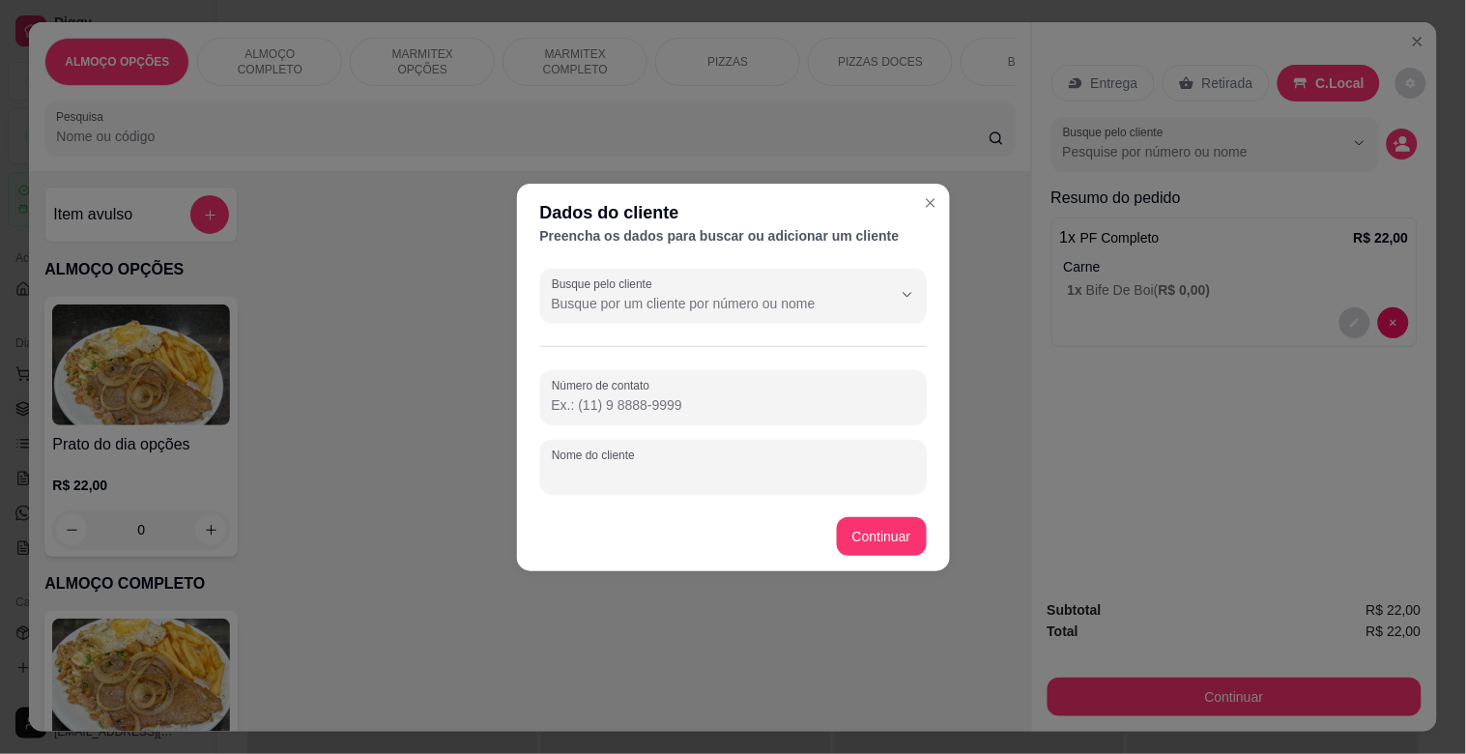
click at [582, 477] on input "Nome do cliente" at bounding box center [733, 474] width 363 height 19
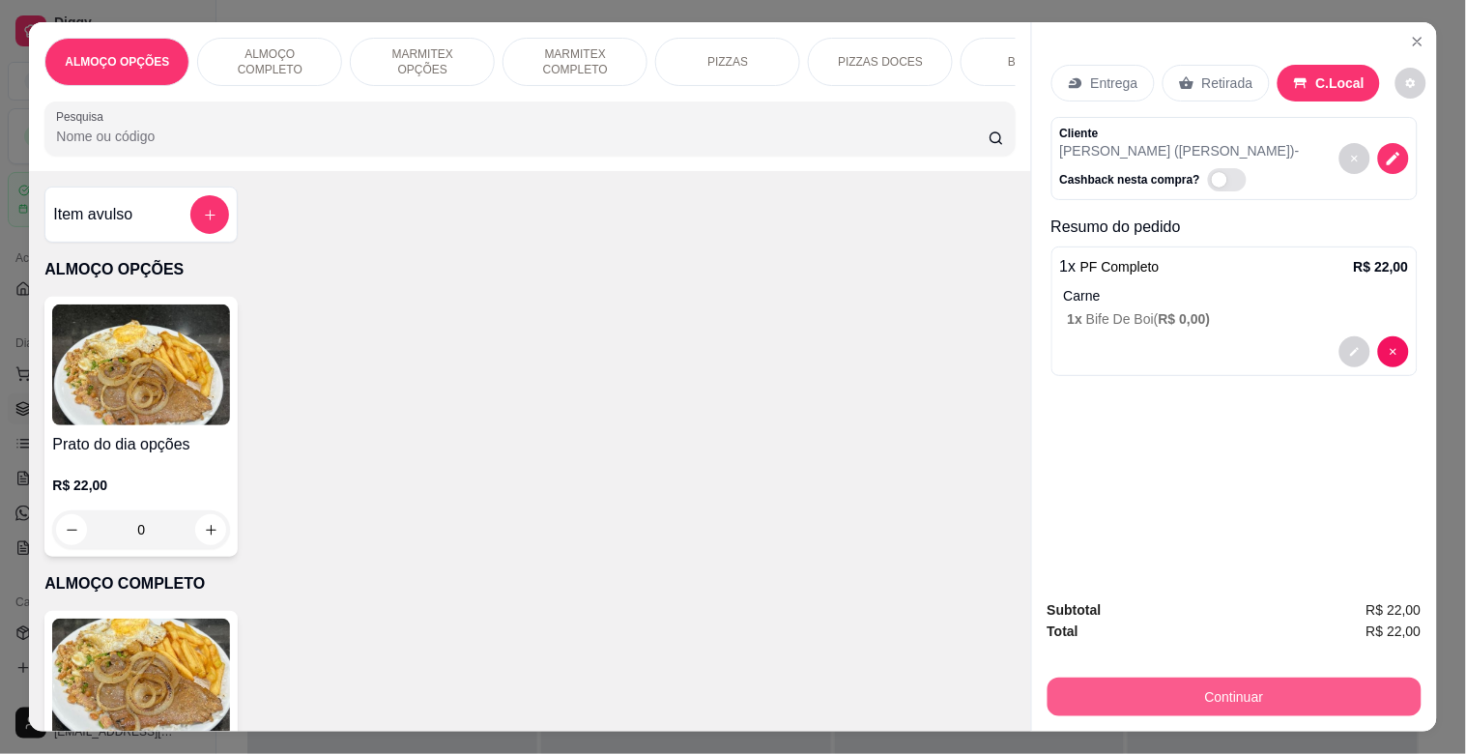
click at [1193, 701] on button "Continuar" at bounding box center [1235, 696] width 374 height 39
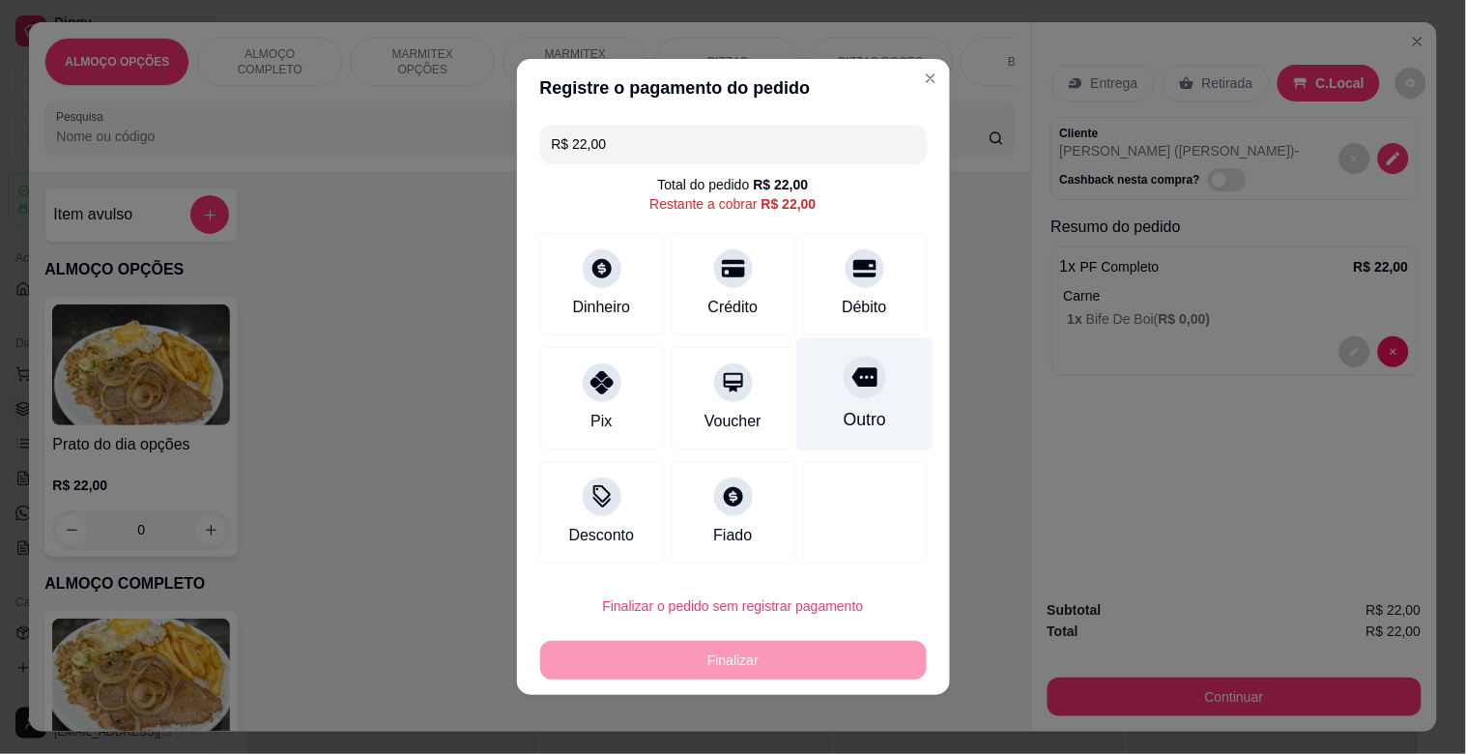
click at [843, 418] on div "Outro" at bounding box center [864, 419] width 43 height 25
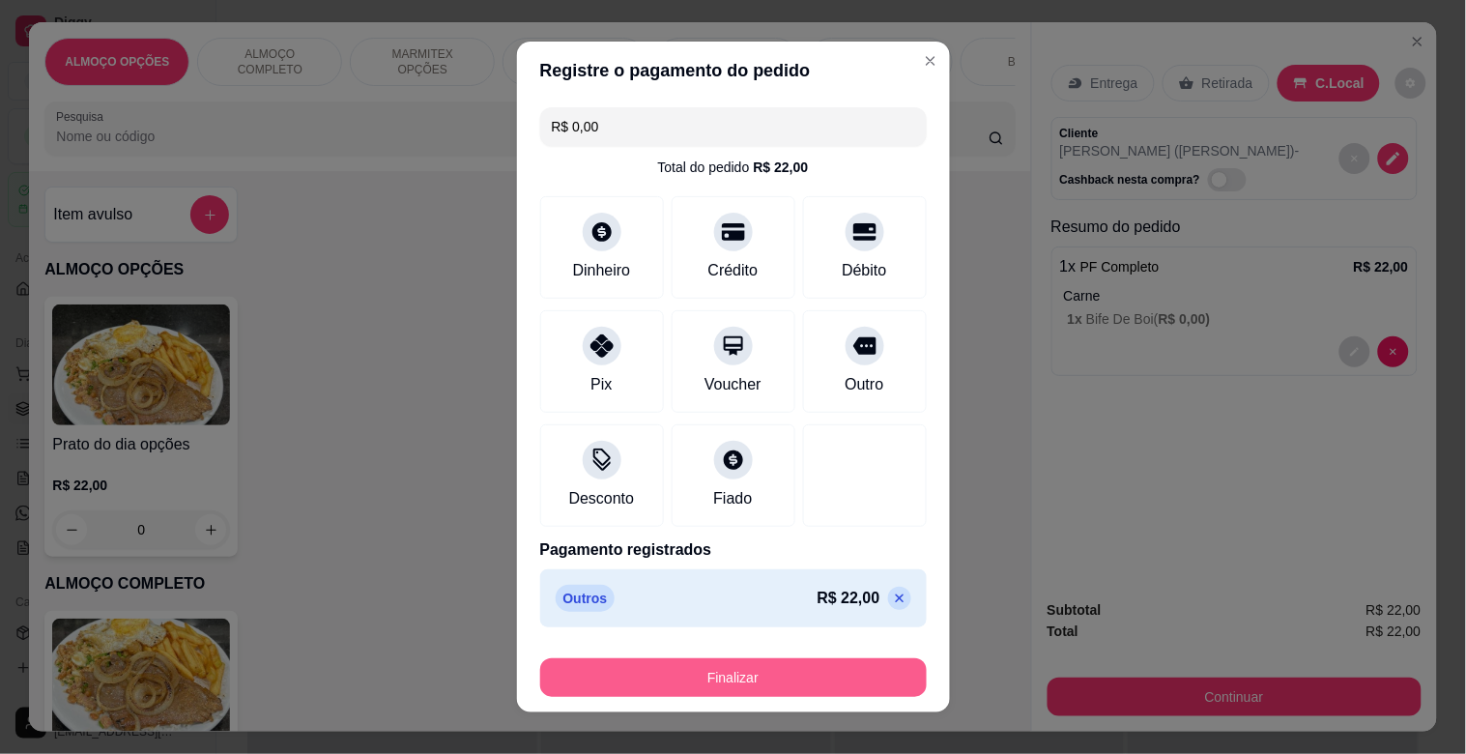
click at [672, 667] on button "Finalizar" at bounding box center [733, 677] width 387 height 39
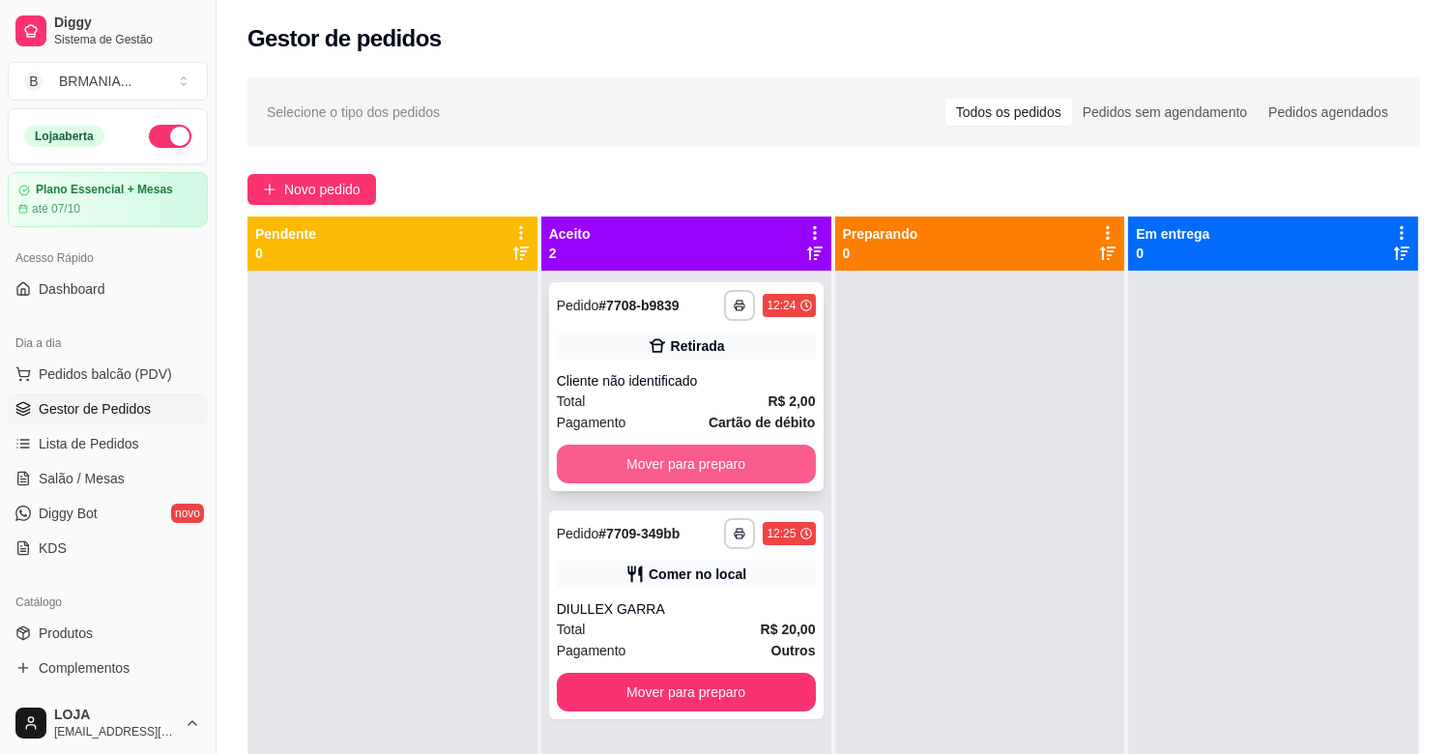
click at [696, 465] on button "Mover para preparo" at bounding box center [686, 464] width 259 height 39
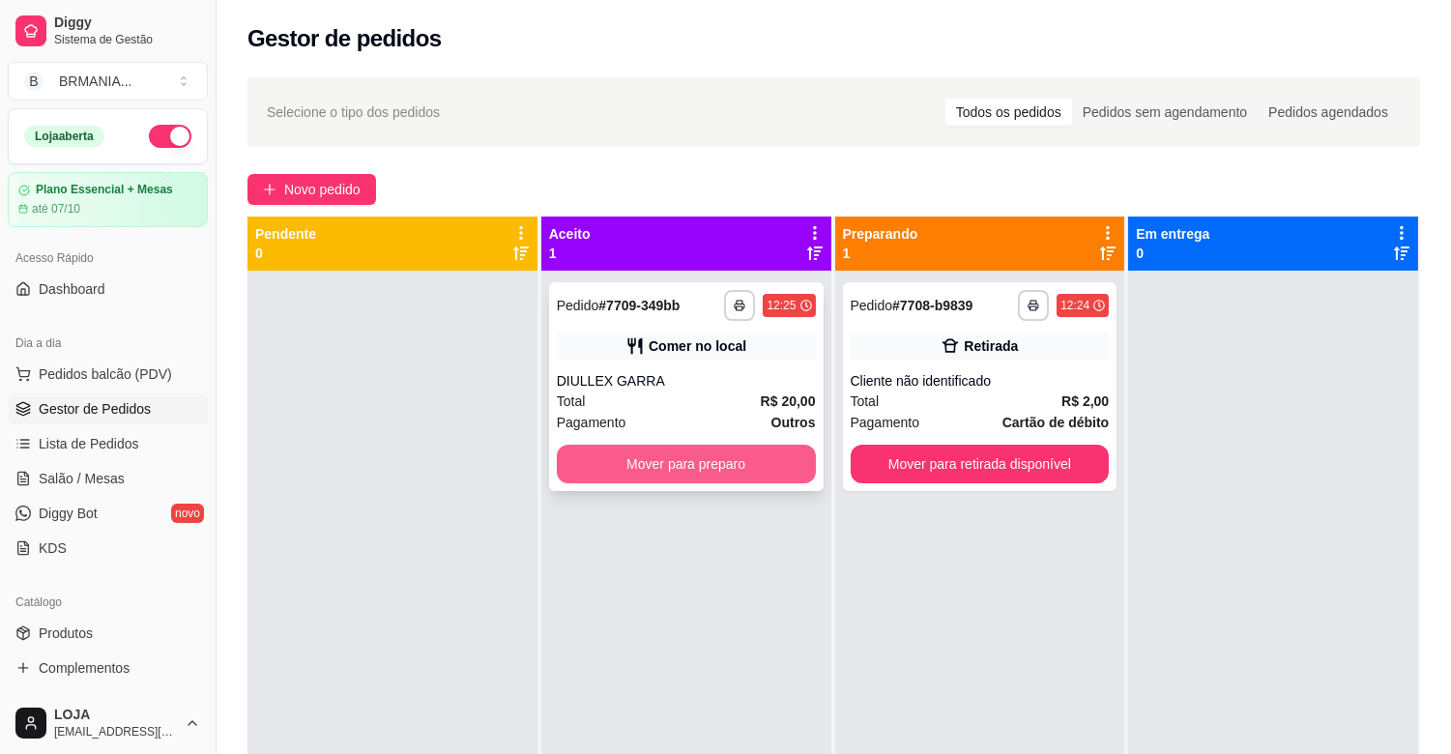
click at [699, 454] on button "Mover para preparo" at bounding box center [686, 464] width 259 height 39
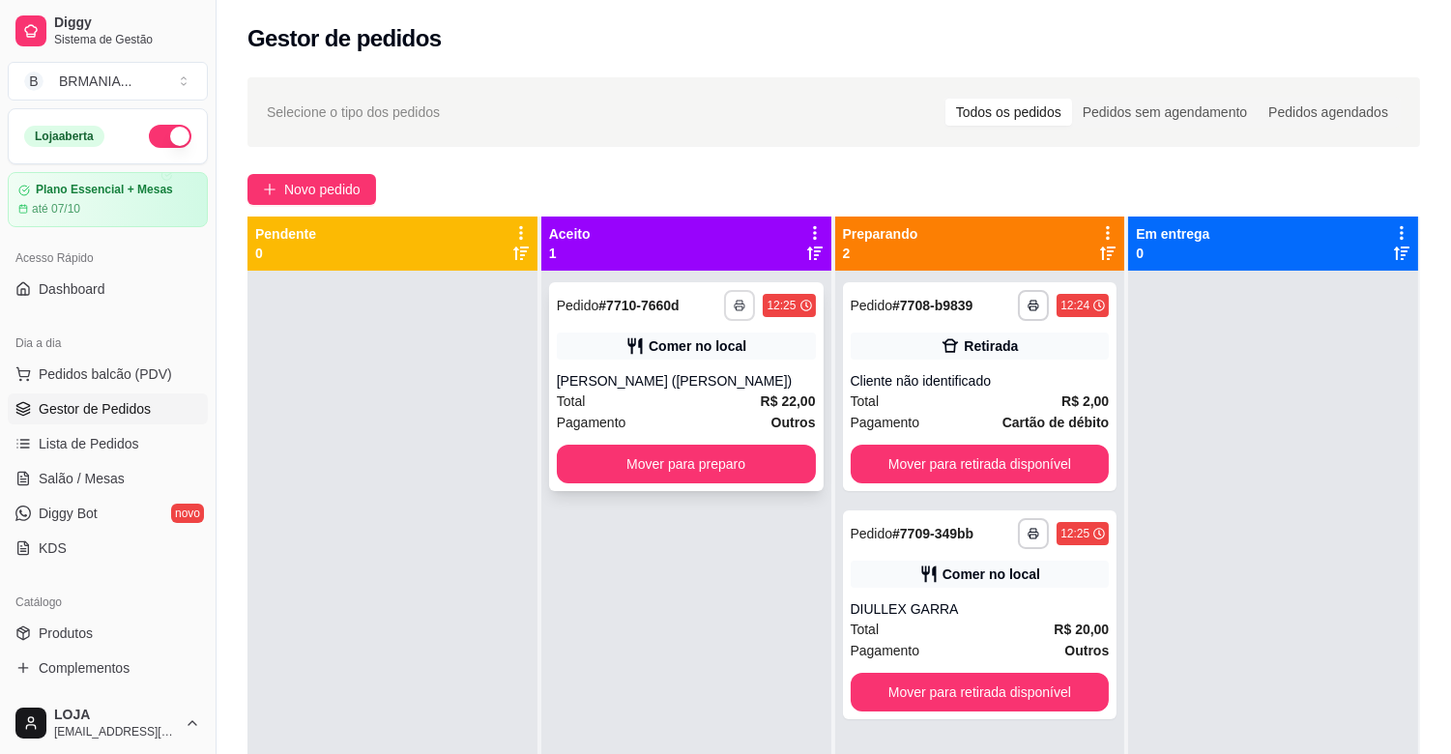
click at [735, 307] on icon "button" at bounding box center [740, 306] width 12 height 12
click at [718, 356] on div "Escolha a impressora IMPRESSORA" at bounding box center [682, 360] width 159 height 66
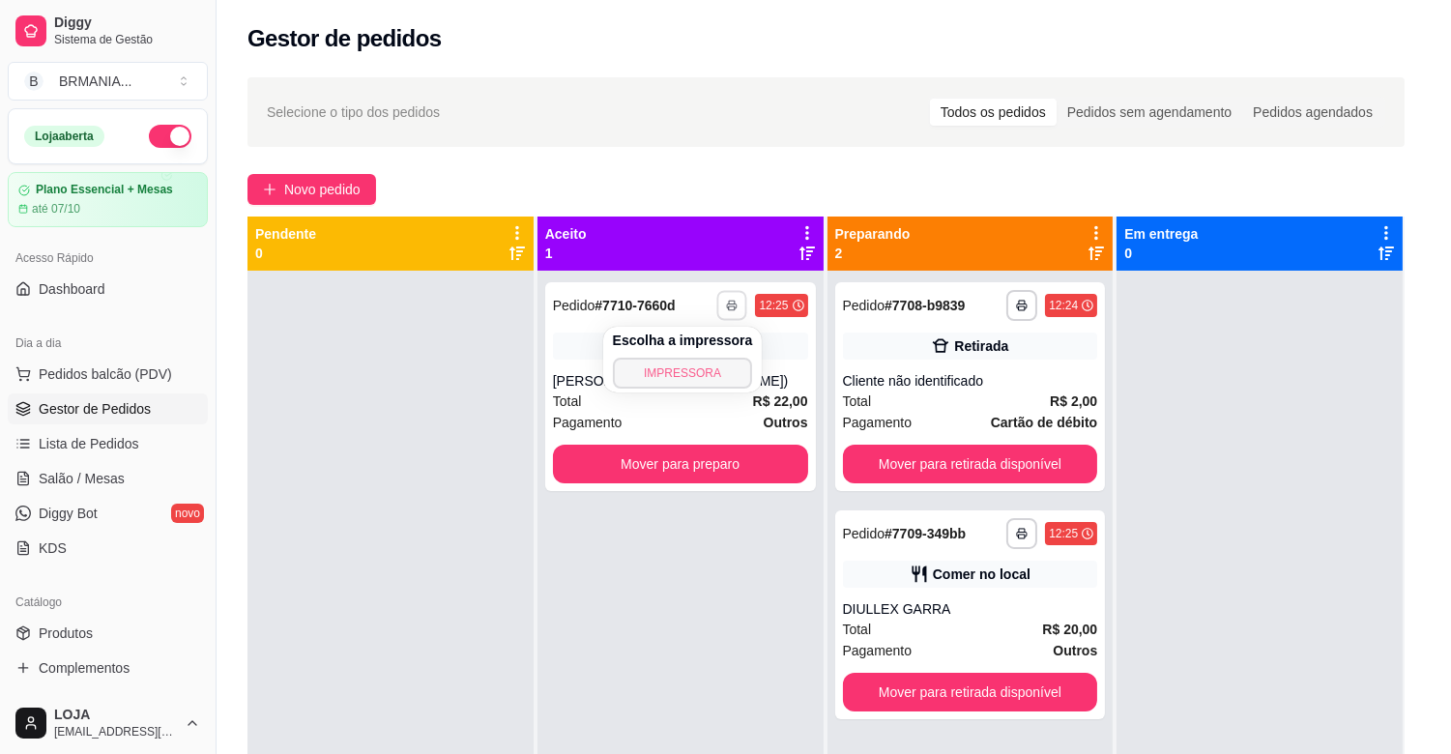
click at [710, 372] on button "IMPRESSORA" at bounding box center [683, 373] width 140 height 31
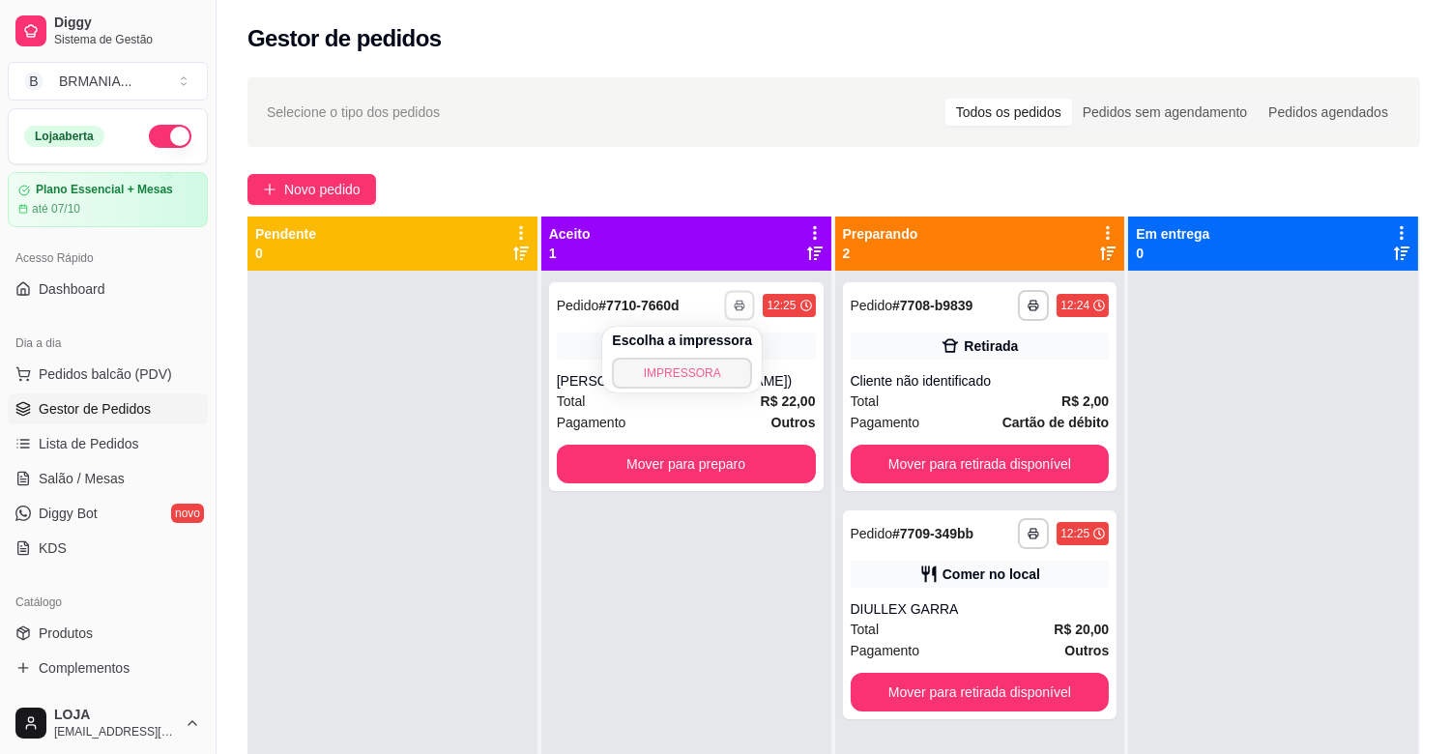
click at [707, 373] on button "IMPRESSORA" at bounding box center [682, 373] width 140 height 31
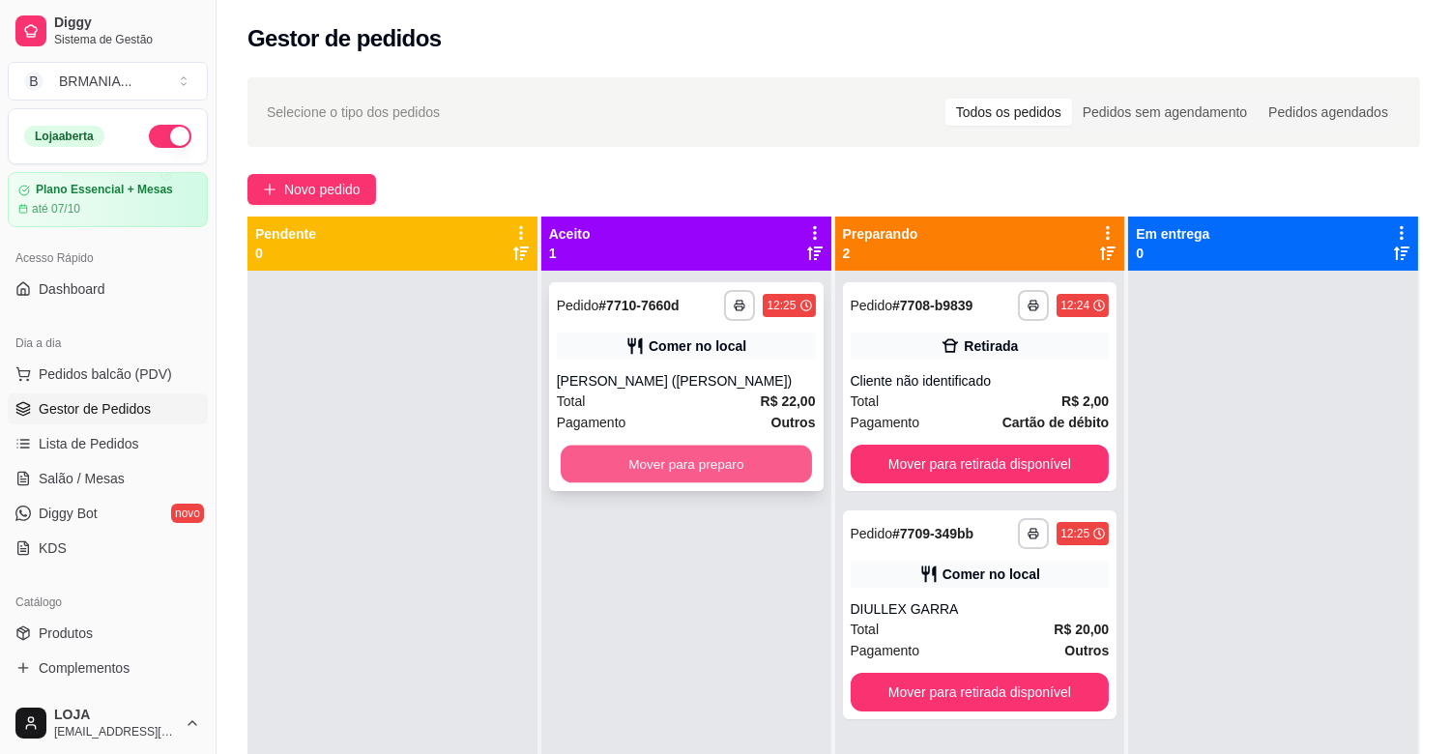
click at [701, 461] on button "Mover para preparo" at bounding box center [686, 465] width 251 height 38
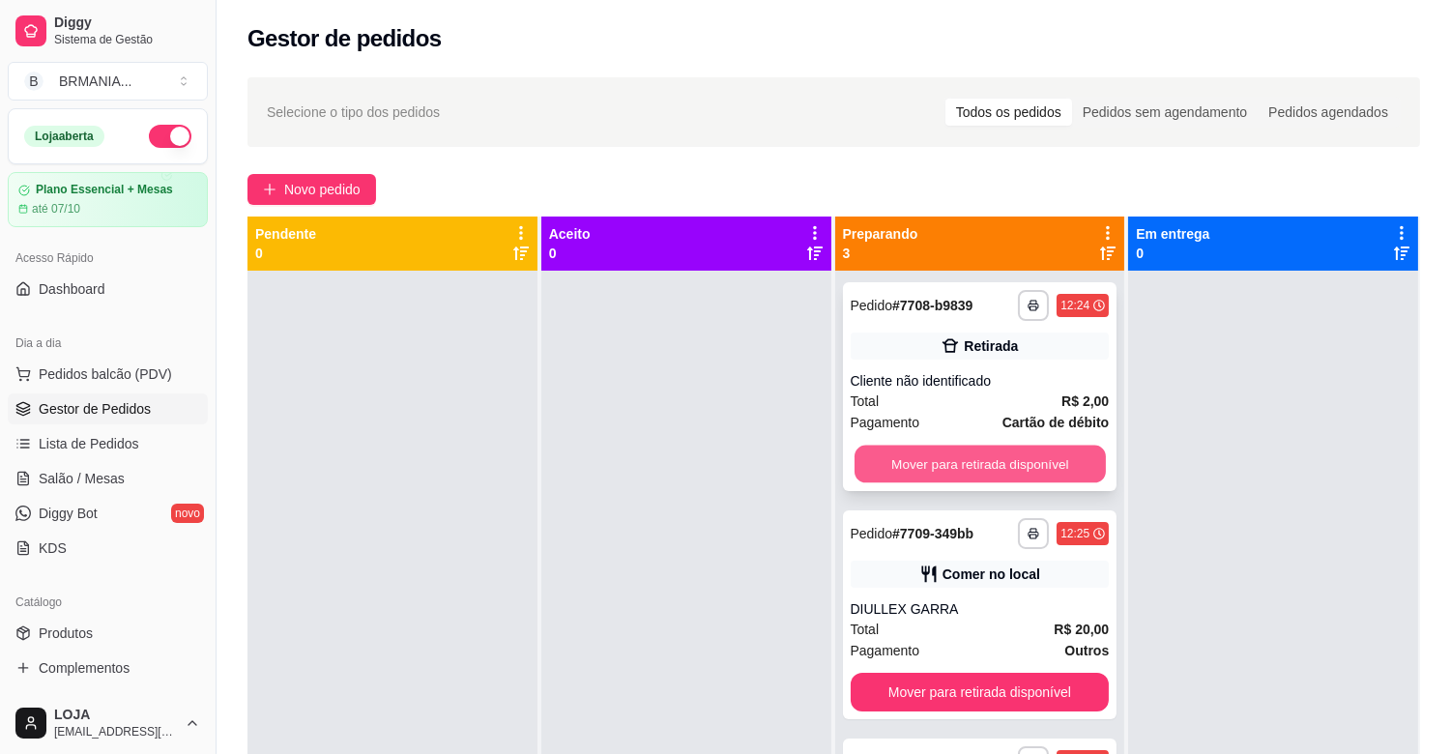
click at [964, 451] on button "Mover para retirada disponível" at bounding box center [979, 465] width 251 height 38
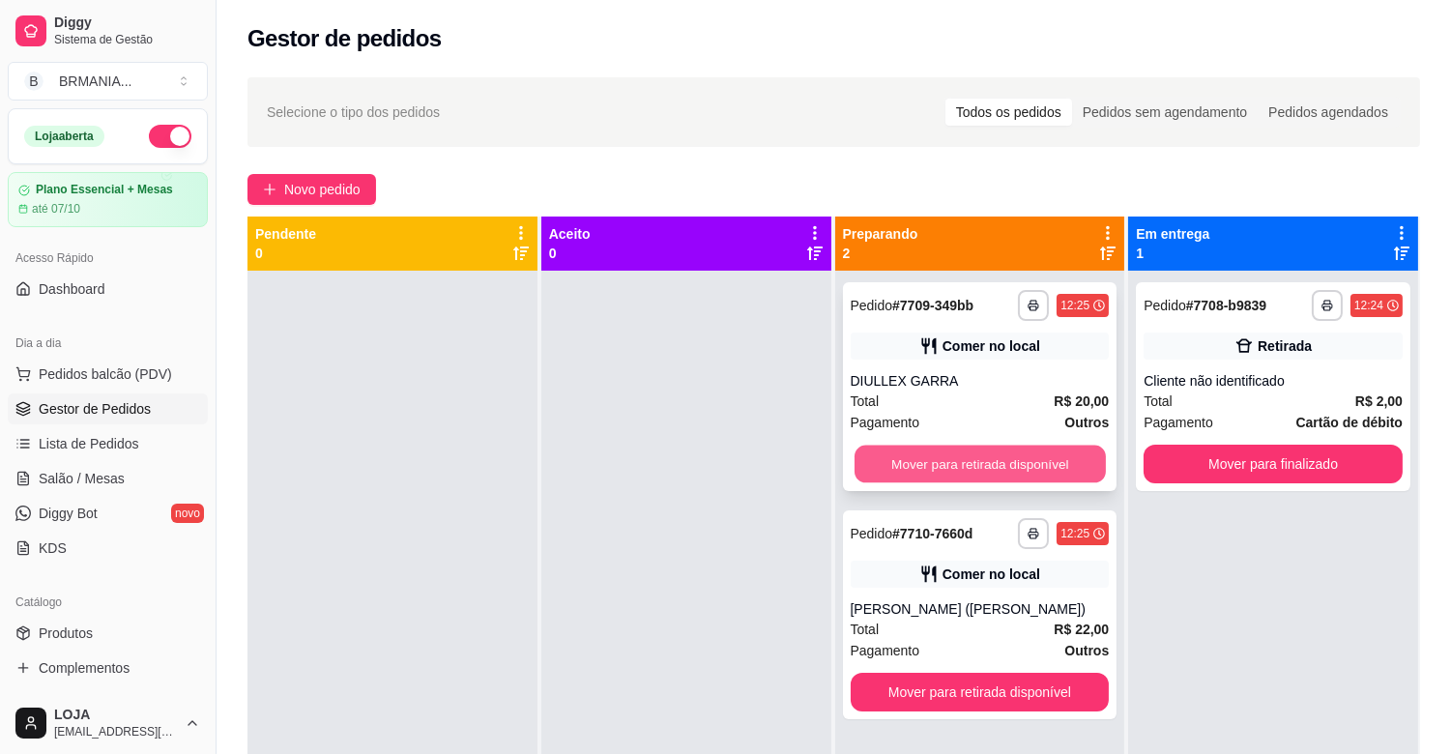
click at [972, 457] on button "Mover para retirada disponível" at bounding box center [979, 465] width 251 height 38
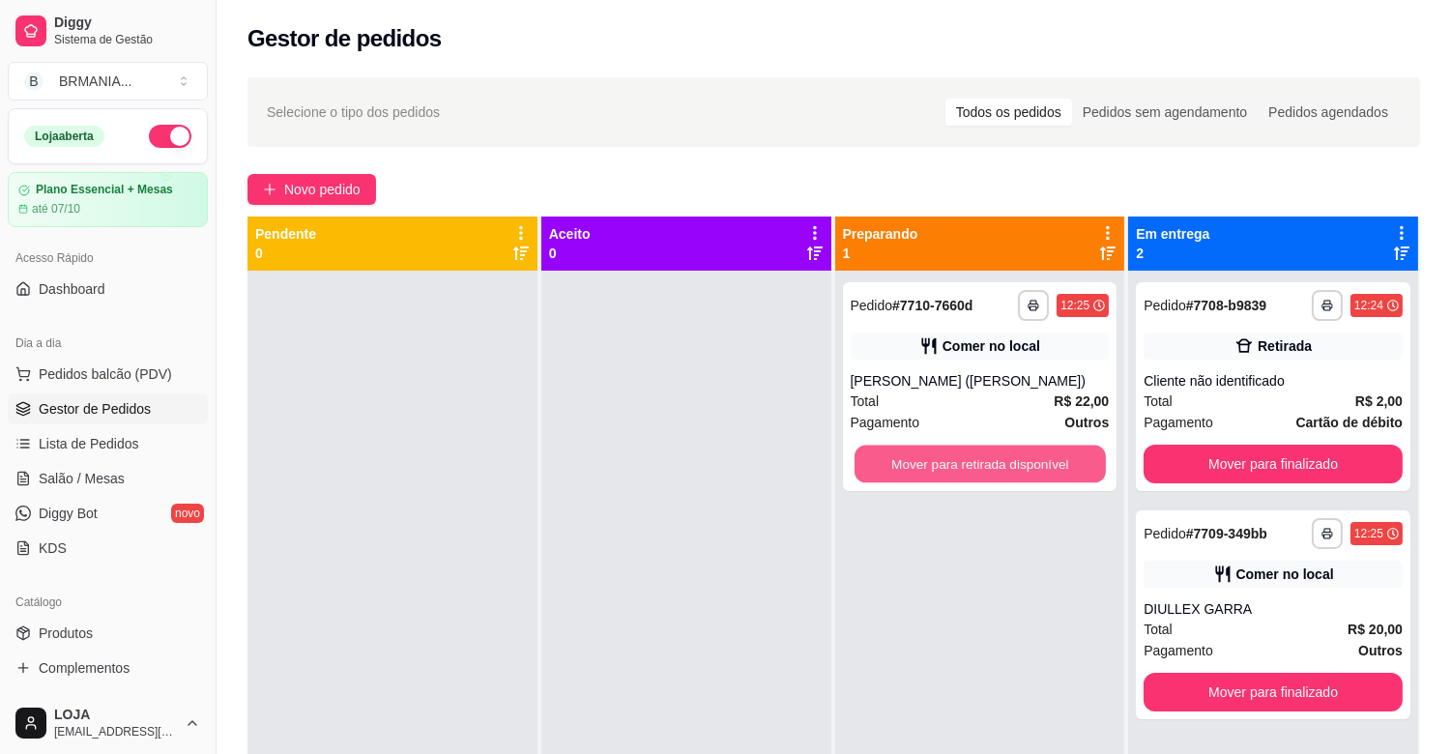
click at [972, 457] on button "Mover para retirada disponível" at bounding box center [979, 465] width 251 height 38
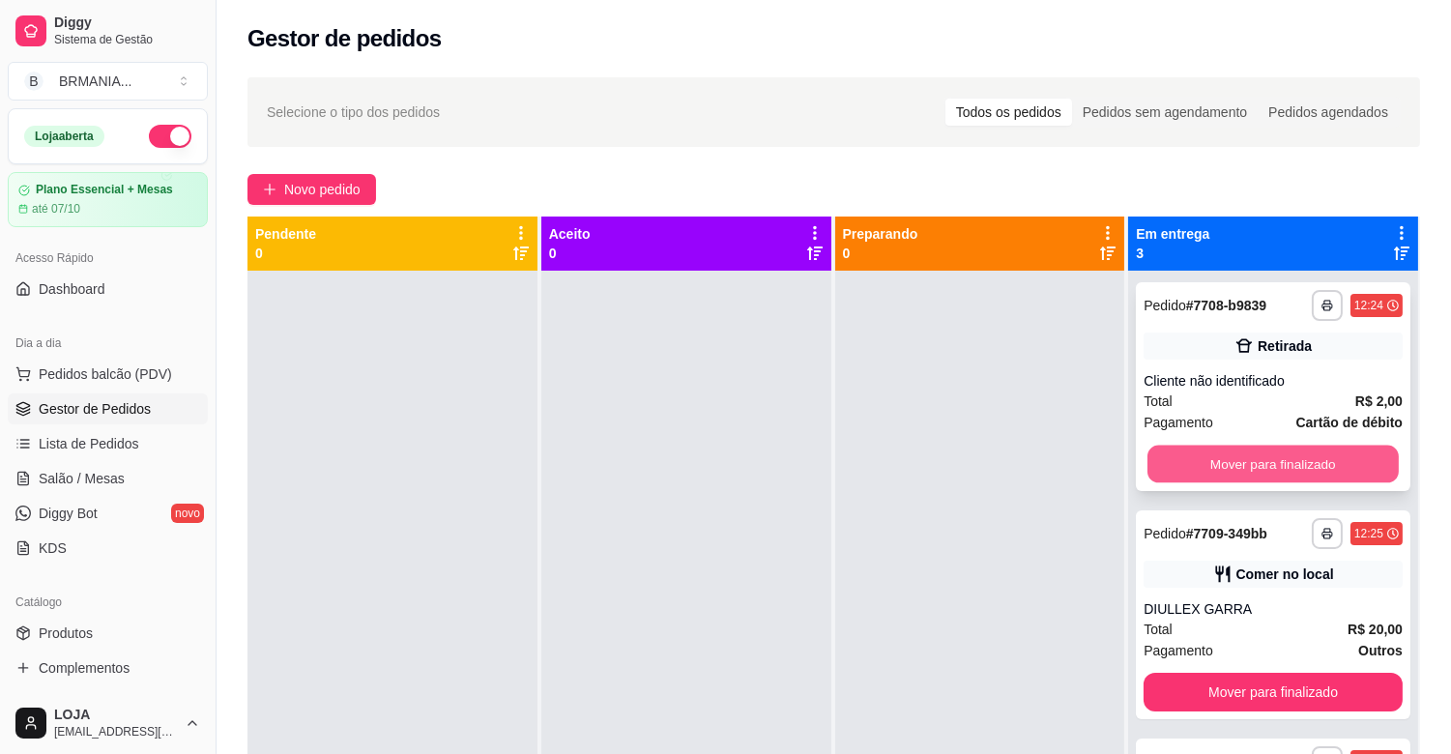
click at [1196, 475] on button "Mover para finalizado" at bounding box center [1272, 465] width 251 height 38
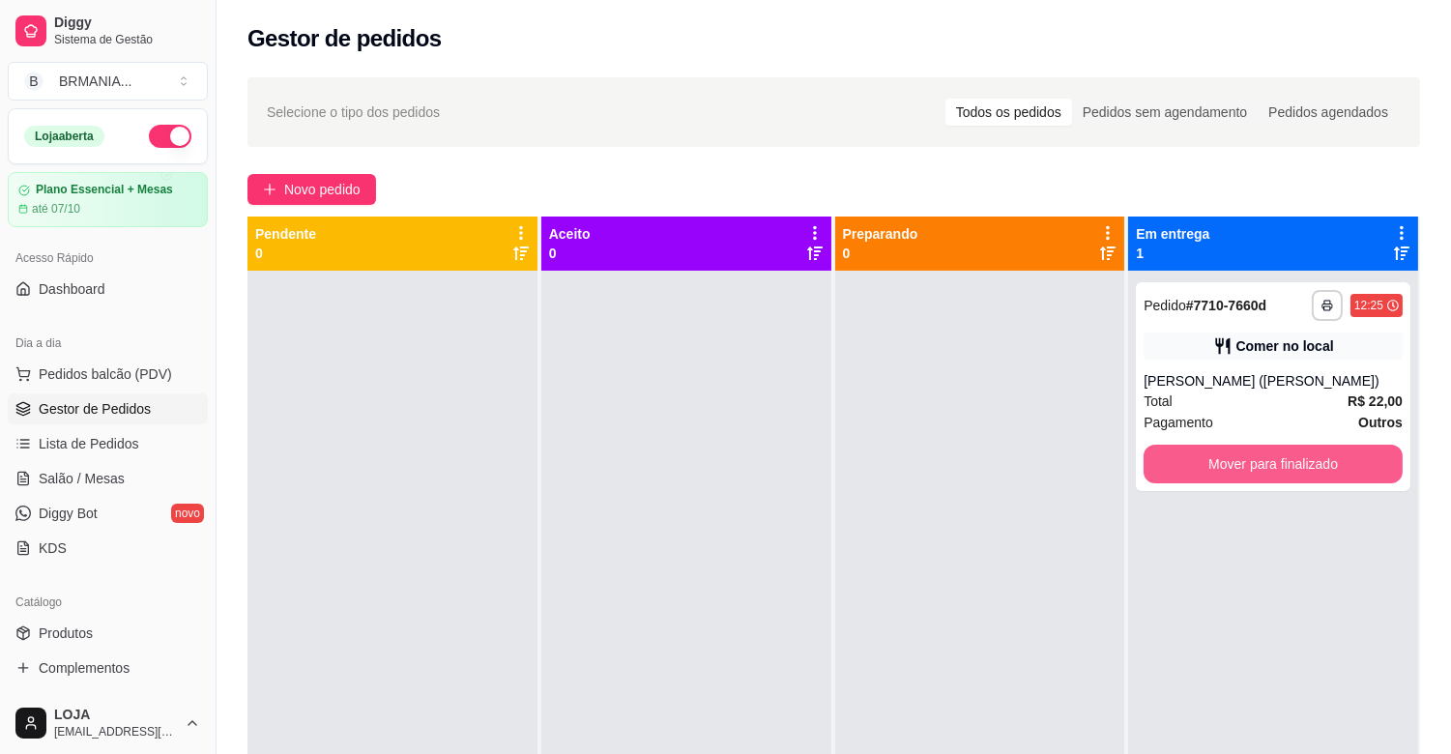
click at [1199, 474] on button "Mover para finalizado" at bounding box center [1272, 464] width 259 height 39
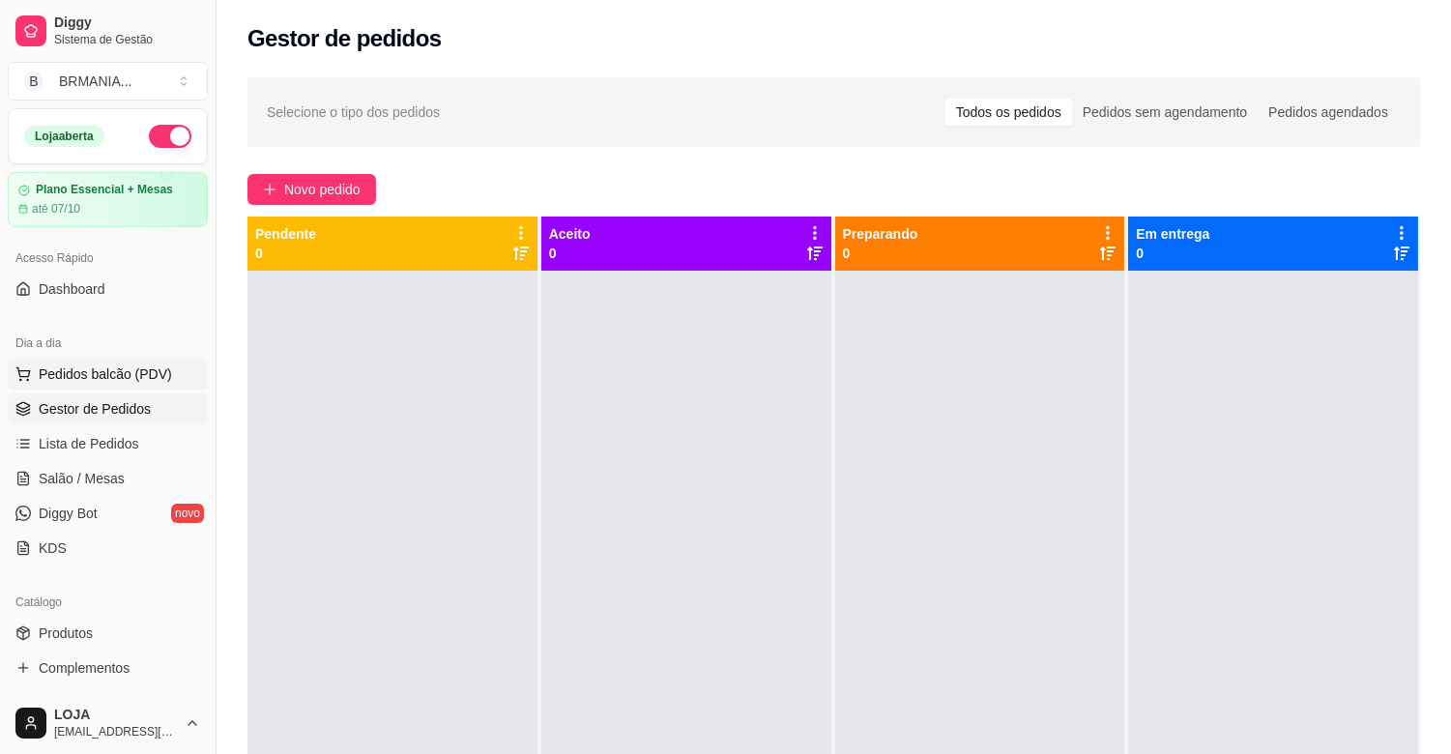
click at [97, 365] on span "Pedidos balcão (PDV)" at bounding box center [105, 373] width 133 height 19
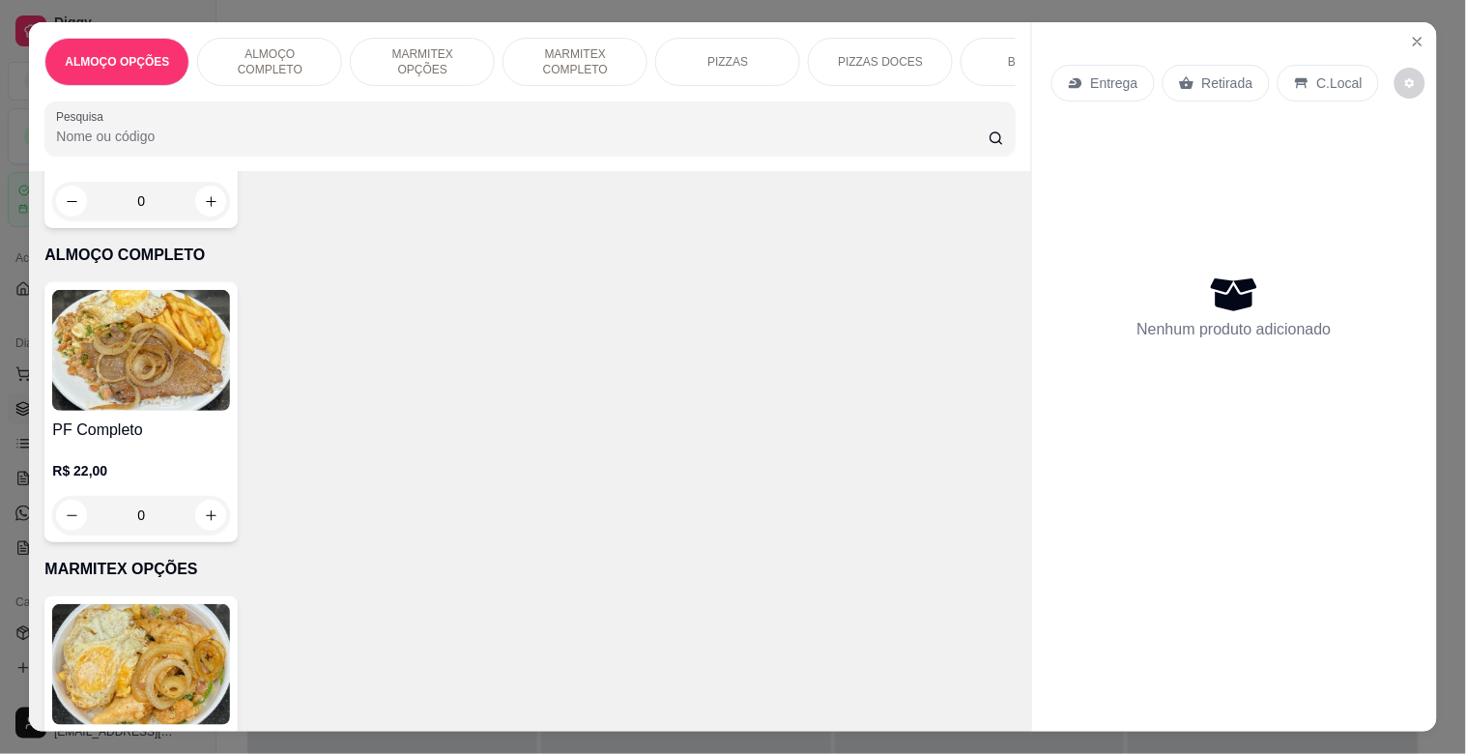
scroll to position [491, 0]
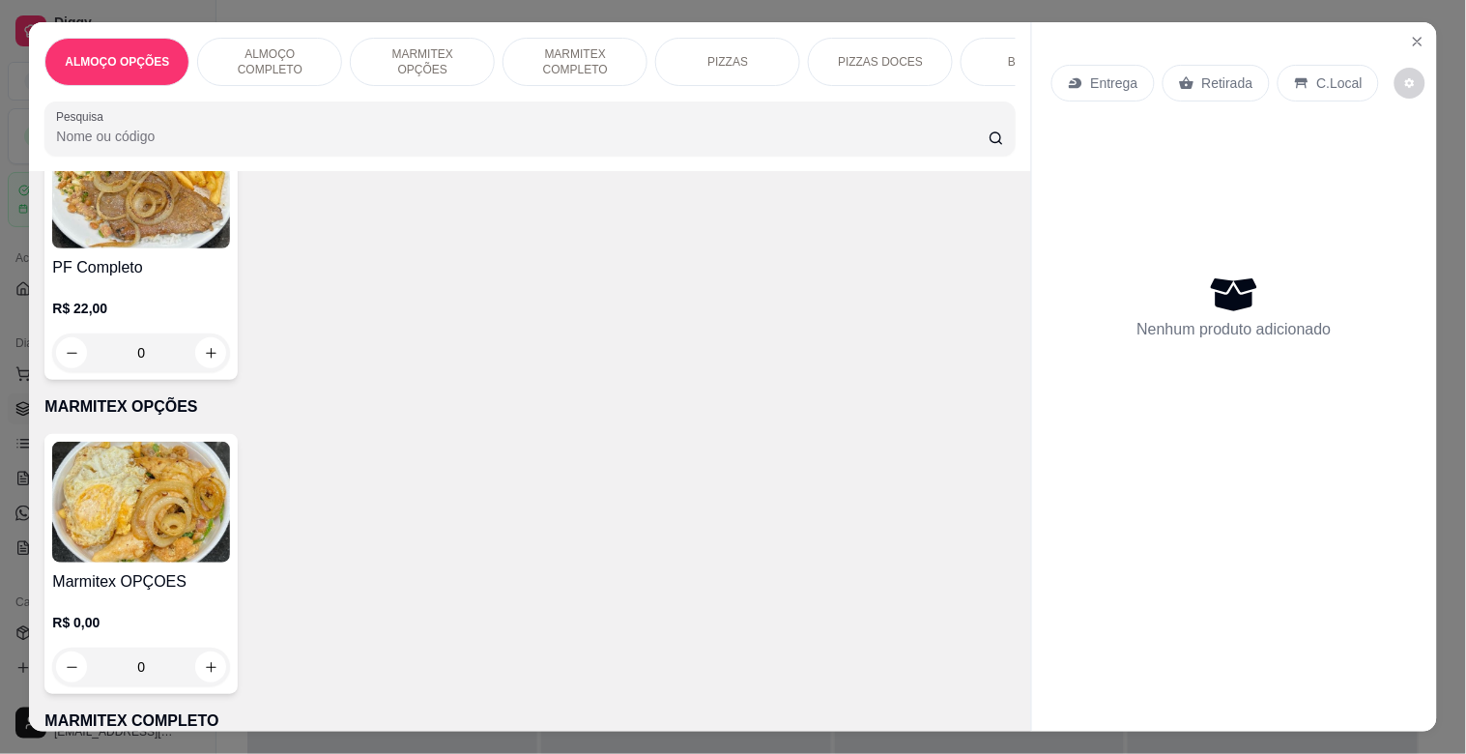
click at [1032, 232] on div "Entrega Retirada C.Local Nenhum produto adicionado" at bounding box center [1234, 360] width 405 height 677
click at [1032, 255] on div "Entrega Retirada C.Local Nenhum produto adicionado" at bounding box center [1234, 360] width 405 height 677
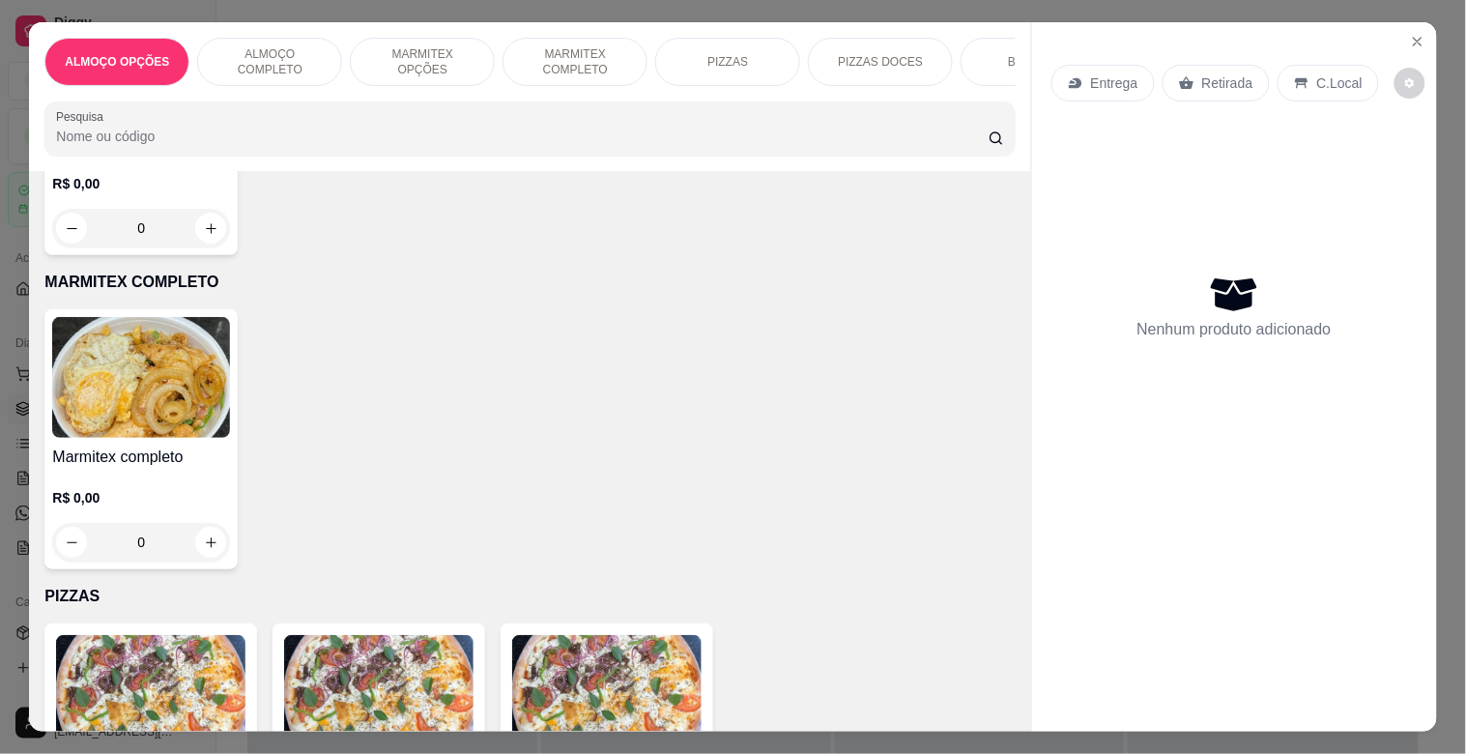
scroll to position [958, 0]
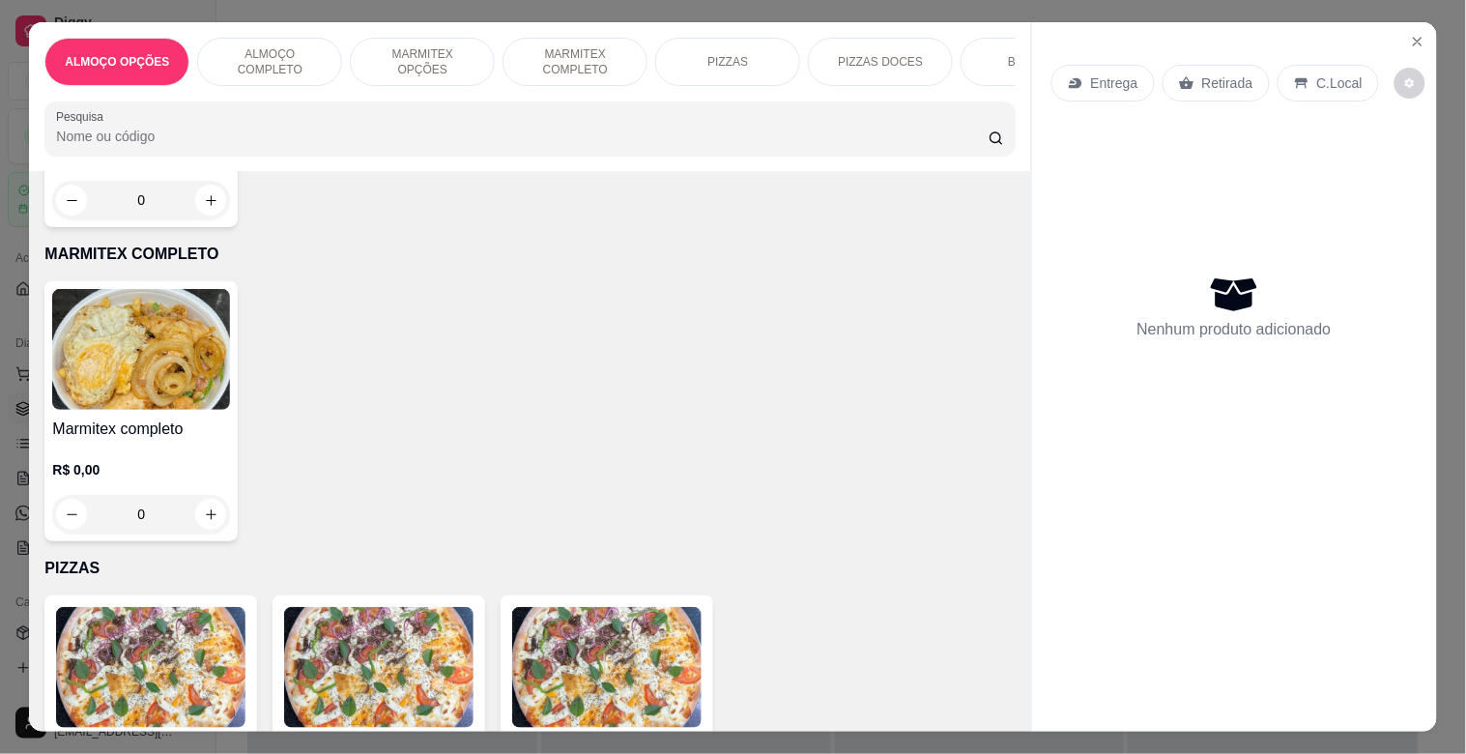
click at [158, 406] on img at bounding box center [141, 349] width 178 height 121
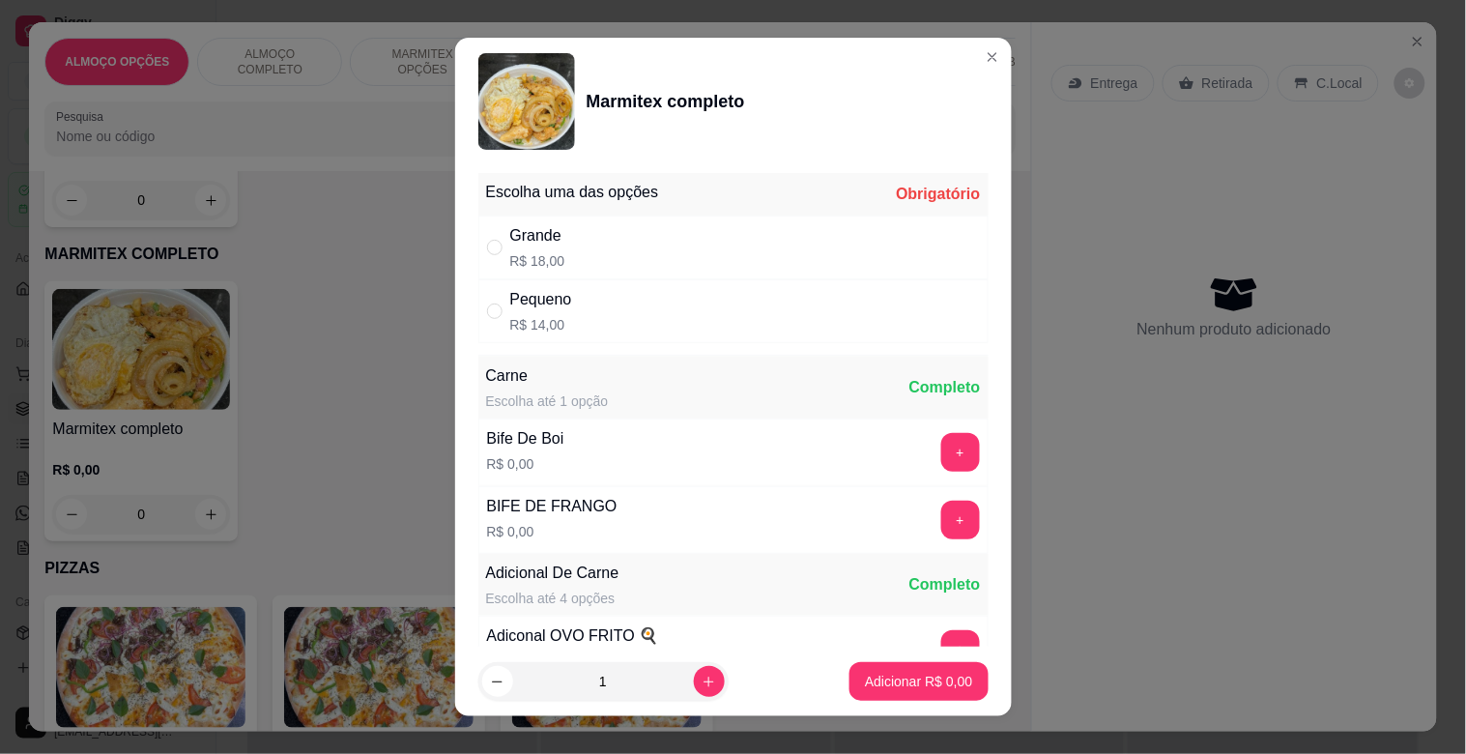
click at [665, 226] on div "Grande R$ 18,00" at bounding box center [733, 248] width 510 height 64
click at [941, 530] on button "+" at bounding box center [960, 520] width 39 height 39
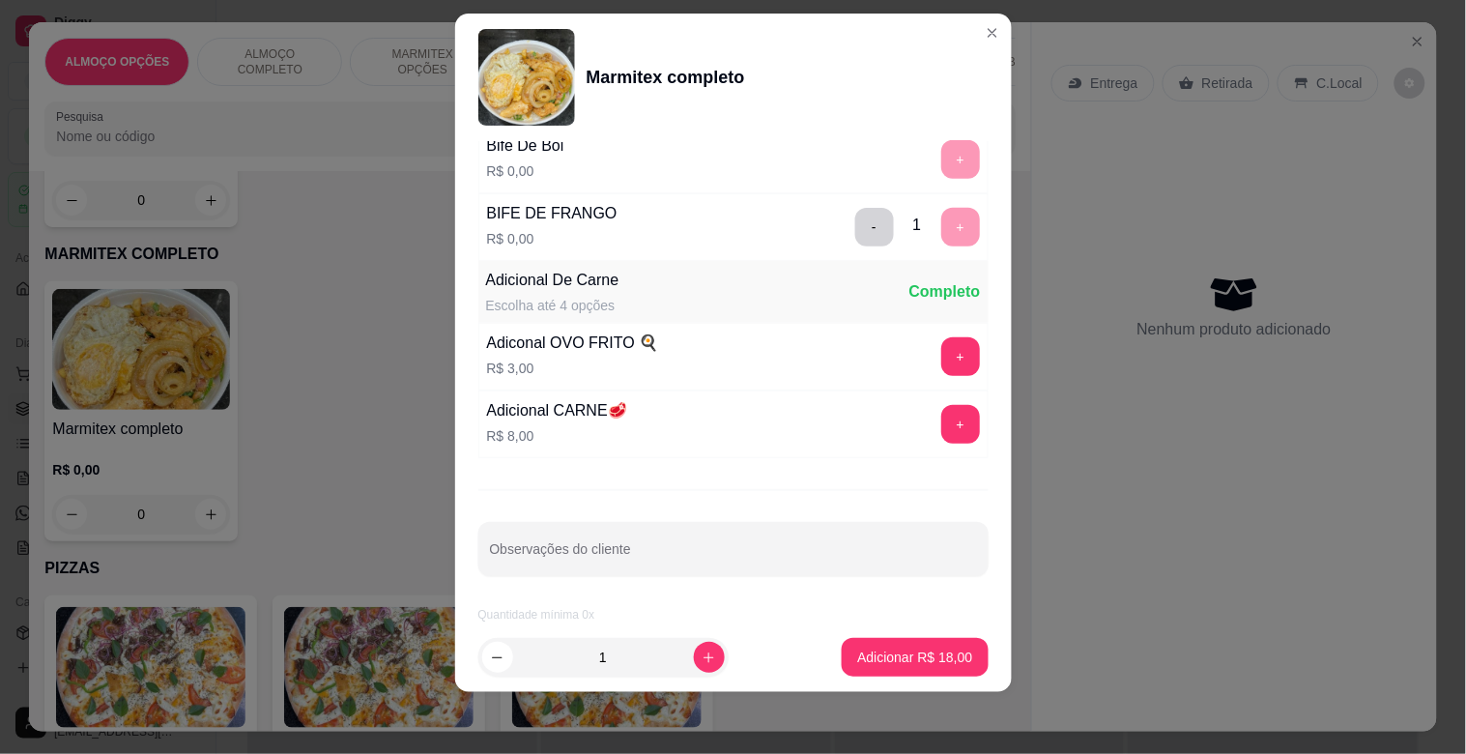
scroll to position [271, 0]
click at [913, 653] on p "Adicionar R$ 18,00" at bounding box center [914, 657] width 115 height 19
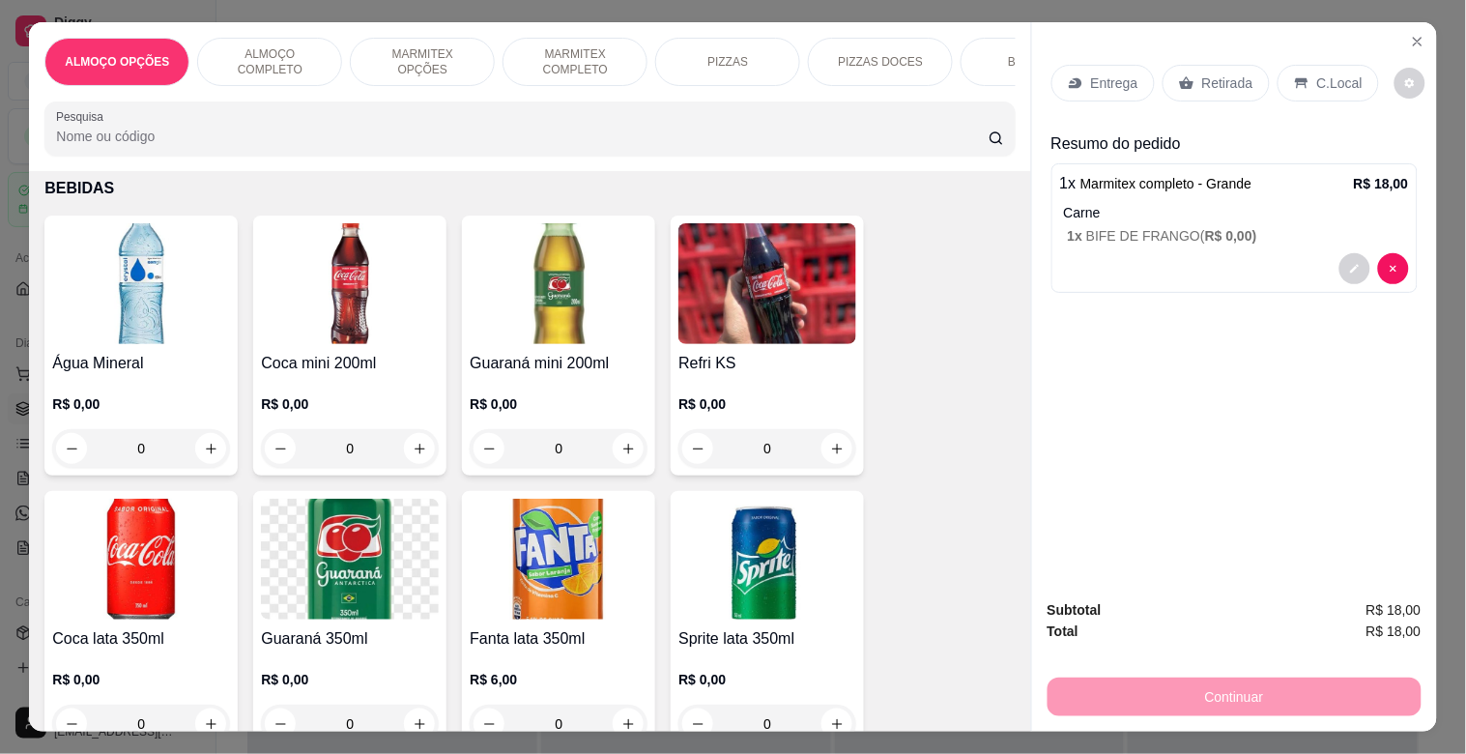
scroll to position [2024, 0]
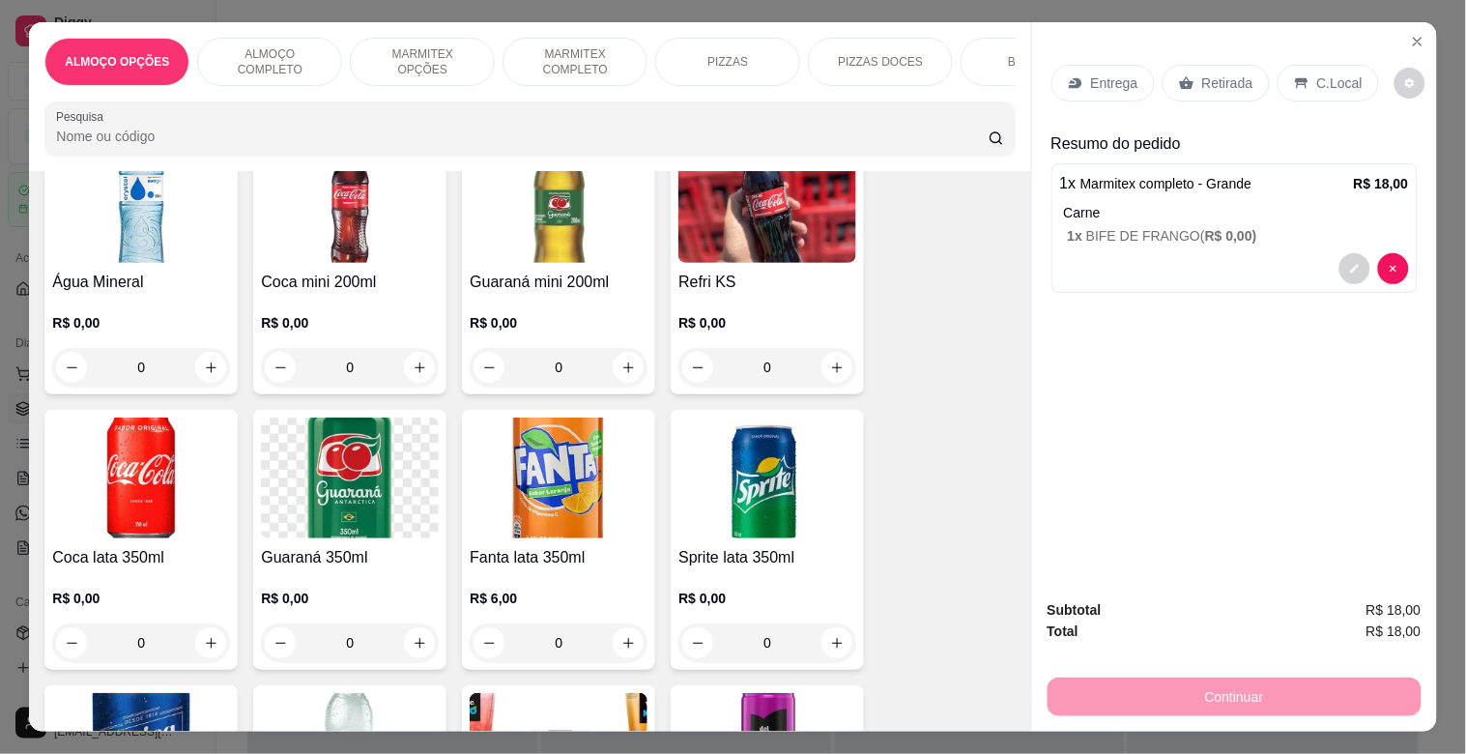
click at [52, 518] on img at bounding box center [141, 478] width 178 height 121
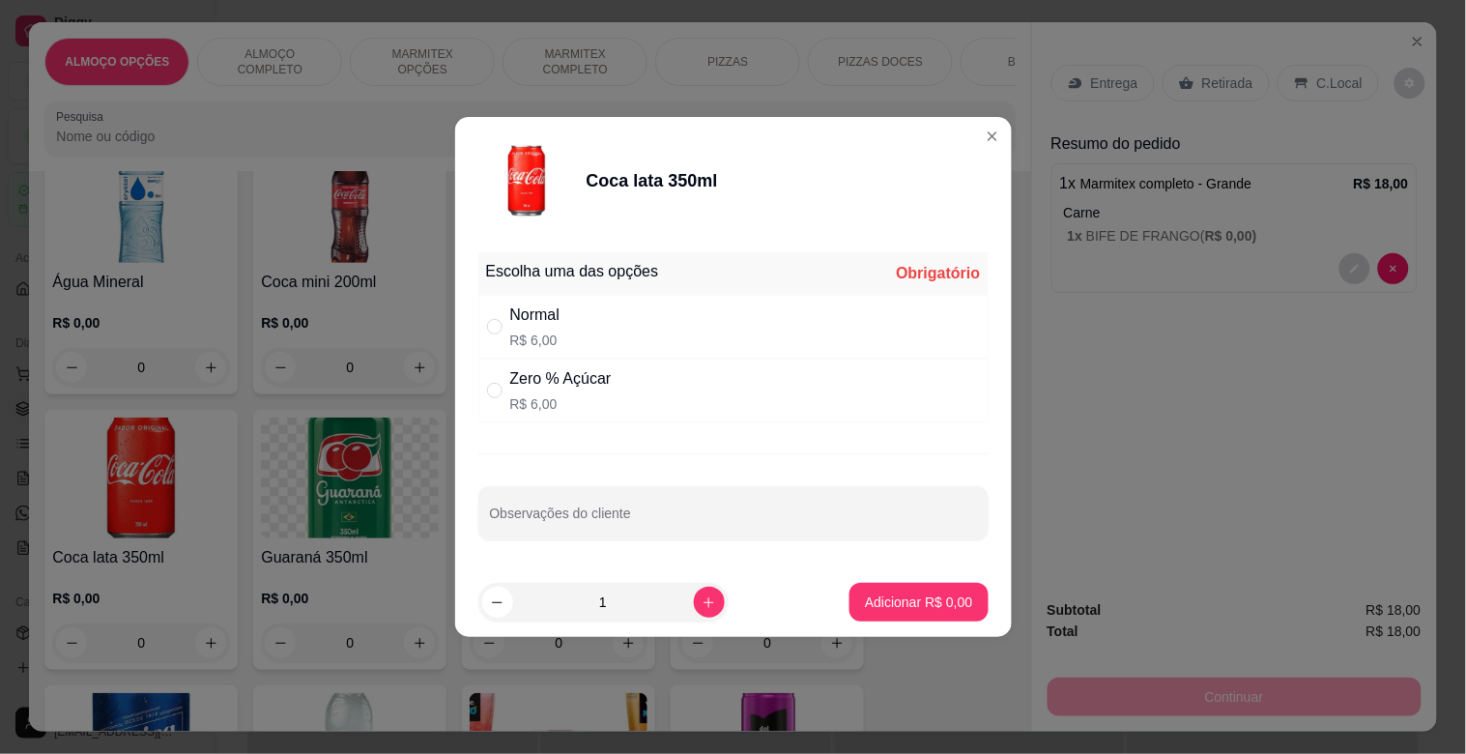
click at [620, 397] on div "Zero % Açúcar R$ 6,00" at bounding box center [733, 391] width 510 height 64
click at [944, 593] on p "Adicionar R$ 6,00" at bounding box center [919, 601] width 104 height 18
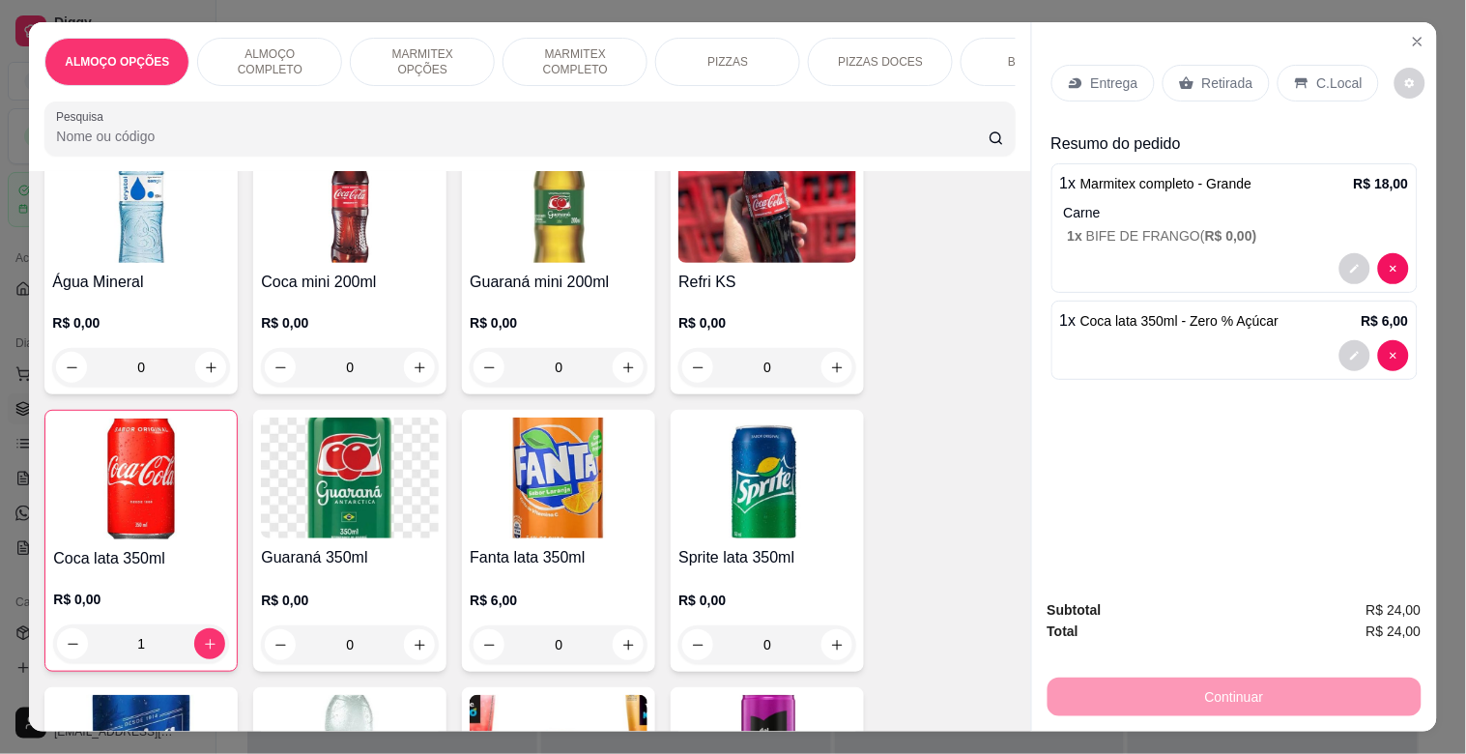
click at [1198, 89] on div "Retirada" at bounding box center [1216, 83] width 107 height 37
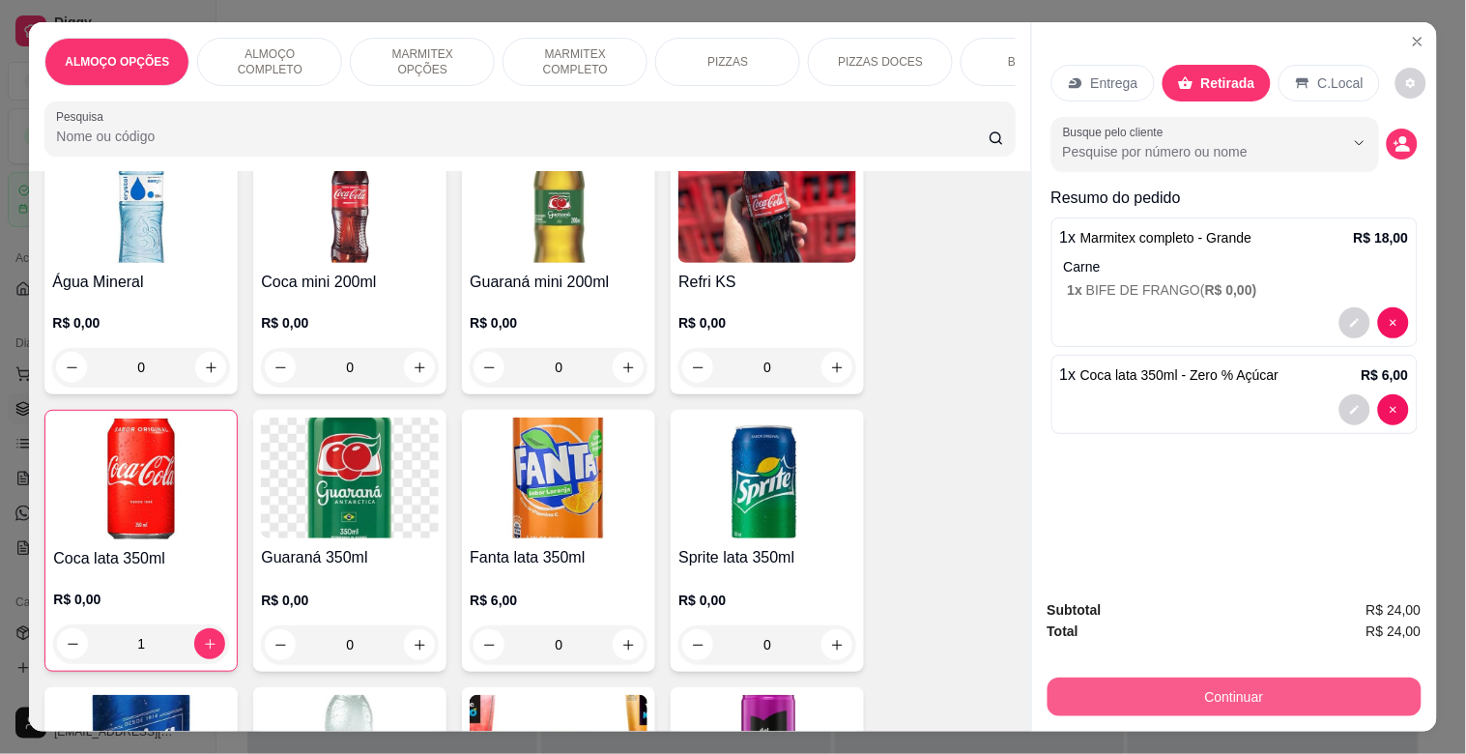
click at [1219, 689] on button "Continuar" at bounding box center [1235, 696] width 374 height 39
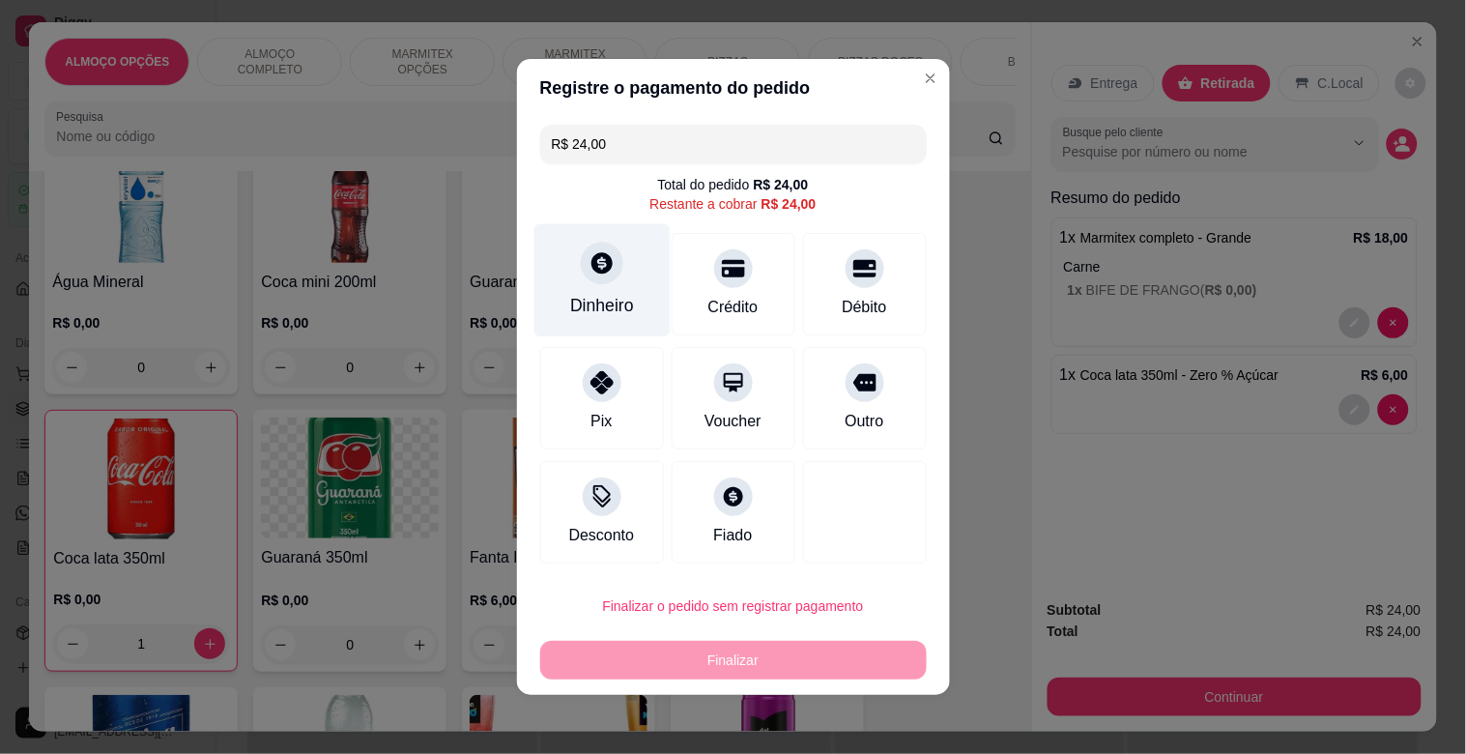
click at [604, 303] on div "Dinheiro" at bounding box center [602, 305] width 64 height 25
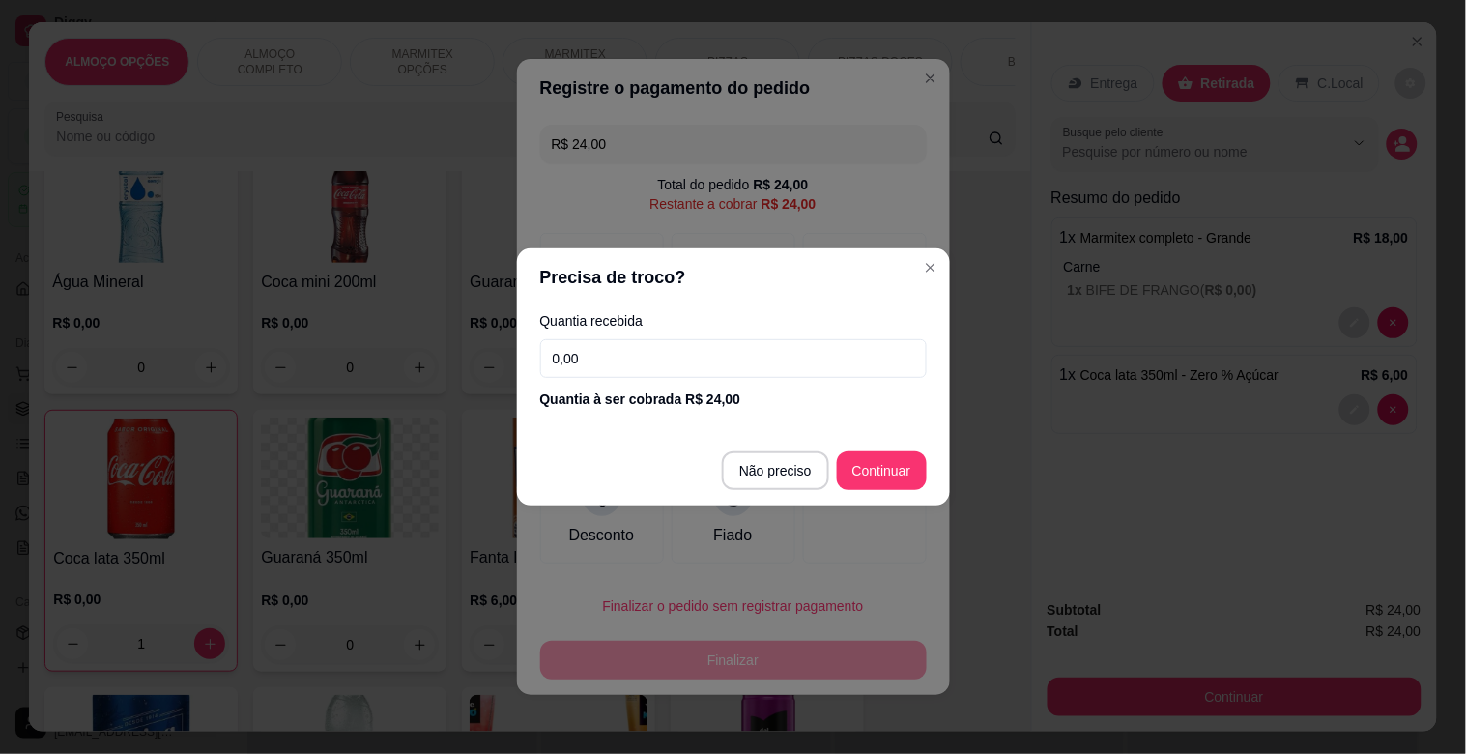
click at [614, 354] on input "0,00" at bounding box center [733, 358] width 387 height 39
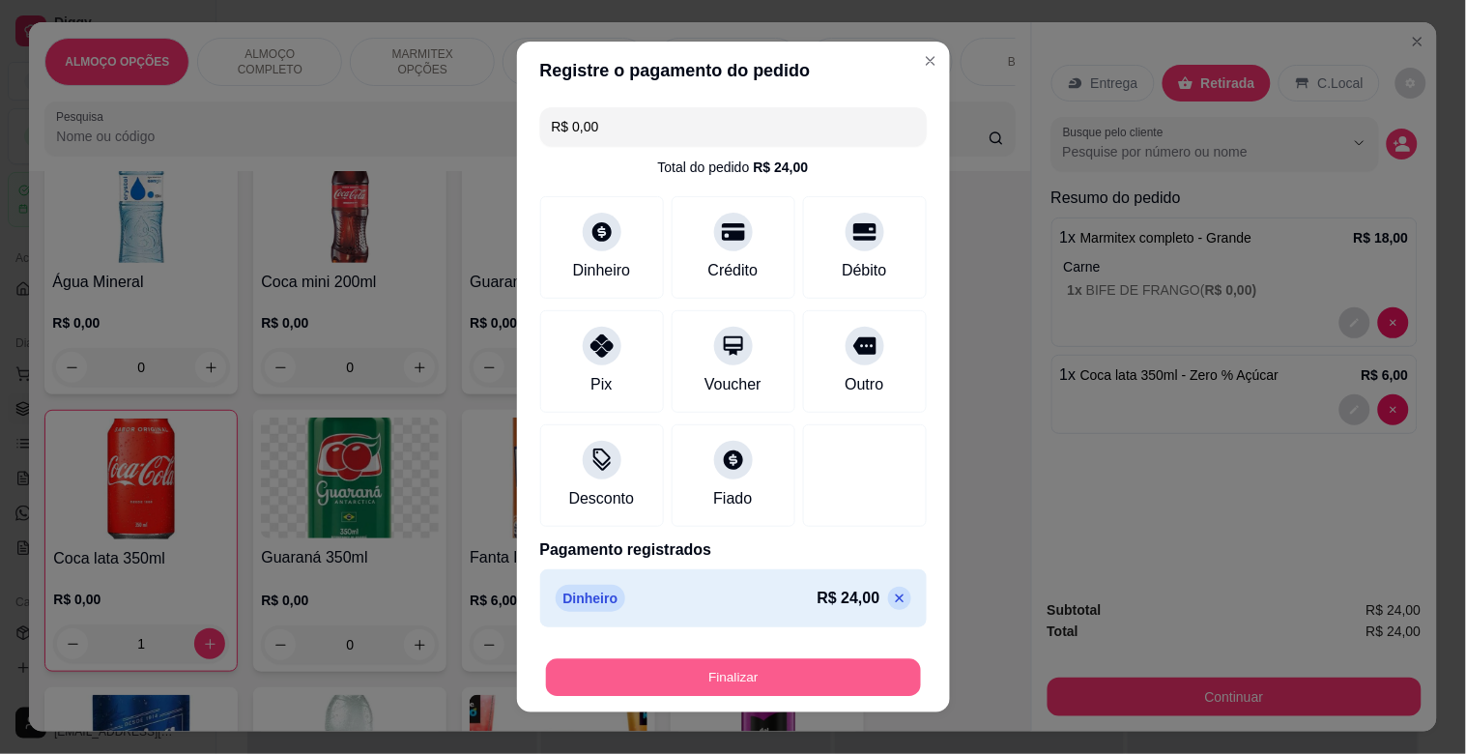
click at [749, 673] on button "Finalizar" at bounding box center [733, 678] width 375 height 38
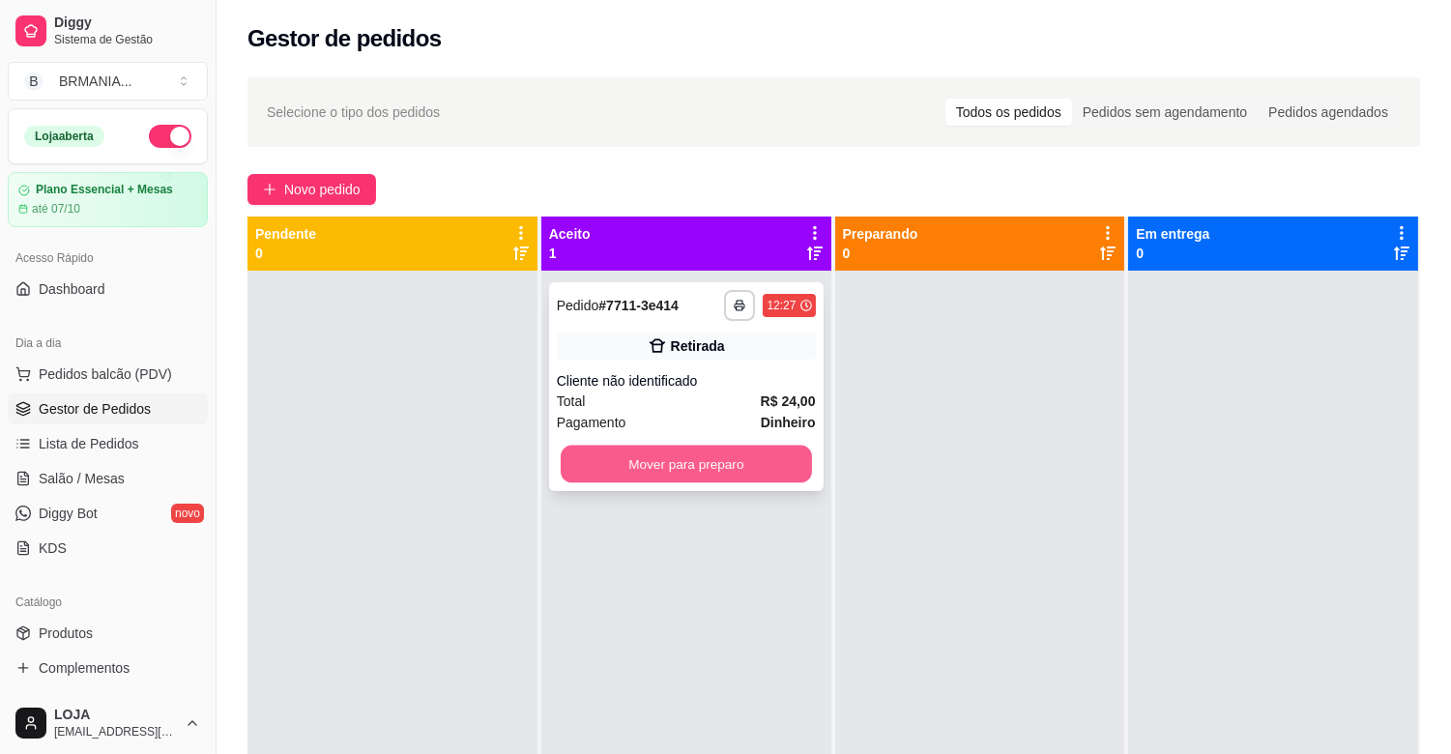
click at [641, 470] on button "Mover para preparo" at bounding box center [686, 465] width 251 height 38
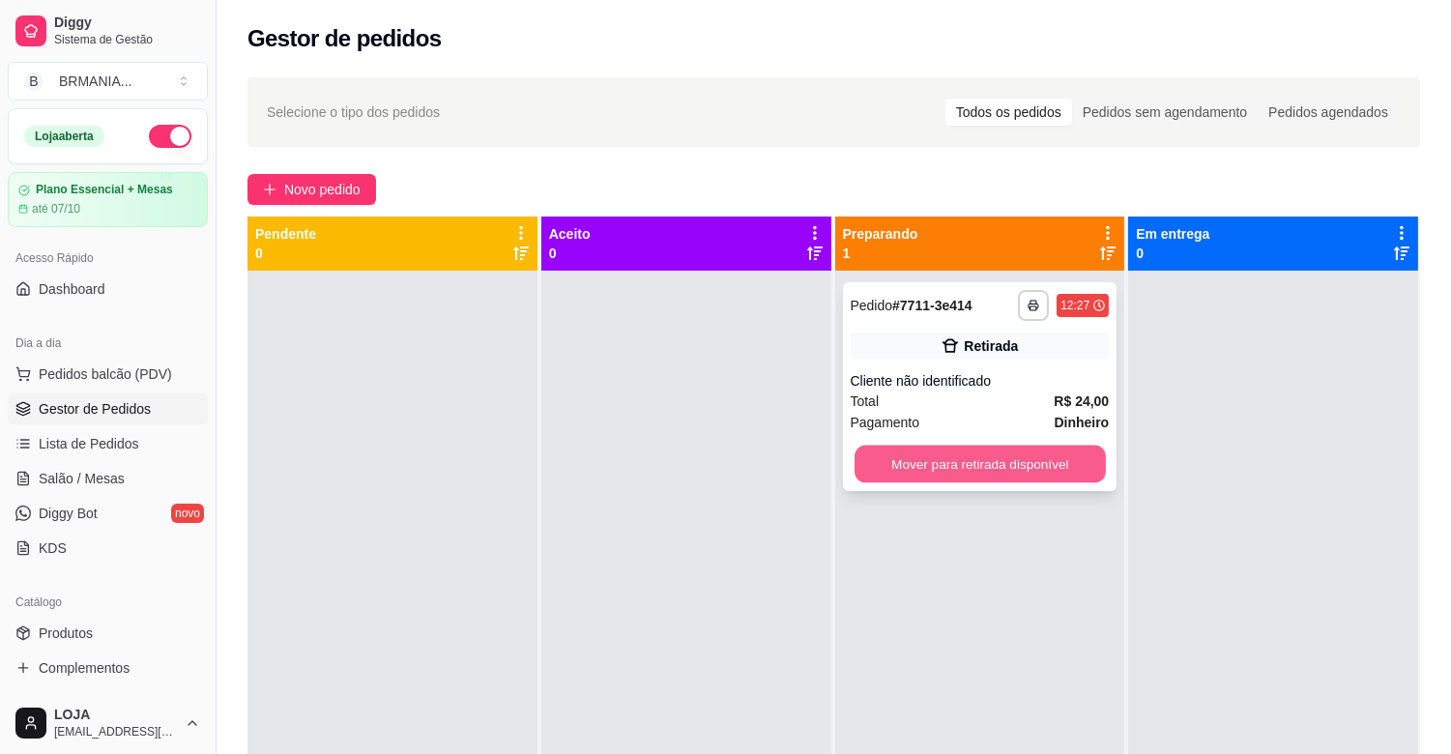
click at [991, 461] on button "Mover para retirada disponível" at bounding box center [979, 465] width 251 height 38
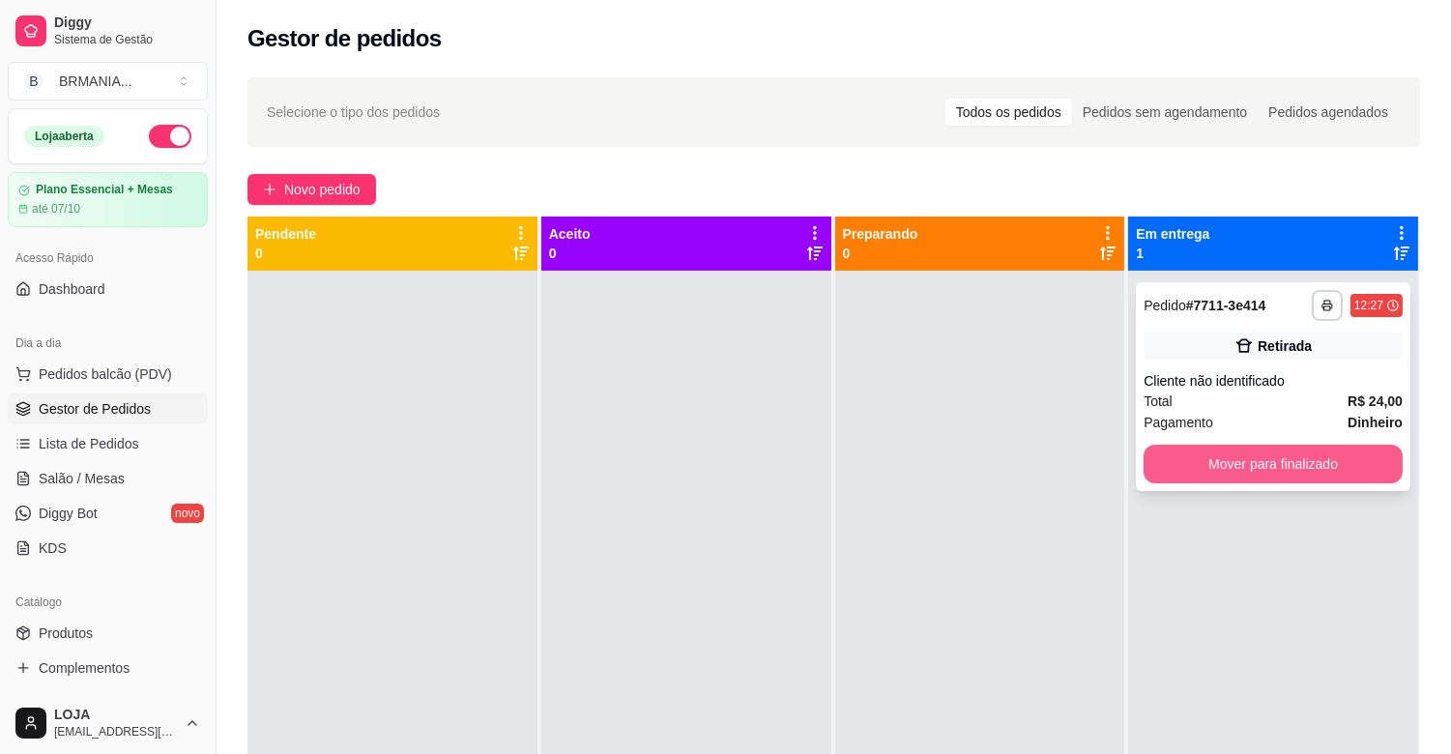
click at [1232, 454] on button "Mover para finalizado" at bounding box center [1272, 464] width 259 height 39
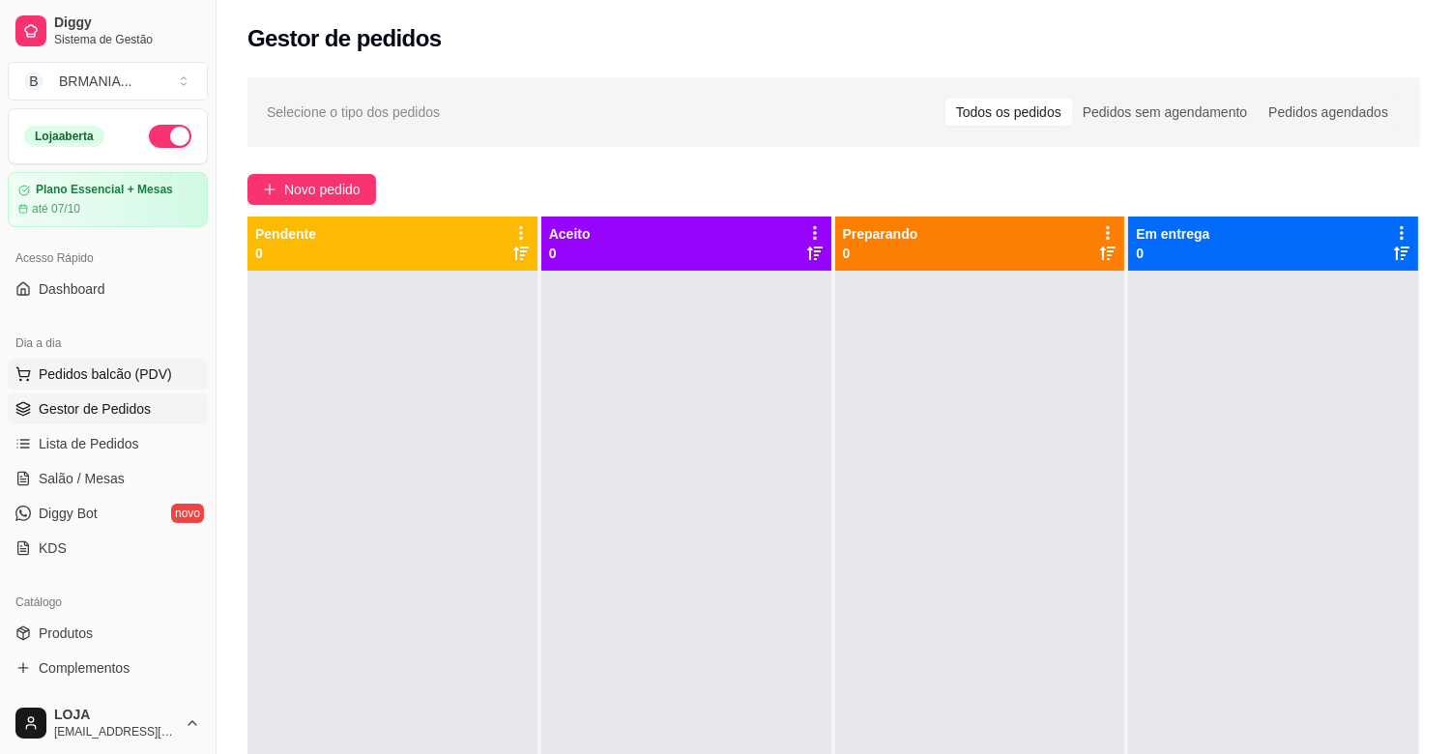
click at [157, 371] on span "Pedidos balcão (PDV)" at bounding box center [105, 373] width 133 height 19
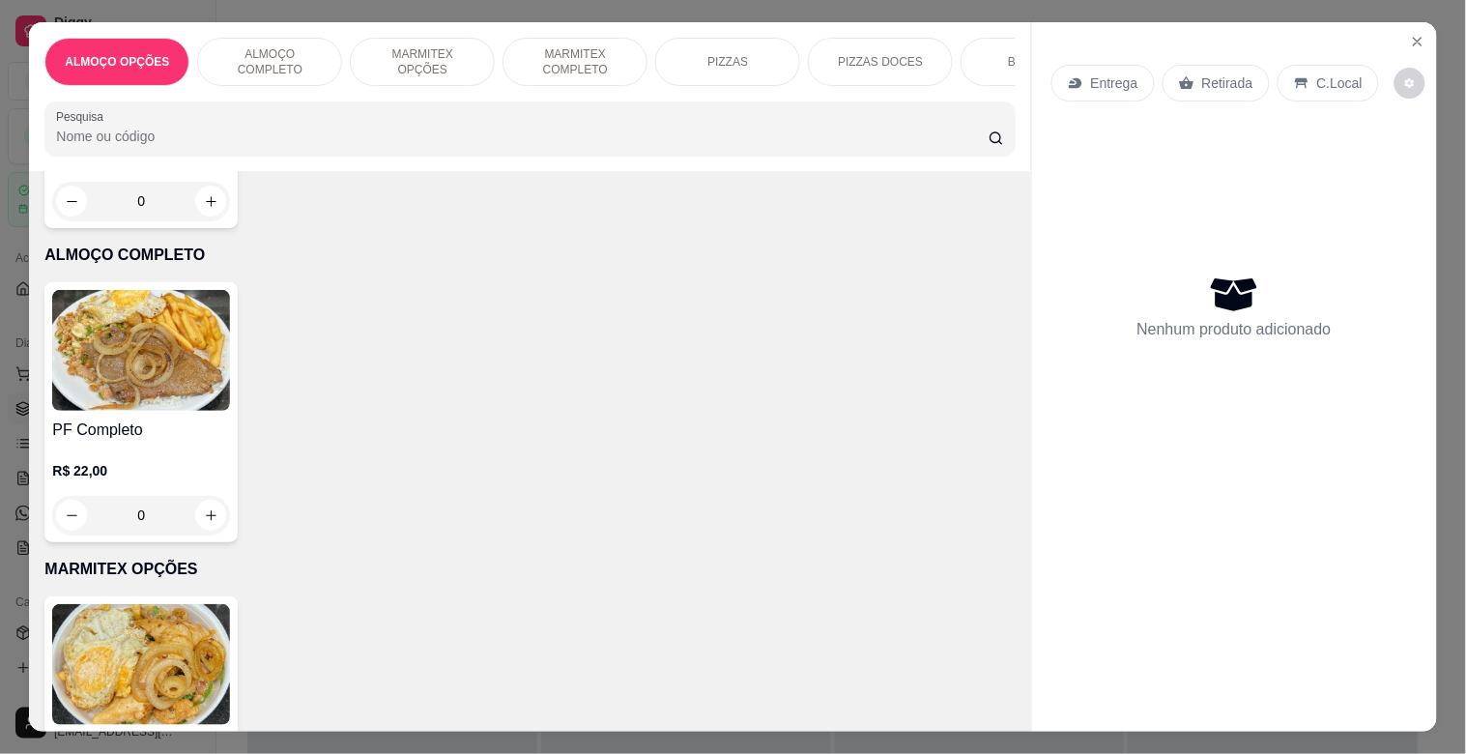
scroll to position [355, 0]
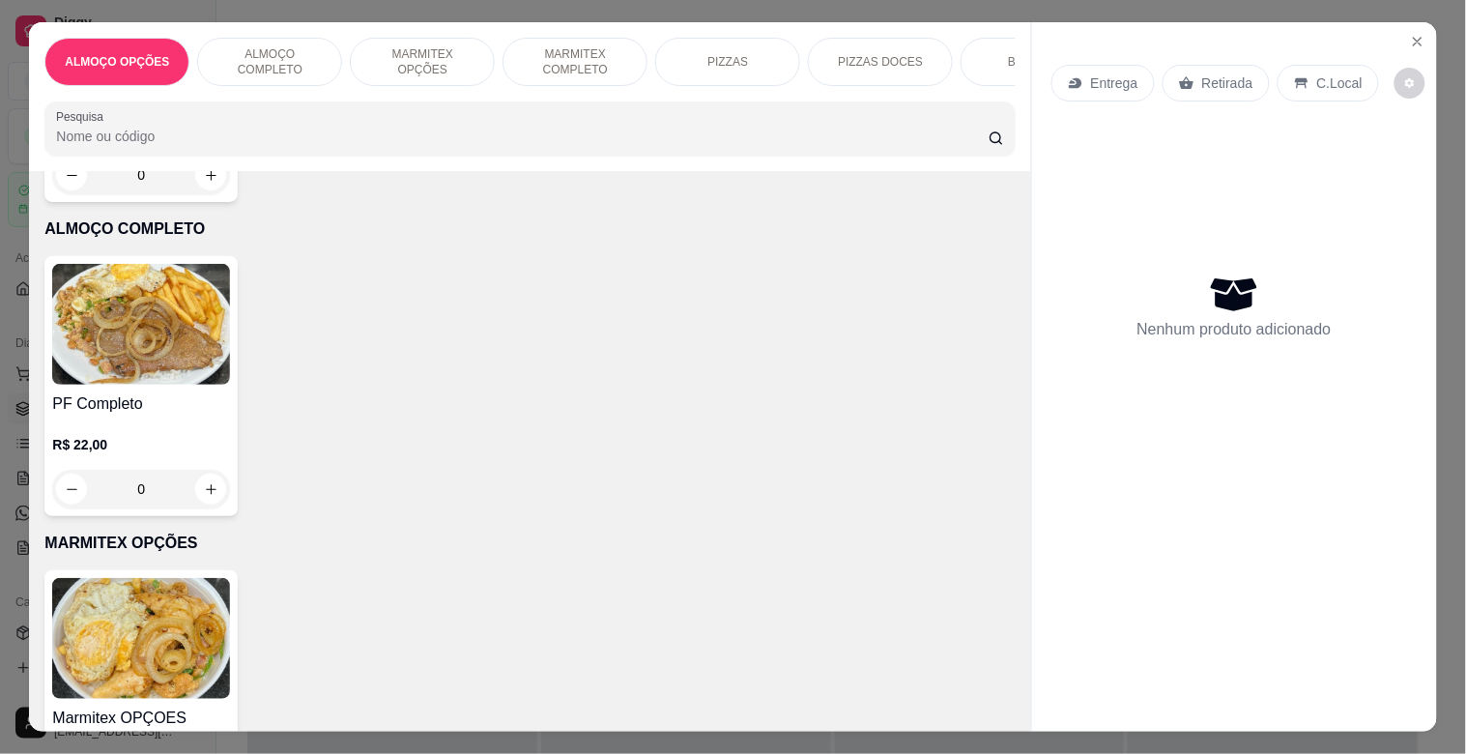
click at [130, 355] on img at bounding box center [141, 324] width 178 height 121
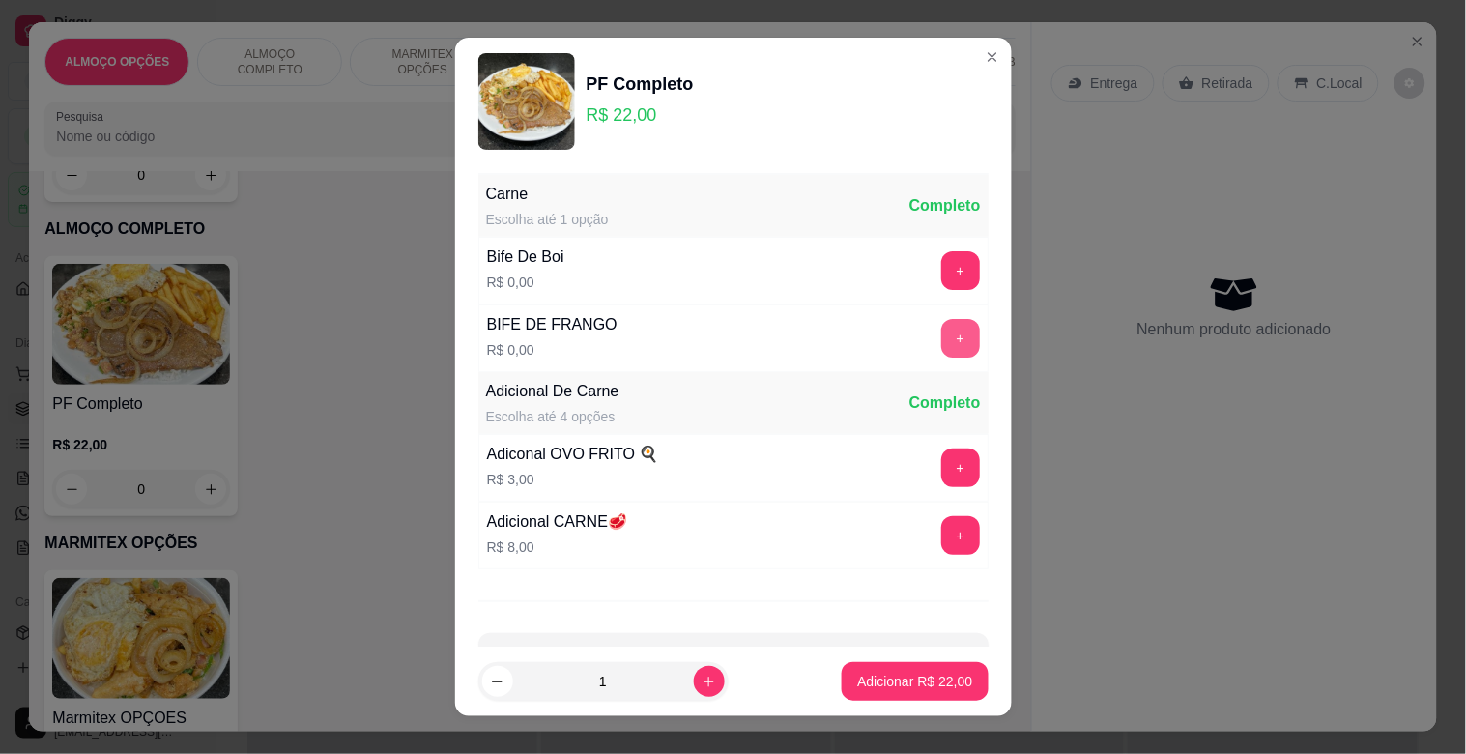
click at [941, 333] on button "+" at bounding box center [960, 338] width 39 height 39
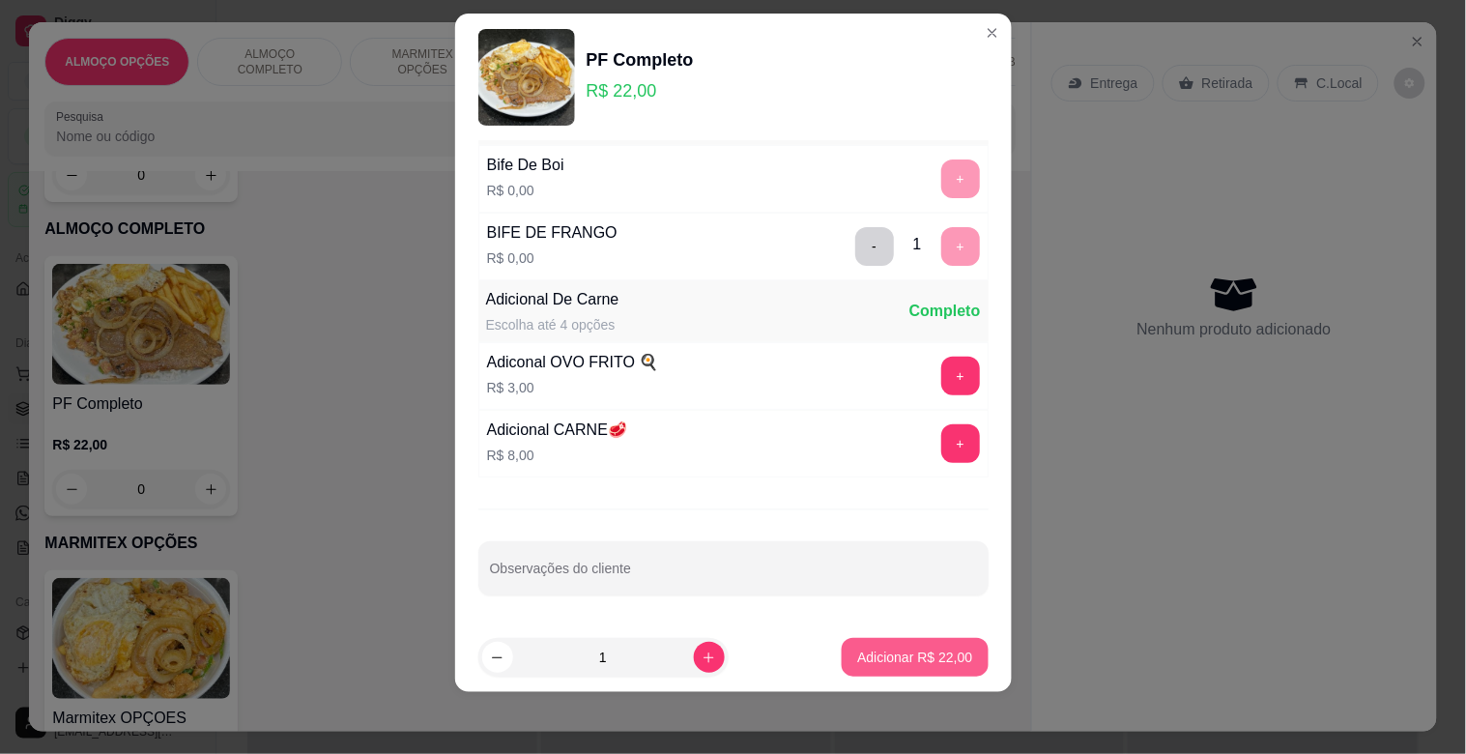
click at [920, 654] on p "Adicionar R$ 22,00" at bounding box center [914, 657] width 115 height 19
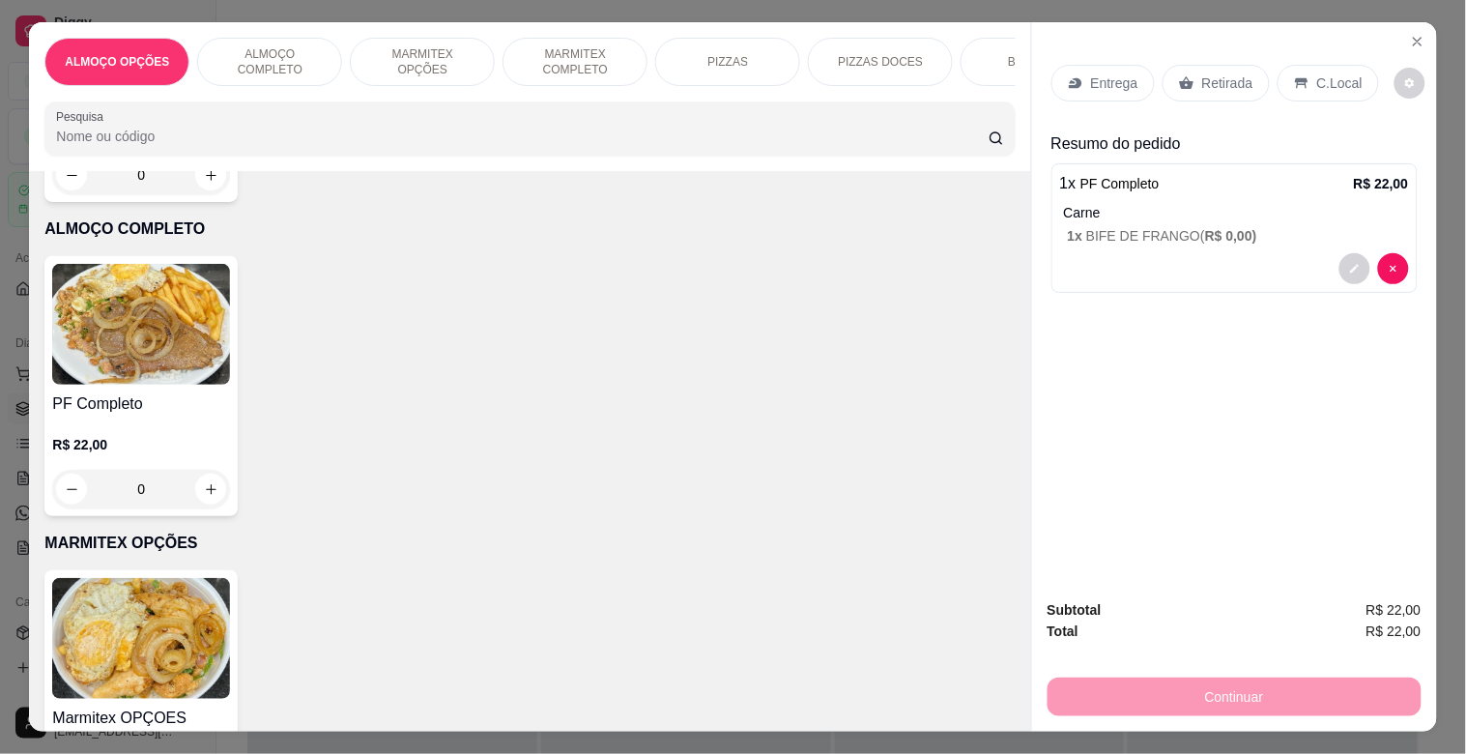
drag, startPoint x: 1312, startPoint y: 74, endPoint x: 1335, endPoint y: 66, distance: 23.9
click at [1319, 73] on p "C.Local" at bounding box center [1339, 82] width 45 height 19
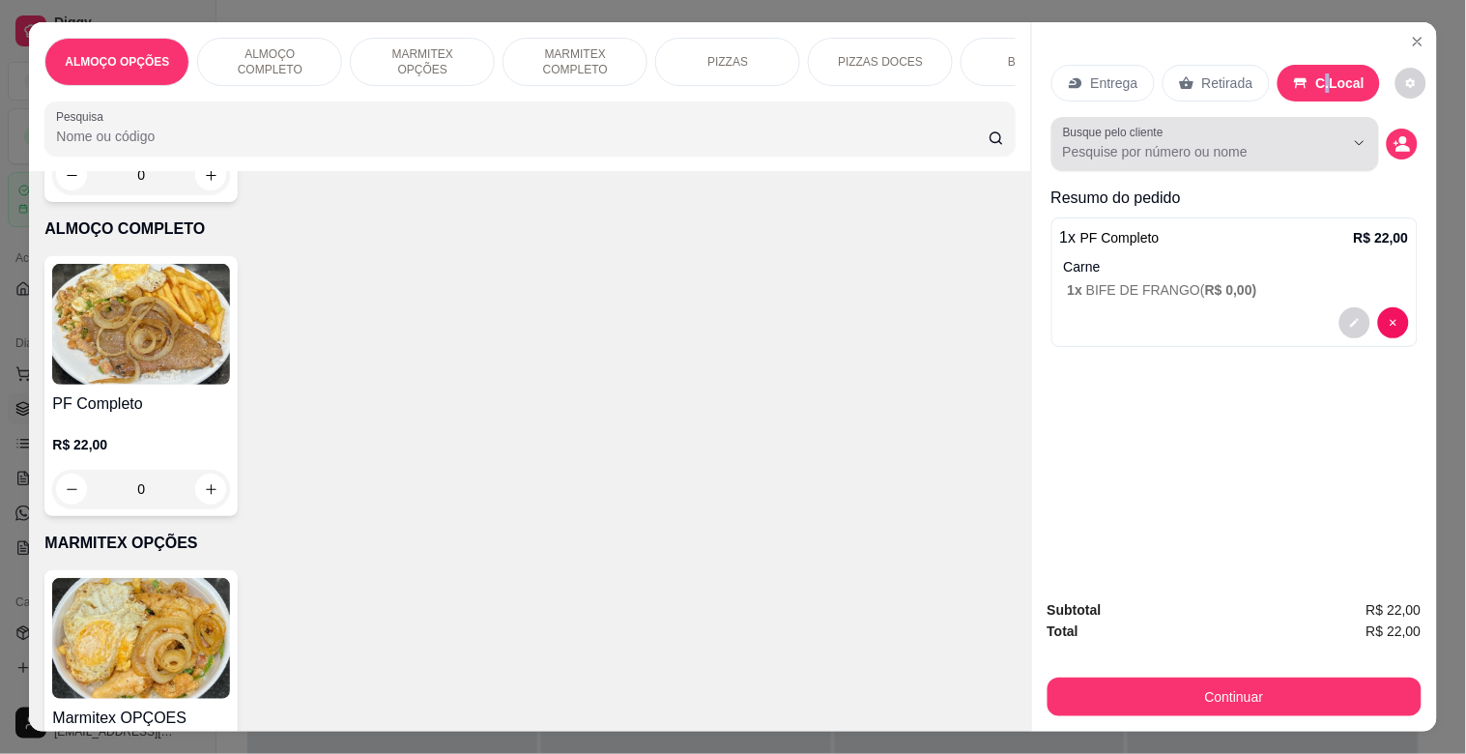
click at [1136, 150] on input "Busque pelo cliente" at bounding box center [1188, 151] width 250 height 19
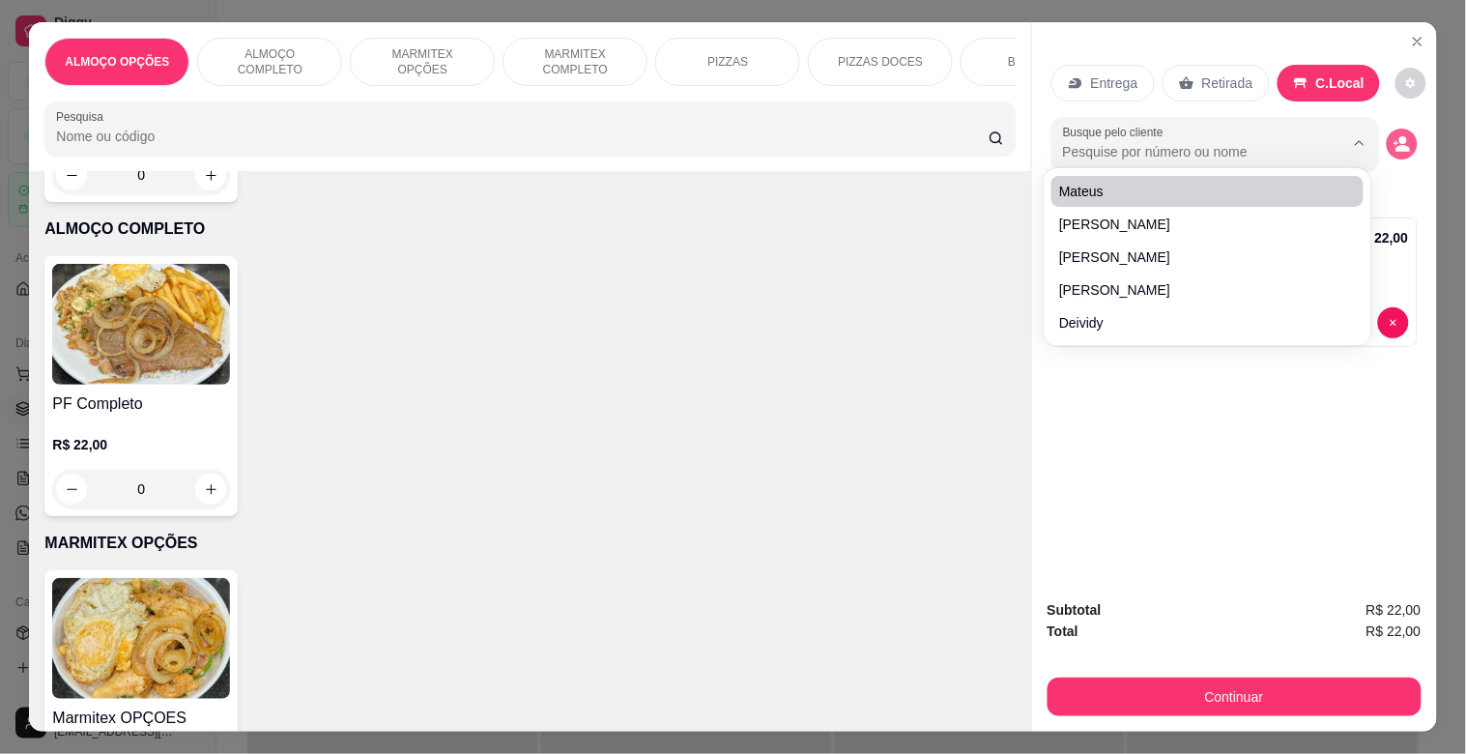
click at [1399, 138] on icon "decrease-product-quantity" at bounding box center [1402, 143] width 17 height 17
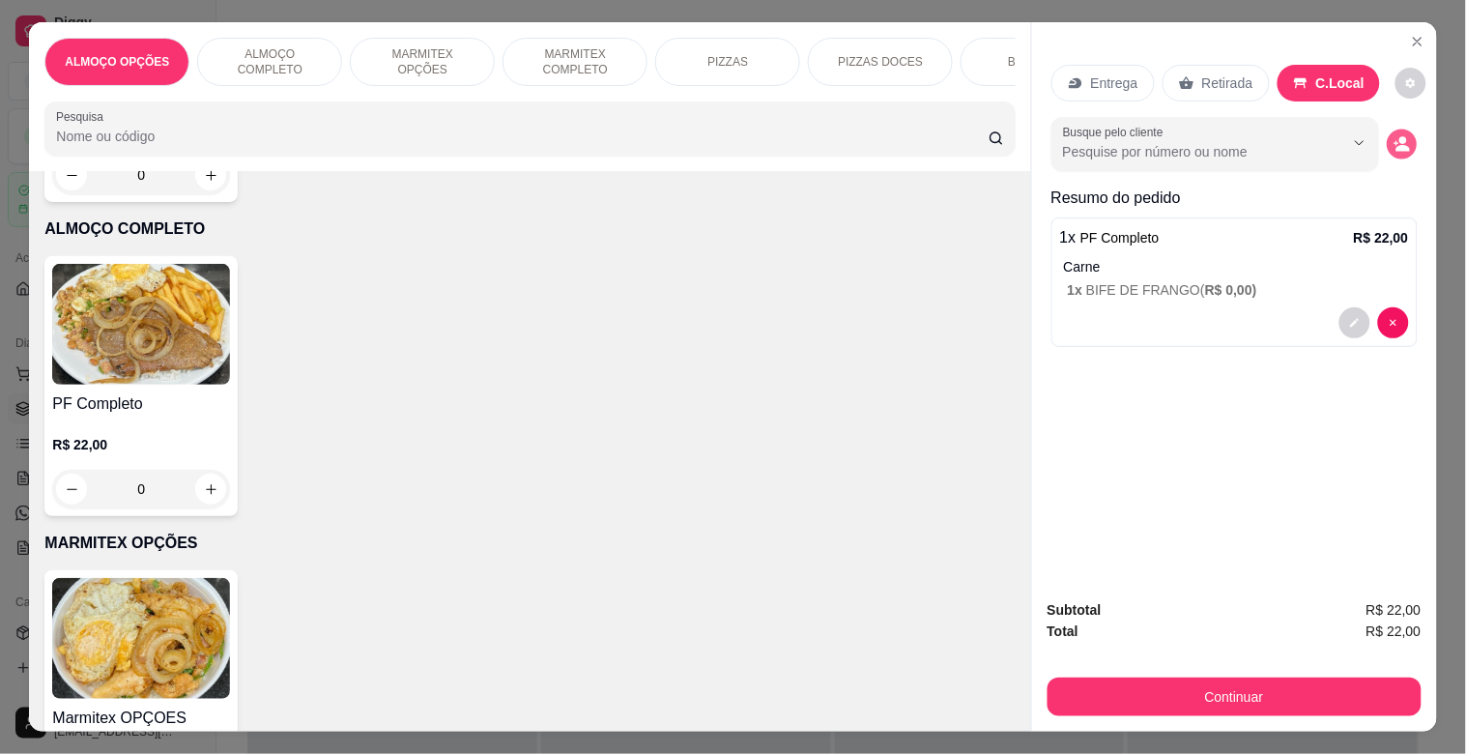
click at [1405, 130] on button "decrease-product-quantity" at bounding box center [1402, 145] width 30 height 30
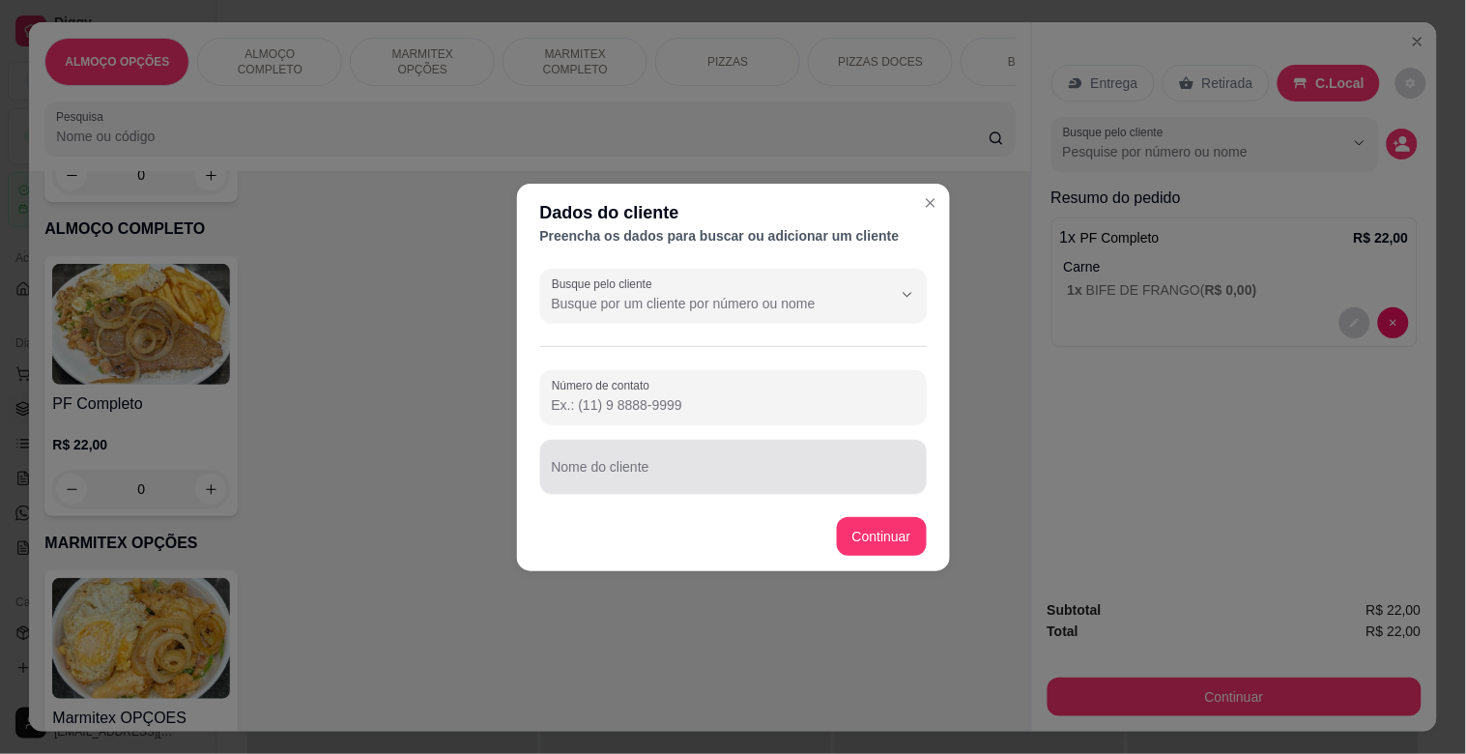
click at [581, 476] on input "Nome do cliente" at bounding box center [733, 474] width 363 height 19
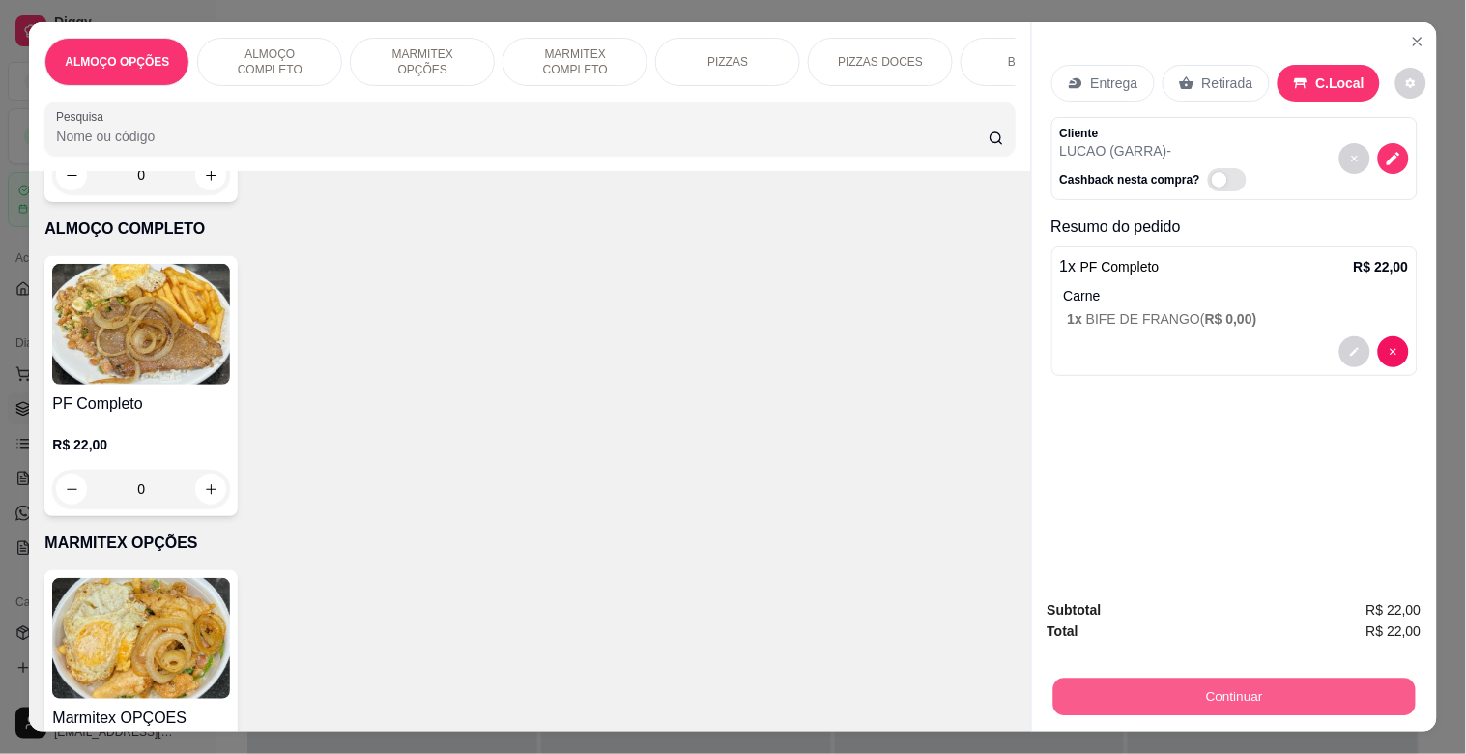
click at [1311, 681] on button "Continuar" at bounding box center [1233, 696] width 362 height 38
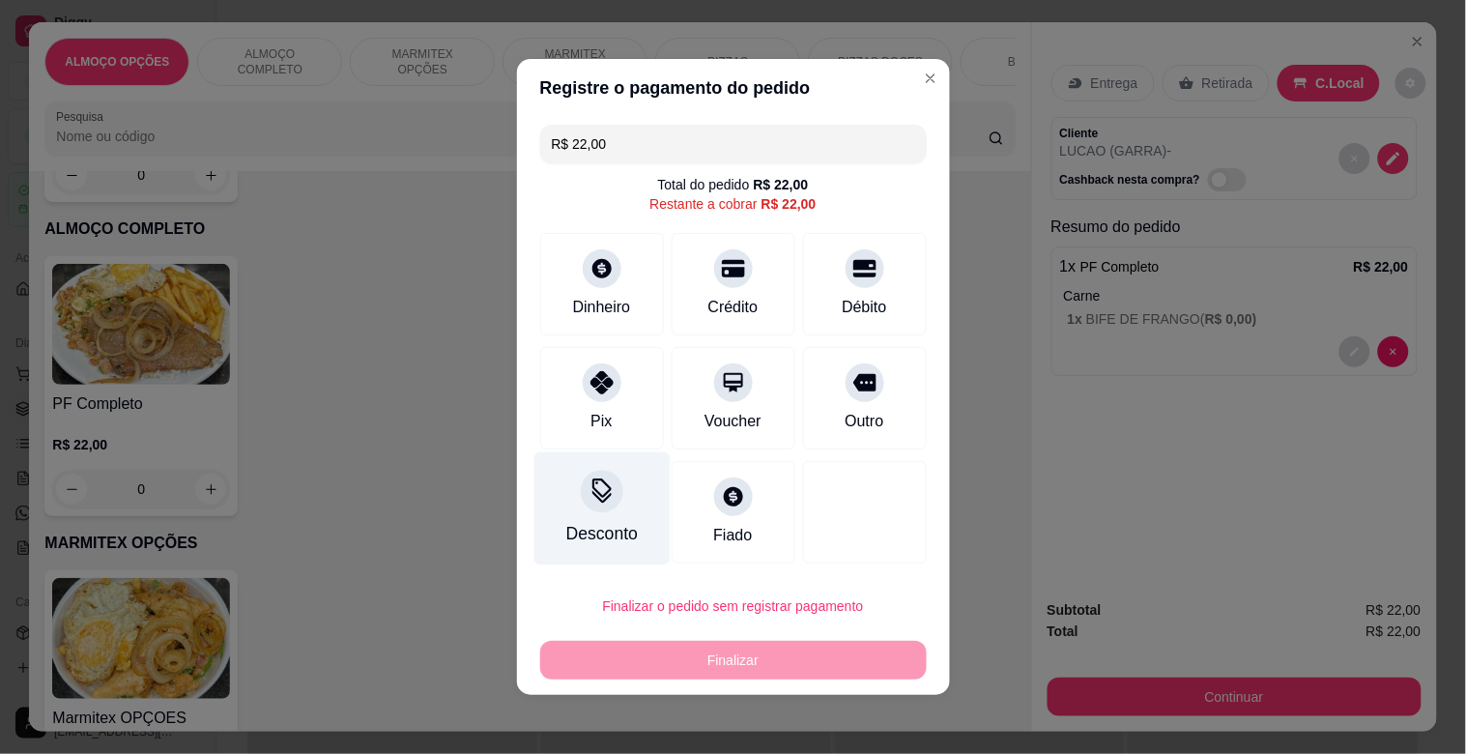
click at [589, 499] on icon at bounding box center [601, 490] width 25 height 25
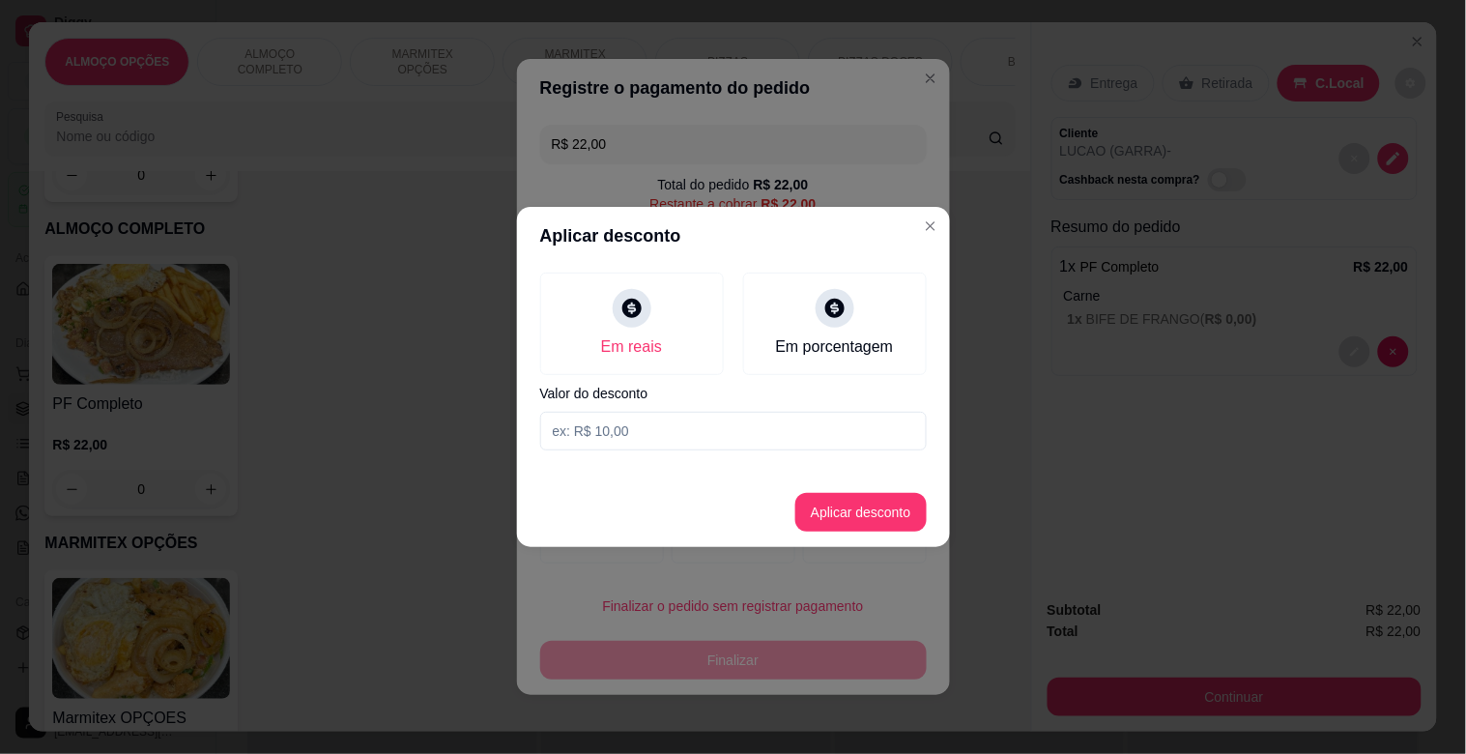
click at [641, 417] on input at bounding box center [733, 431] width 387 height 39
click at [858, 504] on button "Aplicar desconto" at bounding box center [860, 513] width 127 height 38
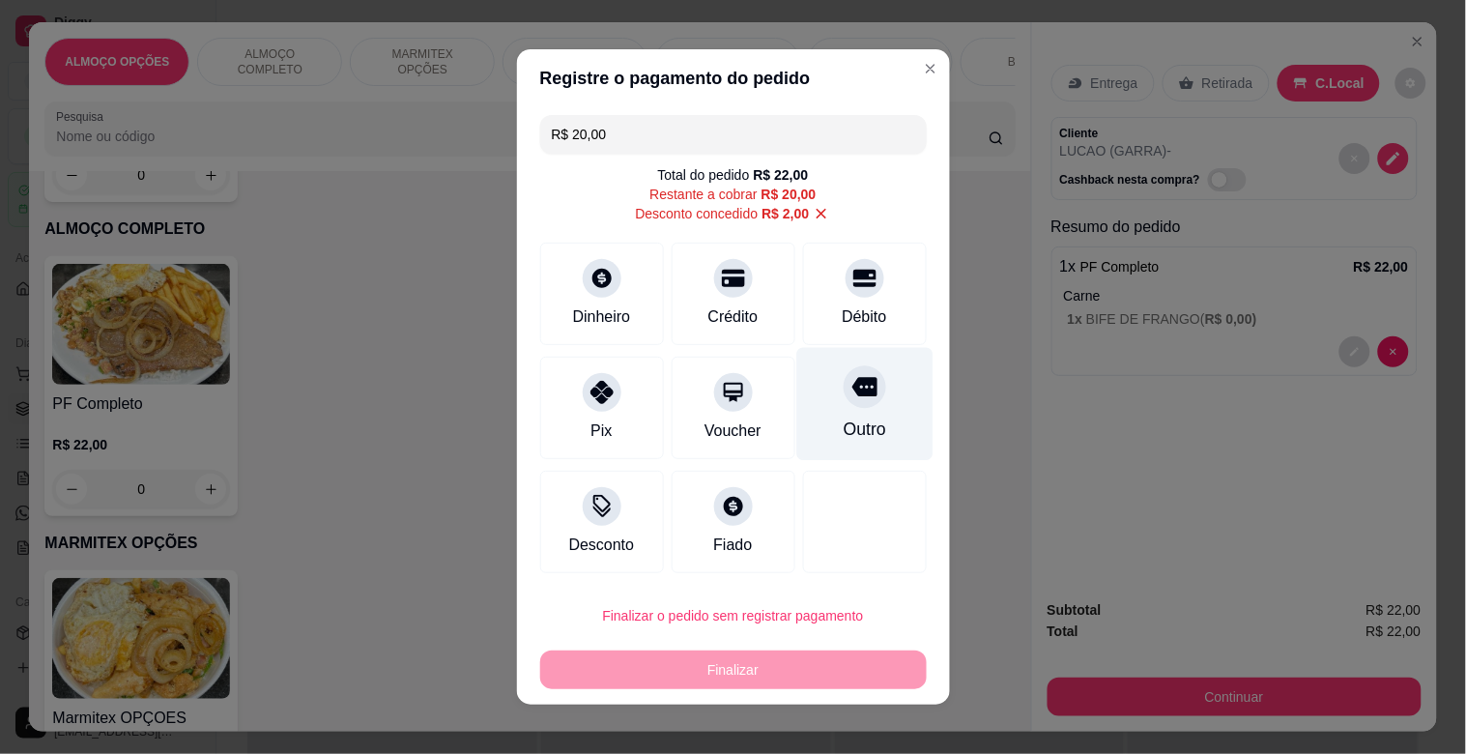
click at [843, 426] on div "Outro" at bounding box center [864, 429] width 43 height 25
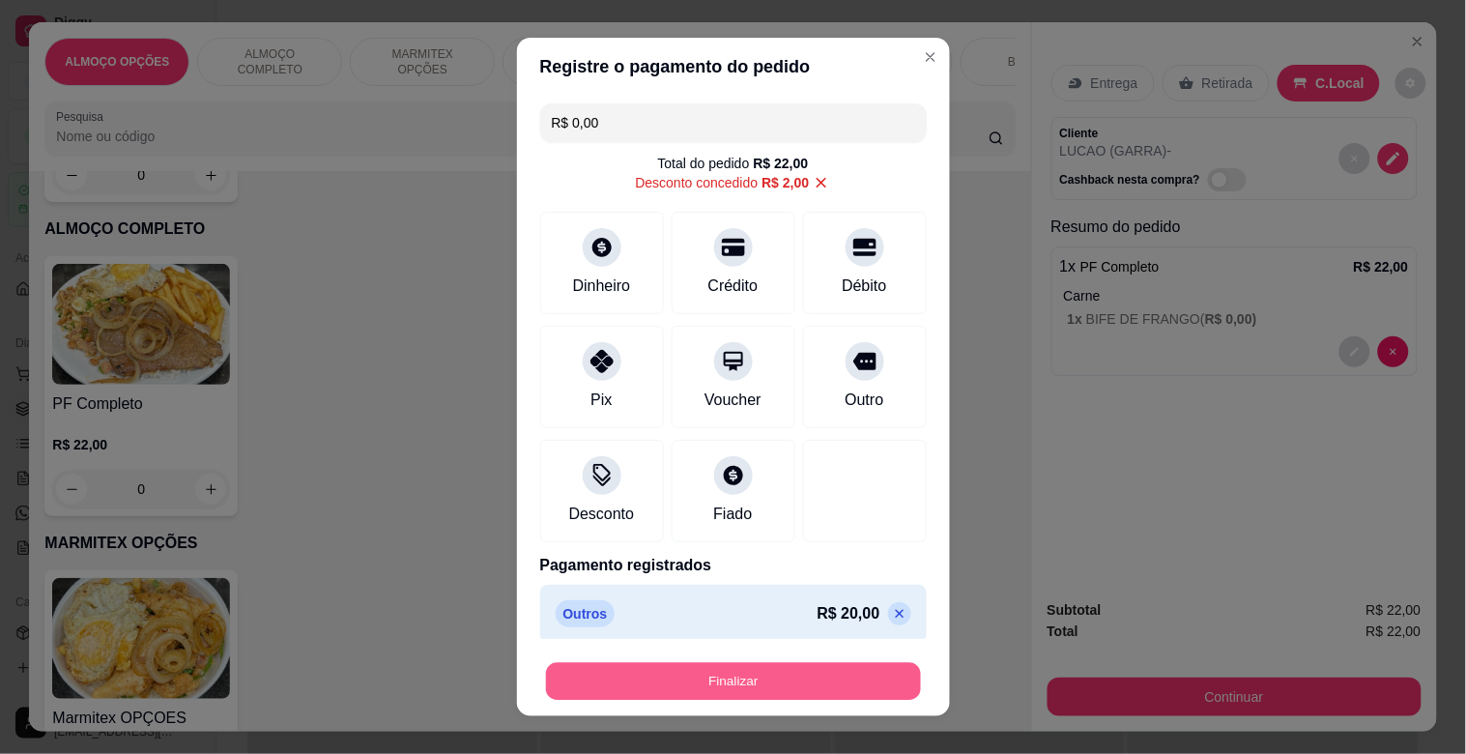
click at [793, 674] on button "Finalizar" at bounding box center [733, 682] width 375 height 38
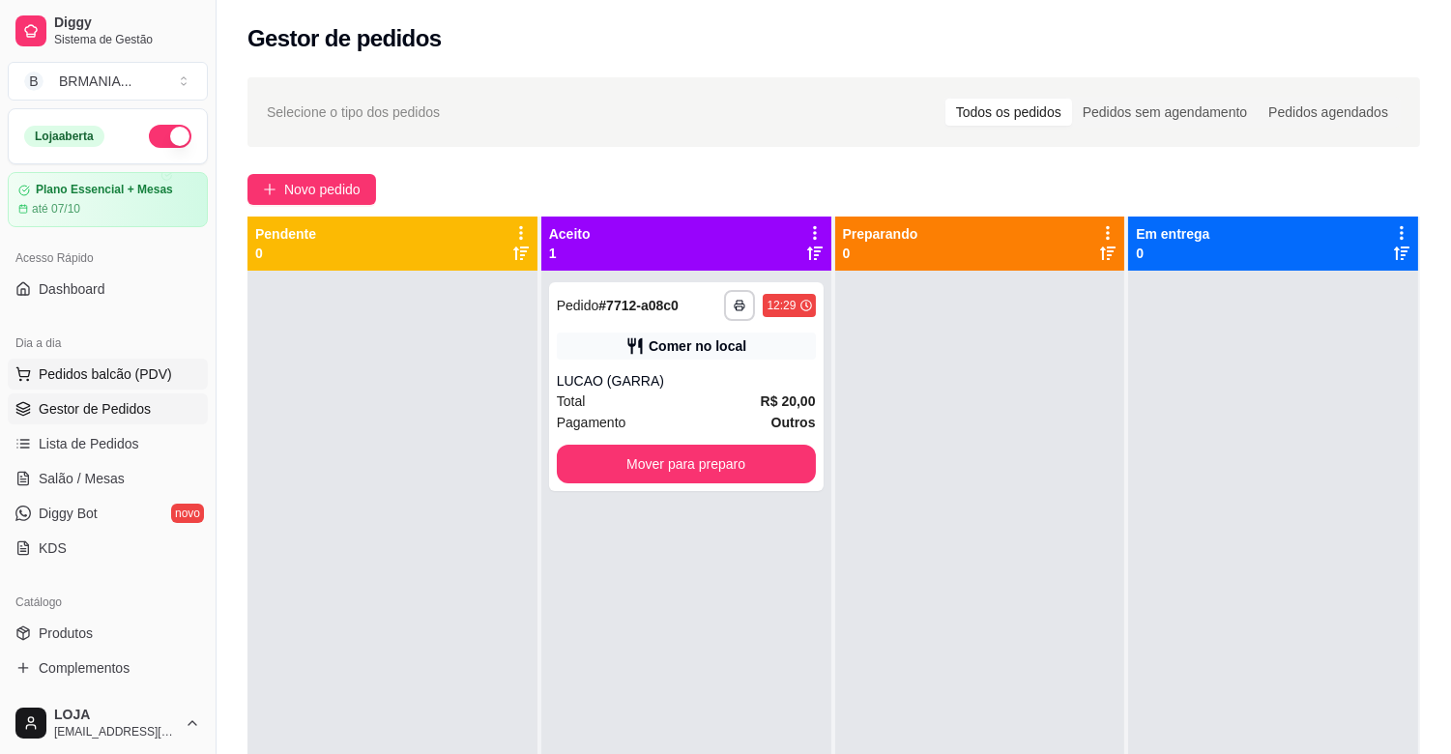
click at [138, 362] on button "Pedidos balcão (PDV)" at bounding box center [108, 374] width 200 height 31
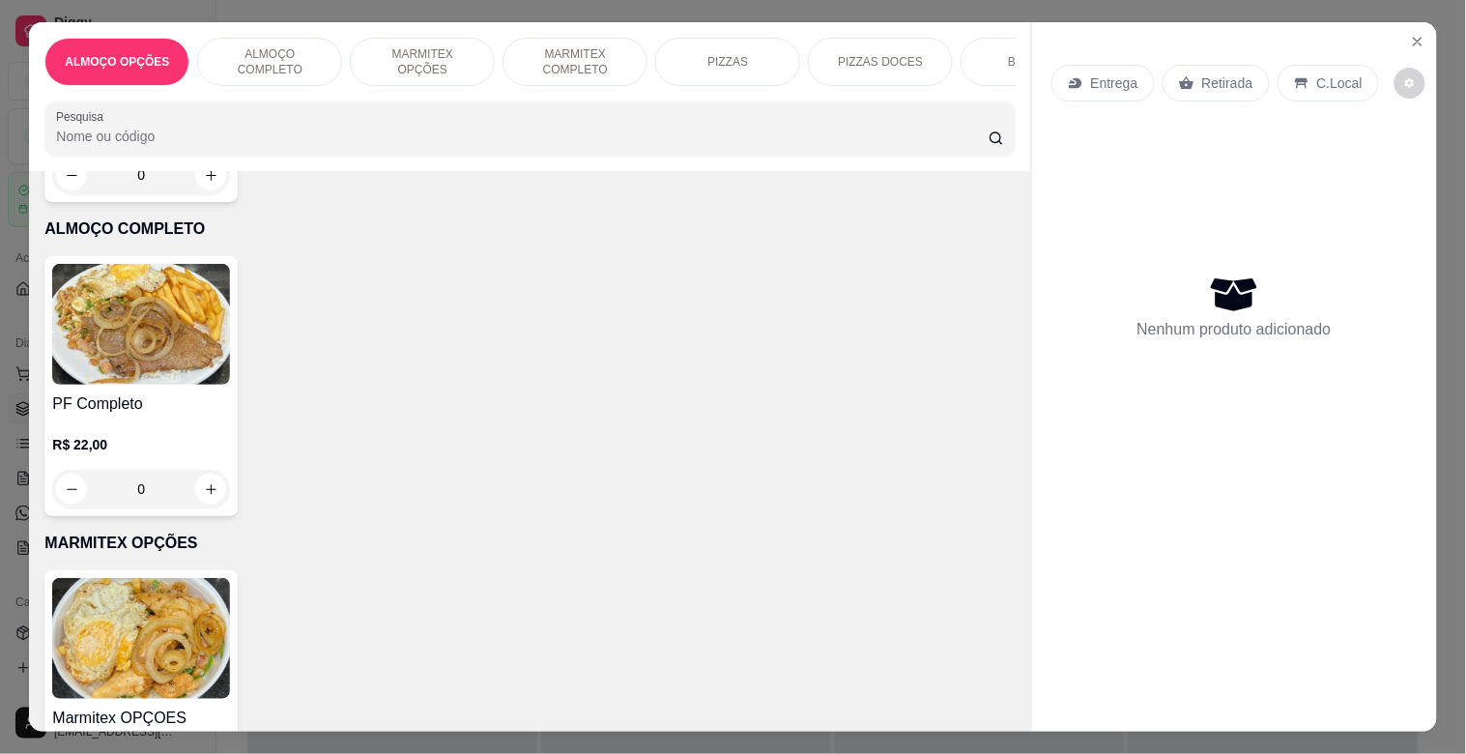
scroll to position [410, 0]
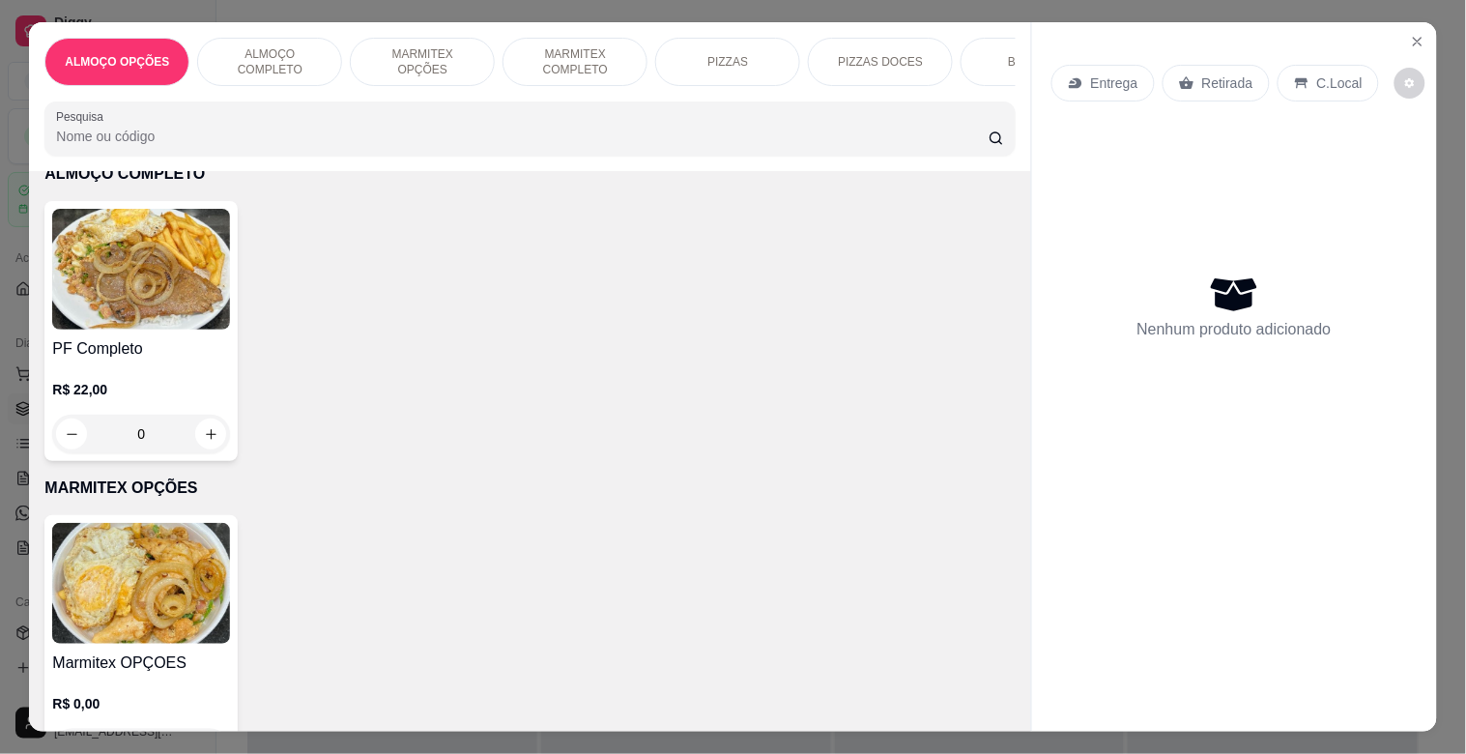
click at [156, 284] on img at bounding box center [141, 269] width 178 height 121
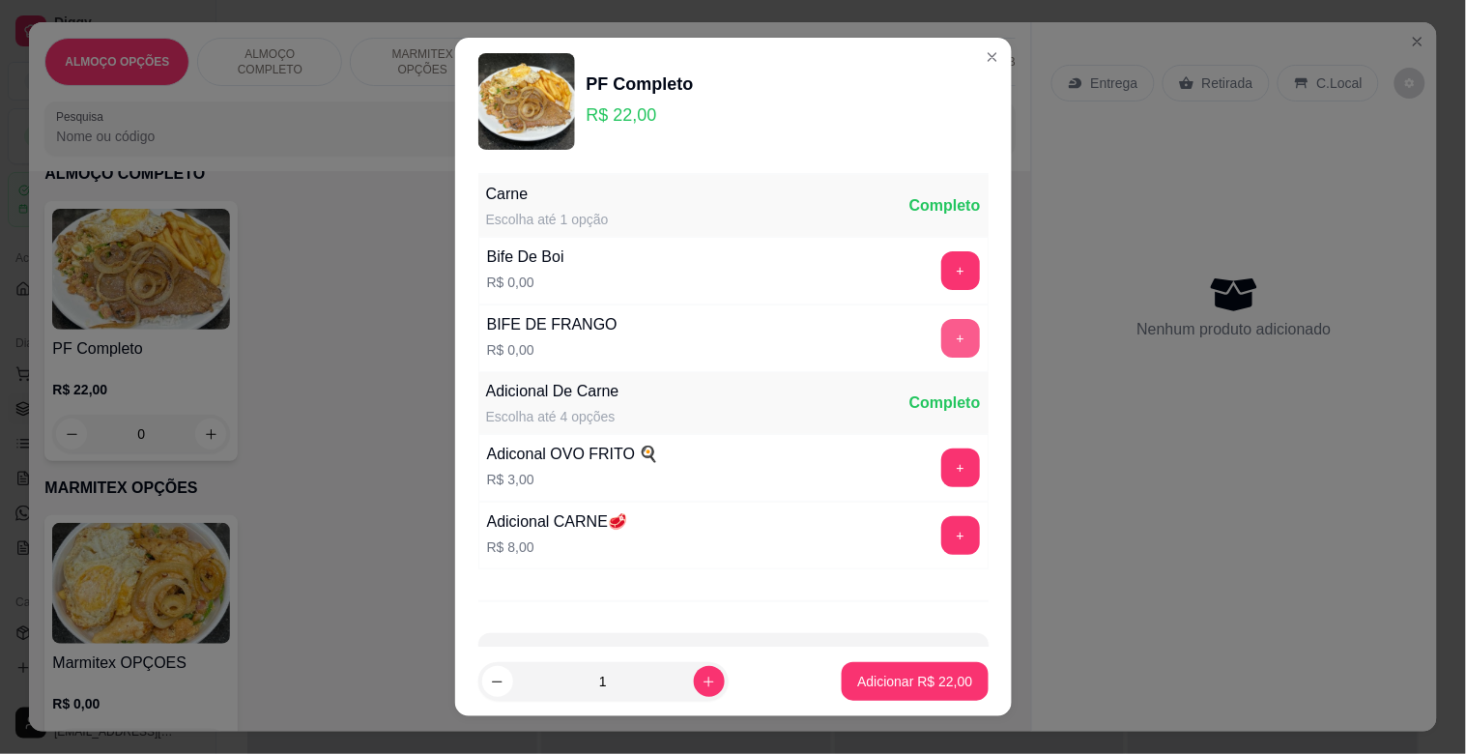
click at [941, 333] on button "+" at bounding box center [960, 338] width 39 height 39
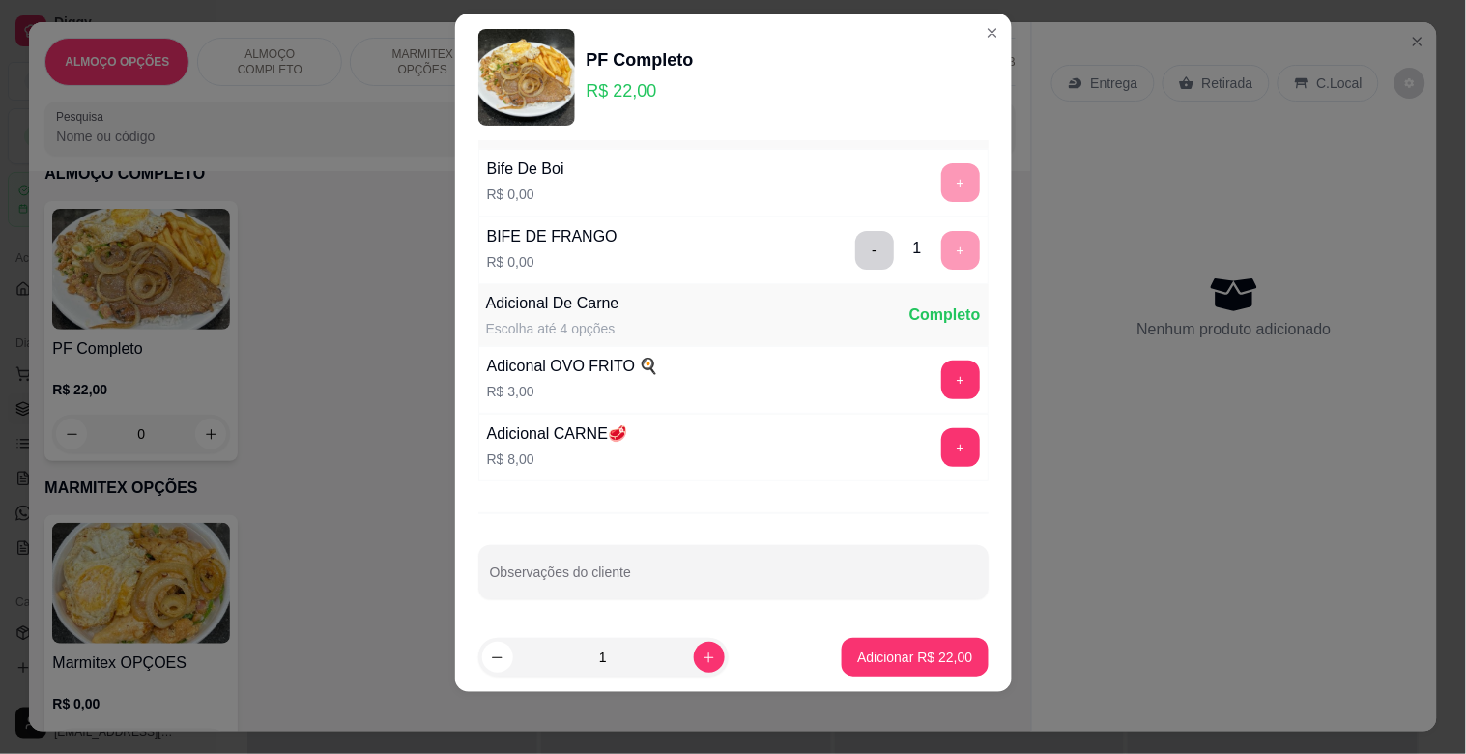
scroll to position [69, 0]
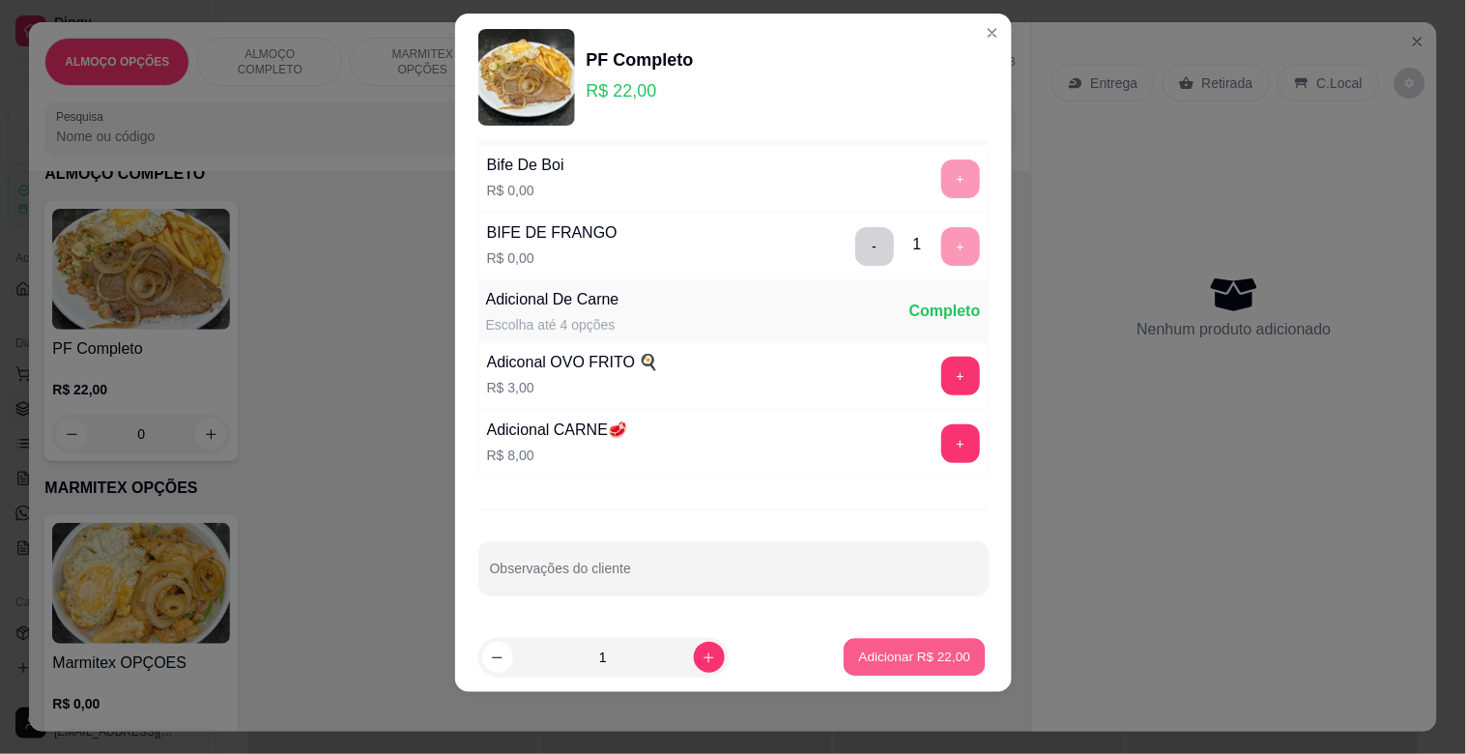
click at [918, 653] on p "Adicionar R$ 22,00" at bounding box center [915, 657] width 112 height 18
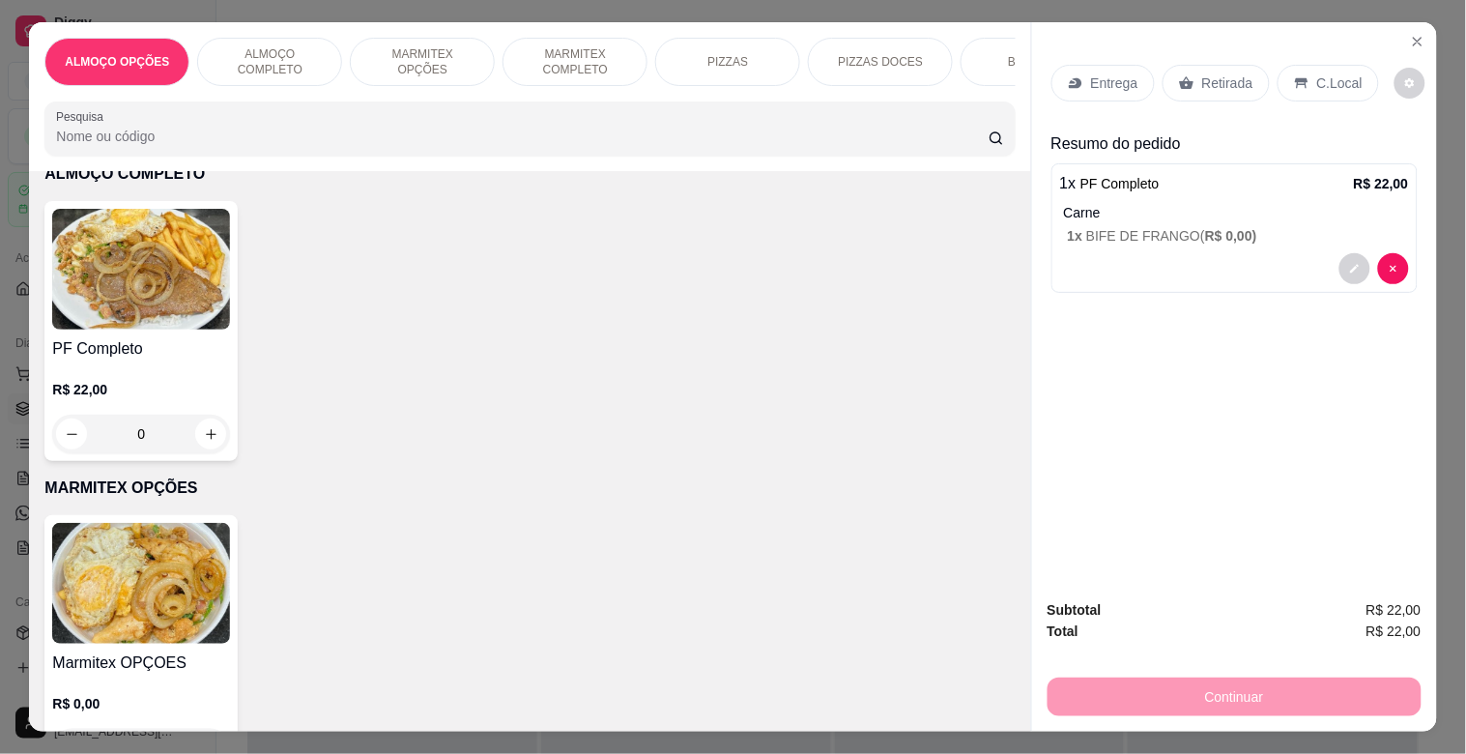
click at [1332, 73] on p "C.Local" at bounding box center [1339, 82] width 45 height 19
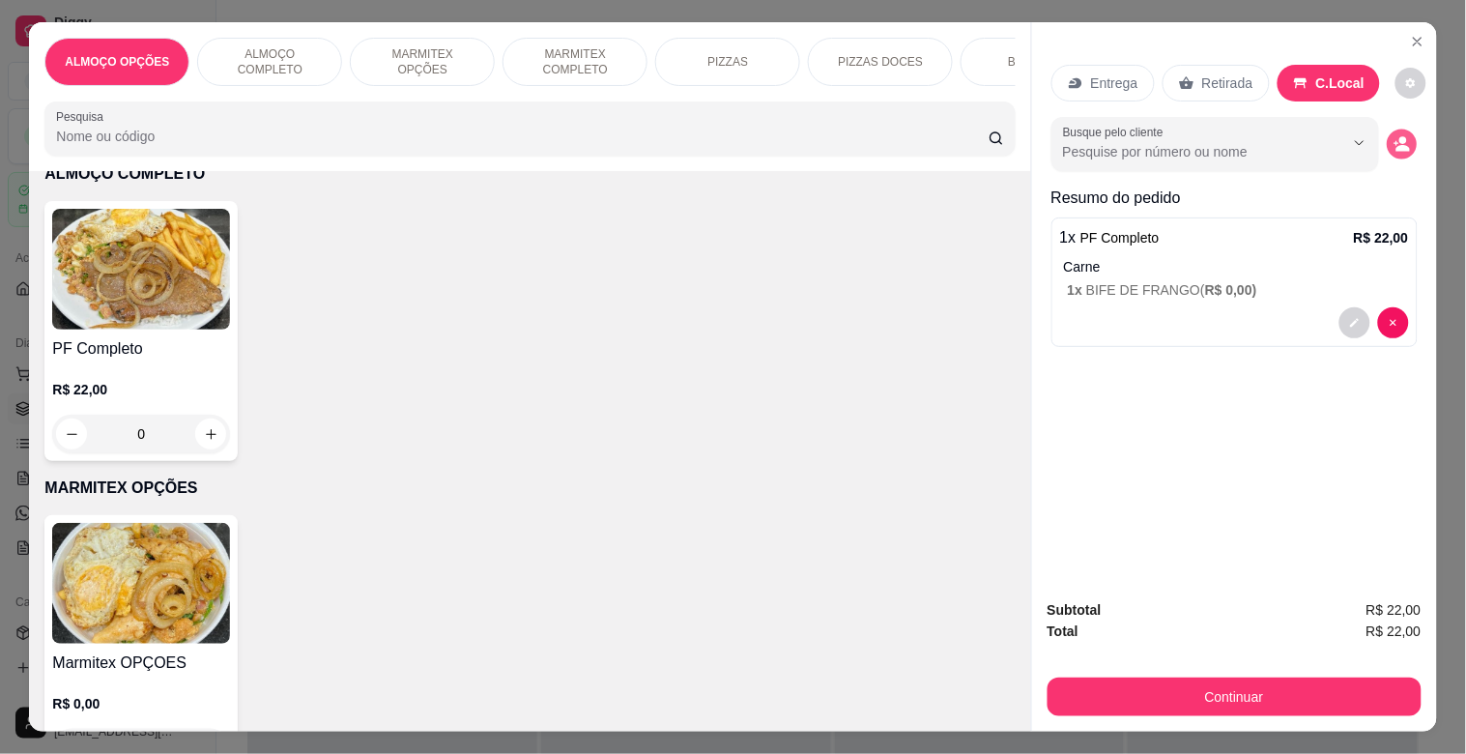
click at [1399, 138] on icon "decrease-product-quantity" at bounding box center [1402, 144] width 16 height 16
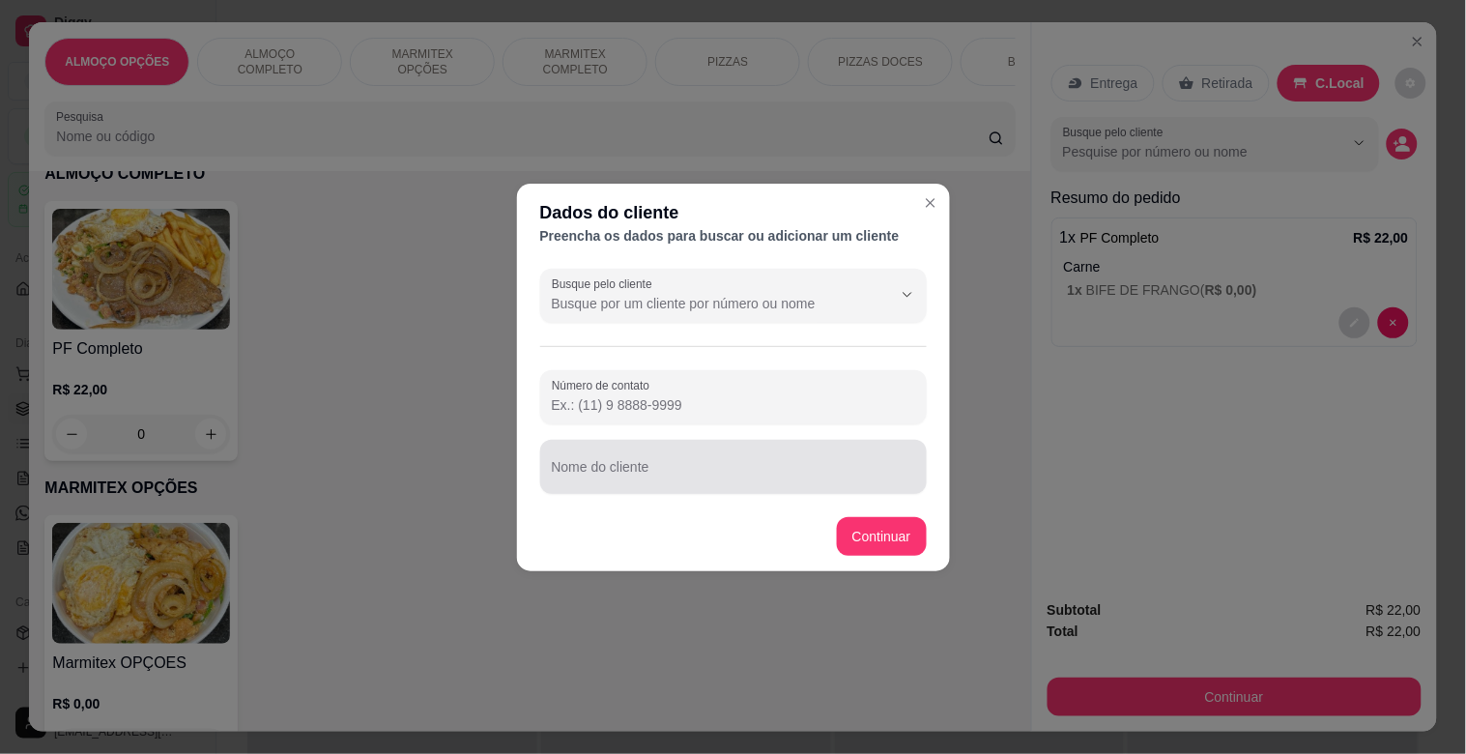
click at [639, 469] on input "Nome do cliente" at bounding box center [733, 474] width 363 height 19
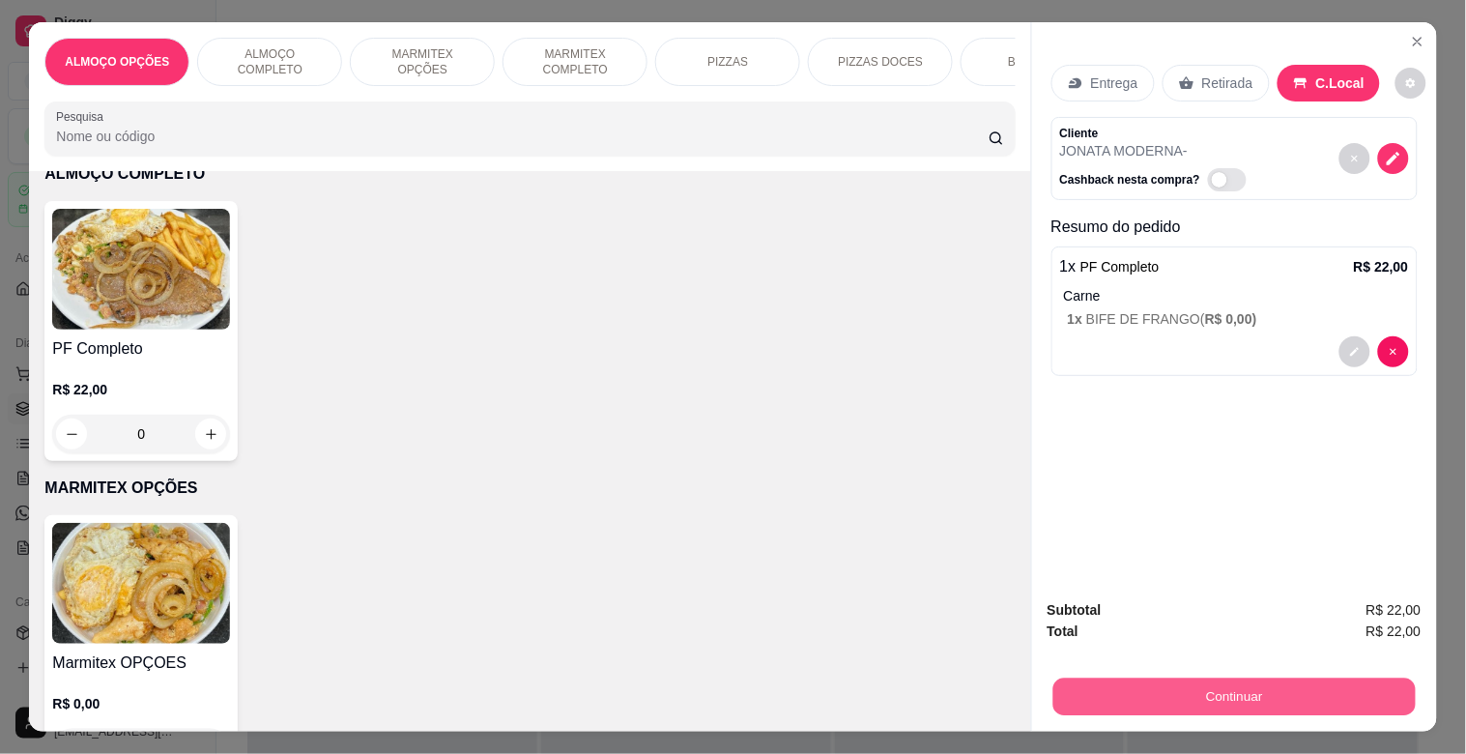
click at [1283, 689] on button "Continuar" at bounding box center [1233, 696] width 362 height 38
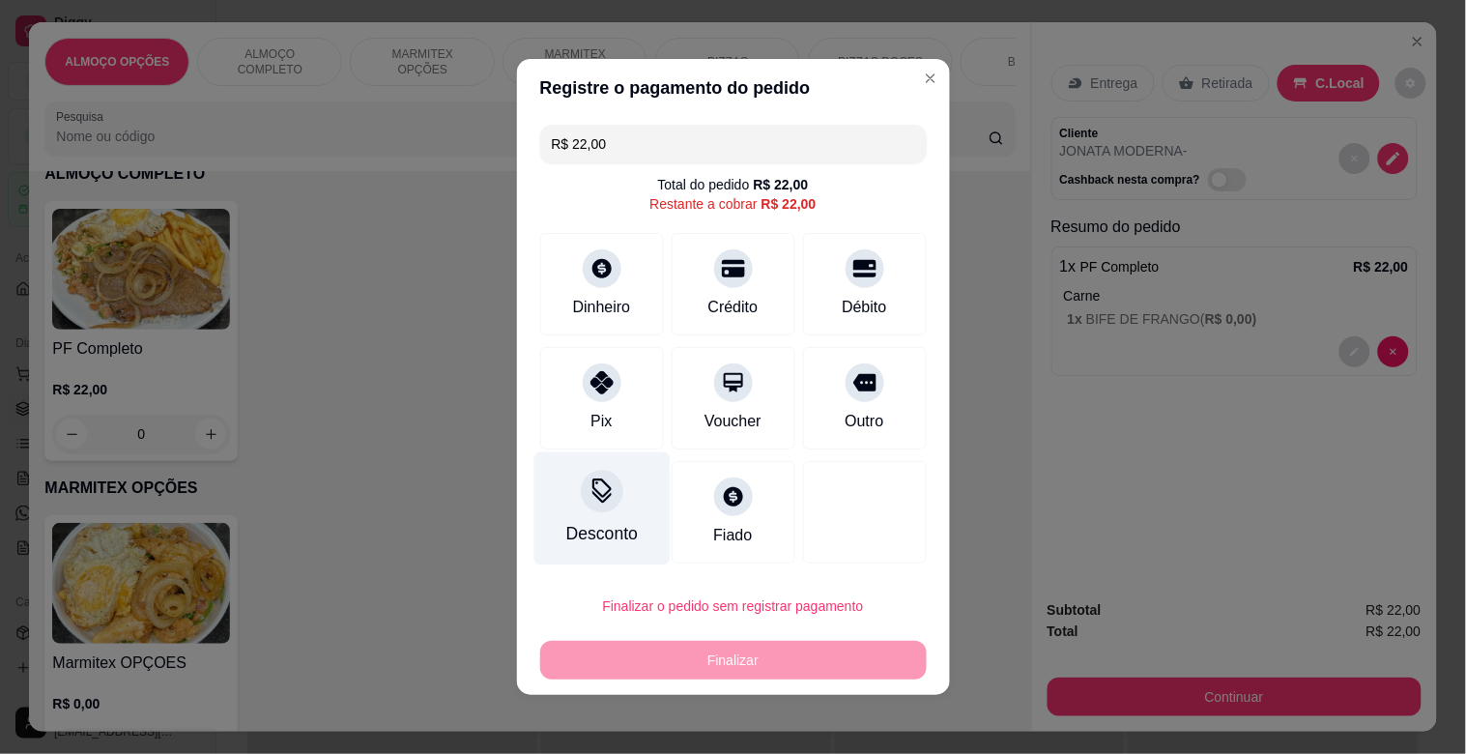
click at [599, 495] on icon at bounding box center [601, 490] width 25 height 25
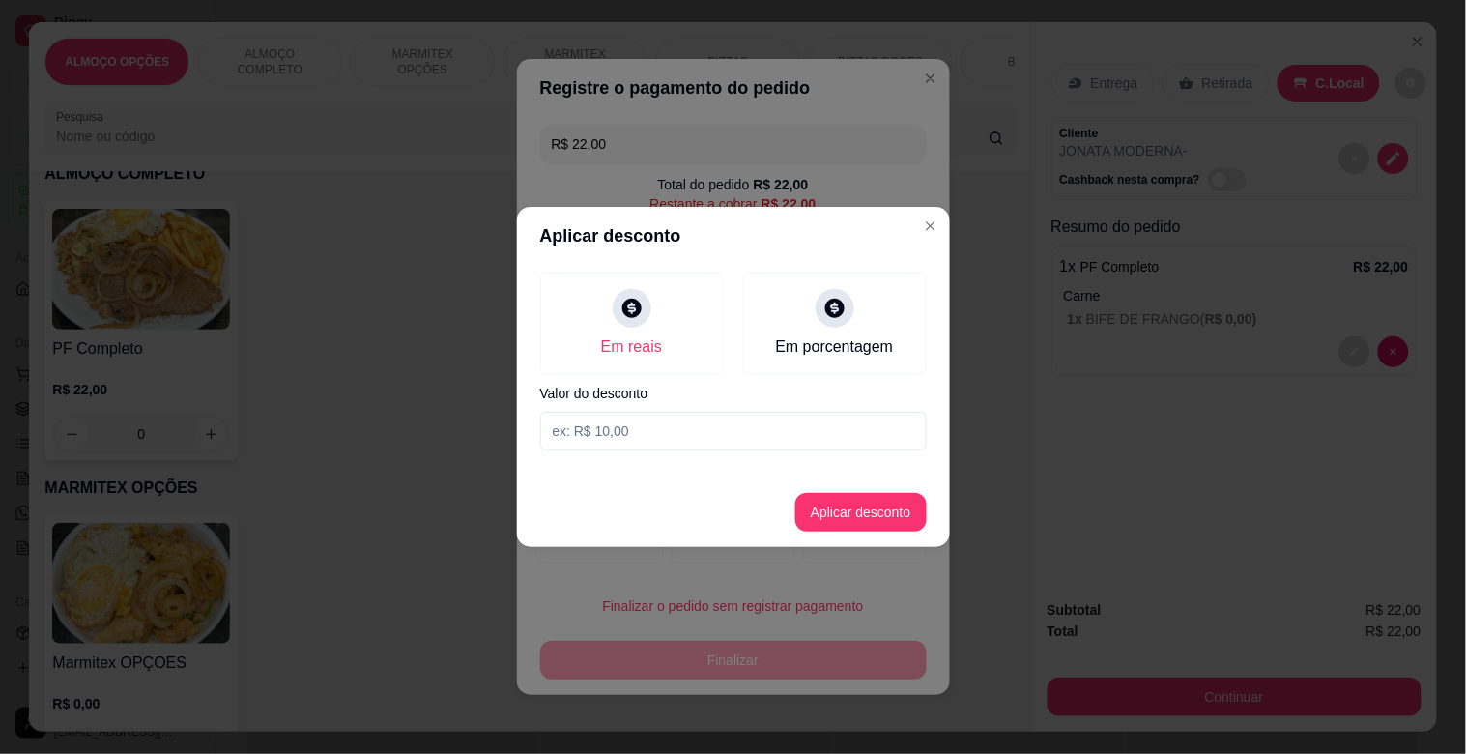
click at [605, 428] on input at bounding box center [733, 431] width 387 height 39
click at [847, 500] on button "Aplicar desconto" at bounding box center [860, 512] width 131 height 39
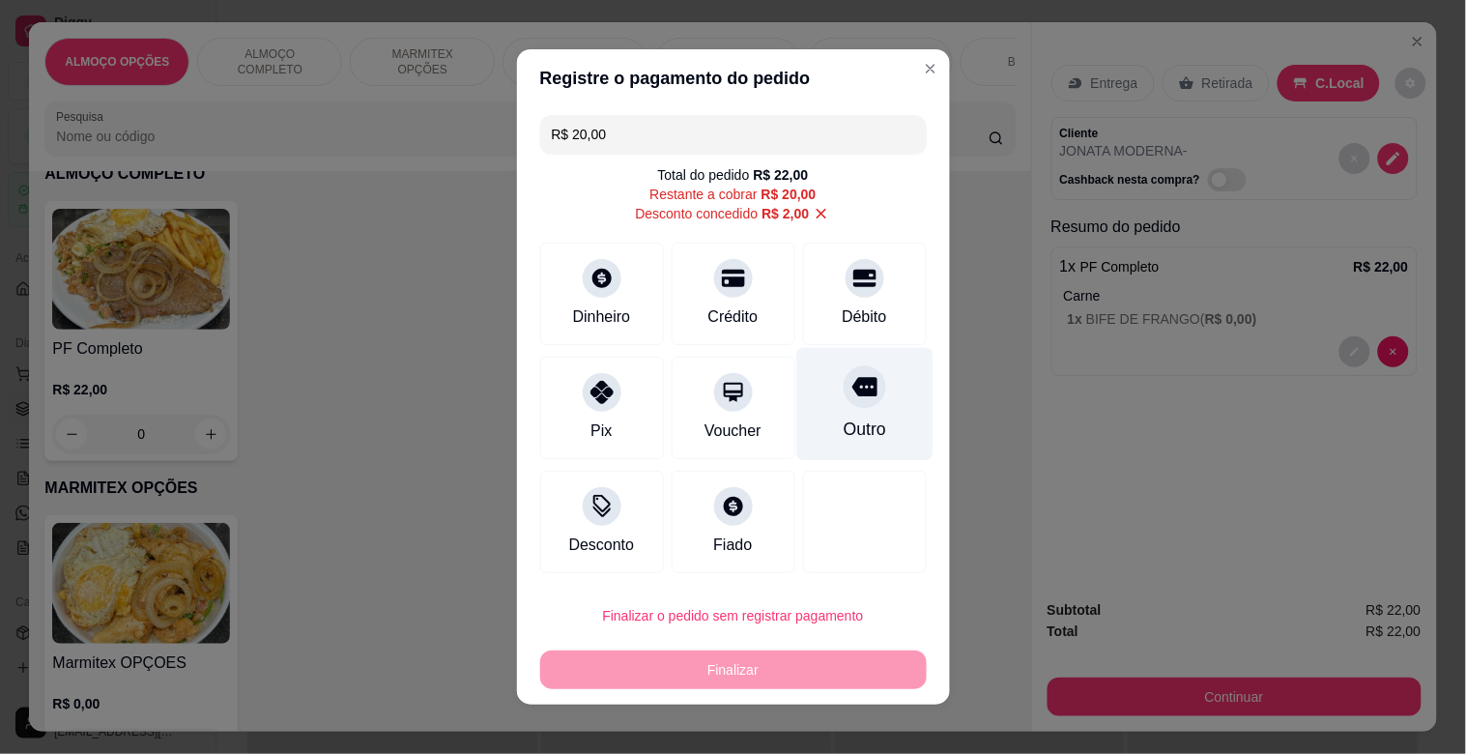
click at [851, 380] on icon at bounding box center [863, 387] width 25 height 19
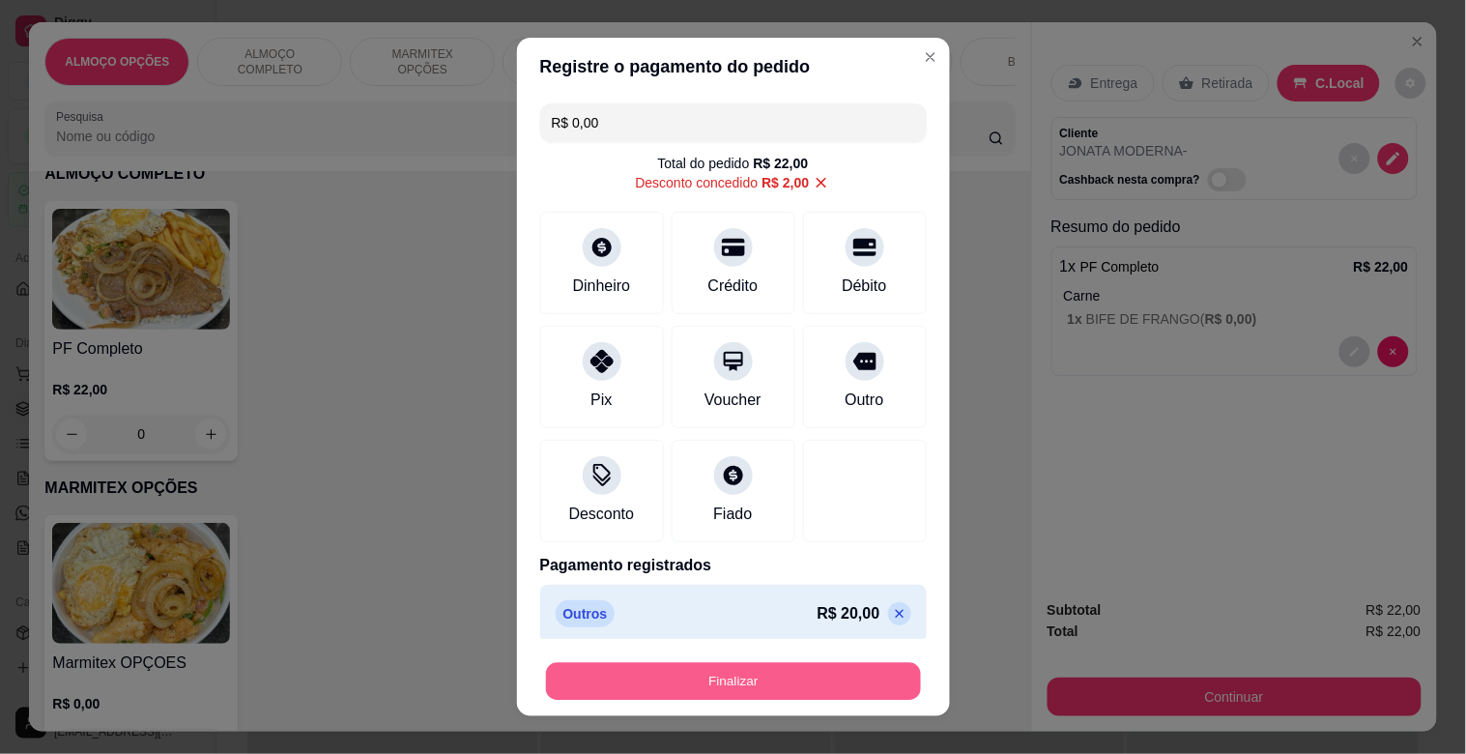
click at [741, 679] on button "Finalizar" at bounding box center [733, 682] width 375 height 38
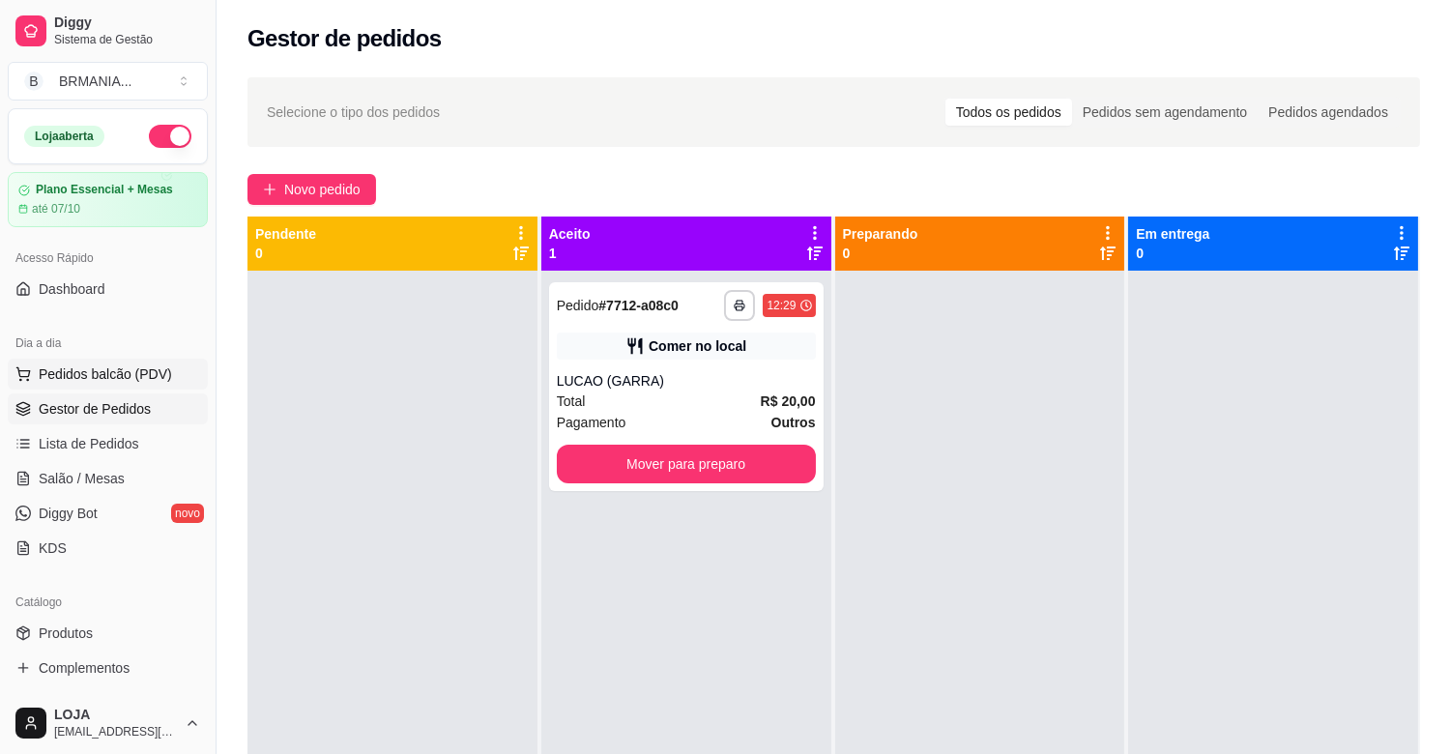
click at [68, 372] on span "Pedidos balcão (PDV)" at bounding box center [105, 373] width 133 height 19
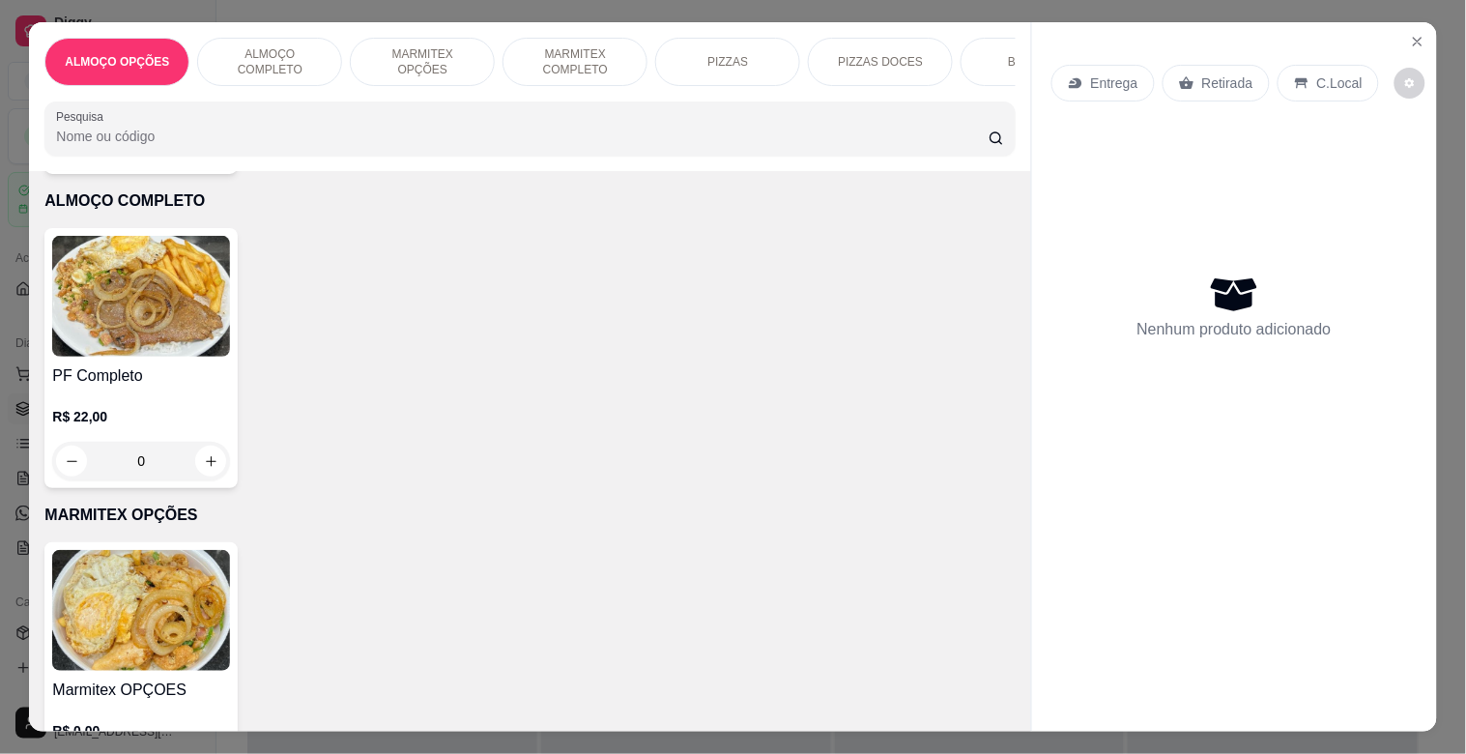
scroll to position [547, 0]
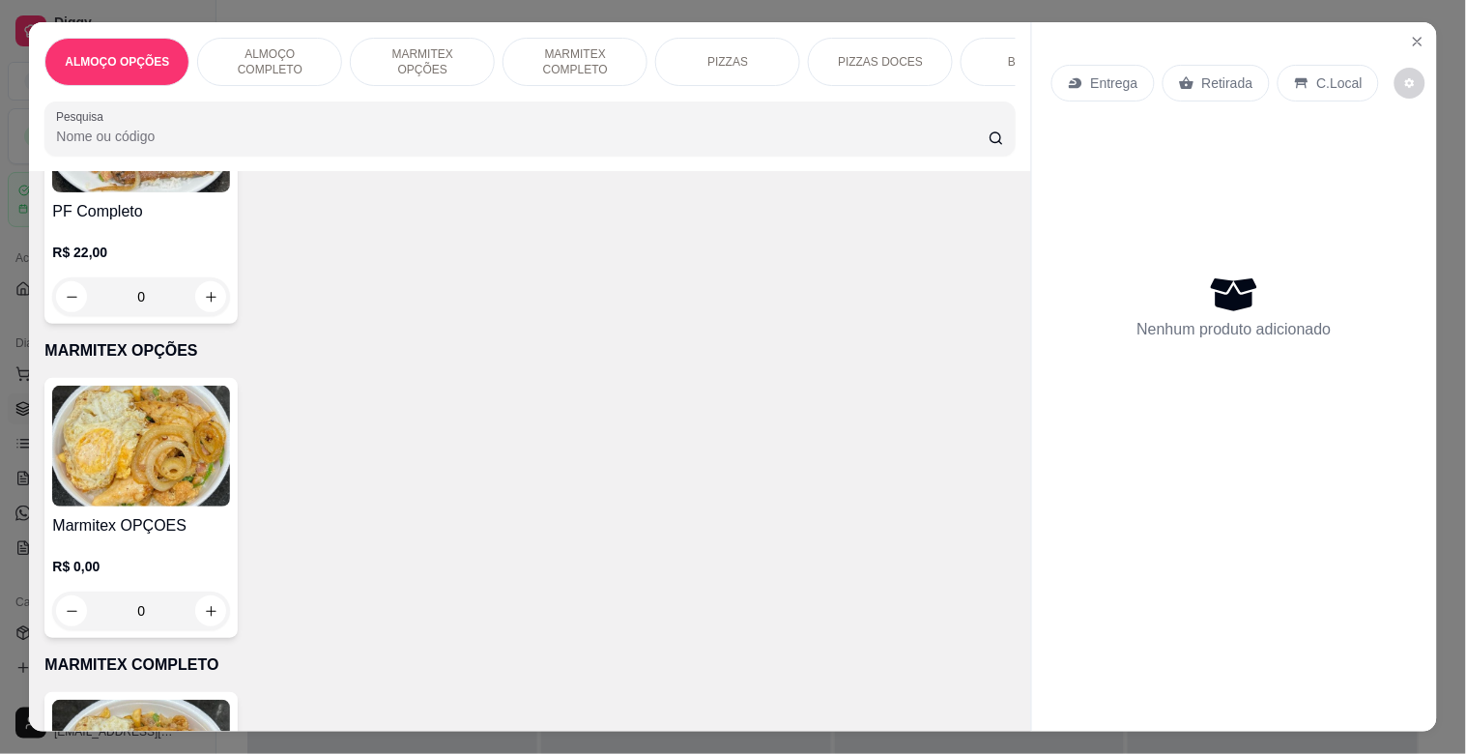
click at [177, 257] on p "R$ 22,00" at bounding box center [141, 252] width 178 height 19
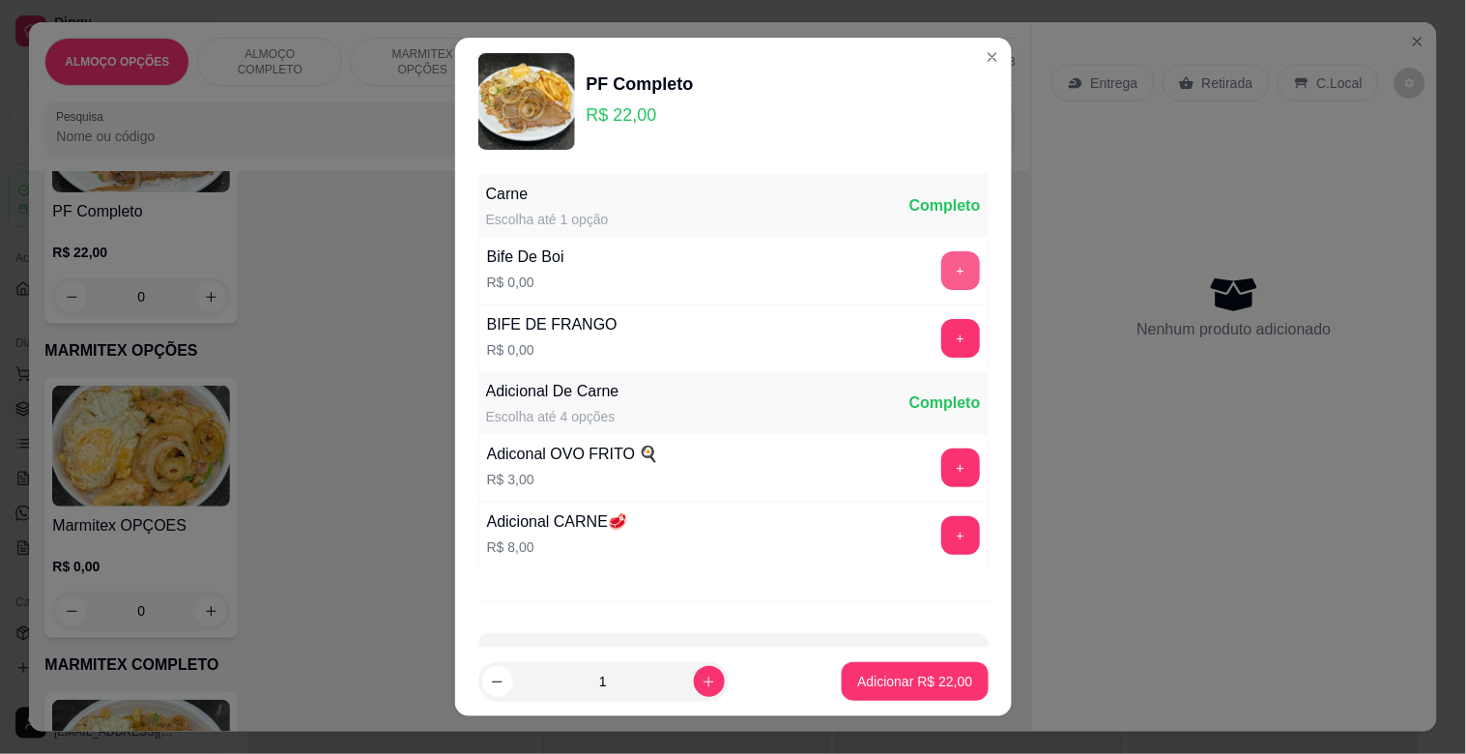
click at [941, 264] on button "+" at bounding box center [960, 270] width 39 height 39
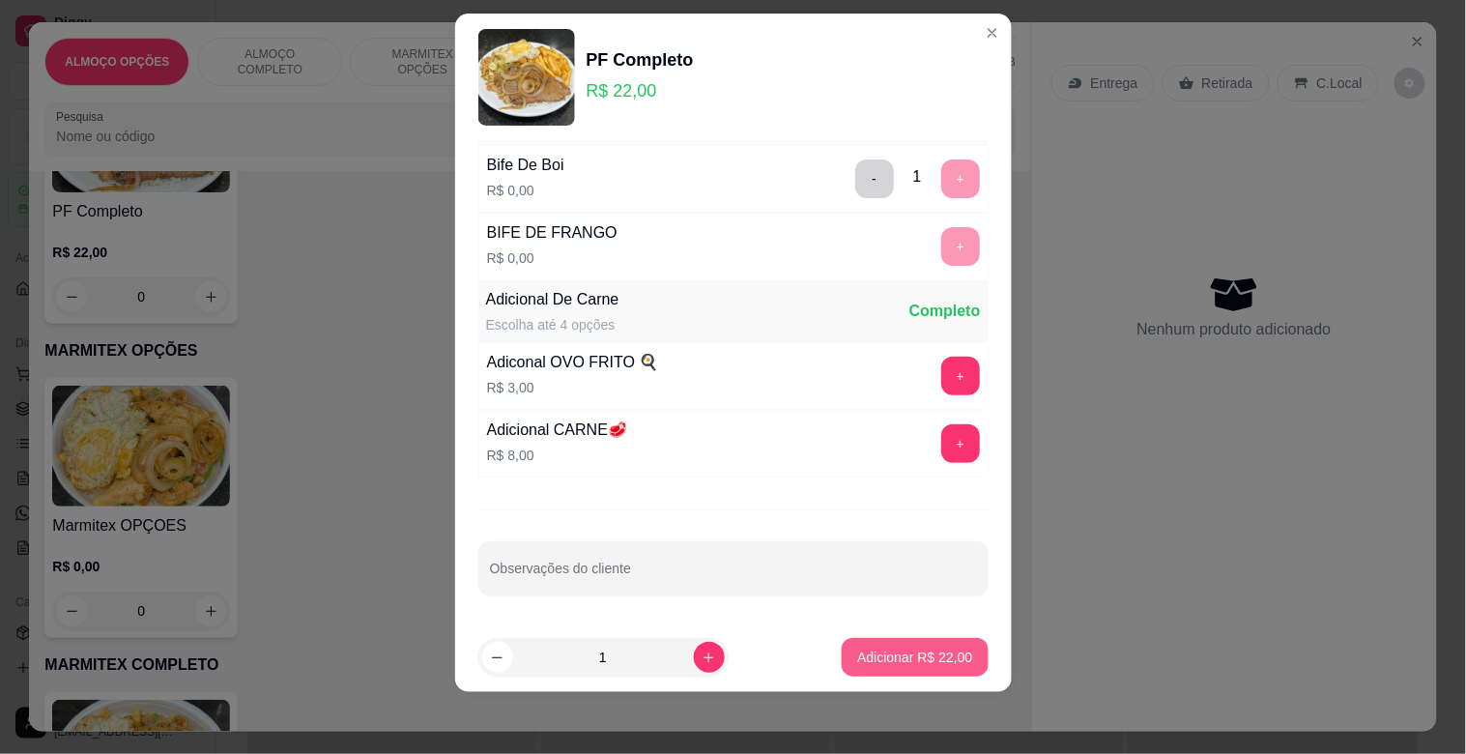
click at [909, 662] on p "Adicionar R$ 22,00" at bounding box center [914, 657] width 115 height 19
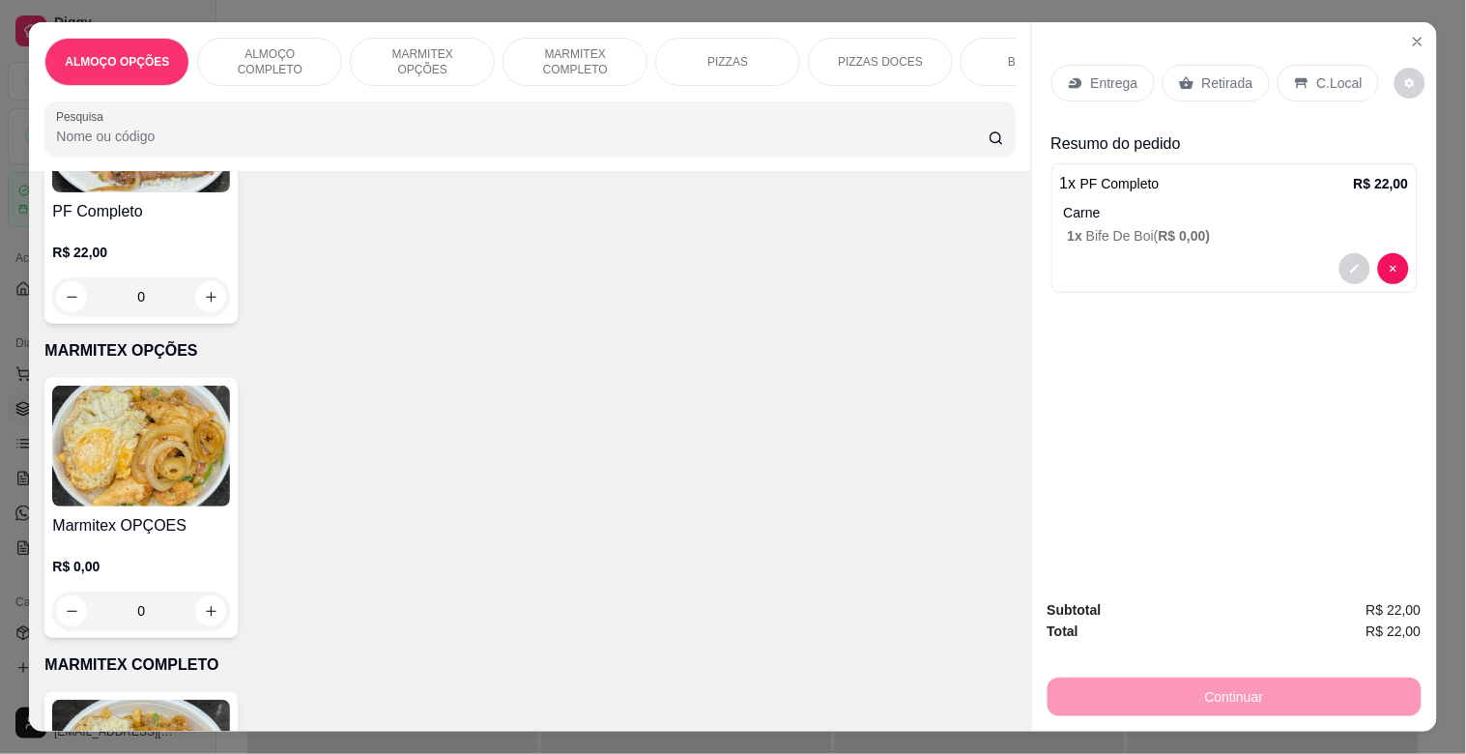
click at [1332, 73] on p "C.Local" at bounding box center [1339, 82] width 45 height 19
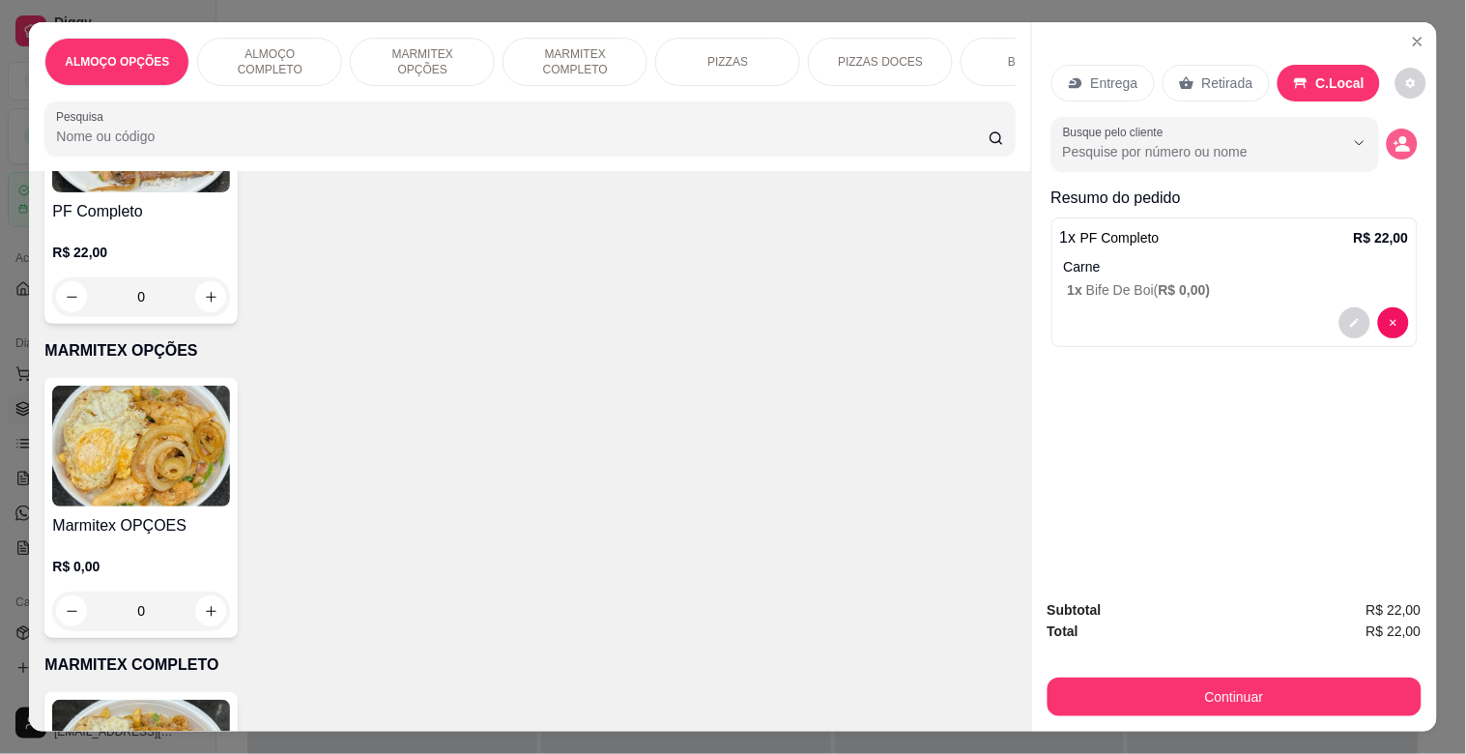
click at [1394, 141] on icon "decrease-product-quantity" at bounding box center [1396, 143] width 5 height 5
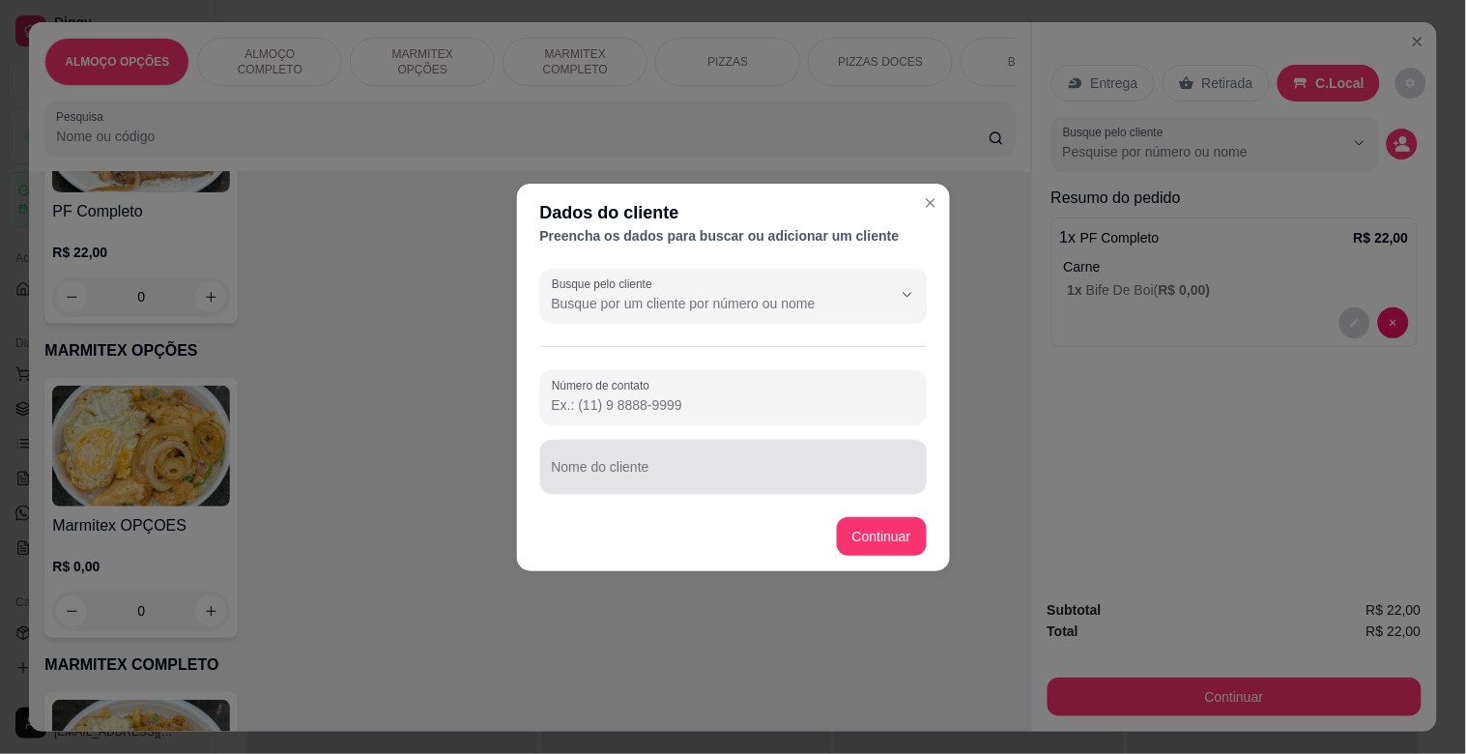
click at [688, 460] on div at bounding box center [733, 466] width 363 height 39
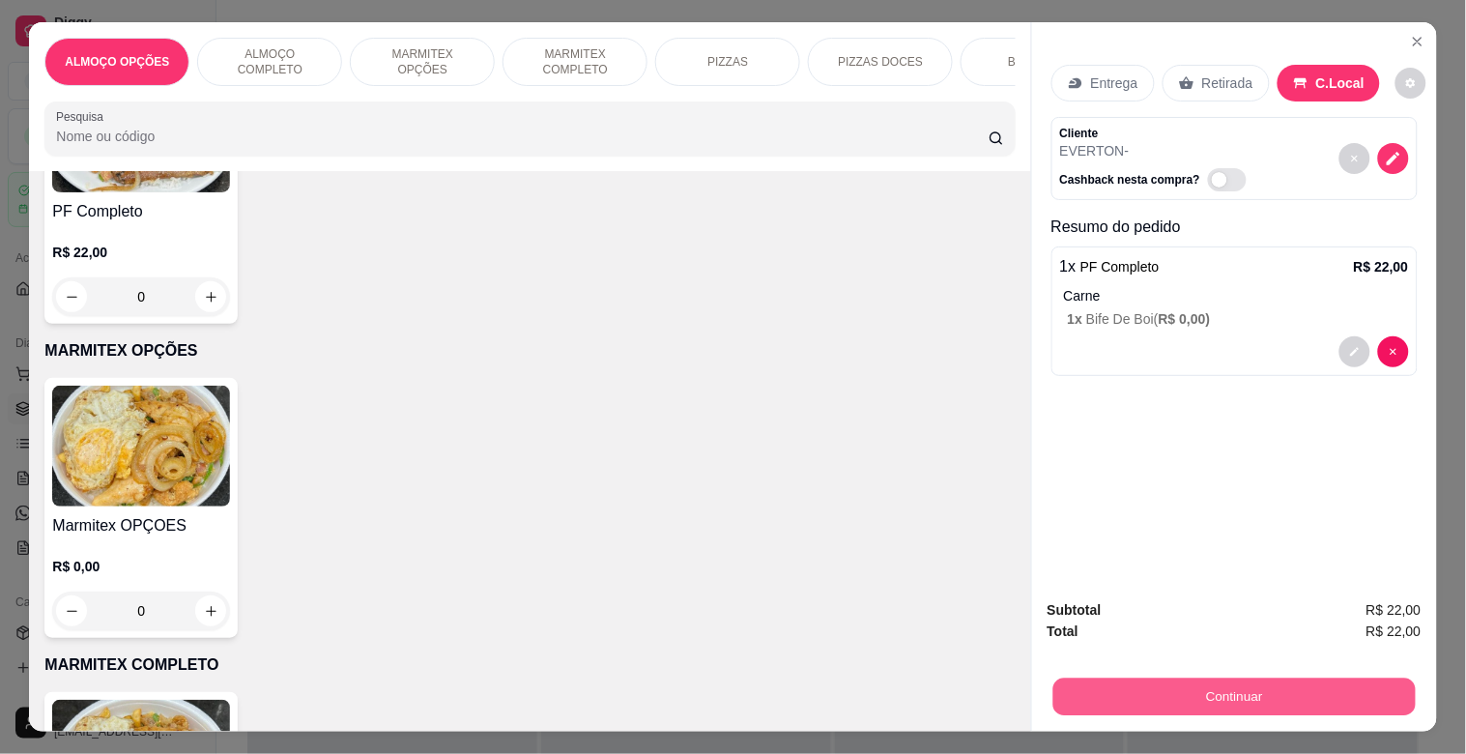
click at [1175, 677] on button "Continuar" at bounding box center [1233, 696] width 362 height 38
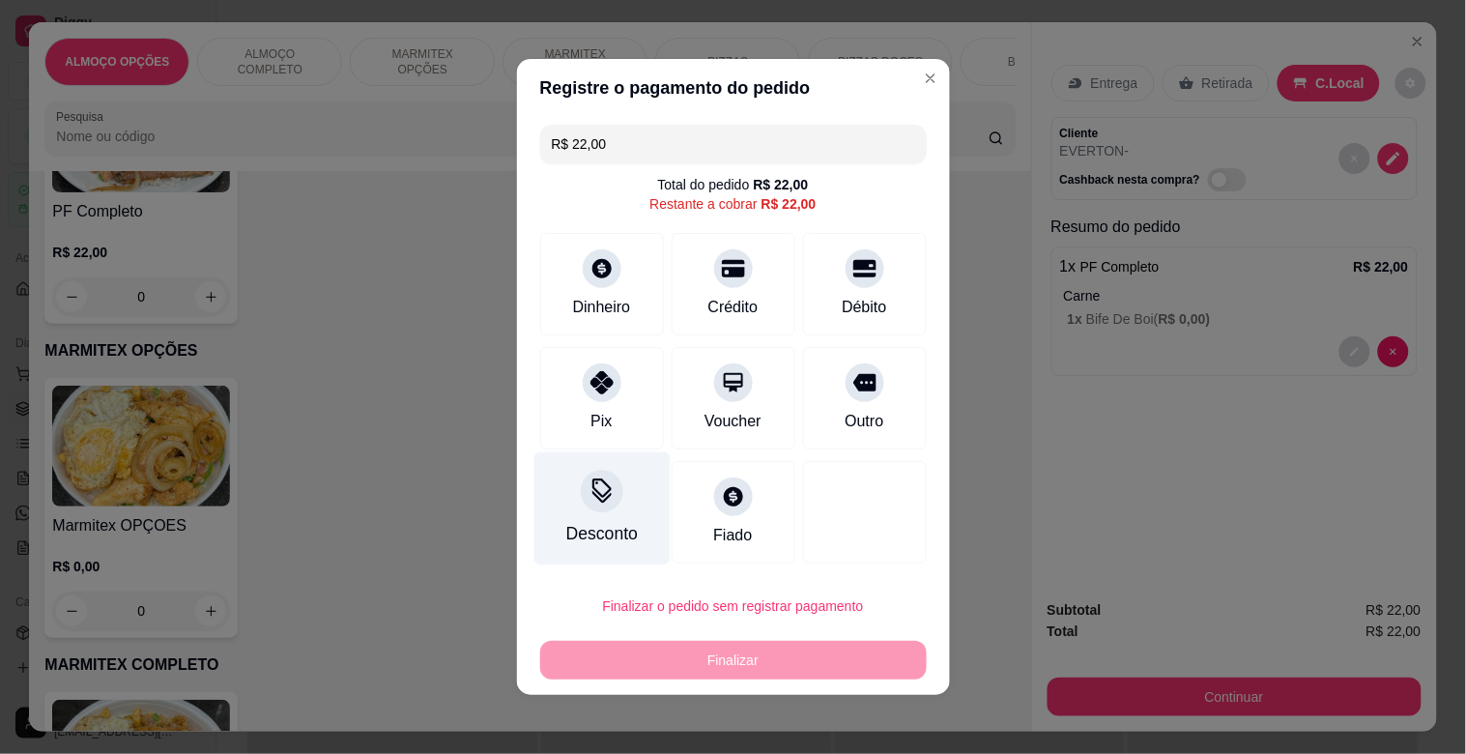
click at [614, 510] on div "Desconto" at bounding box center [601, 508] width 136 height 113
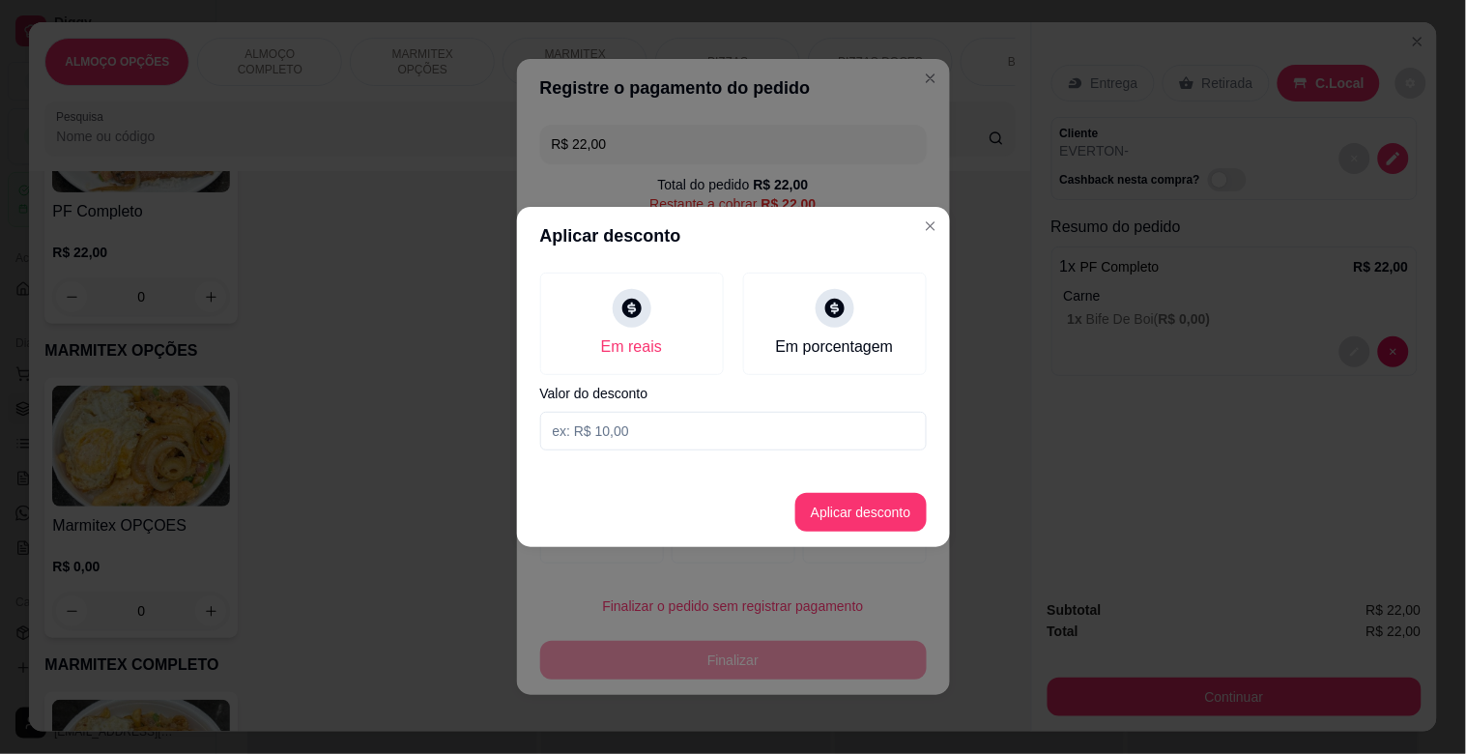
click at [578, 438] on input at bounding box center [733, 431] width 387 height 39
click at [872, 512] on button "Aplicar desconto" at bounding box center [860, 512] width 131 height 39
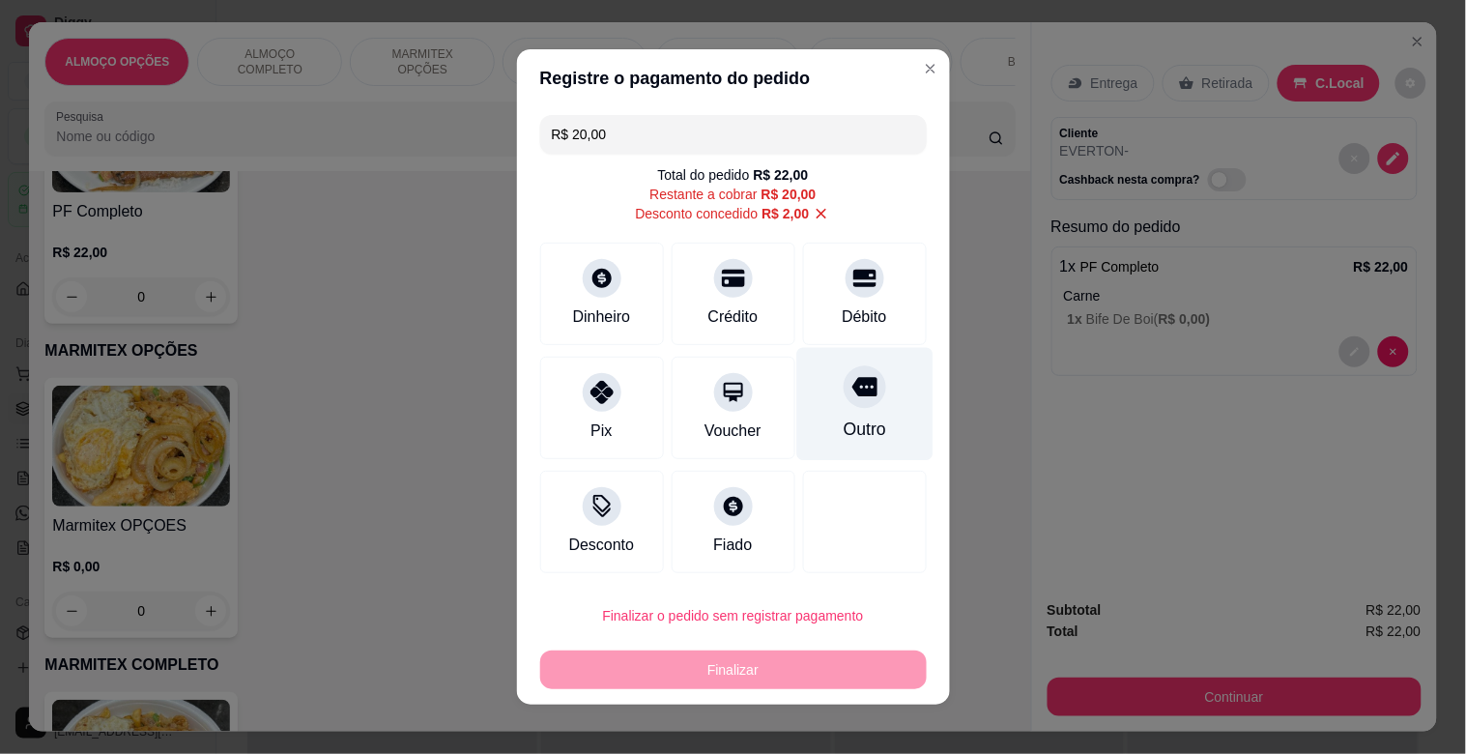
click at [843, 419] on div "Outro" at bounding box center [864, 429] width 43 height 25
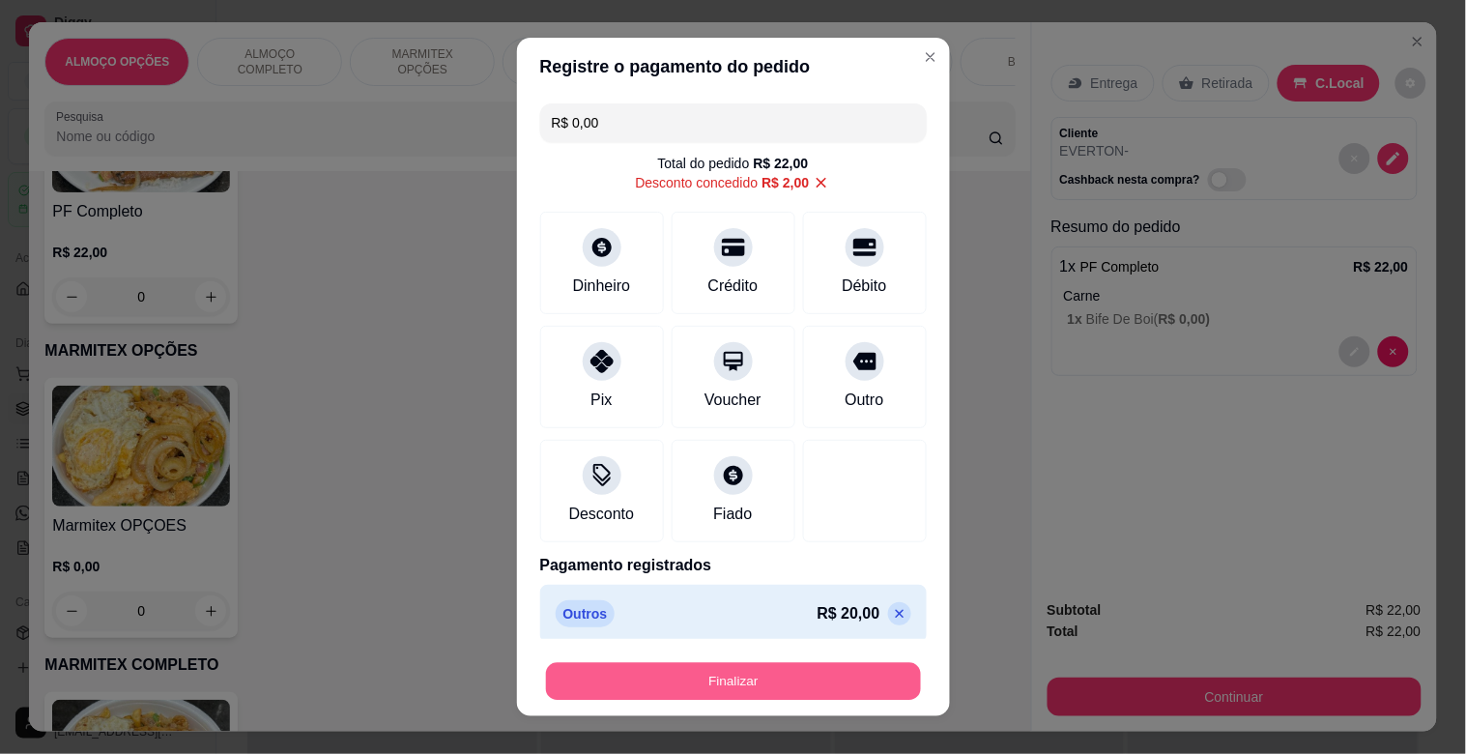
click at [784, 672] on button "Finalizar" at bounding box center [733, 682] width 375 height 38
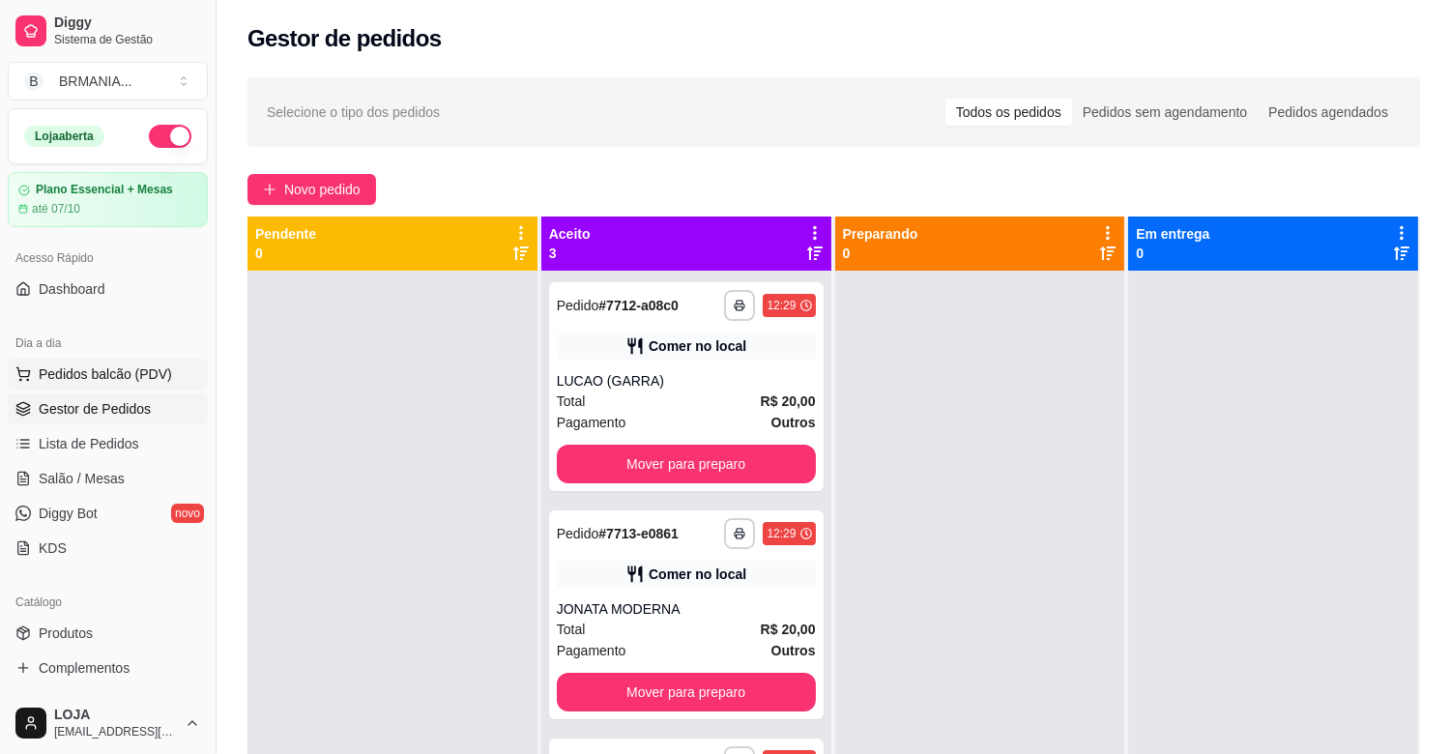
click at [130, 371] on span "Pedidos balcão (PDV)" at bounding box center [105, 373] width 133 height 19
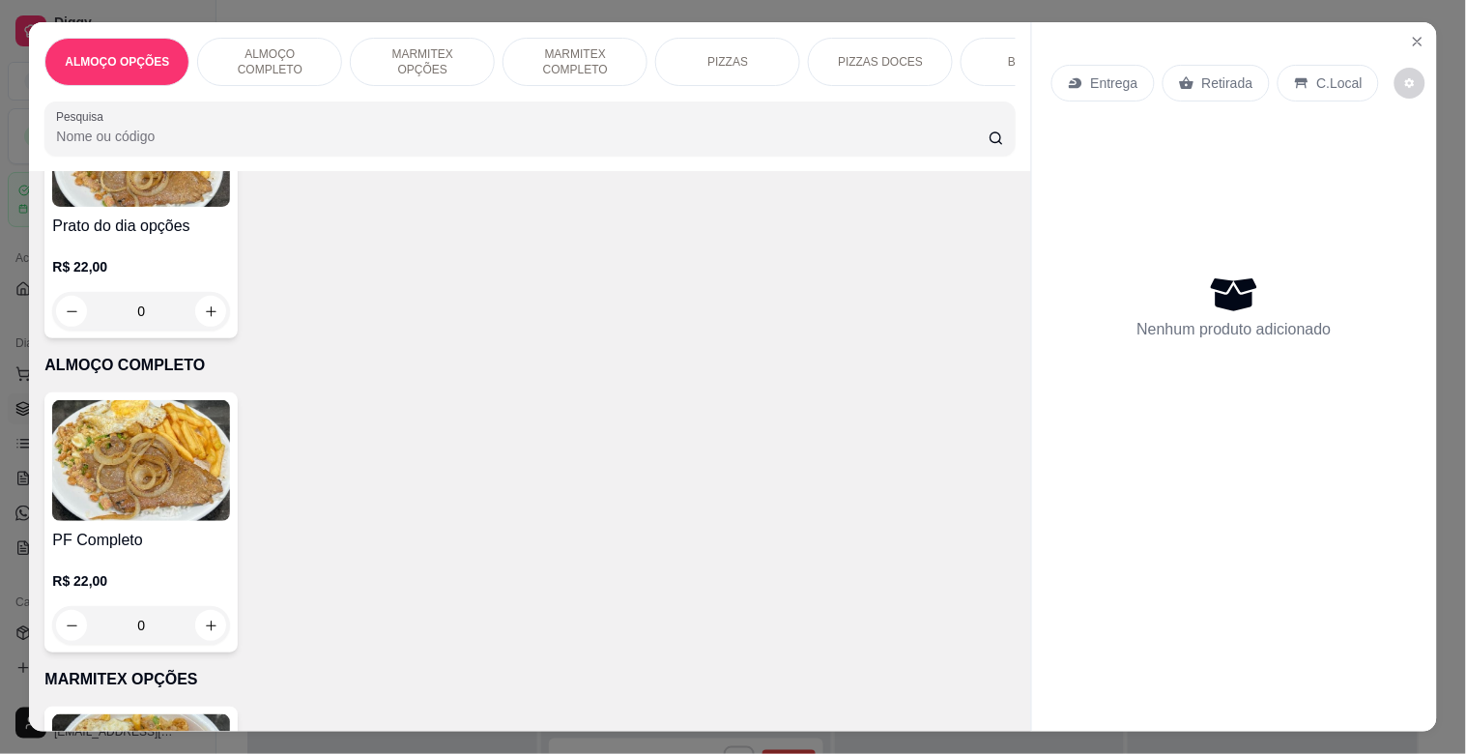
scroll to position [438, 0]
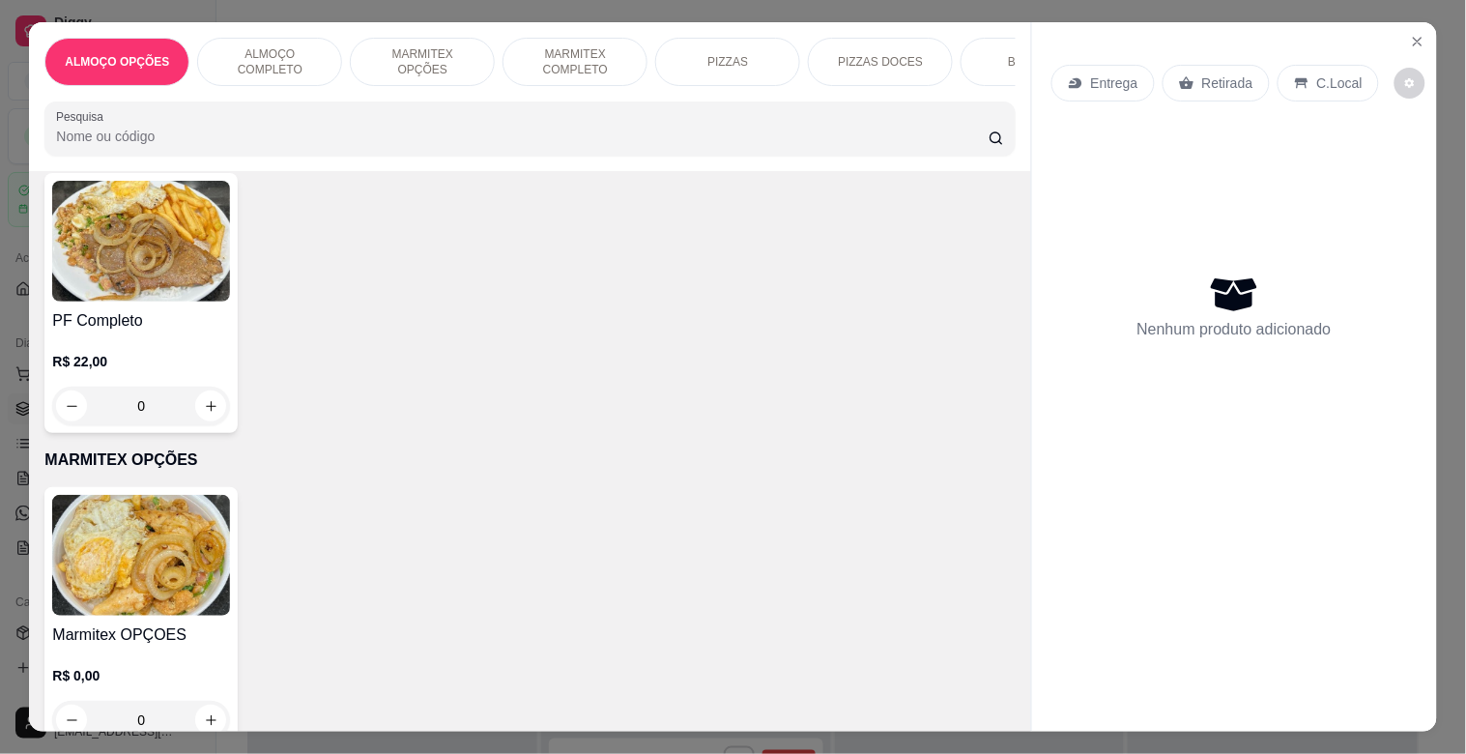
click at [178, 273] on img at bounding box center [141, 241] width 178 height 121
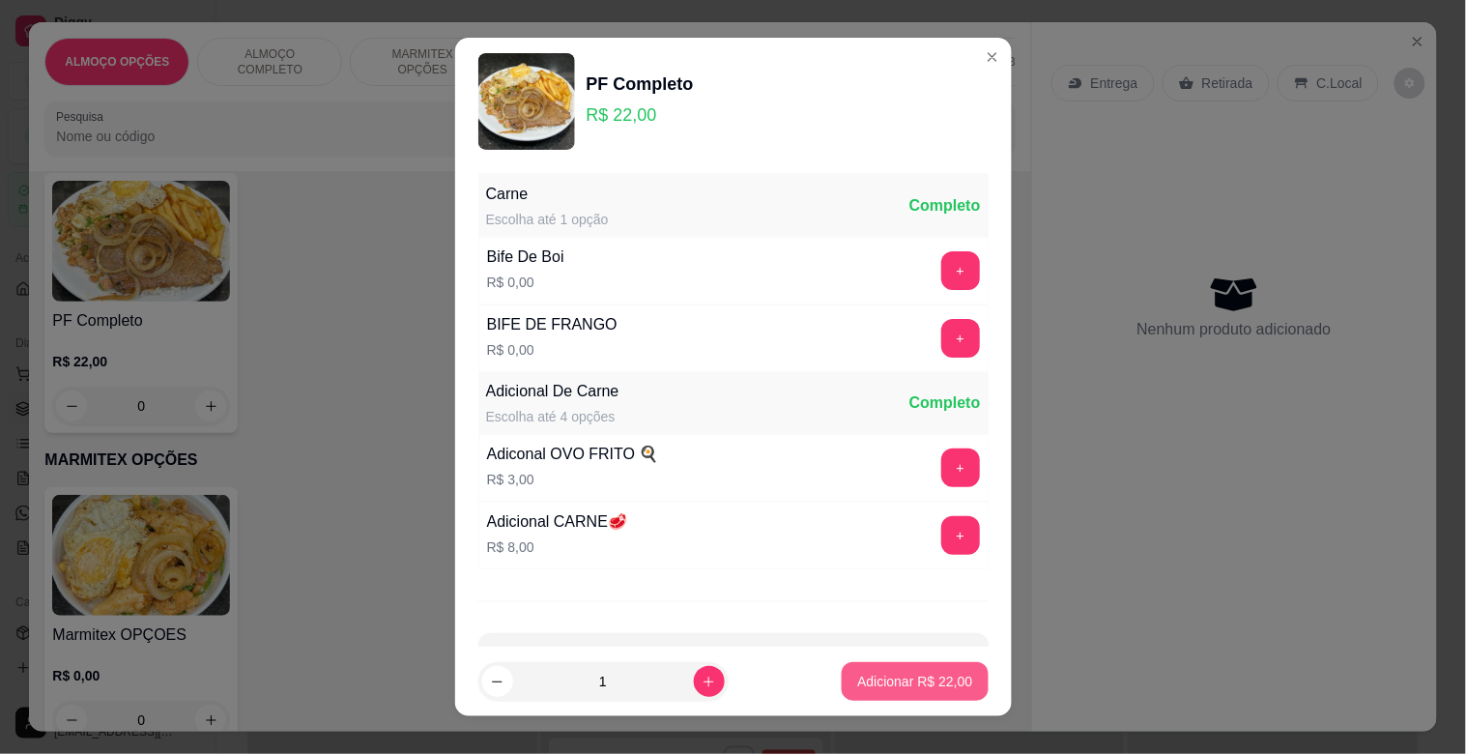
click at [899, 681] on p "Adicionar R$ 22,00" at bounding box center [914, 681] width 115 height 19
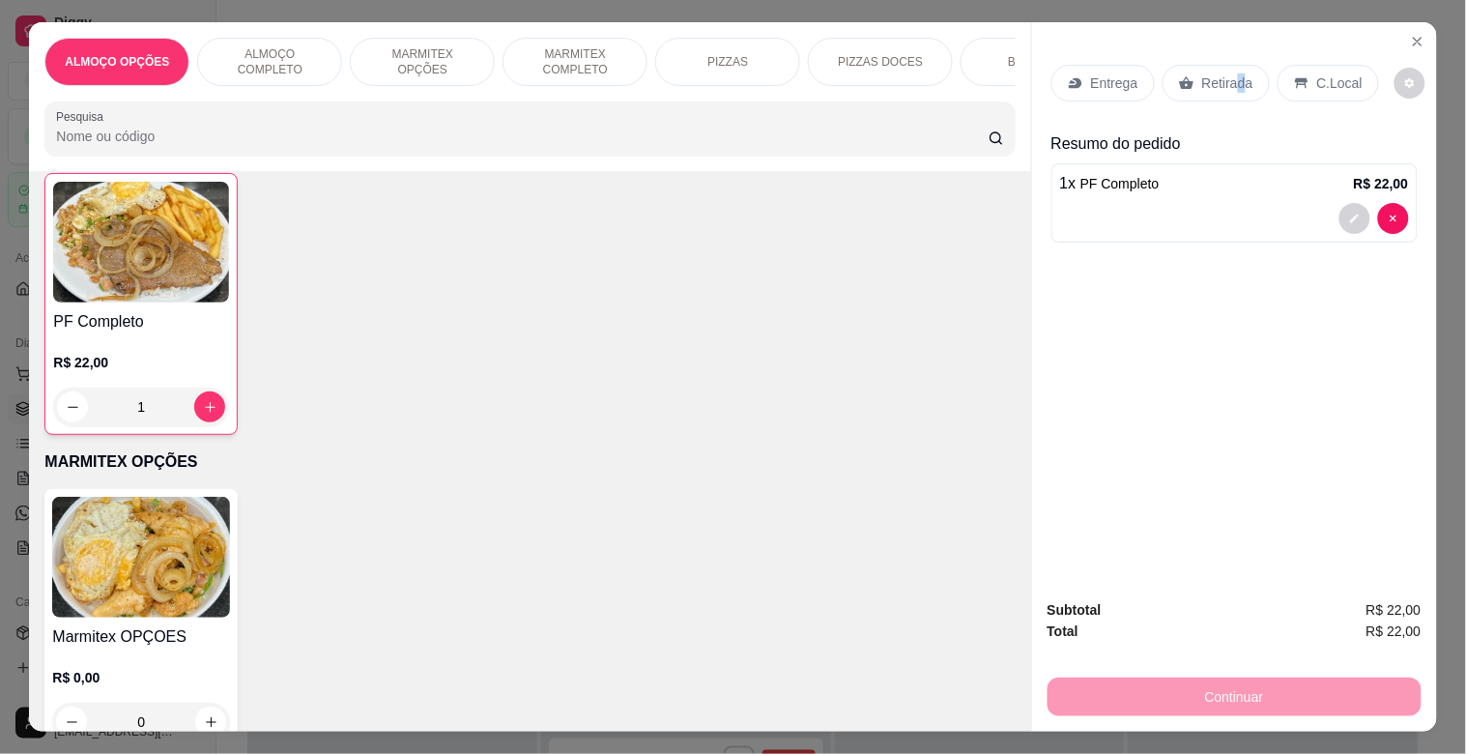
click at [1230, 77] on p "Retirada" at bounding box center [1227, 82] width 51 height 19
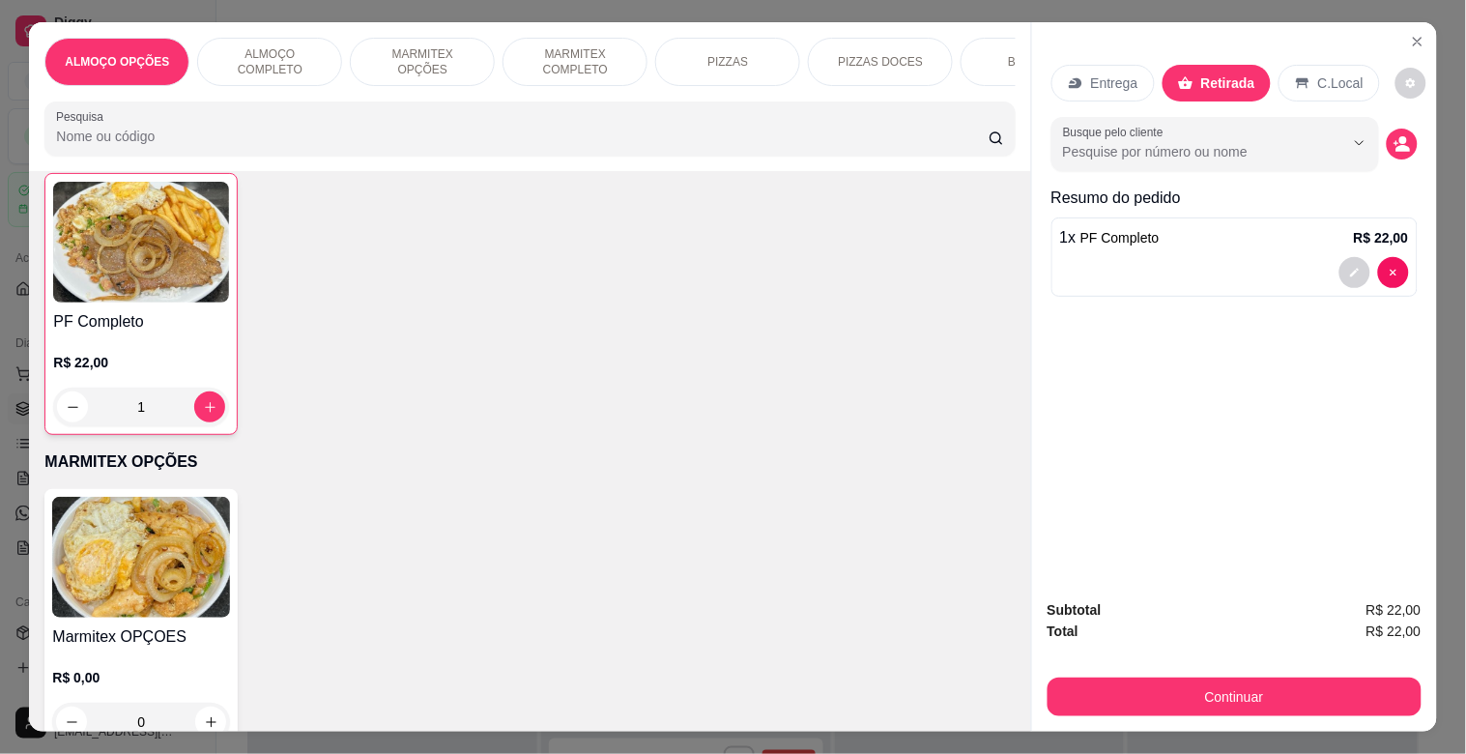
click at [1318, 74] on p "C.Local" at bounding box center [1340, 82] width 45 height 19
click at [1401, 138] on icon "decrease-product-quantity" at bounding box center [1402, 143] width 17 height 17
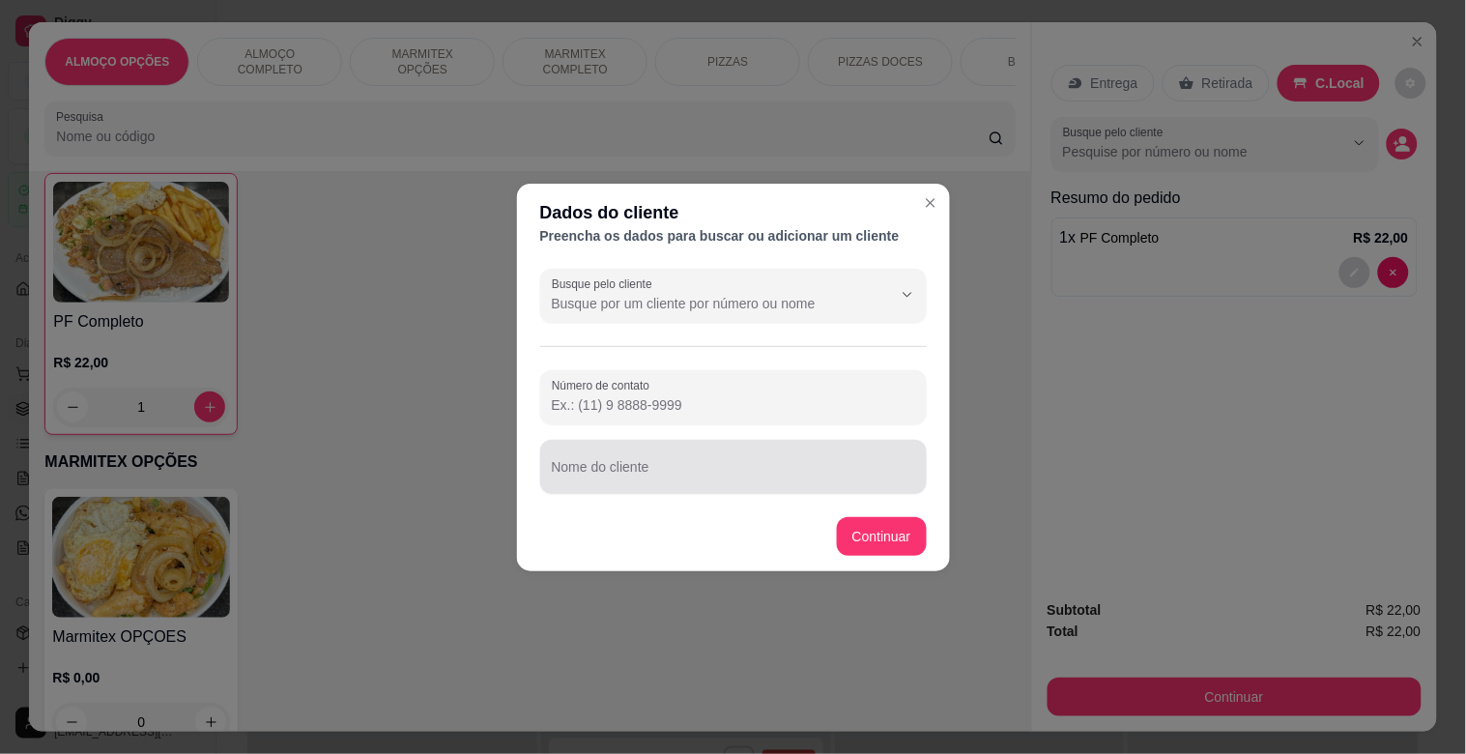
drag, startPoint x: 706, startPoint y: 476, endPoint x: 692, endPoint y: 467, distance: 16.1
click at [701, 475] on input "Nome do cliente" at bounding box center [733, 474] width 363 height 19
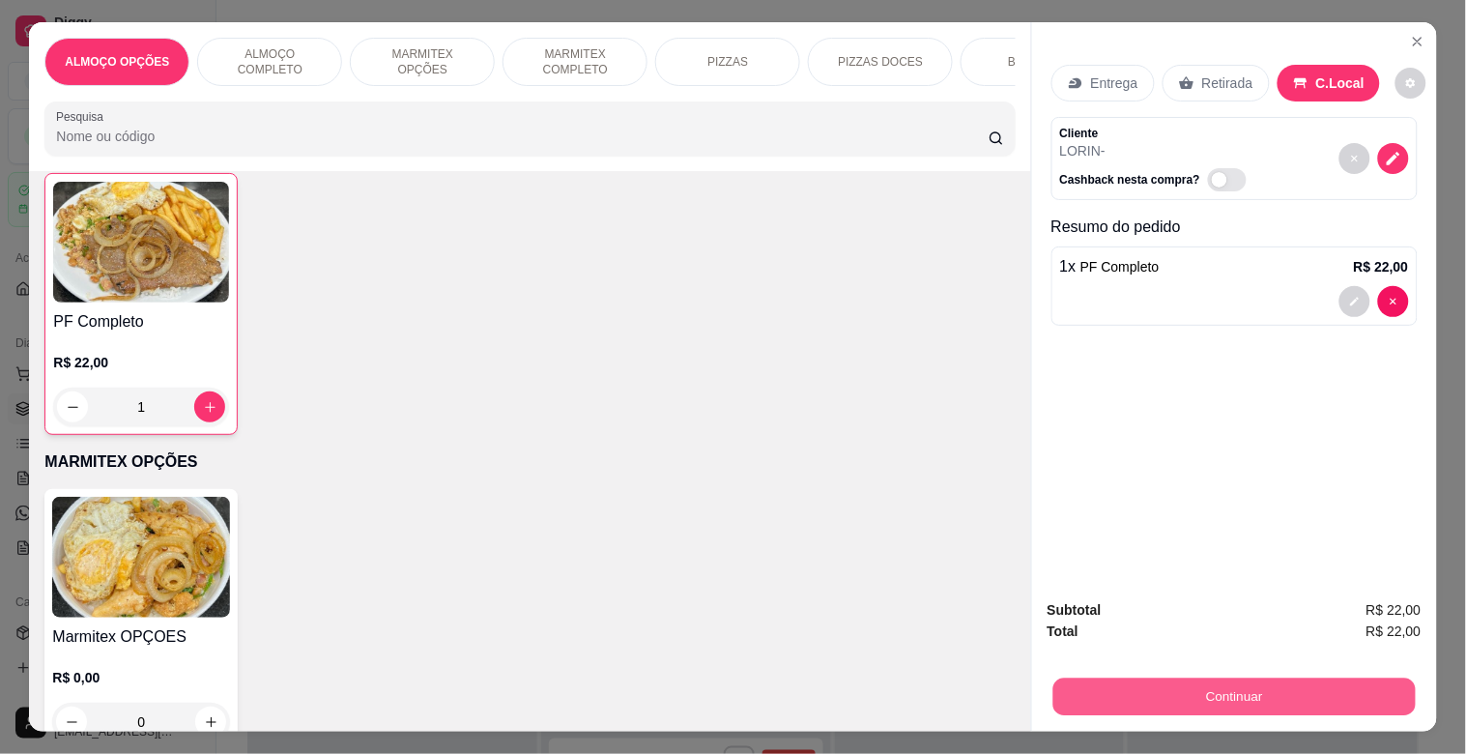
click at [1289, 677] on button "Continuar" at bounding box center [1233, 696] width 362 height 38
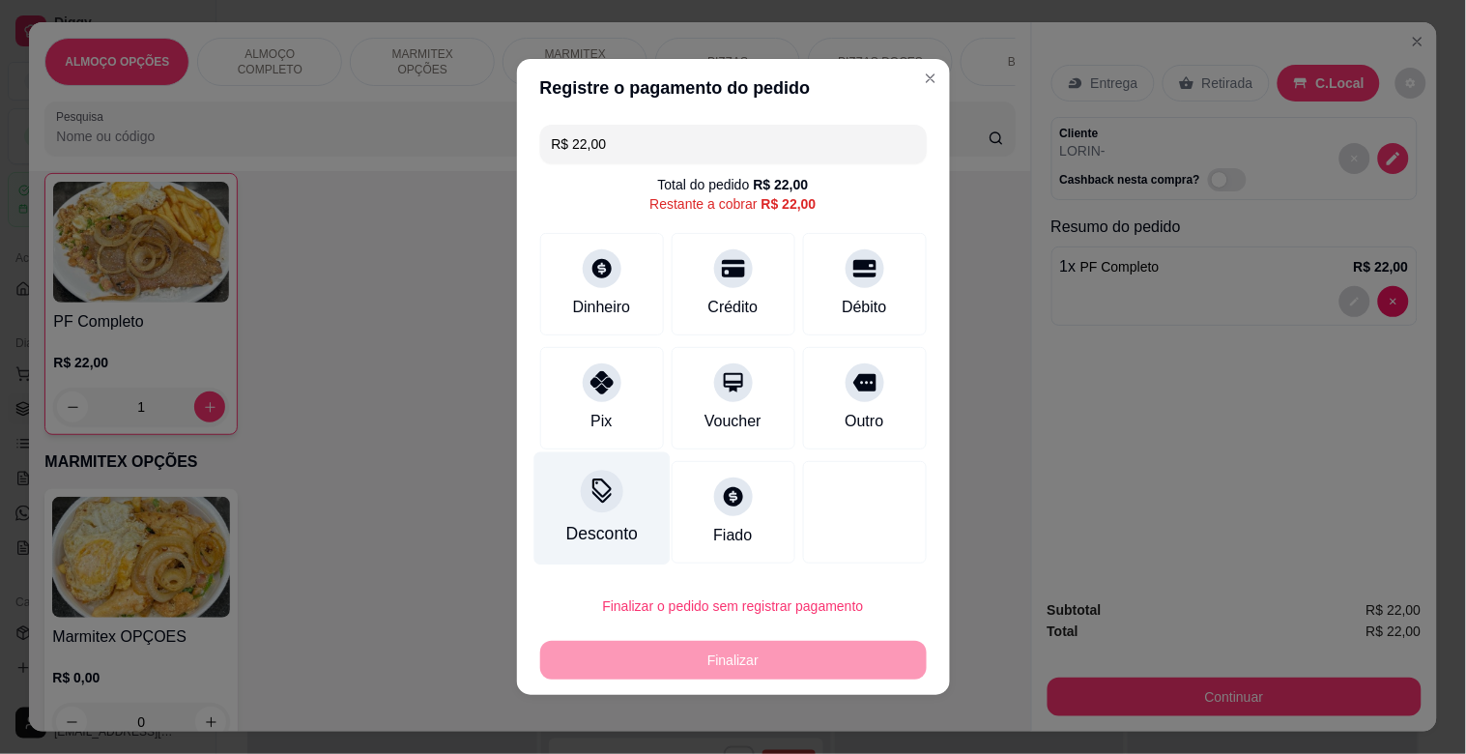
click at [613, 530] on div "Desconto" at bounding box center [601, 533] width 72 height 25
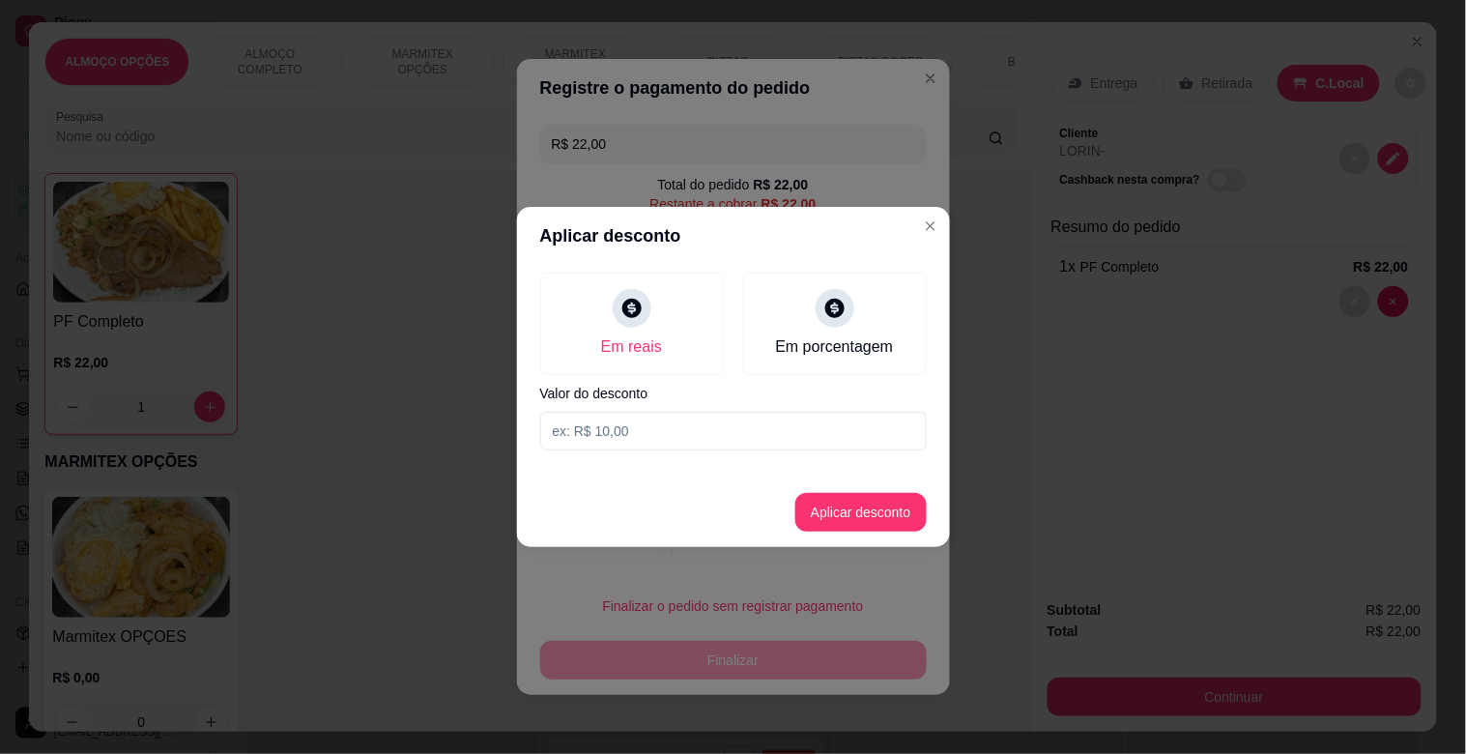
click at [596, 429] on input at bounding box center [733, 431] width 387 height 39
click at [850, 504] on button "Aplicar desconto" at bounding box center [860, 512] width 131 height 39
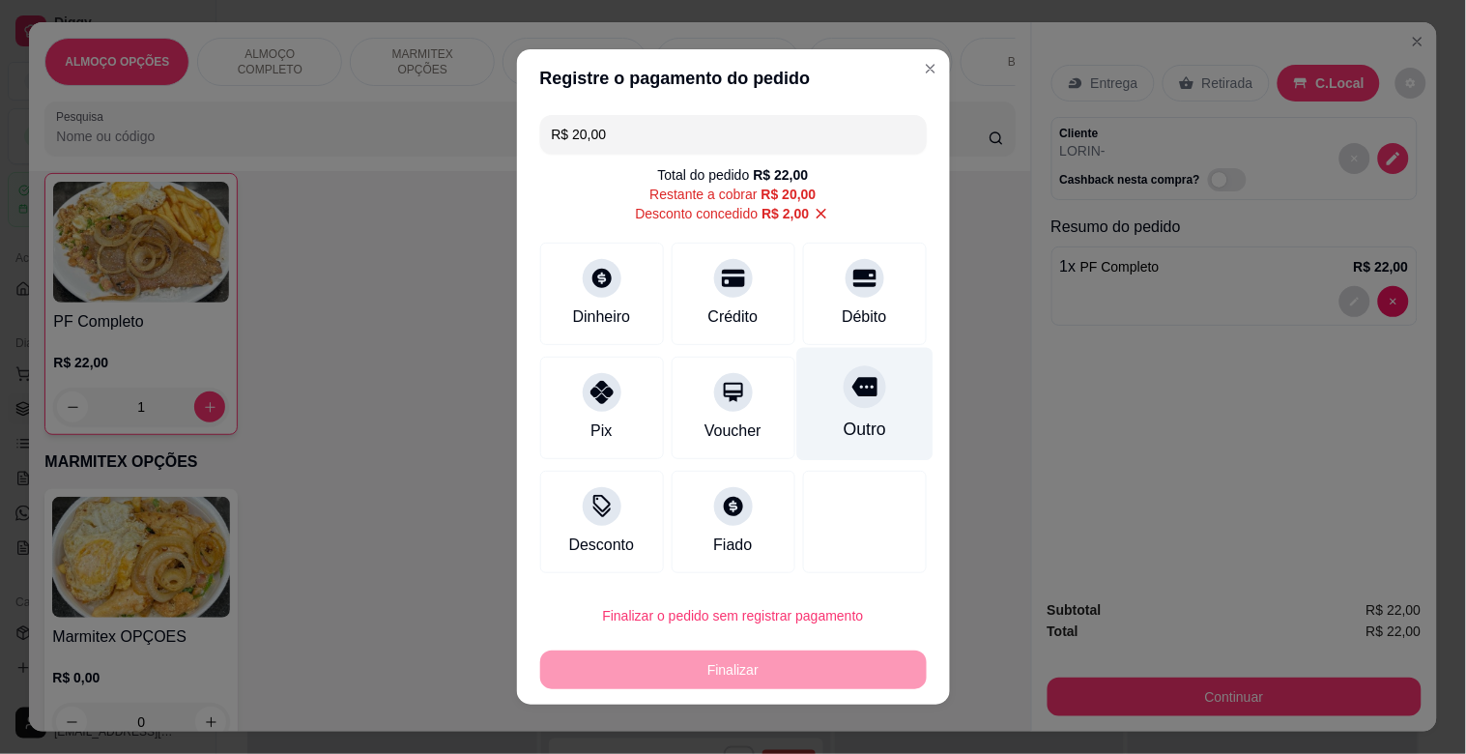
click at [851, 396] on icon at bounding box center [863, 386] width 25 height 25
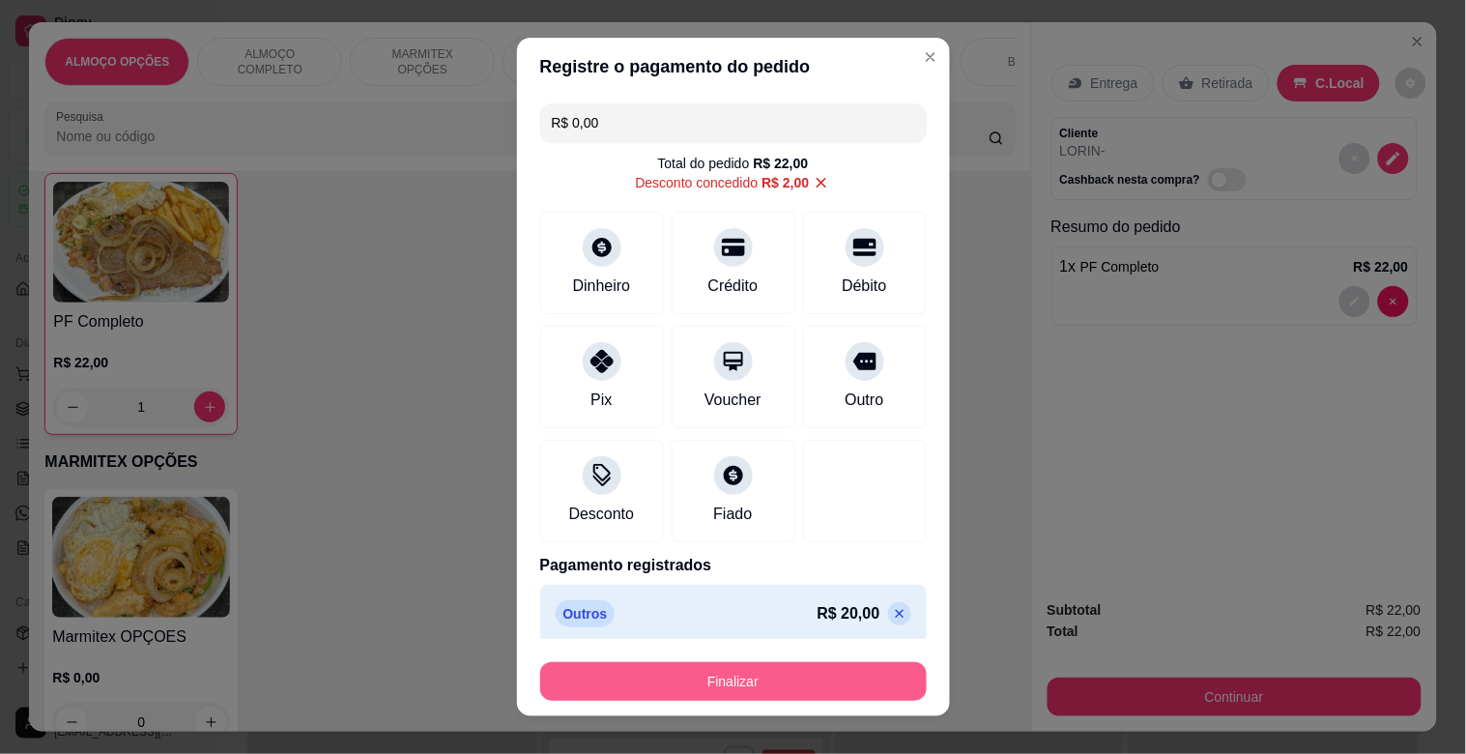
click at [602, 677] on button "Finalizar" at bounding box center [733, 681] width 387 height 39
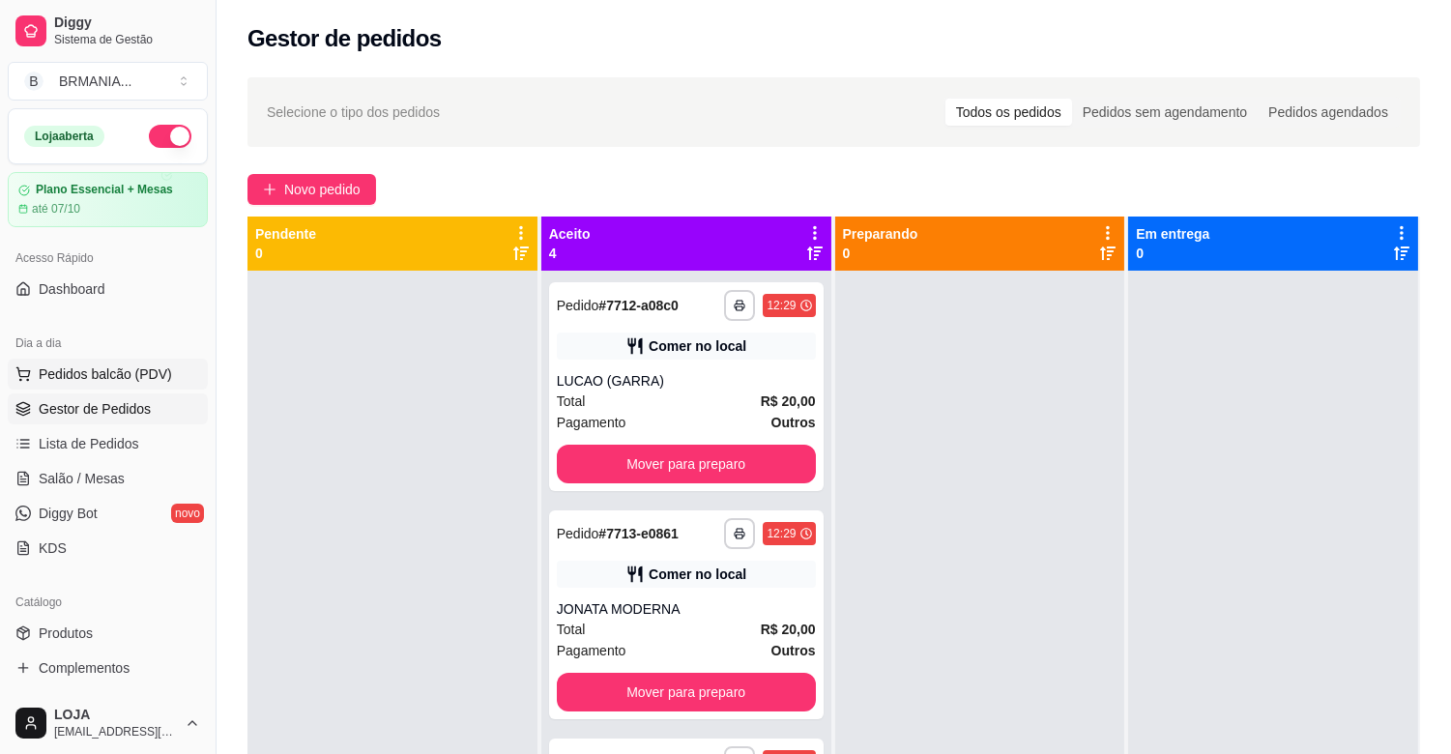
click at [126, 379] on span "Pedidos balcão (PDV)" at bounding box center [105, 373] width 133 height 19
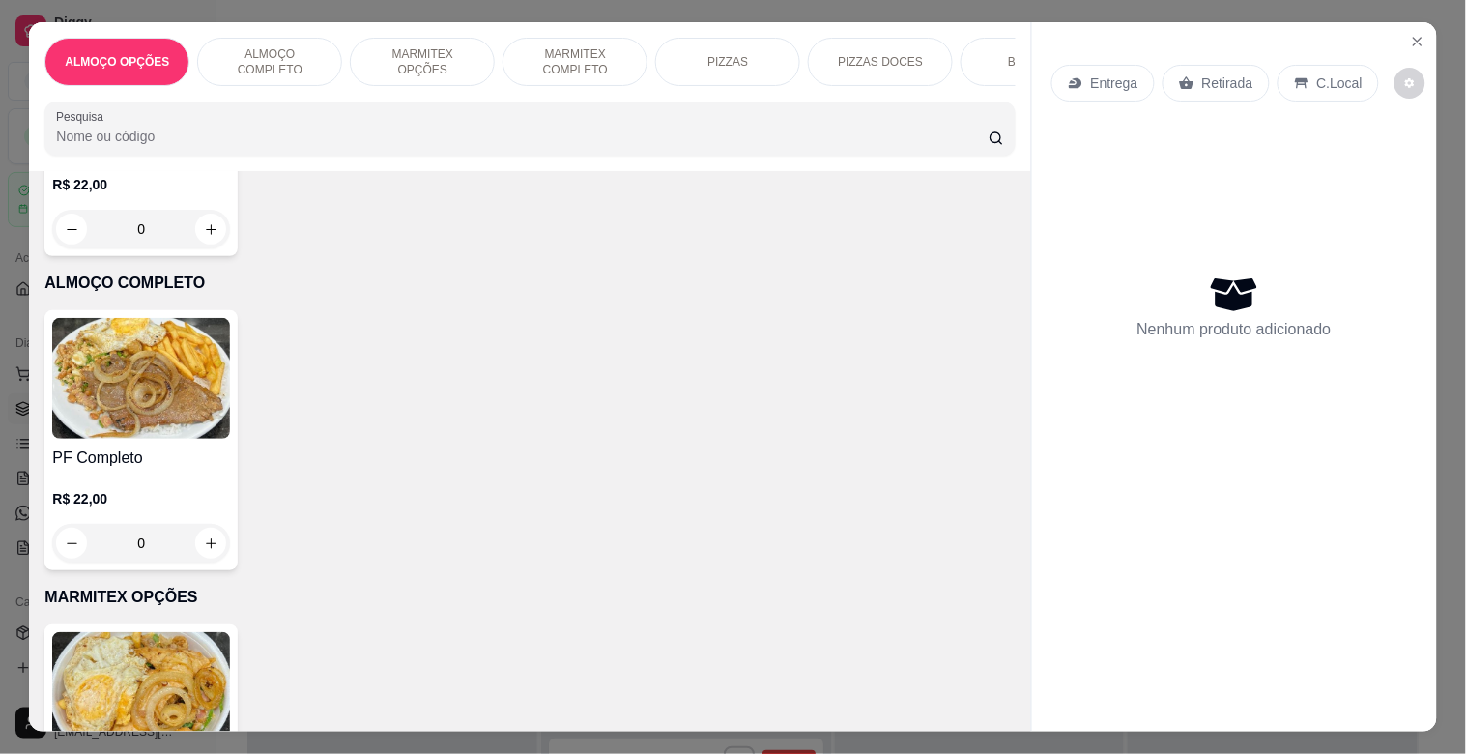
scroll to position [465, 0]
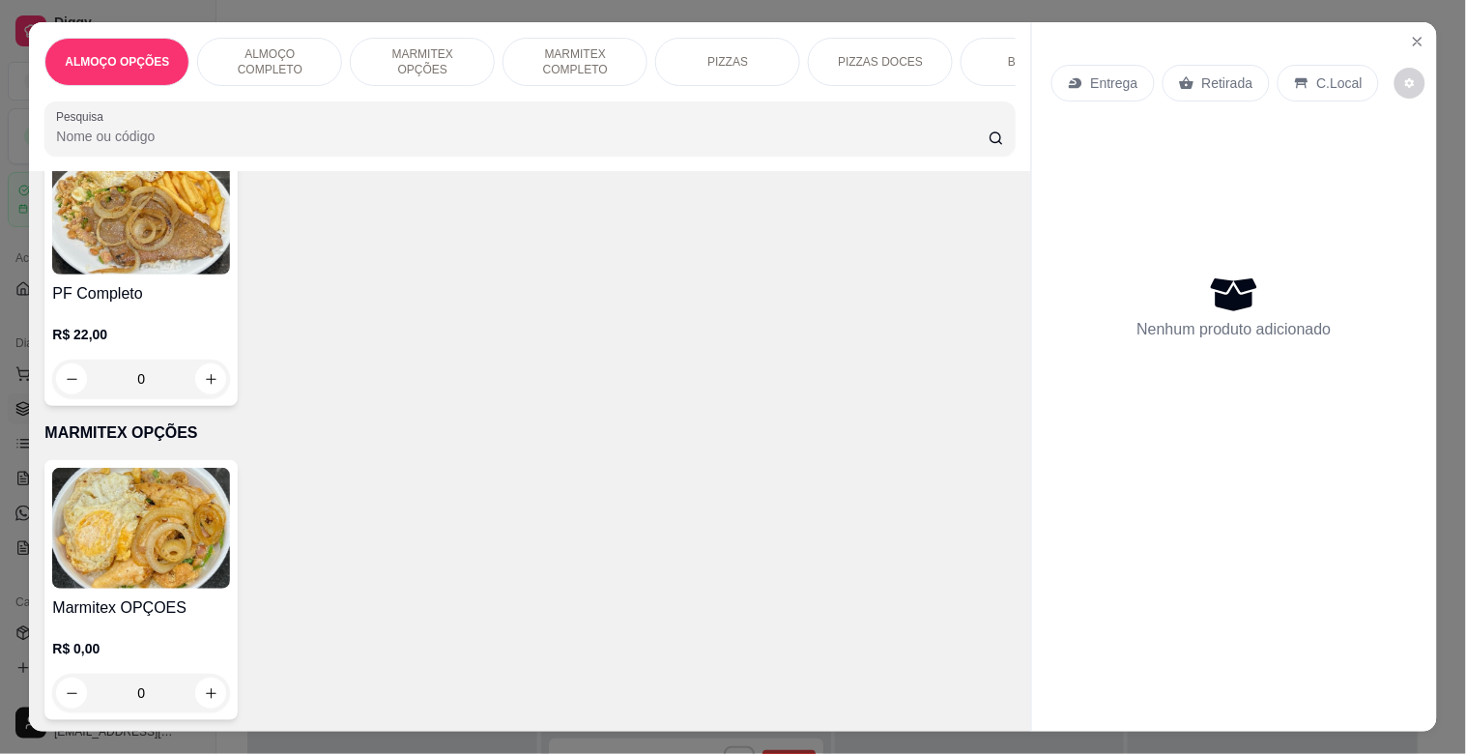
click at [157, 268] on img at bounding box center [141, 214] width 178 height 121
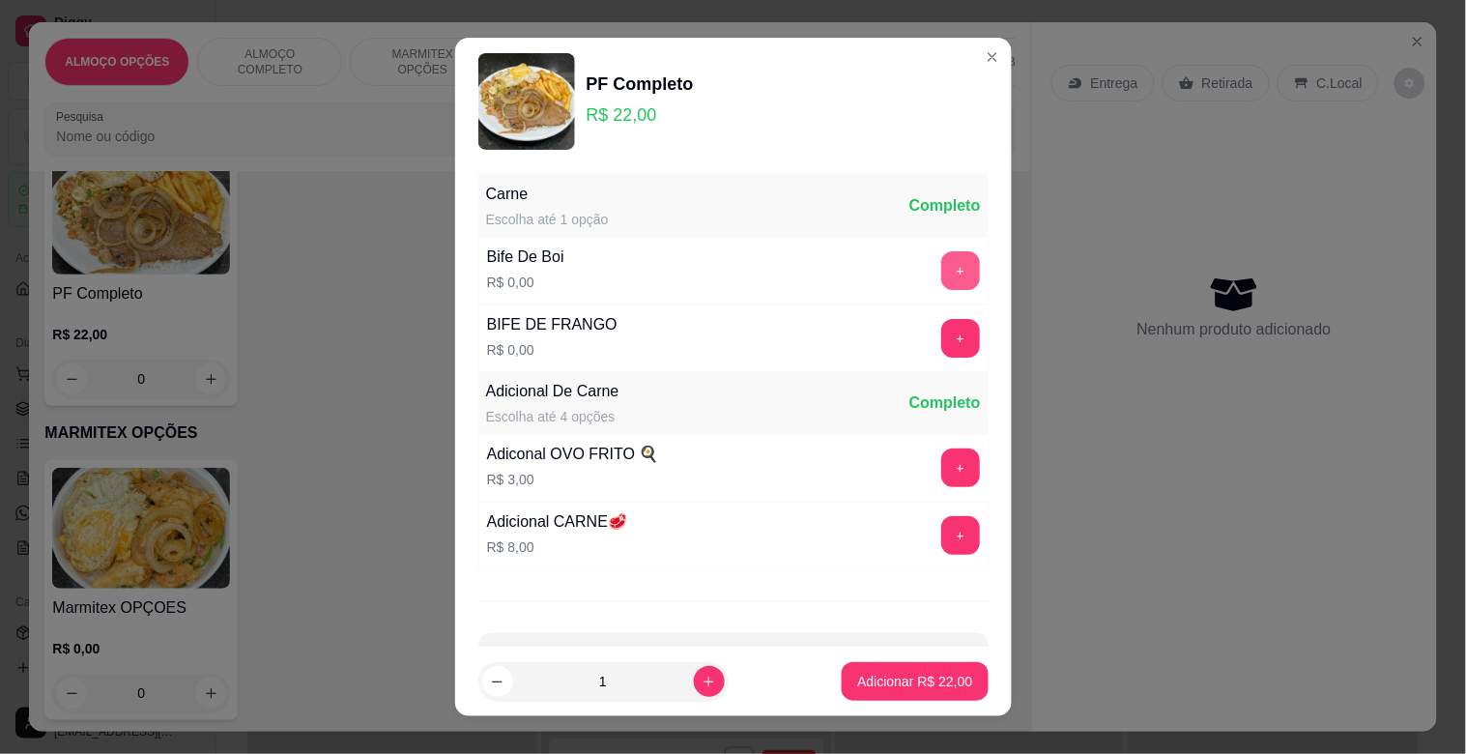
click at [941, 266] on button "+" at bounding box center [960, 270] width 39 height 39
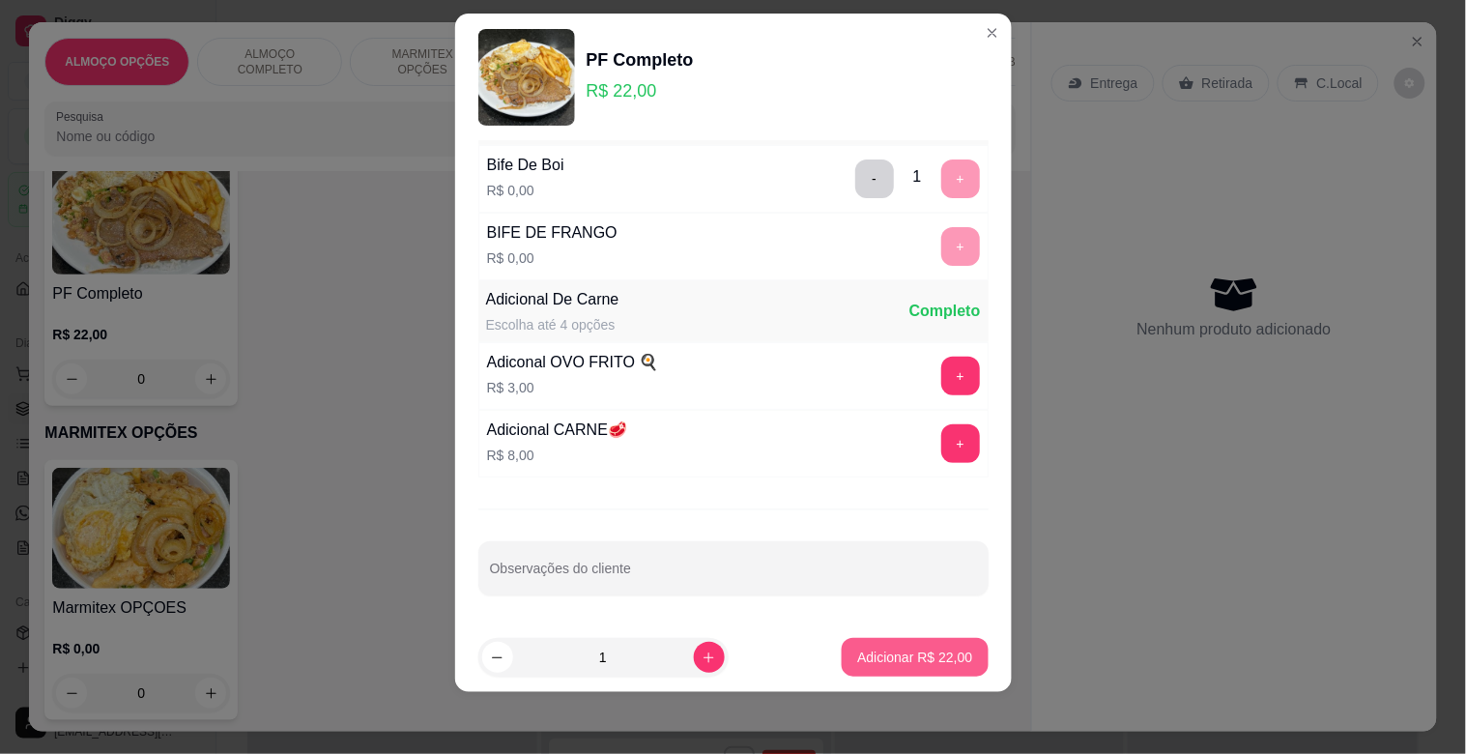
click at [908, 668] on button "Adicionar R$ 22,00" at bounding box center [915, 657] width 146 height 39
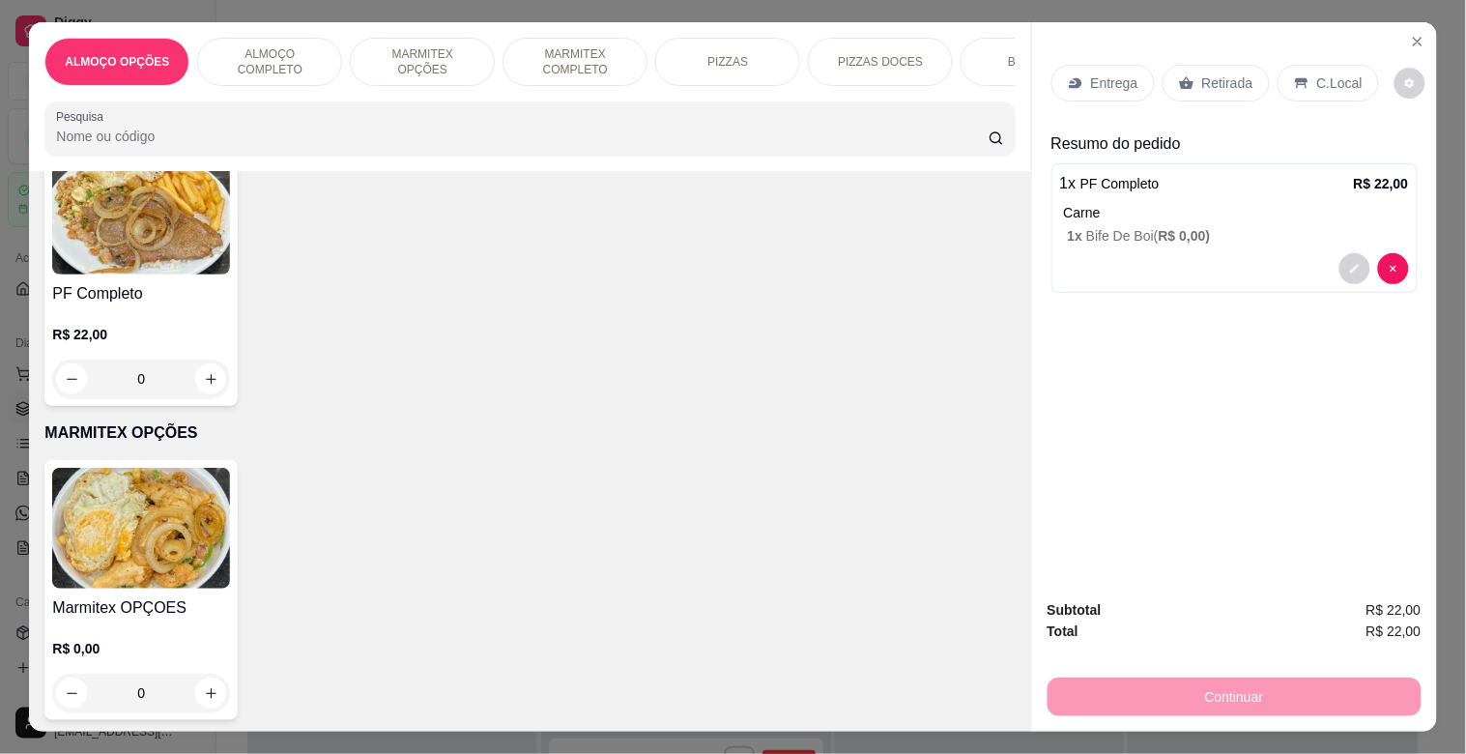
click at [1297, 81] on icon at bounding box center [1301, 82] width 15 height 15
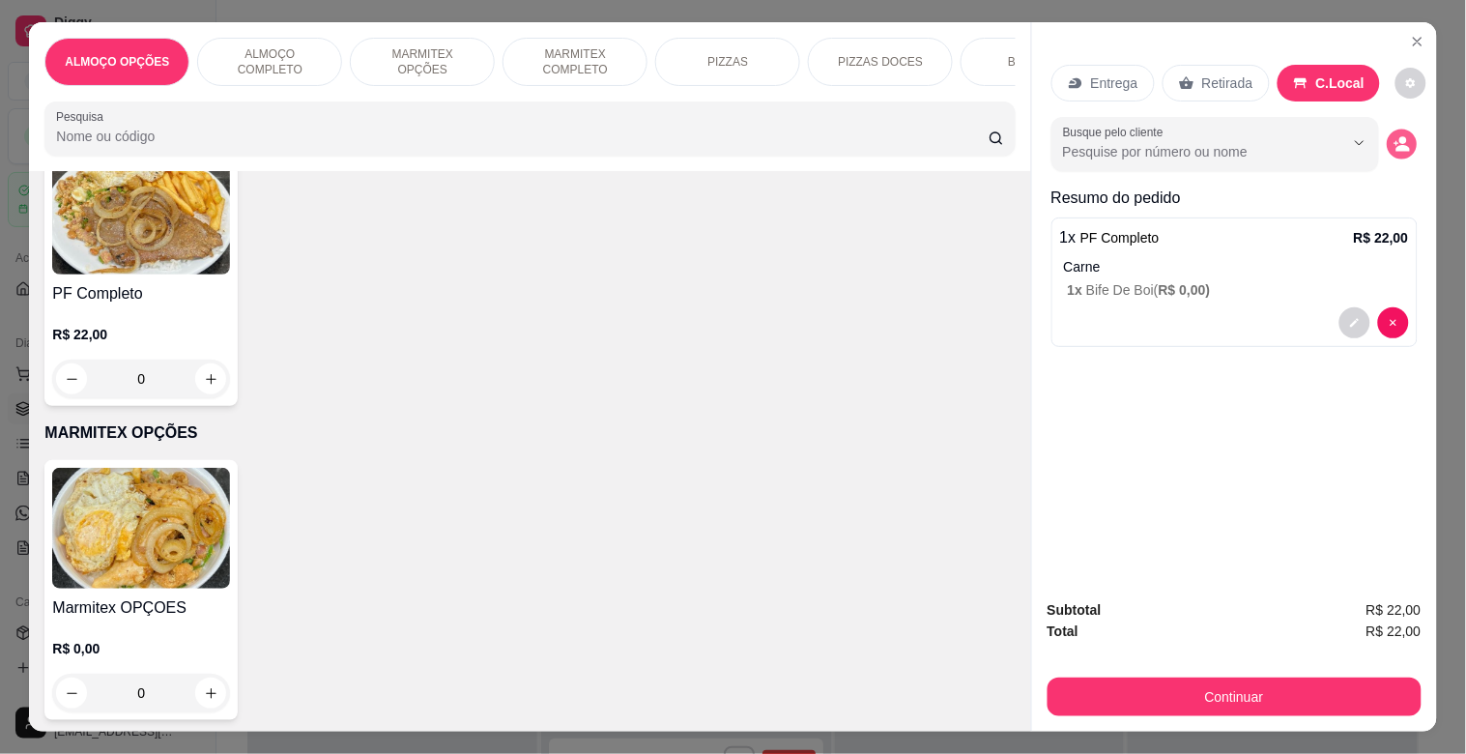
click at [1395, 130] on button "decrease-product-quantity" at bounding box center [1402, 145] width 30 height 30
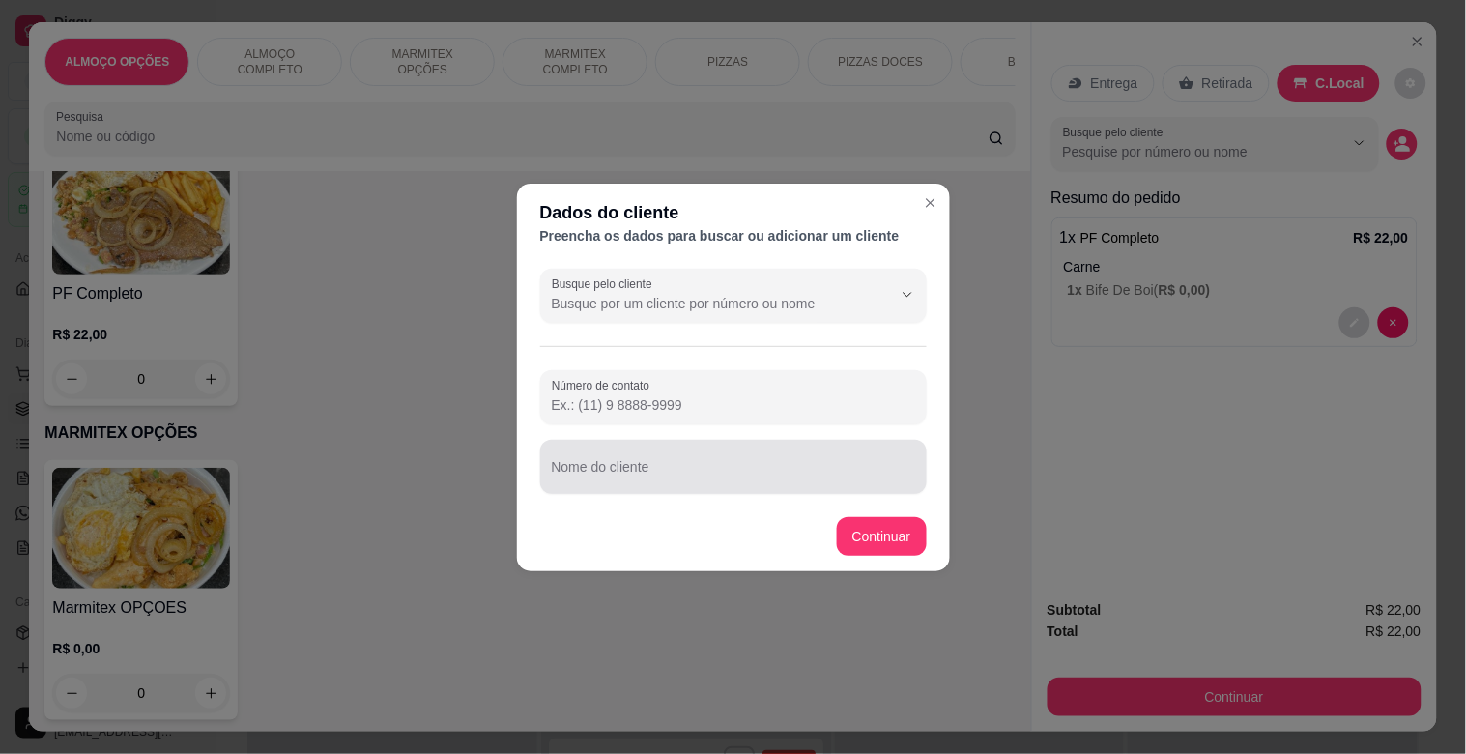
click at [599, 474] on input "Nome do cliente" at bounding box center [733, 474] width 363 height 19
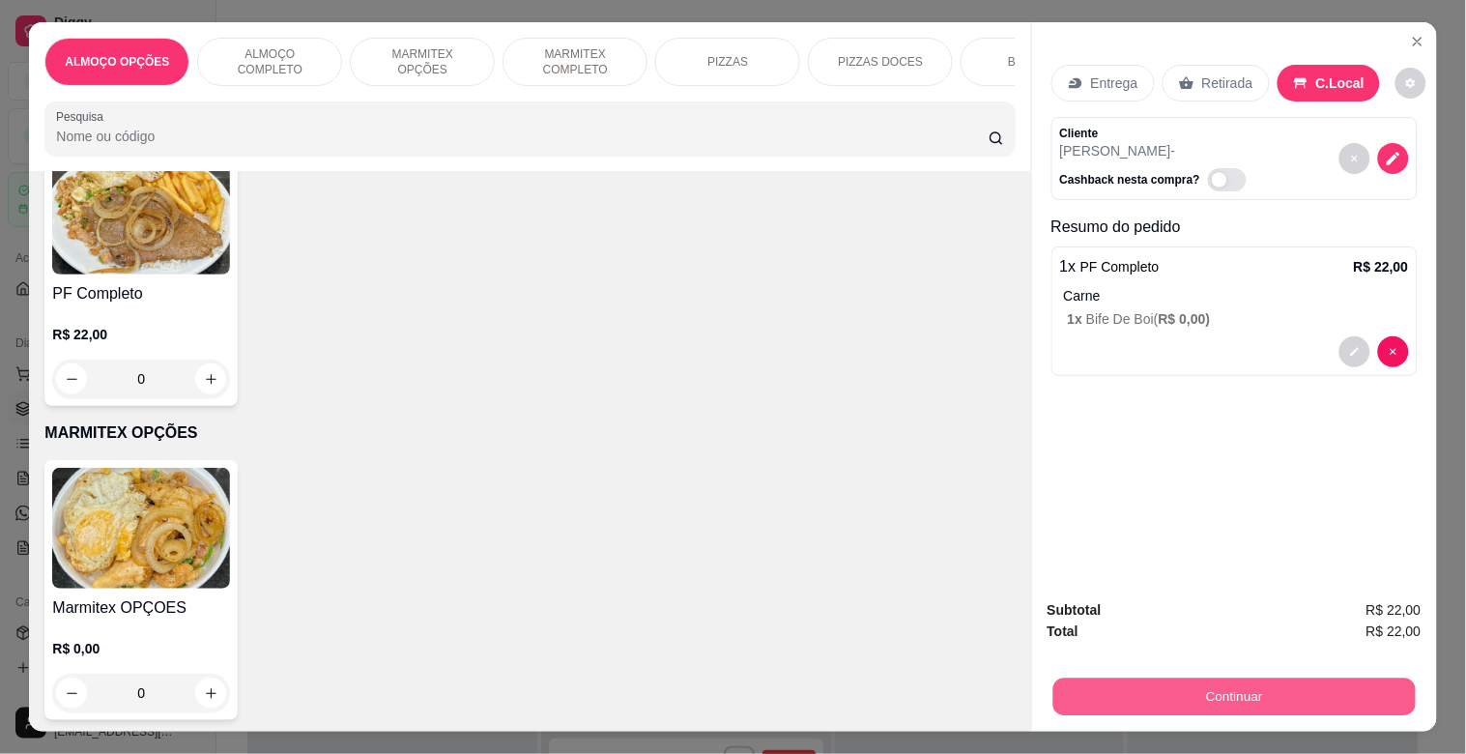
click at [1302, 694] on button "Continuar" at bounding box center [1233, 696] width 362 height 38
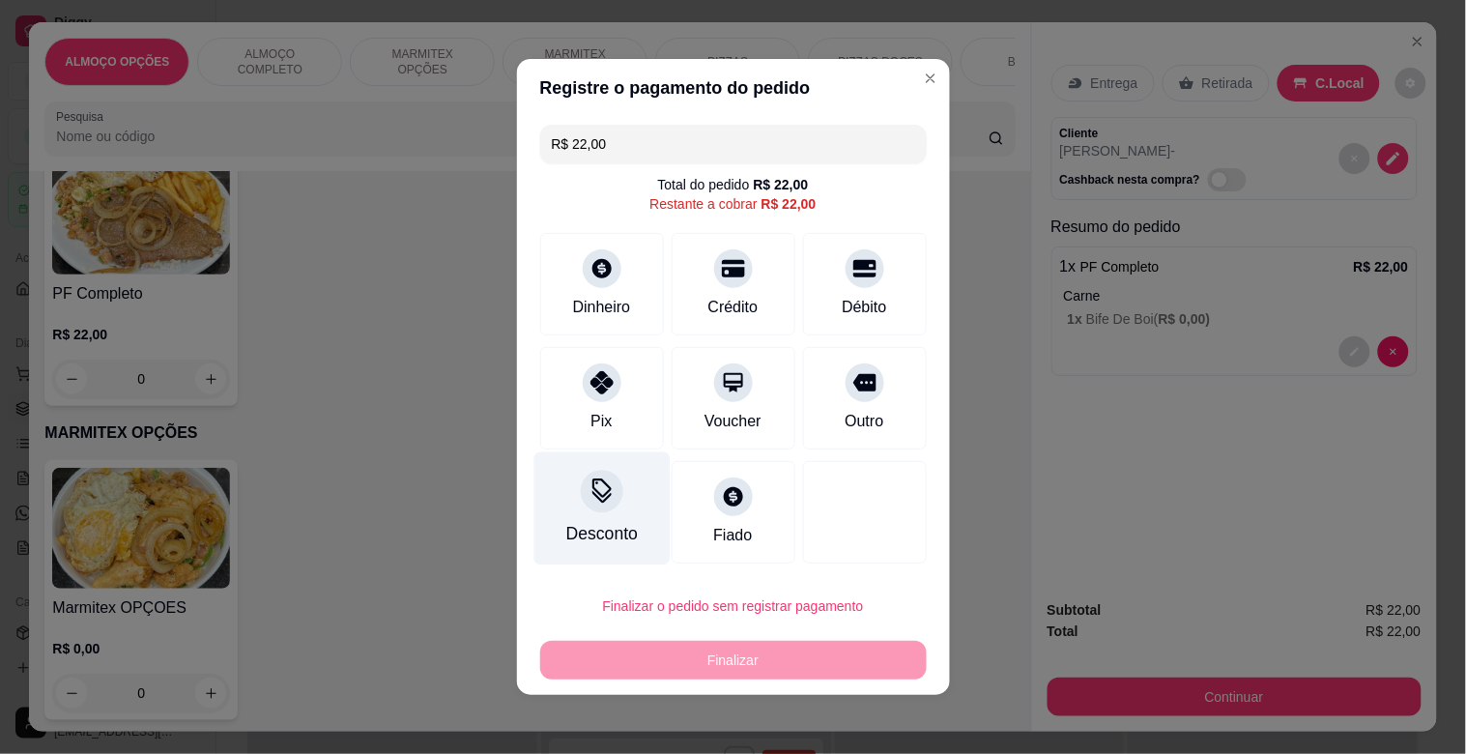
click at [567, 487] on div "Desconto" at bounding box center [601, 508] width 136 height 113
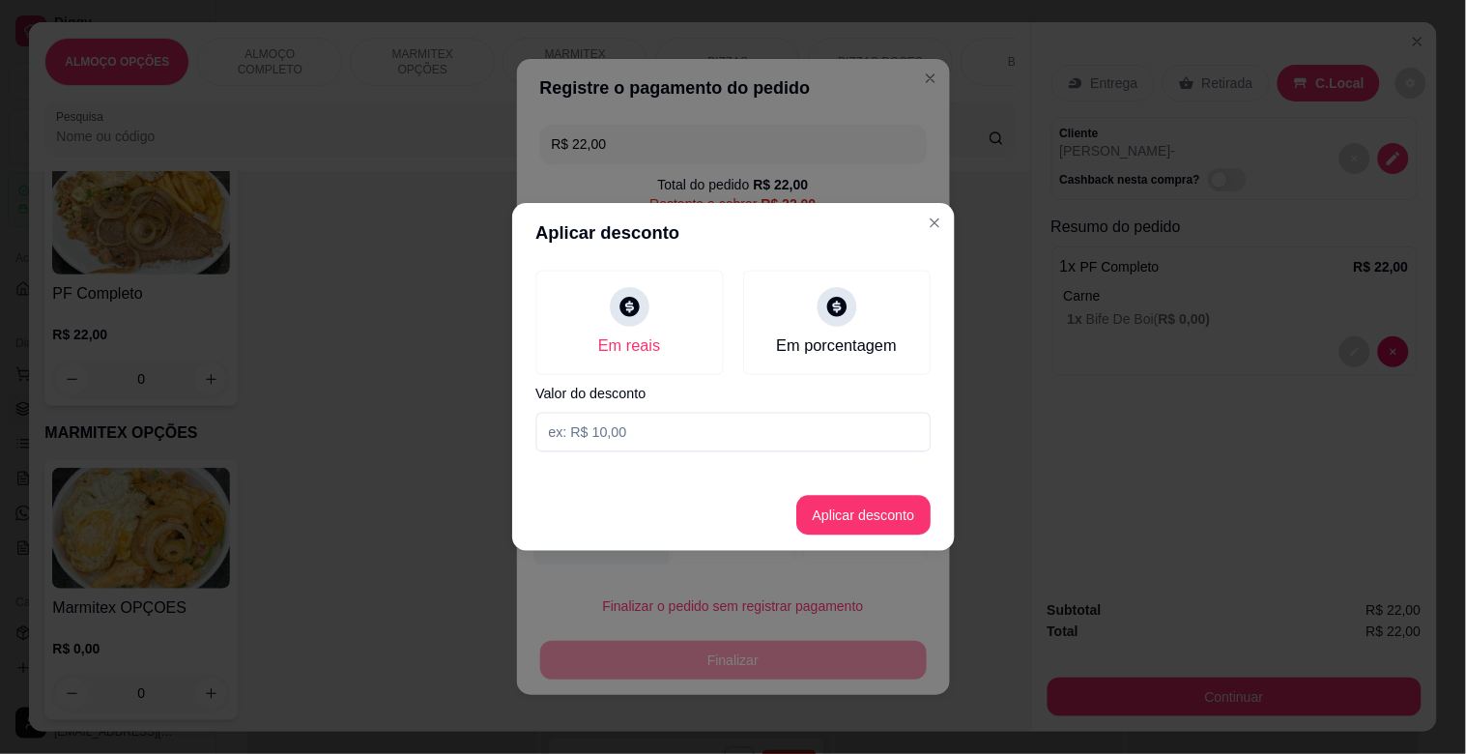
click at [567, 487] on footer "Aplicar desconto" at bounding box center [733, 515] width 443 height 72
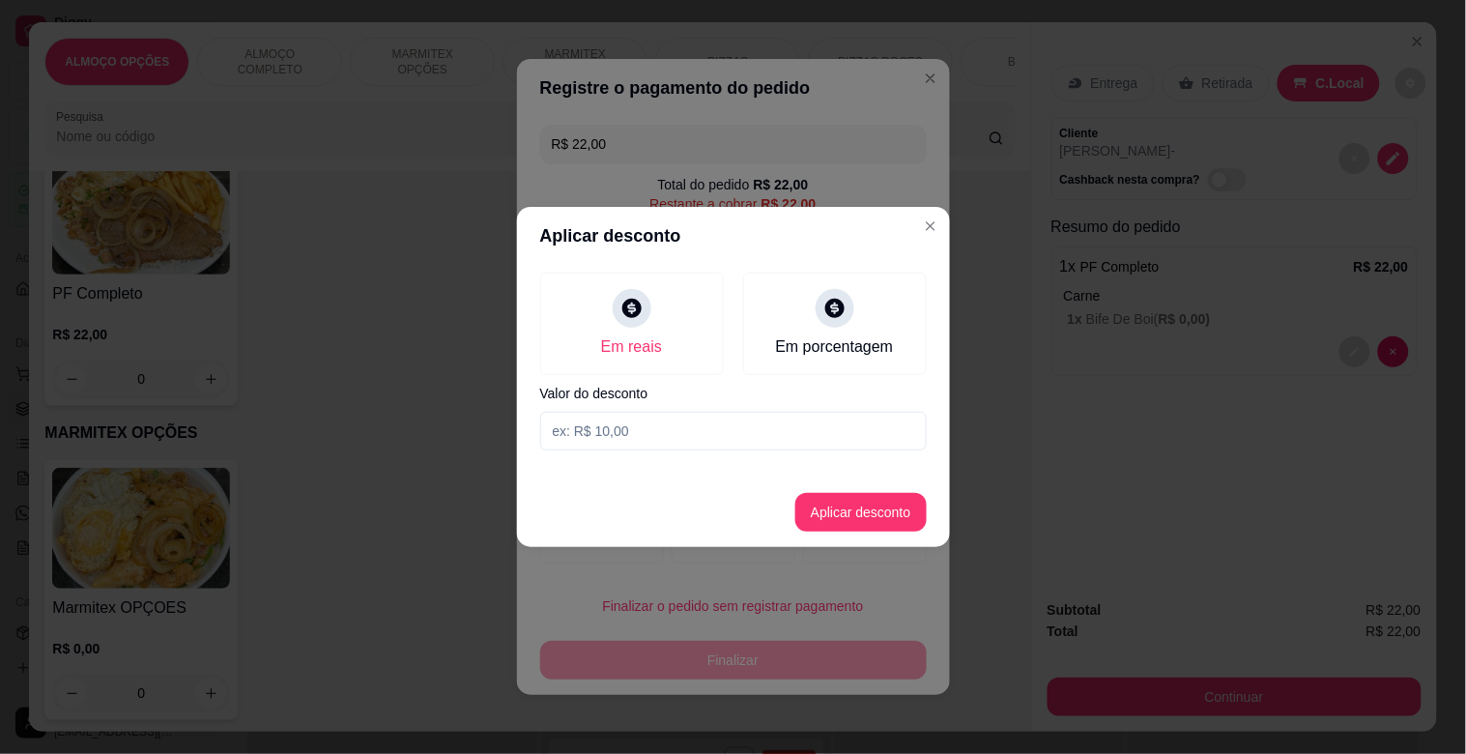
click at [653, 427] on input at bounding box center [733, 431] width 387 height 39
click at [909, 508] on button "Aplicar desconto" at bounding box center [860, 512] width 131 height 39
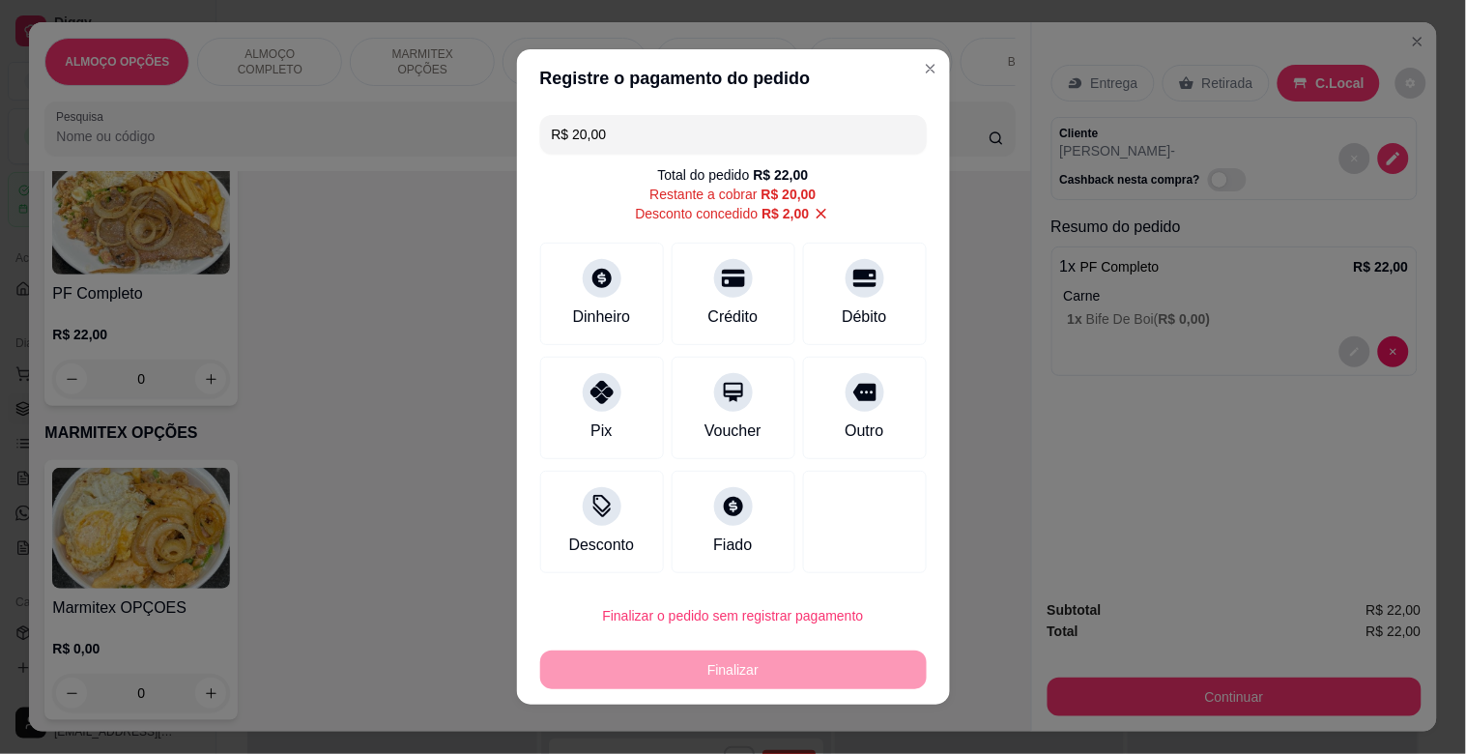
drag, startPoint x: 875, startPoint y: 408, endPoint x: 870, endPoint y: 430, distance: 22.7
click at [872, 409] on div "Outro" at bounding box center [865, 408] width 124 height 102
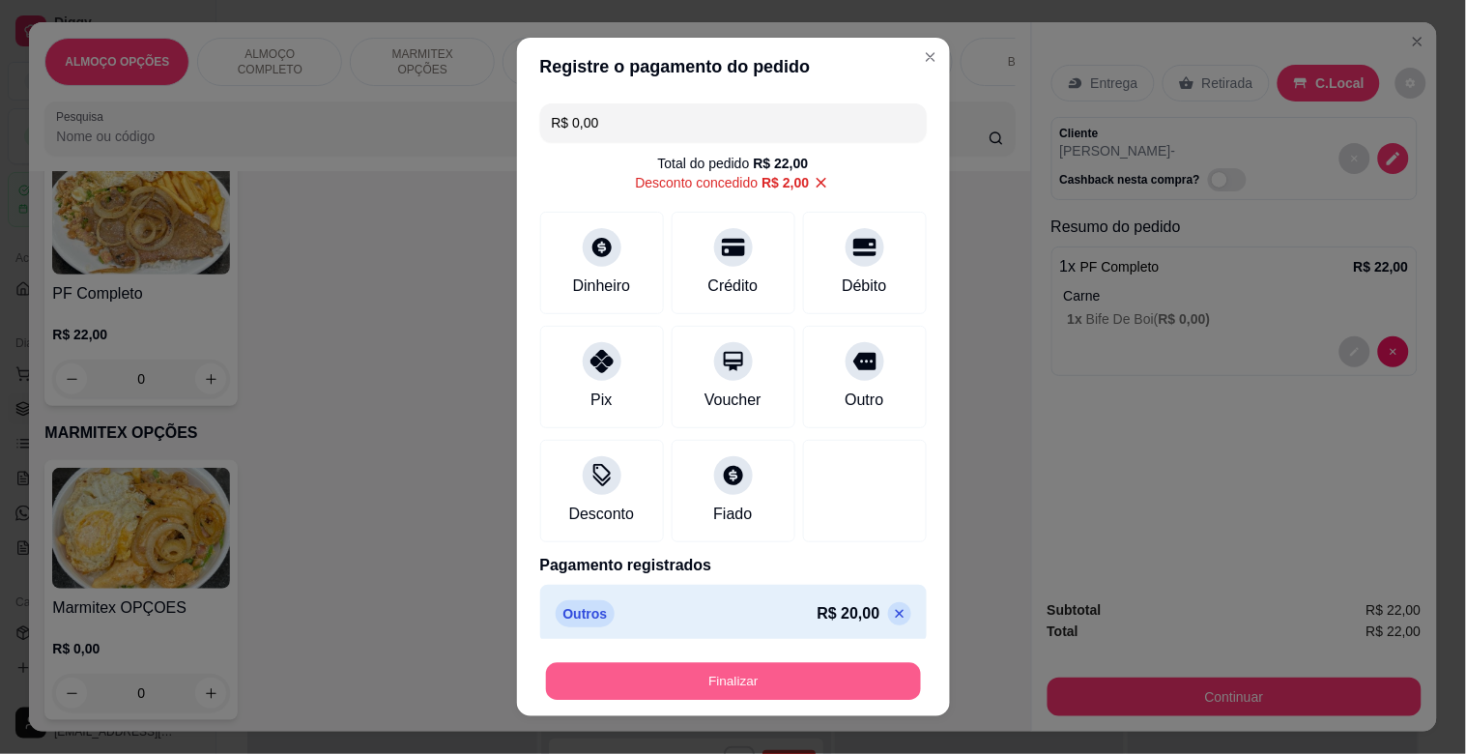
click at [691, 674] on button "Finalizar" at bounding box center [733, 682] width 375 height 38
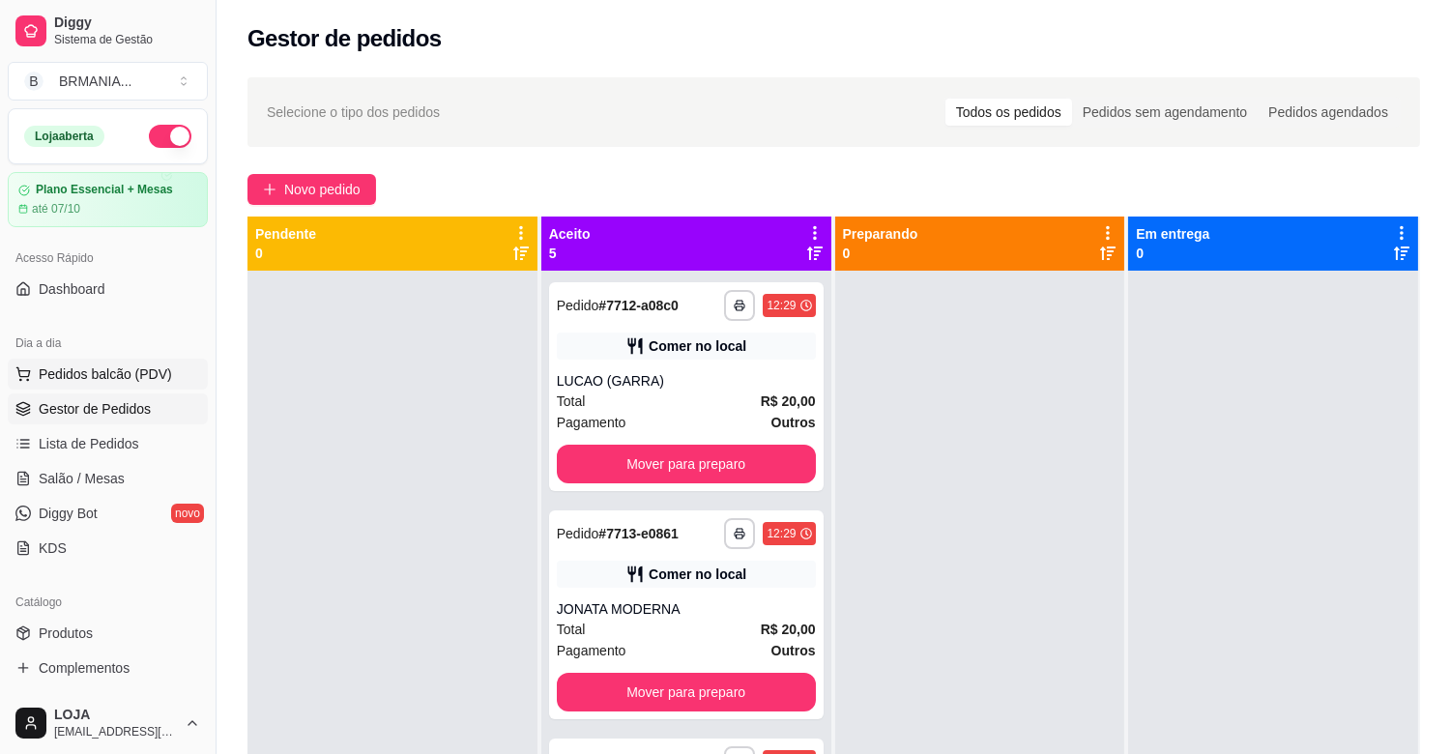
click at [128, 367] on span "Pedidos balcão (PDV)" at bounding box center [105, 373] width 133 height 19
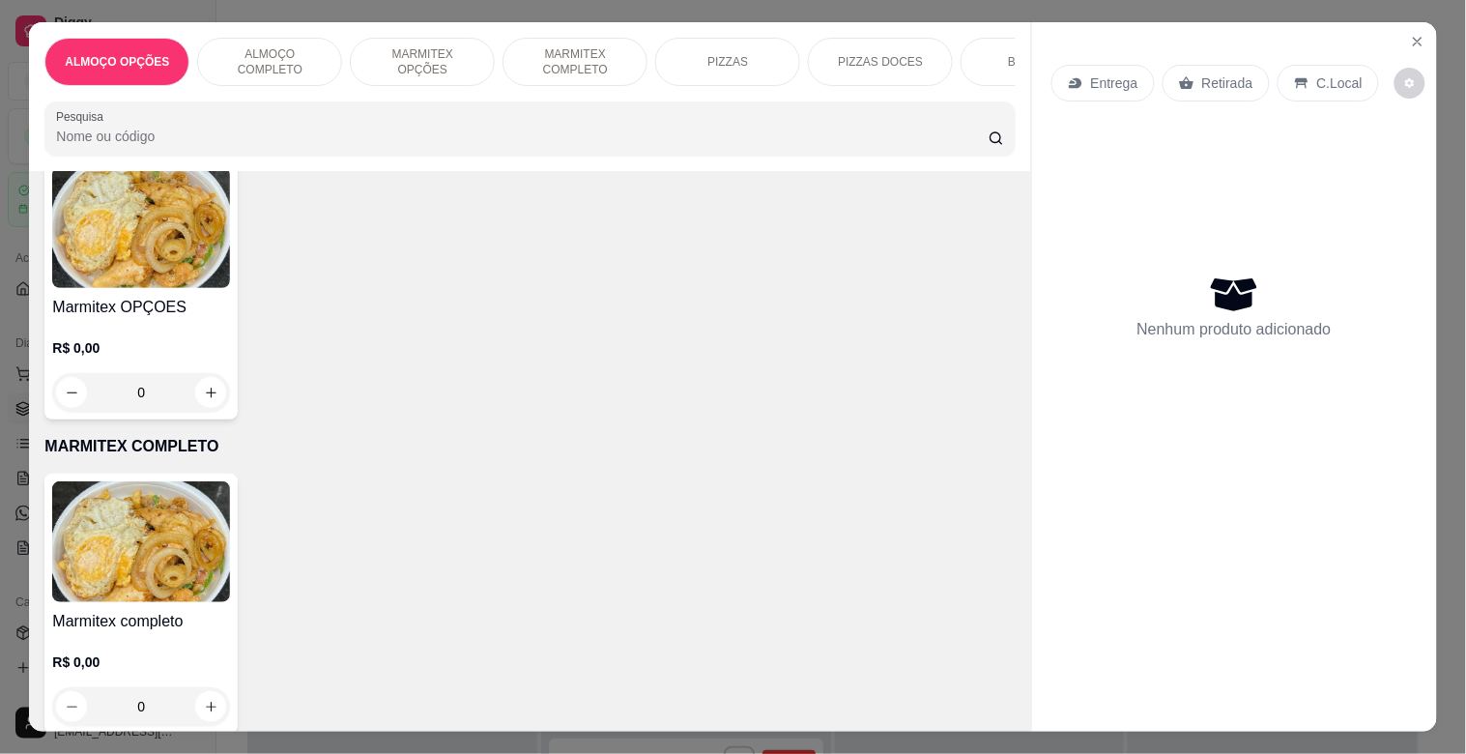
scroll to position [793, 0]
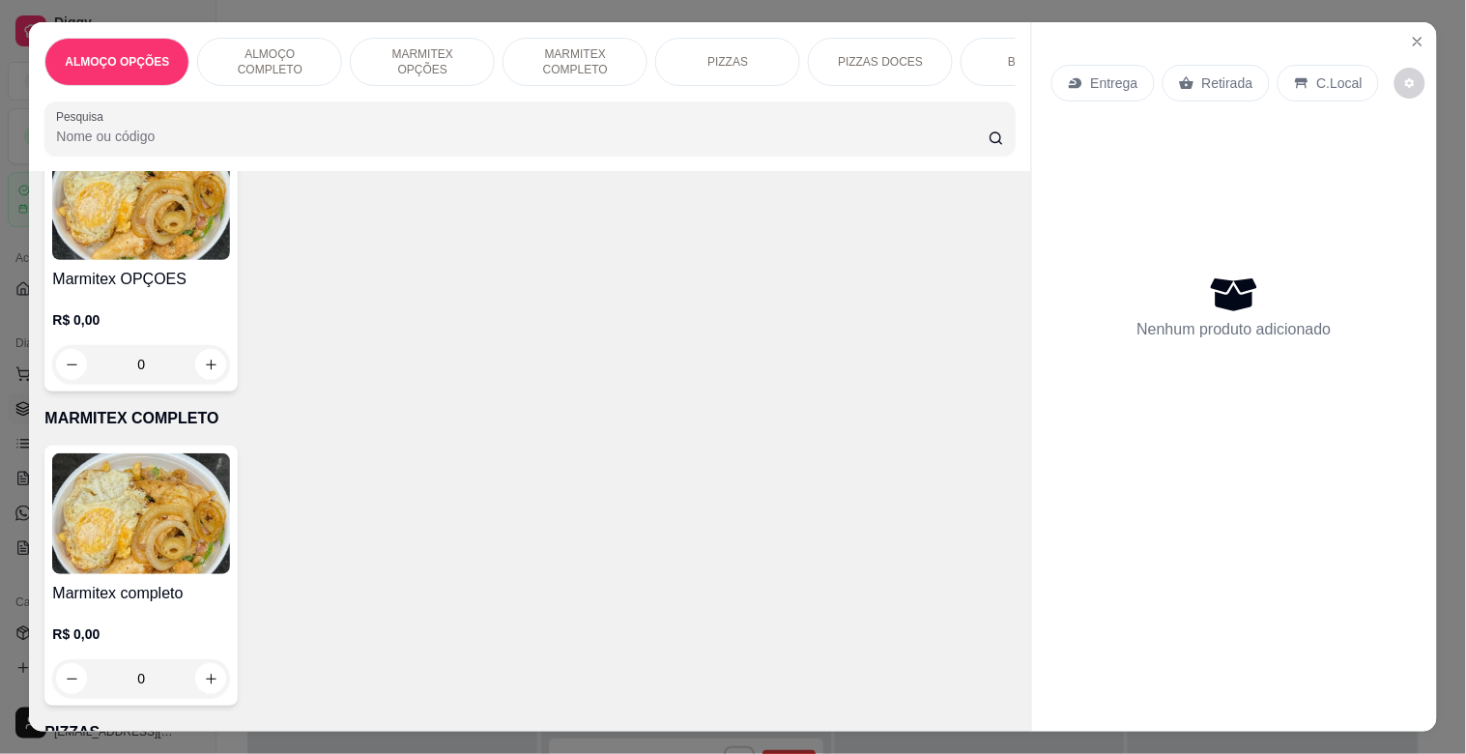
click at [148, 591] on h4 "Marmitex completo" at bounding box center [141, 593] width 178 height 23
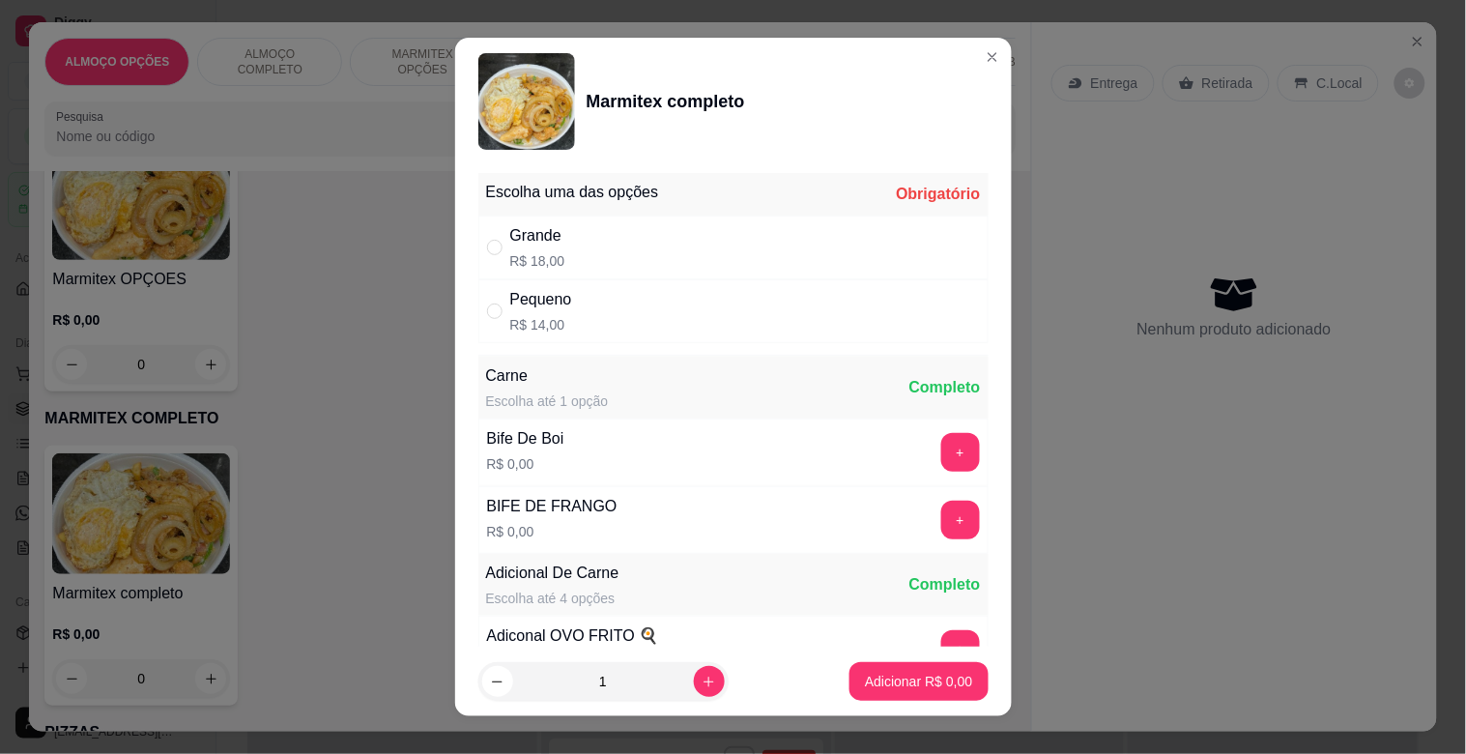
click at [648, 245] on div "Grande R$ 18,00" at bounding box center [733, 248] width 510 height 64
click at [941, 512] on button "+" at bounding box center [960, 521] width 38 height 38
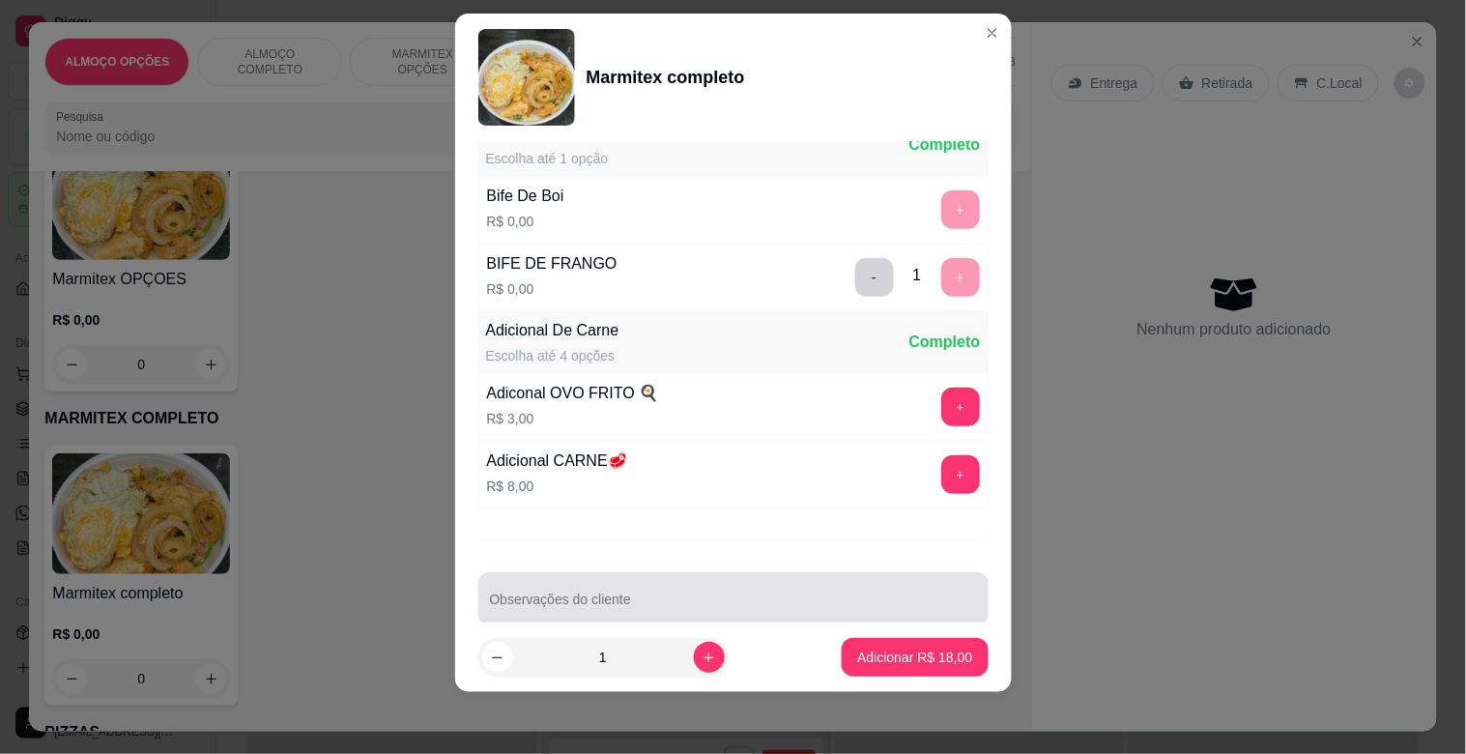
scroll to position [271, 0]
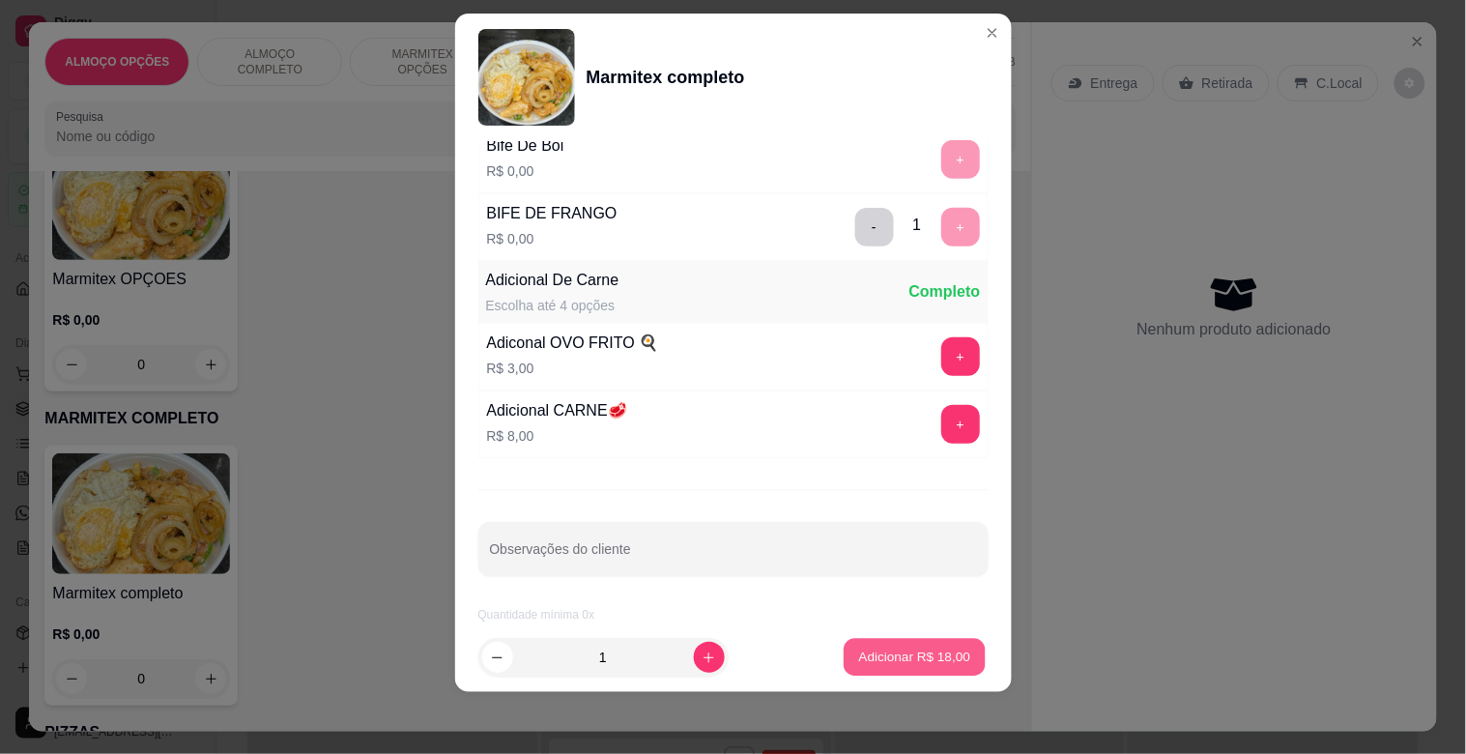
click at [925, 654] on p "Adicionar R$ 18,00" at bounding box center [915, 657] width 112 height 18
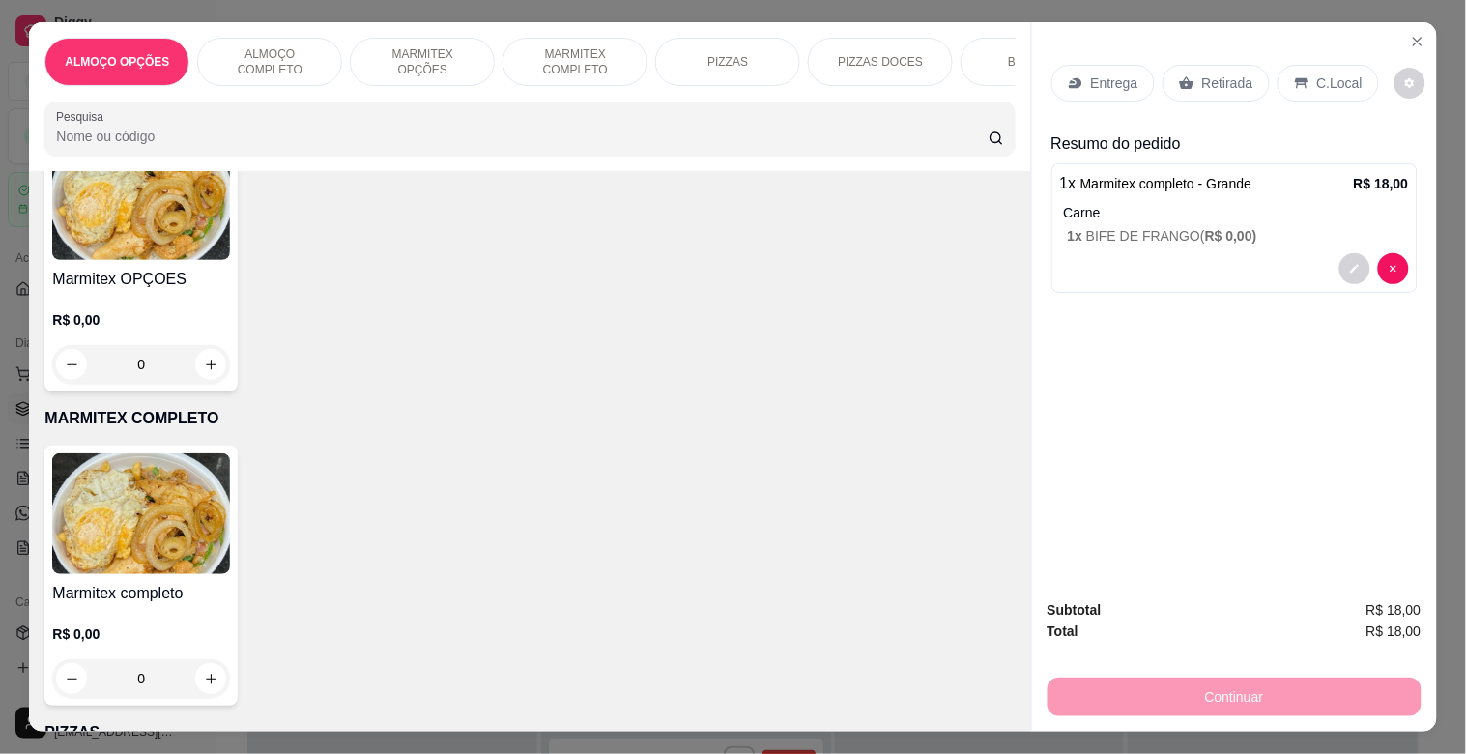
click at [1222, 73] on p "Retirada" at bounding box center [1227, 82] width 51 height 19
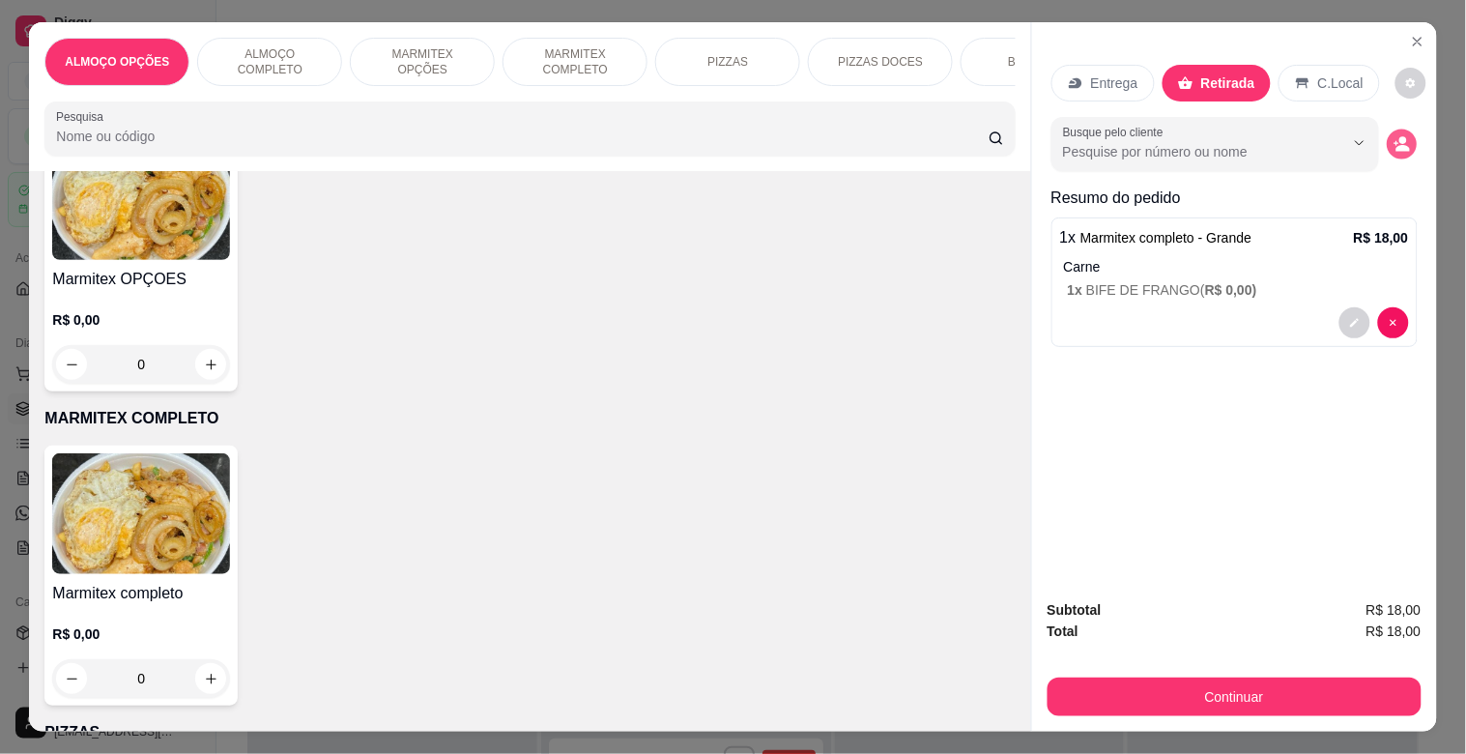
click at [1394, 137] on icon "decrease-product-quantity" at bounding box center [1402, 144] width 16 height 16
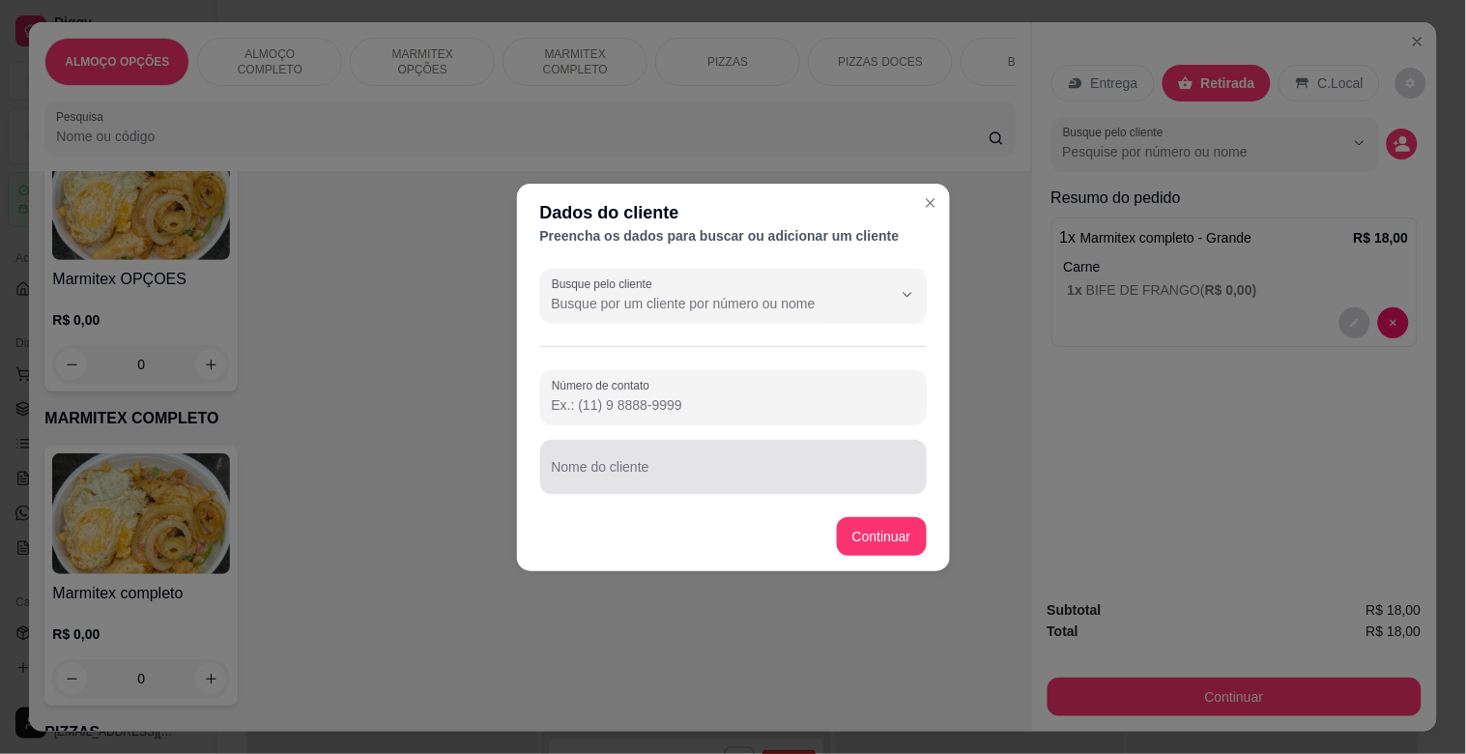
click at [672, 483] on input "Nome do cliente" at bounding box center [733, 474] width 363 height 19
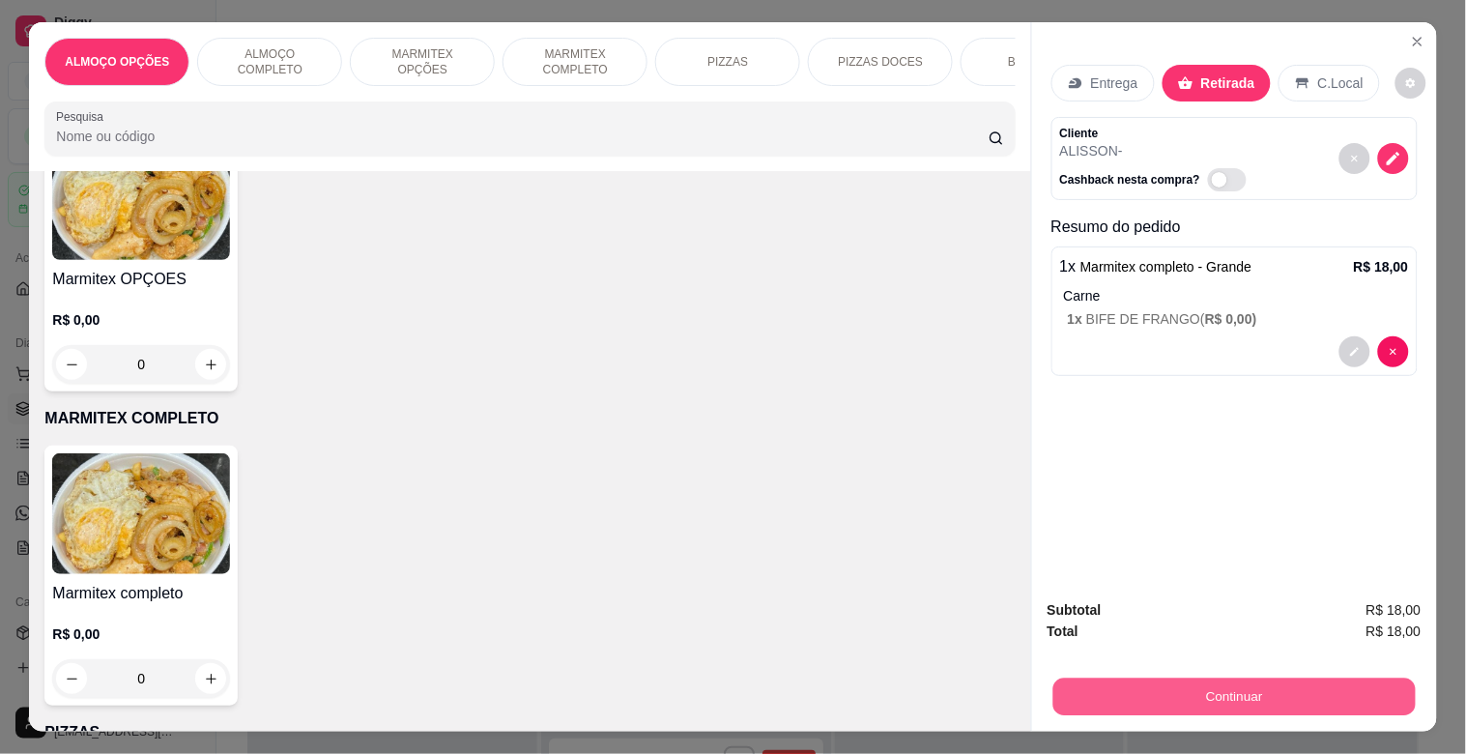
click at [1194, 693] on button "Continuar" at bounding box center [1233, 696] width 362 height 38
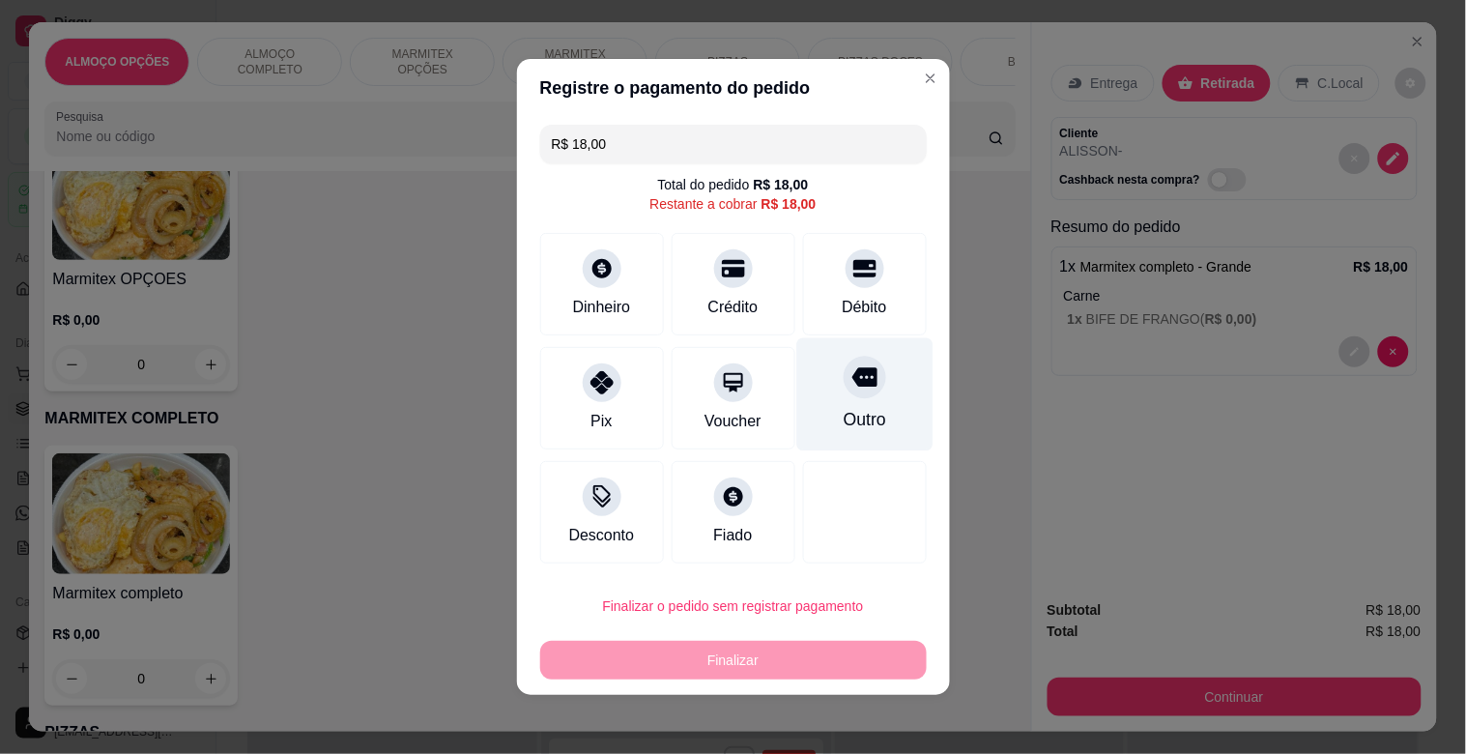
click at [842, 400] on div "Outro" at bounding box center [864, 394] width 136 height 113
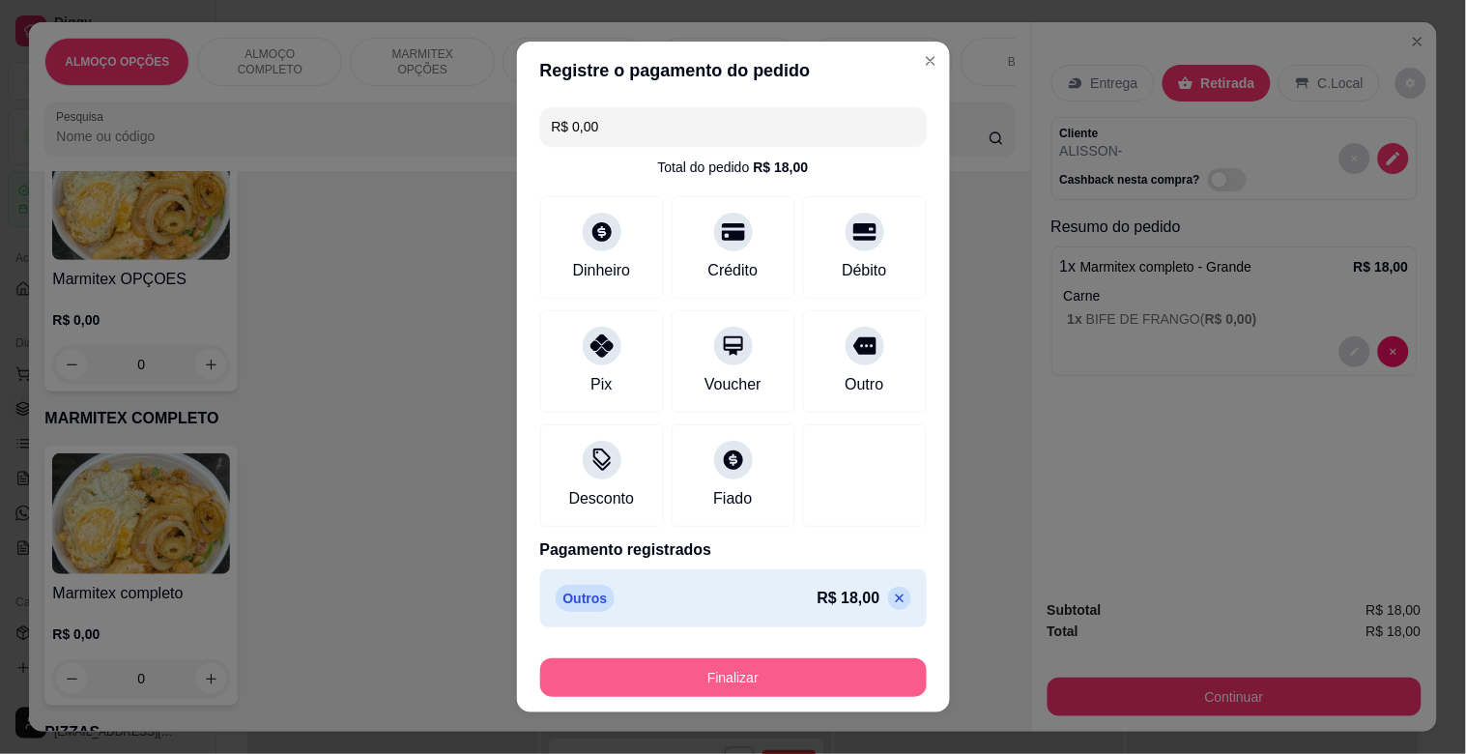
click at [679, 672] on button "Finalizar" at bounding box center [733, 677] width 387 height 39
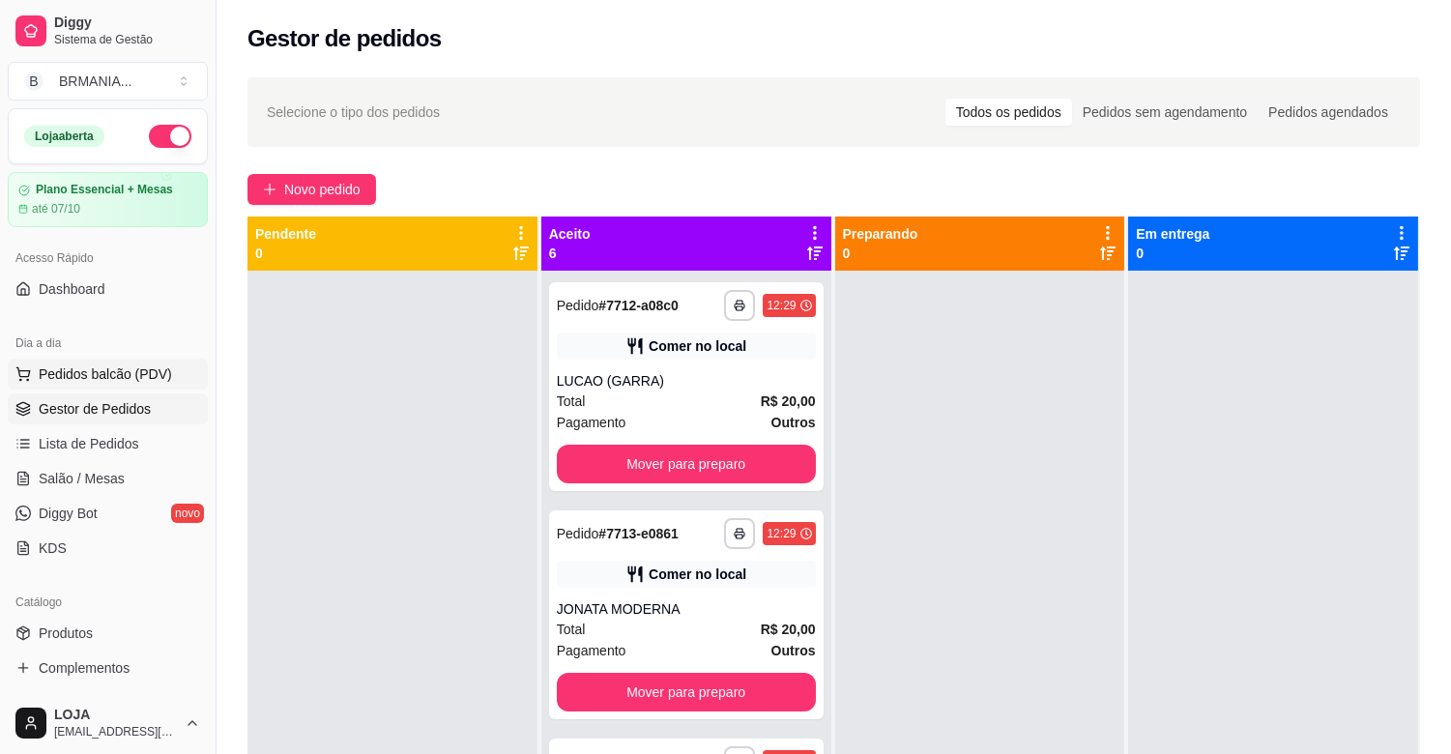
click at [61, 375] on span "Pedidos balcão (PDV)" at bounding box center [105, 373] width 133 height 19
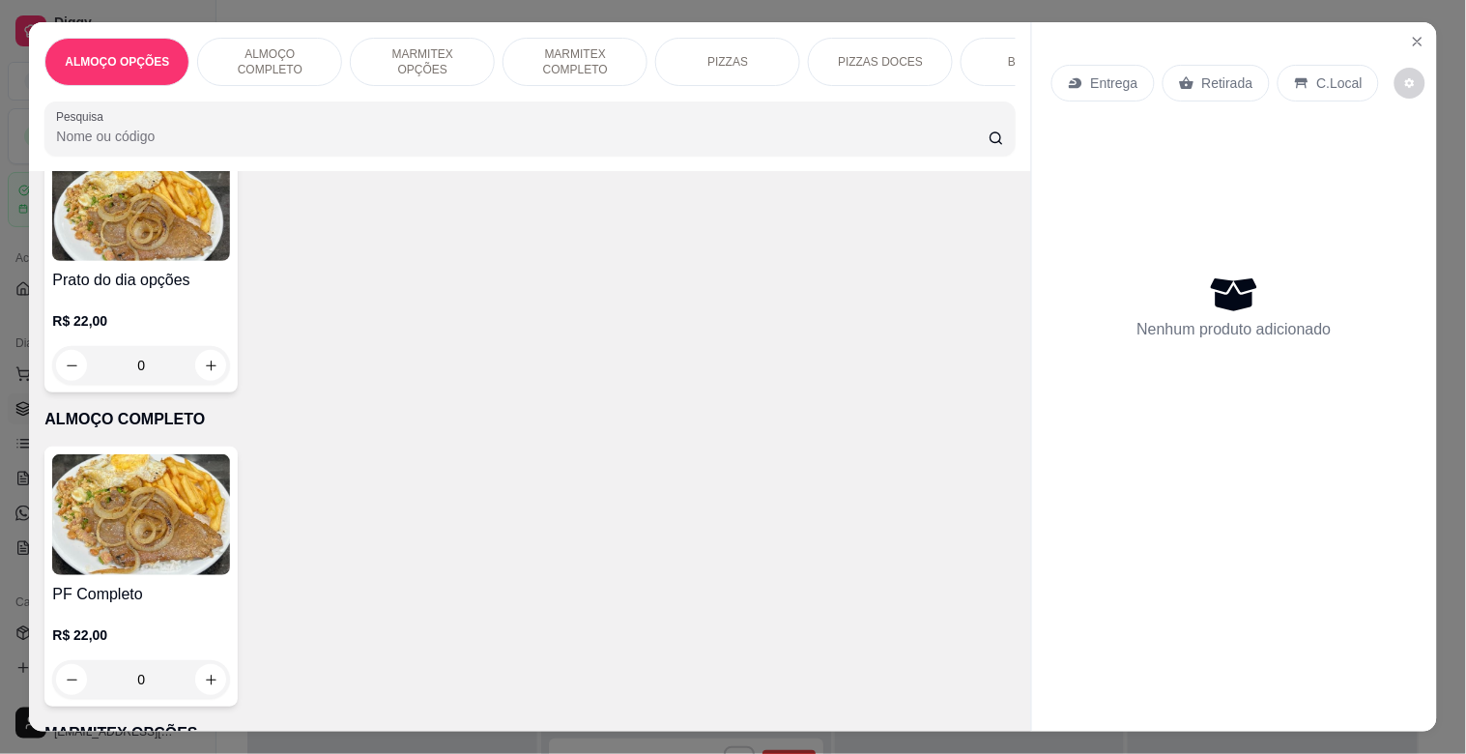
scroll to position [301, 0]
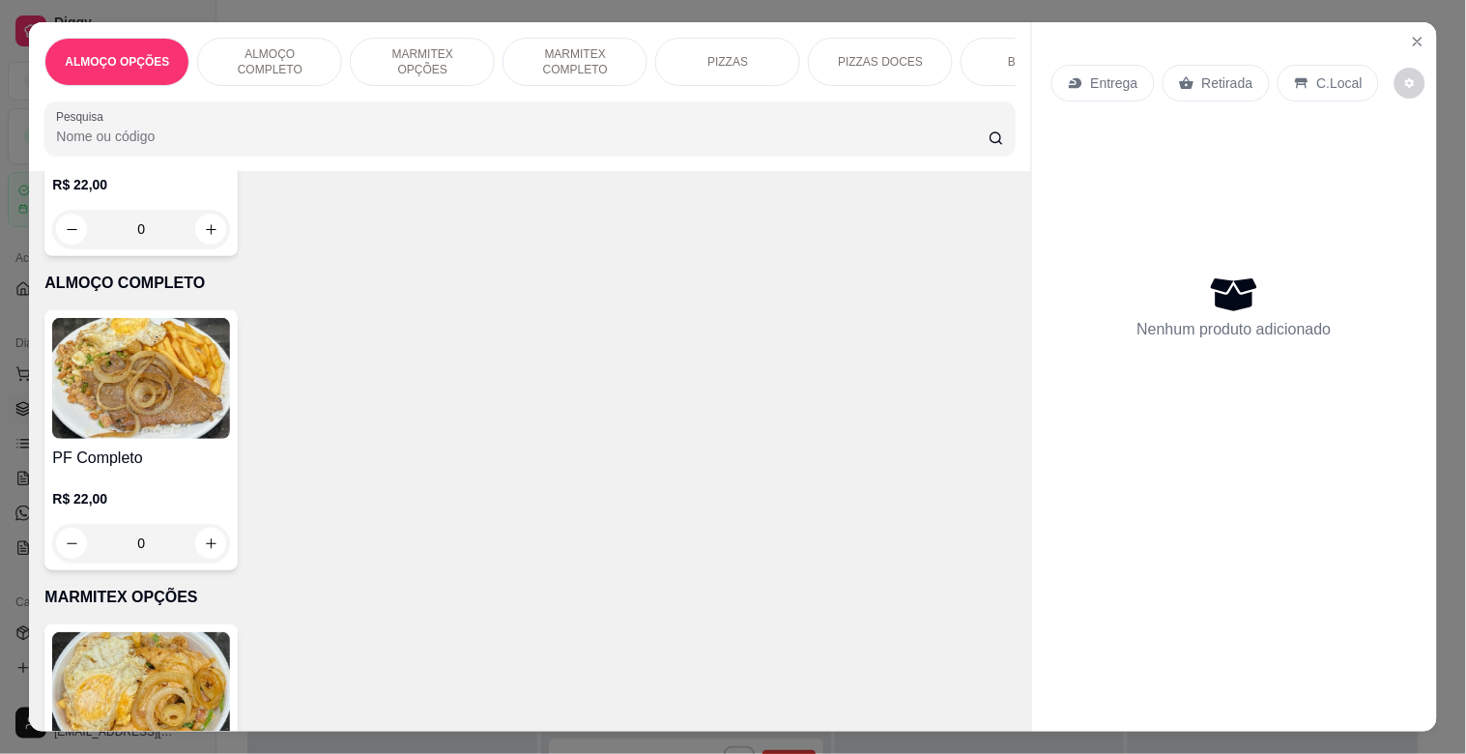
click at [141, 505] on p "R$ 22,00" at bounding box center [141, 498] width 178 height 19
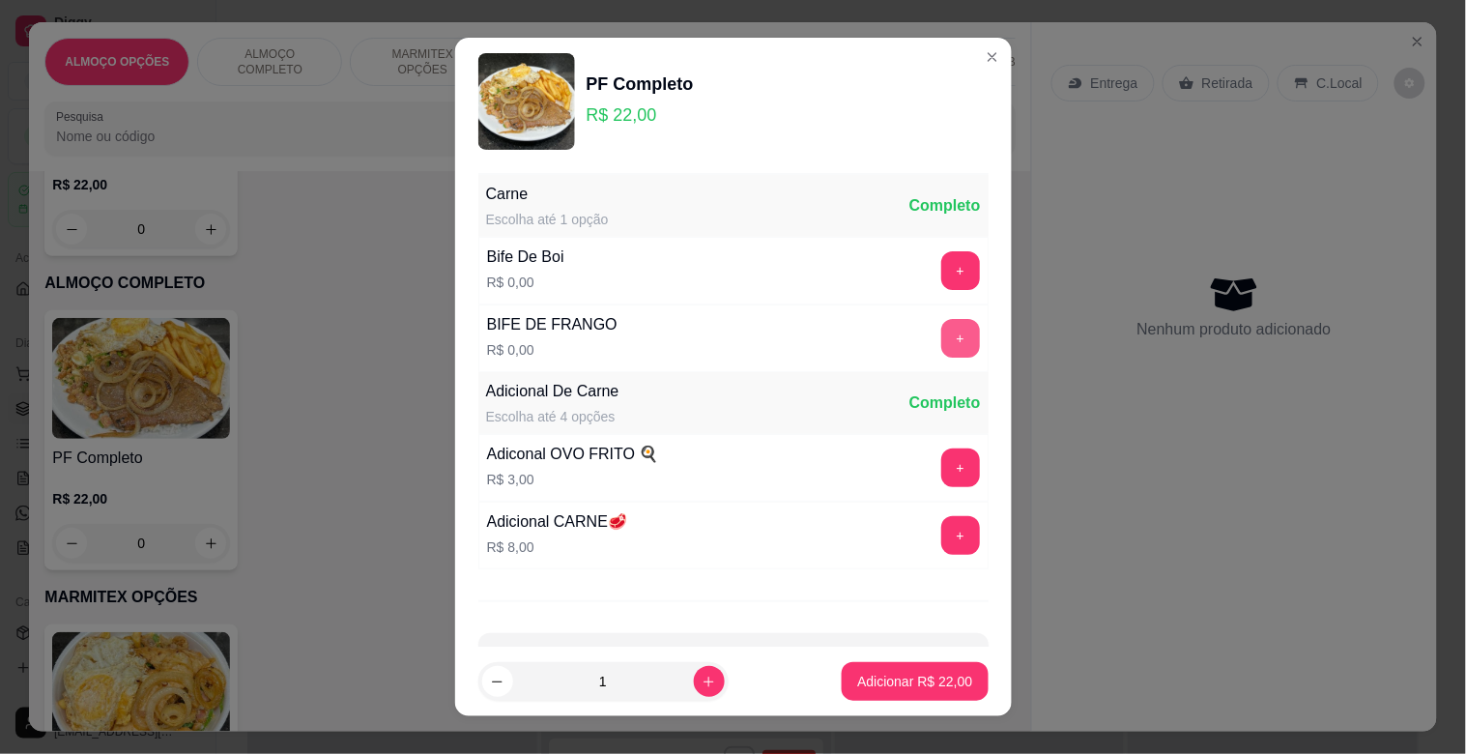
click at [941, 335] on button "+" at bounding box center [960, 338] width 39 height 39
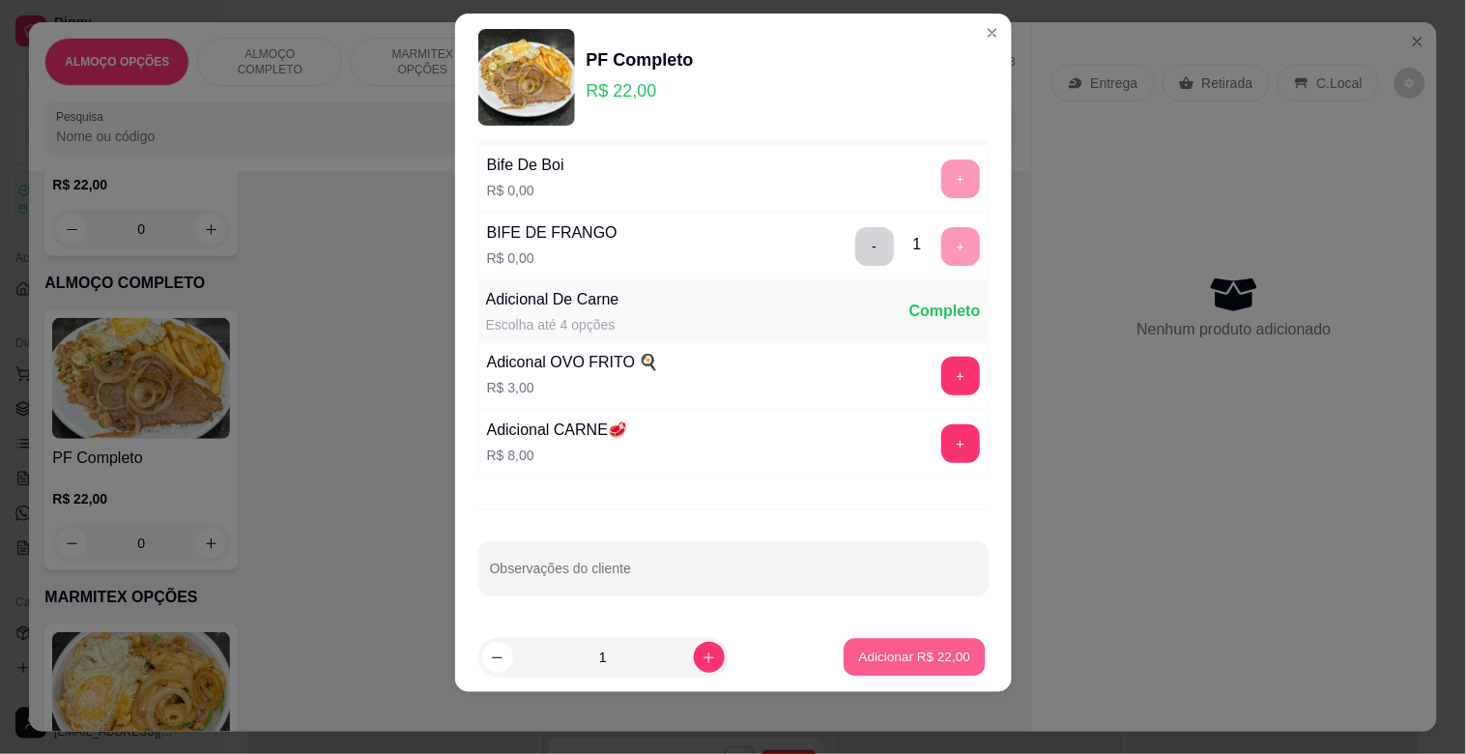
click at [912, 661] on p "Adicionar R$ 22,00" at bounding box center [915, 657] width 112 height 18
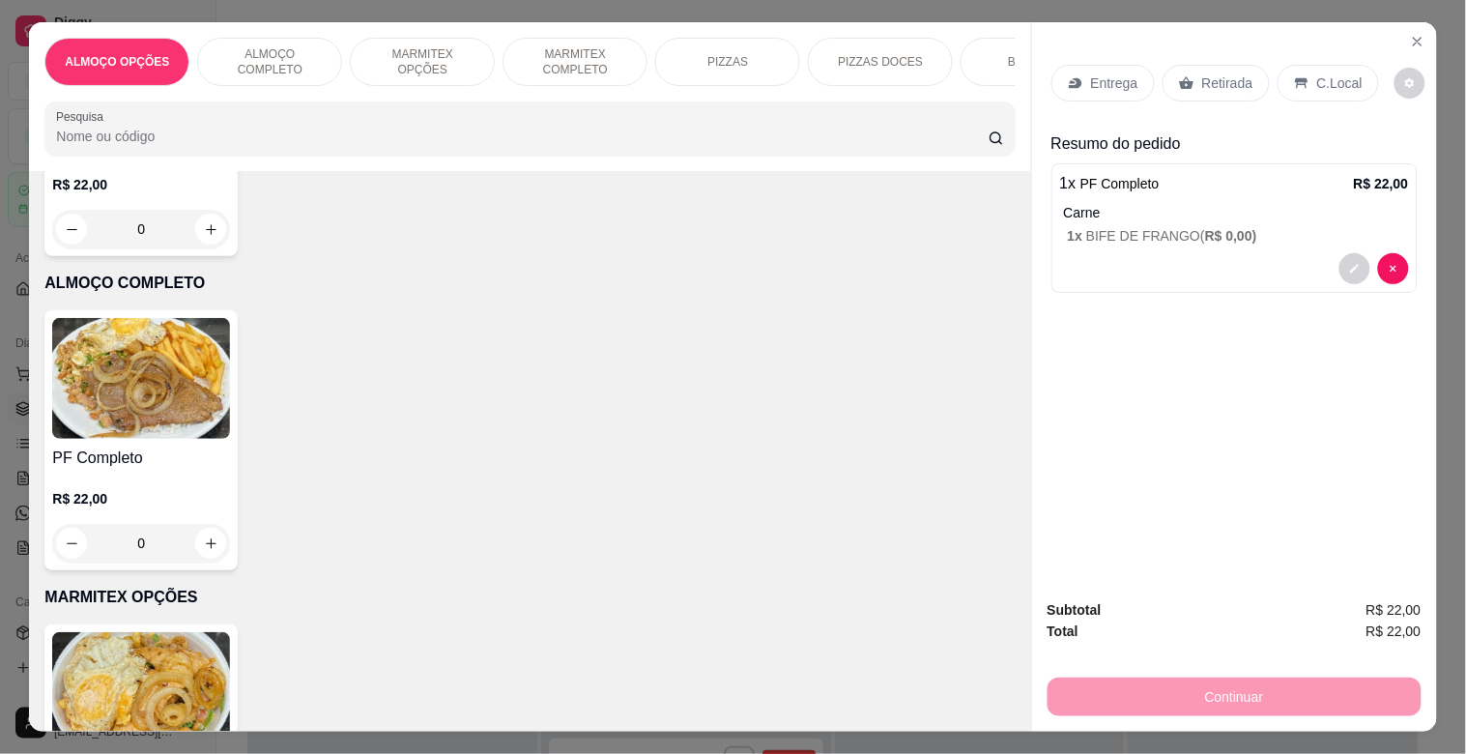
click at [1295, 78] on icon at bounding box center [1301, 83] width 13 height 11
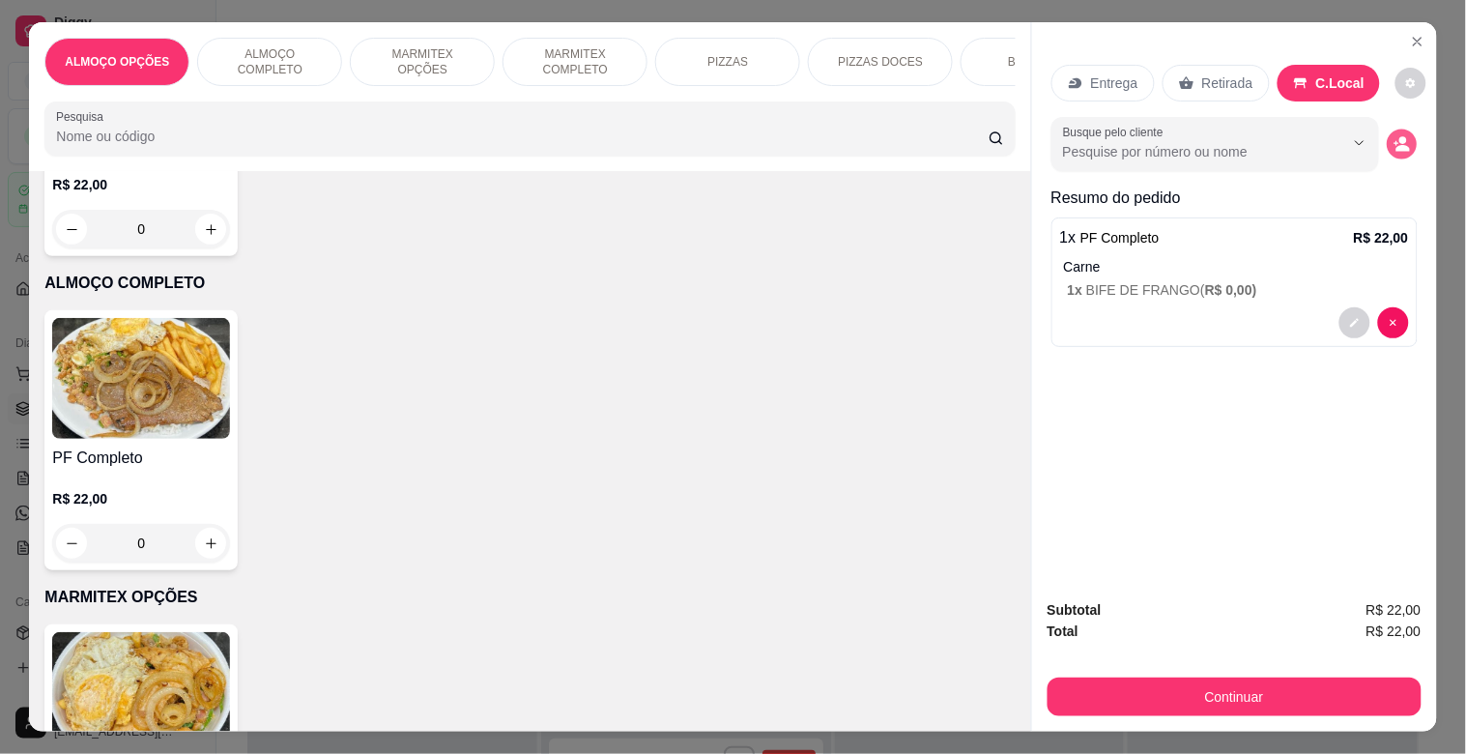
click at [1399, 137] on circle "decrease-product-quantity" at bounding box center [1403, 141] width 8 height 8
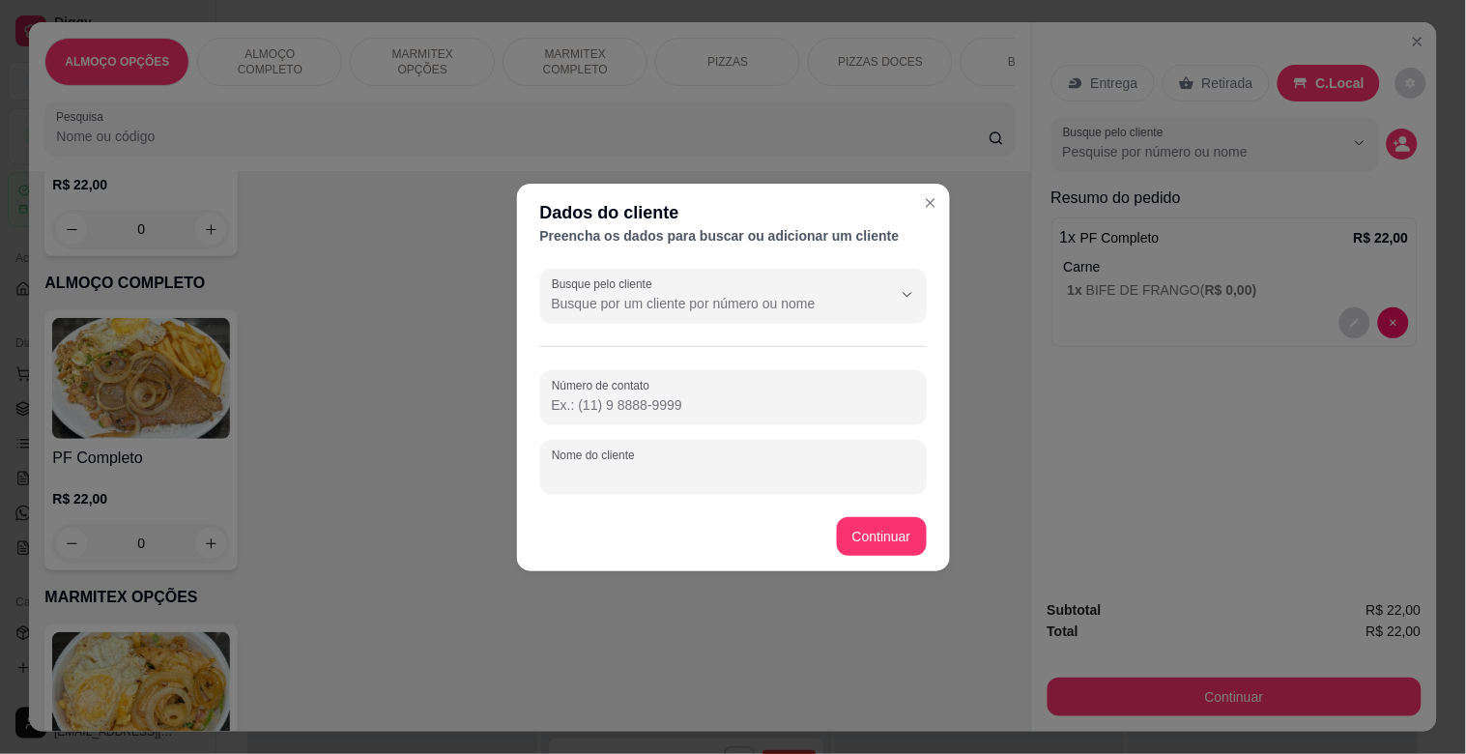
click at [632, 479] on input "Nome do cliente" at bounding box center [733, 474] width 363 height 19
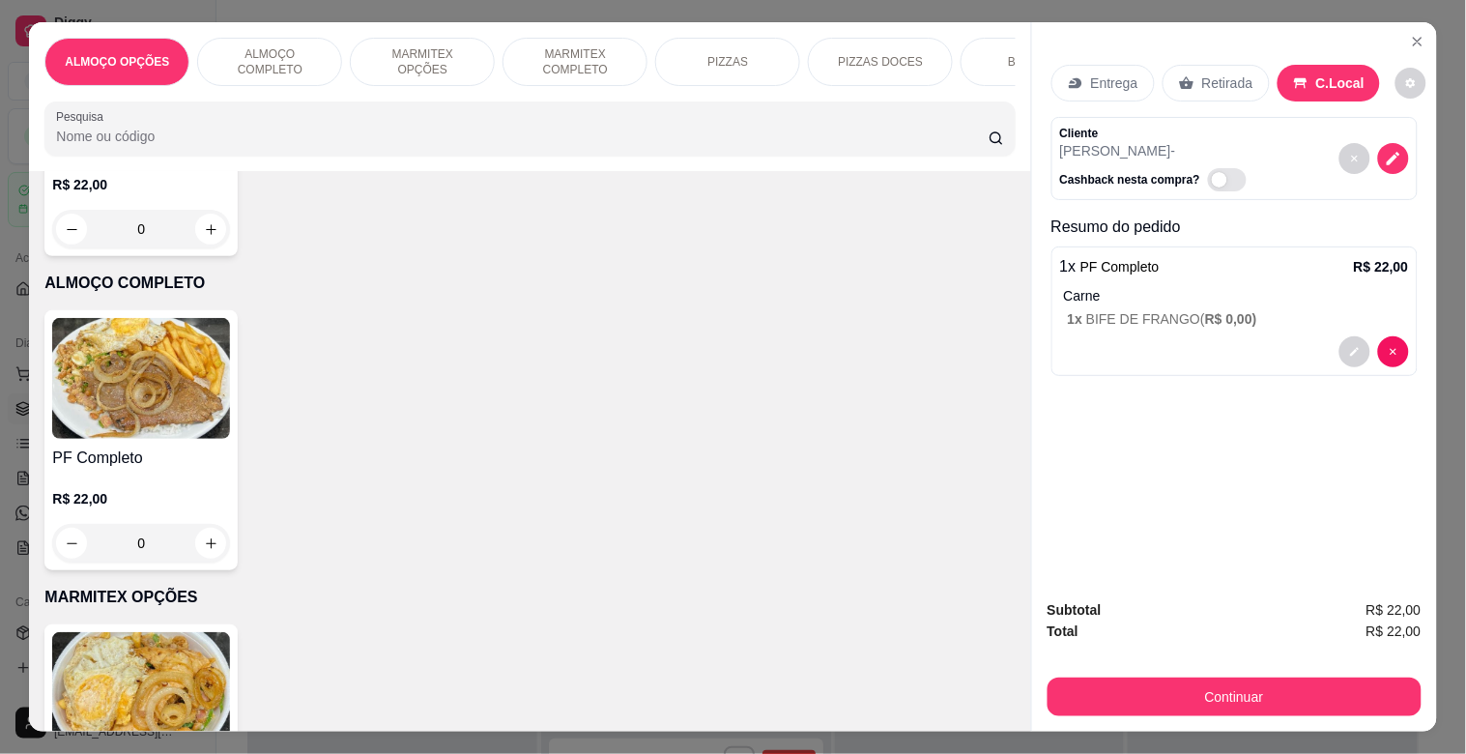
click at [1317, 711] on div "Subtotal R$ 22,00 Total R$ 22,00 Continuar" at bounding box center [1234, 658] width 405 height 148
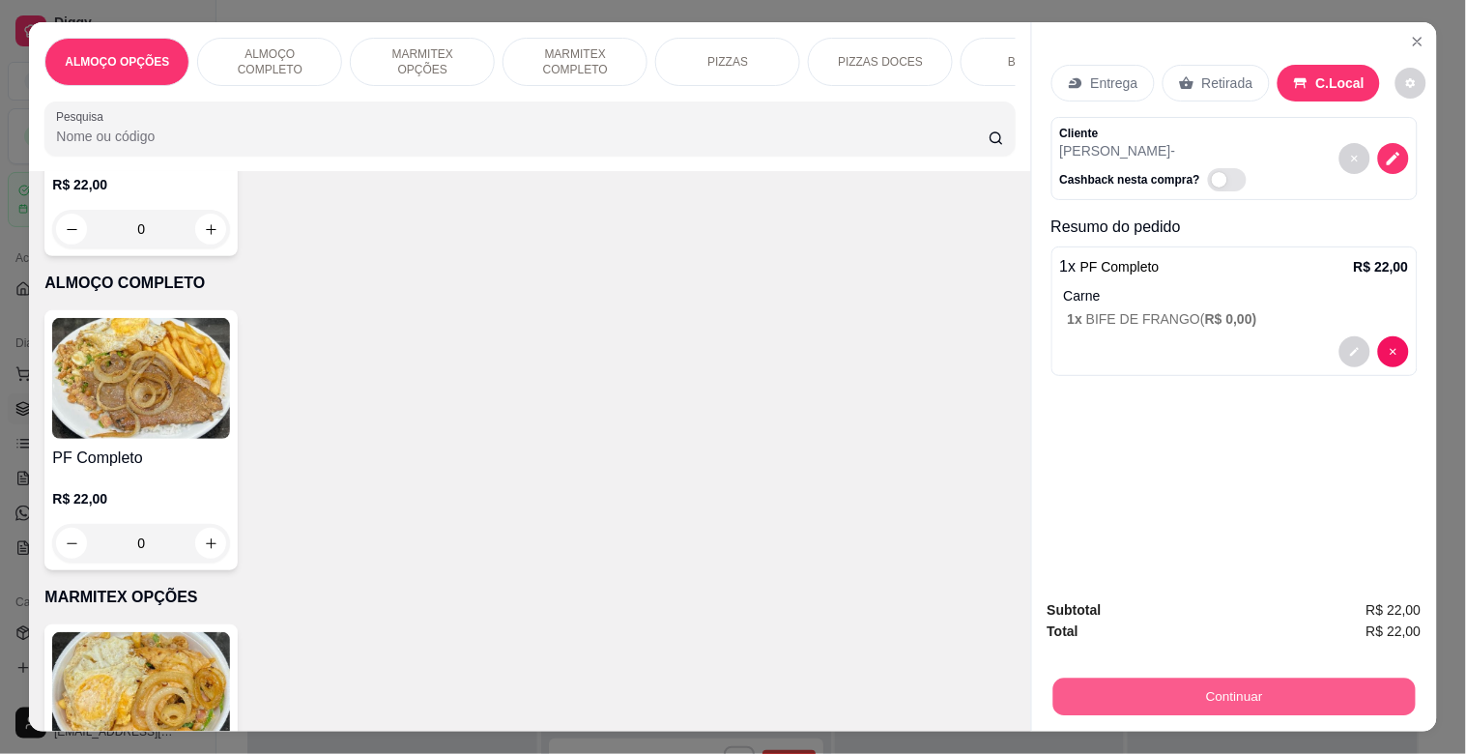
click at [1318, 694] on button "Continuar" at bounding box center [1233, 696] width 362 height 38
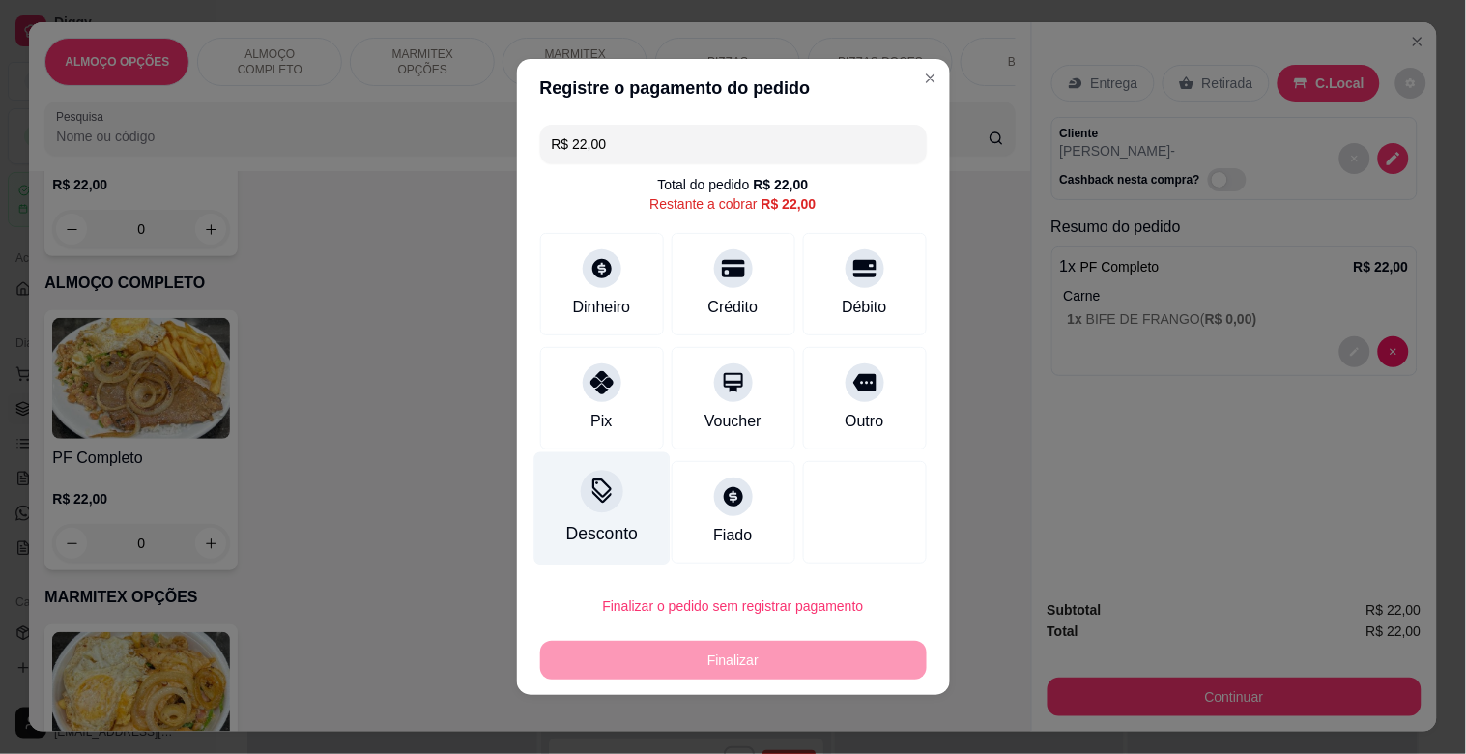
click at [566, 498] on div "Desconto" at bounding box center [601, 508] width 136 height 113
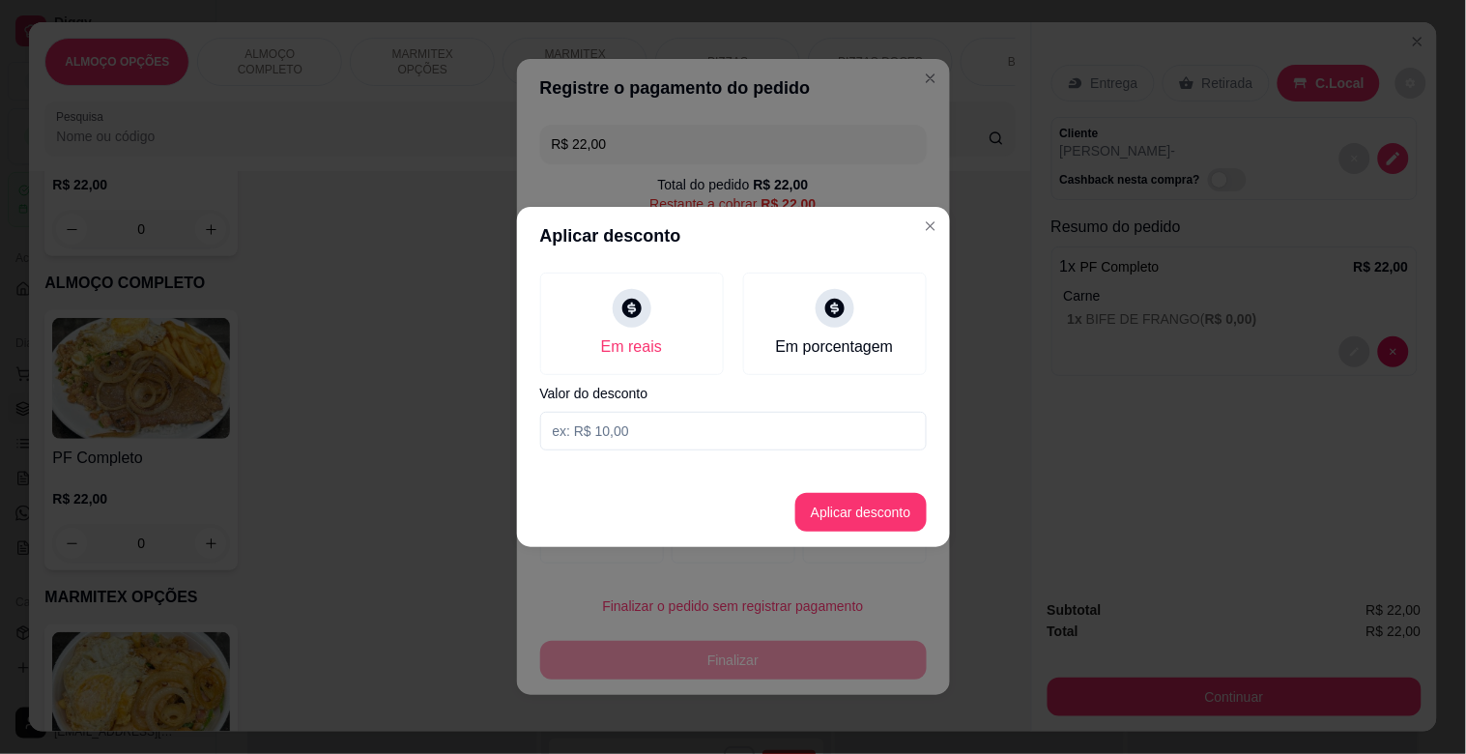
click at [625, 428] on input at bounding box center [733, 431] width 387 height 39
click at [863, 507] on button "Aplicar desconto" at bounding box center [860, 512] width 131 height 39
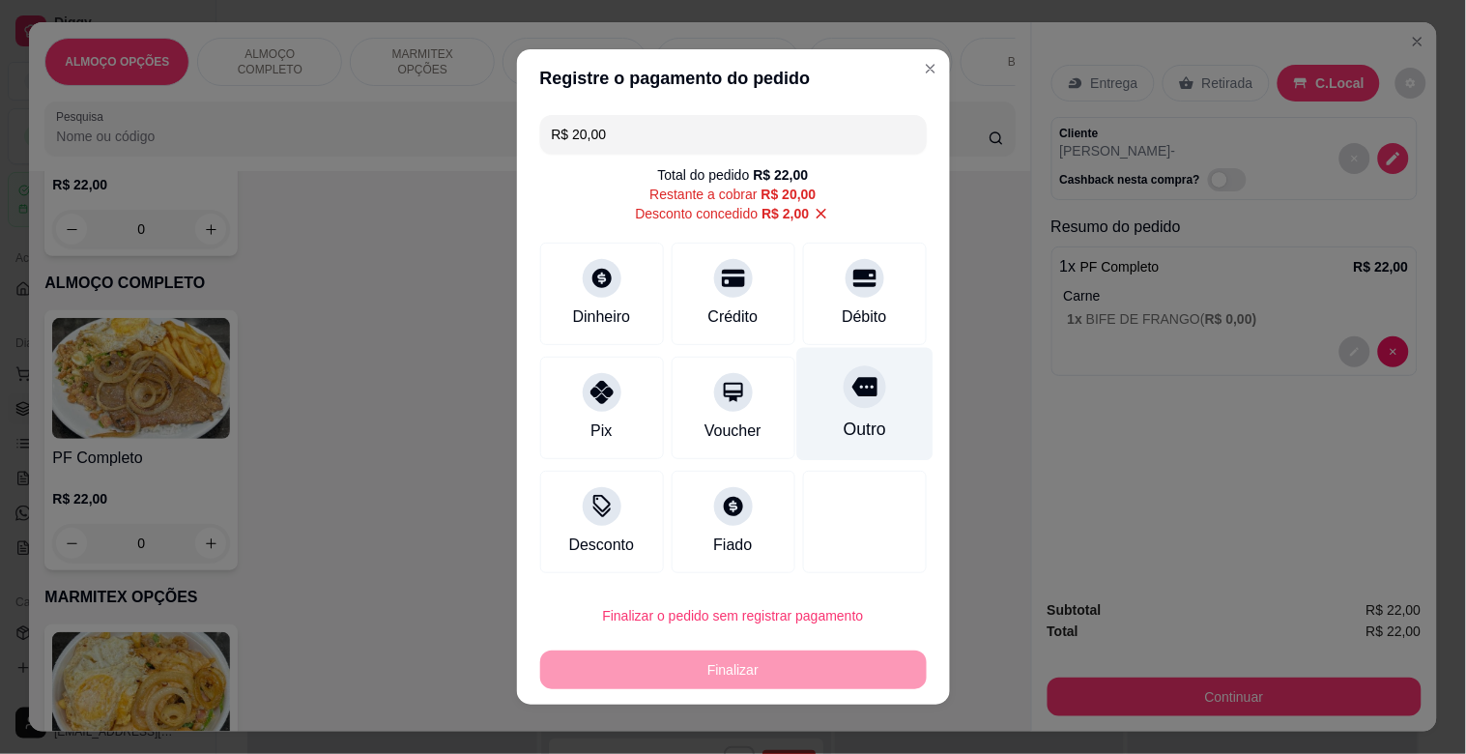
click at [851, 388] on icon at bounding box center [863, 387] width 25 height 19
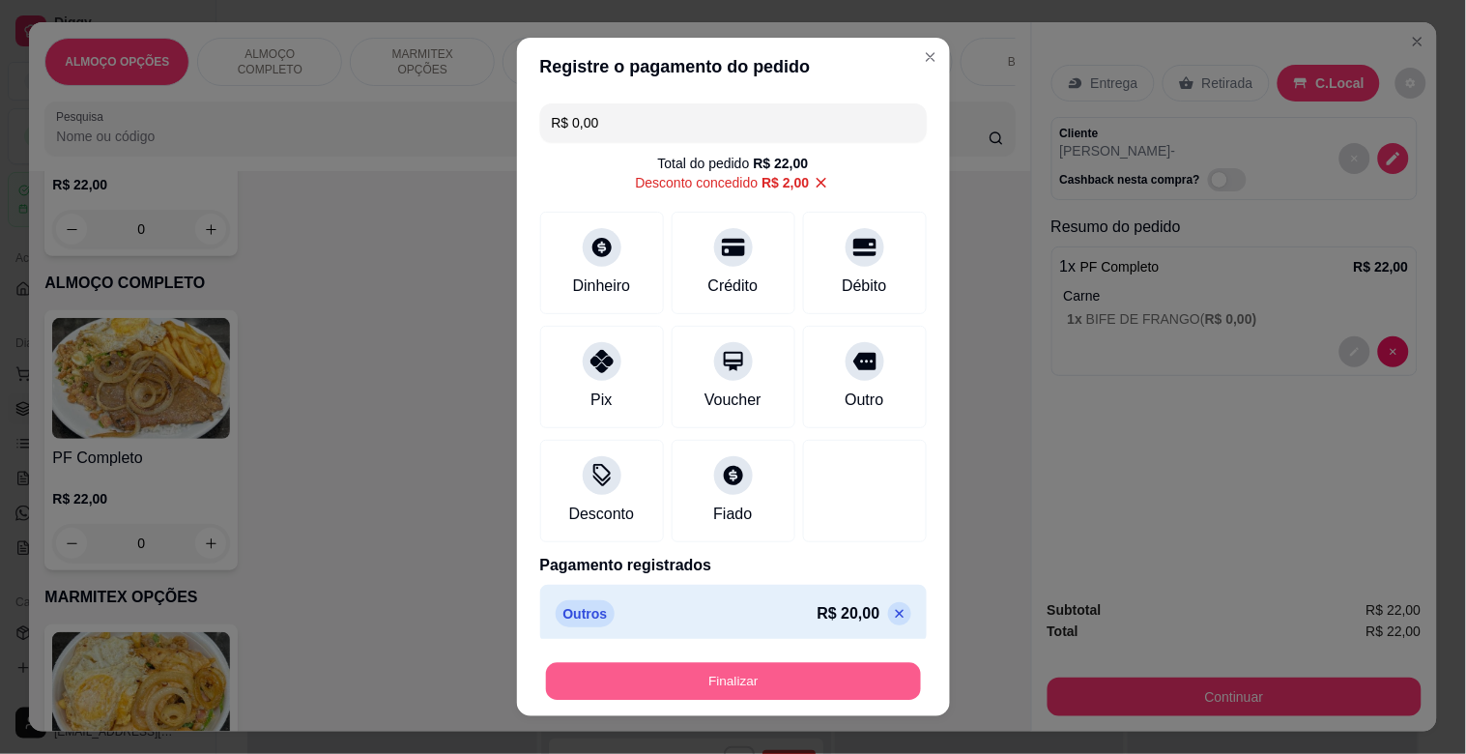
click at [713, 680] on button "Finalizar" at bounding box center [733, 682] width 375 height 38
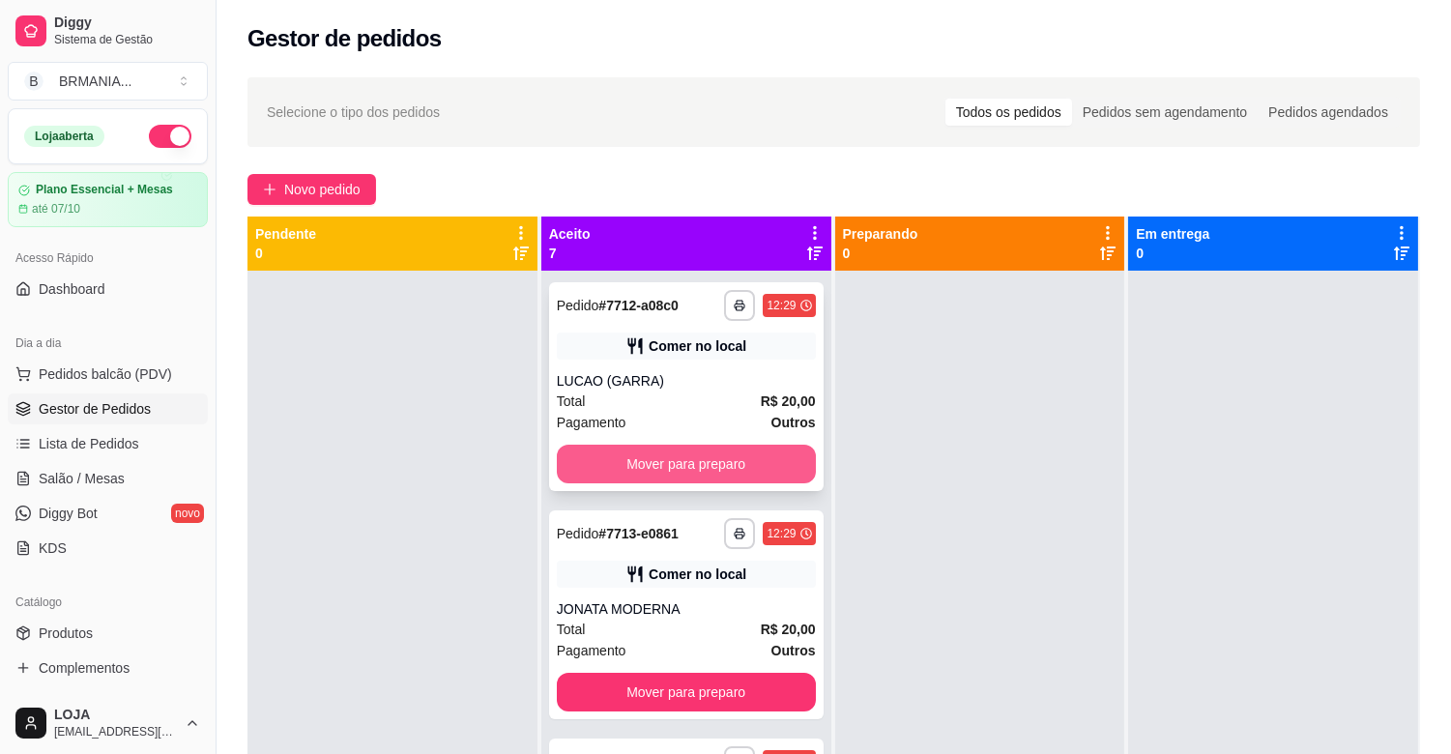
click at [673, 468] on button "Mover para preparo" at bounding box center [686, 464] width 259 height 39
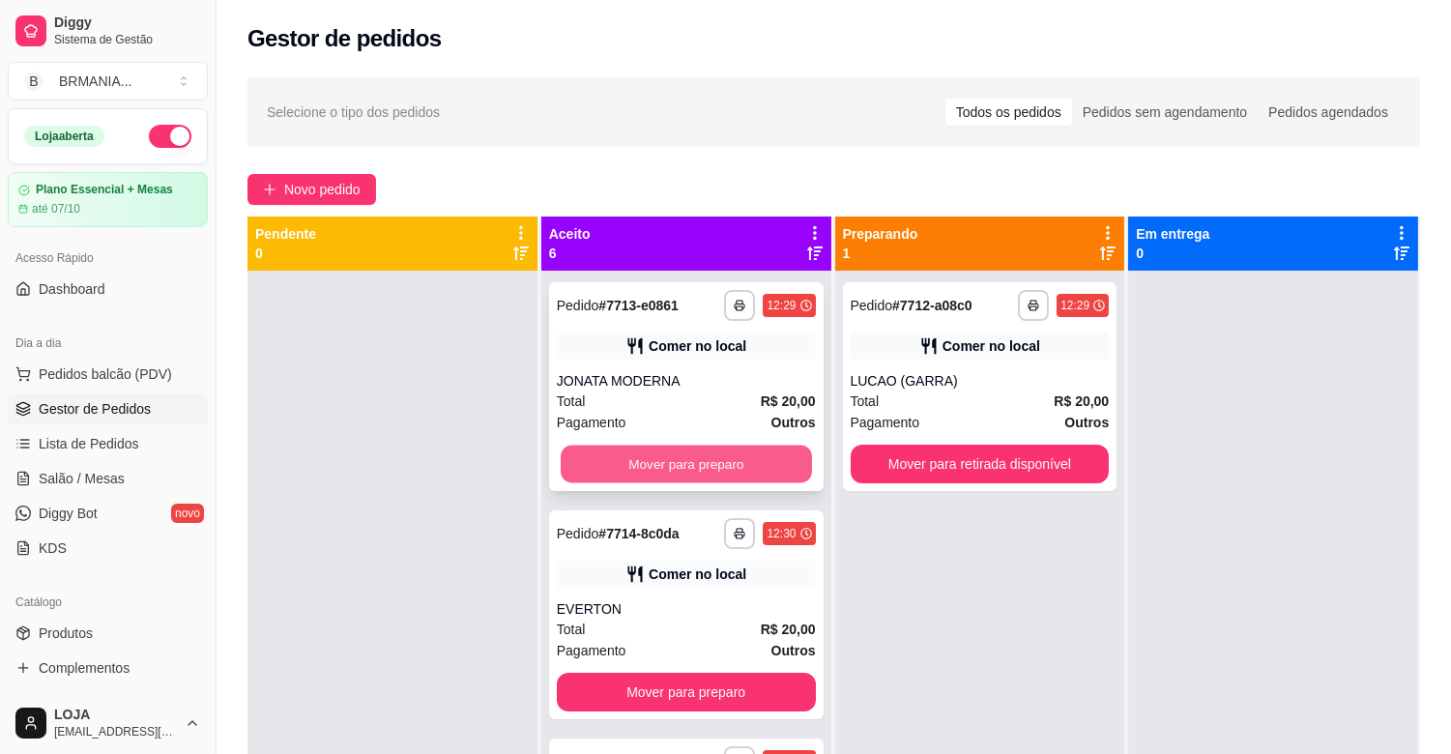
click at [675, 467] on button "Mover para preparo" at bounding box center [686, 465] width 251 height 38
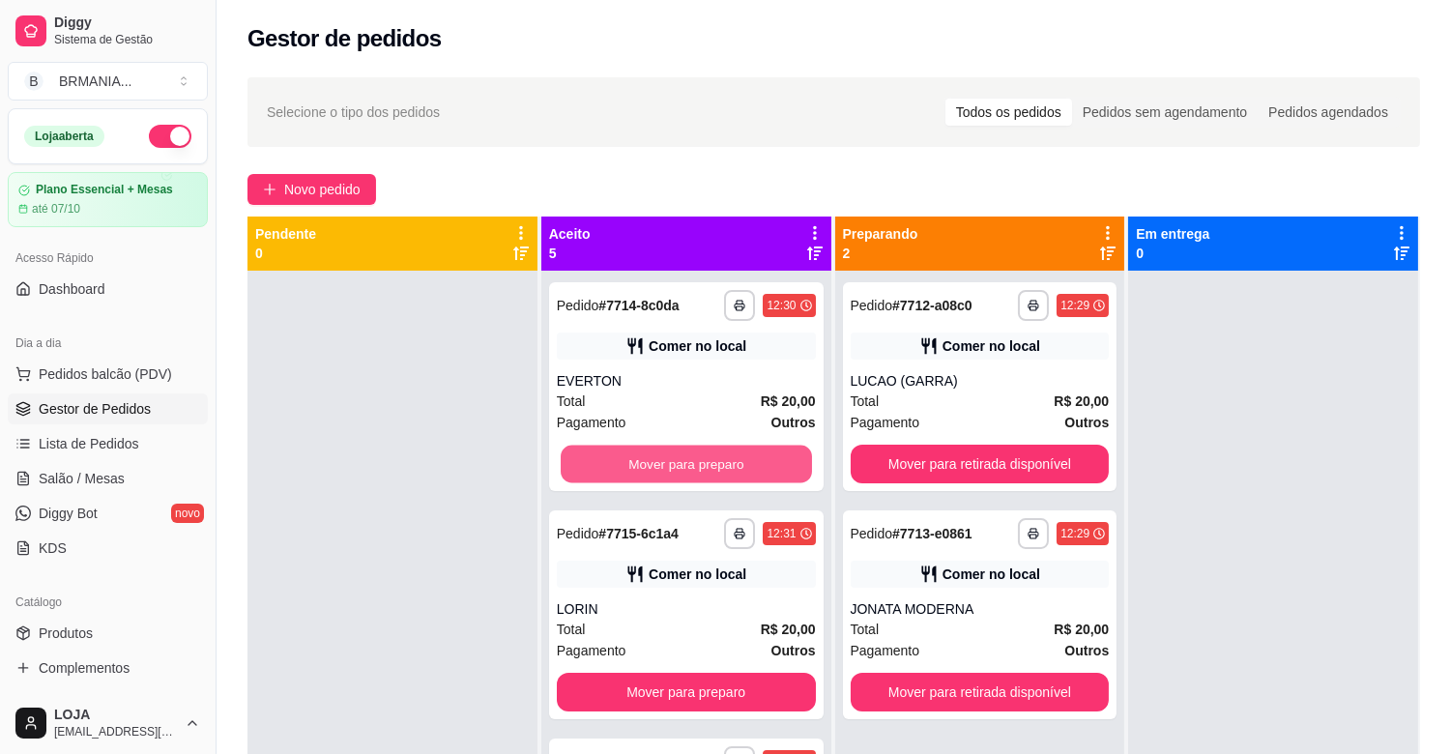
click at [677, 466] on button "Mover para preparo" at bounding box center [686, 465] width 251 height 38
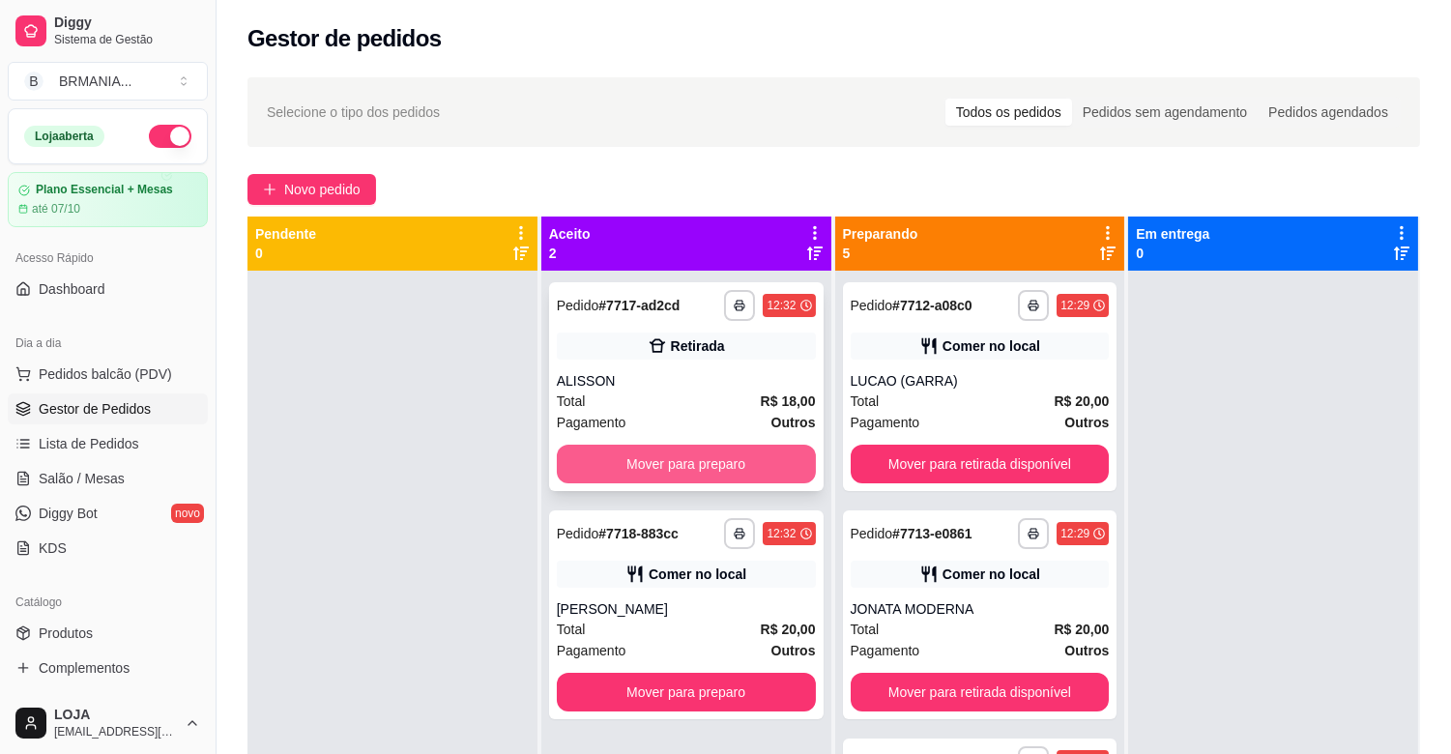
click at [681, 466] on button "Mover para preparo" at bounding box center [686, 464] width 259 height 39
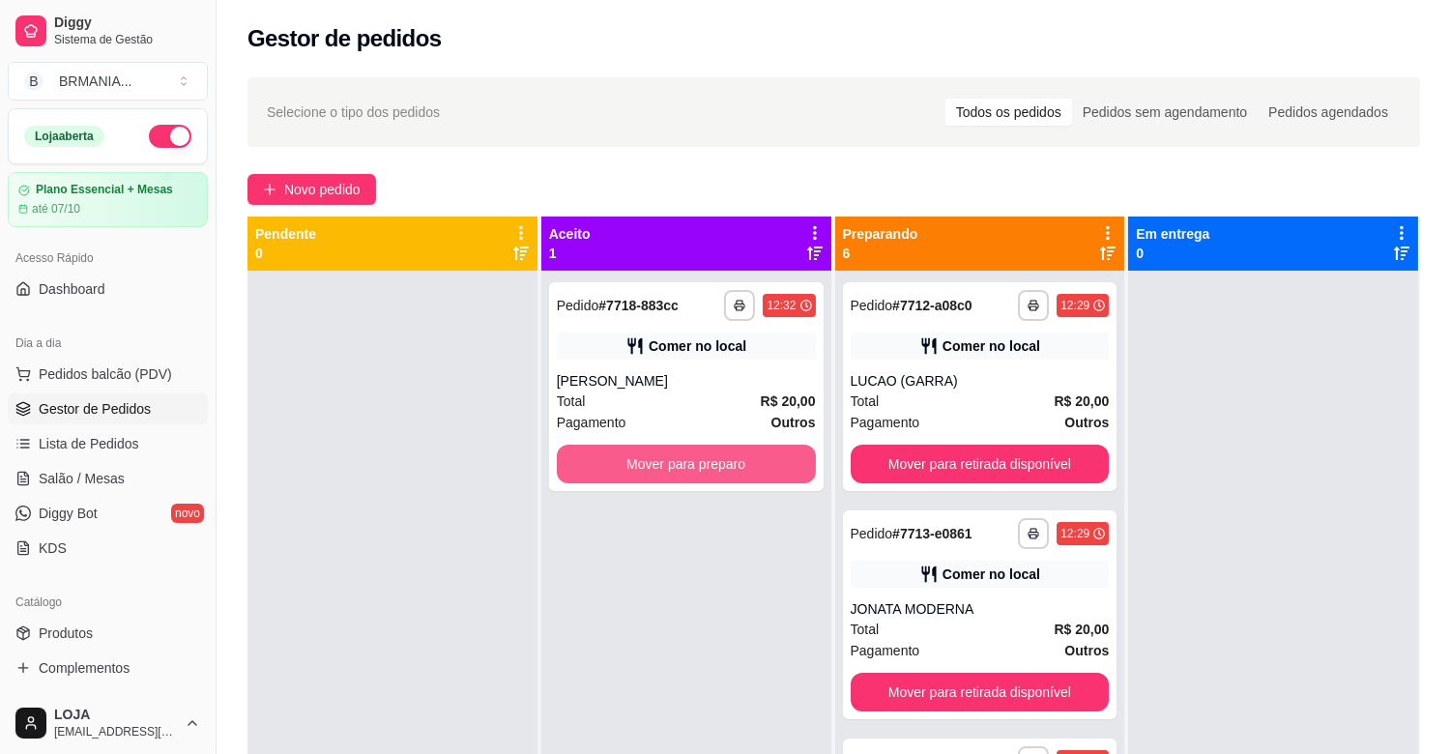
click at [681, 466] on button "Mover para preparo" at bounding box center [686, 464] width 259 height 39
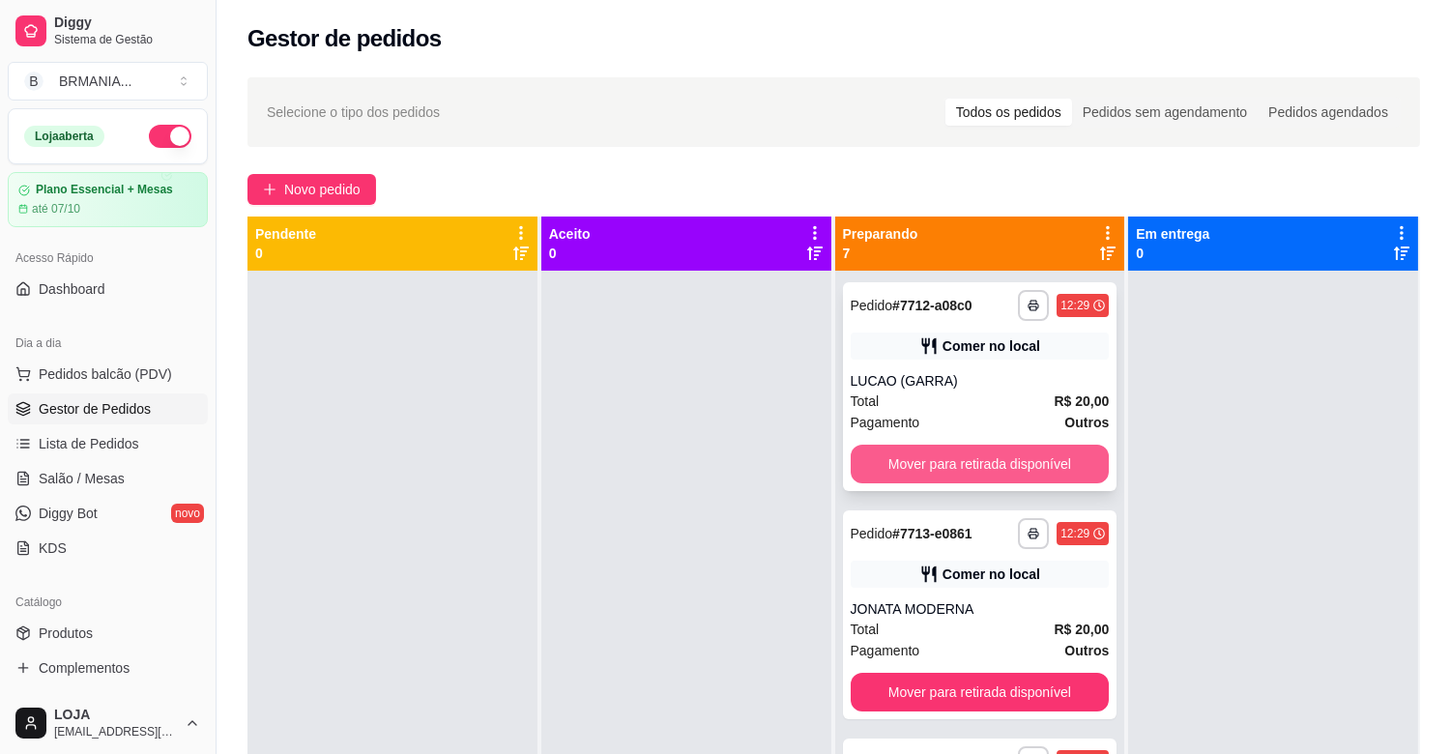
click at [936, 458] on button "Mover para retirada disponível" at bounding box center [979, 464] width 259 height 39
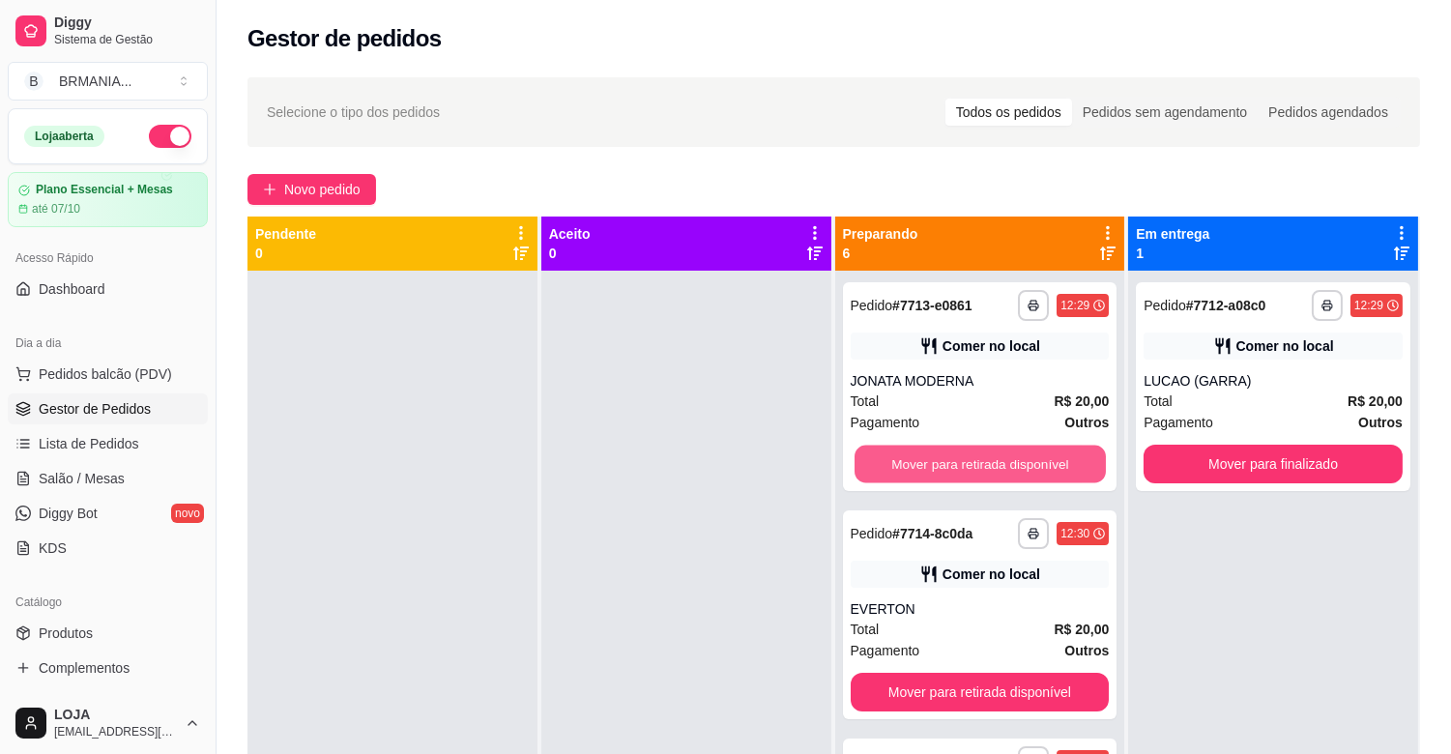
click at [936, 458] on button "Mover para retirada disponível" at bounding box center [979, 465] width 251 height 38
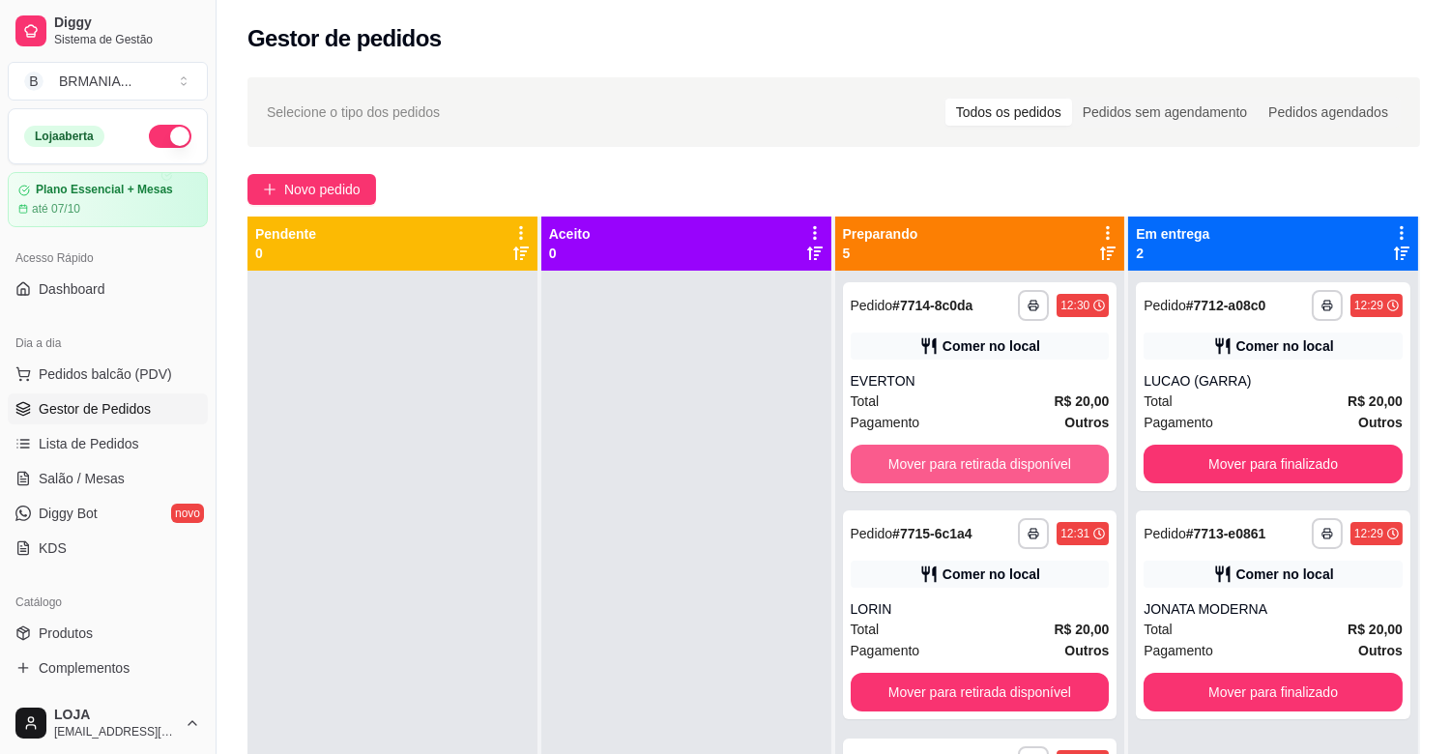
click at [936, 458] on button "Mover para retirada disponível" at bounding box center [979, 464] width 259 height 39
click at [936, 458] on button "Mover para retirada disponível" at bounding box center [979, 465] width 251 height 38
click at [936, 458] on button "Mover para retirada disponível" at bounding box center [979, 464] width 259 height 39
click at [936, 458] on button "Mover para retirada disponível" at bounding box center [979, 465] width 251 height 38
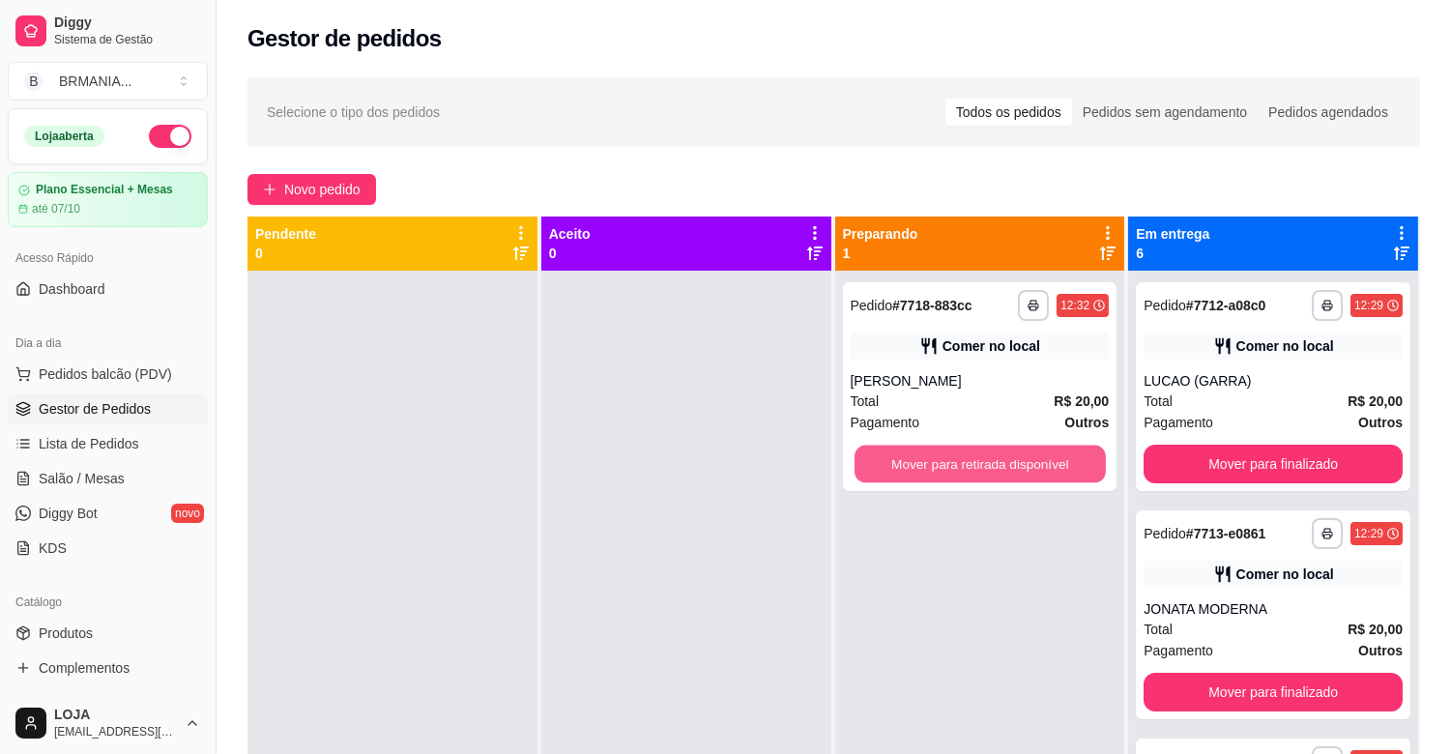
click at [936, 458] on button "Mover para retirada disponível" at bounding box center [979, 465] width 251 height 38
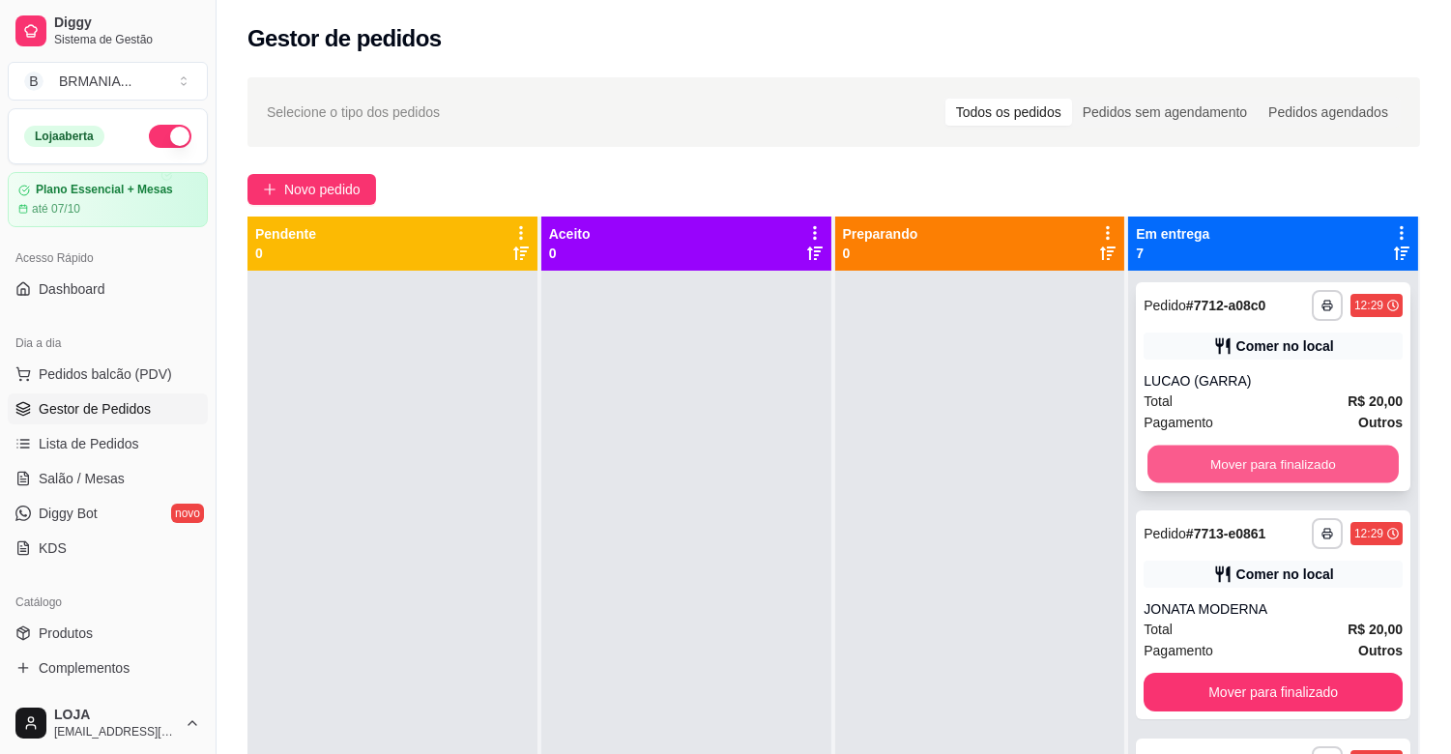
click at [1229, 456] on button "Mover para finalizado" at bounding box center [1272, 465] width 251 height 38
click at [1229, 456] on div "Mover para finalizado" at bounding box center [1272, 464] width 259 height 39
click at [1231, 460] on button "Mover para finalizado" at bounding box center [1272, 465] width 251 height 38
click at [1231, 460] on button "Mover para finalizado" at bounding box center [1272, 464] width 259 height 39
click at [1231, 462] on button "Mover para finalizado" at bounding box center [1272, 465] width 251 height 38
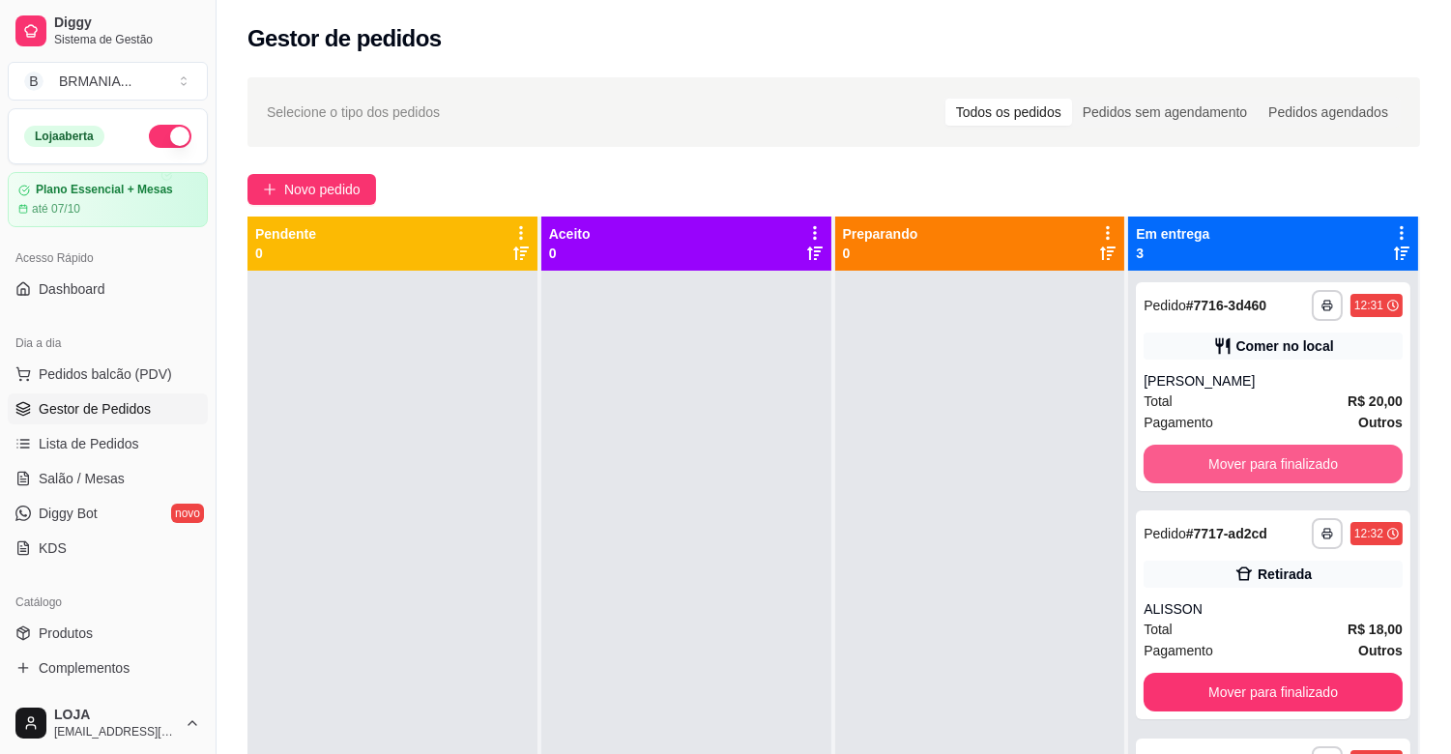
click at [1230, 464] on button "Mover para finalizado" at bounding box center [1272, 464] width 259 height 39
click at [1224, 465] on button "Mover para finalizado" at bounding box center [1272, 465] width 251 height 38
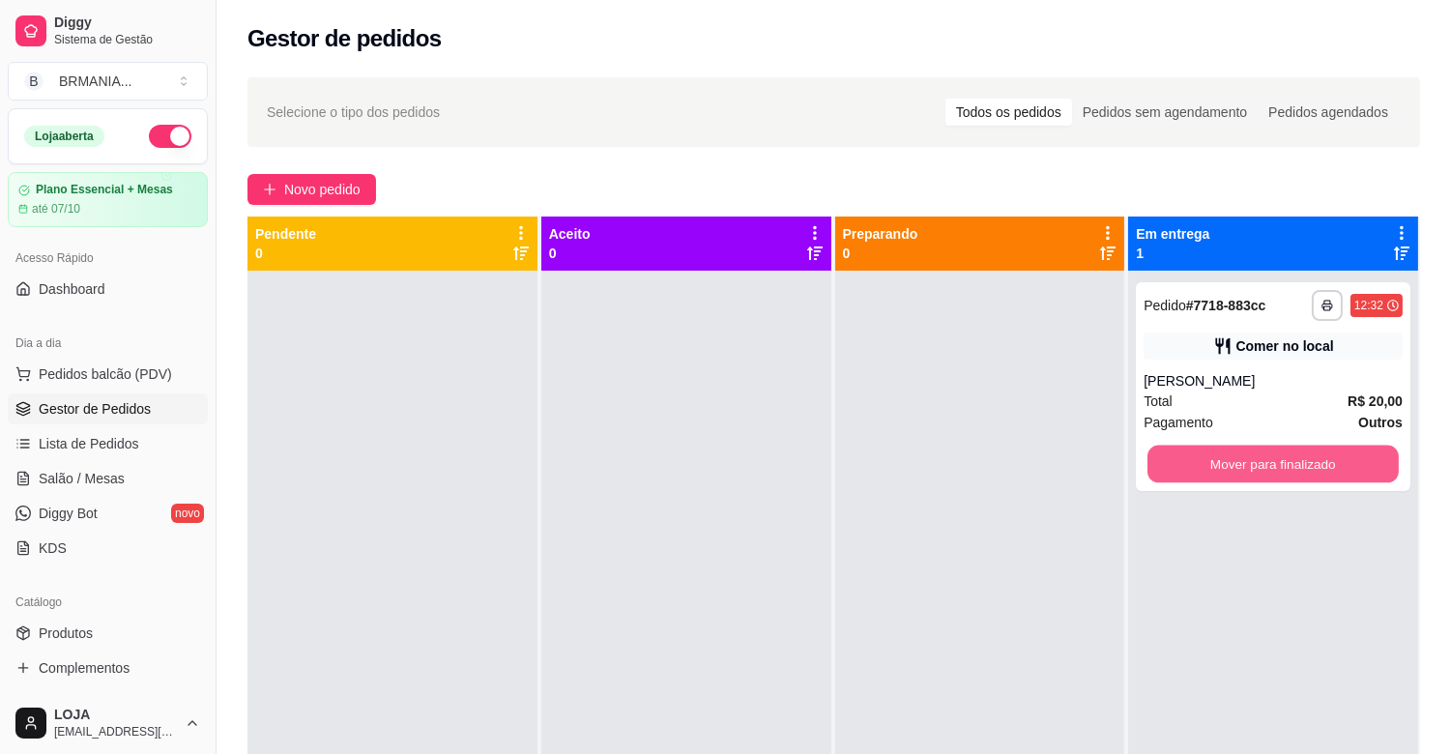
click at [1224, 466] on button "Mover para finalizado" at bounding box center [1272, 465] width 251 height 38
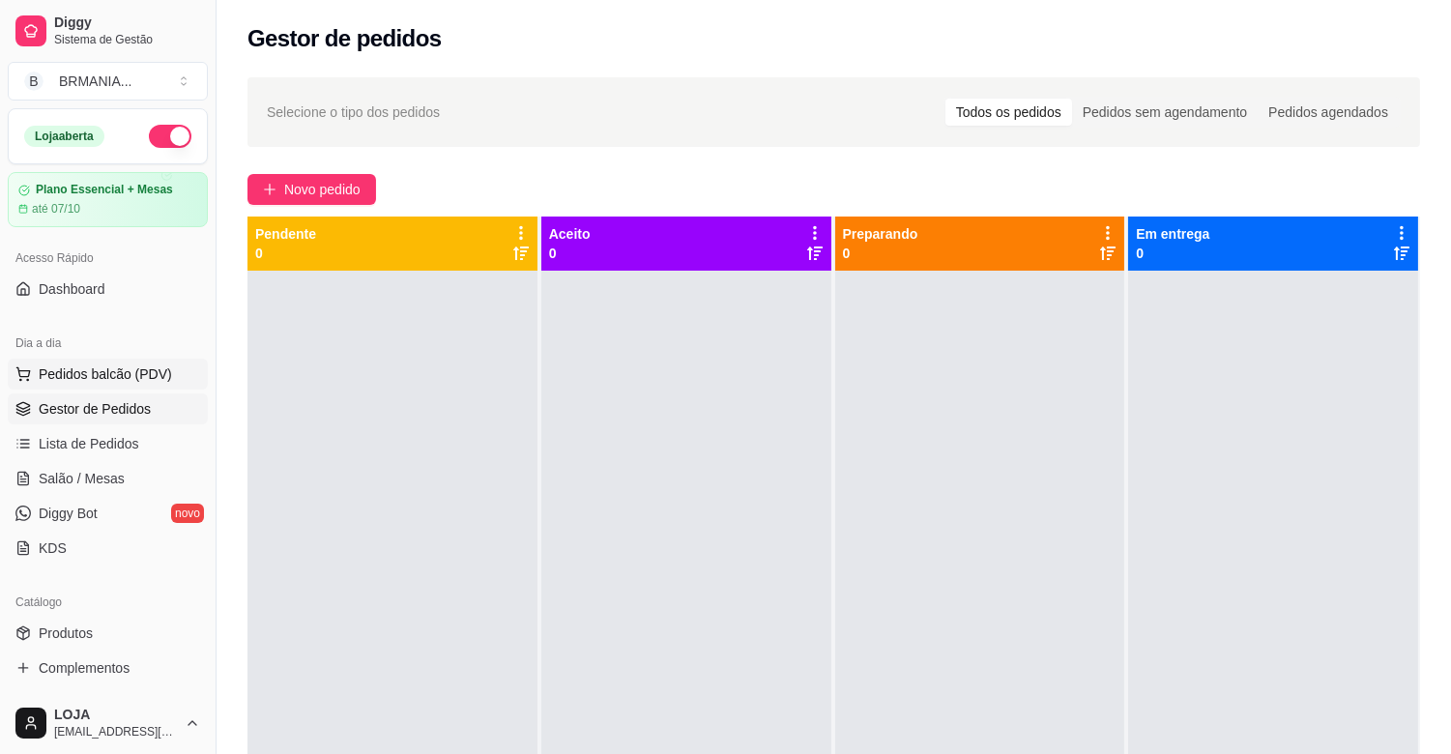
drag, startPoint x: 126, startPoint y: 377, endPoint x: 138, endPoint y: 371, distance: 13.8
click at [126, 373] on span "Pedidos balcão (PDV)" at bounding box center [105, 373] width 133 height 19
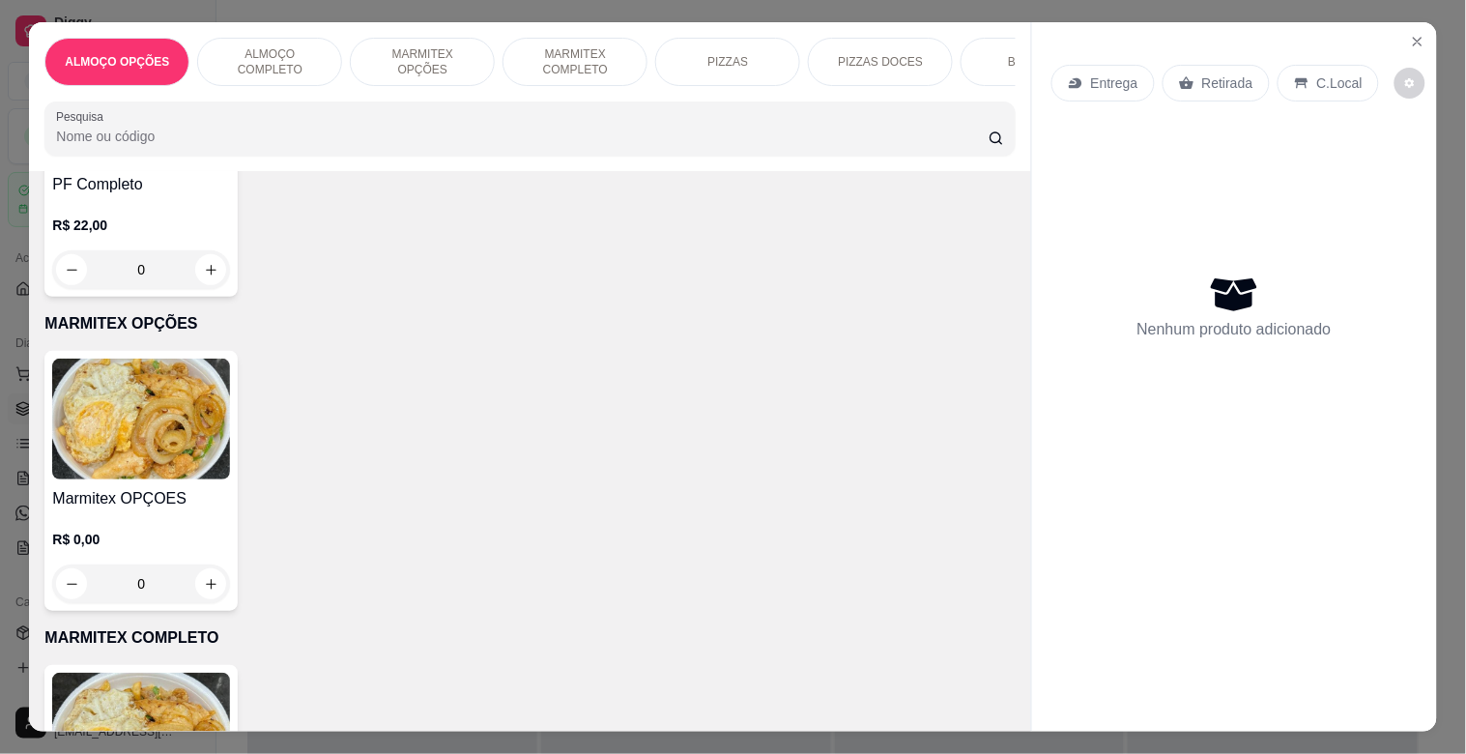
scroll to position [601, 0]
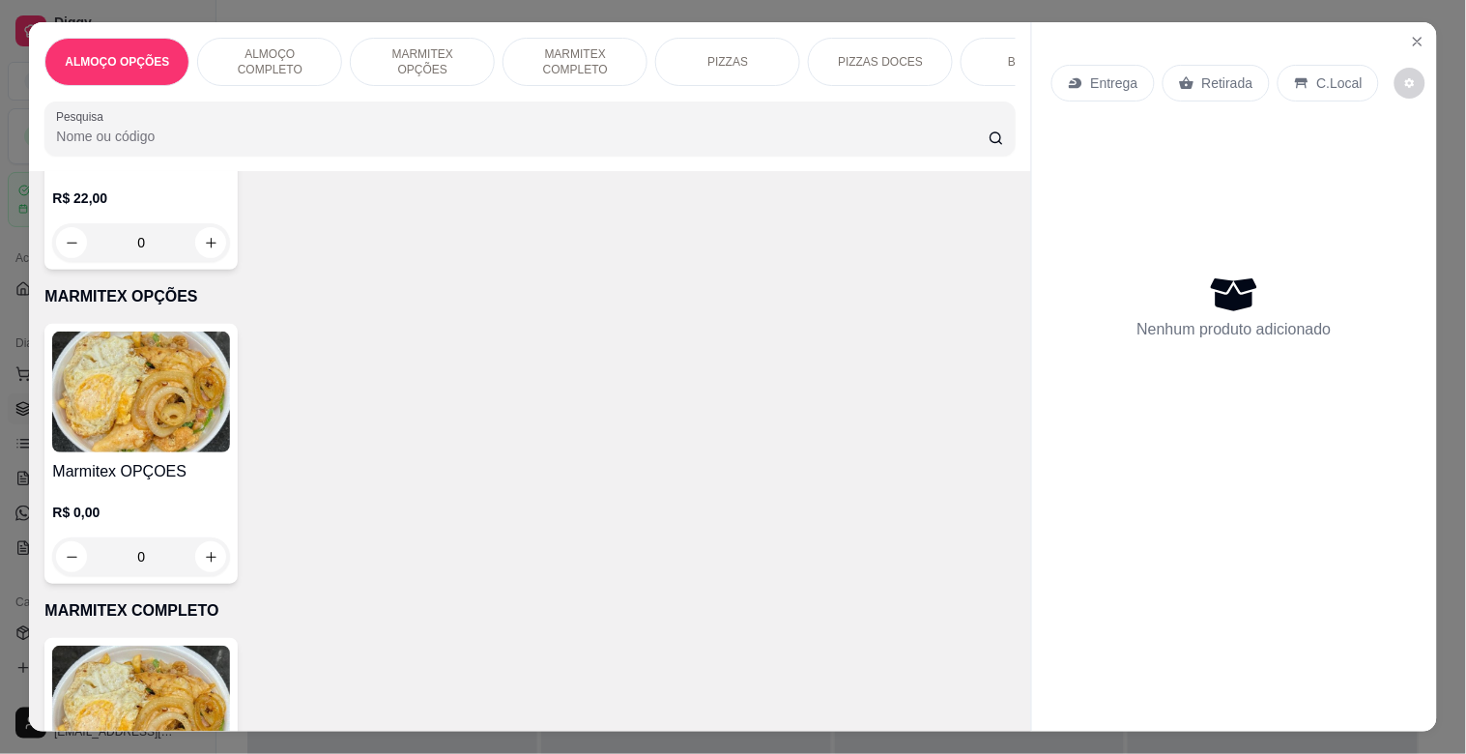
click at [185, 216] on div "R$ 22,00 0" at bounding box center [141, 224] width 178 height 73
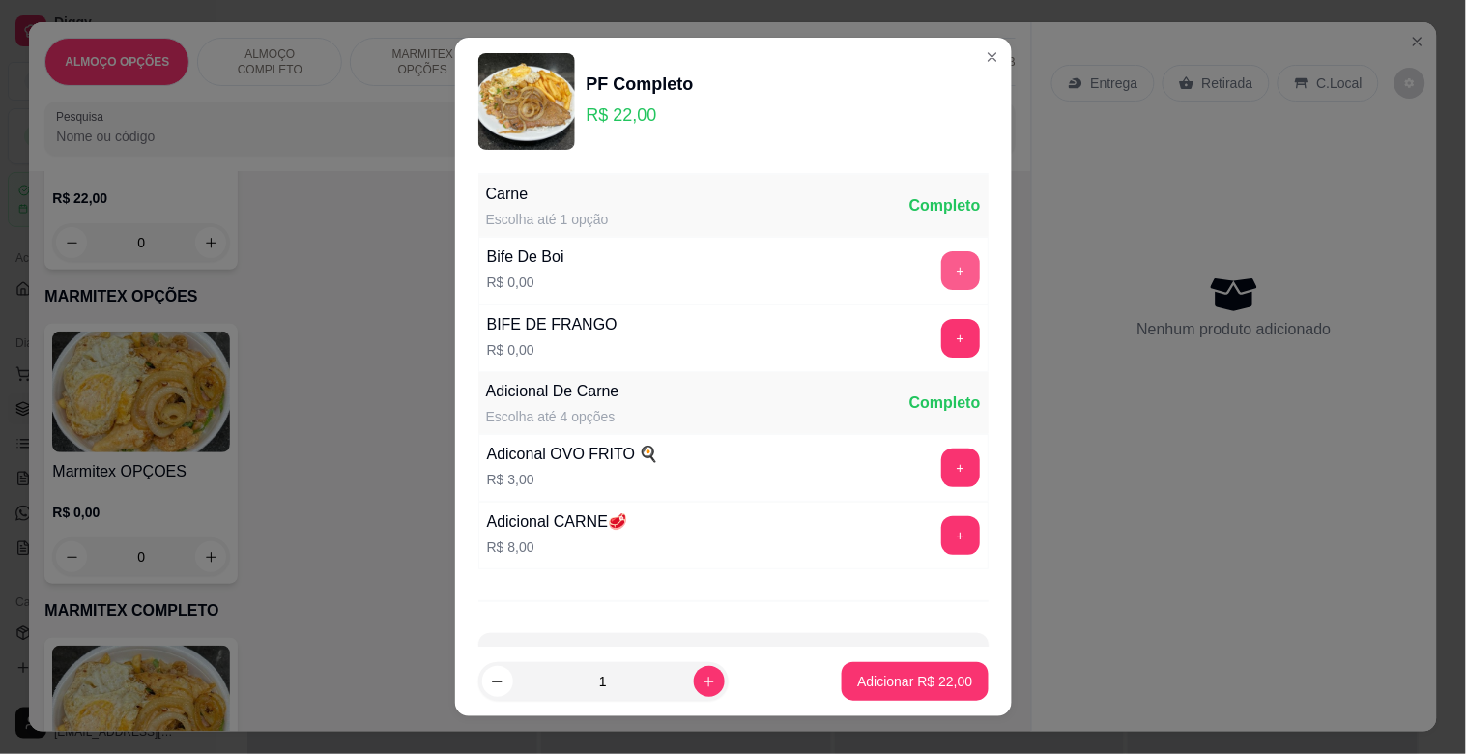
click at [941, 256] on button "+" at bounding box center [960, 270] width 39 height 39
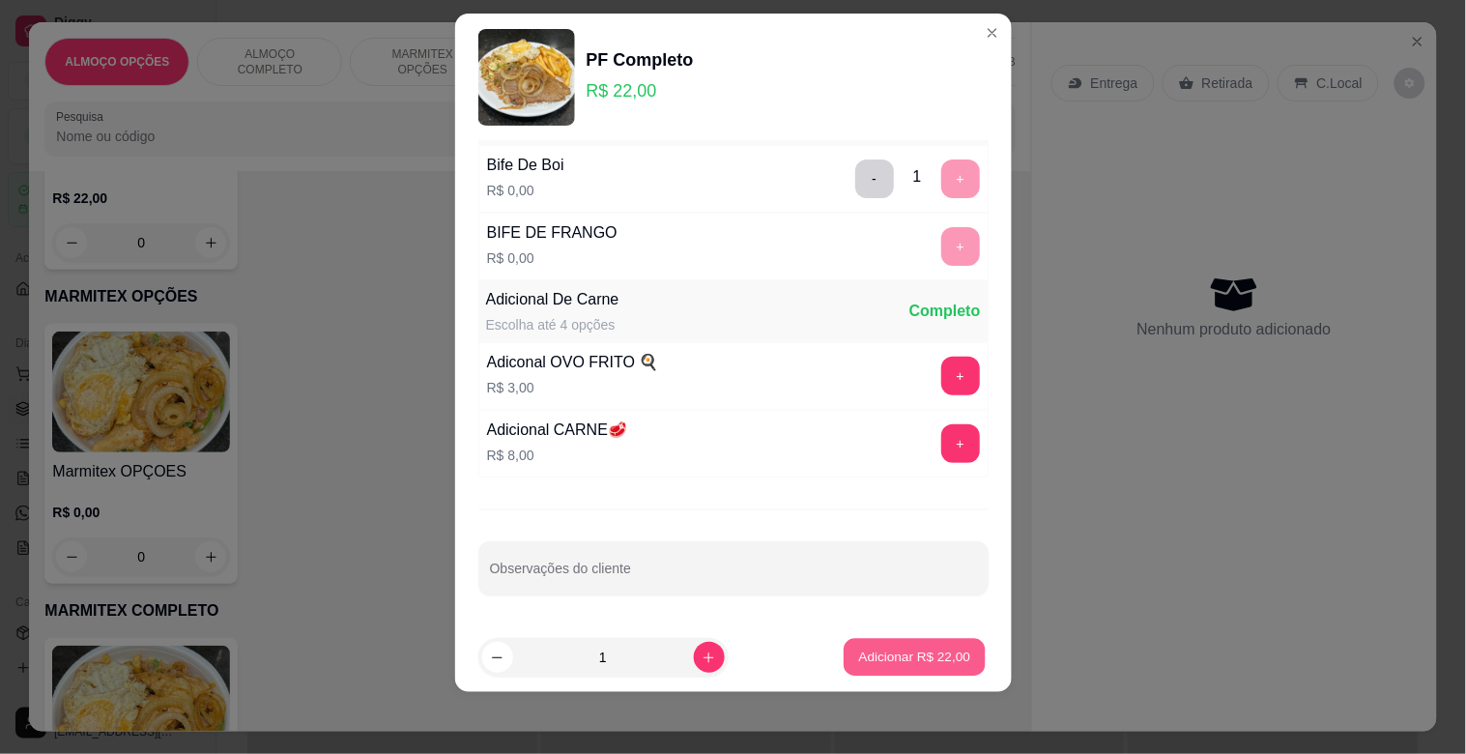
click at [882, 643] on button "Adicionar R$ 22,00" at bounding box center [916, 658] width 142 height 38
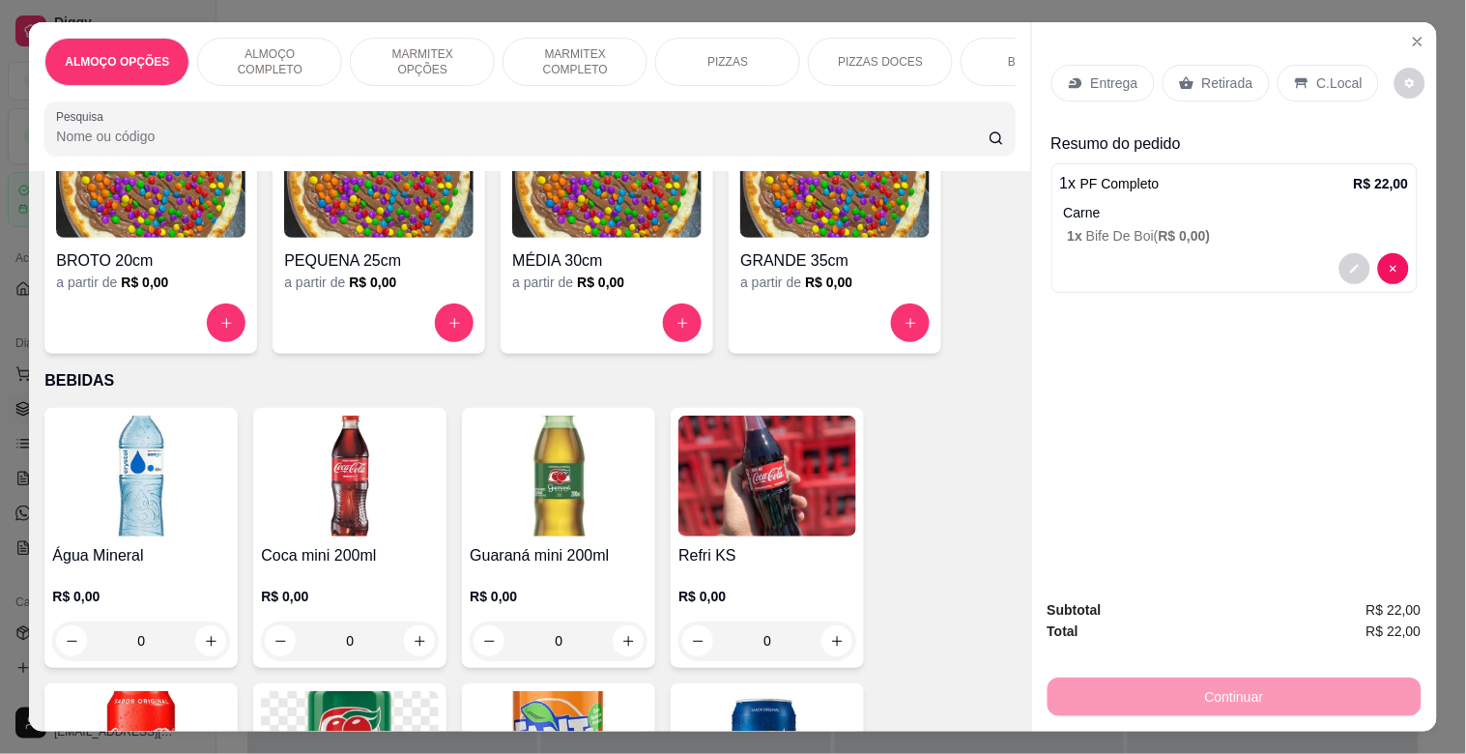
scroll to position [1860, 0]
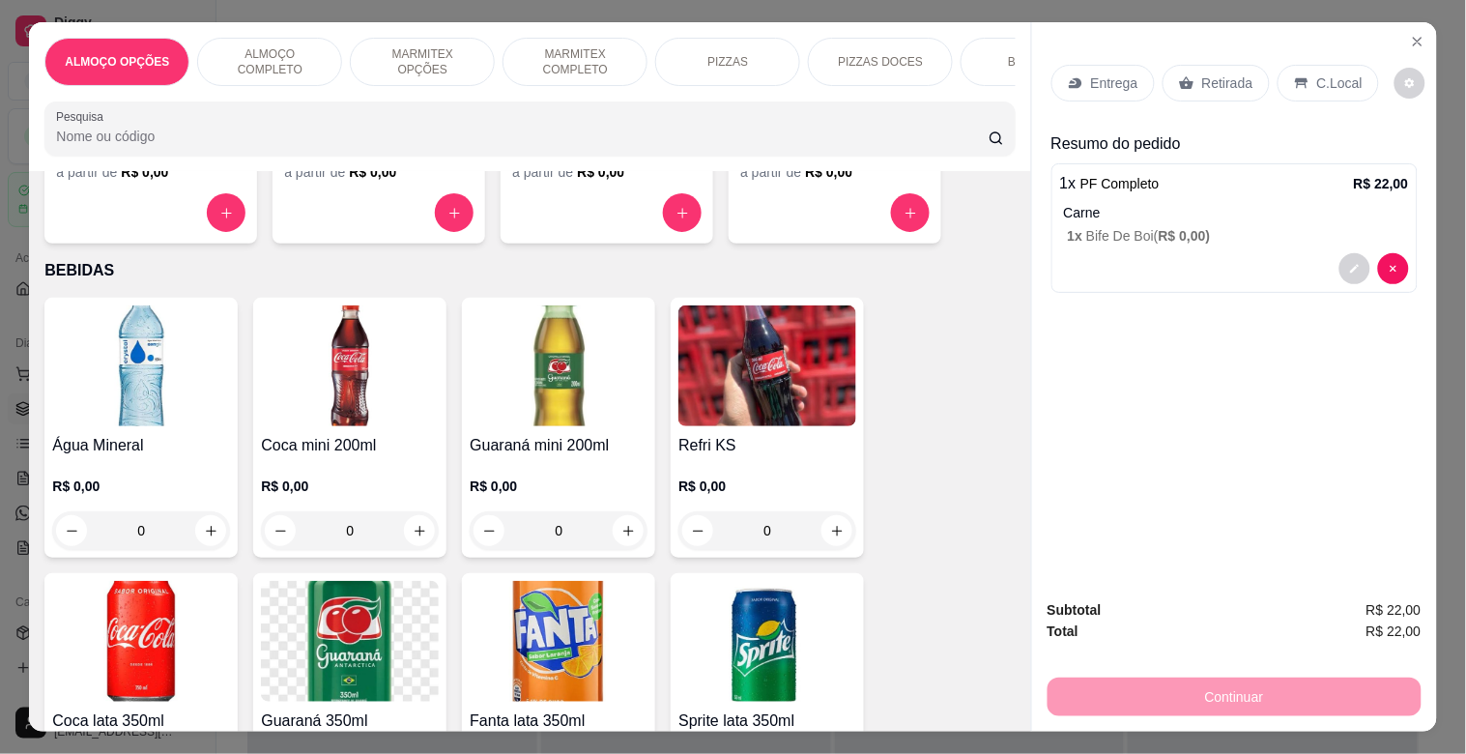
click at [764, 394] on img at bounding box center [767, 365] width 178 height 121
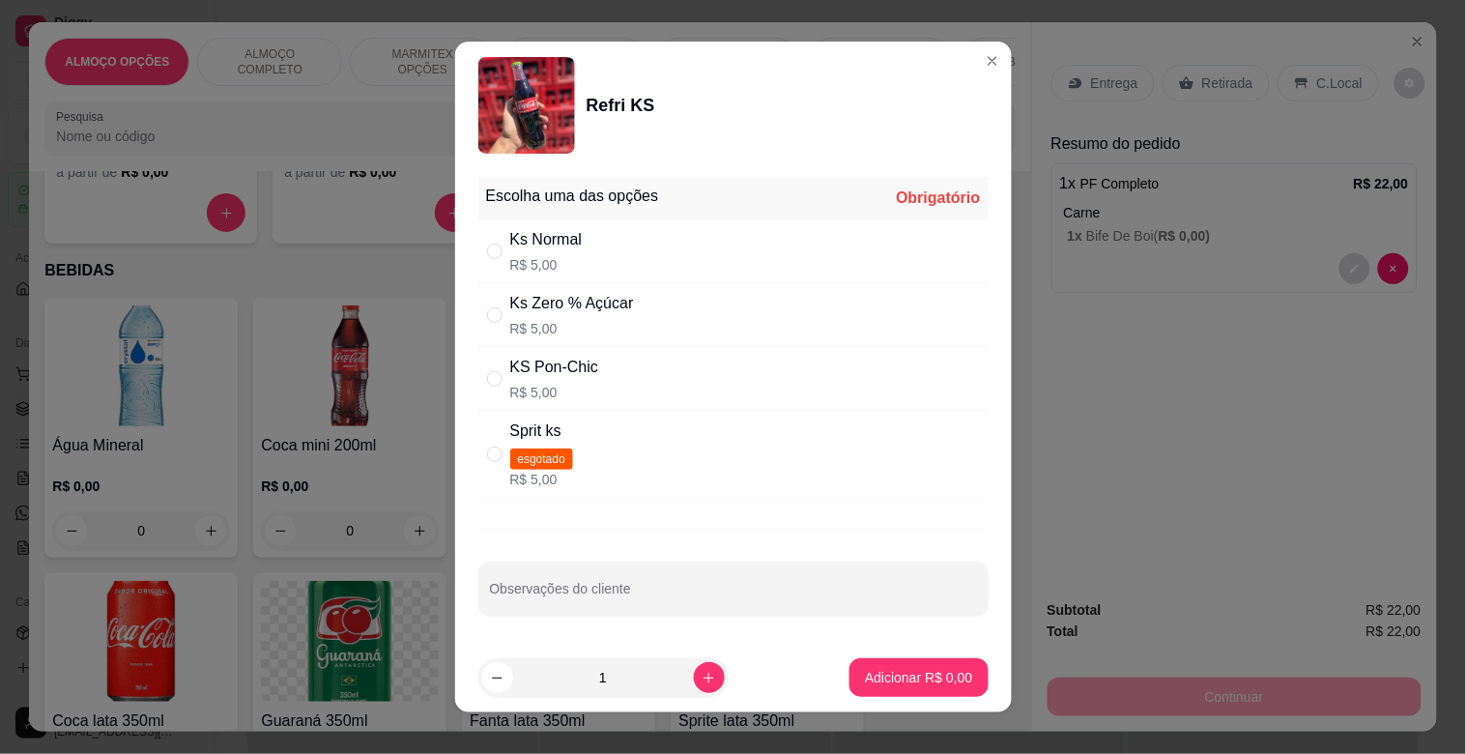
drag, startPoint x: 551, startPoint y: 258, endPoint x: 571, endPoint y: 268, distance: 22.5
click at [551, 257] on p "R$ 5,00" at bounding box center [546, 264] width 72 height 19
click at [894, 670] on p "Adicionar R$ 5,00" at bounding box center [918, 677] width 107 height 19
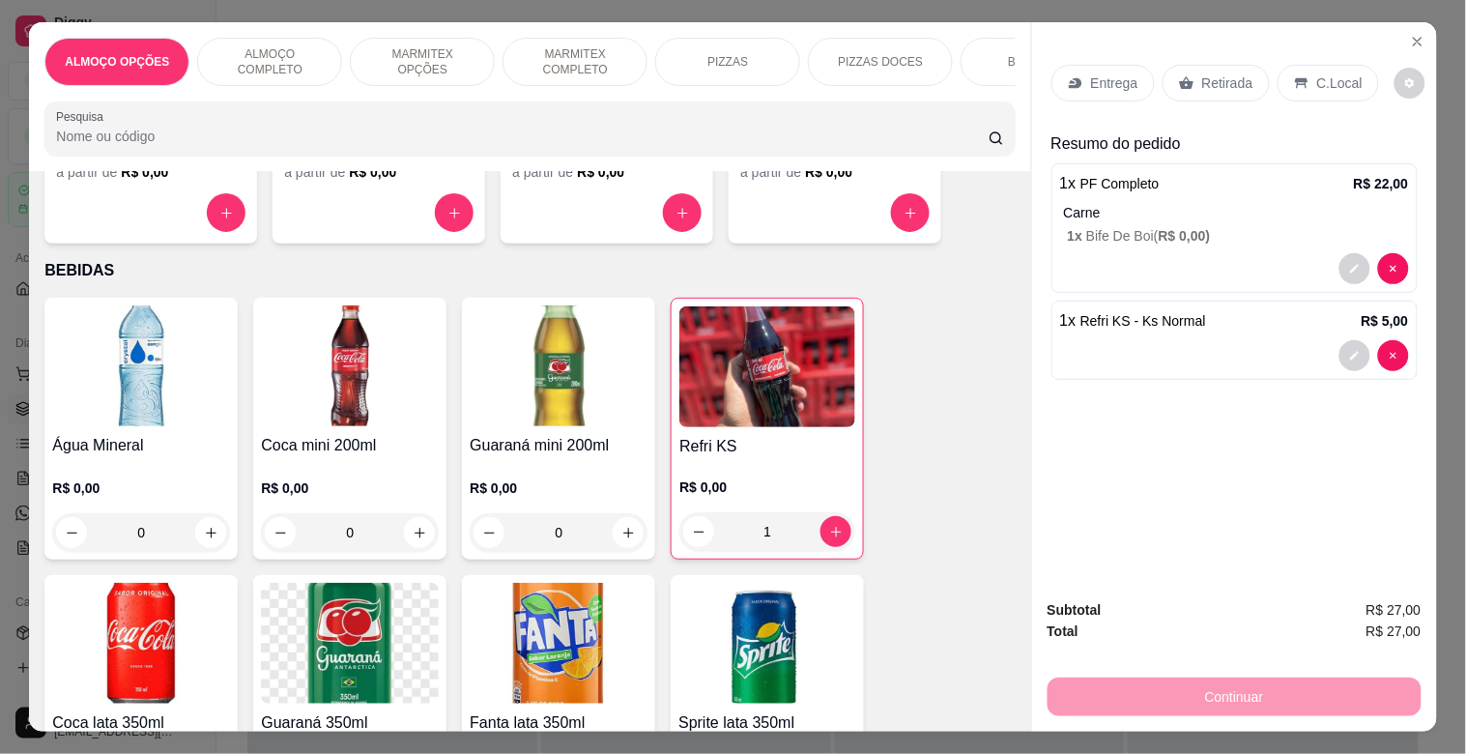
drag, startPoint x: 1292, startPoint y: 77, endPoint x: 1308, endPoint y: 103, distance: 30.3
click at [1295, 78] on icon at bounding box center [1301, 83] width 13 height 11
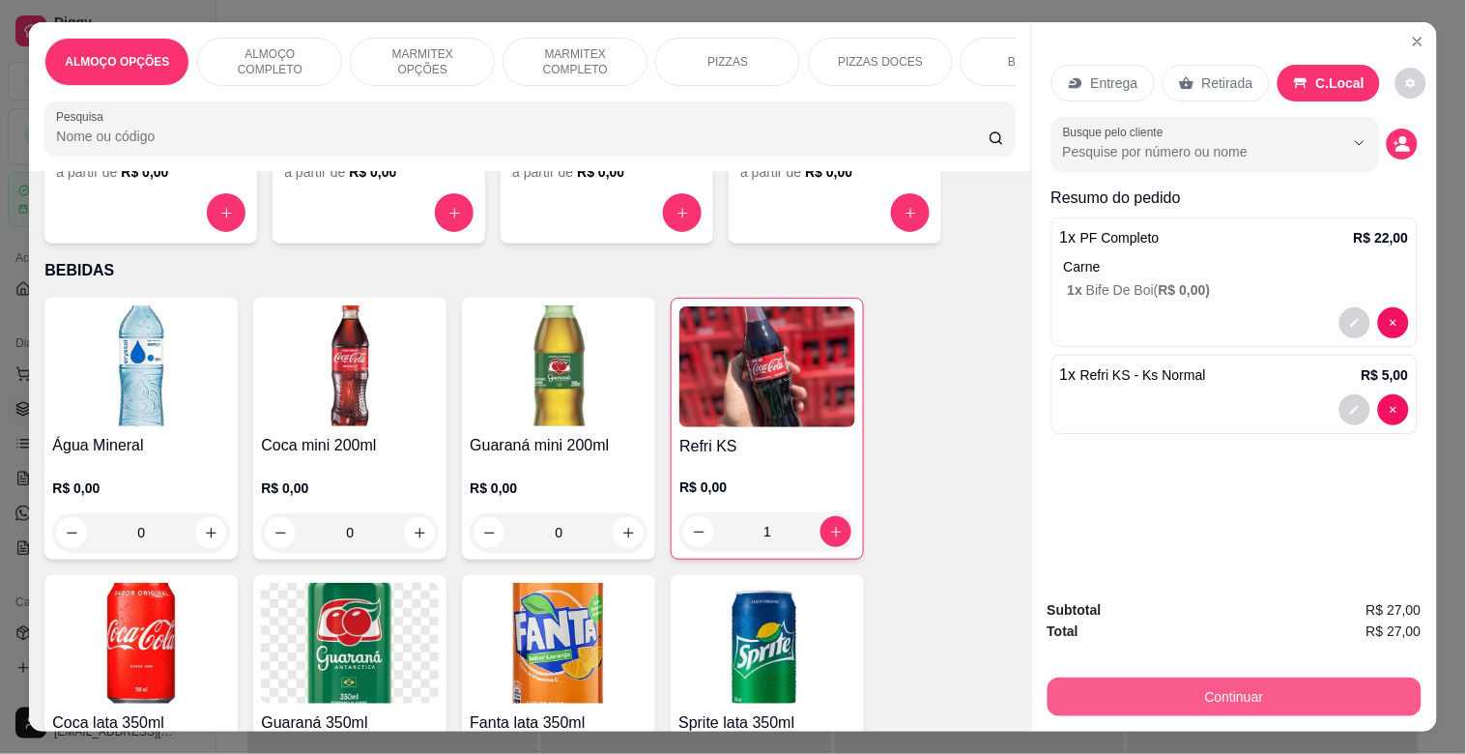
click at [1183, 680] on button "Continuar" at bounding box center [1235, 696] width 374 height 39
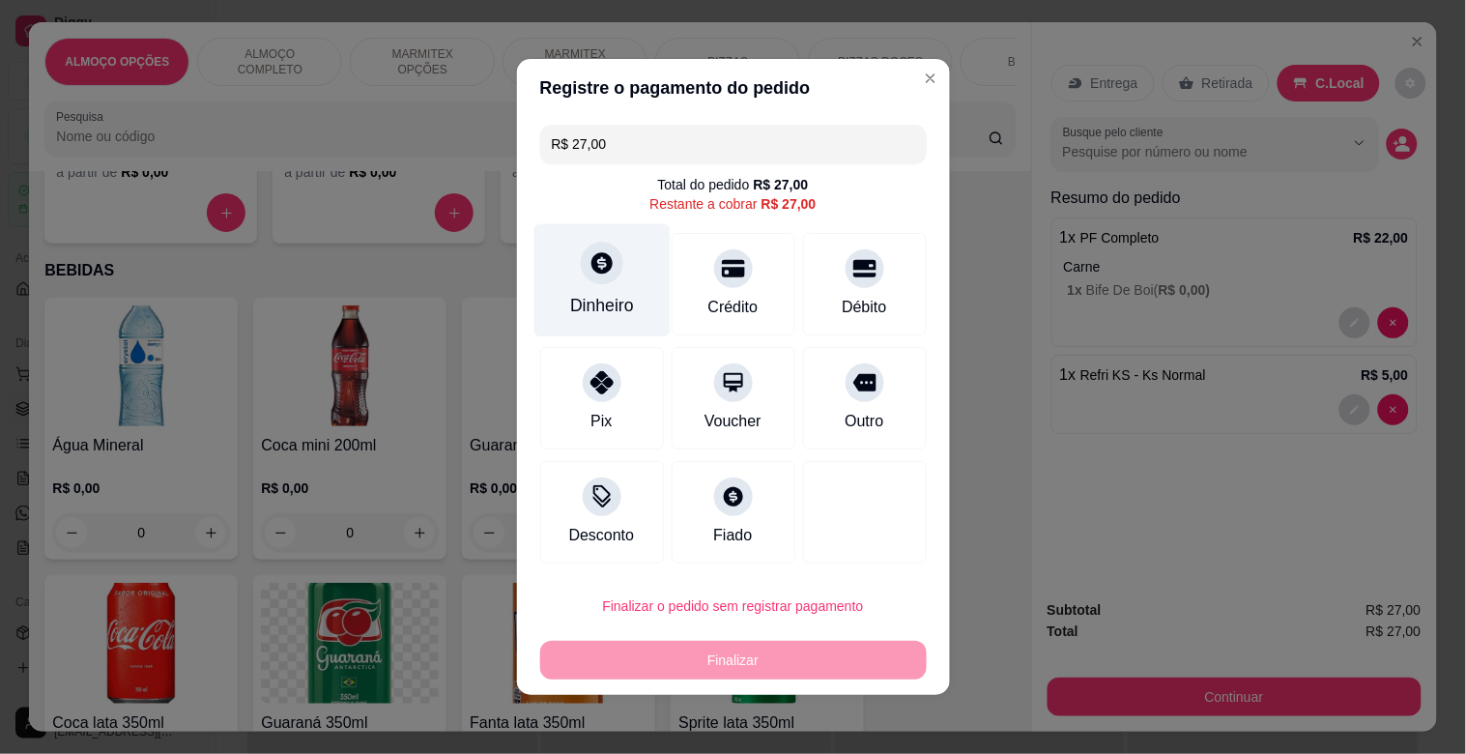
click at [553, 292] on div "Dinheiro" at bounding box center [601, 280] width 136 height 113
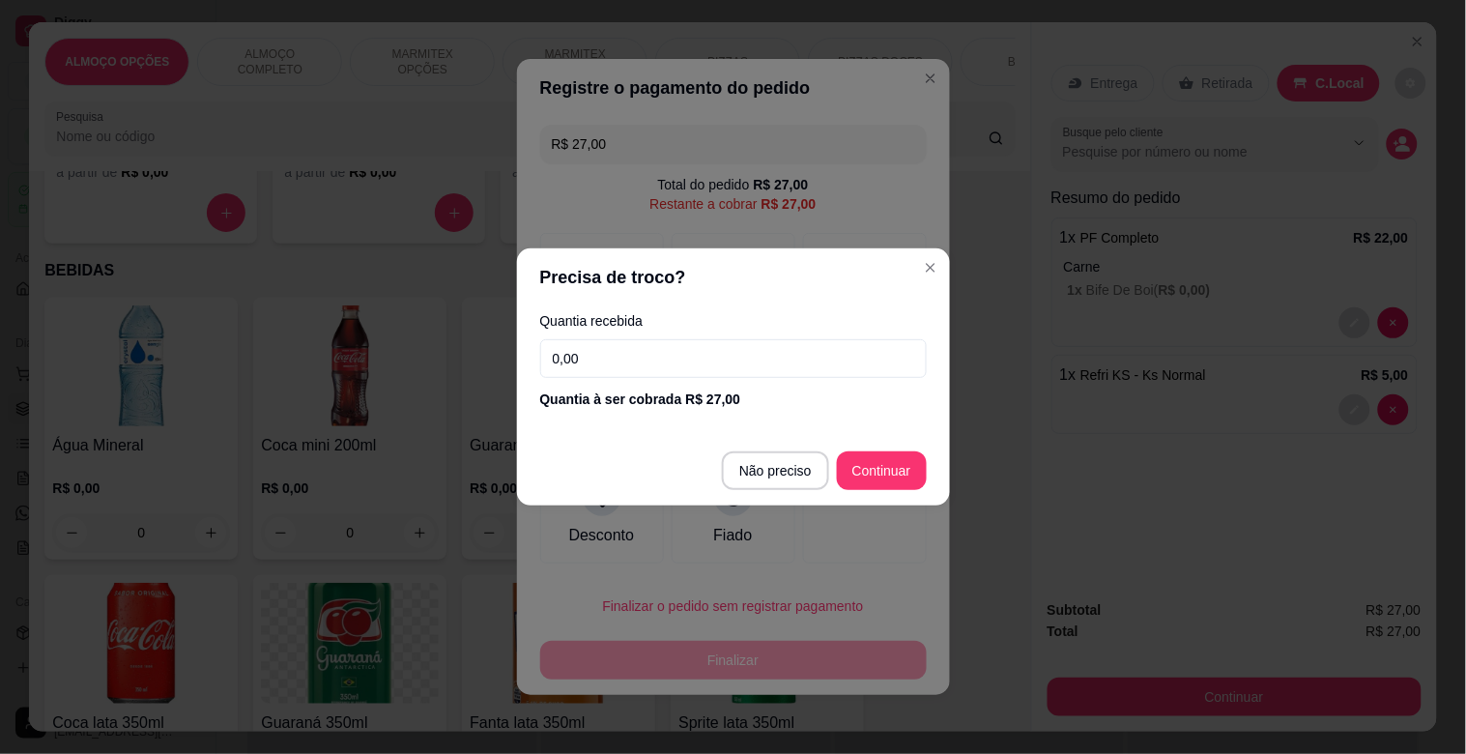
click at [629, 353] on input "0,00" at bounding box center [733, 358] width 387 height 39
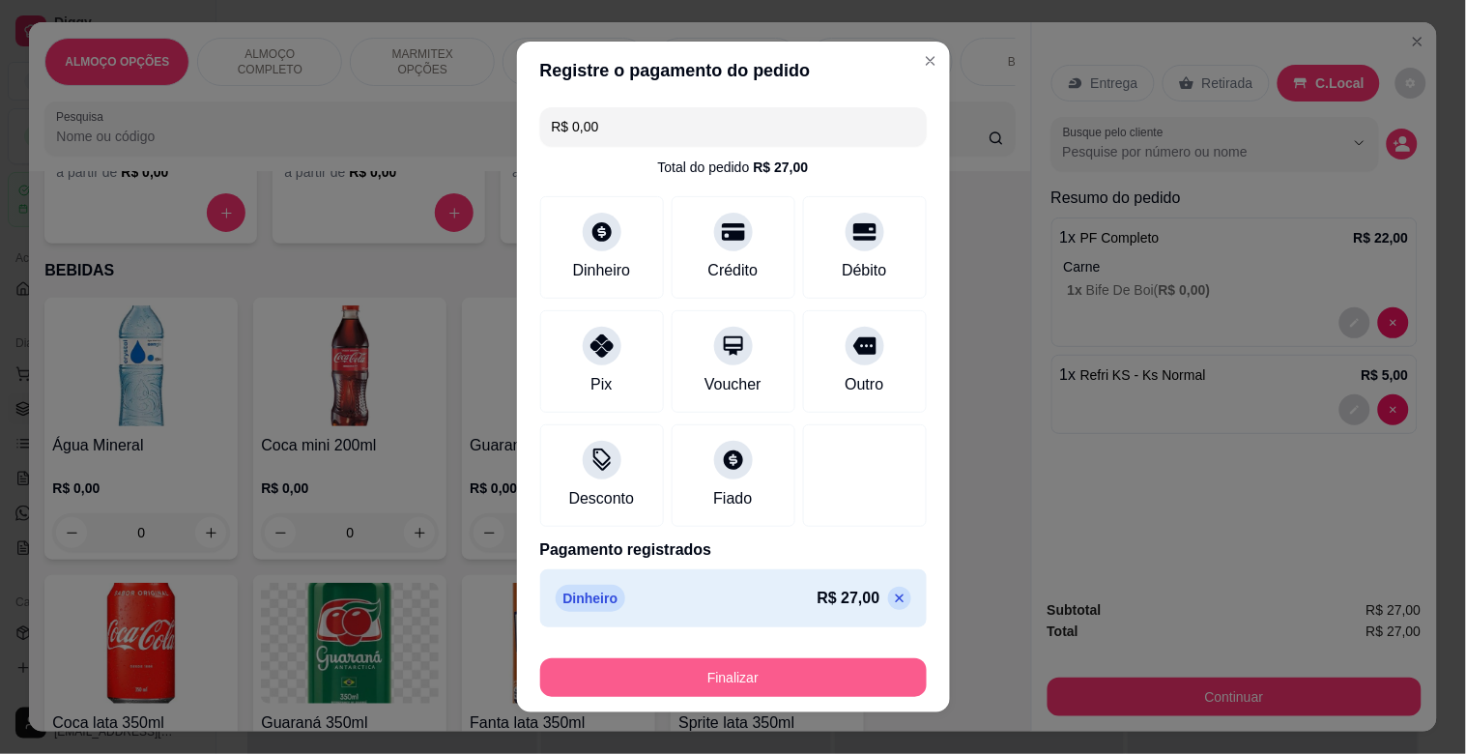
click at [790, 674] on button "Finalizar" at bounding box center [733, 677] width 387 height 39
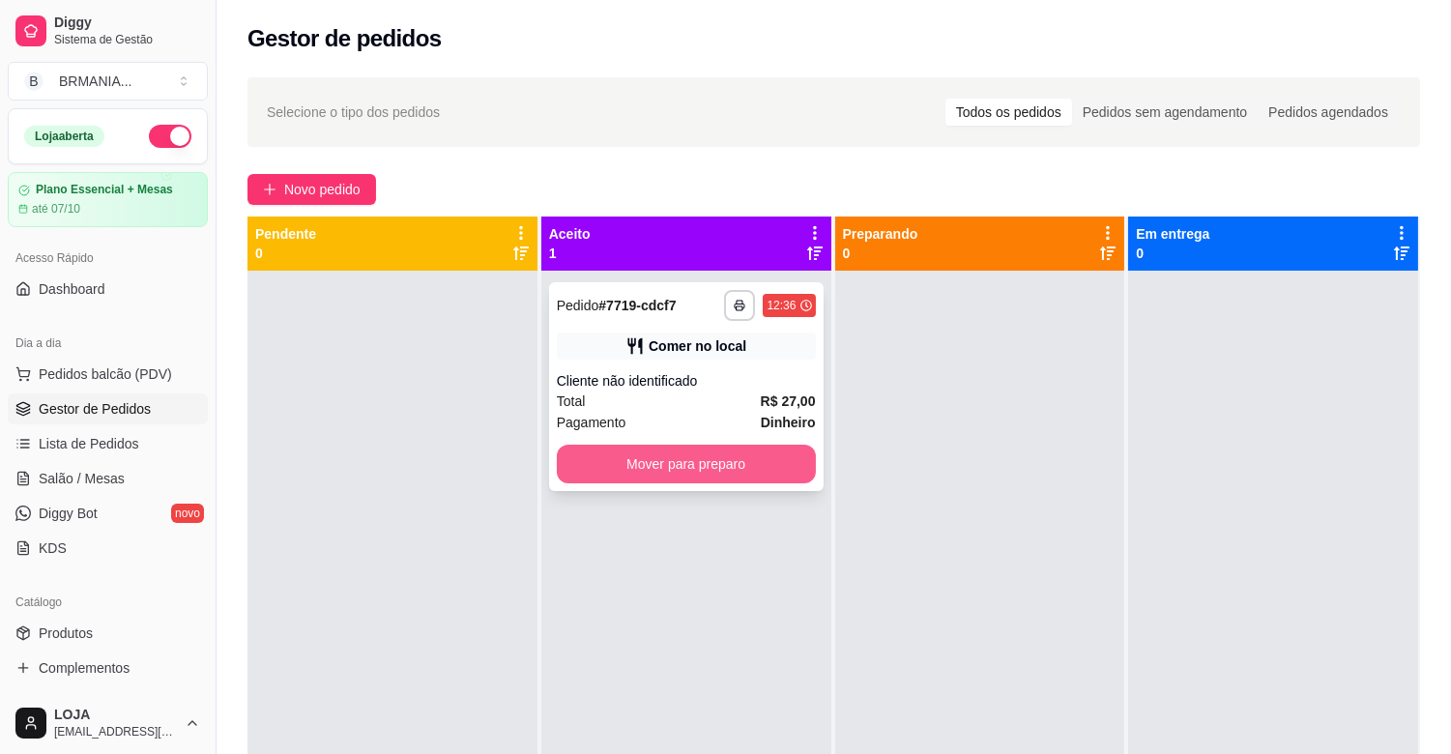
click at [635, 452] on button "Mover para preparo" at bounding box center [686, 464] width 259 height 39
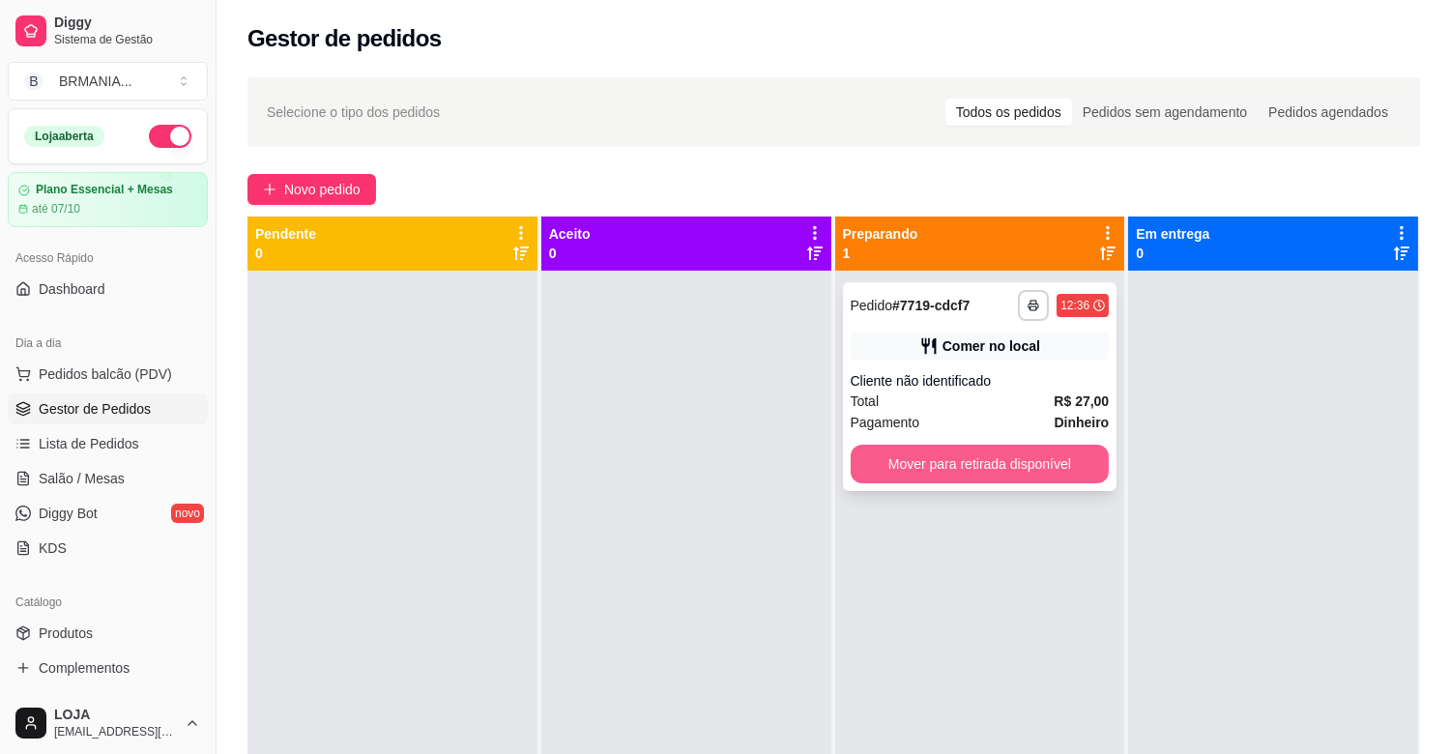
click at [974, 465] on button "Mover para retirada disponível" at bounding box center [979, 464] width 259 height 39
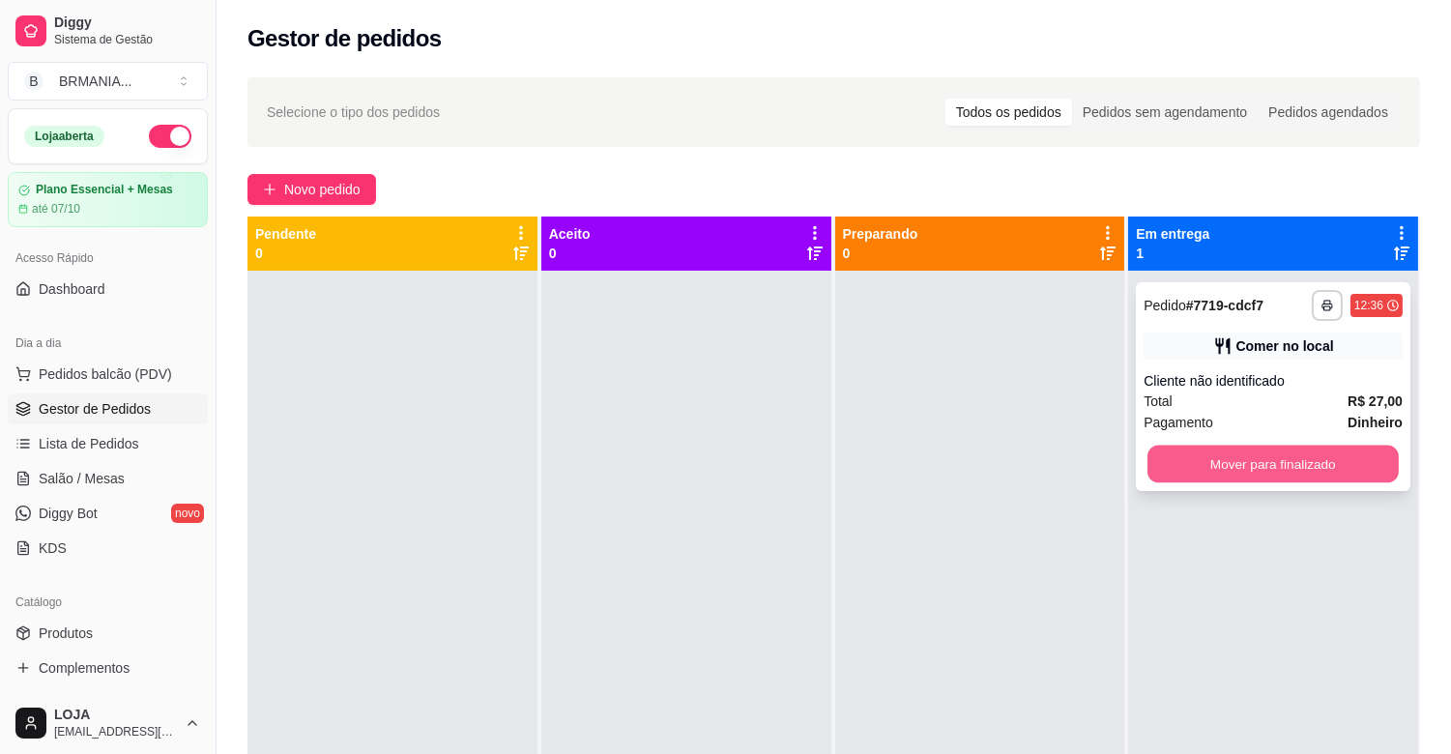
click at [1211, 464] on button "Mover para finalizado" at bounding box center [1272, 465] width 251 height 38
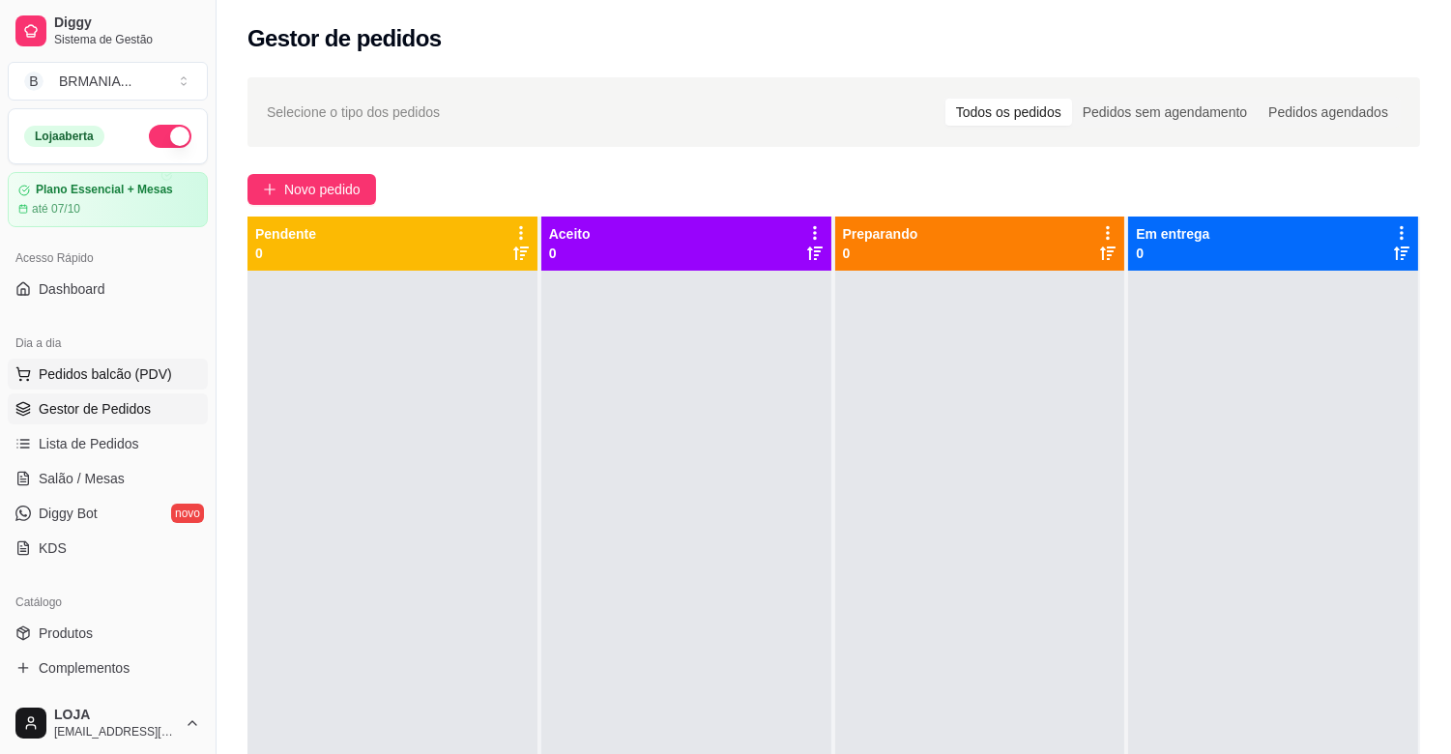
click at [93, 368] on span "Pedidos balcão (PDV)" at bounding box center [105, 373] width 133 height 19
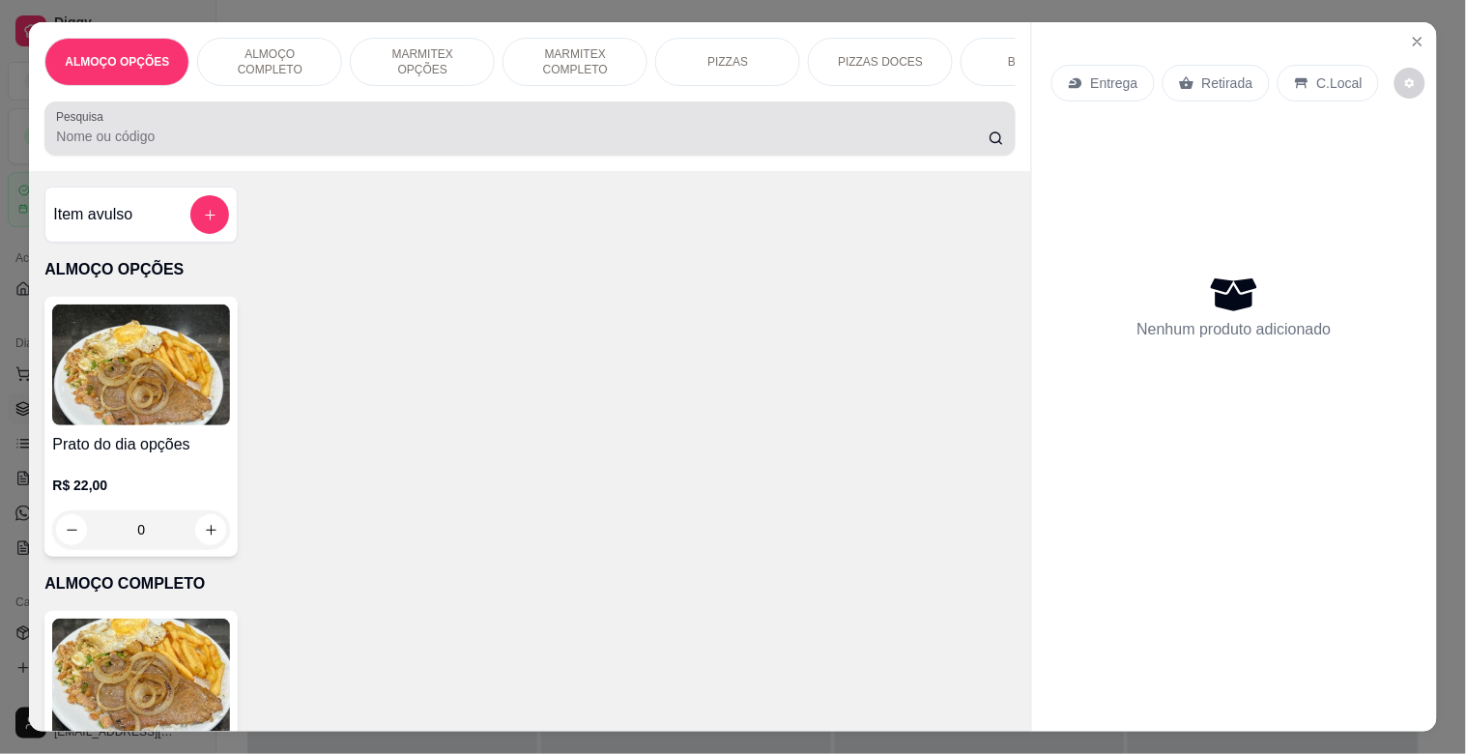
click at [272, 145] on input "Pesquisa" at bounding box center [522, 136] width 933 height 19
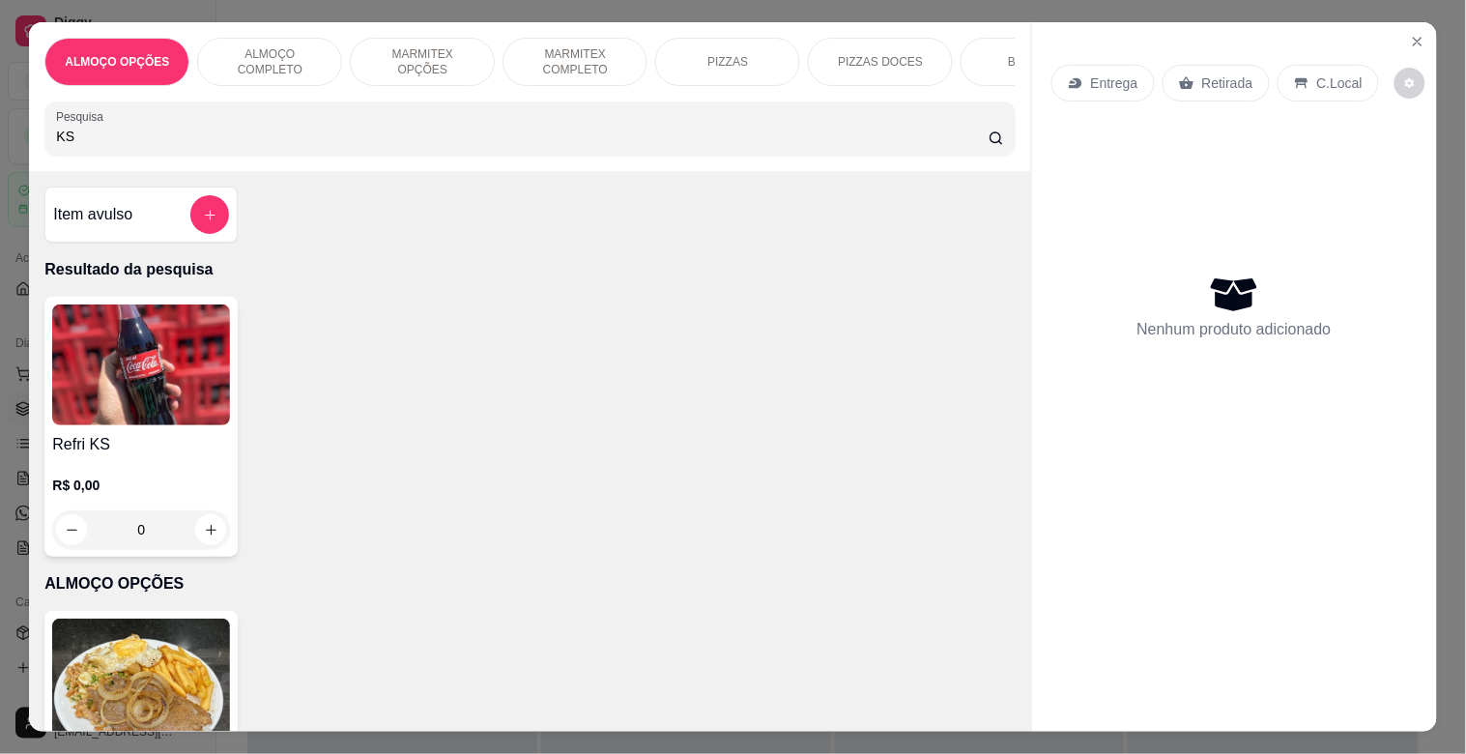
click at [137, 391] on img at bounding box center [141, 364] width 178 height 121
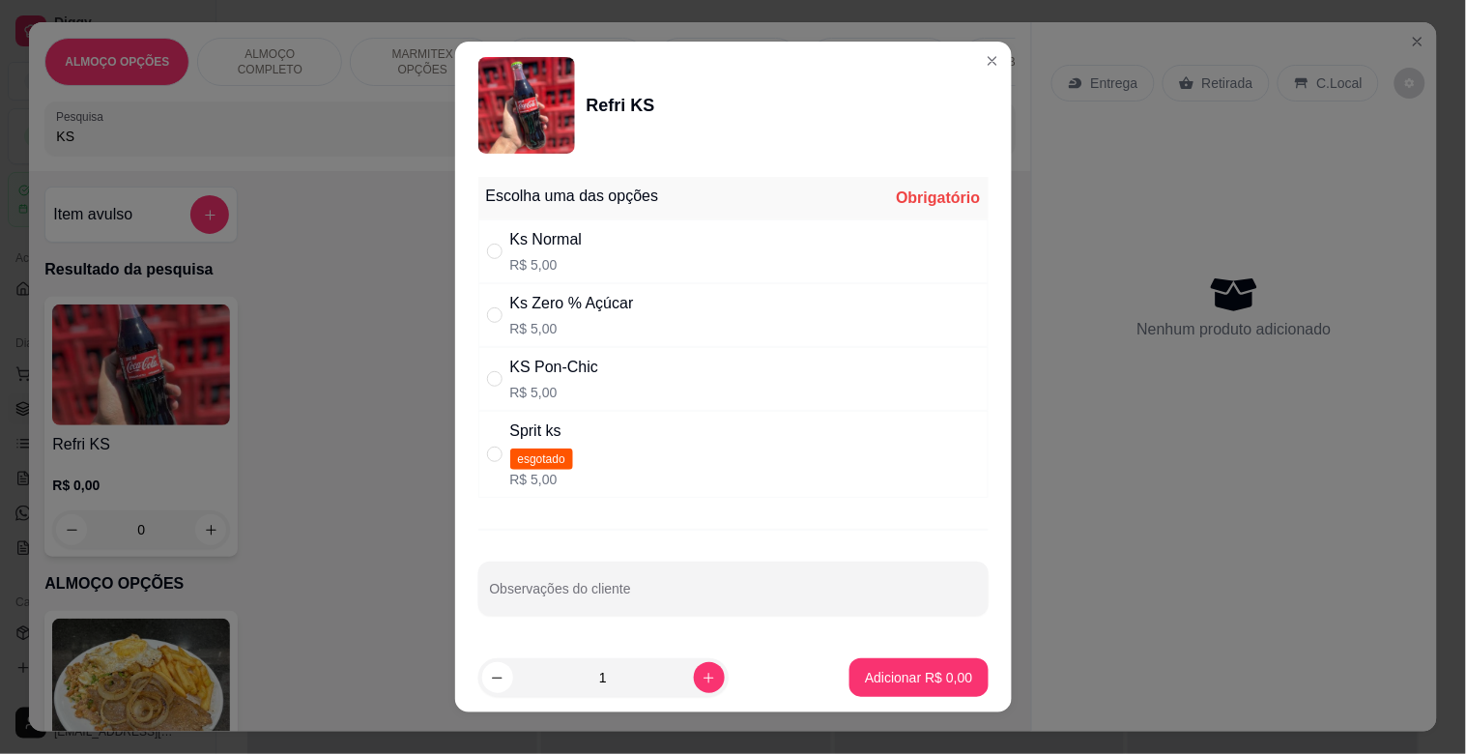
click at [541, 240] on div "Ks Normal" at bounding box center [546, 239] width 72 height 23
click at [923, 686] on p "Adicionar R$ 5,00" at bounding box center [919, 677] width 104 height 18
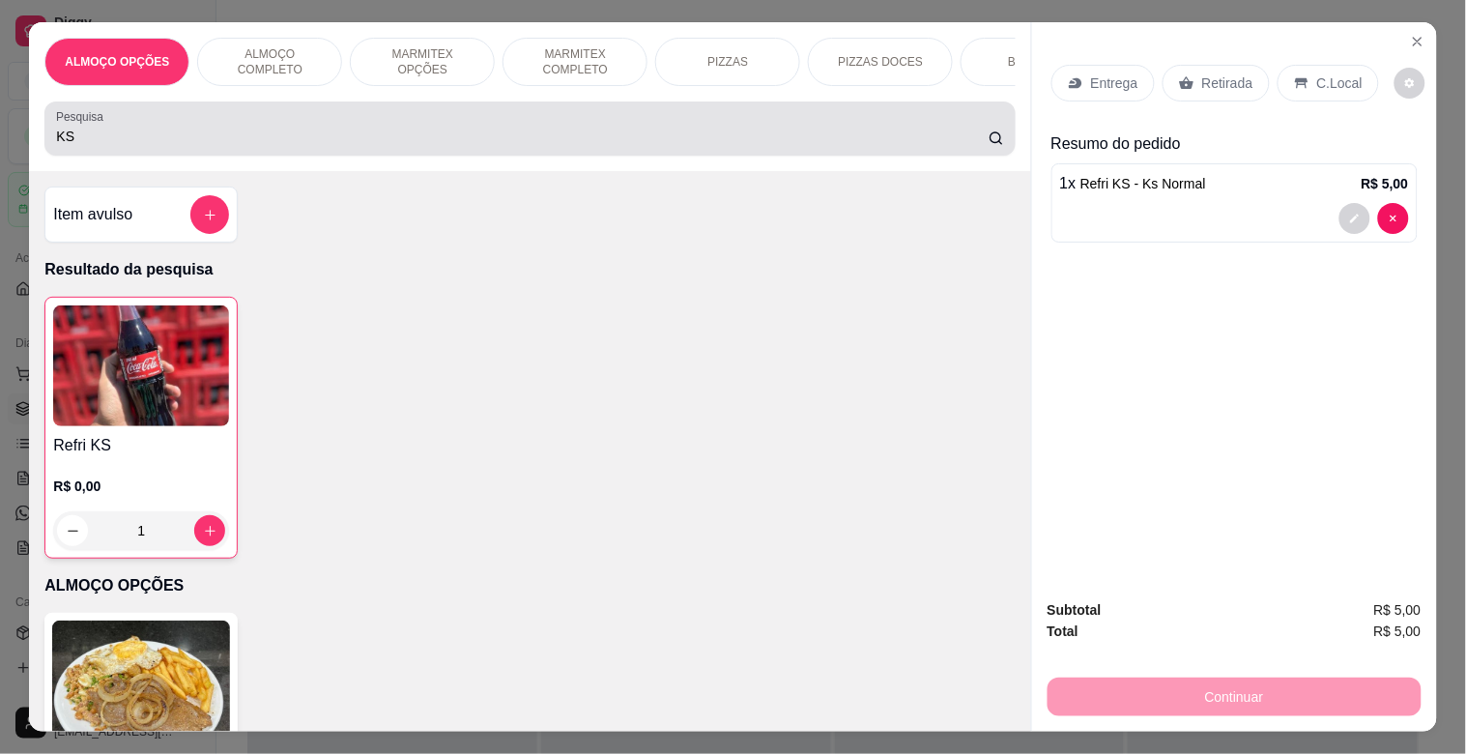
click at [240, 146] on input "KS" at bounding box center [522, 136] width 933 height 19
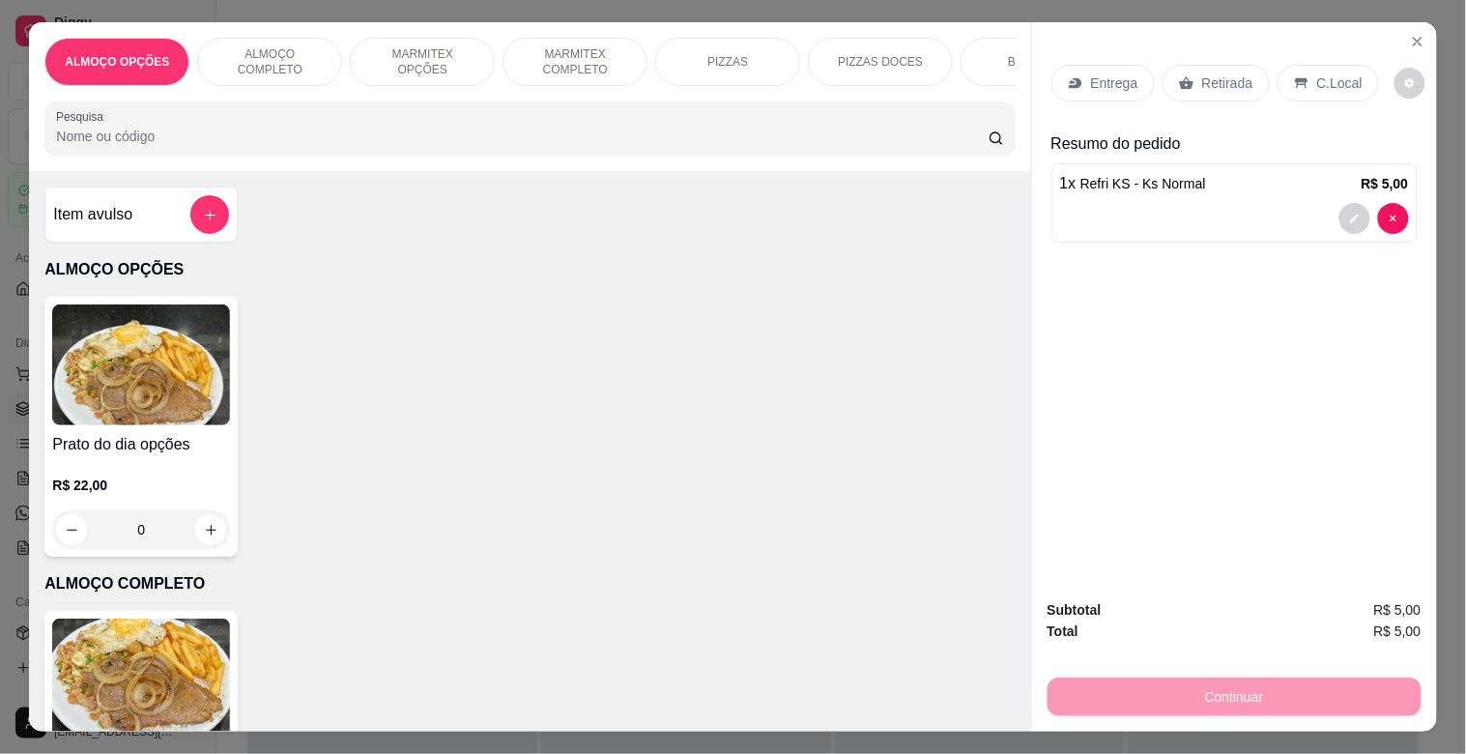
click at [124, 672] on img at bounding box center [141, 679] width 178 height 121
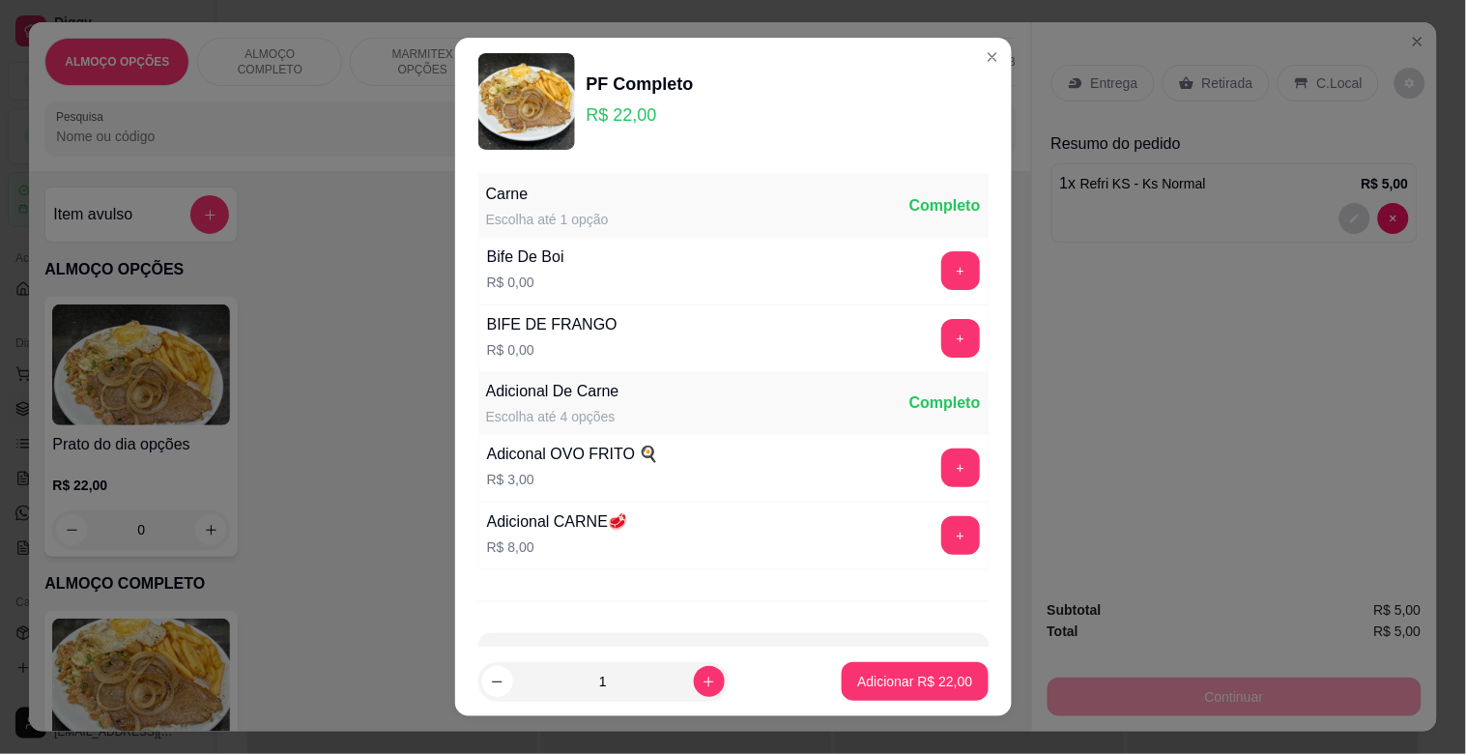
click at [941, 273] on div "+" at bounding box center [961, 270] width 54 height 39
click at [941, 281] on button "+" at bounding box center [960, 270] width 39 height 39
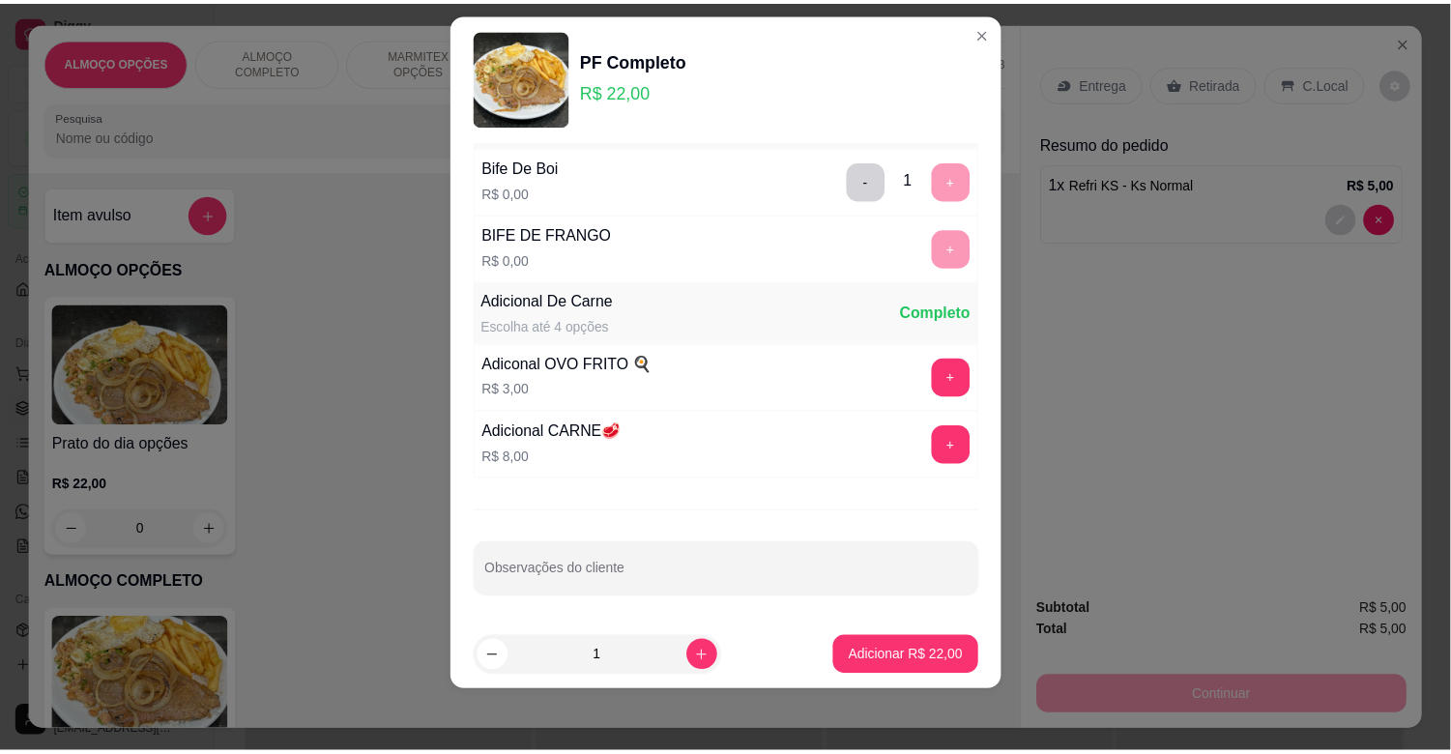
scroll to position [69, 0]
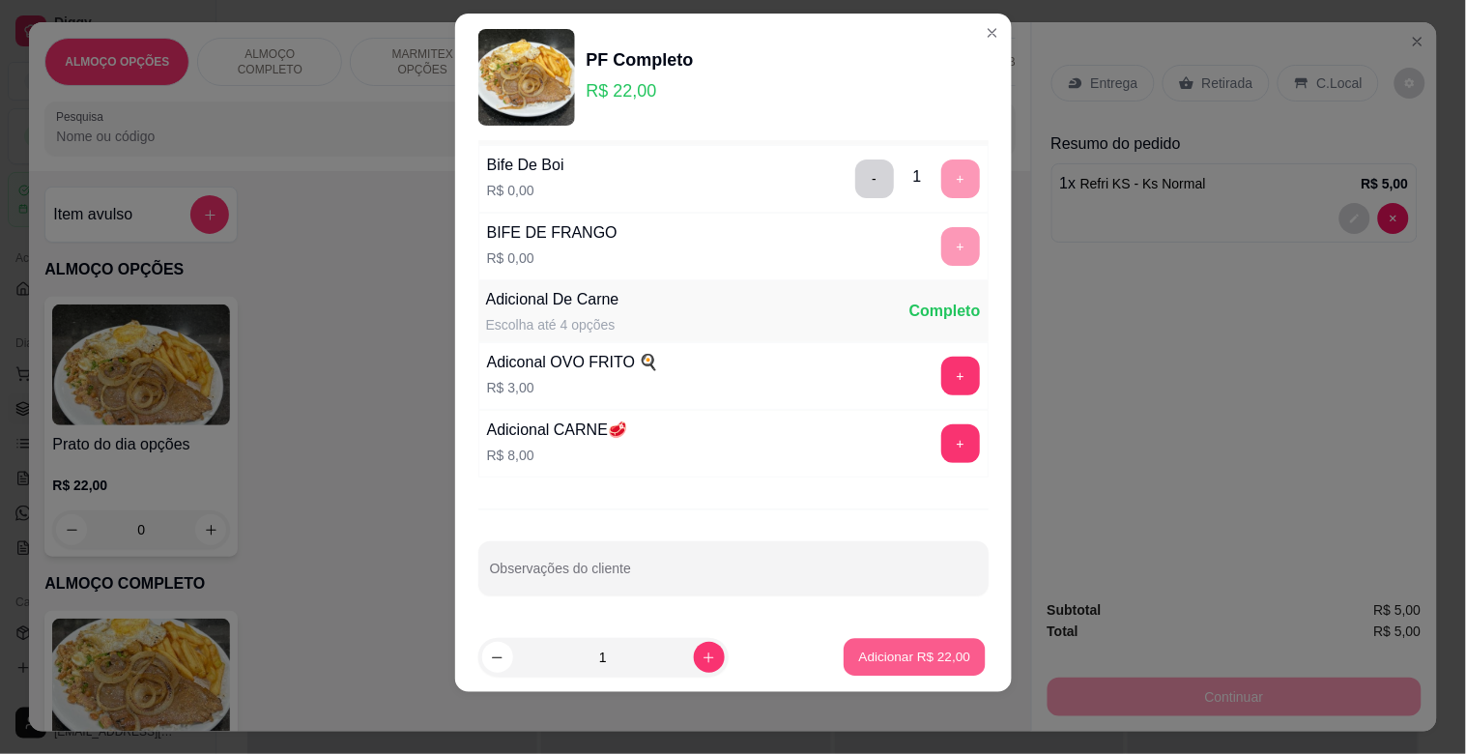
click at [891, 655] on p "Adicionar R$ 22,00" at bounding box center [915, 657] width 112 height 18
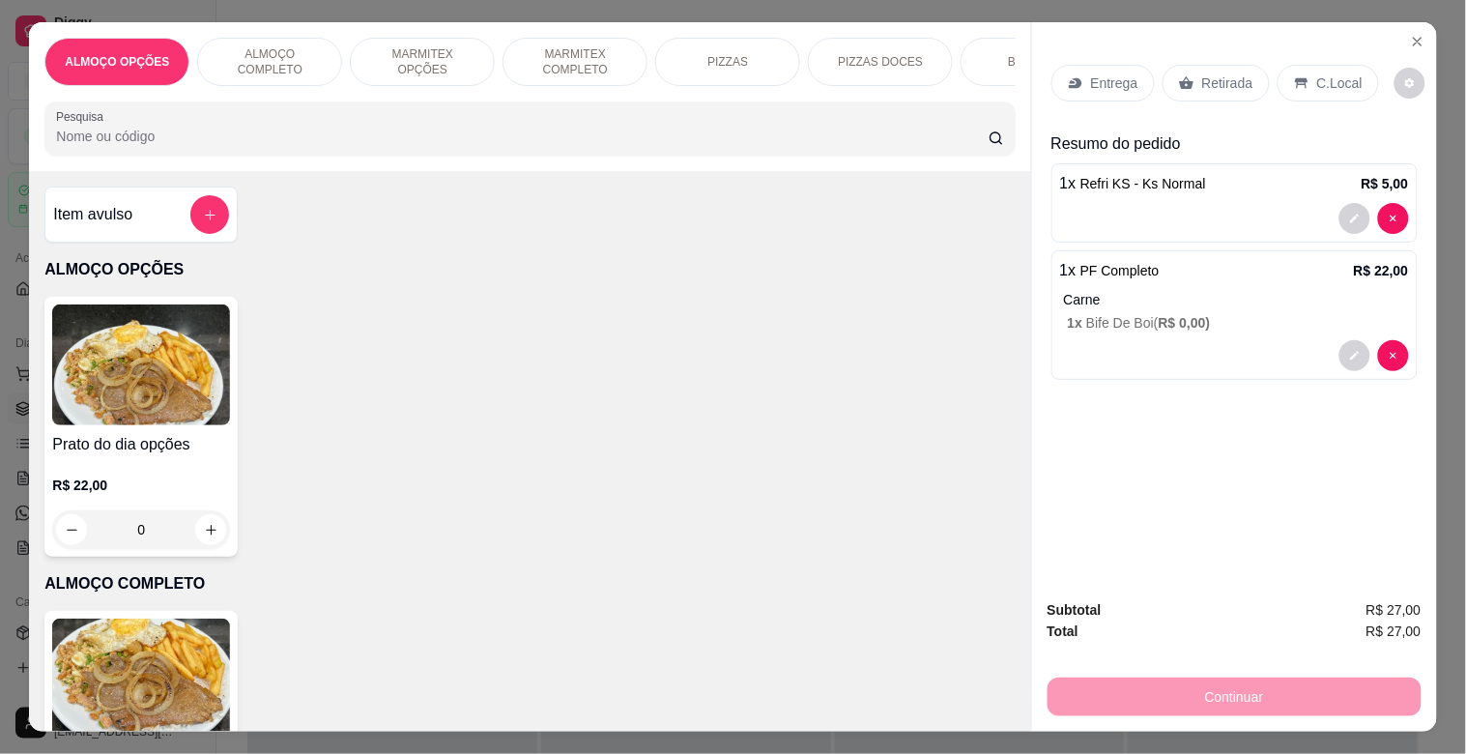
click at [1225, 73] on p "Retirada" at bounding box center [1227, 82] width 51 height 19
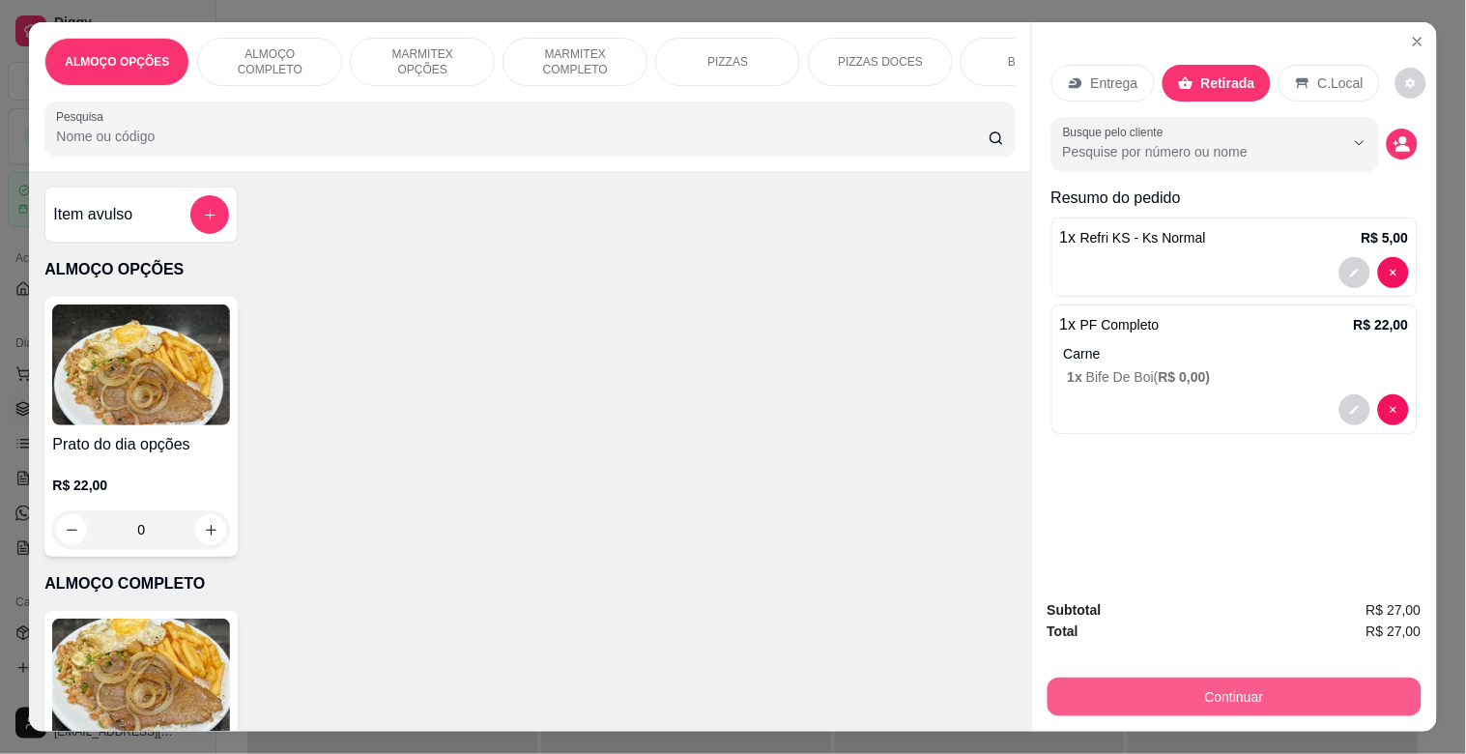
click at [1300, 687] on button "Continuar" at bounding box center [1235, 696] width 374 height 39
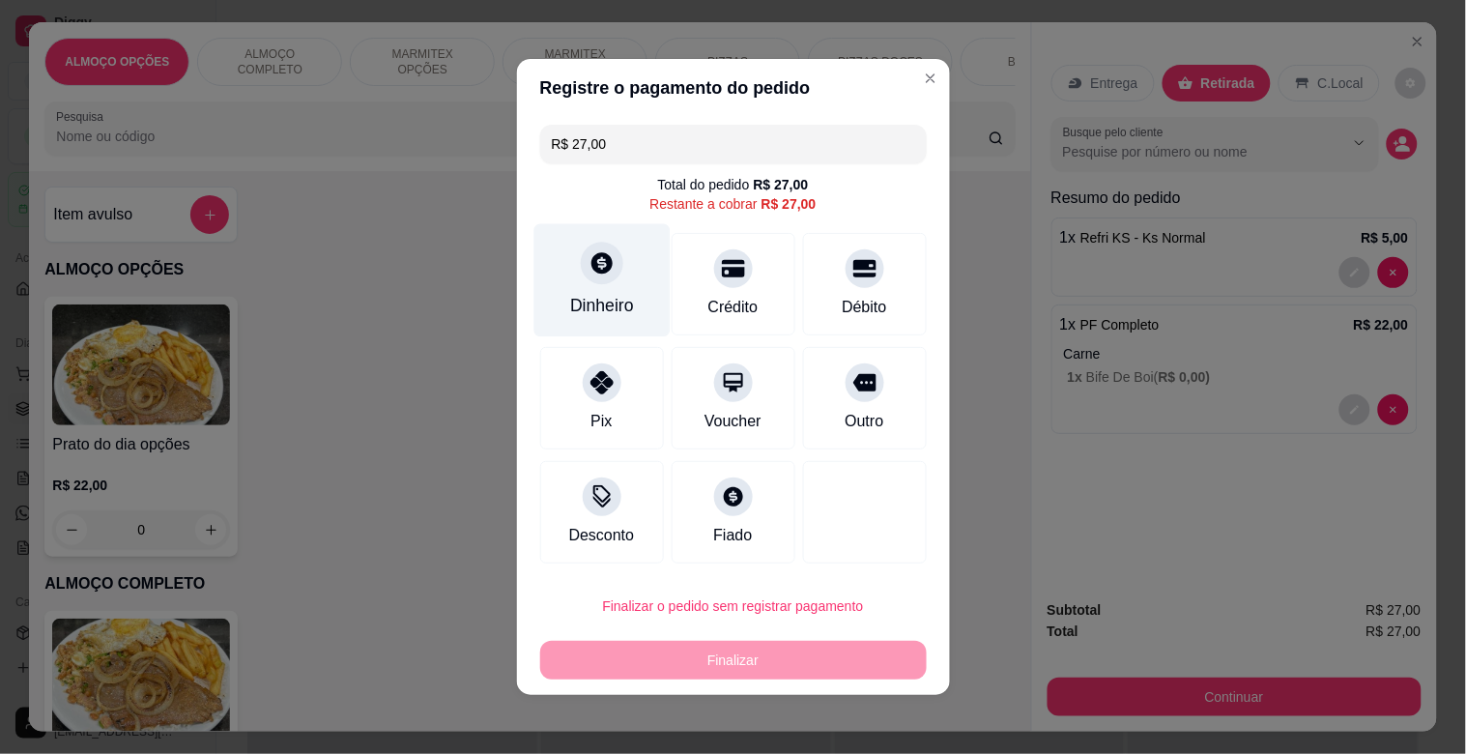
click at [596, 297] on div "Dinheiro" at bounding box center [602, 305] width 64 height 25
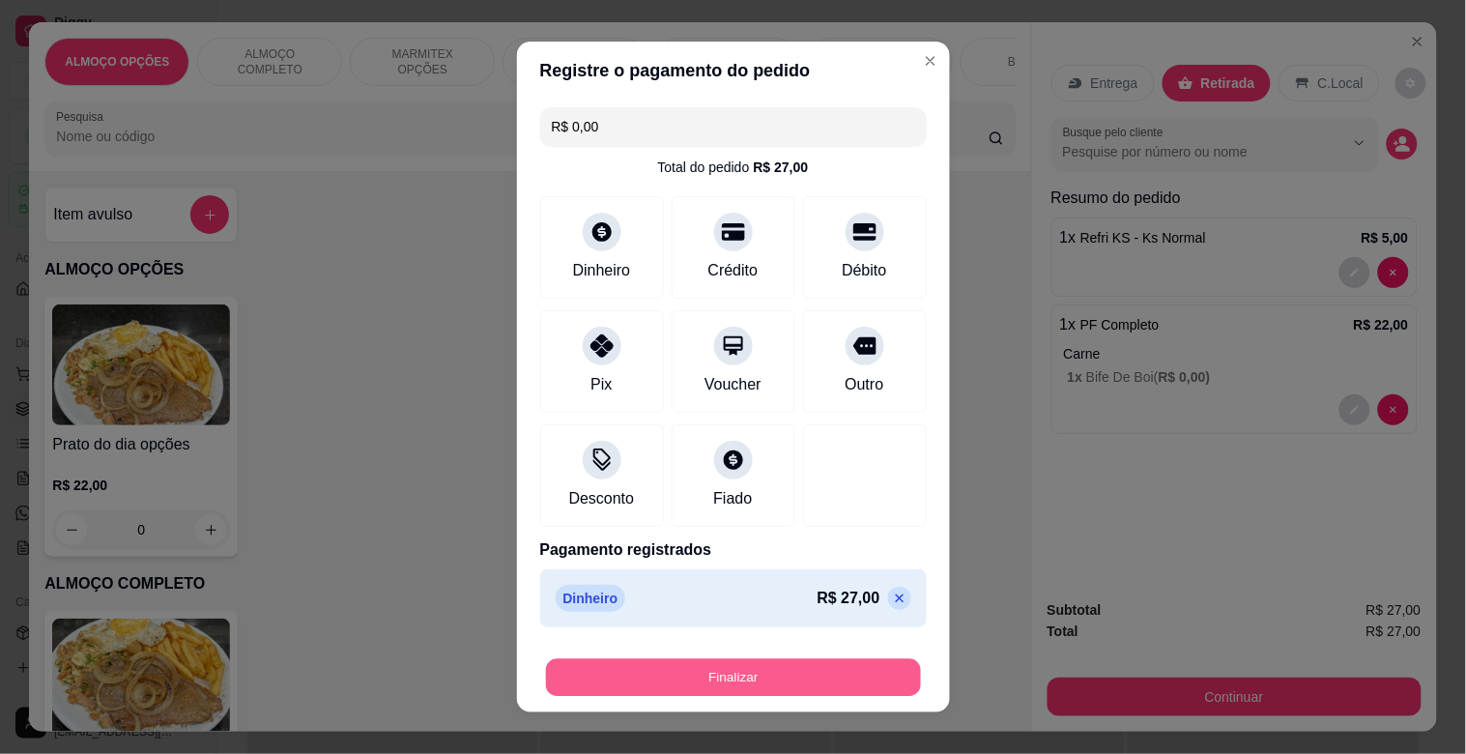
click at [711, 682] on button "Finalizar" at bounding box center [733, 678] width 375 height 38
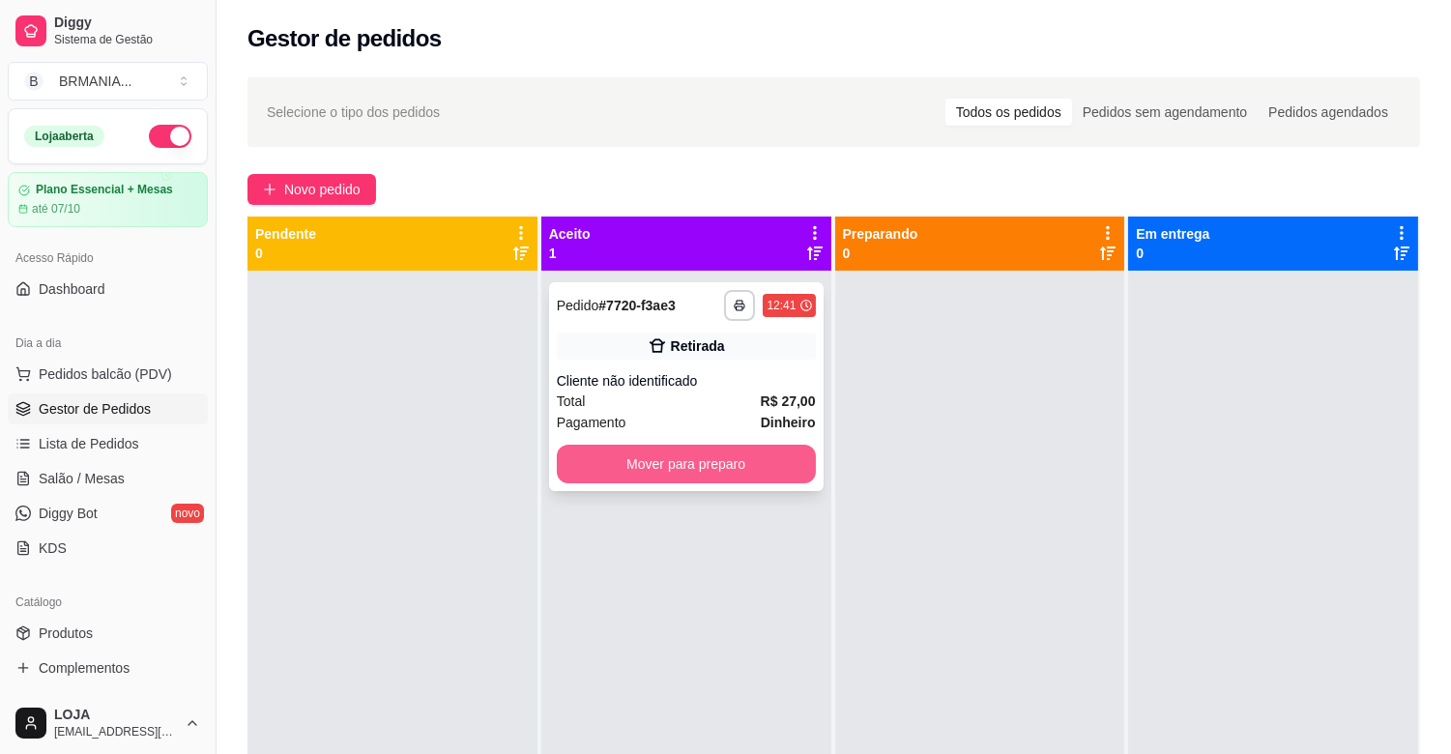
click at [699, 461] on button "Mover para preparo" at bounding box center [686, 464] width 259 height 39
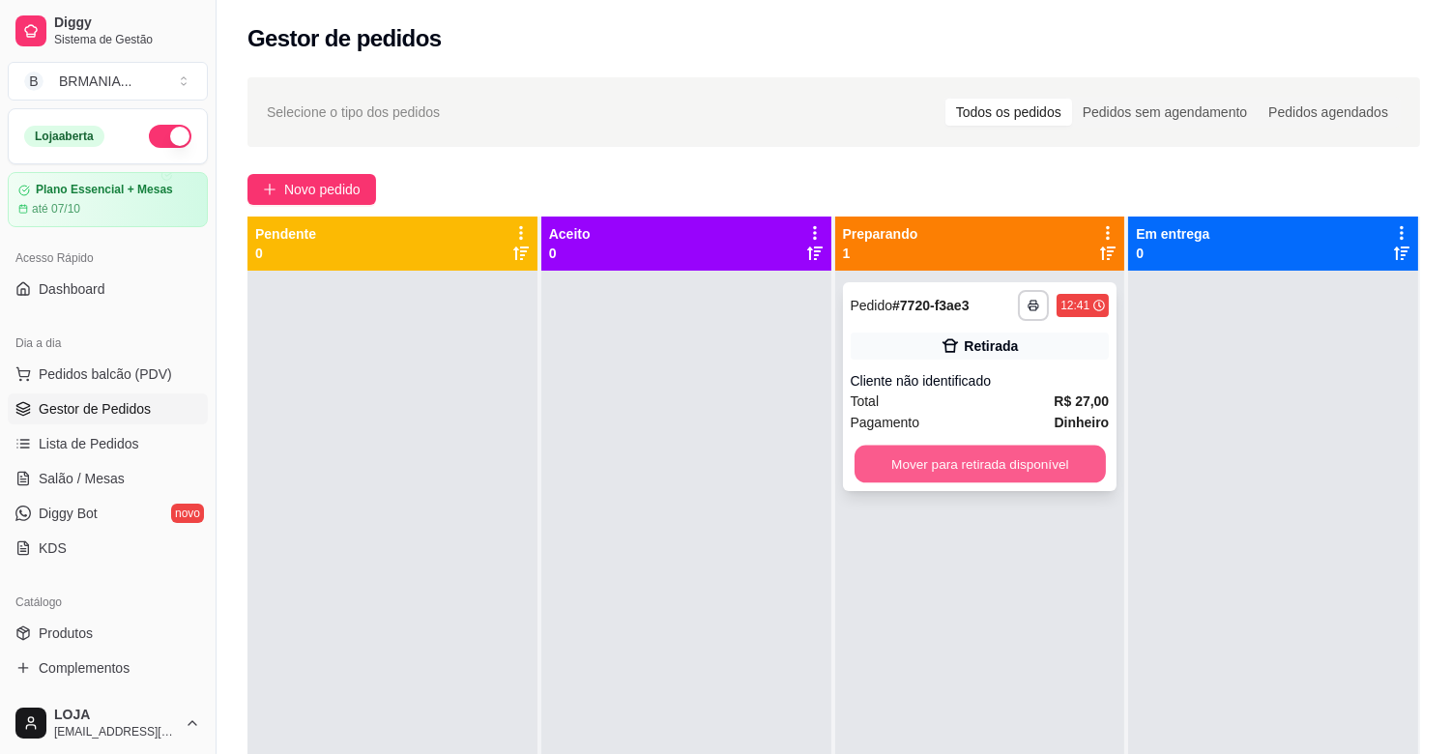
click at [940, 474] on button "Mover para retirada disponível" at bounding box center [979, 465] width 251 height 38
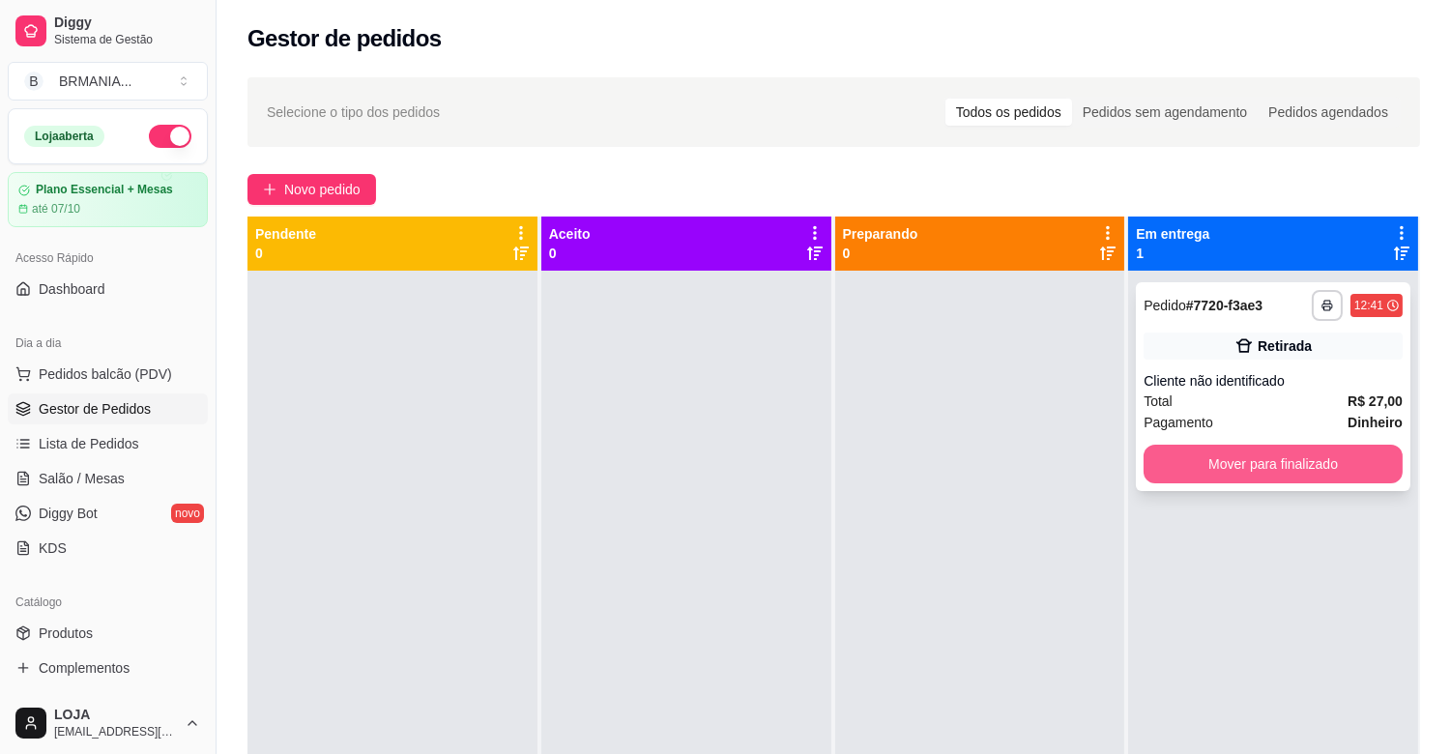
click at [1235, 467] on button "Mover para finalizado" at bounding box center [1272, 464] width 259 height 39
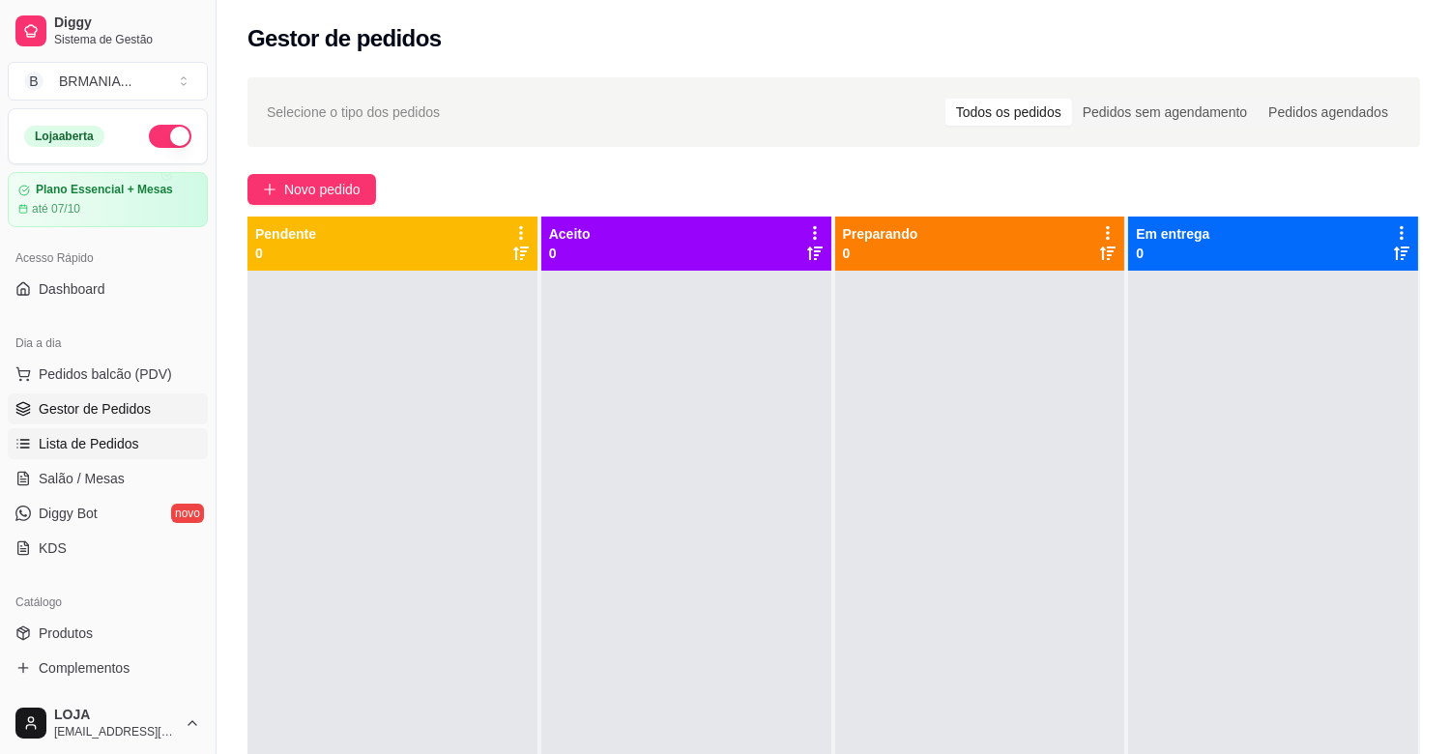
click at [188, 435] on link "Lista de Pedidos" at bounding box center [108, 443] width 200 height 31
click at [111, 446] on span "Lista de Pedidos" at bounding box center [89, 443] width 101 height 19
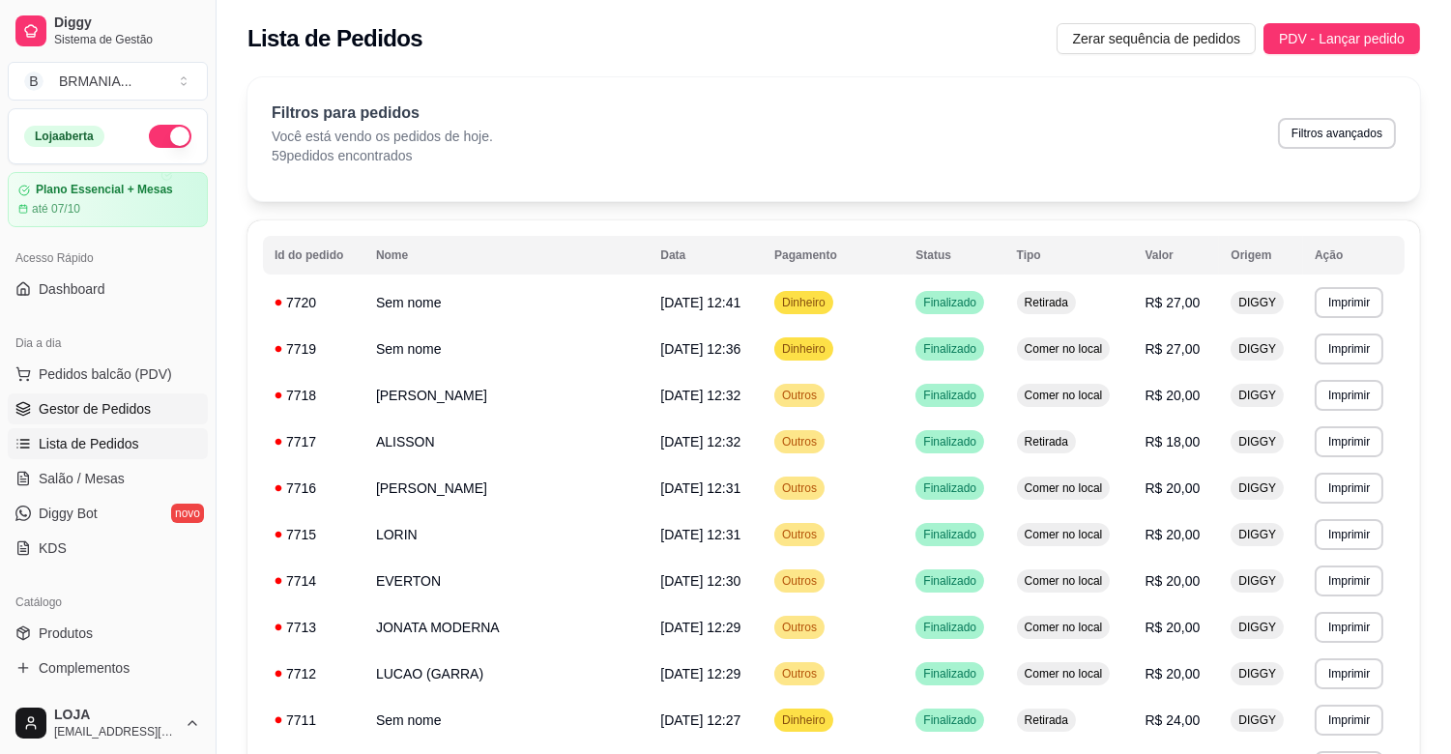
click at [102, 418] on link "Gestor de Pedidos" at bounding box center [108, 408] width 200 height 31
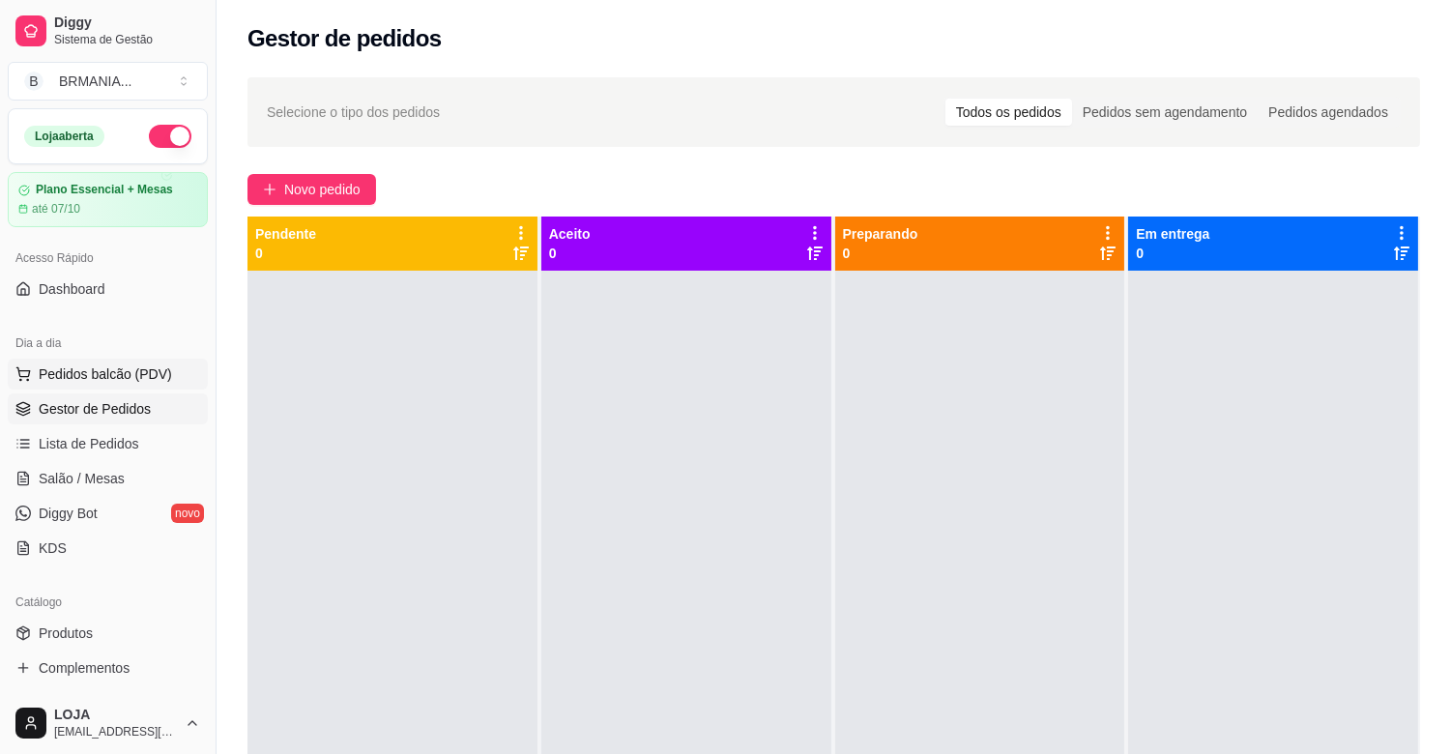
click at [133, 373] on span "Pedidos balcão (PDV)" at bounding box center [105, 373] width 133 height 19
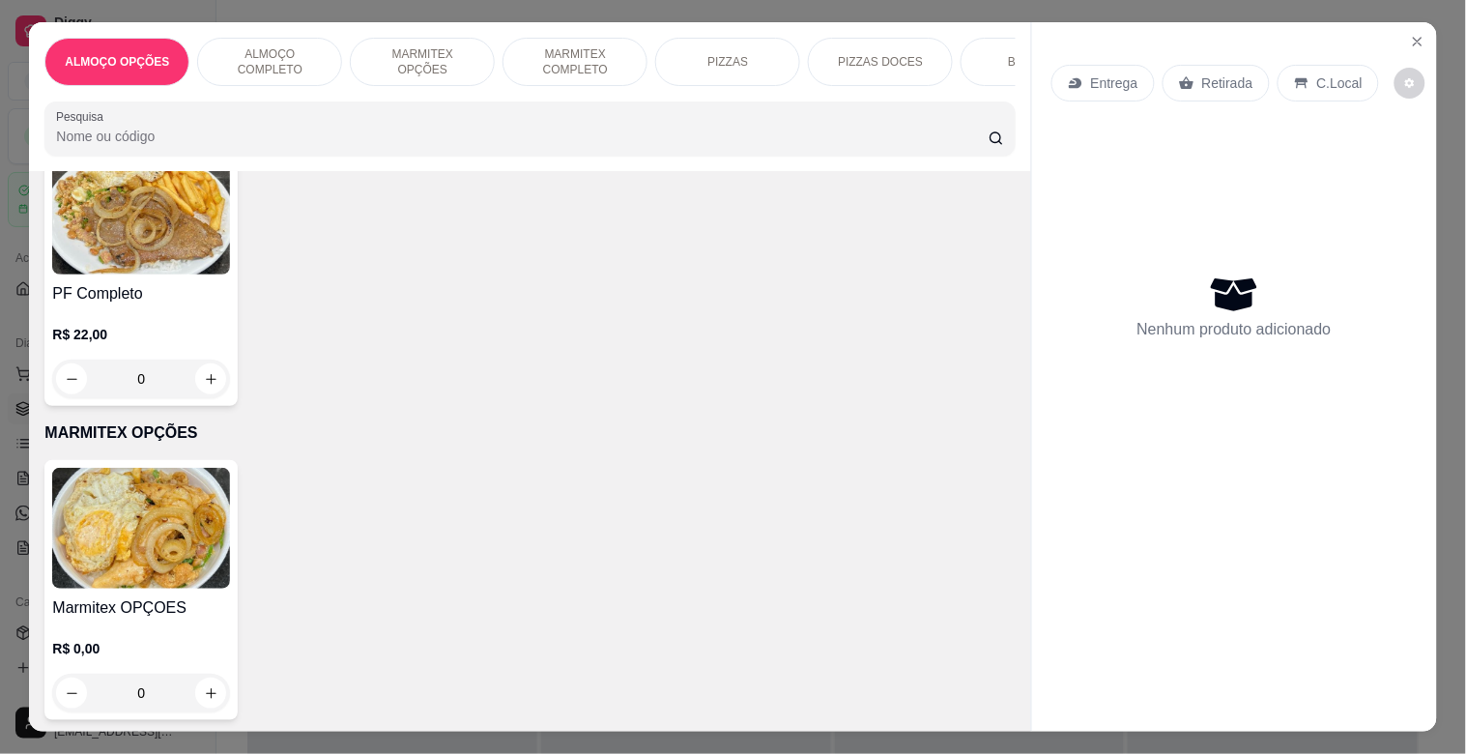
scroll to position [493, 0]
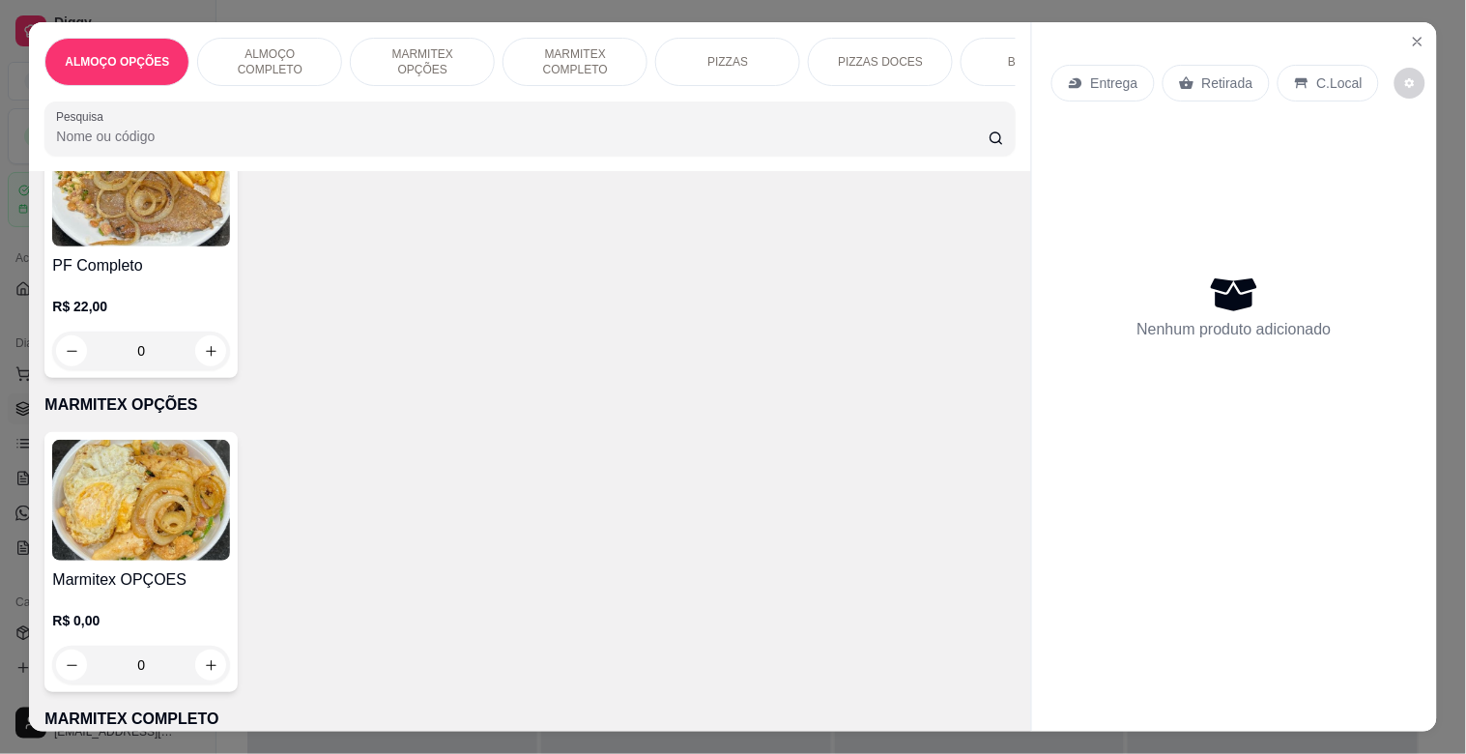
click at [83, 230] on img at bounding box center [141, 186] width 178 height 121
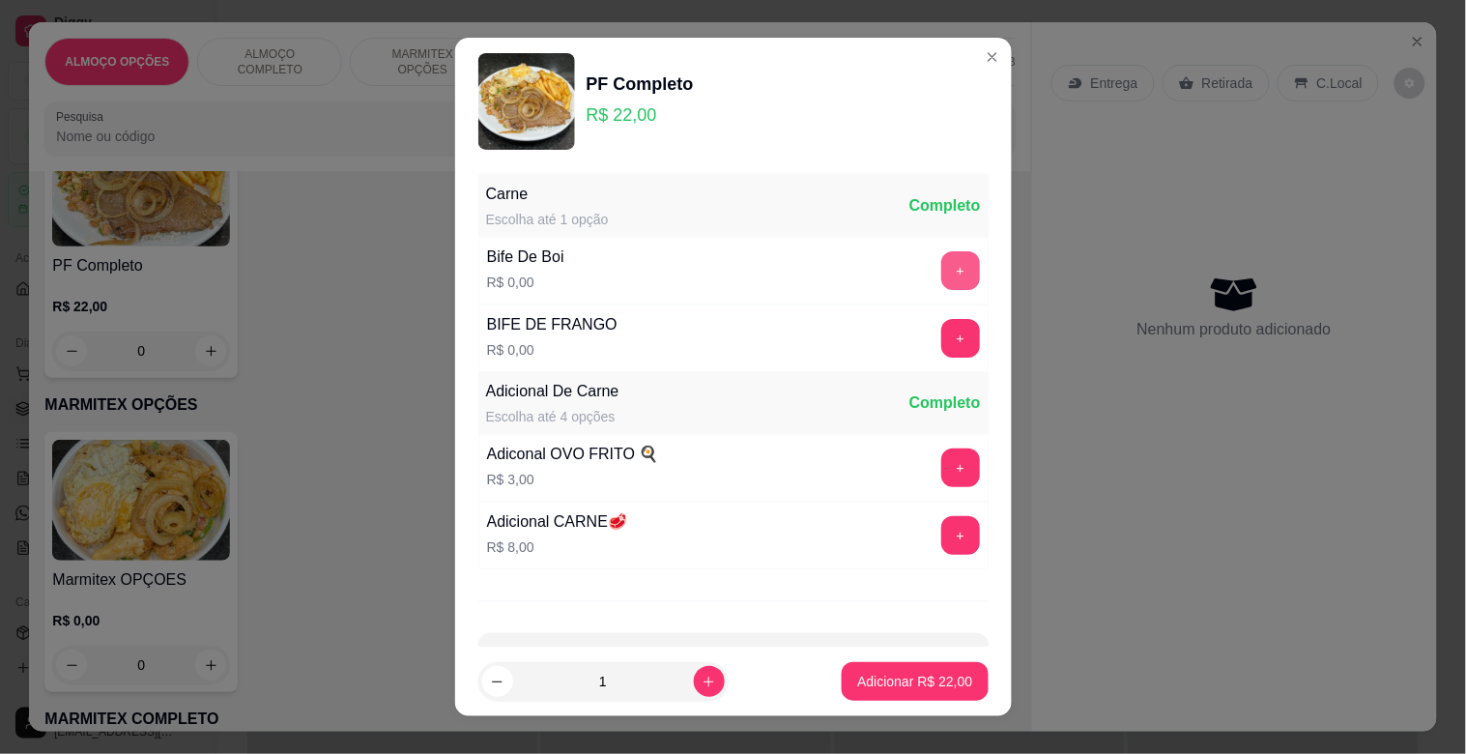
click at [941, 263] on button "+" at bounding box center [960, 270] width 39 height 39
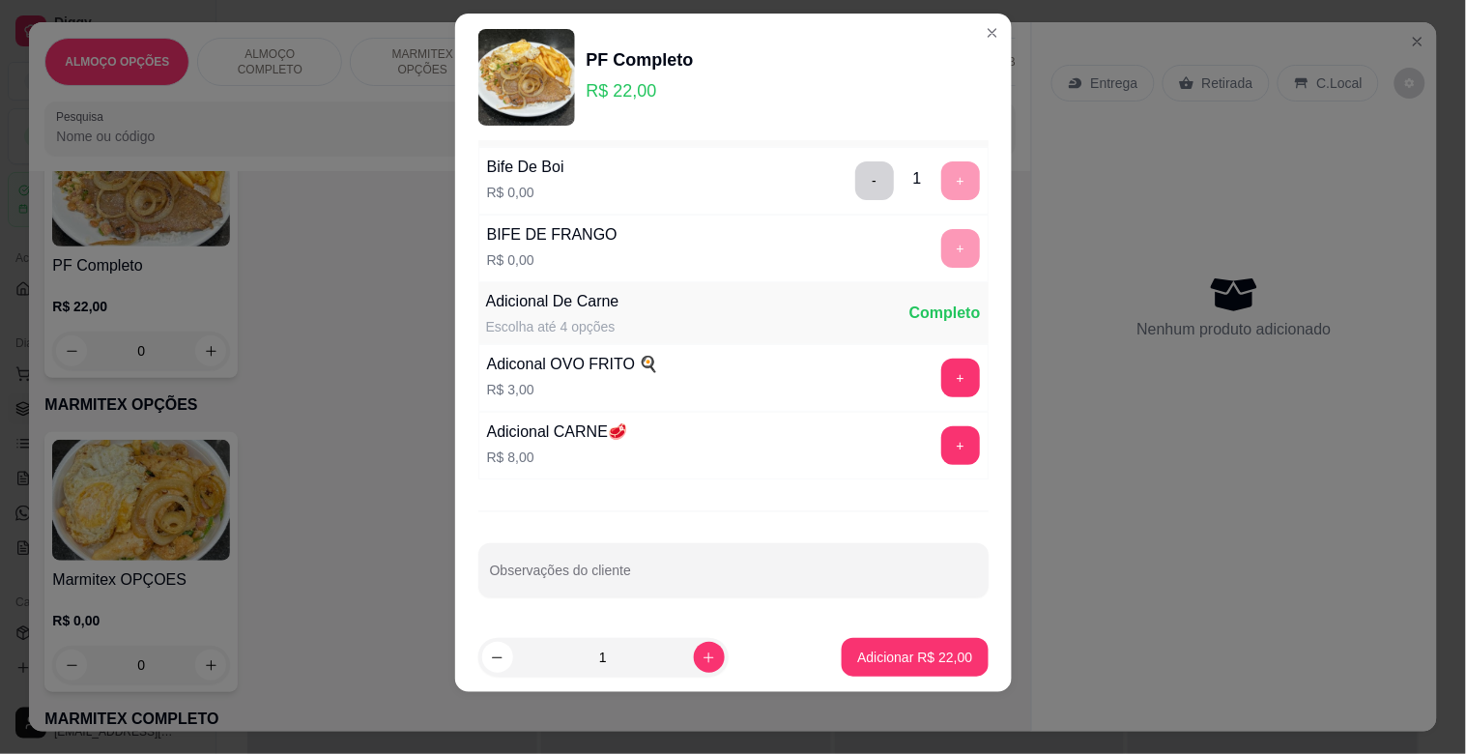
scroll to position [69, 0]
click at [702, 652] on icon "increase-product-quantity" at bounding box center [709, 657] width 14 height 14
click at [874, 662] on p "Adicionar R$ 66,00" at bounding box center [914, 657] width 115 height 19
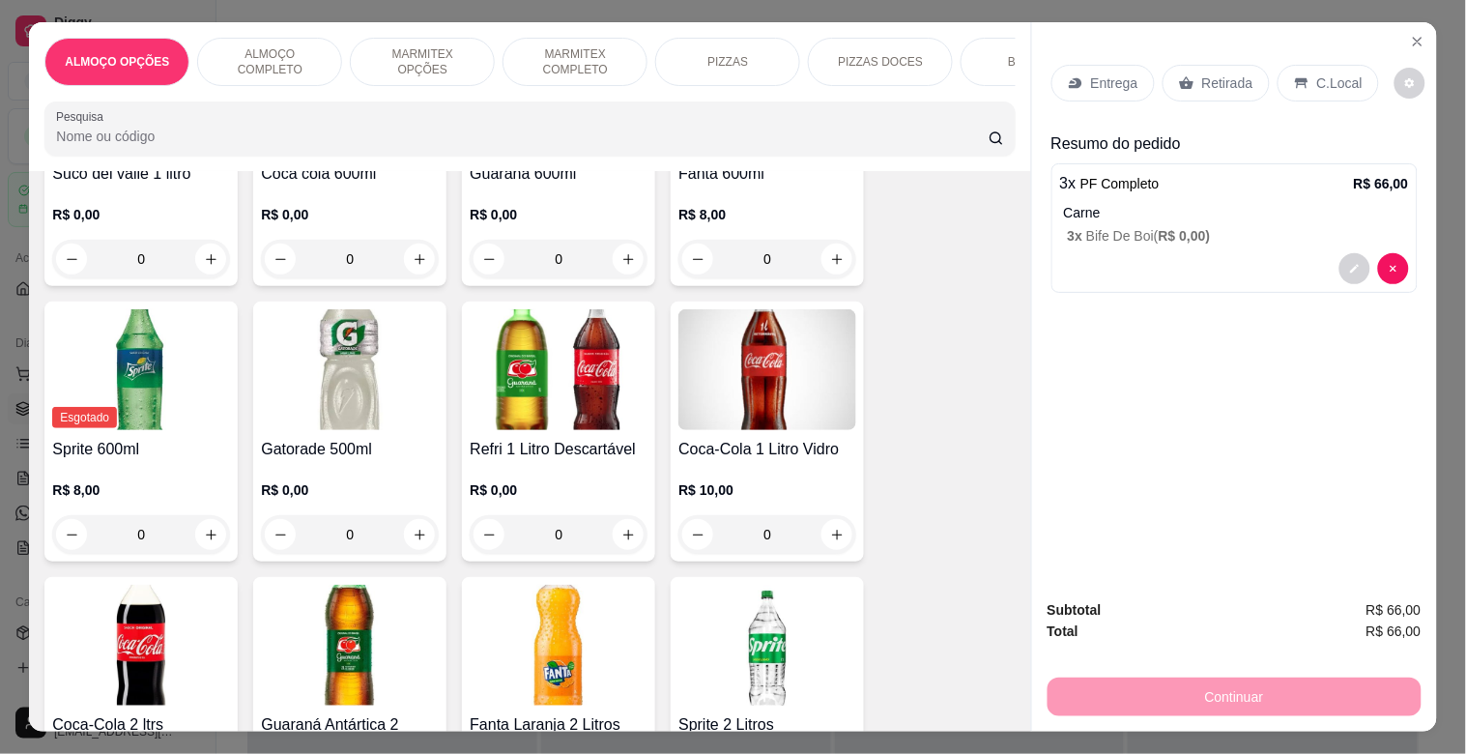
scroll to position [3037, 0]
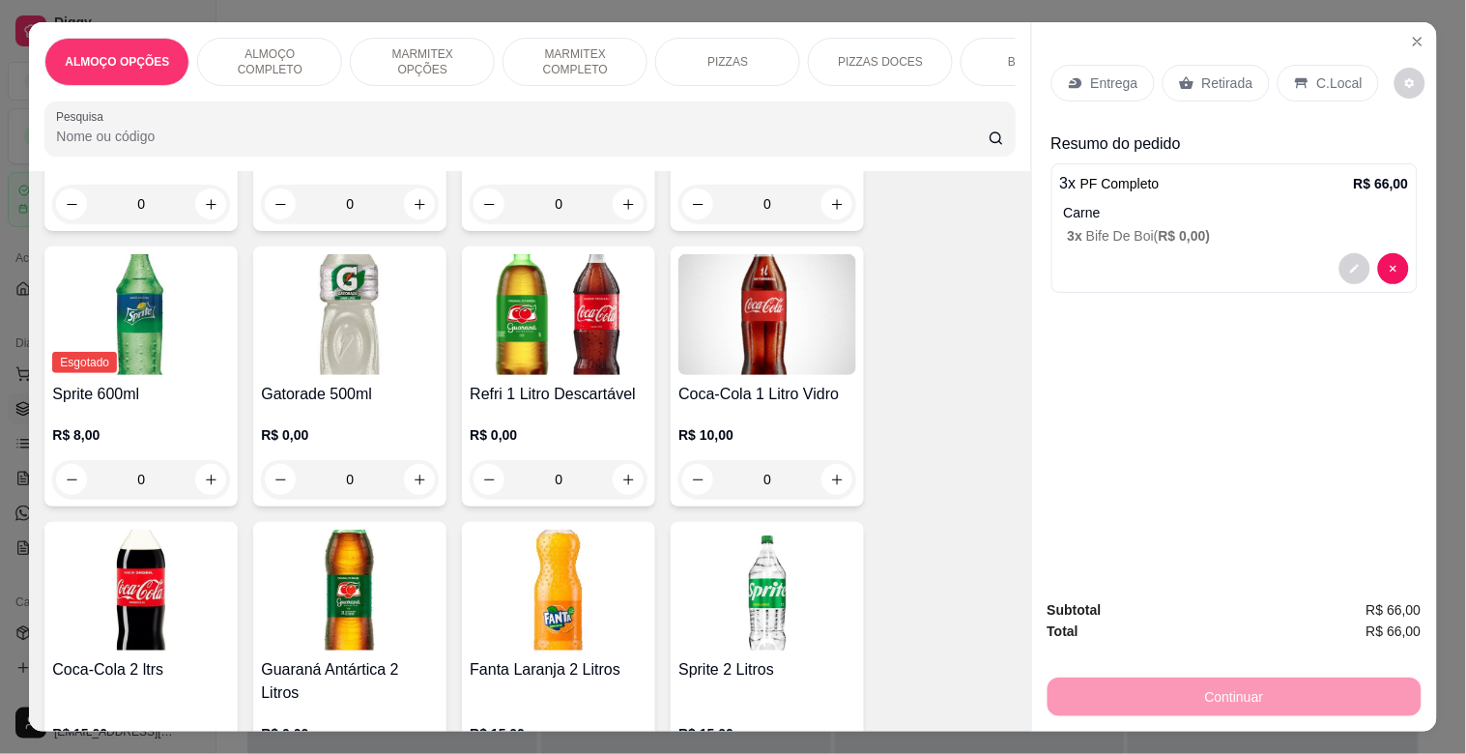
click at [819, 348] on img at bounding box center [767, 314] width 178 height 121
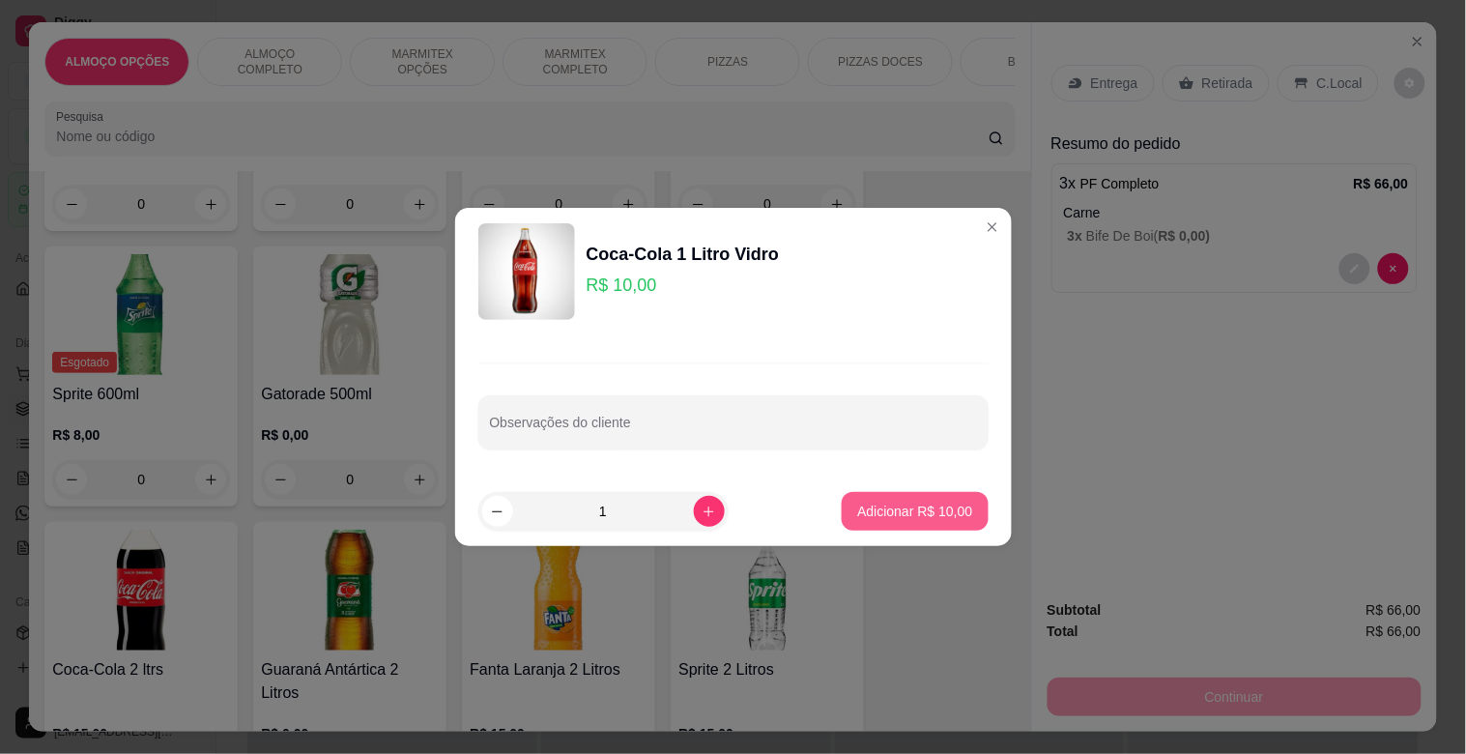
click at [905, 504] on p "Adicionar R$ 10,00" at bounding box center [914, 511] width 115 height 19
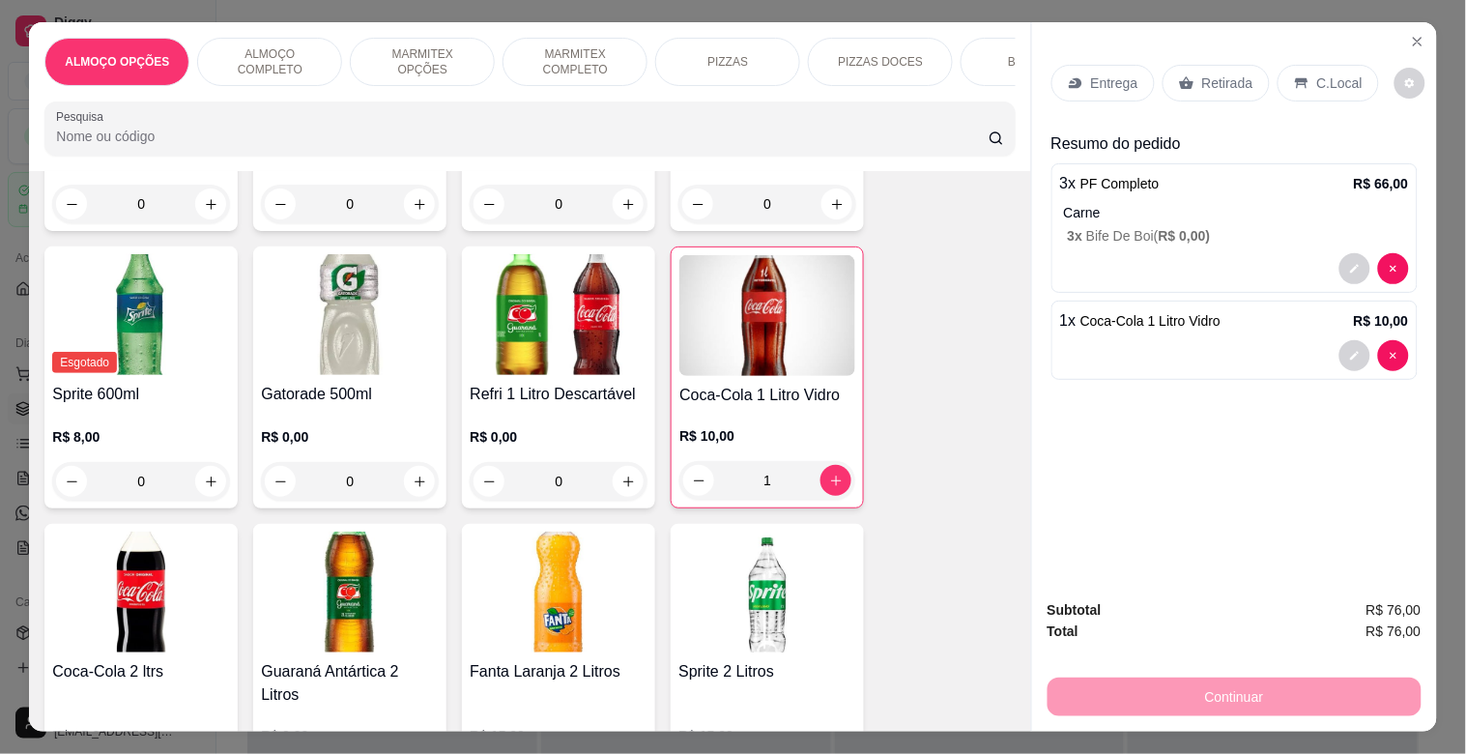
click at [1317, 77] on p "C.Local" at bounding box center [1339, 82] width 45 height 19
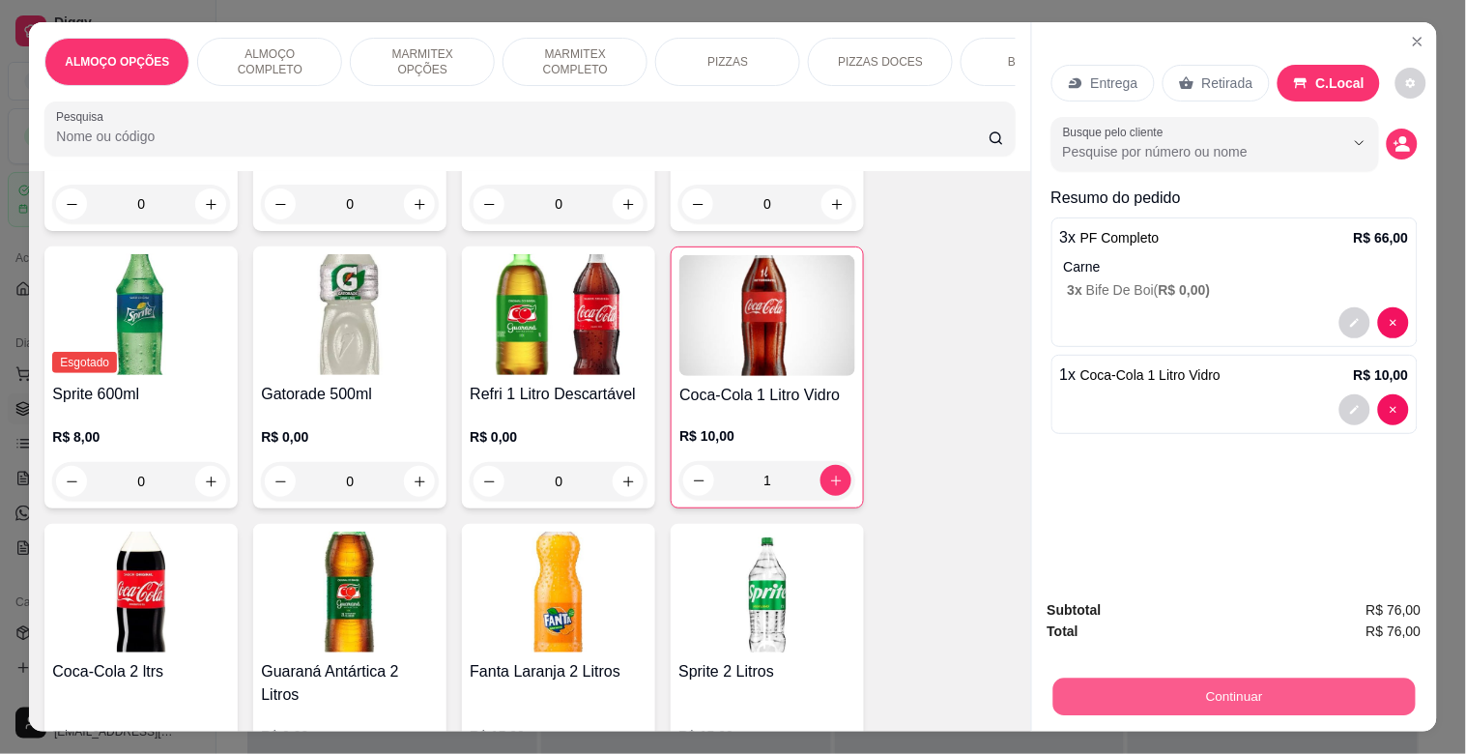
click at [1298, 677] on button "Continuar" at bounding box center [1233, 696] width 362 height 38
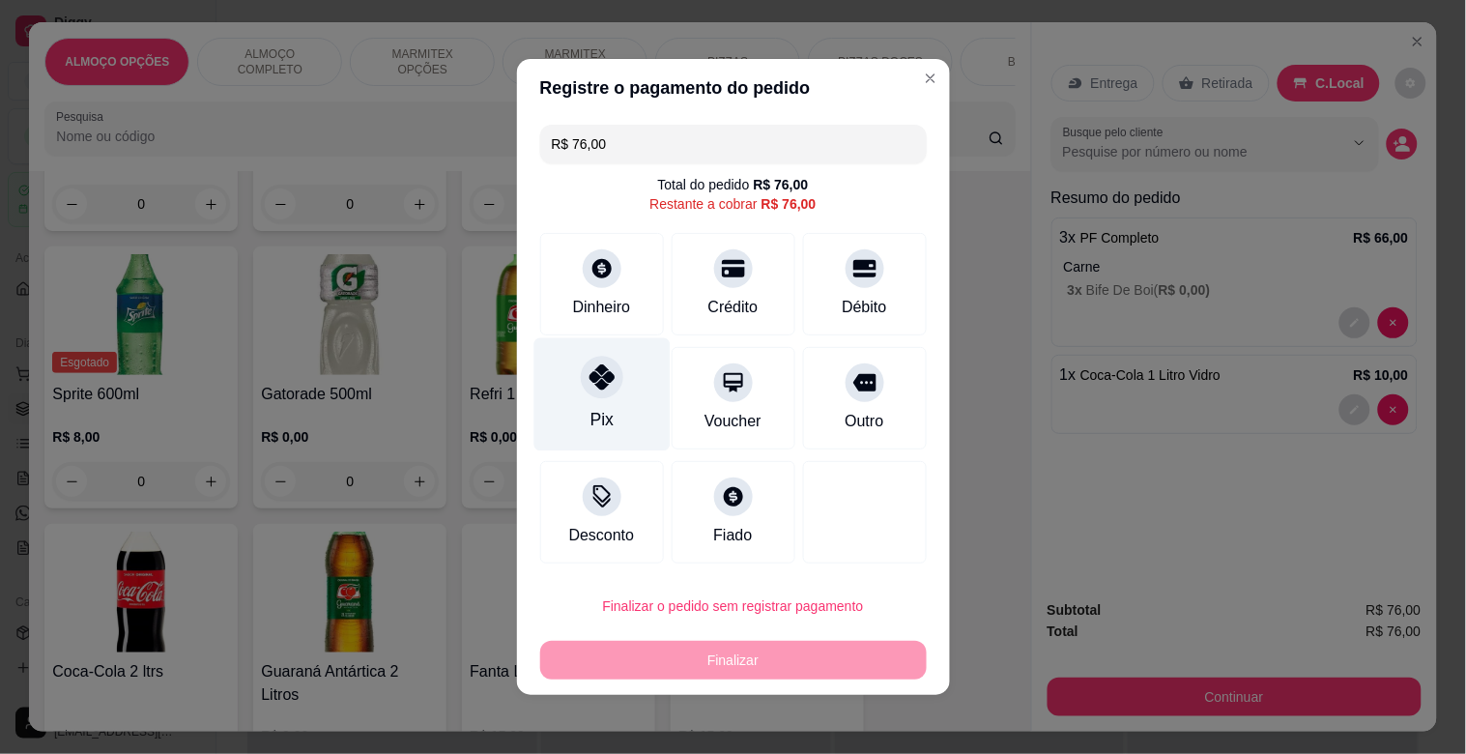
drag, startPoint x: 621, startPoint y: 384, endPoint x: 635, endPoint y: 422, distance: 41.0
click at [621, 385] on div "Pix" at bounding box center [601, 394] width 136 height 113
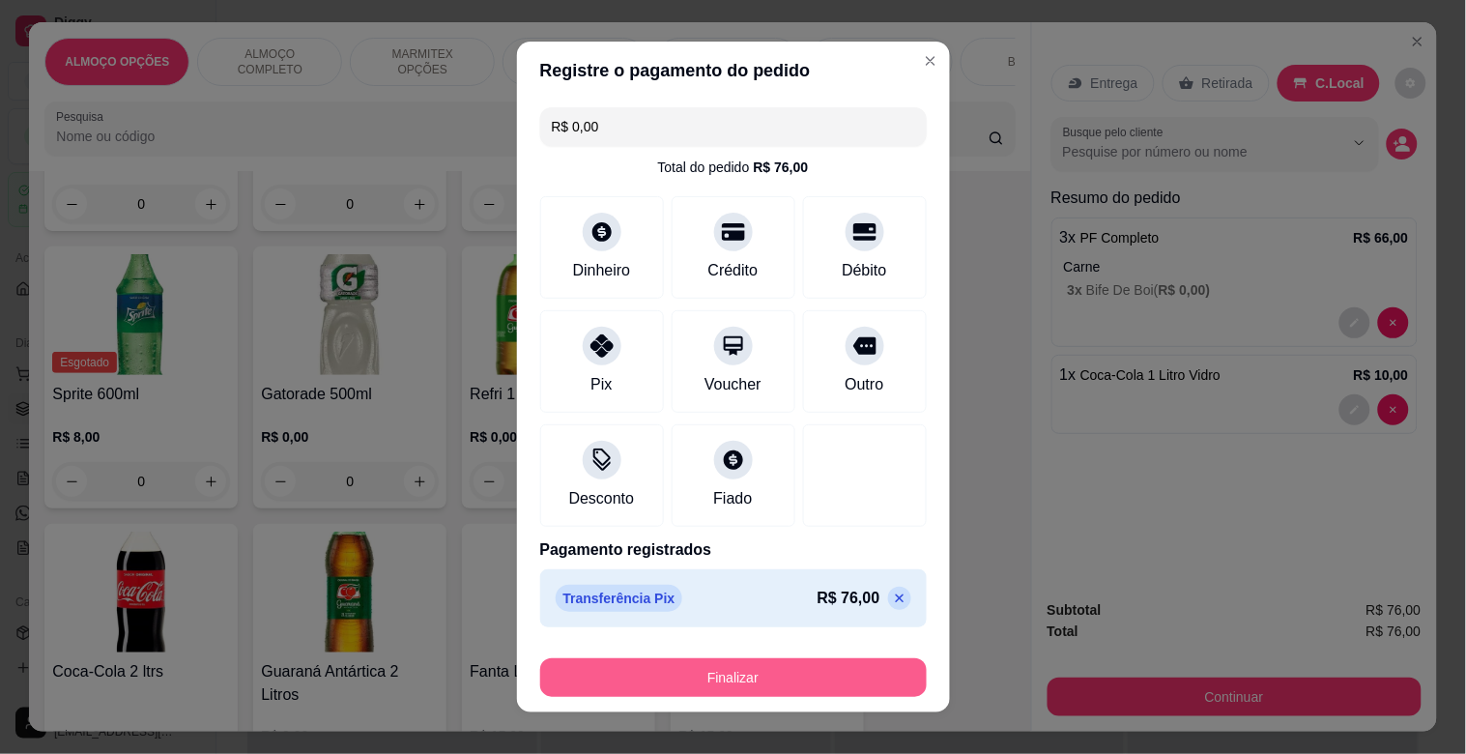
click at [793, 667] on button "Finalizar" at bounding box center [733, 677] width 387 height 39
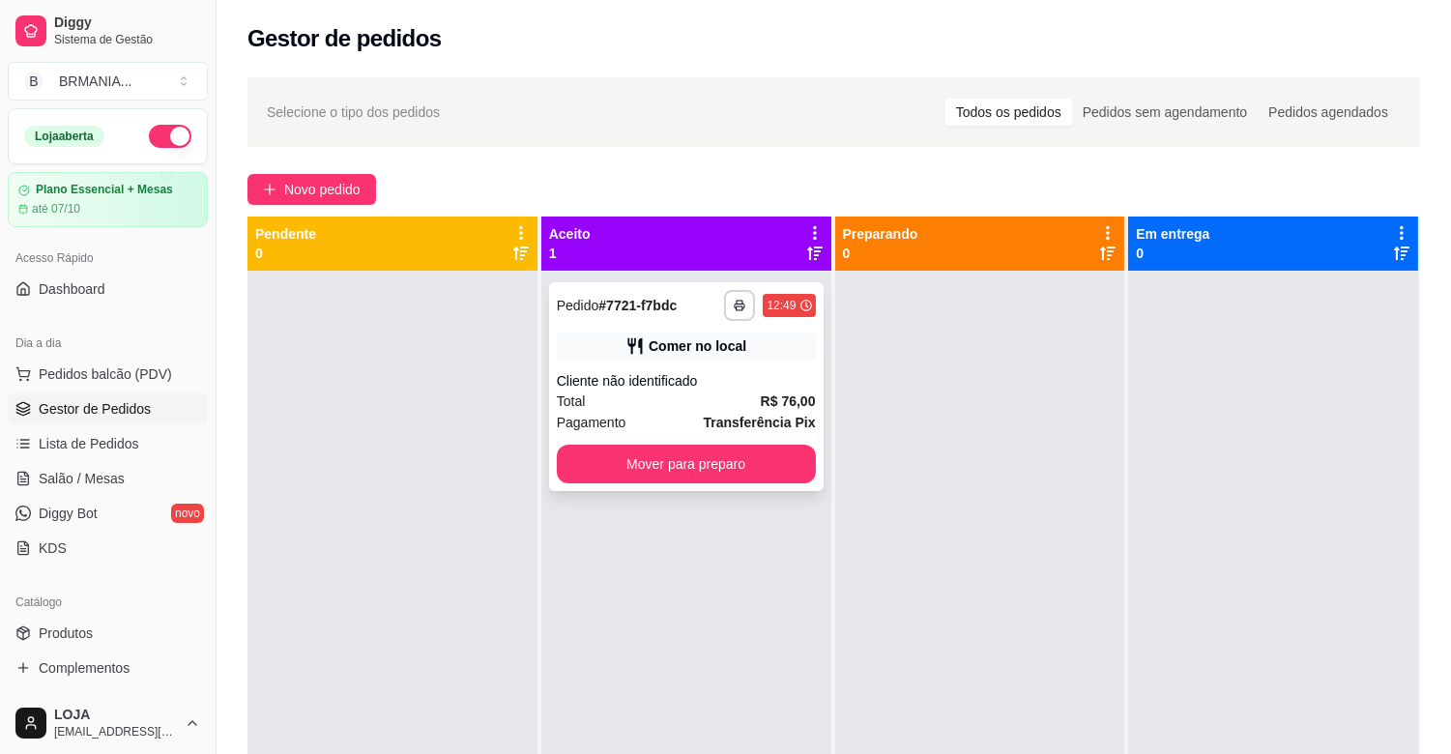
click at [674, 454] on button "Mover para preparo" at bounding box center [686, 464] width 259 height 39
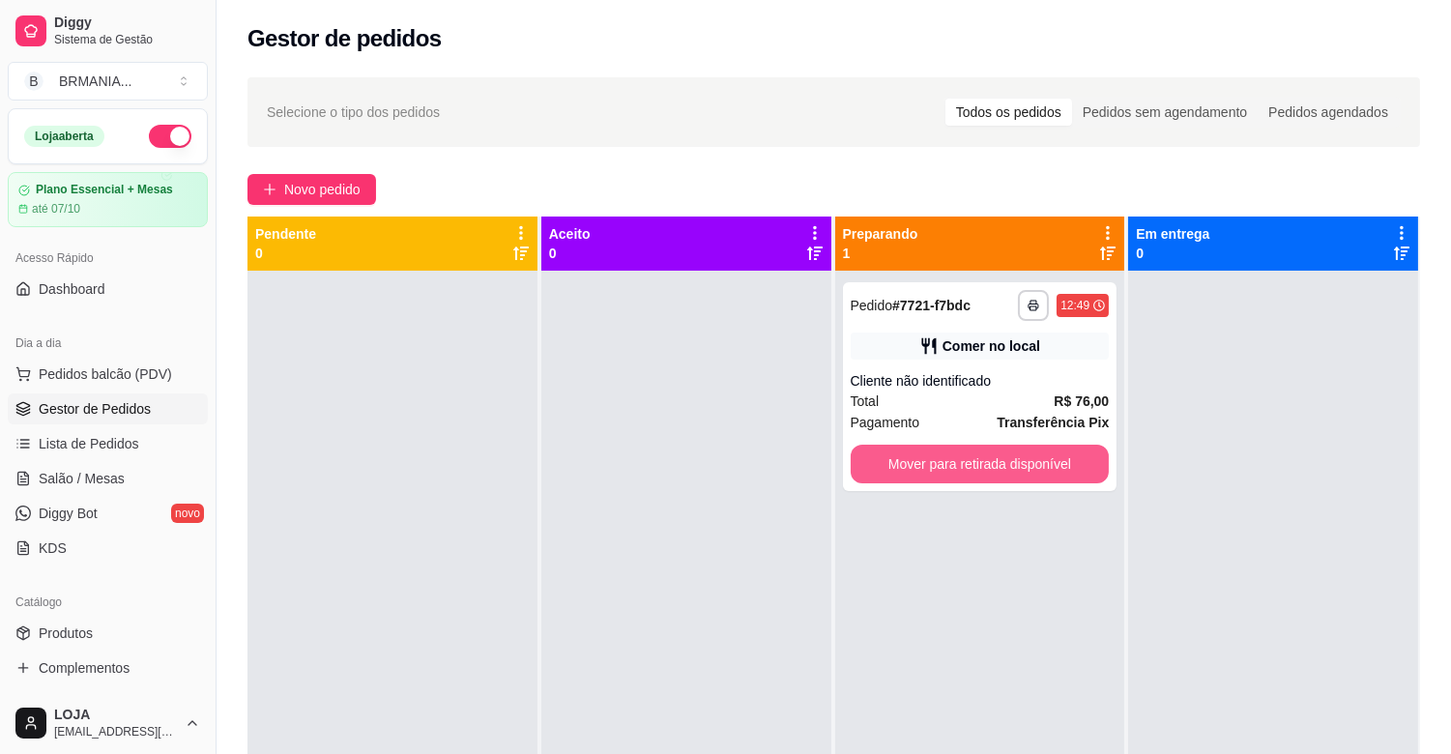
click at [969, 464] on button "Mover para retirada disponível" at bounding box center [979, 464] width 259 height 39
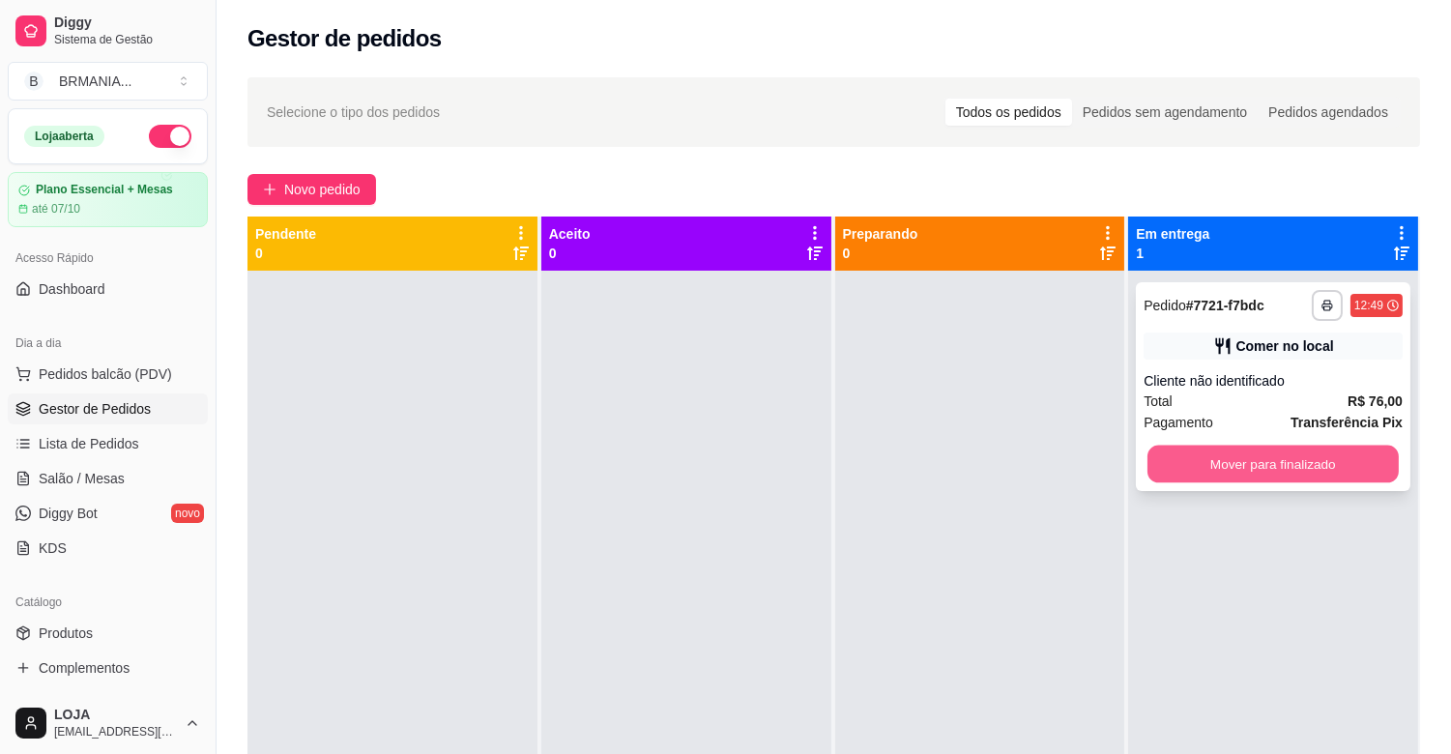
click at [1239, 470] on button "Mover para finalizado" at bounding box center [1272, 465] width 251 height 38
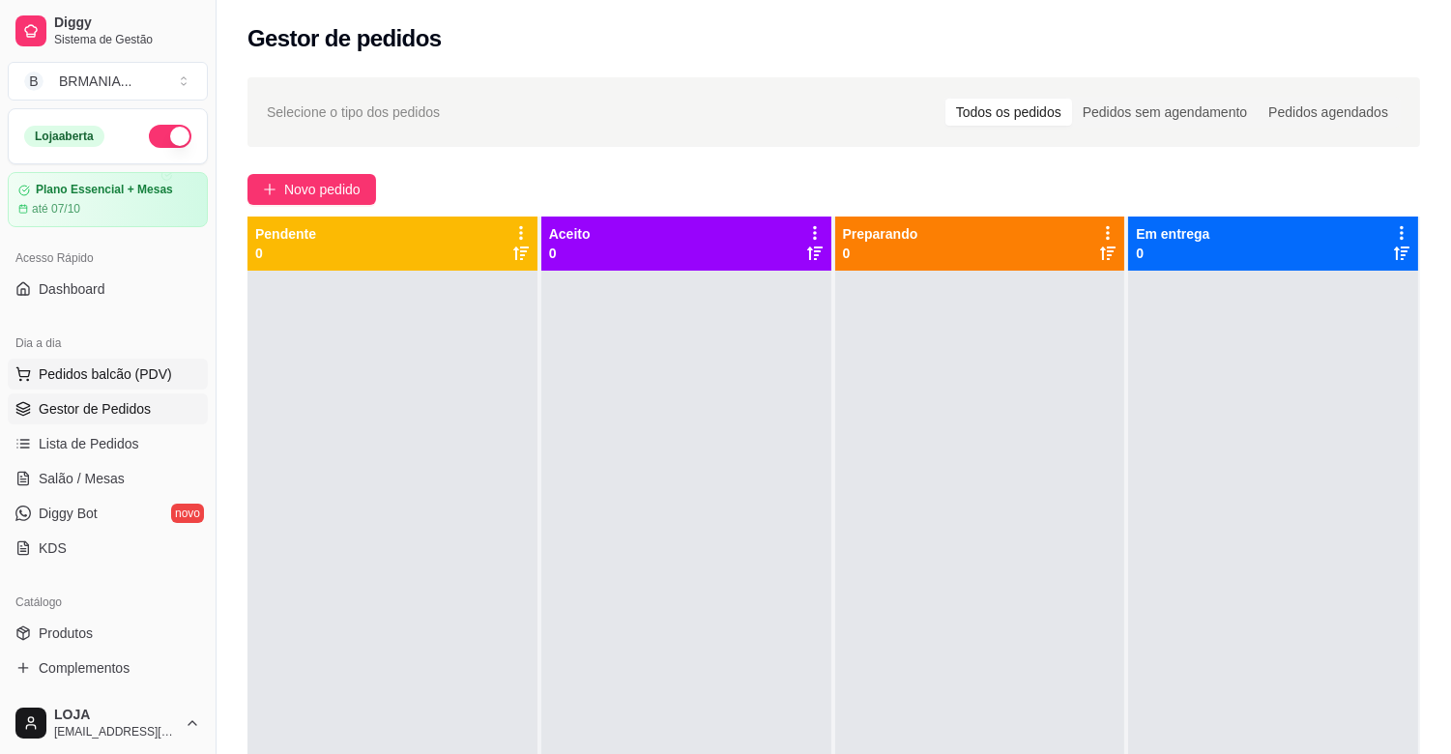
click at [180, 379] on button "Pedidos balcão (PDV)" at bounding box center [108, 374] width 200 height 31
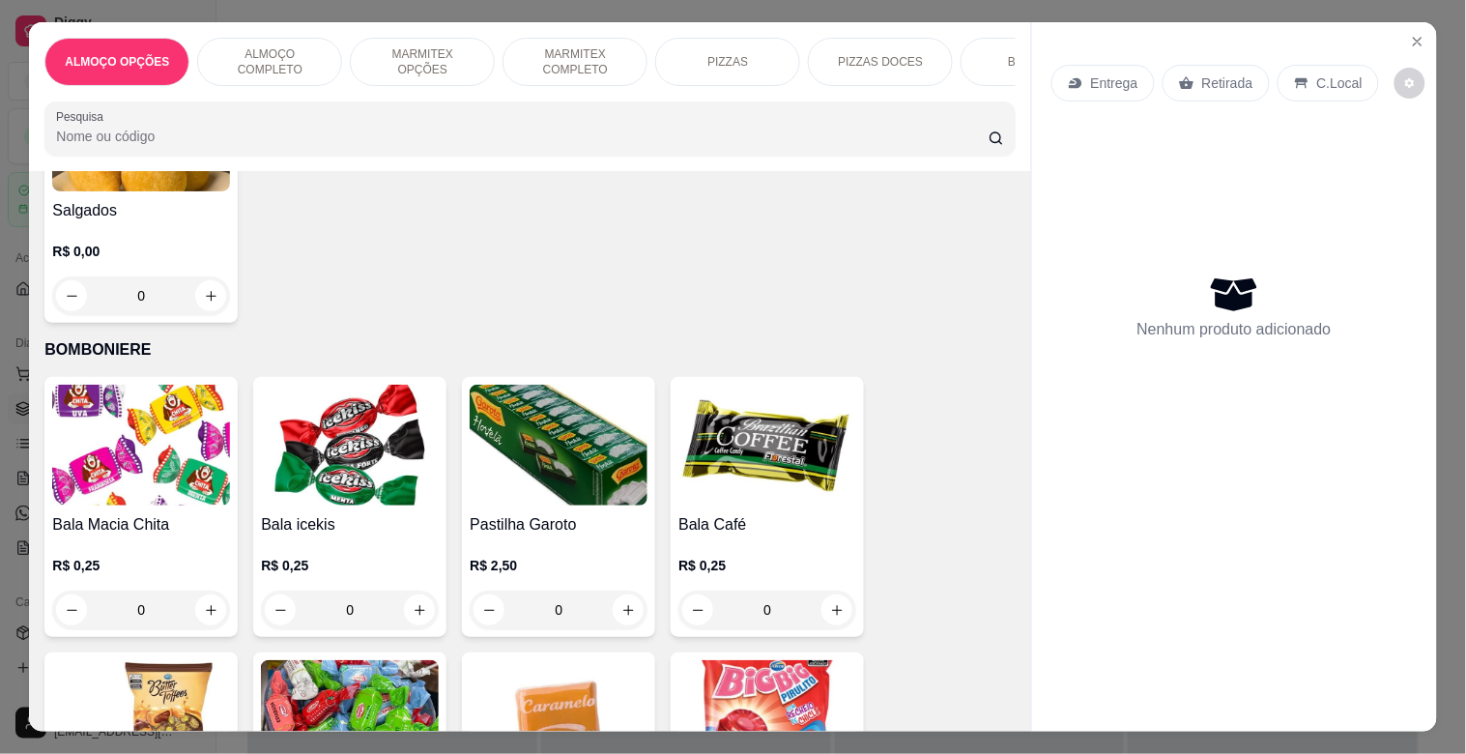
scroll to position [6294, 0]
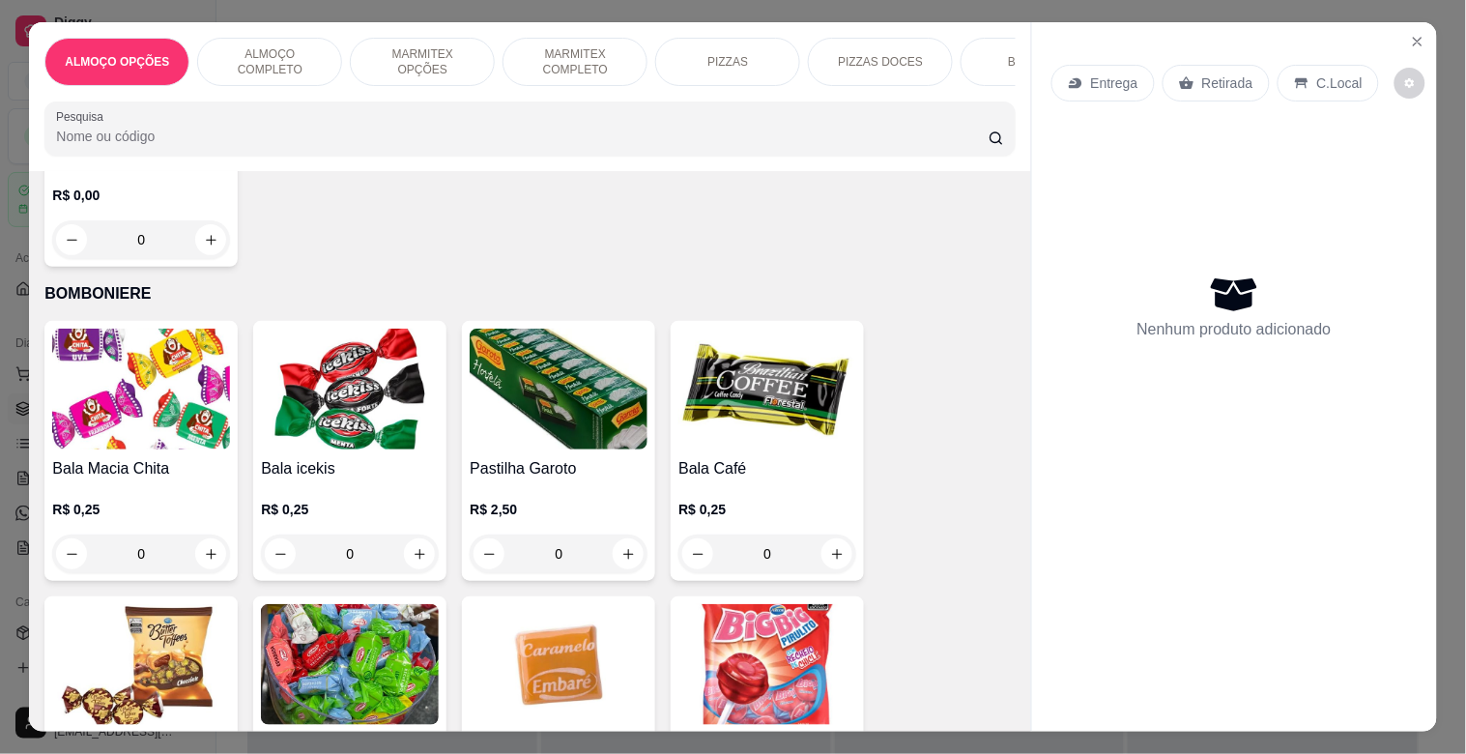
click at [390, 642] on img at bounding box center [350, 664] width 178 height 121
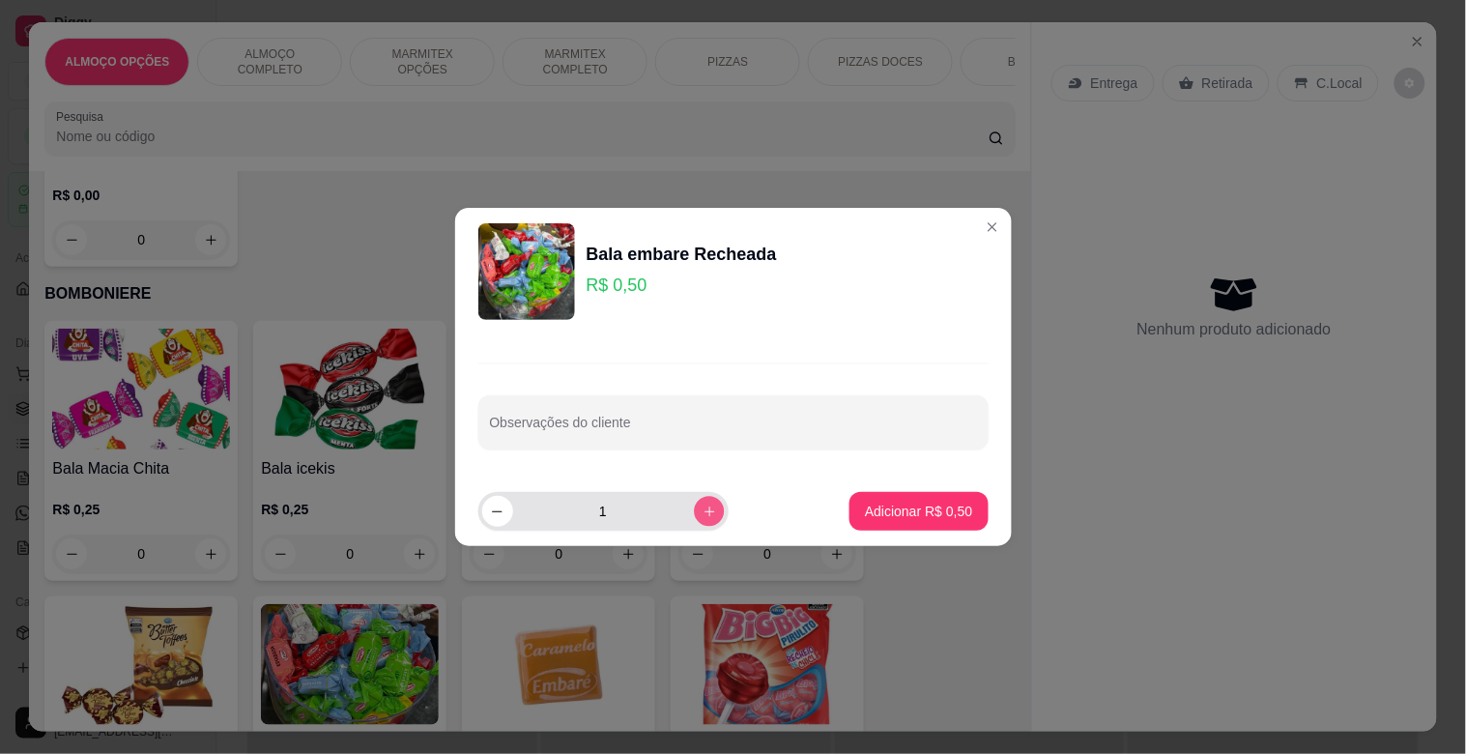
click at [702, 510] on icon "increase-product-quantity" at bounding box center [709, 511] width 14 height 14
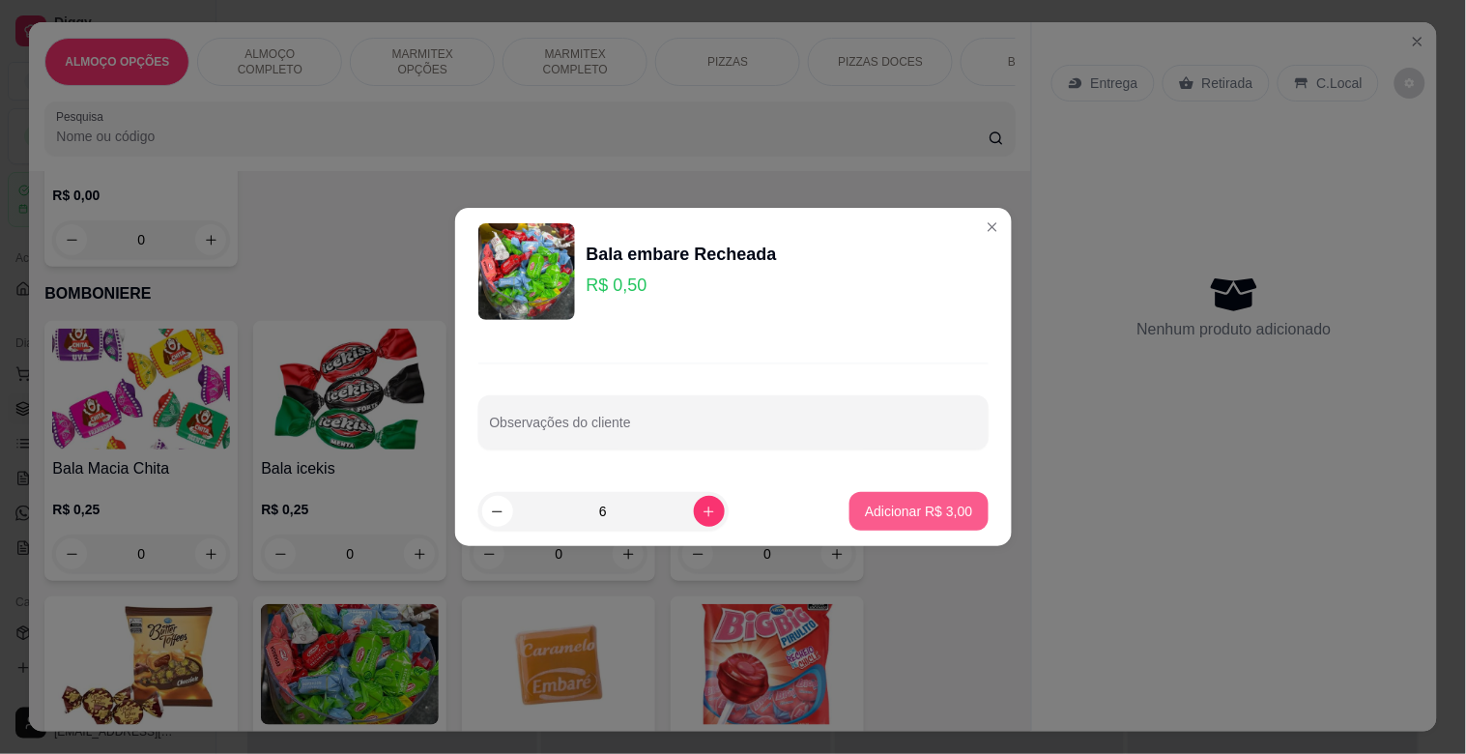
click at [943, 504] on p "Adicionar R$ 3,00" at bounding box center [918, 511] width 107 height 19
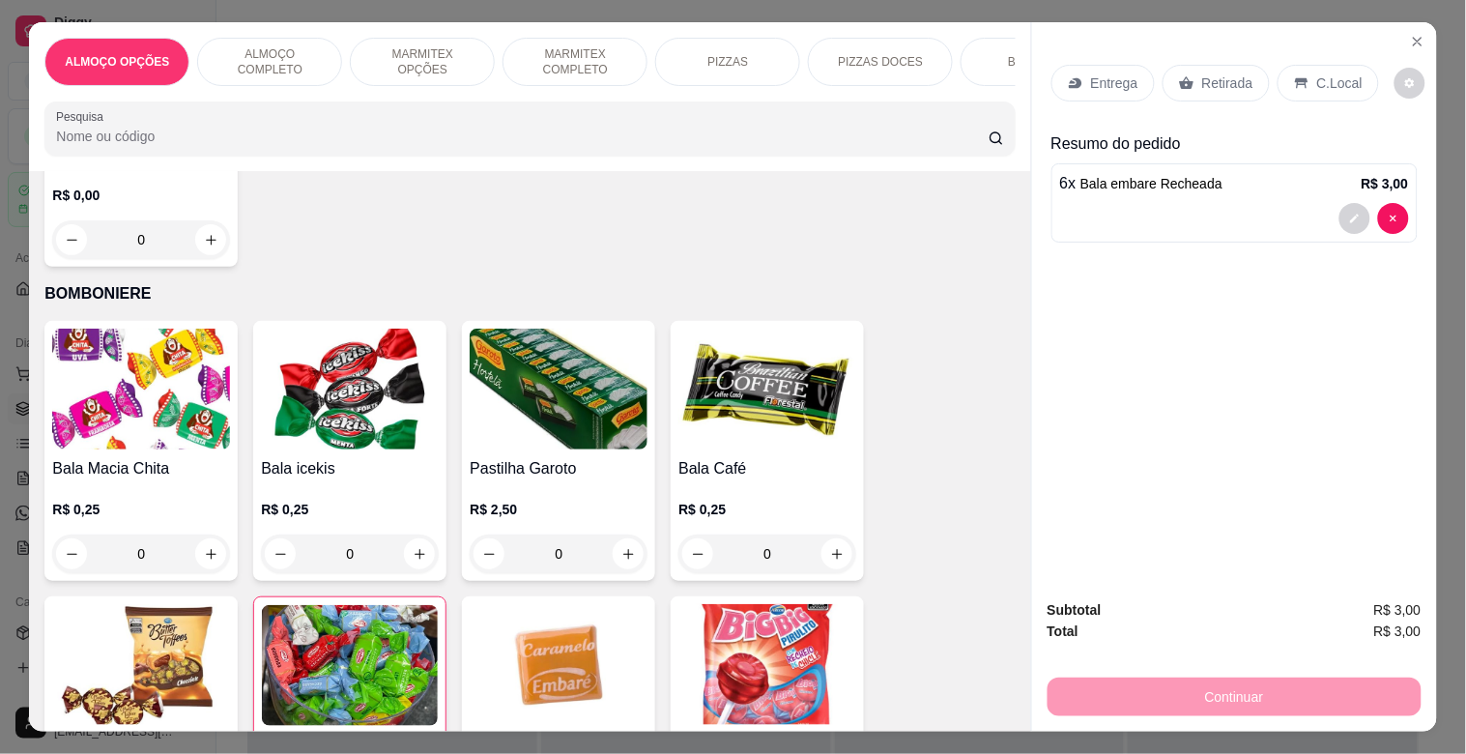
click at [1211, 73] on p "Retirada" at bounding box center [1227, 82] width 51 height 19
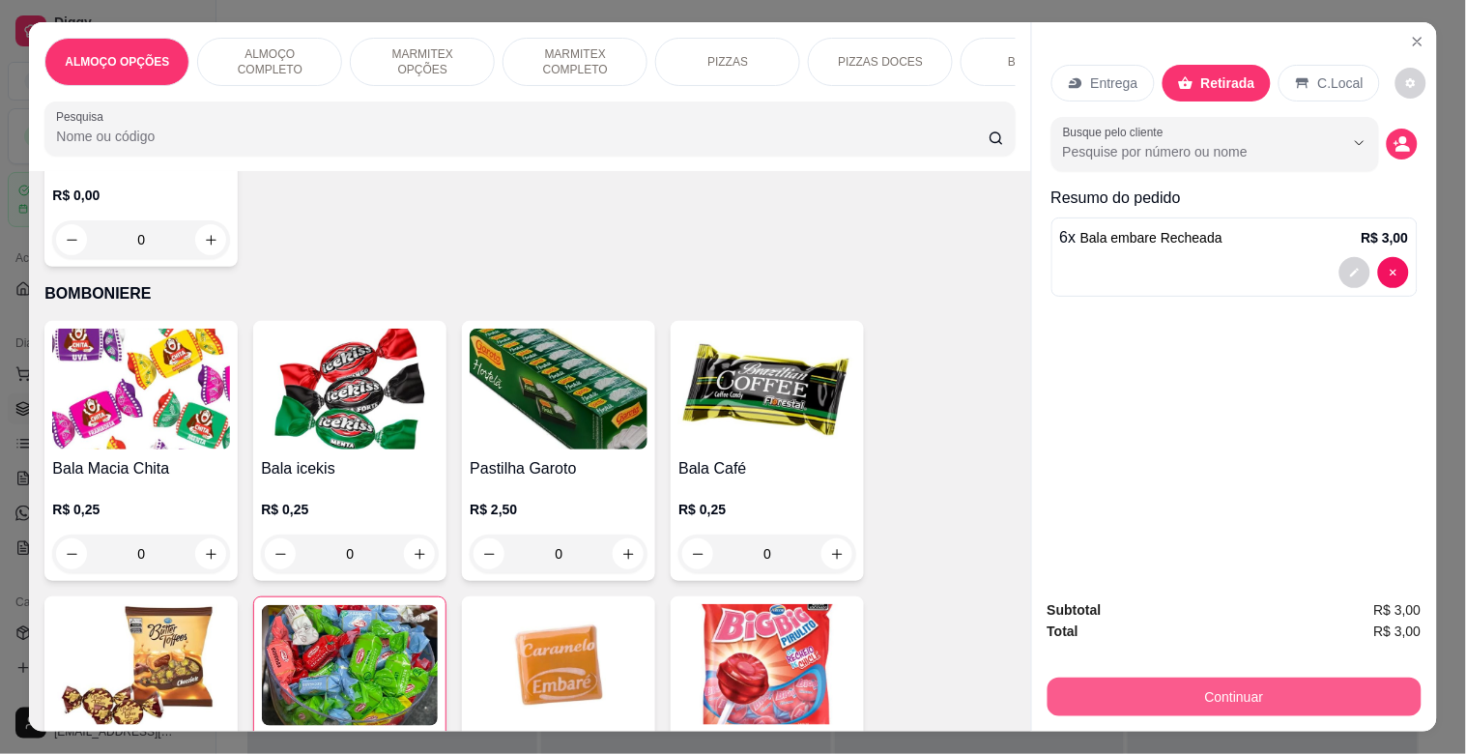
click at [1328, 680] on button "Continuar" at bounding box center [1235, 696] width 374 height 39
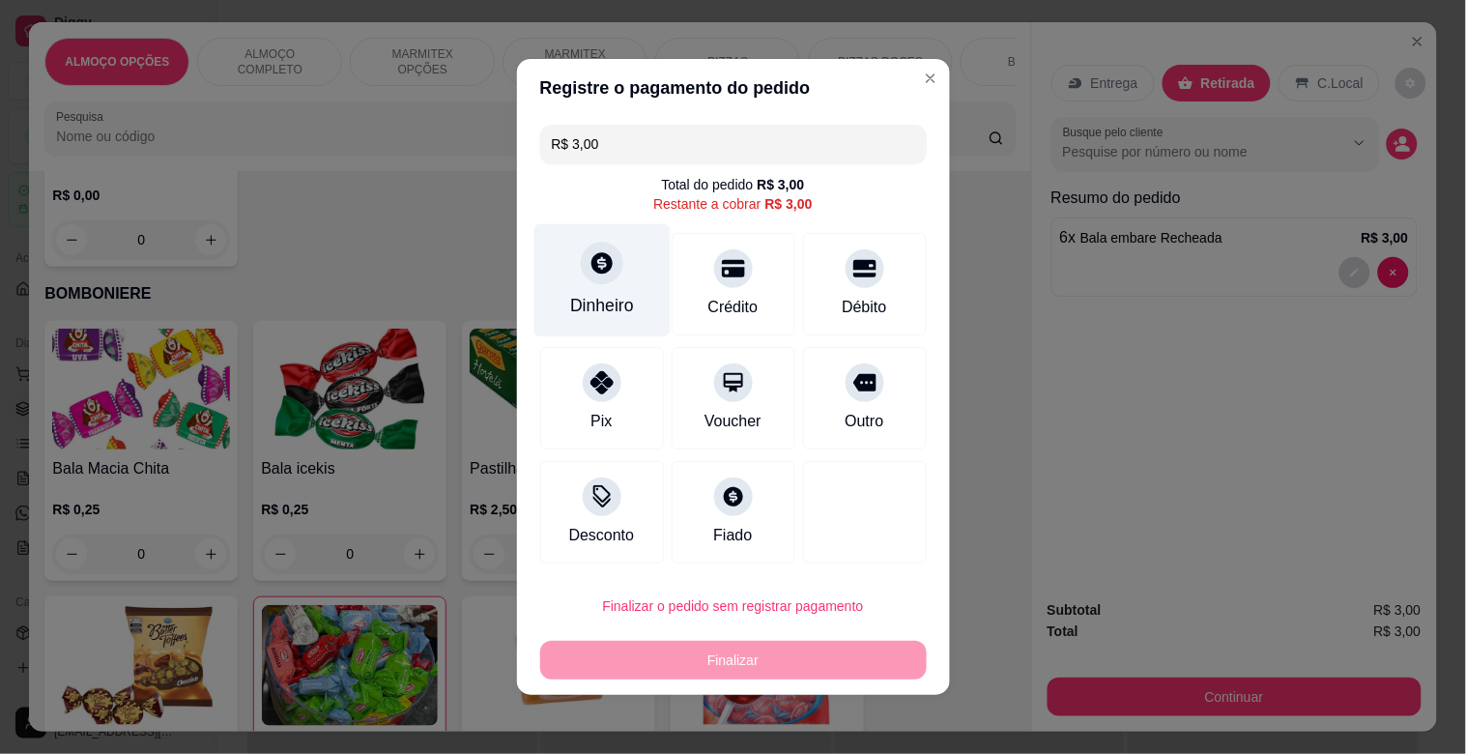
click at [633, 265] on div "Dinheiro" at bounding box center [601, 280] width 136 height 113
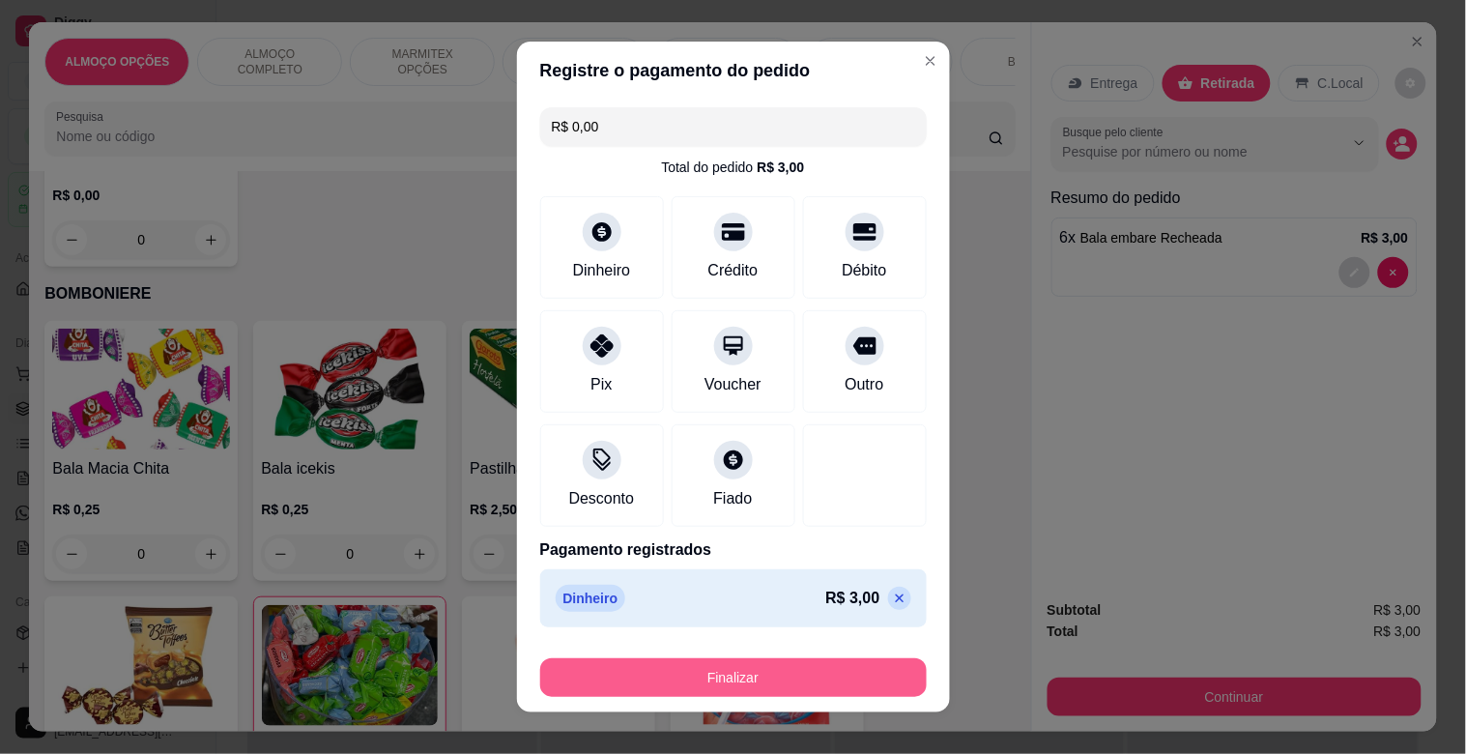
click at [767, 675] on button "Finalizar" at bounding box center [733, 677] width 387 height 39
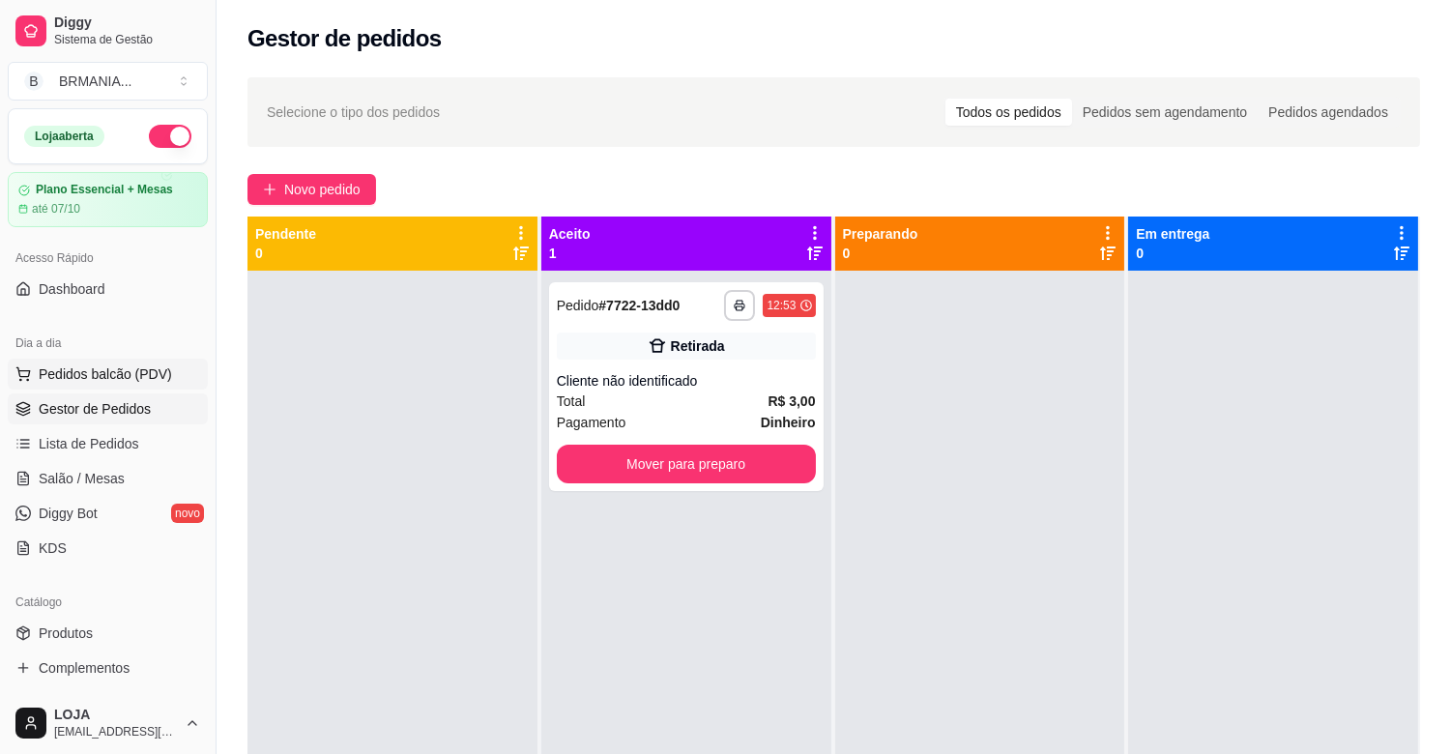
click at [156, 378] on span "Pedidos balcão (PDV)" at bounding box center [105, 373] width 133 height 19
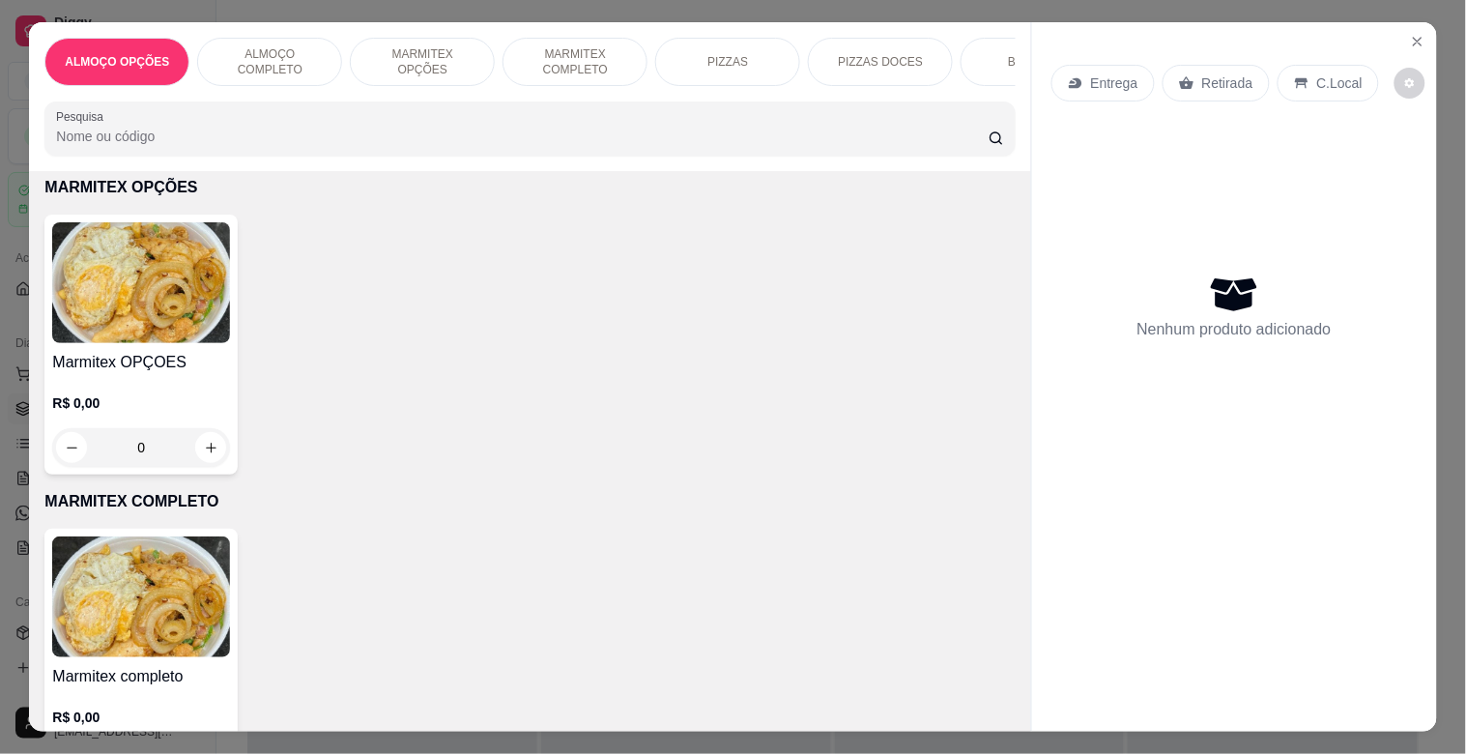
scroll to position [793, 0]
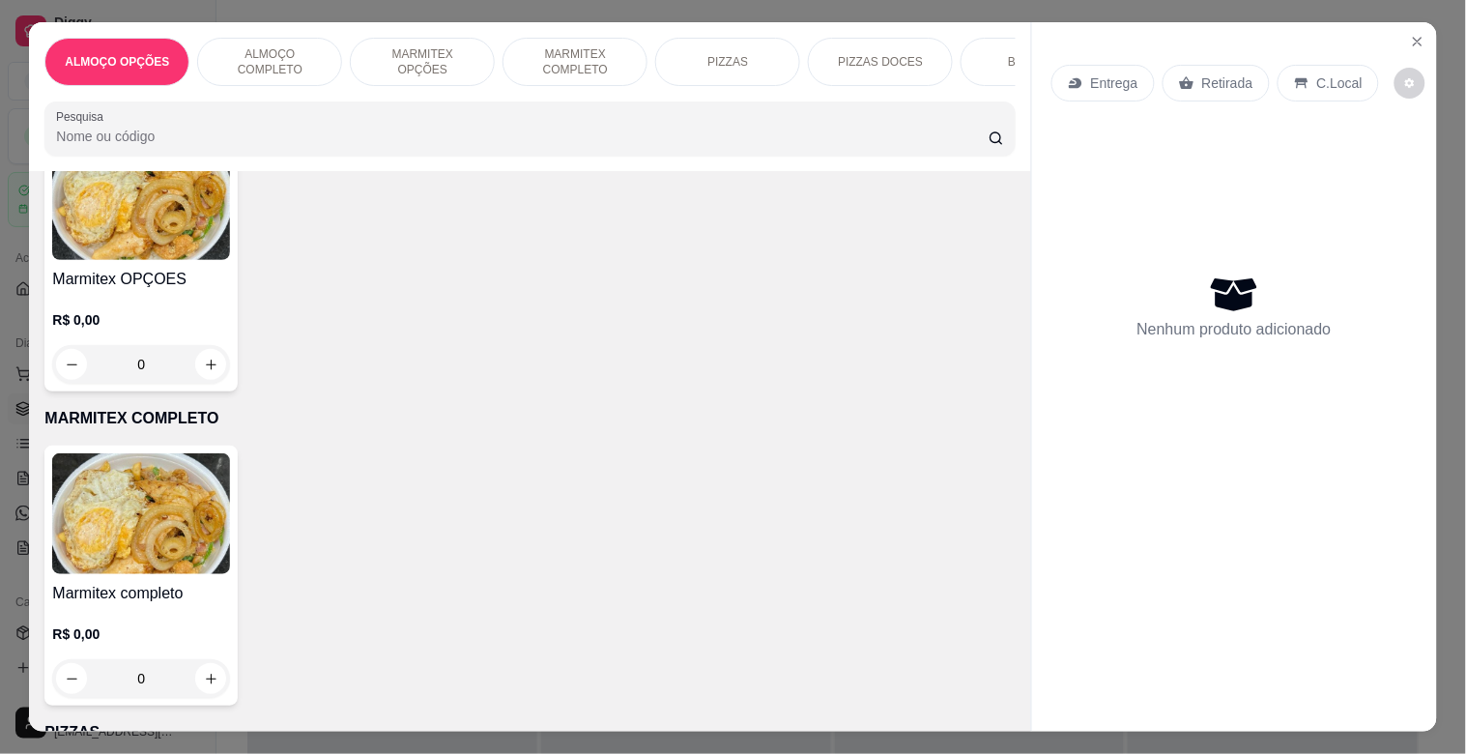
click at [129, 533] on img at bounding box center [141, 513] width 178 height 121
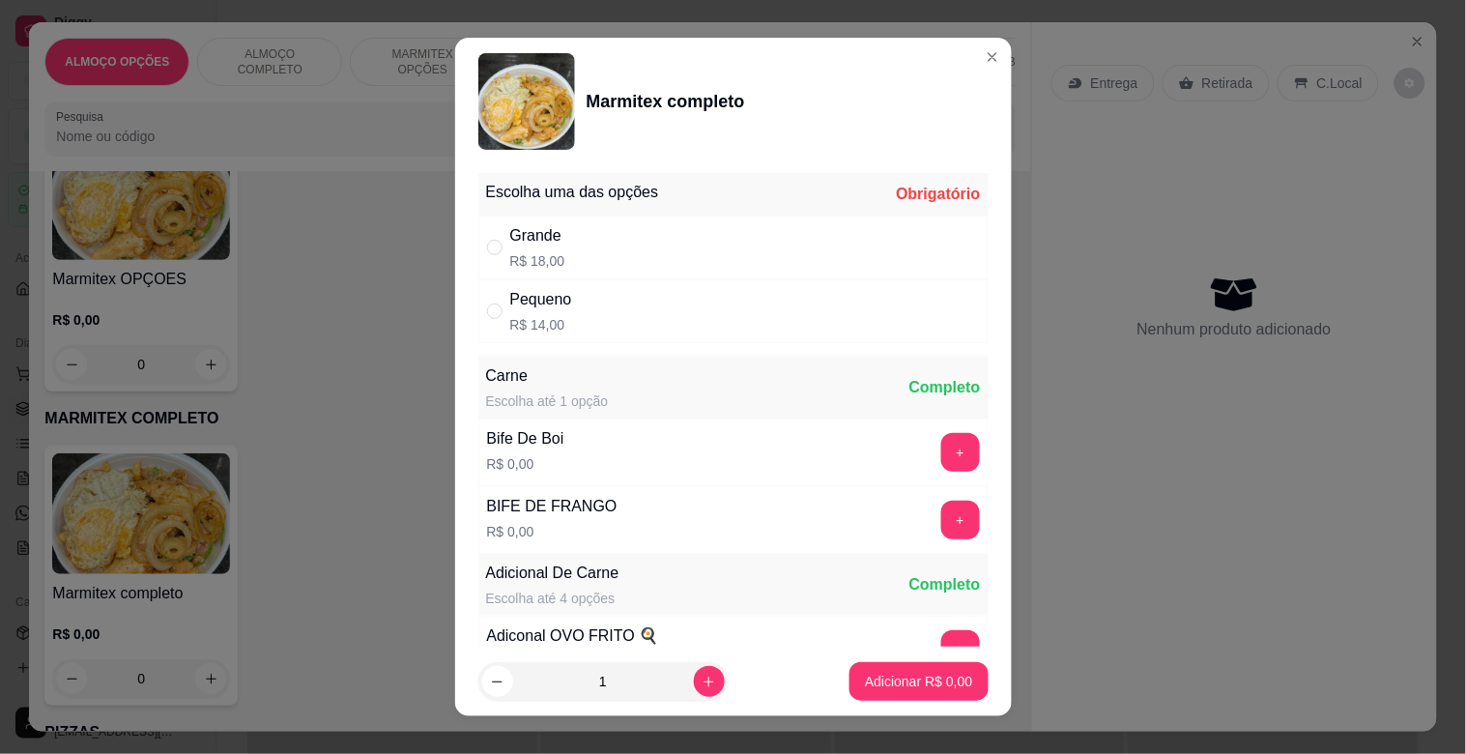
click at [556, 291] on div "Pequeno" at bounding box center [541, 299] width 62 height 23
click at [941, 454] on button "+" at bounding box center [960, 453] width 38 height 38
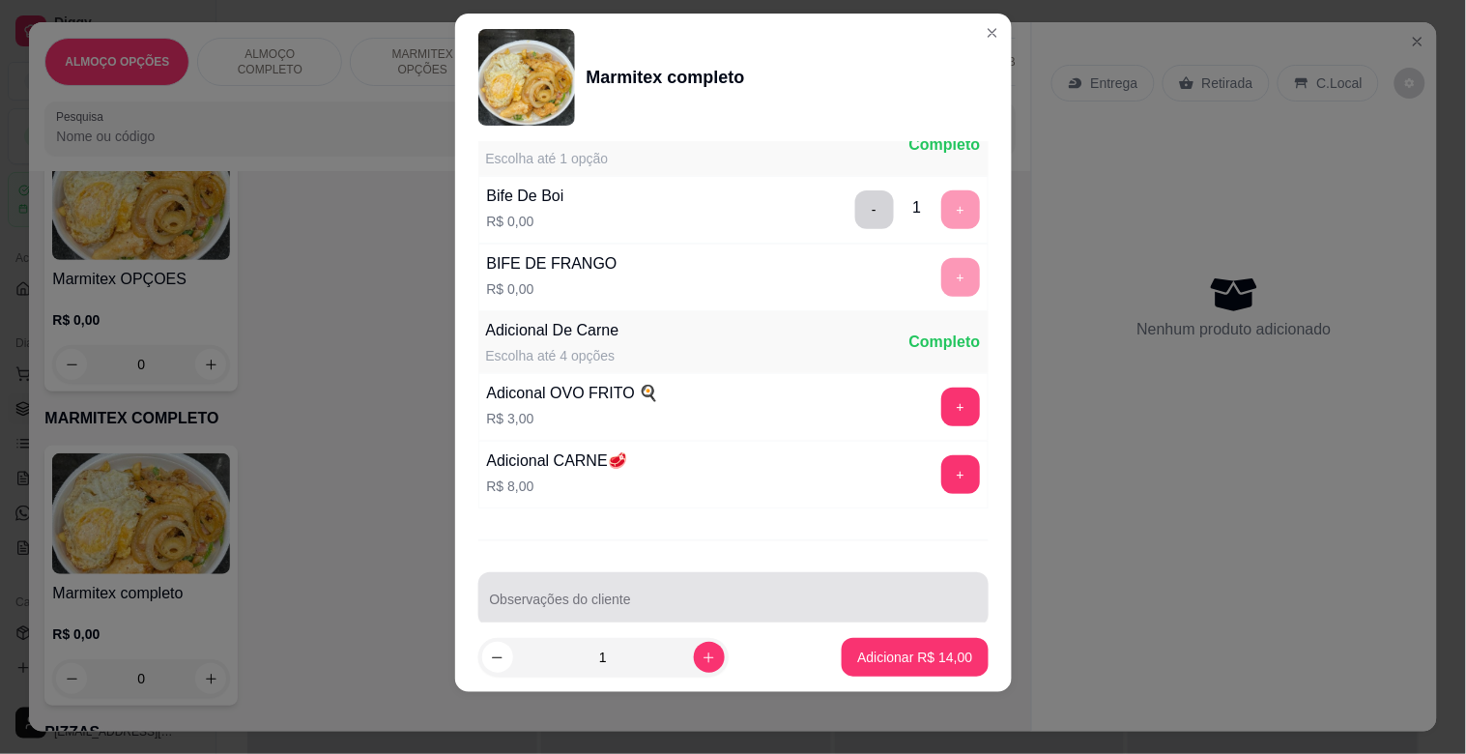
scroll to position [271, 0]
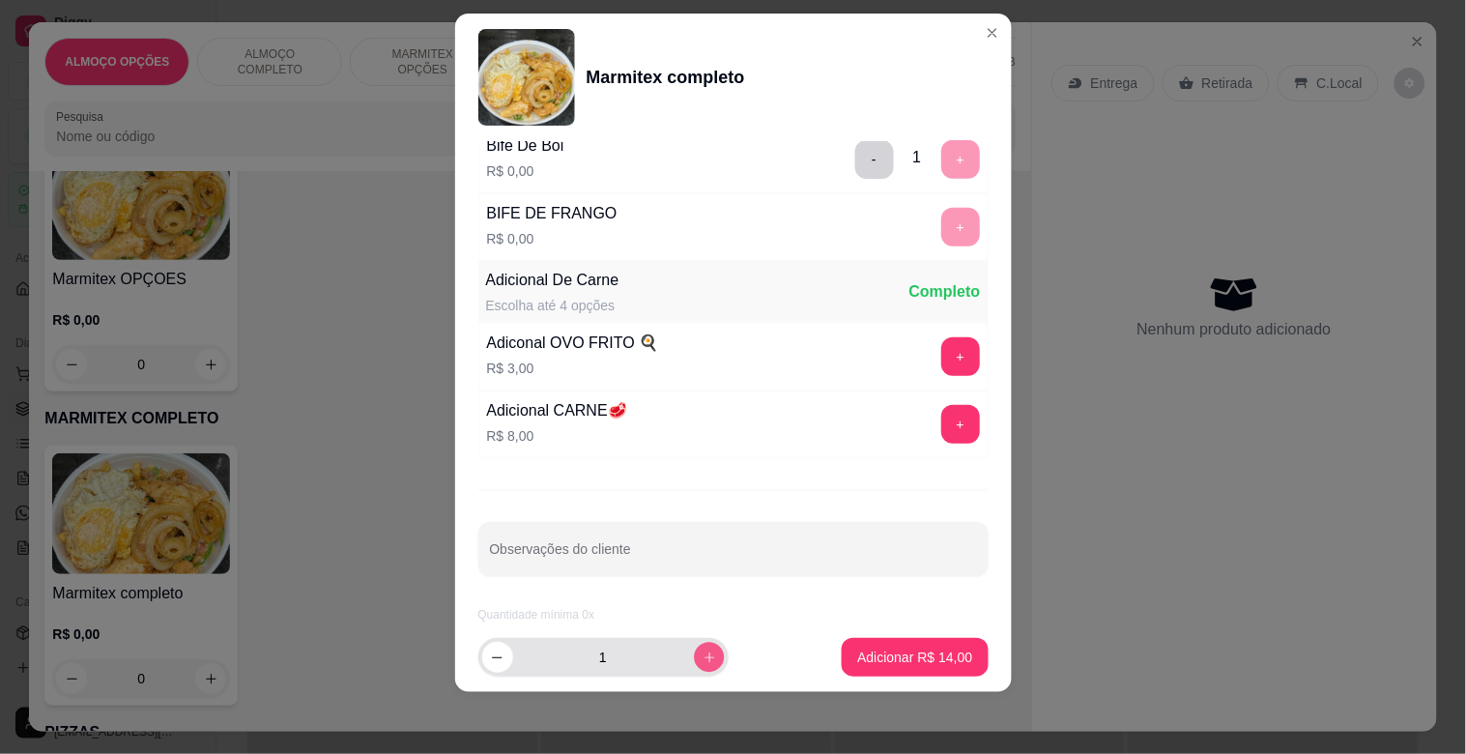
click at [694, 667] on button "increase-product-quantity" at bounding box center [709, 657] width 30 height 30
click at [694, 667] on button "increase-product-quantity" at bounding box center [709, 657] width 31 height 31
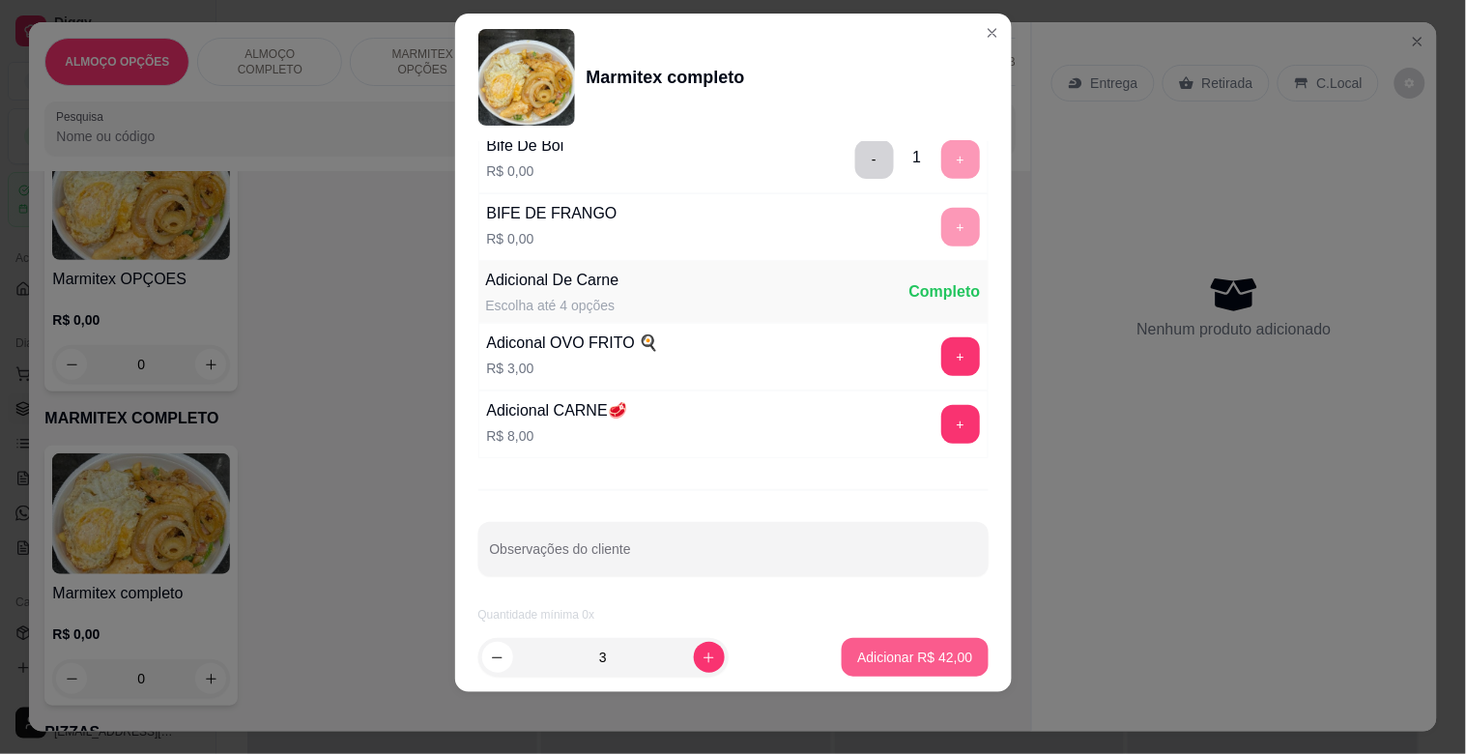
click at [874, 658] on p "Adicionar R$ 42,00" at bounding box center [914, 657] width 115 height 19
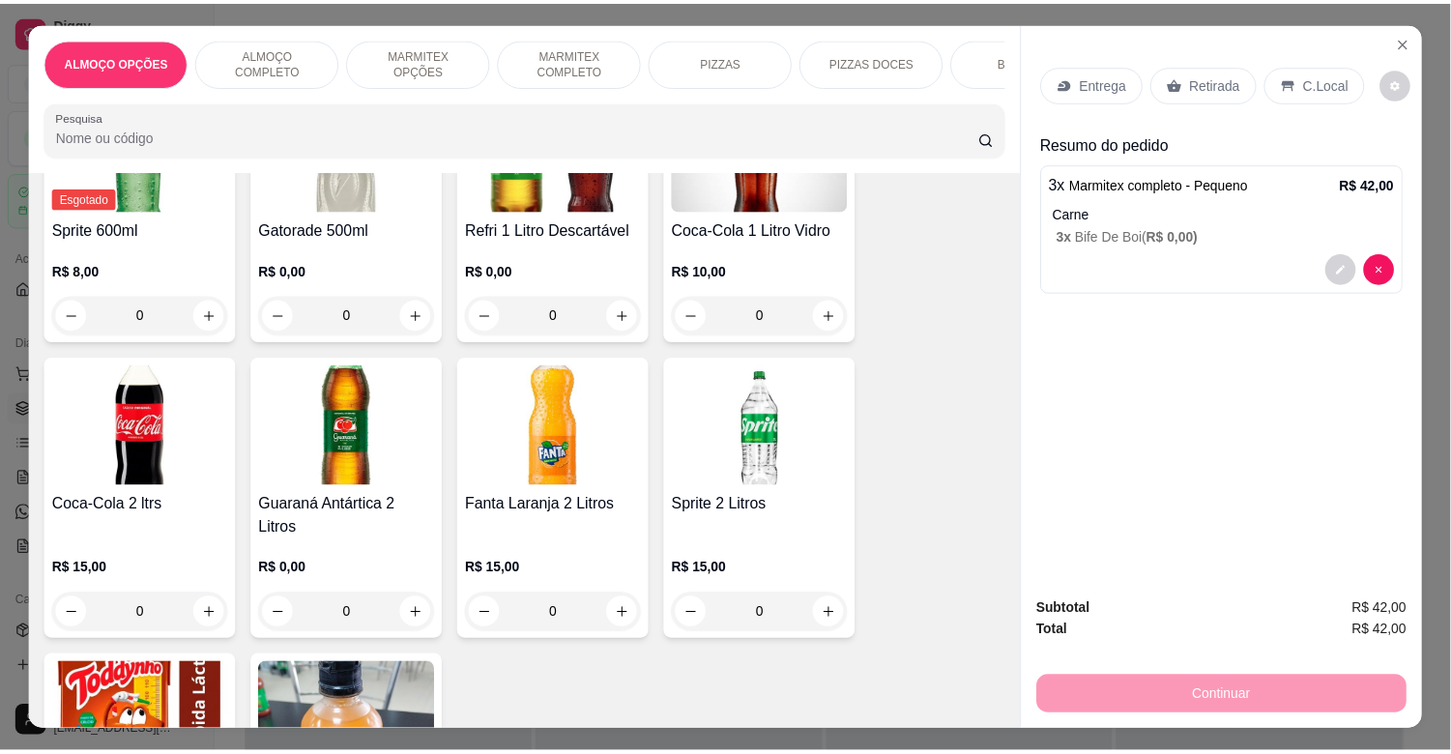
scroll to position [3639, 0]
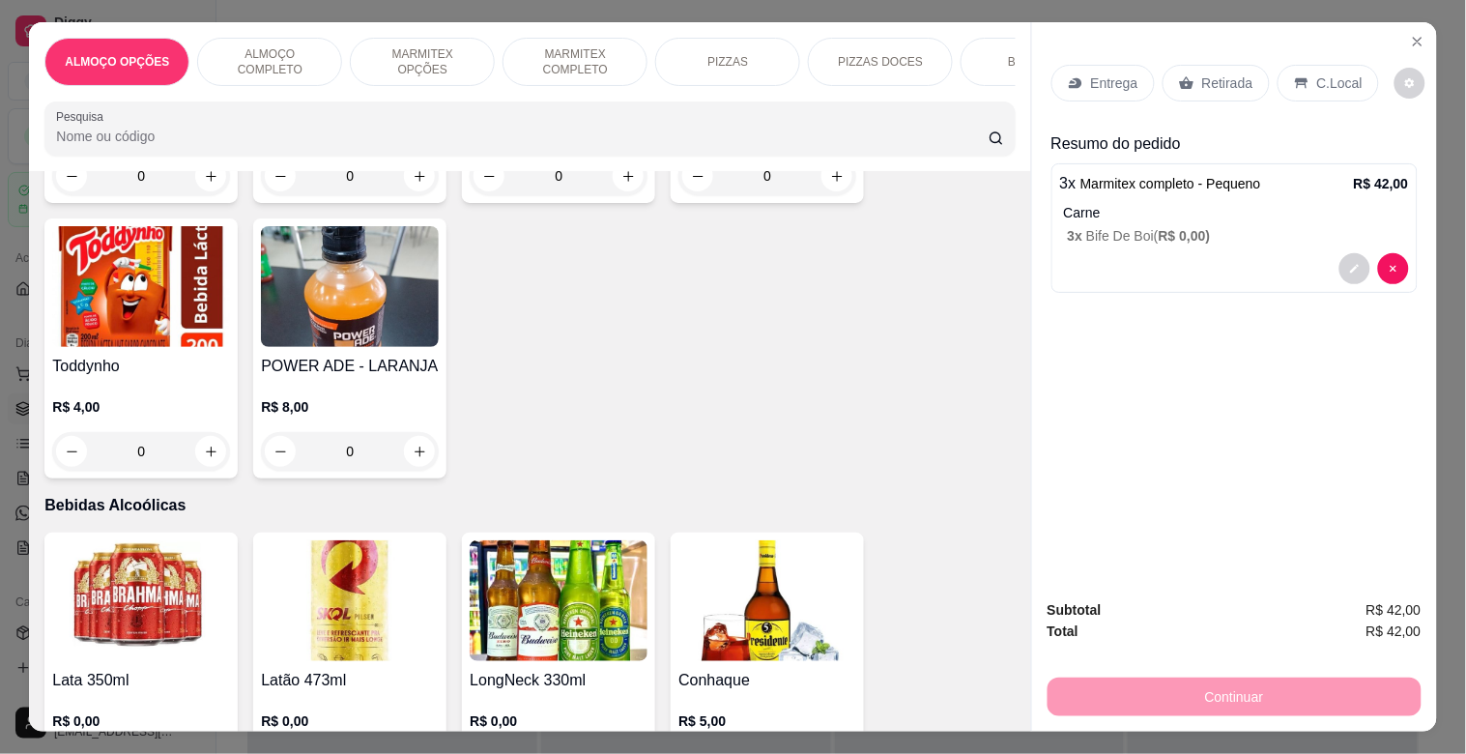
click at [164, 588] on img at bounding box center [141, 600] width 178 height 121
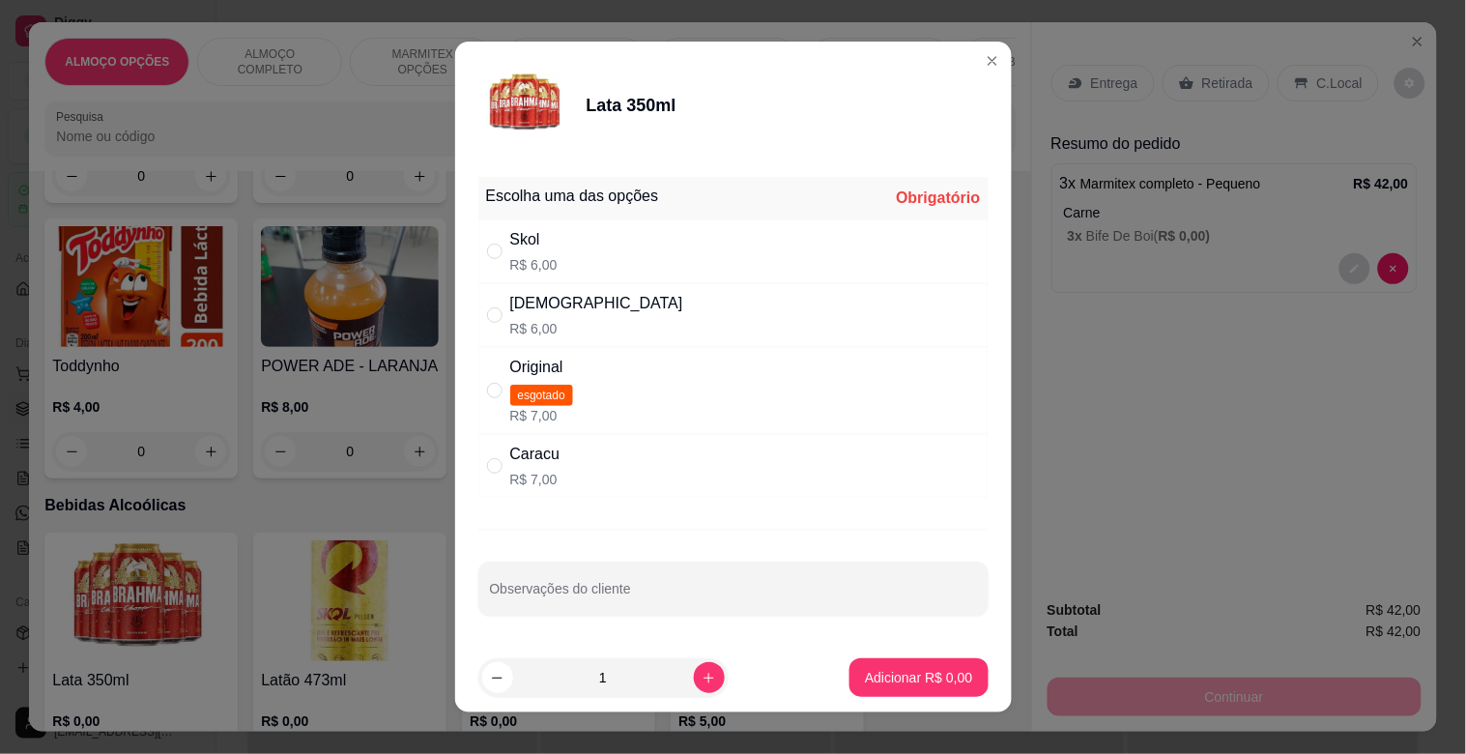
click at [603, 307] on div "Brahma R$ 6,00" at bounding box center [733, 315] width 510 height 64
click at [929, 679] on p "Adicionar R$ 6,00" at bounding box center [918, 677] width 107 height 19
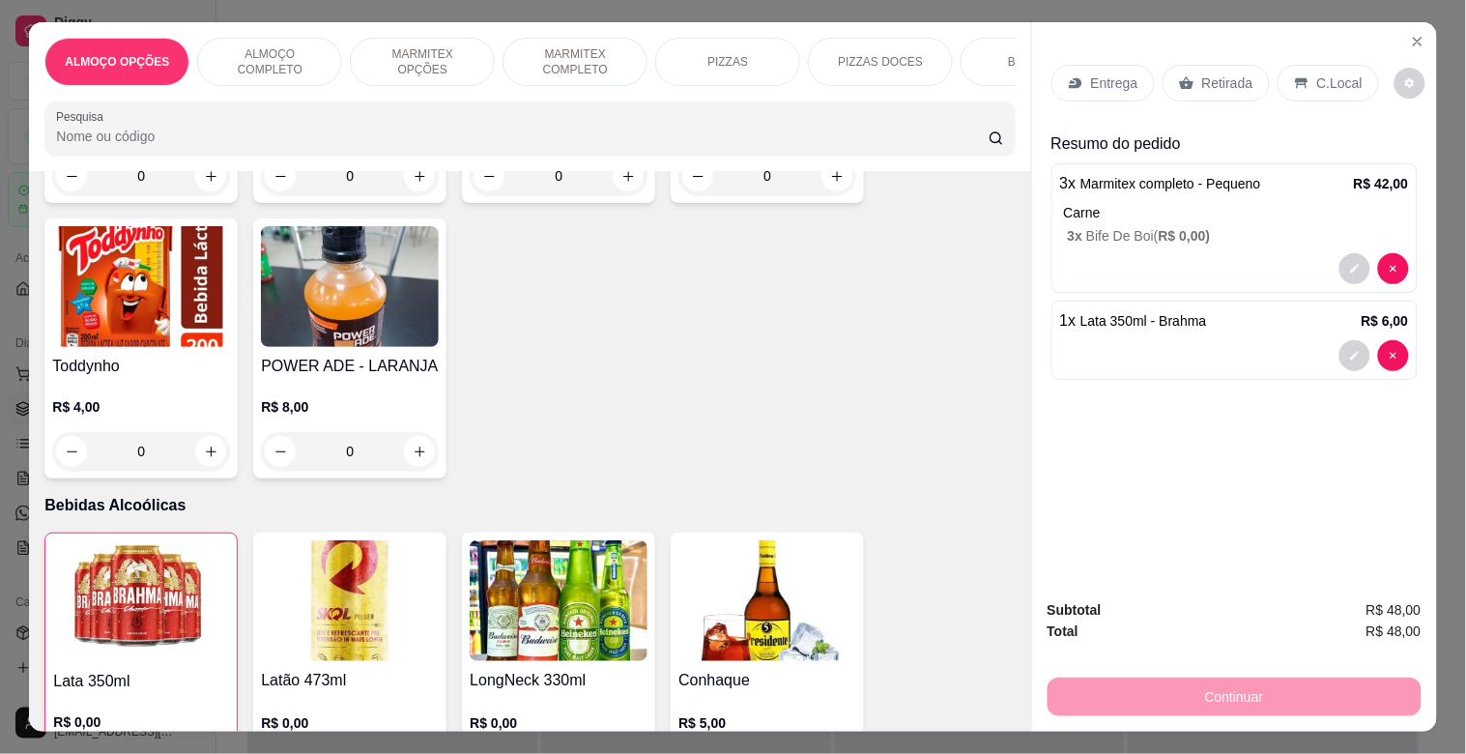
click at [1218, 73] on p "Retirada" at bounding box center [1227, 82] width 51 height 19
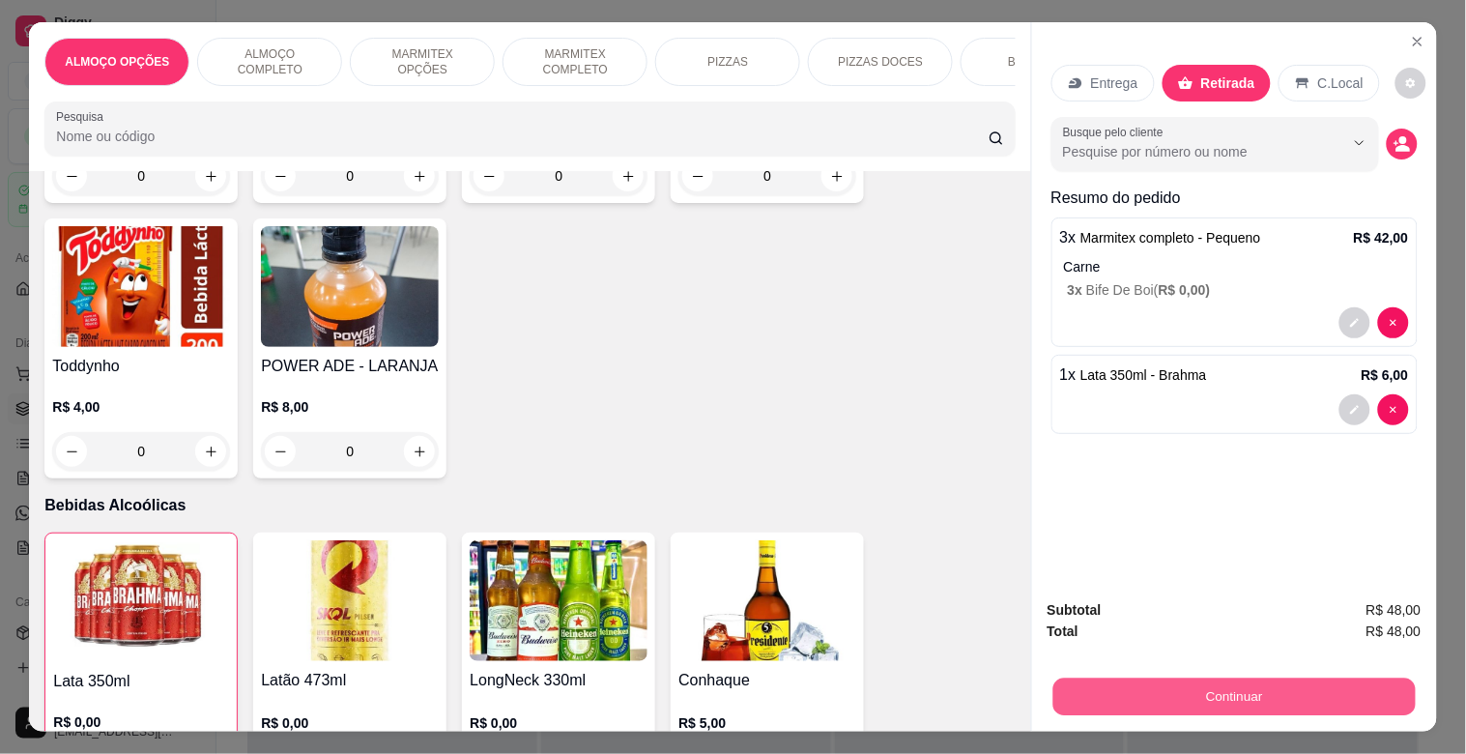
click at [1216, 681] on button "Continuar" at bounding box center [1233, 696] width 362 height 38
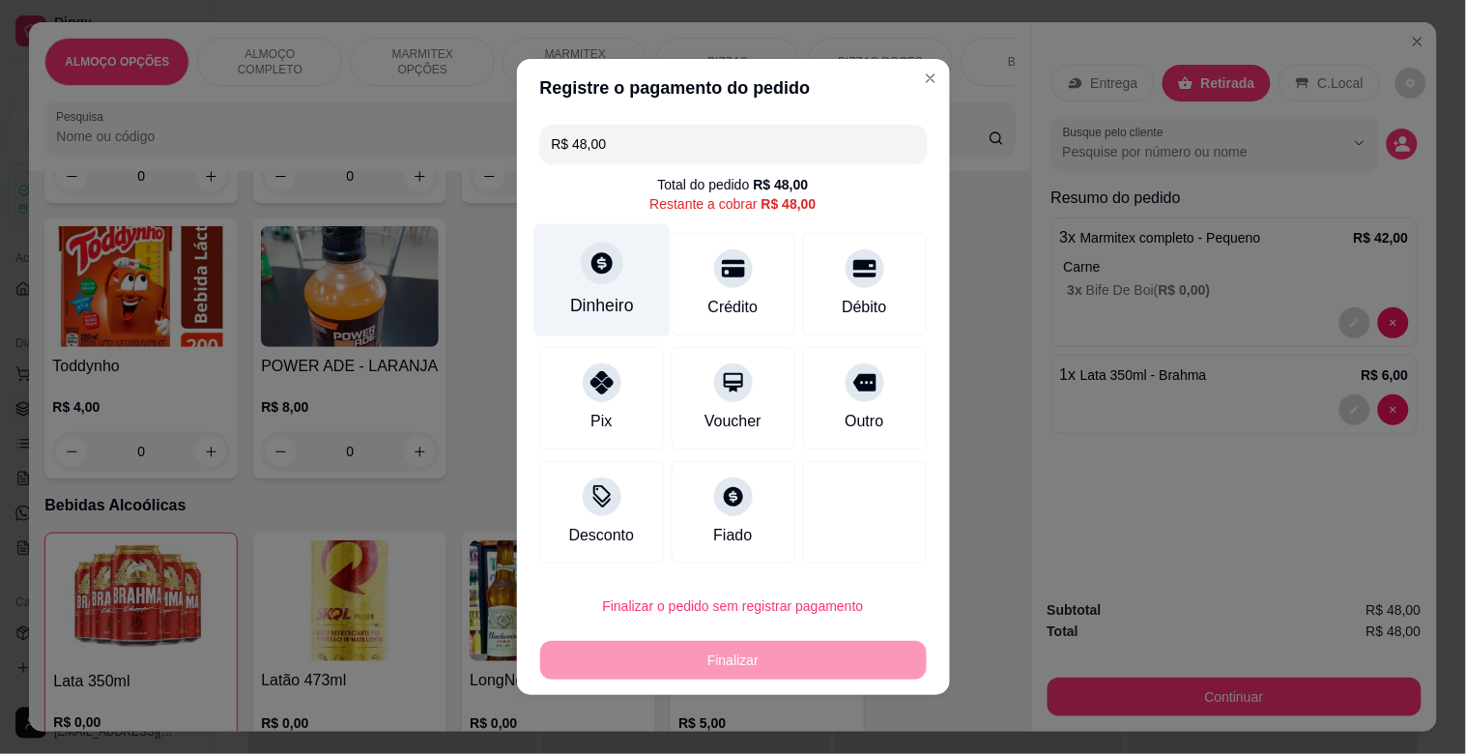
click at [590, 311] on div "Dinheiro" at bounding box center [602, 305] width 64 height 25
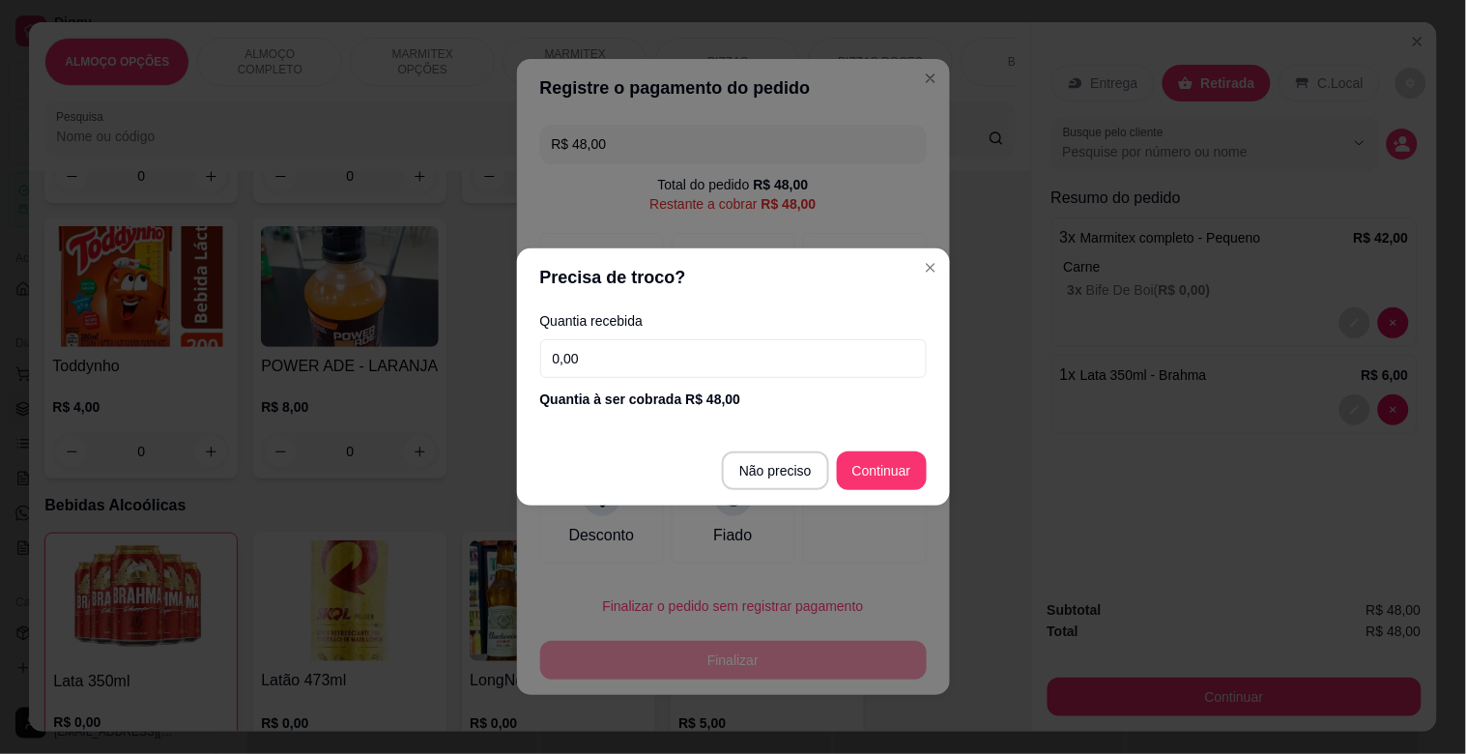
click at [630, 358] on input "0,00" at bounding box center [733, 358] width 387 height 39
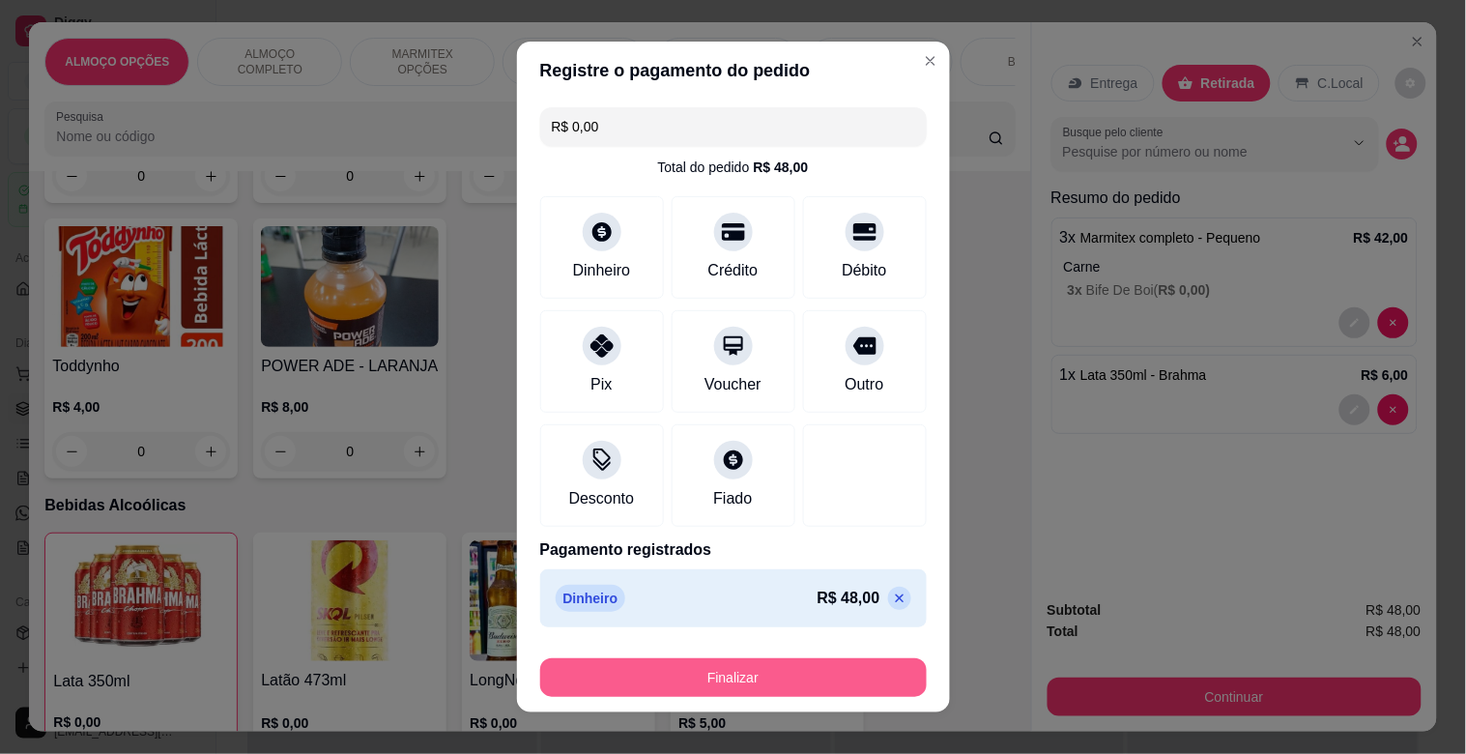
click at [771, 686] on button "Finalizar" at bounding box center [733, 677] width 387 height 39
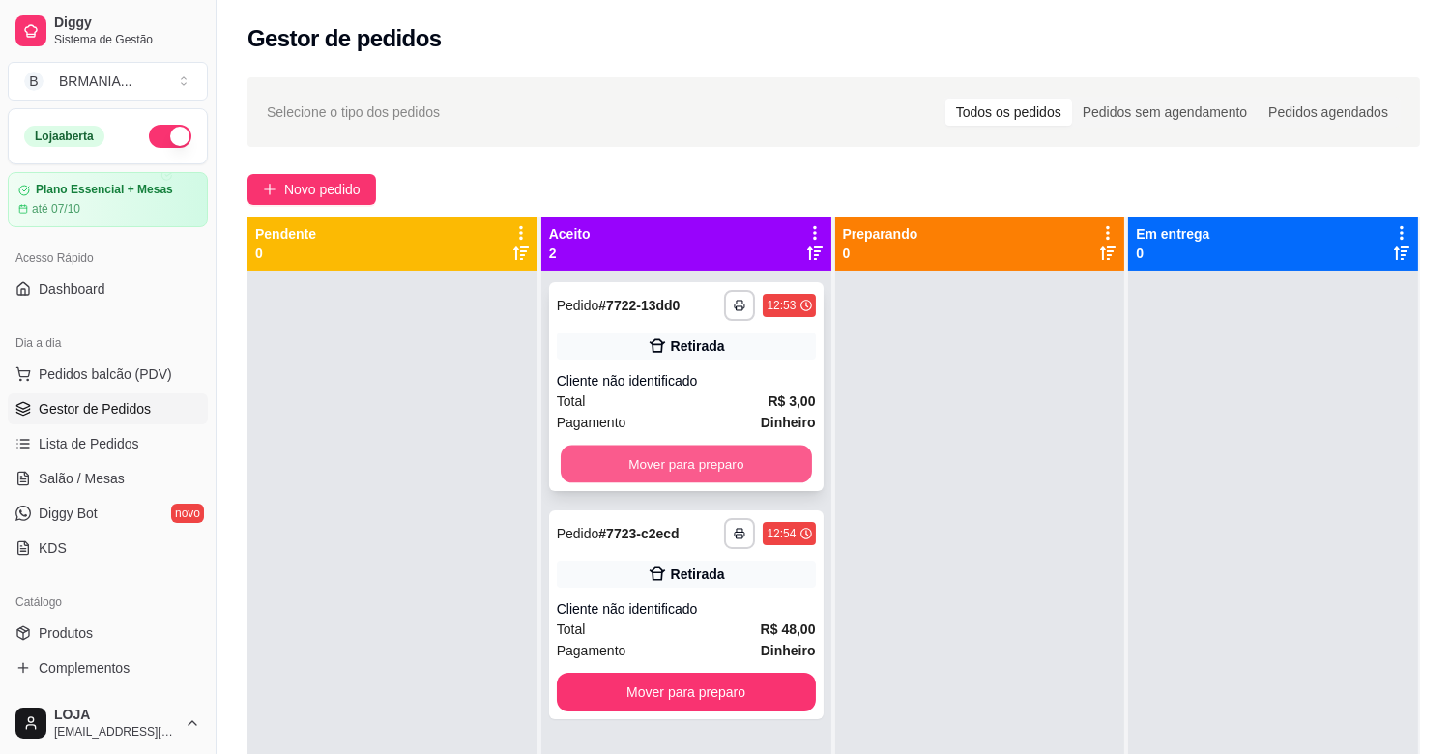
click at [746, 465] on button "Mover para preparo" at bounding box center [686, 465] width 251 height 38
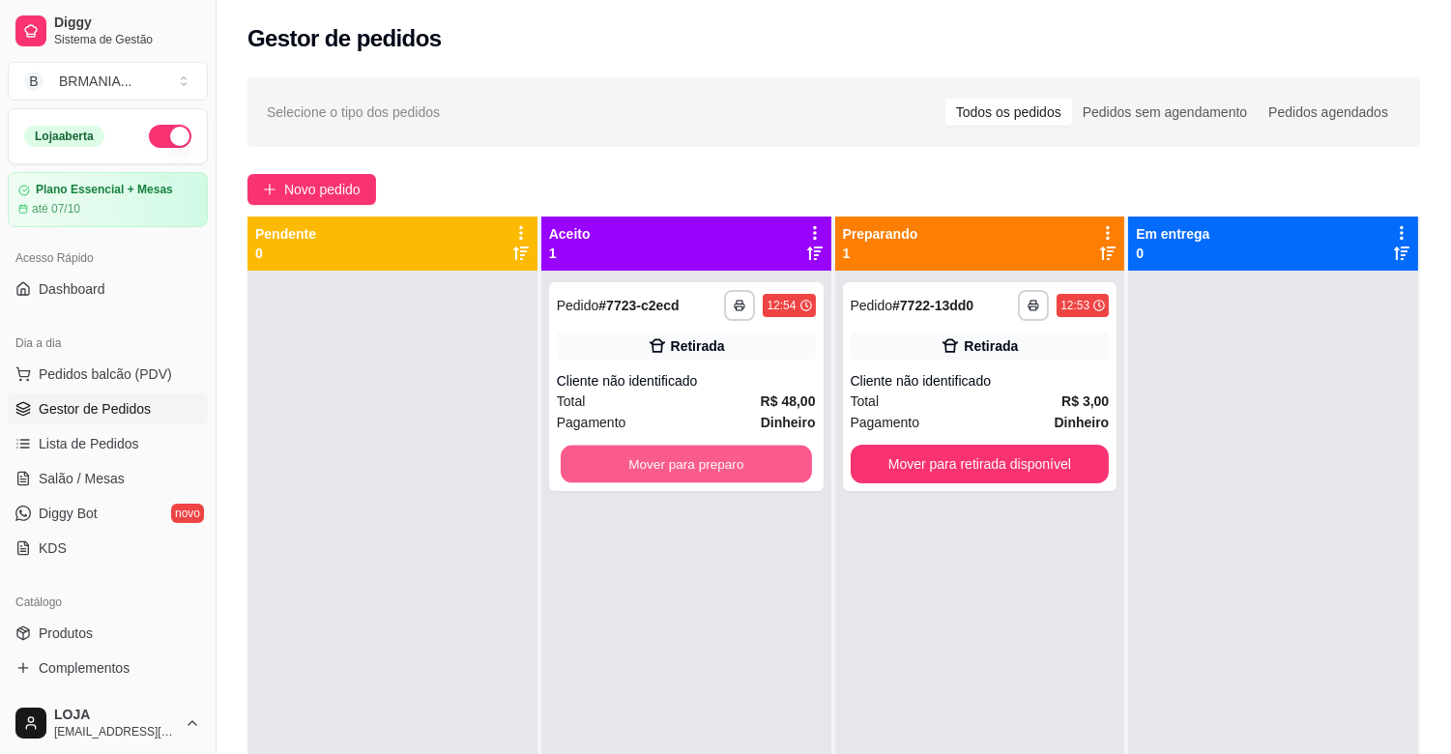
click at [745, 472] on button "Mover para preparo" at bounding box center [686, 465] width 251 height 38
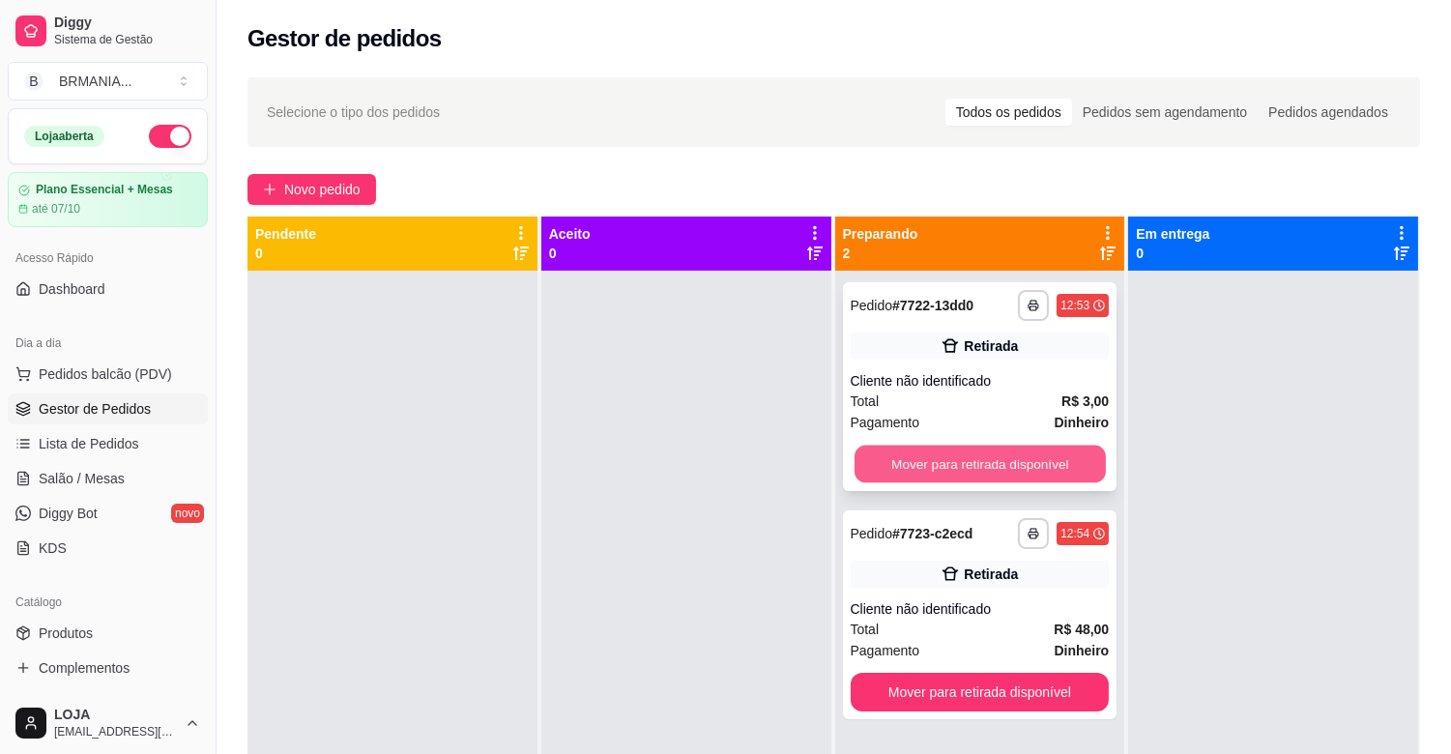
click at [972, 470] on button "Mover para retirada disponível" at bounding box center [979, 465] width 251 height 38
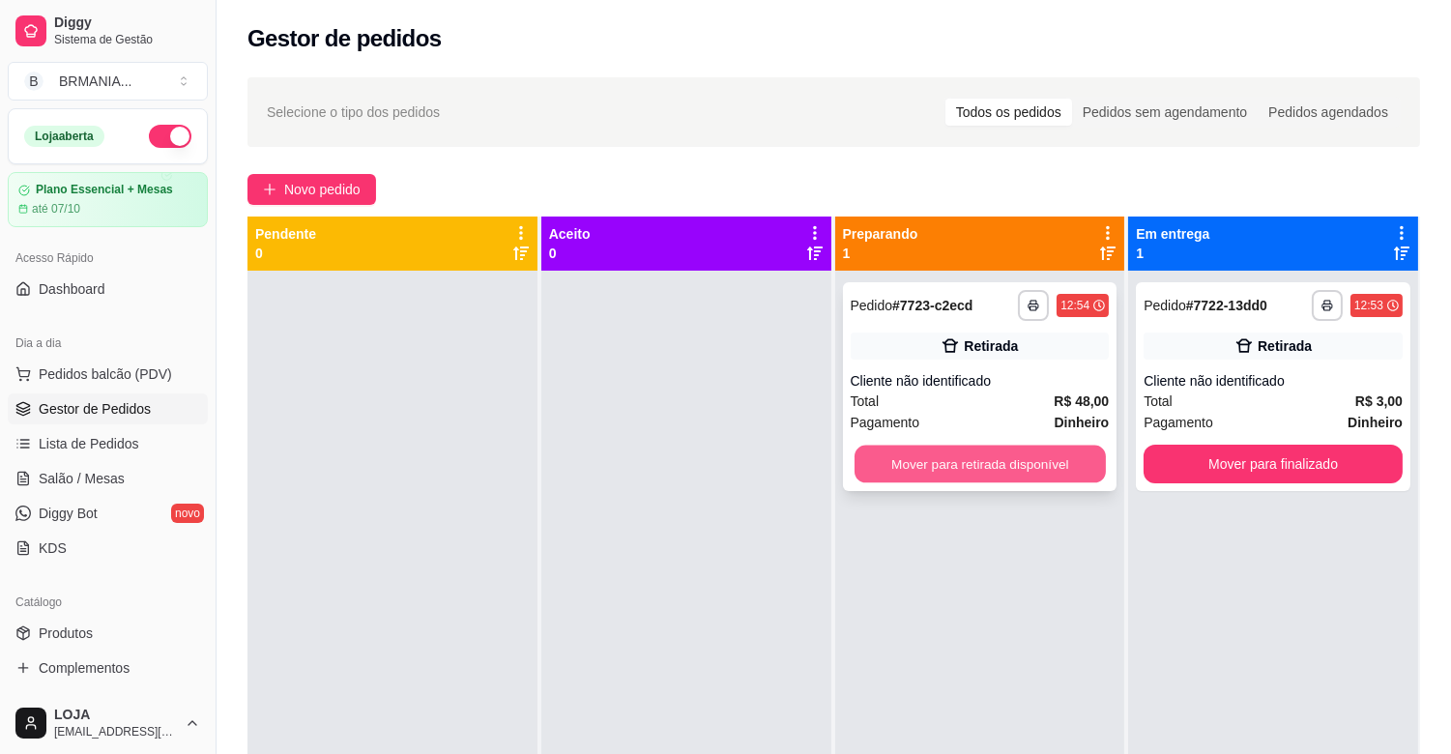
click at [972, 470] on button "Mover para retirada disponível" at bounding box center [979, 465] width 251 height 38
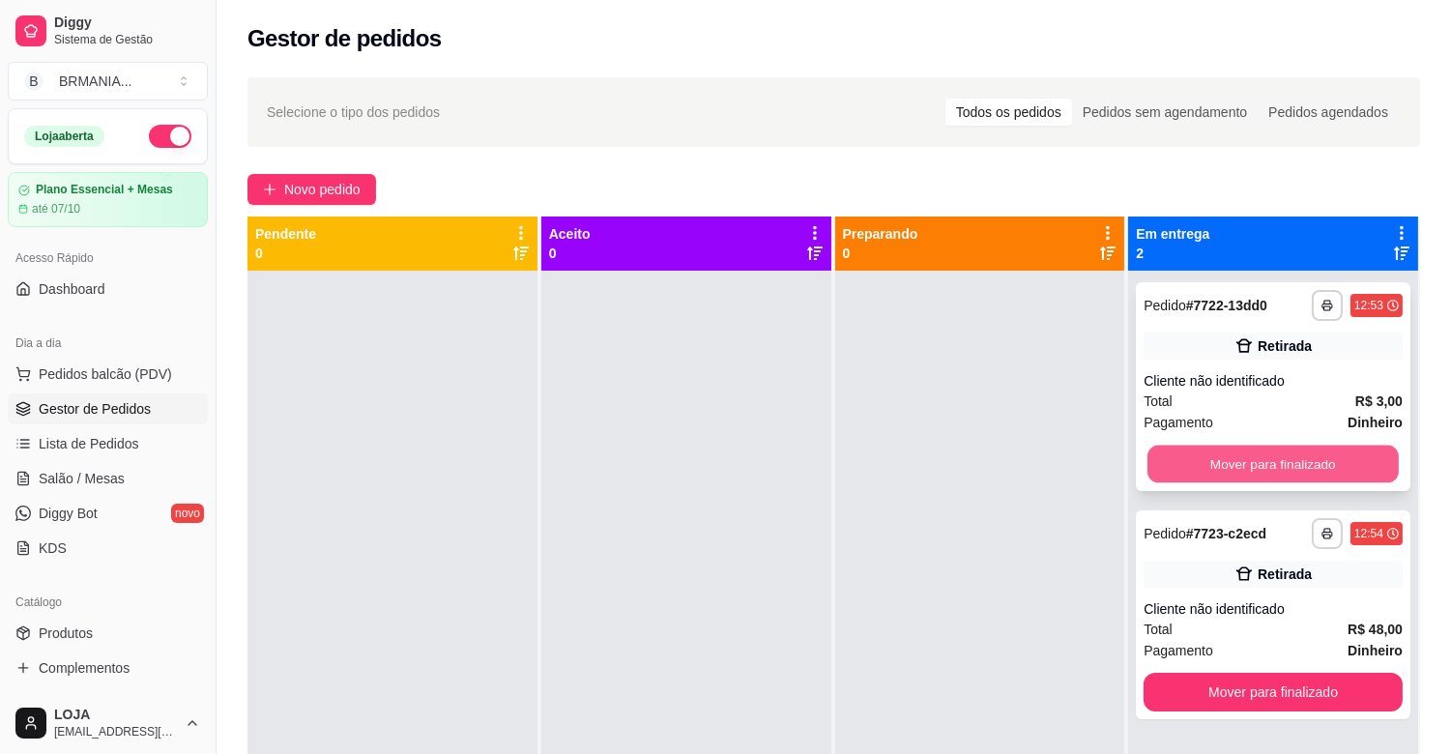
click at [1269, 470] on button "Mover para finalizado" at bounding box center [1272, 465] width 251 height 38
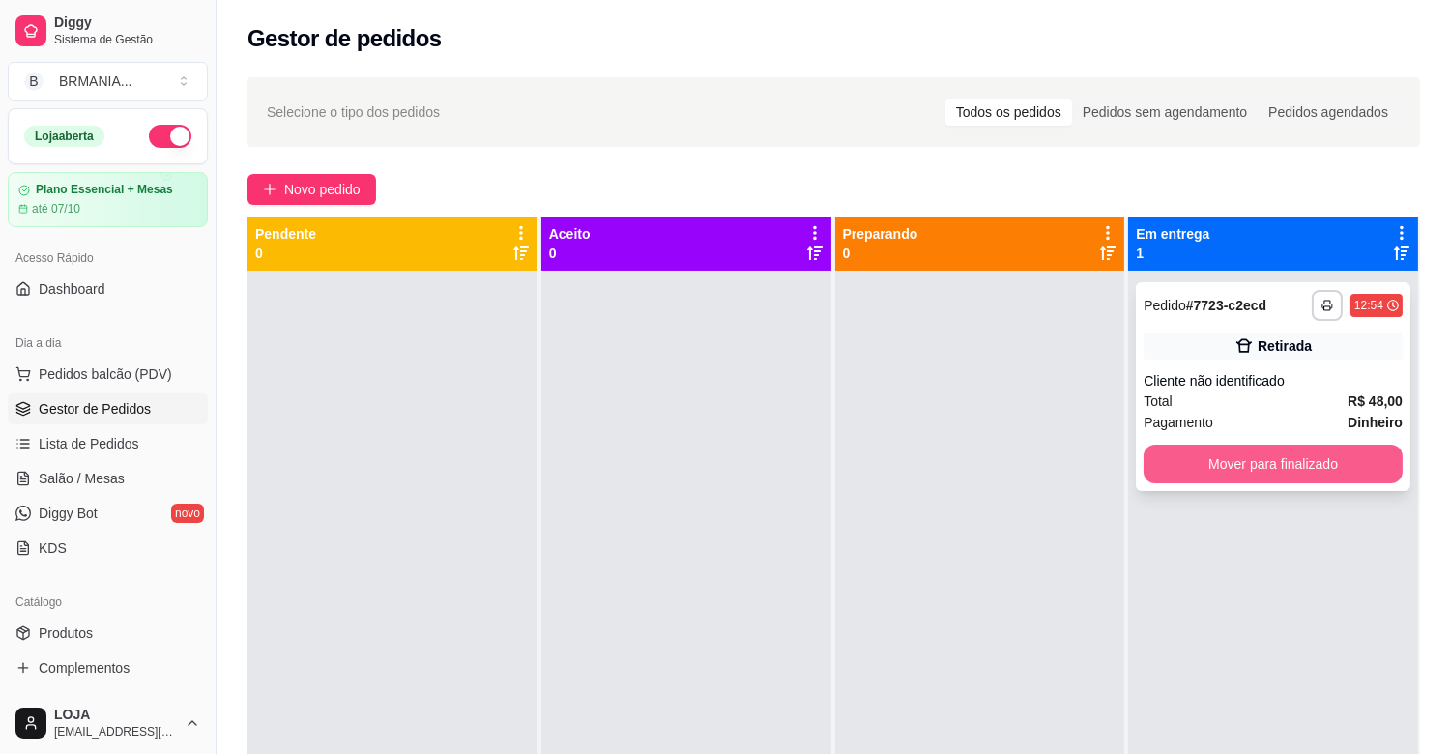
click at [1268, 472] on button "Mover para finalizado" at bounding box center [1272, 464] width 259 height 39
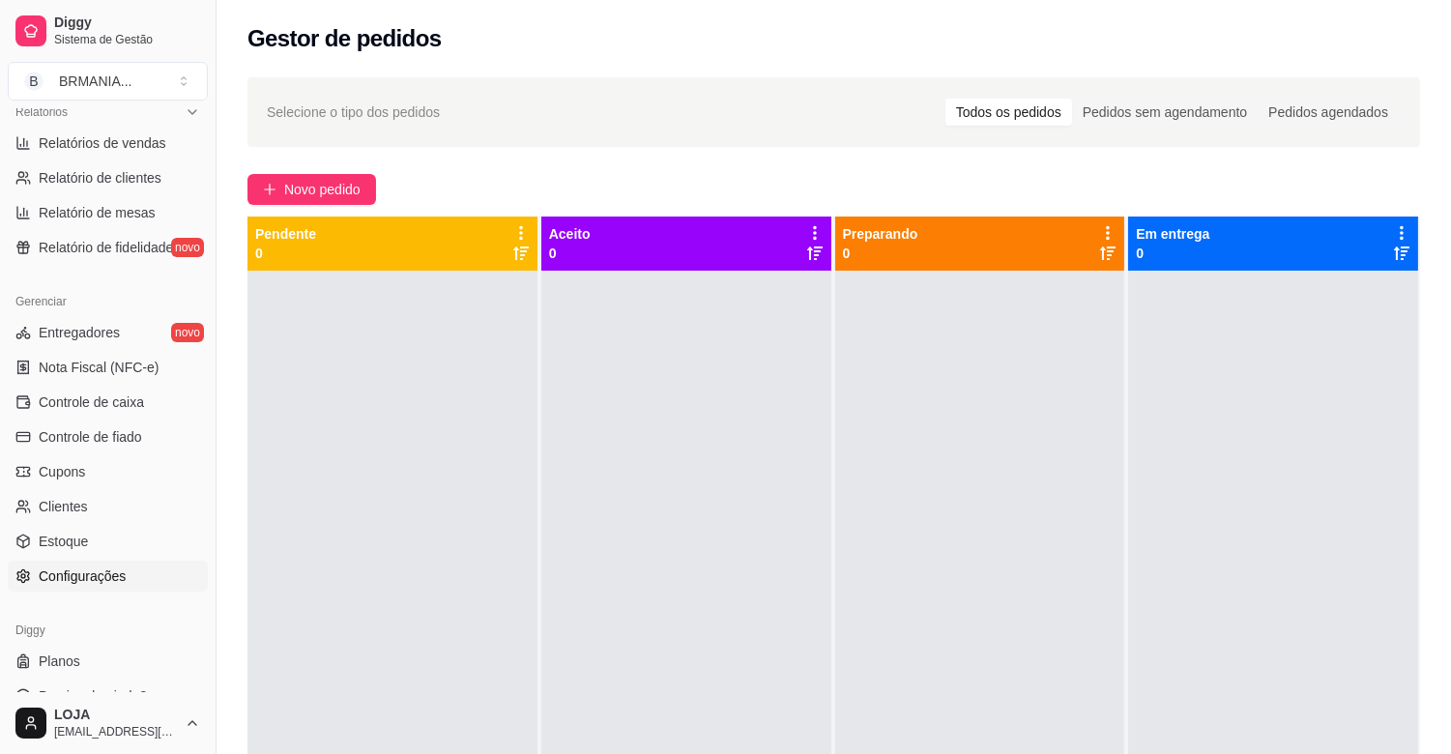
scroll to position [613, 0]
click at [98, 532] on link "Estoque" at bounding box center [108, 538] width 200 height 31
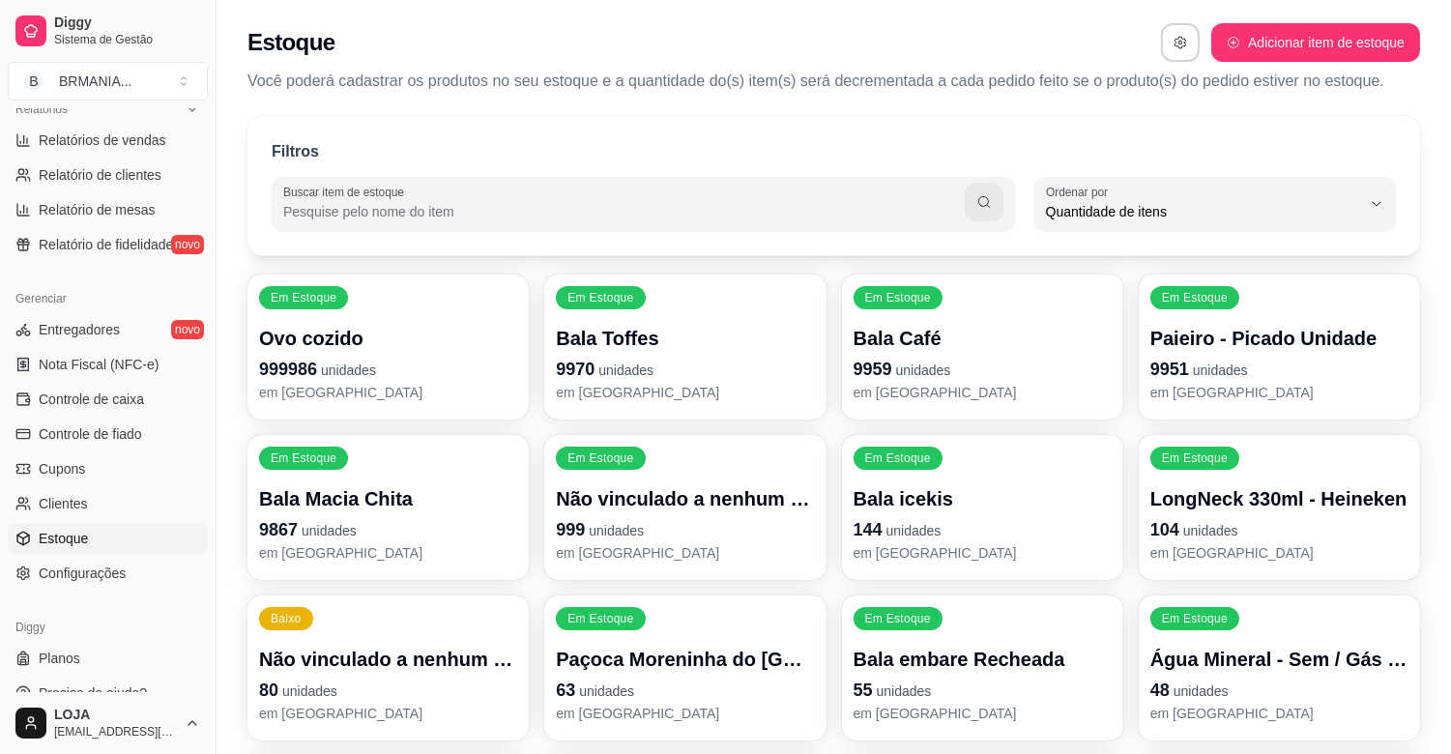
scroll to position [17, 0]
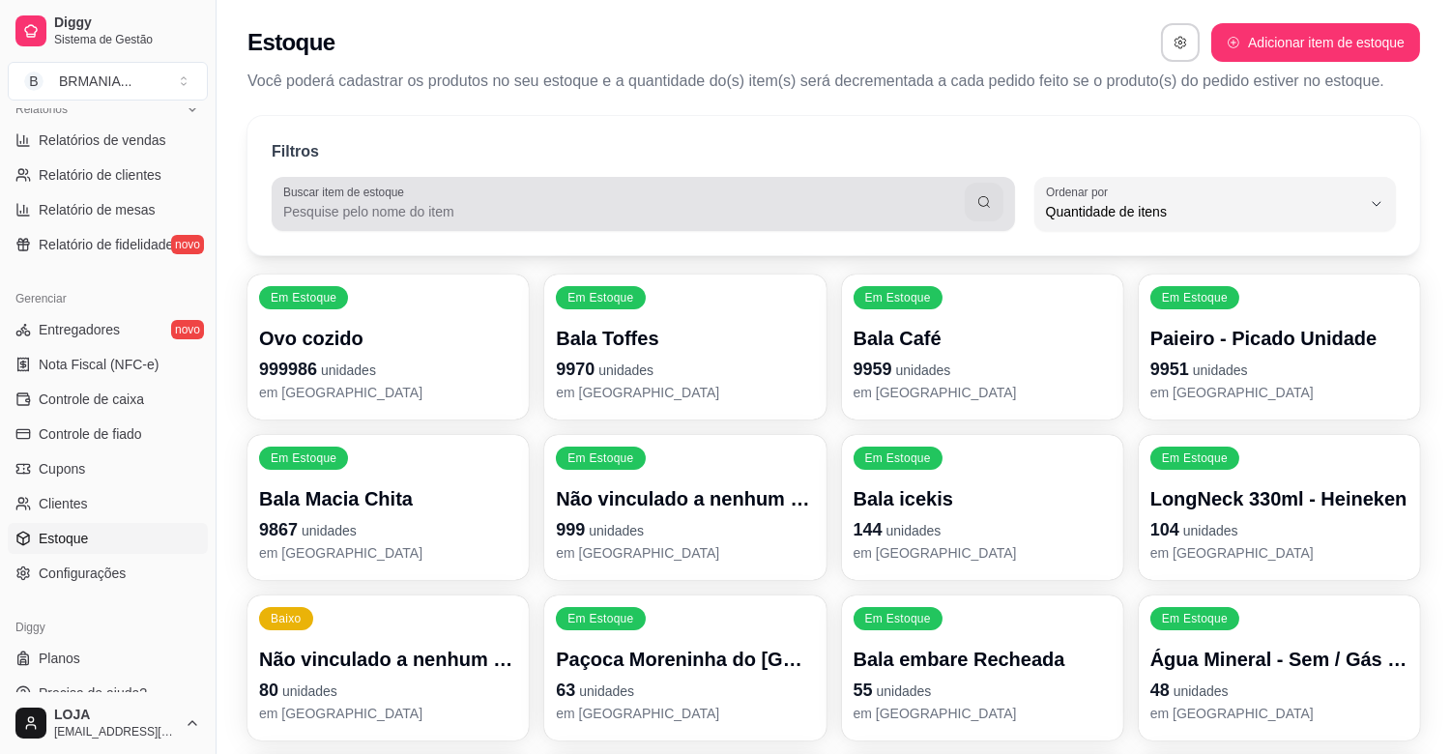
click at [402, 214] on input "Buscar item de estoque" at bounding box center [623, 211] width 681 height 19
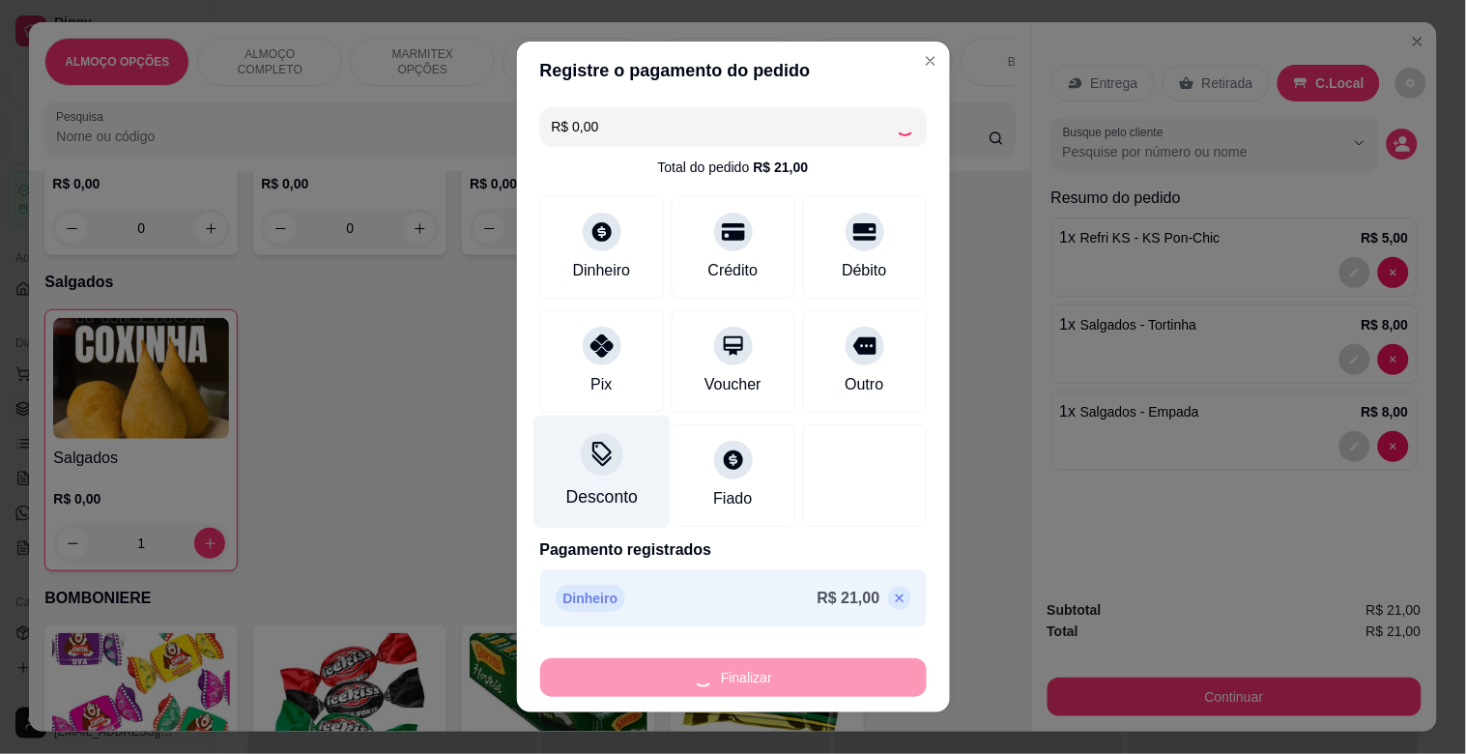
type input "0"
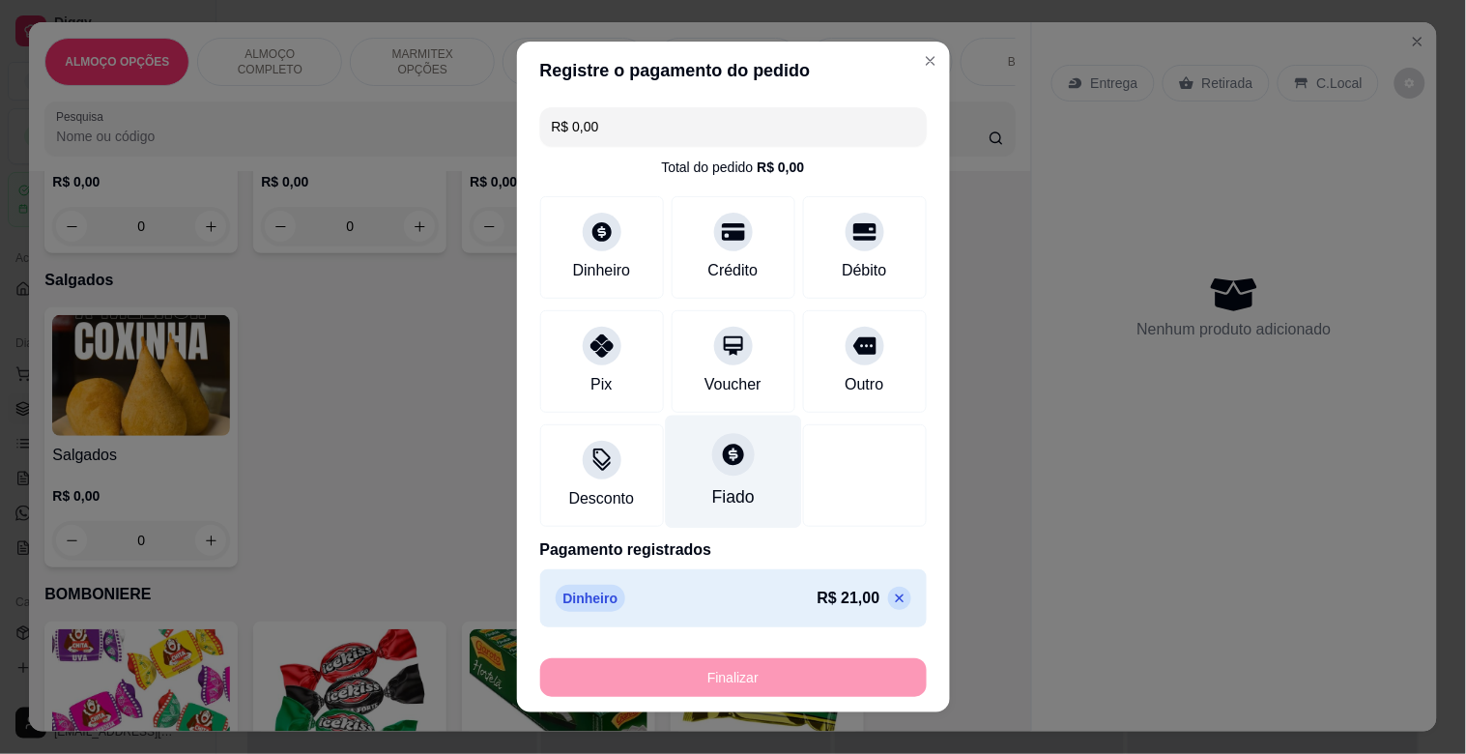
type input "-R$ 21,00"
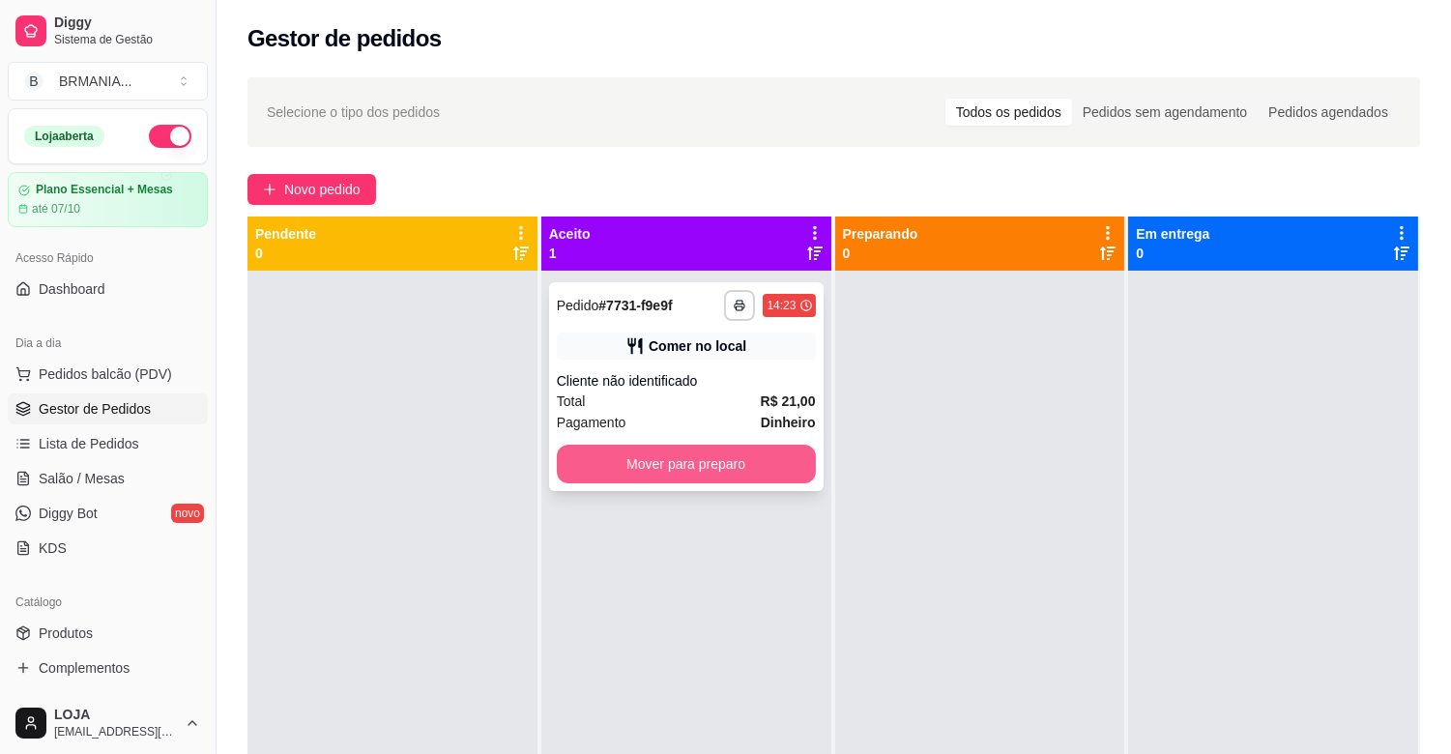
click at [670, 462] on button "Mover para preparo" at bounding box center [686, 464] width 259 height 39
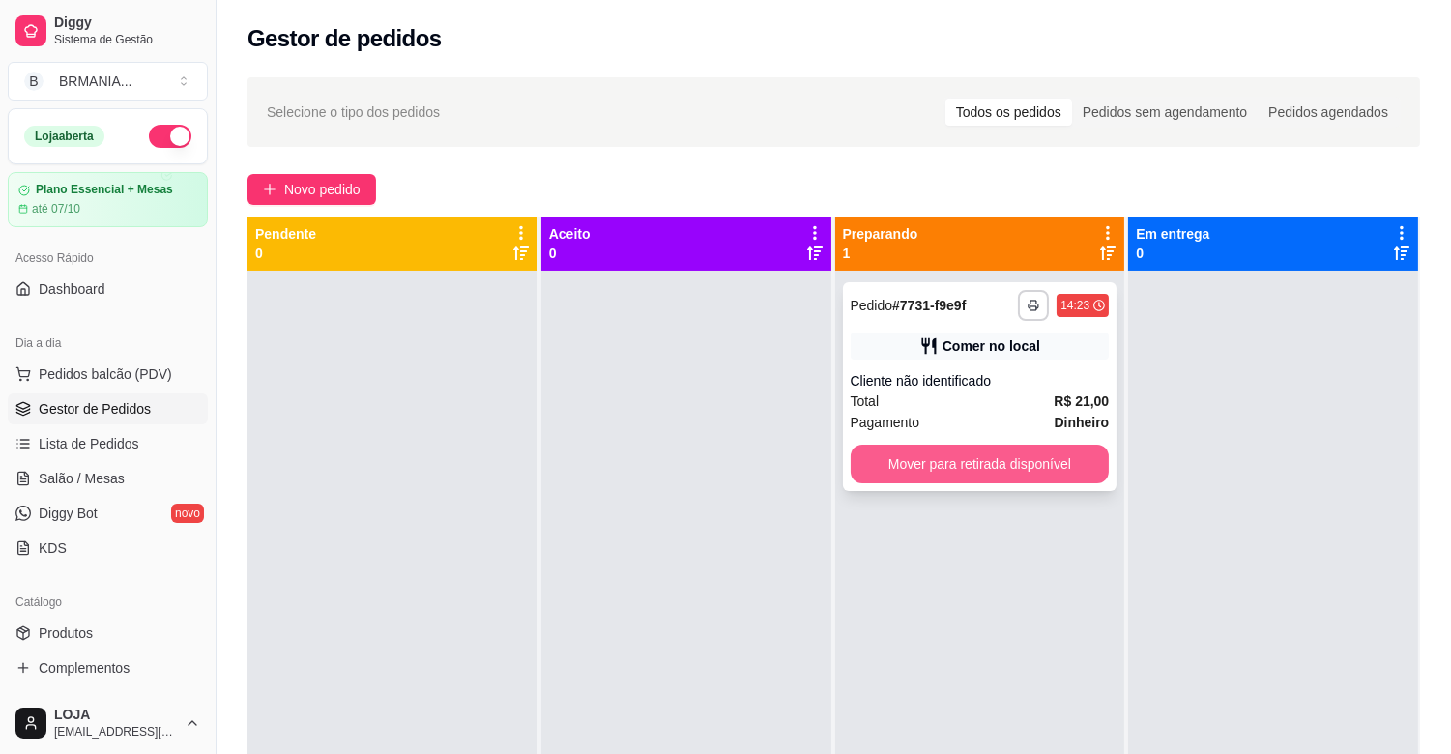
click at [929, 462] on button "Mover para retirada disponível" at bounding box center [979, 464] width 259 height 39
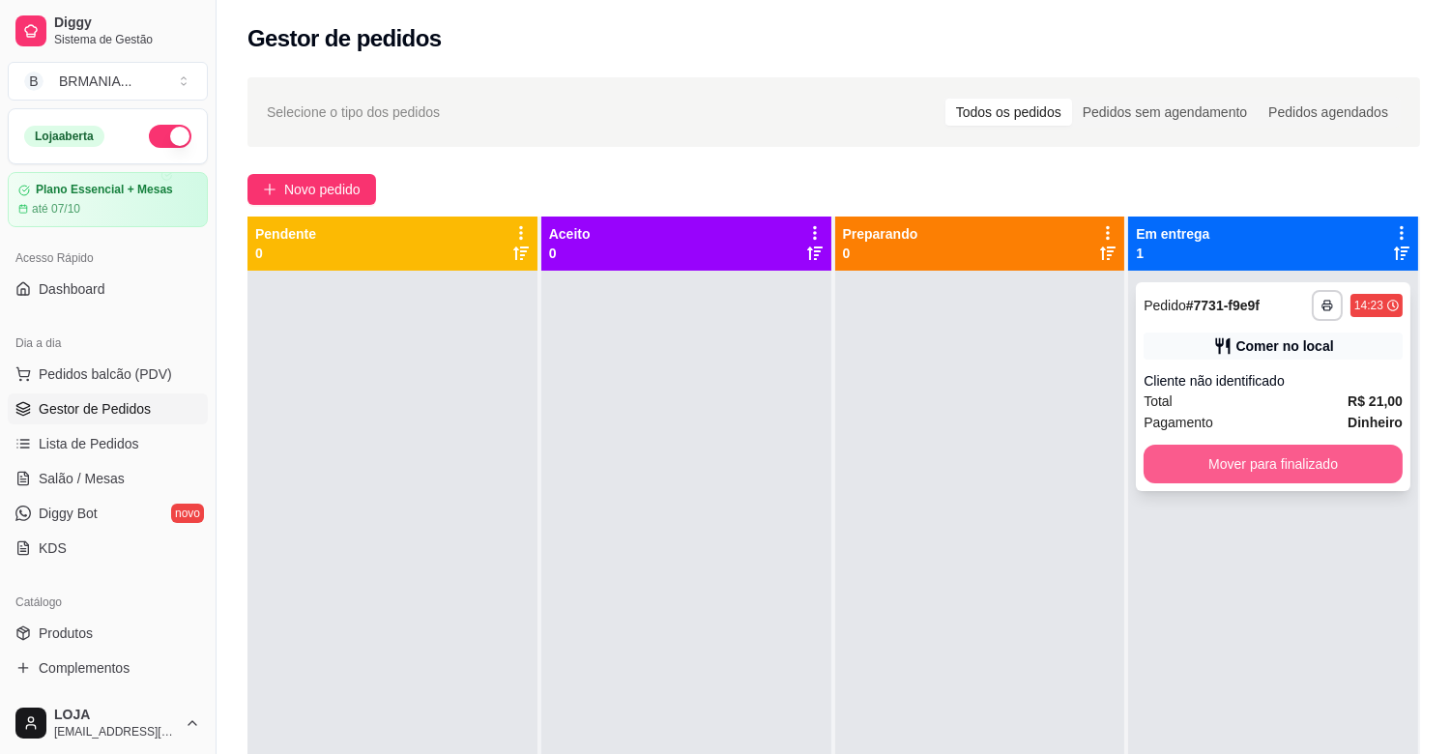
click at [1297, 470] on button "Mover para finalizado" at bounding box center [1272, 464] width 259 height 39
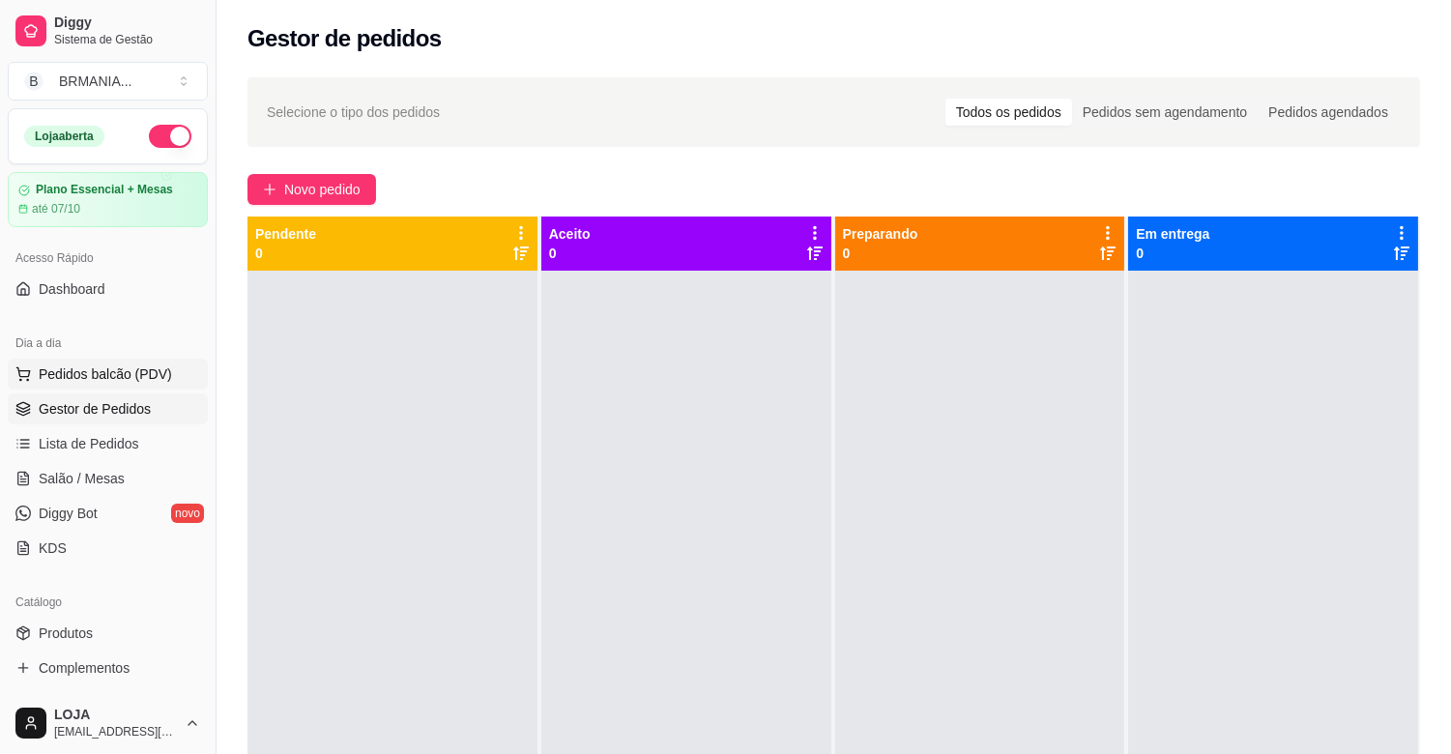
click at [138, 374] on span "Pedidos balcão (PDV)" at bounding box center [105, 373] width 133 height 19
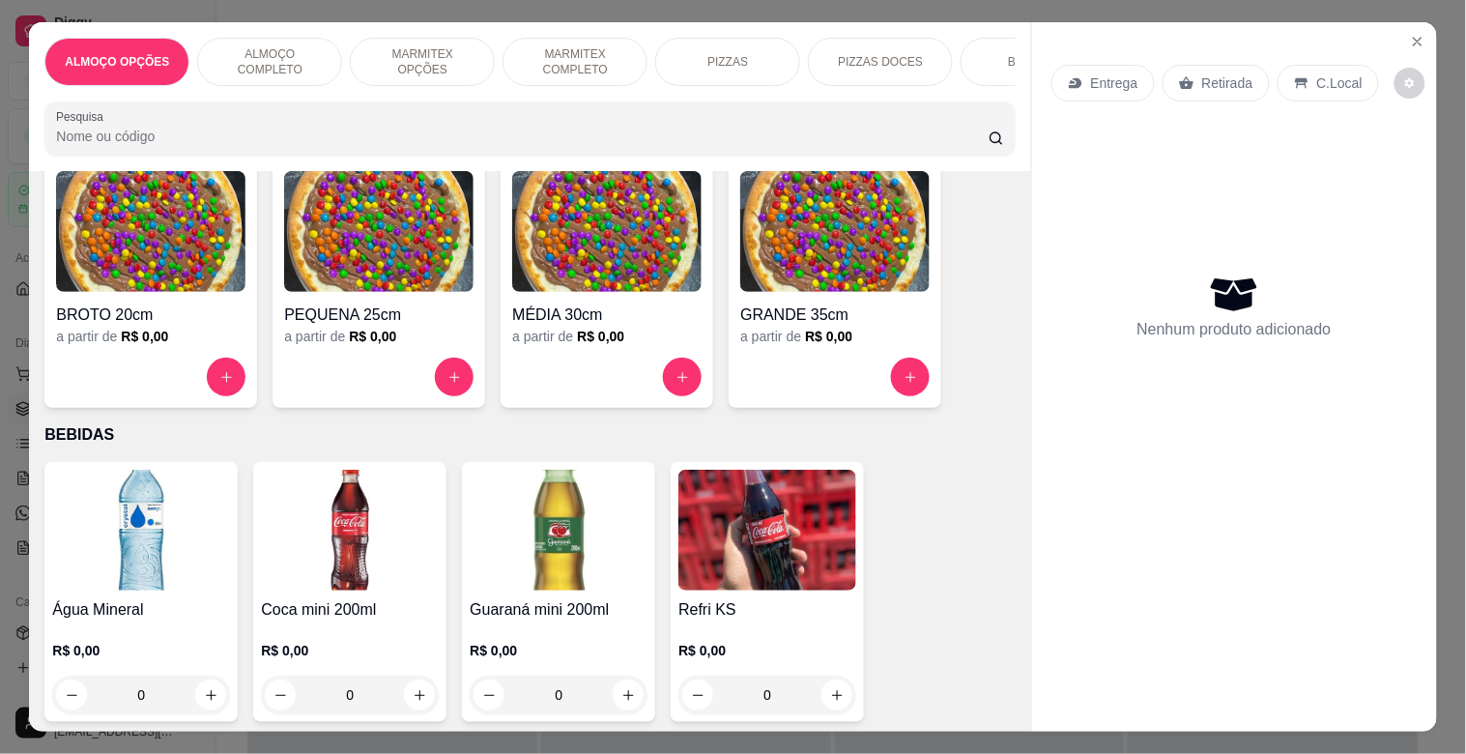
scroll to position [1668, 0]
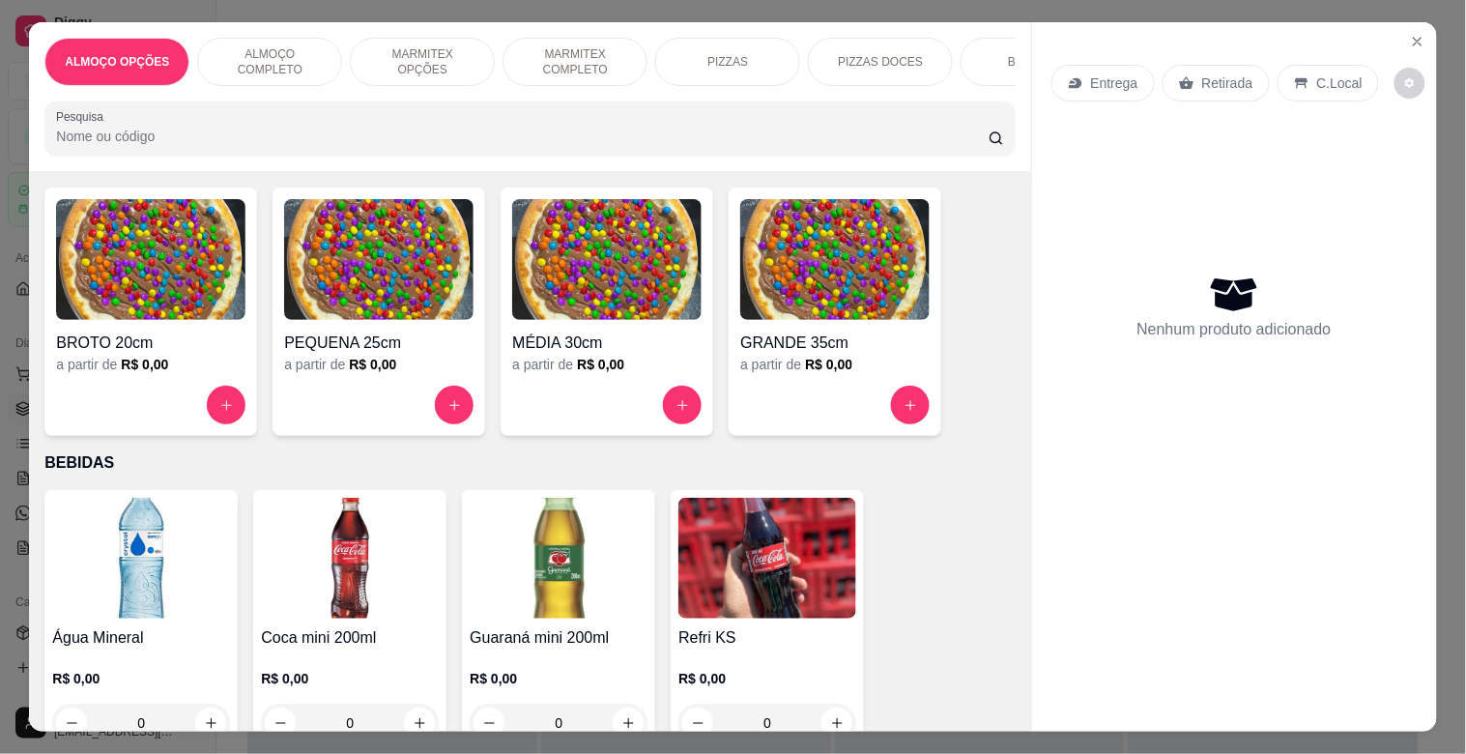
click at [113, 554] on img at bounding box center [141, 558] width 178 height 121
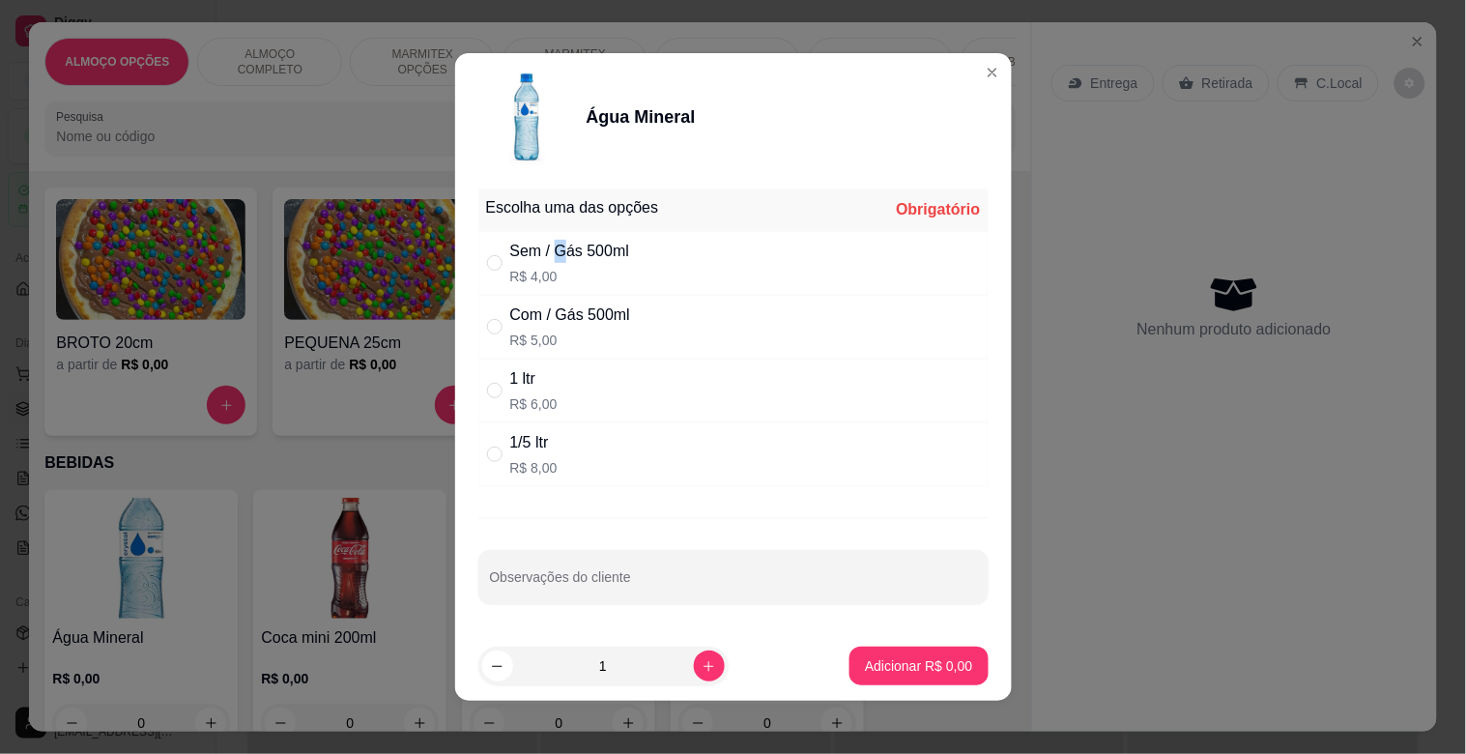
click at [556, 257] on div "Sem / Gás 500ml" at bounding box center [570, 251] width 120 height 23
radio input "true"
click at [930, 653] on button "Adicionar R$ 4,00" at bounding box center [919, 666] width 138 height 39
type input "1"
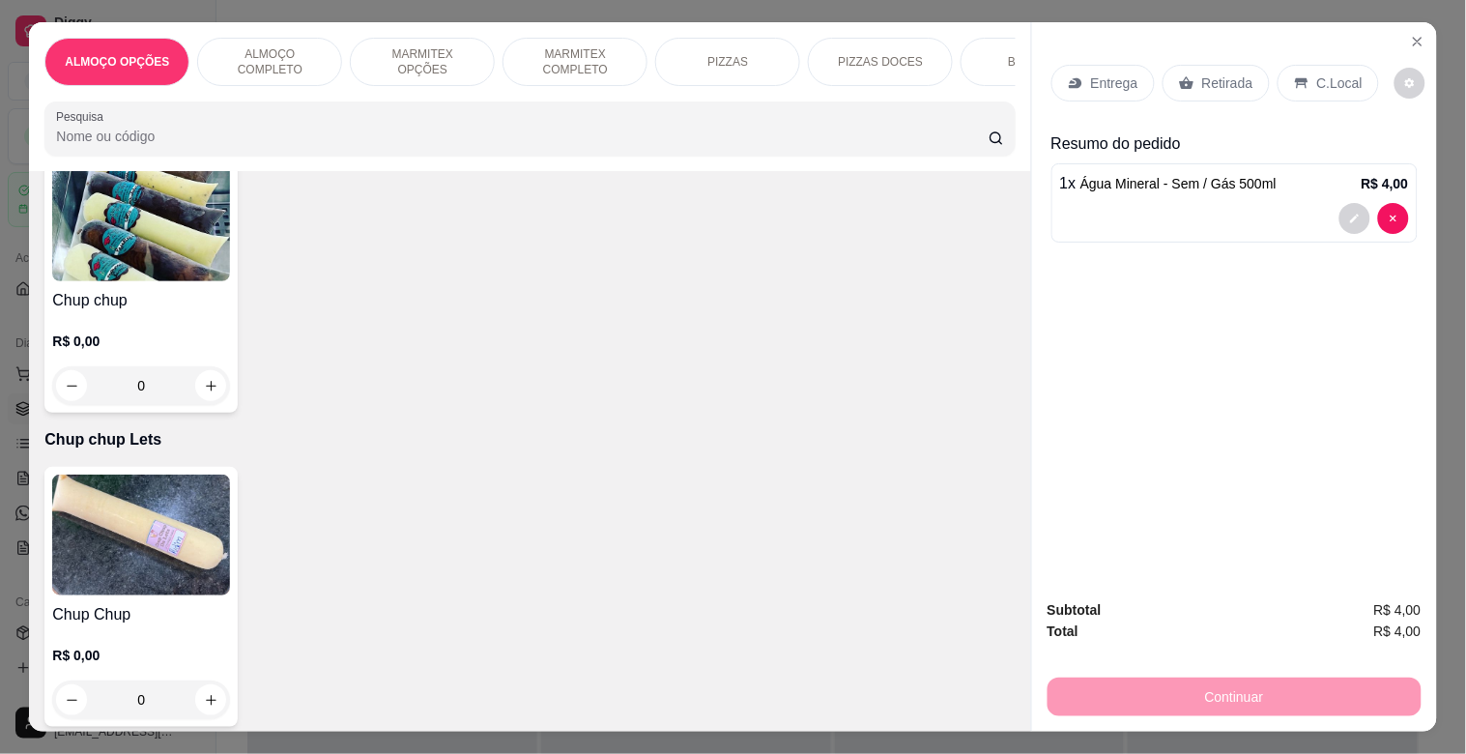
scroll to position [9441, 0]
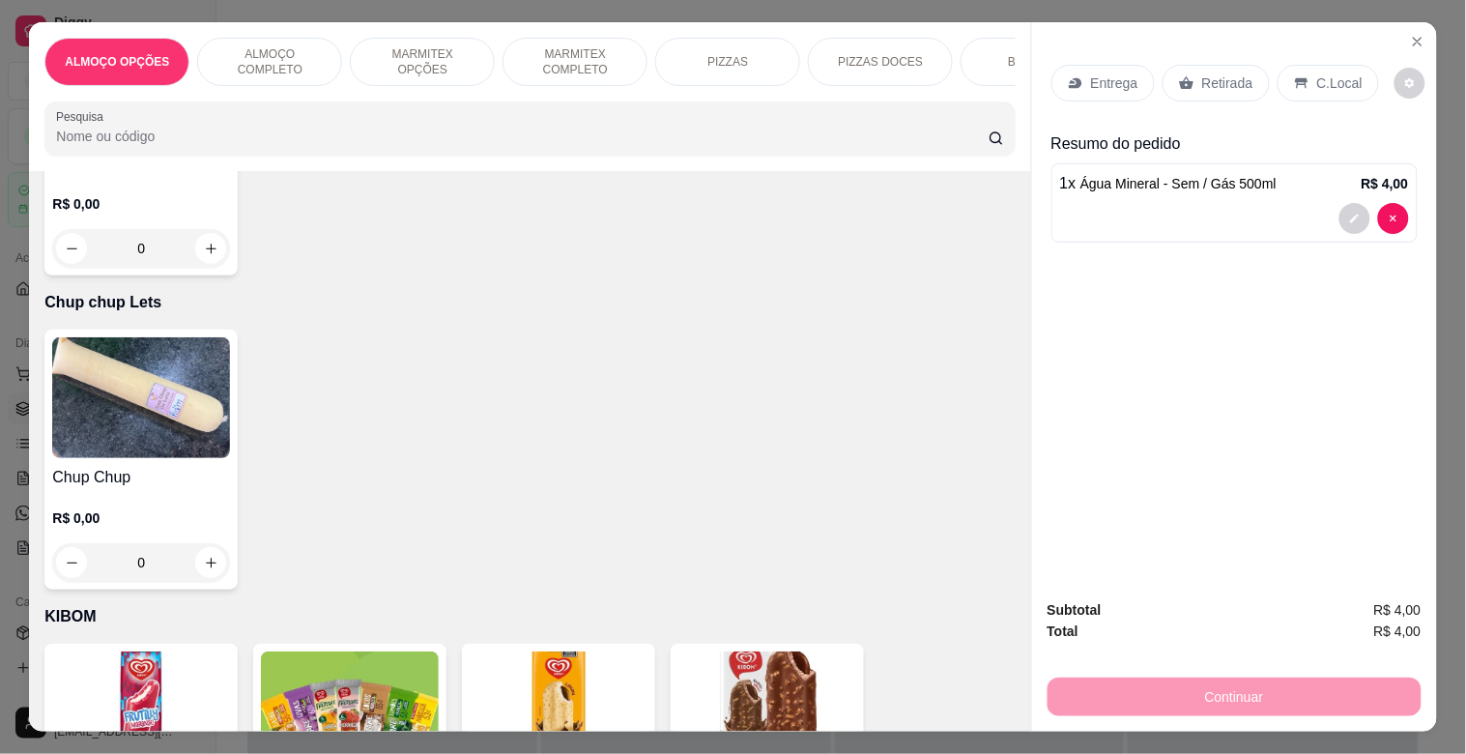
click at [168, 351] on img at bounding box center [141, 397] width 178 height 121
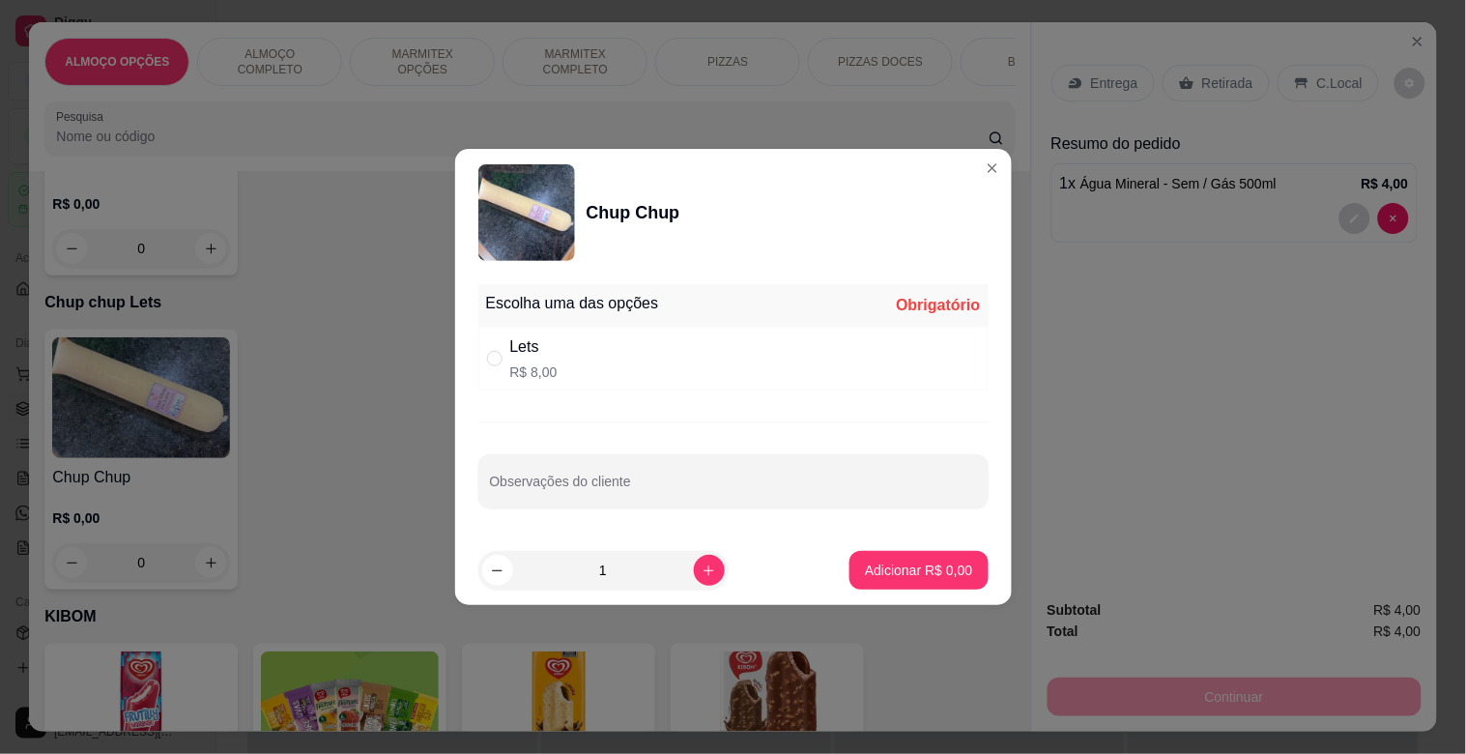
click at [543, 372] on p "R$ 8,00" at bounding box center [533, 371] width 47 height 19
radio input "true"
click at [702, 575] on icon "increase-product-quantity" at bounding box center [709, 570] width 14 height 14
type input "2"
click at [913, 571] on p "Adicionar R$ 16,00" at bounding box center [914, 570] width 115 height 19
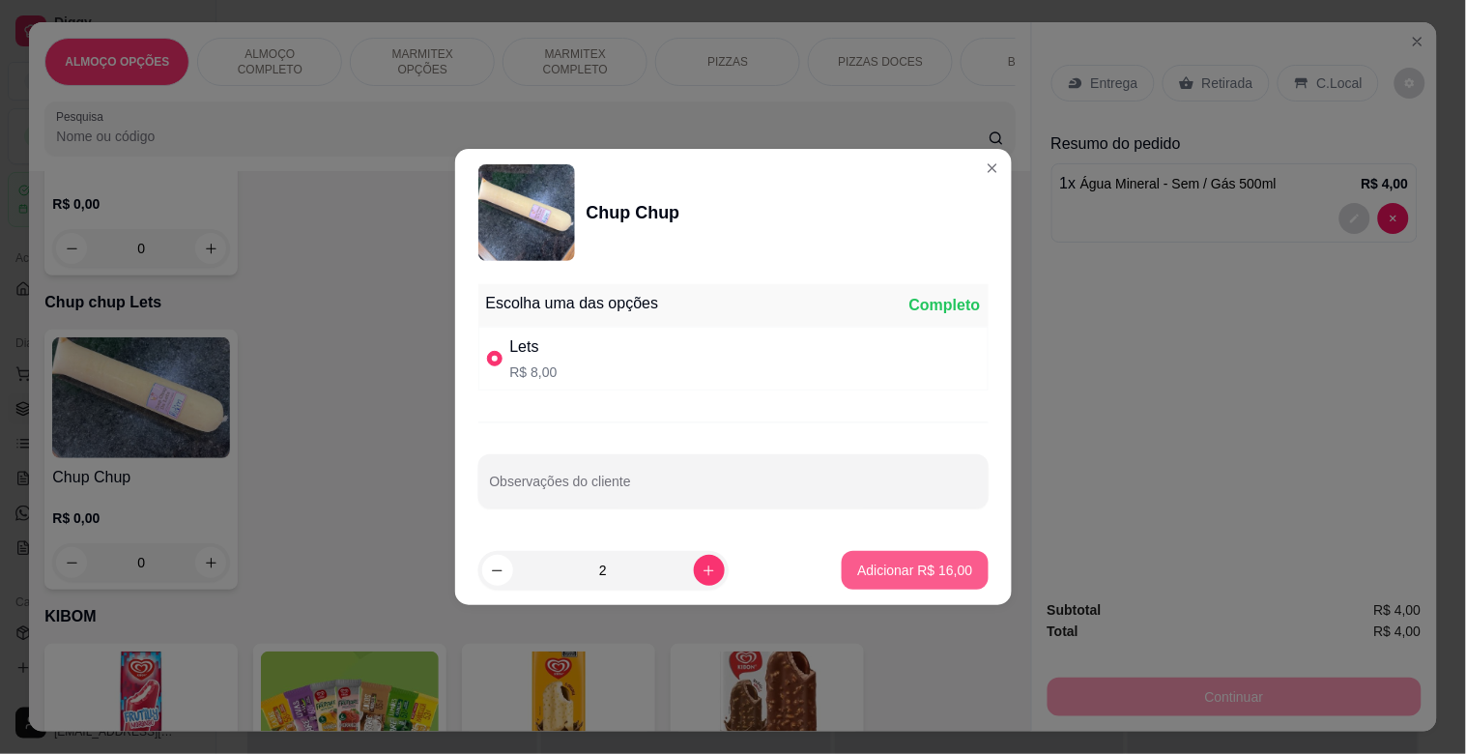
type input "2"
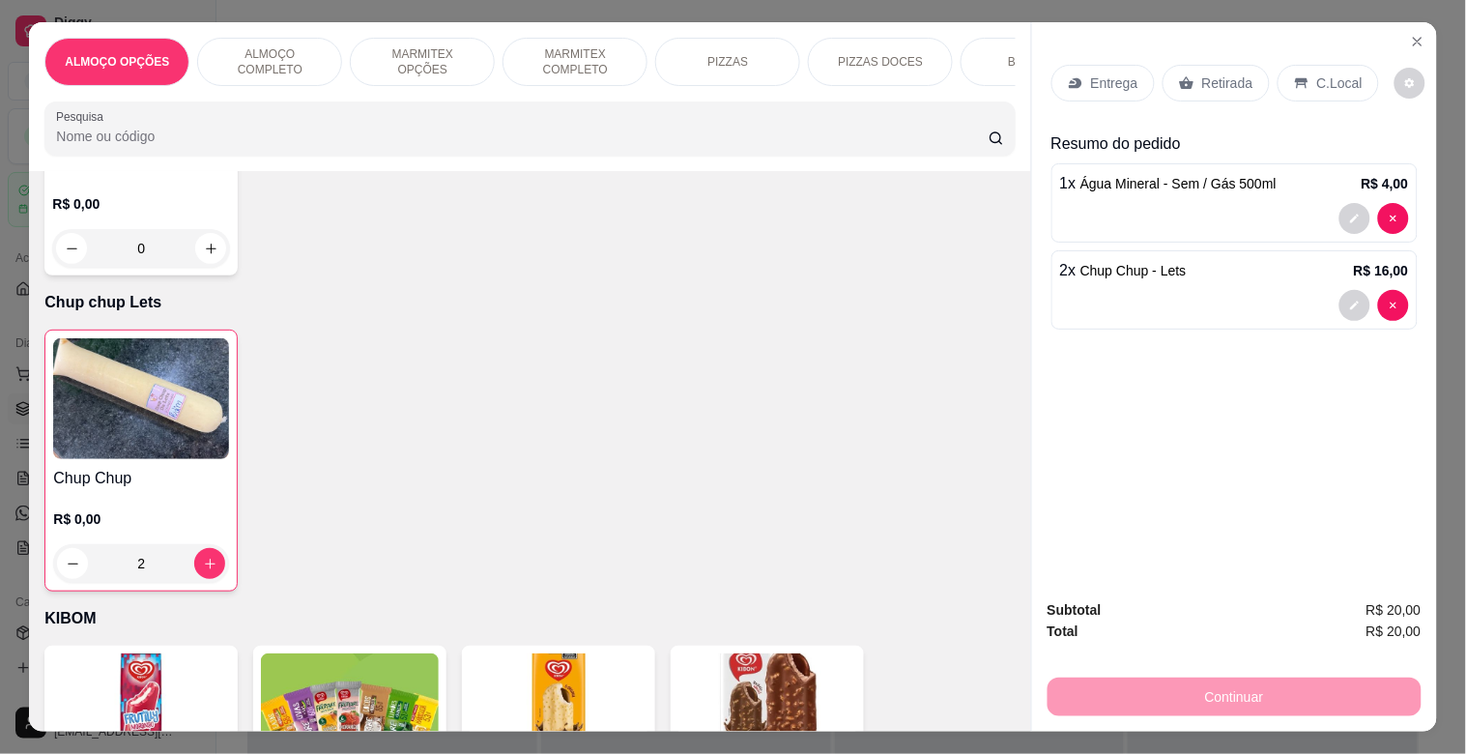
click at [1202, 77] on p "Retirada" at bounding box center [1227, 82] width 51 height 19
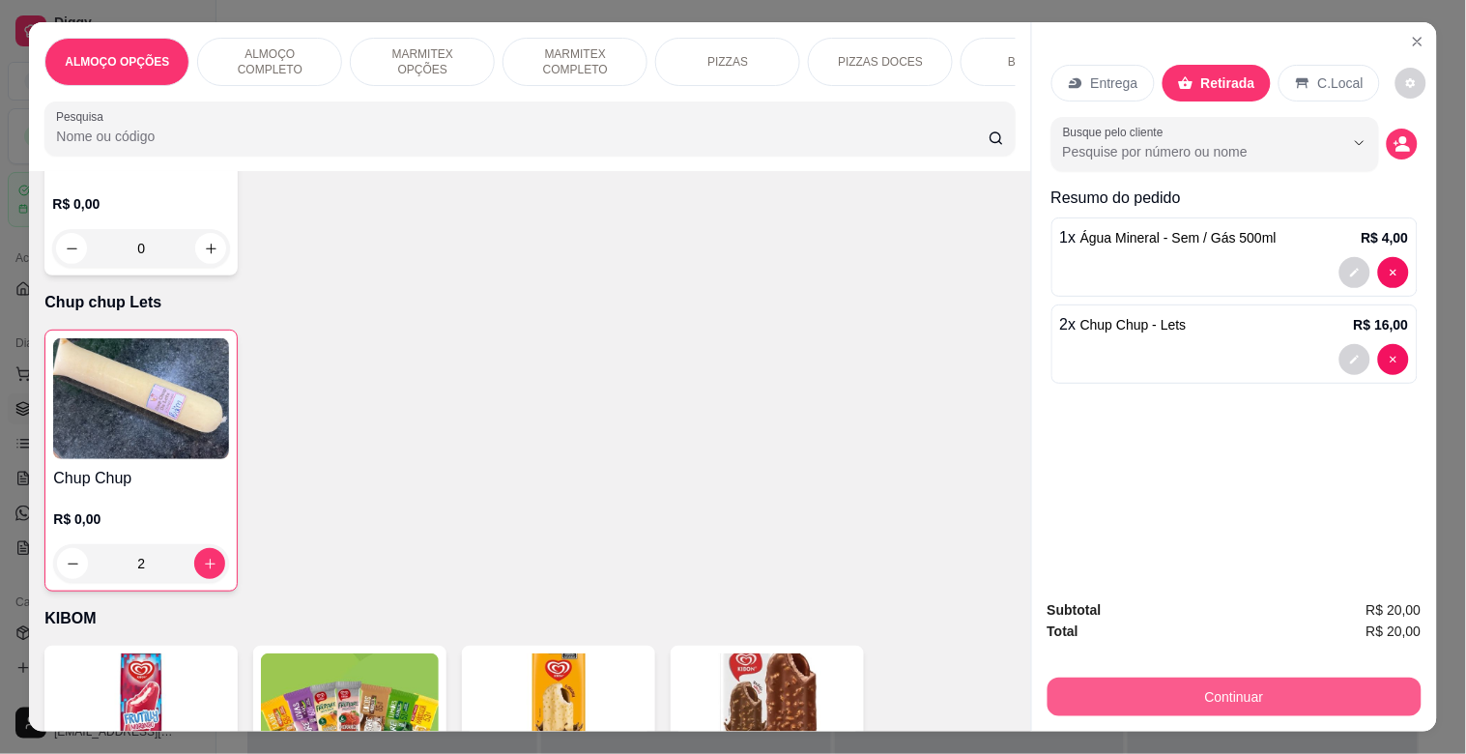
click at [1196, 677] on button "Continuar" at bounding box center [1235, 696] width 374 height 39
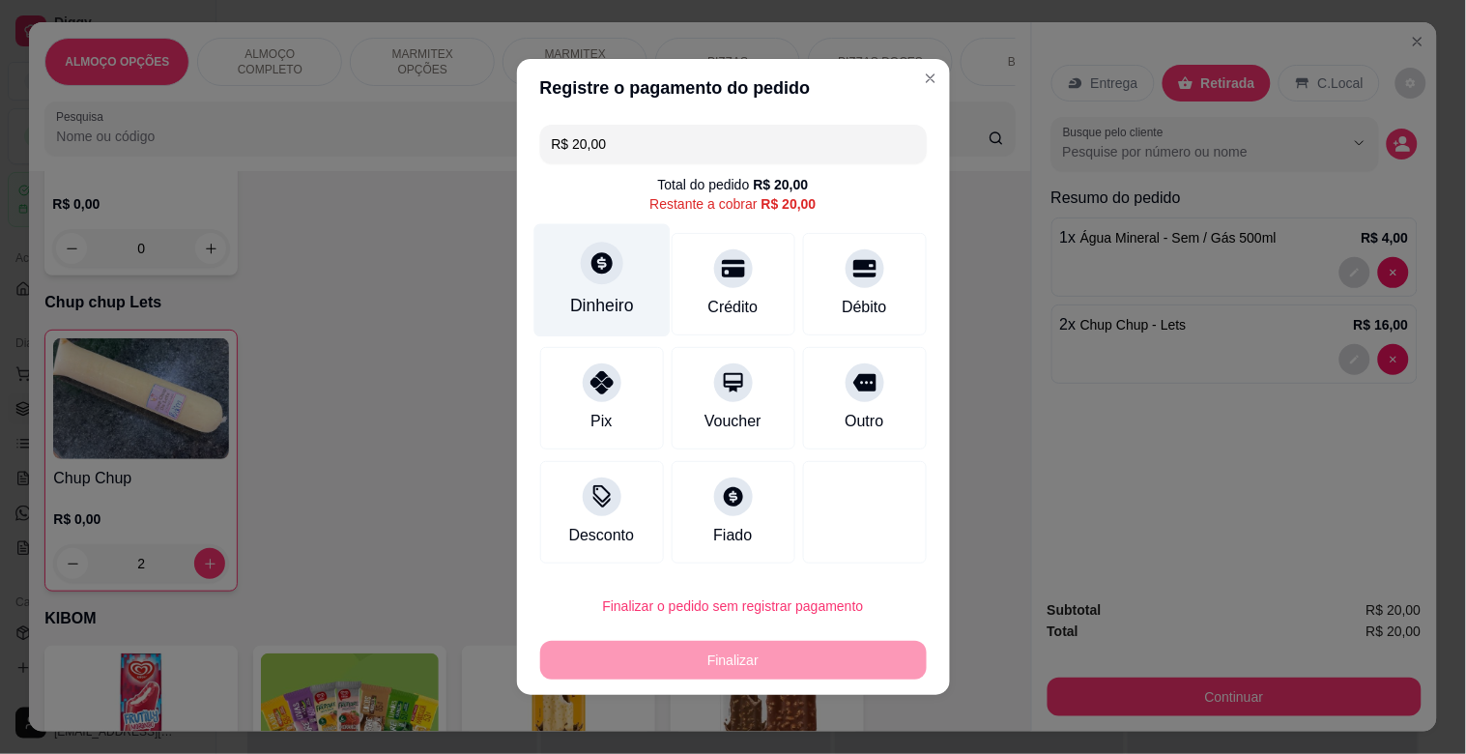
click at [621, 304] on div "Dinheiro" at bounding box center [602, 305] width 64 height 25
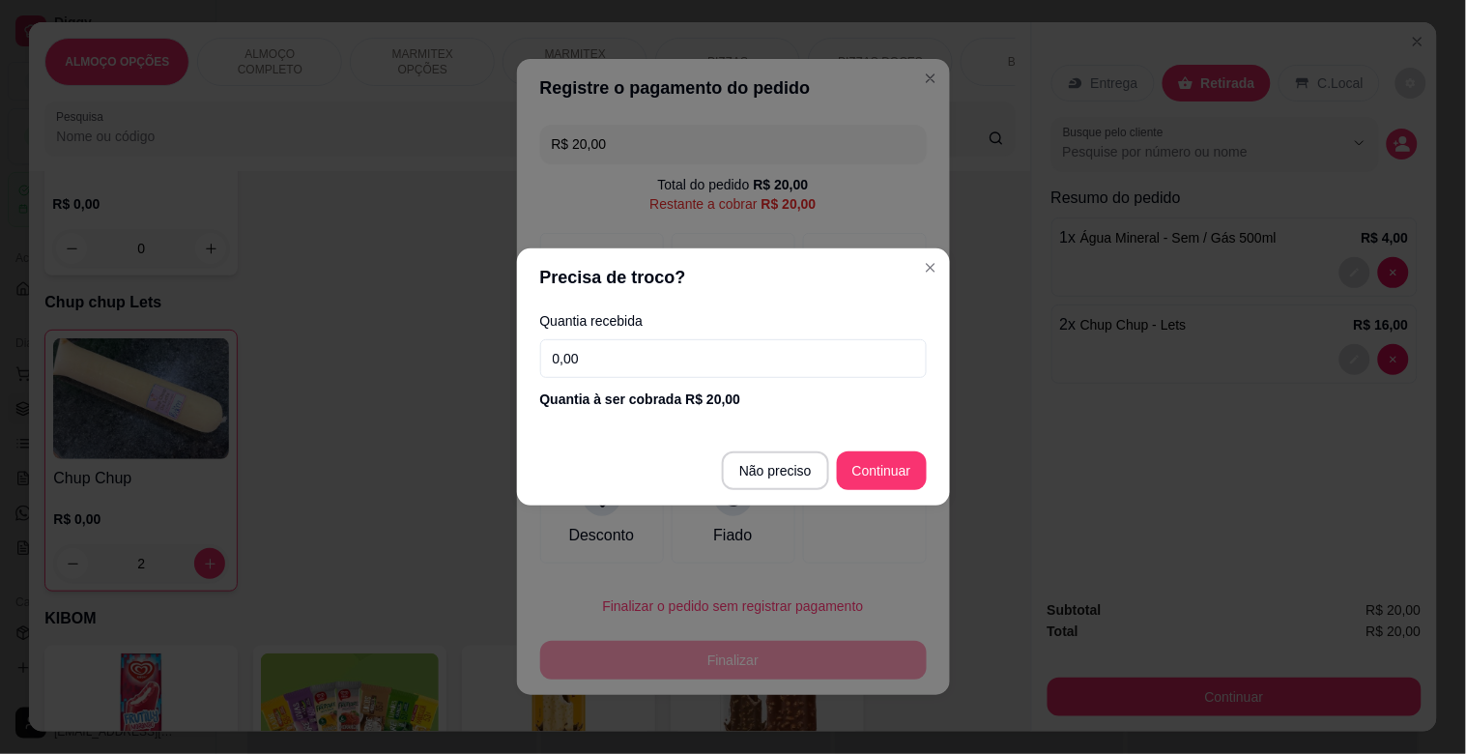
click at [677, 351] on input "0,00" at bounding box center [733, 358] width 387 height 39
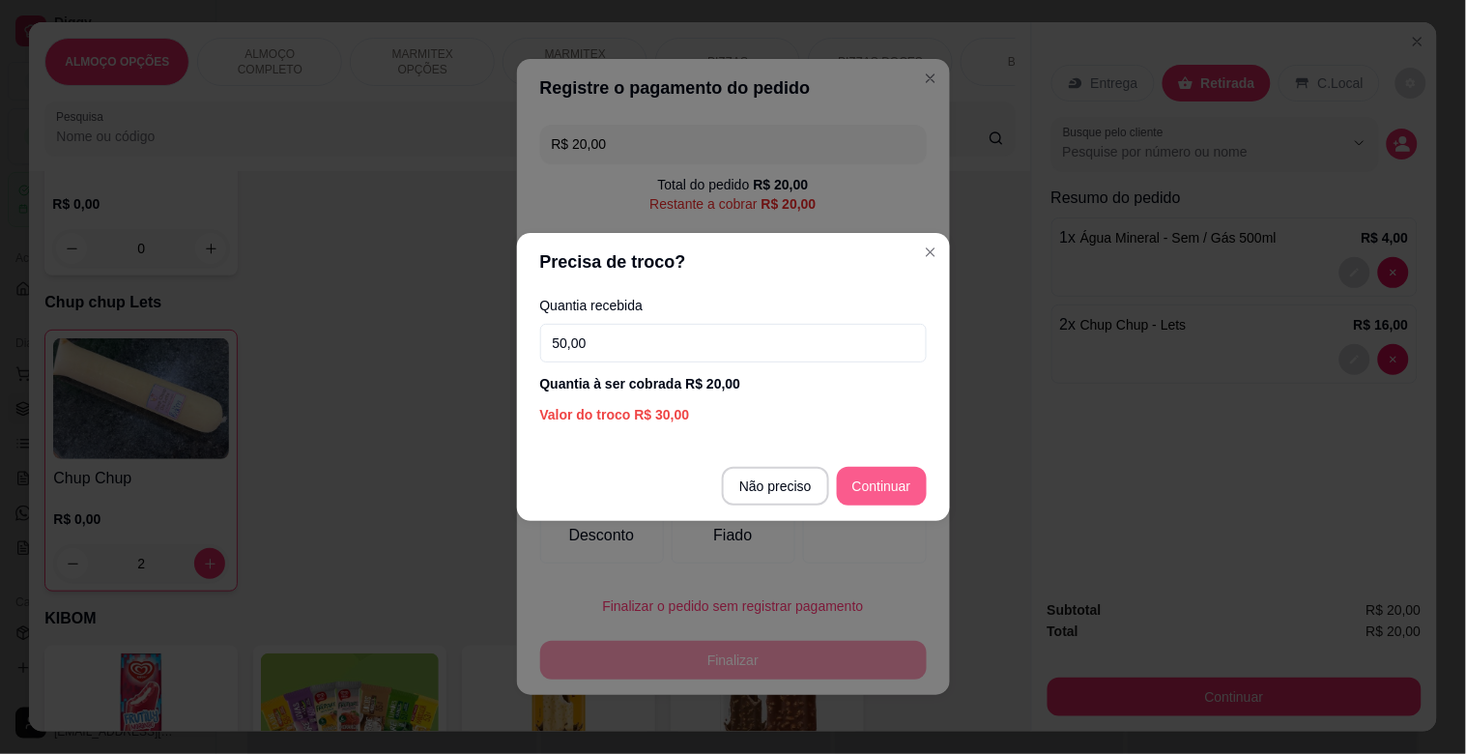
type input "50,00"
type input "R$ 0,00"
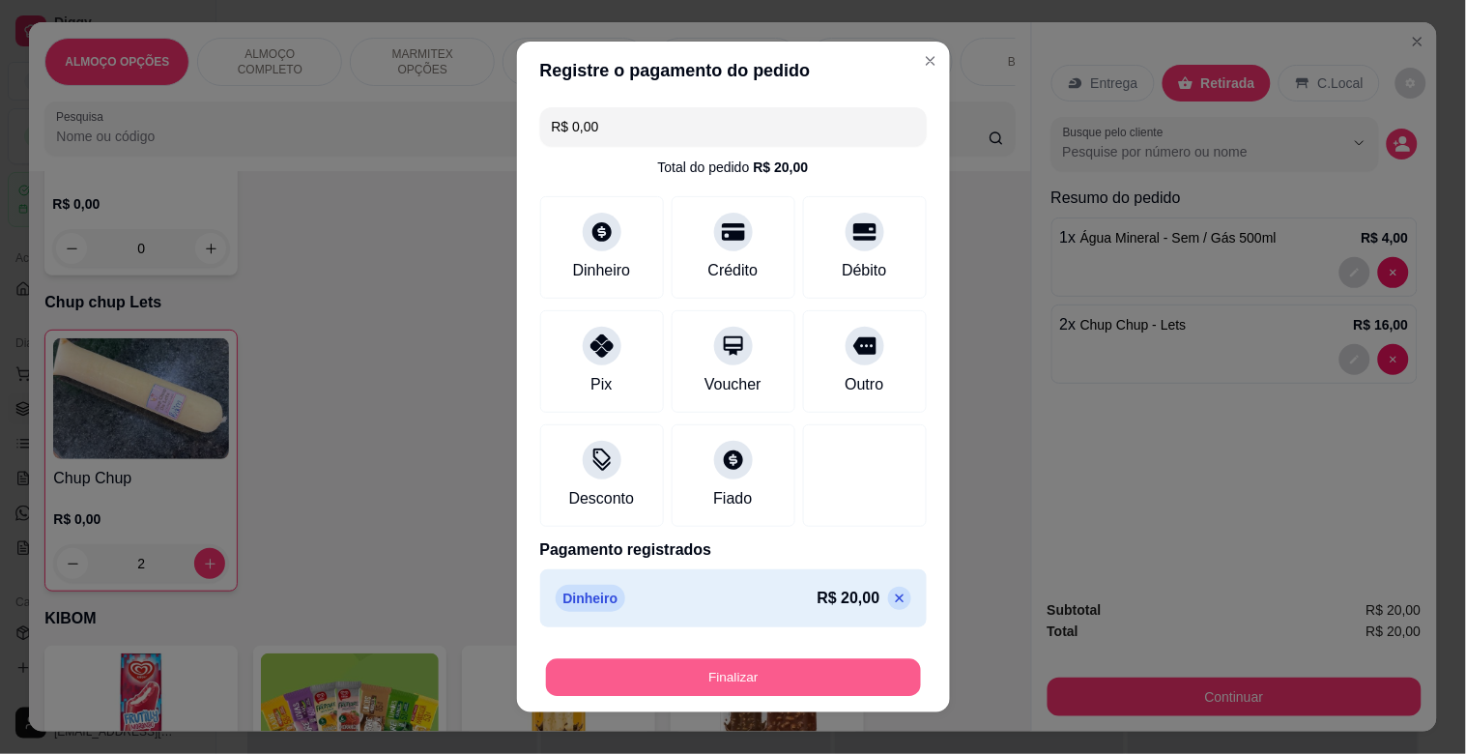
click at [745, 679] on button "Finalizar" at bounding box center [733, 678] width 375 height 38
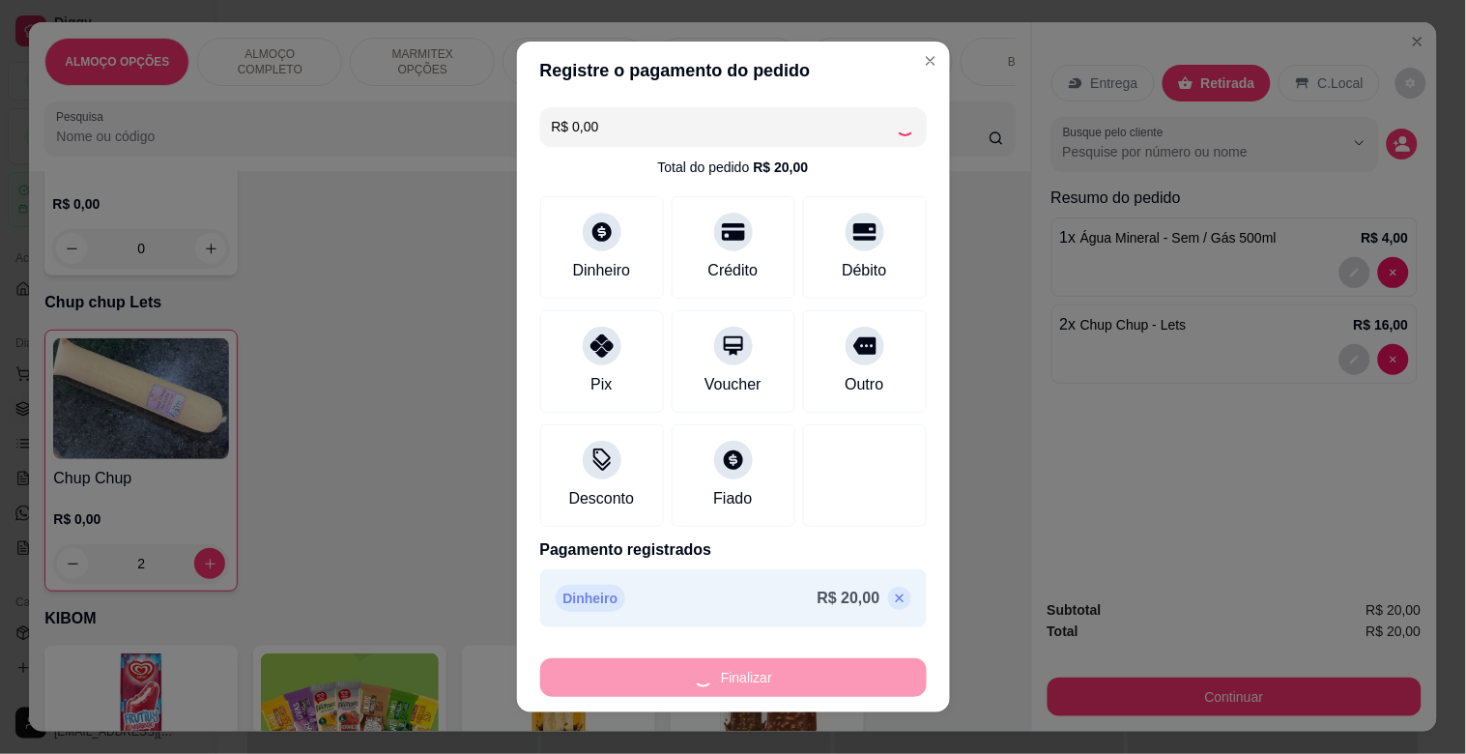
type input "0"
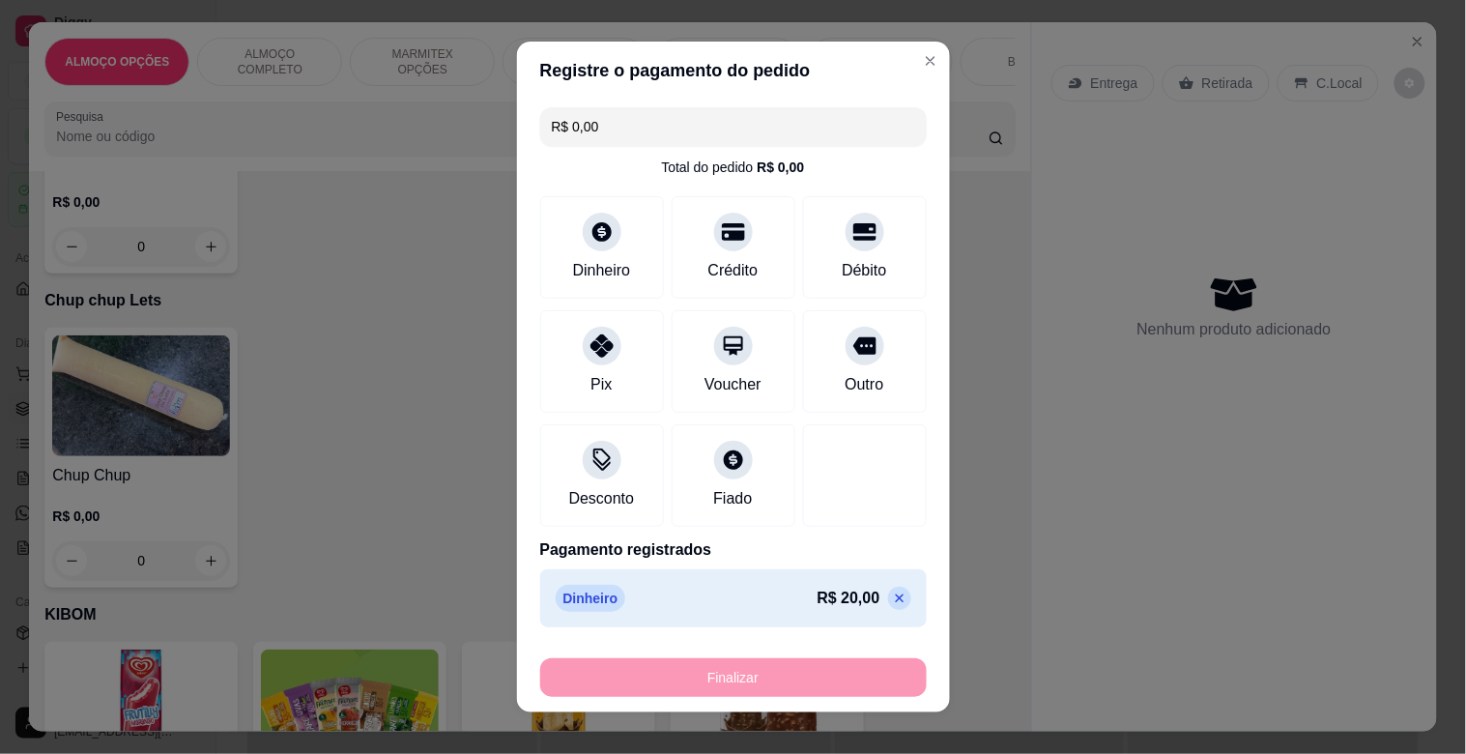
type input "-R$ 20,00"
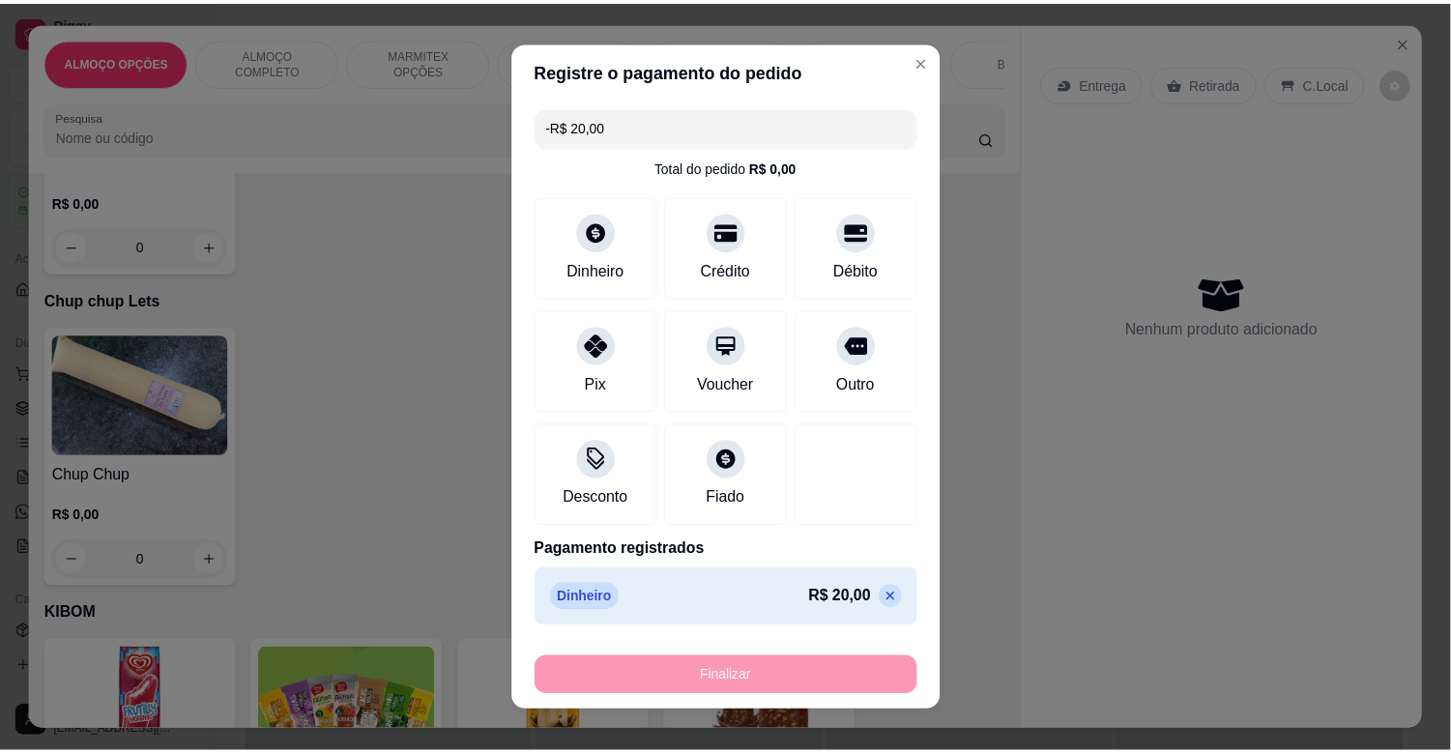
scroll to position [9439, 0]
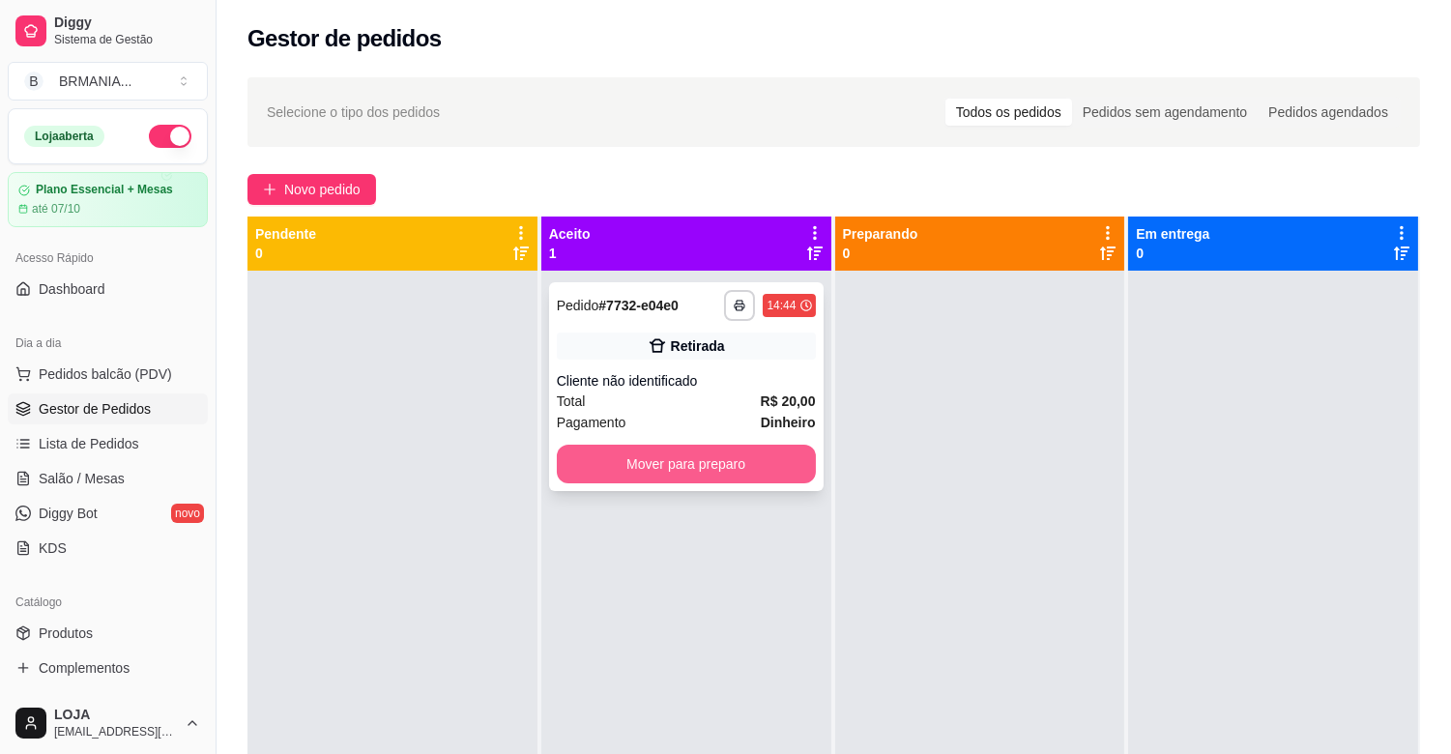
click at [723, 466] on button "Mover para preparo" at bounding box center [686, 464] width 259 height 39
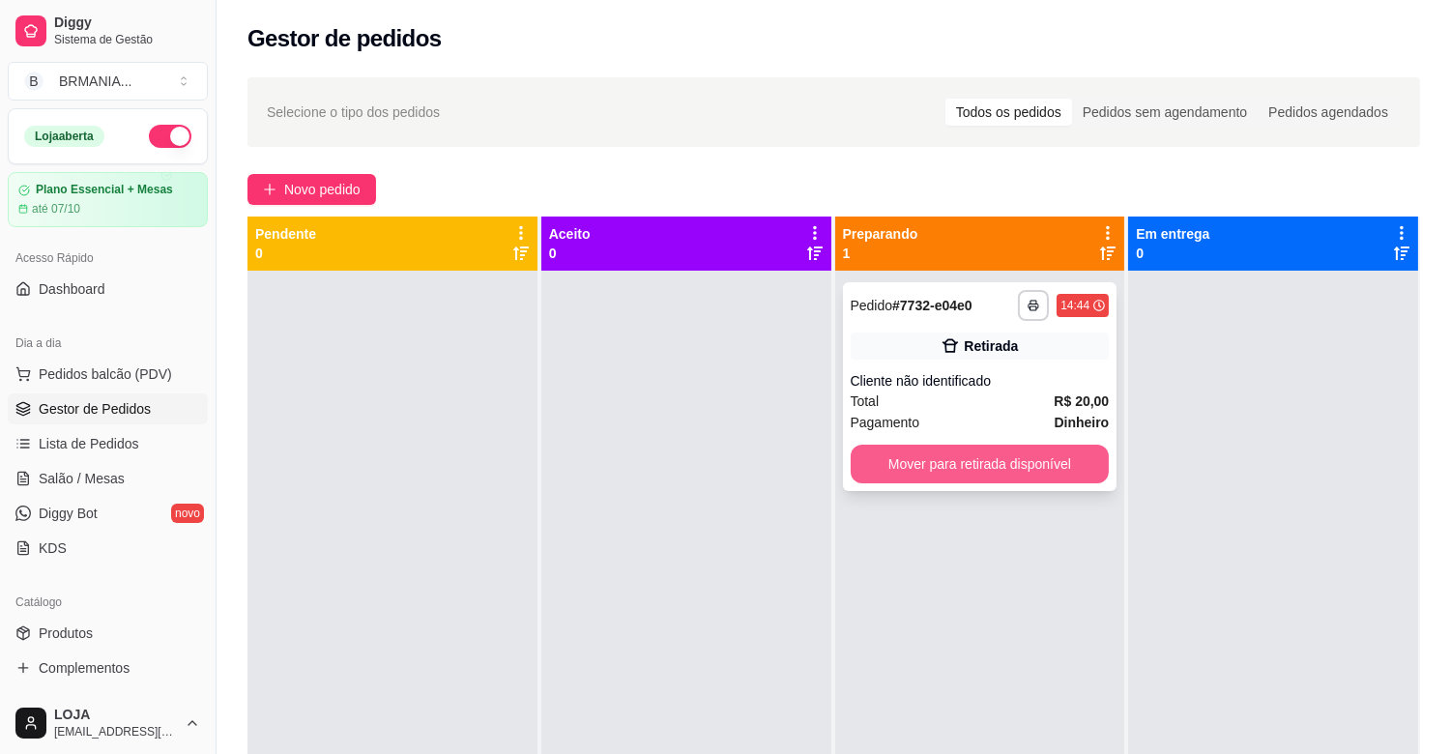
click at [983, 449] on button "Mover para retirada disponível" at bounding box center [979, 464] width 259 height 39
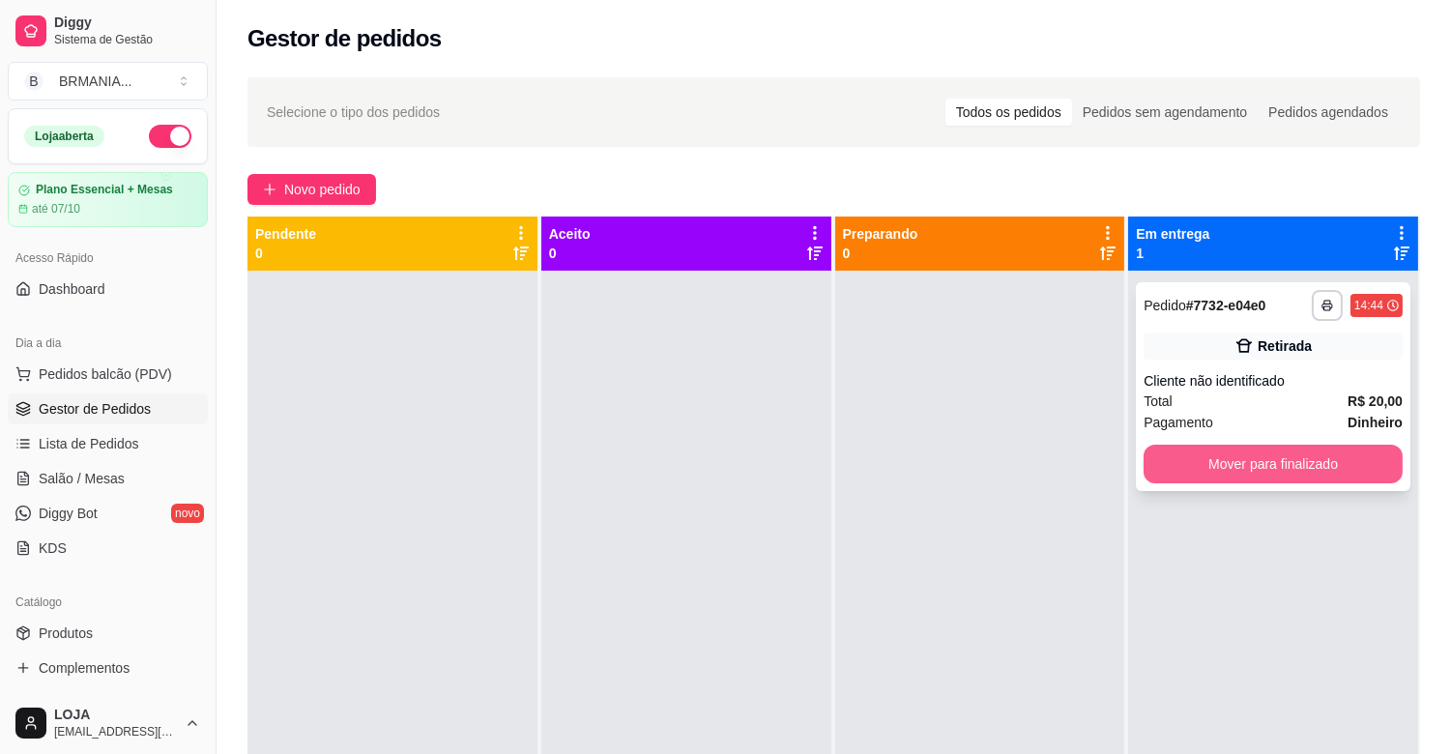
click at [1157, 456] on button "Mover para finalizado" at bounding box center [1272, 464] width 259 height 39
